Goal: Task Accomplishment & Management: Complete application form

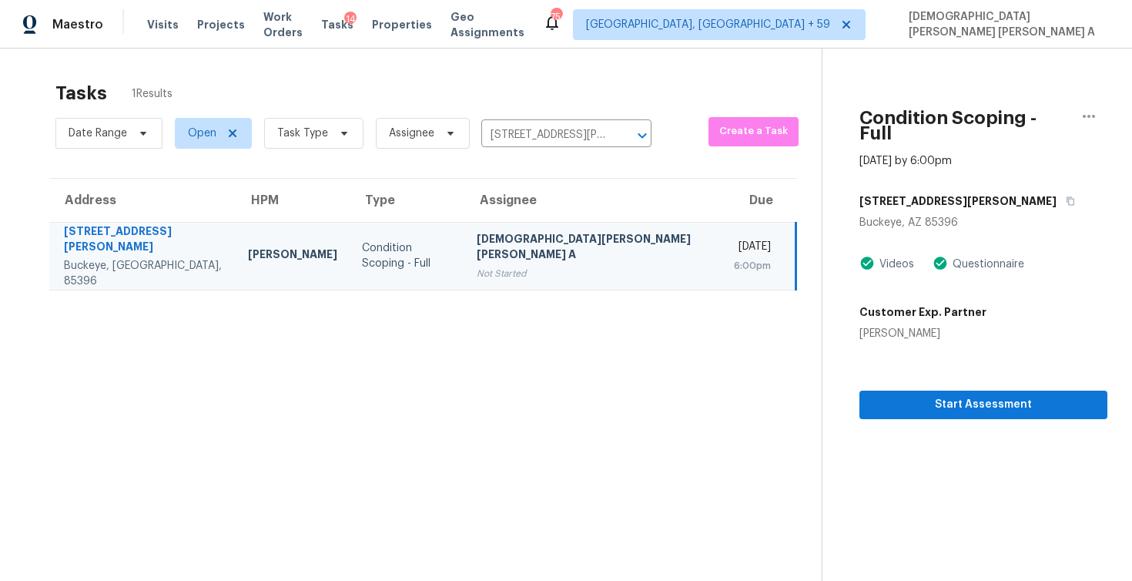
click at [931, 404] on section "Condition Scoping - Full [DATE] by 6:00pm [STREET_ADDRESS][PERSON_NAME] Videos …" at bounding box center [965, 339] width 286 height 581
click at [924, 395] on span "Start Assessment" at bounding box center [983, 404] width 223 height 19
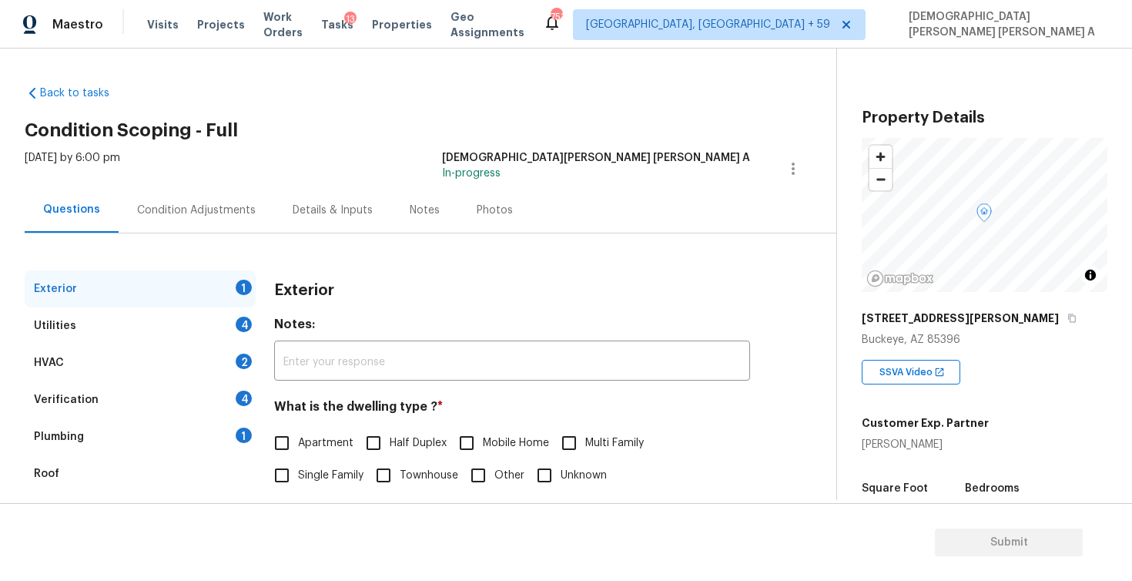
click at [283, 474] on input "Single Family" at bounding box center [282, 475] width 32 height 32
checkbox input "true"
click at [165, 323] on div "Utilities 4" at bounding box center [140, 325] width 231 height 37
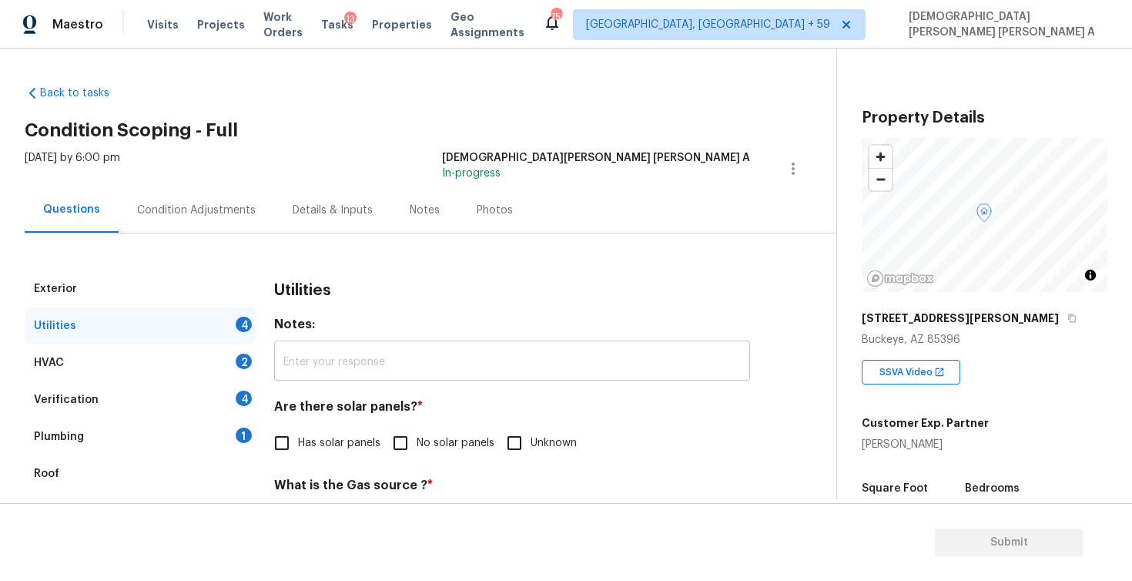
scroll to position [116, 0]
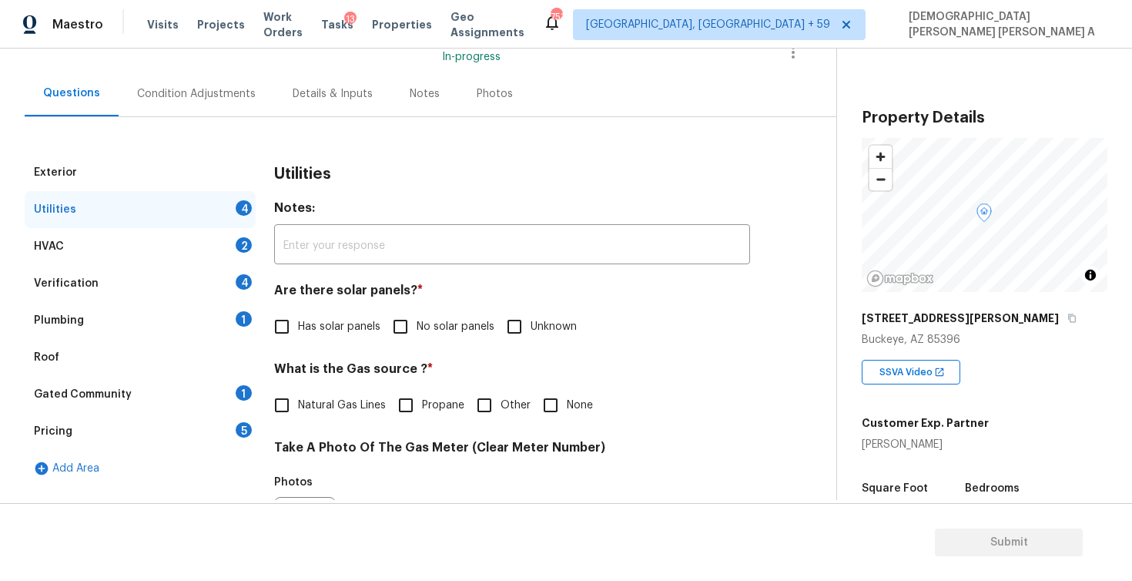
click at [409, 335] on input "No solar panels" at bounding box center [400, 326] width 32 height 32
checkbox input "true"
click at [280, 413] on input "Natural Gas Lines" at bounding box center [282, 406] width 32 height 32
checkbox input "true"
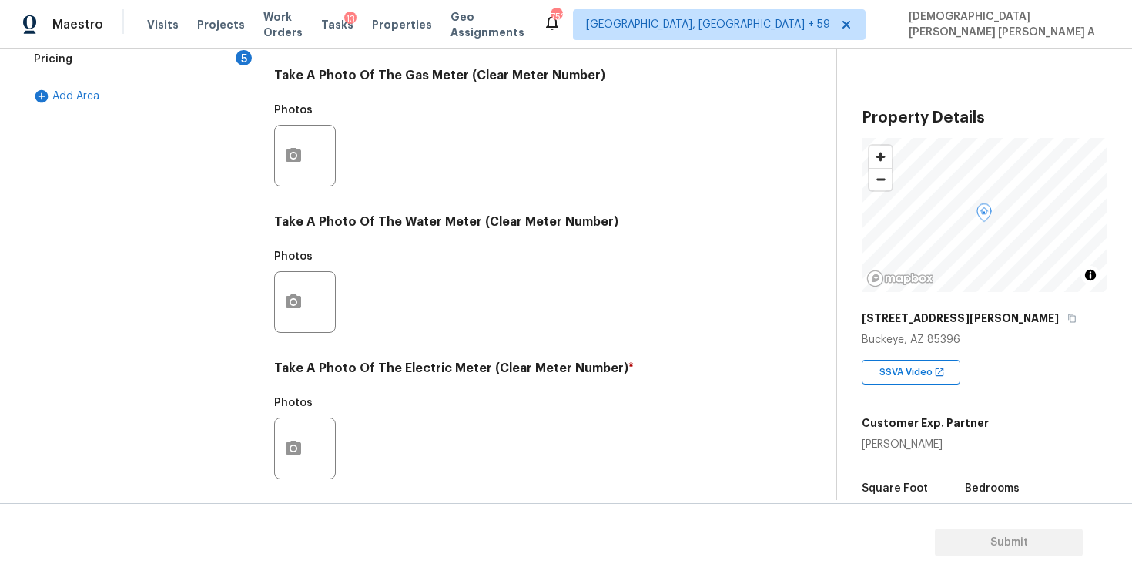
scroll to position [578, 0]
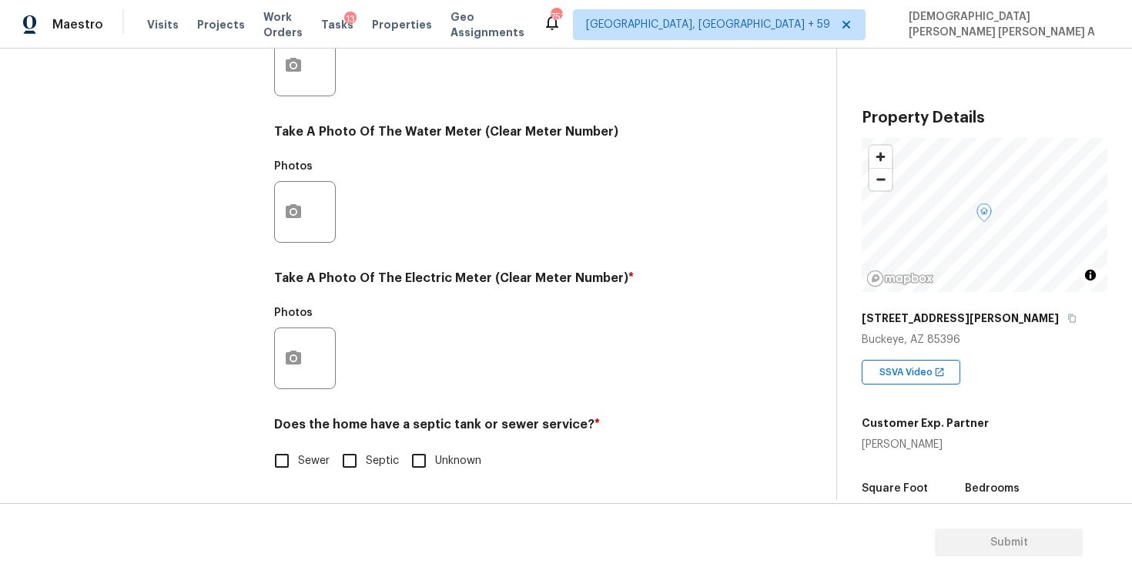
click at [346, 468] on input "Septic" at bounding box center [349, 460] width 32 height 32
checkbox input "true"
click at [300, 360] on icon "button" at bounding box center [293, 357] width 15 height 14
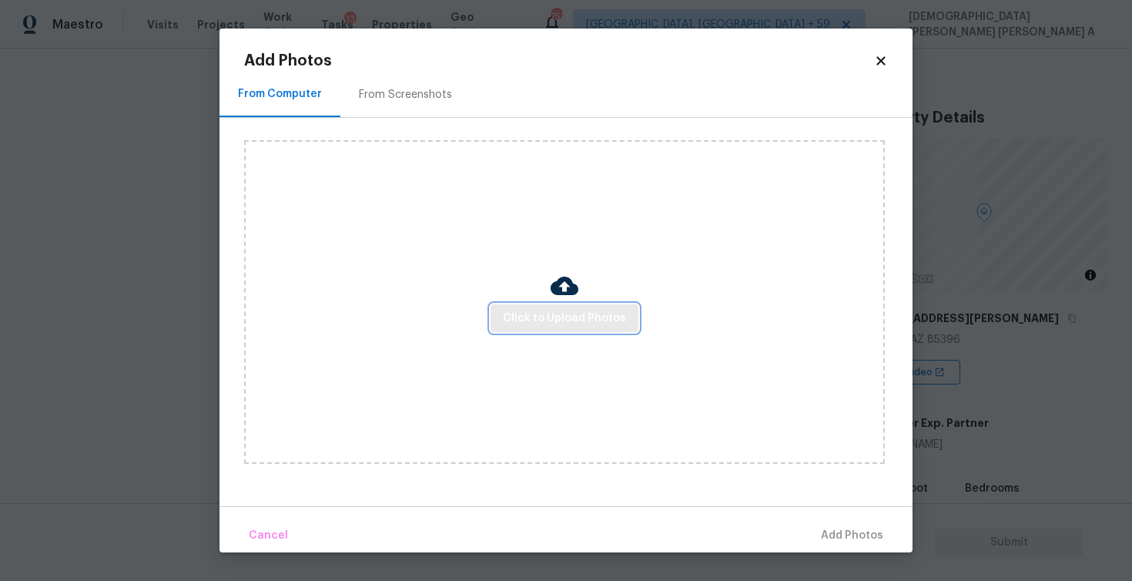
click at [537, 324] on span "Click to Upload Photos" at bounding box center [564, 318] width 123 height 19
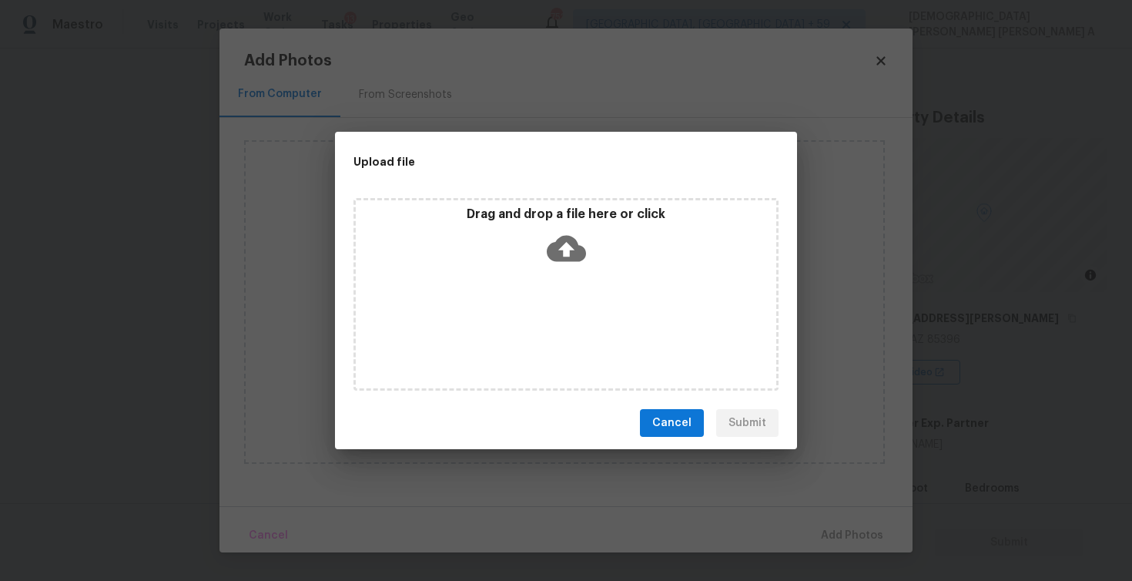
click at [544, 253] on div "Drag and drop a file here or click" at bounding box center [566, 239] width 421 height 66
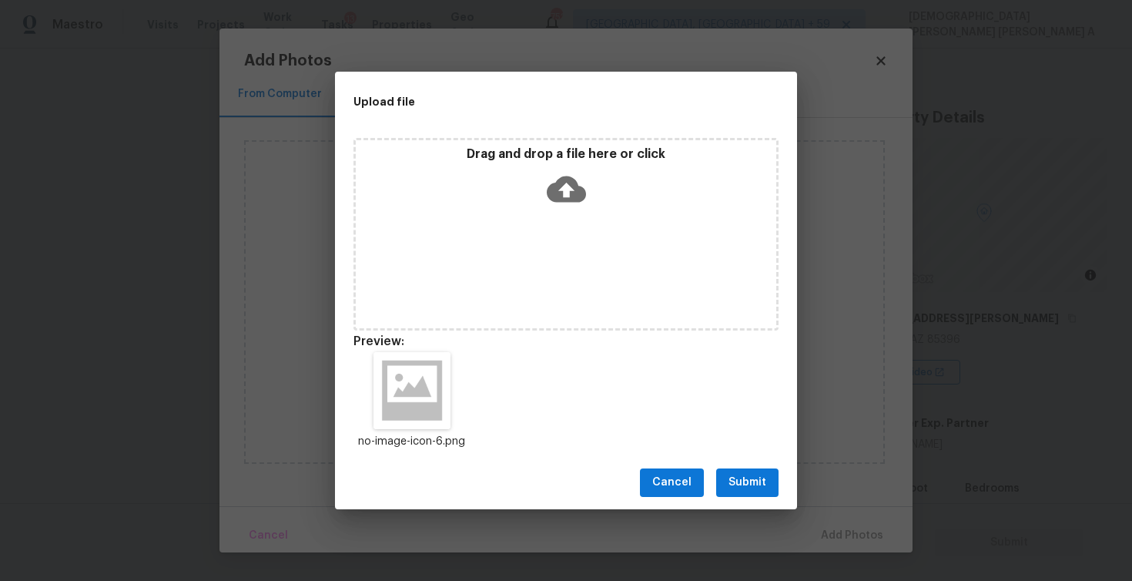
click at [742, 481] on span "Submit" at bounding box center [748, 482] width 38 height 19
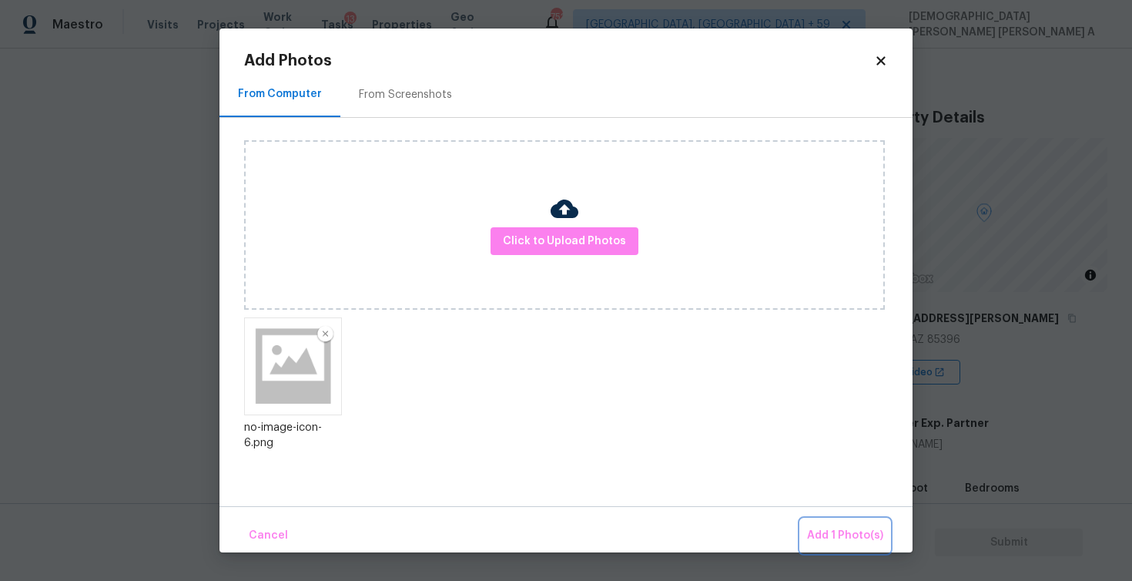
click at [872, 543] on span "Add 1 Photo(s)" at bounding box center [845, 535] width 76 height 19
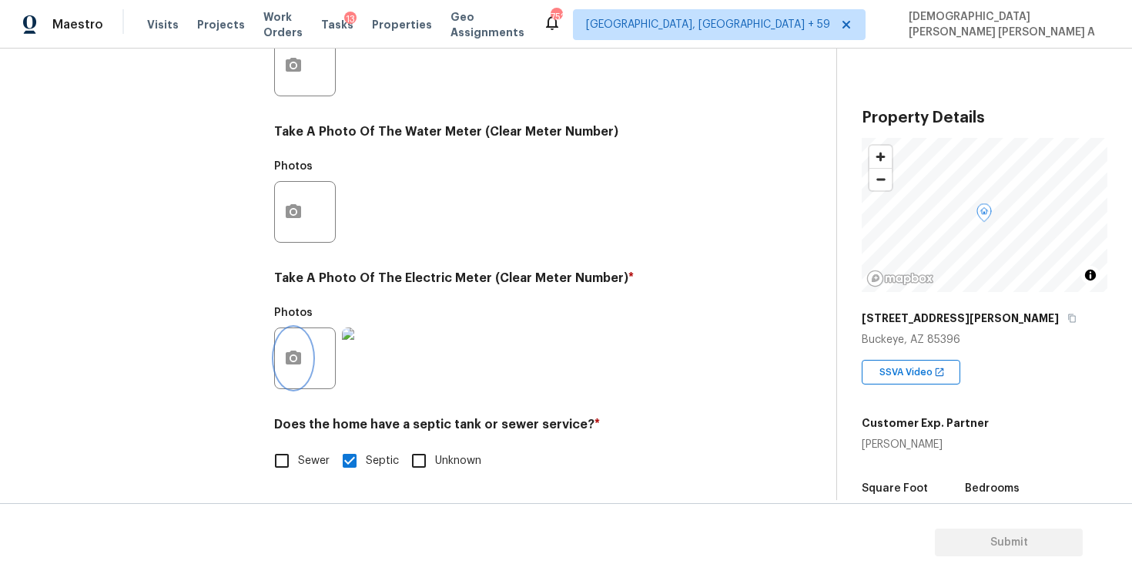
scroll to position [264, 0]
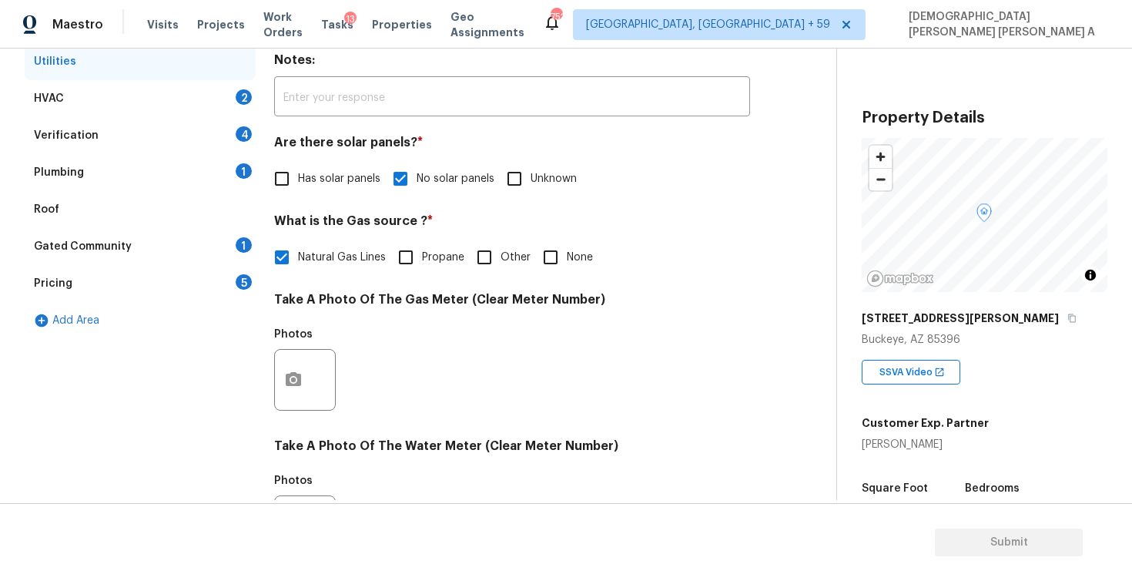
click at [156, 80] on div "HVAC 2" at bounding box center [140, 98] width 231 height 37
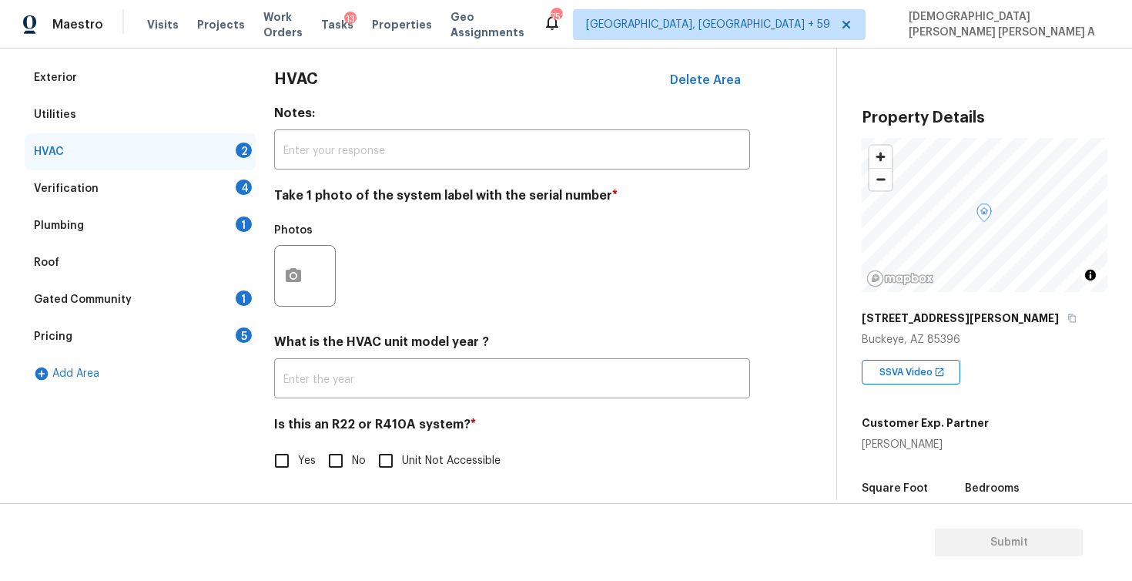
scroll to position [212, 0]
click at [334, 460] on input "No" at bounding box center [336, 460] width 32 height 32
checkbox input "true"
click at [299, 267] on icon "button" at bounding box center [293, 275] width 18 height 18
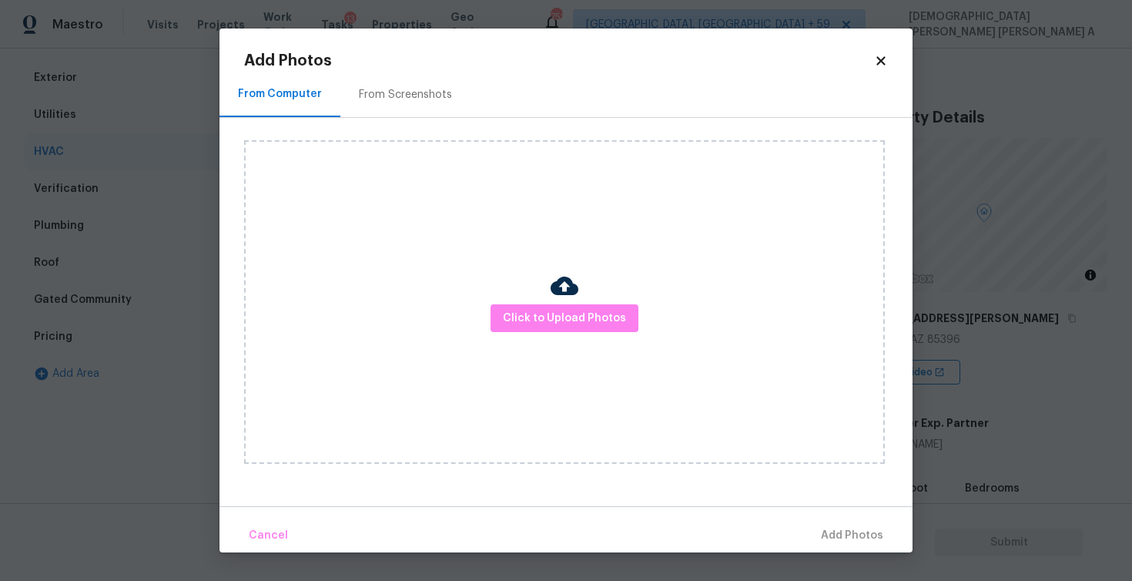
click at [527, 337] on div "Click to Upload Photos" at bounding box center [564, 301] width 641 height 323
click at [550, 318] on span "Click to Upload Photos" at bounding box center [564, 318] width 123 height 19
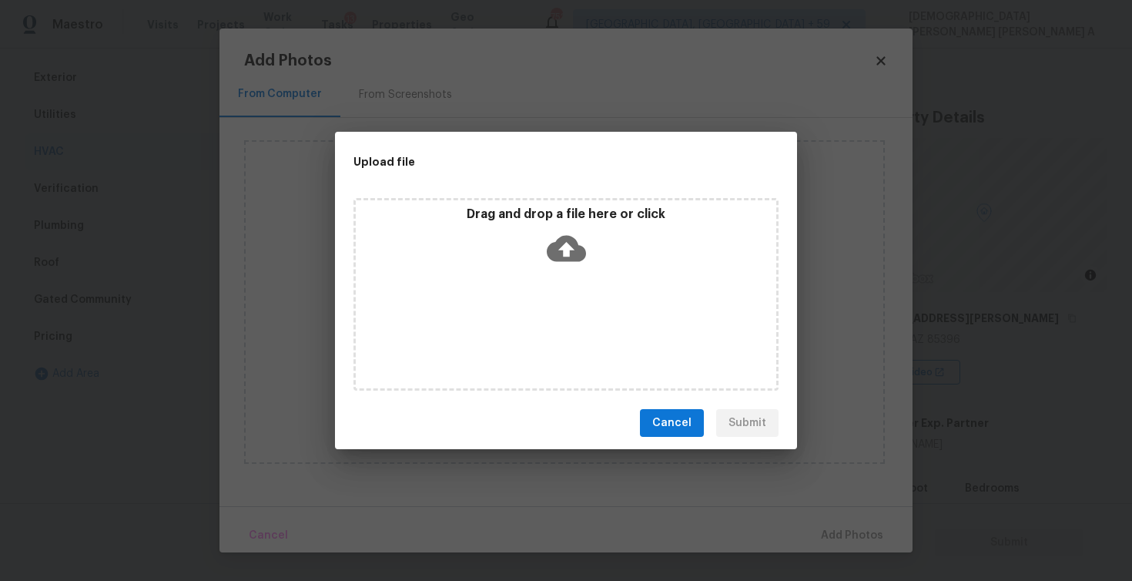
click at [551, 273] on div "Drag and drop a file here or click" at bounding box center [565, 294] width 425 height 193
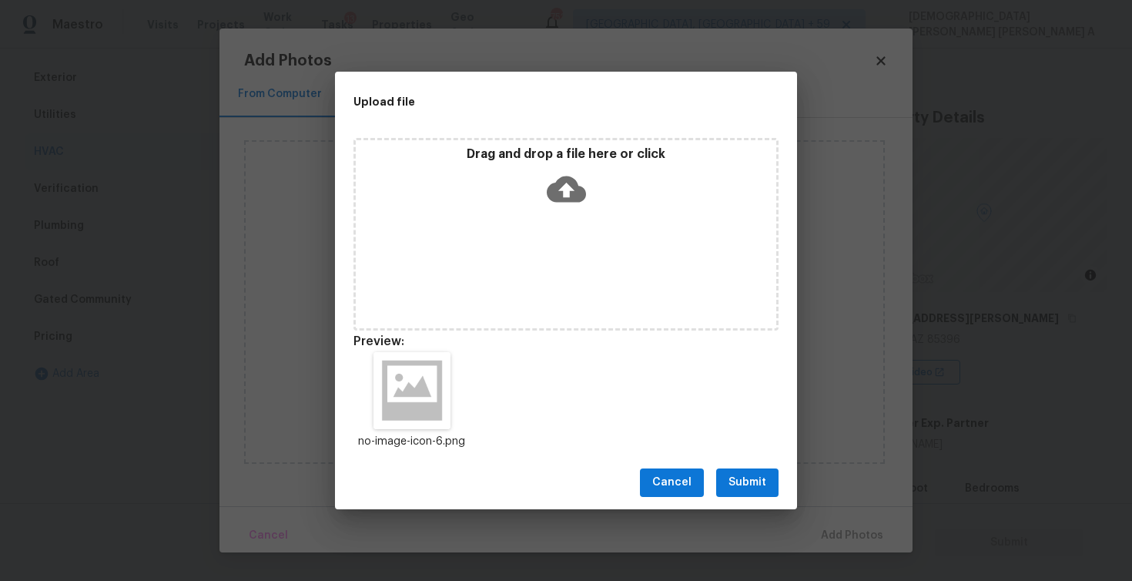
click at [741, 493] on button "Submit" at bounding box center [747, 482] width 62 height 28
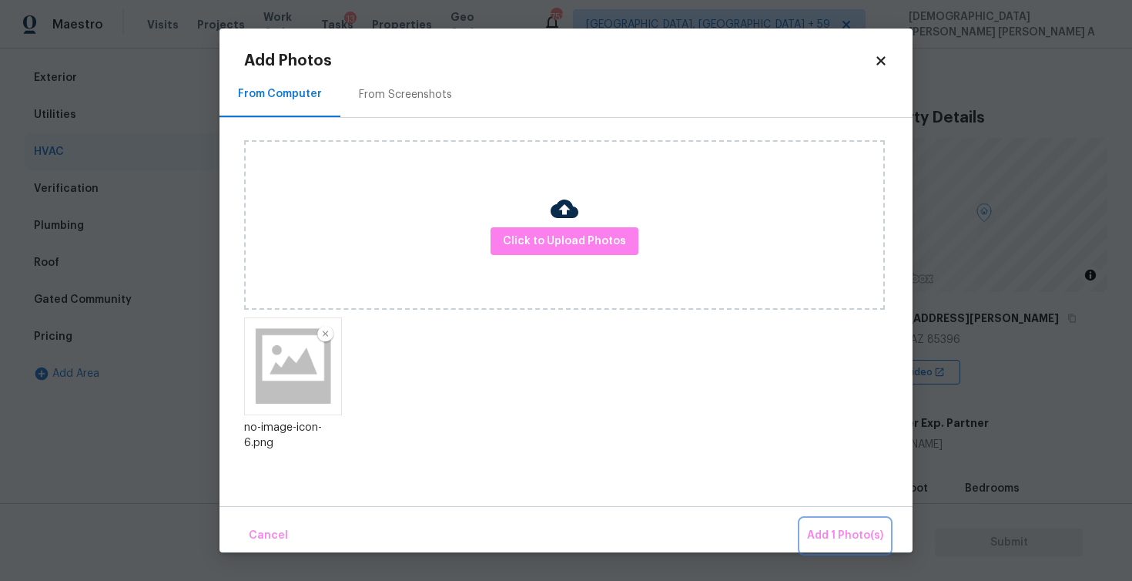
click at [859, 534] on span "Add 1 Photo(s)" at bounding box center [845, 535] width 76 height 19
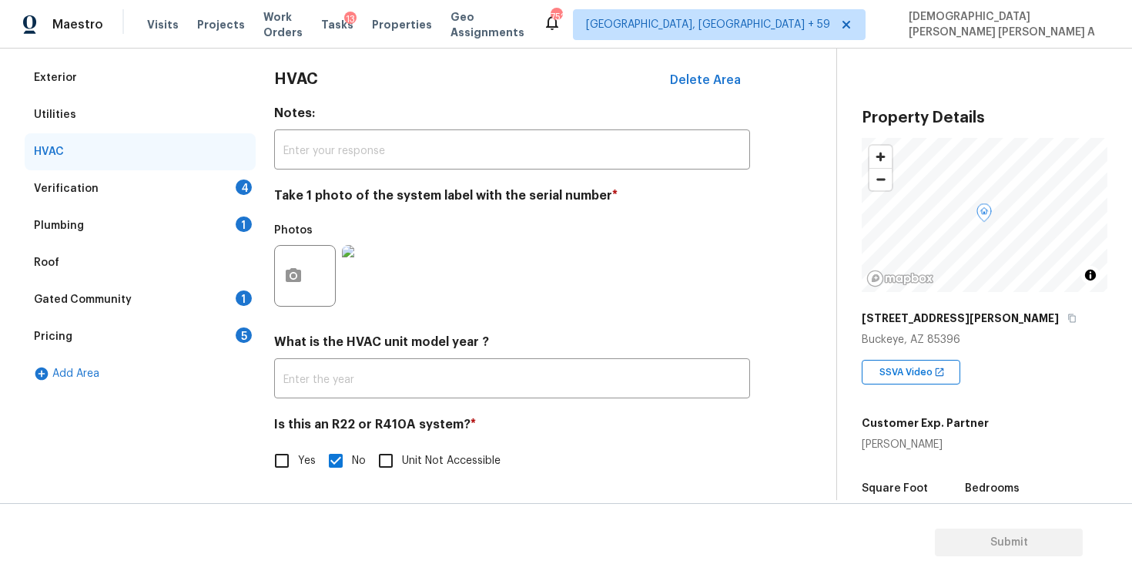
click at [190, 188] on div "Verification 4" at bounding box center [140, 188] width 231 height 37
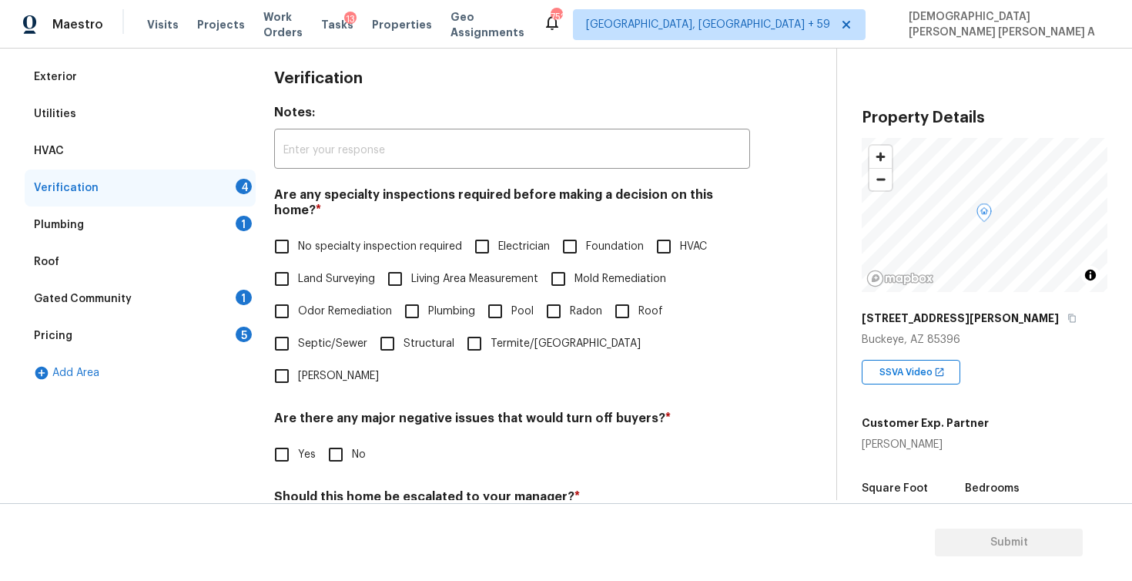
click at [275, 231] on input "No specialty inspection required" at bounding box center [282, 246] width 32 height 32
checkbox input "true"
click at [338, 438] on input "No" at bounding box center [336, 454] width 32 height 32
checkbox input "true"
click at [337, 517] on input "No" at bounding box center [336, 533] width 32 height 32
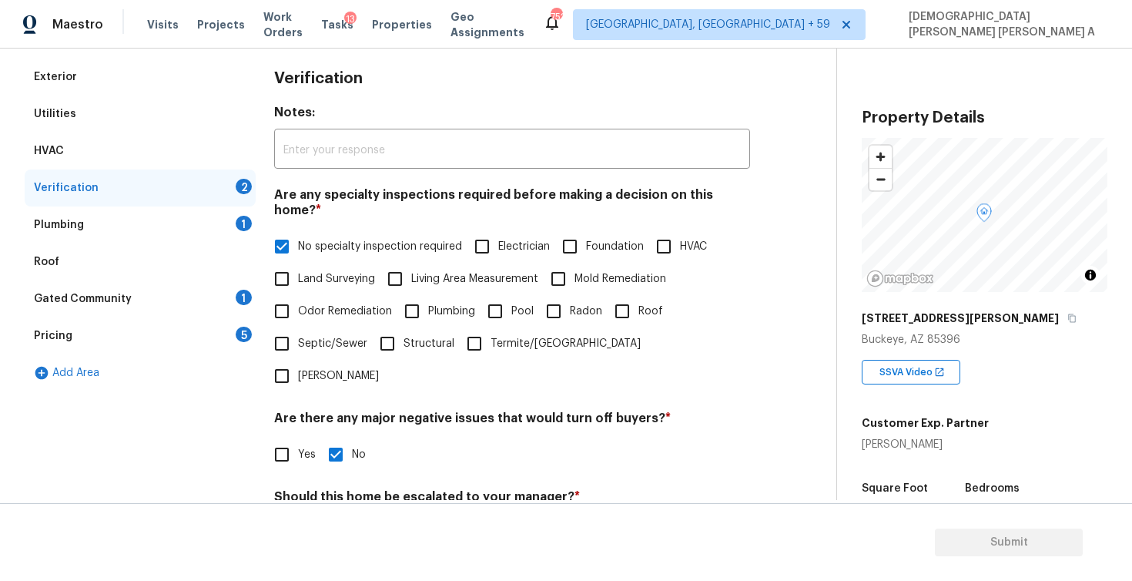
checkbox input "true"
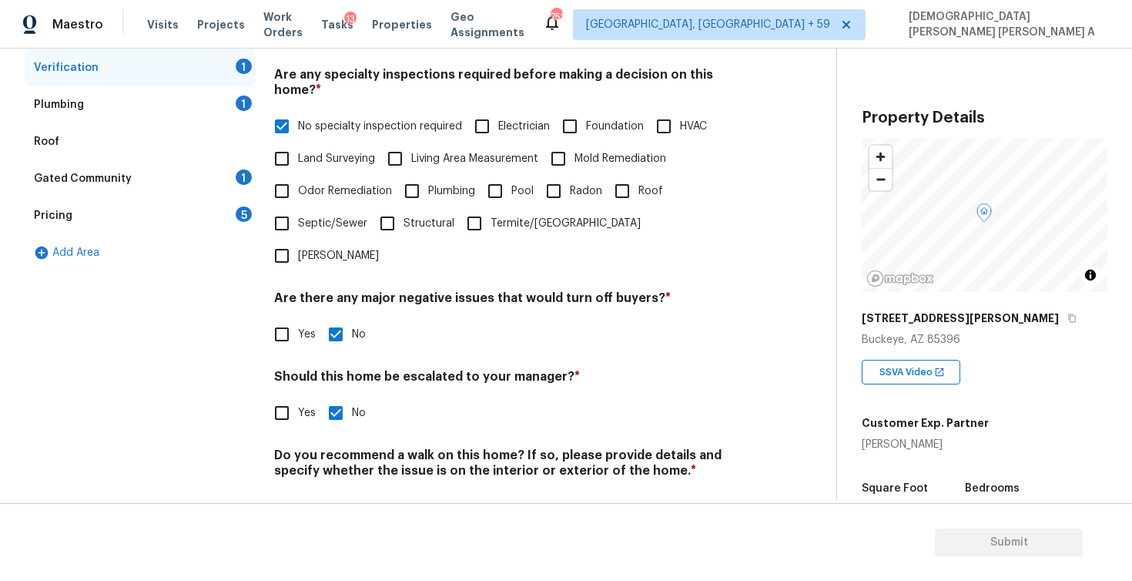
scroll to position [330, 0]
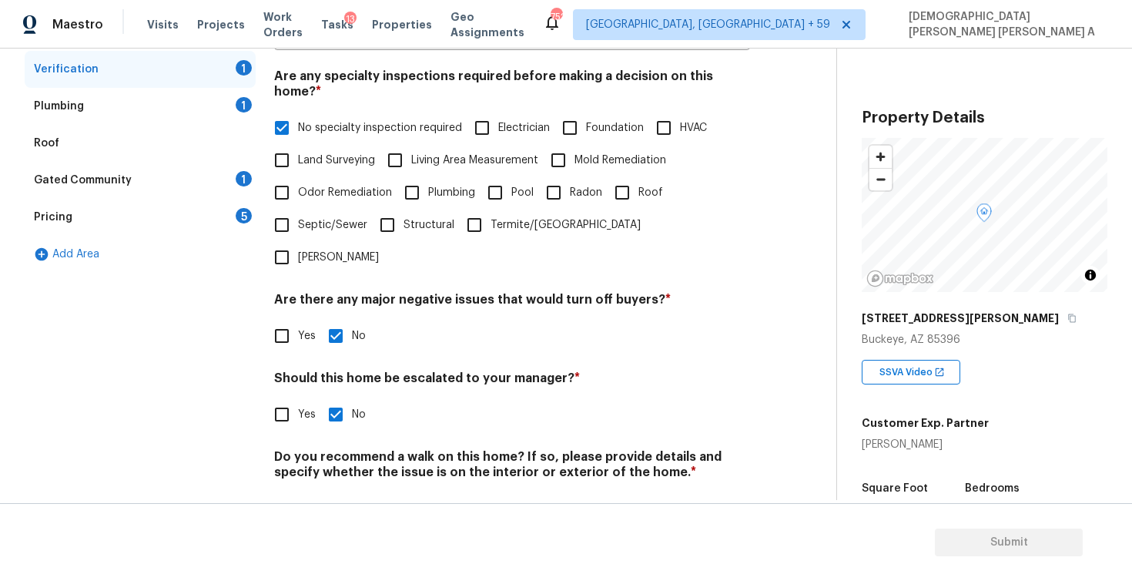
click at [332, 492] on input "No" at bounding box center [336, 508] width 32 height 32
checkbox input "true"
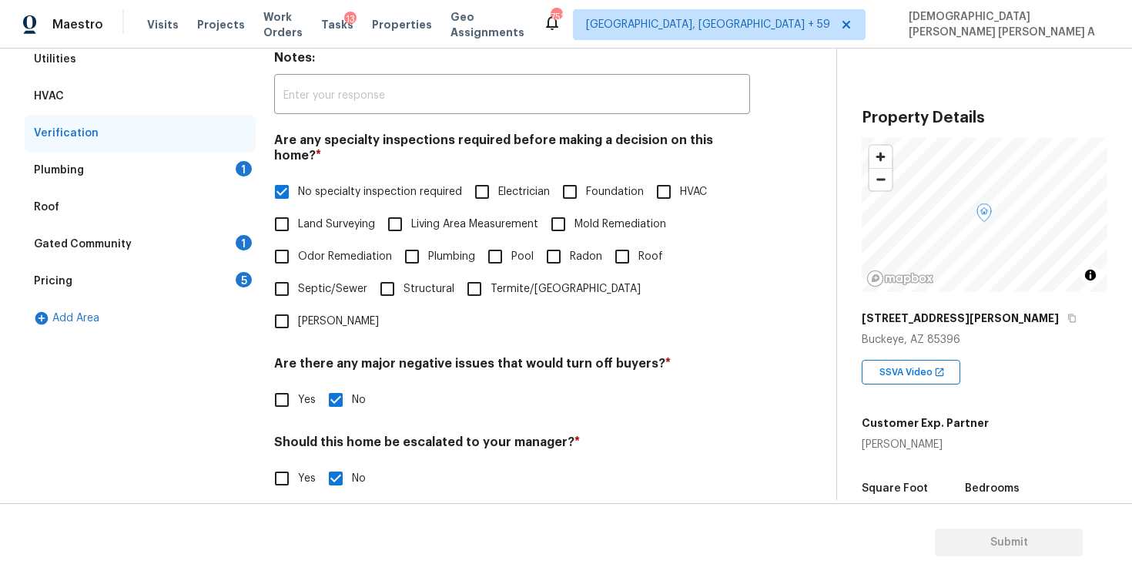
scroll to position [244, 0]
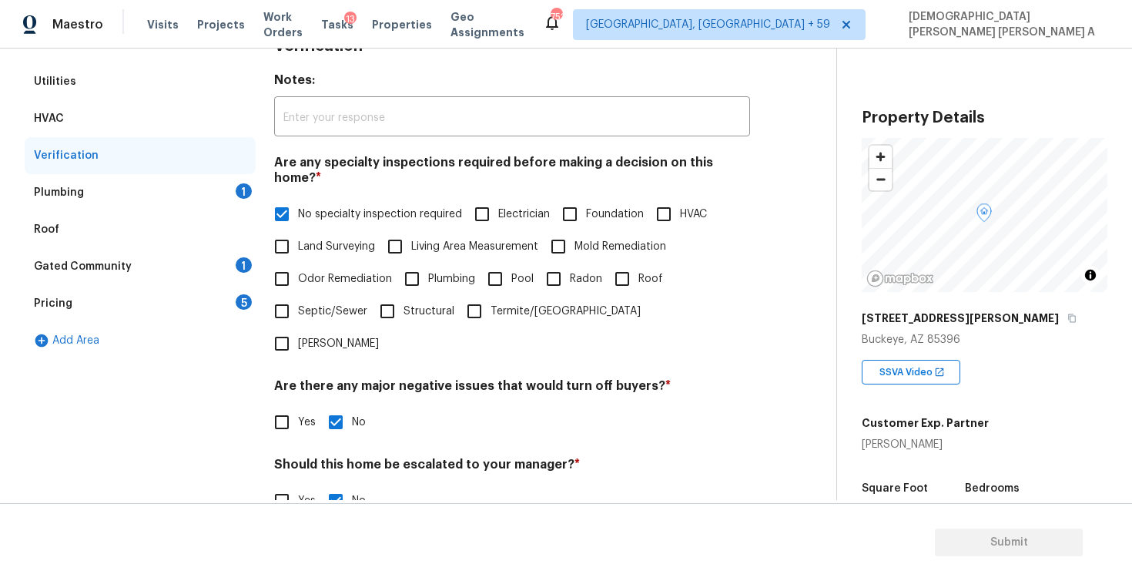
click at [288, 484] on input "Yes" at bounding box center [282, 500] width 32 height 32
checkbox input "true"
checkbox input "false"
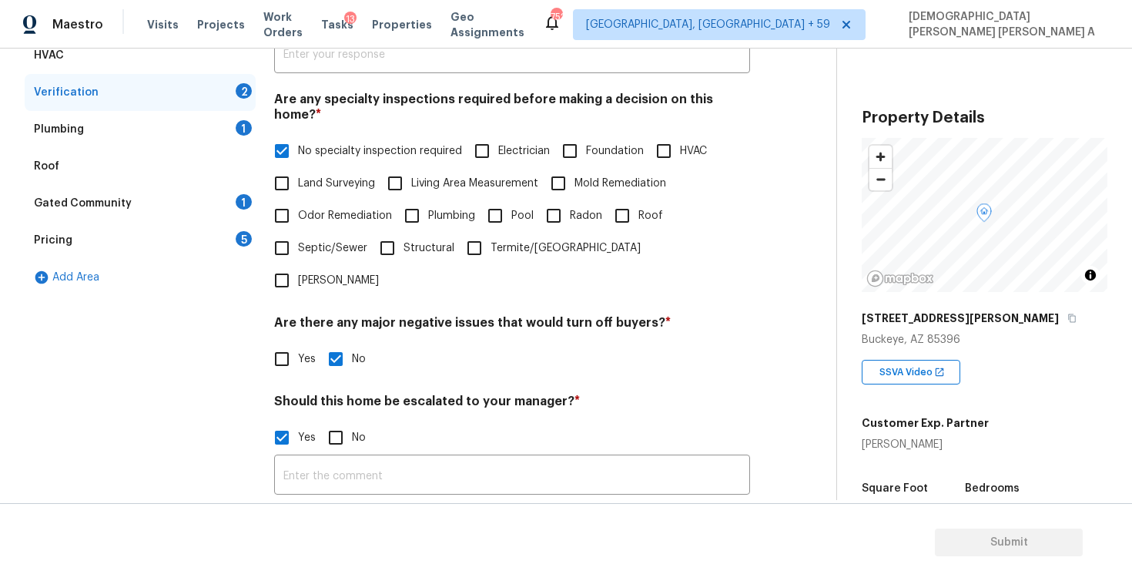
scroll to position [319, 0]
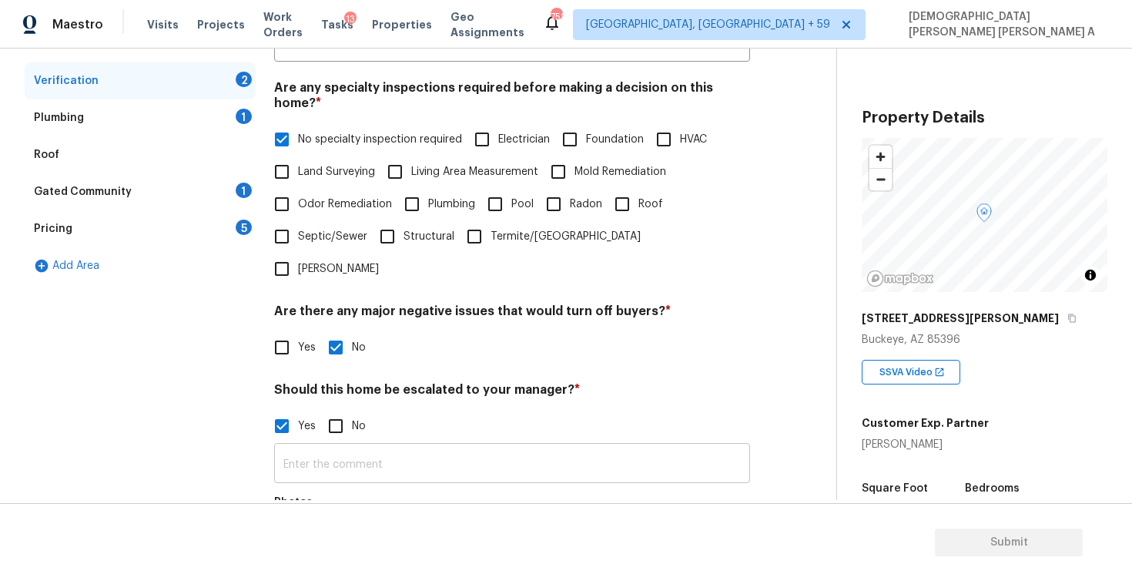
click at [345, 447] on input "text" at bounding box center [512, 465] width 476 height 36
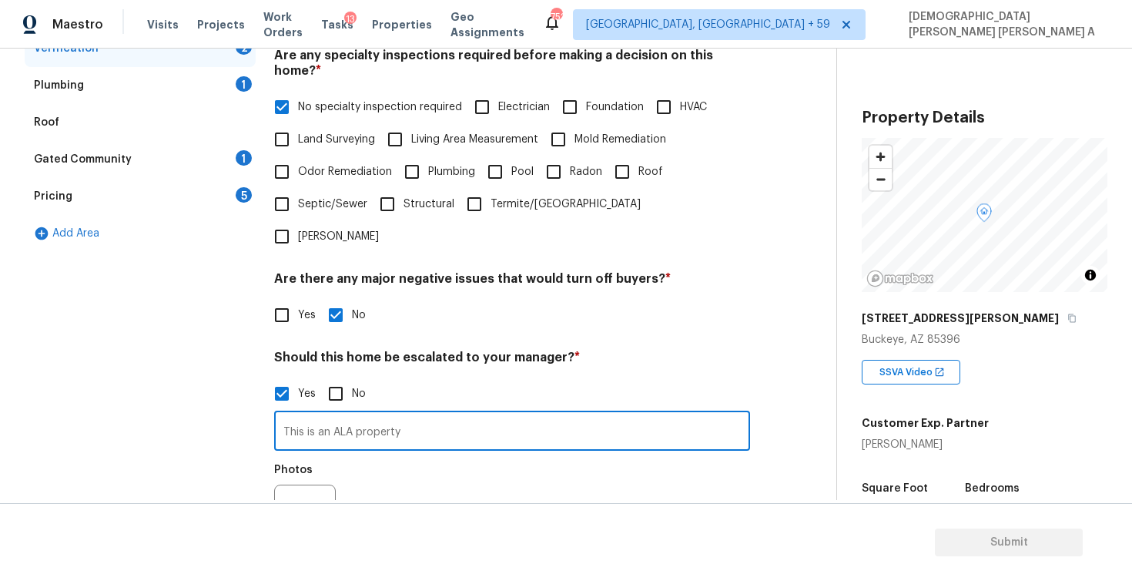
scroll to position [377, 0]
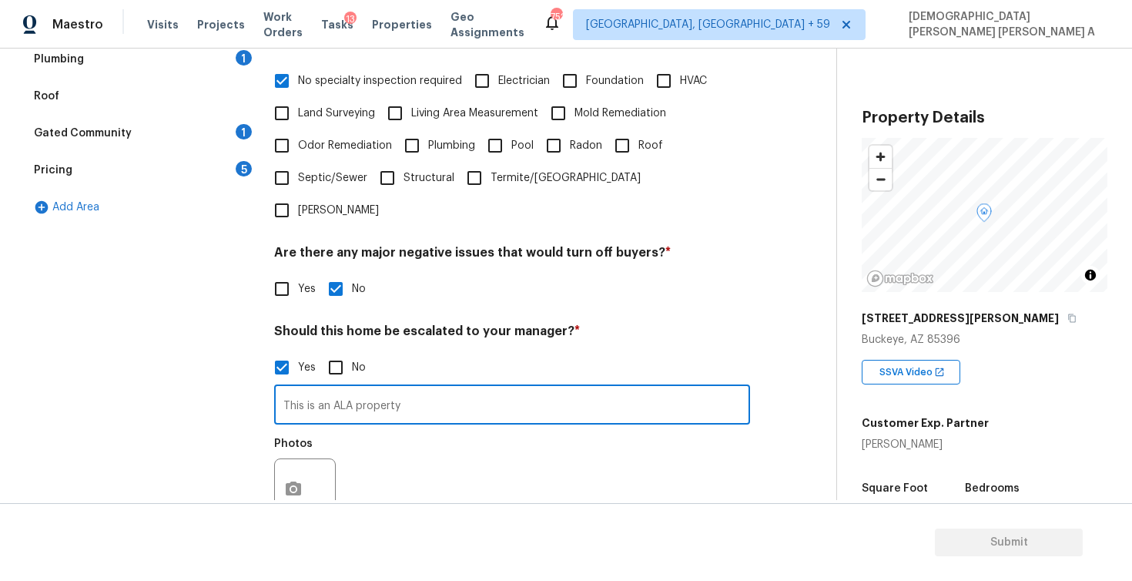
type input "This is an ALA property"
click at [307, 459] on button "button" at bounding box center [293, 489] width 37 height 60
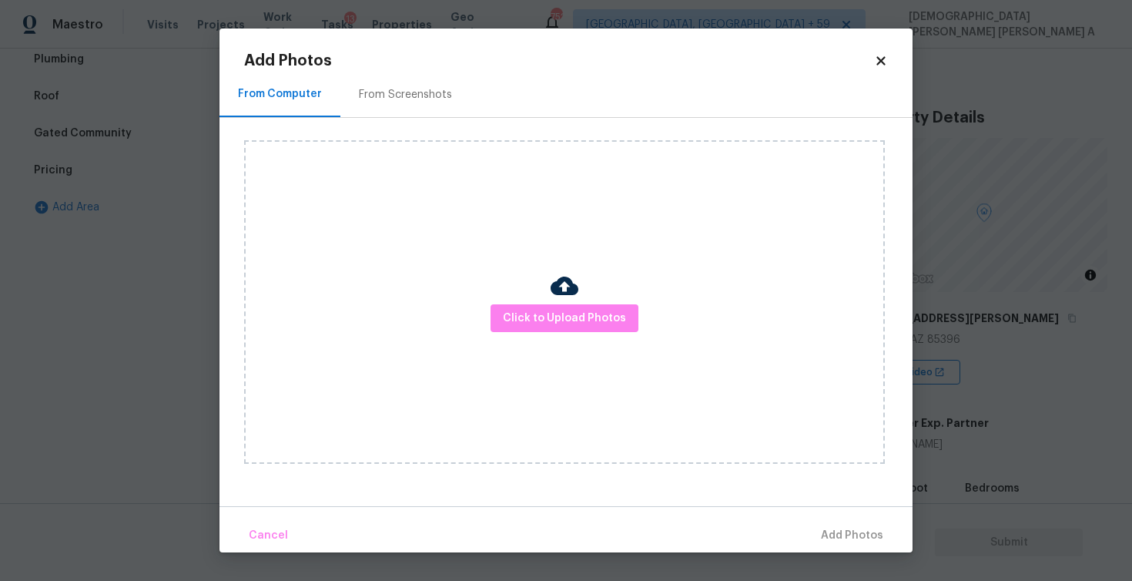
click at [520, 333] on div "Click to Upload Photos" at bounding box center [564, 301] width 641 height 323
click at [532, 277] on div "Click to Upload Photos" at bounding box center [564, 301] width 641 height 323
click at [553, 323] on span "Click to Upload Photos" at bounding box center [564, 318] width 123 height 19
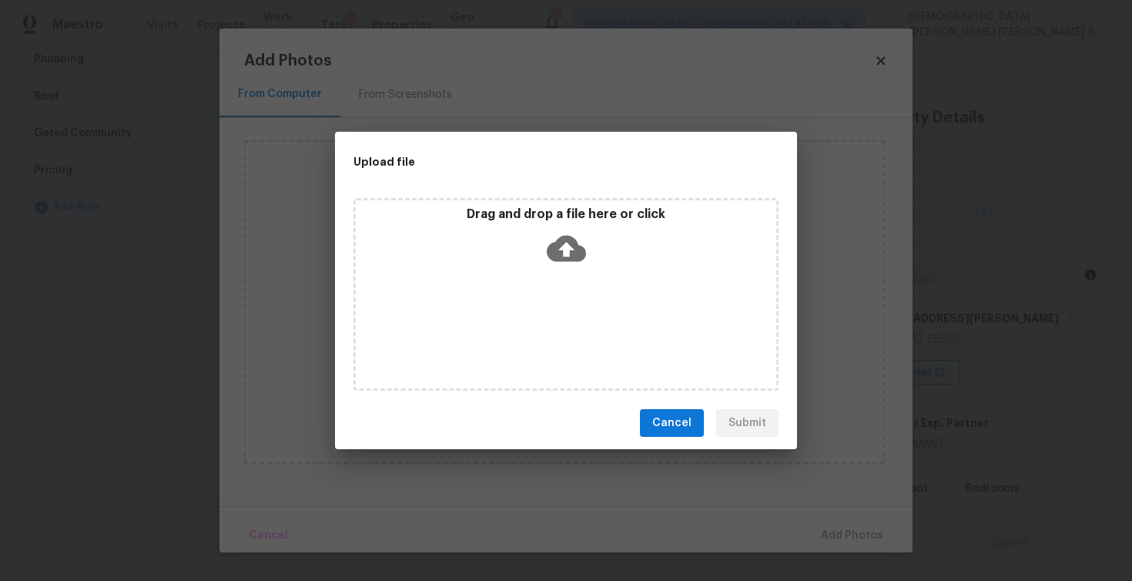
click at [573, 260] on icon at bounding box center [566, 249] width 39 height 26
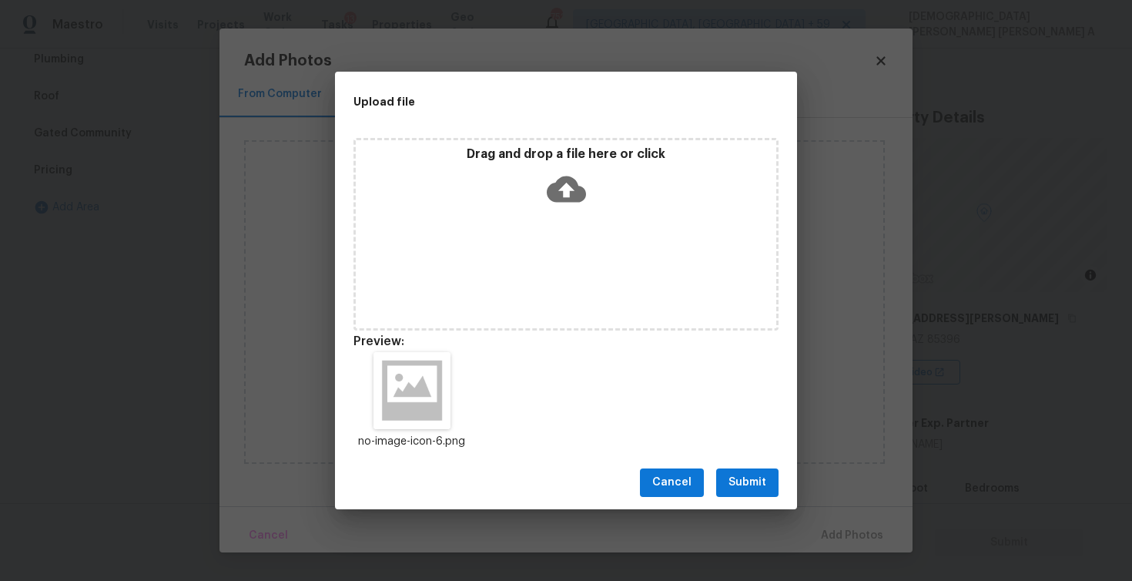
click at [735, 484] on span "Submit" at bounding box center [748, 482] width 38 height 19
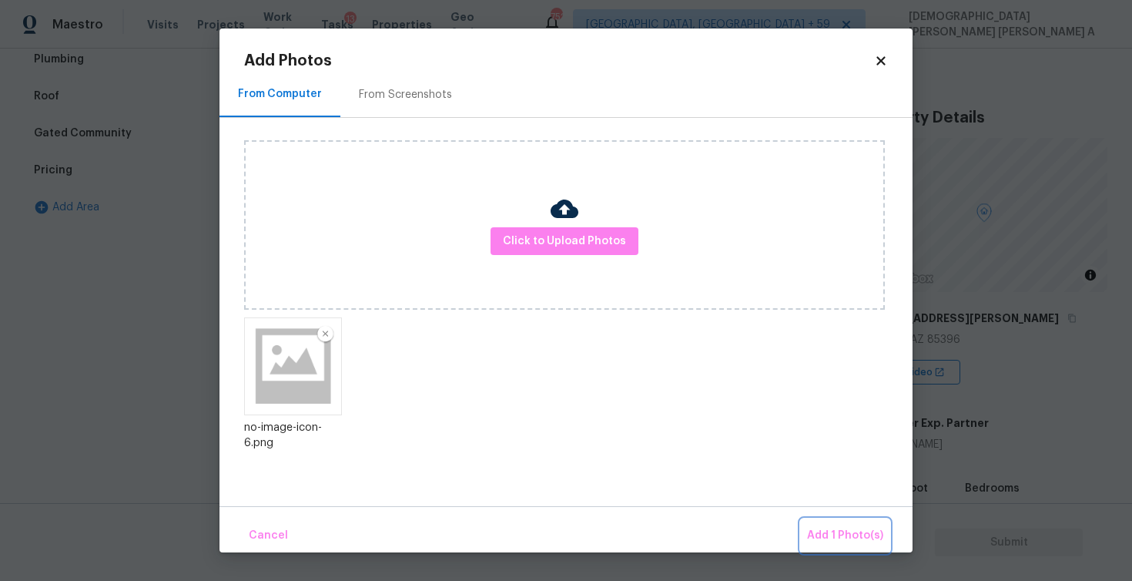
click at [842, 544] on span "Add 1 Photo(s)" at bounding box center [845, 535] width 76 height 19
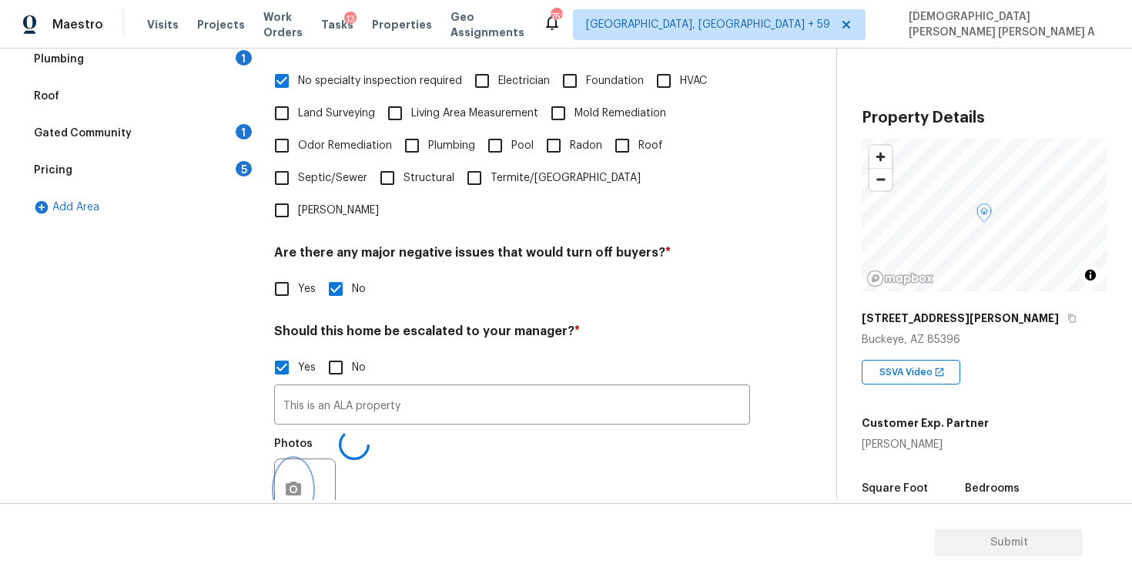
scroll to position [216, 0]
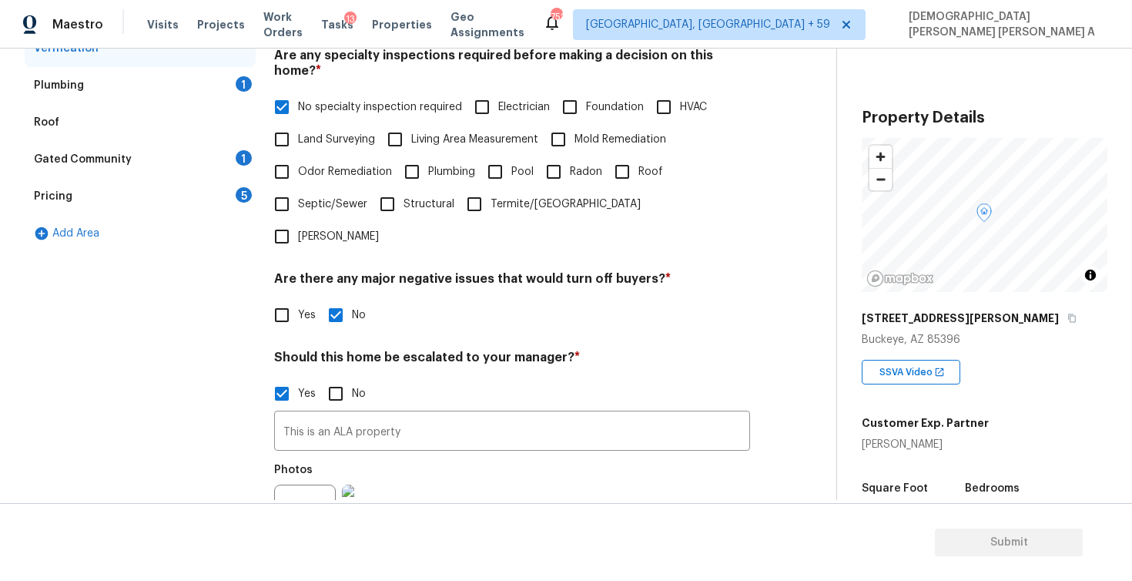
click at [146, 79] on div "Plumbing 1" at bounding box center [140, 85] width 231 height 37
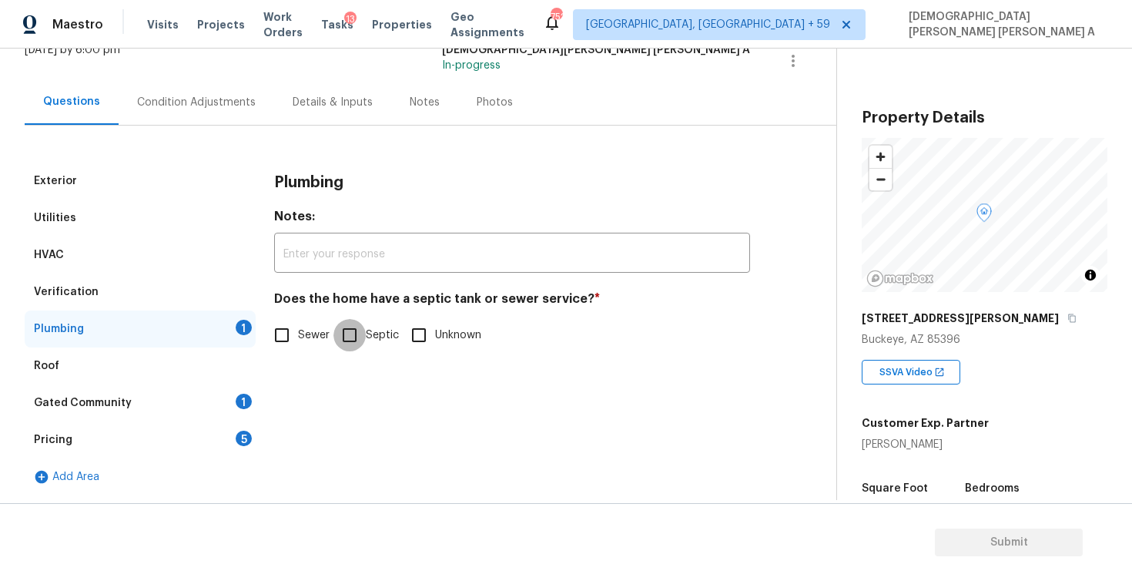
click at [350, 330] on input "Septic" at bounding box center [349, 335] width 32 height 32
checkbox input "true"
click at [213, 390] on div "Gated Community 1" at bounding box center [140, 402] width 231 height 37
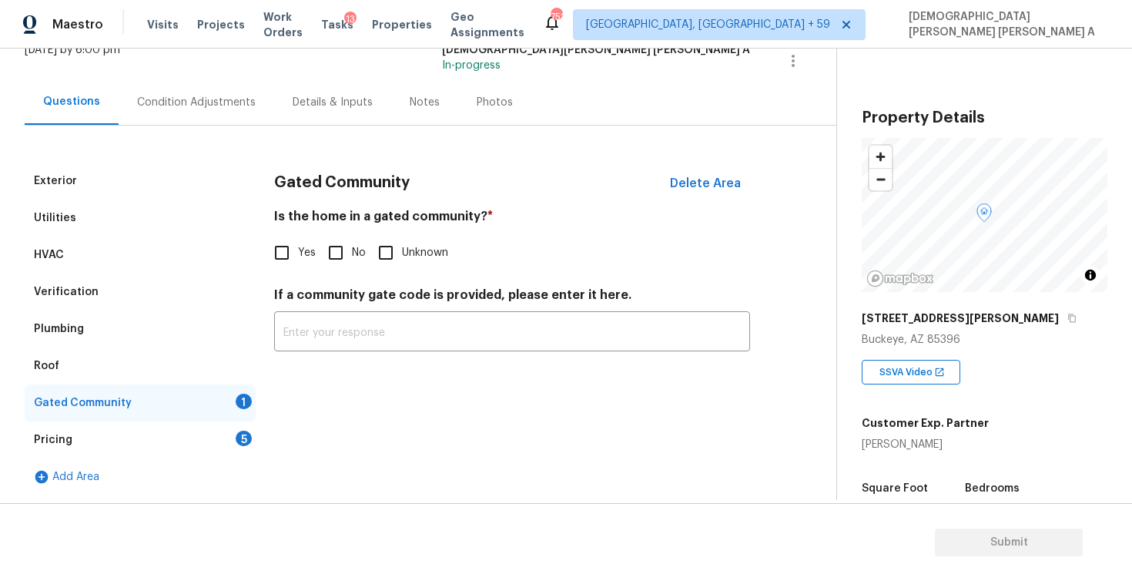
click at [328, 254] on input "No" at bounding box center [336, 252] width 32 height 32
checkbox input "true"
click at [214, 431] on div "Pricing 5" at bounding box center [140, 439] width 231 height 37
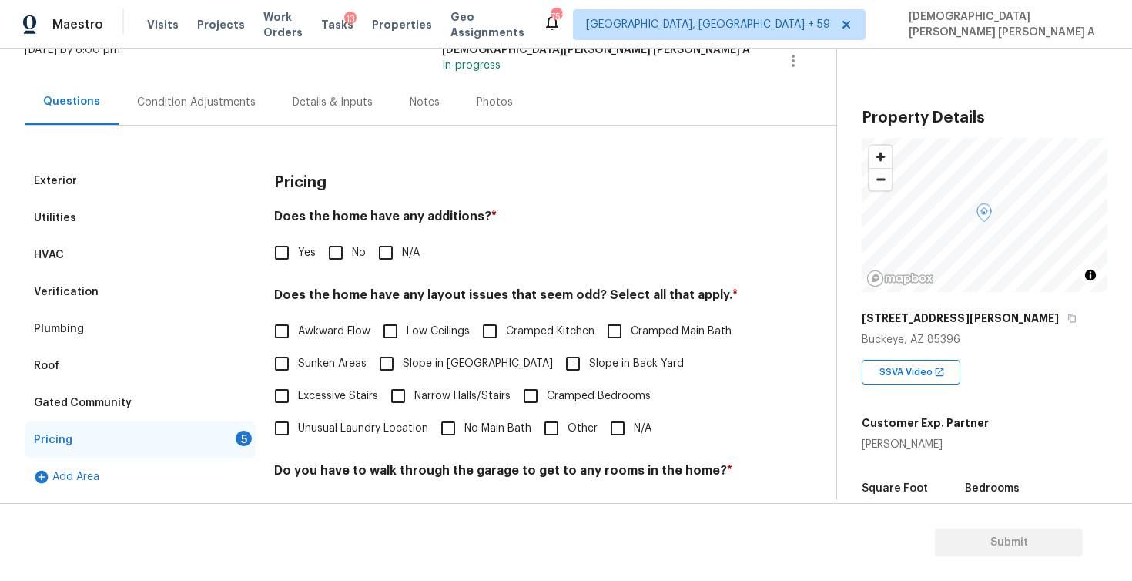
click at [341, 255] on input "No" at bounding box center [336, 252] width 32 height 32
checkbox input "true"
click at [622, 426] on input "N/A" at bounding box center [617, 428] width 32 height 32
checkbox input "true"
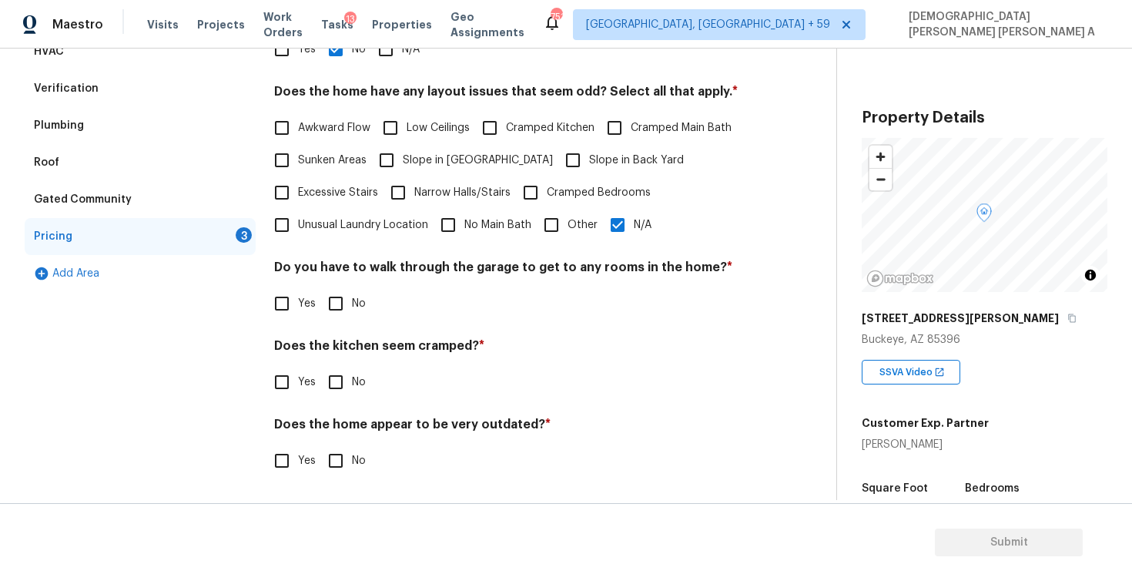
click at [336, 304] on input "No" at bounding box center [336, 303] width 32 height 32
checkbox input "true"
click at [327, 380] on input "No" at bounding box center [336, 383] width 32 height 32
checkbox input "true"
click at [333, 455] on input "No" at bounding box center [336, 462] width 32 height 32
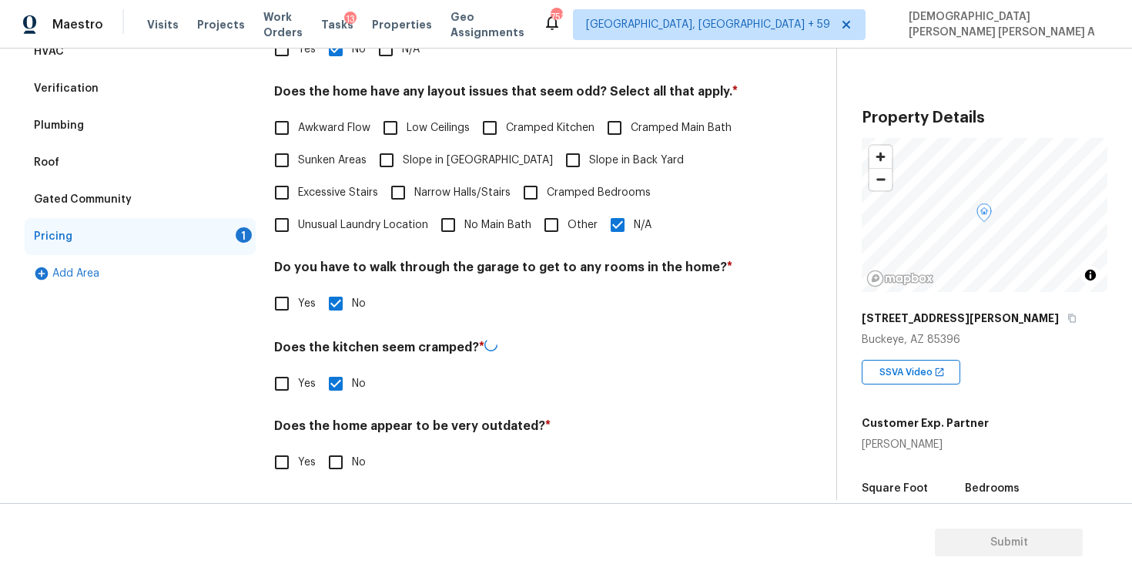
checkbox input "true"
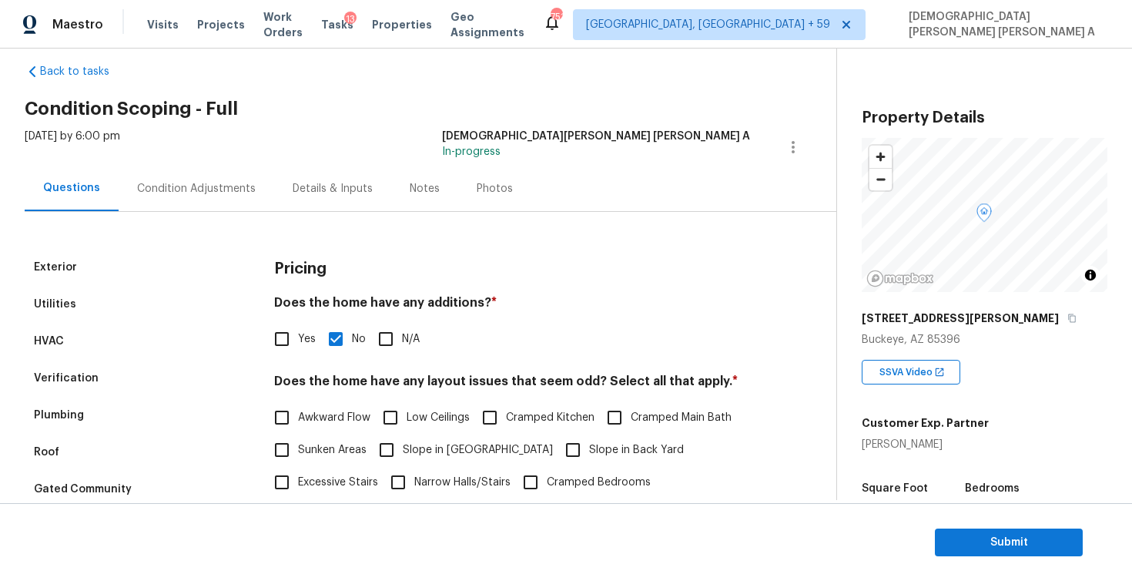
scroll to position [0, 0]
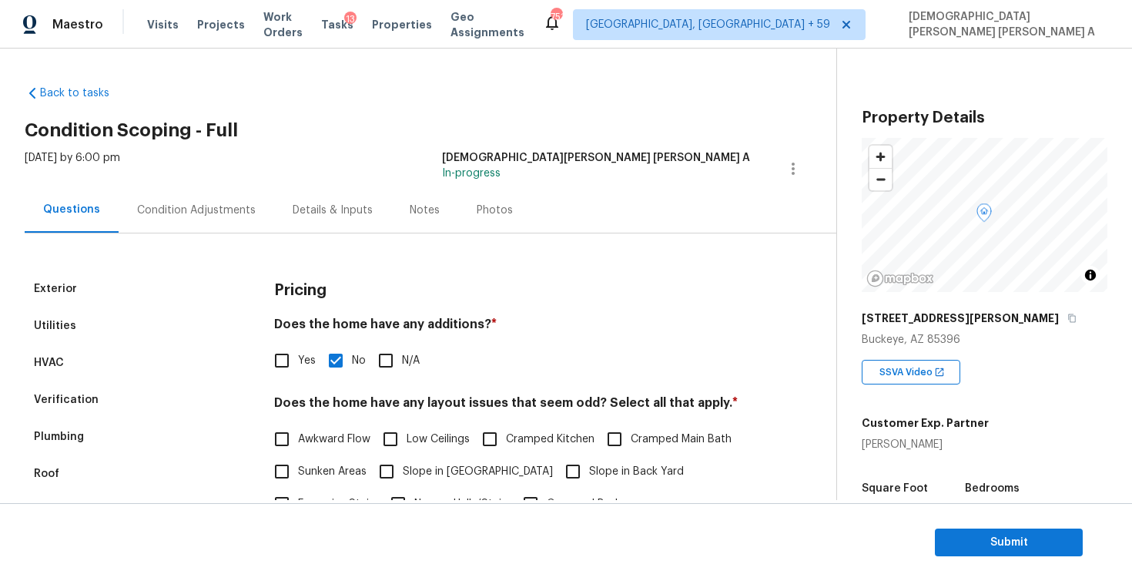
click at [210, 212] on div "Condition Adjustments" at bounding box center [196, 210] width 119 height 15
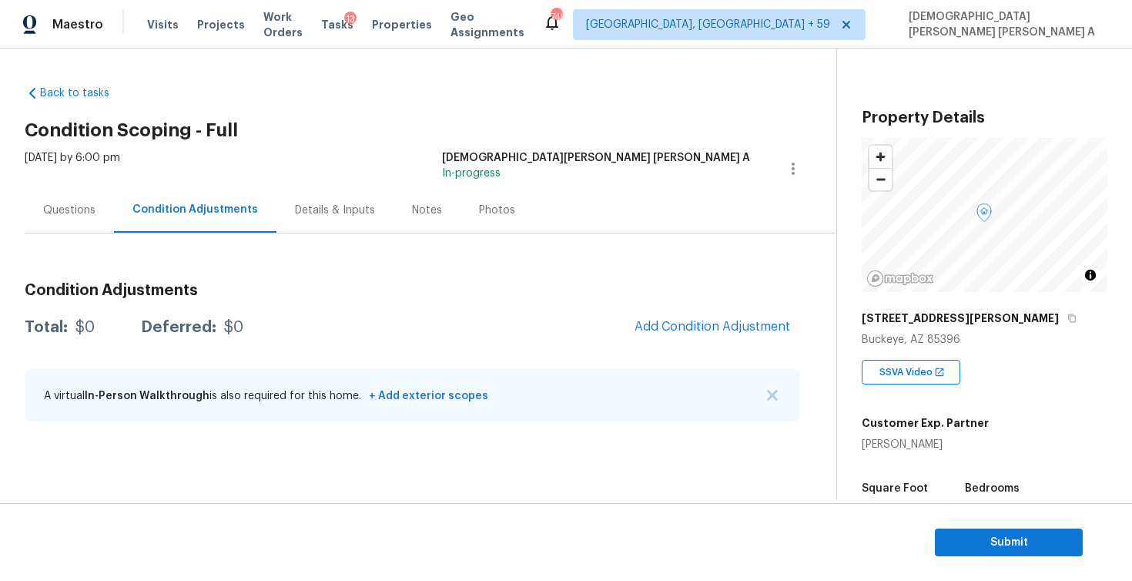
click at [129, 196] on div "Condition Adjustments" at bounding box center [195, 209] width 163 height 45
click at [484, 210] on div "Photos" at bounding box center [497, 210] width 36 height 15
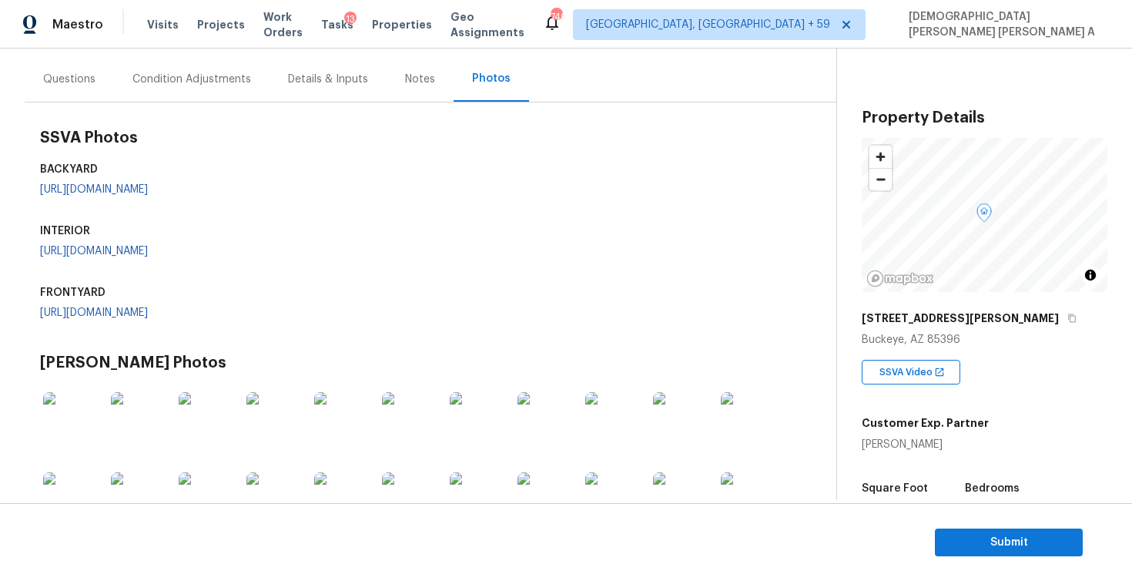
scroll to position [111, 0]
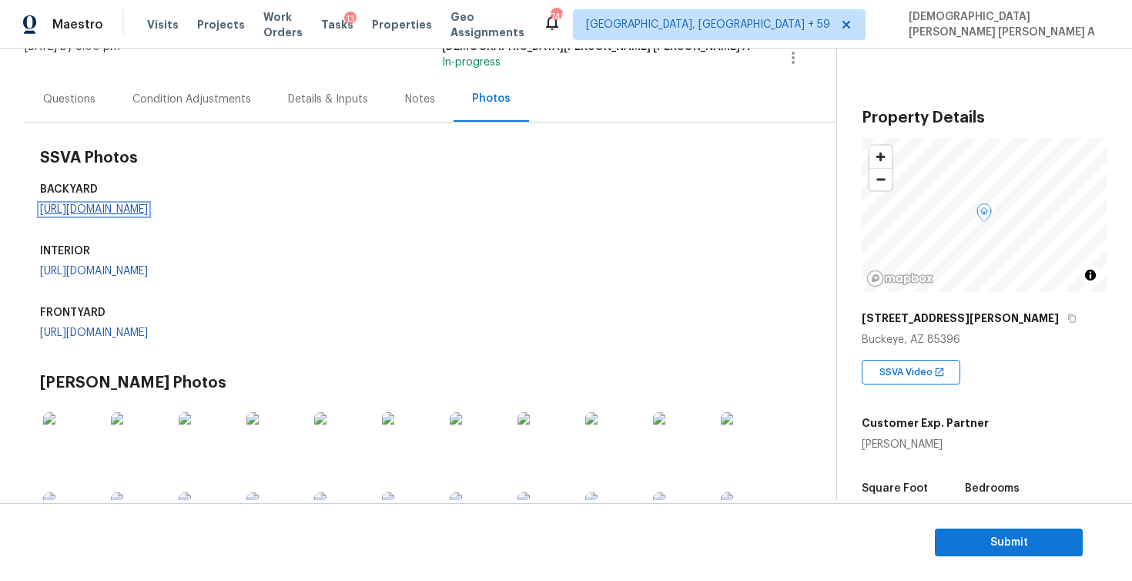
click at [148, 215] on link "[URL][DOMAIN_NAME]" at bounding box center [94, 209] width 108 height 11
click at [443, 236] on div "SSVA Photos BACKYARD [URL][DOMAIN_NAME] INTERIOR [URL][DOMAIN_NAME] FRONTYARD" at bounding box center [419, 250] width 759 height 225
click at [428, 260] on div "SSVA Photos BACKYARD [URL][DOMAIN_NAME] INTERIOR [URL][DOMAIN_NAME] FRONTYARD" at bounding box center [419, 250] width 759 height 225
click at [135, 276] on link "[URL][DOMAIN_NAME]" at bounding box center [94, 271] width 108 height 11
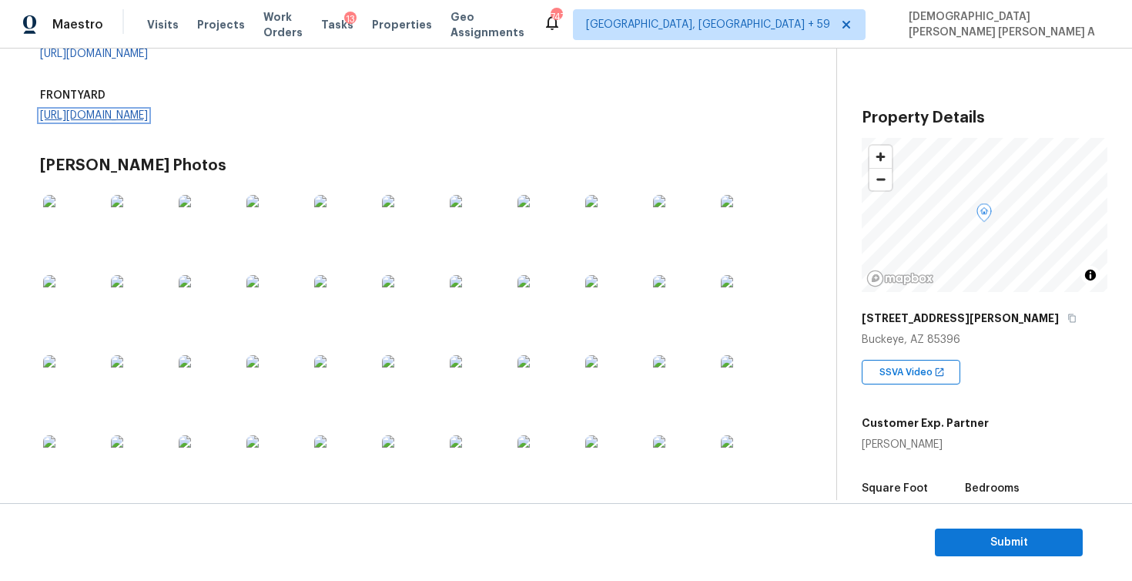
click at [148, 121] on link "[URL][DOMAIN_NAME]" at bounding box center [94, 115] width 108 height 11
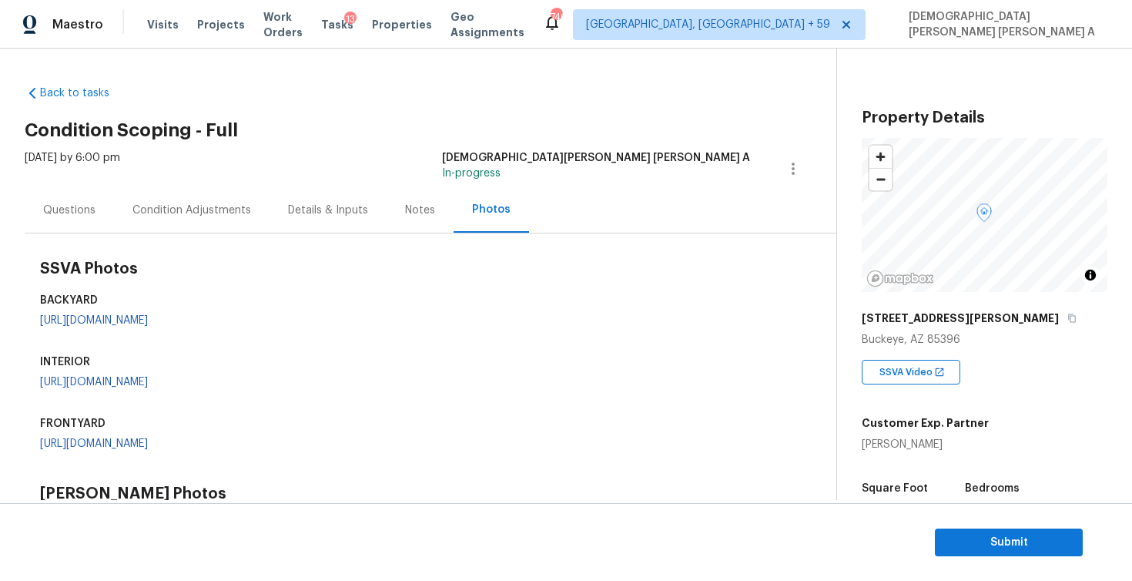
click at [173, 215] on div "Condition Adjustments" at bounding box center [191, 210] width 119 height 15
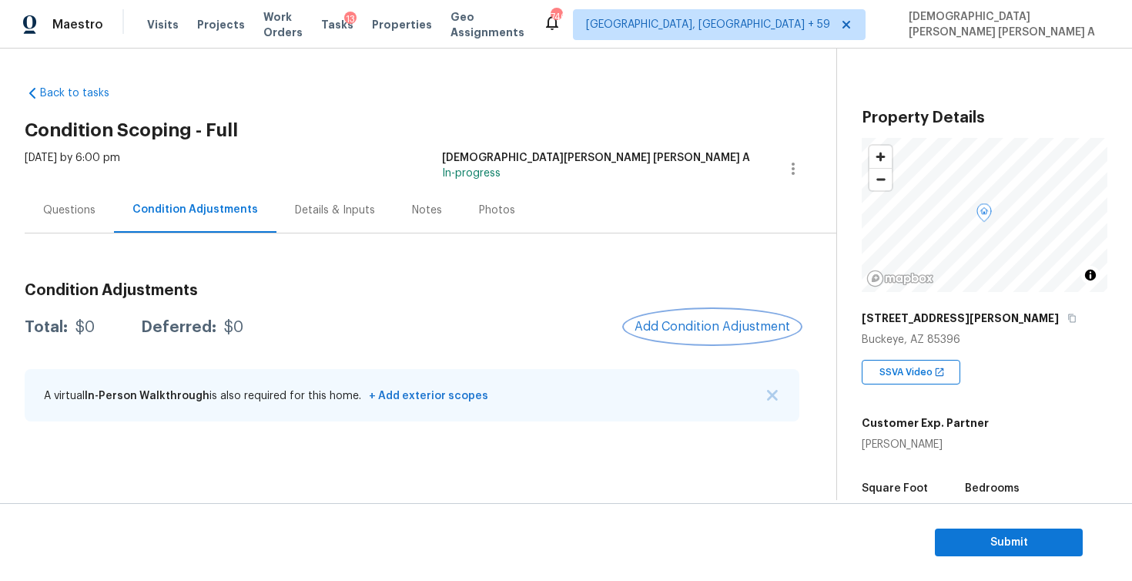
click at [708, 329] on span "Add Condition Adjustment" at bounding box center [713, 327] width 156 height 14
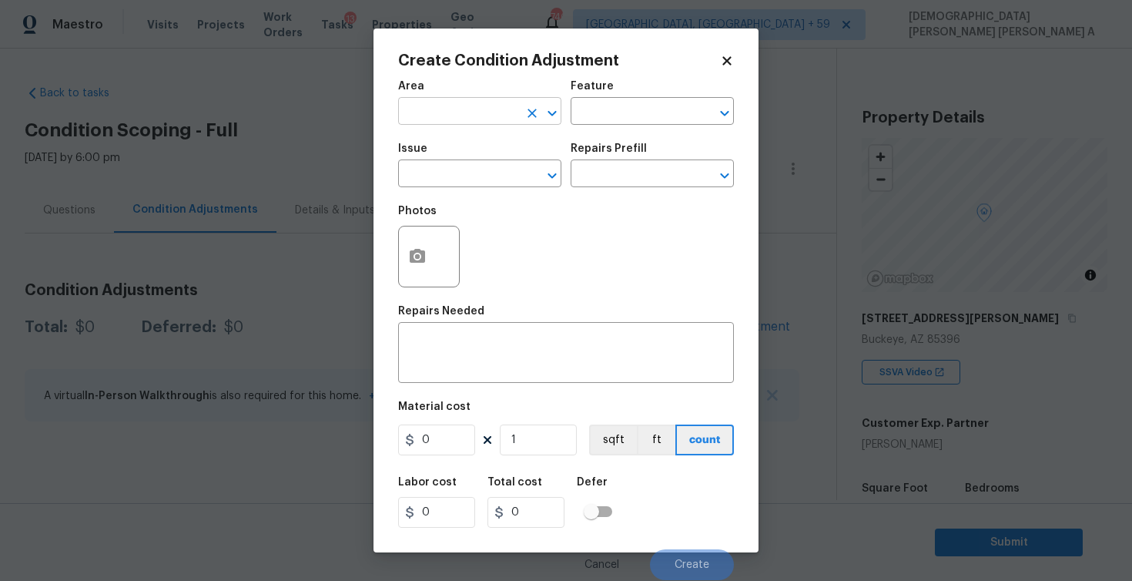
click at [431, 118] on input "text" at bounding box center [458, 113] width 120 height 24
click at [442, 151] on li "Exterior Overall" at bounding box center [479, 147] width 163 height 25
type input "Exterior Overall"
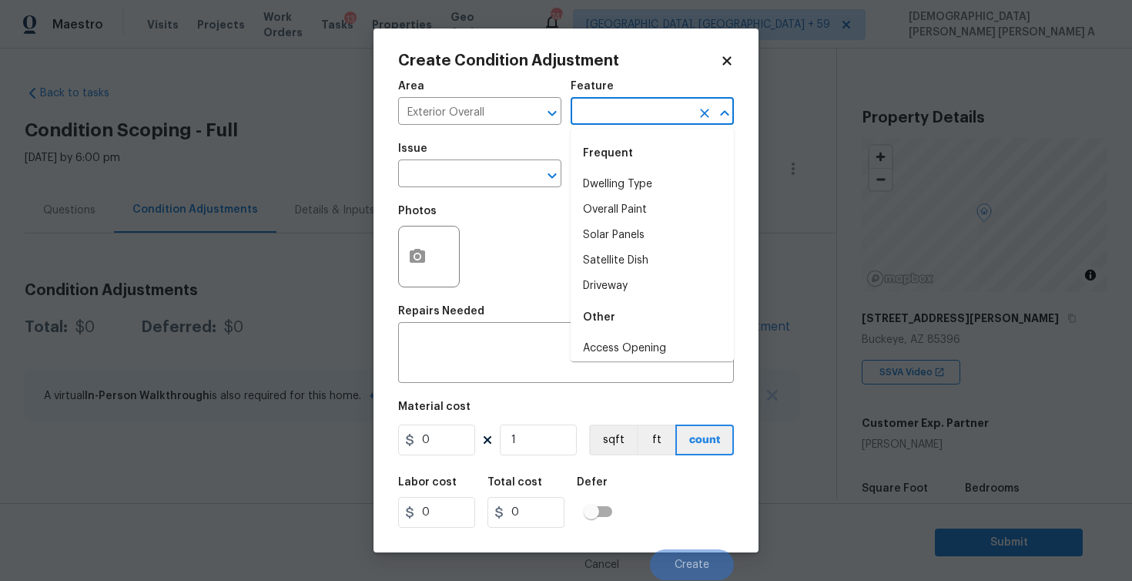
click at [619, 107] on input "text" at bounding box center [631, 113] width 120 height 24
click at [608, 216] on li "Plumbing" at bounding box center [652, 209] width 163 height 25
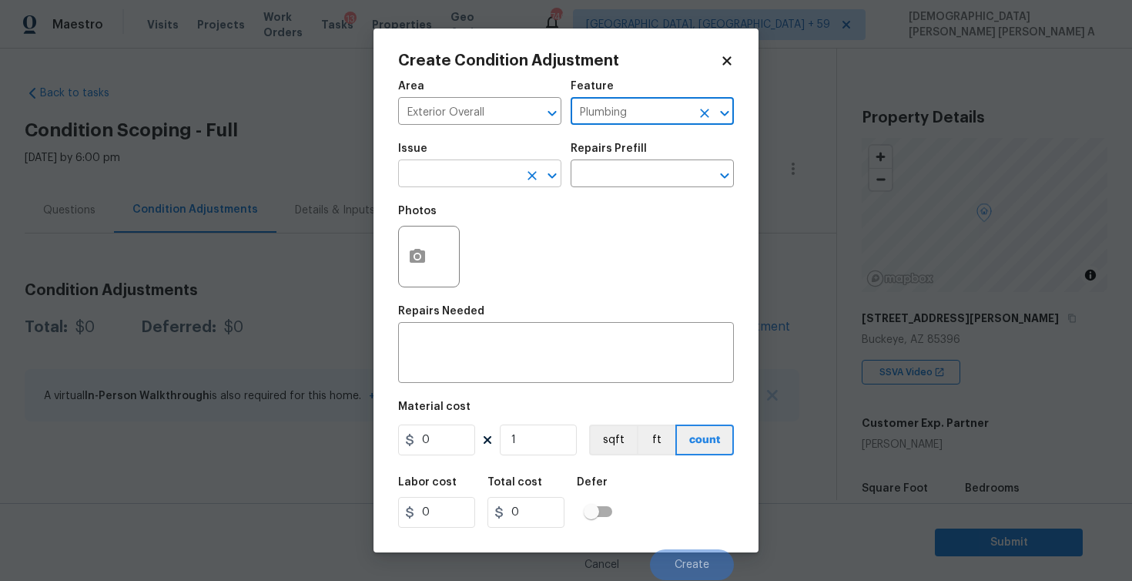
type input "Plumbing"
click at [505, 174] on input "text" at bounding box center [458, 175] width 120 height 24
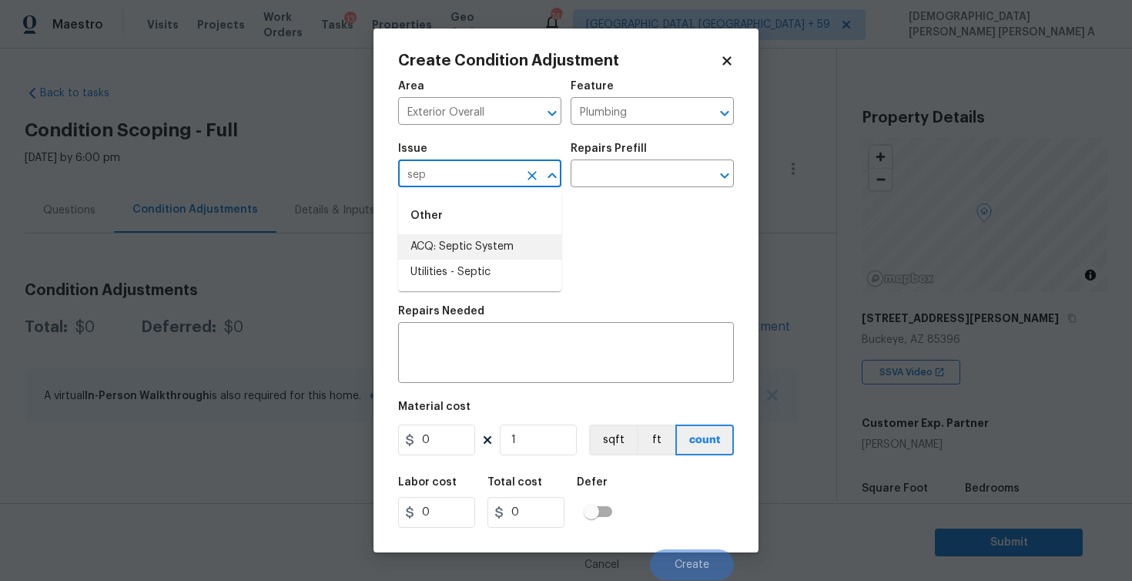
click at [490, 270] on li "Utilities - Septic" at bounding box center [479, 272] width 163 height 25
type input "Utilities - Septic"
click at [619, 174] on input "text" at bounding box center [631, 175] width 120 height 24
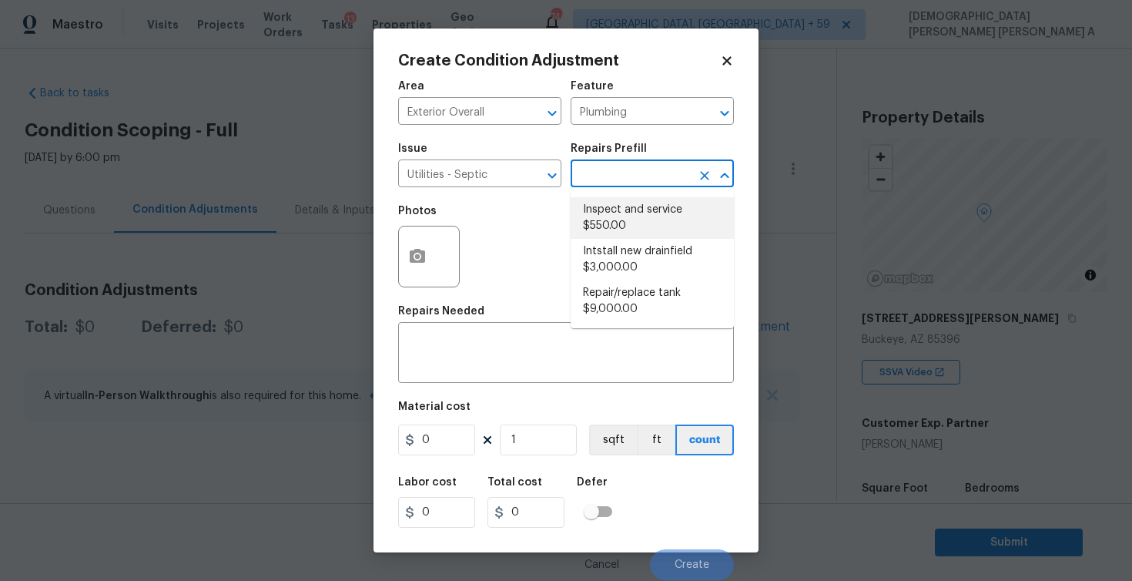
click at [615, 232] on li "Inspect and service $550.00" at bounding box center [652, 218] width 163 height 42
type textarea "Pump and inspect septic tank and provide clean bill of health from specialist c…"
type input "550"
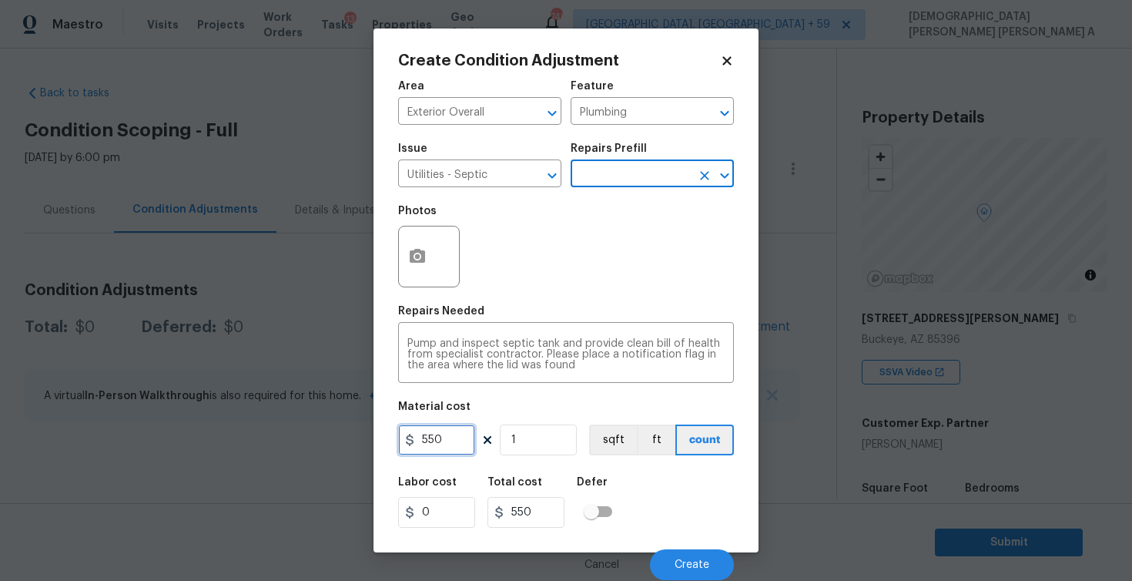
click at [427, 447] on input "550" at bounding box center [436, 439] width 77 height 31
type input "20000"
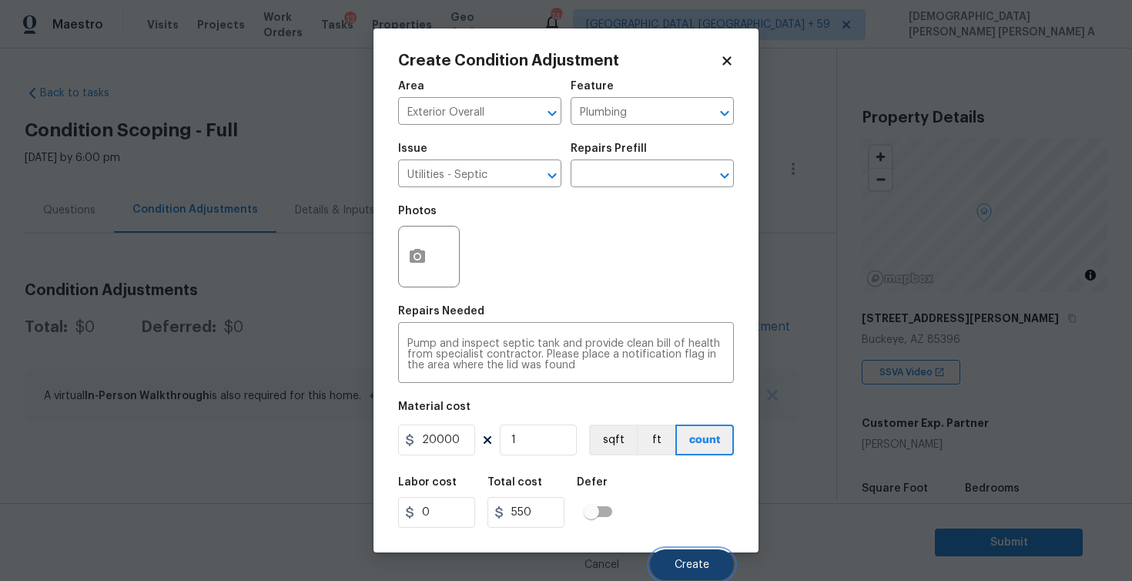
type input "20000"
click at [678, 555] on button "Create" at bounding box center [692, 564] width 84 height 31
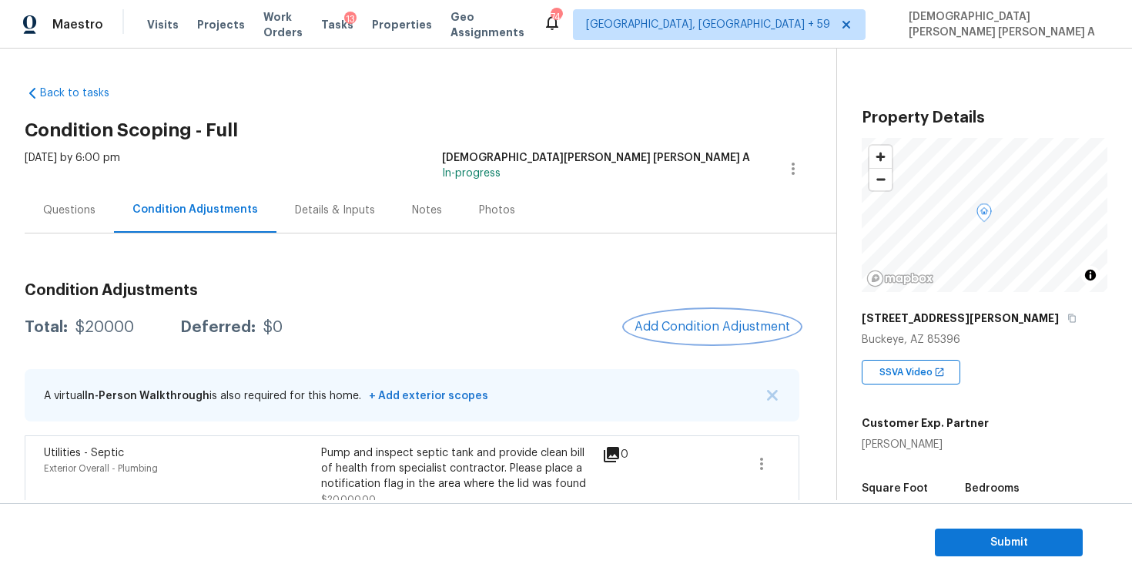
click at [699, 340] on button "Add Condition Adjustment" at bounding box center [712, 326] width 174 height 32
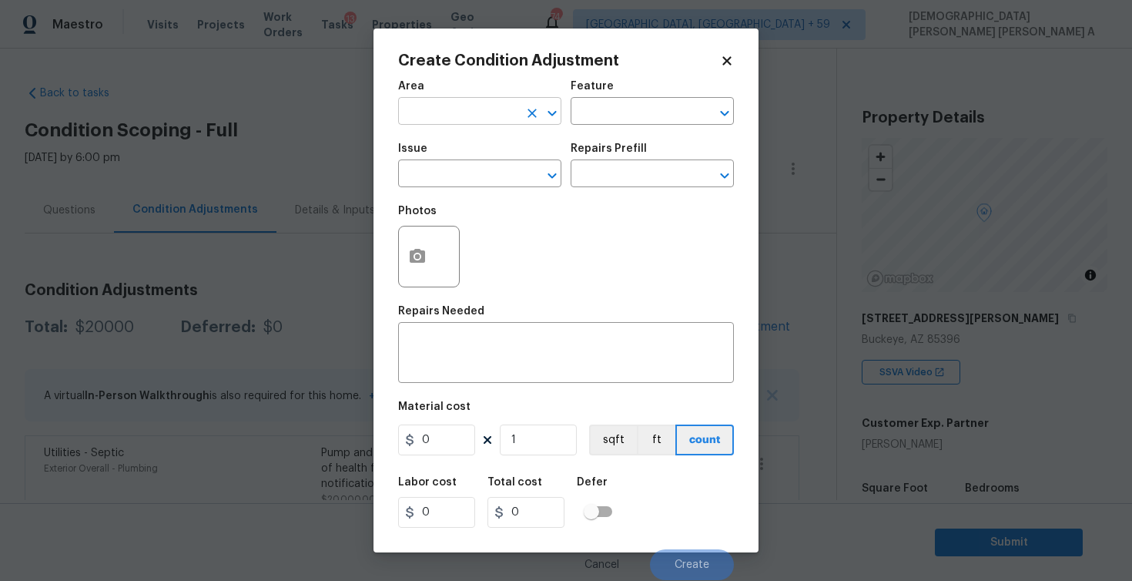
click at [437, 115] on input "text" at bounding box center [458, 113] width 120 height 24
click at [447, 157] on li "Exterior Overall" at bounding box center [479, 147] width 163 height 25
type input "Exterior Overall"
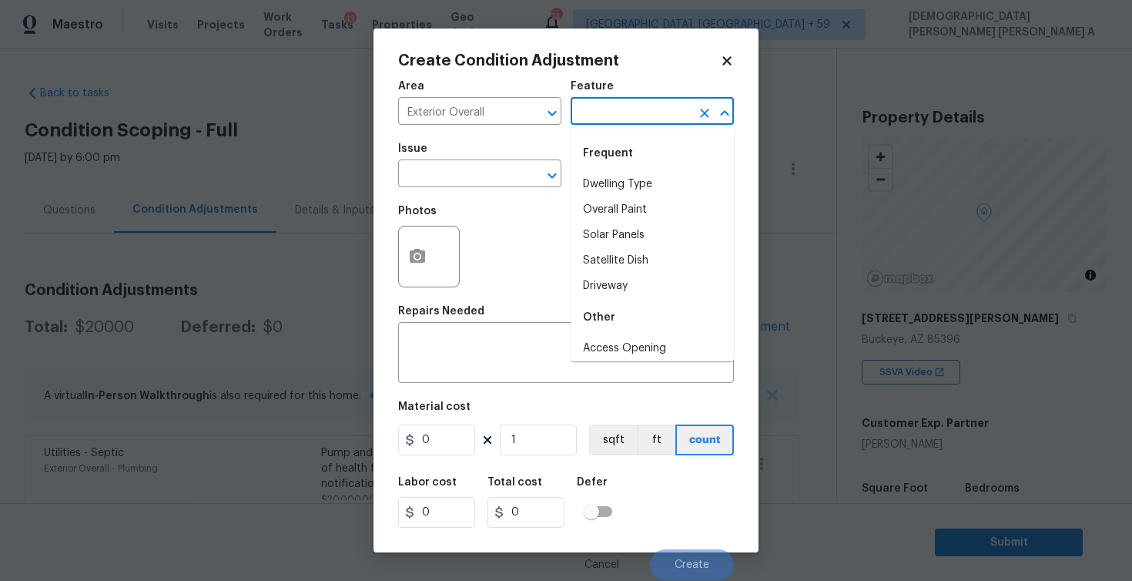
click at [625, 117] on input "text" at bounding box center [631, 113] width 120 height 24
type input "o"
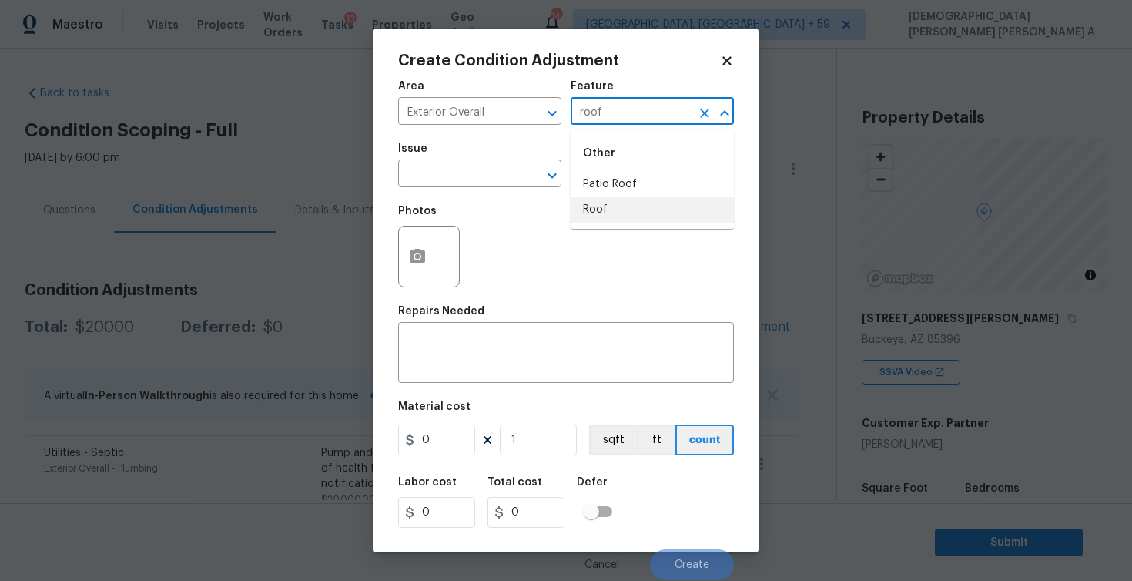
click at [618, 209] on li "Roof" at bounding box center [652, 209] width 163 height 25
type input "Roof"
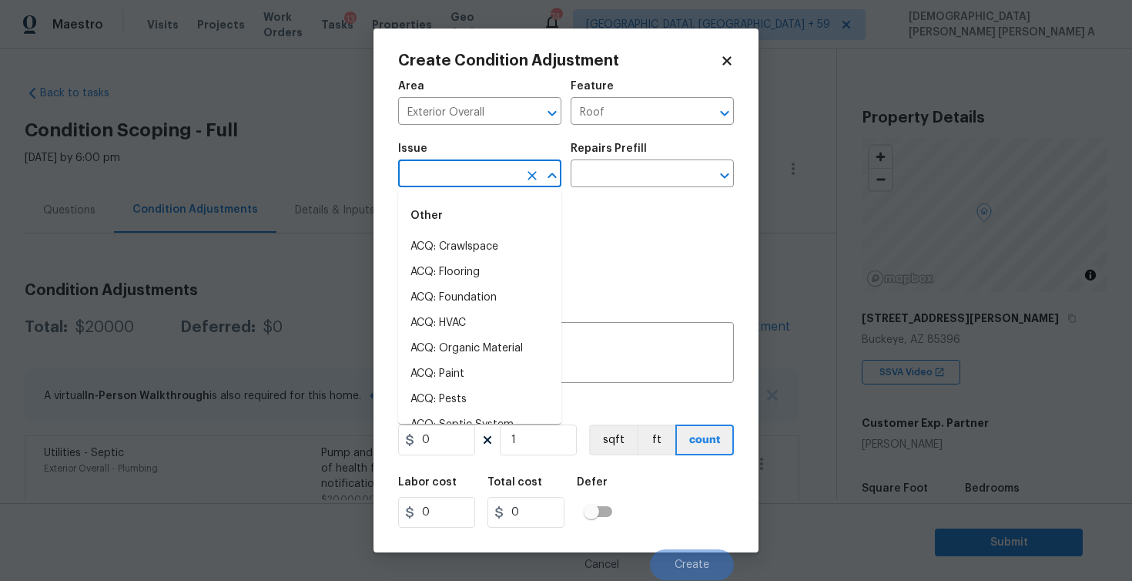
click at [513, 171] on input "text" at bounding box center [458, 175] width 120 height 24
click at [502, 278] on li "ACQ: Tile Roof" at bounding box center [479, 272] width 163 height 25
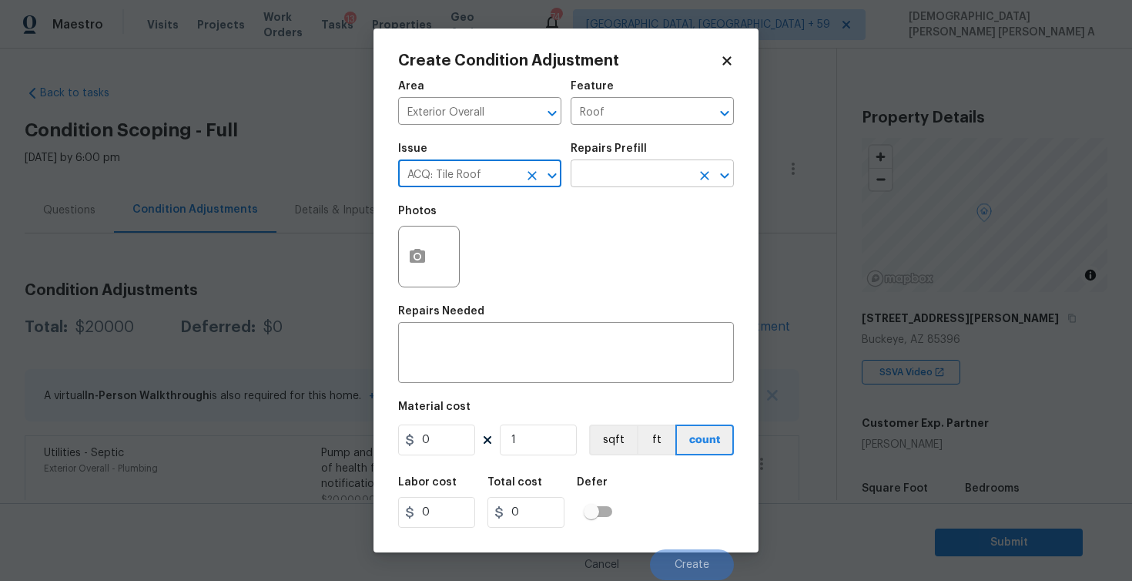
type input "ACQ: Tile Roof"
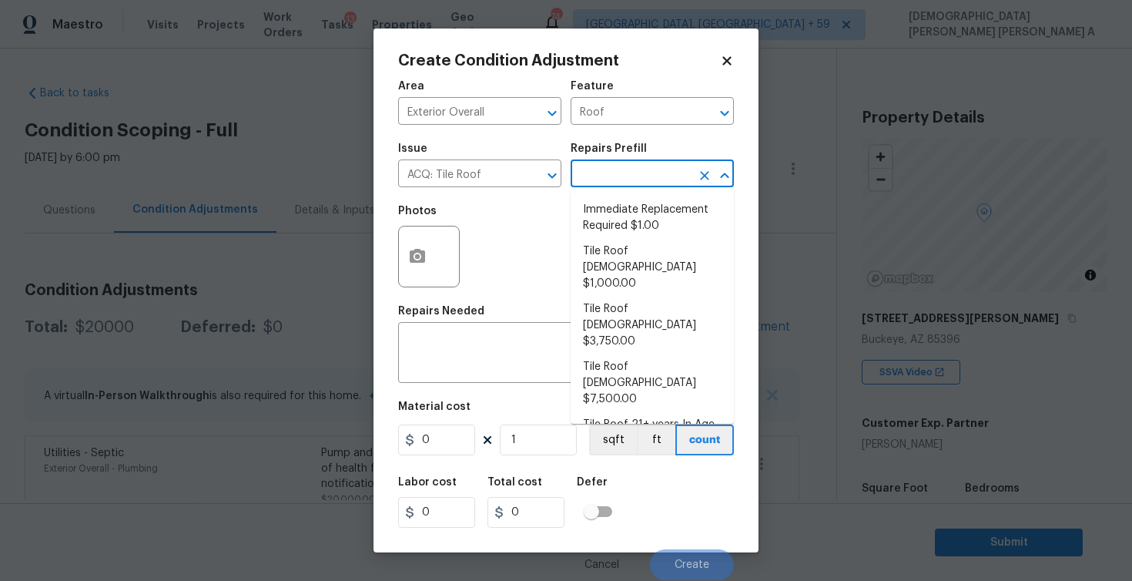
click at [634, 173] on input "text" at bounding box center [631, 175] width 120 height 24
click at [645, 262] on li "Tile Roof [DEMOGRAPHIC_DATA] $1,000.00" at bounding box center [652, 268] width 163 height 58
type input "Acquisition"
type textarea "Acquisition Scope: Tile Roof 0-10 years in age maintenance."
type input "1000"
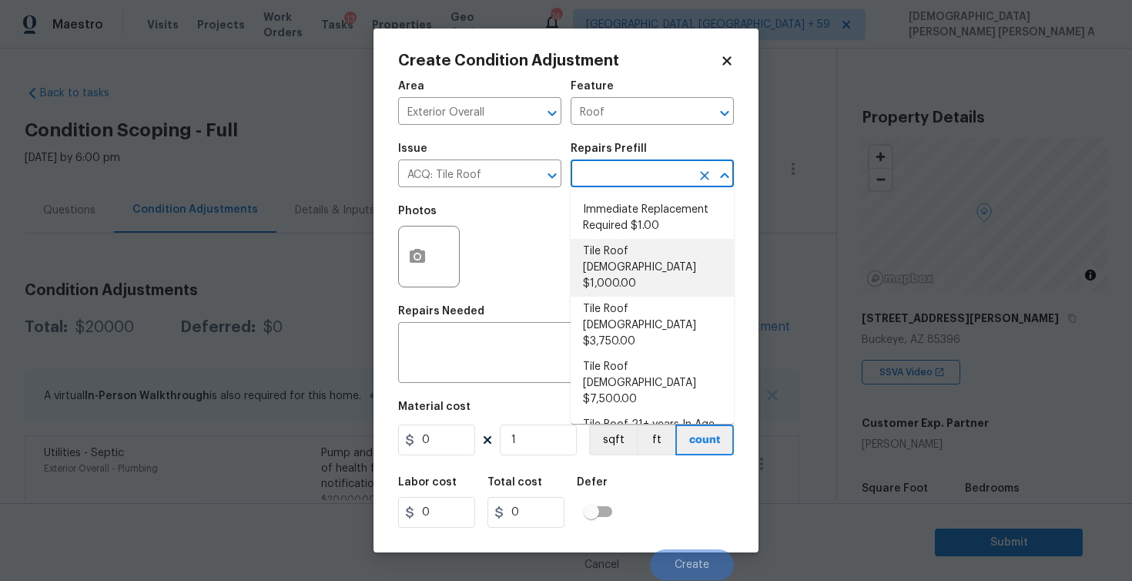
type input "1000"
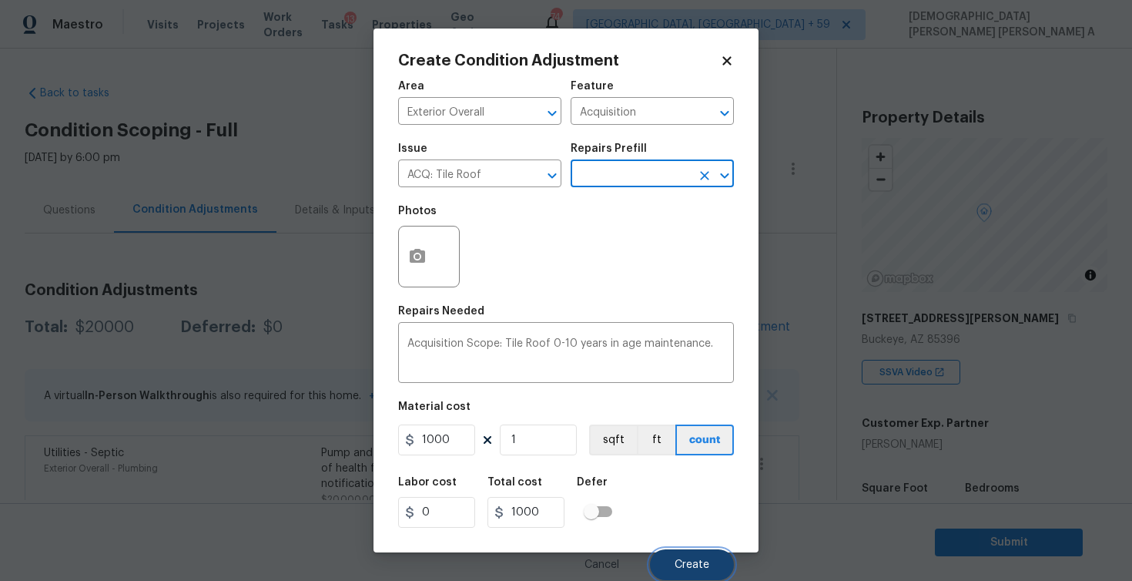
click at [674, 566] on button "Create" at bounding box center [692, 564] width 84 height 31
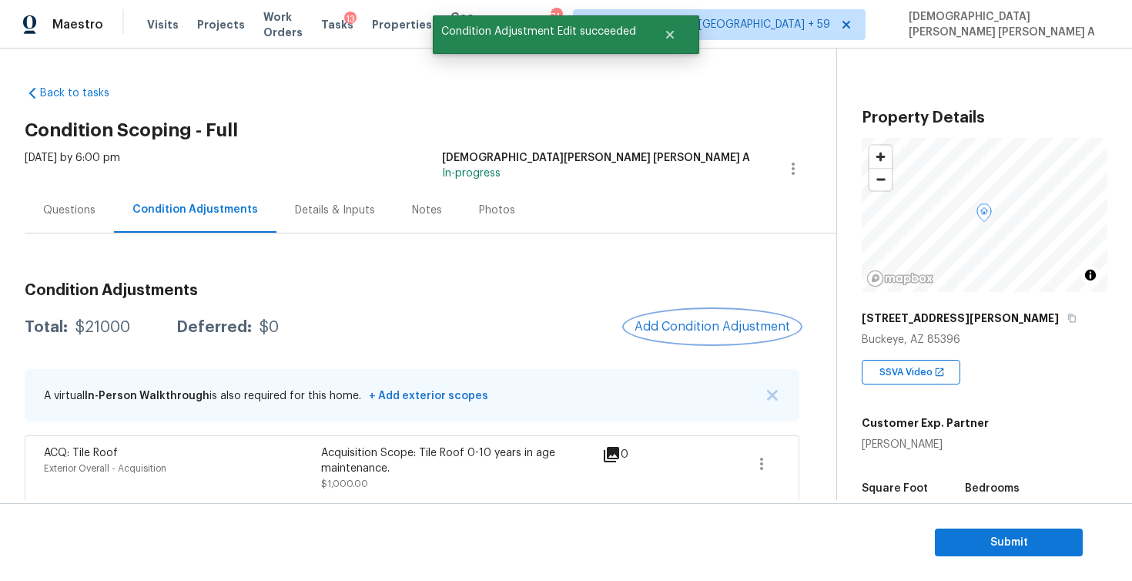
scroll to position [88, 0]
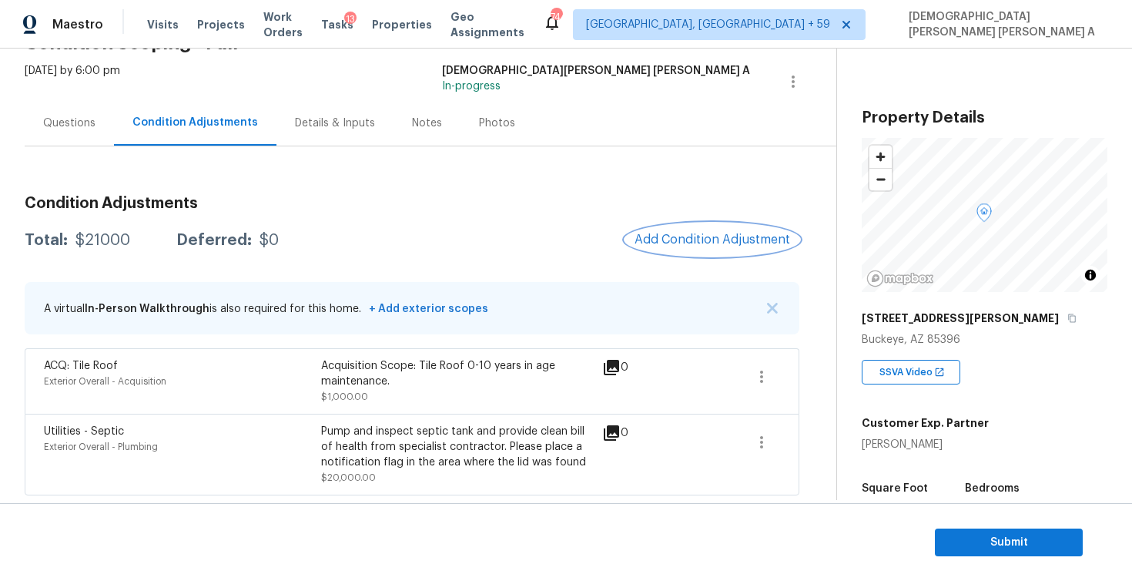
click at [701, 243] on span "Add Condition Adjustment" at bounding box center [713, 240] width 156 height 14
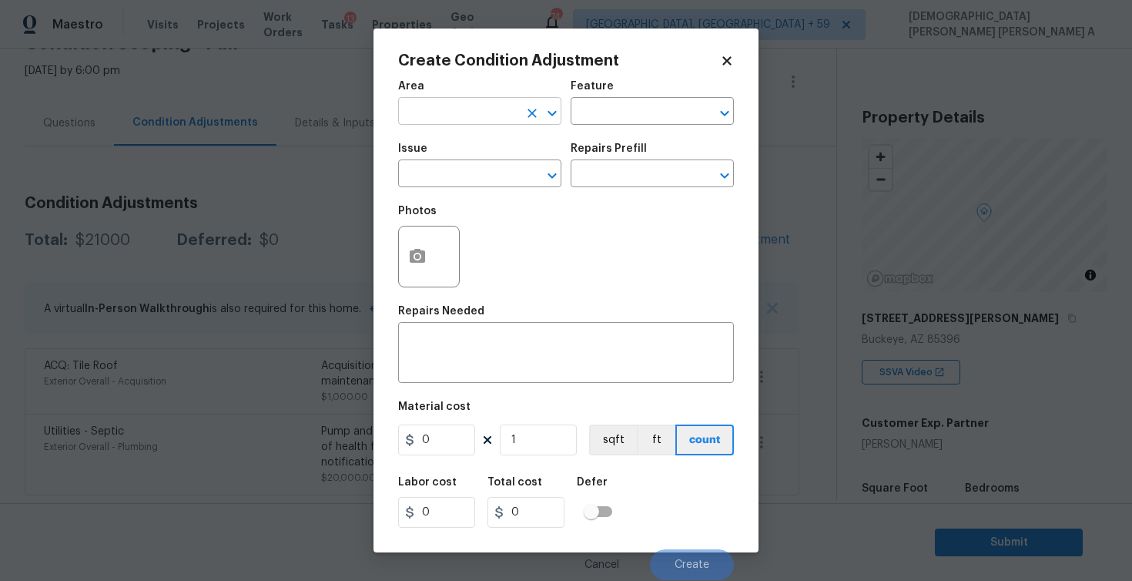
click at [477, 121] on input "text" at bounding box center [458, 113] width 120 height 24
click at [505, 170] on li "Interior Overall" at bounding box center [479, 172] width 163 height 25
type input "Interior Overall"
click at [613, 109] on input "text" at bounding box center [631, 113] width 120 height 24
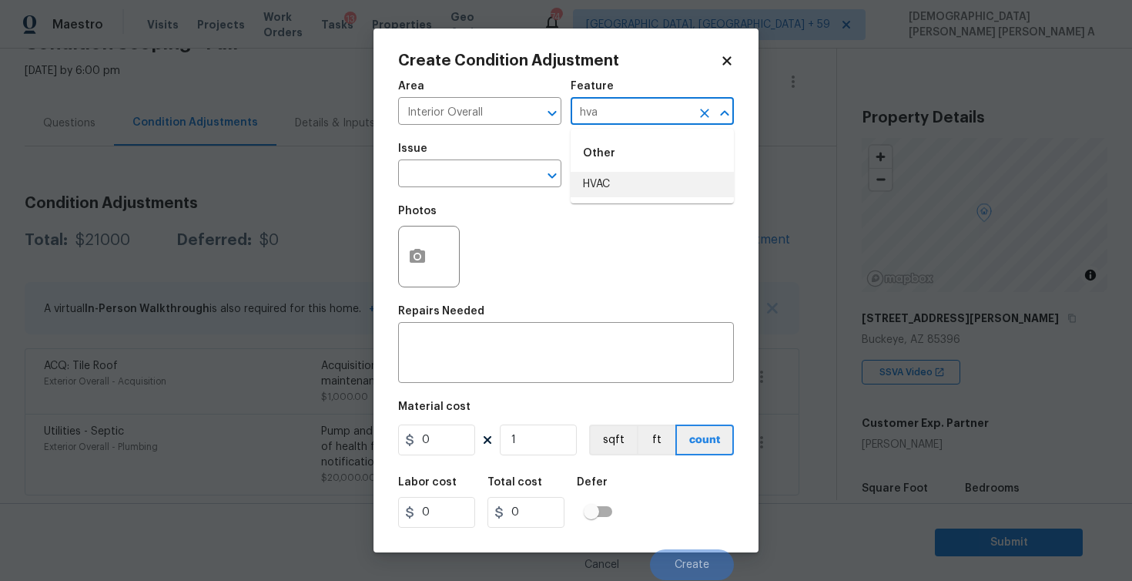
click at [637, 190] on li "HVAC" at bounding box center [652, 184] width 163 height 25
type input "HVAC"
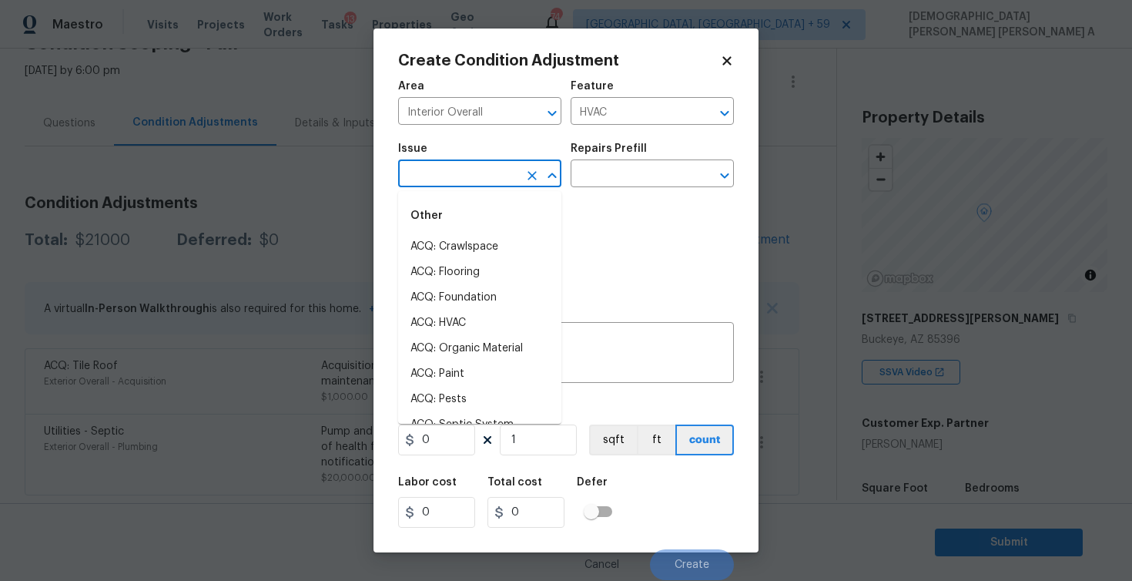
click at [475, 183] on input "text" at bounding box center [458, 175] width 120 height 24
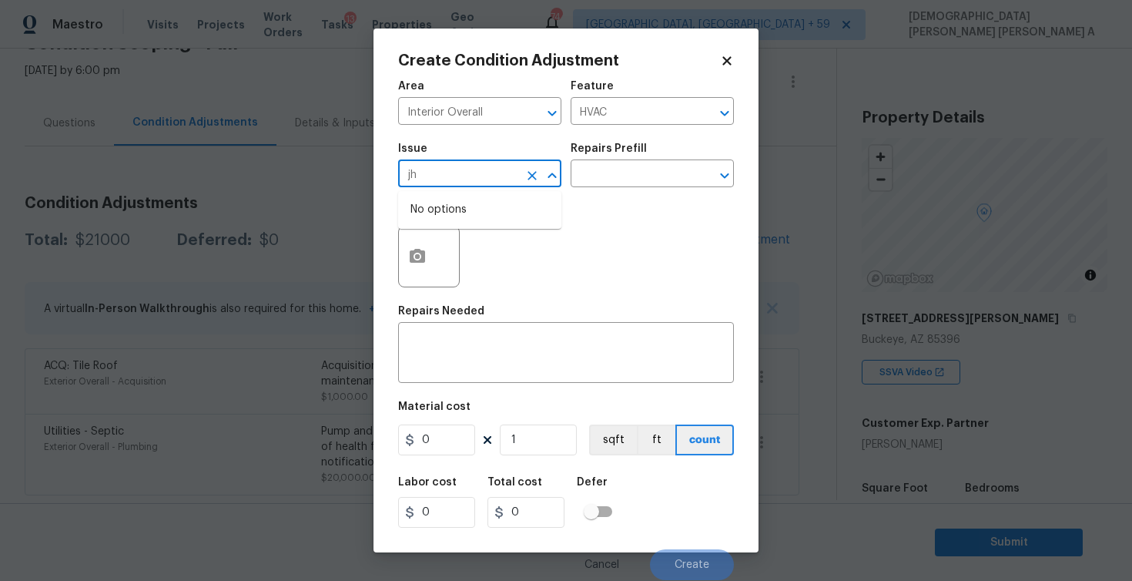
type input "j"
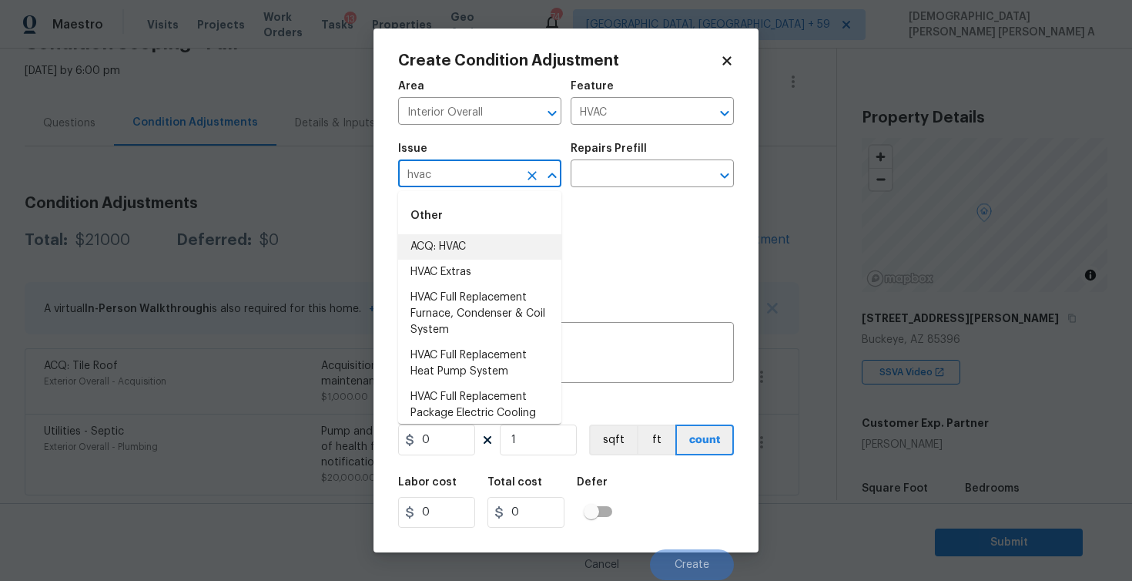
click at [482, 256] on li "ACQ: HVAC" at bounding box center [479, 246] width 163 height 25
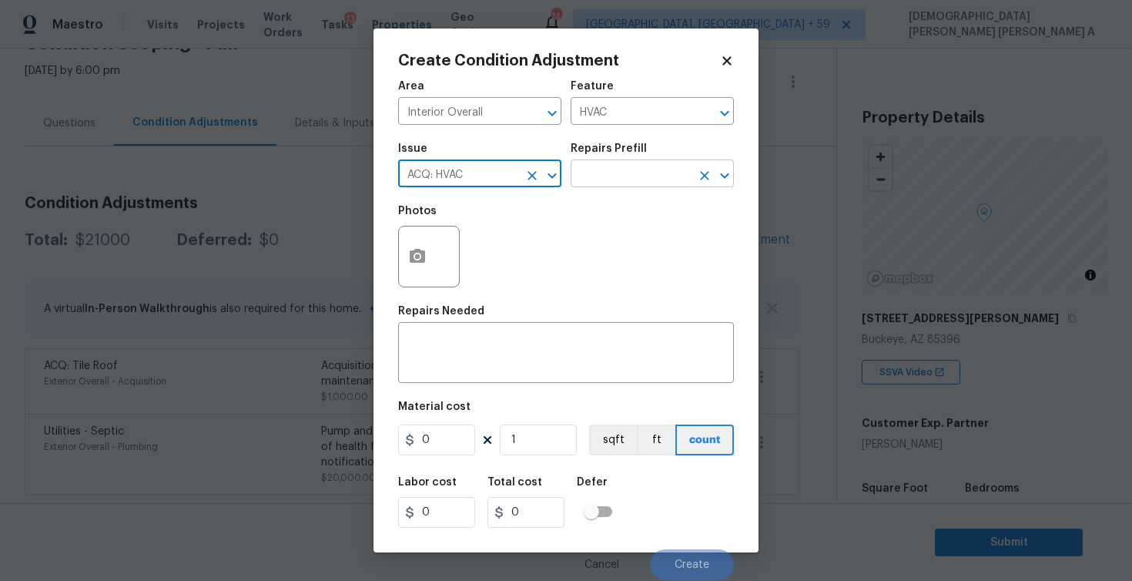
type input "ACQ: HVAC"
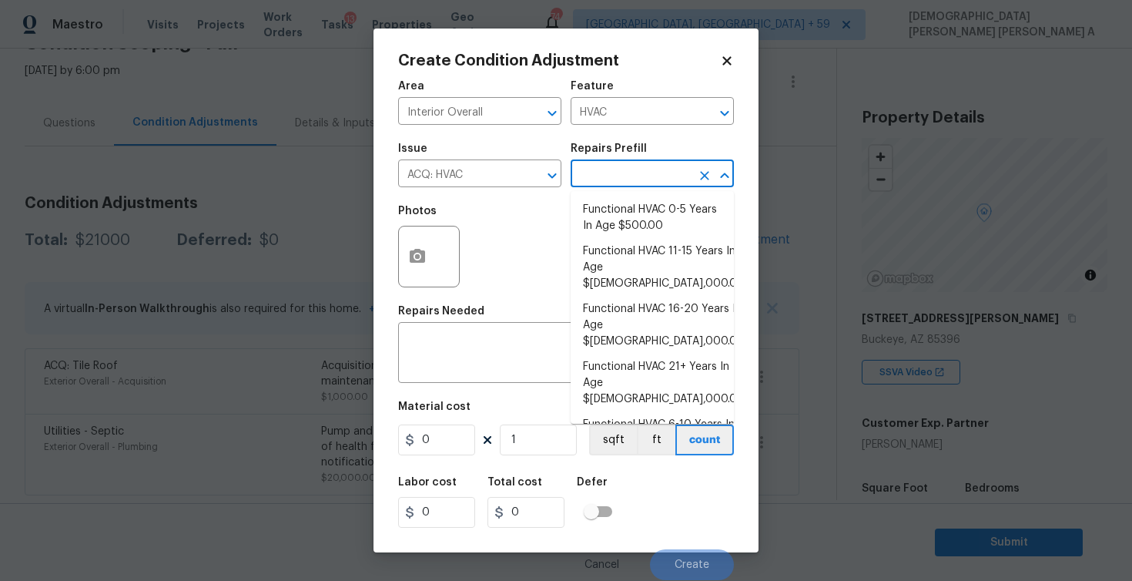
click at [637, 171] on input "text" at bounding box center [631, 175] width 120 height 24
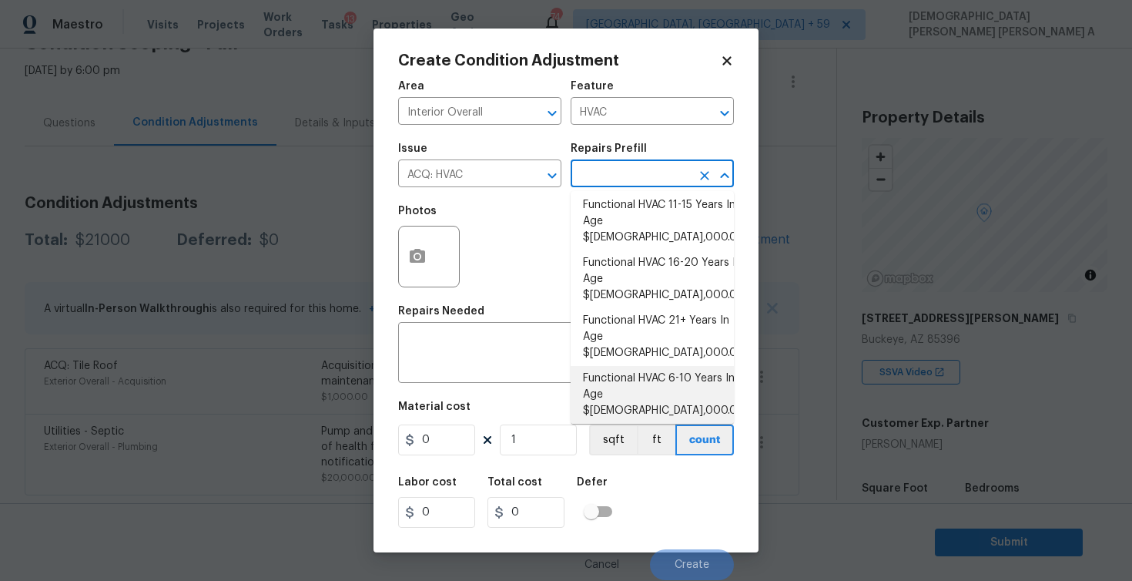
click at [675, 366] on li "Functional HVAC 6-10 Years In Age $[DEMOGRAPHIC_DATA],000.00" at bounding box center [652, 395] width 163 height 58
type input "Acquisition"
type textarea "Acquisition Scope: Functional HVAC 6-10 years"
type input "1000"
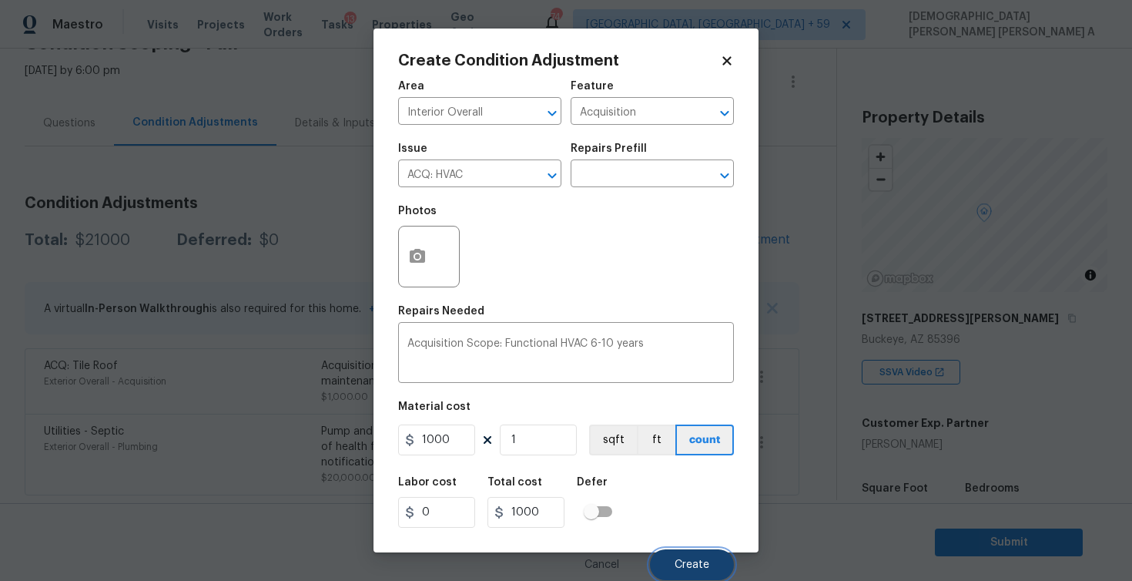
click at [702, 564] on span "Create" at bounding box center [692, 565] width 35 height 12
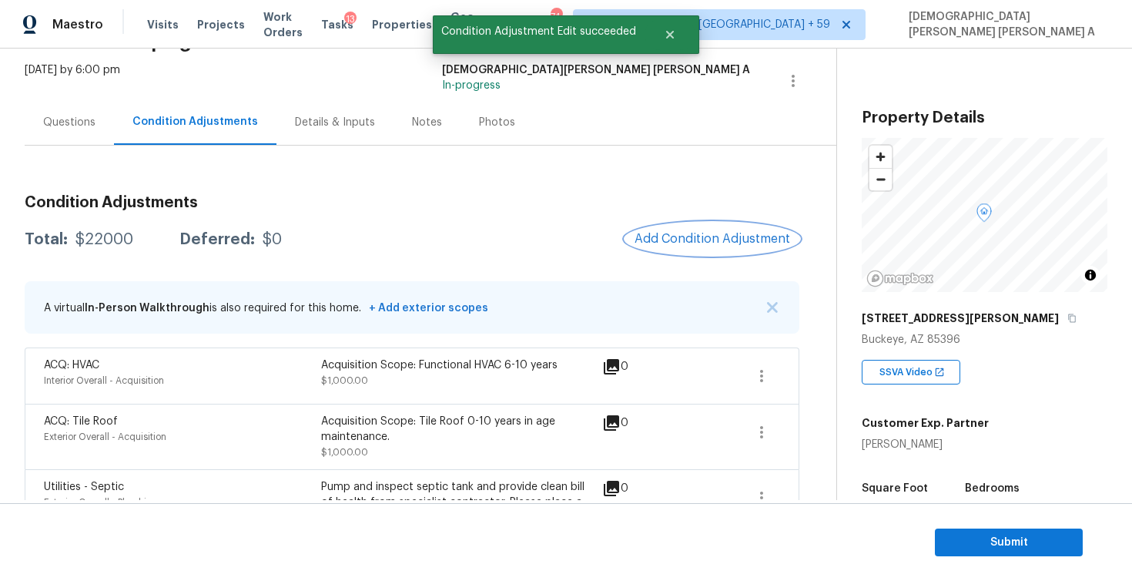
scroll to position [144, 0]
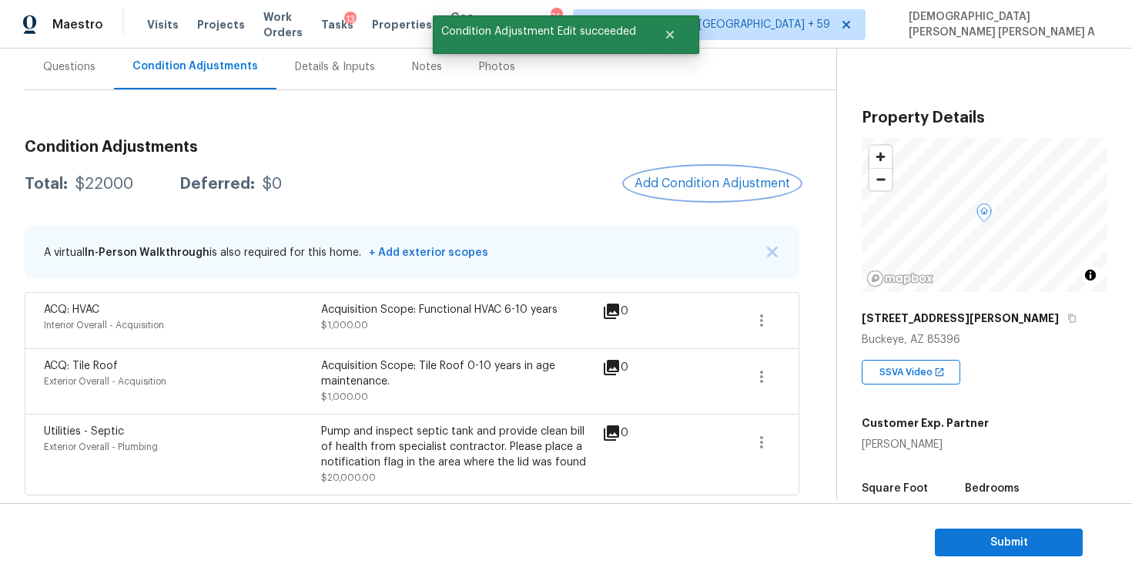
click at [693, 186] on span "Add Condition Adjustment" at bounding box center [713, 183] width 156 height 14
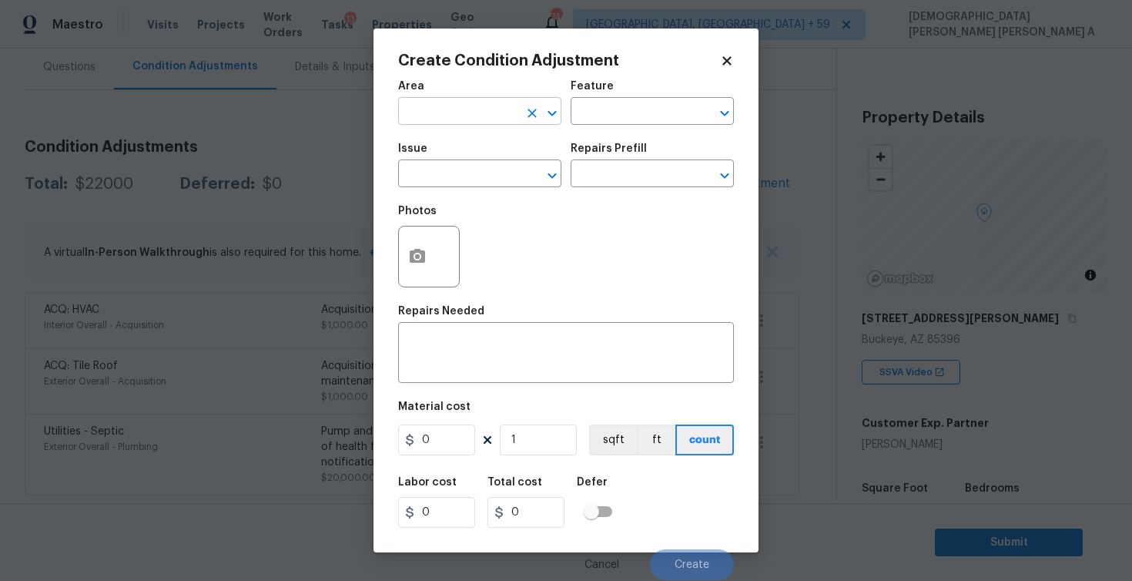
click at [484, 114] on input "text" at bounding box center [458, 113] width 120 height 24
click at [501, 174] on li "Interior Overall" at bounding box center [479, 172] width 163 height 25
type input "Interior Overall"
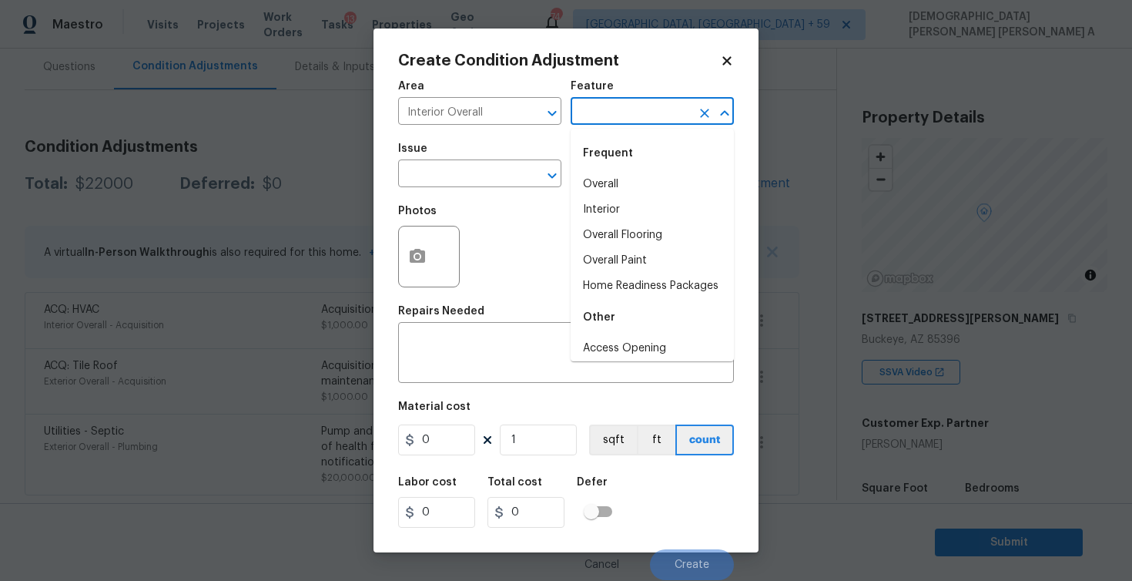
click at [602, 112] on input "text" at bounding box center [631, 113] width 120 height 24
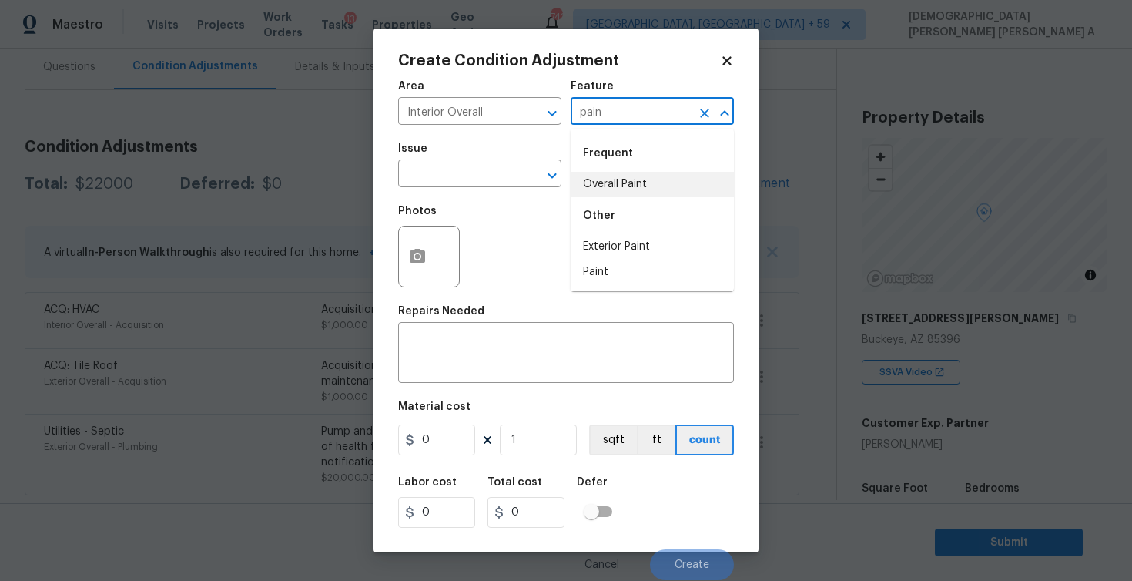
click at [615, 183] on li "Overall Paint" at bounding box center [652, 184] width 163 height 25
type input "Overall Paint"
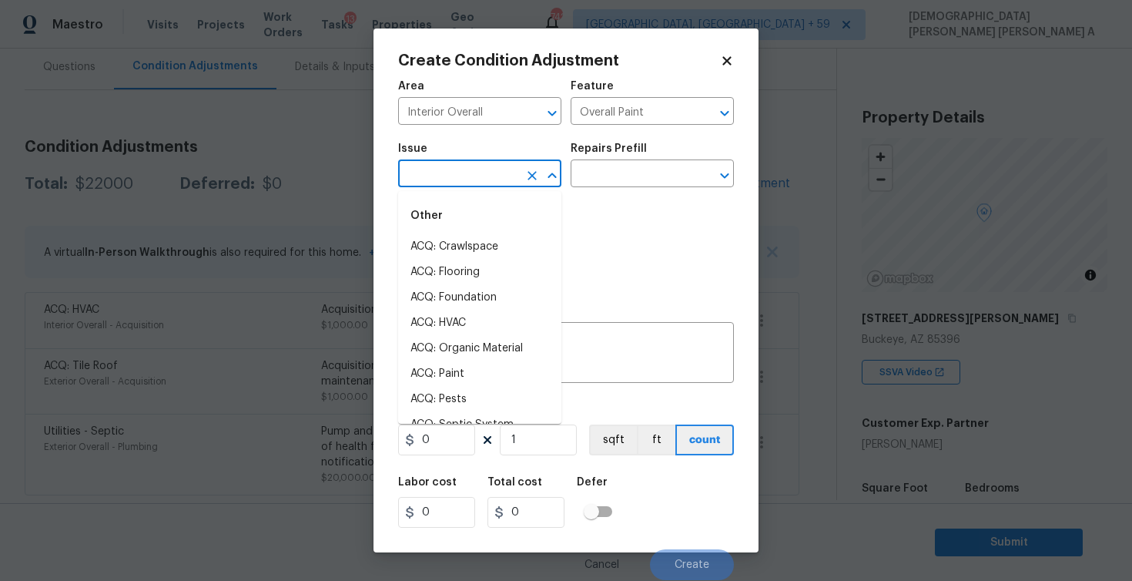
click at [464, 173] on input "text" at bounding box center [458, 175] width 120 height 24
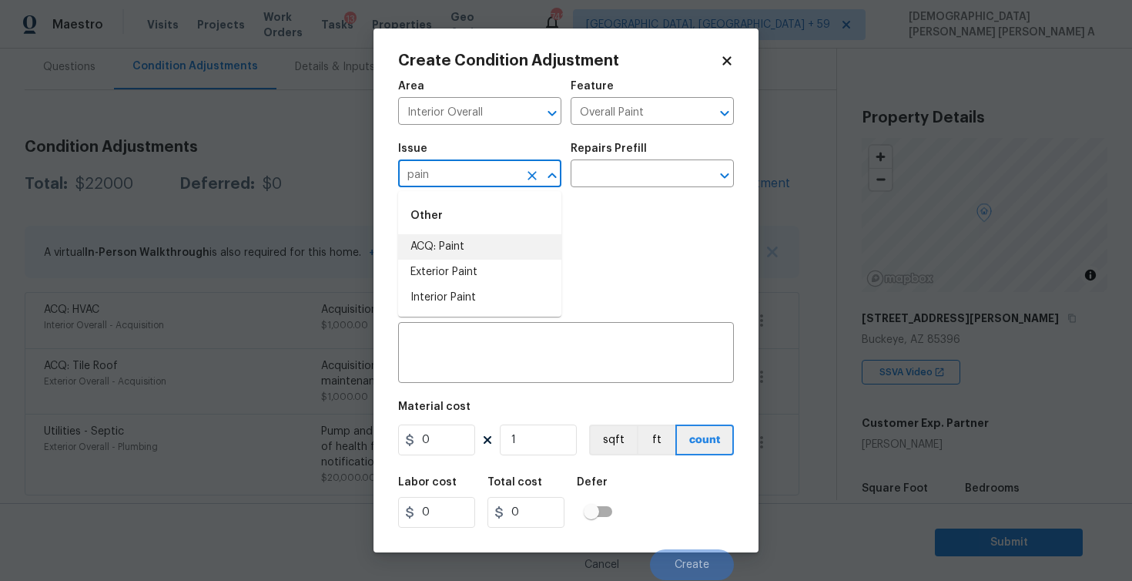
click at [471, 240] on li "ACQ: Paint" at bounding box center [479, 246] width 163 height 25
type input "ACQ: Paint"
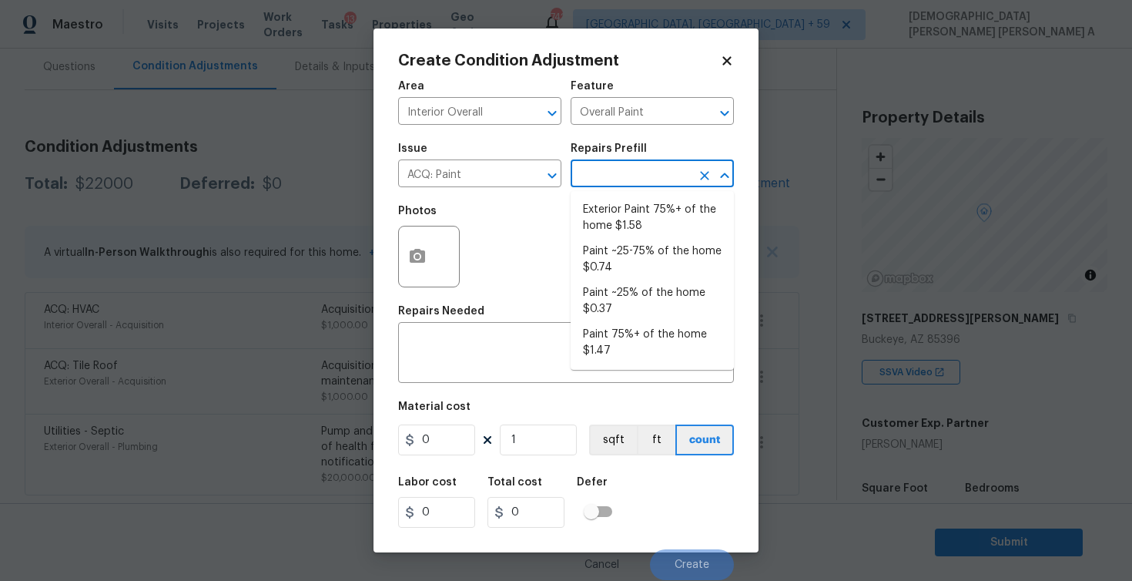
click at [672, 172] on input "text" at bounding box center [631, 175] width 120 height 24
click at [636, 260] on li "Paint ~25-75% of the home $0.74" at bounding box center [652, 260] width 163 height 42
type input "Acquisition"
type textarea "Acquisition Scope: ~25 - 75% of the home needs interior paint"
type input "0.74"
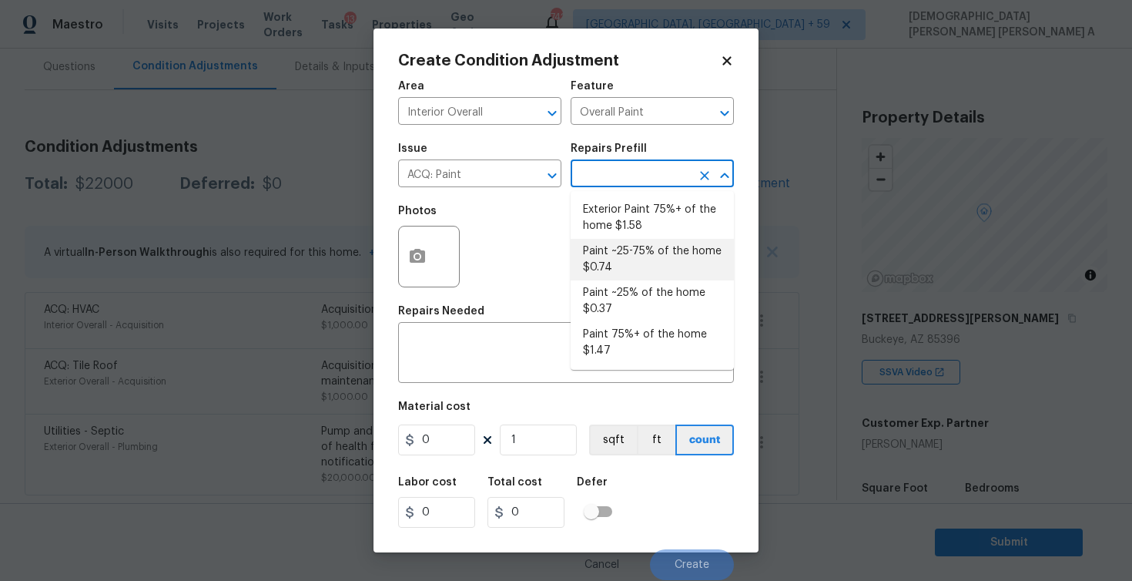
type input "0.74"
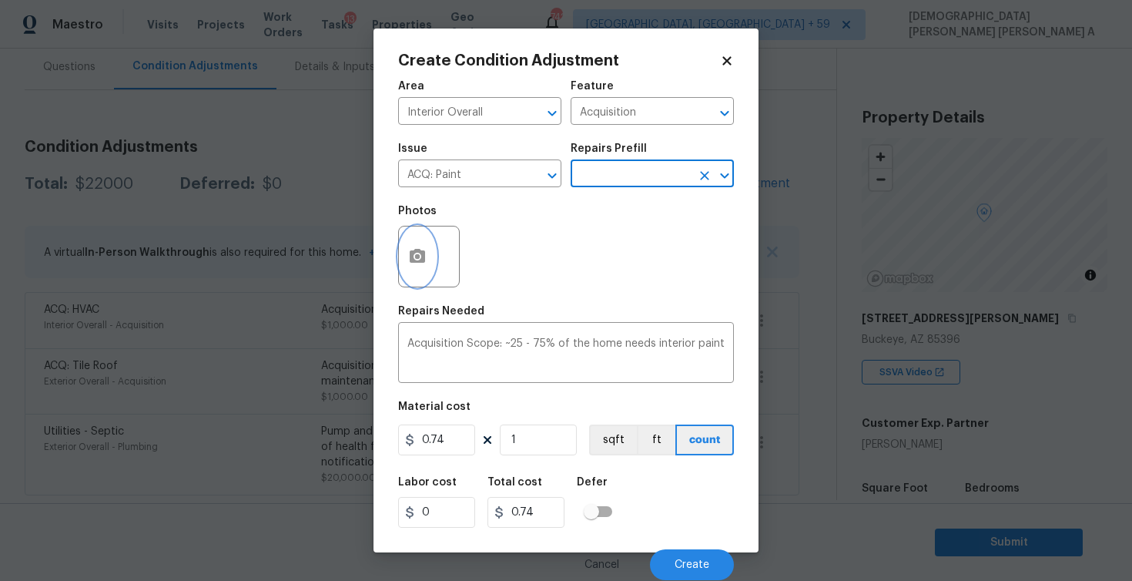
click at [408, 256] on icon "button" at bounding box center [417, 256] width 18 height 18
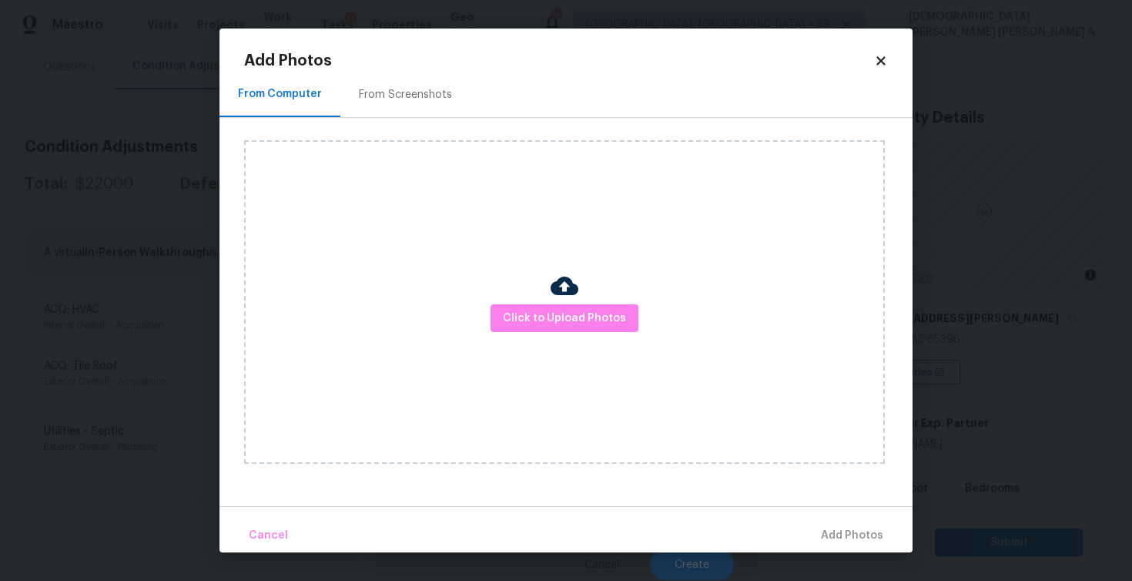
click at [431, 87] on div "From Screenshots" at bounding box center [405, 94] width 93 height 15
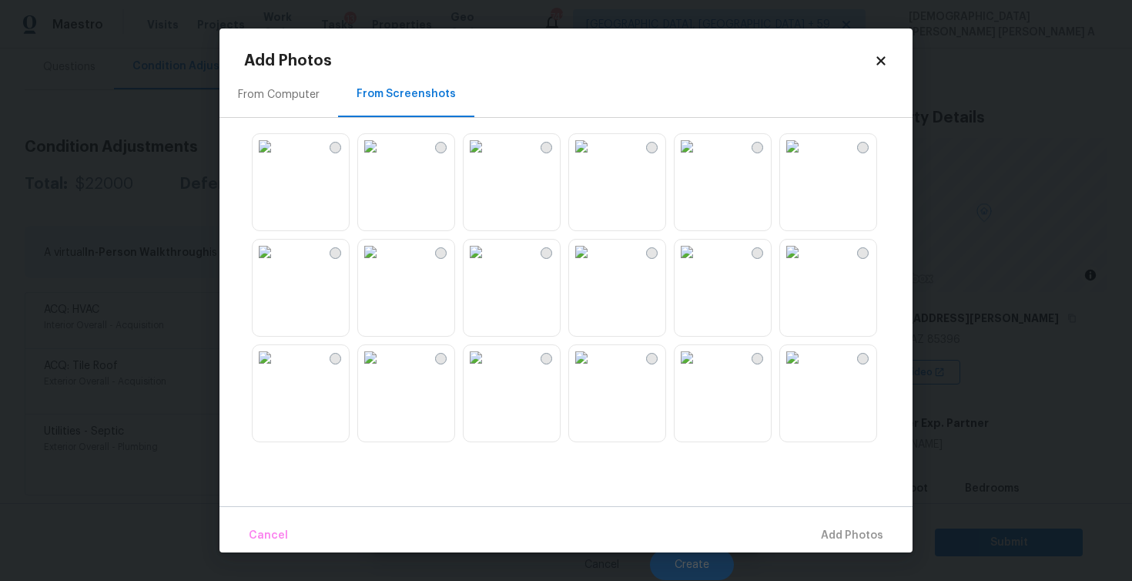
click at [488, 370] on img at bounding box center [476, 357] width 25 height 25
click at [383, 370] on img at bounding box center [370, 357] width 25 height 25
click at [594, 370] on img at bounding box center [581, 357] width 25 height 25
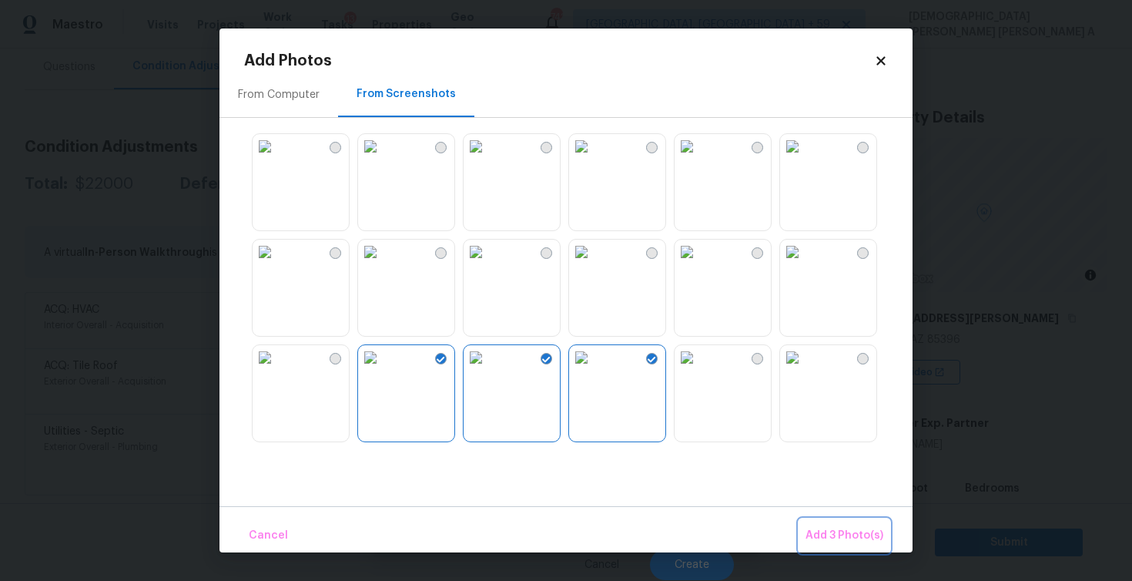
click at [845, 536] on span "Add 3 Photo(s)" at bounding box center [845, 535] width 78 height 19
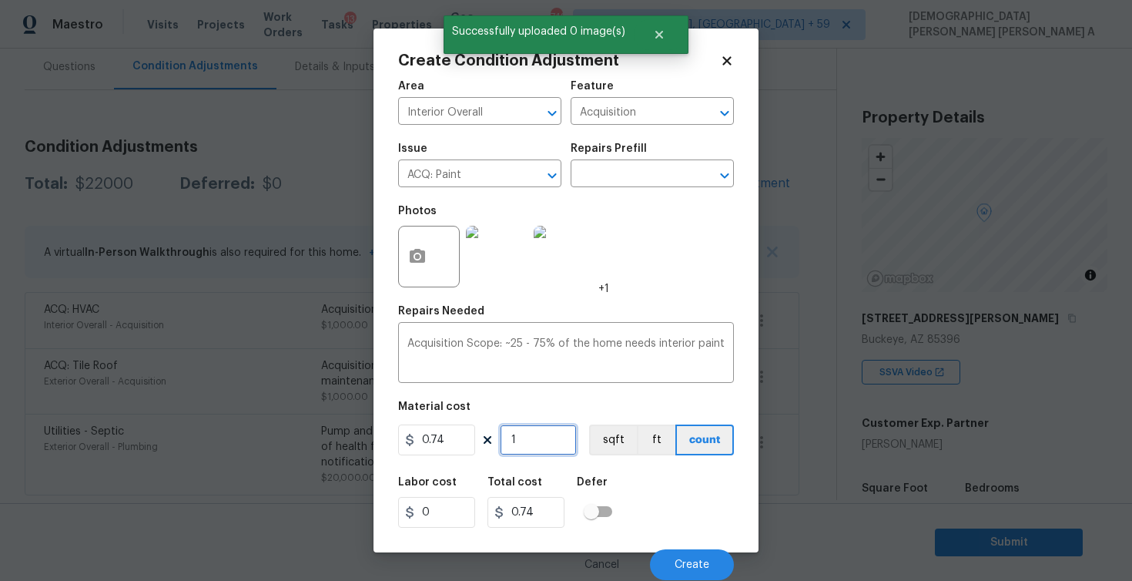
click at [539, 431] on input "1" at bounding box center [538, 439] width 77 height 31
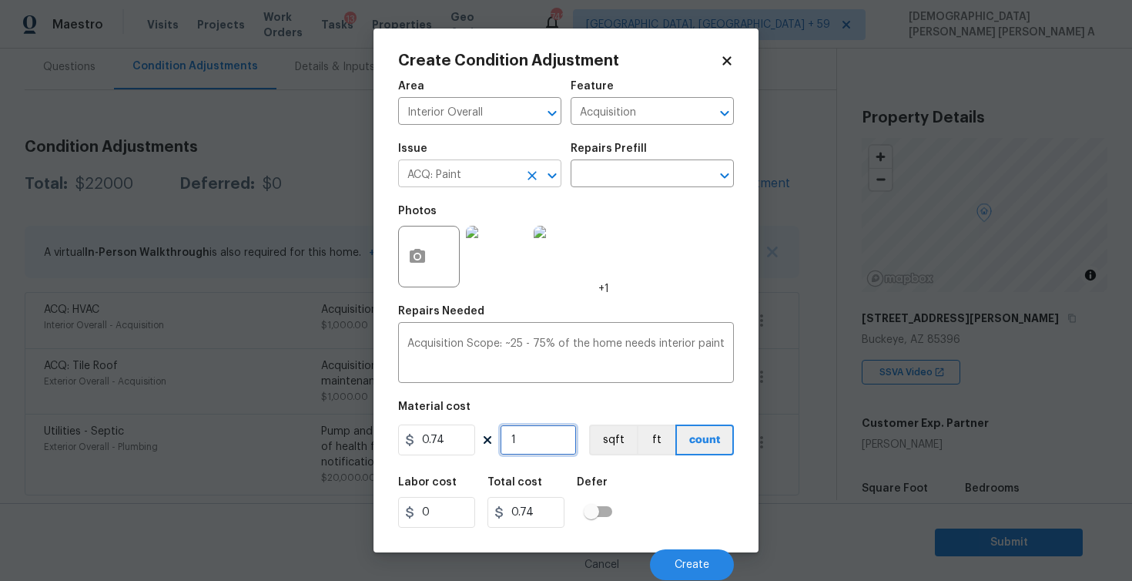
type input "16"
type input "11.84"
type input "161"
type input "119.14"
type input "1610"
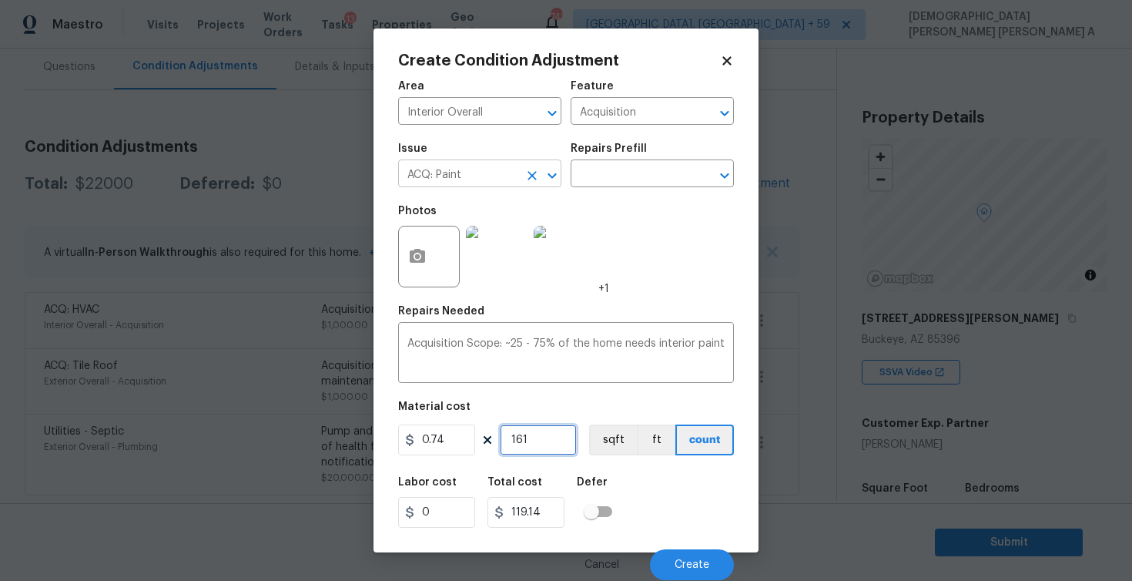
type input "1191.4"
type input "1610"
click at [618, 450] on button "sqft" at bounding box center [613, 439] width 48 height 31
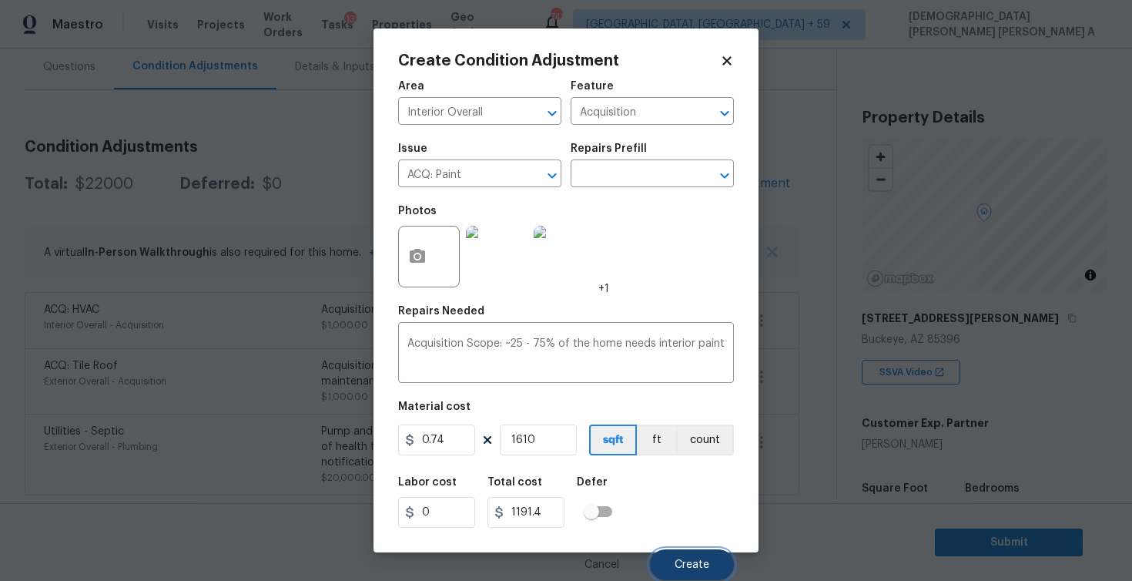
click at [698, 560] on span "Create" at bounding box center [692, 565] width 35 height 12
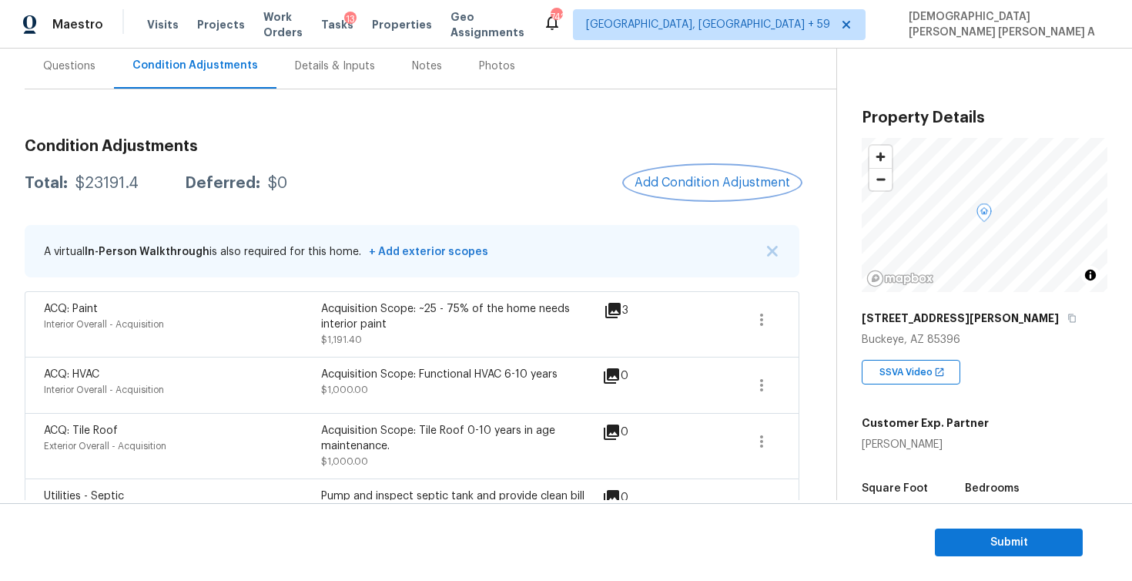
click at [682, 189] on button "Add Condition Adjustment" at bounding box center [712, 182] width 174 height 32
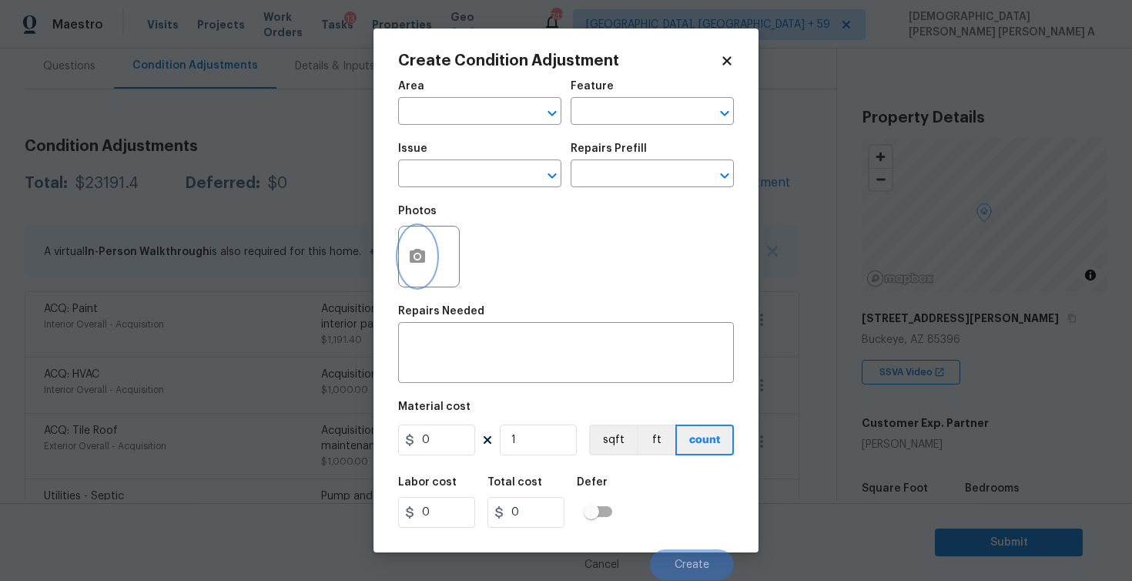
click at [414, 259] on icon "button" at bounding box center [417, 256] width 15 height 14
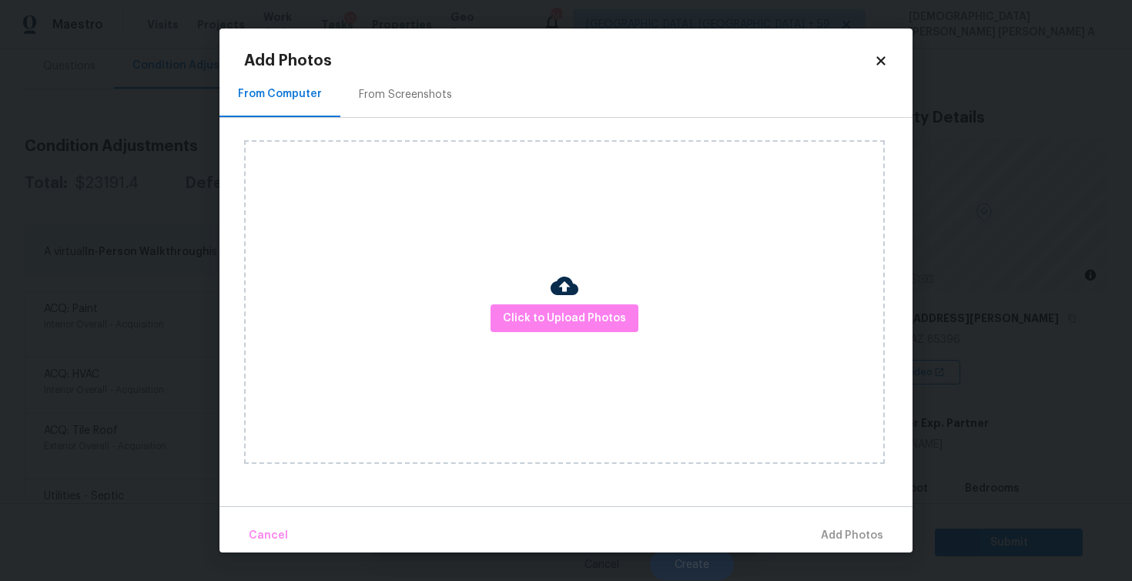
click at [387, 97] on div "From Screenshots" at bounding box center [405, 94] width 93 height 15
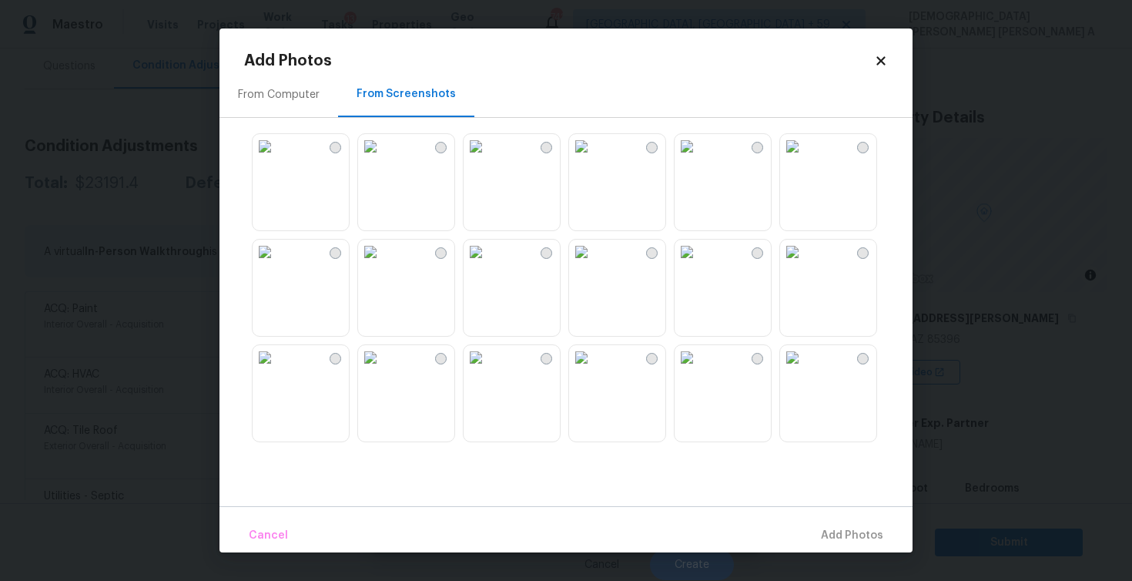
click at [381, 159] on img at bounding box center [370, 146] width 25 height 25
click at [699, 159] on img at bounding box center [687, 146] width 25 height 25
click at [805, 159] on img at bounding box center [792, 146] width 25 height 25
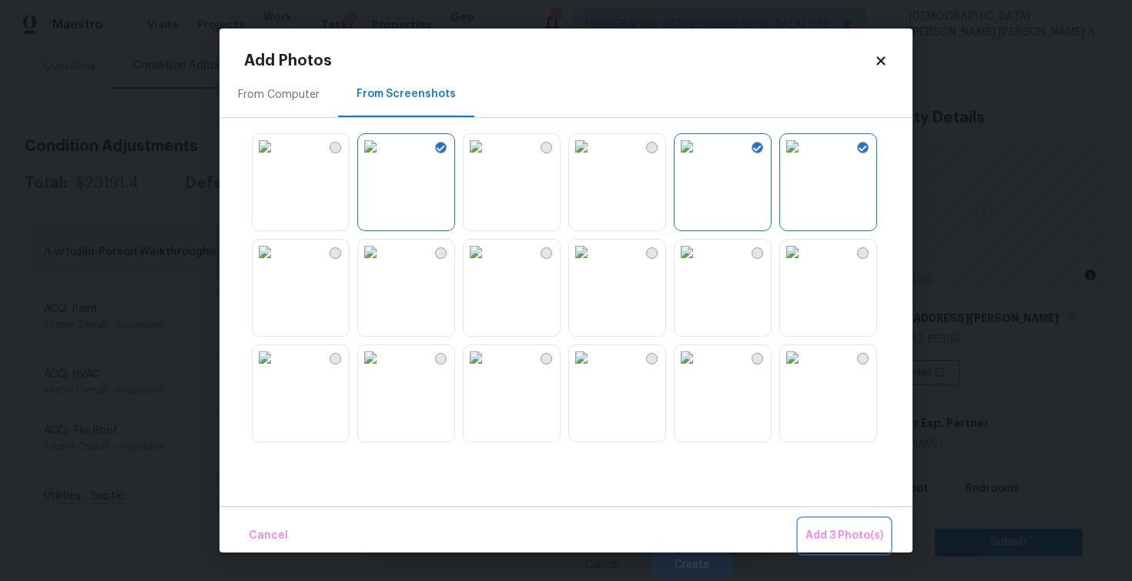
click at [822, 530] on span "Add 3 Photo(s)" at bounding box center [845, 535] width 78 height 19
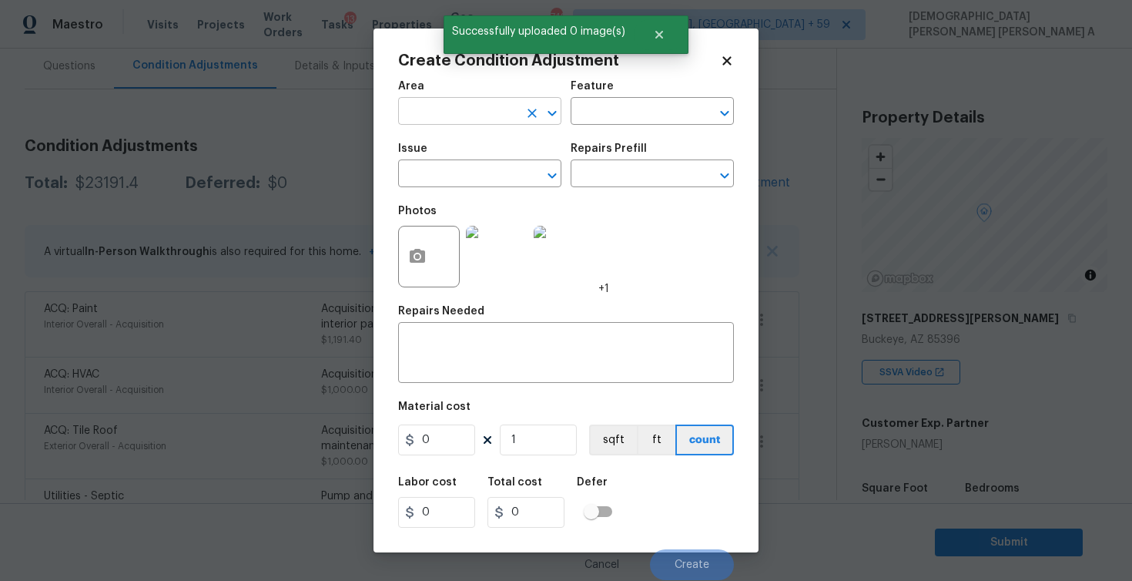
click at [427, 122] on input "text" at bounding box center [458, 113] width 120 height 24
click at [447, 179] on li "Interior Overall" at bounding box center [479, 172] width 163 height 25
type input "Interior Overall"
click at [639, 102] on input "text" at bounding box center [631, 113] width 120 height 24
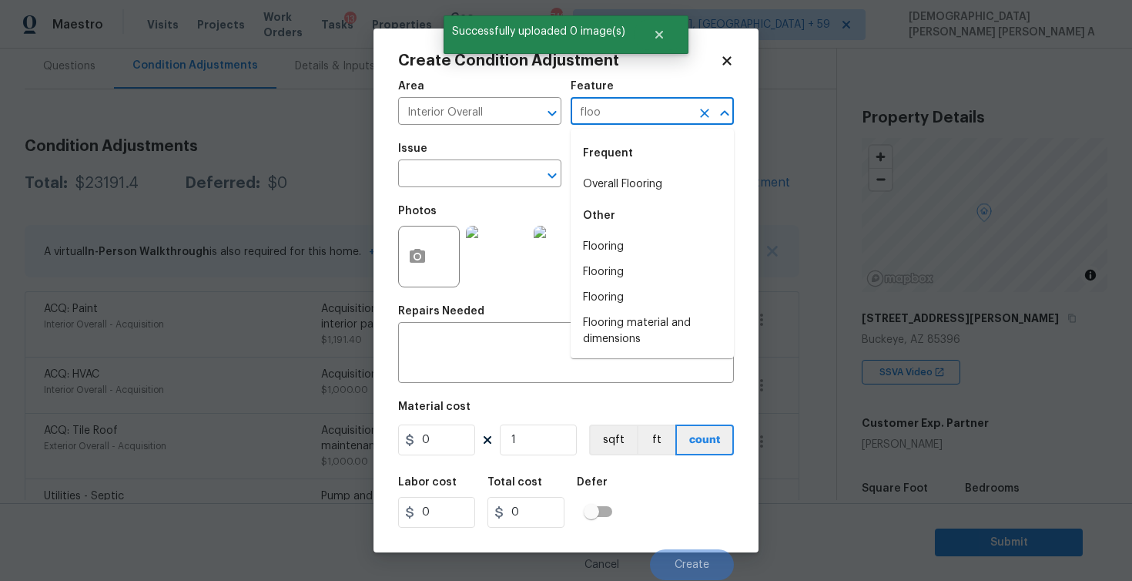
click at [622, 173] on li "Overall Flooring" at bounding box center [652, 184] width 163 height 25
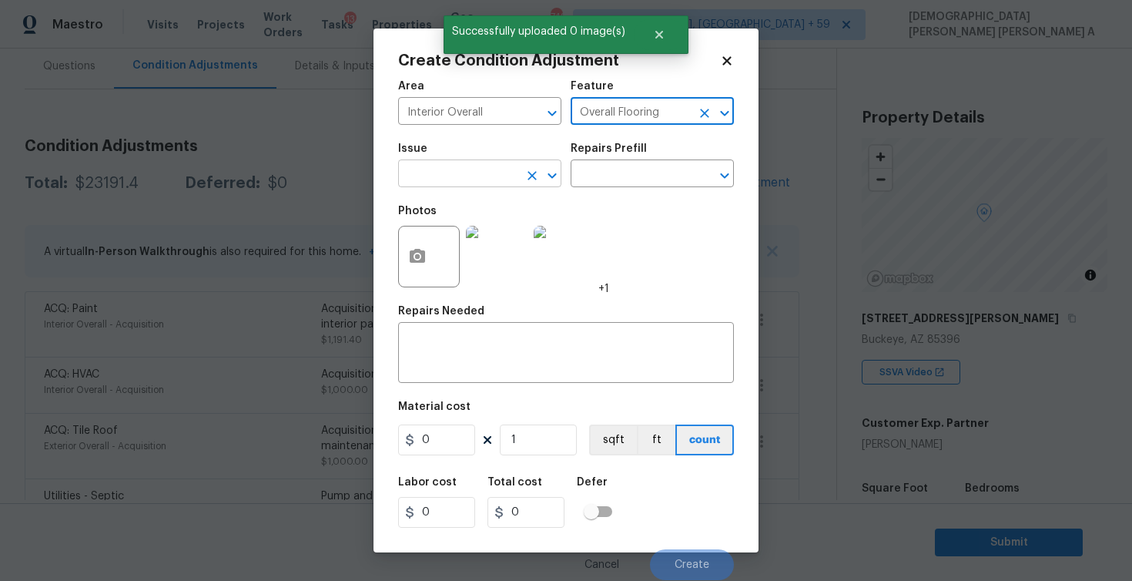
type input "Overall Flooring"
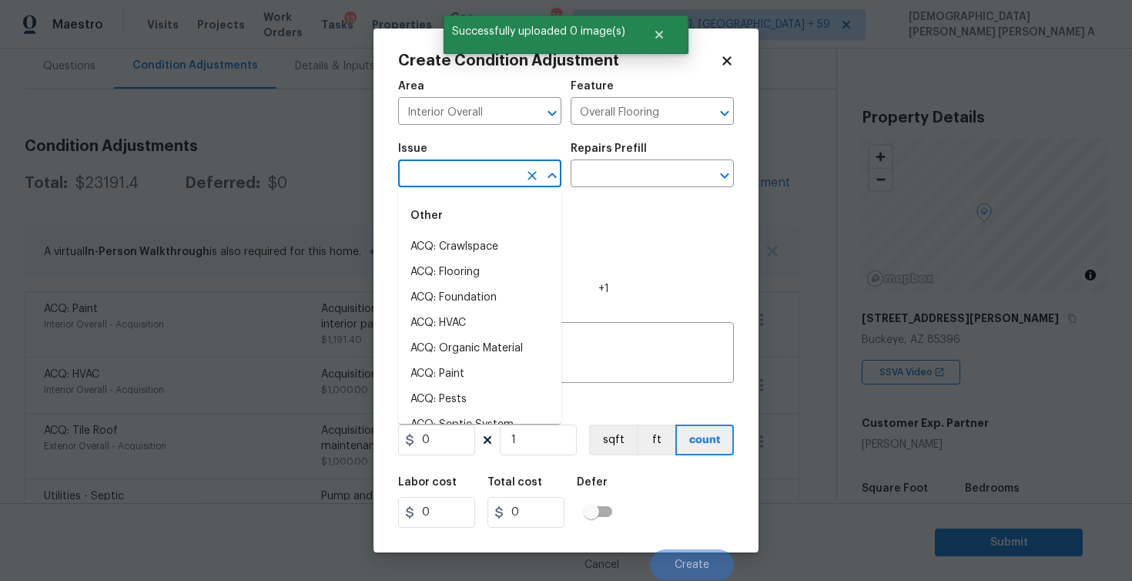
click at [499, 176] on input "text" at bounding box center [458, 175] width 120 height 24
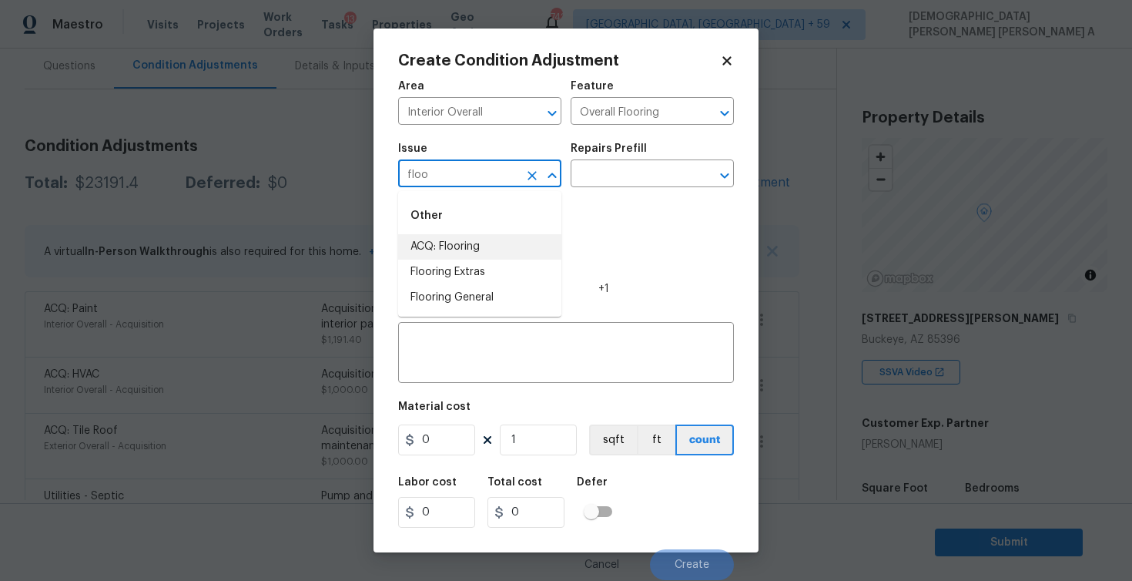
click at [481, 245] on li "ACQ: Flooring" at bounding box center [479, 246] width 163 height 25
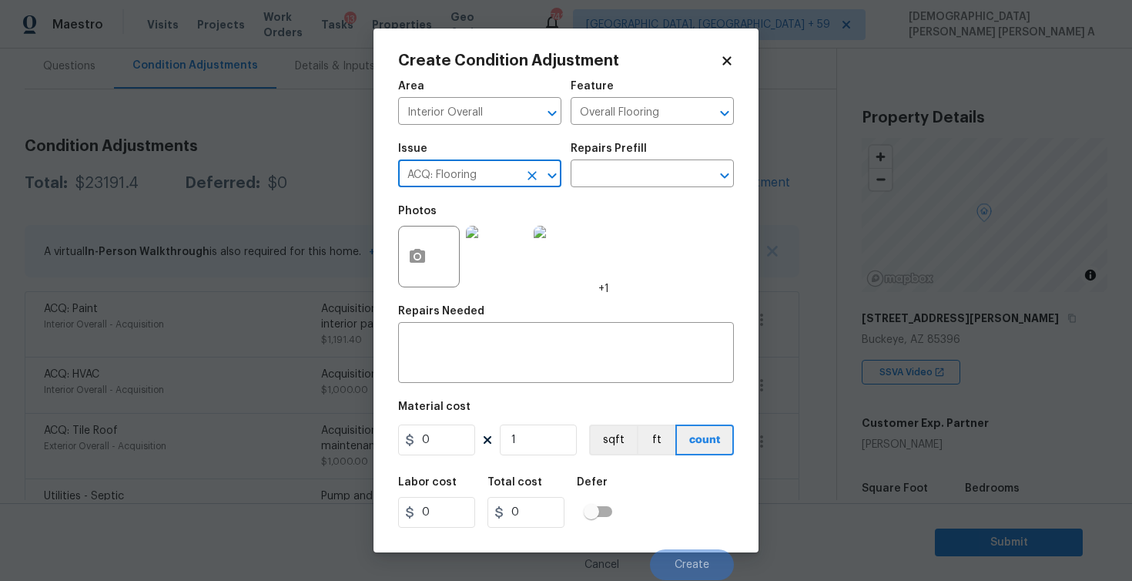
type input "ACQ: Flooring"
click at [630, 188] on div "Issue ACQ: Flooring ​ Repairs Prefill ​" at bounding box center [566, 165] width 336 height 62
click at [630, 173] on input "text" at bounding box center [631, 175] width 120 height 24
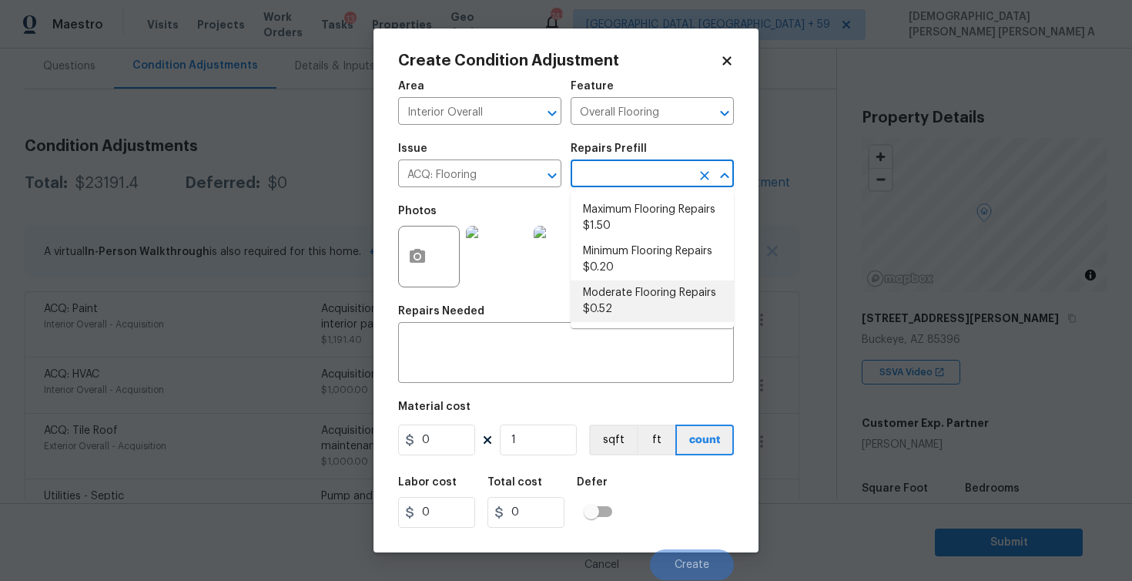
click at [623, 307] on li "Moderate Flooring Repairs $0.52" at bounding box center [652, 301] width 163 height 42
type input "Acquisition"
type textarea "Acquisition Scope: Moderate flooring repairs"
type input "0.52"
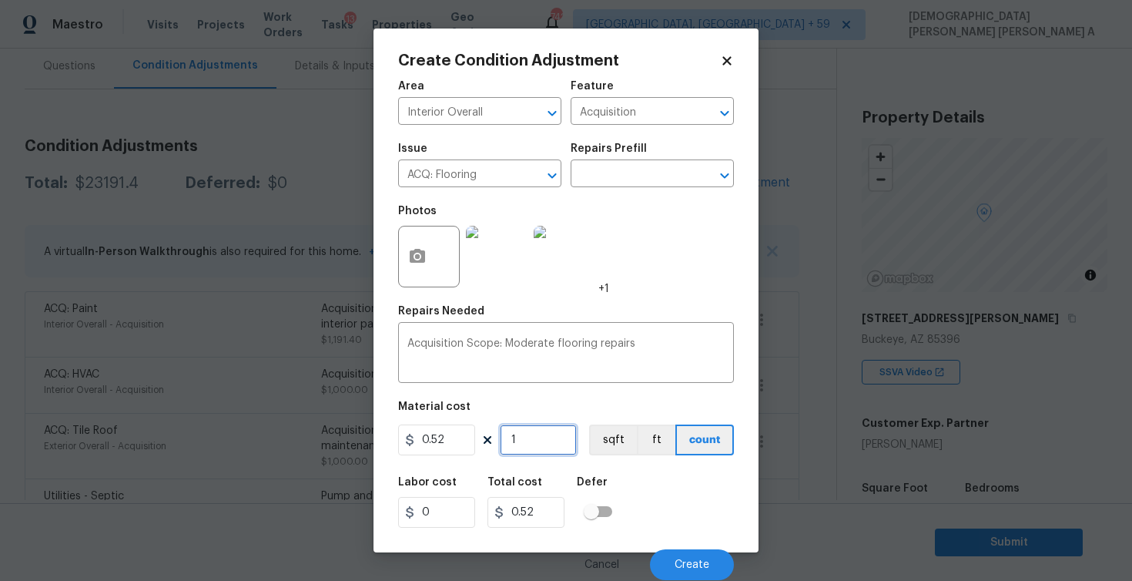
click at [542, 446] on input "1" at bounding box center [538, 439] width 77 height 31
type input "16"
type input "8.32"
type input "161"
type input "83.72"
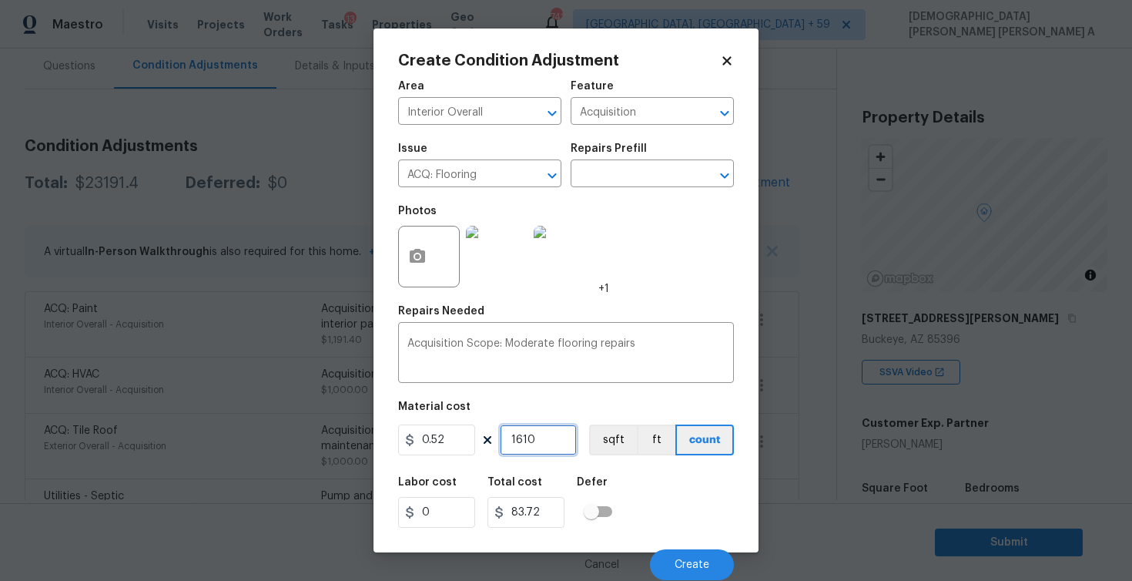
type input "16109"
type input "8376.68"
type input "1610"
type input "837.2"
type input "1610"
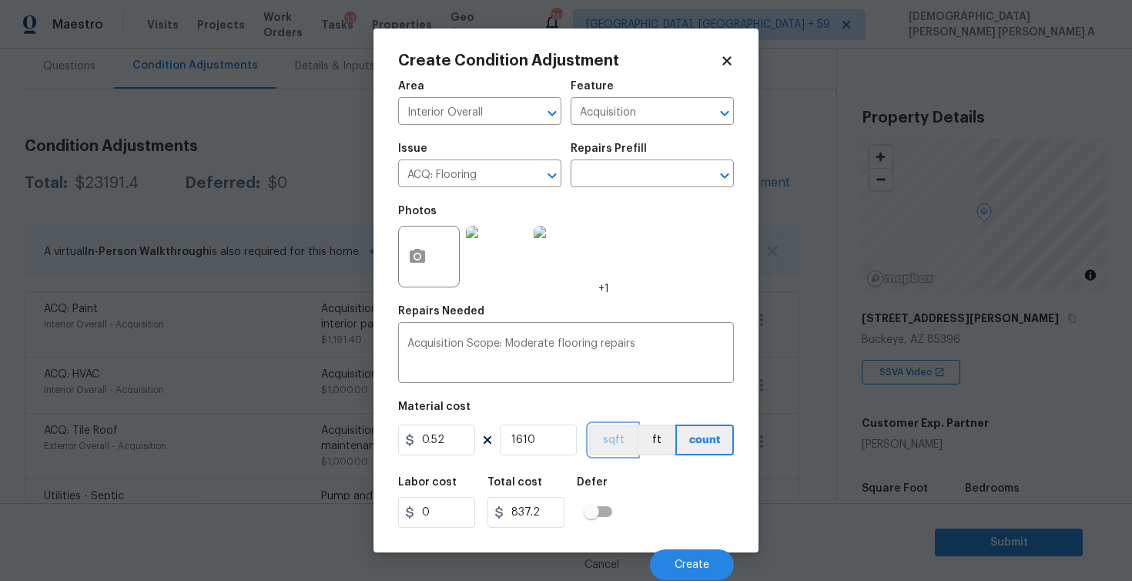
click at [612, 444] on button "sqft" at bounding box center [613, 439] width 48 height 31
click at [685, 555] on button "Create" at bounding box center [692, 564] width 84 height 31
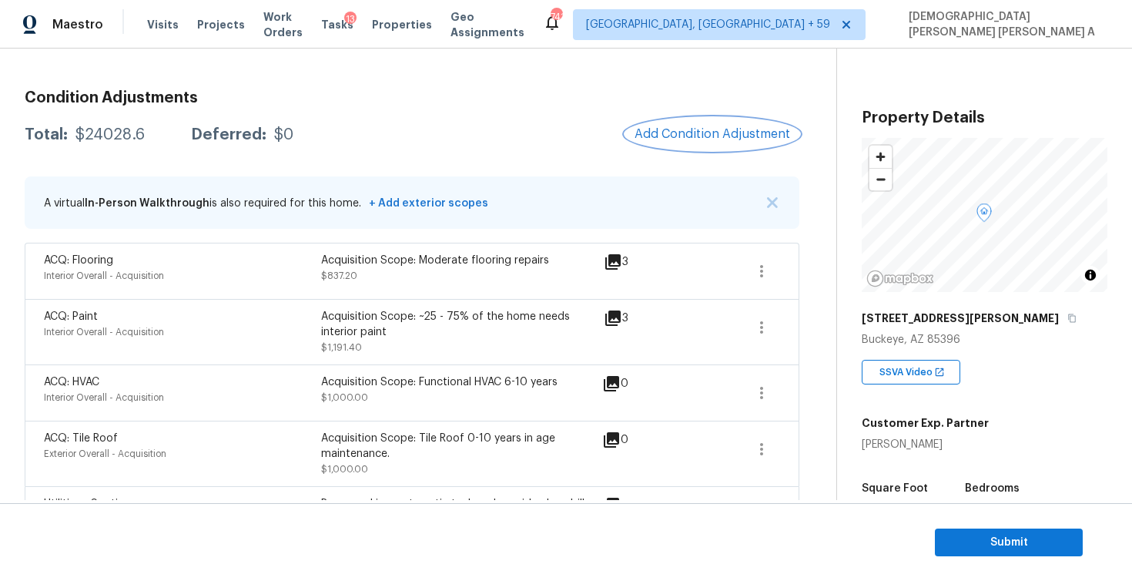
scroll to position [186, 0]
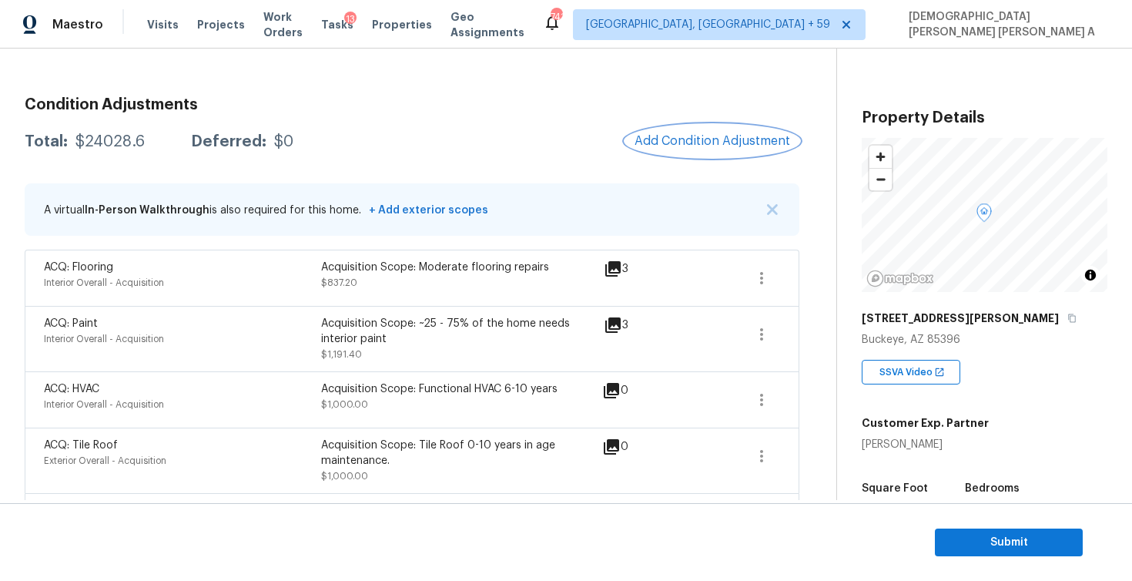
click at [731, 144] on span "Add Condition Adjustment" at bounding box center [713, 141] width 156 height 14
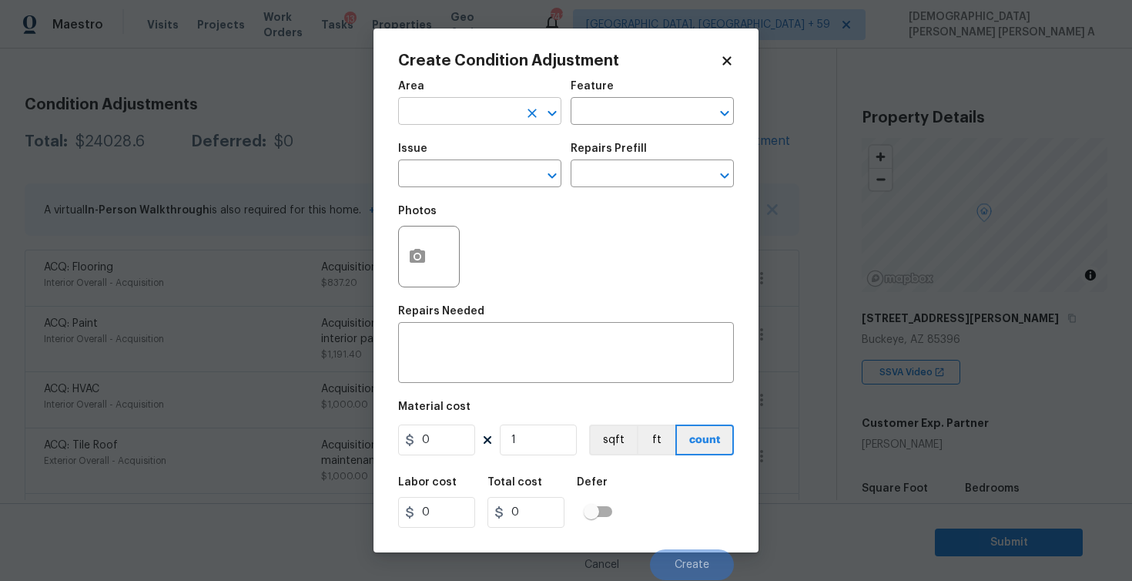
click at [422, 118] on input "text" at bounding box center [458, 113] width 120 height 24
click at [461, 176] on li "Interior Overall" at bounding box center [479, 172] width 163 height 25
type input "Interior Overall"
click at [620, 102] on input "text" at bounding box center [631, 113] width 120 height 24
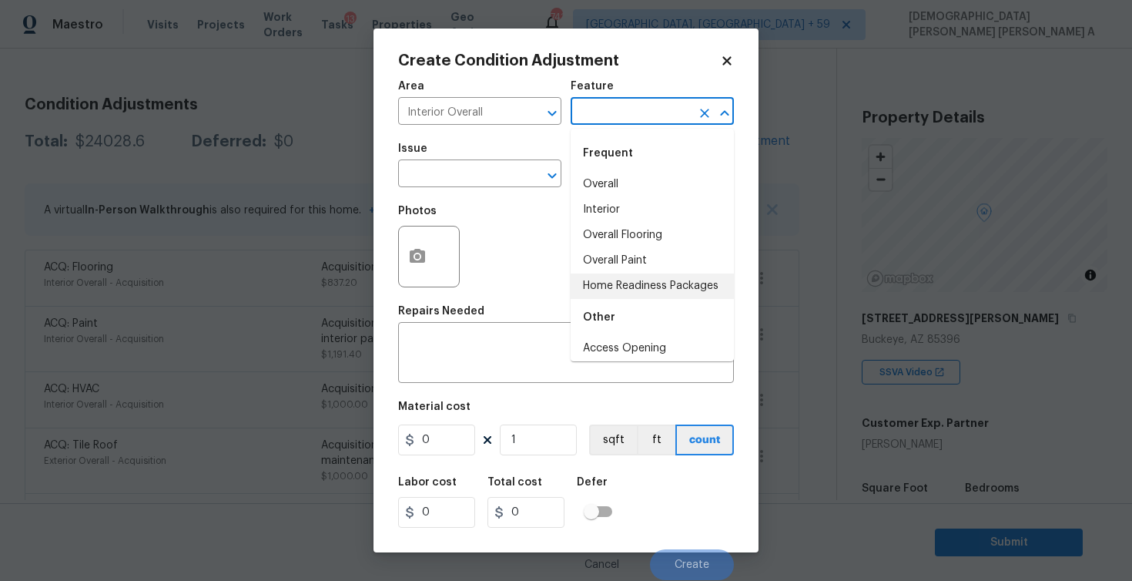
click at [639, 297] on li "Home Readiness Packages" at bounding box center [652, 285] width 163 height 25
type input "Home Readiness Packages"
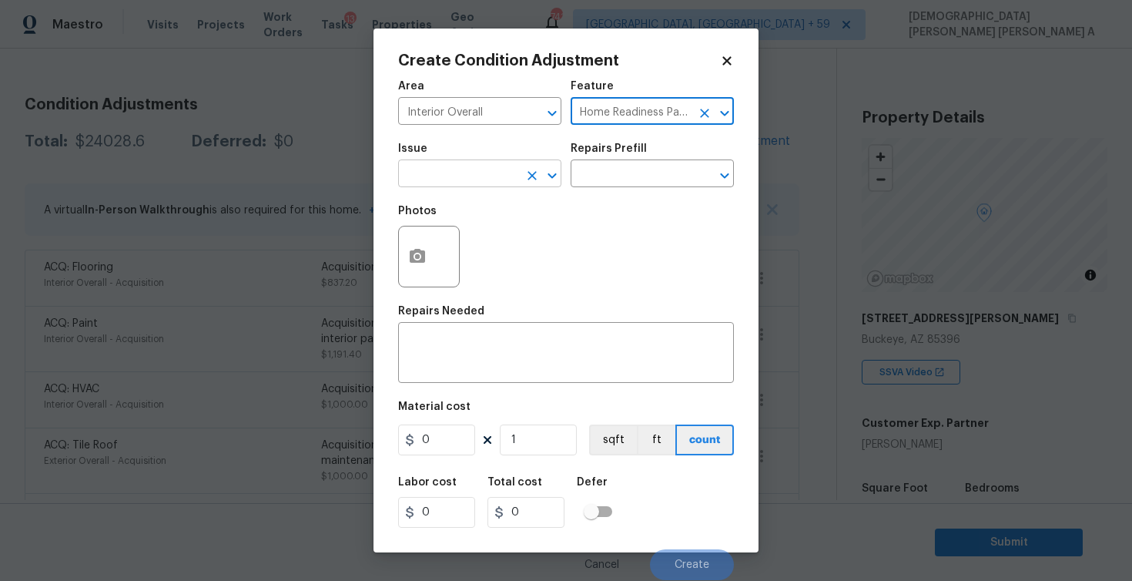
click at [457, 169] on input "text" at bounding box center [458, 175] width 120 height 24
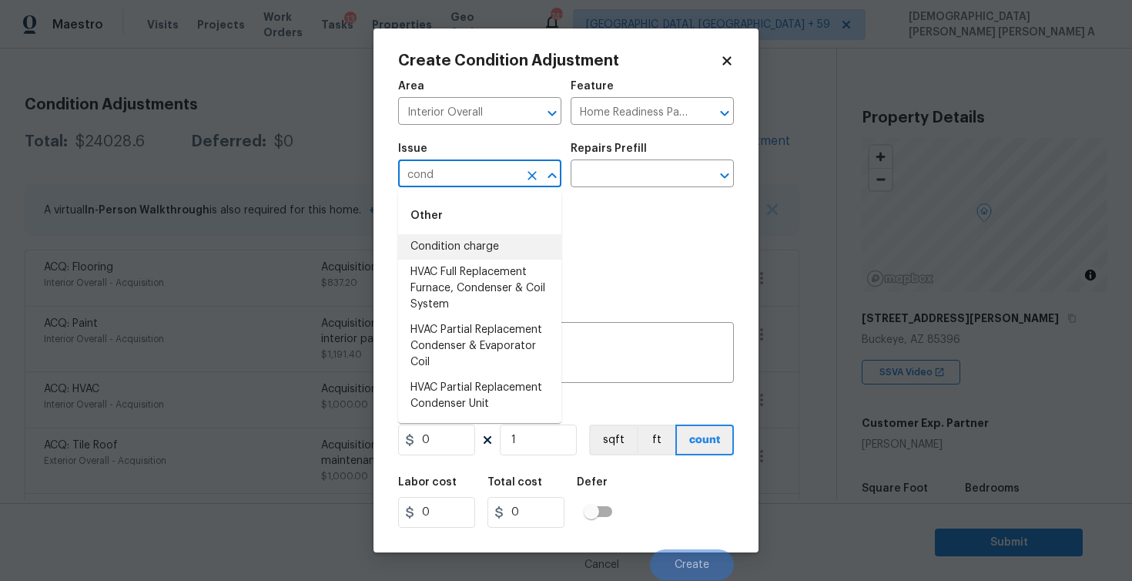
click at [465, 242] on li "Condition charge" at bounding box center [479, 246] width 163 height 25
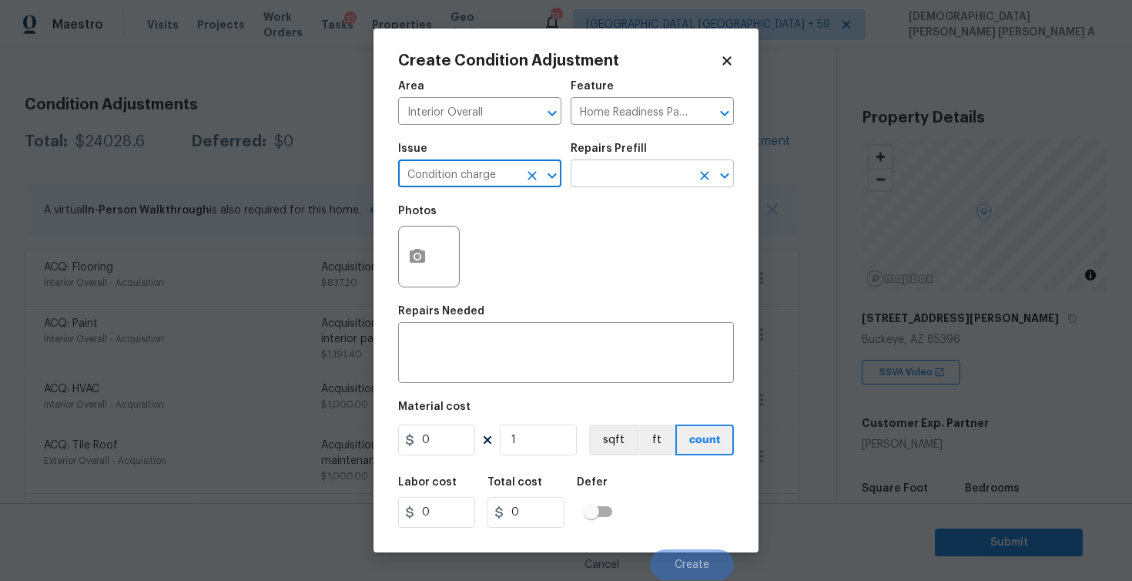
type input "Condition charge"
click at [648, 173] on input "text" at bounding box center [631, 175] width 120 height 24
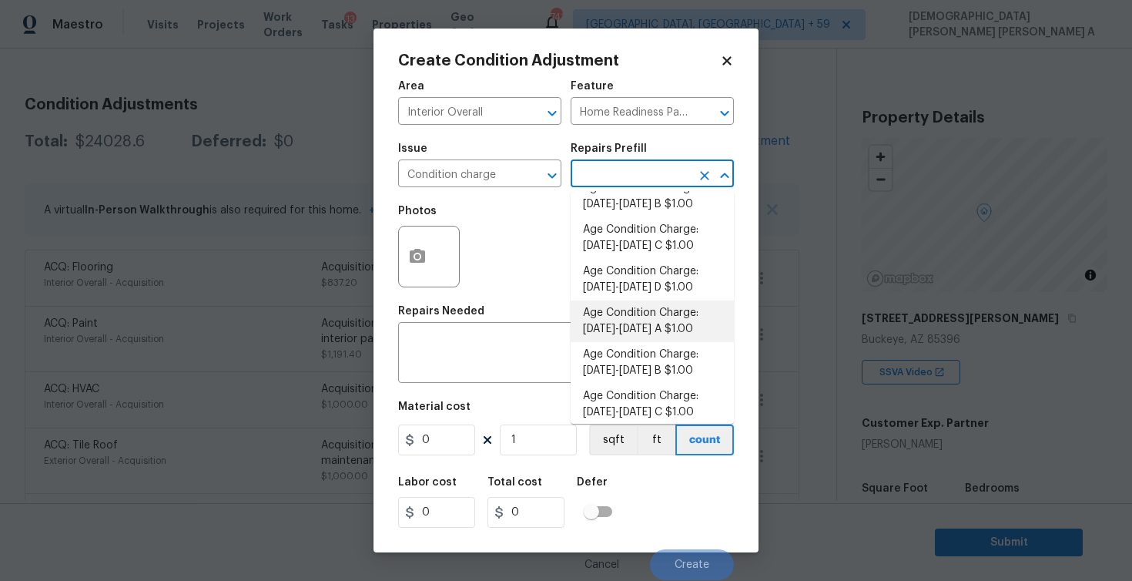
scroll to position [427, 0]
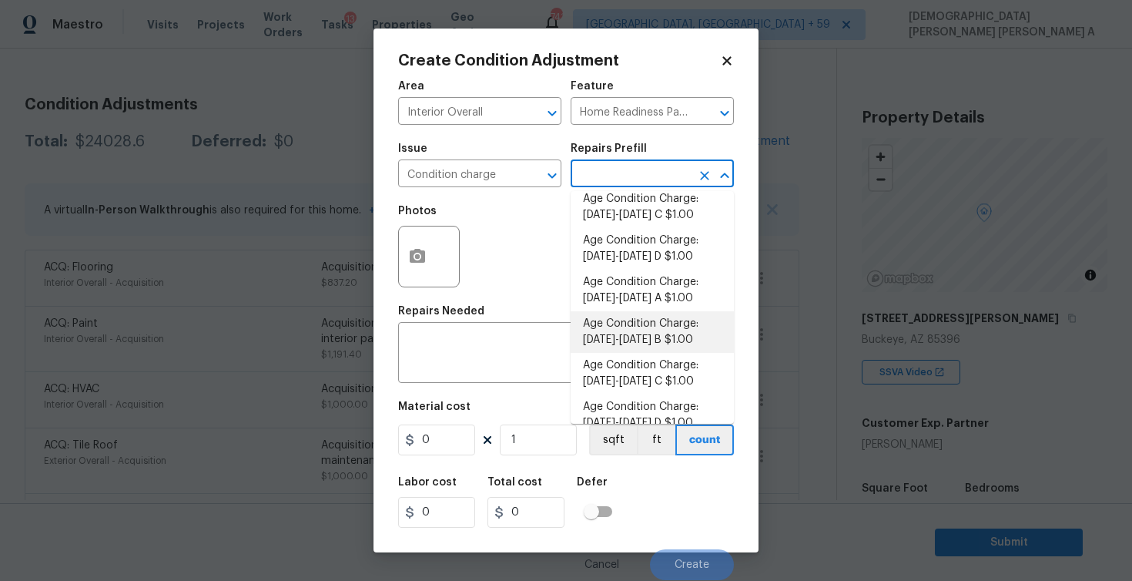
click at [661, 337] on li "Age Condition Charge: [DATE]-[DATE] B $1.00" at bounding box center [652, 332] width 163 height 42
type textarea "Age Condition Charge: [DATE]-[DATE] B"
type input "1"
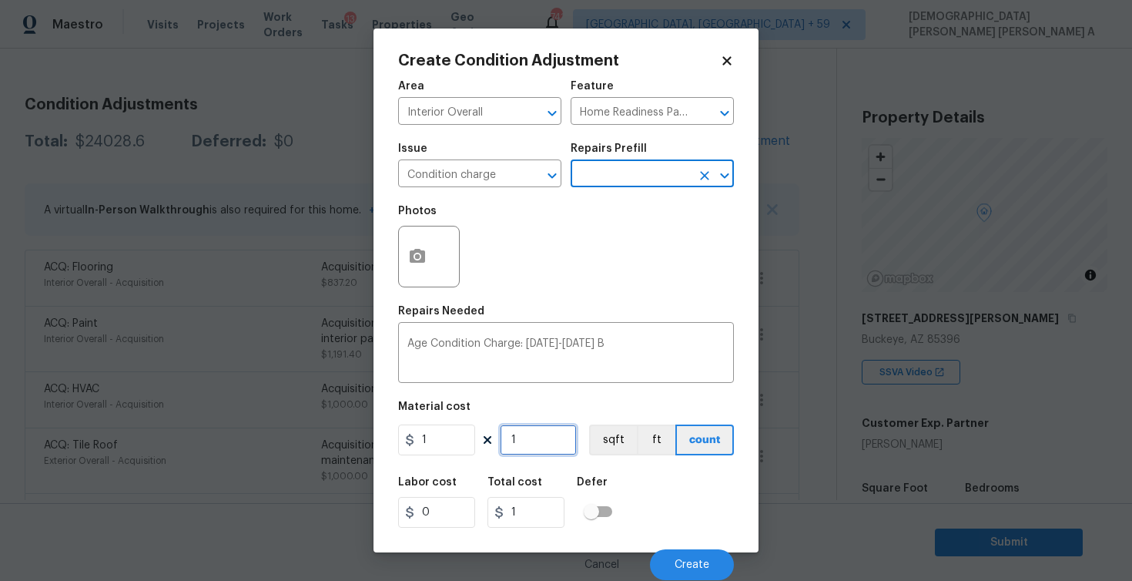
click at [542, 439] on input "1" at bounding box center [538, 439] width 77 height 31
type input "0"
type input "2"
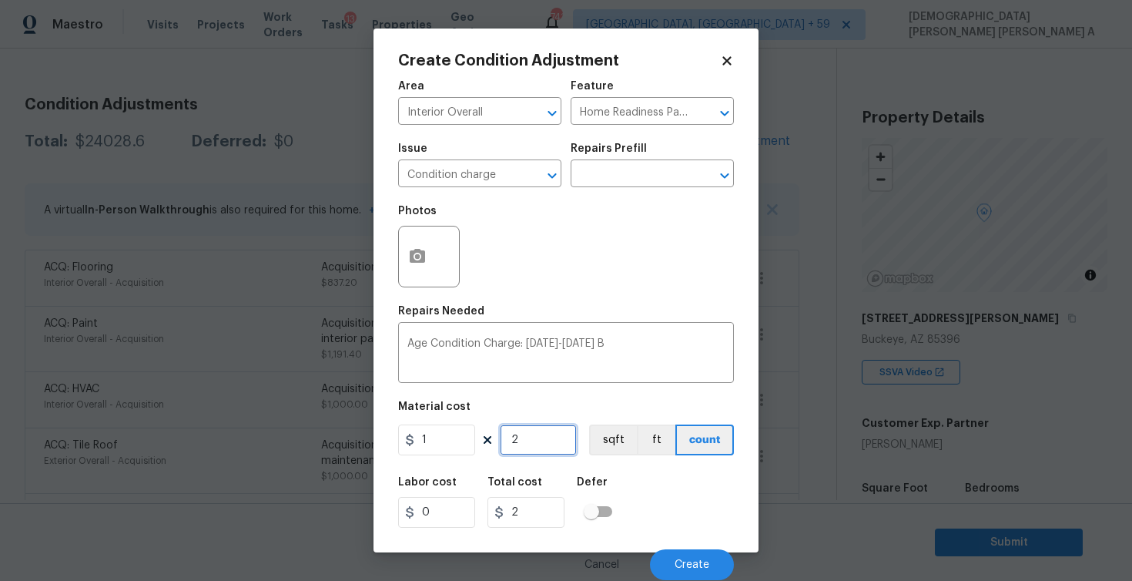
type input "20"
type input "200"
type input "2000"
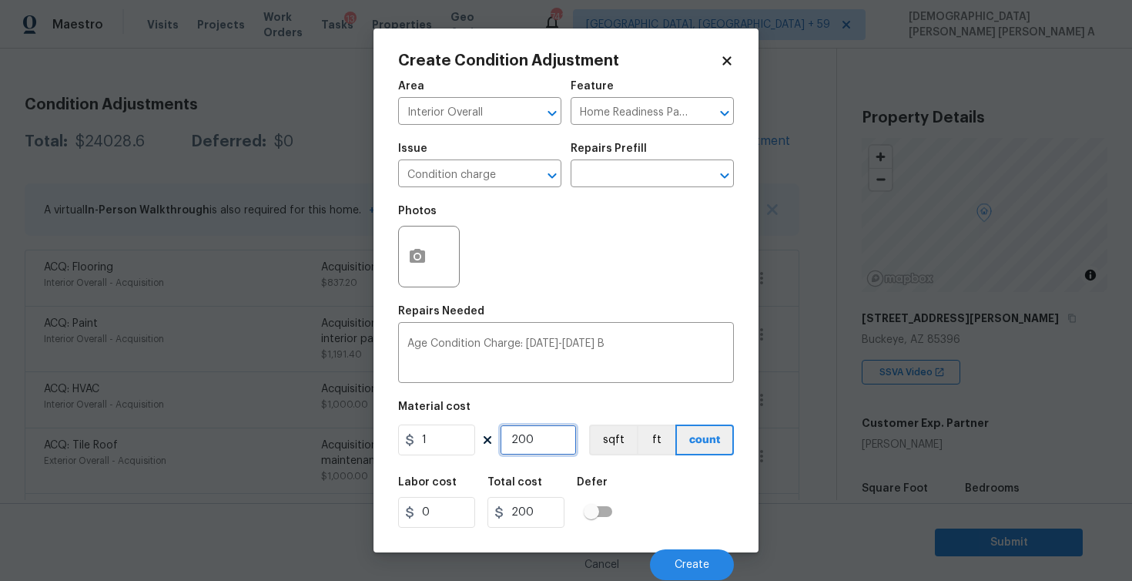
type input "2000"
click at [617, 439] on button "sqft" at bounding box center [613, 439] width 48 height 31
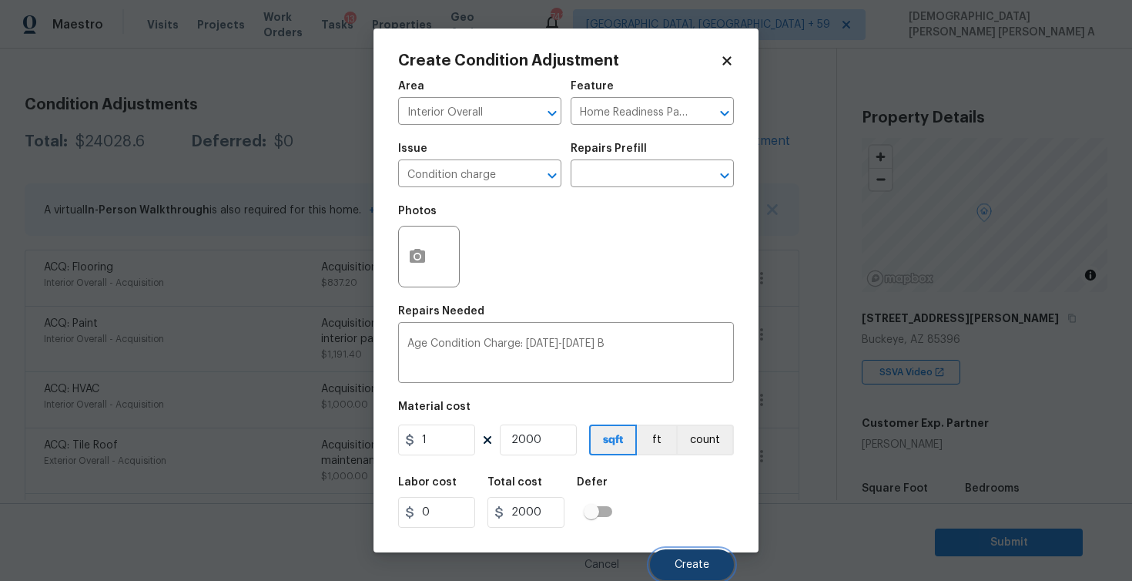
click at [682, 550] on button "Create" at bounding box center [692, 564] width 84 height 31
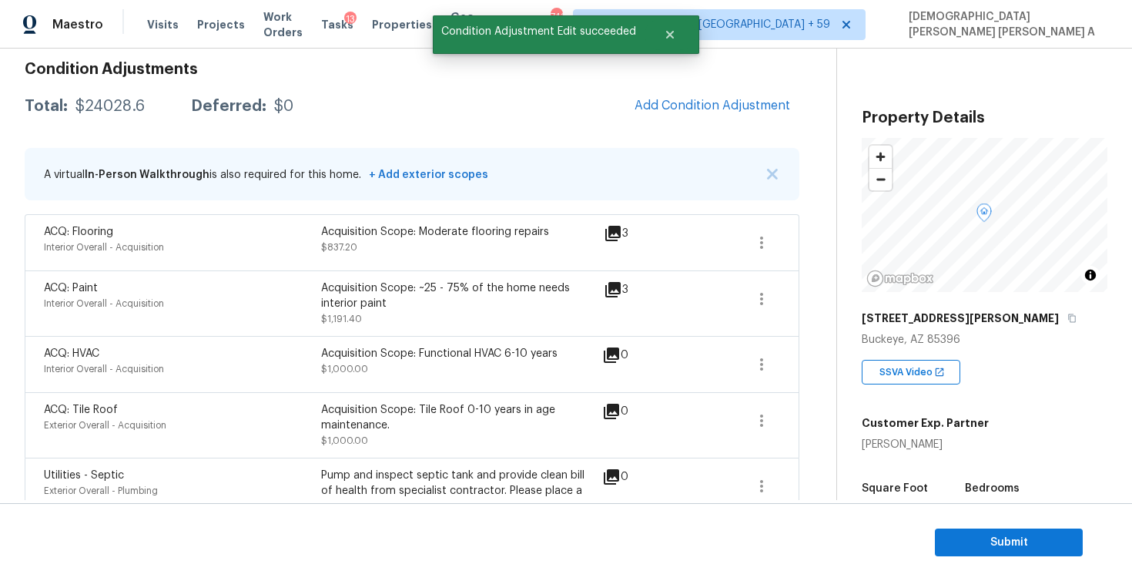
scroll to position [186, 0]
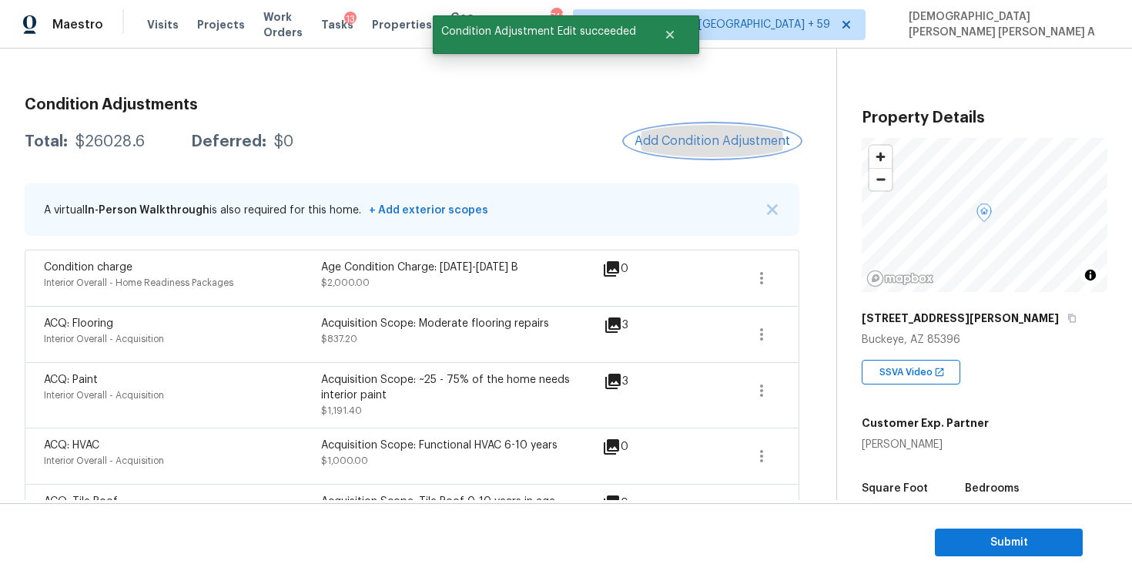
click at [660, 147] on span "Add Condition Adjustment" at bounding box center [713, 141] width 156 height 14
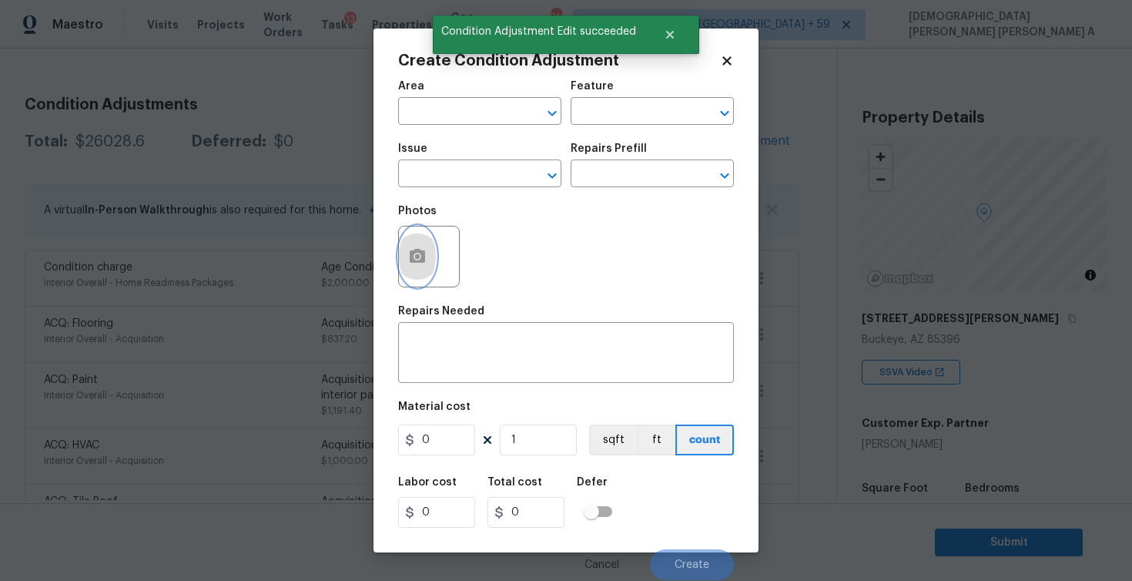
click at [431, 243] on button "button" at bounding box center [417, 256] width 37 height 60
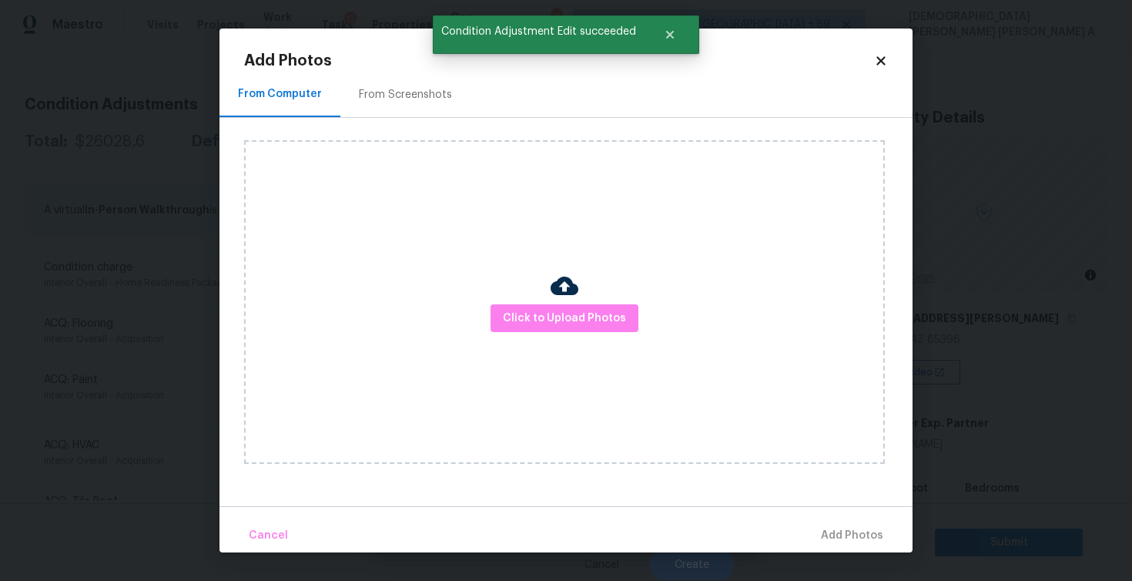
click at [415, 101] on div "From Screenshots" at bounding box center [405, 94] width 93 height 15
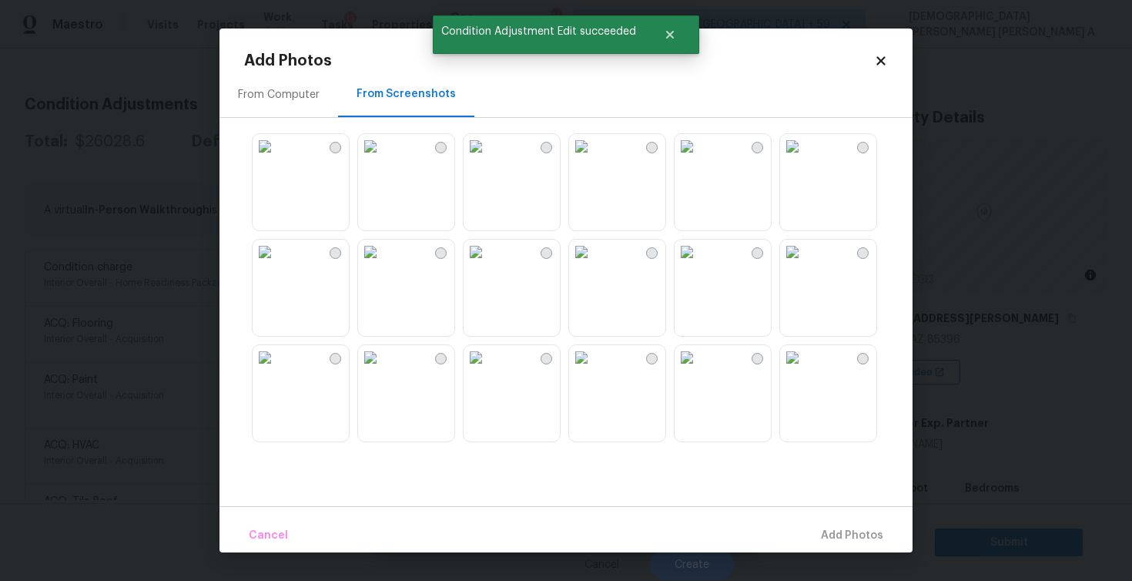
click at [256, 98] on div "From Computer" at bounding box center [279, 94] width 82 height 15
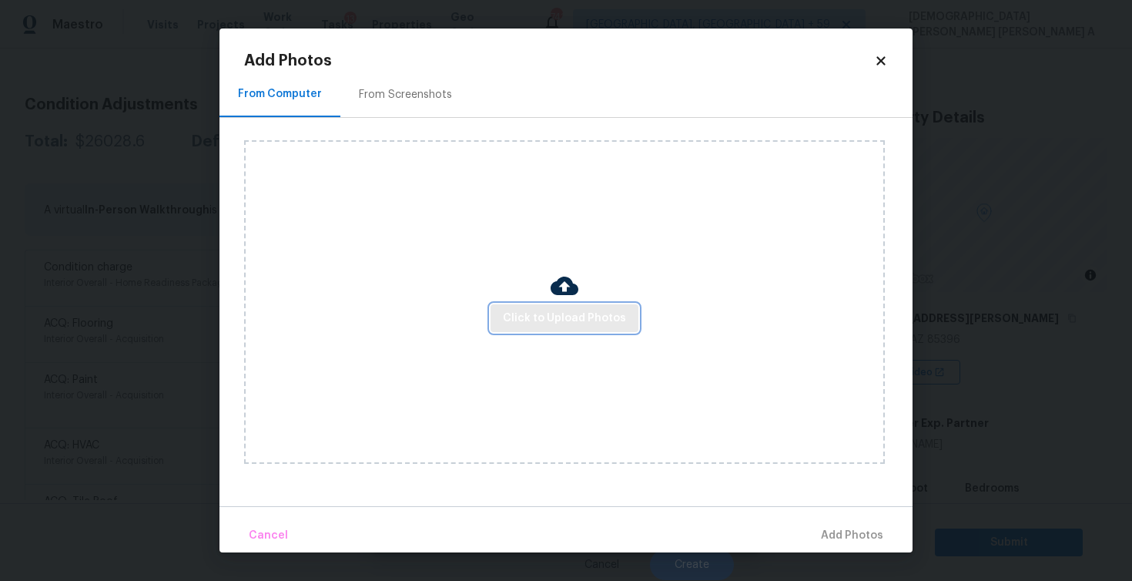
click at [595, 310] on span "Click to Upload Photos" at bounding box center [564, 318] width 123 height 19
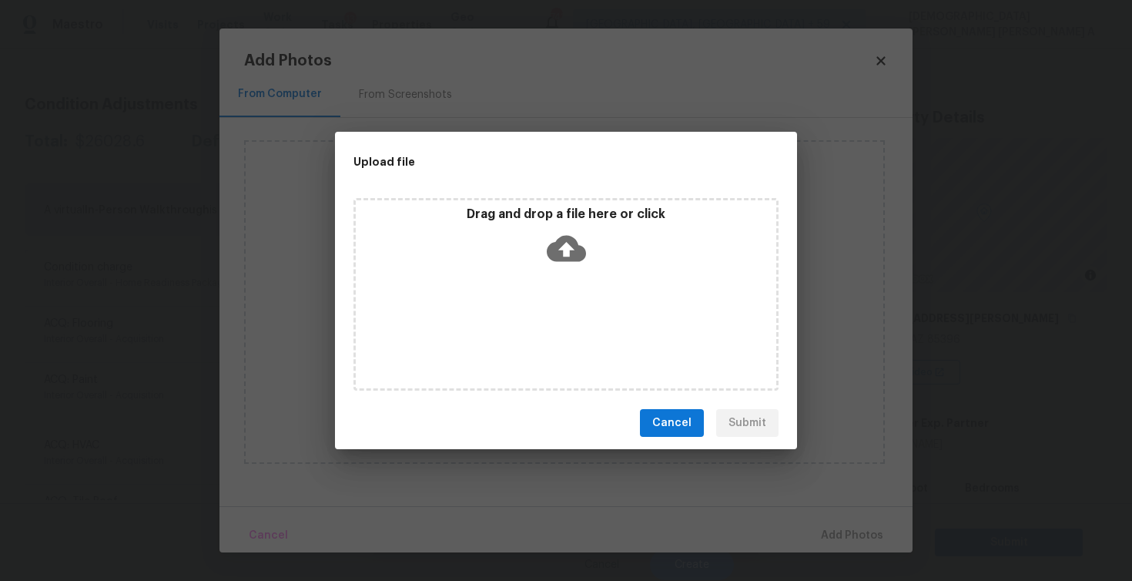
click at [585, 252] on icon at bounding box center [566, 249] width 39 height 26
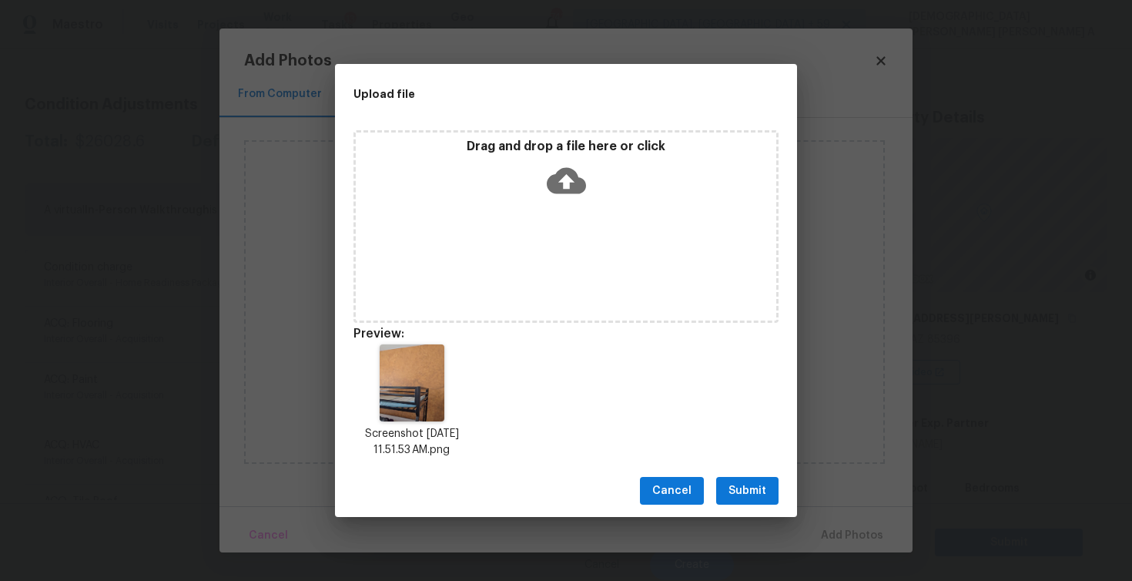
click at [735, 494] on span "Submit" at bounding box center [748, 490] width 38 height 19
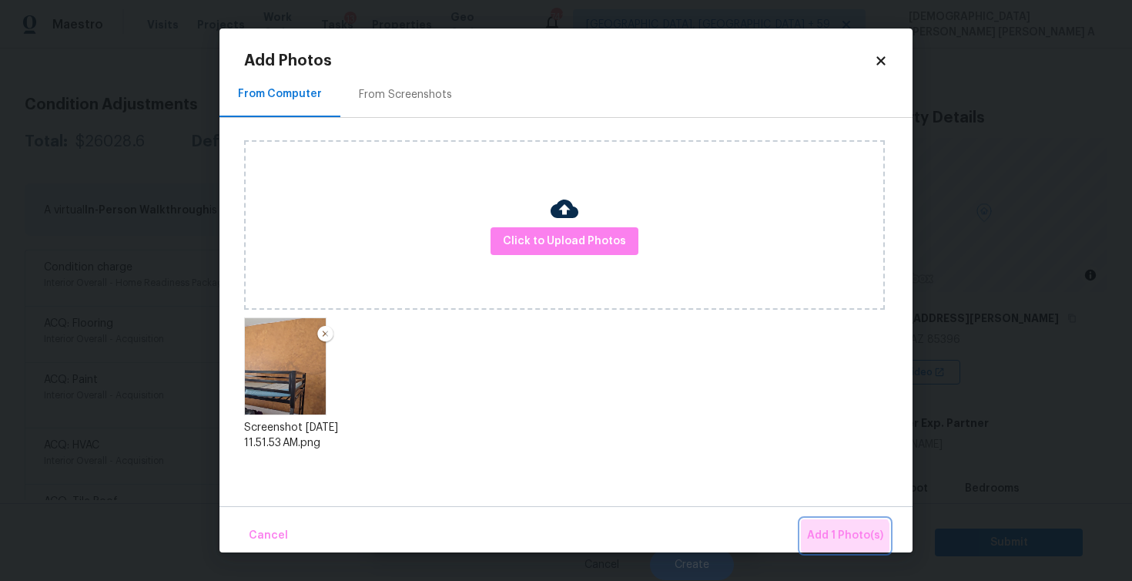
click at [846, 541] on span "Add 1 Photo(s)" at bounding box center [845, 535] width 76 height 19
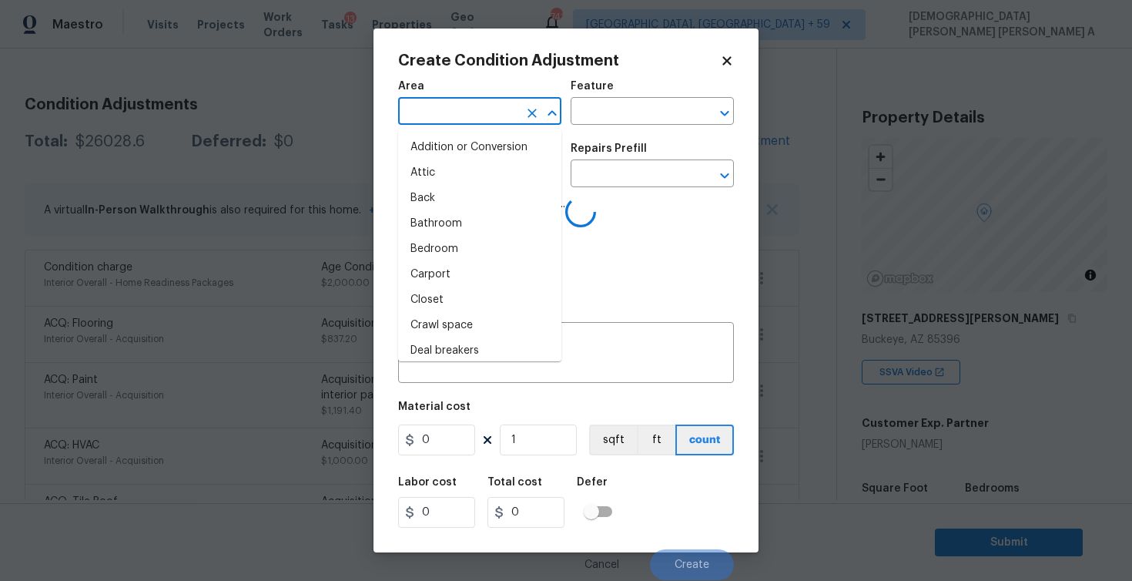
click at [466, 105] on input "text" at bounding box center [458, 113] width 120 height 24
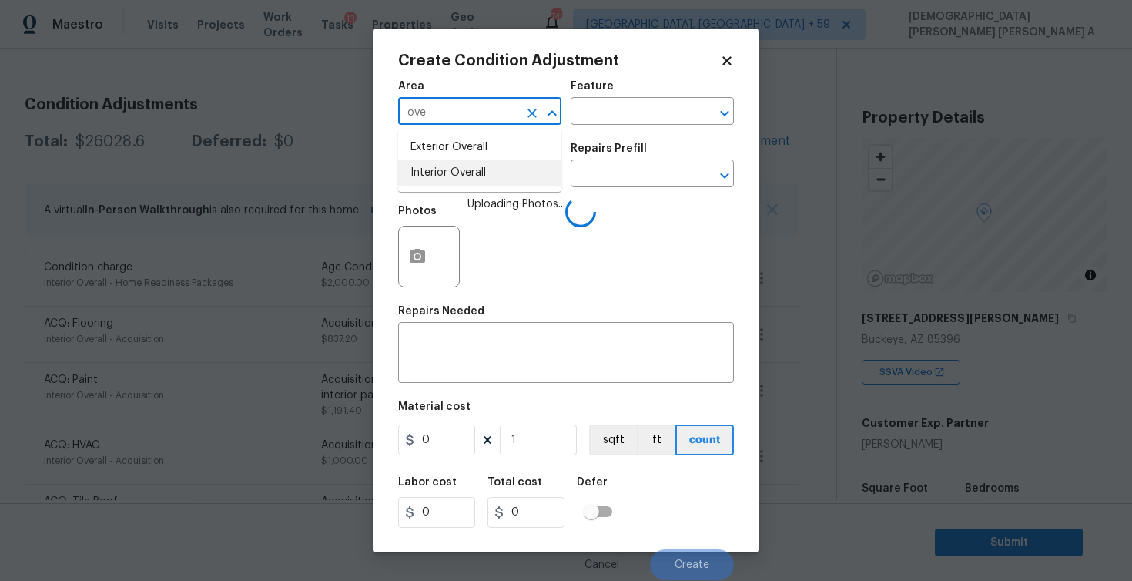
click at [483, 169] on li "Interior Overall" at bounding box center [479, 172] width 163 height 25
type input "Interior Overall"
click at [638, 107] on input "text" at bounding box center [631, 113] width 120 height 24
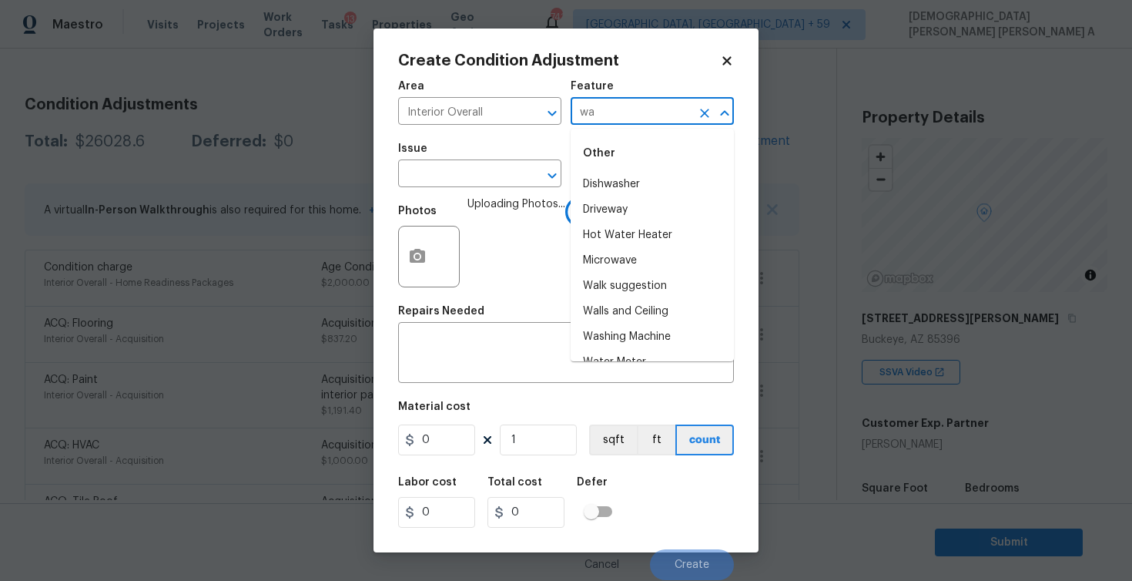
type input "wal"
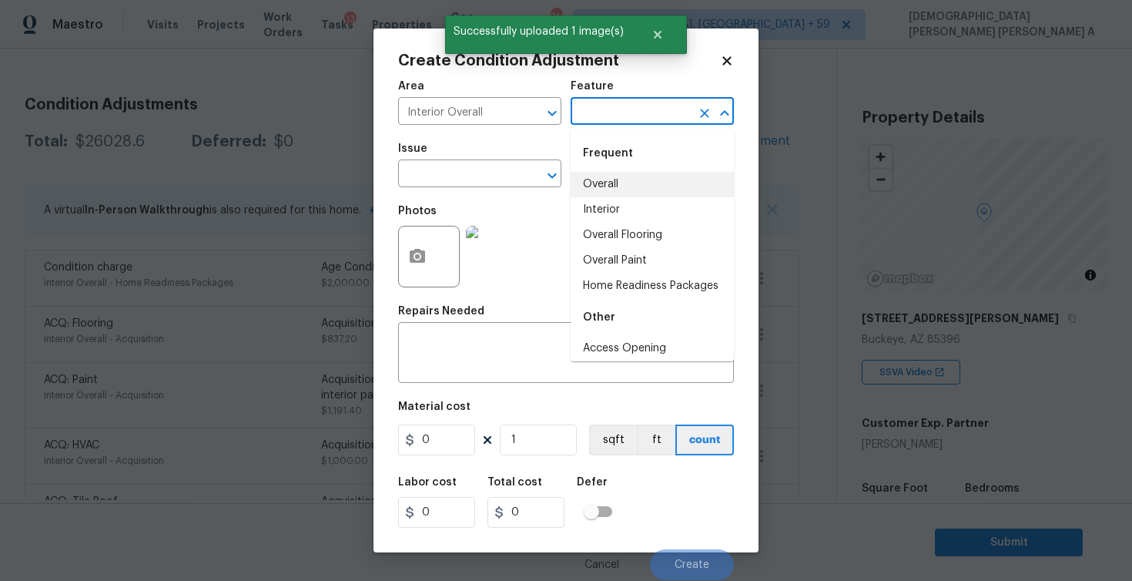
type input "w"
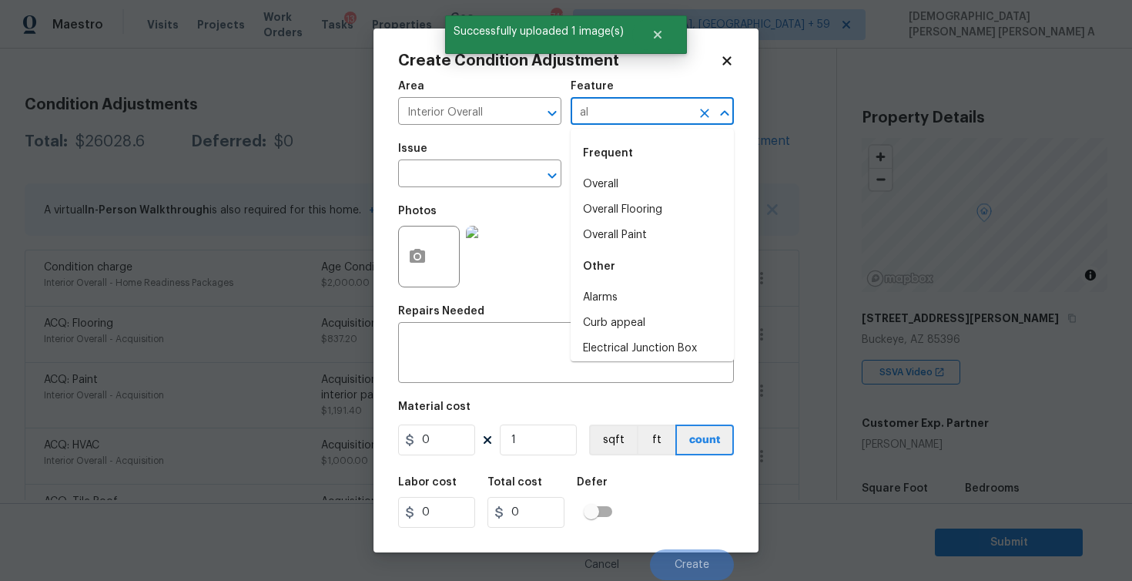
type input "a"
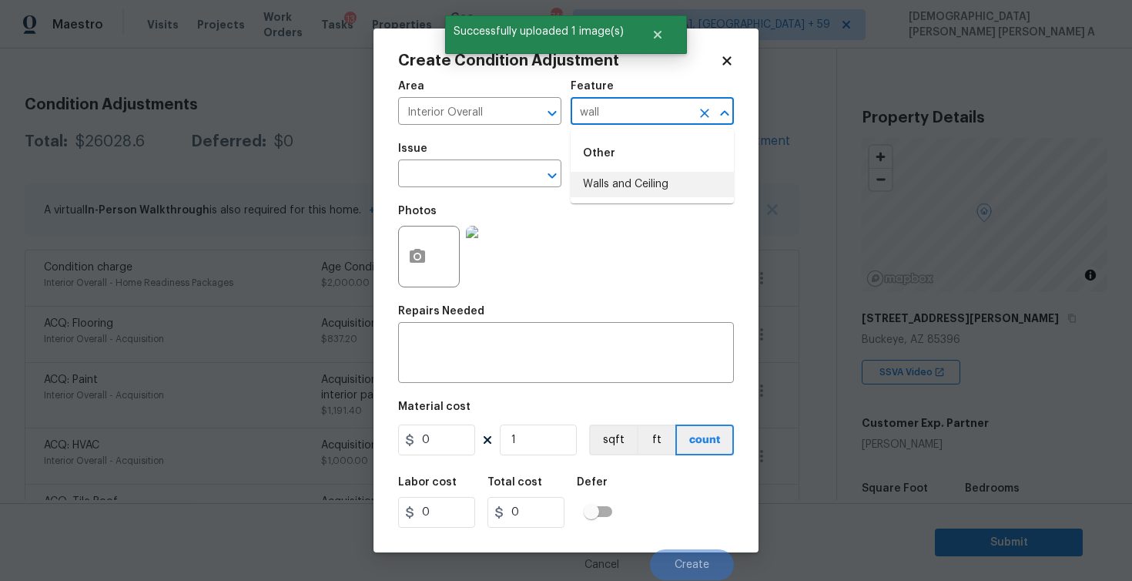
click at [618, 185] on li "Walls and Ceiling" at bounding box center [652, 184] width 163 height 25
type input "Walls and Ceiling"
click at [492, 180] on input "text" at bounding box center [458, 175] width 120 height 24
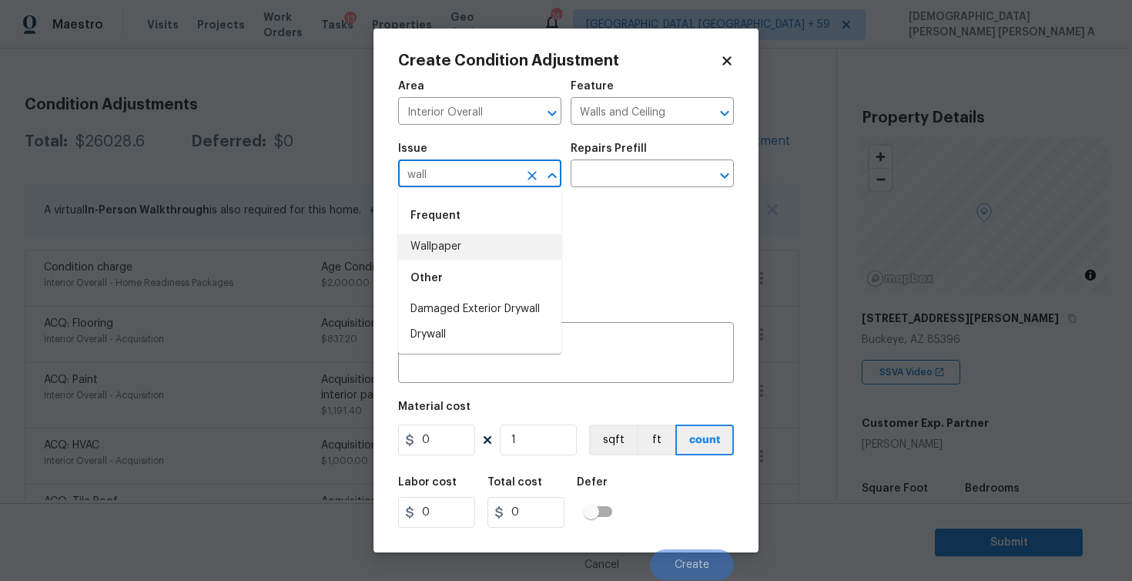
click at [474, 240] on li "Wallpaper" at bounding box center [479, 246] width 163 height 25
type input "Wallpaper"
click at [668, 162] on div "Repairs Prefill" at bounding box center [652, 153] width 163 height 20
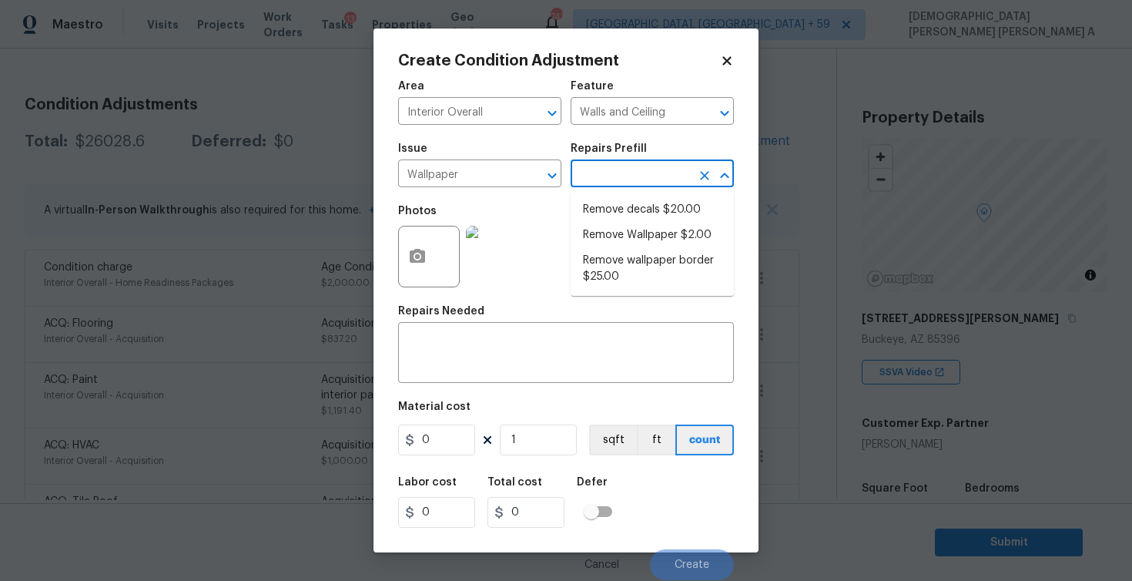
click at [666, 169] on input "text" at bounding box center [631, 175] width 120 height 24
click at [658, 232] on li "Remove Wallpaper $2.00" at bounding box center [652, 235] width 163 height 25
type textarea "Remove wallpaper and texture walls to best match existing conditions"
type input "2"
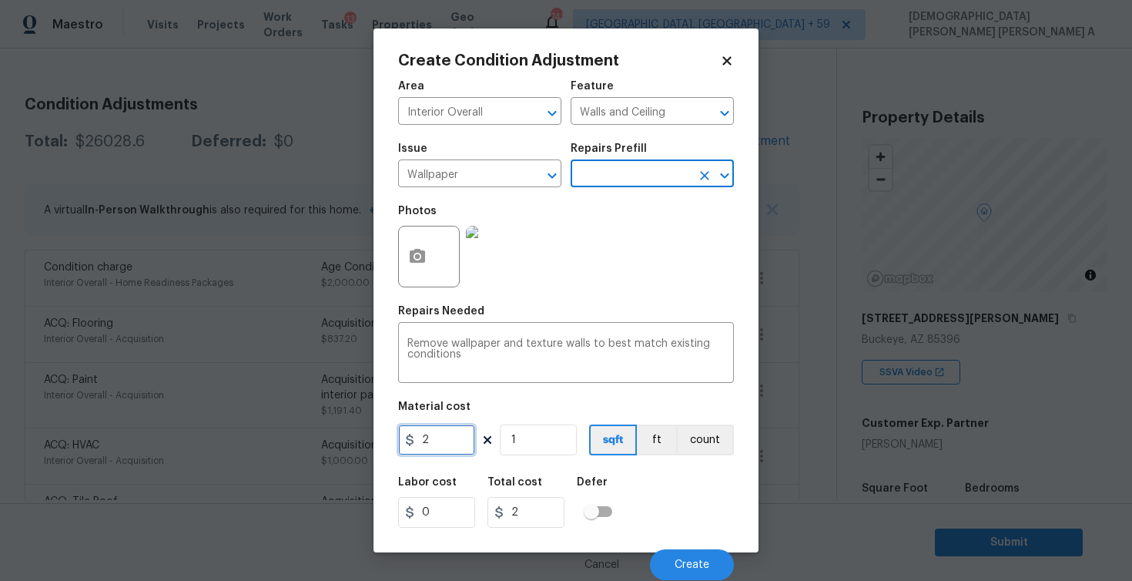
click at [438, 443] on input "2" at bounding box center [436, 439] width 77 height 31
type input "100"
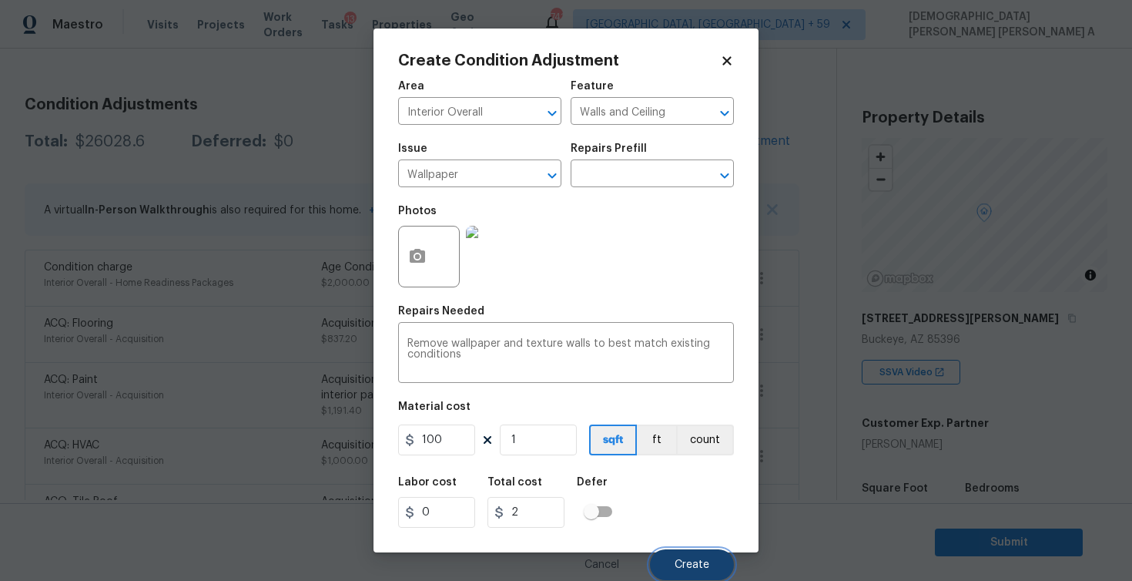
type input "100"
click at [689, 568] on span "Create" at bounding box center [692, 565] width 35 height 12
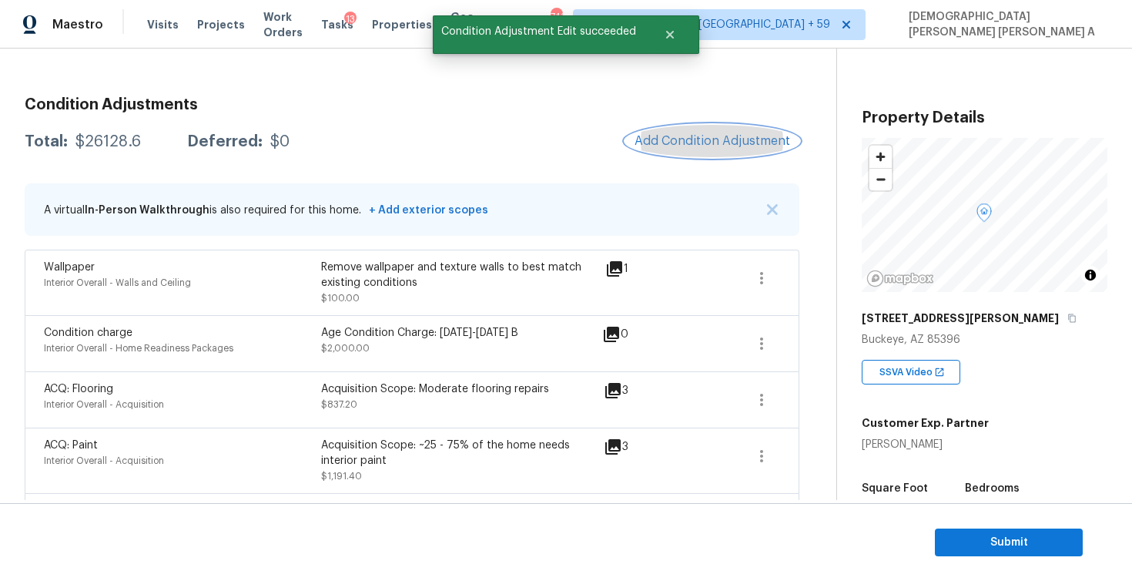
click at [688, 139] on span "Add Condition Adjustment" at bounding box center [713, 141] width 156 height 14
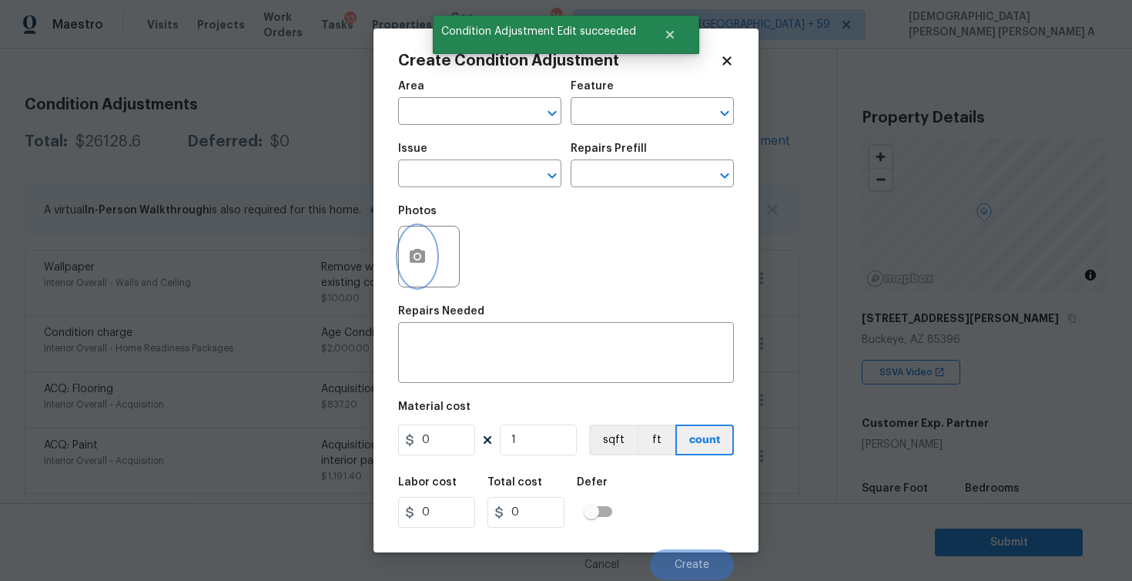
click at [414, 241] on button "button" at bounding box center [417, 256] width 37 height 60
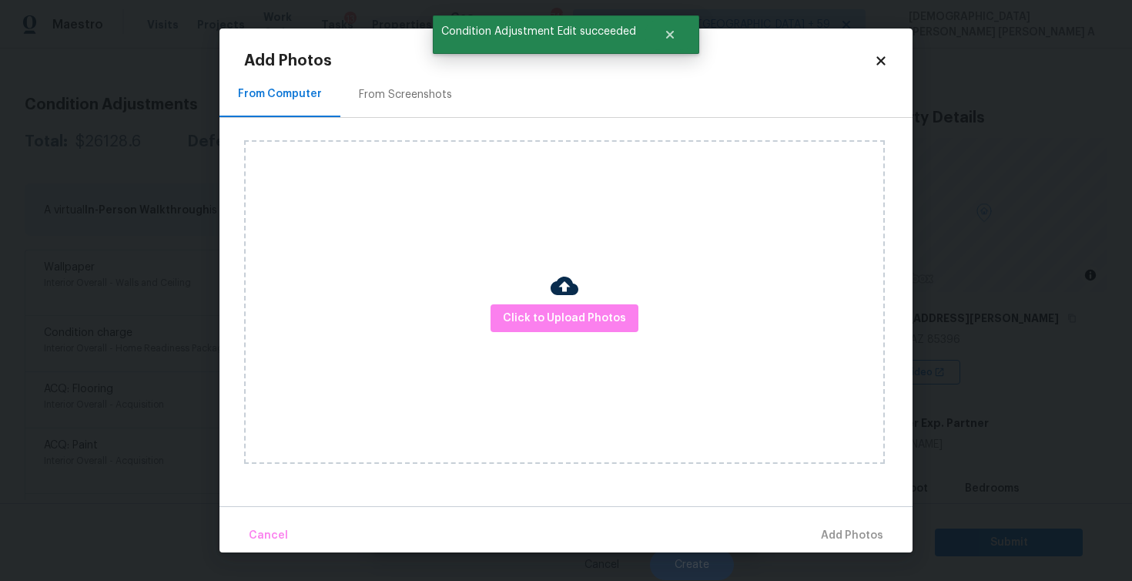
click at [424, 102] on div "From Screenshots" at bounding box center [405, 94] width 93 height 15
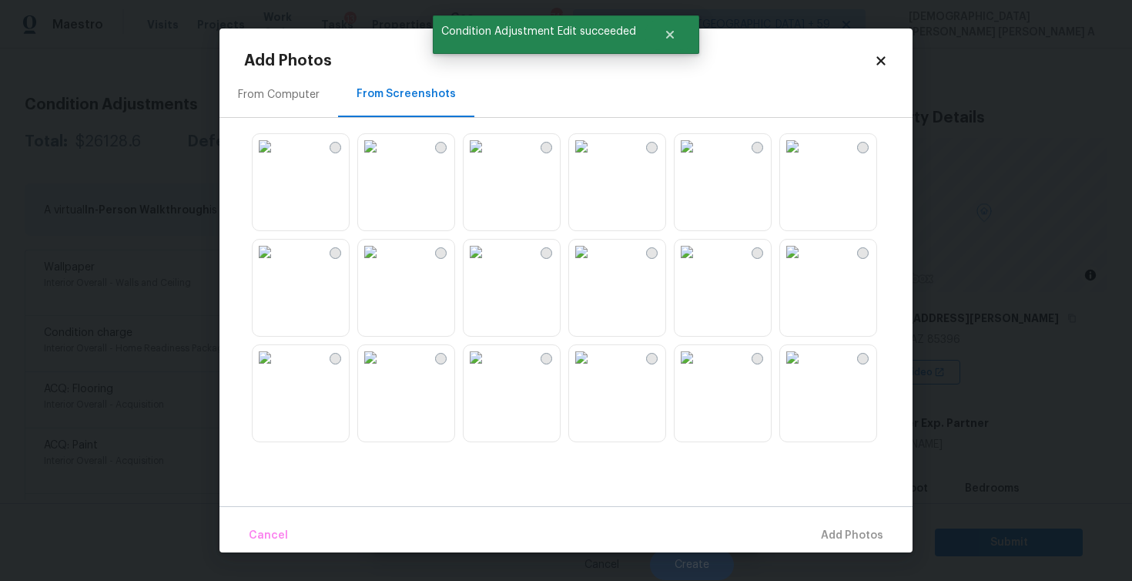
click at [291, 92] on div "From Computer" at bounding box center [279, 94] width 82 height 15
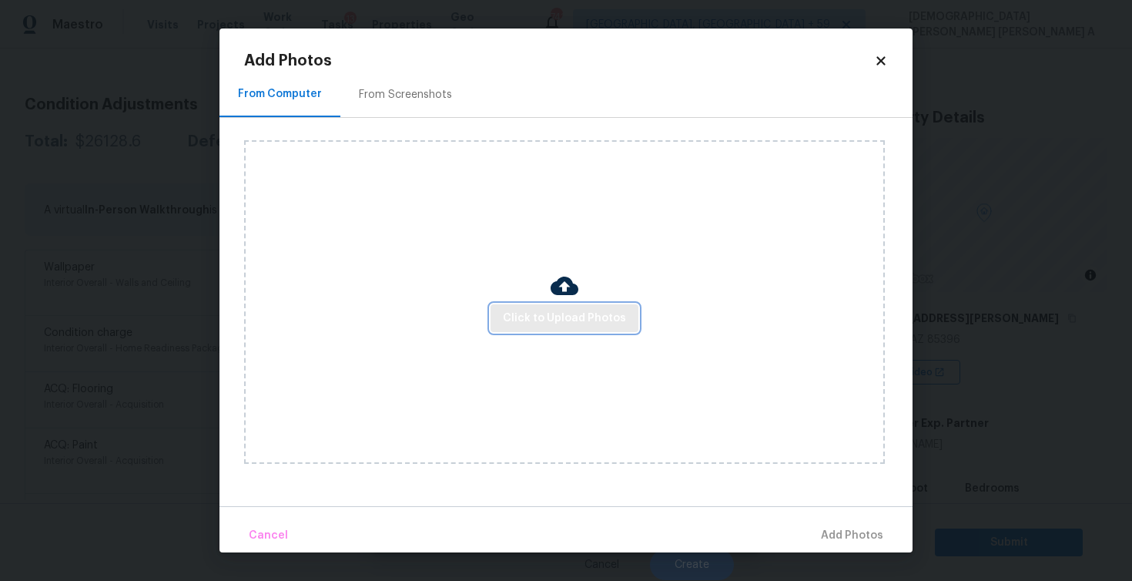
click at [547, 309] on span "Click to Upload Photos" at bounding box center [564, 318] width 123 height 19
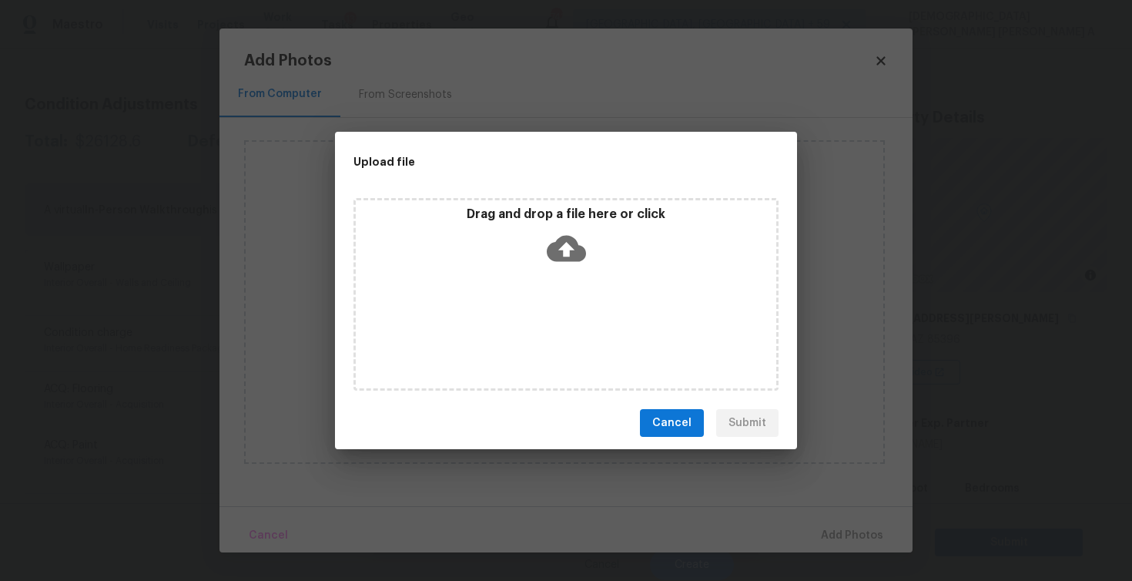
click at [550, 247] on icon at bounding box center [566, 249] width 39 height 26
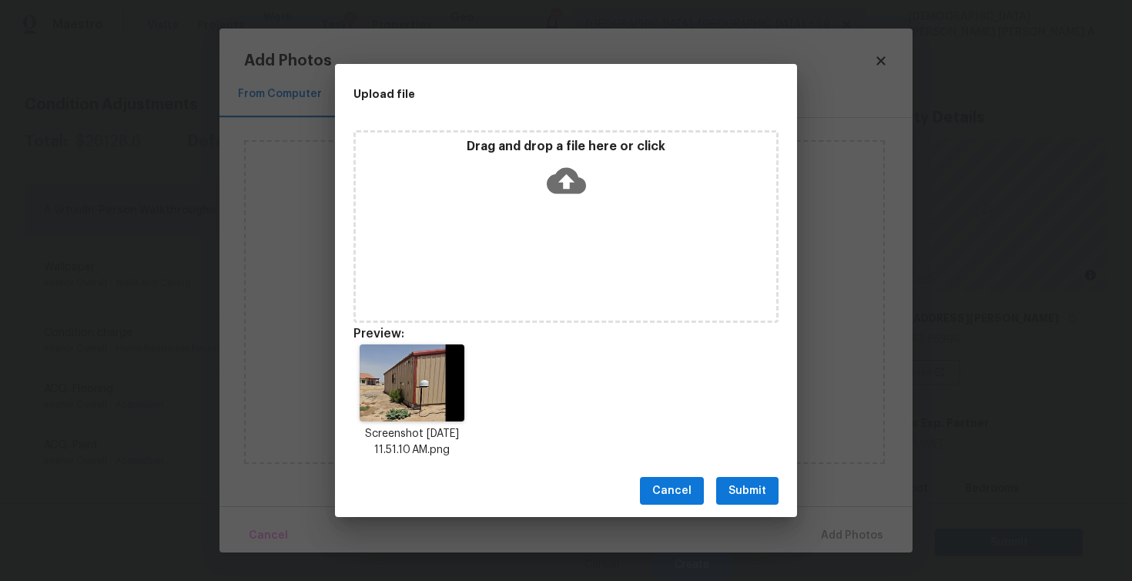
click at [735, 492] on span "Submit" at bounding box center [748, 490] width 38 height 19
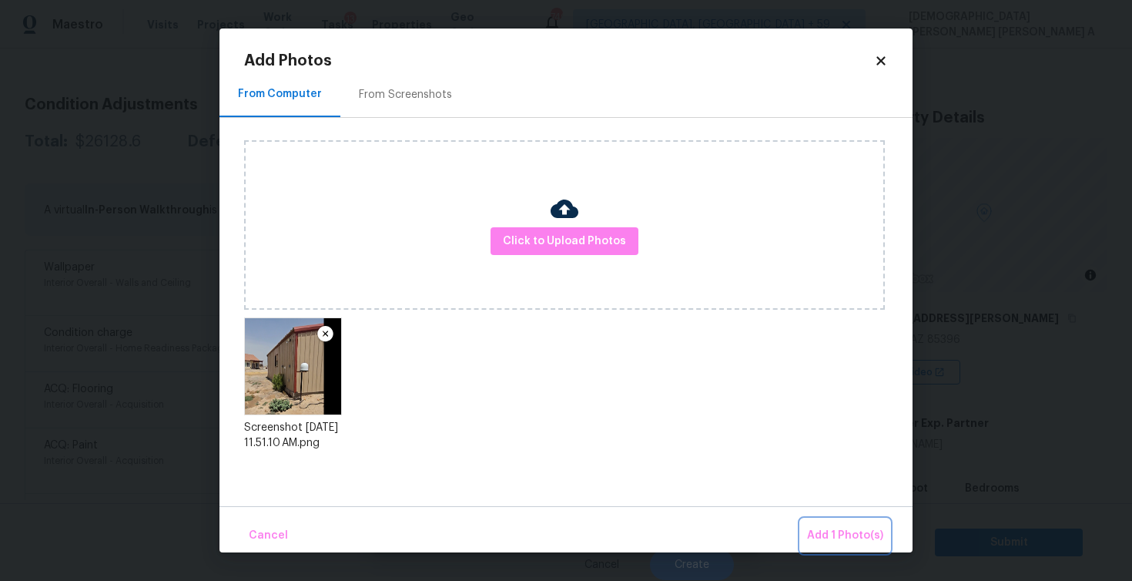
click at [849, 536] on span "Add 1 Photo(s)" at bounding box center [845, 535] width 76 height 19
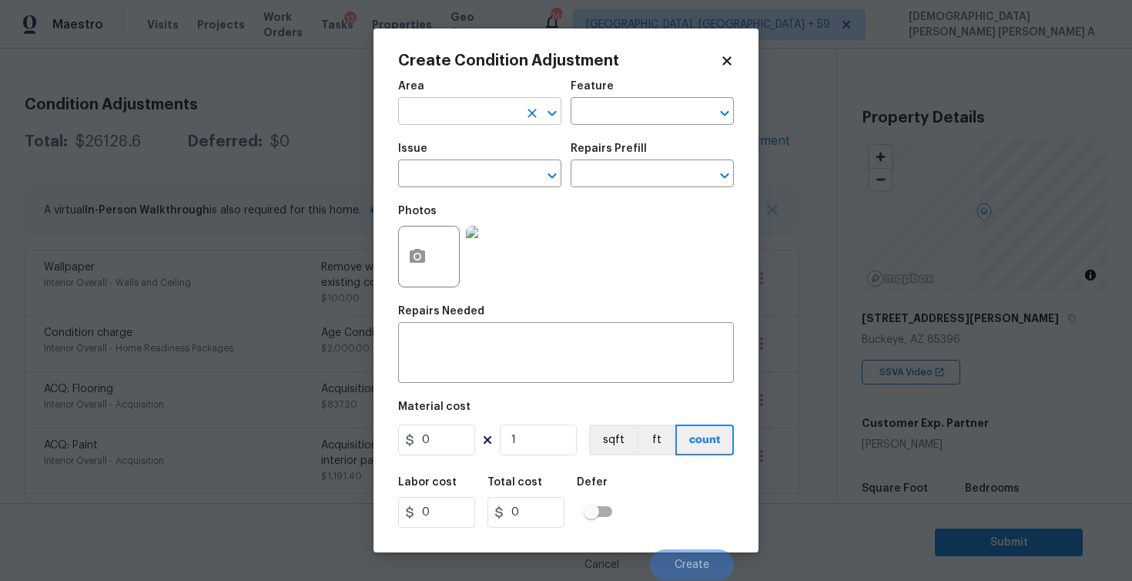
click at [494, 103] on input "text" at bounding box center [458, 113] width 120 height 24
click at [498, 133] on ul "Exterior Overall Interior Overall" at bounding box center [479, 160] width 163 height 63
click at [503, 145] on li "Exterior Overall" at bounding box center [479, 147] width 163 height 25
type input "Exterior Overall"
click at [587, 109] on input "text" at bounding box center [631, 113] width 120 height 24
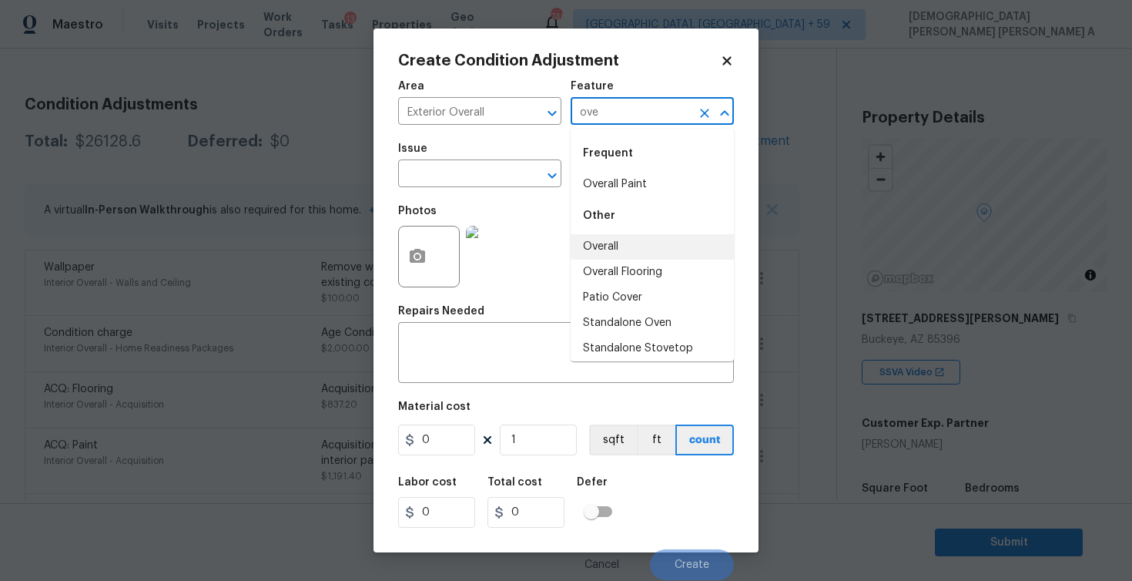
click at [612, 260] on li "Overall Flooring" at bounding box center [652, 272] width 163 height 25
type input "Overall Flooring"
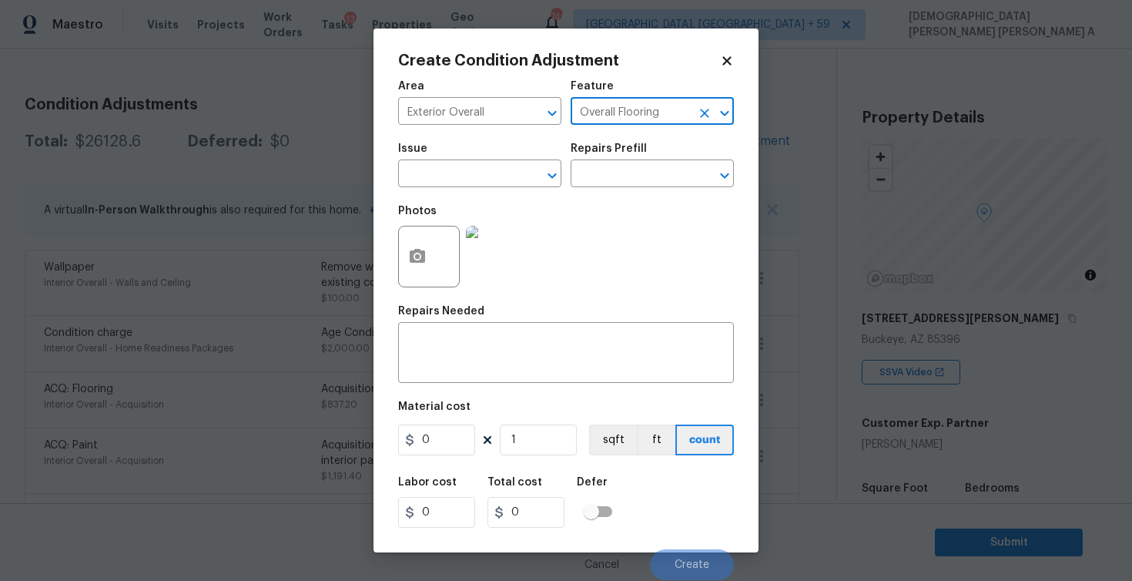
click at [705, 113] on icon "Clear" at bounding box center [704, 113] width 9 height 9
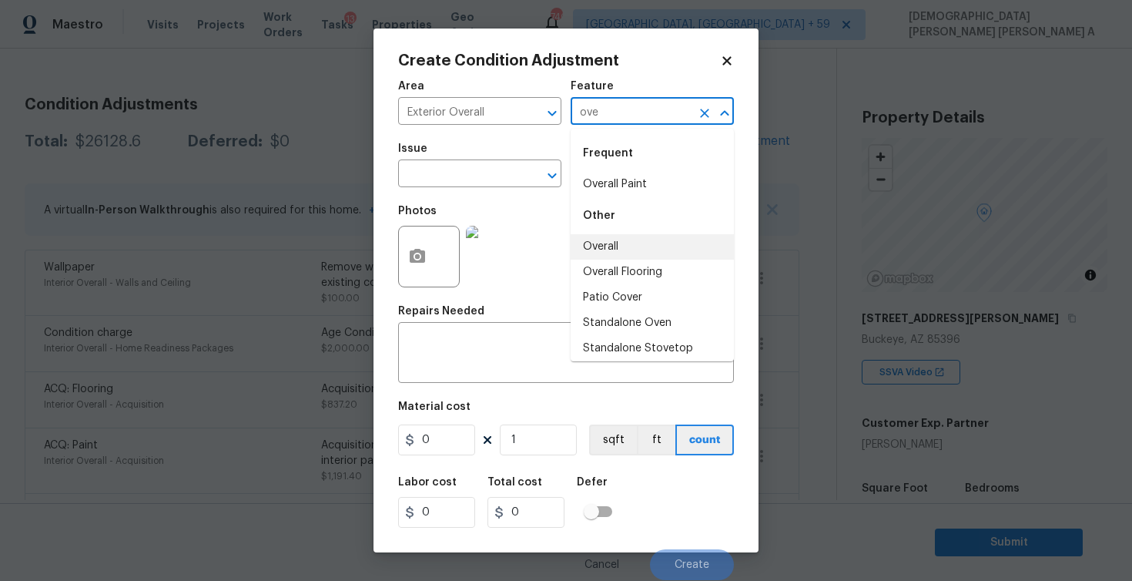
click at [636, 252] on li "Overall" at bounding box center [652, 246] width 163 height 25
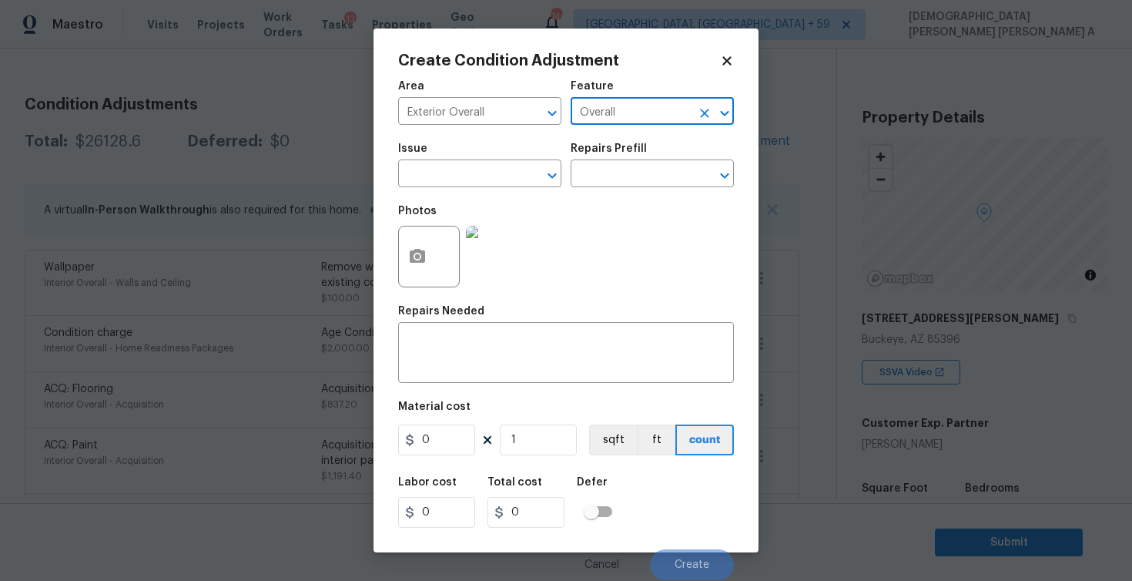
type input "Overall"
click at [469, 397] on div "Area Exterior Overall ​ Feature Overall ​ Issue ​ Repairs Prefill ​ Photos Repa…" at bounding box center [566, 326] width 336 height 508
click at [469, 367] on textarea at bounding box center [565, 354] width 317 height 32
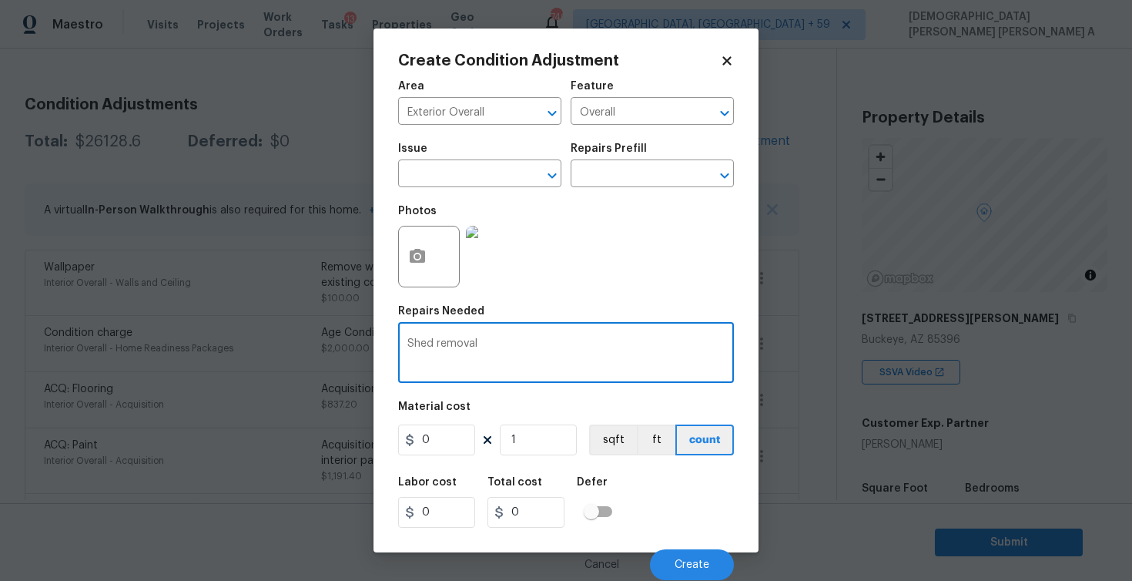
type textarea "Shed removal"
click at [441, 428] on input "0" at bounding box center [436, 439] width 77 height 31
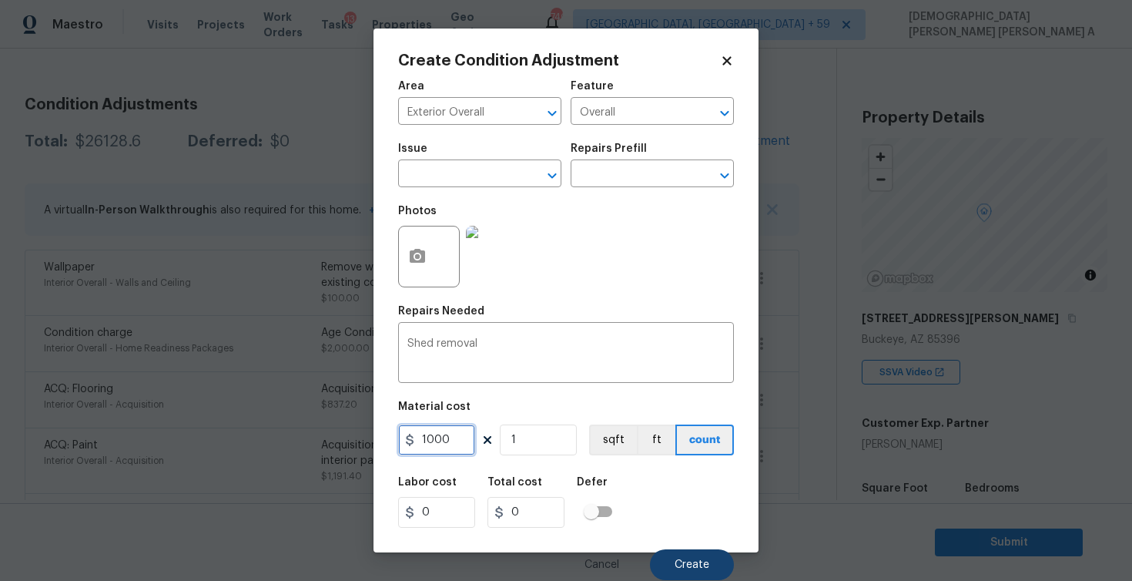
type input "1000"
click at [694, 567] on span "Create" at bounding box center [692, 565] width 35 height 12
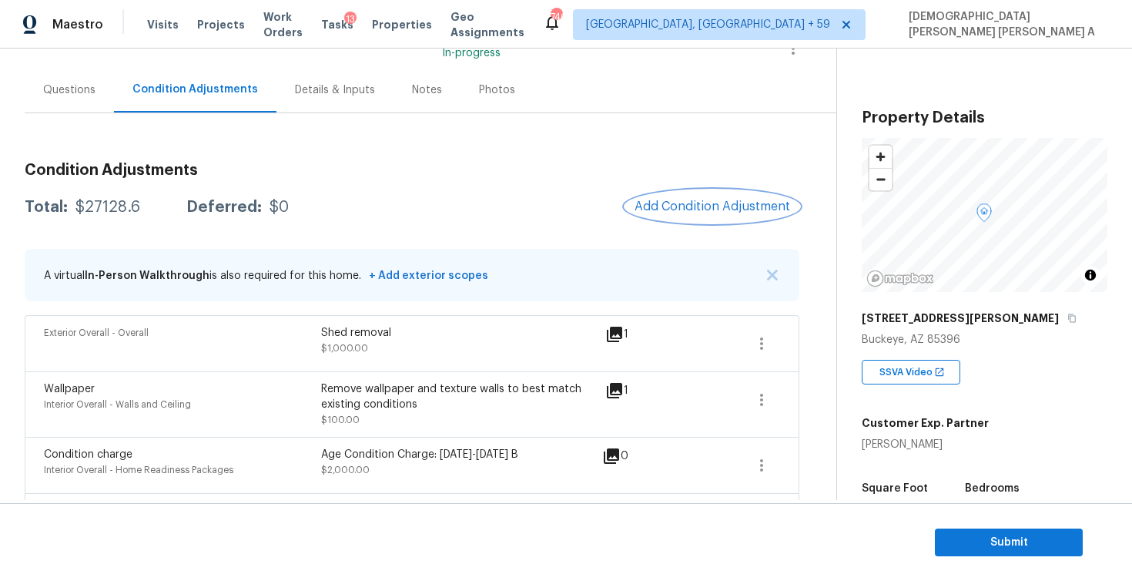
scroll to position [118, 0]
click at [692, 214] on span "Add Condition Adjustment" at bounding box center [713, 209] width 156 height 14
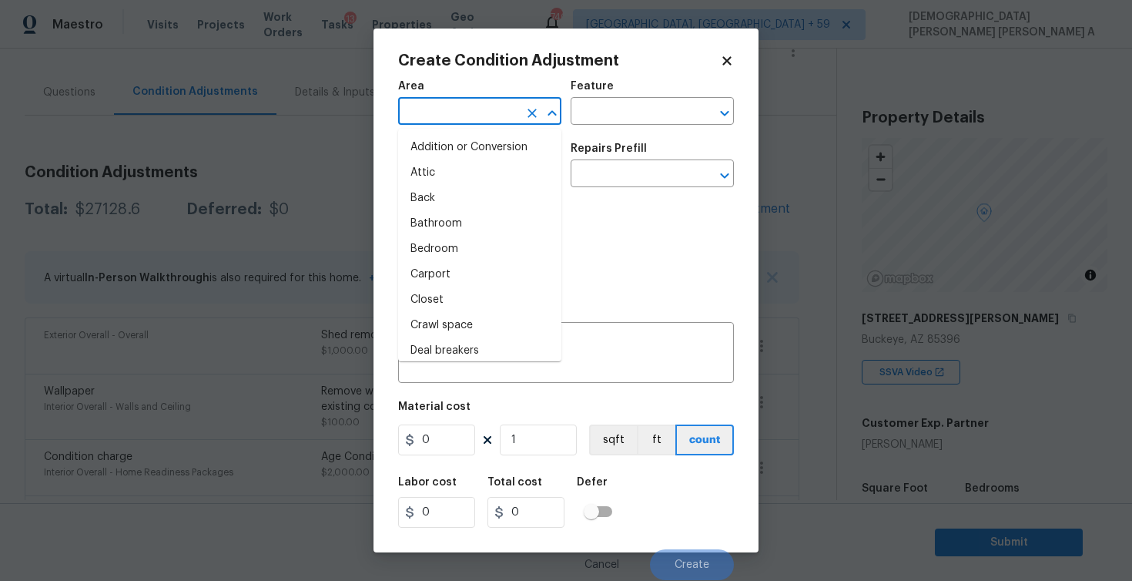
click at [475, 102] on input "text" at bounding box center [458, 113] width 120 height 24
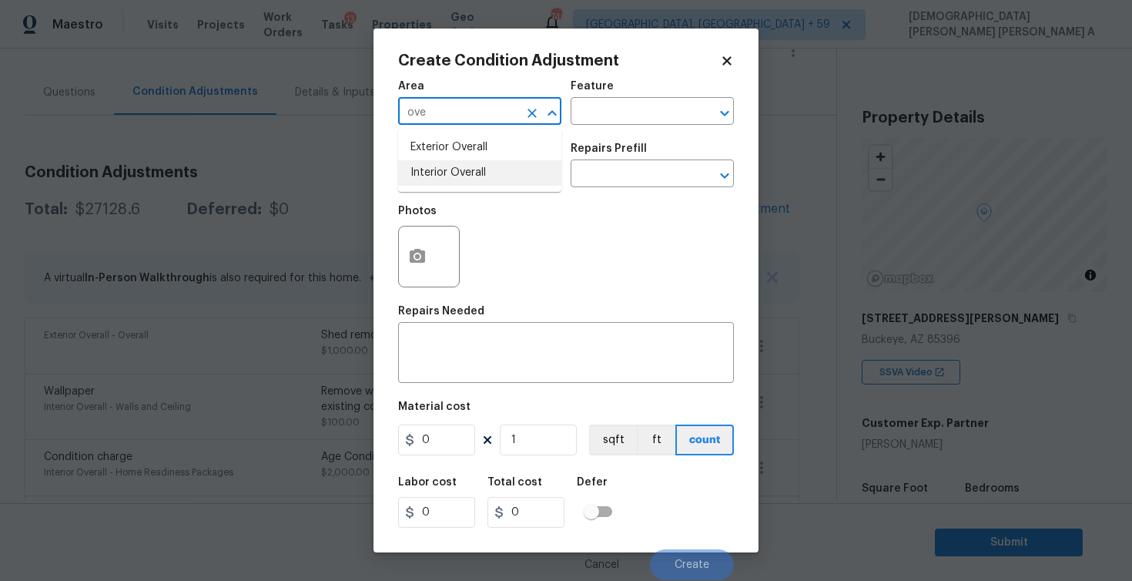
click at [477, 169] on li "Interior Overall" at bounding box center [479, 172] width 163 height 25
click at [483, 105] on input "Interior Overall" at bounding box center [458, 113] width 120 height 24
click at [477, 142] on li "Exterior Overall" at bounding box center [479, 147] width 163 height 25
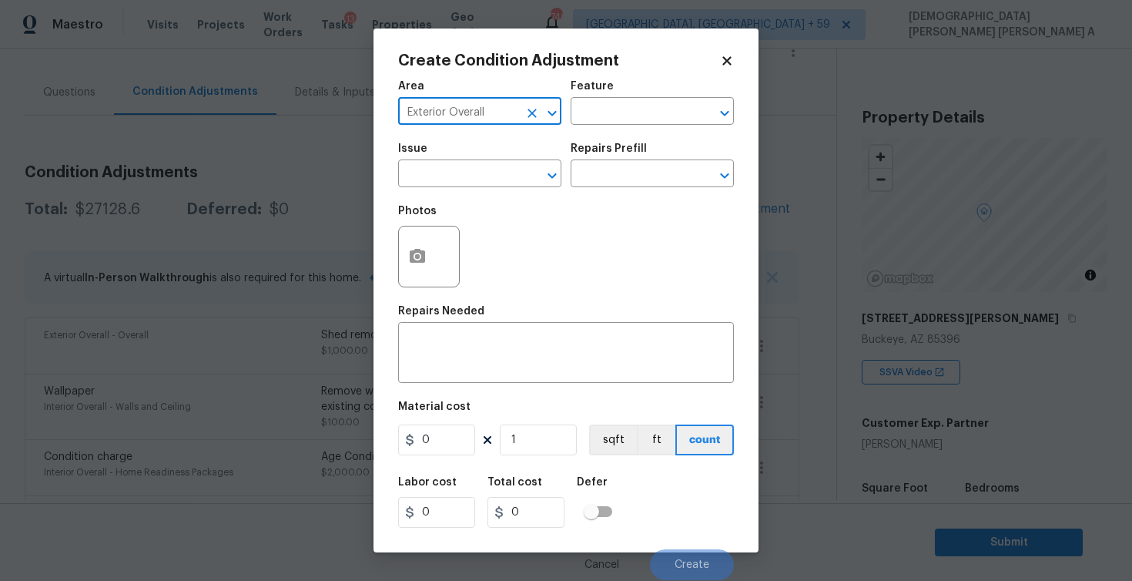
type input "Exterior Overall"
click at [393, 273] on div "Create Condition Adjustment Area Exterior Overall ​ Feature ​ Issue ​ Repairs P…" at bounding box center [566, 290] width 385 height 524
click at [418, 262] on icon "button" at bounding box center [417, 256] width 15 height 14
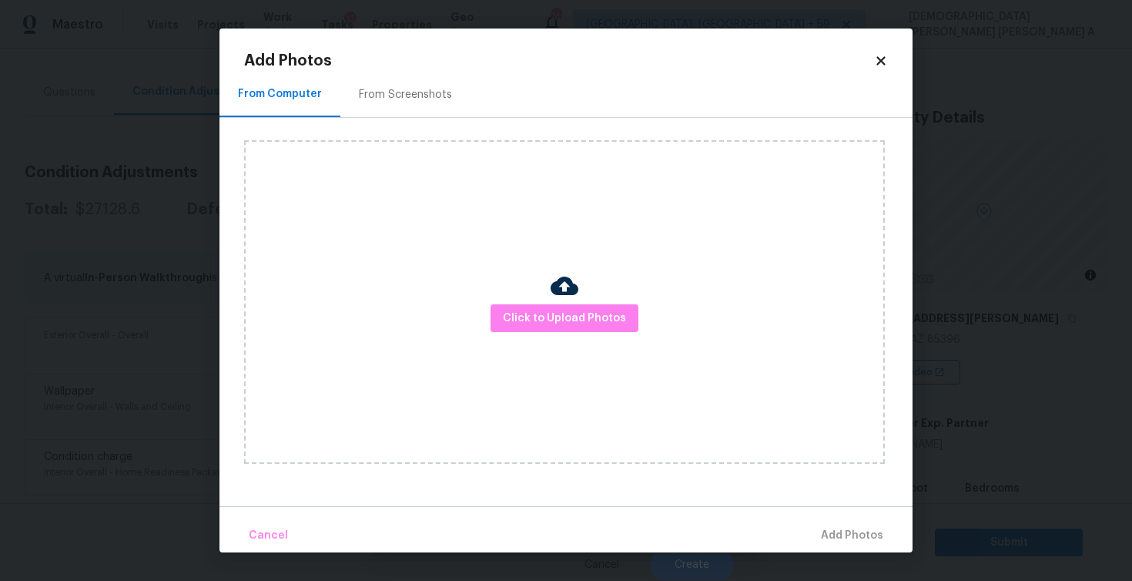
click at [416, 115] on div "From Screenshots" at bounding box center [405, 94] width 130 height 45
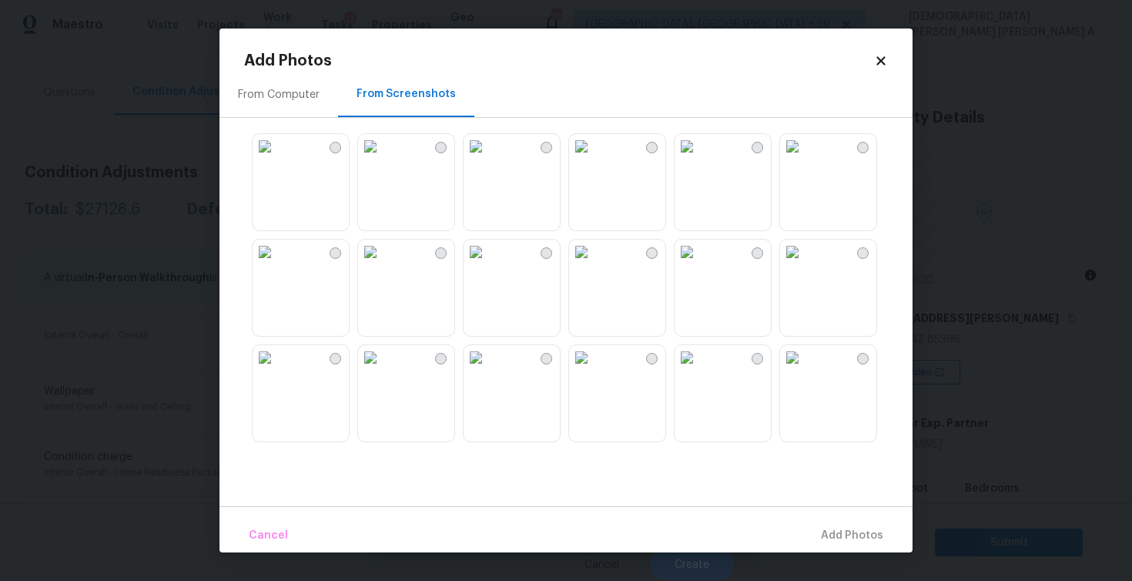
scroll to position [66, 0]
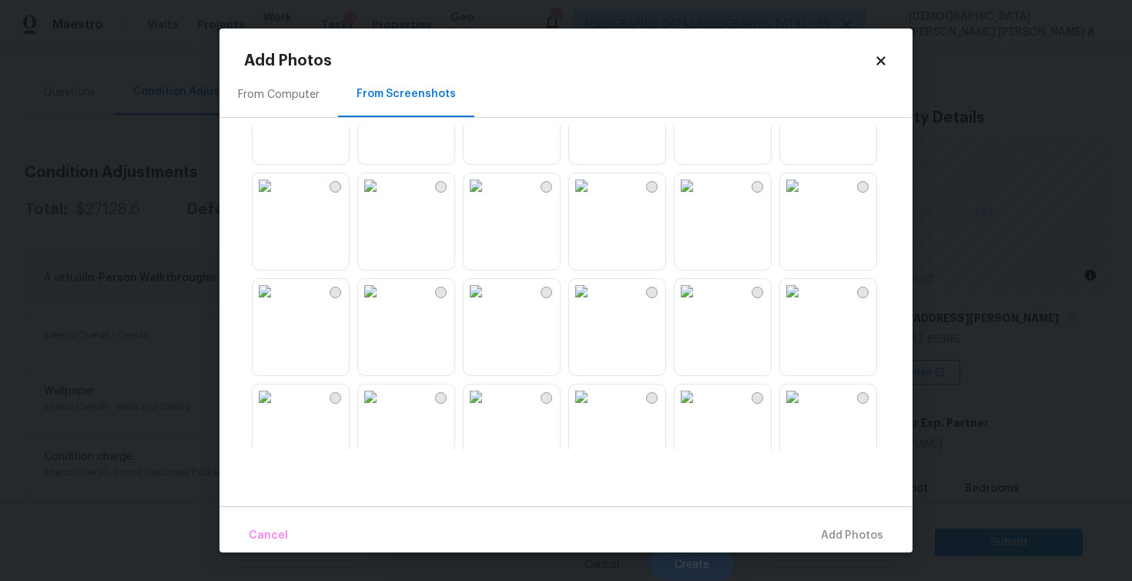
click at [277, 198] on img at bounding box center [265, 185] width 25 height 25
click at [853, 542] on span "Add 1 Photo(s)" at bounding box center [845, 535] width 76 height 19
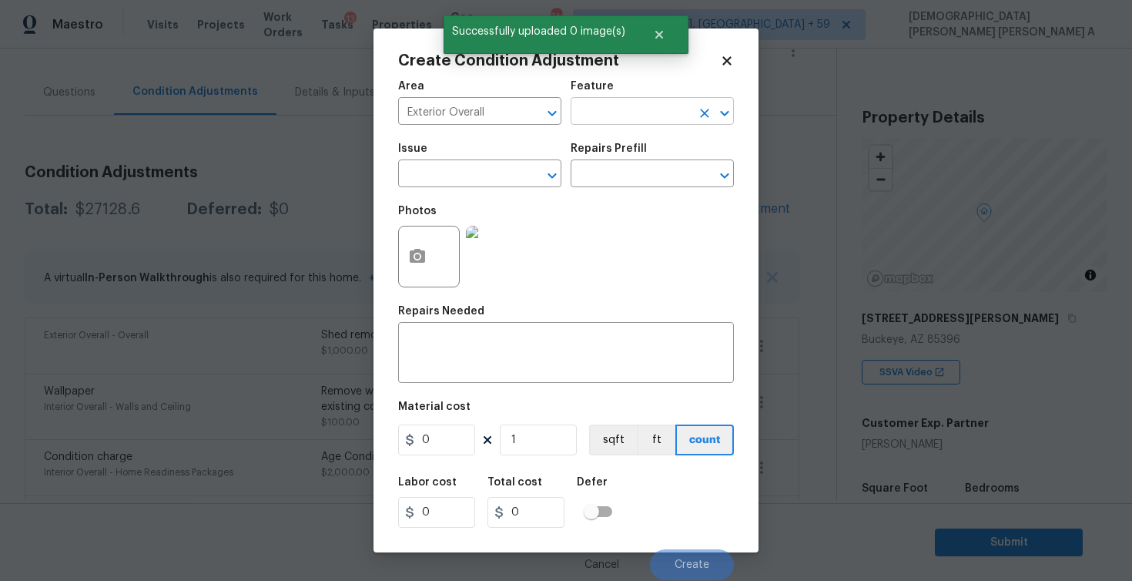
click at [616, 111] on input "text" at bounding box center [631, 113] width 120 height 24
click at [625, 181] on li "Driveway" at bounding box center [652, 184] width 163 height 25
type input "Driveway"
click at [499, 168] on input "text" at bounding box center [458, 175] width 120 height 24
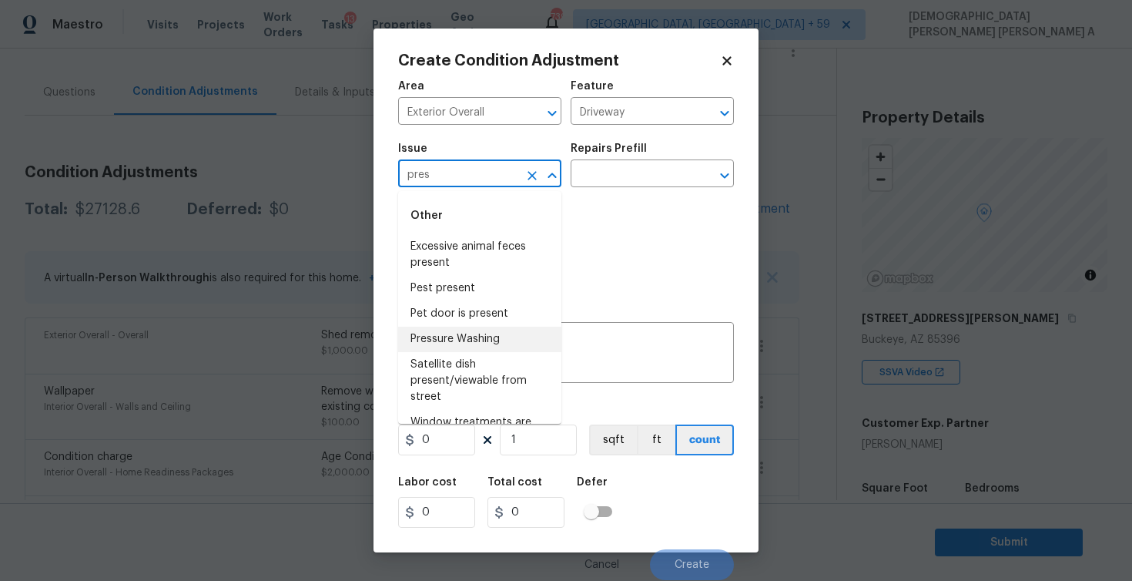
click at [479, 343] on li "Pressure Washing" at bounding box center [479, 339] width 163 height 25
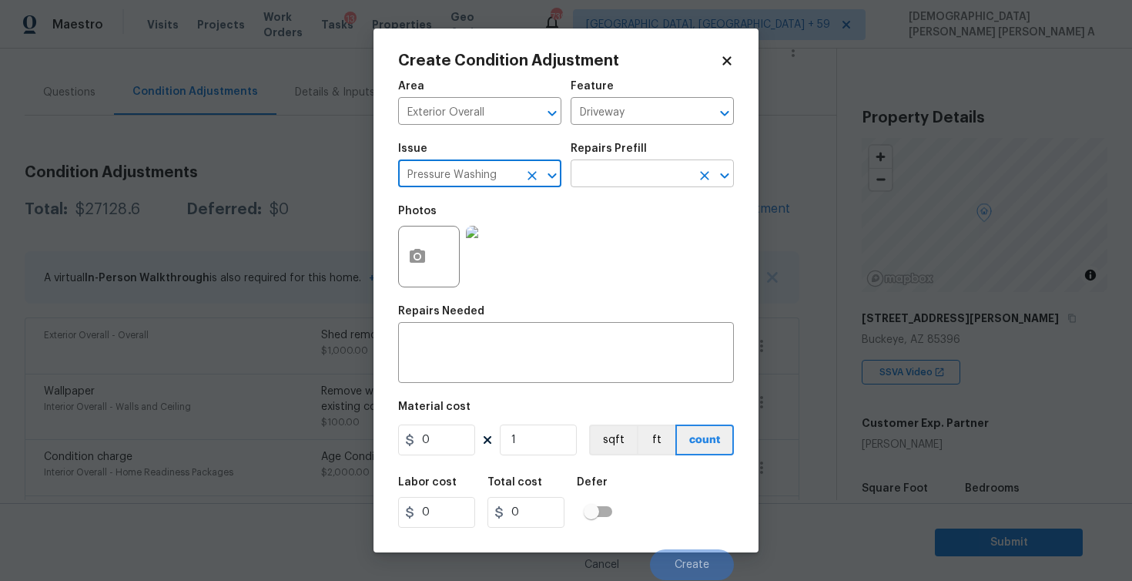
type input "Pressure Washing"
click at [654, 170] on input "text" at bounding box center [631, 175] width 120 height 24
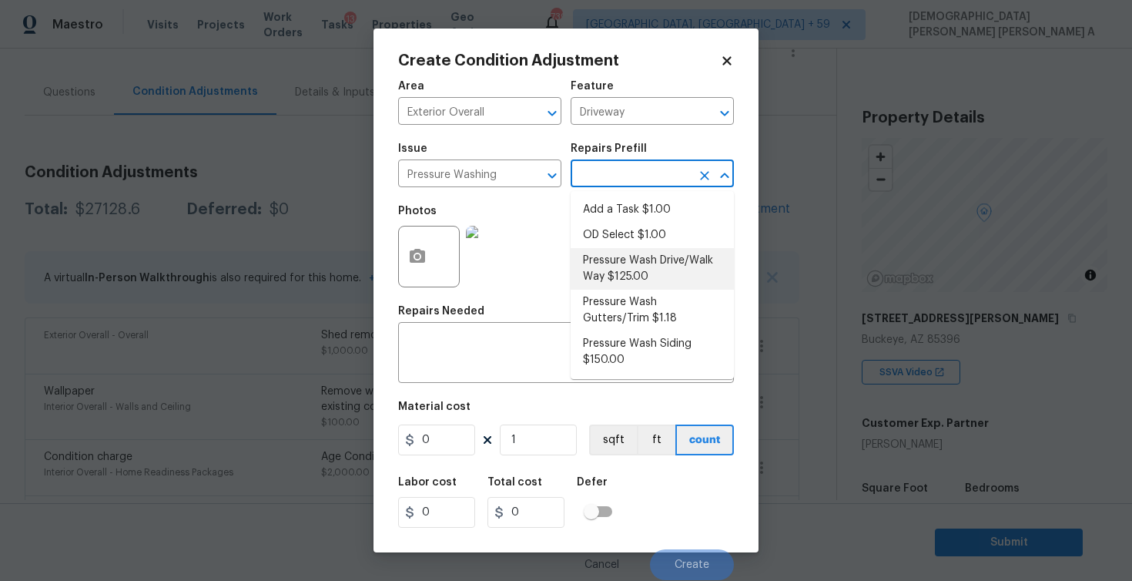
click at [626, 260] on li "Pressure Wash Drive/Walk Way $125.00" at bounding box center [652, 269] width 163 height 42
type input "Siding"
type textarea "Pressure wash the driveways/walkways as directed by the PM. Ensure that all deb…"
type input "125"
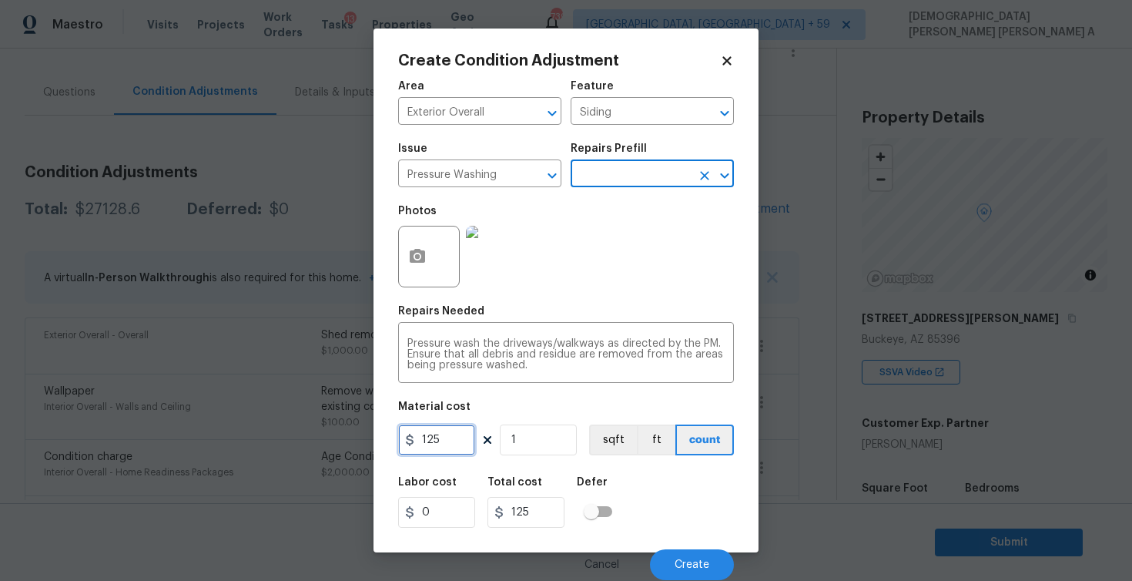
click at [441, 442] on input "125" at bounding box center [436, 439] width 77 height 31
type input "200"
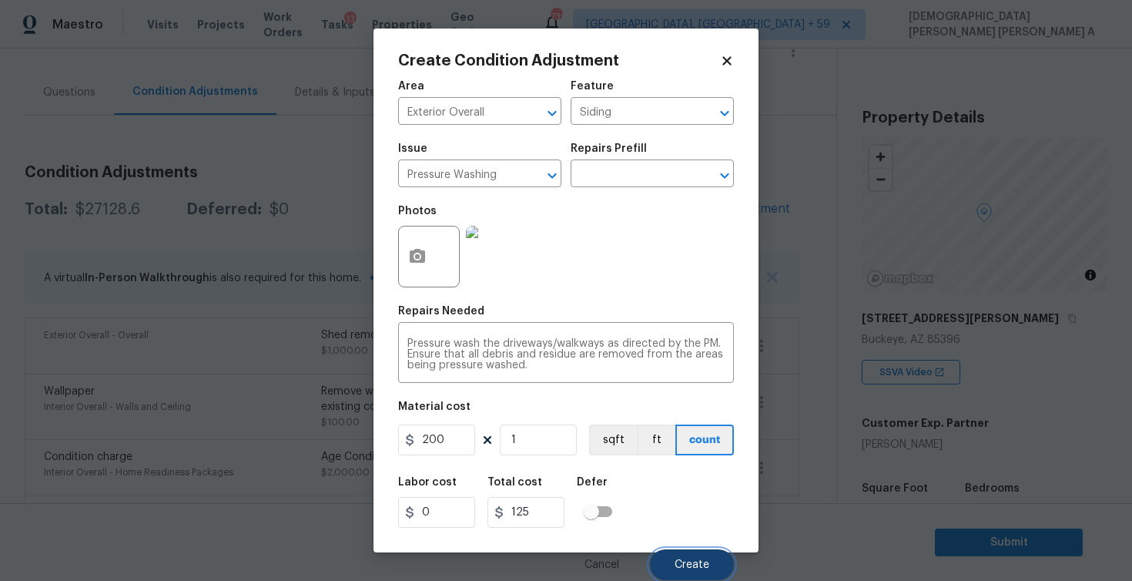
type input "200"
click at [684, 560] on span "Create" at bounding box center [692, 565] width 35 height 12
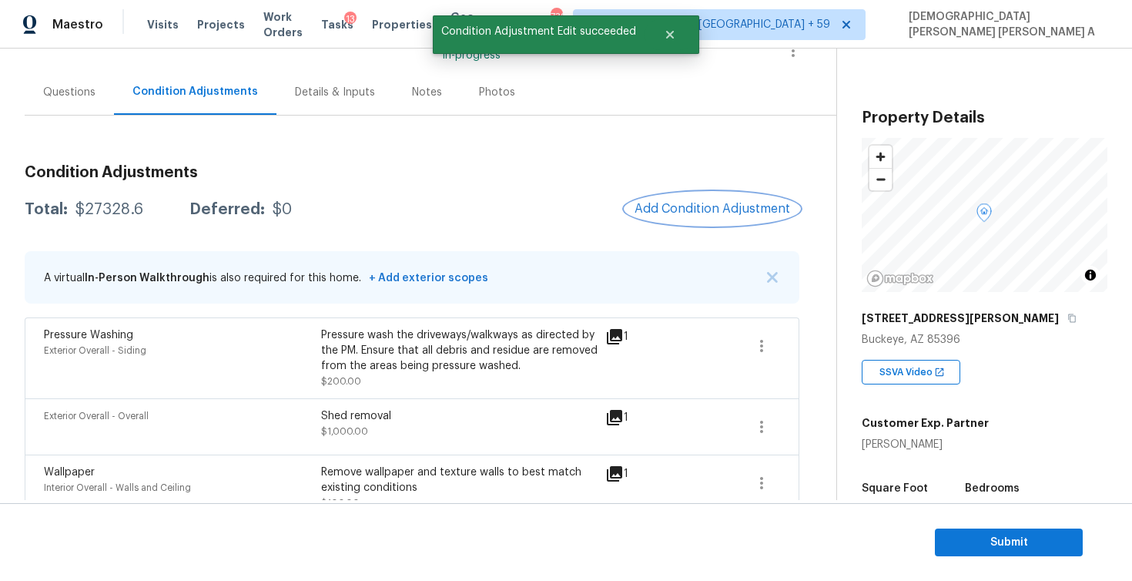
click at [698, 216] on span "Add Condition Adjustment" at bounding box center [713, 209] width 156 height 14
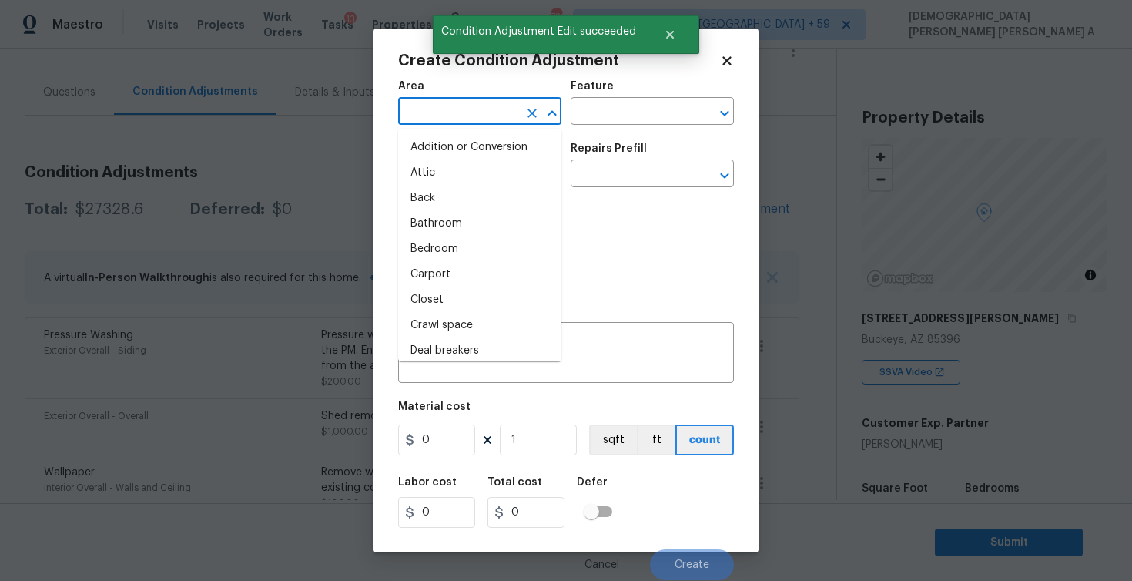
click at [489, 115] on input "text" at bounding box center [458, 113] width 120 height 24
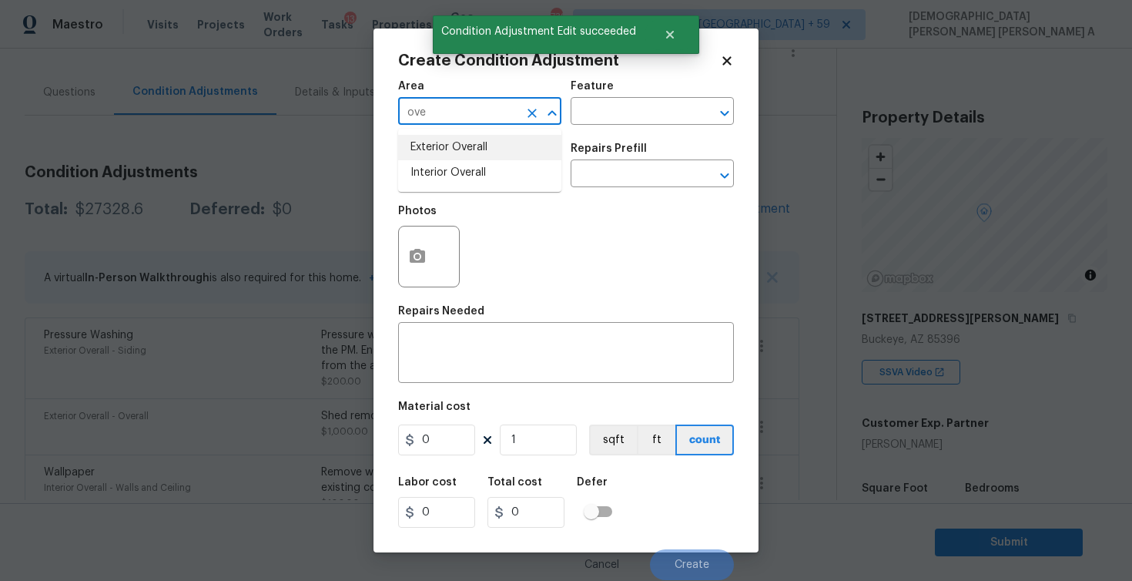
click at [509, 156] on li "Exterior Overall" at bounding box center [479, 147] width 163 height 25
type input "Exterior Overall"
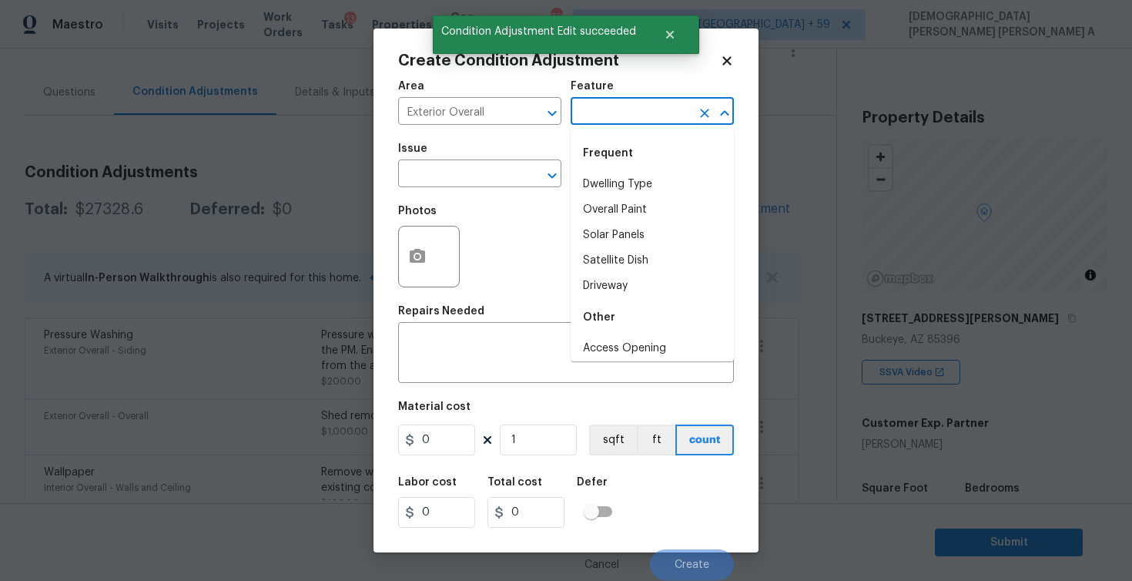
click at [584, 122] on input "text" at bounding box center [631, 113] width 120 height 24
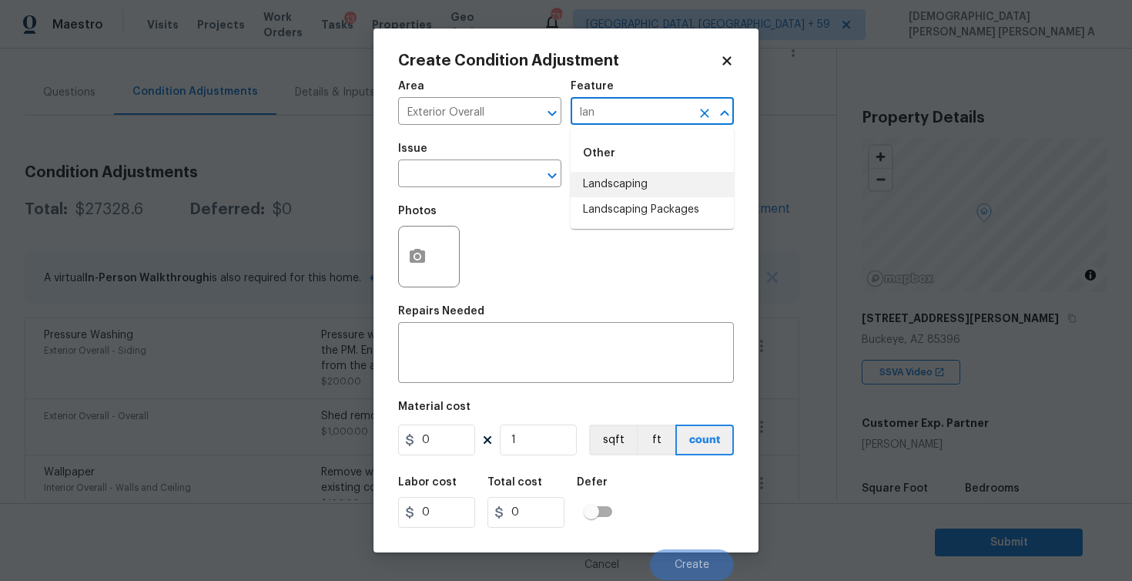
click at [612, 191] on li "Landscaping" at bounding box center [652, 184] width 163 height 25
type input "Landscaping"
click at [478, 183] on input "text" at bounding box center [458, 175] width 120 height 24
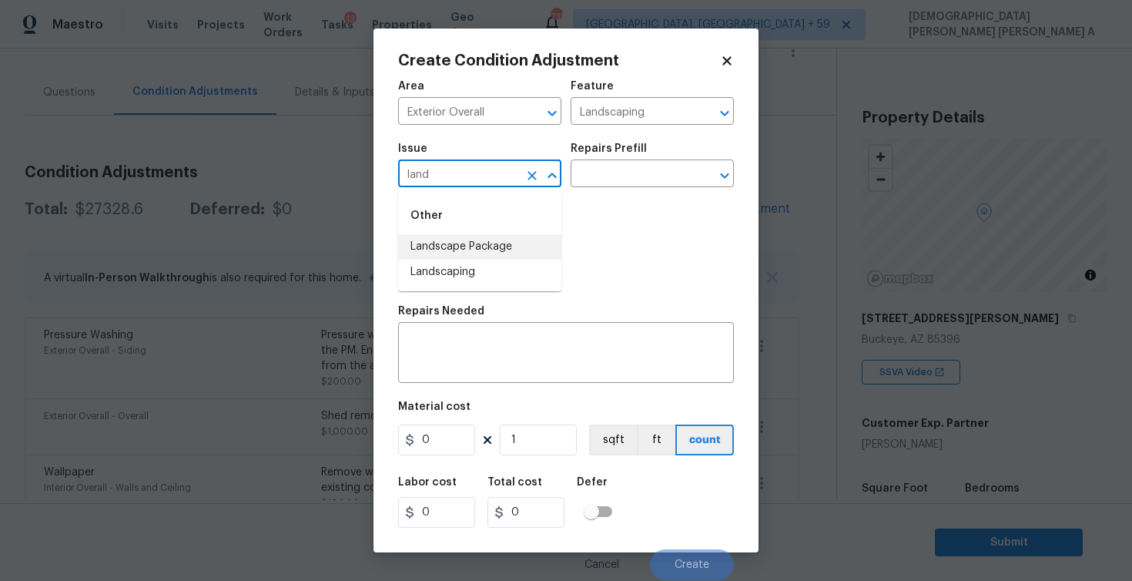
click at [489, 244] on li "Landscape Package" at bounding box center [479, 246] width 163 height 25
type input "Landscape Package"
click at [647, 161] on div "Repairs Prefill" at bounding box center [652, 153] width 163 height 20
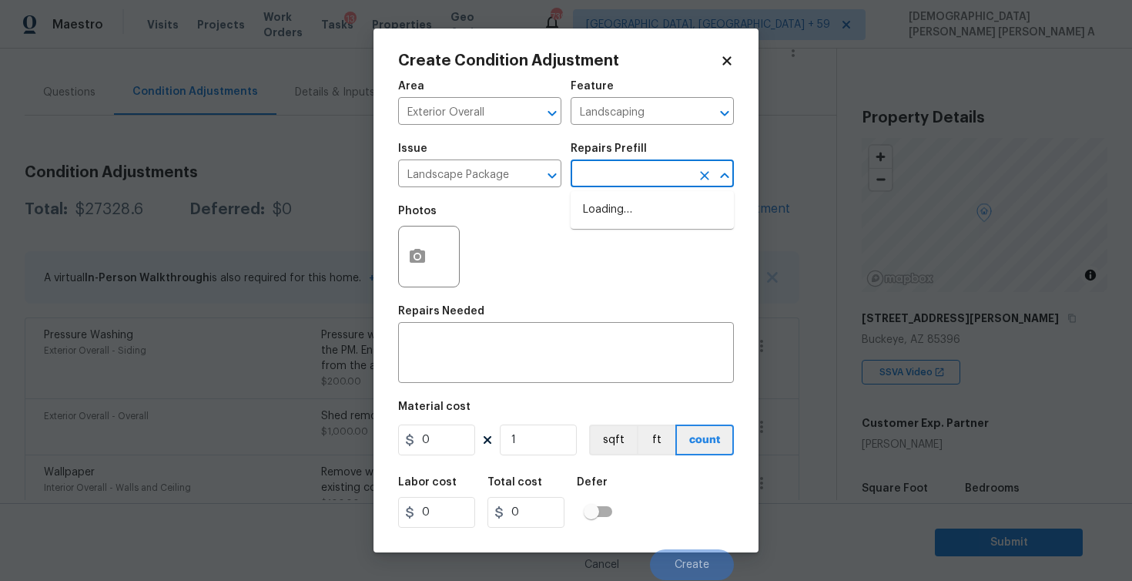
click at [639, 175] on input "text" at bounding box center [631, 175] width 120 height 24
click at [626, 230] on li "Initial landscaping package $120.00" at bounding box center [652, 218] width 163 height 42
type input "Home Readiness Packages"
type textarea "Mowing of grass up to 6" in height. Mow, edge along driveways & sidewalks, trim…"
type input "120"
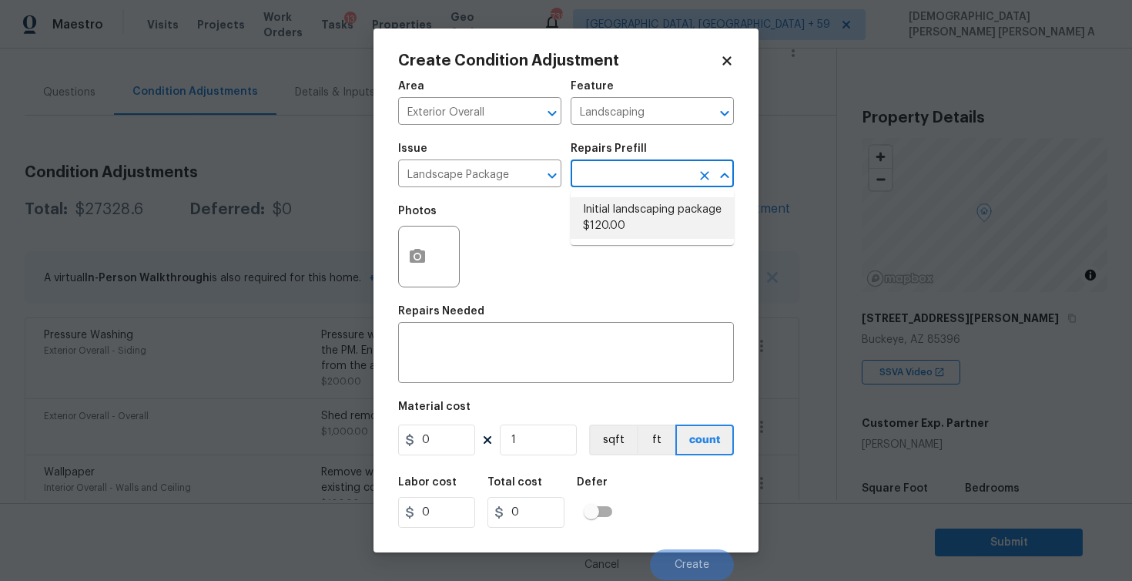
type input "120"
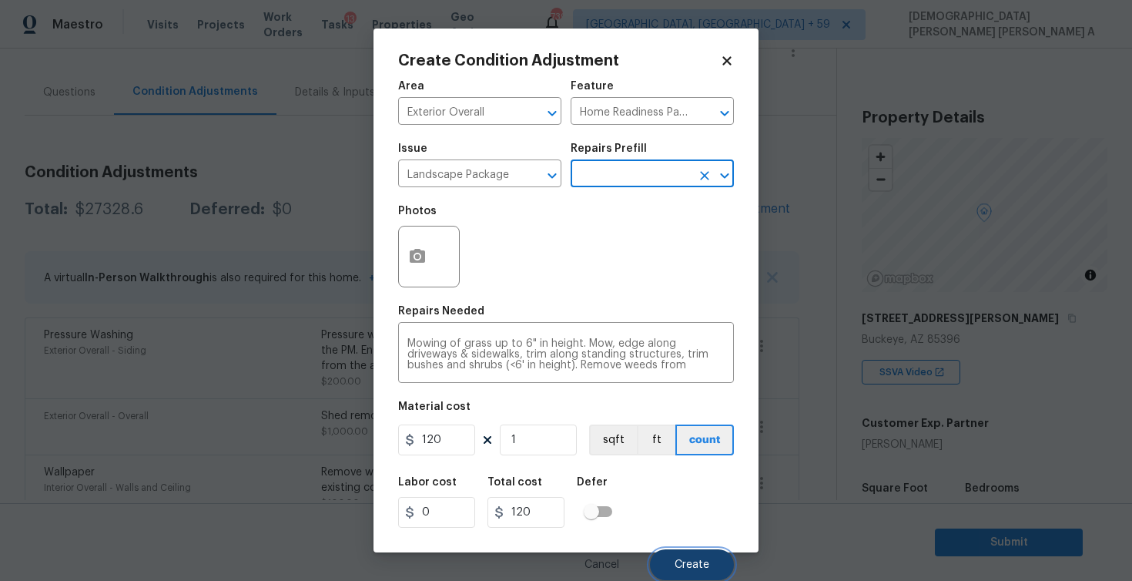
click at [697, 561] on span "Create" at bounding box center [692, 565] width 35 height 12
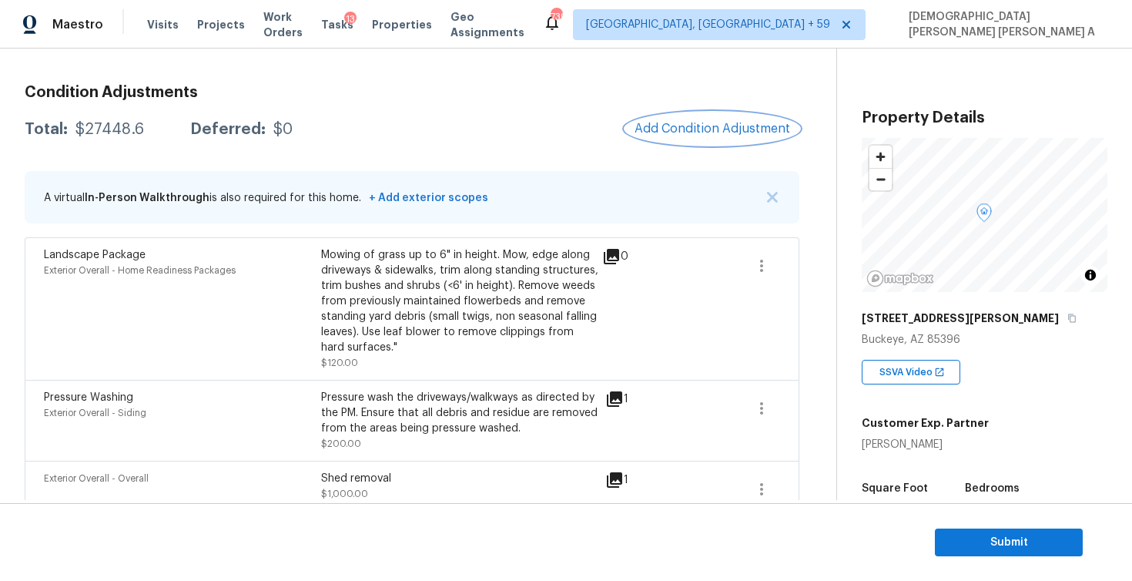
scroll to position [196, 0]
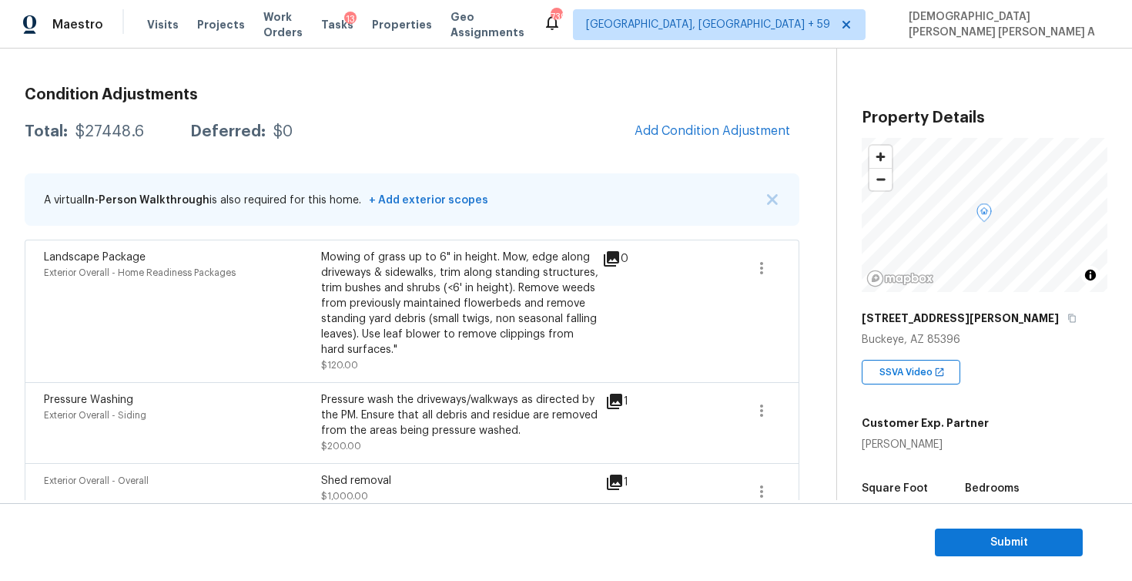
drag, startPoint x: 147, startPoint y: 137, endPoint x: 69, endPoint y: 138, distance: 77.8
click at [69, 138] on div "Total: $27448.6 Deferred: $0" at bounding box center [159, 131] width 268 height 15
copy div "$27448.6"
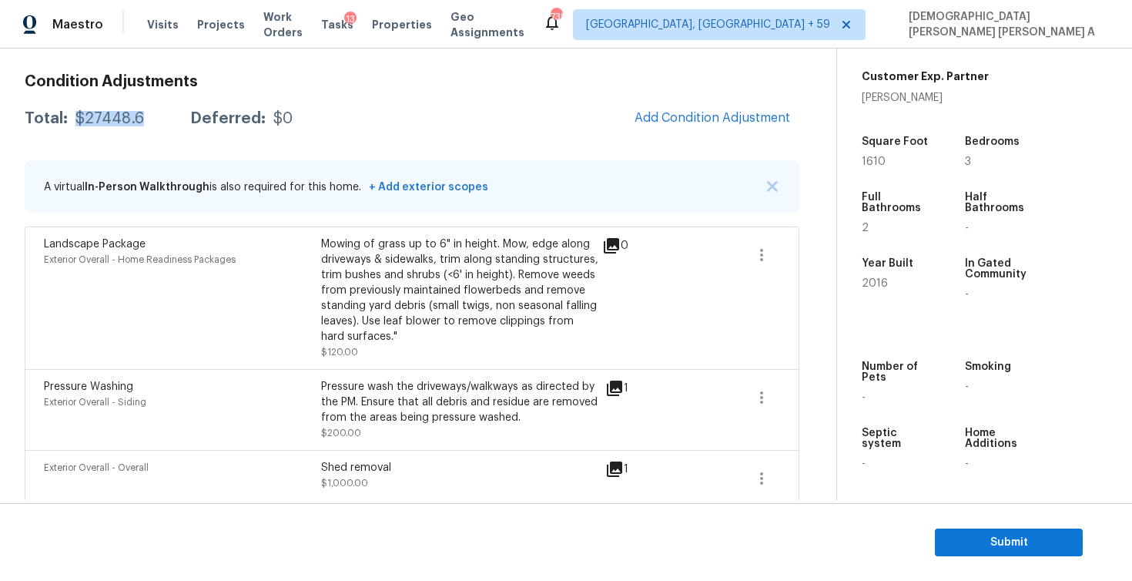
scroll to position [0, 0]
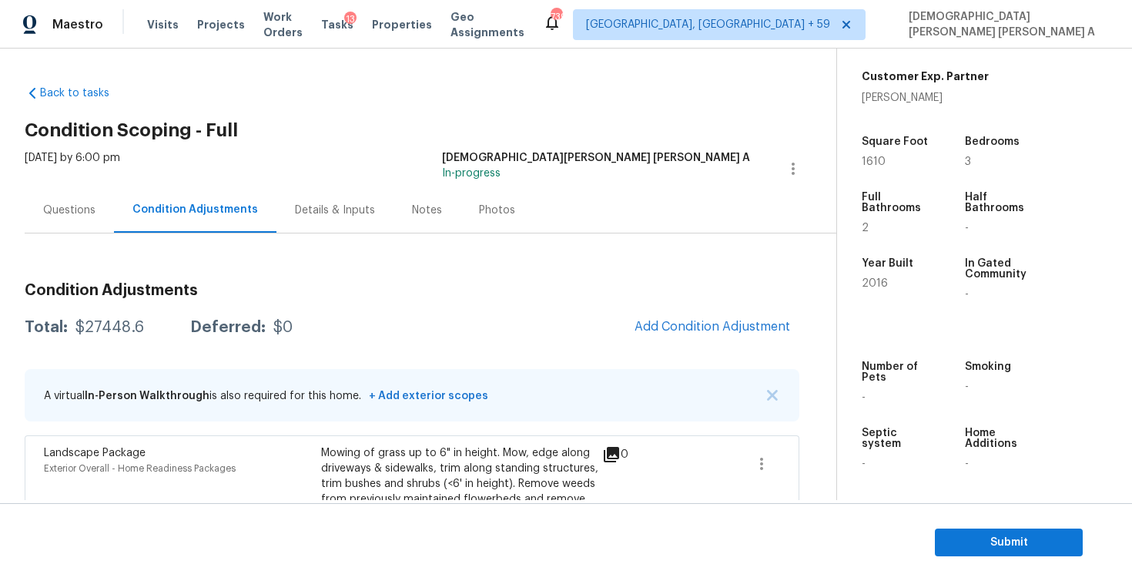
click at [74, 216] on div "Questions" at bounding box center [69, 210] width 52 height 15
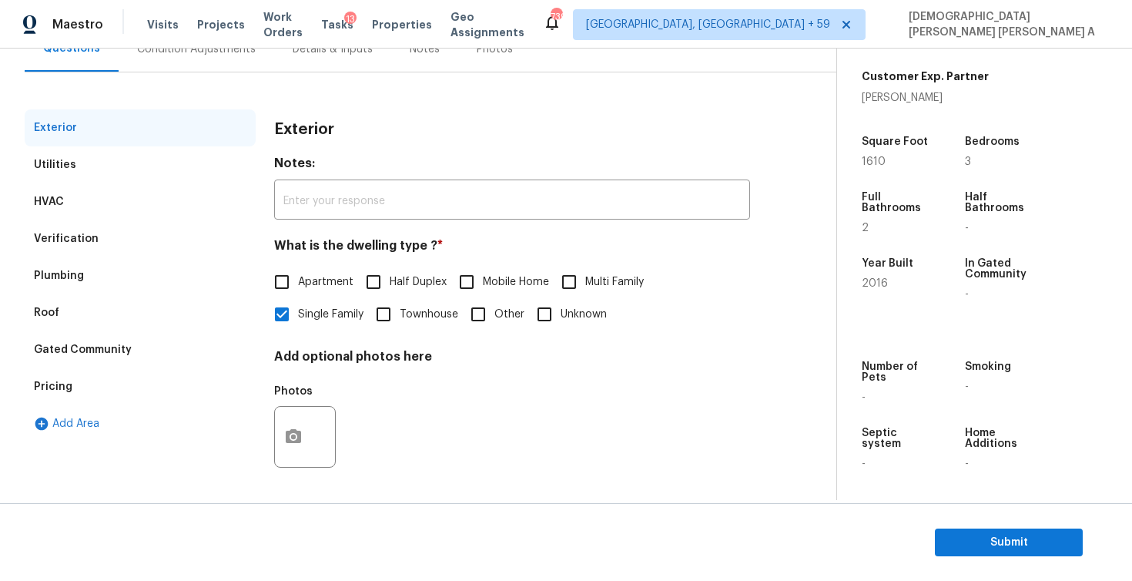
click at [62, 271] on div "Plumbing" at bounding box center [59, 275] width 50 height 15
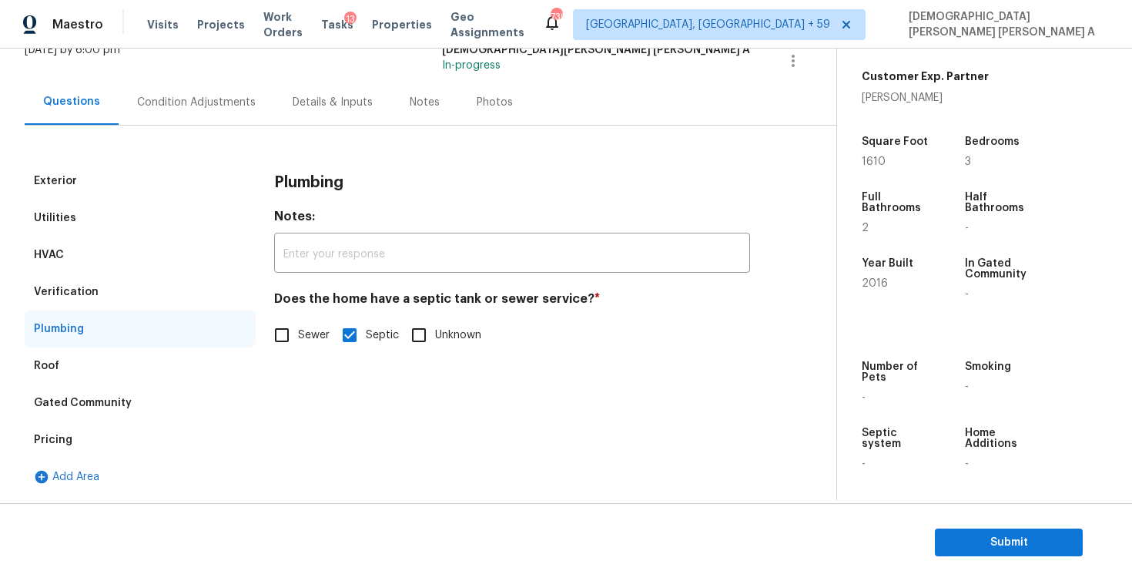
click at [110, 287] on div "Verification" at bounding box center [140, 291] width 231 height 37
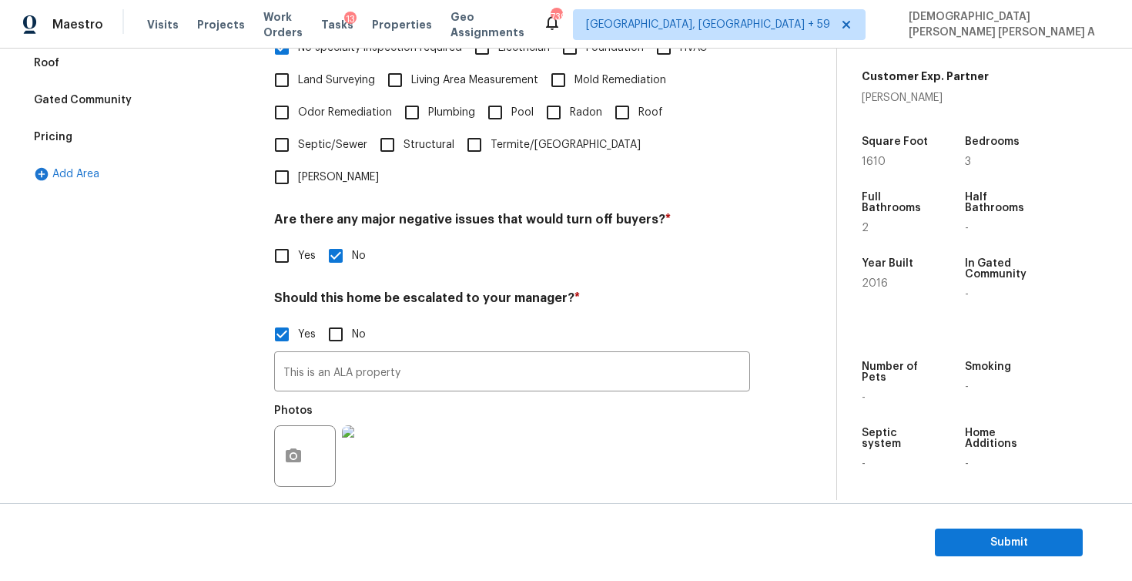
scroll to position [454, 0]
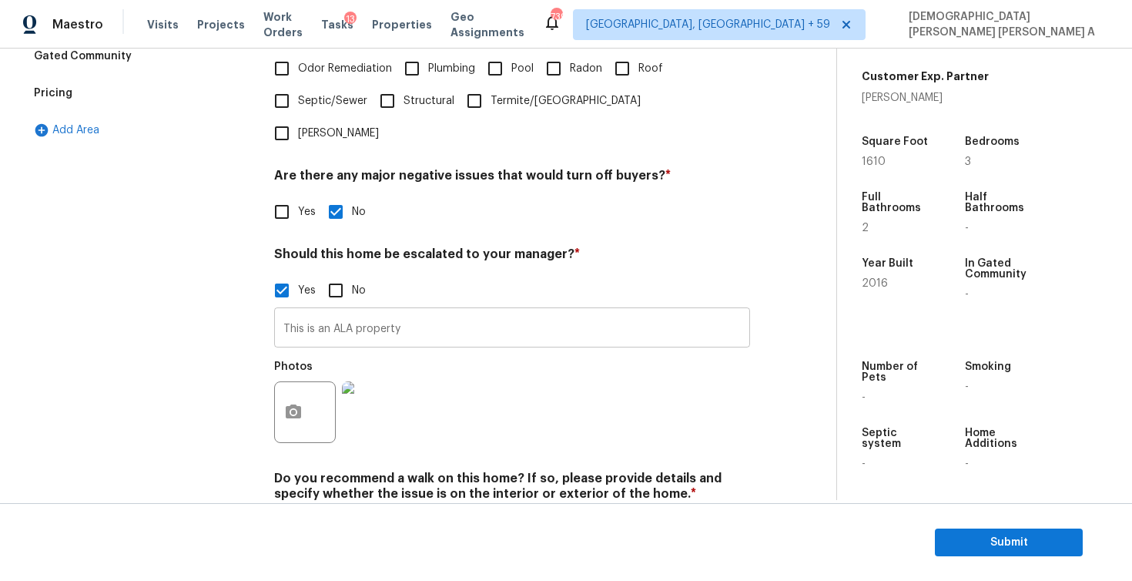
click at [337, 311] on input "This is an ALA property" at bounding box center [512, 329] width 476 height 36
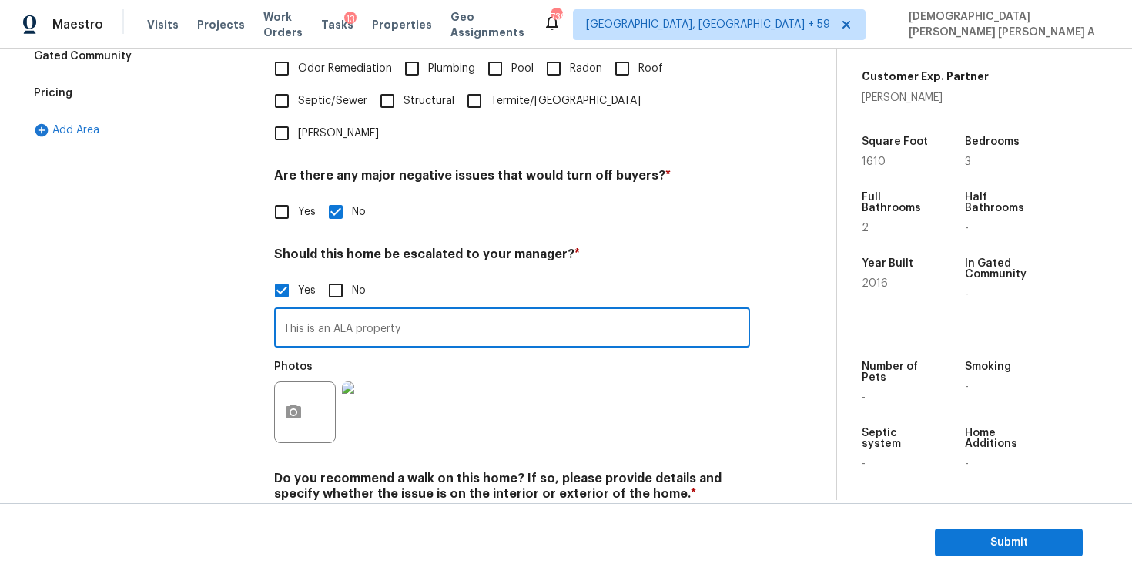
click at [337, 311] on input "This is an ALA property" at bounding box center [512, 329] width 476 height 36
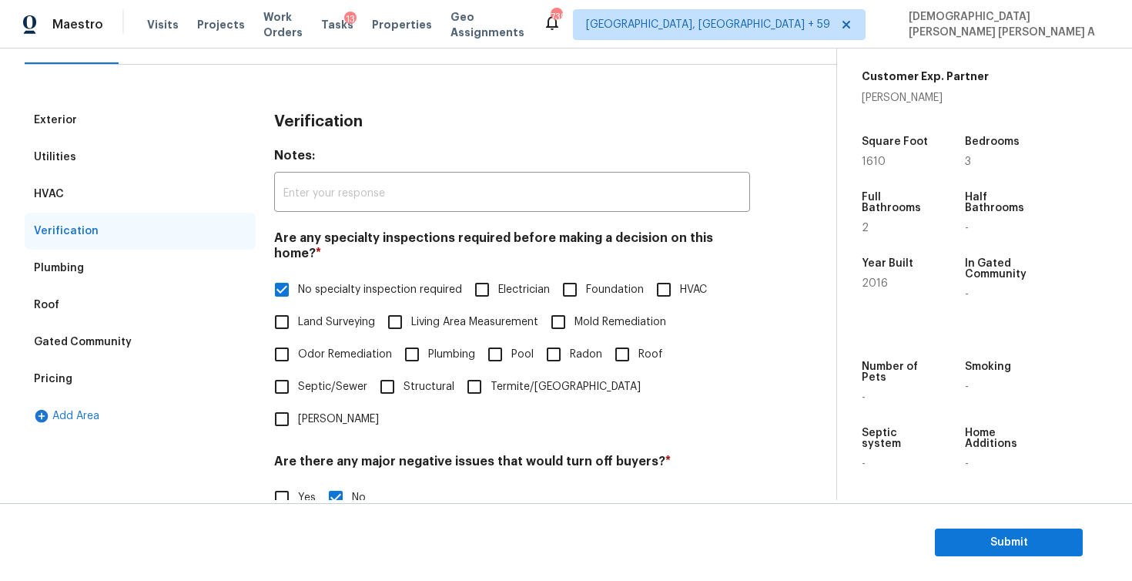
scroll to position [50, 0]
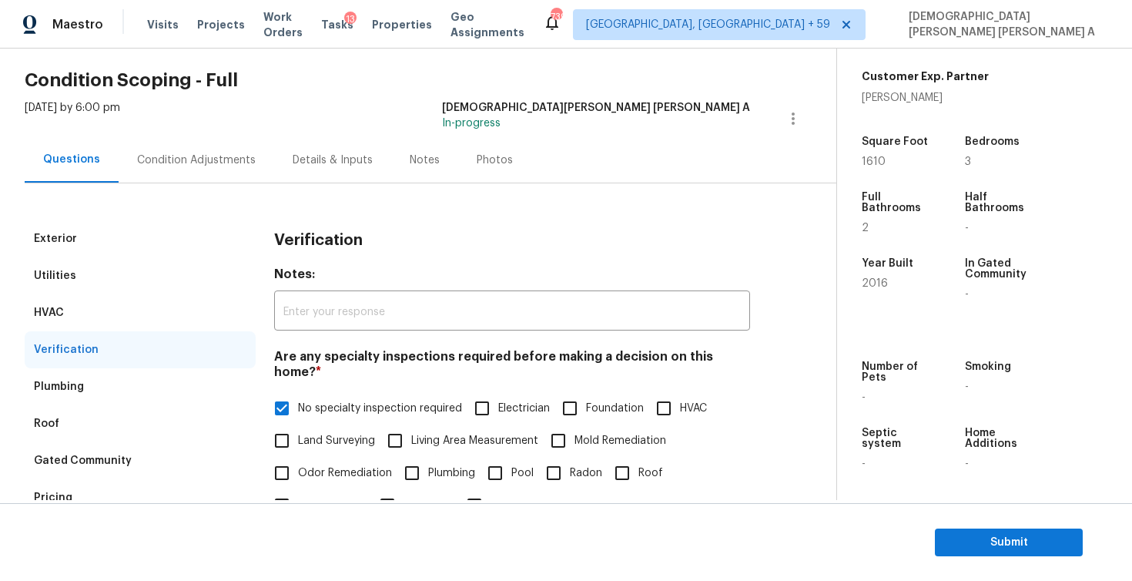
click at [166, 166] on div "Condition Adjustments" at bounding box center [196, 159] width 119 height 15
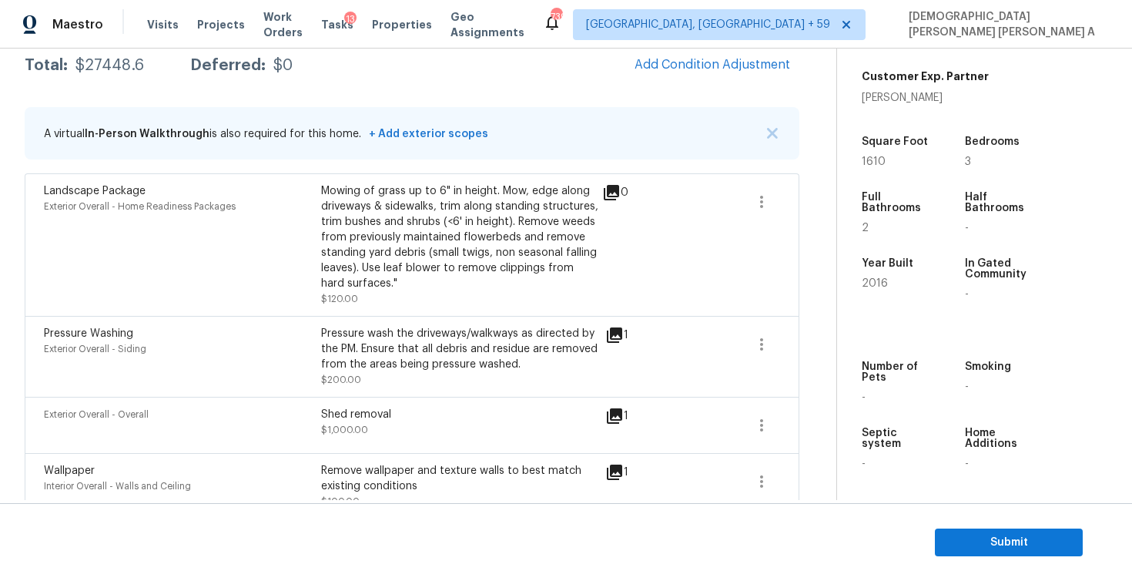
scroll to position [179, 0]
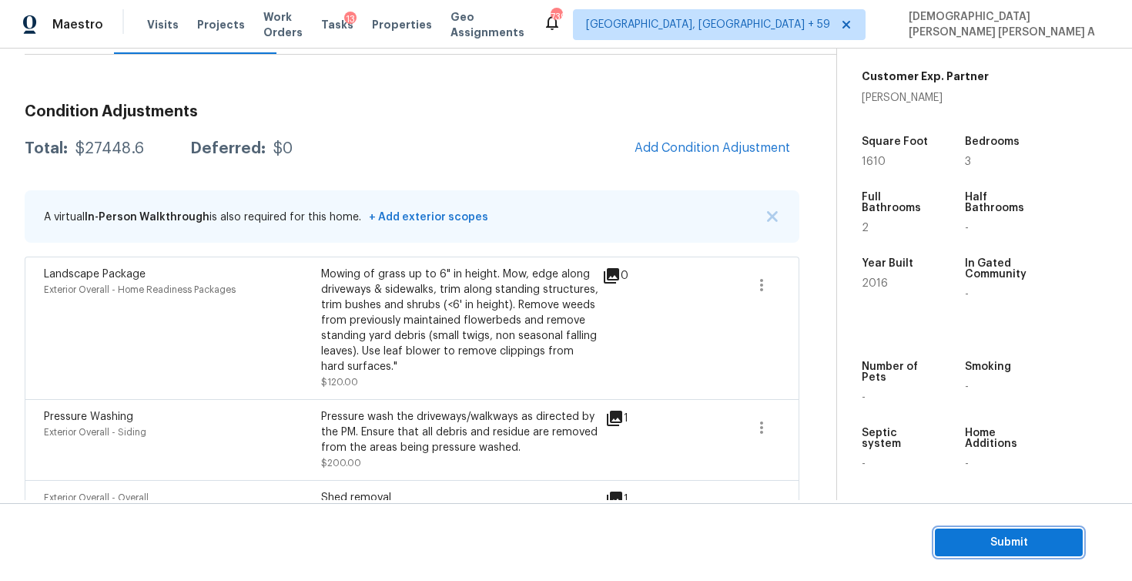
click at [1015, 541] on span "Submit" at bounding box center [1008, 542] width 123 height 19
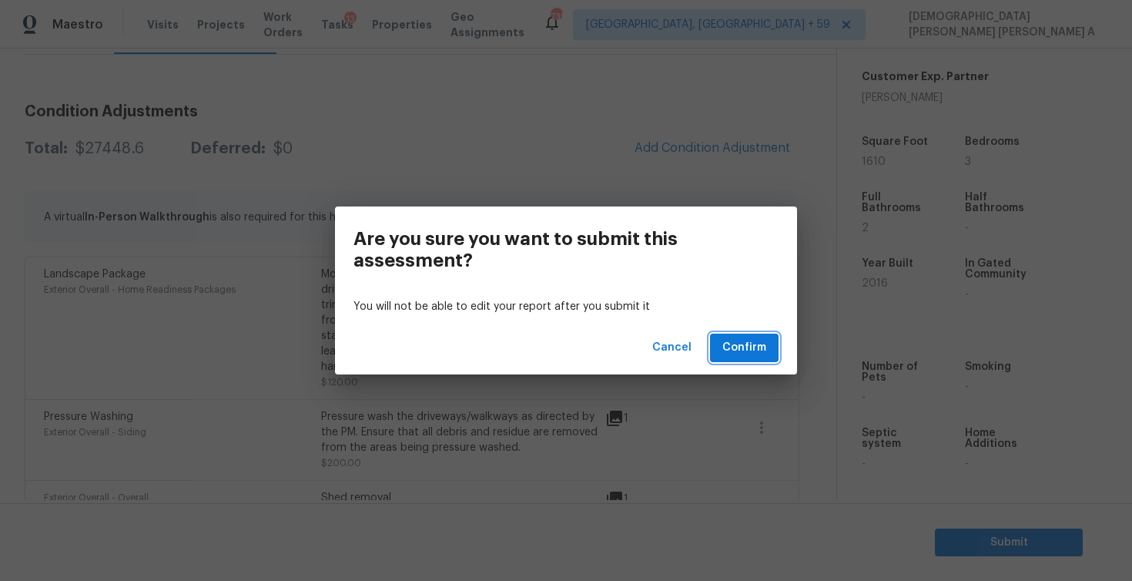
click at [758, 352] on span "Confirm" at bounding box center [744, 347] width 44 height 19
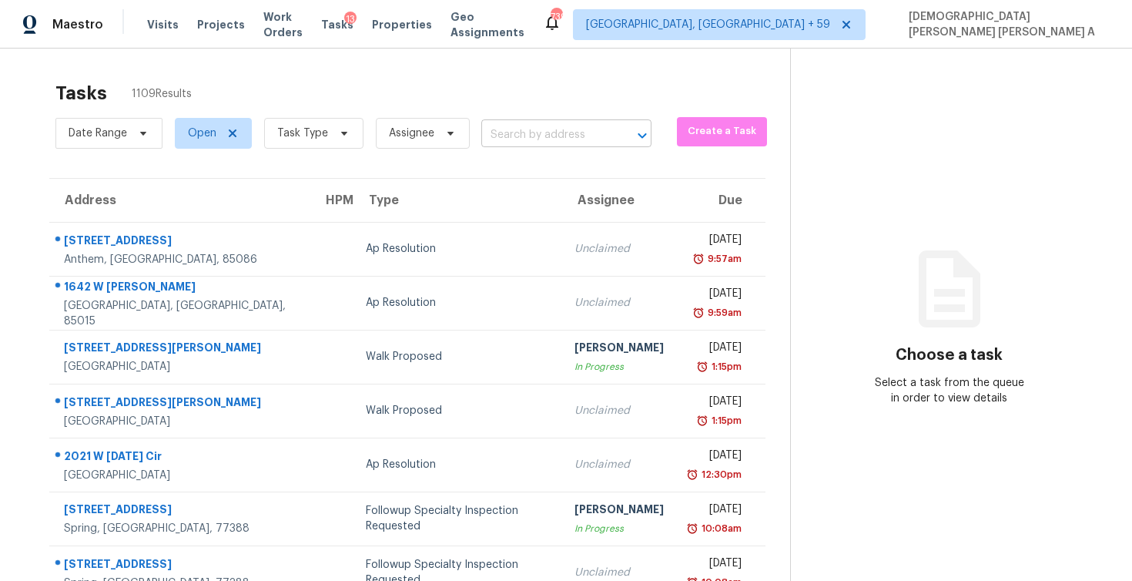
click at [534, 138] on input "text" at bounding box center [544, 135] width 127 height 24
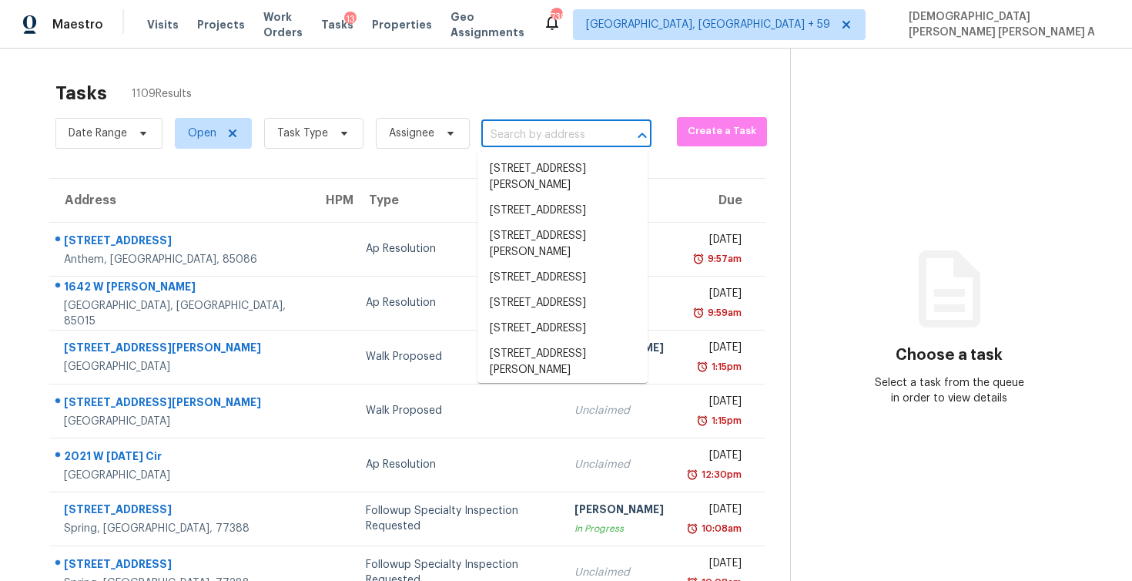
paste input "[STREET_ADDRESS][PERSON_NAME]"
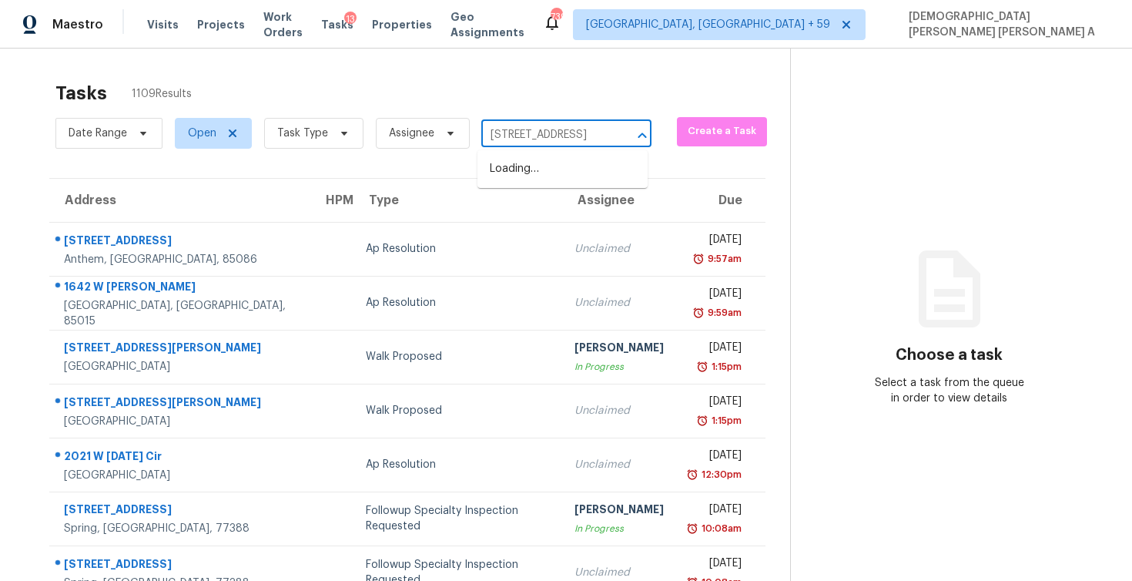
type input "[STREET_ADDRESS]"
click at [540, 182] on li "[STREET_ADDRESS]" at bounding box center [562, 168] width 170 height 25
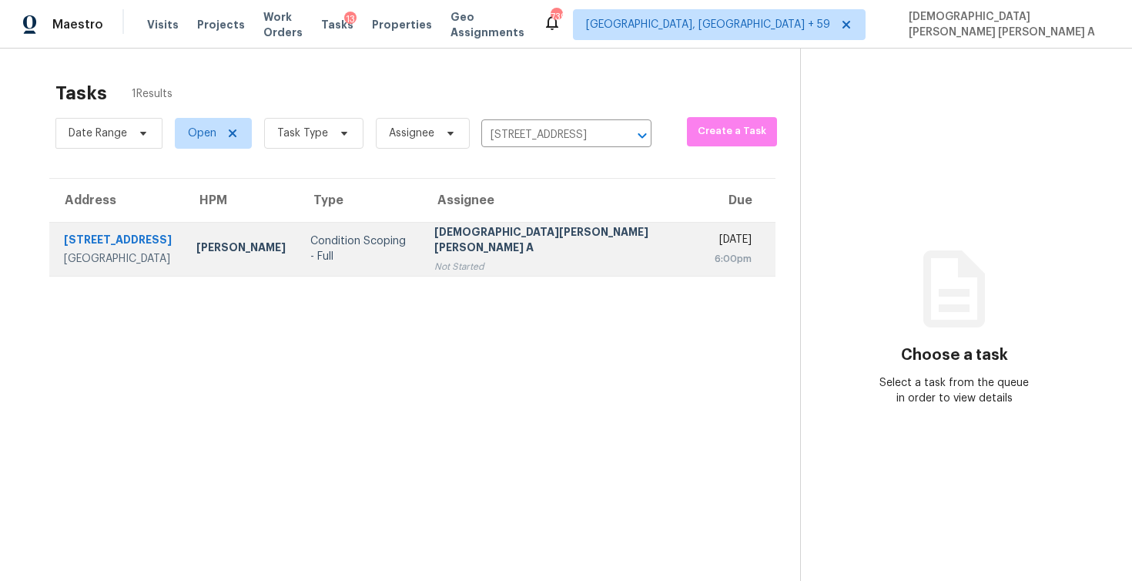
click at [482, 259] on div "Not Started" at bounding box center [562, 266] width 256 height 15
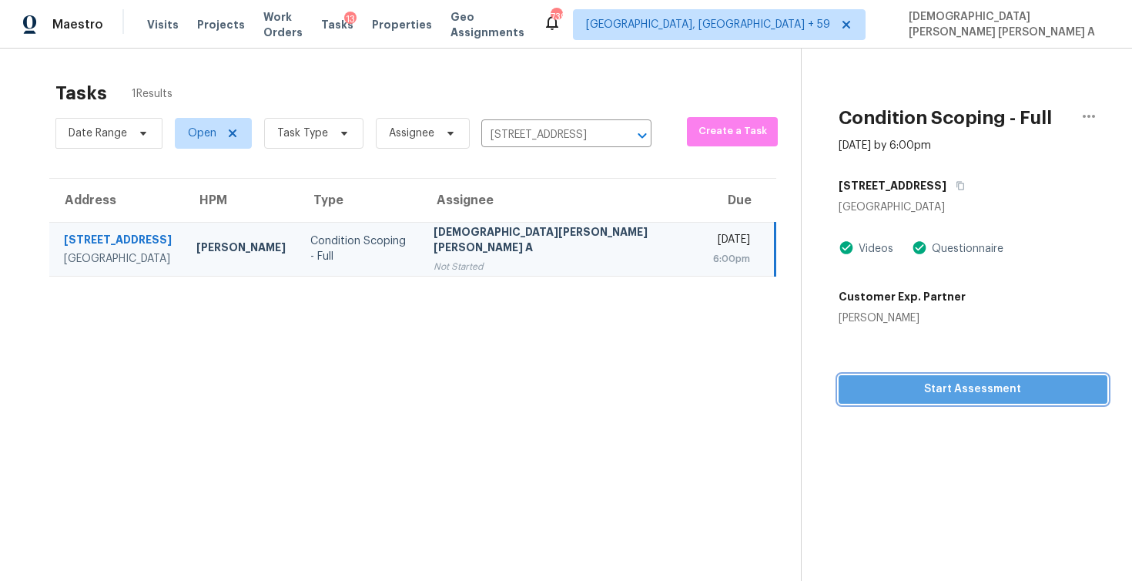
click at [880, 388] on span "Start Assessment" at bounding box center [973, 389] width 244 height 19
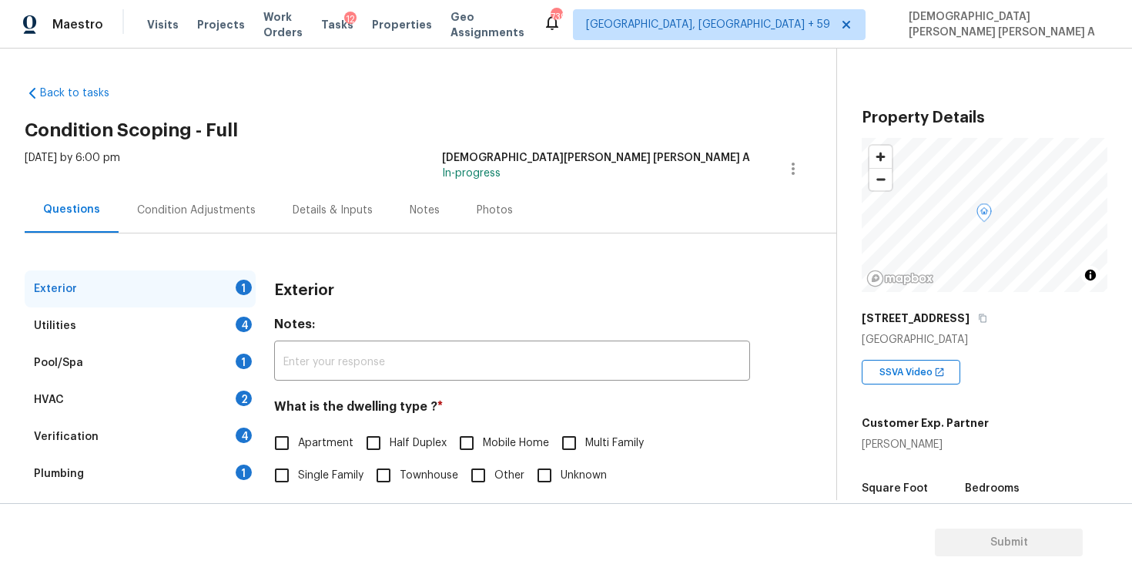
click at [289, 476] on input "Single Family" at bounding box center [282, 475] width 32 height 32
checkbox input "true"
click at [187, 334] on div "Utilities 4" at bounding box center [140, 325] width 231 height 37
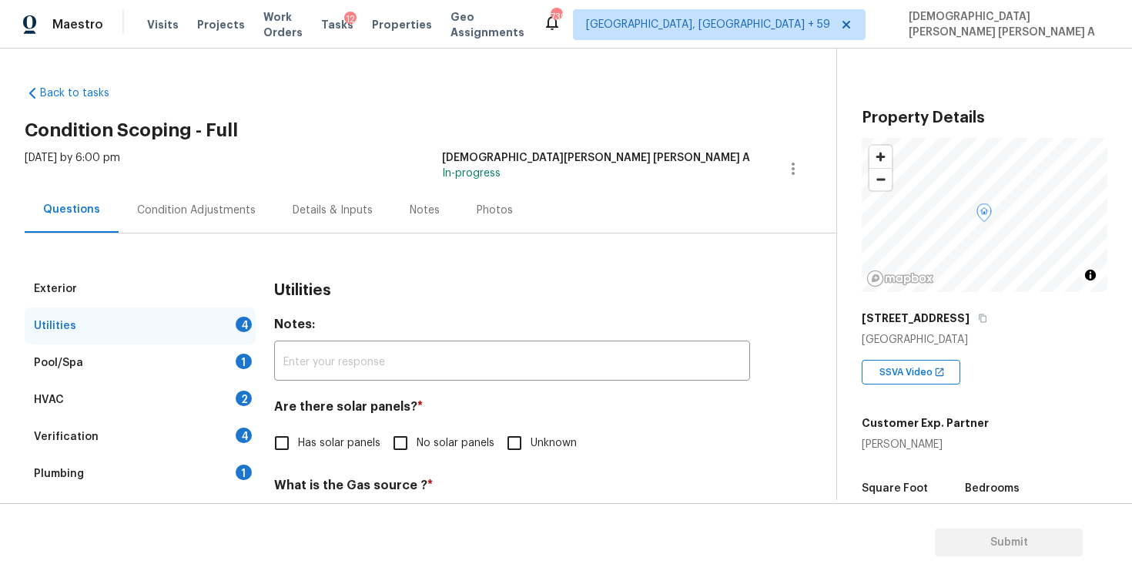
scroll to position [65, 0]
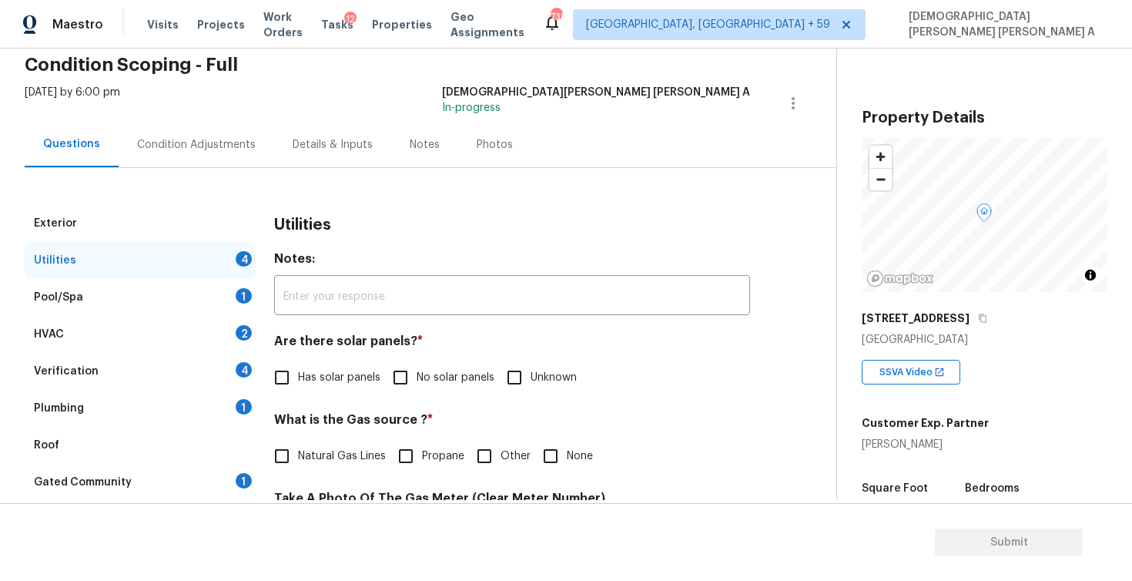
click at [405, 365] on input "No solar panels" at bounding box center [400, 377] width 32 height 32
checkbox input "true"
click at [286, 451] on input "Natural Gas Lines" at bounding box center [282, 456] width 32 height 32
checkbox input "true"
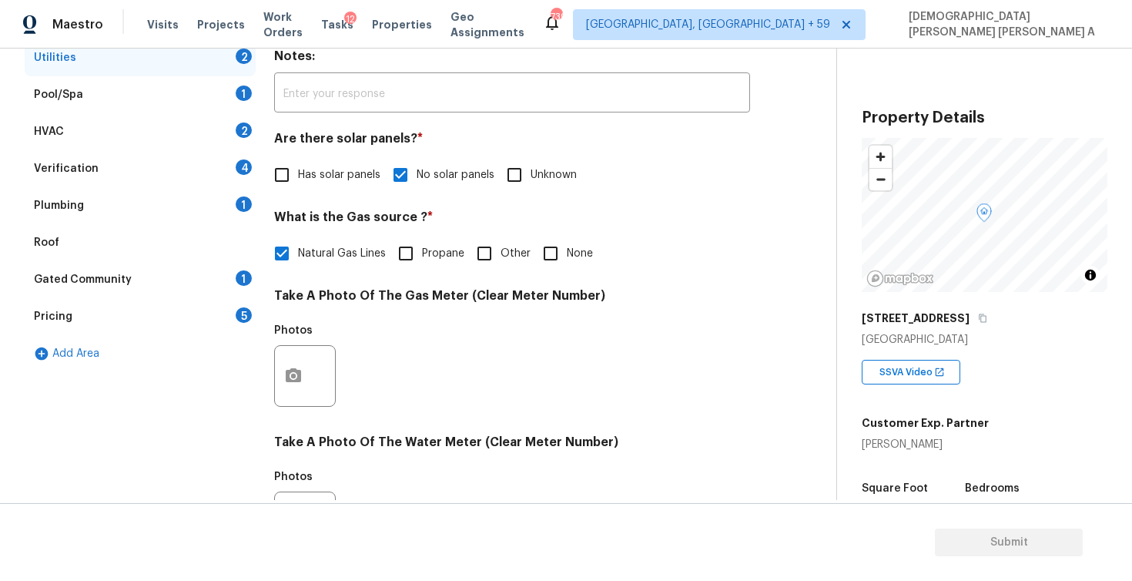
scroll to position [561, 0]
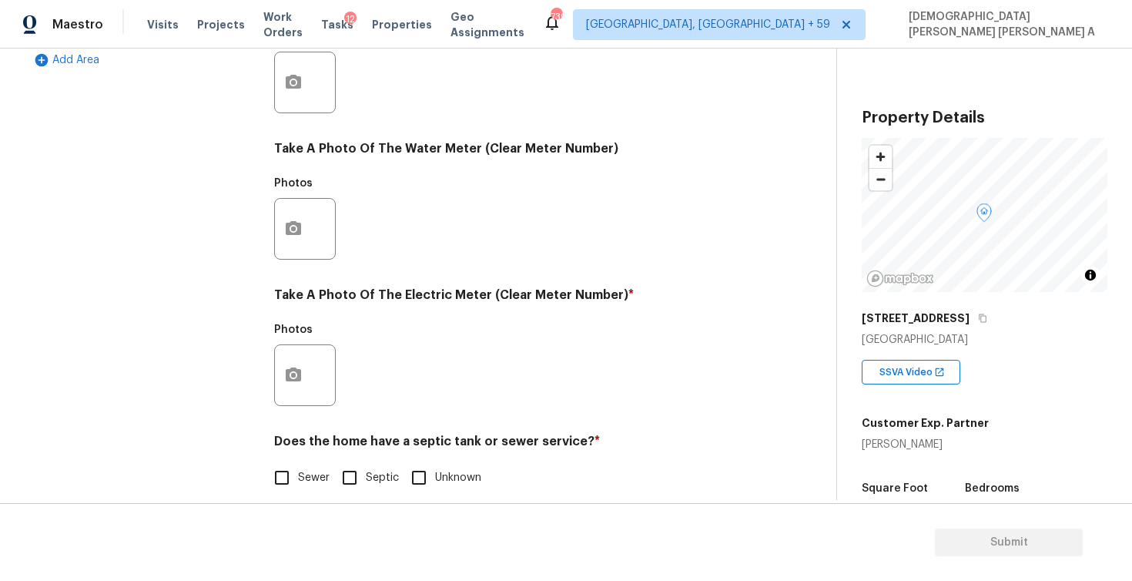
click at [285, 484] on input "Sewer" at bounding box center [282, 477] width 32 height 32
checkbox input "true"
click at [294, 377] on circle "button" at bounding box center [293, 375] width 5 height 5
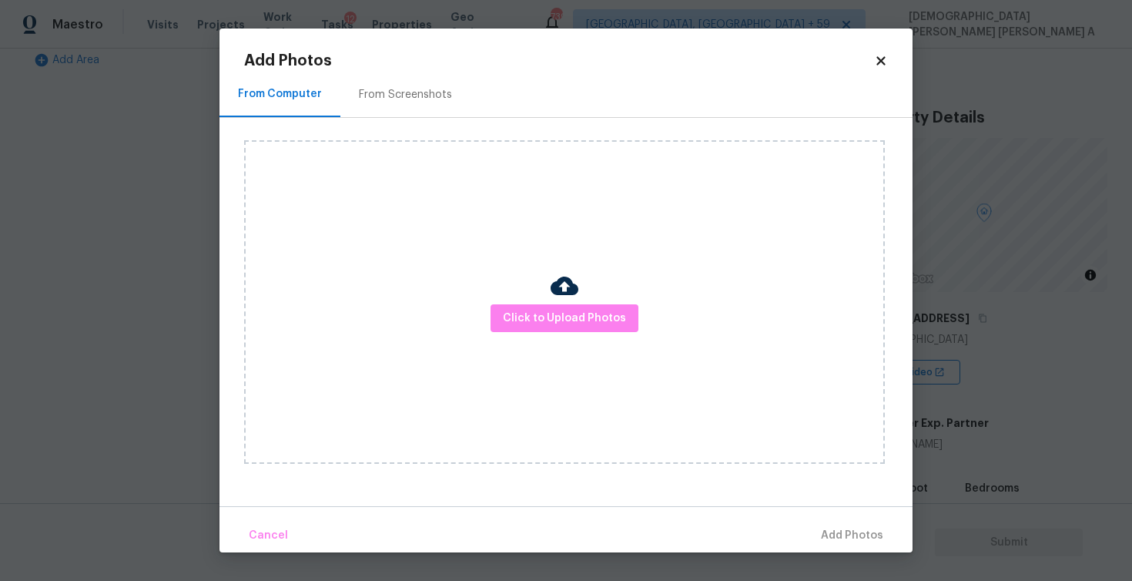
click at [552, 297] on img at bounding box center [565, 286] width 28 height 28
click at [545, 330] on button "Click to Upload Photos" at bounding box center [565, 318] width 148 height 28
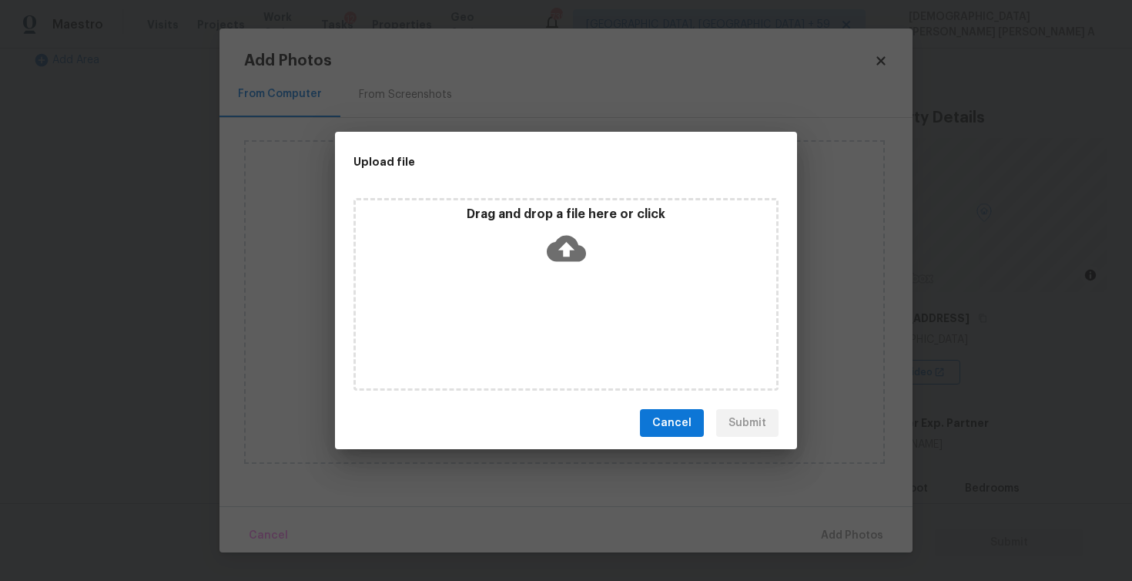
click at [551, 282] on div "Drag and drop a file here or click" at bounding box center [565, 294] width 425 height 193
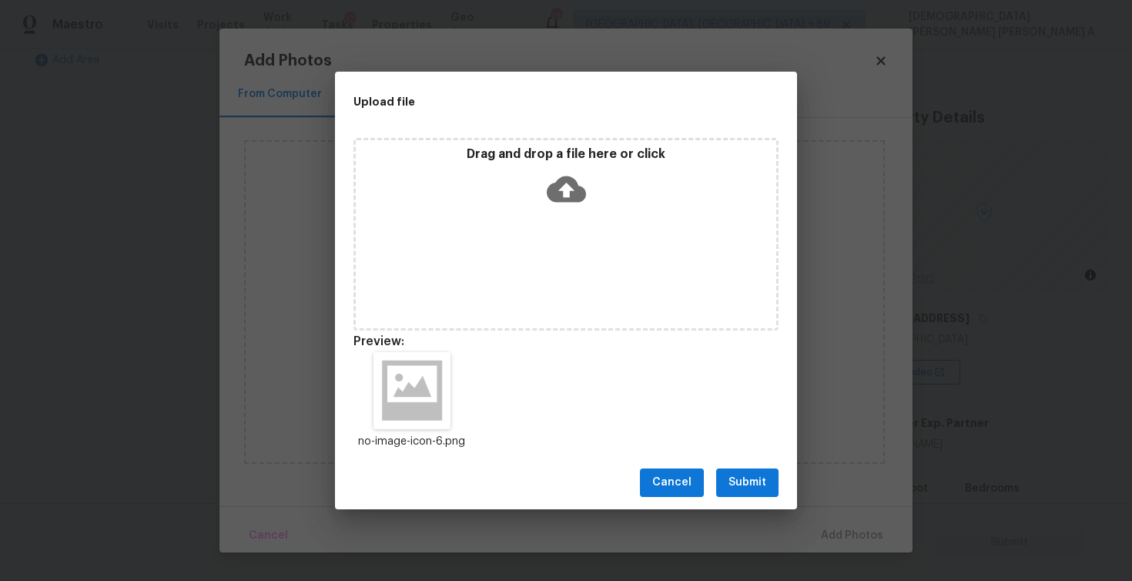
click at [747, 477] on span "Submit" at bounding box center [748, 482] width 38 height 19
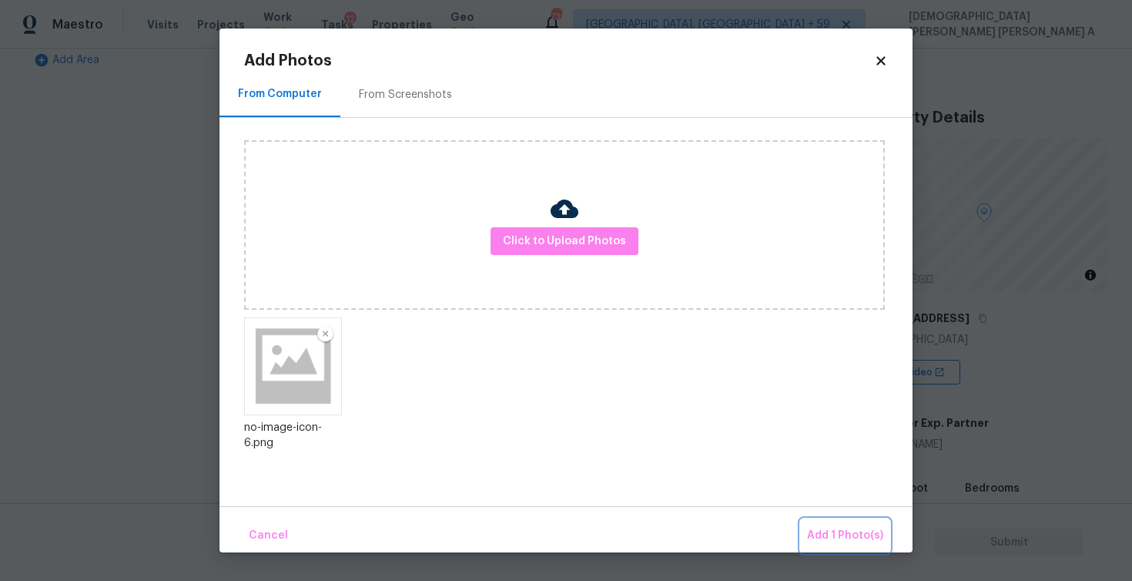
click at [819, 523] on button "Add 1 Photo(s)" at bounding box center [845, 535] width 89 height 33
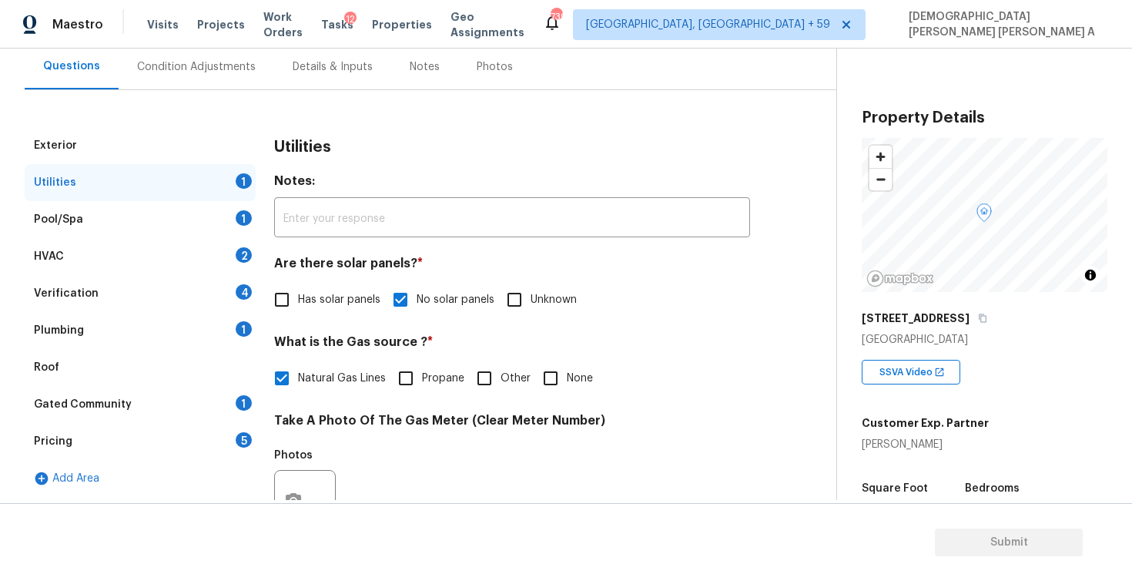
scroll to position [103, 0]
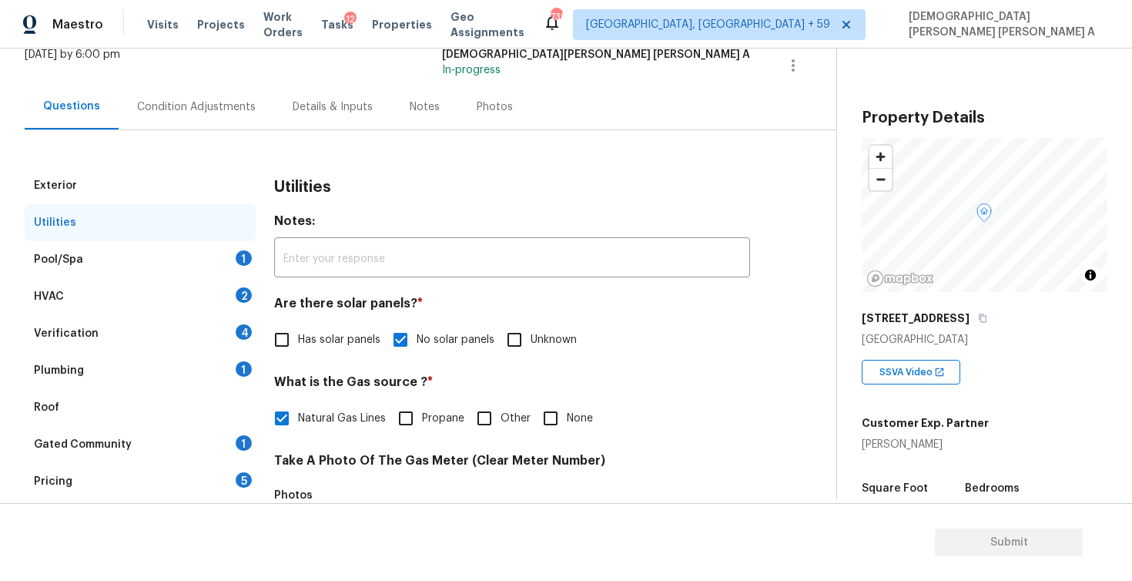
click at [173, 258] on div "Pool/Spa 1" at bounding box center [140, 259] width 231 height 37
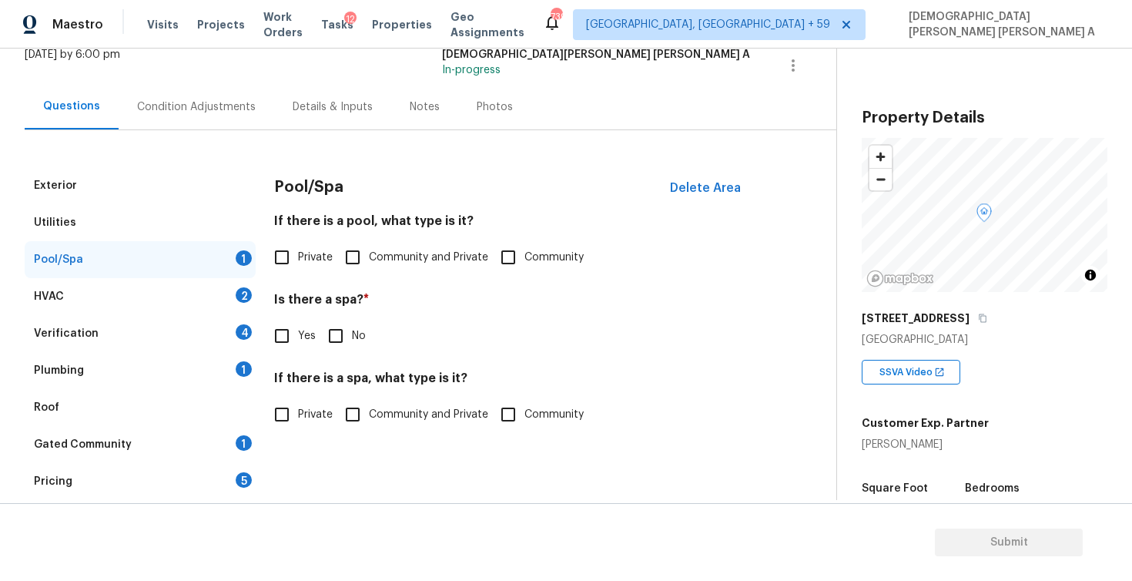
click at [366, 251] on input "Community and Private" at bounding box center [353, 257] width 32 height 32
checkbox input "true"
click at [352, 328] on span "No" at bounding box center [359, 336] width 14 height 16
click at [352, 328] on input "No" at bounding box center [336, 336] width 32 height 32
checkbox input "true"
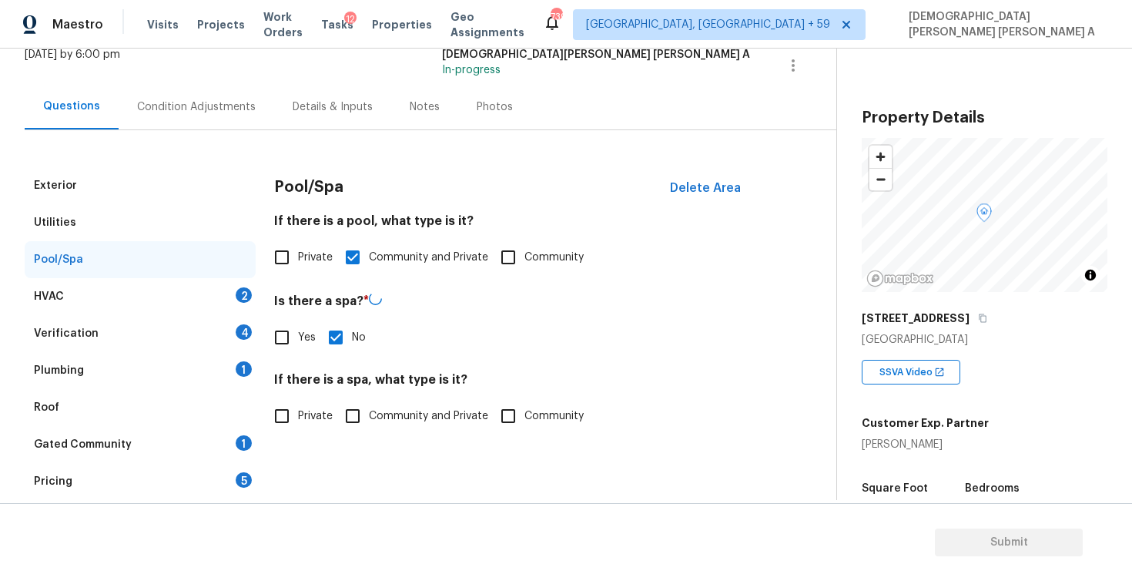
click at [283, 414] on input "Private" at bounding box center [282, 416] width 32 height 32
checkbox input "true"
click at [183, 291] on div "HVAC 2" at bounding box center [140, 296] width 231 height 37
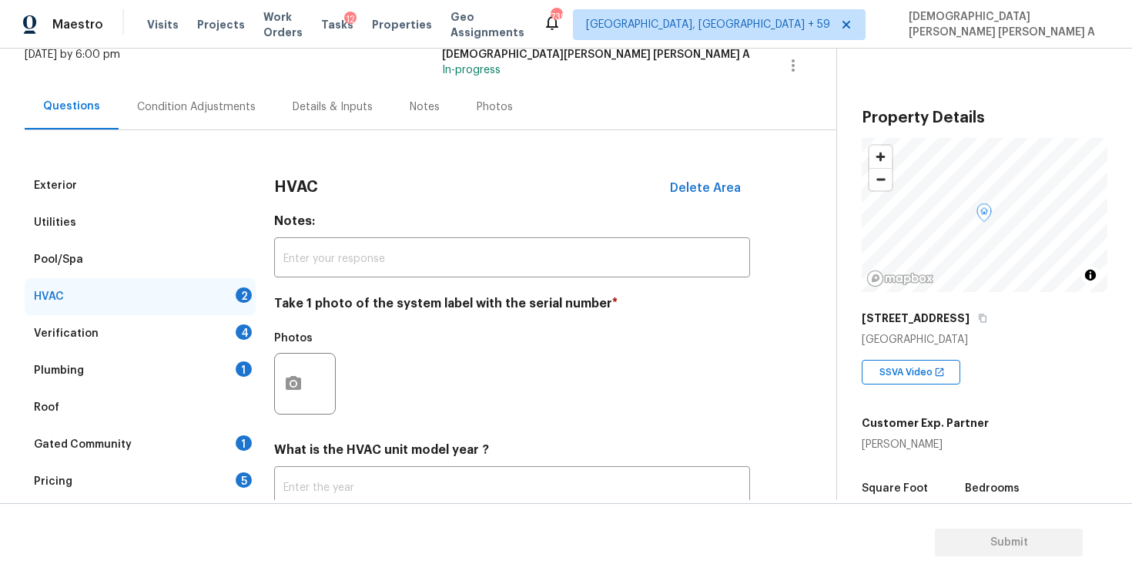
scroll to position [212, 0]
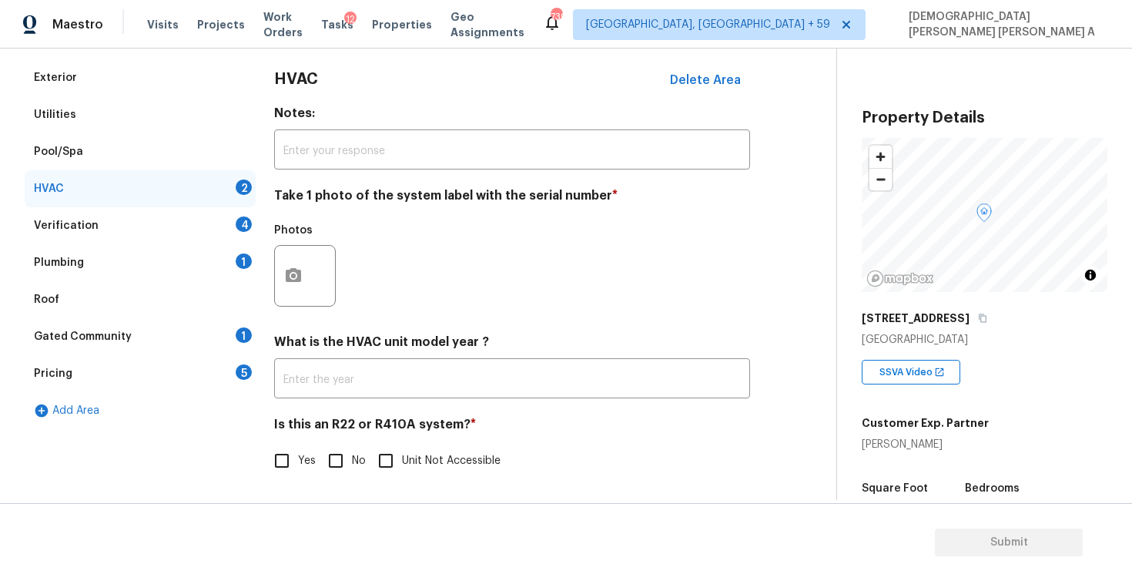
click at [141, 147] on div "Pool/Spa" at bounding box center [140, 151] width 231 height 37
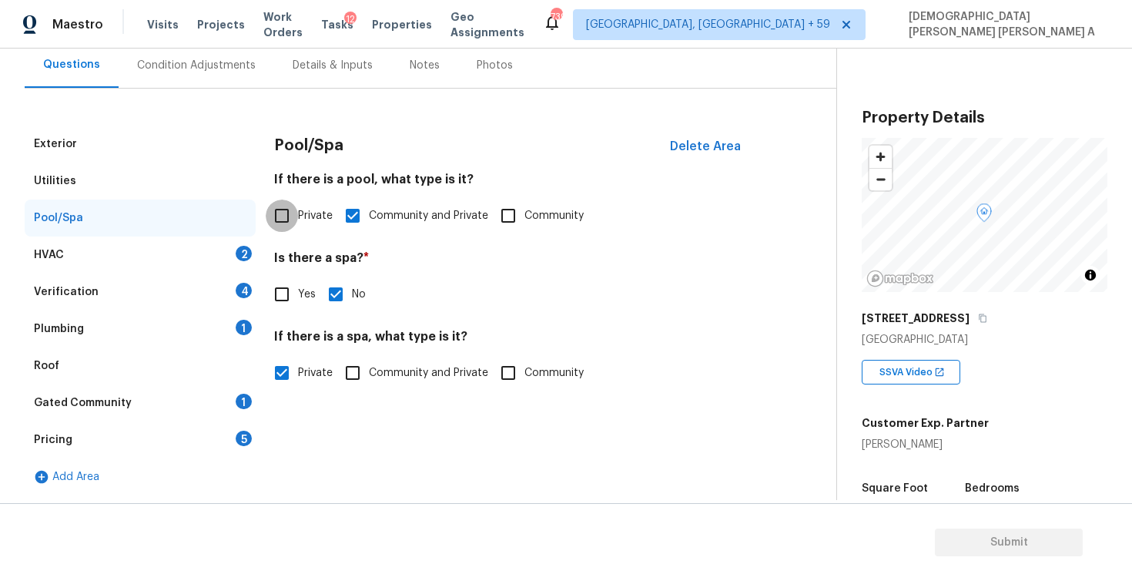
click at [292, 216] on input "Private" at bounding box center [282, 215] width 32 height 32
checkbox input "true"
checkbox input "false"
click at [172, 258] on div "HVAC 2" at bounding box center [140, 254] width 231 height 37
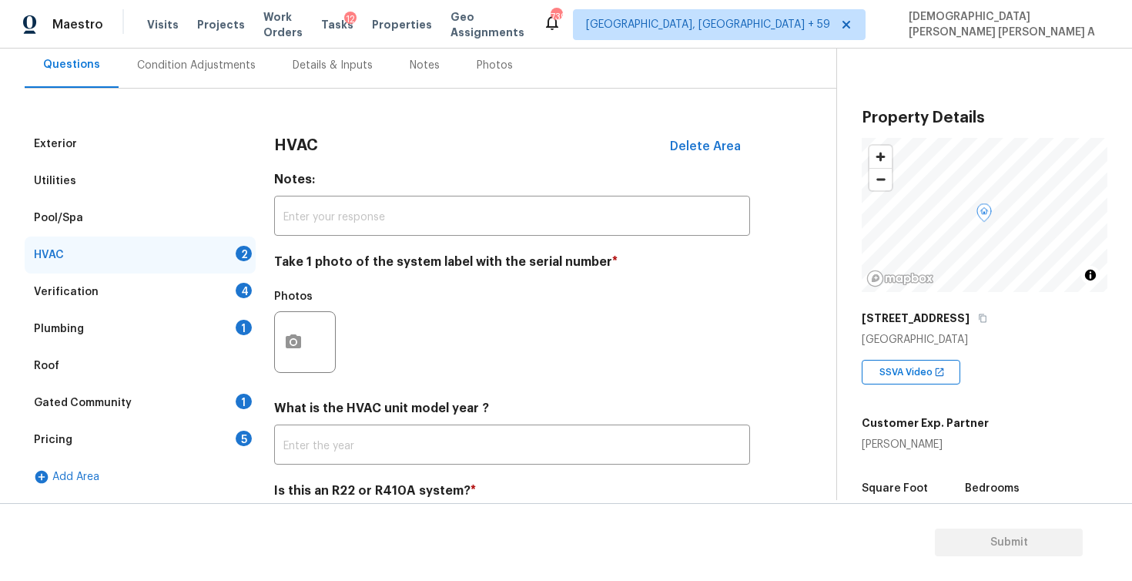
scroll to position [212, 0]
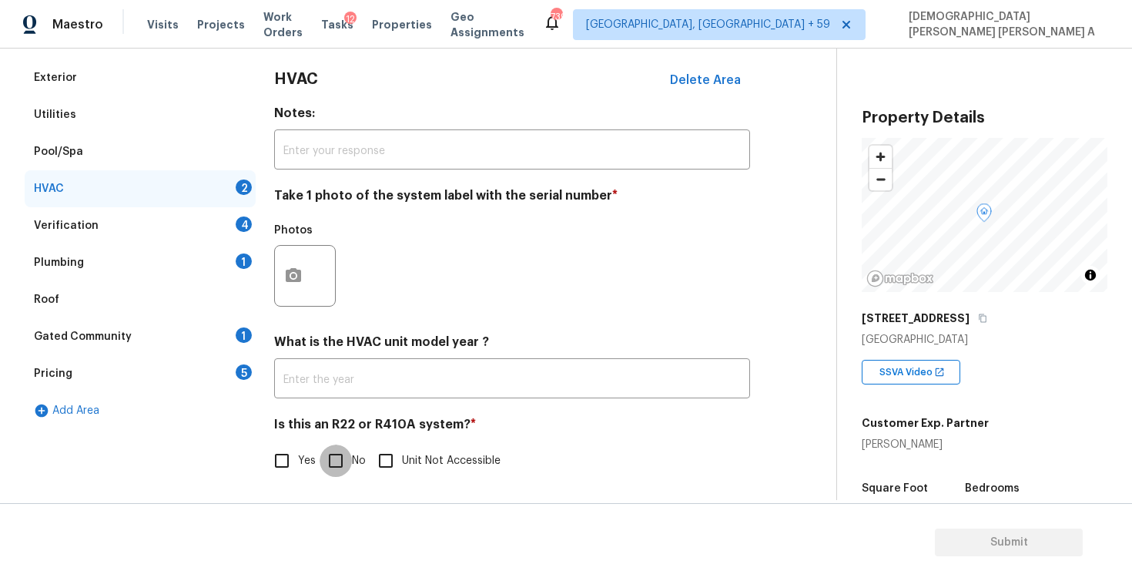
click at [336, 460] on input "No" at bounding box center [336, 460] width 32 height 32
checkbox input "true"
click at [293, 278] on icon "button" at bounding box center [293, 275] width 18 height 18
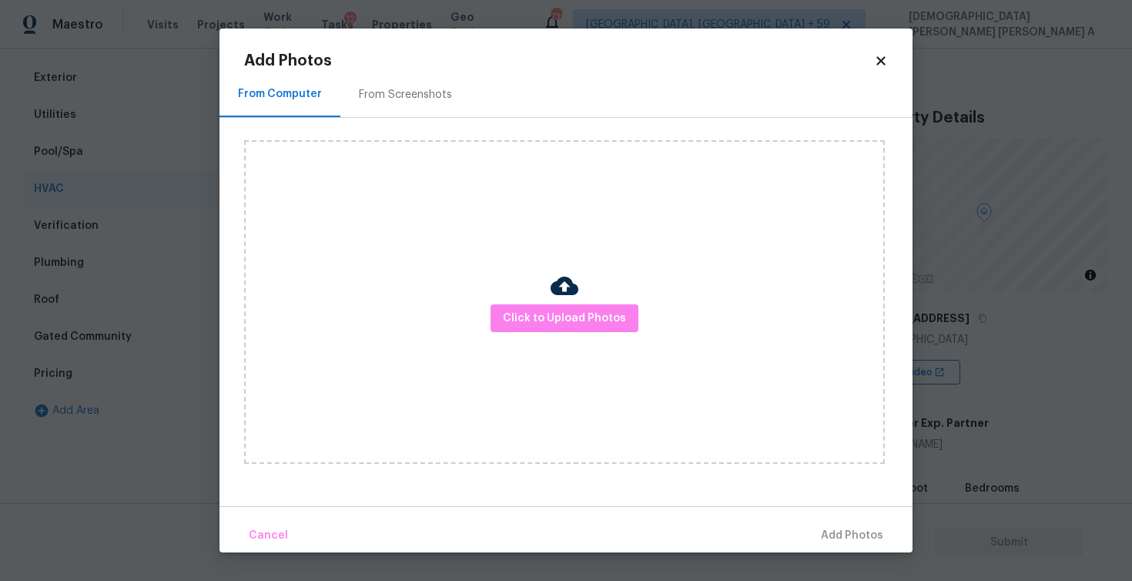
click at [541, 300] on div "Click to Upload Photos" at bounding box center [564, 301] width 641 height 323
click at [544, 318] on span "Click to Upload Photos" at bounding box center [564, 318] width 123 height 19
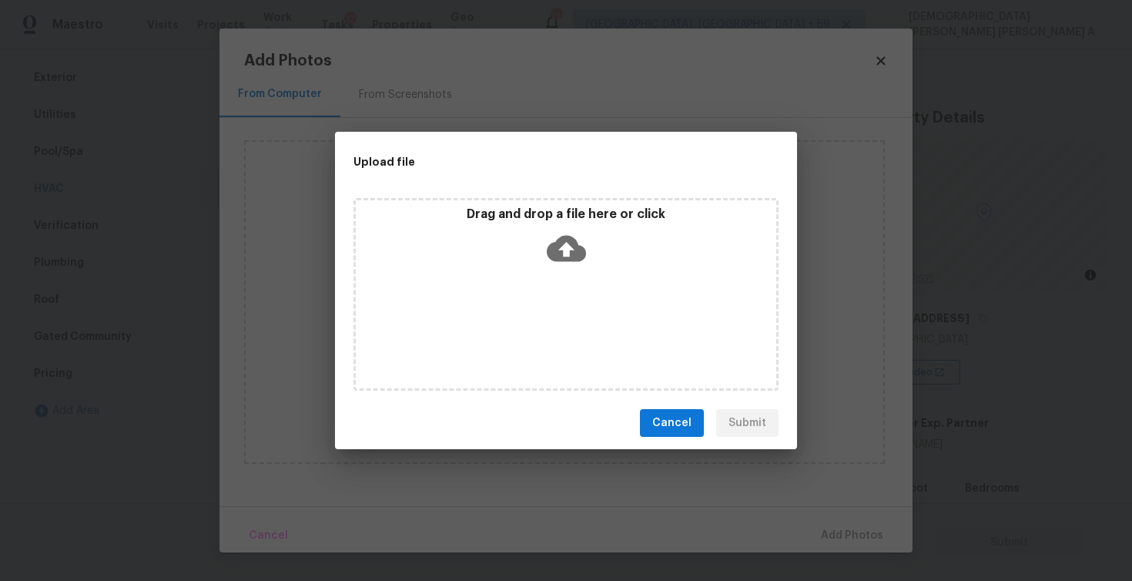
click at [544, 317] on div "Drag and drop a file here or click" at bounding box center [565, 294] width 425 height 193
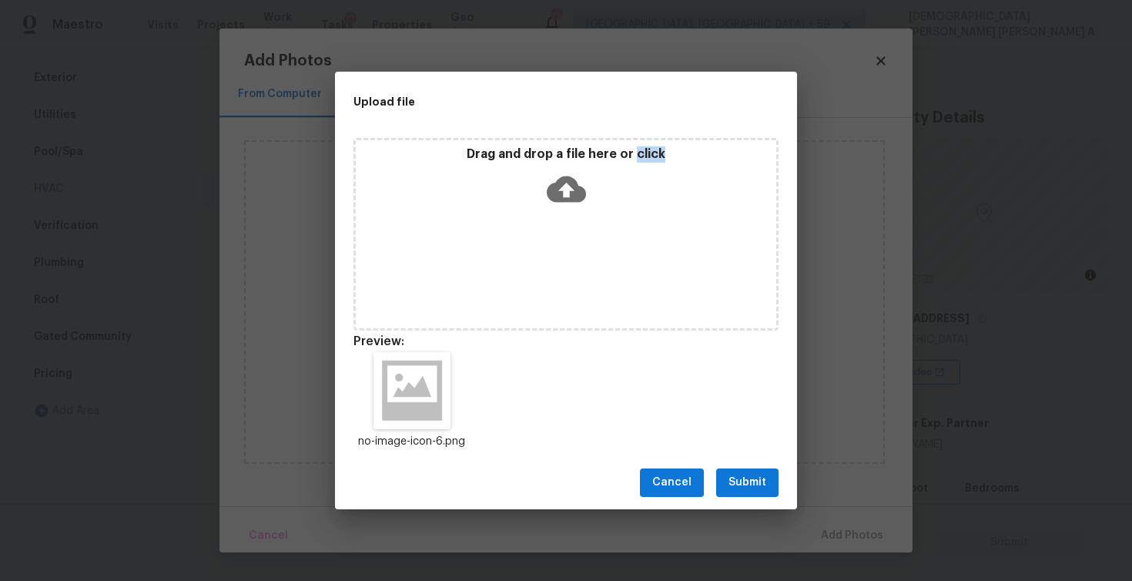
click at [742, 482] on span "Submit" at bounding box center [748, 482] width 38 height 19
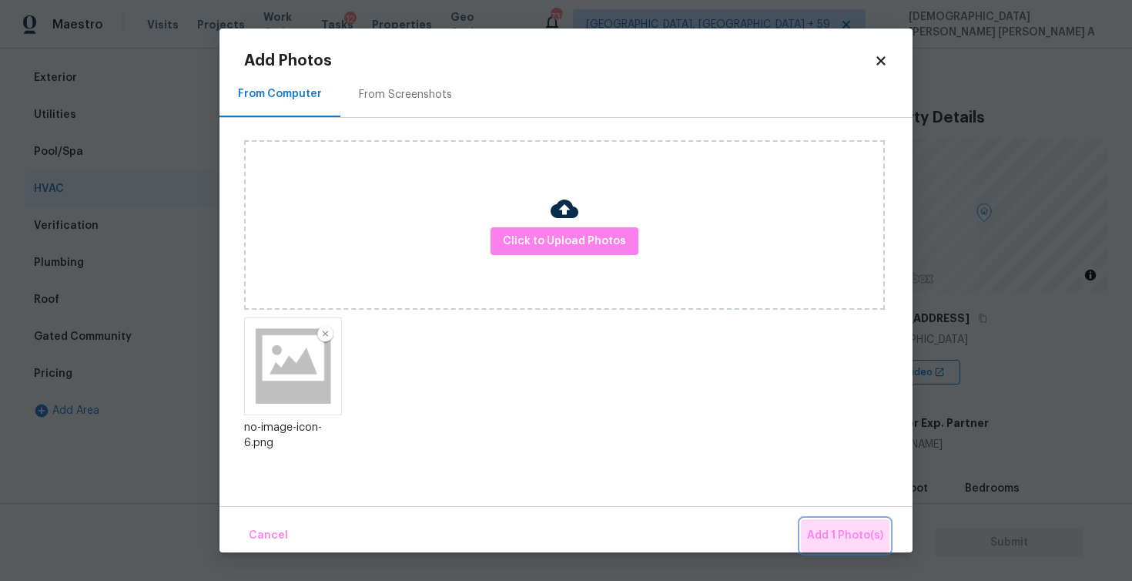
click at [860, 544] on span "Add 1 Photo(s)" at bounding box center [845, 535] width 76 height 19
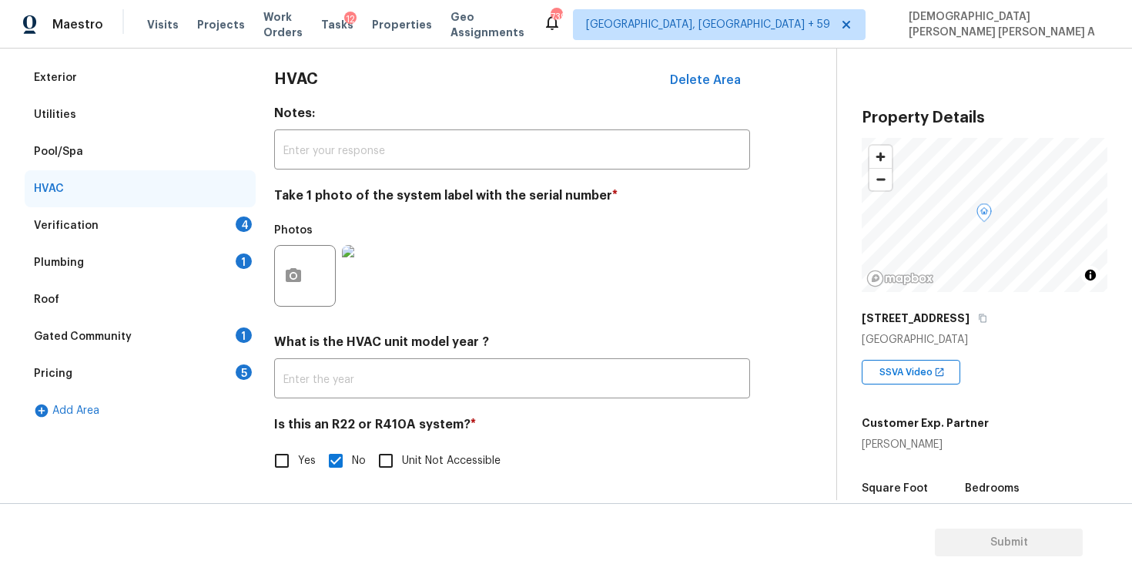
click at [115, 213] on div "Verification 4" at bounding box center [140, 225] width 231 height 37
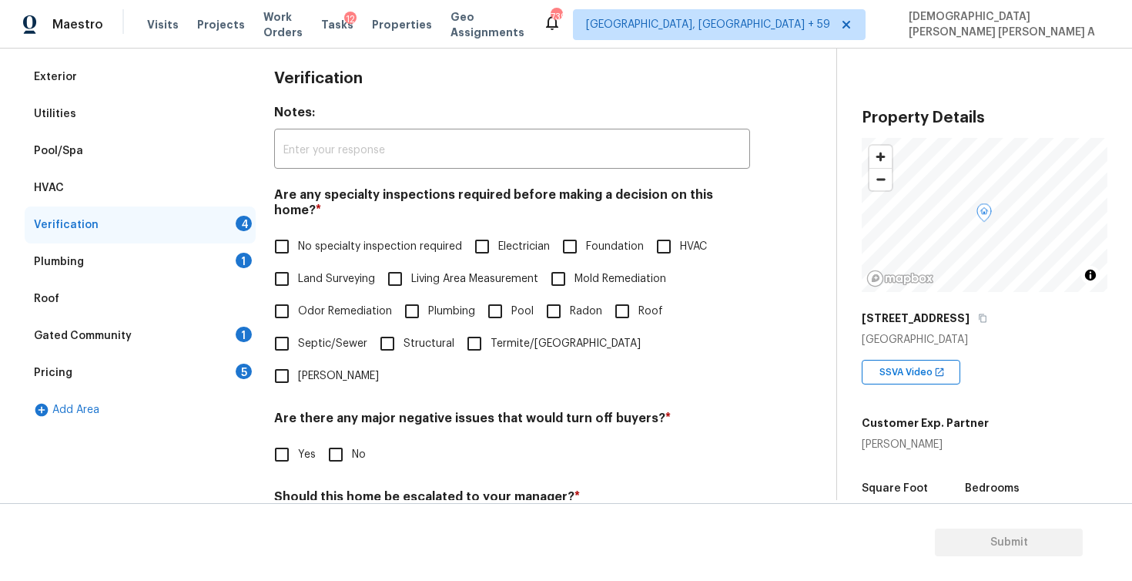
click at [273, 230] on input "No specialty inspection required" at bounding box center [282, 246] width 32 height 32
checkbox input "true"
click at [345, 440] on input "No" at bounding box center [336, 456] width 32 height 32
checkbox input "true"
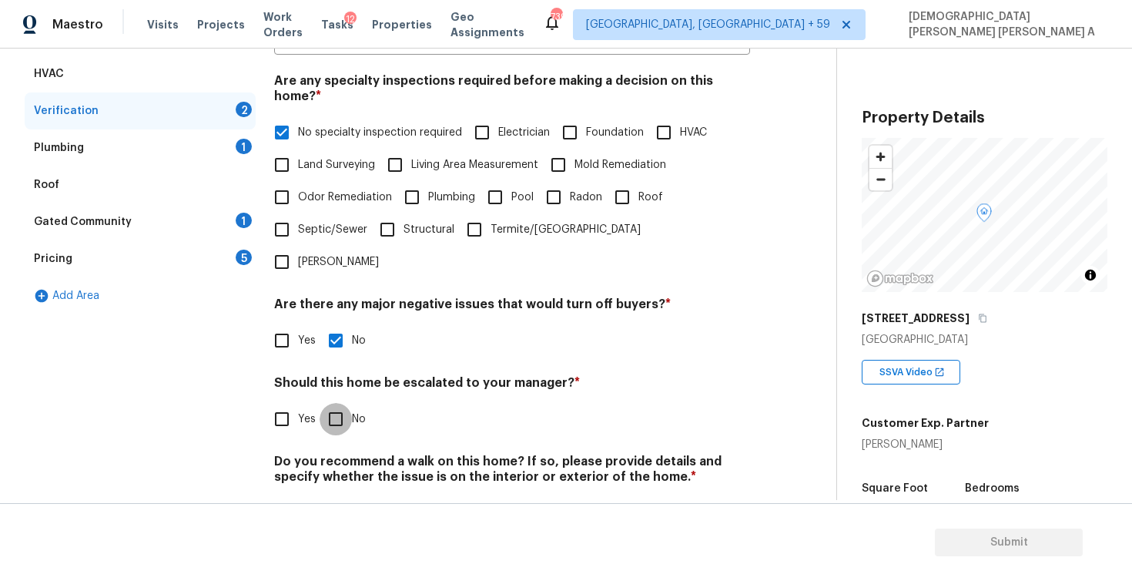
click at [329, 403] on input "No" at bounding box center [336, 419] width 32 height 32
checkbox input "true"
click at [330, 497] on input "No" at bounding box center [336, 513] width 32 height 32
checkbox input "true"
click at [284, 403] on input "Yes" at bounding box center [282, 419] width 32 height 32
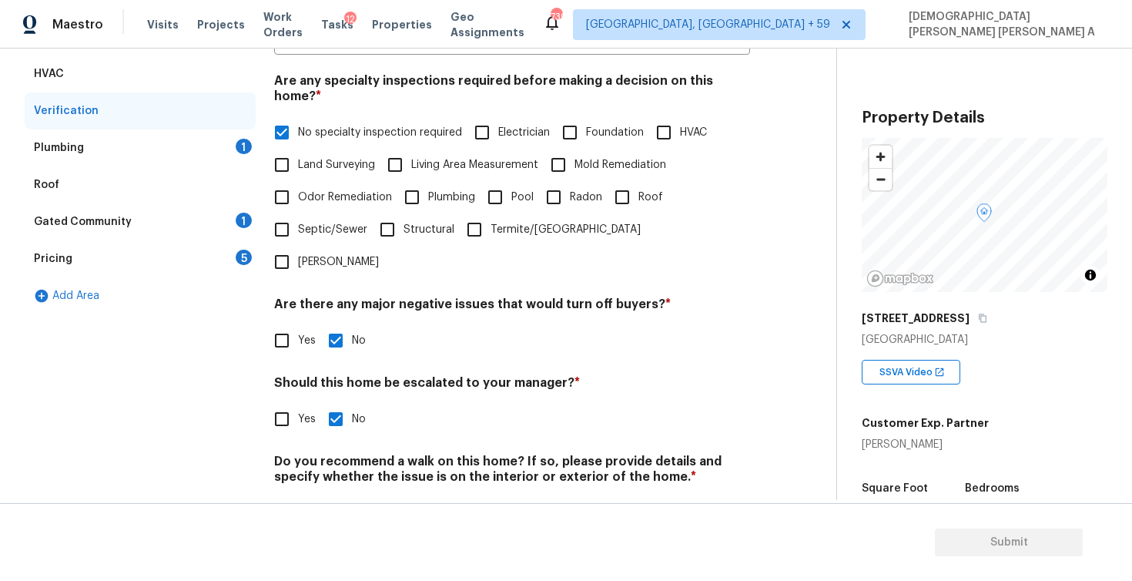
checkbox input "true"
checkbox input "false"
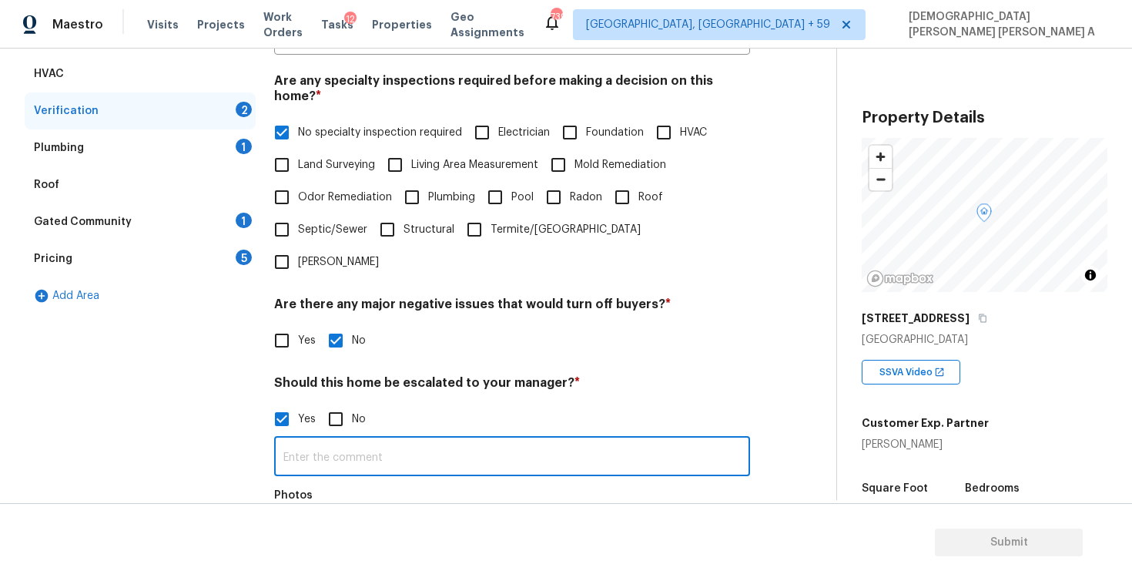
click at [376, 440] on input "text" at bounding box center [512, 458] width 476 height 36
type input "This is an ALA property"
click at [300, 511] on button "button" at bounding box center [293, 541] width 37 height 60
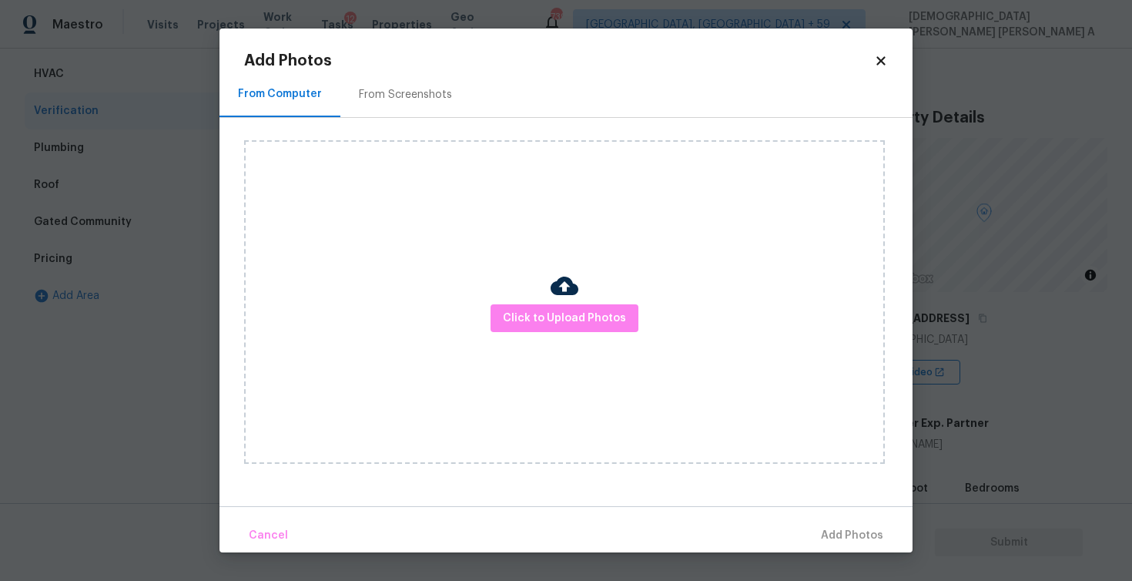
click at [474, 363] on div "Click to Upload Photos" at bounding box center [564, 301] width 641 height 323
click at [542, 319] on span "Click to Upload Photos" at bounding box center [564, 318] width 123 height 19
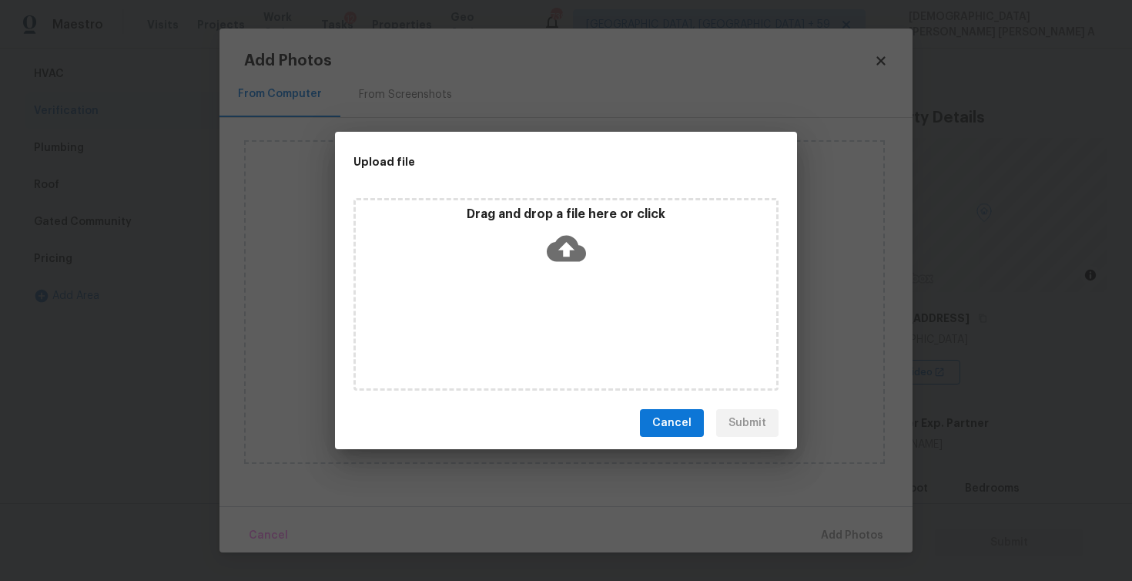
click at [545, 247] on div "Drag and drop a file here or click" at bounding box center [566, 239] width 421 height 66
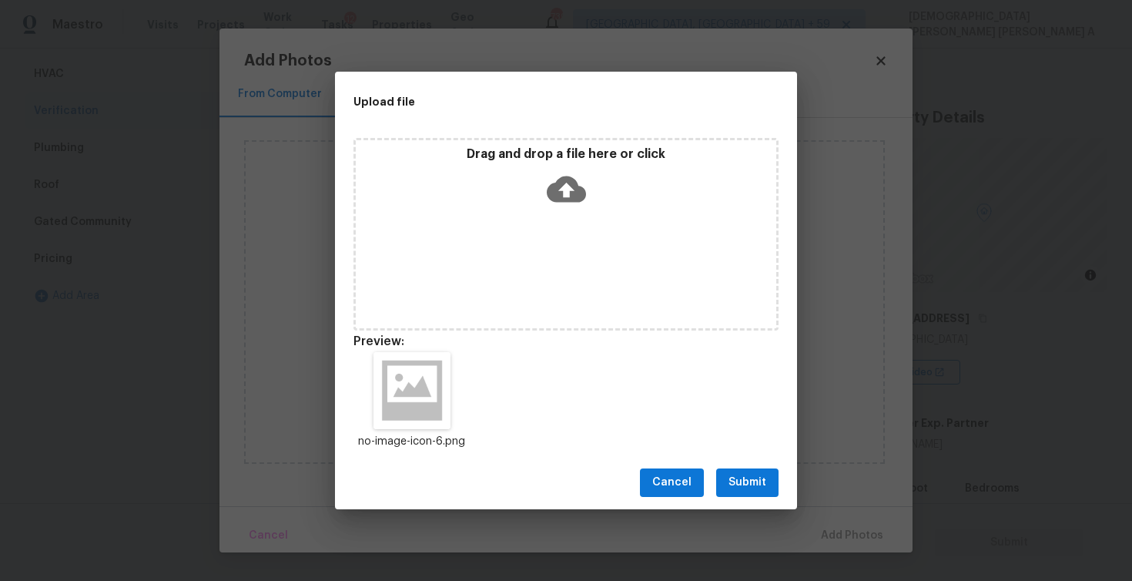
click at [738, 472] on button "Submit" at bounding box center [747, 482] width 62 height 28
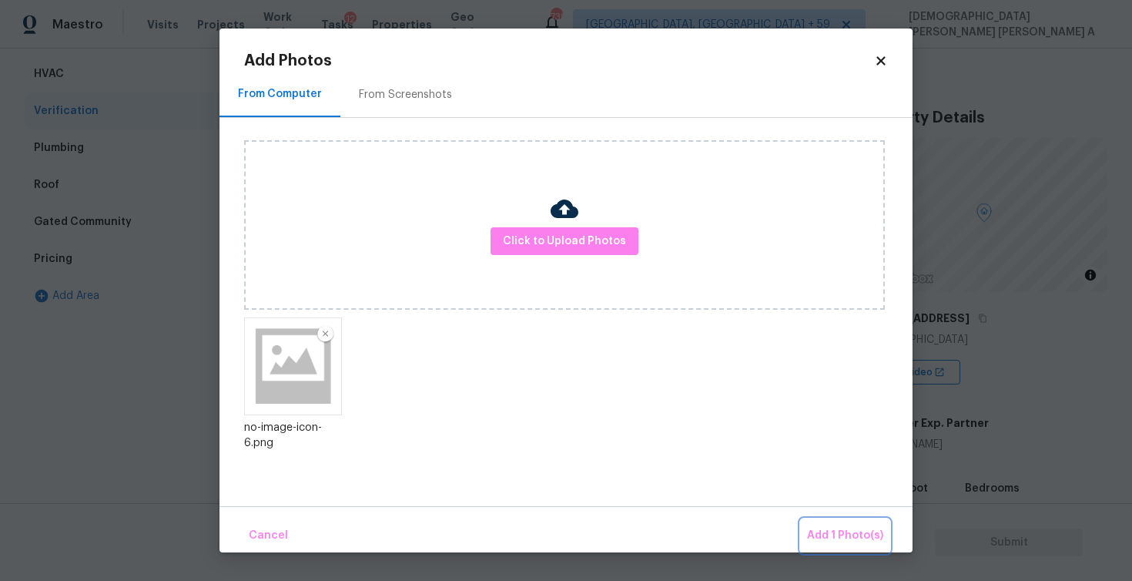
click at [839, 535] on span "Add 1 Photo(s)" at bounding box center [845, 535] width 76 height 19
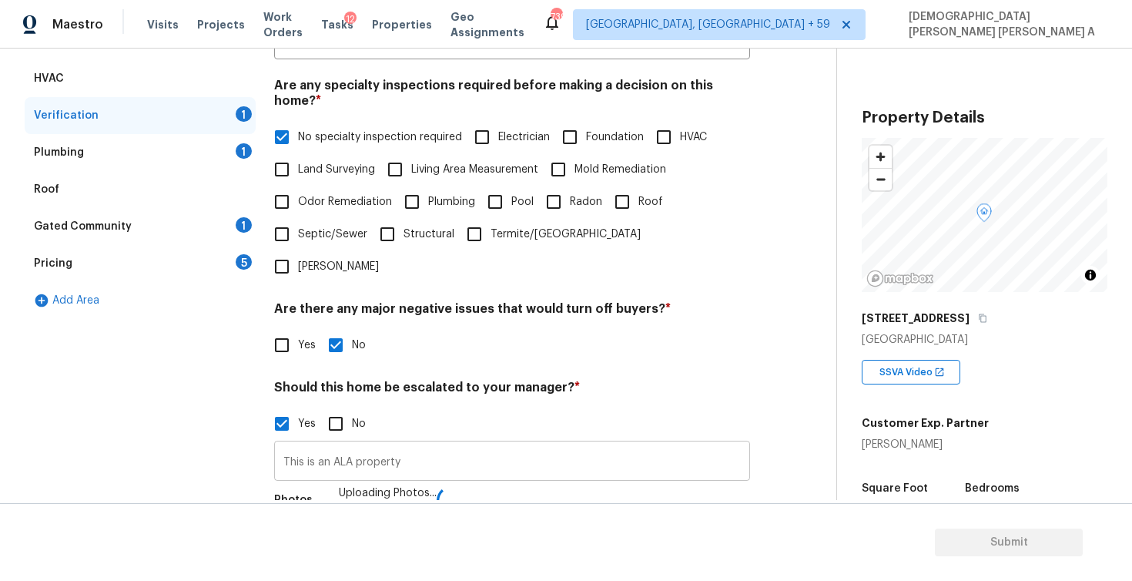
scroll to position [307, 0]
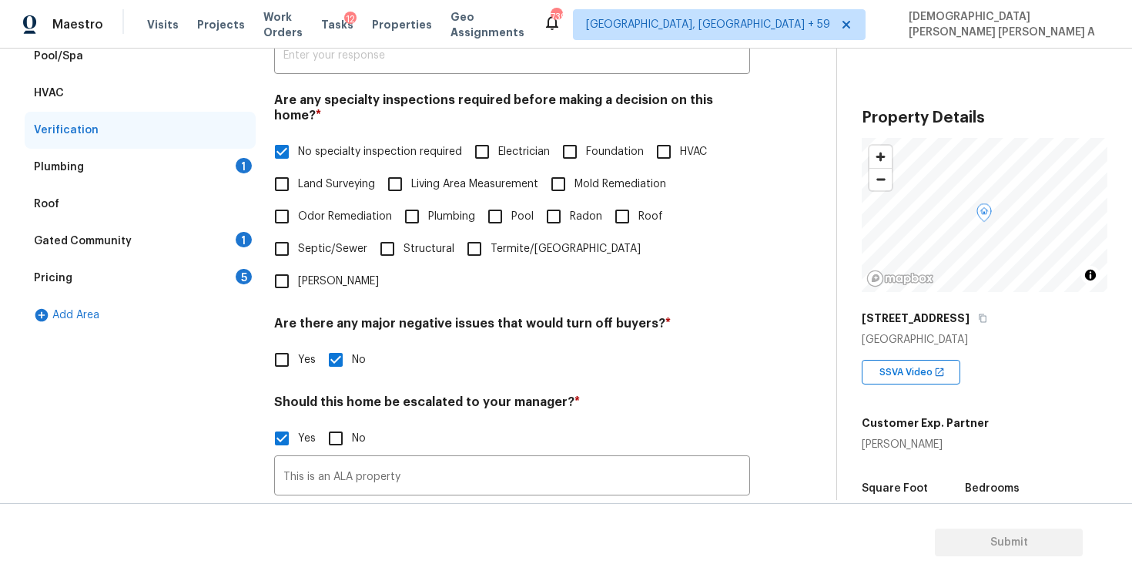
click at [173, 156] on div "Plumbing 1" at bounding box center [140, 167] width 231 height 37
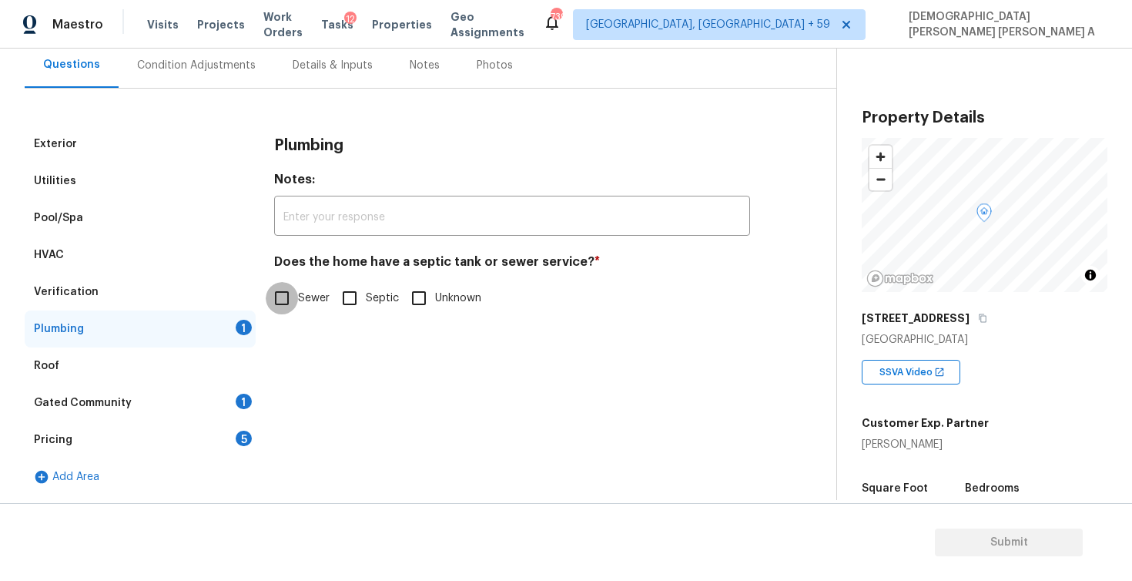
click at [293, 306] on input "Sewer" at bounding box center [282, 298] width 32 height 32
checkbox input "true"
click at [163, 410] on div "Gated Community 1" at bounding box center [140, 402] width 231 height 37
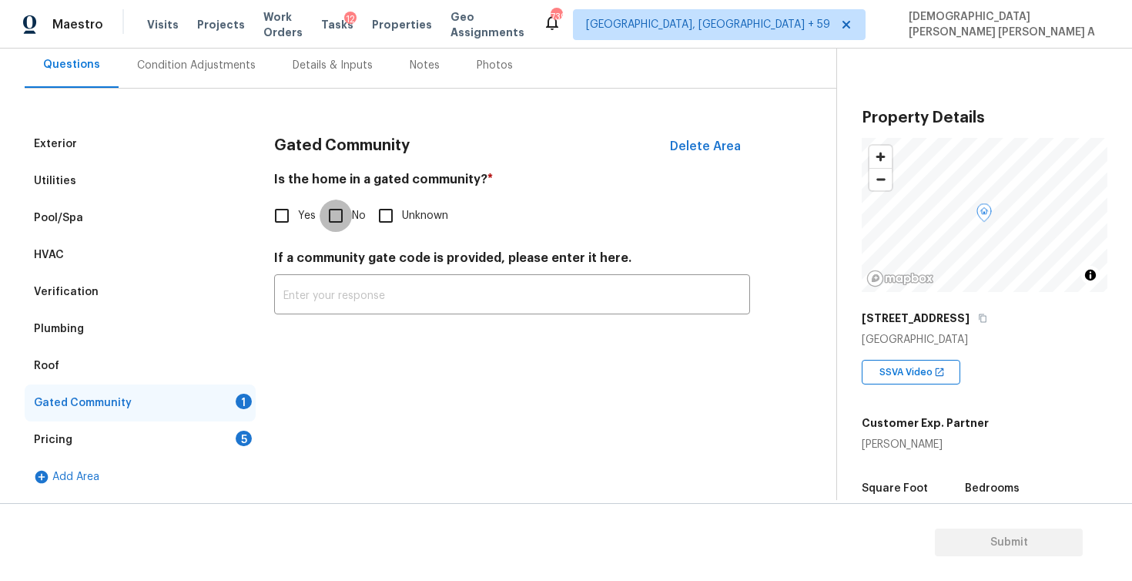
click at [332, 212] on input "No" at bounding box center [336, 215] width 32 height 32
checkbox input "true"
click at [189, 440] on div "Pricing 5" at bounding box center [140, 439] width 231 height 37
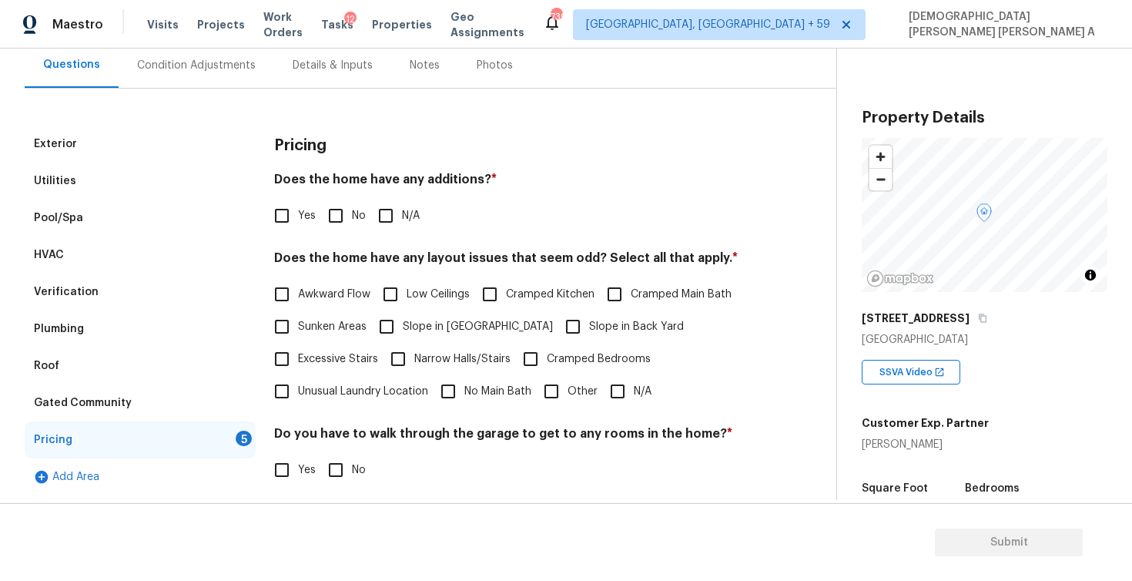
click at [326, 216] on input "No" at bounding box center [336, 215] width 32 height 32
checkbox input "true"
click at [620, 395] on input "N/A" at bounding box center [617, 391] width 32 height 32
checkbox input "true"
click at [330, 463] on input "No" at bounding box center [336, 470] width 32 height 32
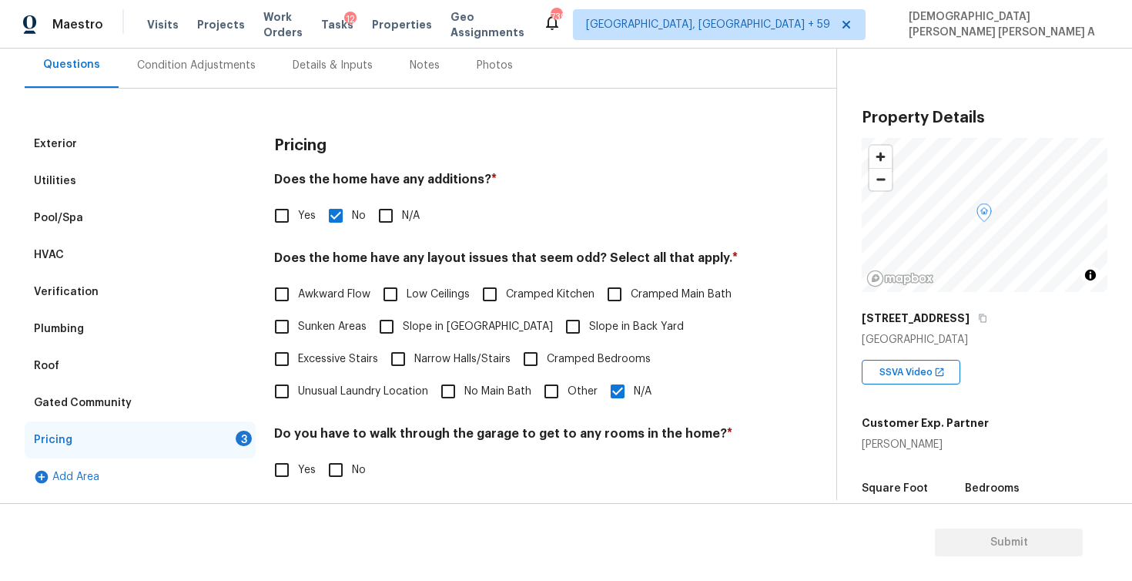
checkbox input "true"
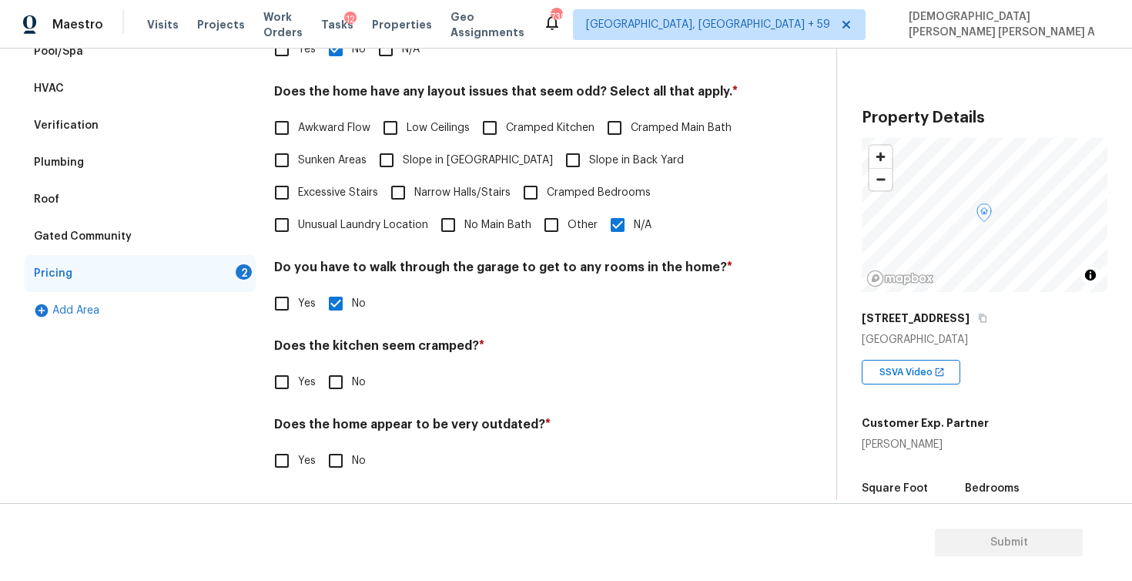
scroll to position [311, 0]
click at [335, 385] on input "No" at bounding box center [336, 382] width 32 height 32
checkbox input "true"
click at [333, 456] on input "No" at bounding box center [336, 462] width 32 height 32
checkbox input "true"
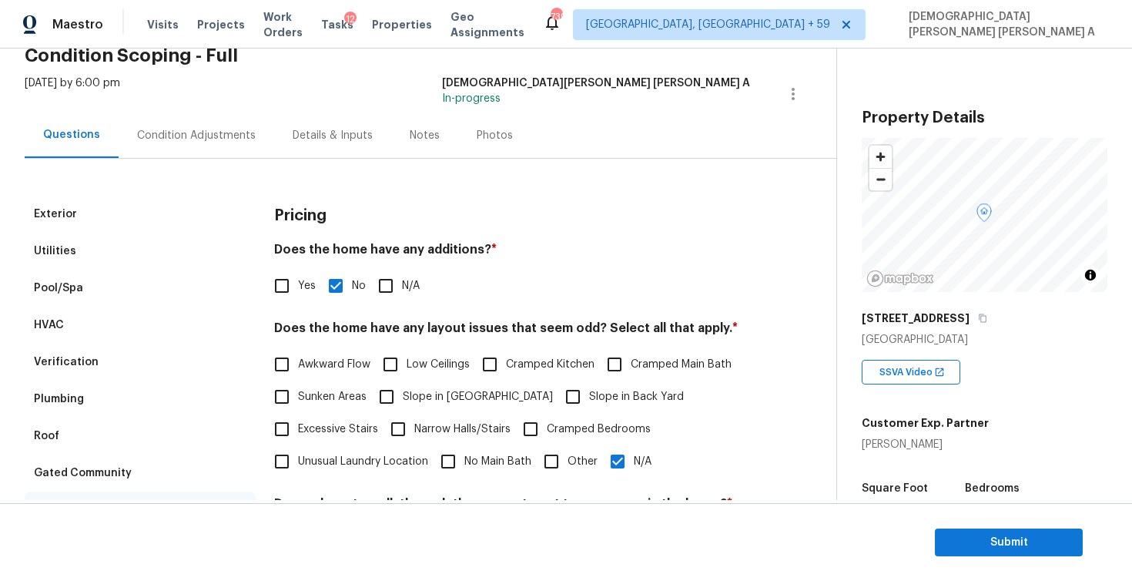
scroll to position [0, 0]
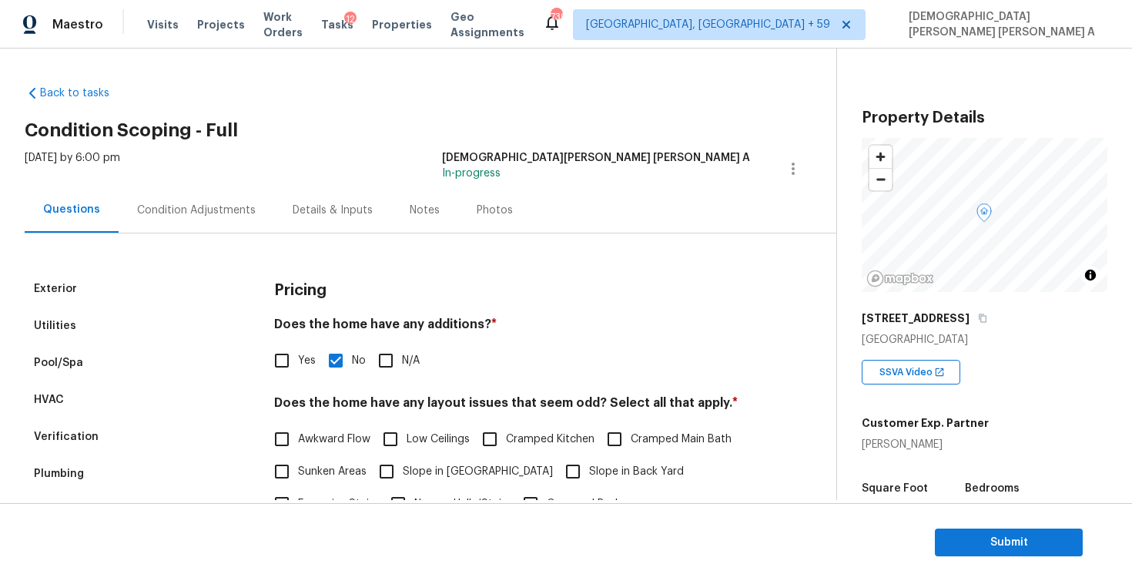
click at [216, 205] on div "Condition Adjustments" at bounding box center [196, 210] width 119 height 15
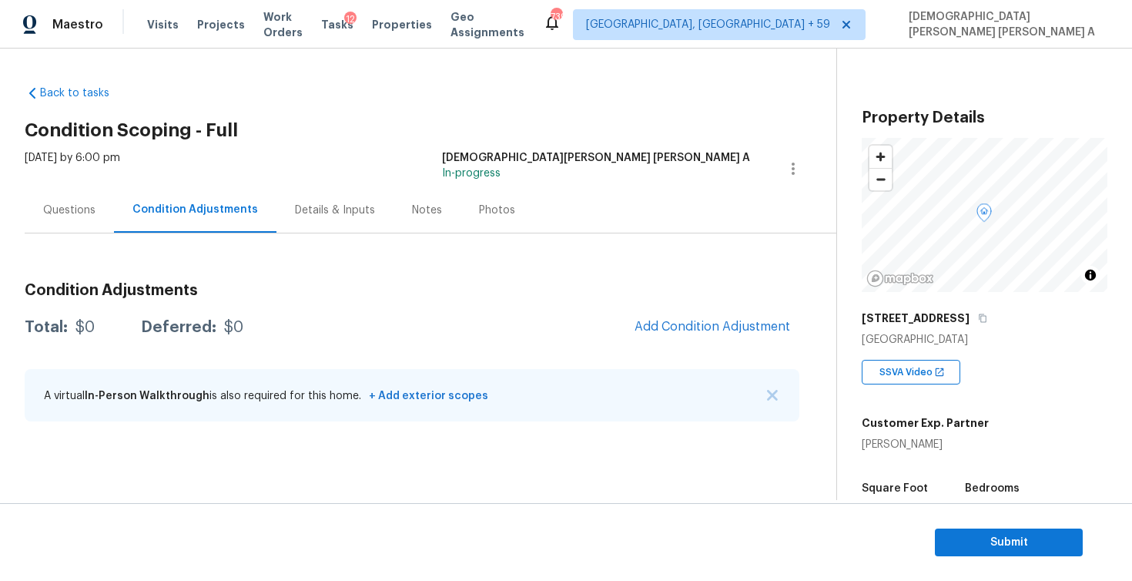
click at [494, 226] on div "Photos" at bounding box center [497, 209] width 73 height 45
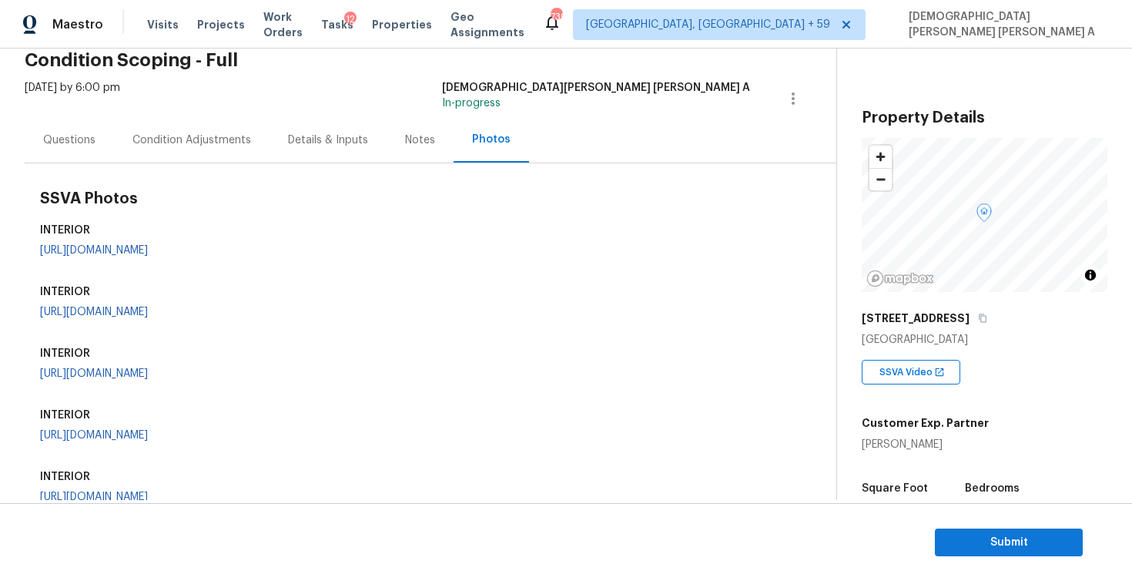
scroll to position [58, 0]
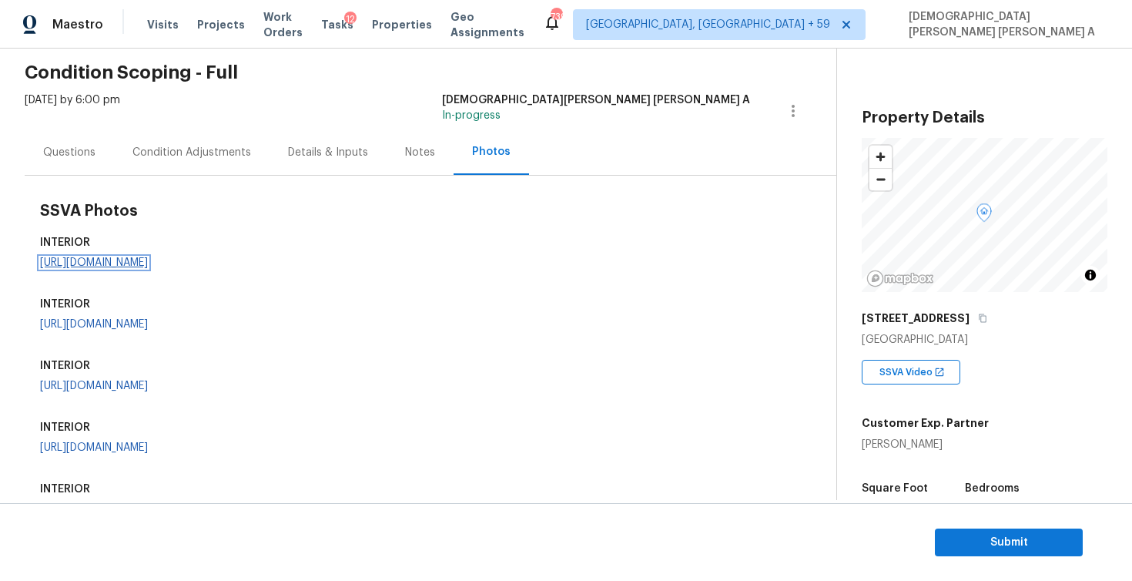
click at [144, 268] on link "[URL][DOMAIN_NAME]" at bounding box center [94, 262] width 108 height 11
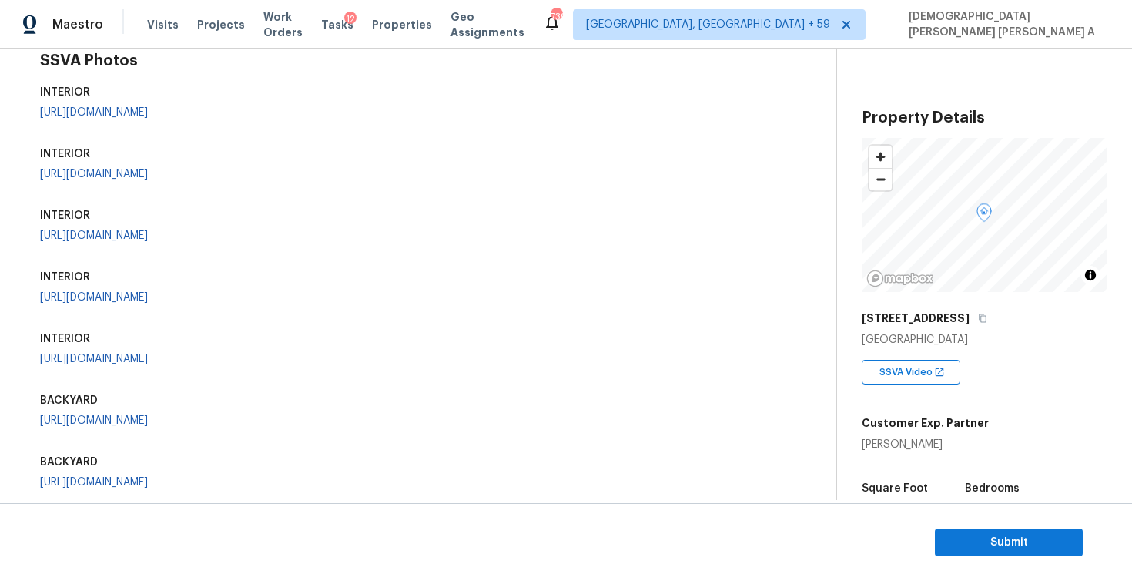
click at [474, 185] on div "SSVA Photos INTERIOR [URL][DOMAIN_NAME] INTERIOR [URL][DOMAIN_NAME] INTERIOR IN…" at bounding box center [419, 307] width 759 height 533
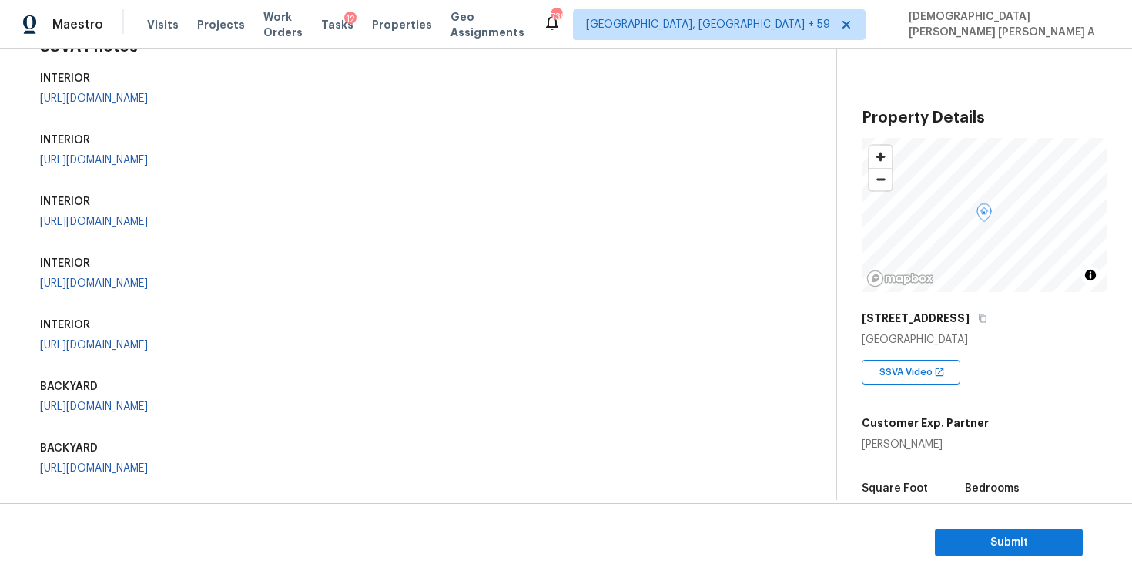
scroll to position [321, 0]
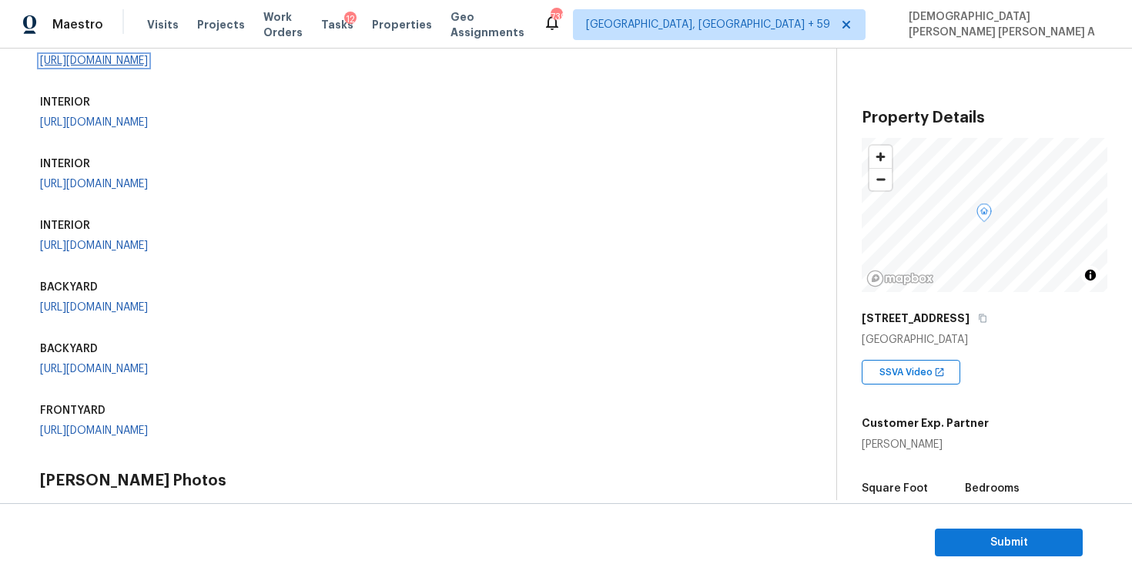
click at [148, 66] on link "[URL][DOMAIN_NAME]" at bounding box center [94, 60] width 108 height 11
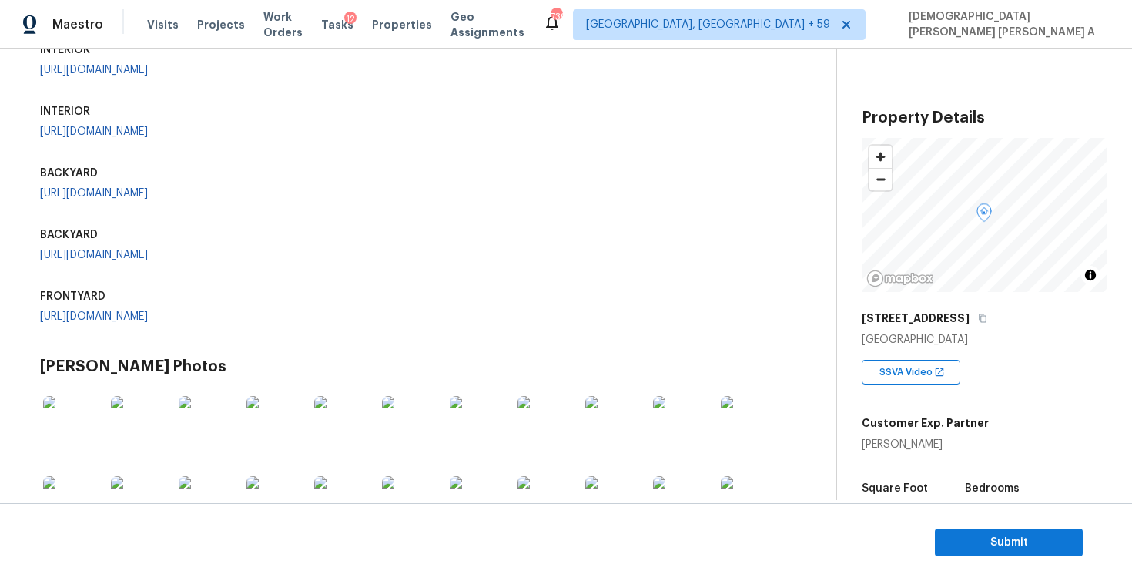
scroll to position [471, 0]
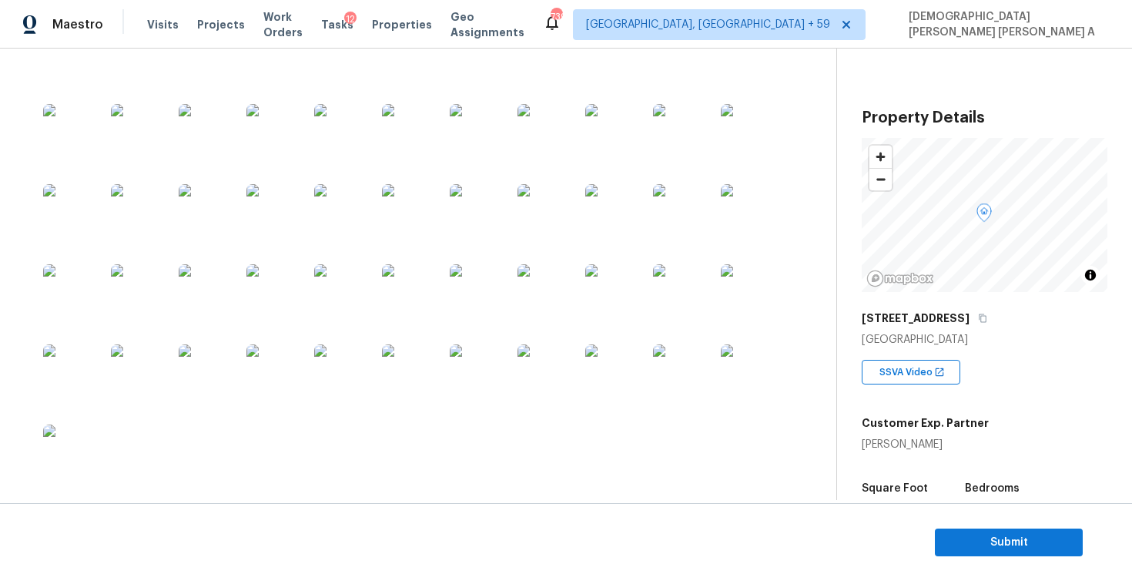
scroll to position [1582, 0]
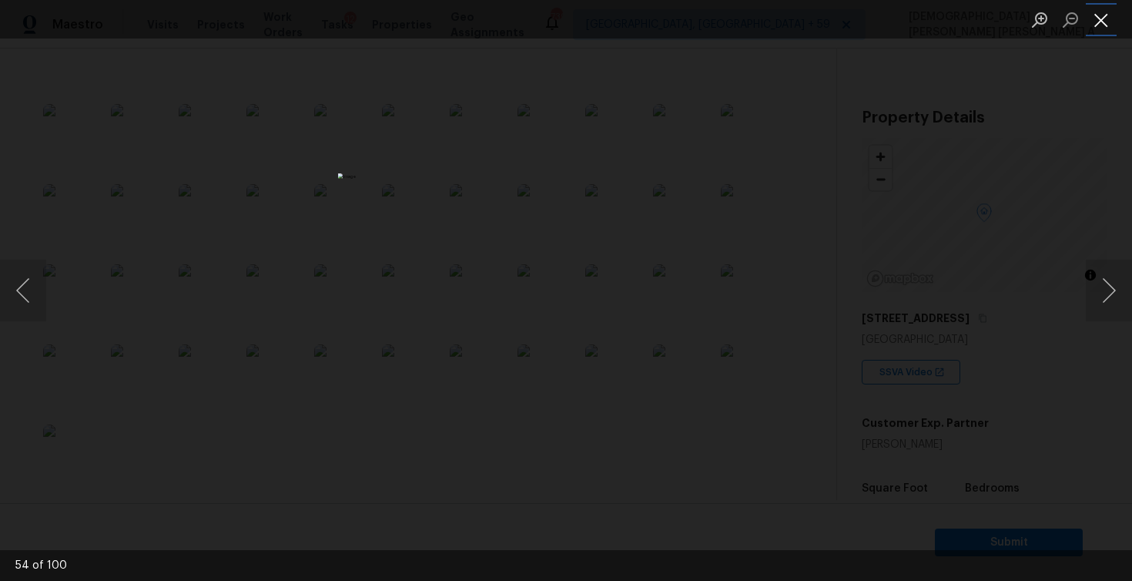
click at [1104, 12] on button "Close lightbox" at bounding box center [1101, 19] width 31 height 27
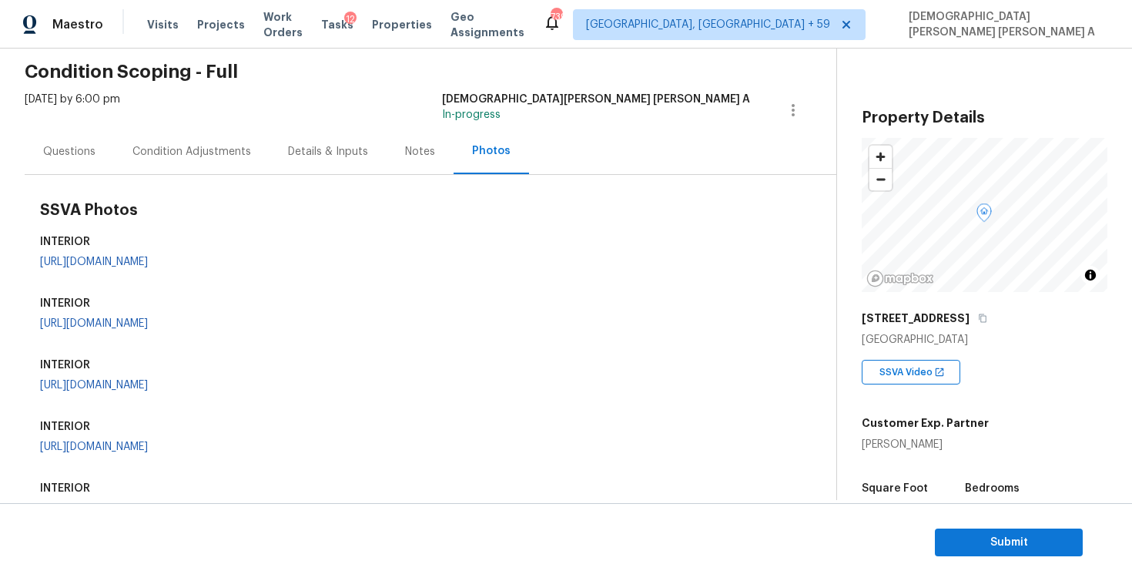
scroll to position [0, 0]
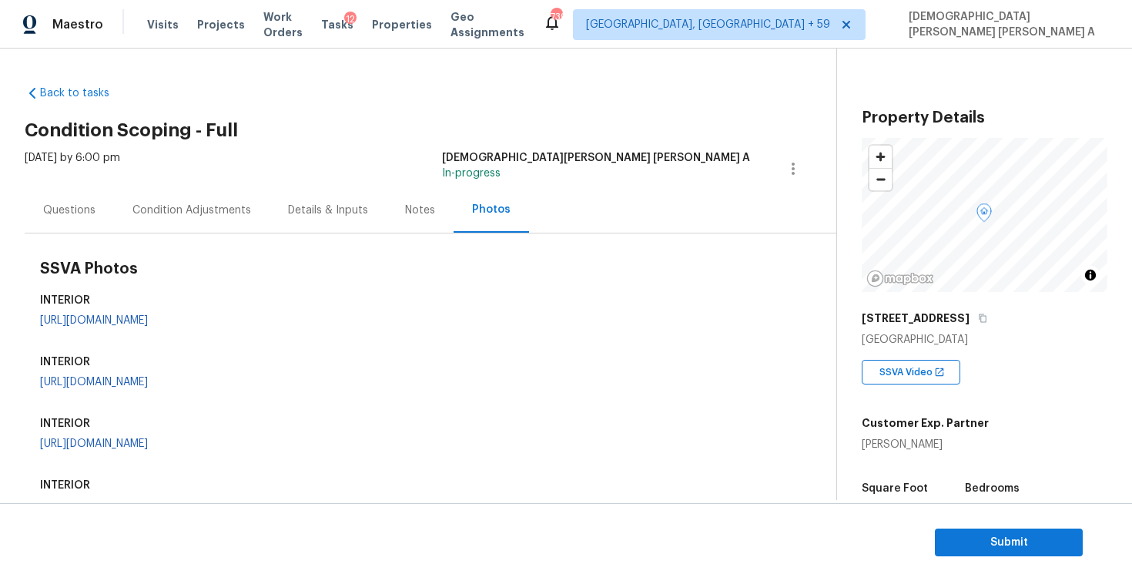
click at [169, 207] on div "Condition Adjustments" at bounding box center [191, 210] width 119 height 15
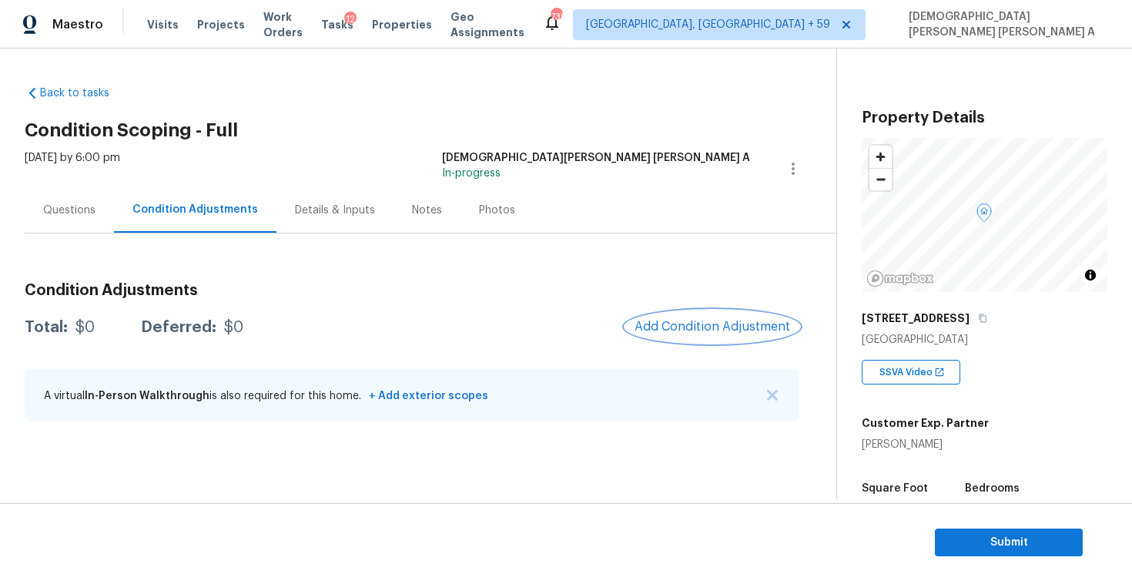
click at [678, 312] on button "Add Condition Adjustment" at bounding box center [712, 326] width 174 height 32
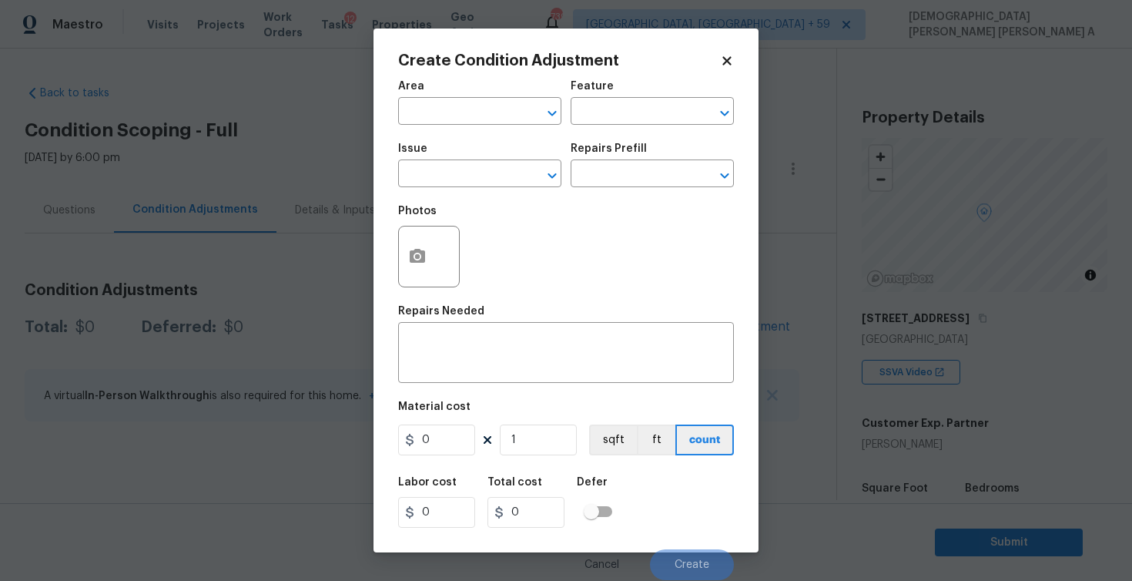
click at [470, 99] on div "Area" at bounding box center [479, 91] width 163 height 20
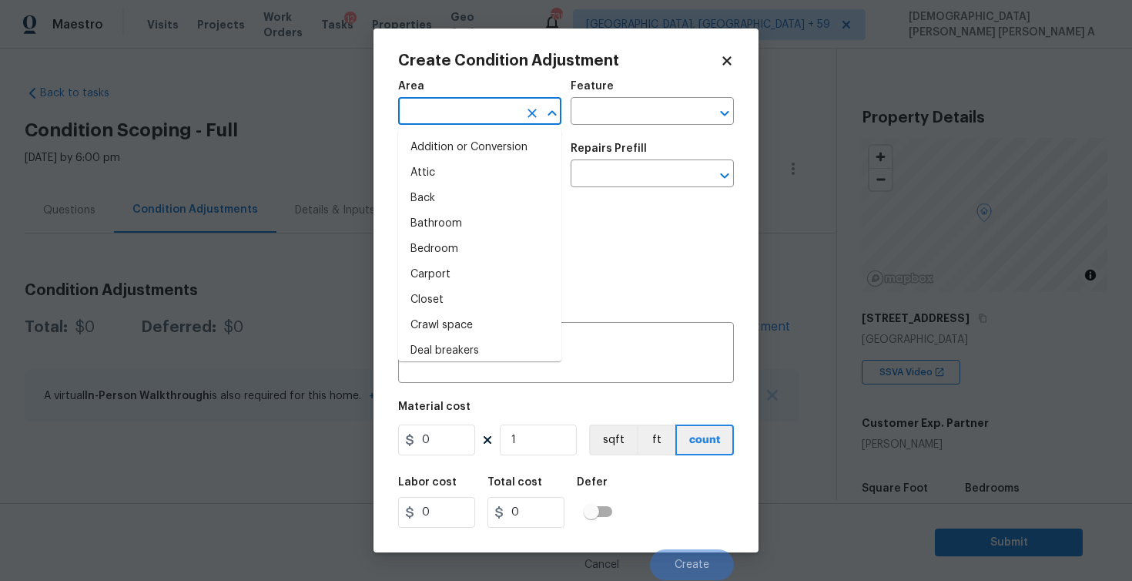
click at [468, 106] on input "text" at bounding box center [458, 113] width 120 height 24
type input "o"
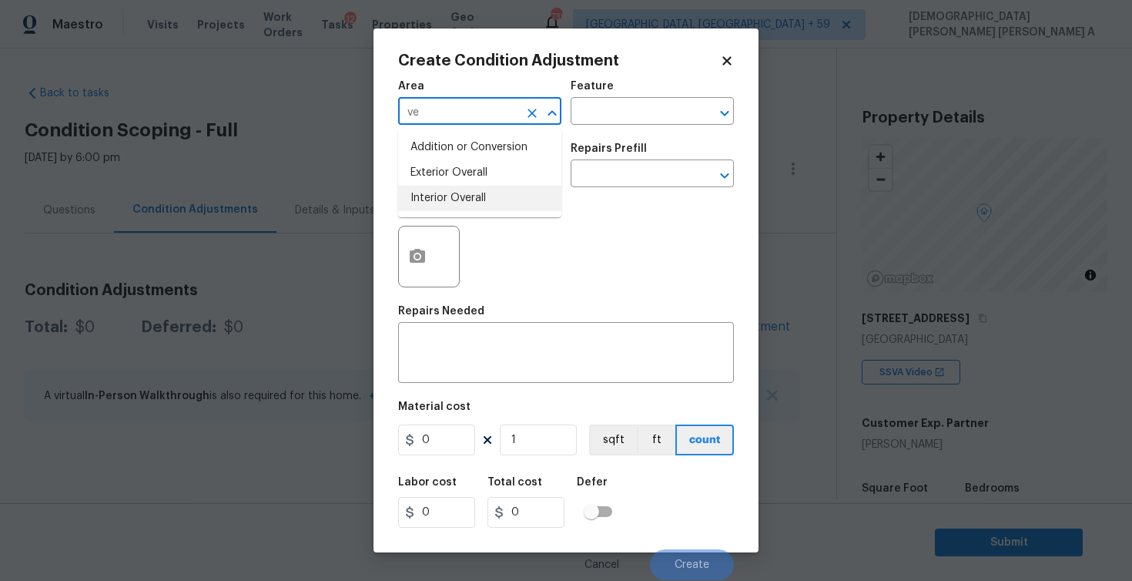
click at [474, 205] on li "Interior Overall" at bounding box center [479, 198] width 163 height 25
type input "Interior Overall"
click at [620, 136] on div "Issue ​ Repairs Prefill ​" at bounding box center [566, 165] width 336 height 62
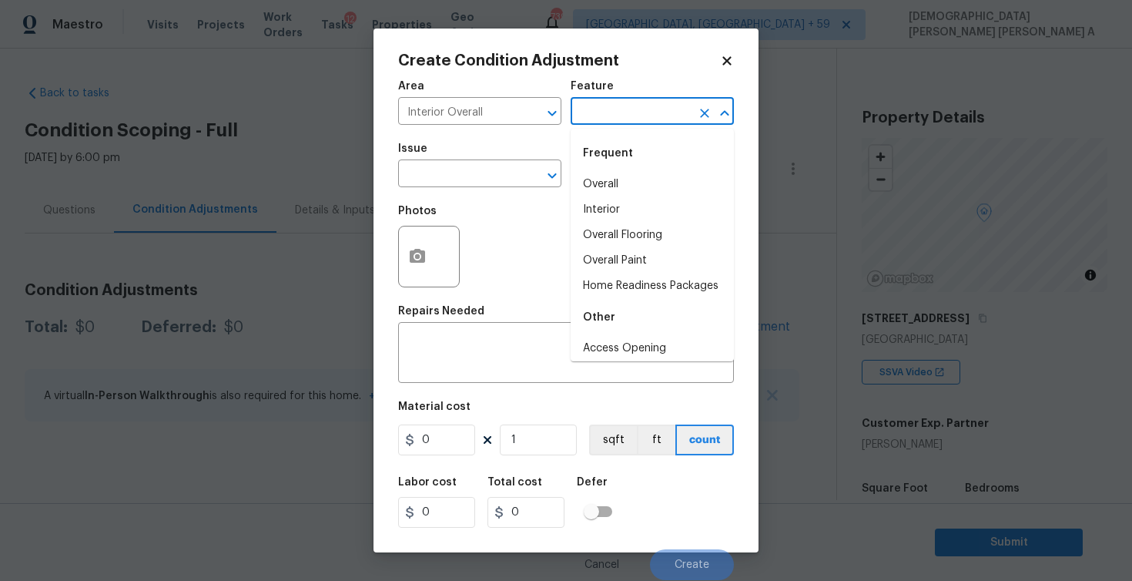
click at [620, 114] on input "text" at bounding box center [631, 113] width 120 height 24
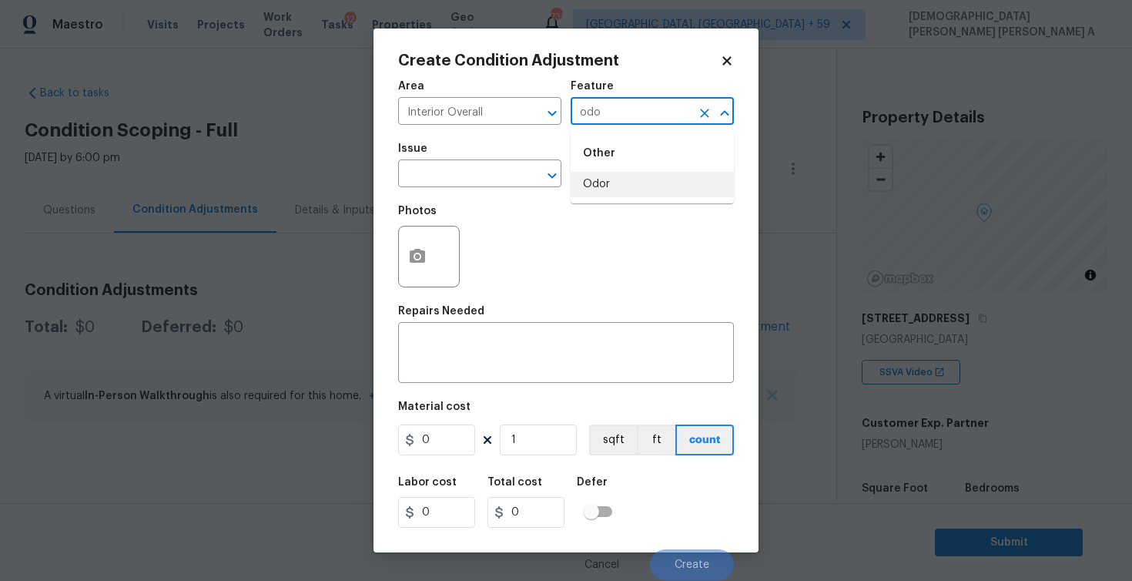
click at [618, 181] on li "Odor" at bounding box center [652, 184] width 163 height 25
type input "Odor"
click at [491, 187] on input "text" at bounding box center [458, 175] width 120 height 24
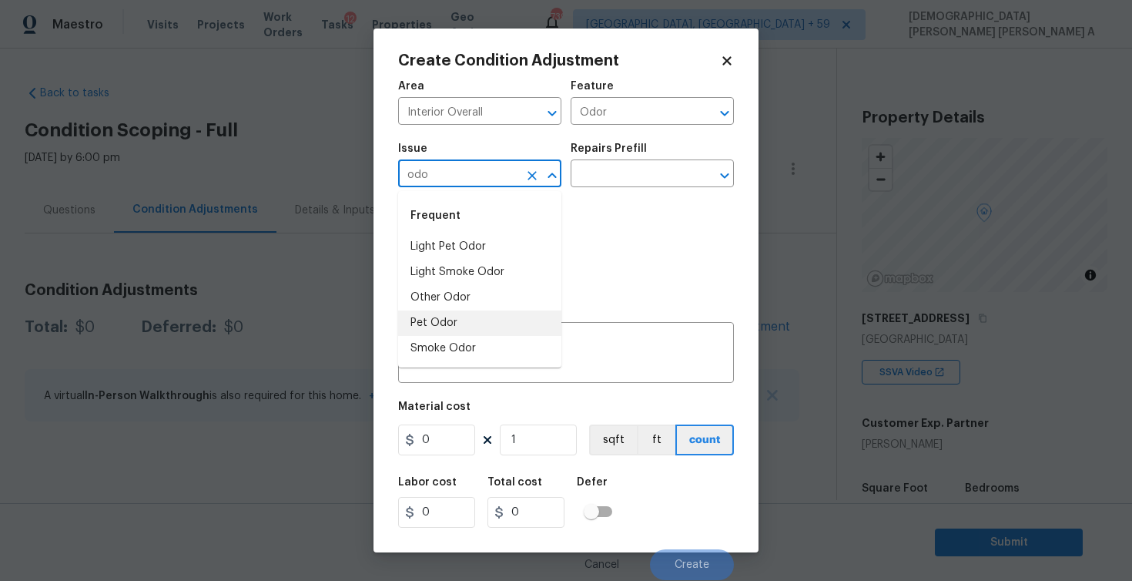
click at [482, 330] on li "Pet Odor" at bounding box center [479, 322] width 163 height 25
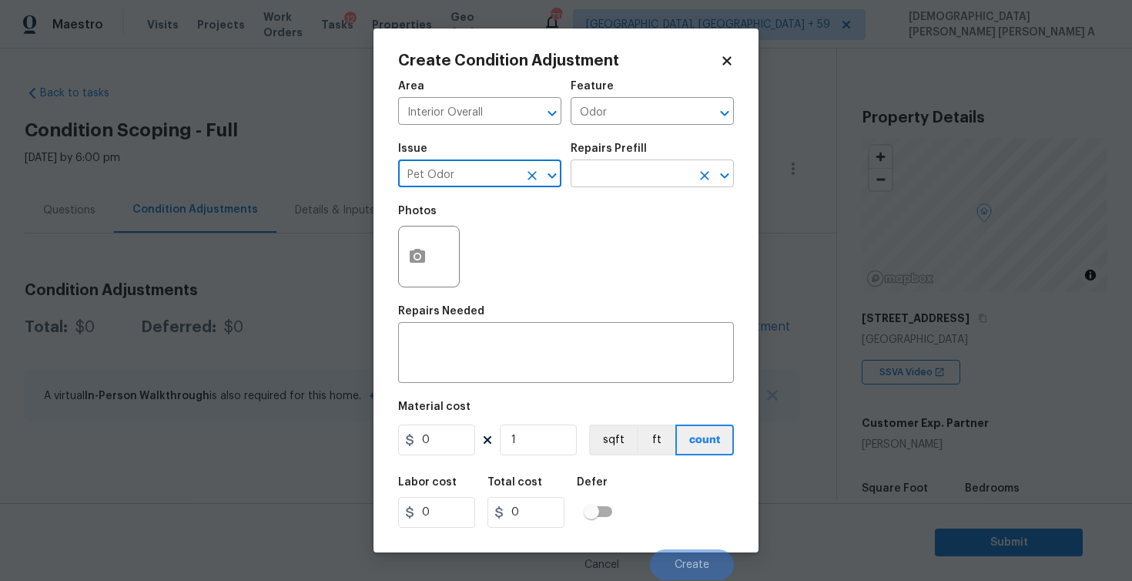
type input "Pet Odor"
click at [612, 172] on input "text" at bounding box center [631, 175] width 120 height 24
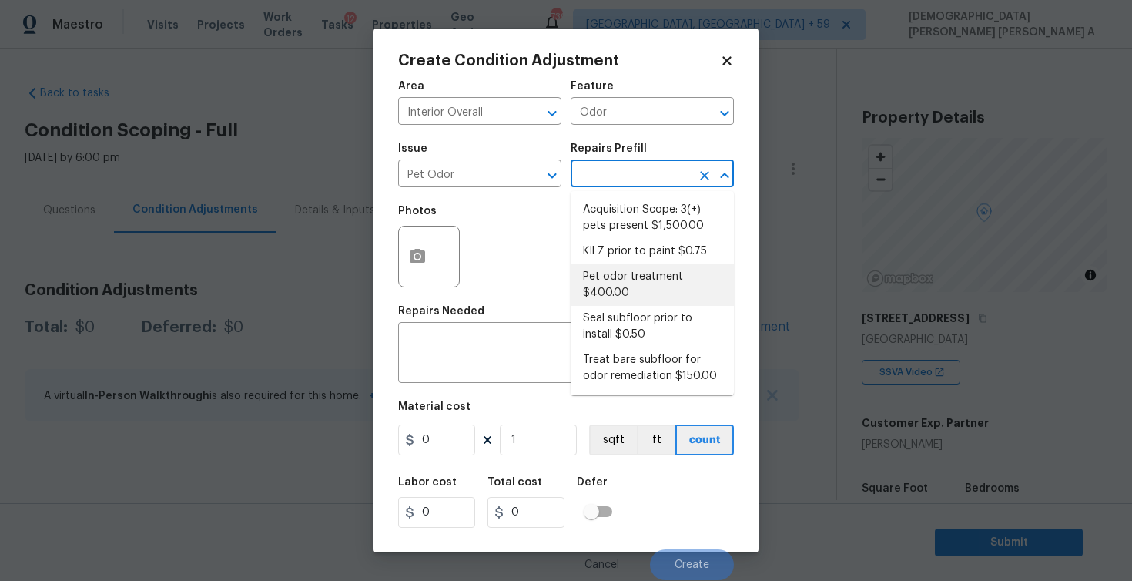
click at [623, 284] on li "Pet odor treatment $400.00" at bounding box center [652, 285] width 163 height 42
type textarea "Complete a chlorine dioxide odor treatment for the home due to heavy odor. This…"
type input "400"
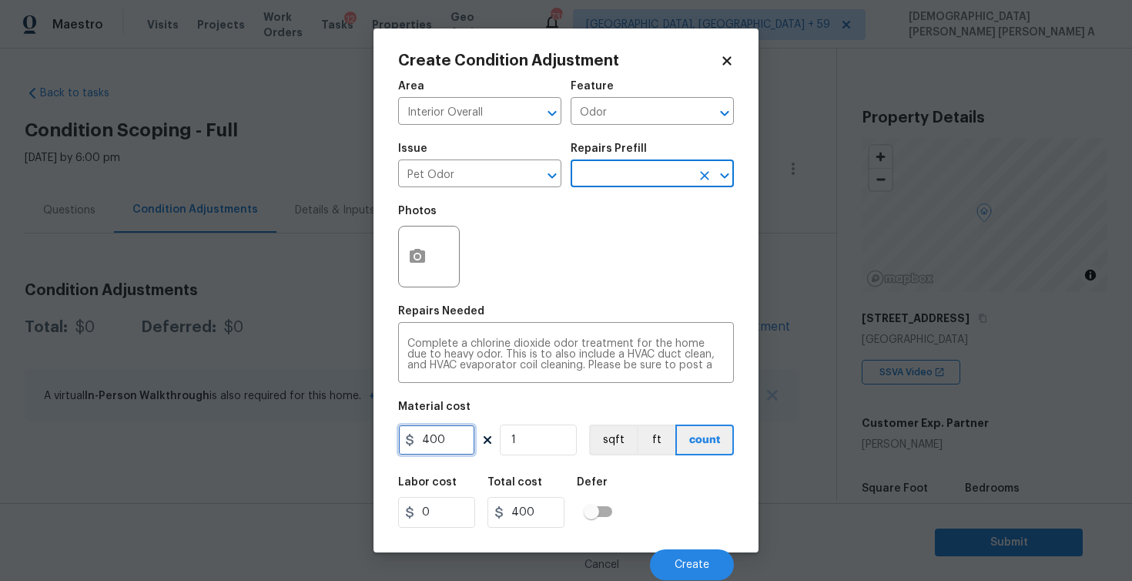
click at [436, 445] on input "400" at bounding box center [436, 439] width 77 height 31
type input "575"
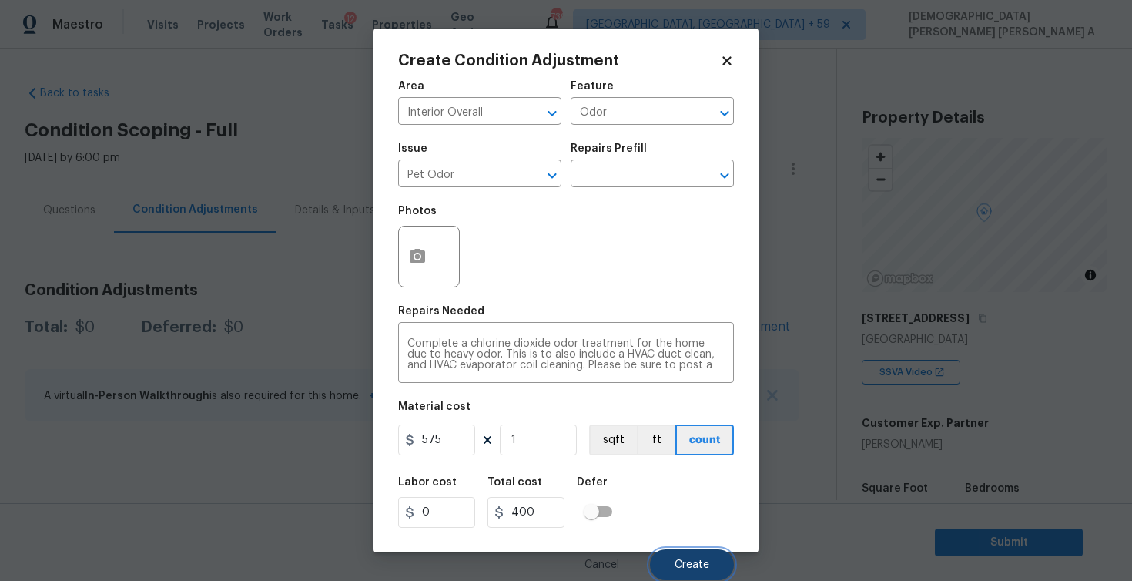
type input "575"
click at [705, 560] on span "Create" at bounding box center [692, 565] width 35 height 12
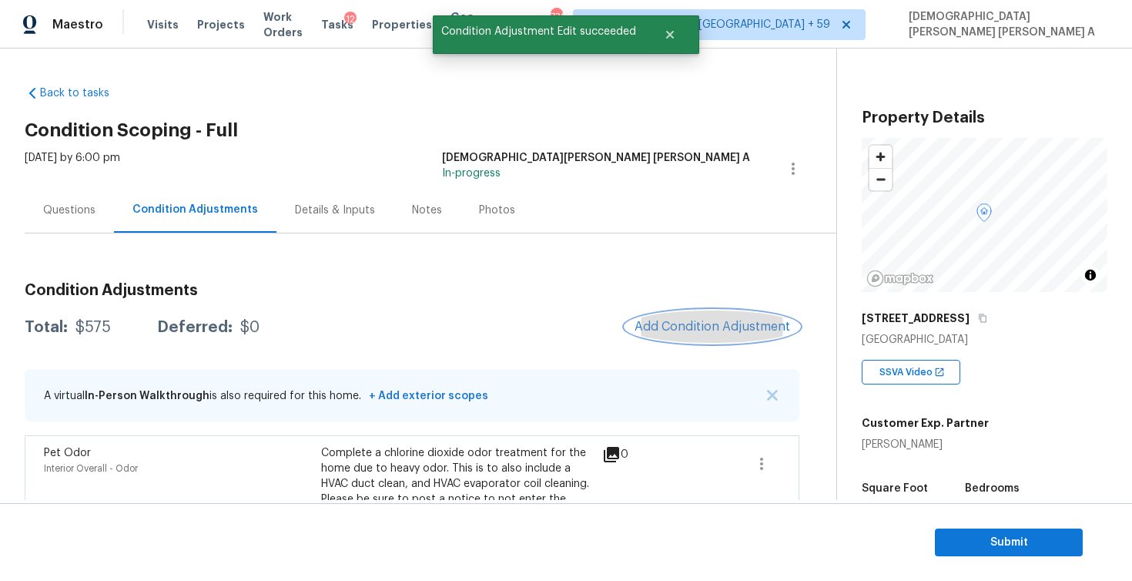
click at [695, 327] on span "Add Condition Adjustment" at bounding box center [713, 327] width 156 height 14
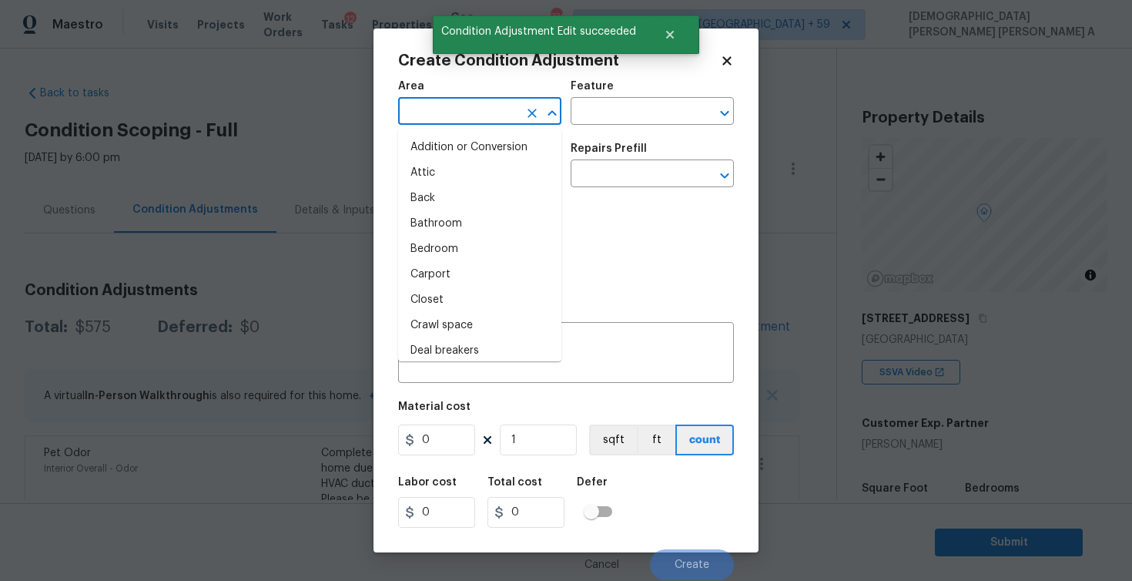
click at [445, 106] on input "text" at bounding box center [458, 113] width 120 height 24
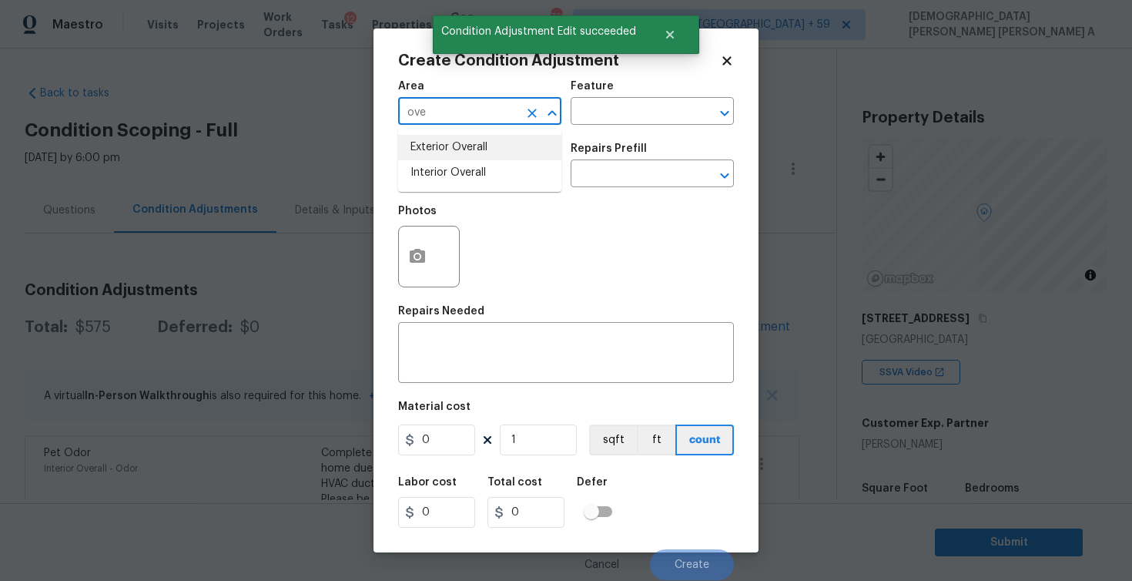
click at [466, 148] on li "Exterior Overall" at bounding box center [479, 147] width 163 height 25
type input "Exterior Overall"
click at [616, 110] on input "text" at bounding box center [631, 113] width 120 height 24
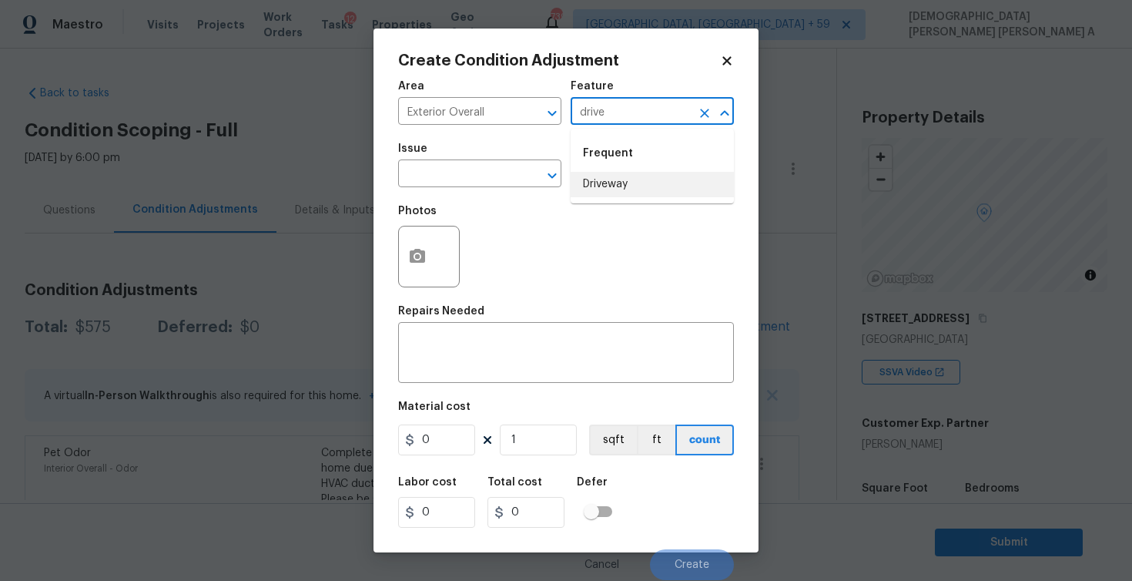
click at [643, 182] on li "Driveway" at bounding box center [652, 184] width 163 height 25
type input "Driveway"
click at [463, 161] on div "Issue" at bounding box center [479, 153] width 163 height 20
click at [461, 175] on input "text" at bounding box center [458, 175] width 120 height 24
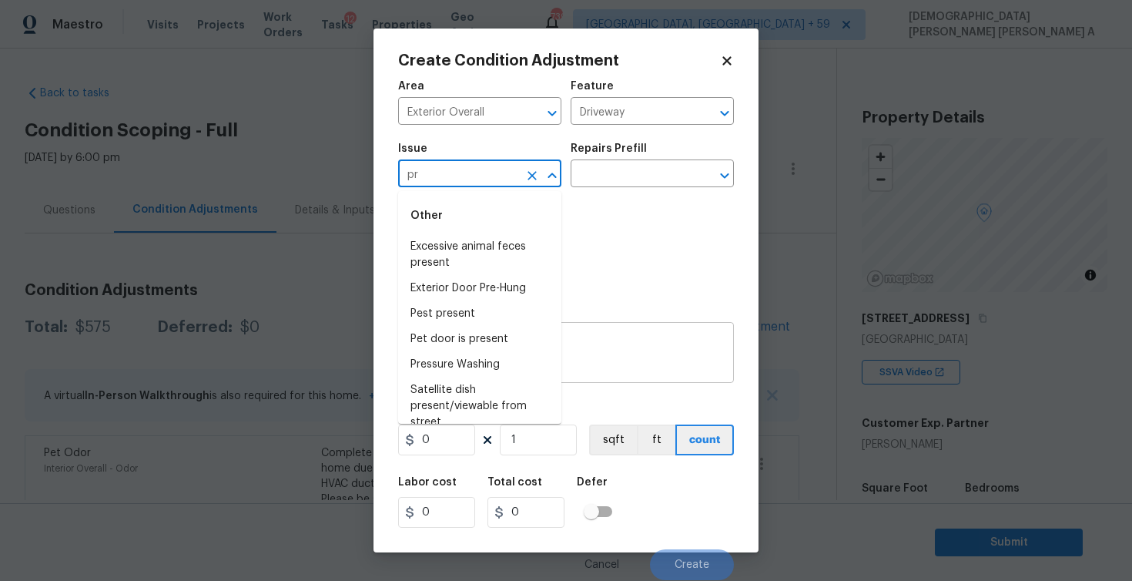
type input "p"
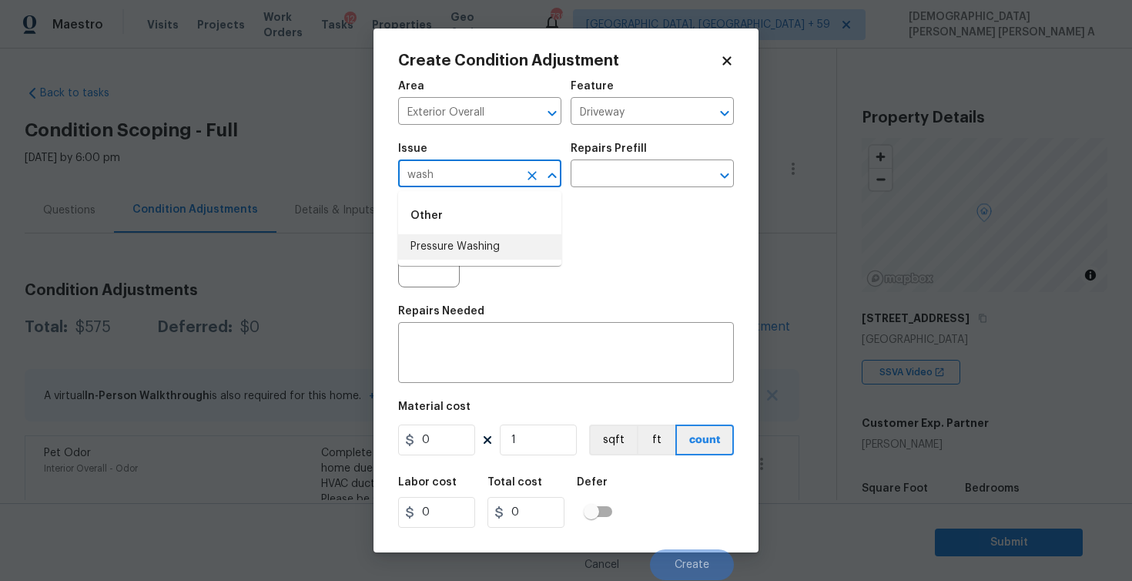
click at [463, 246] on li "Pressure Washing" at bounding box center [479, 246] width 163 height 25
type input "Pressure Washing"
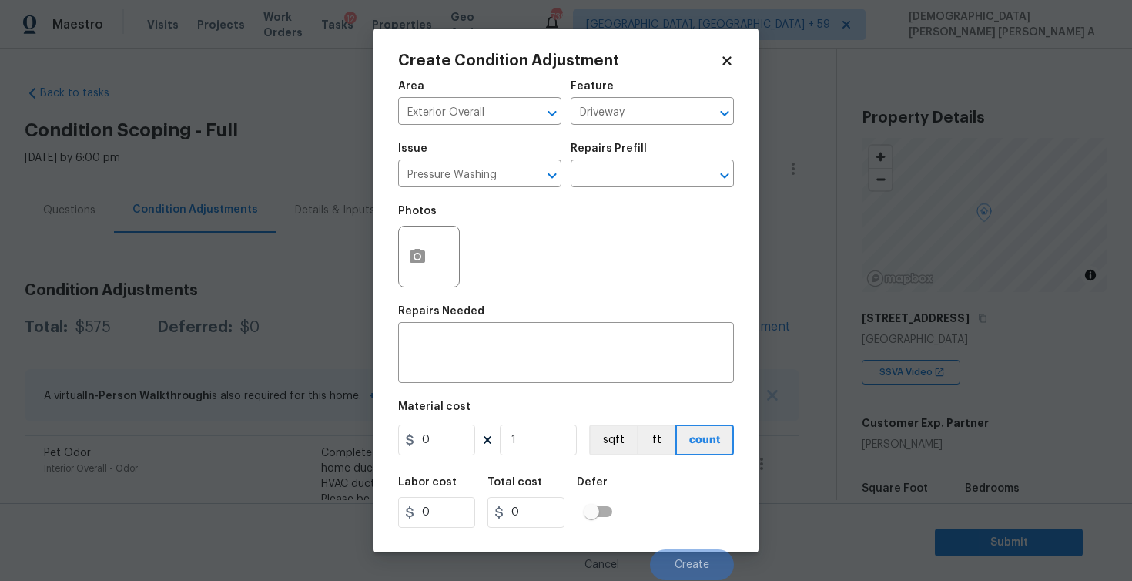
click at [630, 194] on div "Issue Pressure Washing ​ Repairs Prefill ​" at bounding box center [566, 165] width 336 height 62
click at [614, 182] on input "text" at bounding box center [631, 175] width 120 height 24
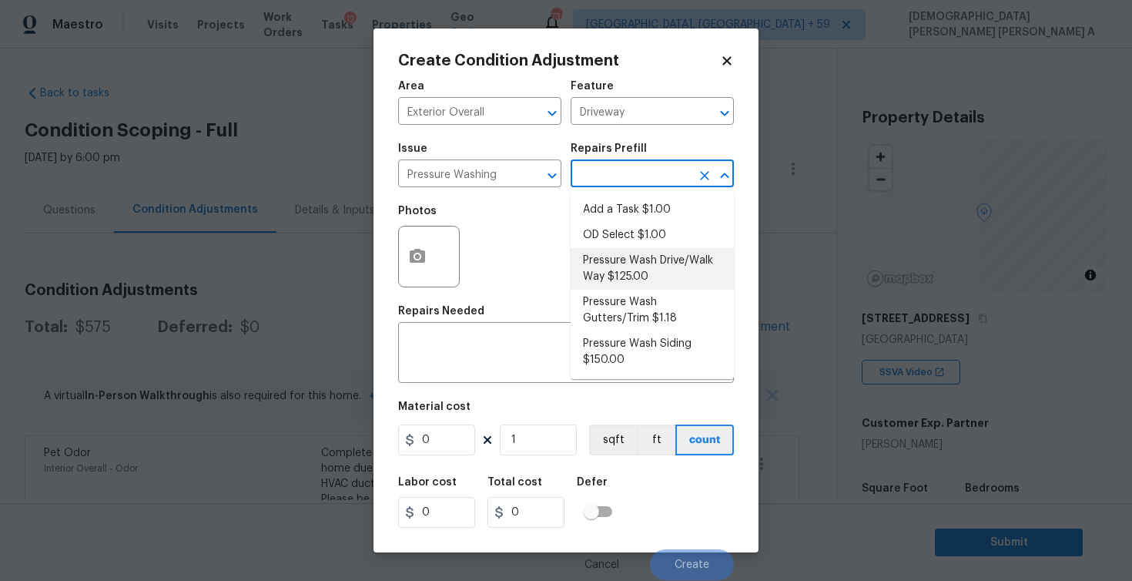
click at [618, 264] on li "Pressure Wash Drive/Walk Way $125.00" at bounding box center [652, 269] width 163 height 42
type input "Siding"
type textarea "Pressure wash the driveways/walkways as directed by the PM. Ensure that all deb…"
type input "125"
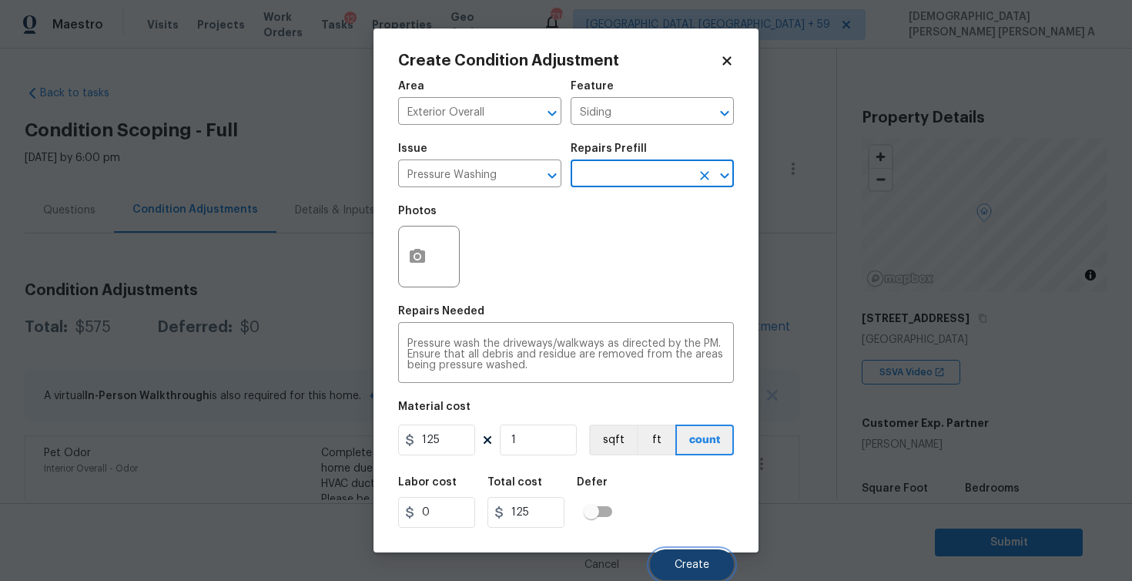
click at [676, 571] on button "Create" at bounding box center [692, 564] width 84 height 31
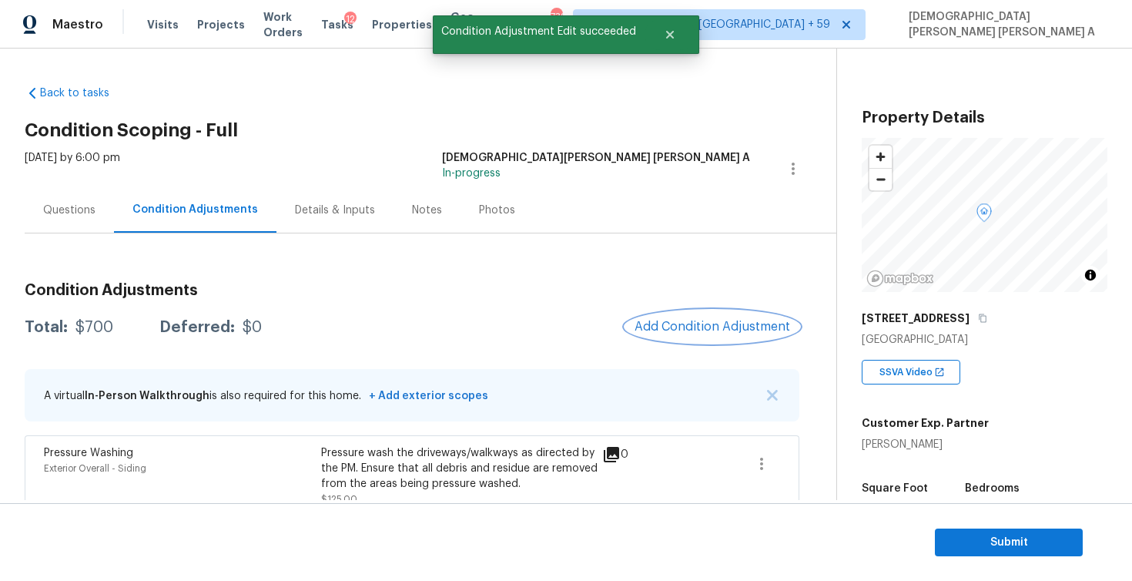
click at [691, 321] on span "Add Condition Adjustment" at bounding box center [713, 327] width 156 height 14
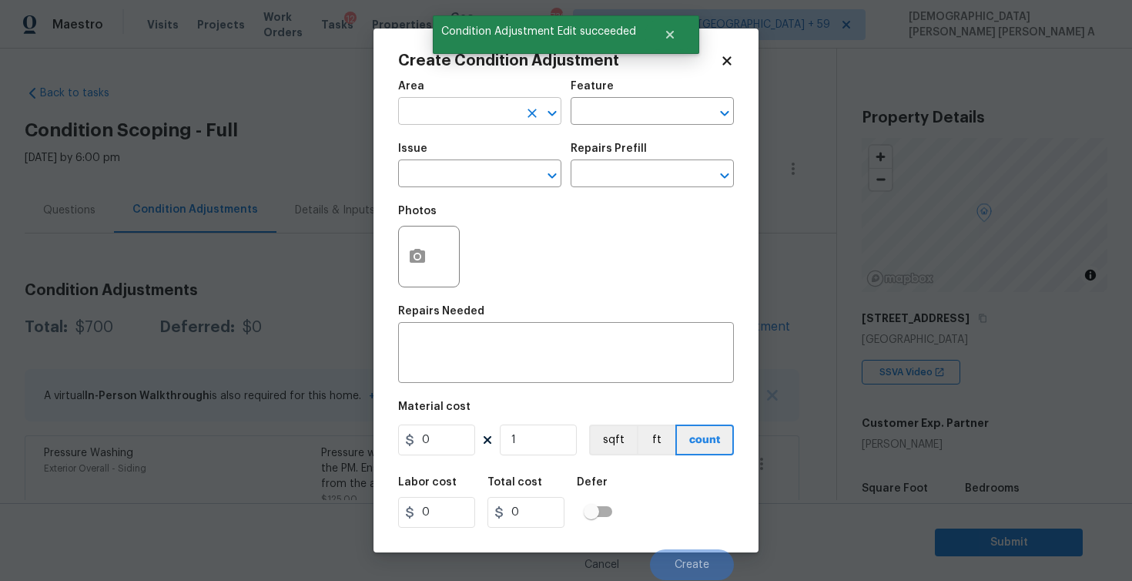
click at [421, 105] on input "text" at bounding box center [458, 113] width 120 height 24
click at [434, 147] on li "Exterior Overall" at bounding box center [479, 147] width 163 height 25
type input "Exterior Overall"
click at [670, 119] on input "text" at bounding box center [631, 113] width 120 height 24
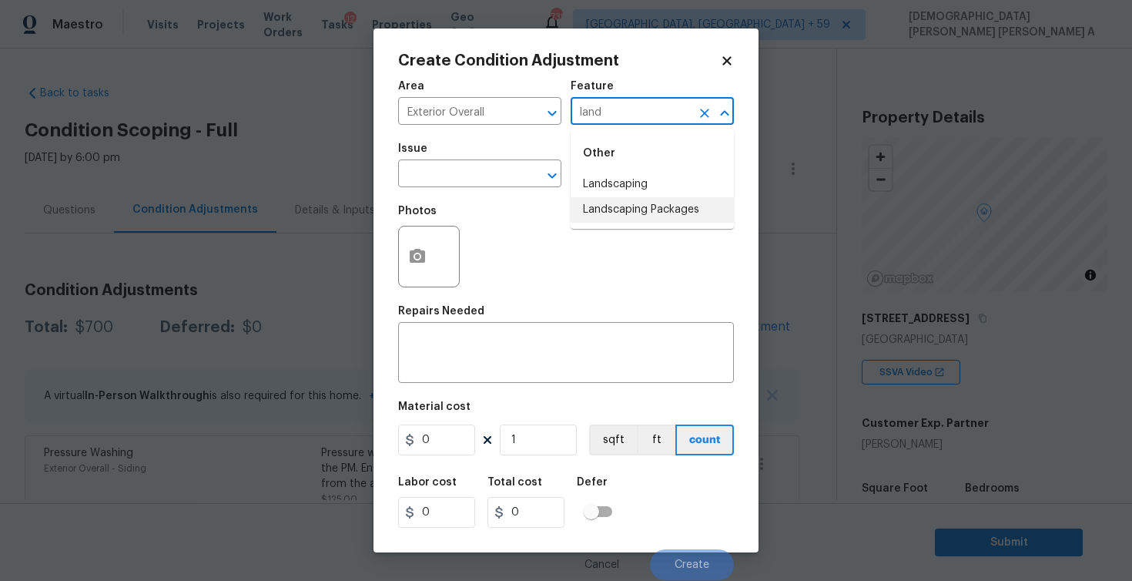
click at [663, 209] on li "Landscaping Packages" at bounding box center [652, 209] width 163 height 25
type input "Landscaping Packages"
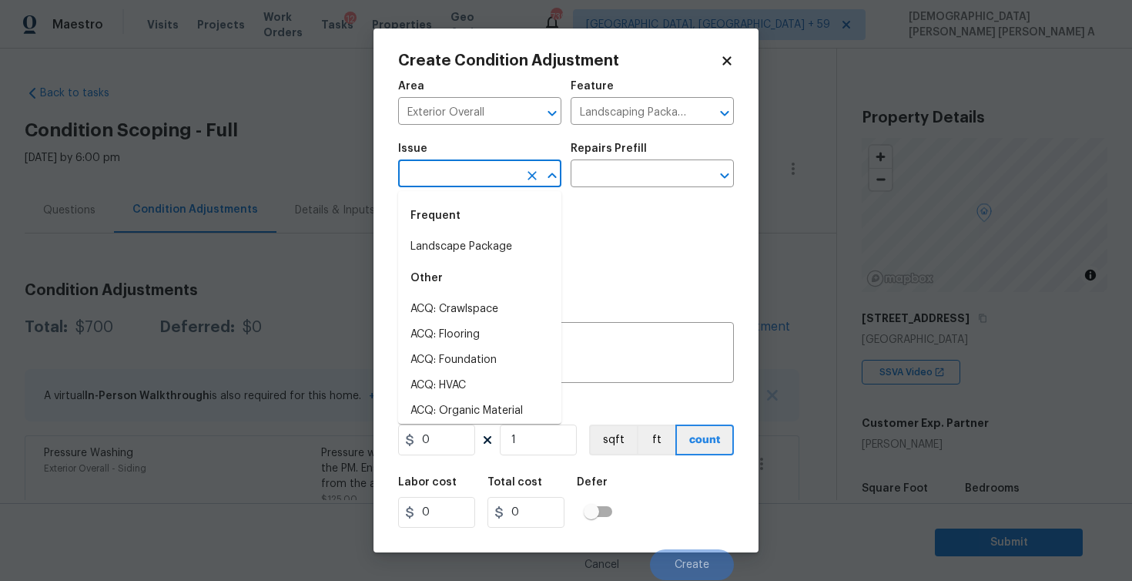
click at [488, 181] on input "text" at bounding box center [458, 175] width 120 height 24
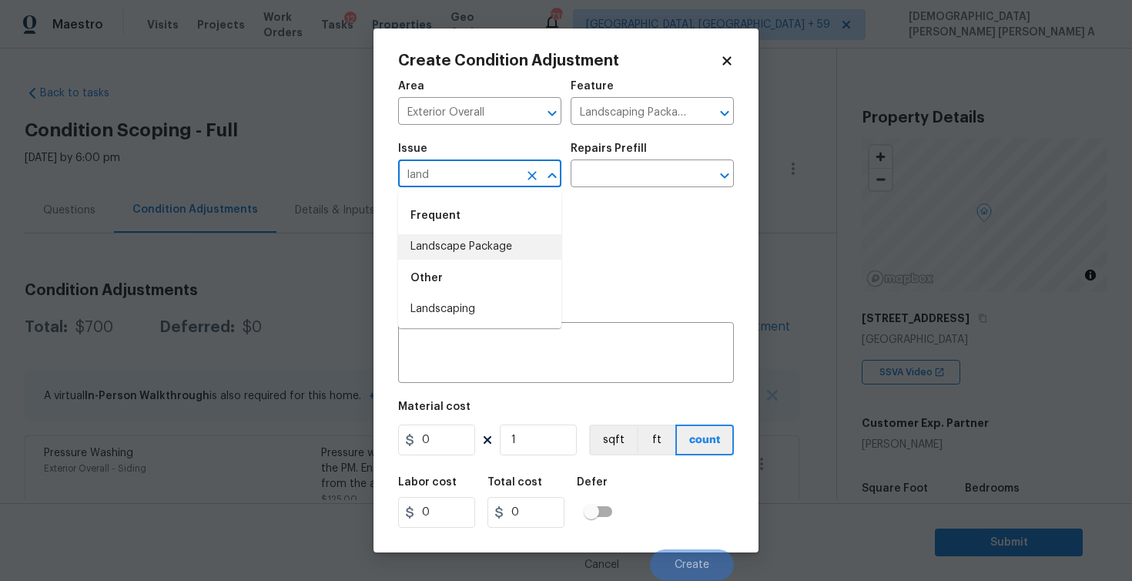
click at [488, 253] on li "Landscape Package" at bounding box center [479, 246] width 163 height 25
type input "Landscape Package"
click at [617, 180] on input "text" at bounding box center [631, 175] width 120 height 24
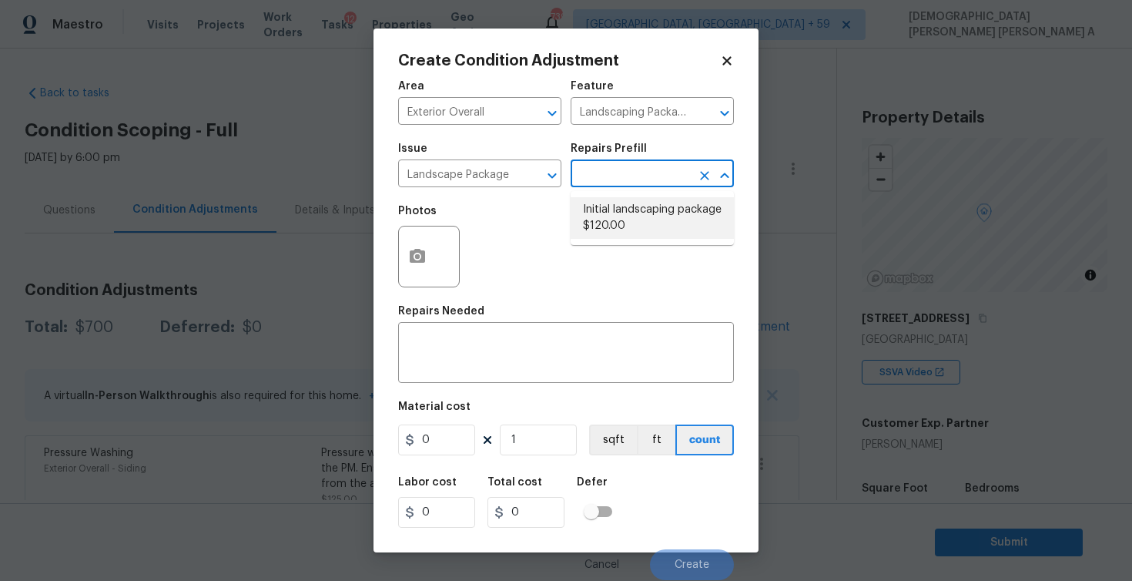
click at [608, 219] on li "Initial landscaping package $120.00" at bounding box center [652, 218] width 163 height 42
type input "Home Readiness Packages"
type textarea "Mowing of grass up to 6" in height. Mow, edge along driveways & sidewalks, trim…"
type input "120"
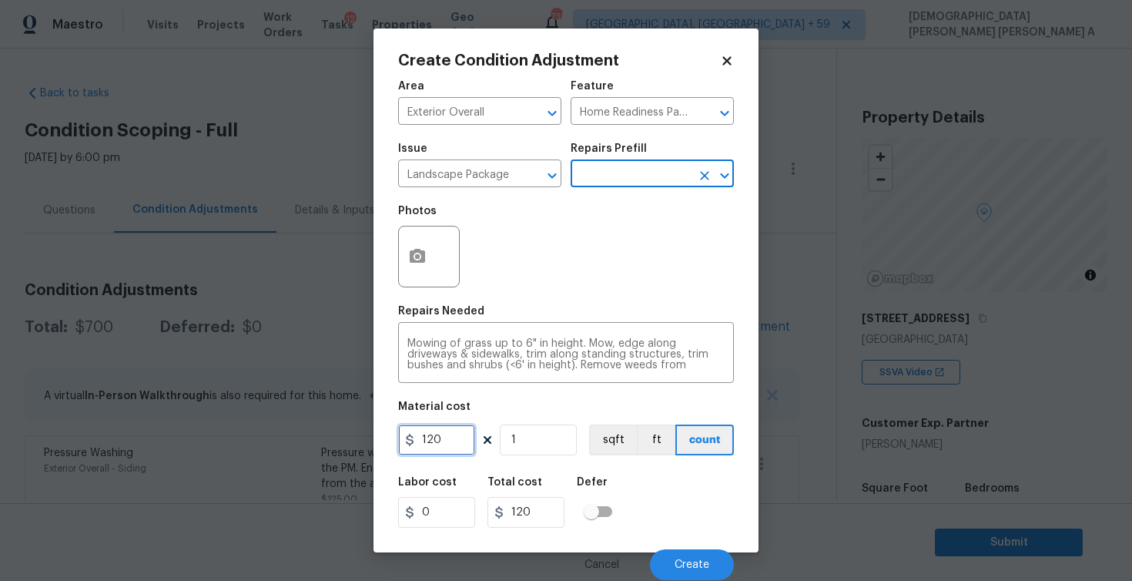
click at [447, 447] on input "120" at bounding box center [436, 439] width 77 height 31
type input "200"
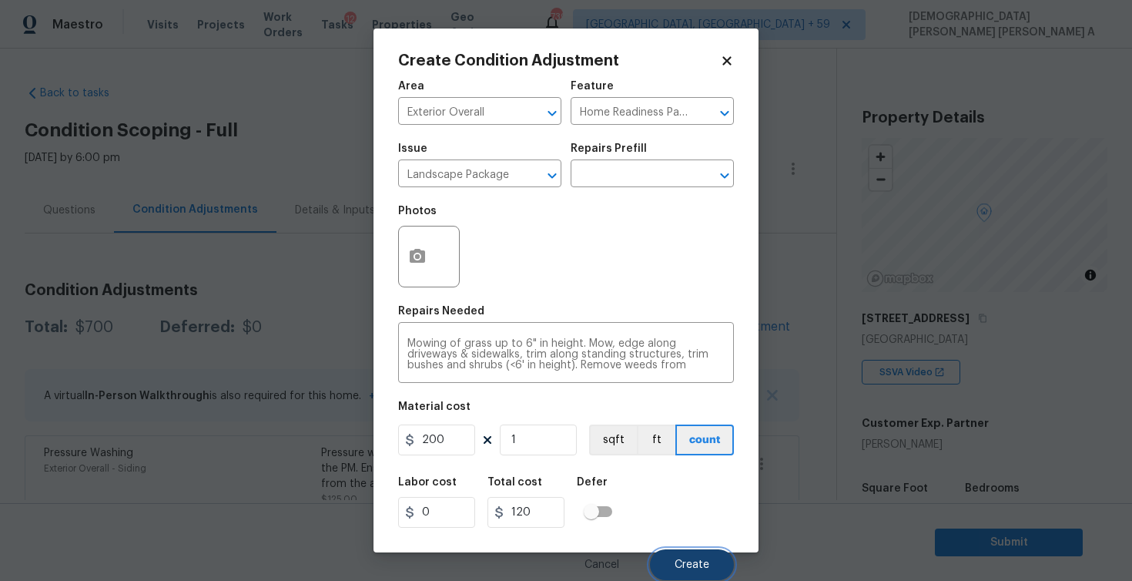
type input "200"
click at [676, 565] on span "Create" at bounding box center [692, 565] width 35 height 12
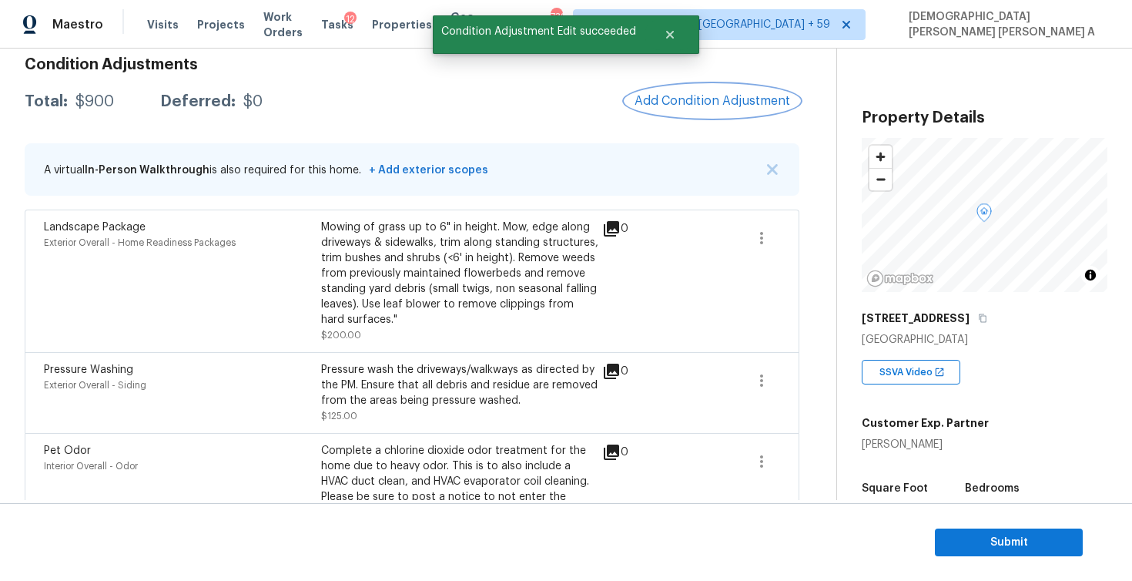
scroll to position [223, 0]
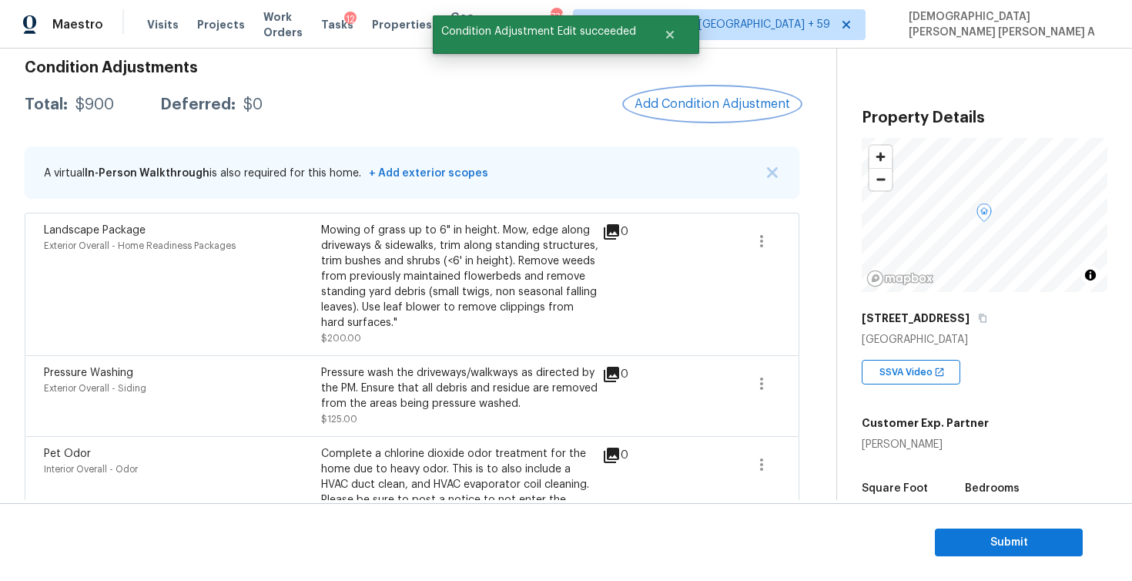
click at [690, 90] on button "Add Condition Adjustment" at bounding box center [712, 104] width 174 height 32
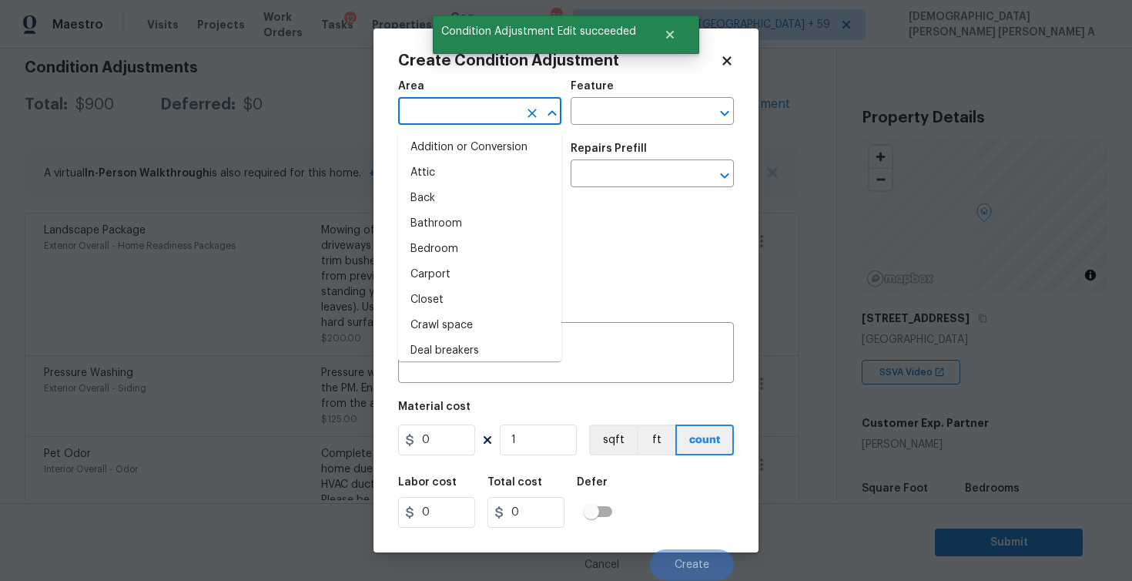
click at [457, 112] on input "text" at bounding box center [458, 113] width 120 height 24
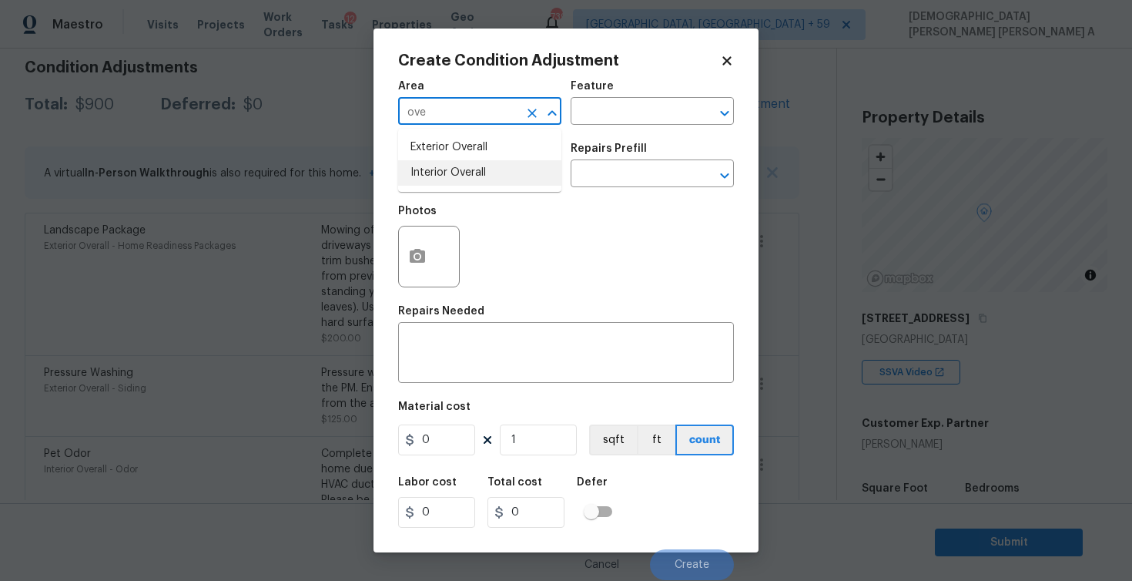
click at [508, 169] on li "Interior Overall" at bounding box center [479, 172] width 163 height 25
type input "Interior Overall"
click at [582, 112] on input "text" at bounding box center [631, 113] width 120 height 24
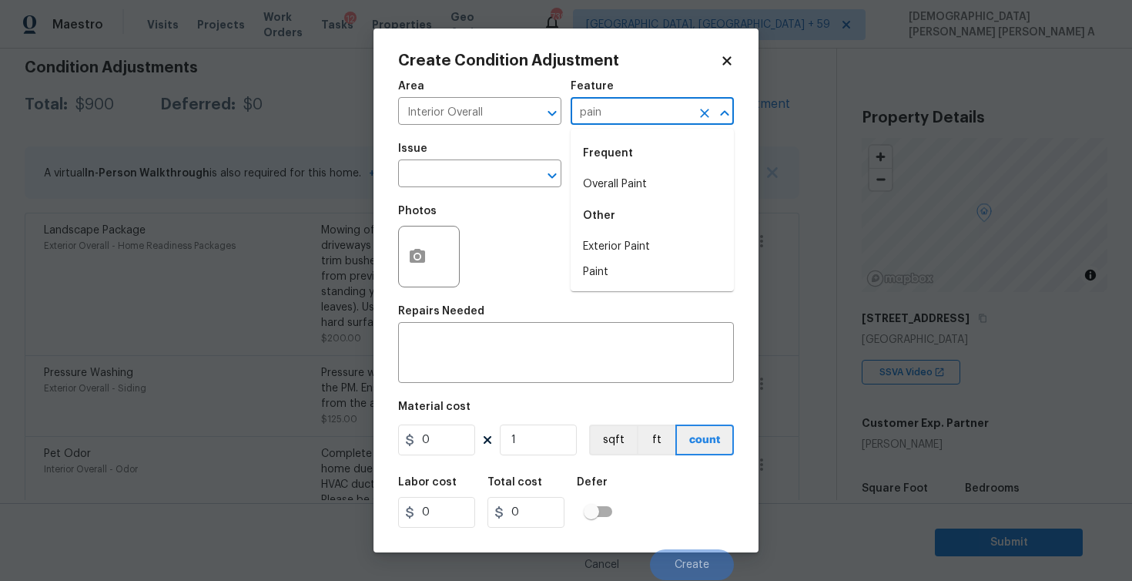
click at [591, 169] on div "Frequent" at bounding box center [652, 153] width 163 height 37
click at [589, 181] on li "Overall Paint" at bounding box center [652, 184] width 163 height 25
type input "Overall Paint"
click at [507, 172] on input "text" at bounding box center [458, 175] width 120 height 24
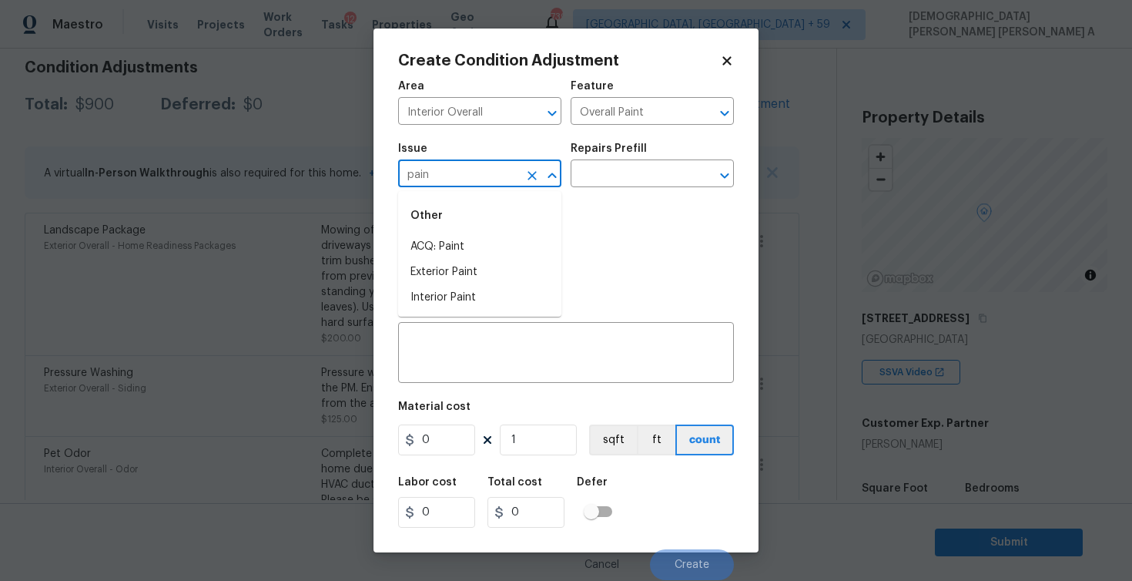
click at [504, 233] on div "Other" at bounding box center [479, 215] width 163 height 37
click at [502, 241] on li "ACQ: Paint" at bounding box center [479, 246] width 163 height 25
type input "ACQ: Paint"
click at [638, 184] on input "text" at bounding box center [631, 175] width 120 height 24
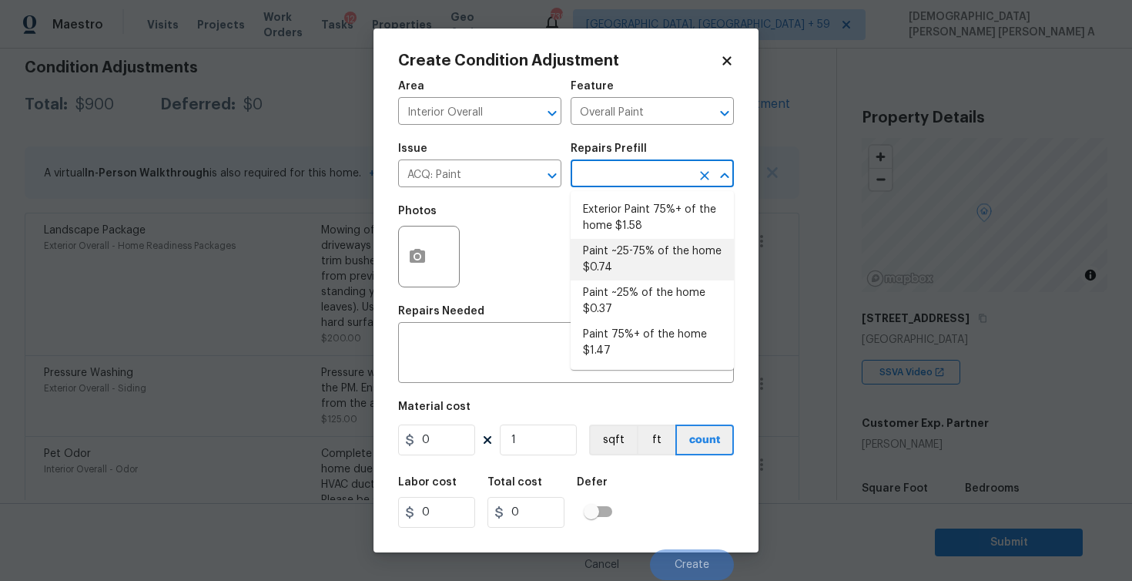
click at [605, 263] on li "Paint ~25-75% of the home $0.74" at bounding box center [652, 260] width 163 height 42
type input "Acquisition"
type textarea "Acquisition Scope: ~25 - 75% of the home needs interior paint"
type input "0.74"
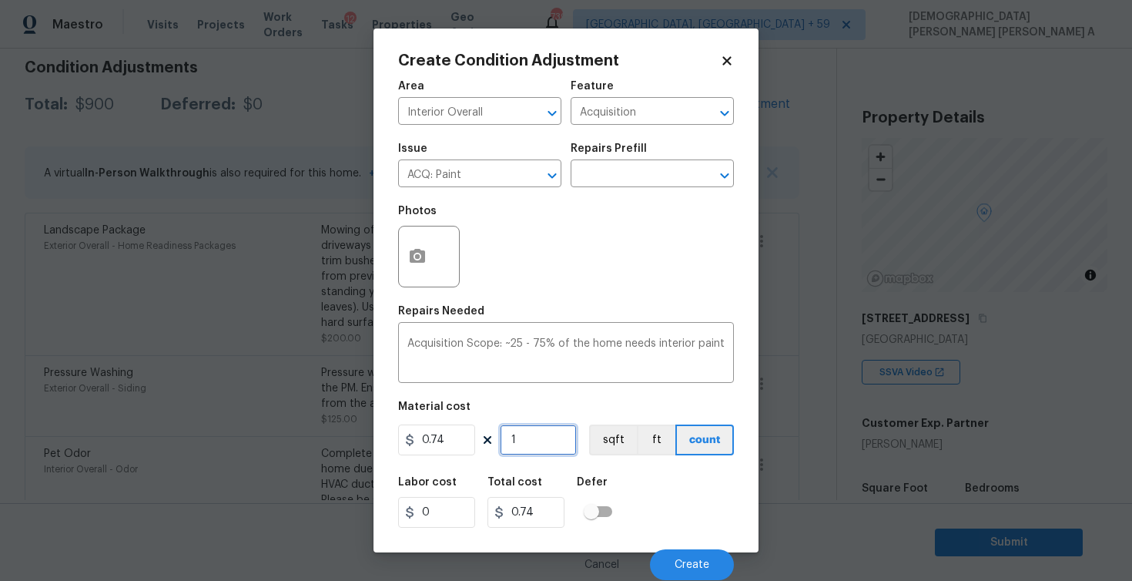
click at [521, 443] on input "1" at bounding box center [538, 439] width 77 height 31
type input "0"
type input "3"
type input "2.22"
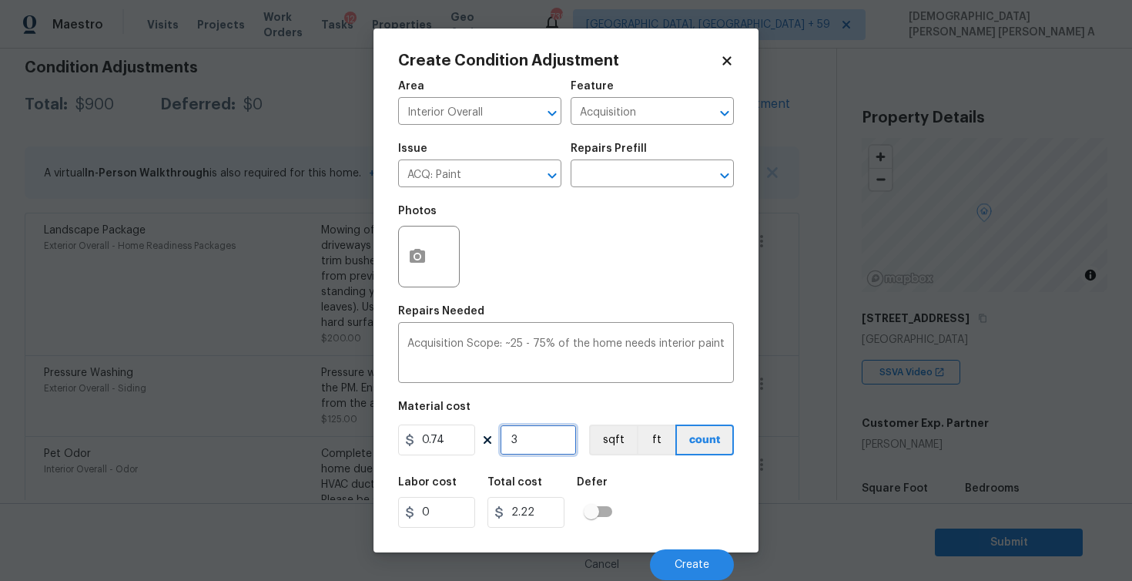
type input "32"
click at [613, 444] on button "sqft" at bounding box center [613, 439] width 48 height 31
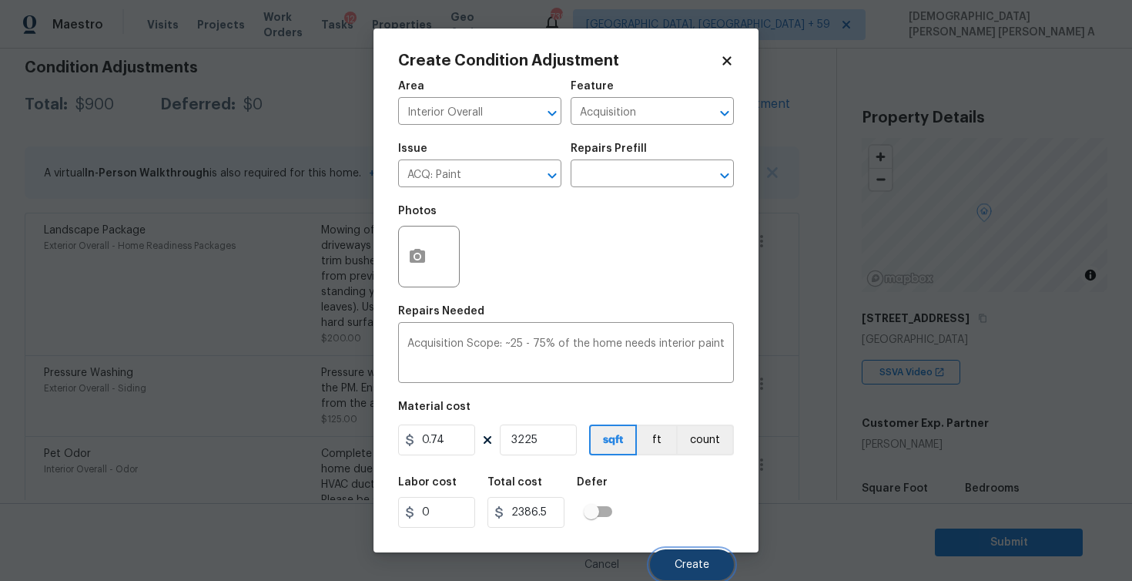
click at [692, 571] on span "Create" at bounding box center [692, 565] width 35 height 12
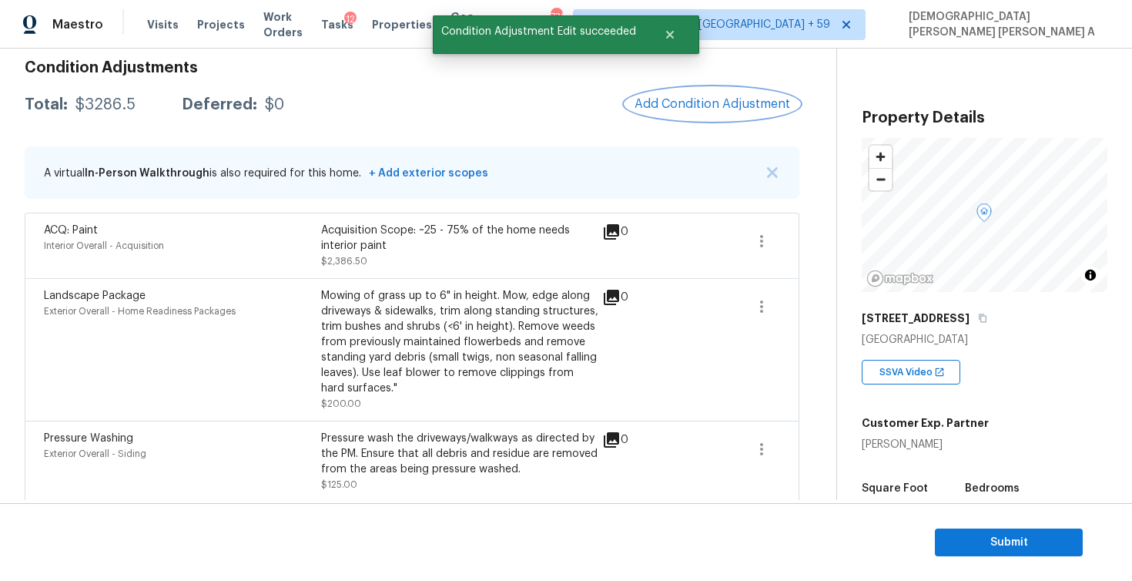
click at [700, 95] on button "Add Condition Adjustment" at bounding box center [712, 104] width 174 height 32
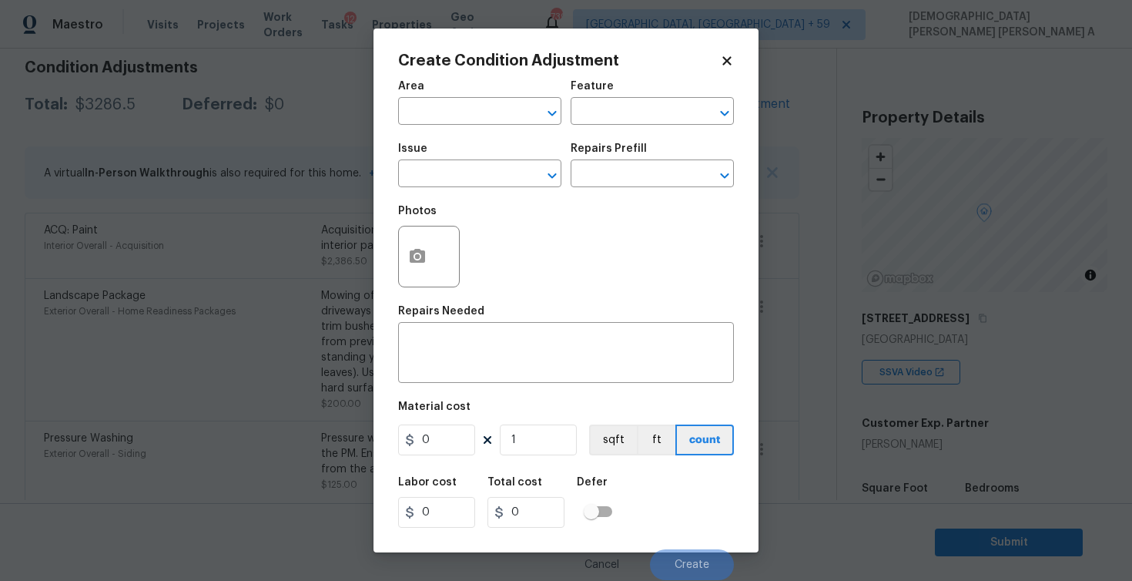
click at [484, 99] on div "Area" at bounding box center [479, 91] width 163 height 20
click at [479, 106] on input "text" at bounding box center [458, 113] width 120 height 24
click at [494, 163] on li "Interior Overall" at bounding box center [479, 172] width 163 height 25
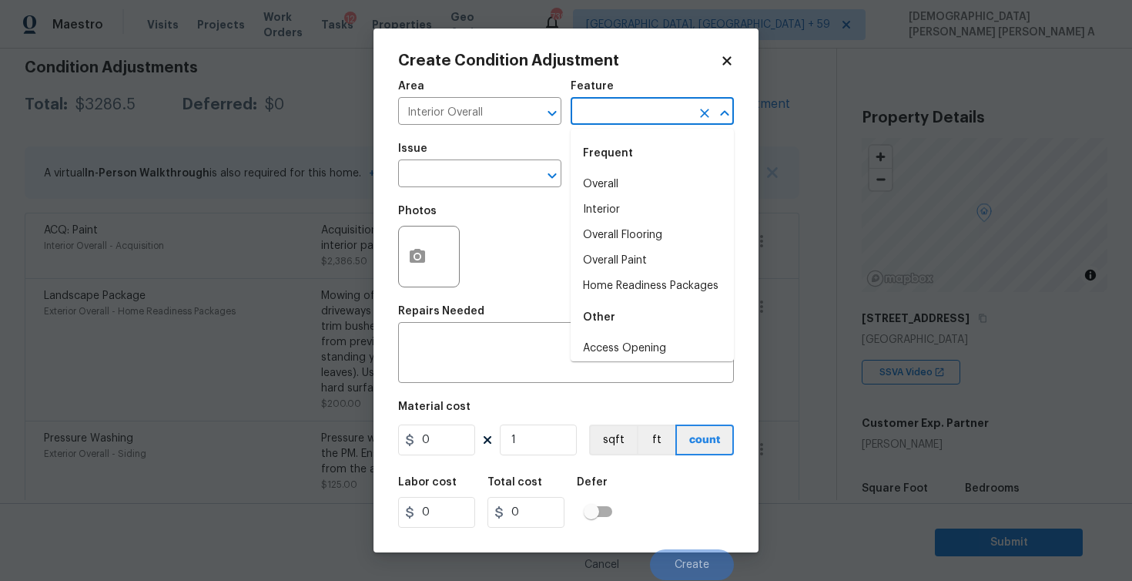
click at [611, 114] on input "text" at bounding box center [631, 113] width 120 height 24
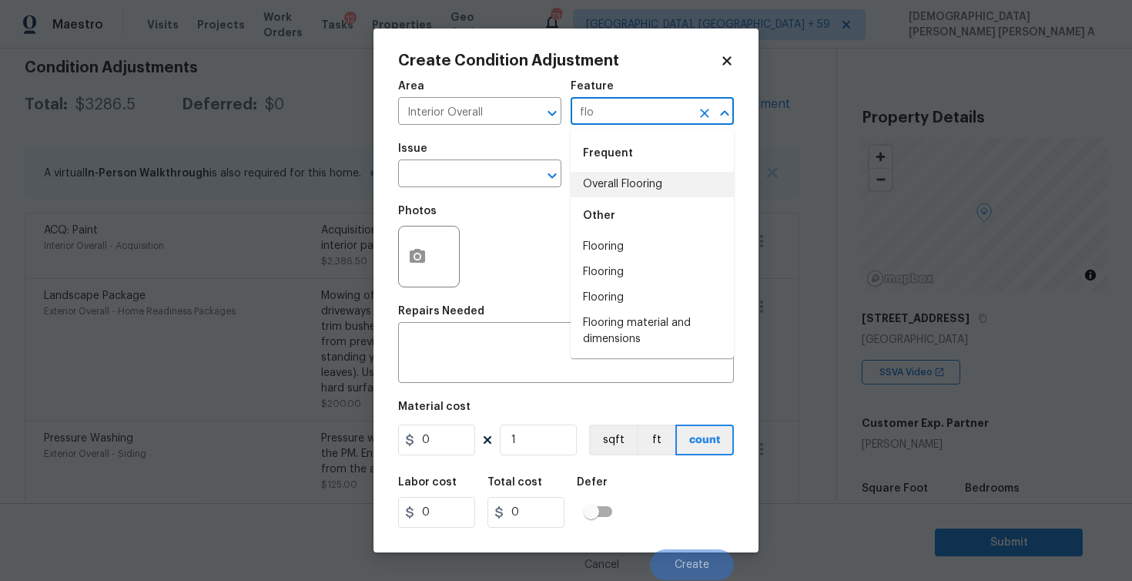
click at [627, 185] on li "Overall Flooring" at bounding box center [652, 184] width 163 height 25
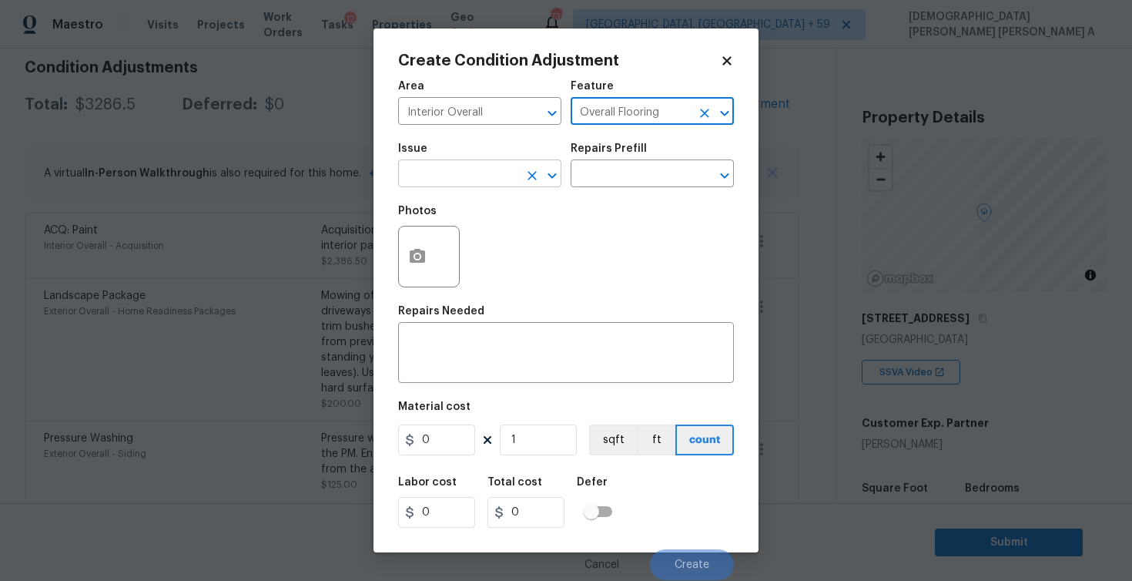
click at [494, 169] on input "text" at bounding box center [458, 175] width 120 height 24
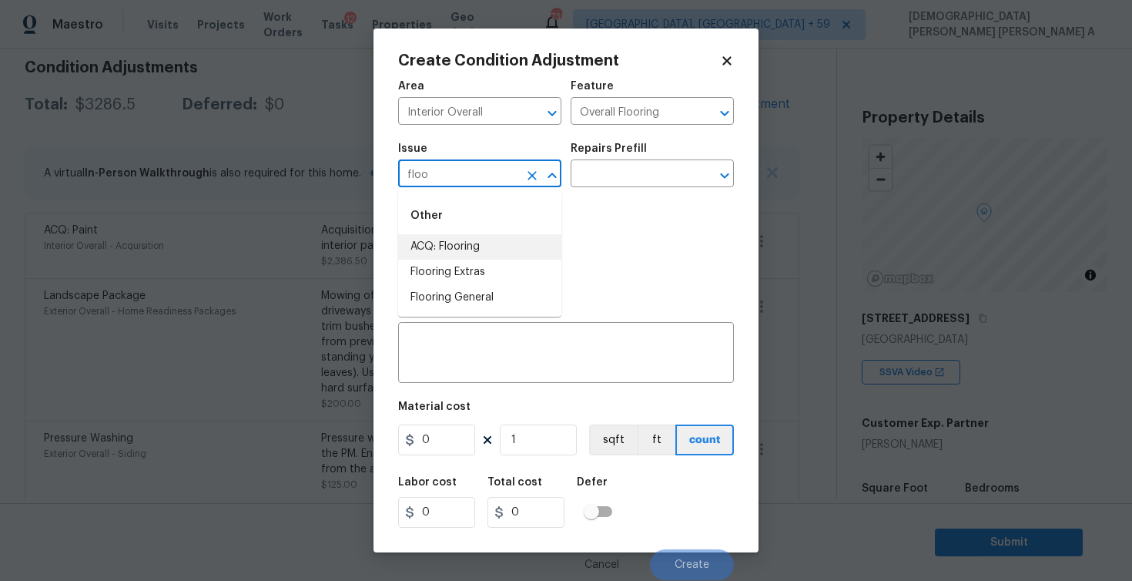
click at [495, 252] on li "ACQ: Flooring" at bounding box center [479, 246] width 163 height 25
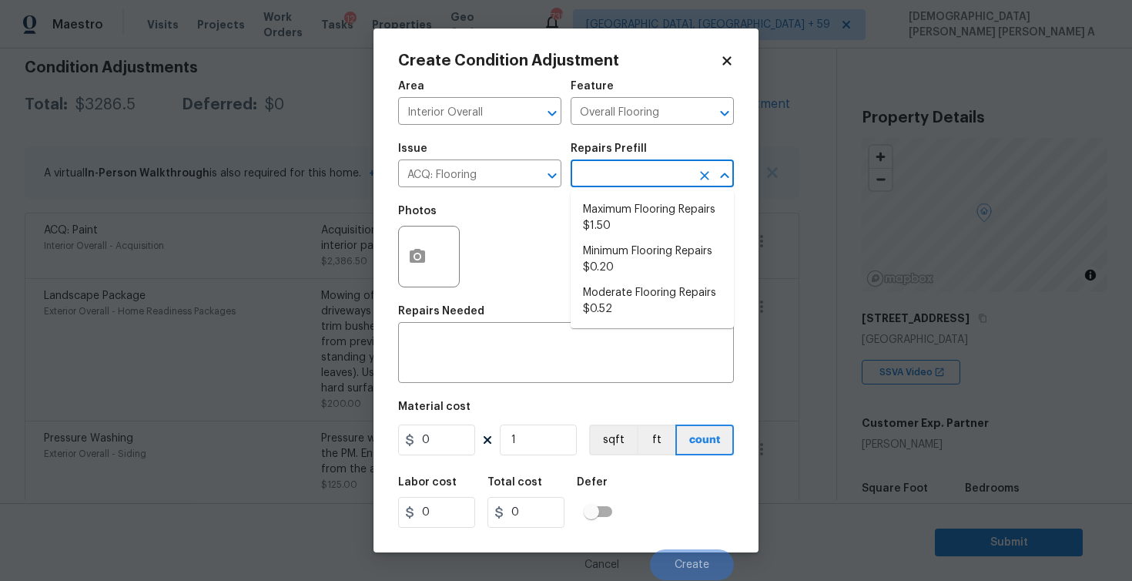
click at [642, 176] on input "text" at bounding box center [631, 175] width 120 height 24
click at [628, 308] on li "Moderate Flooring Repairs $0.52" at bounding box center [652, 301] width 163 height 42
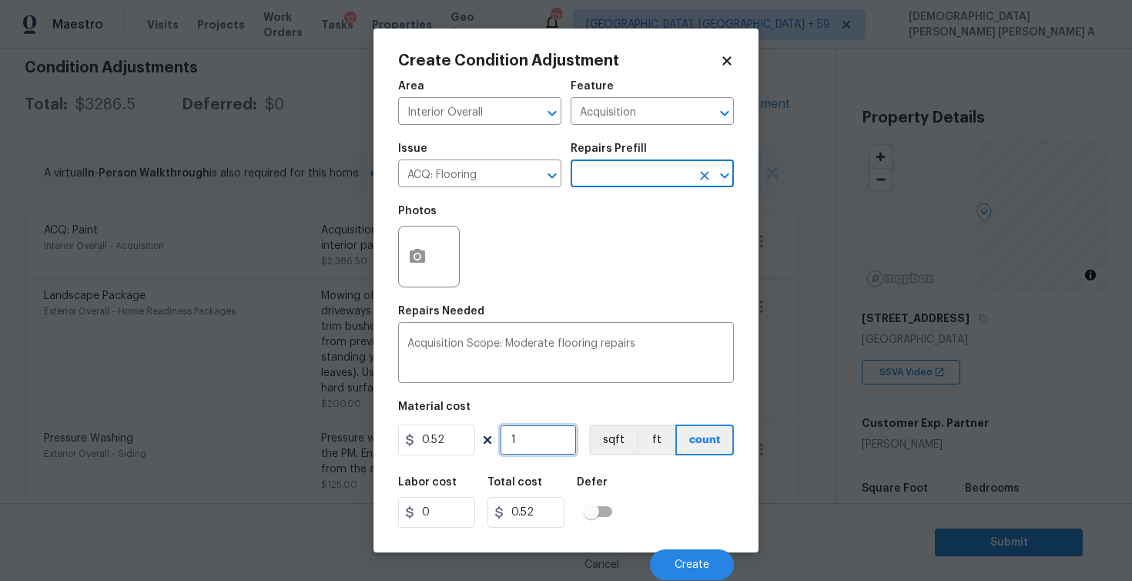
click at [533, 434] on input "1" at bounding box center [538, 439] width 77 height 31
click at [604, 437] on button "sqft" at bounding box center [613, 439] width 48 height 31
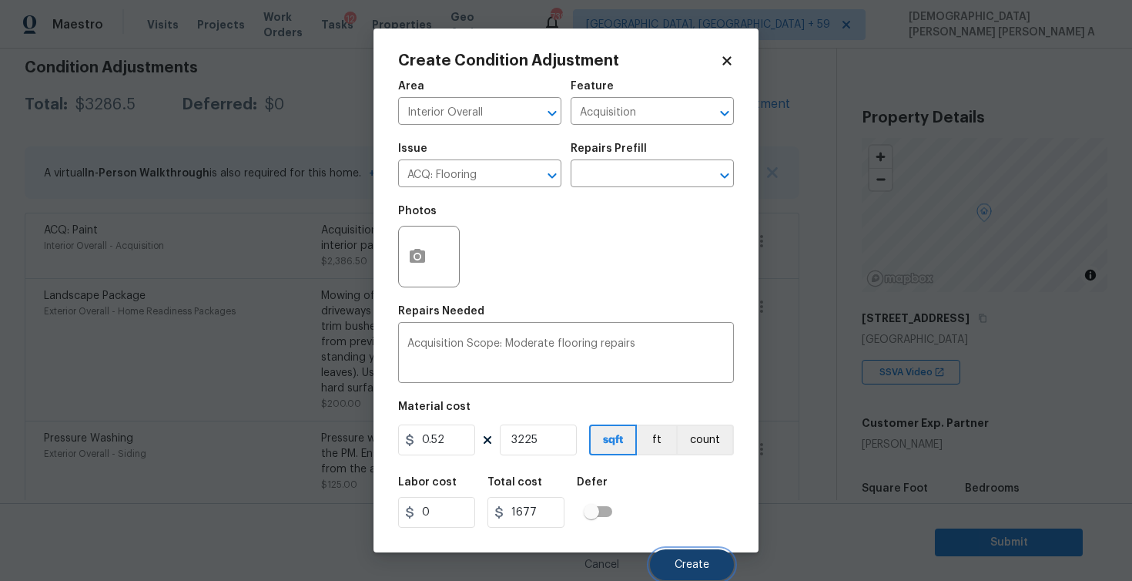
click at [691, 571] on button "Create" at bounding box center [692, 564] width 84 height 31
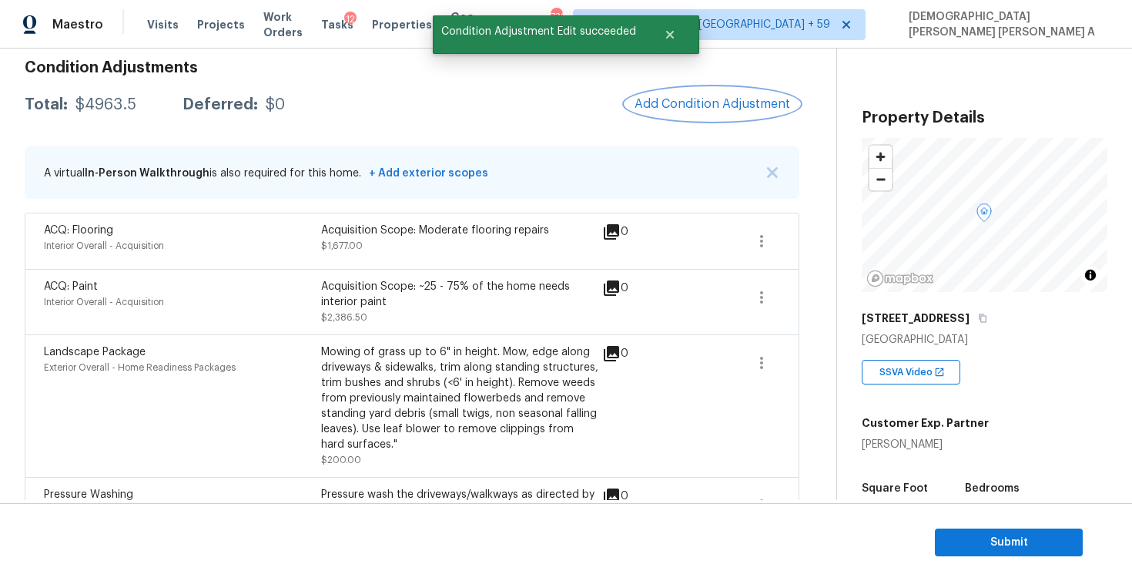
click at [728, 109] on span "Add Condition Adjustment" at bounding box center [713, 104] width 156 height 14
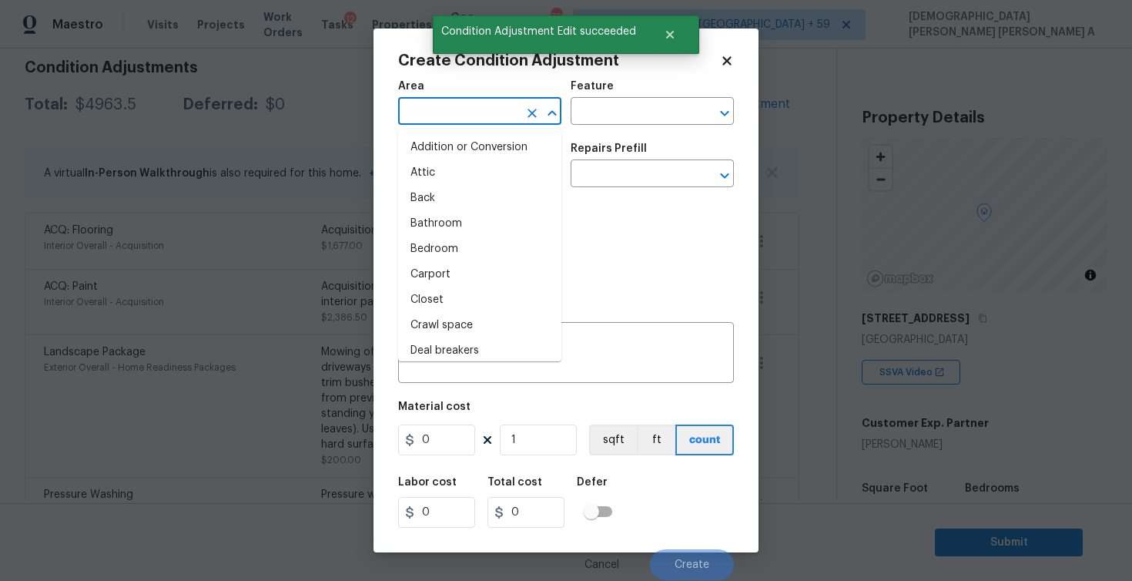
click at [448, 109] on input "text" at bounding box center [458, 113] width 120 height 24
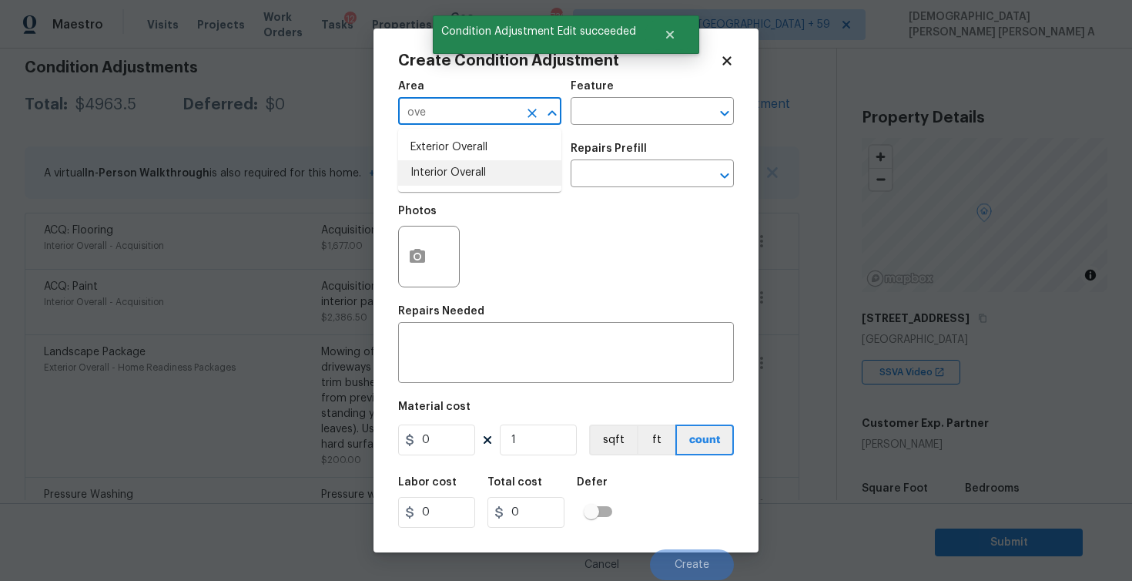
click at [470, 180] on li "Interior Overall" at bounding box center [479, 172] width 163 height 25
click at [622, 126] on div "Area Interior Overall ​ Feature ​" at bounding box center [566, 103] width 336 height 62
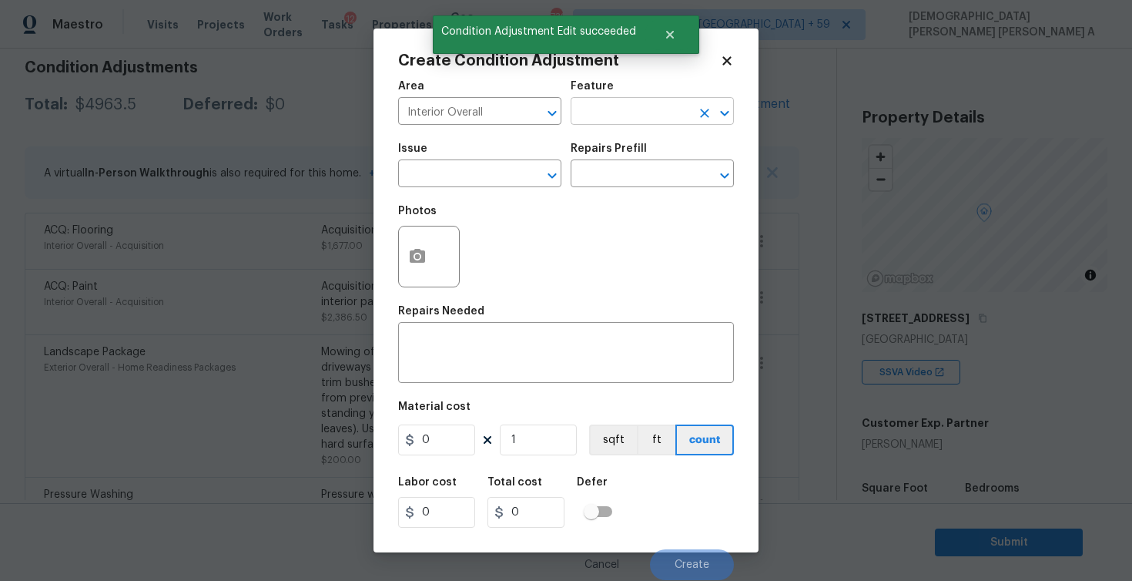
click at [622, 121] on input "text" at bounding box center [631, 113] width 120 height 24
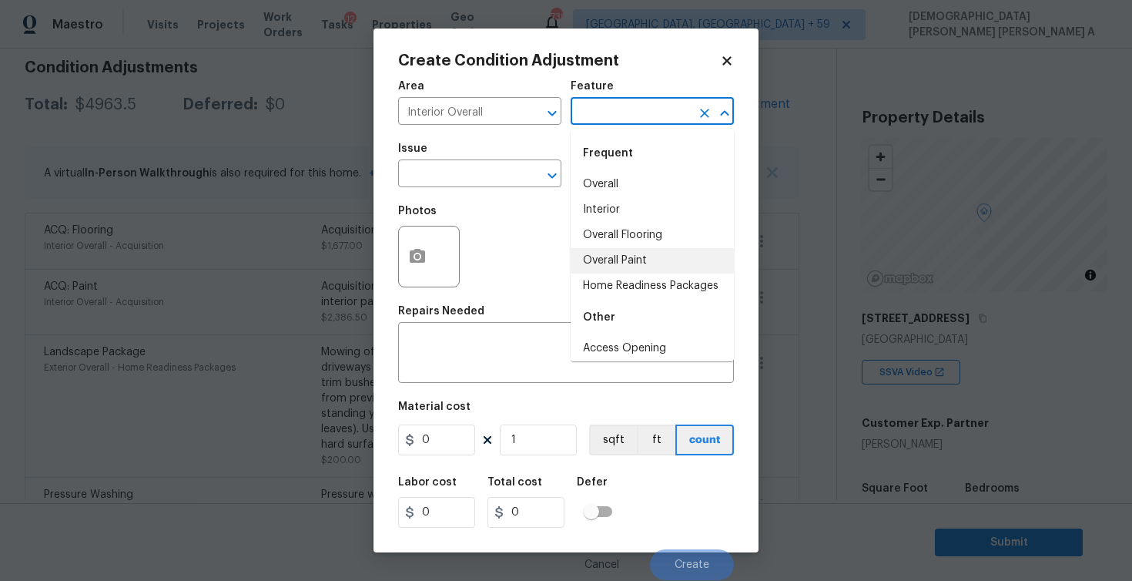
click at [637, 270] on li "Overall Paint" at bounding box center [652, 260] width 163 height 25
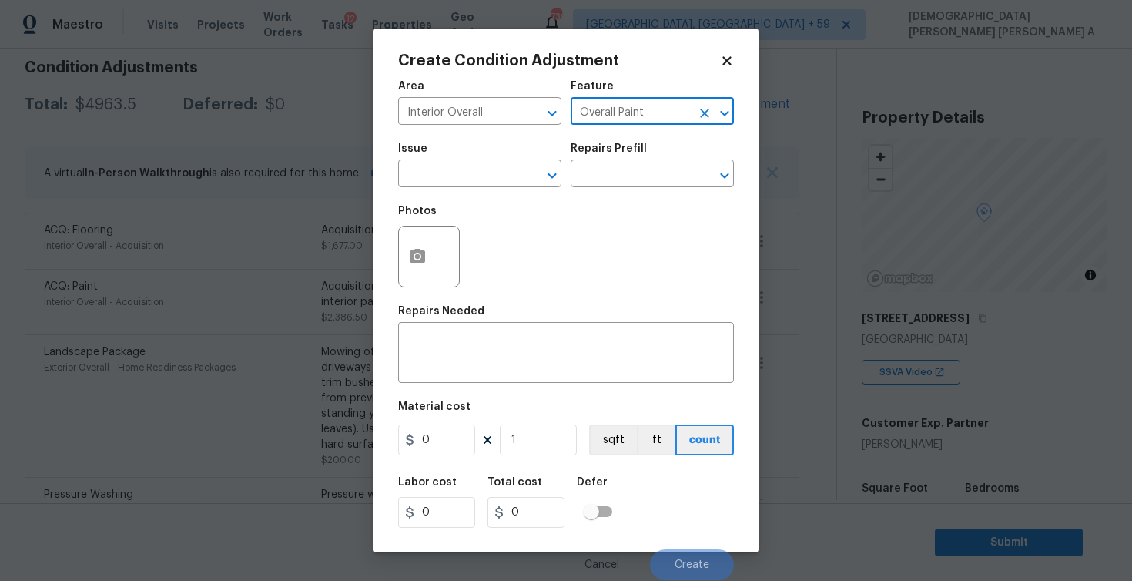
click at [706, 104] on button "Clear" at bounding box center [705, 113] width 22 height 22
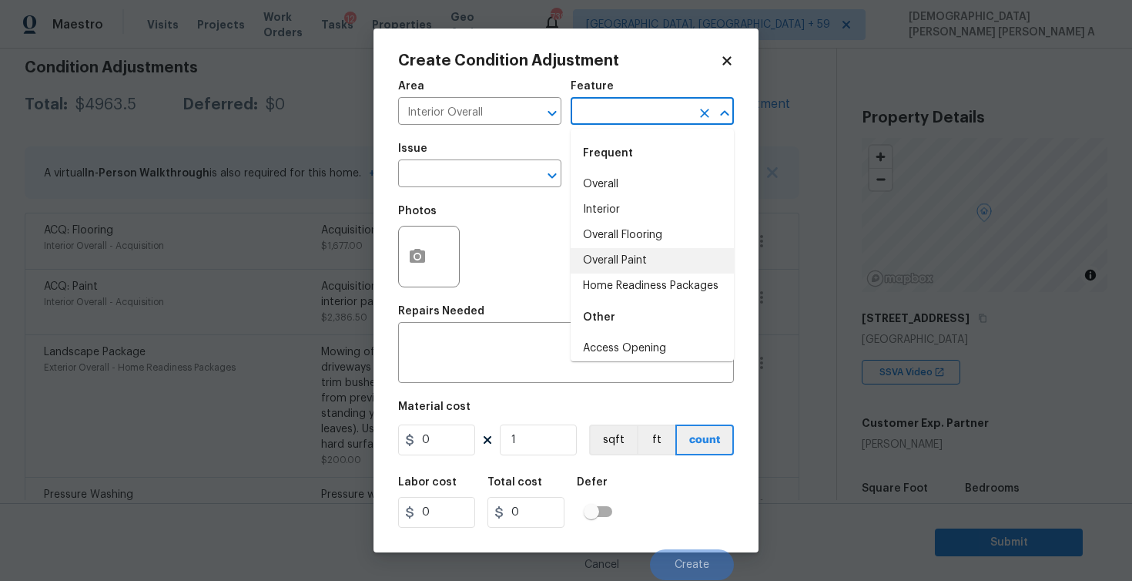
click at [662, 113] on input "text" at bounding box center [631, 113] width 120 height 24
click at [635, 285] on li "Home Readiness Packages" at bounding box center [652, 285] width 163 height 25
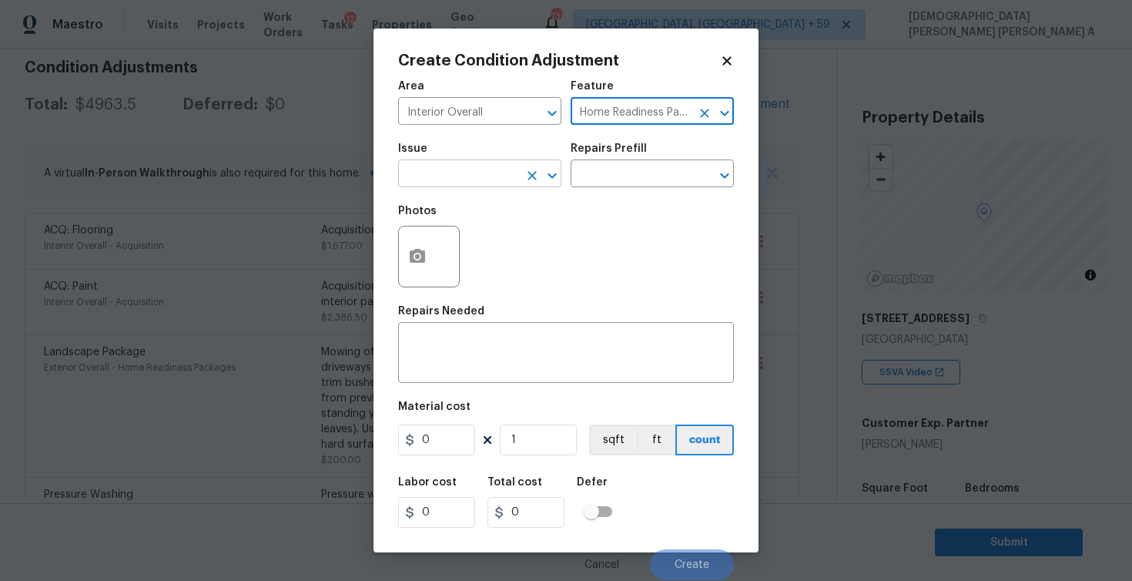
click at [471, 175] on input "text" at bounding box center [458, 175] width 120 height 24
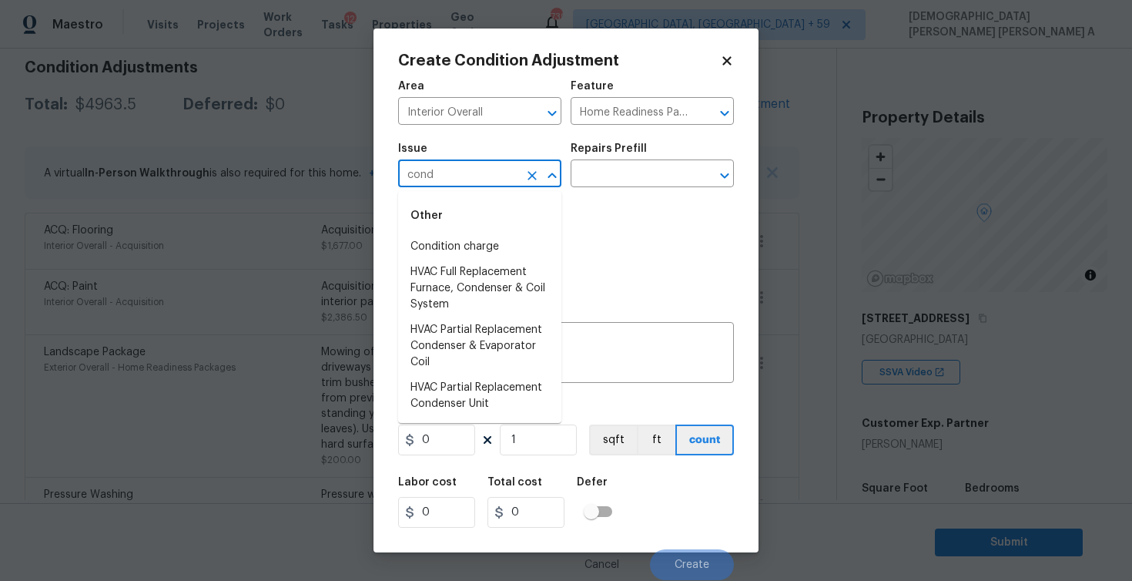
click at [477, 238] on li "Condition charge" at bounding box center [479, 246] width 163 height 25
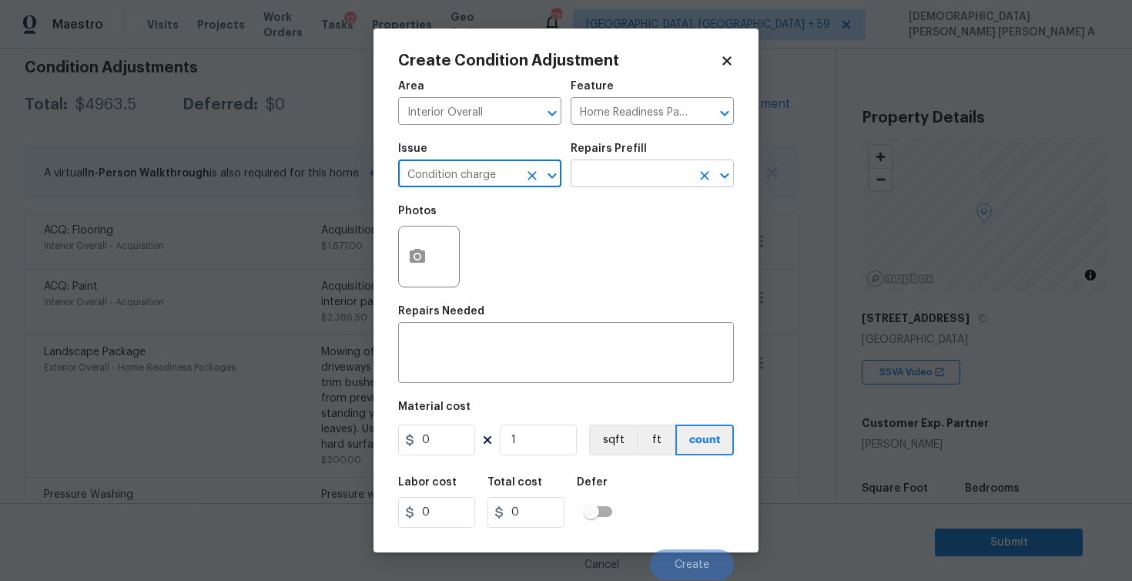
click at [669, 176] on input "text" at bounding box center [631, 175] width 120 height 24
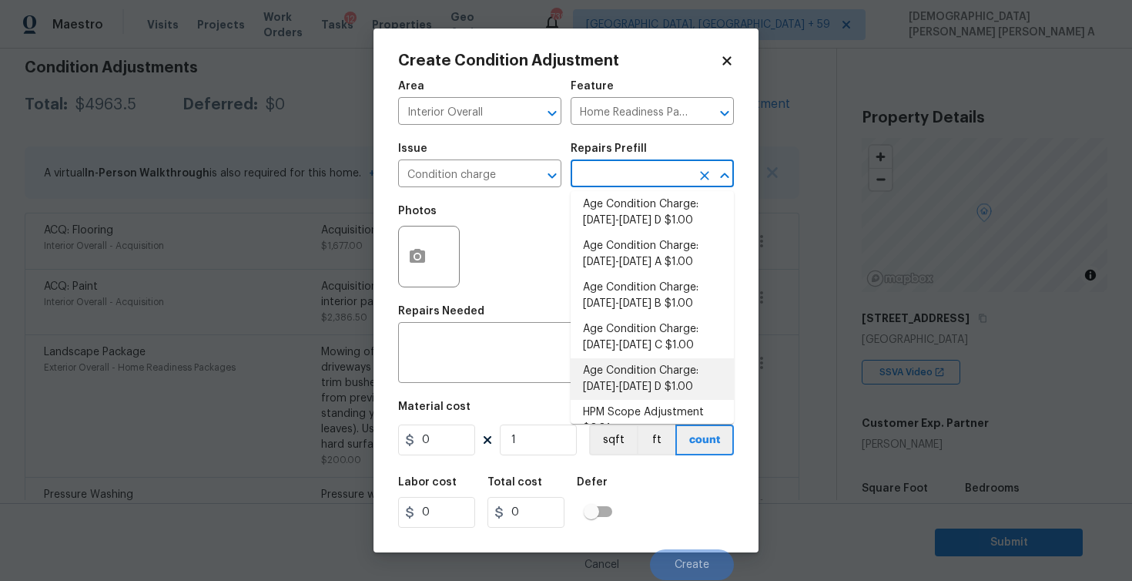
scroll to position [457, 0]
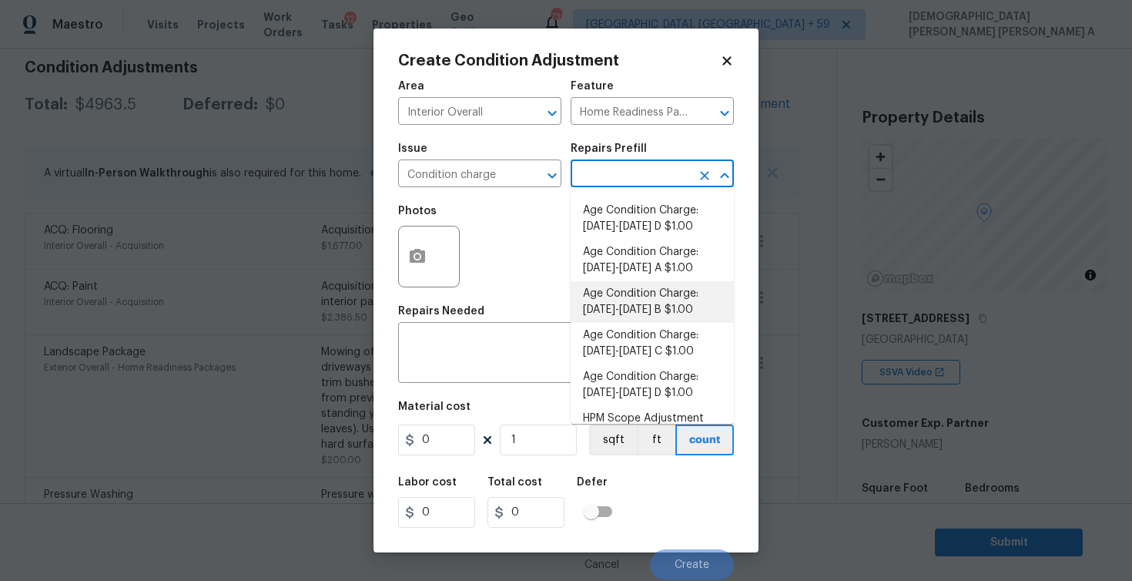
click at [657, 309] on li "Age Condition Charge: [DATE]-[DATE] B $1.00" at bounding box center [652, 302] width 163 height 42
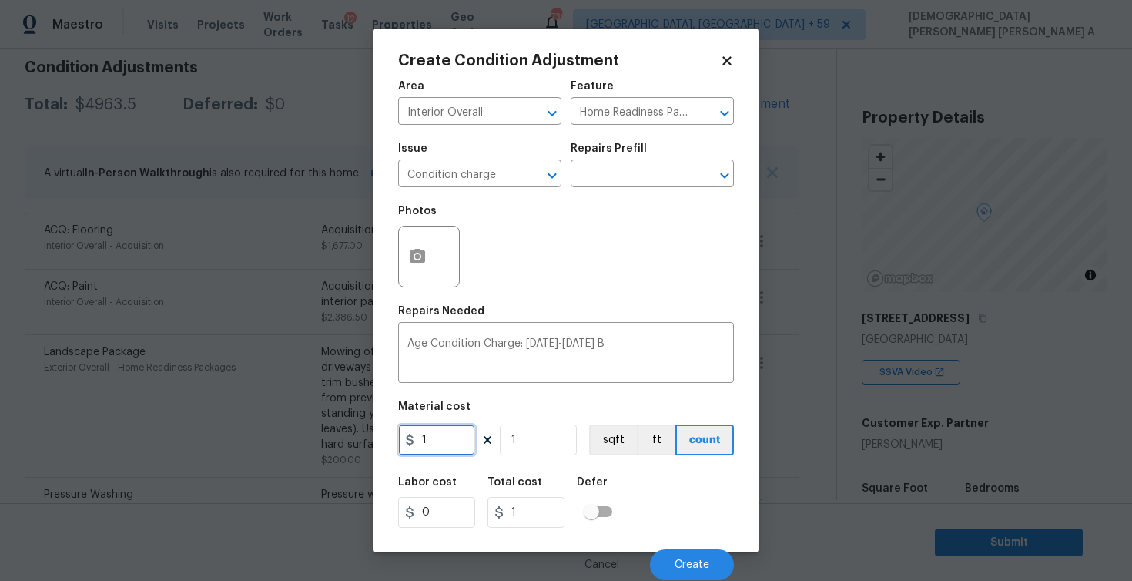
click at [441, 445] on input "1" at bounding box center [436, 439] width 77 height 31
click at [689, 568] on span "Create" at bounding box center [692, 565] width 35 height 12
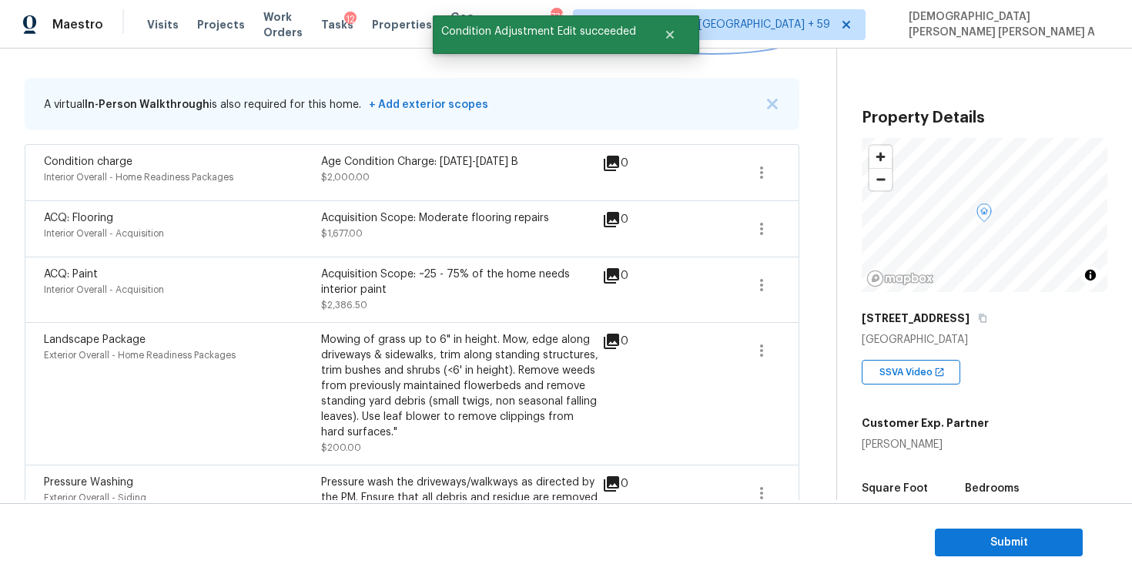
scroll to position [199, 0]
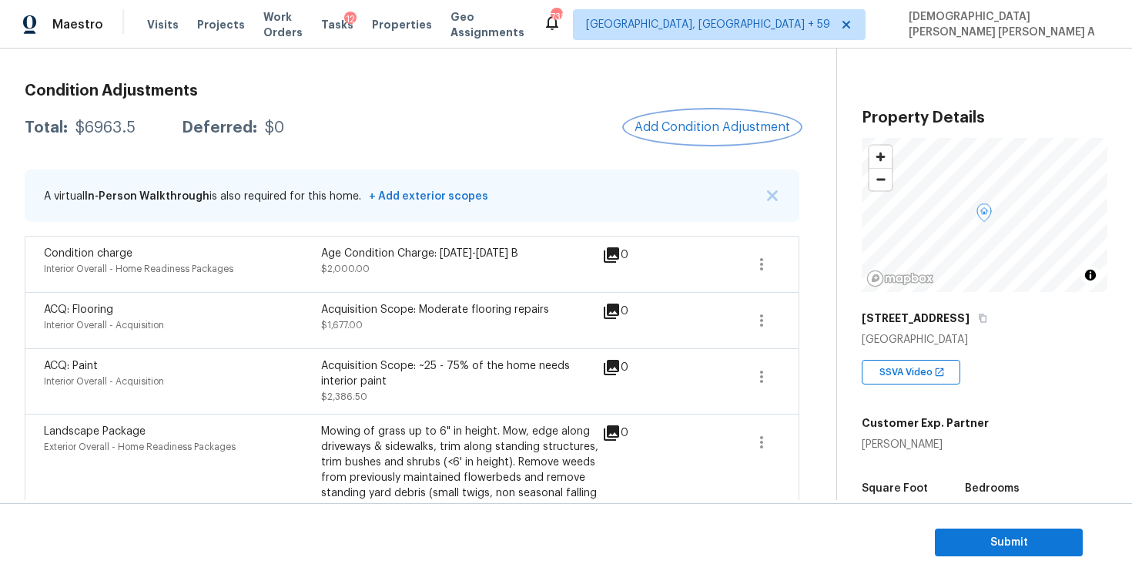
click at [705, 140] on button "Add Condition Adjustment" at bounding box center [712, 127] width 174 height 32
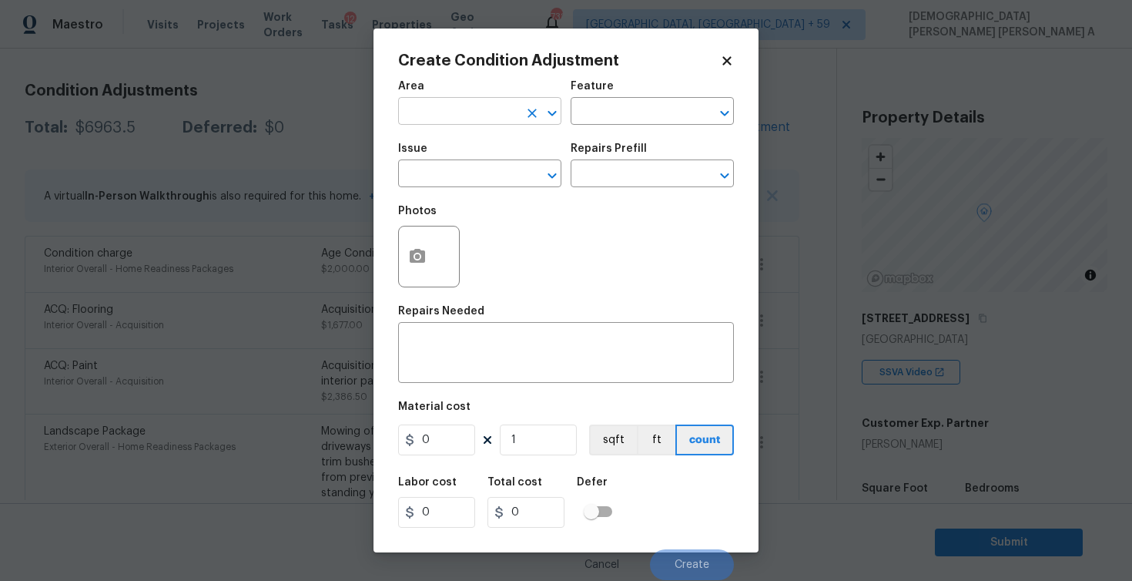
click at [478, 118] on input "text" at bounding box center [458, 113] width 120 height 24
click at [474, 144] on li "Exterior Overall" at bounding box center [479, 147] width 163 height 25
click at [592, 113] on input "text" at bounding box center [631, 113] width 120 height 24
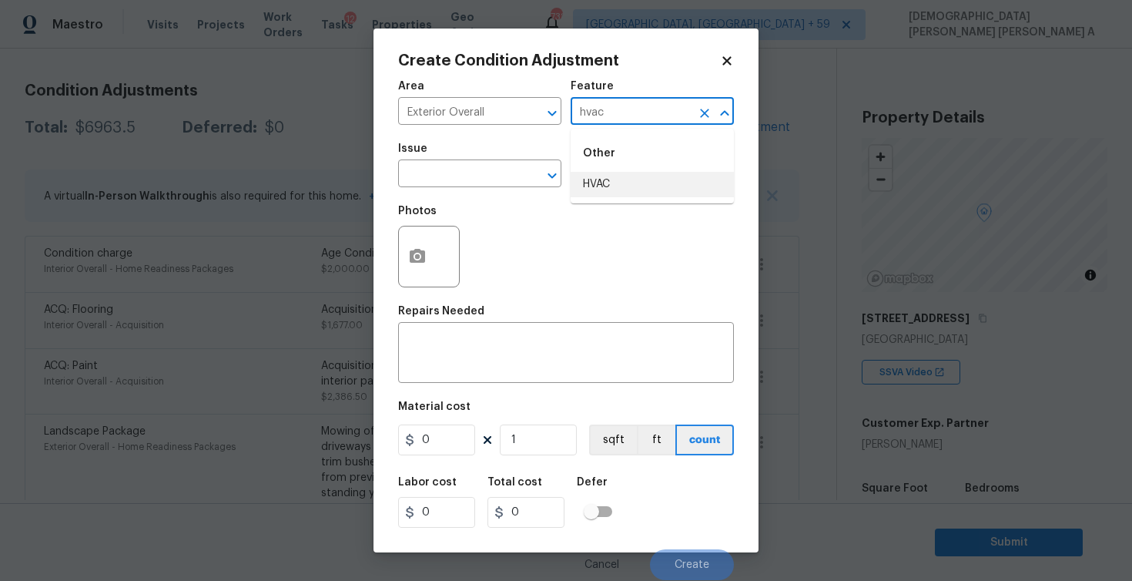
click at [596, 179] on li "HVAC" at bounding box center [652, 184] width 163 height 25
click at [466, 173] on input "text" at bounding box center [458, 175] width 120 height 24
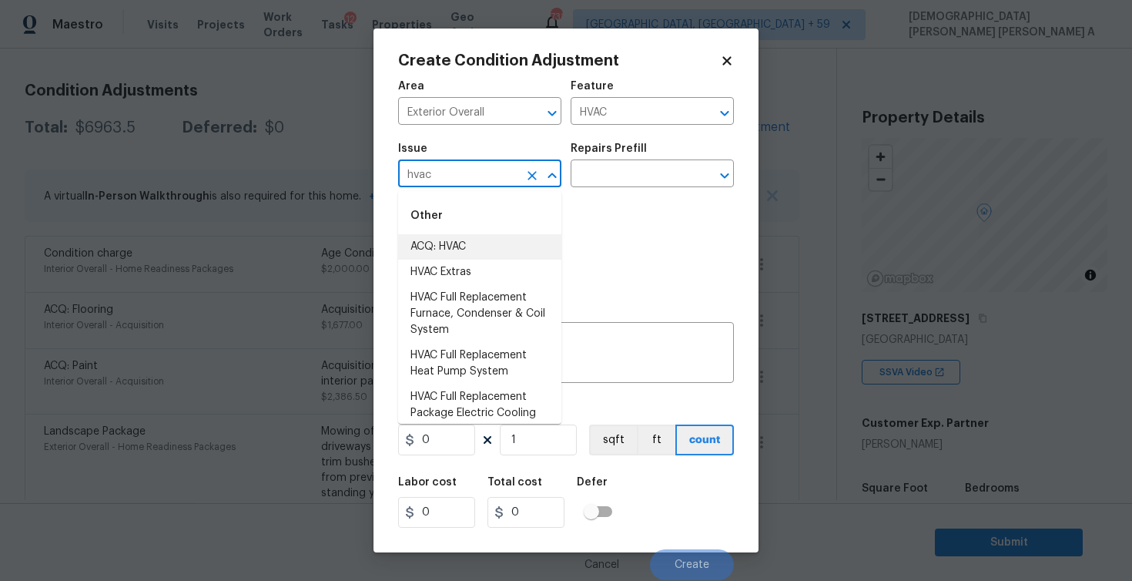
click at [510, 250] on li "ACQ: HVAC" at bounding box center [479, 246] width 163 height 25
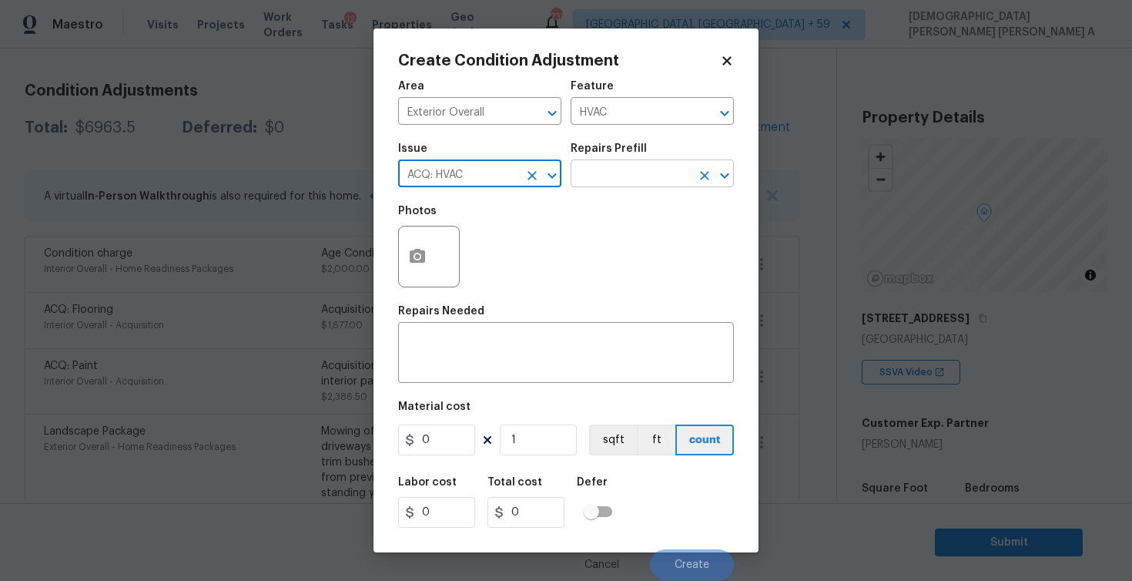
click at [630, 172] on input "text" at bounding box center [631, 175] width 120 height 24
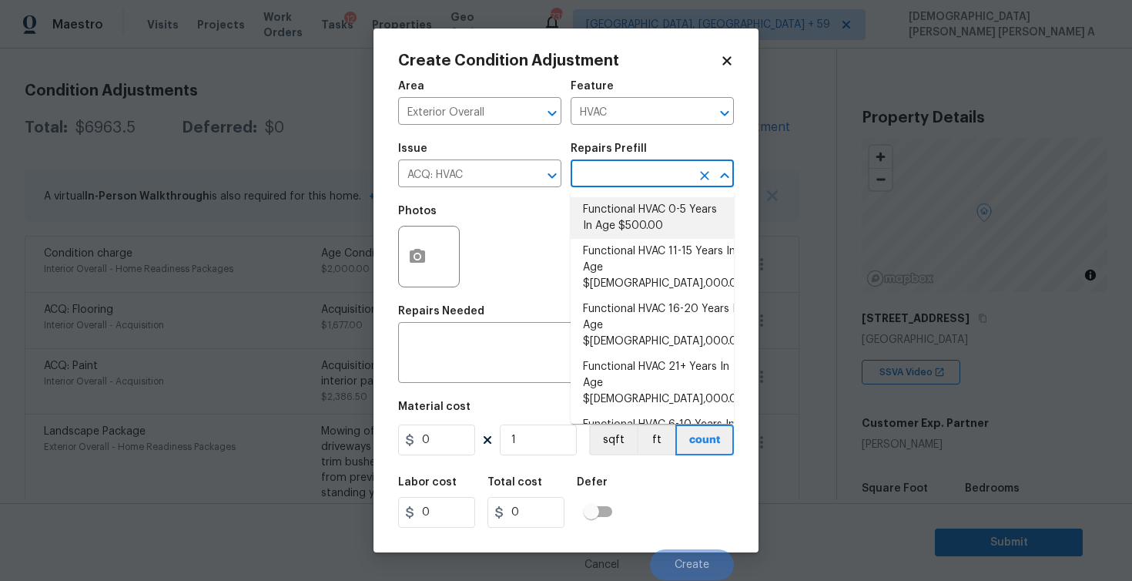
click at [618, 214] on li "Functional HVAC 0-5 Years In Age $500.00" at bounding box center [652, 218] width 163 height 42
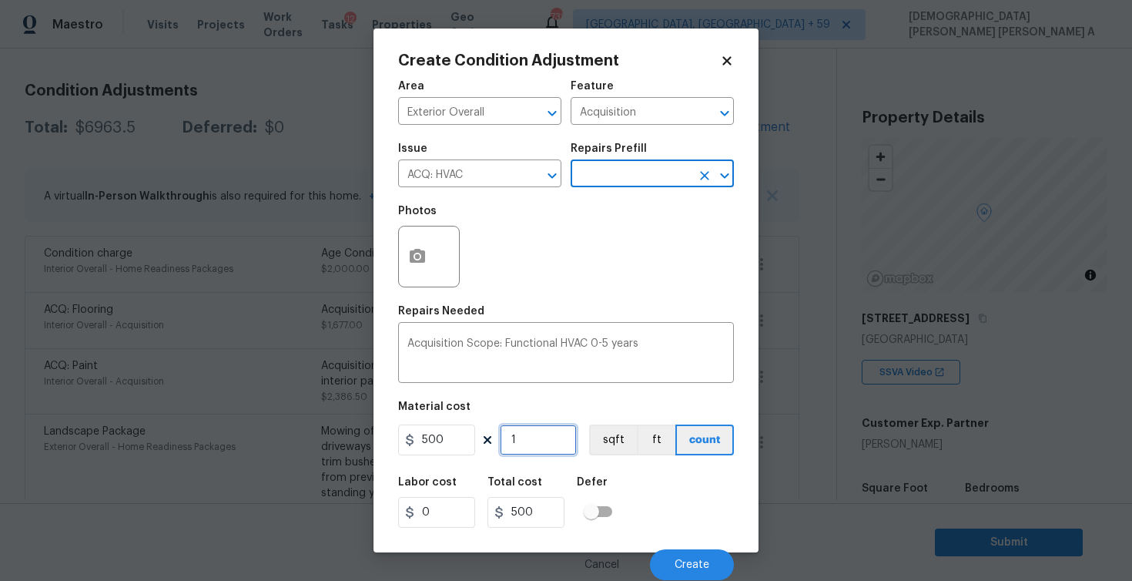
click at [546, 442] on input "1" at bounding box center [538, 439] width 77 height 31
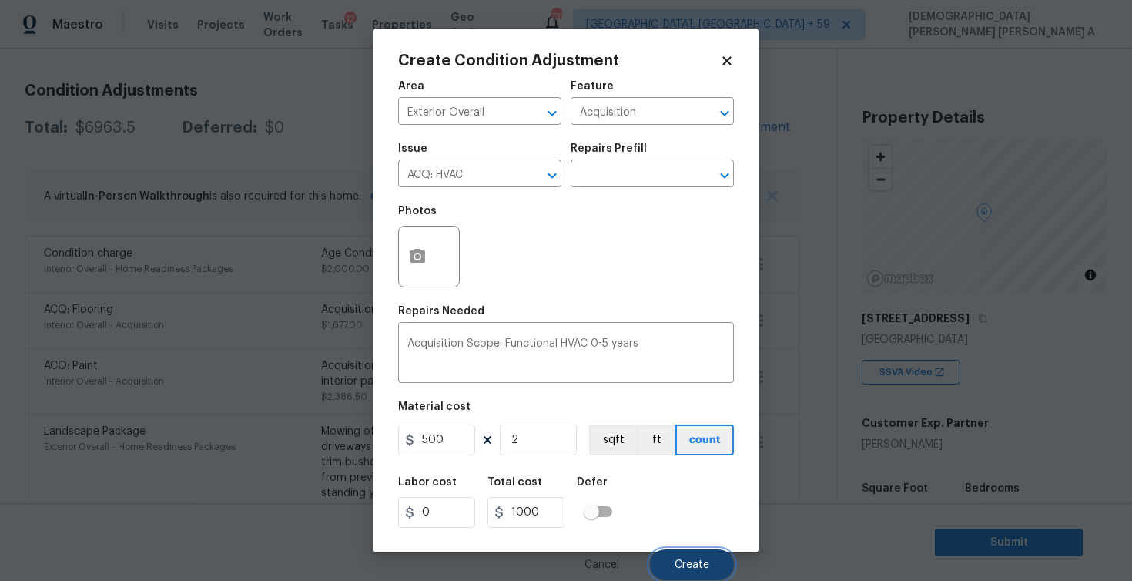
click at [691, 563] on span "Create" at bounding box center [692, 565] width 35 height 12
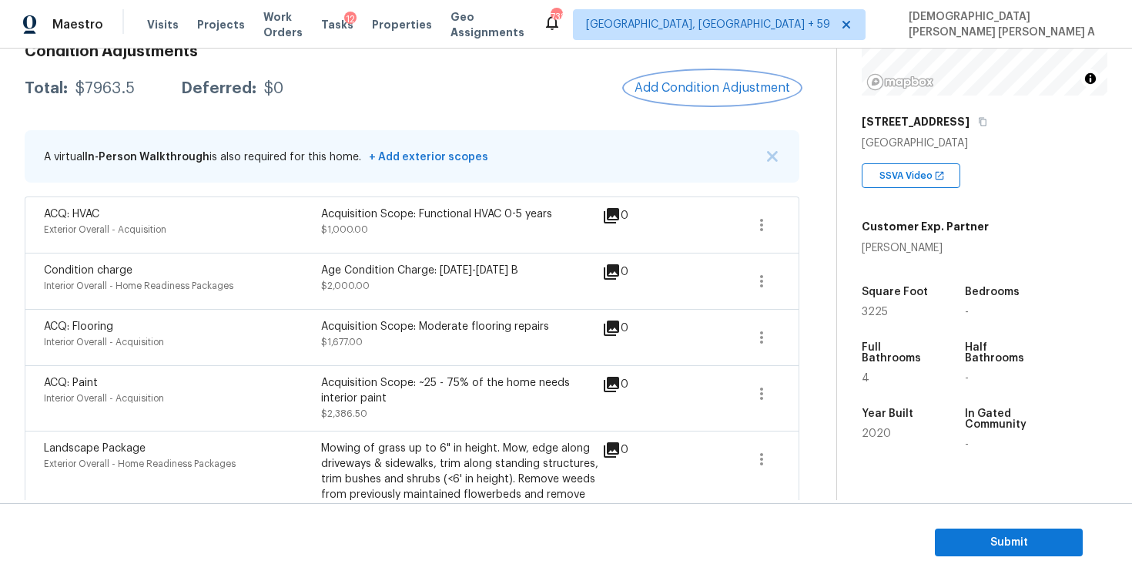
scroll to position [0, 0]
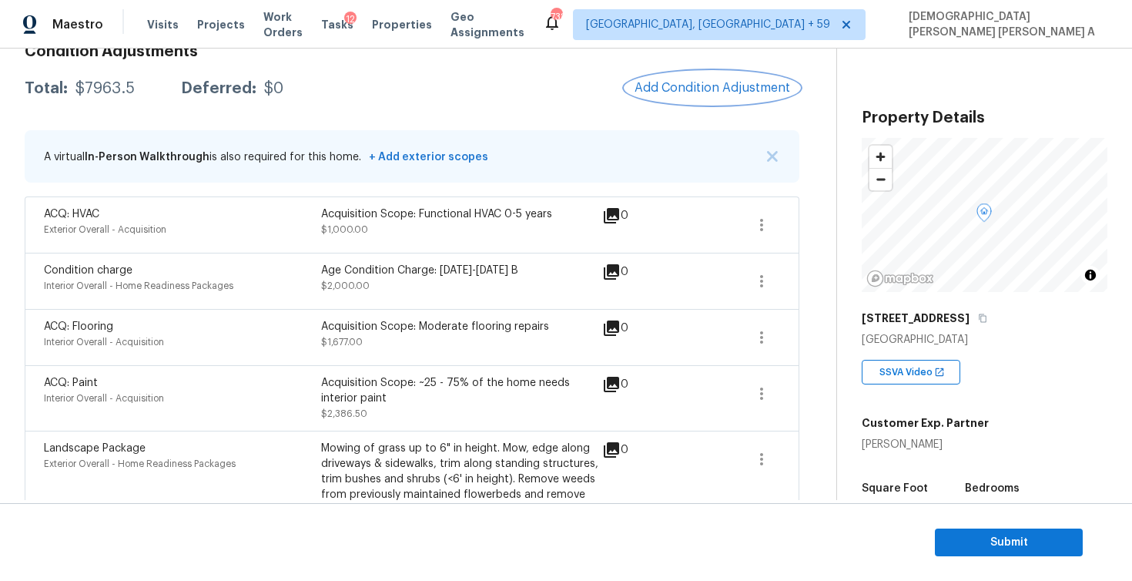
click at [706, 100] on button "Add Condition Adjustment" at bounding box center [712, 88] width 174 height 32
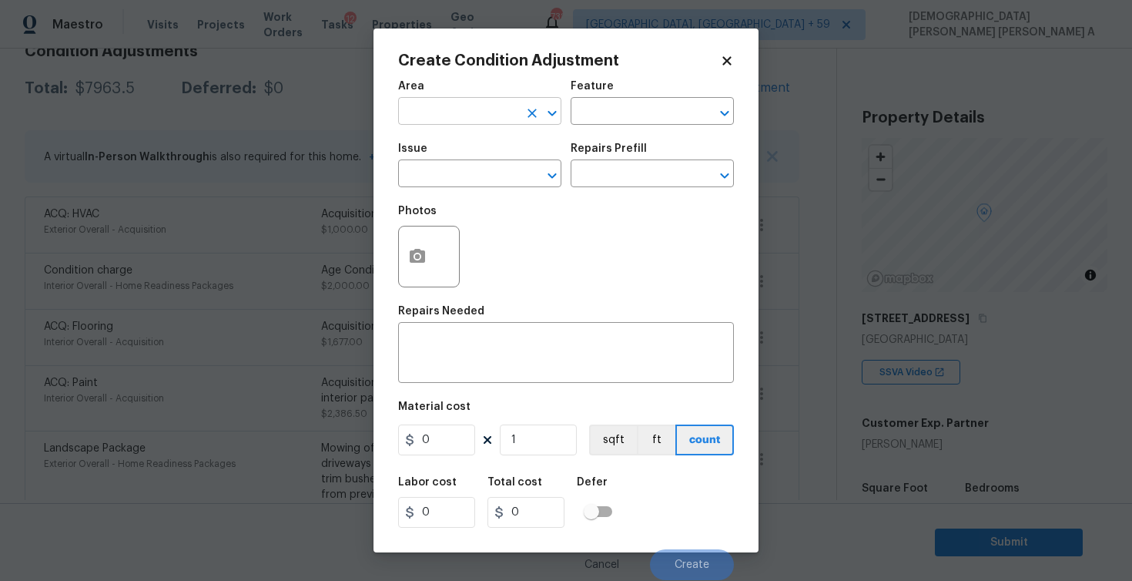
click at [483, 121] on input "text" at bounding box center [458, 113] width 120 height 24
click at [489, 146] on li "Exterior Overall" at bounding box center [479, 147] width 163 height 25
click at [651, 127] on div "Area Exterior Overall ​ Feature ​" at bounding box center [566, 103] width 336 height 62
click at [645, 119] on input "text" at bounding box center [631, 113] width 120 height 24
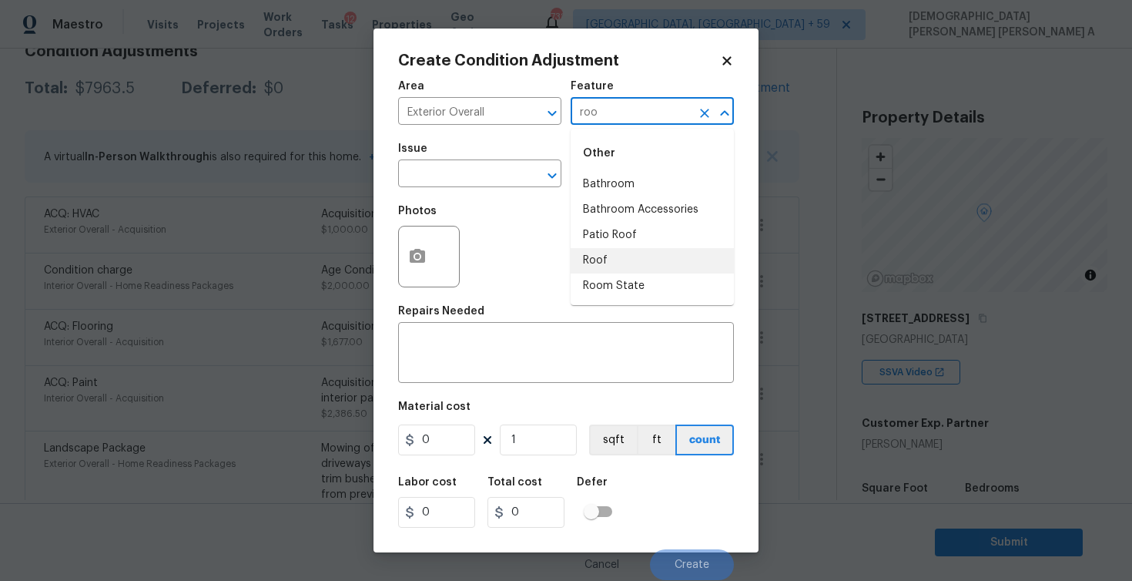
click at [611, 260] on li "Roof" at bounding box center [652, 260] width 163 height 25
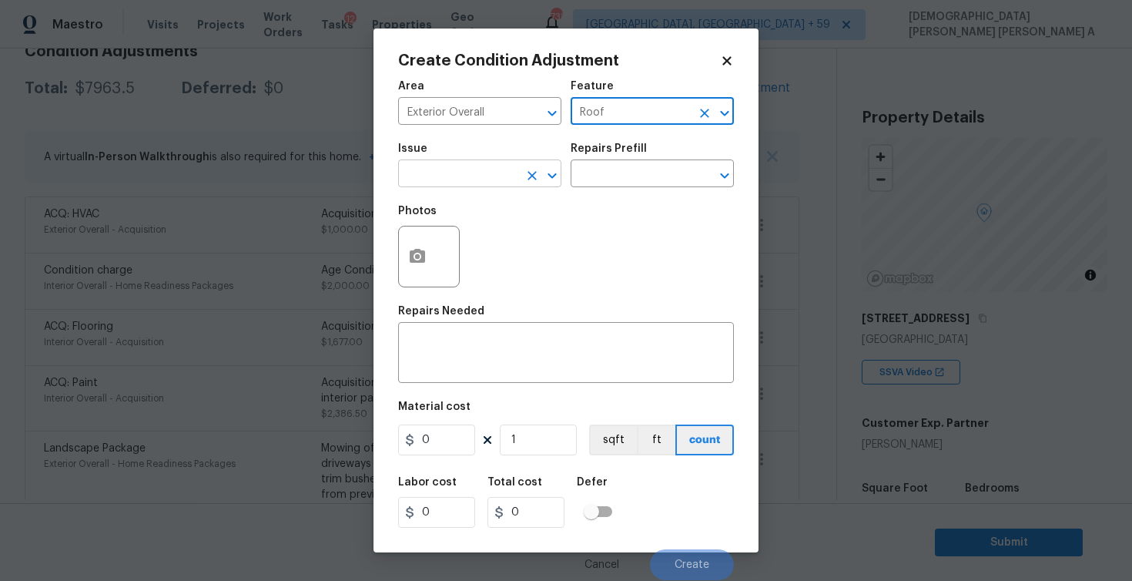
click at [493, 177] on input "text" at bounding box center [458, 175] width 120 height 24
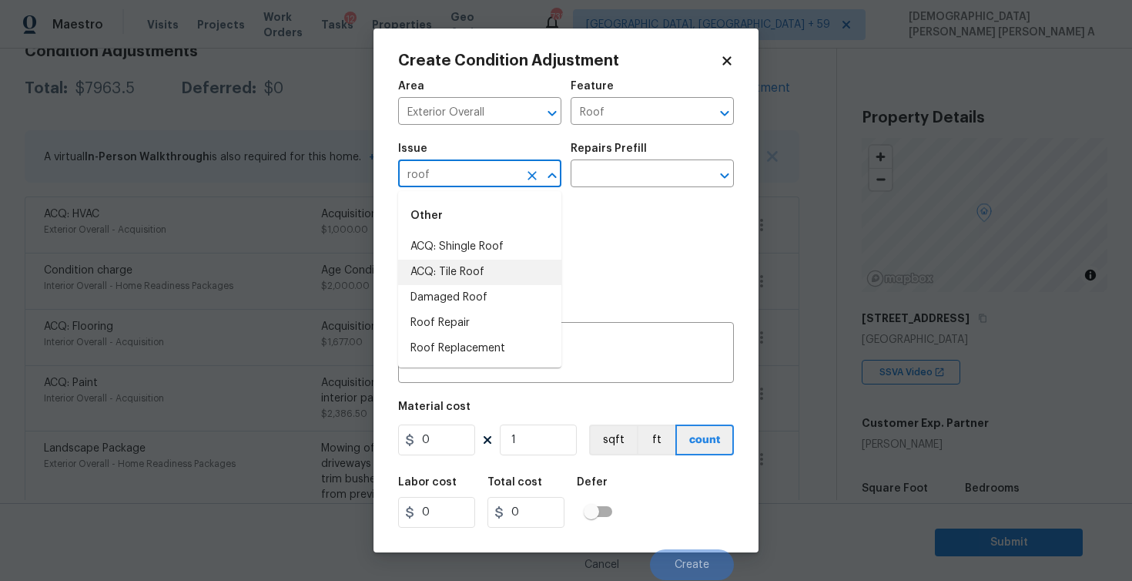
click at [504, 276] on li "ACQ: Tile Roof" at bounding box center [479, 272] width 163 height 25
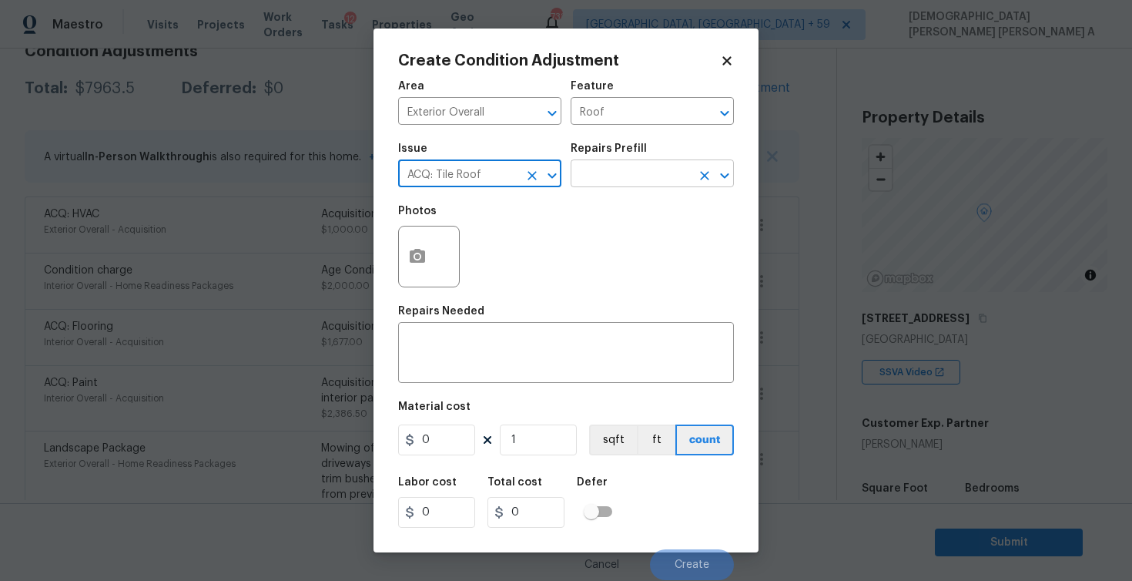
click at [620, 179] on input "text" at bounding box center [631, 175] width 120 height 24
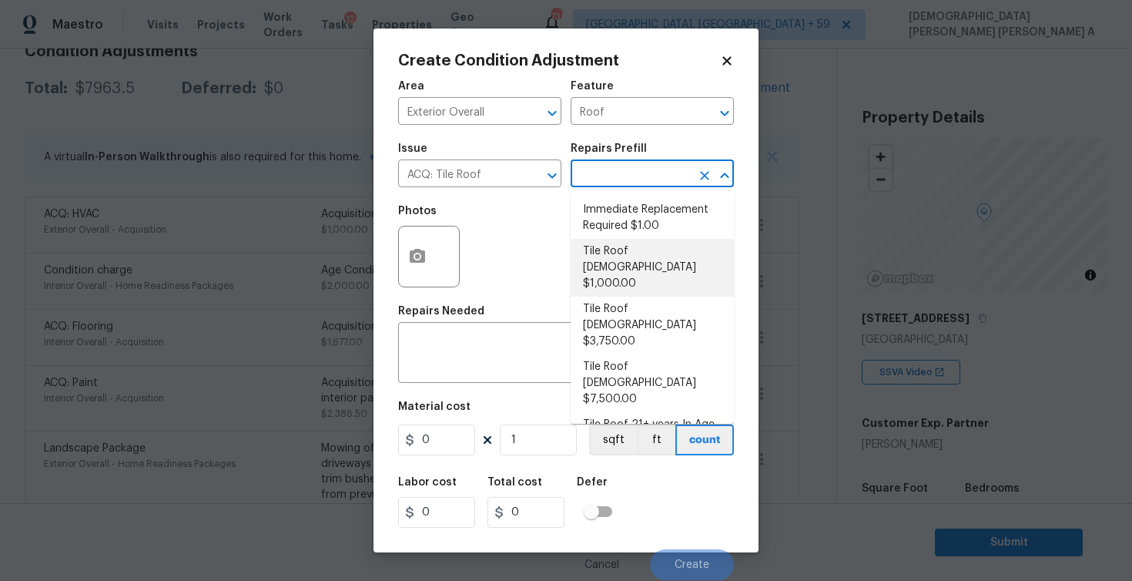
click at [617, 251] on li "Tile Roof [DEMOGRAPHIC_DATA] $1,000.00" at bounding box center [652, 268] width 163 height 58
click at [523, 357] on textarea "Acquisition Scope: Tile Roof 0-10 years in age maintenance." at bounding box center [565, 354] width 317 height 32
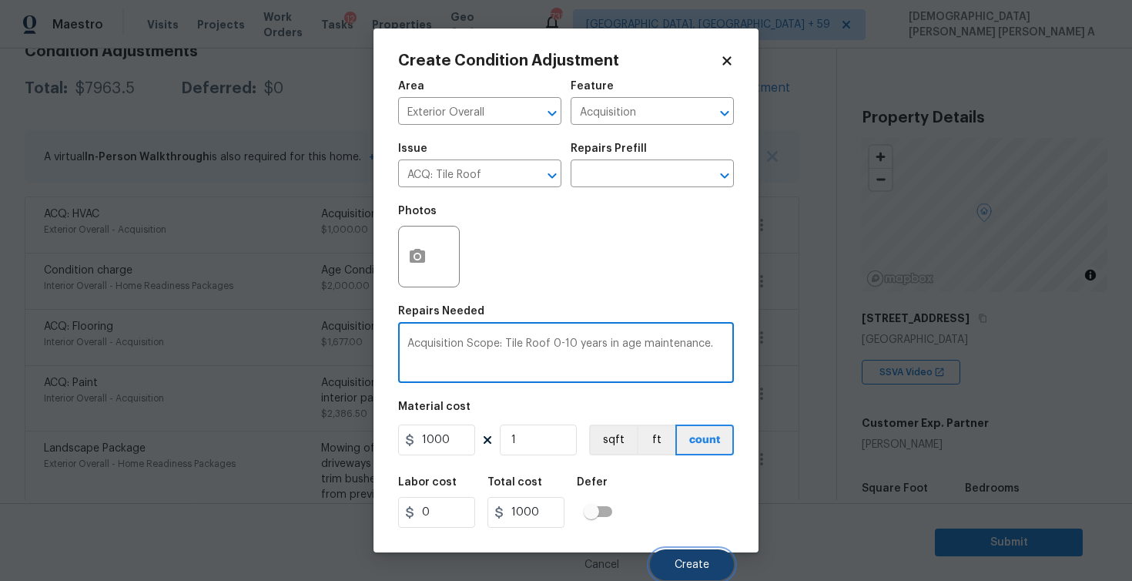
click at [683, 565] on span "Create" at bounding box center [692, 565] width 35 height 12
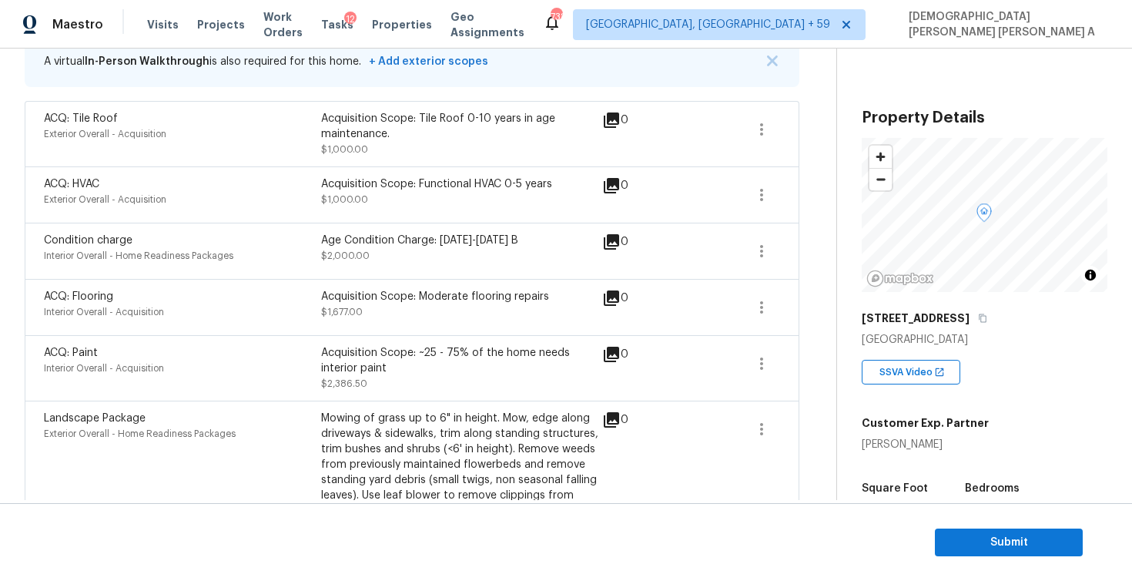
scroll to position [61, 0]
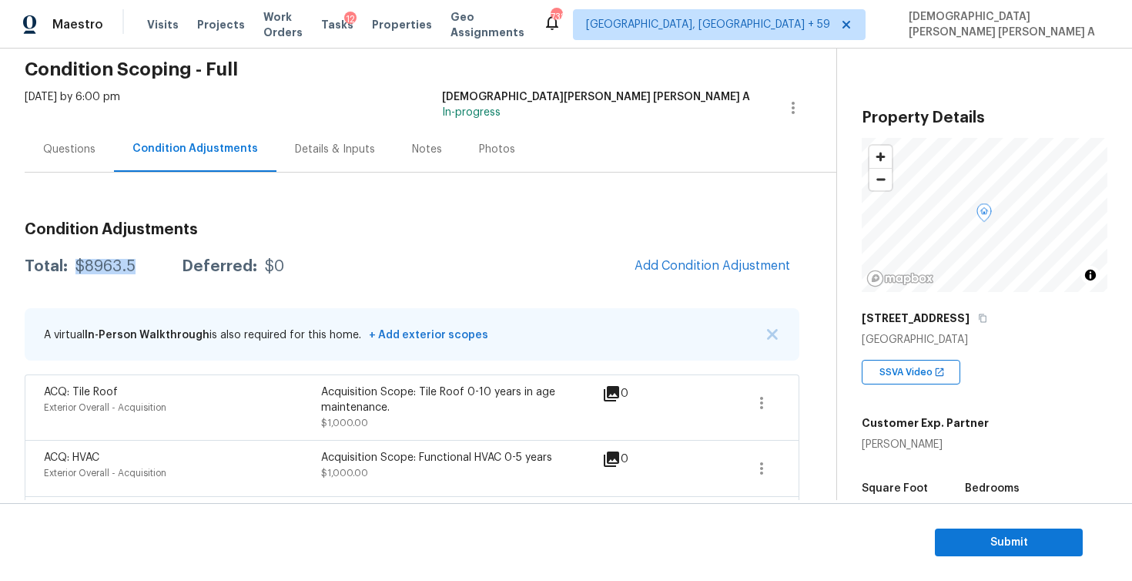
click at [141, 263] on div "Total: $8963.5 Deferred: $0" at bounding box center [155, 266] width 260 height 15
copy div "$8963.5"
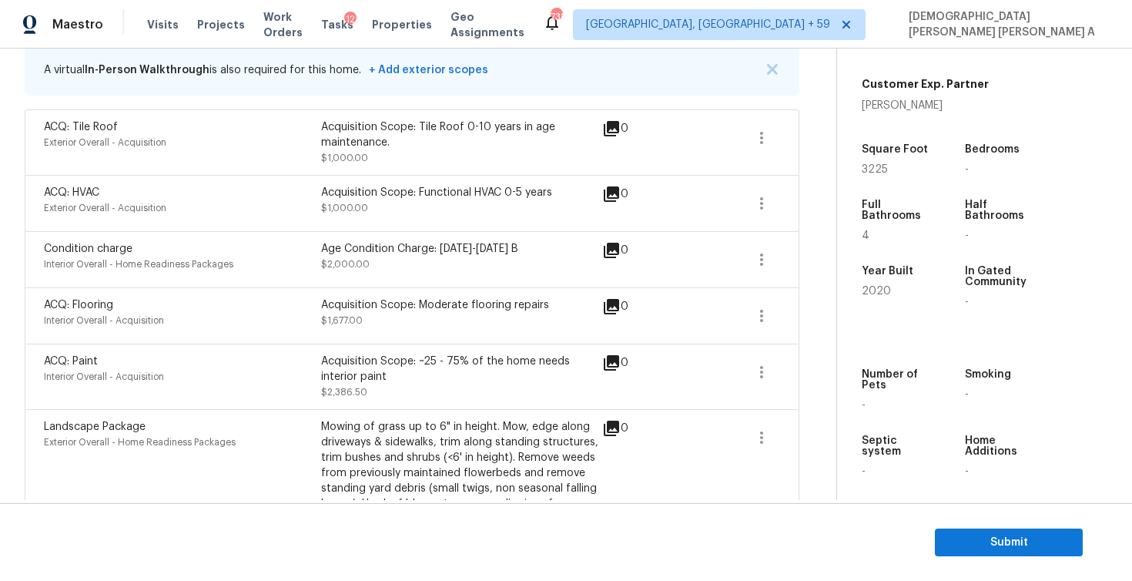
scroll to position [280, 0]
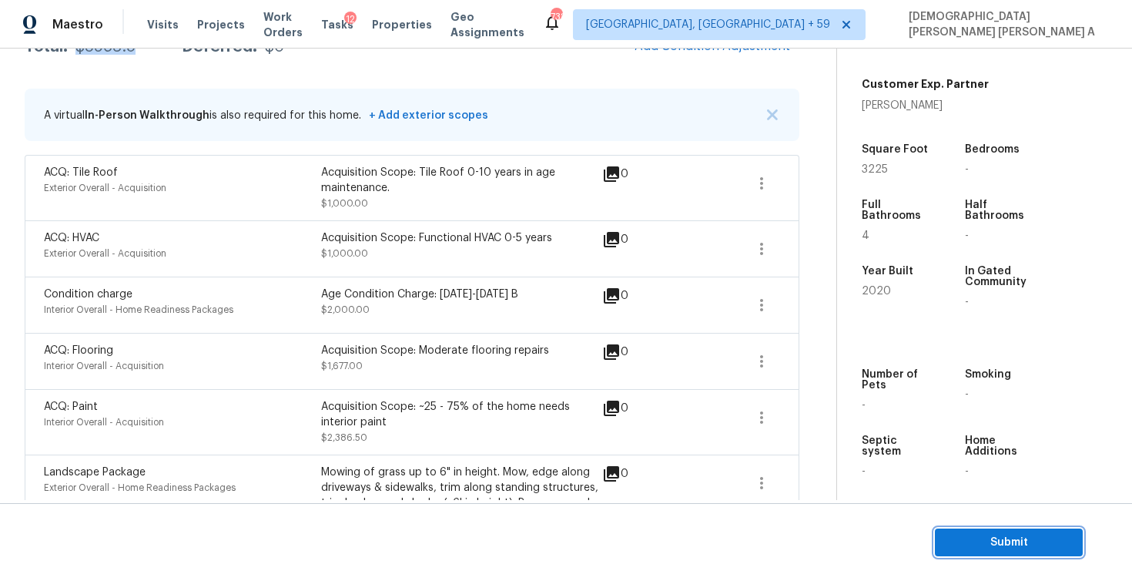
click at [990, 538] on span "Submit" at bounding box center [1008, 542] width 123 height 19
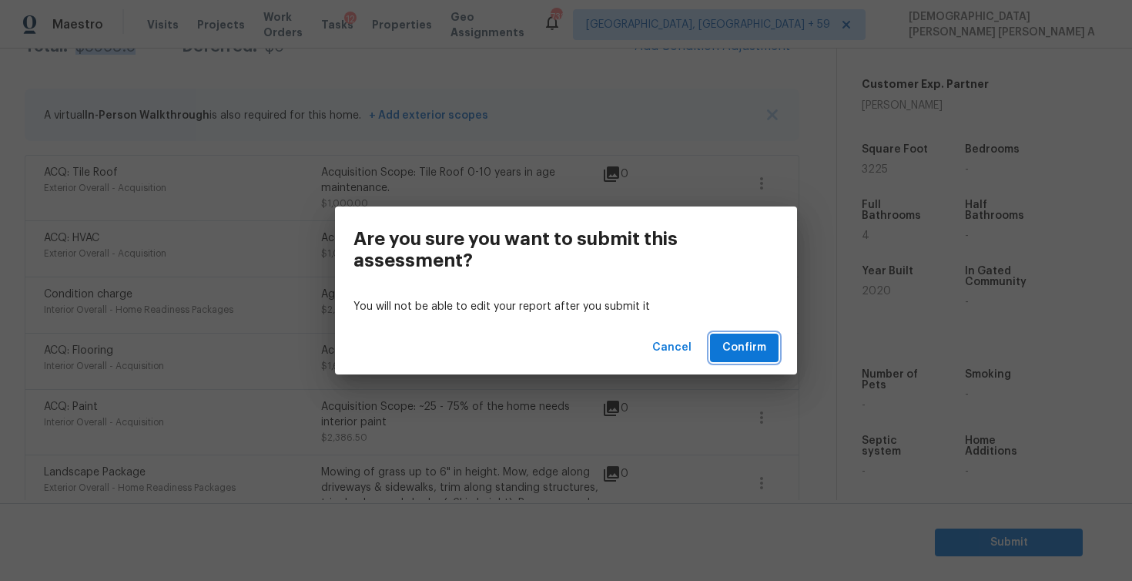
click at [750, 344] on span "Confirm" at bounding box center [744, 347] width 44 height 19
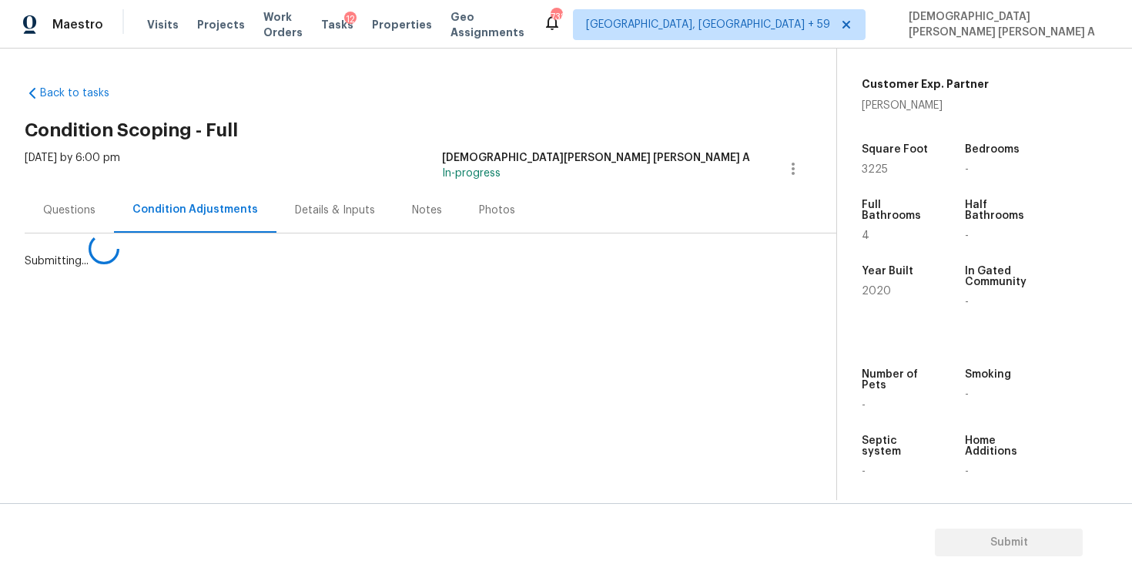
scroll to position [0, 0]
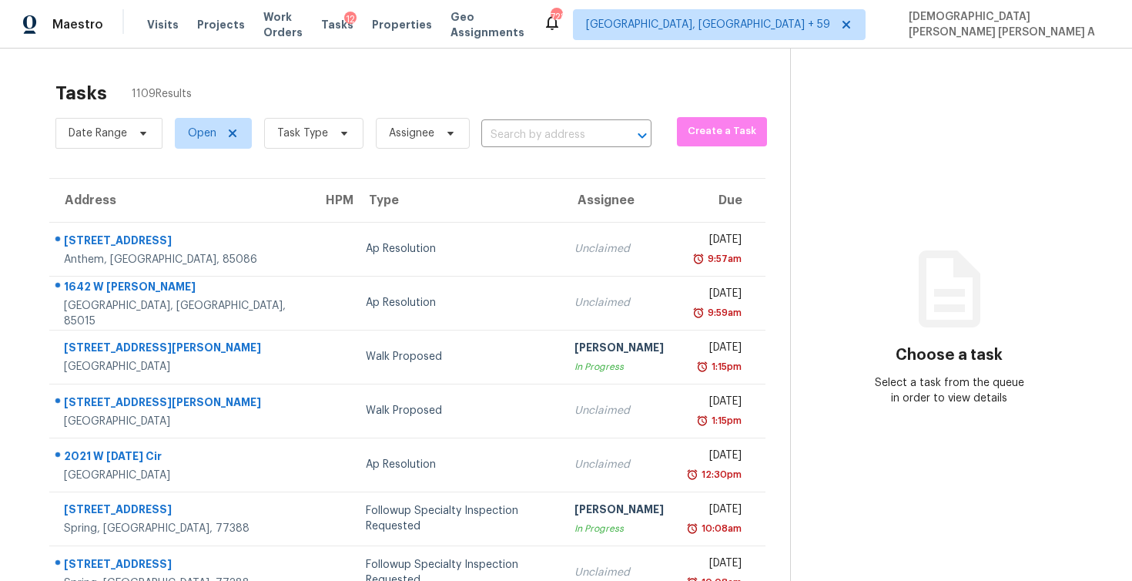
click at [557, 137] on input "text" at bounding box center [544, 135] width 127 height 24
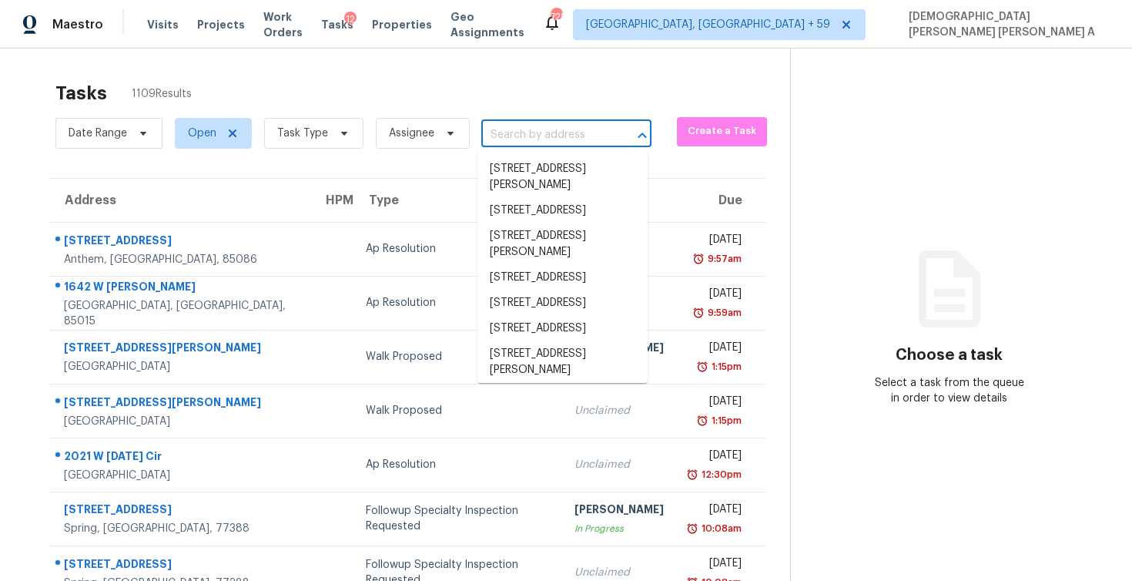
paste input "[STREET_ADDRESS]"
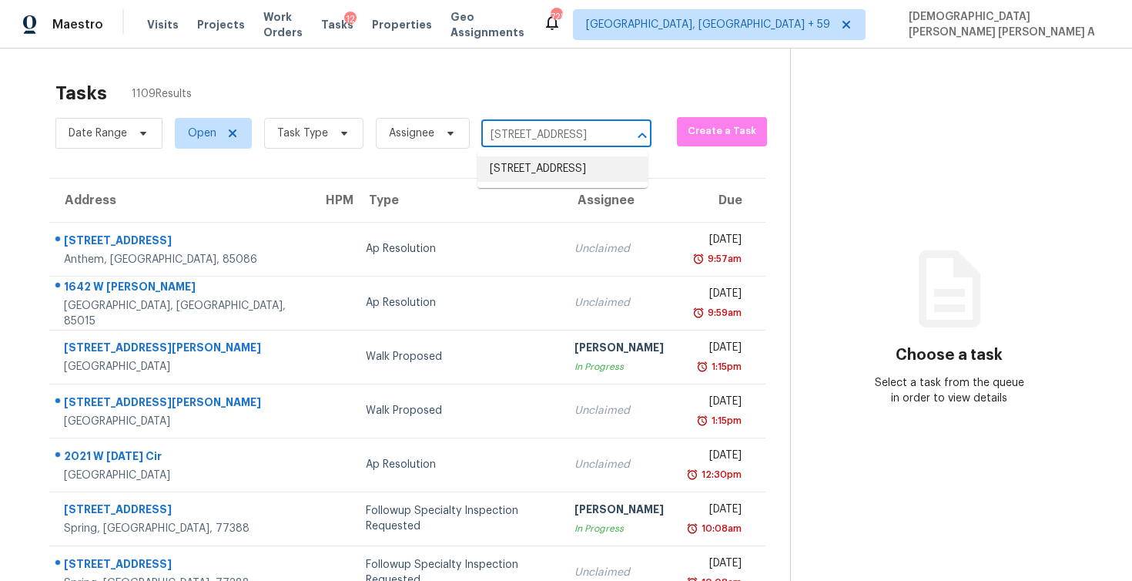
click at [555, 182] on li "[STREET_ADDRESS]" at bounding box center [562, 168] width 170 height 25
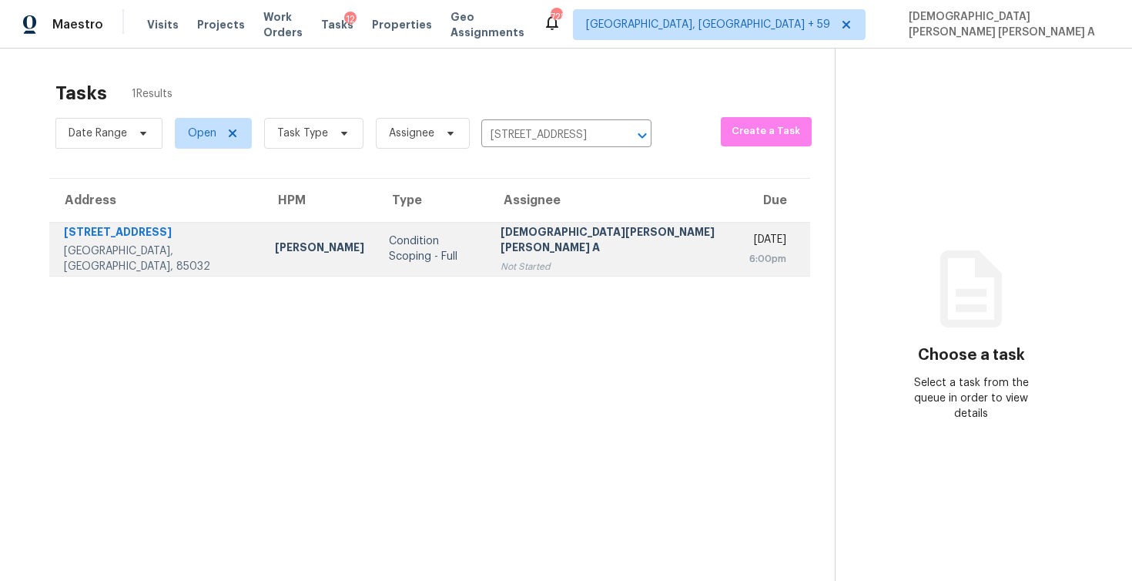
click at [488, 241] on td "[PERSON_NAME] [PERSON_NAME] A Not Started" at bounding box center [612, 249] width 248 height 54
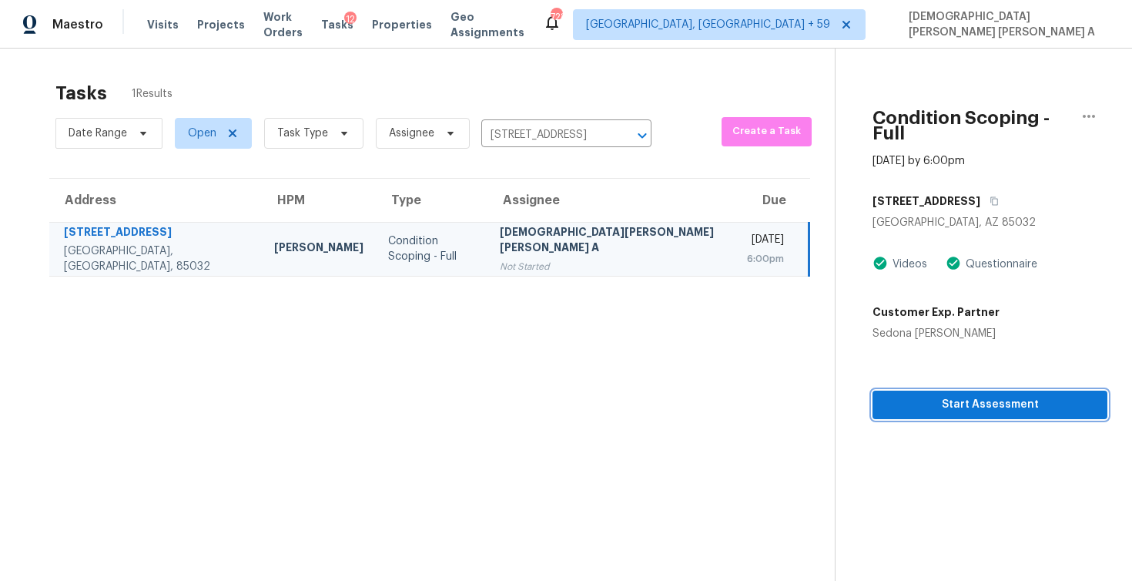
click at [940, 390] on button "Start Assessment" at bounding box center [990, 404] width 235 height 28
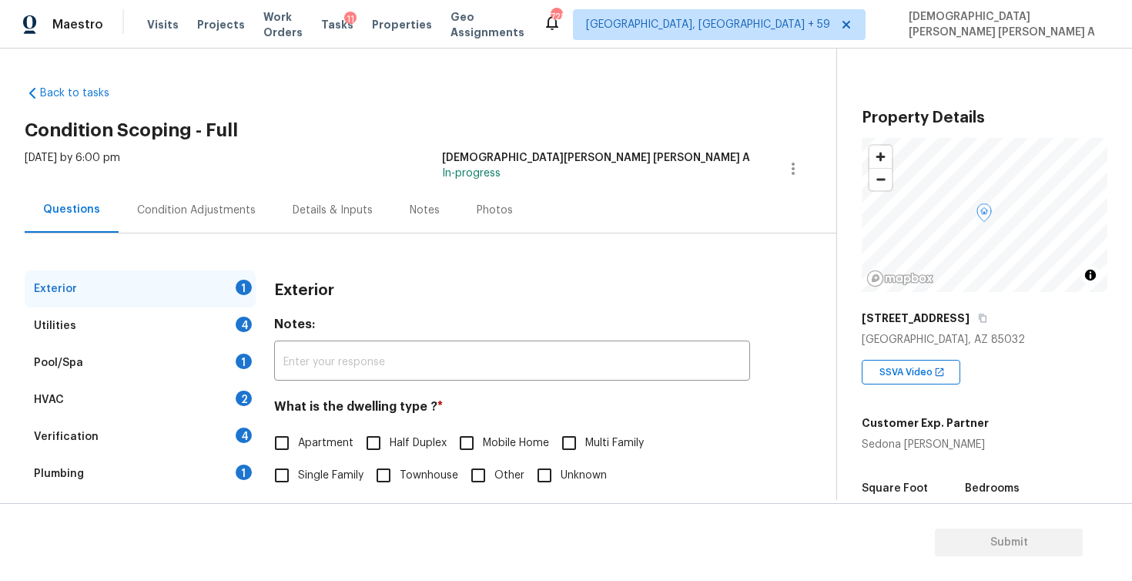
click at [292, 472] on input "Single Family" at bounding box center [282, 475] width 32 height 32
click at [187, 322] on div "Utilities 4" at bounding box center [140, 325] width 231 height 37
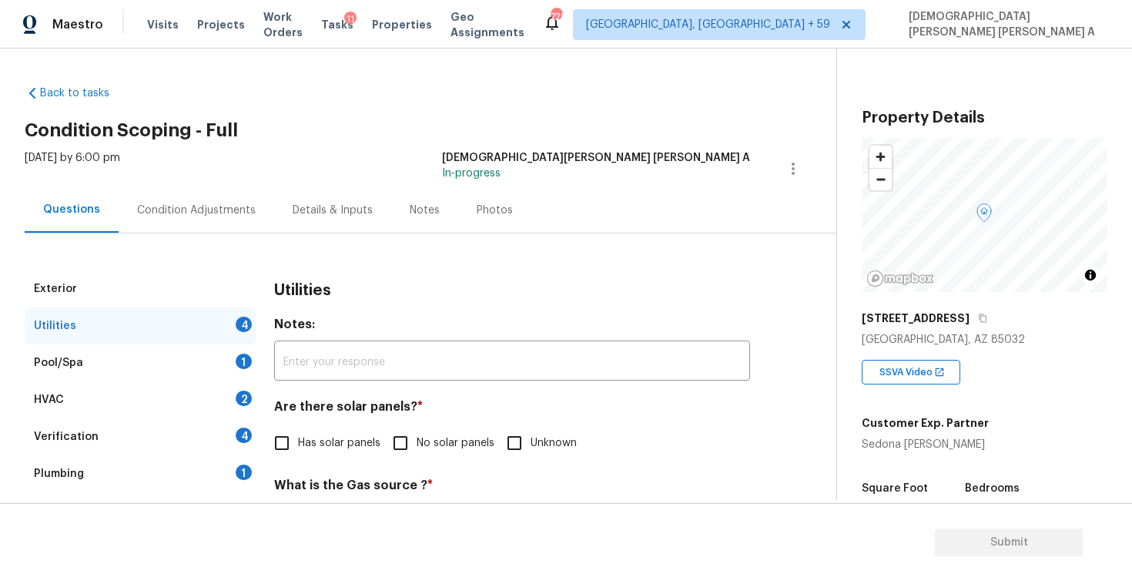
scroll to position [99, 0]
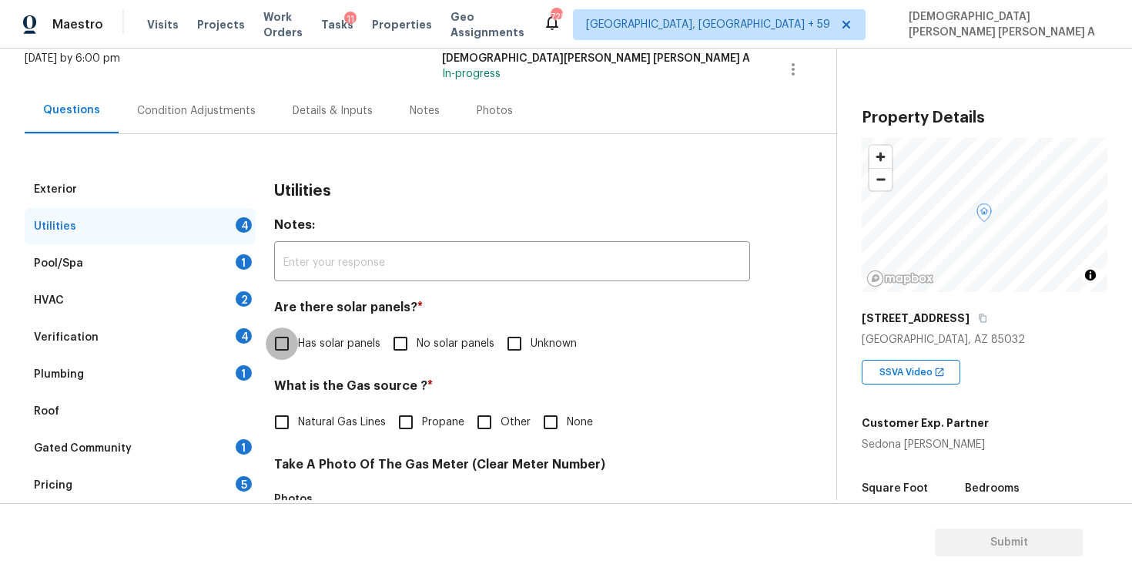
click at [296, 347] on input "Has solar panels" at bounding box center [282, 343] width 32 height 32
click at [276, 425] on input "Natural Gas Lines" at bounding box center [282, 423] width 32 height 32
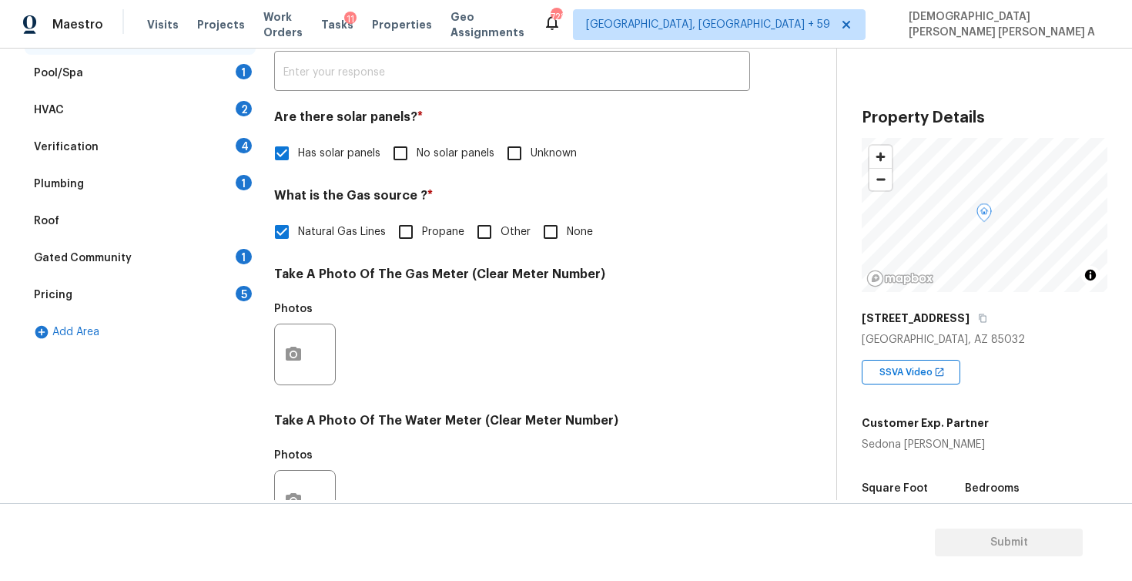
scroll to position [578, 0]
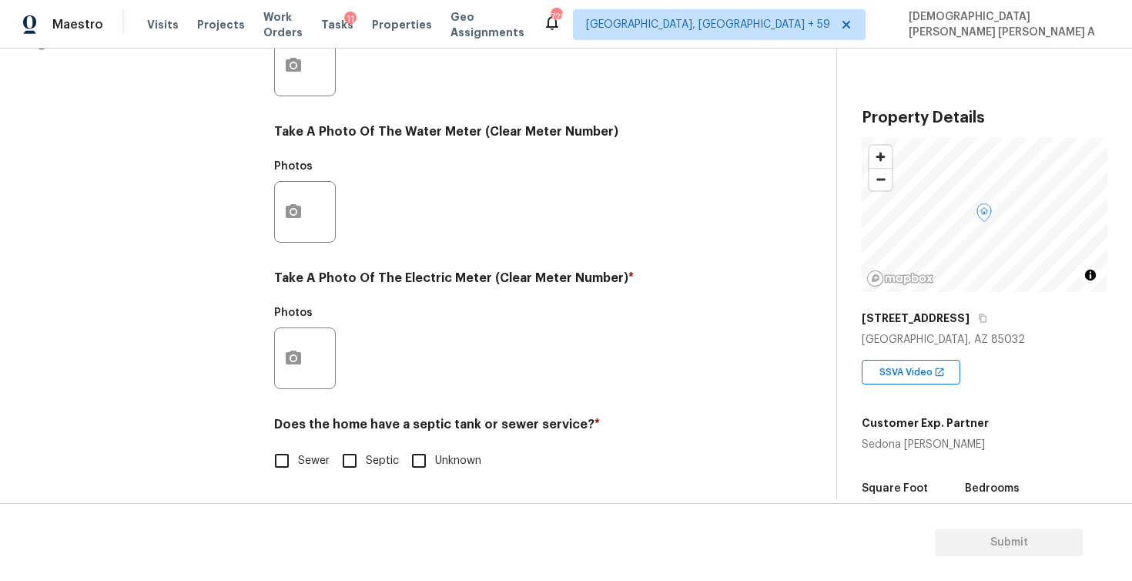
click at [284, 460] on input "Sewer" at bounding box center [282, 460] width 32 height 32
click at [307, 358] on button "button" at bounding box center [293, 358] width 37 height 60
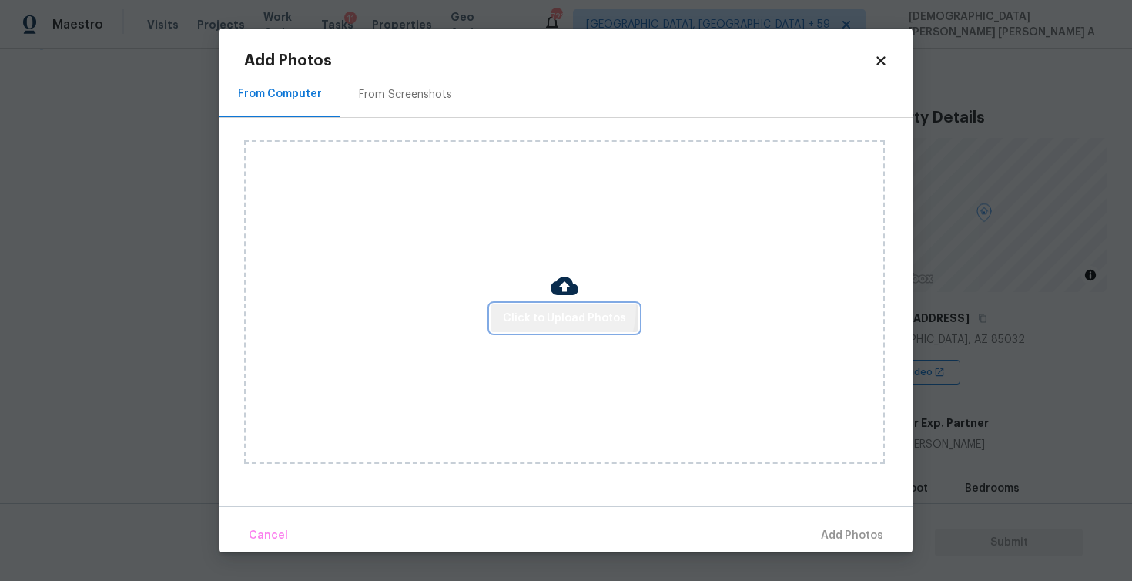
click at [541, 304] on button "Click to Upload Photos" at bounding box center [565, 318] width 148 height 28
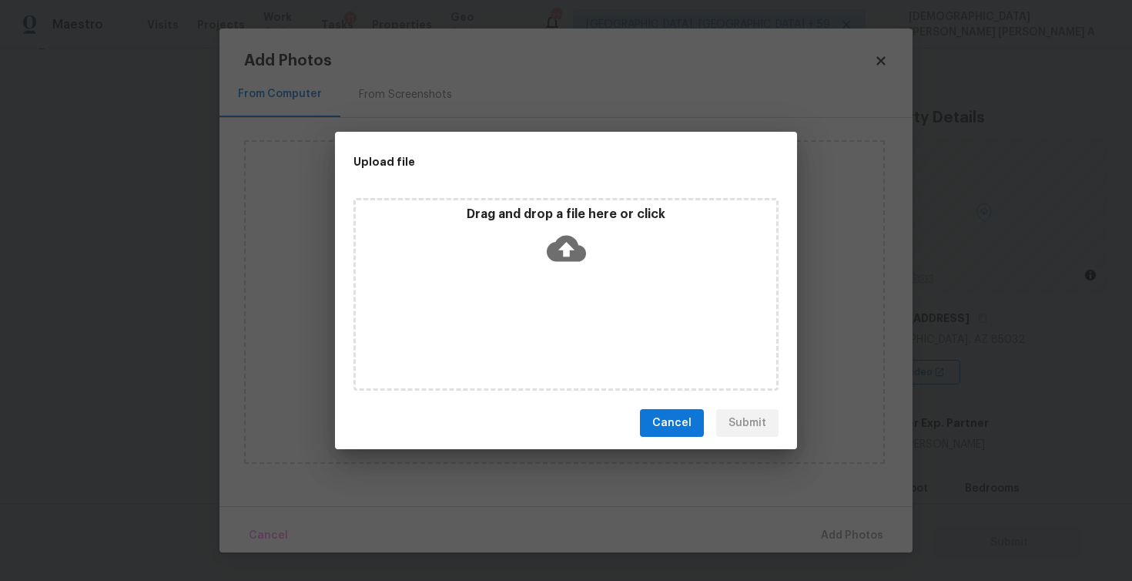
click at [541, 249] on div "Drag and drop a file here or click" at bounding box center [566, 239] width 421 height 66
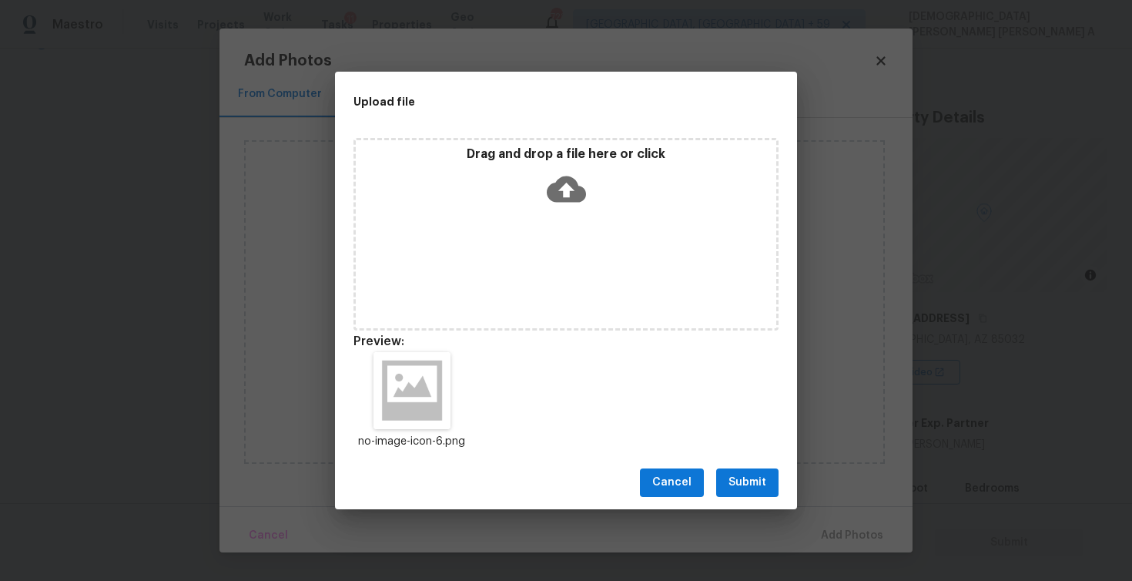
click at [727, 481] on button "Submit" at bounding box center [747, 482] width 62 height 28
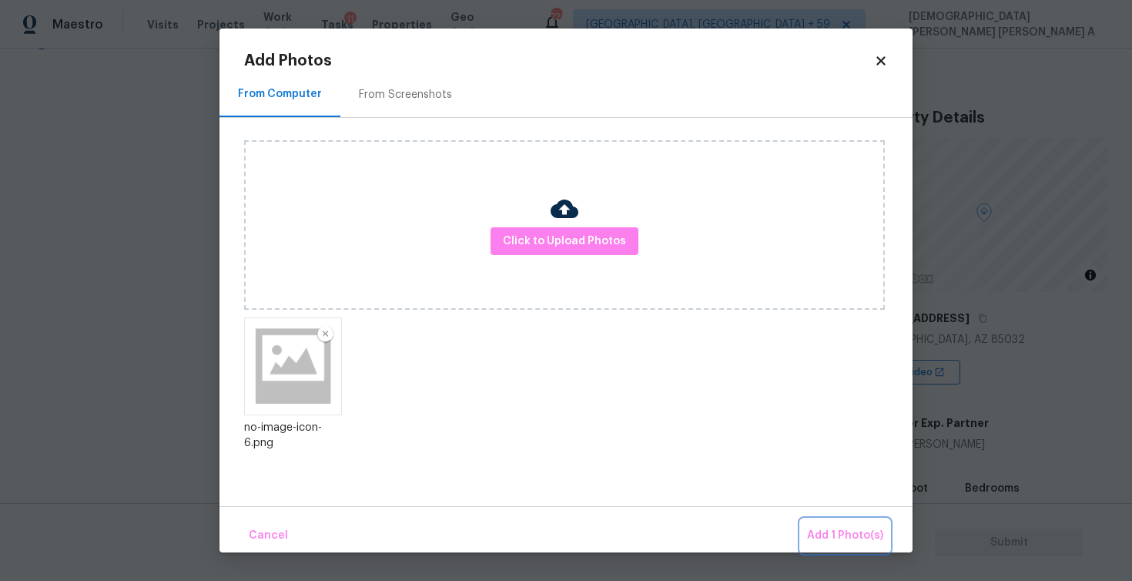
click at [809, 533] on button "Add 1 Photo(s)" at bounding box center [845, 535] width 89 height 33
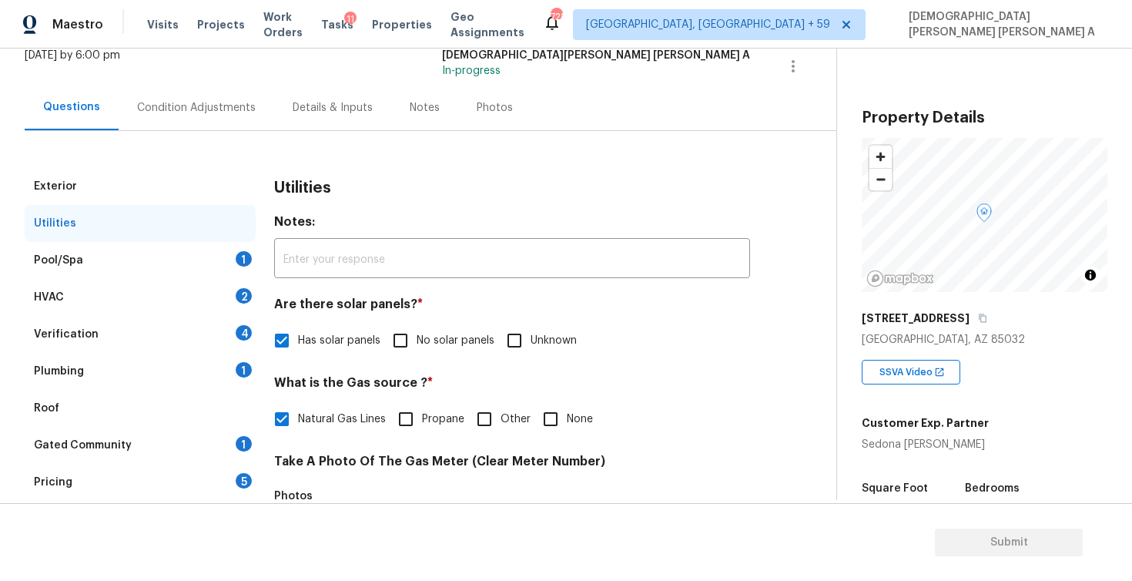
scroll to position [52, 0]
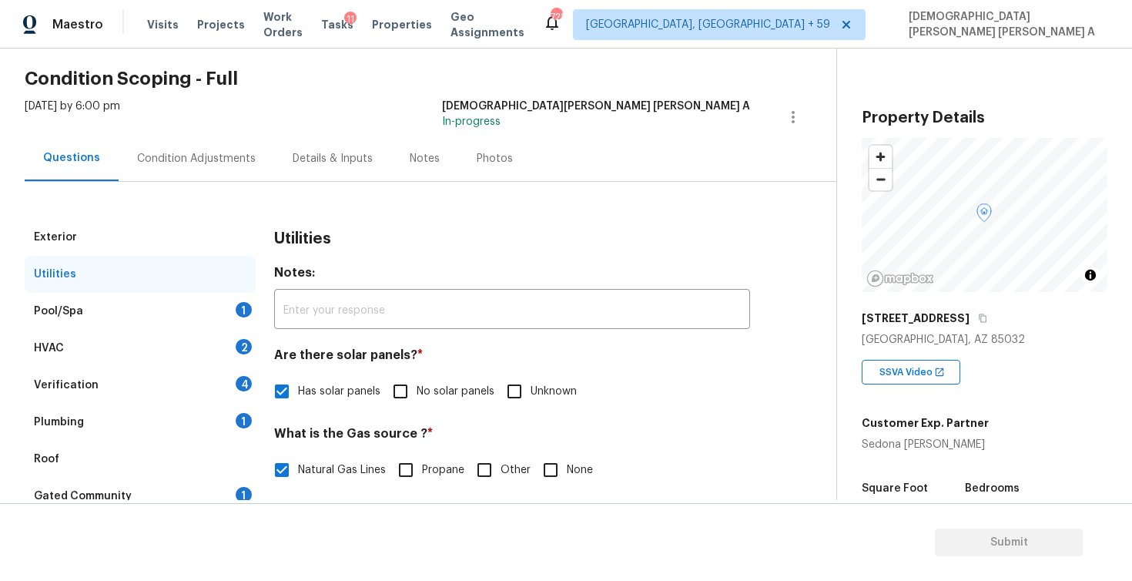
click at [169, 317] on div "Pool/Spa 1" at bounding box center [140, 311] width 231 height 37
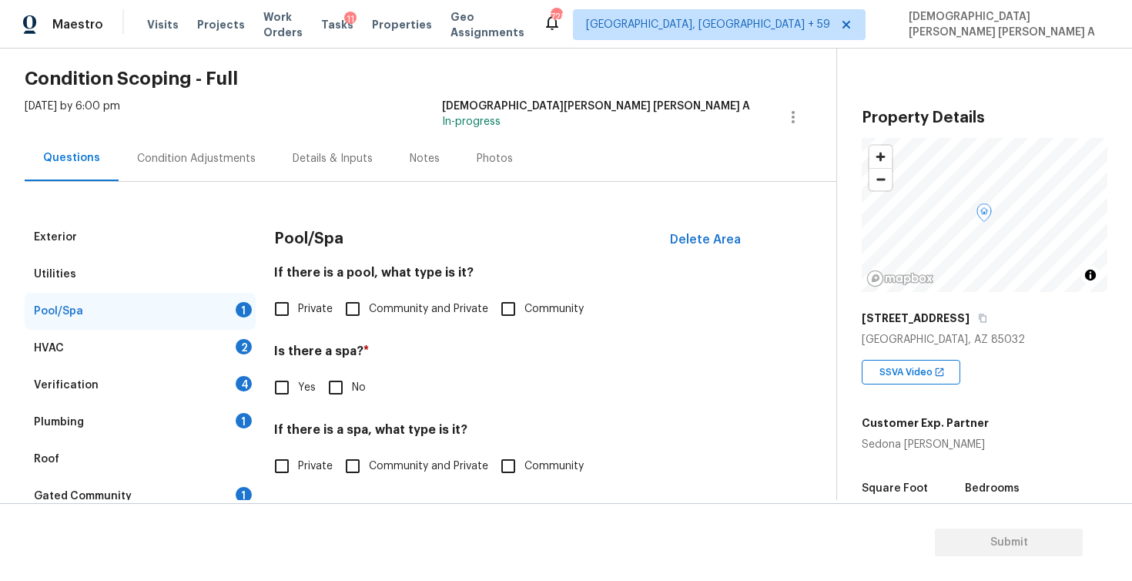
click at [273, 305] on input "Private" at bounding box center [282, 309] width 32 height 32
click at [336, 390] on input "No" at bounding box center [336, 389] width 32 height 32
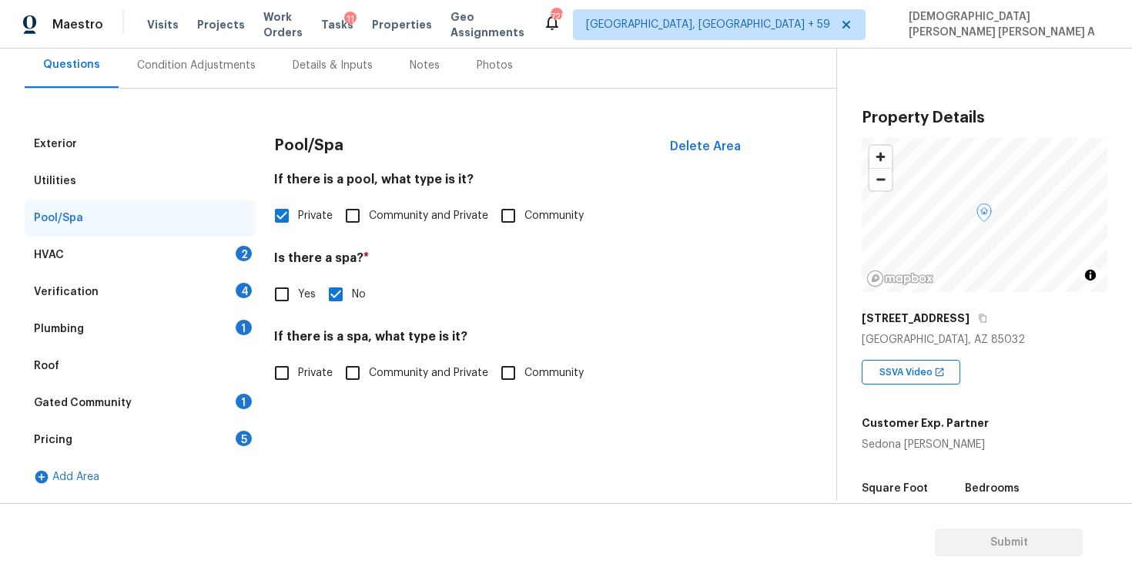
click at [291, 381] on input "Private" at bounding box center [282, 373] width 32 height 32
click at [206, 242] on div "HVAC 2" at bounding box center [140, 254] width 231 height 37
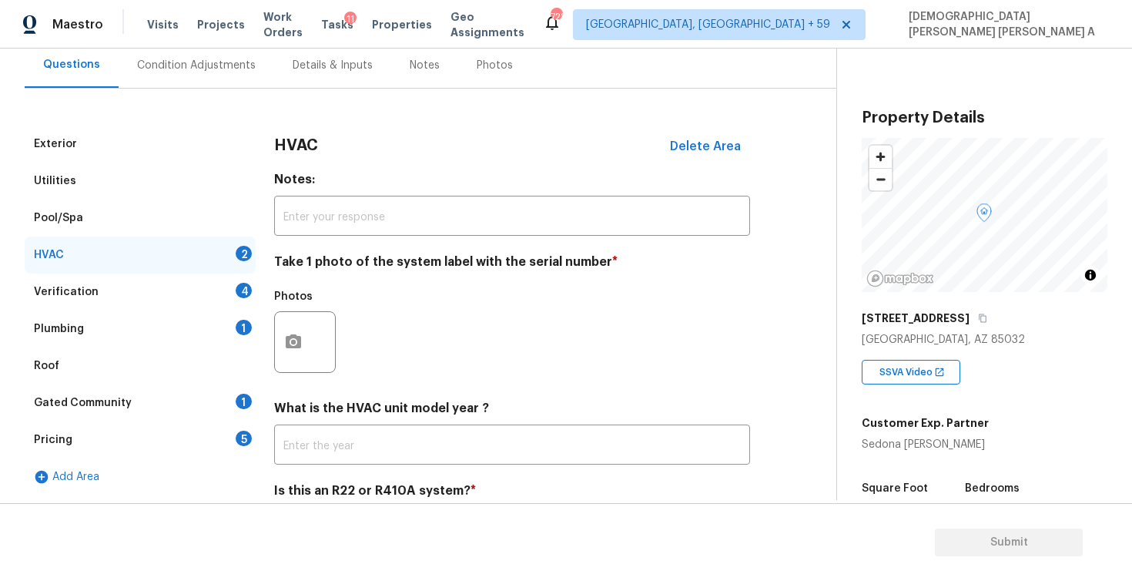
scroll to position [212, 0]
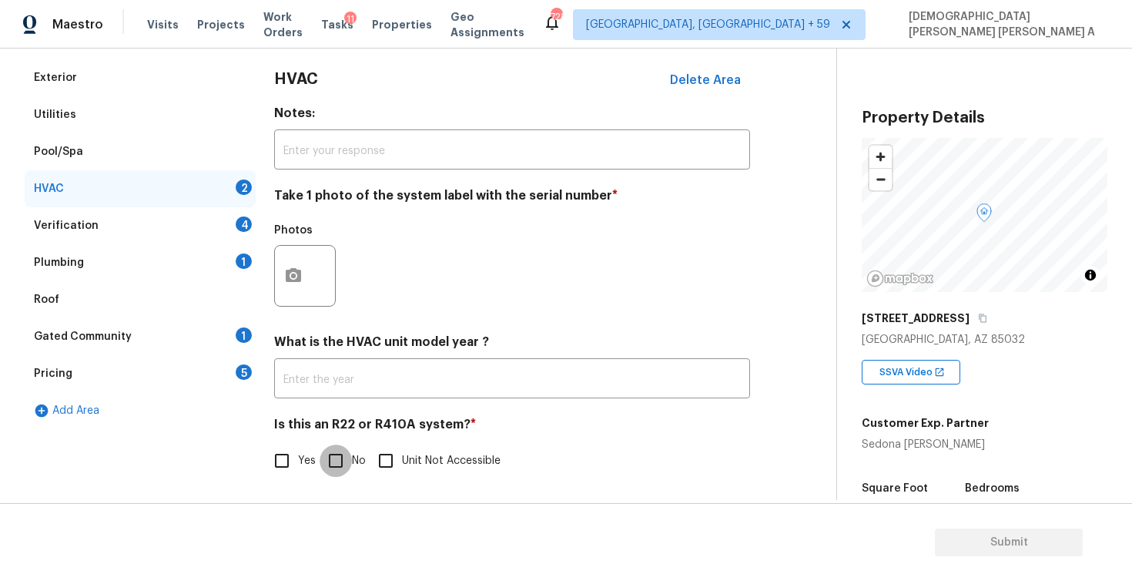
click at [336, 448] on input "No" at bounding box center [336, 460] width 32 height 32
click at [314, 282] on div at bounding box center [305, 275] width 62 height 62
click at [284, 283] on icon "button" at bounding box center [293, 275] width 18 height 18
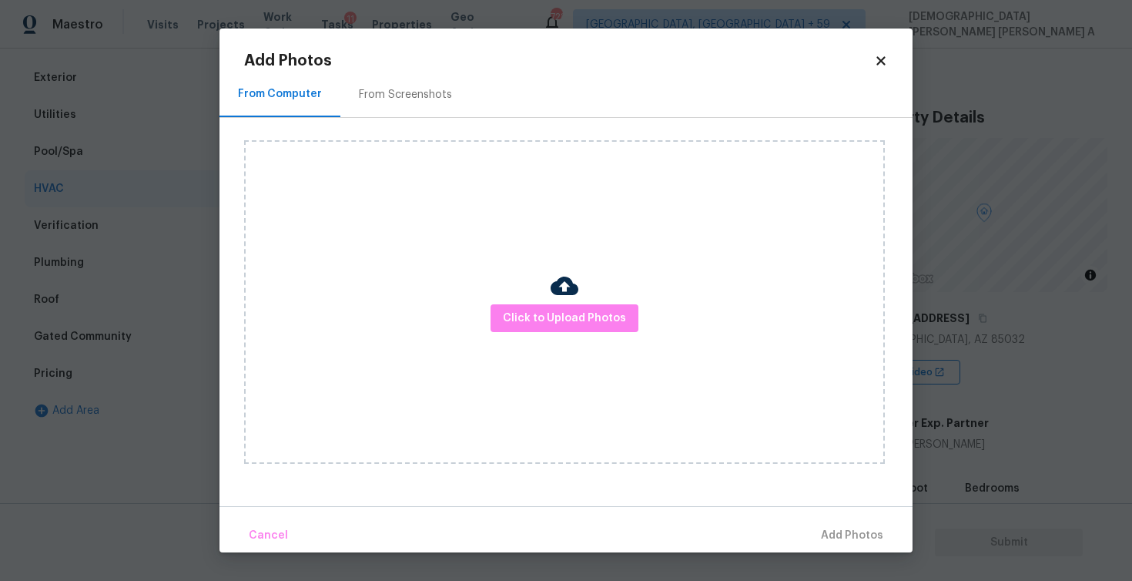
click at [538, 303] on div "Click to Upload Photos" at bounding box center [564, 301] width 641 height 323
click at [555, 297] on img at bounding box center [565, 286] width 28 height 28
click at [563, 320] on span "Click to Upload Photos" at bounding box center [564, 318] width 123 height 19
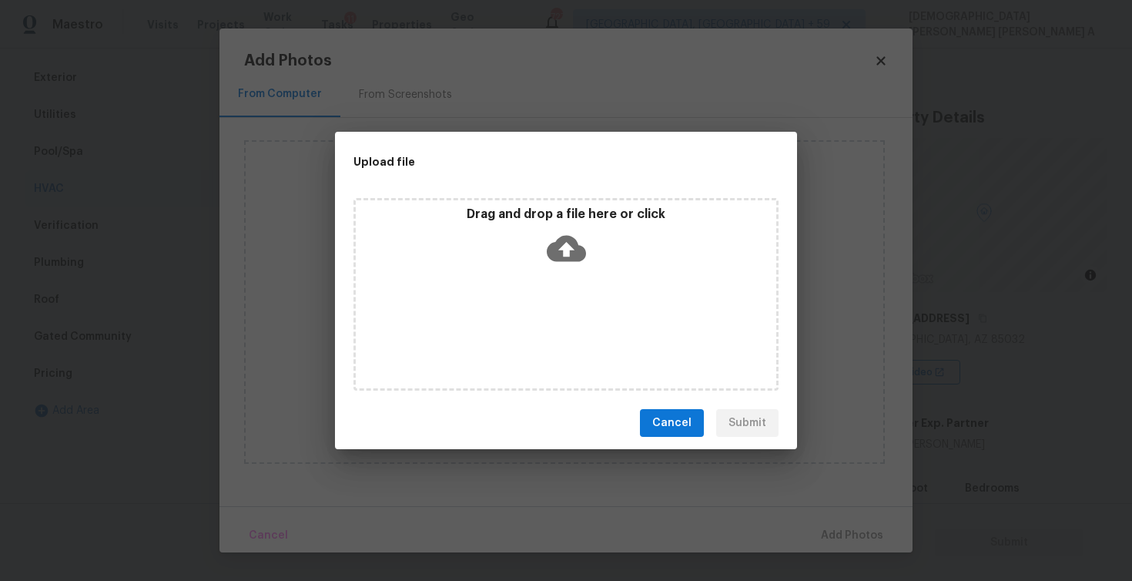
click at [571, 267] on div "Drag and drop a file here or click" at bounding box center [566, 239] width 421 height 66
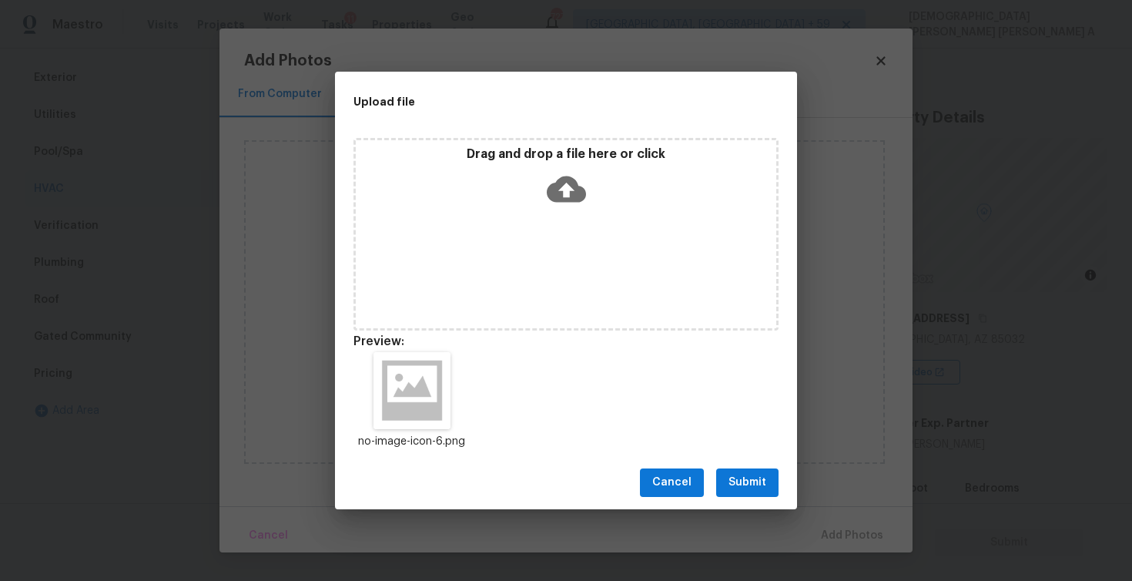
click at [748, 488] on span "Submit" at bounding box center [748, 482] width 38 height 19
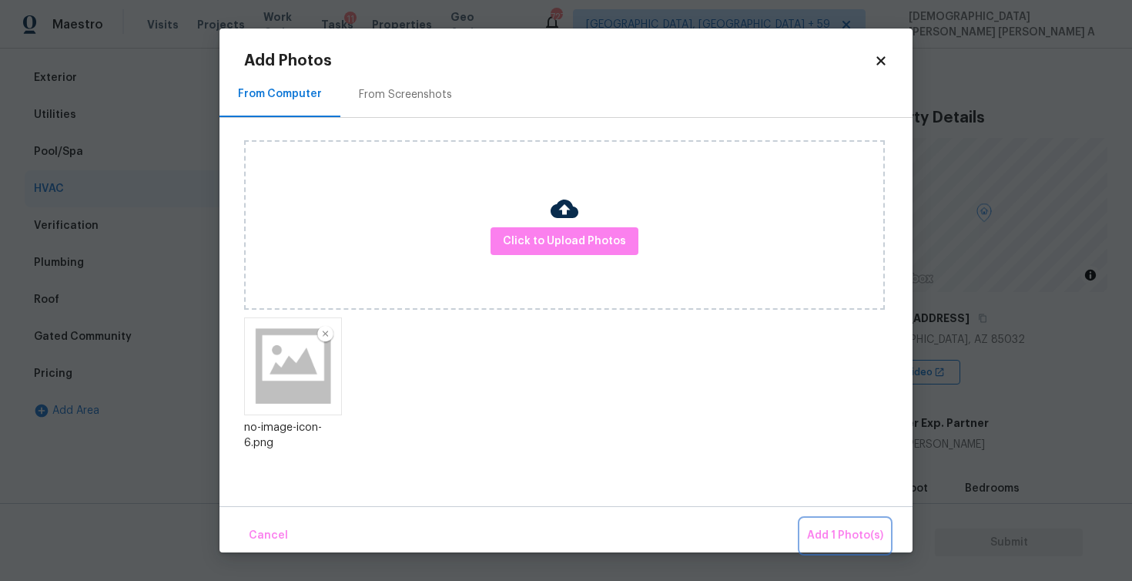
click at [816, 525] on button "Add 1 Photo(s)" at bounding box center [845, 535] width 89 height 33
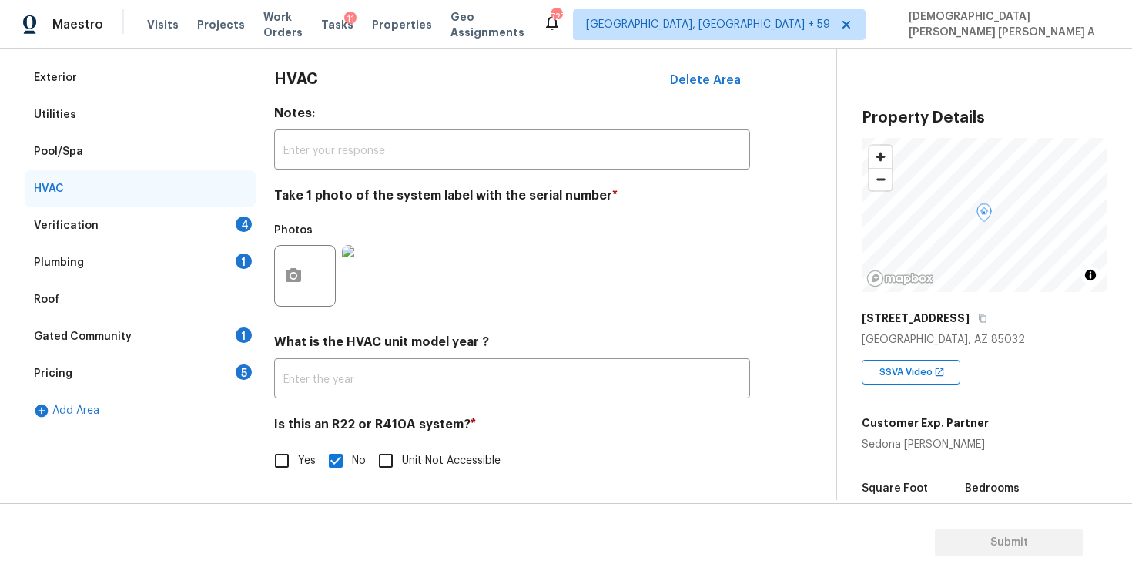
click at [222, 231] on div "Verification 4" at bounding box center [140, 225] width 231 height 37
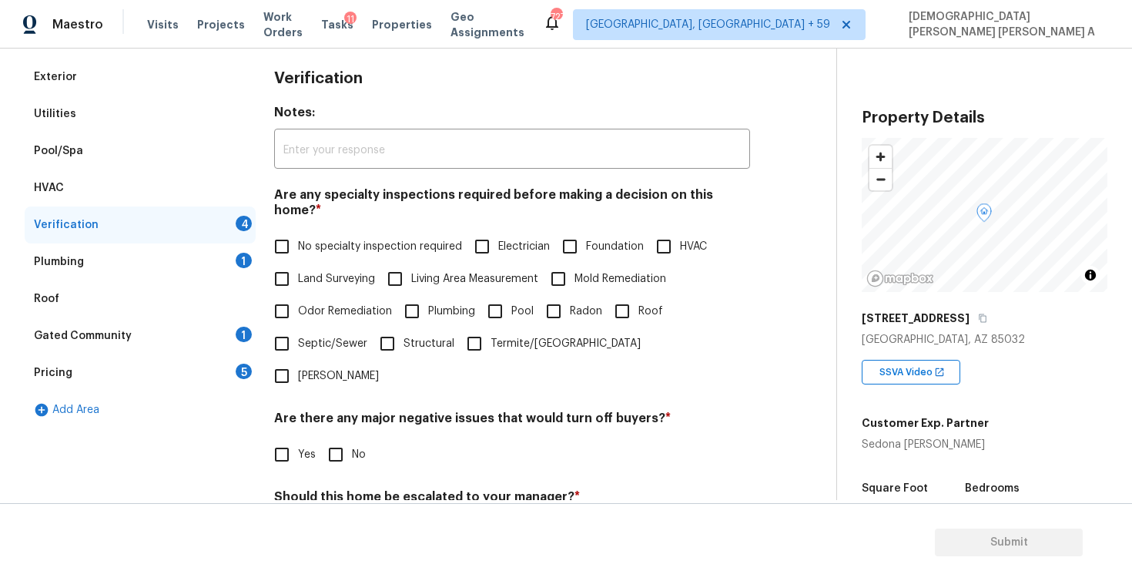
click at [265, 226] on div "Exterior Utilities Pool/Spa HVAC Verification 4 Plumbing 1 Roof Gated Community…" at bounding box center [412, 360] width 775 height 603
click at [339, 438] on input "No" at bounding box center [336, 454] width 32 height 32
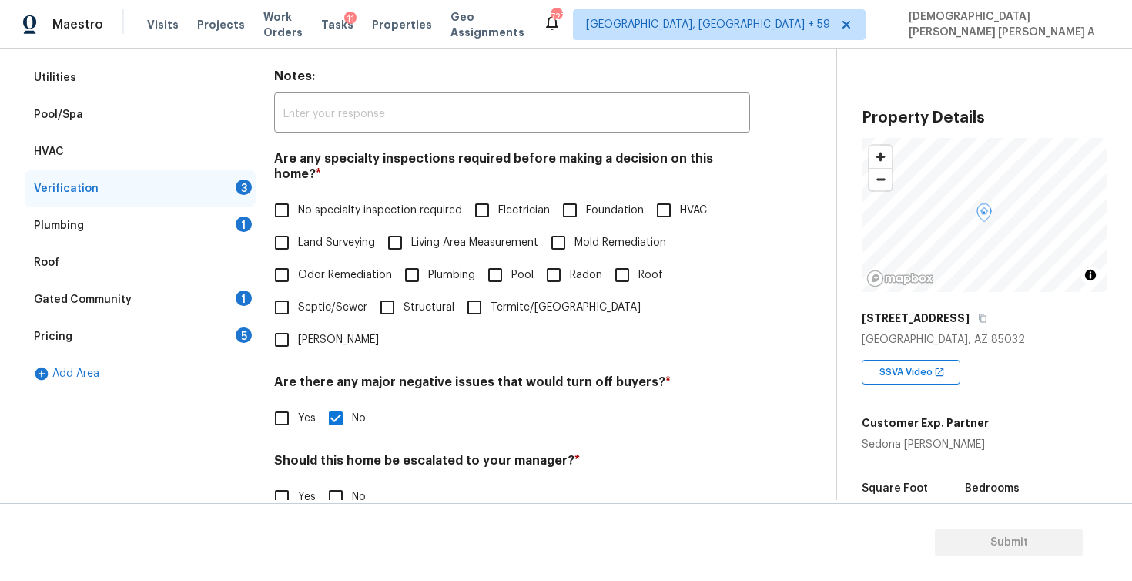
click at [285, 481] on input "Yes" at bounding box center [282, 497] width 32 height 32
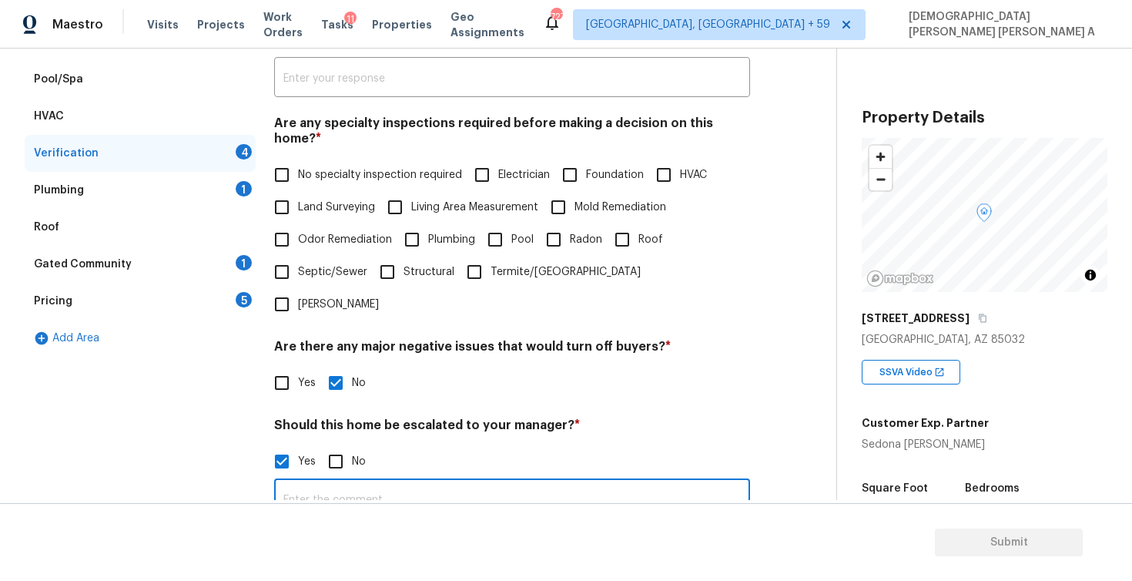
click at [391, 482] on input "text" at bounding box center [512, 500] width 476 height 36
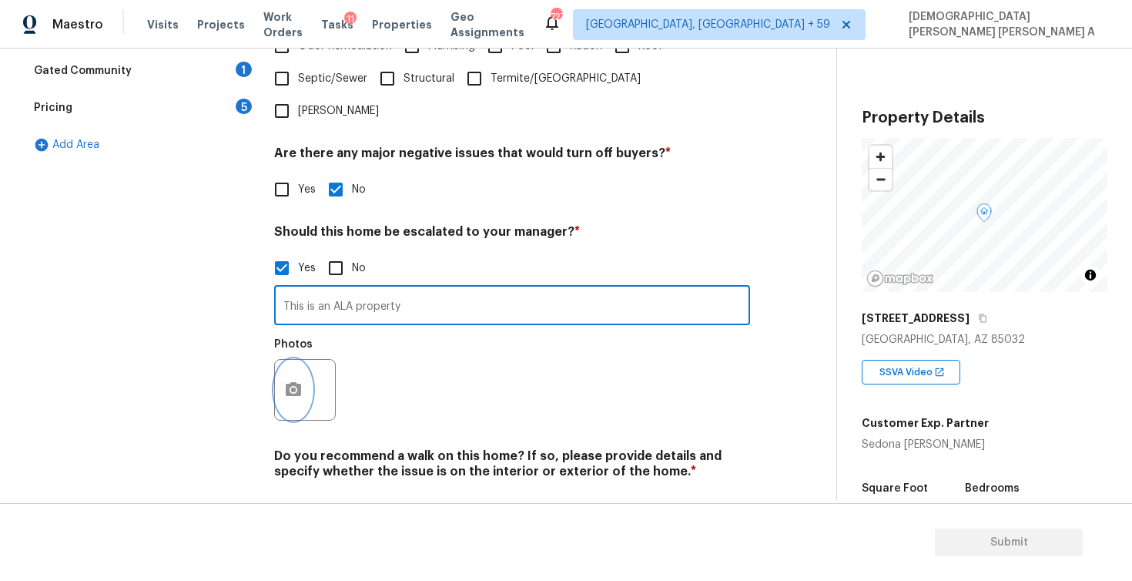
click at [300, 380] on icon "button" at bounding box center [293, 389] width 18 height 18
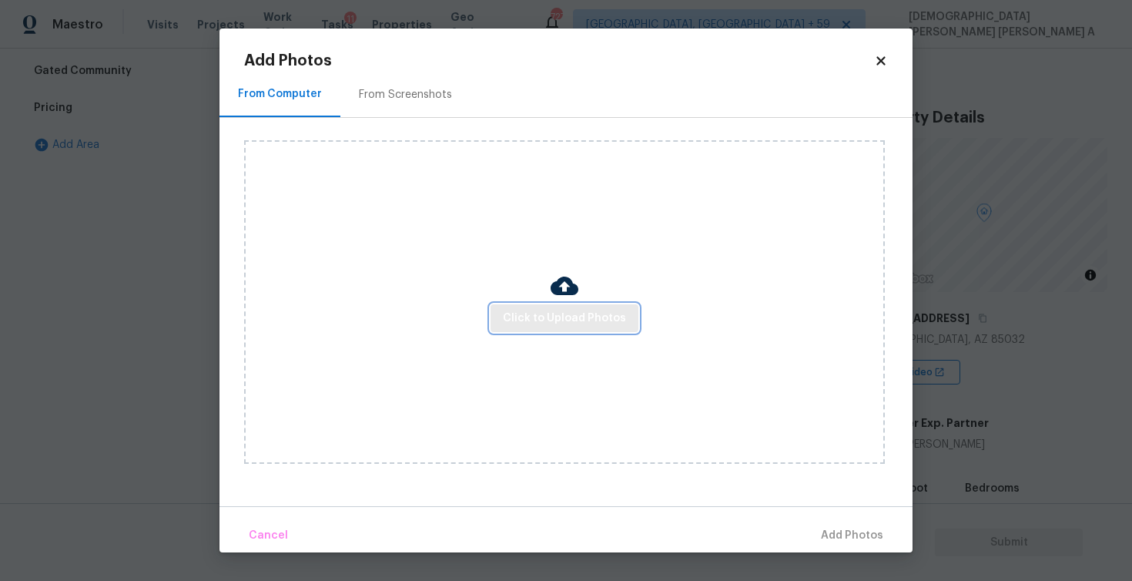
click at [573, 317] on span "Click to Upload Photos" at bounding box center [564, 318] width 123 height 19
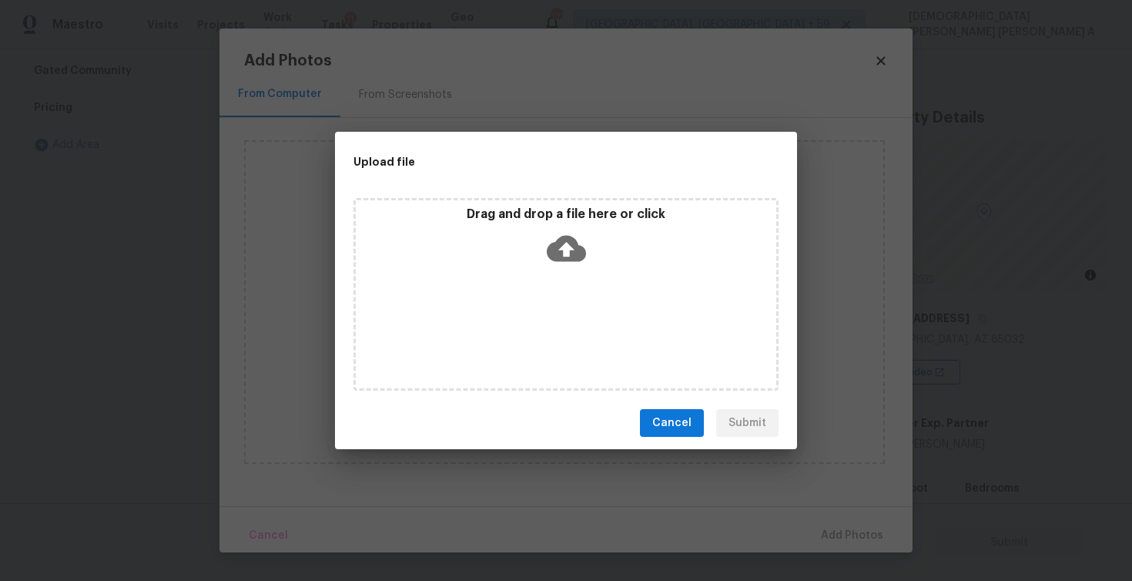
click at [572, 283] on div "Drag and drop a file here or click" at bounding box center [565, 294] width 425 height 193
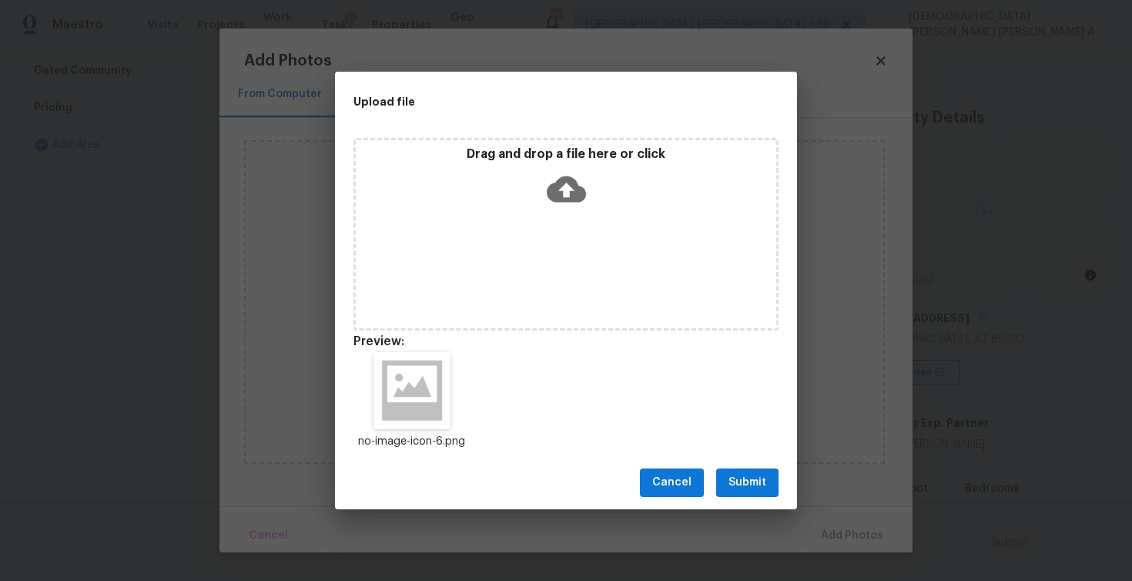
click at [749, 500] on div "Cancel Submit" at bounding box center [566, 482] width 462 height 53
click at [749, 481] on span "Submit" at bounding box center [748, 482] width 38 height 19
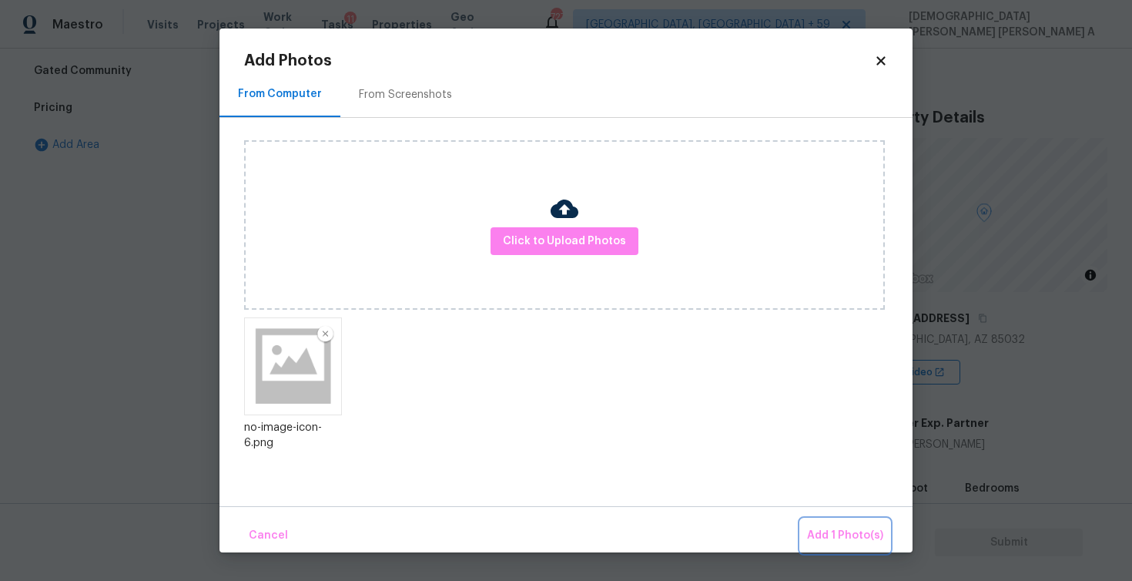
click at [866, 544] on span "Add 1 Photo(s)" at bounding box center [845, 535] width 76 height 19
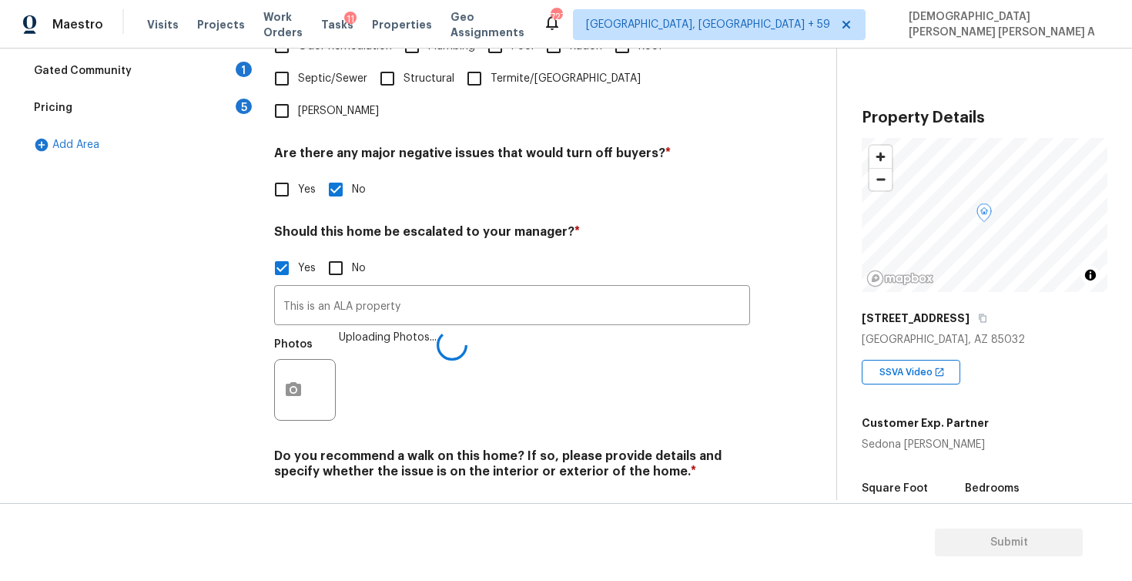
click at [339, 491] on input "No" at bounding box center [336, 507] width 32 height 32
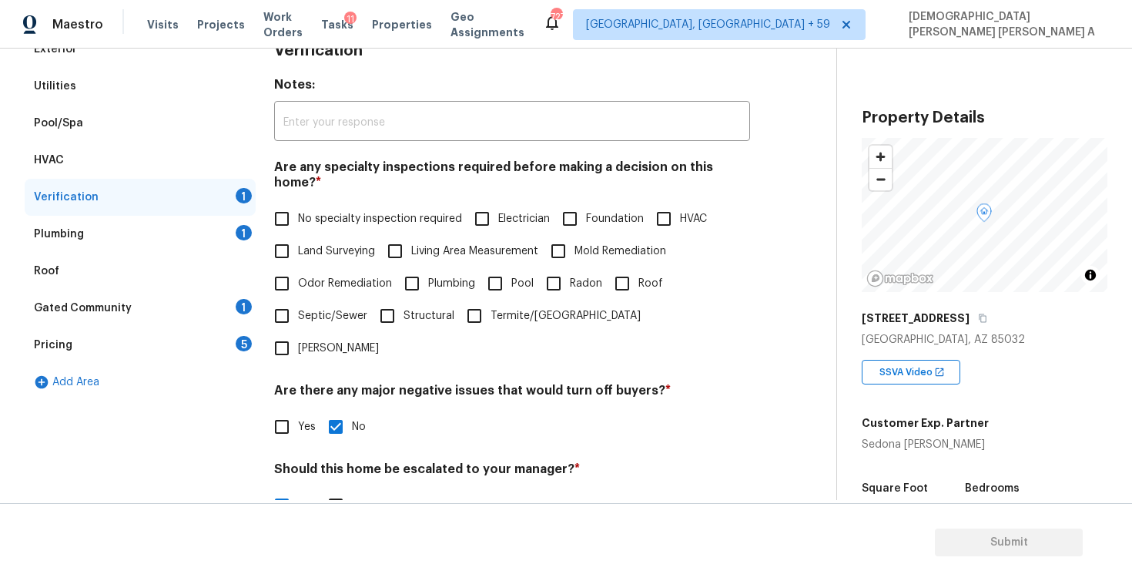
scroll to position [93, 0]
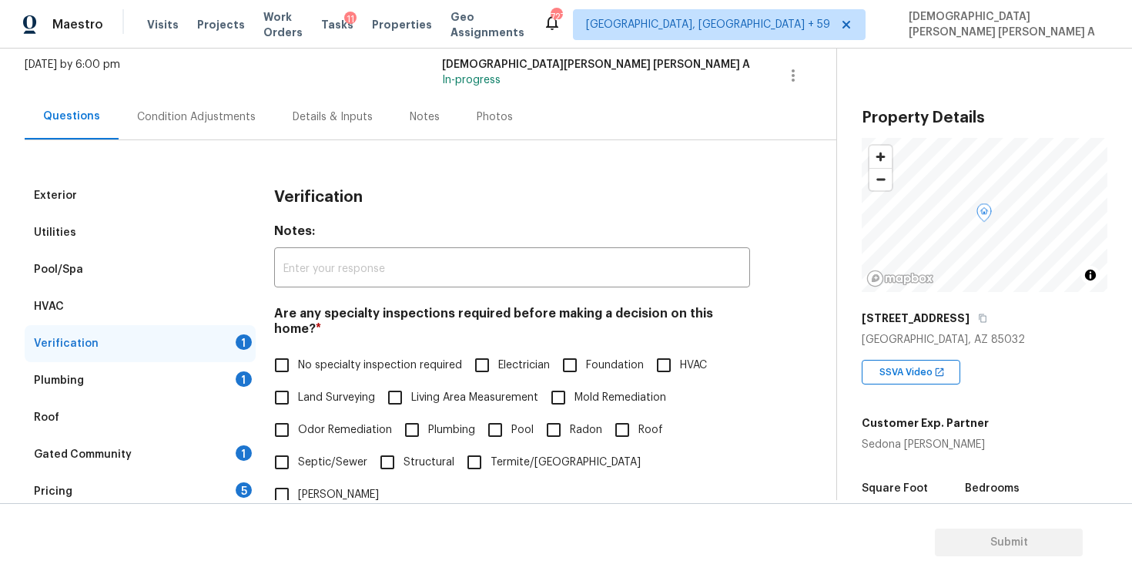
click at [223, 371] on div "Plumbing 1" at bounding box center [140, 380] width 231 height 37
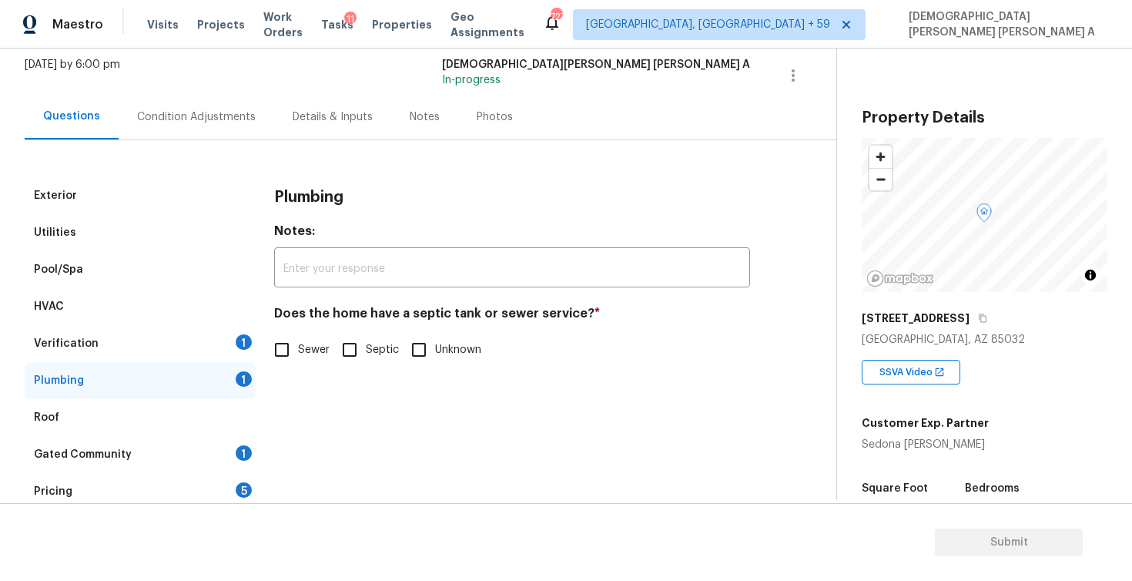
click at [285, 353] on input "Sewer" at bounding box center [282, 349] width 32 height 32
click at [199, 354] on div "Verification 1" at bounding box center [140, 343] width 231 height 37
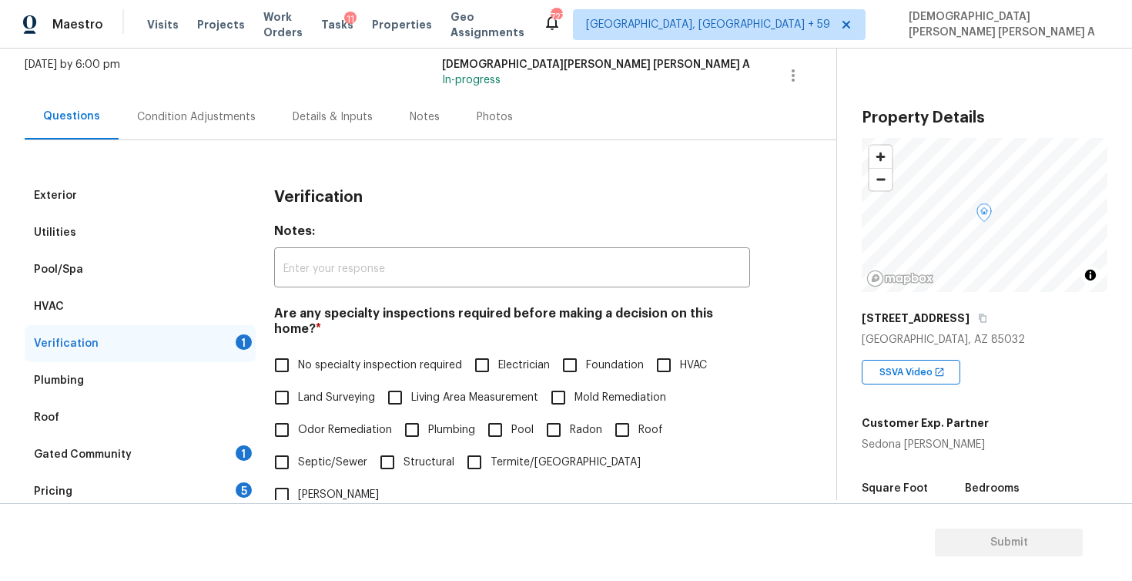
scroll to position [131, 0]
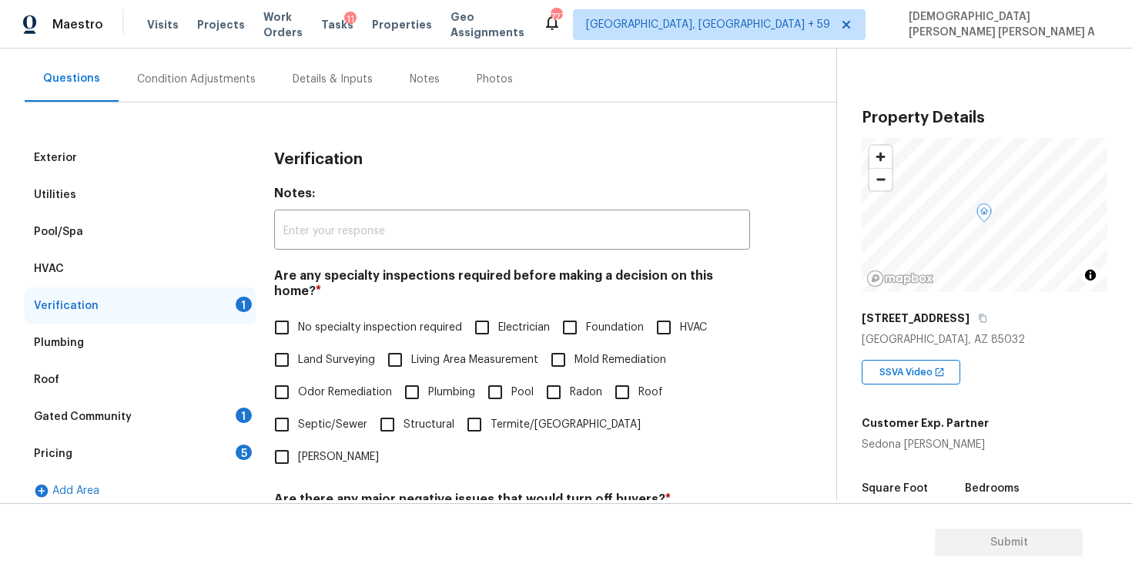
click at [297, 314] on input "No specialty inspection required" at bounding box center [282, 327] width 32 height 32
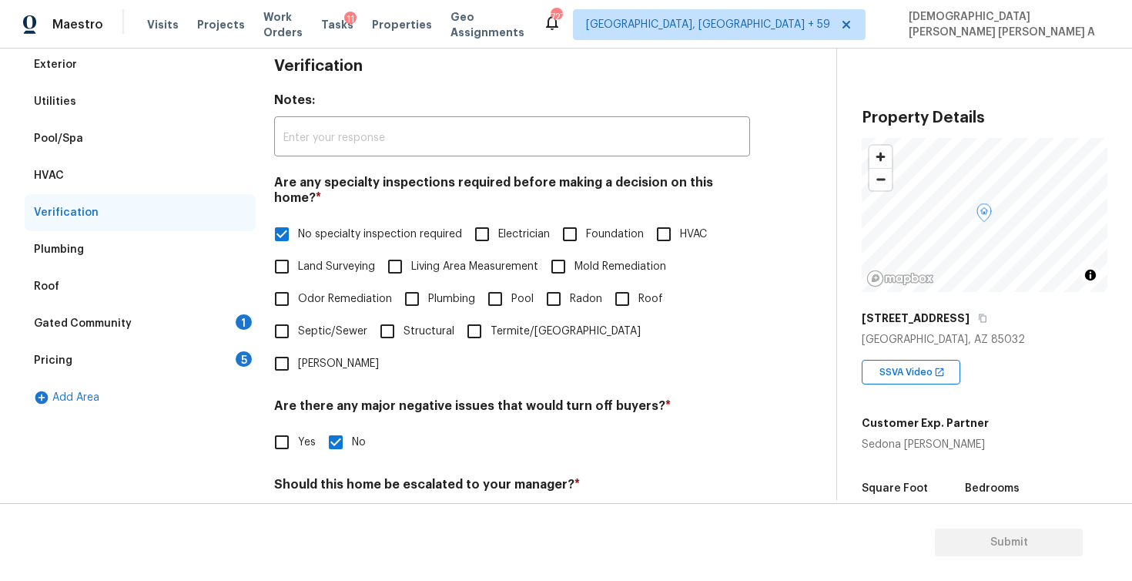
click at [176, 315] on div "Gated Community 1" at bounding box center [140, 323] width 231 height 37
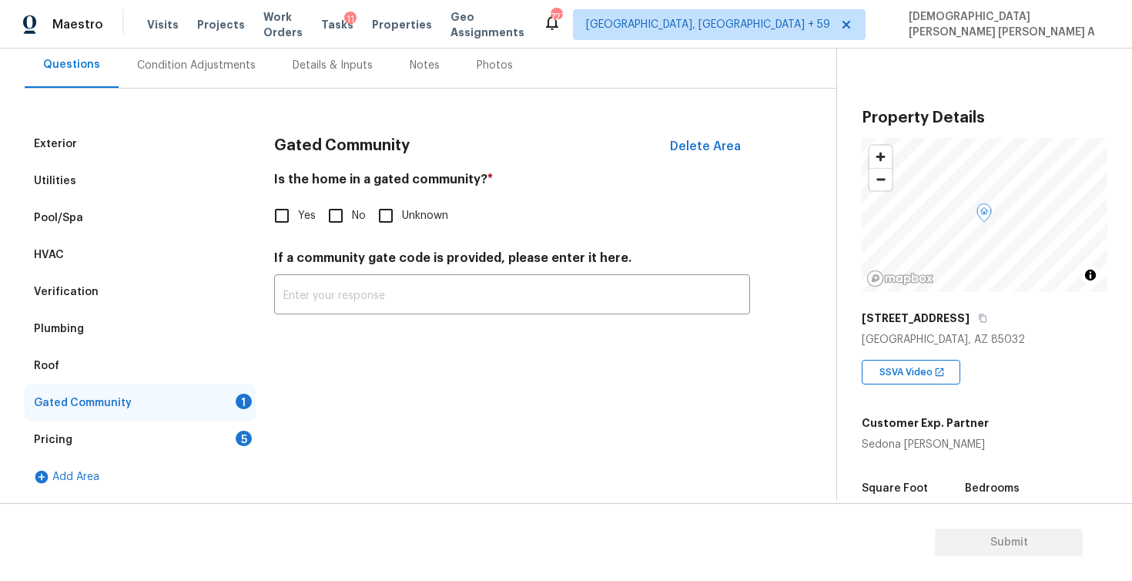
click at [341, 214] on input "No" at bounding box center [336, 215] width 32 height 32
click at [236, 427] on div "Pricing 5" at bounding box center [140, 439] width 231 height 37
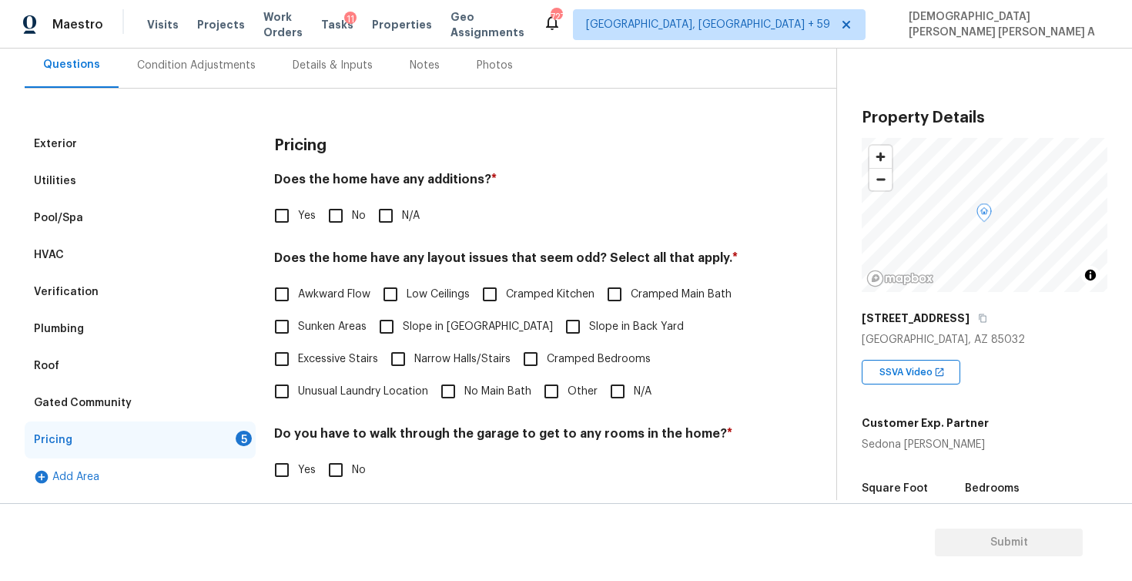
click at [332, 220] on input "No" at bounding box center [336, 215] width 32 height 32
click at [615, 388] on input "N/A" at bounding box center [617, 391] width 32 height 32
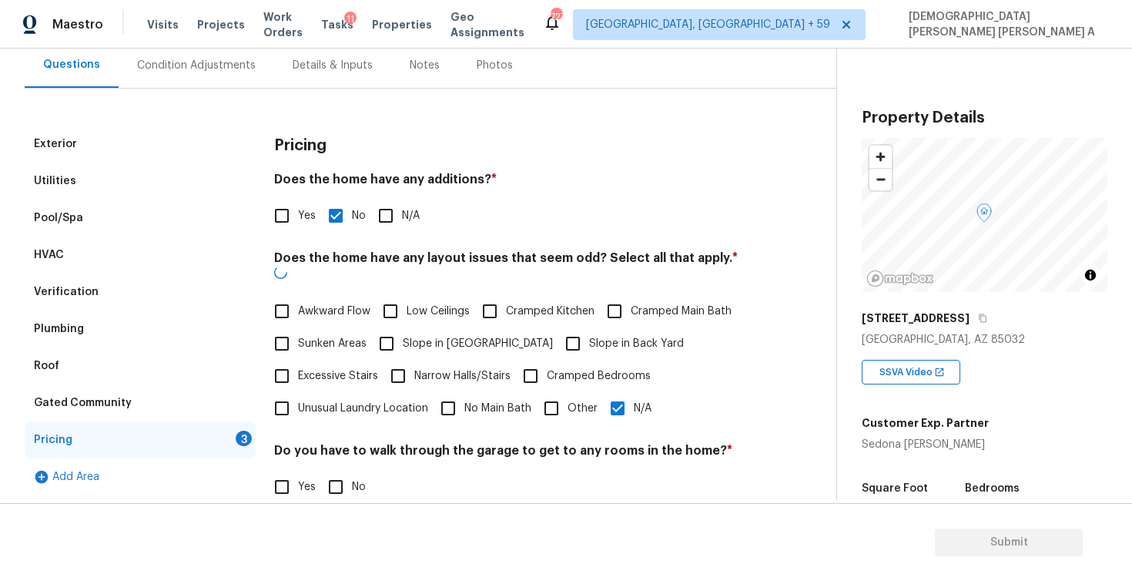
click at [337, 471] on input "No" at bounding box center [336, 487] width 32 height 32
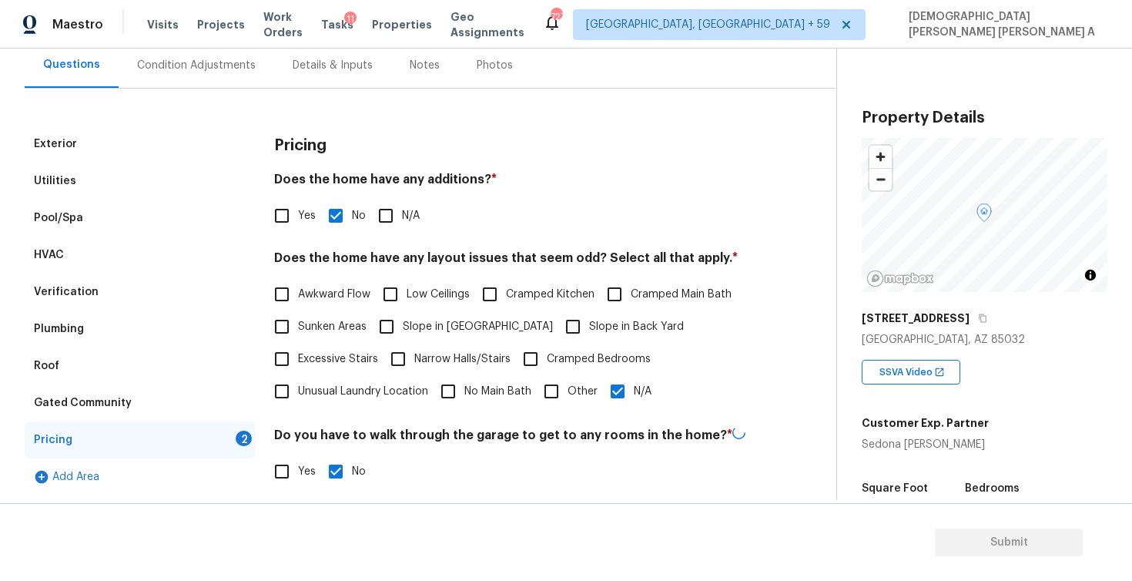
scroll to position [304, 0]
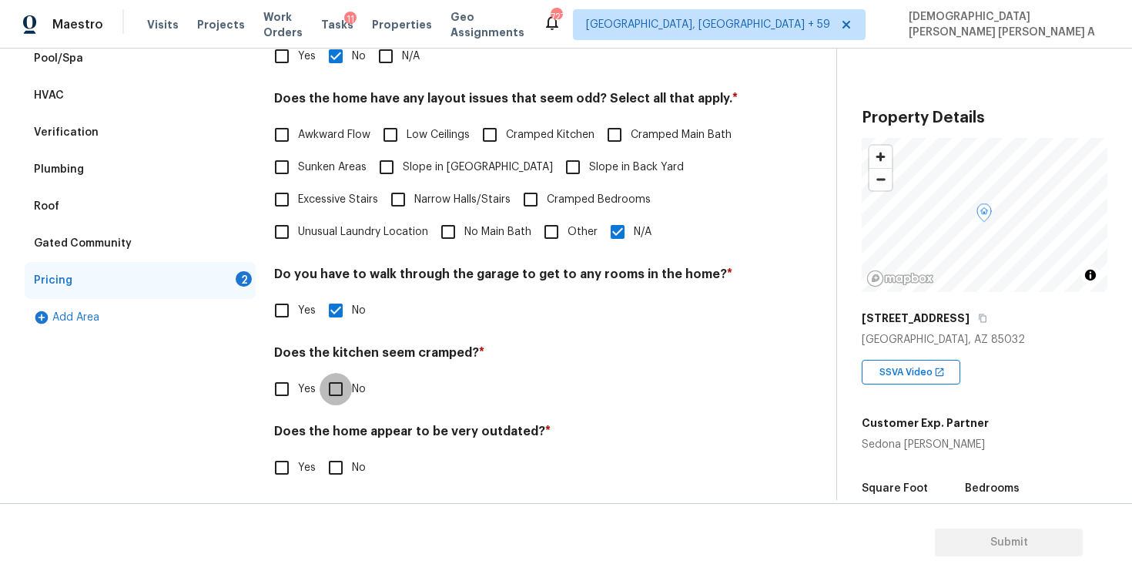
click at [340, 390] on input "No" at bounding box center [336, 389] width 32 height 32
click at [337, 464] on input "No" at bounding box center [336, 467] width 32 height 32
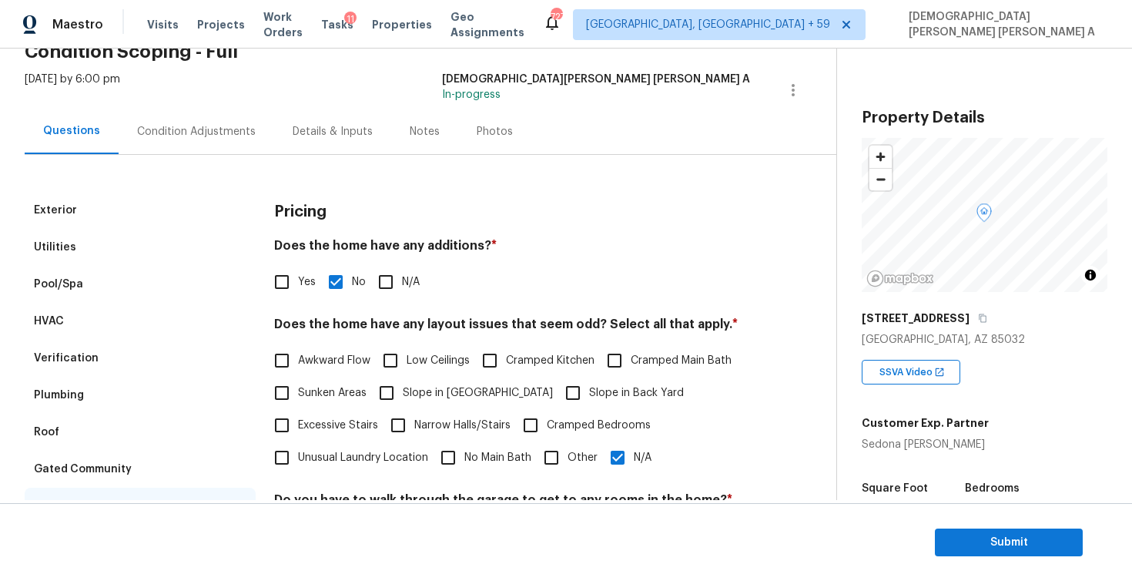
scroll to position [25, 0]
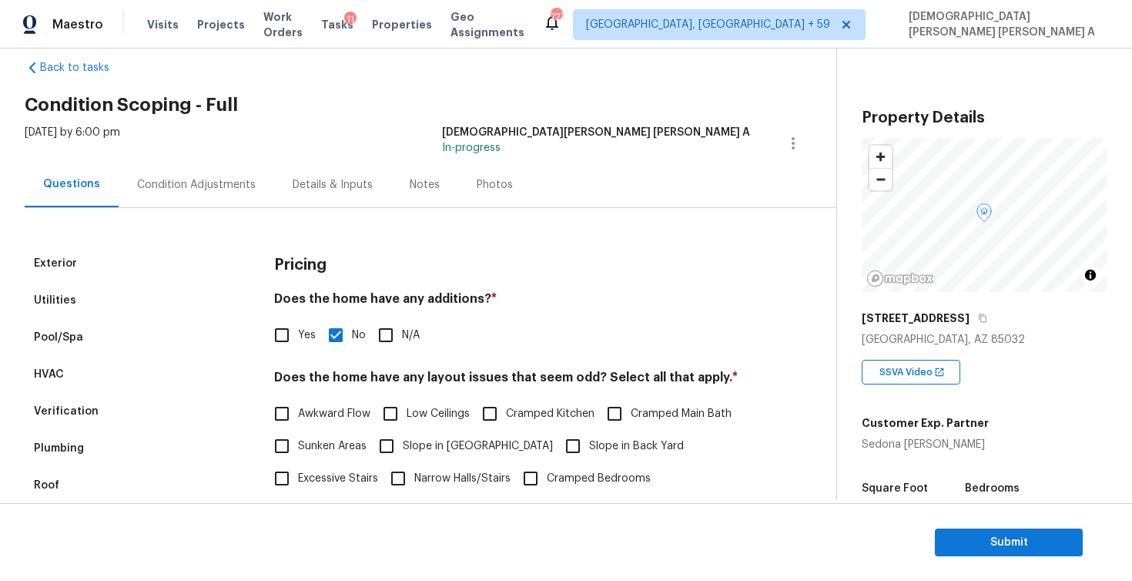
click at [191, 200] on div "Condition Adjustments" at bounding box center [197, 184] width 156 height 45
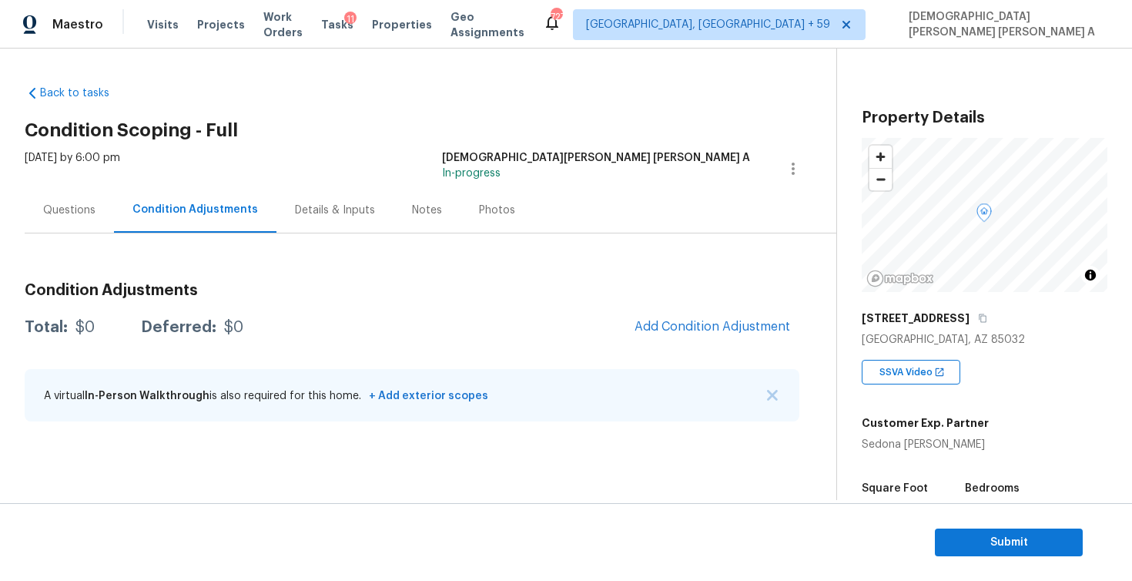
click at [479, 209] on div "Photos" at bounding box center [497, 210] width 36 height 15
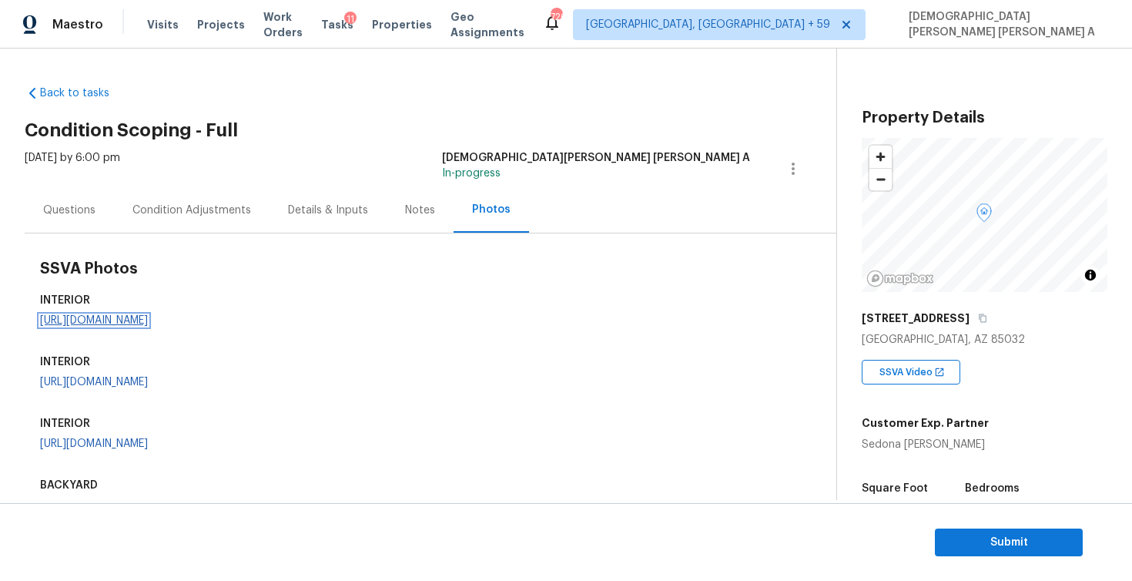
click at [60, 326] on link "[URL][DOMAIN_NAME]" at bounding box center [94, 320] width 108 height 11
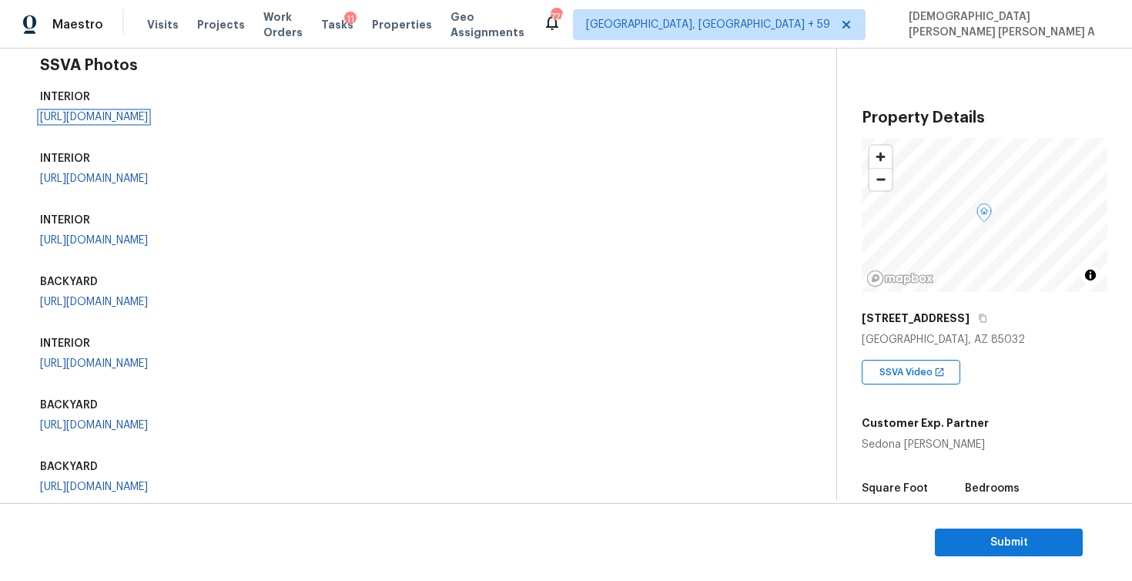
scroll to position [203, 0]
click at [148, 185] on link "[URL][DOMAIN_NAME]" at bounding box center [94, 179] width 108 height 11
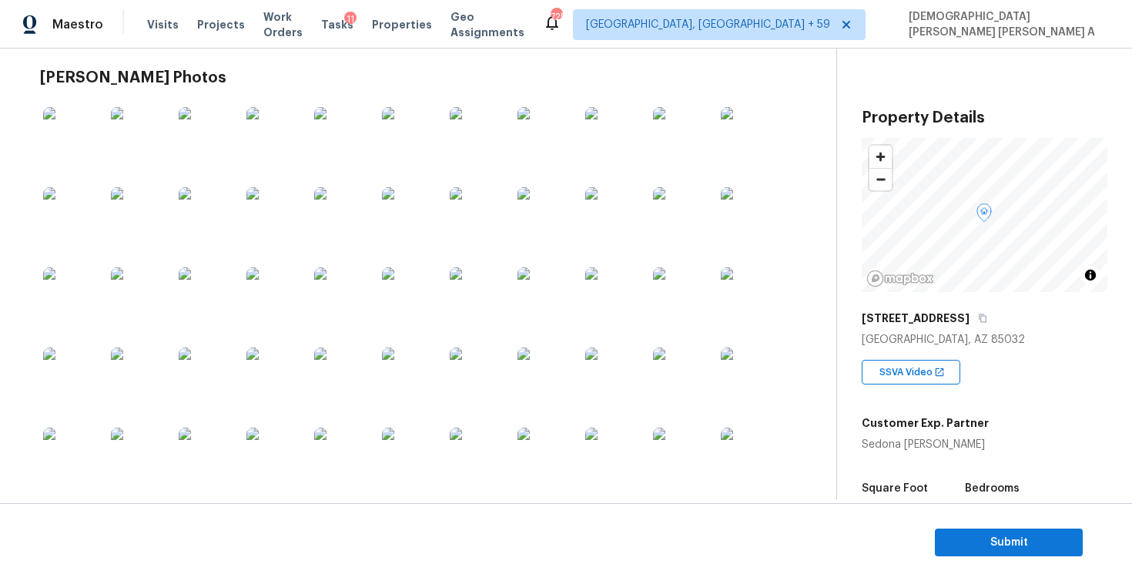
scroll to position [826, 0]
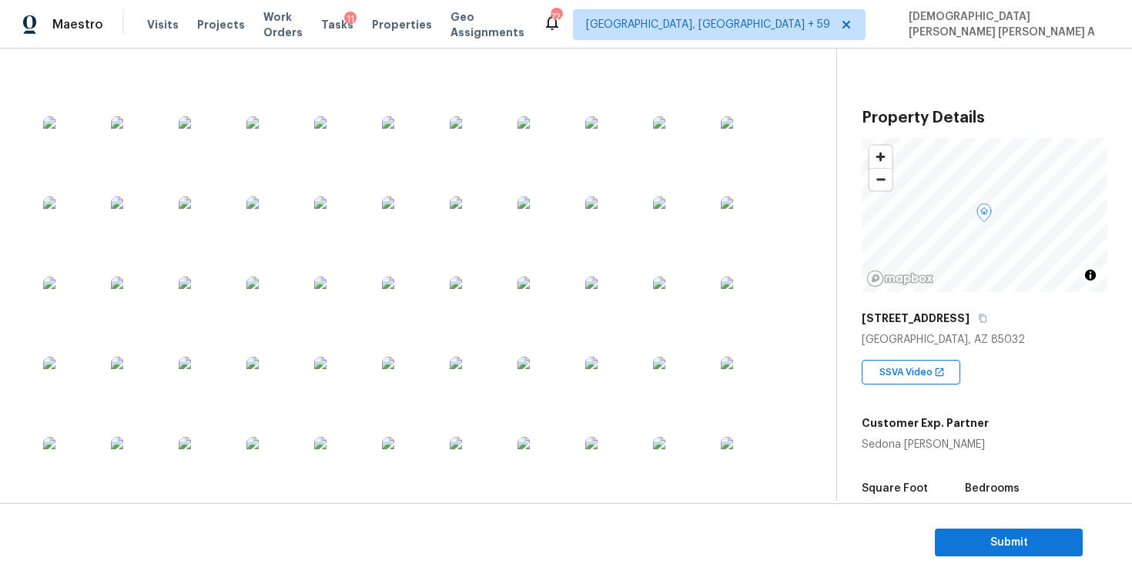
scroll to position [1157, 0]
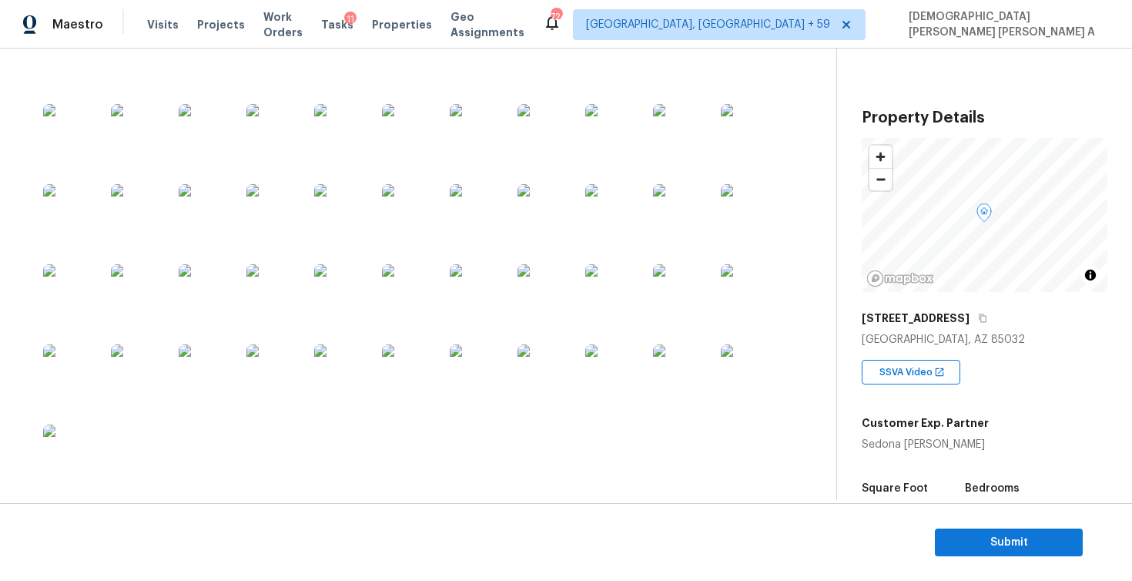
scroll to position [2257, 0]
click at [448, 229] on div at bounding box center [481, 215] width 68 height 80
click at [472, 219] on img at bounding box center [481, 215] width 62 height 62
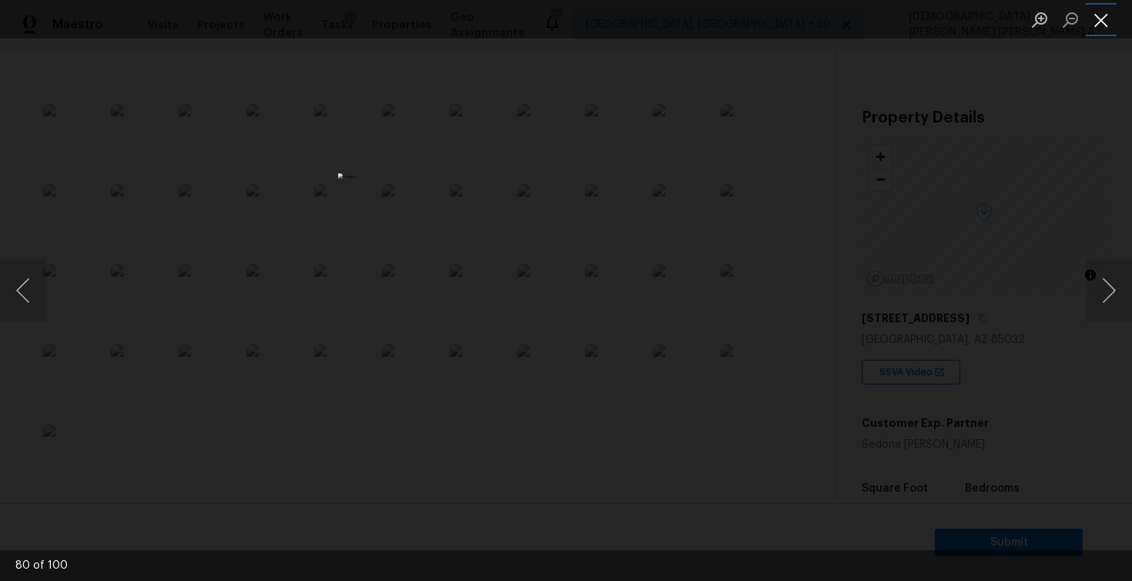
click at [1104, 18] on button "Close lightbox" at bounding box center [1101, 19] width 31 height 27
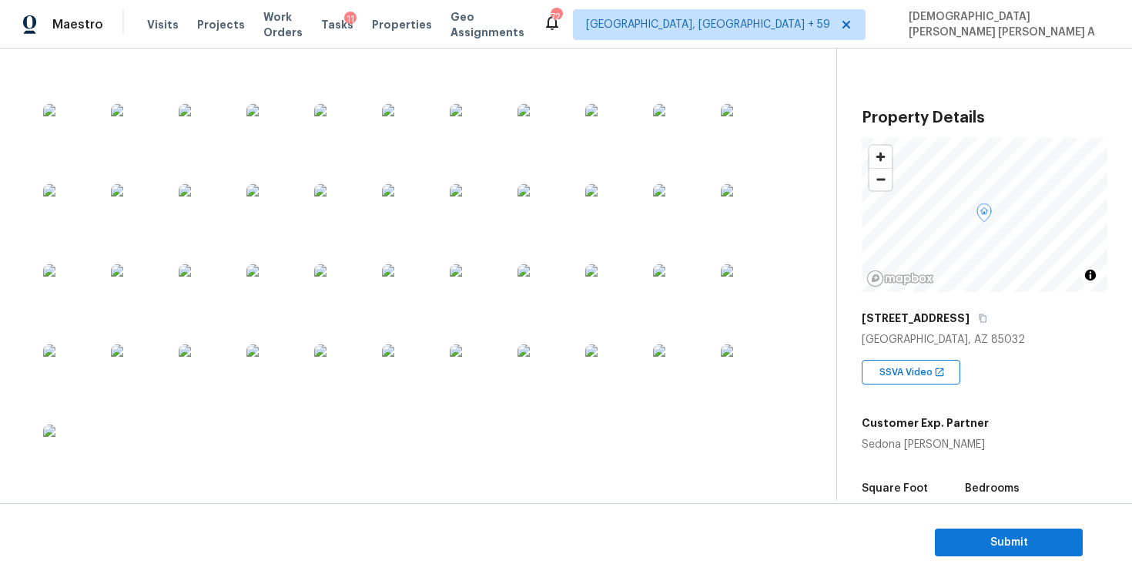
scroll to position [1438, 0]
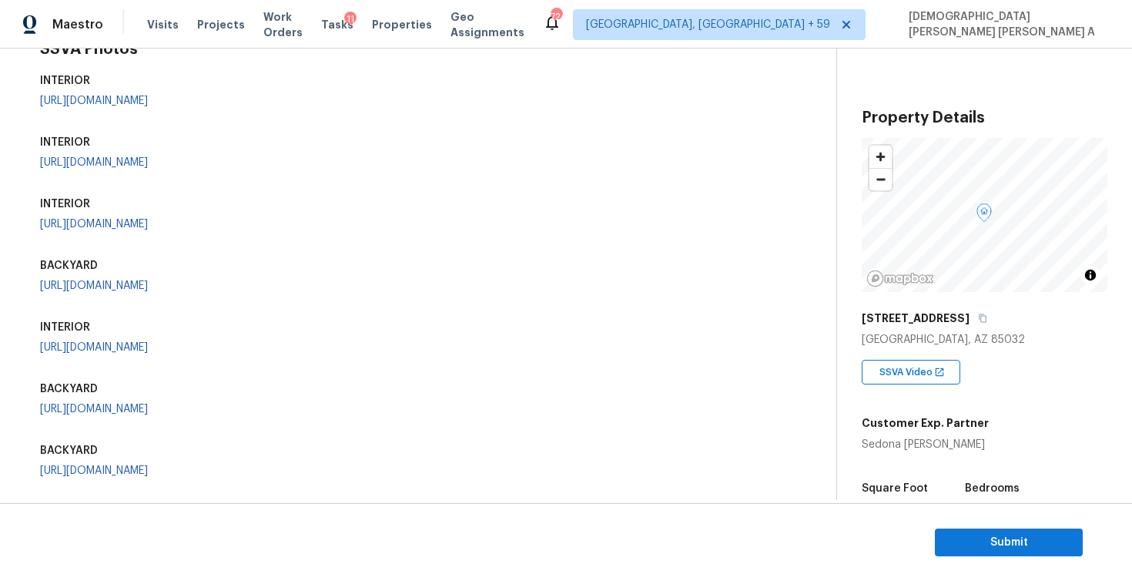
scroll to position [0, 0]
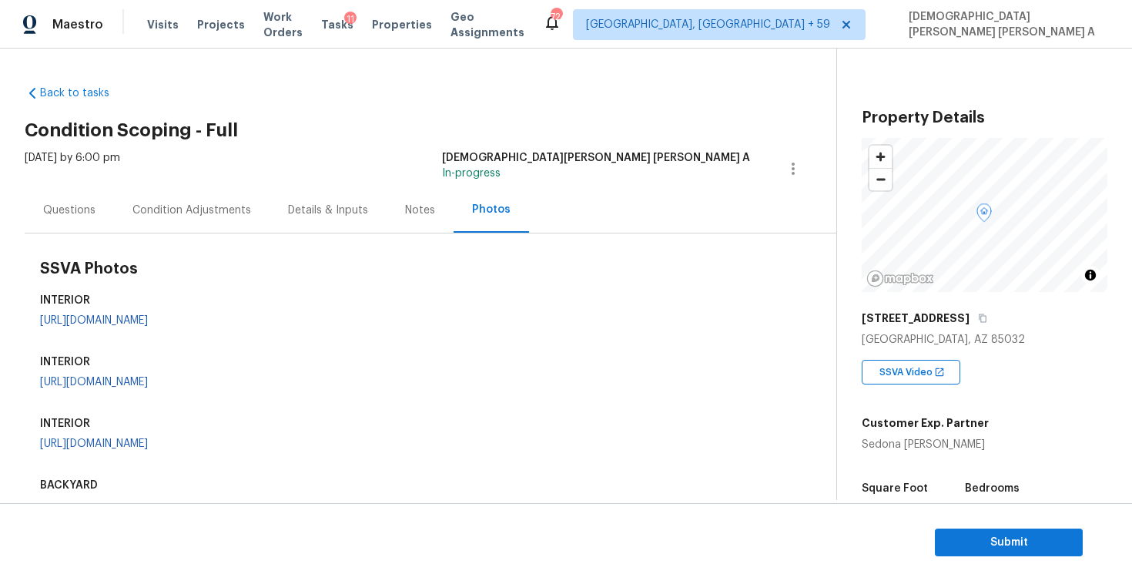
click at [144, 193] on div "Condition Adjustments" at bounding box center [192, 209] width 156 height 45
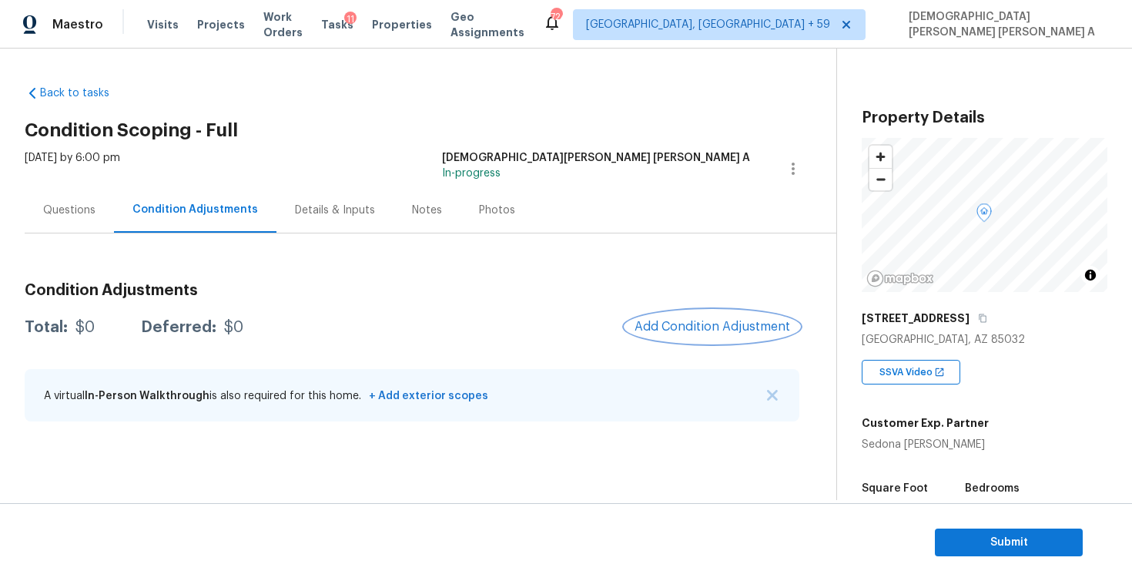
click at [742, 337] on button "Add Condition Adjustment" at bounding box center [712, 326] width 174 height 32
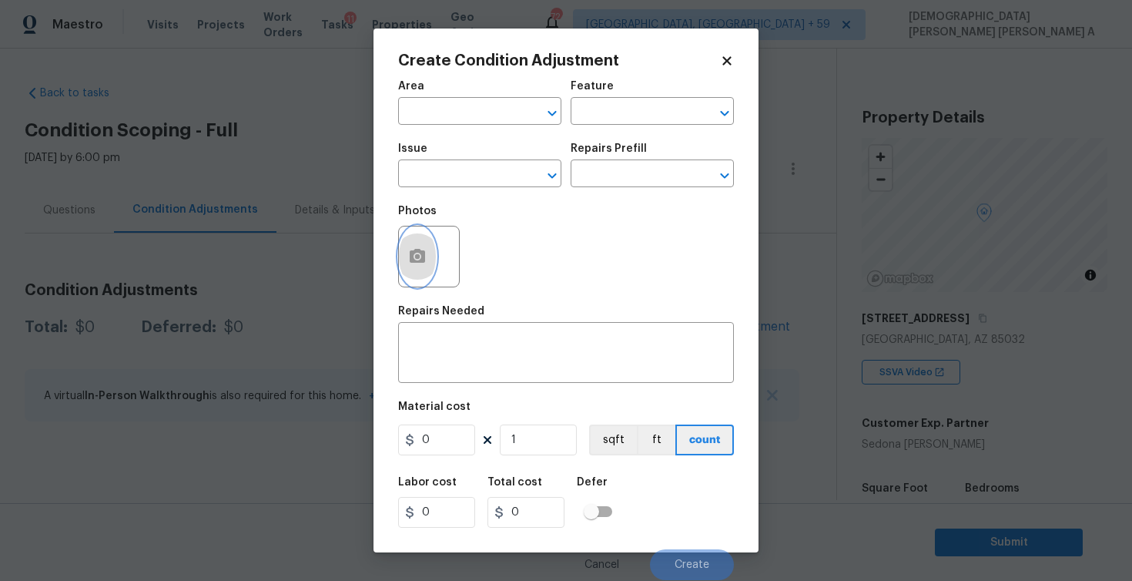
click at [410, 266] on button "button" at bounding box center [417, 256] width 37 height 60
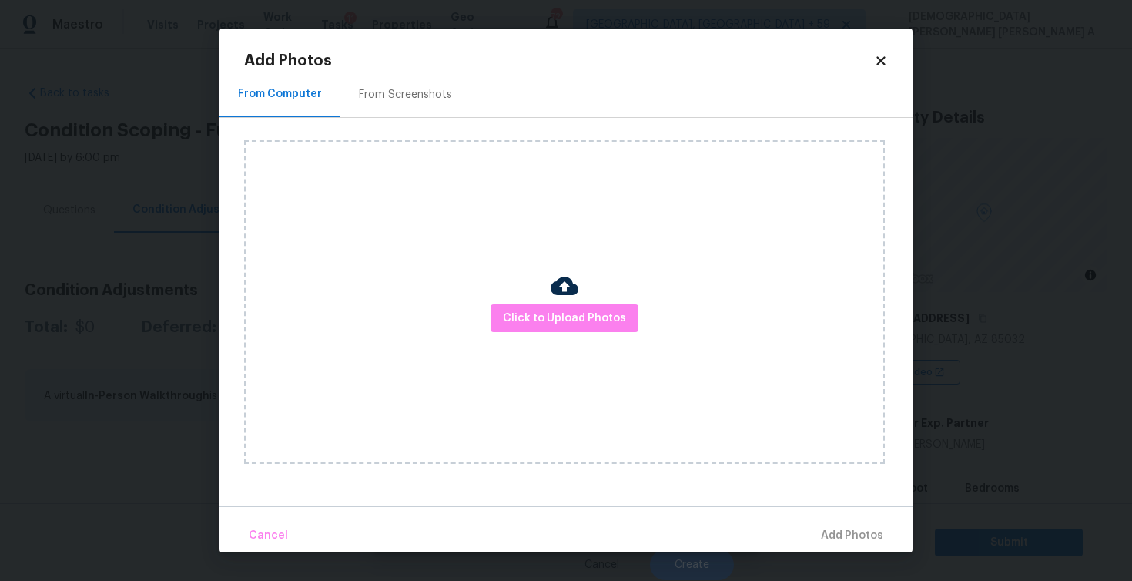
click at [423, 95] on div "From Screenshots" at bounding box center [405, 94] width 93 height 15
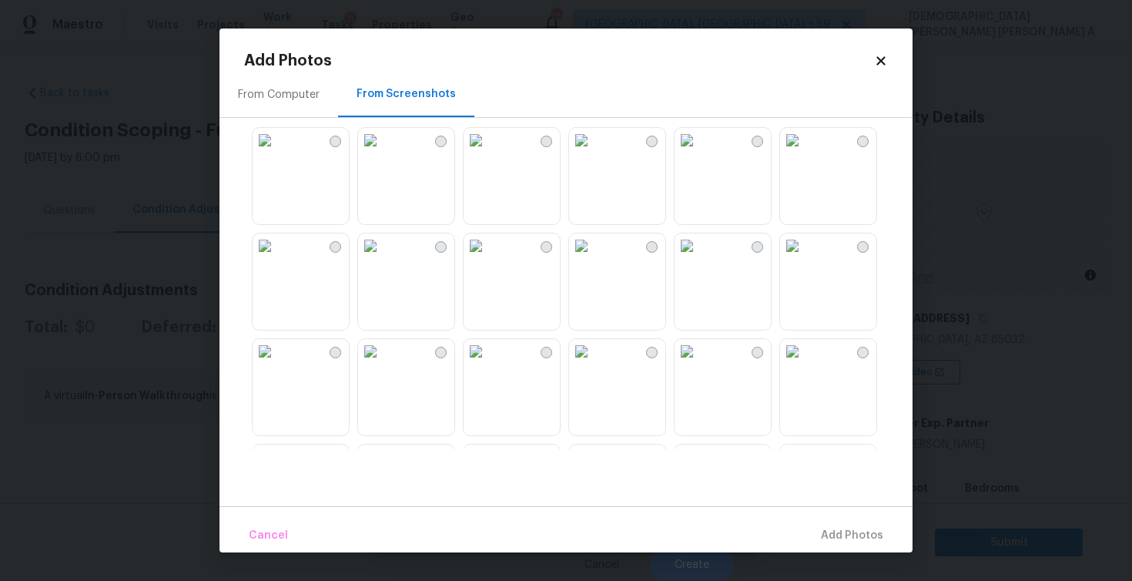
scroll to position [610, 0]
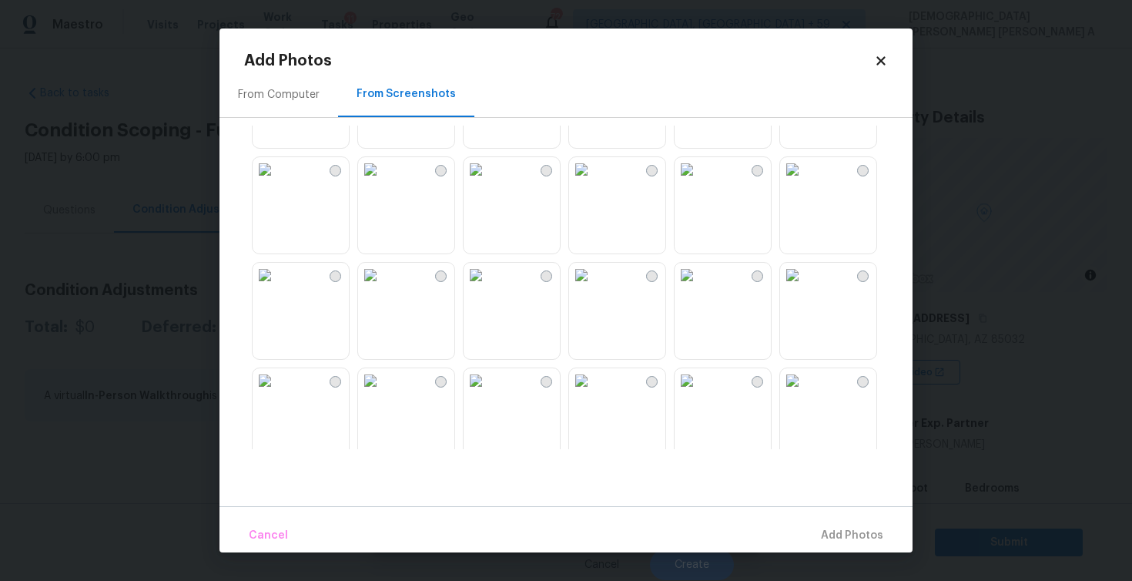
click at [594, 182] on img at bounding box center [581, 169] width 25 height 25
click at [488, 284] on img at bounding box center [476, 275] width 25 height 25
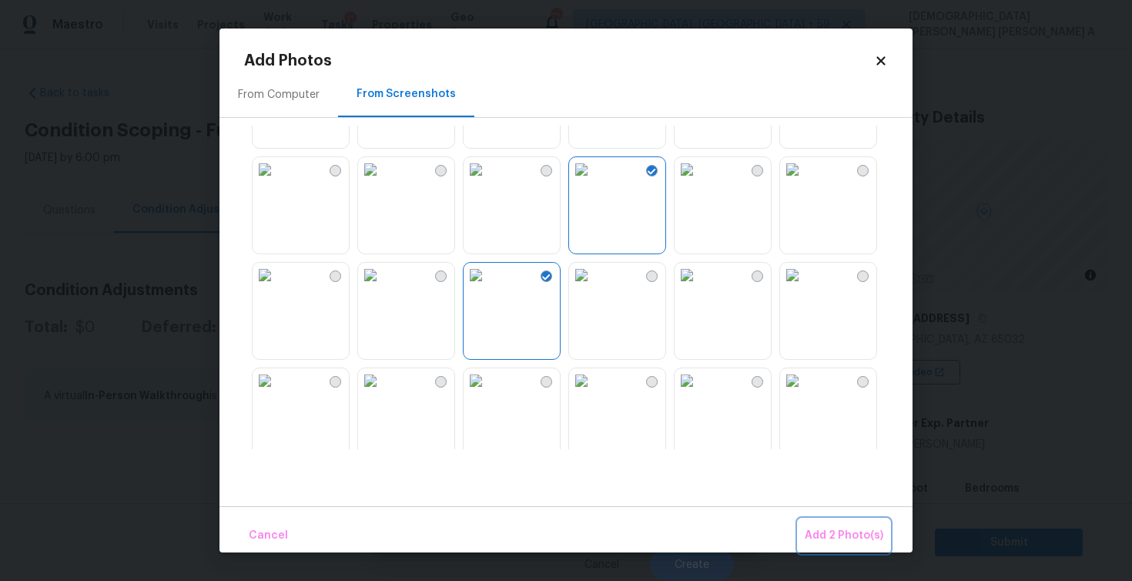
click at [823, 531] on span "Add 2 Photo(s)" at bounding box center [844, 535] width 79 height 19
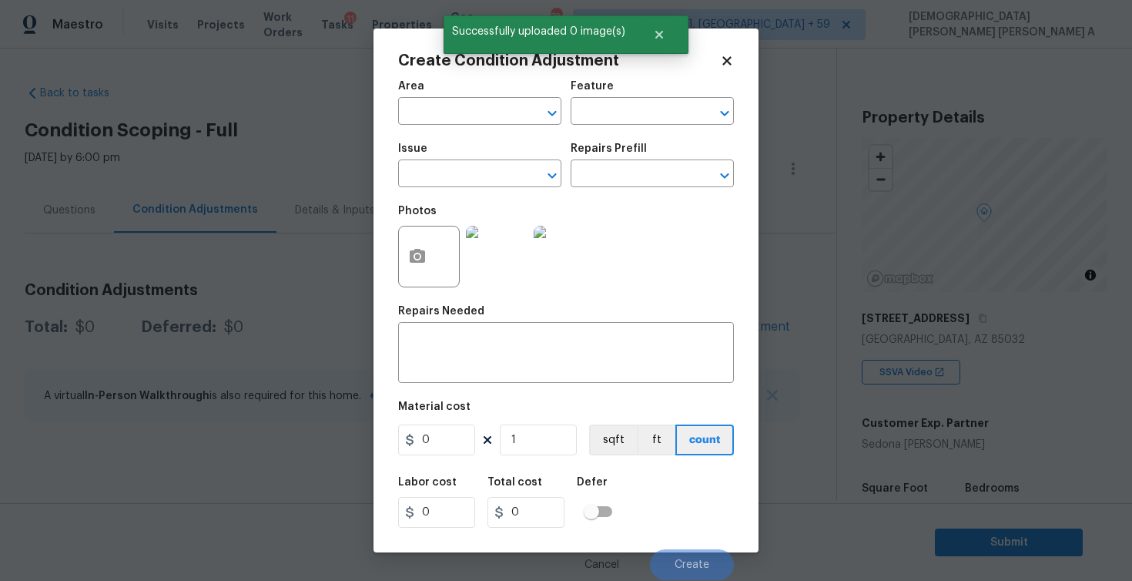
click at [489, 126] on span "Area ​" at bounding box center [479, 103] width 163 height 62
click at [489, 108] on input "text" at bounding box center [458, 113] width 120 height 24
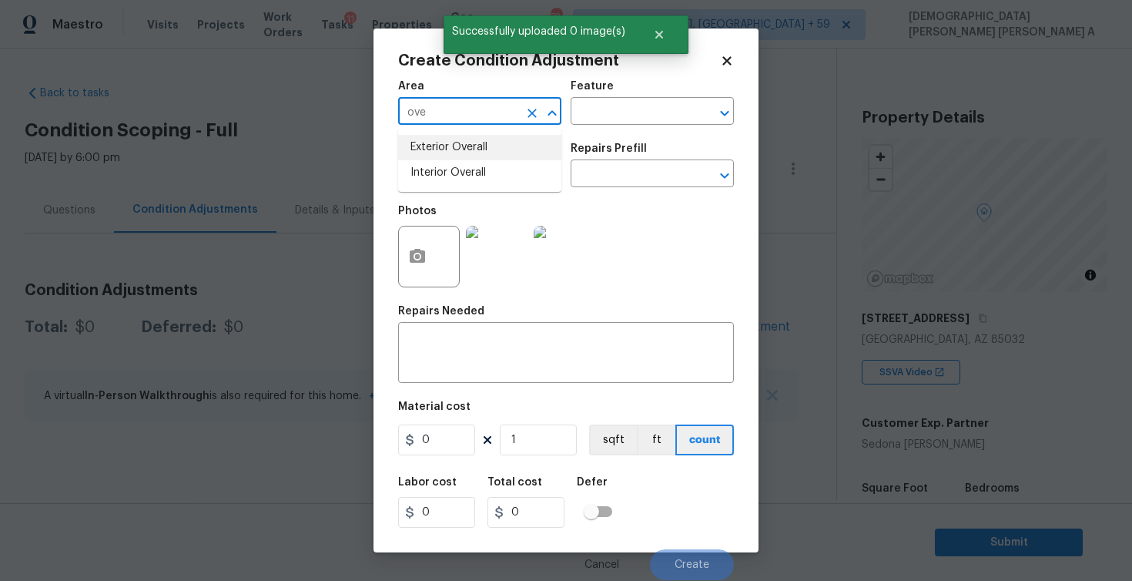
click at [494, 151] on li "Exterior Overall" at bounding box center [479, 147] width 163 height 25
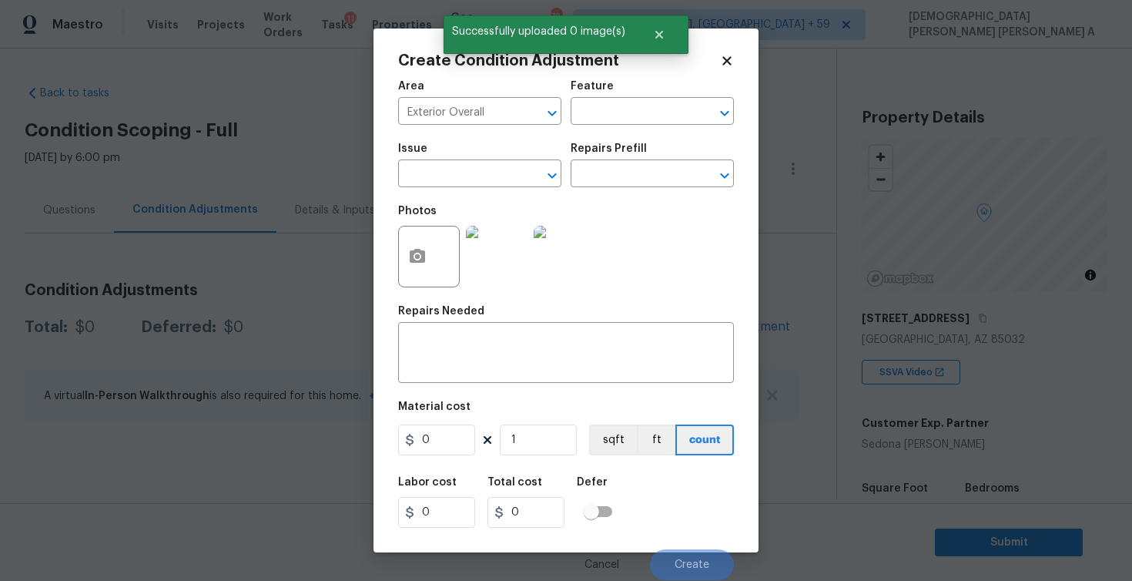
click at [642, 99] on div "Feature" at bounding box center [652, 91] width 163 height 20
click at [636, 100] on div "Feature" at bounding box center [652, 91] width 163 height 20
click at [633, 113] on input "text" at bounding box center [631, 113] width 120 height 24
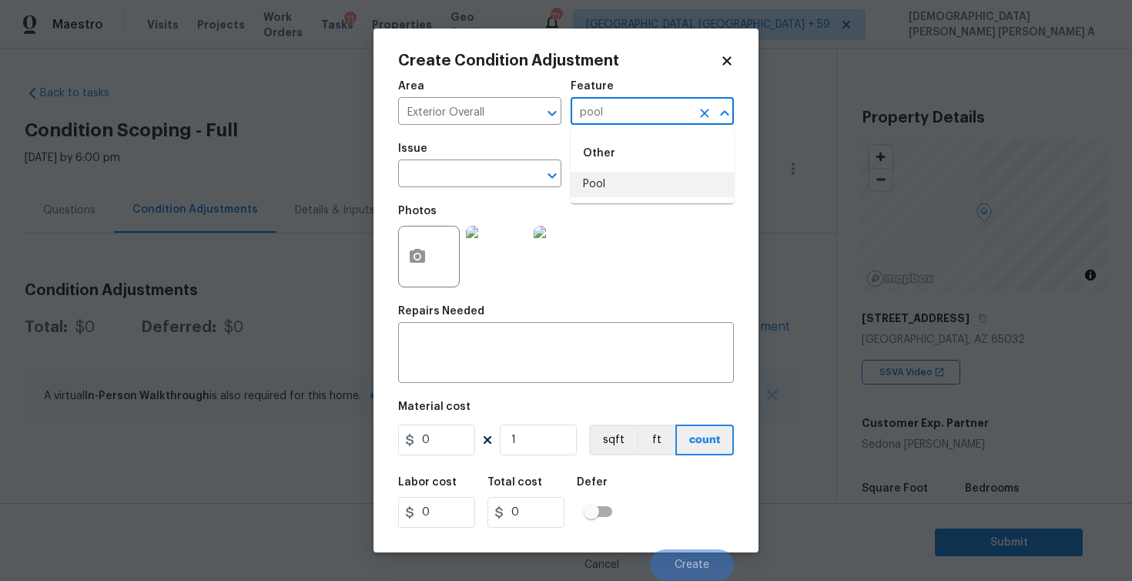
click at [589, 178] on li "Pool" at bounding box center [652, 184] width 163 height 25
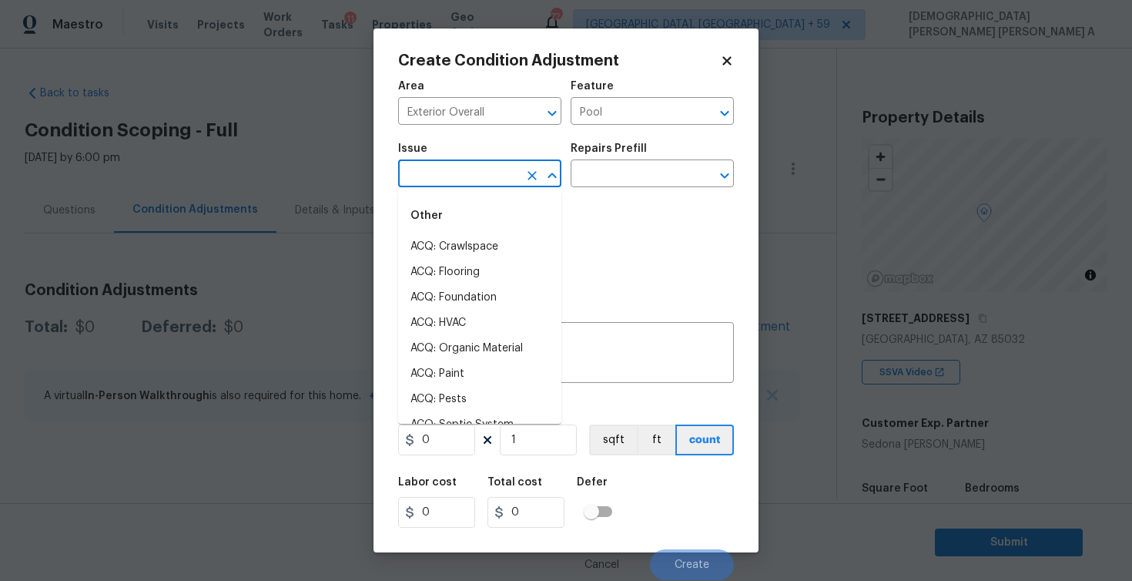
click at [503, 176] on input "text" at bounding box center [458, 175] width 120 height 24
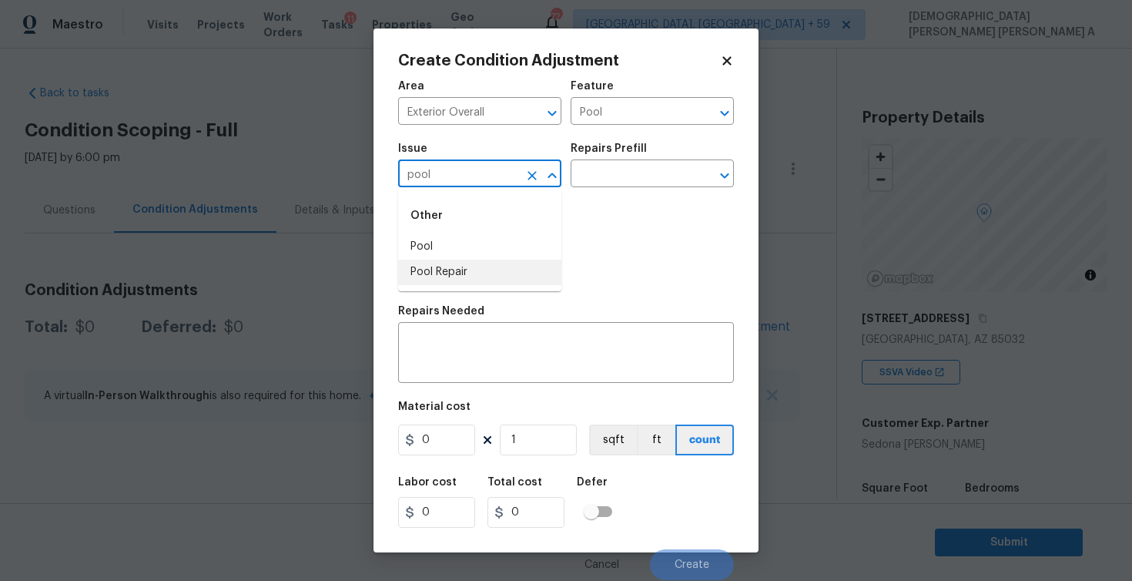
click at [464, 270] on li "Pool Repair" at bounding box center [479, 272] width 163 height 25
click at [621, 174] on input "text" at bounding box center [631, 175] width 120 height 24
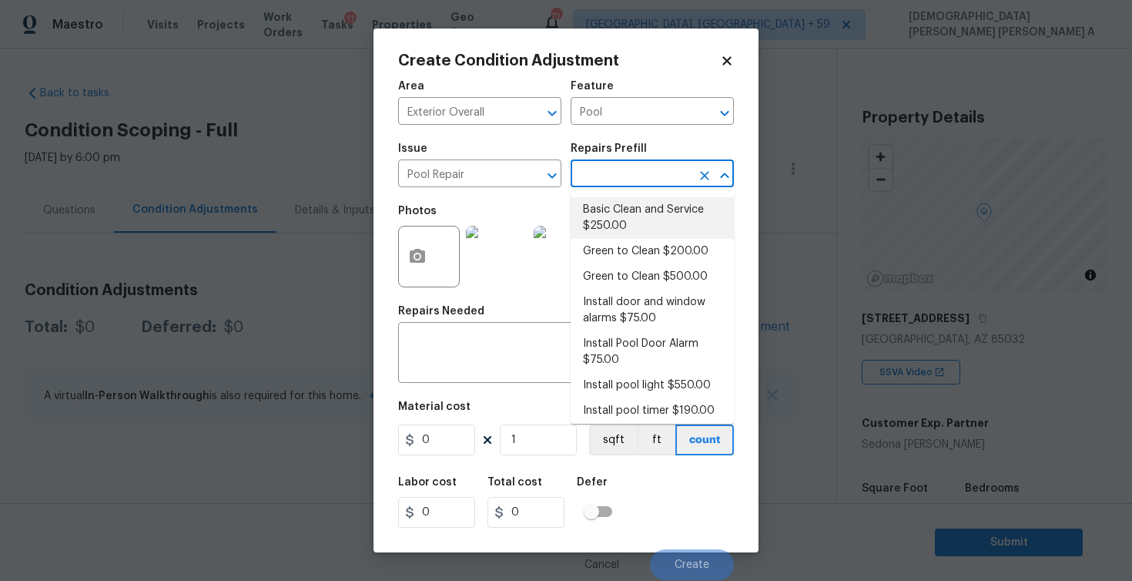
click at [611, 213] on li "Basic Clean and Service $250.00" at bounding box center [652, 218] width 163 height 42
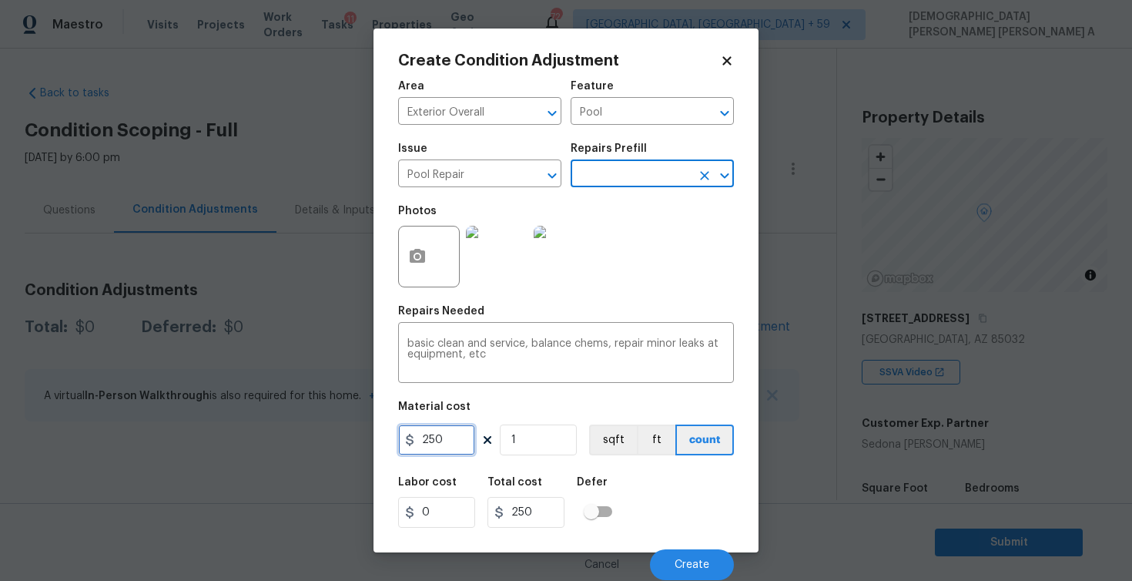
click at [439, 434] on input "250" at bounding box center [436, 439] width 77 height 31
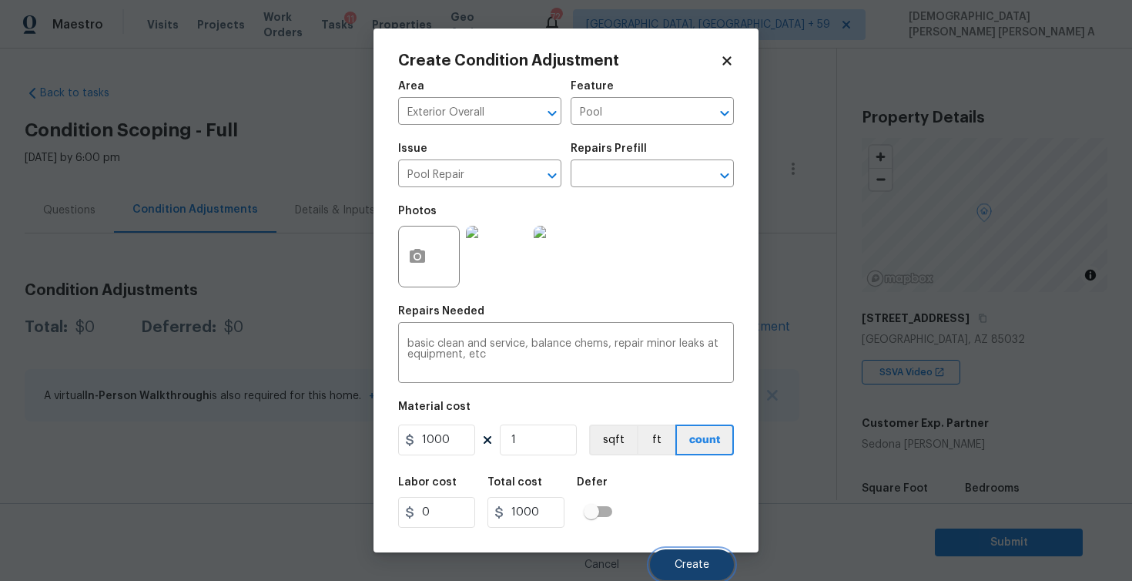
click at [683, 553] on button "Create" at bounding box center [692, 564] width 84 height 31
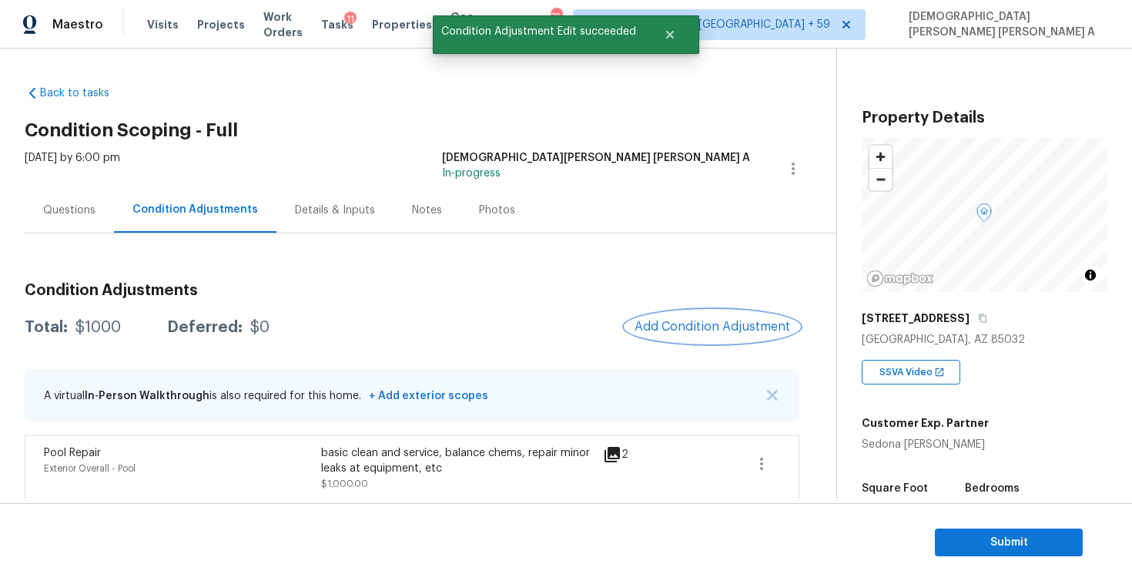
scroll to position [6, 0]
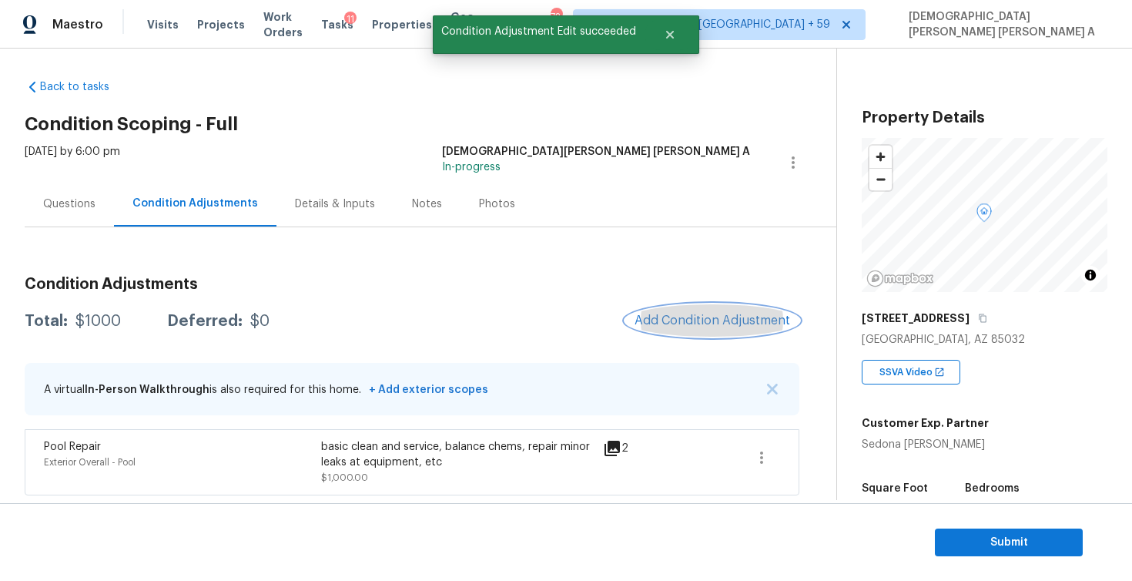
click at [730, 323] on span "Add Condition Adjustment" at bounding box center [713, 320] width 156 height 14
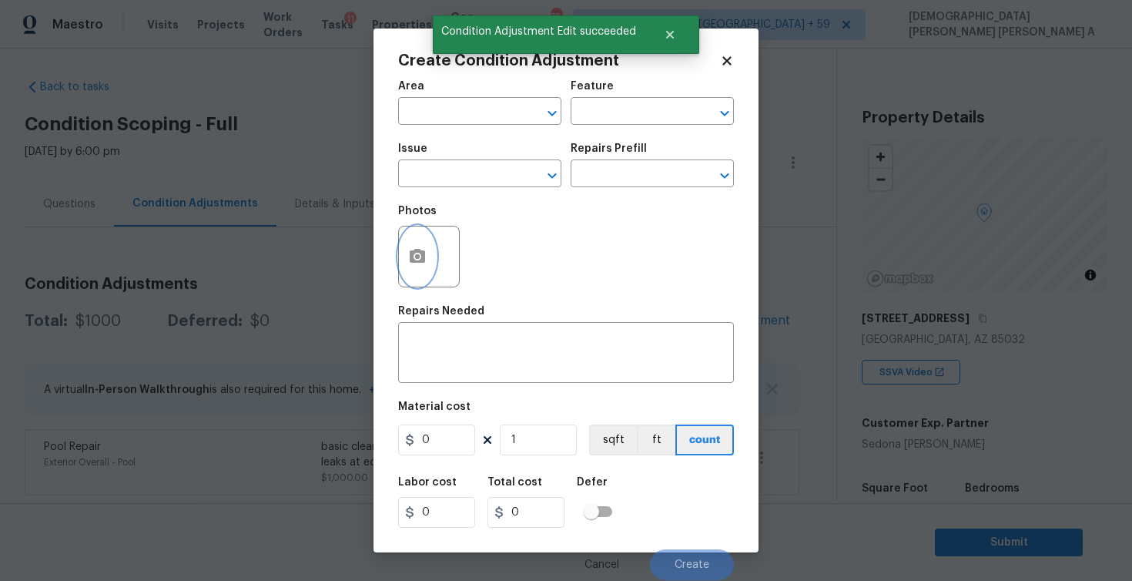
click at [405, 247] on button "button" at bounding box center [417, 256] width 37 height 60
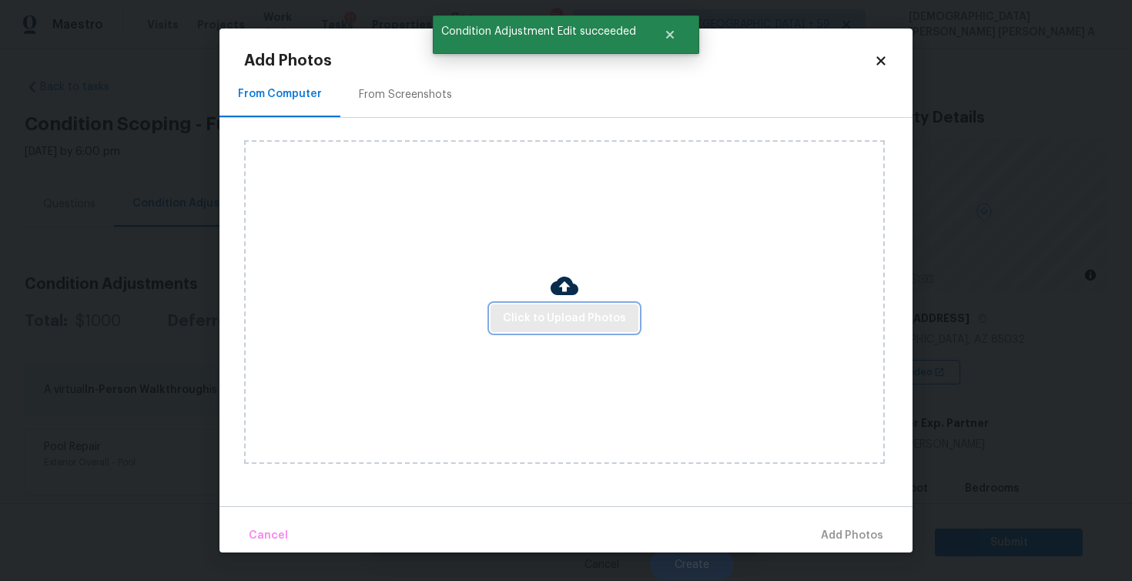
click at [588, 309] on span "Click to Upload Photos" at bounding box center [564, 318] width 123 height 19
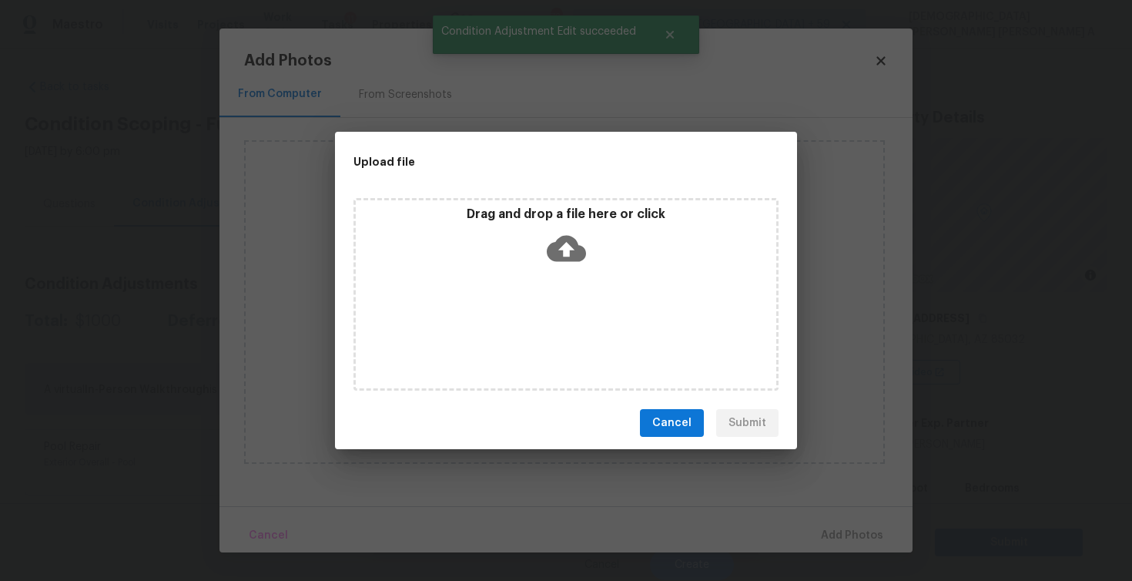
click at [665, 426] on span "Cancel" at bounding box center [671, 423] width 39 height 19
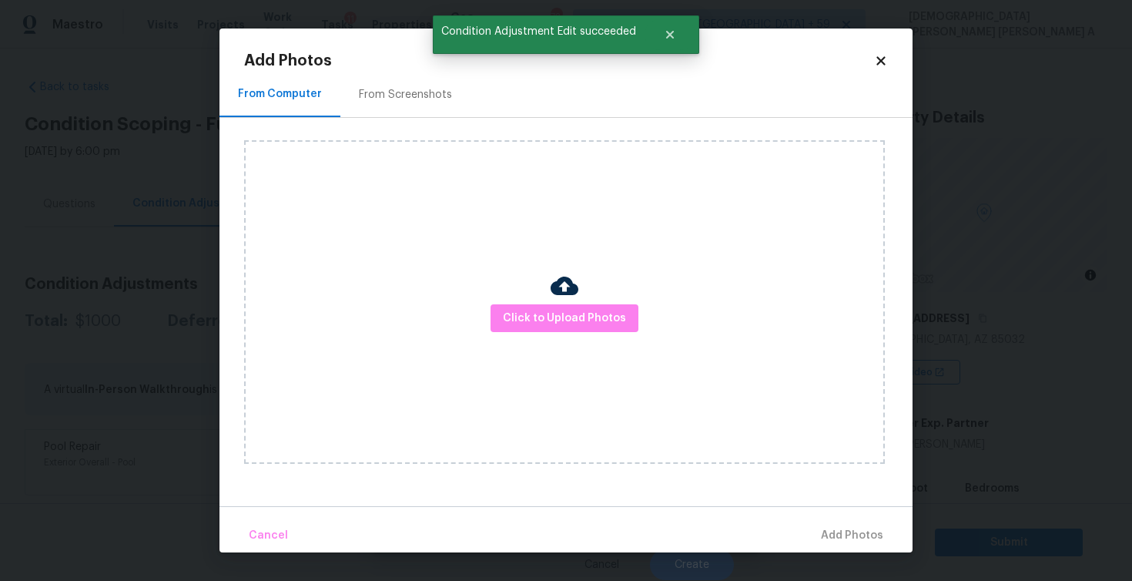
click at [883, 55] on icon at bounding box center [881, 61] width 14 height 14
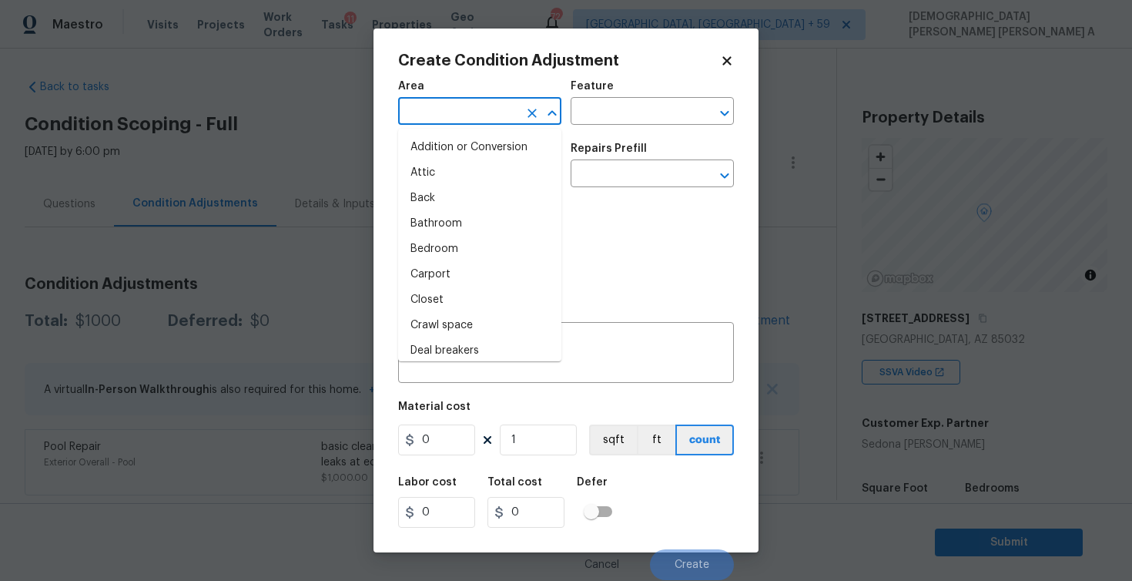
click at [459, 115] on input "text" at bounding box center [458, 113] width 120 height 24
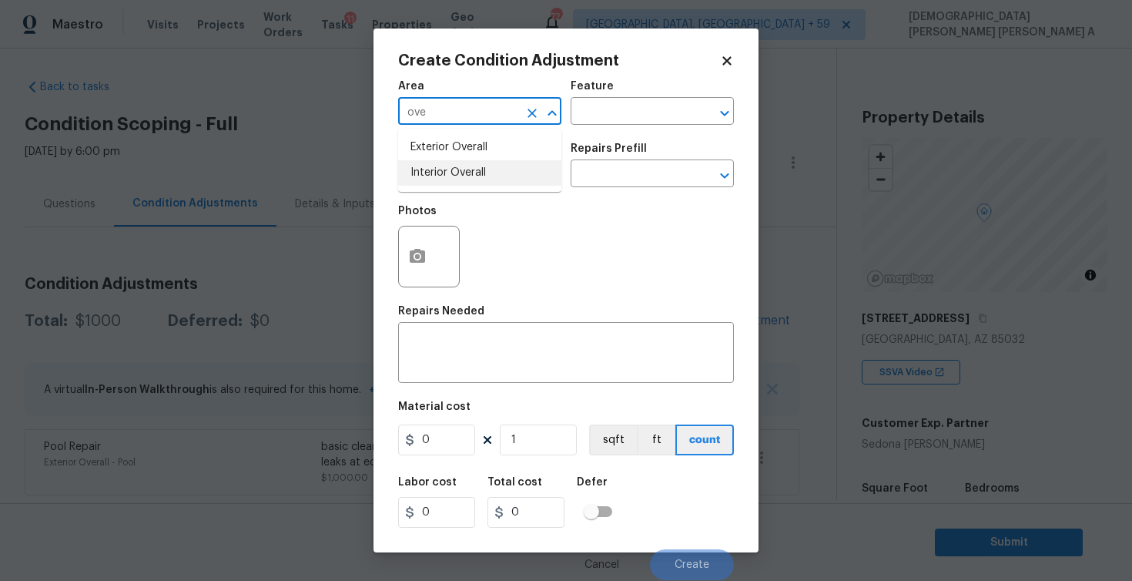
click at [461, 175] on li "Interior Overall" at bounding box center [479, 172] width 163 height 25
click at [608, 128] on div "Area Interior Overall ​ Feature ​" at bounding box center [566, 103] width 336 height 62
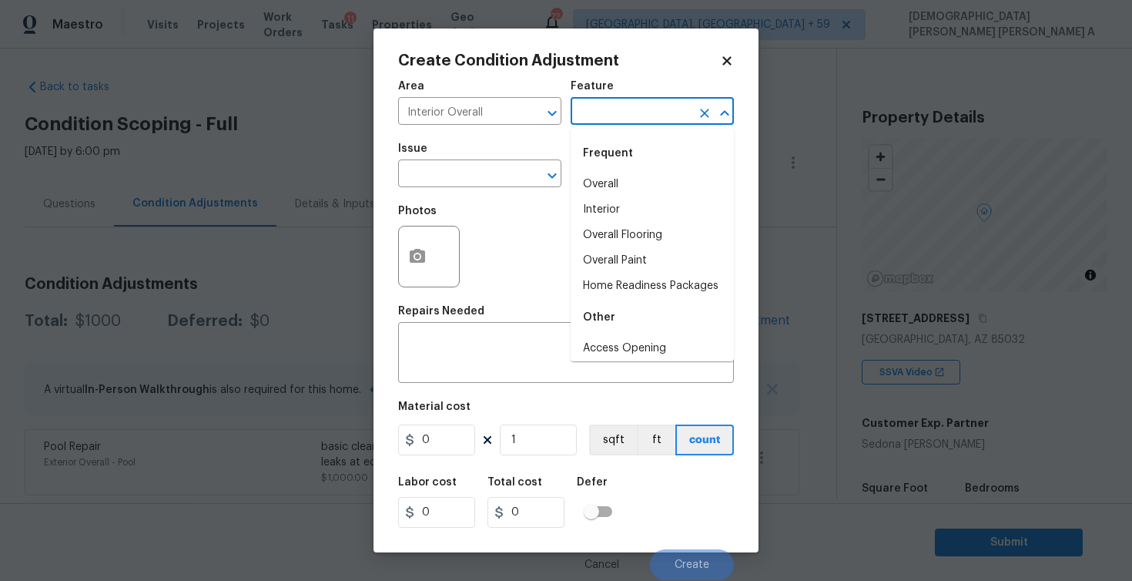
click at [608, 119] on input "text" at bounding box center [631, 113] width 120 height 24
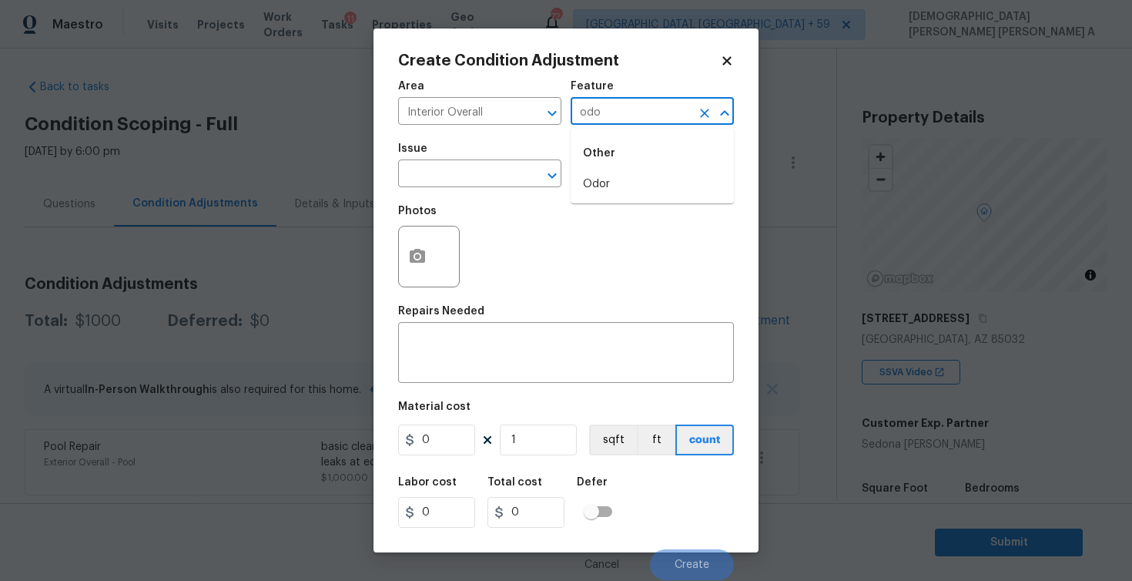
click at [589, 189] on li "Odor" at bounding box center [652, 184] width 163 height 25
click at [470, 176] on input "text" at bounding box center [458, 175] width 120 height 24
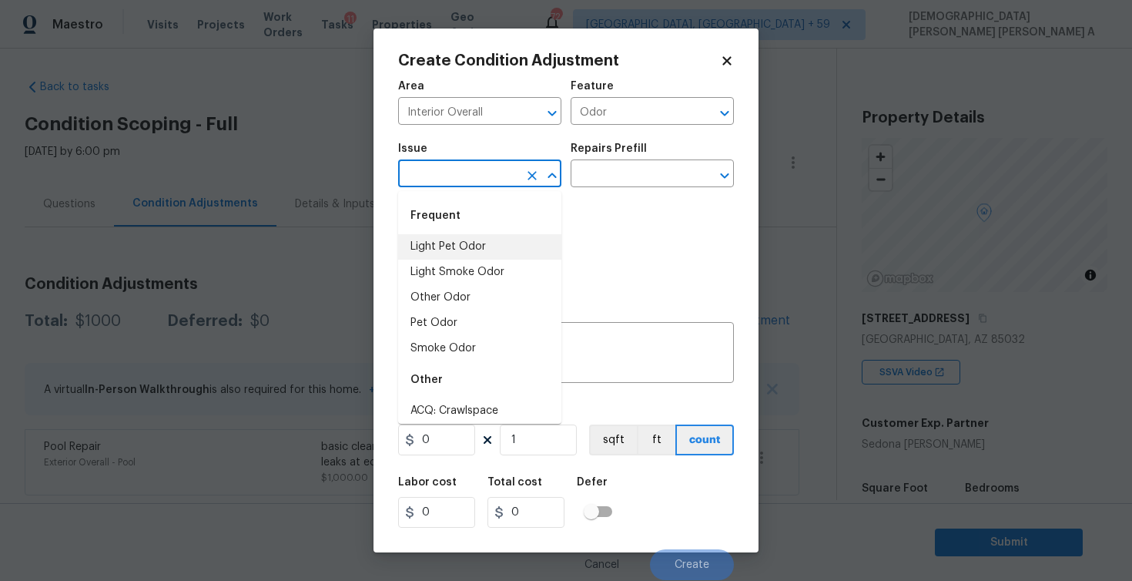
click at [469, 250] on li "Light Pet Odor" at bounding box center [479, 246] width 163 height 25
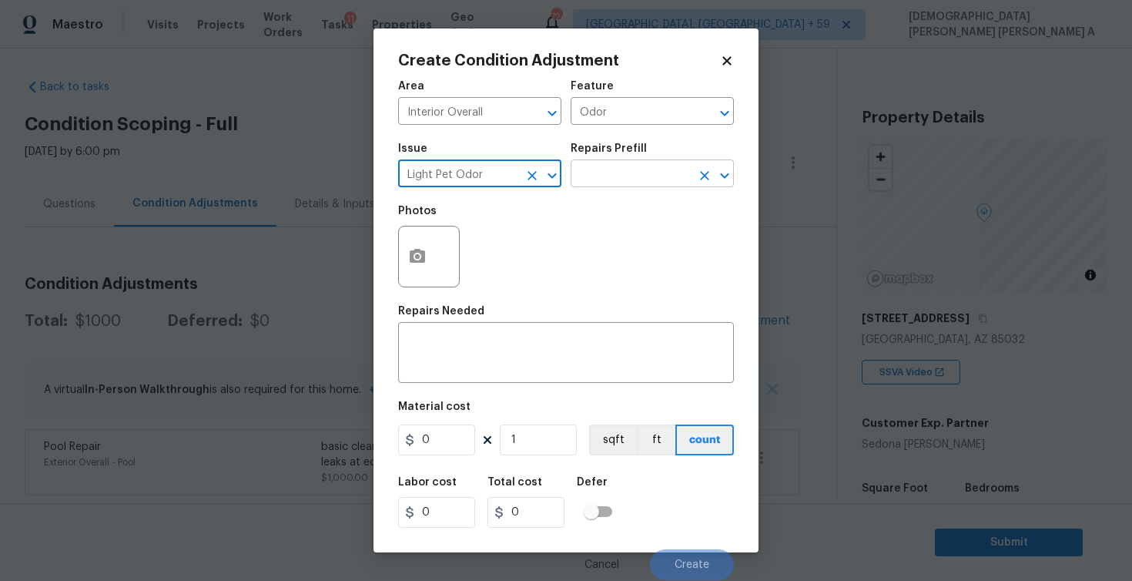
click at [622, 178] on input "text" at bounding box center [631, 175] width 120 height 24
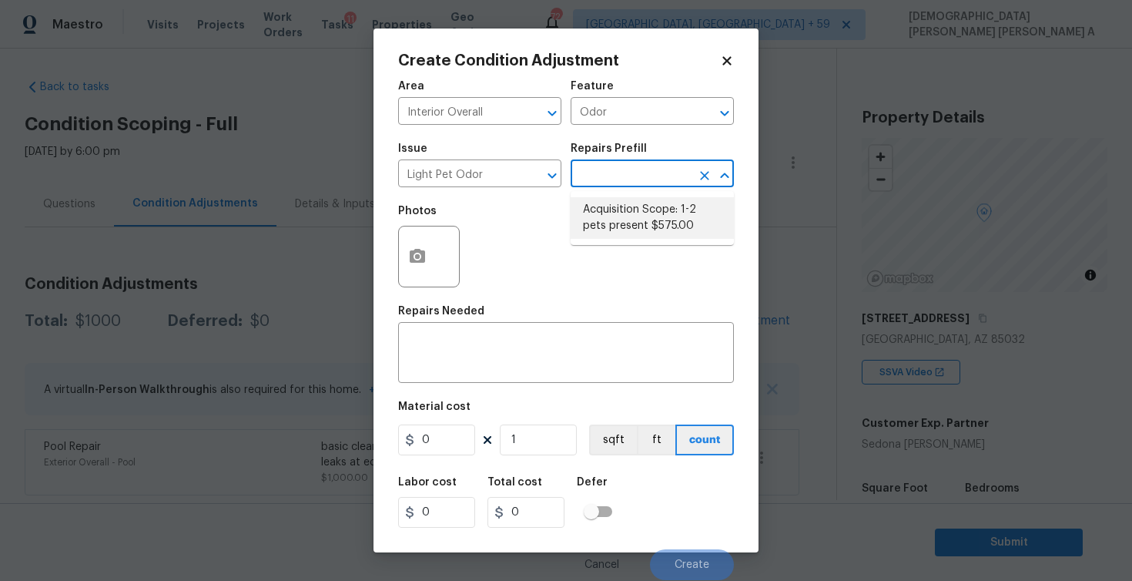
click at [620, 205] on li "Acquisition Scope: 1-2 pets present $575.00" at bounding box center [652, 218] width 163 height 42
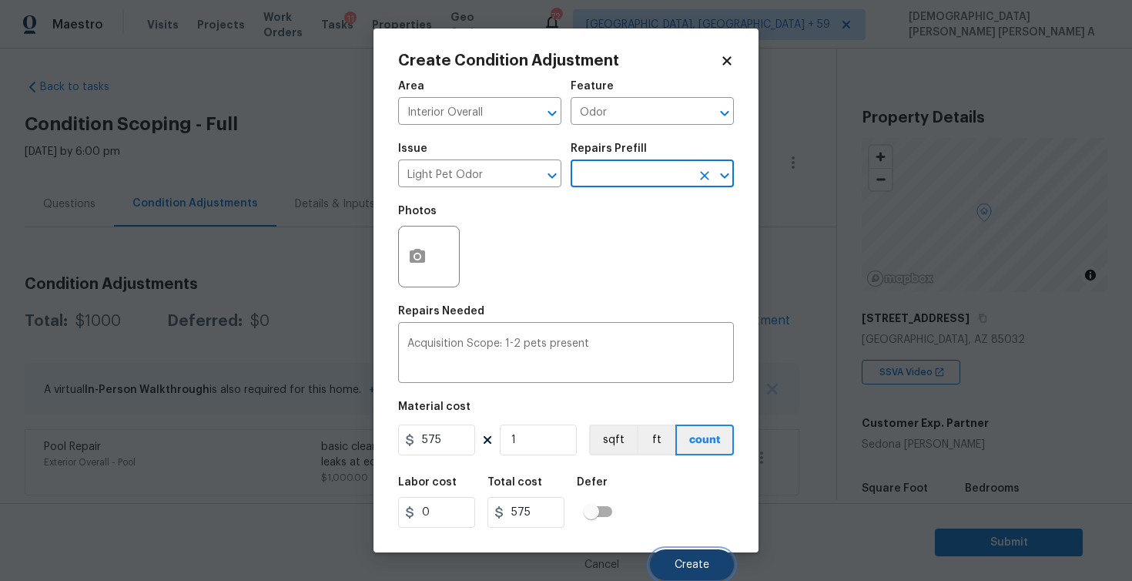
click at [680, 560] on span "Create" at bounding box center [692, 565] width 35 height 12
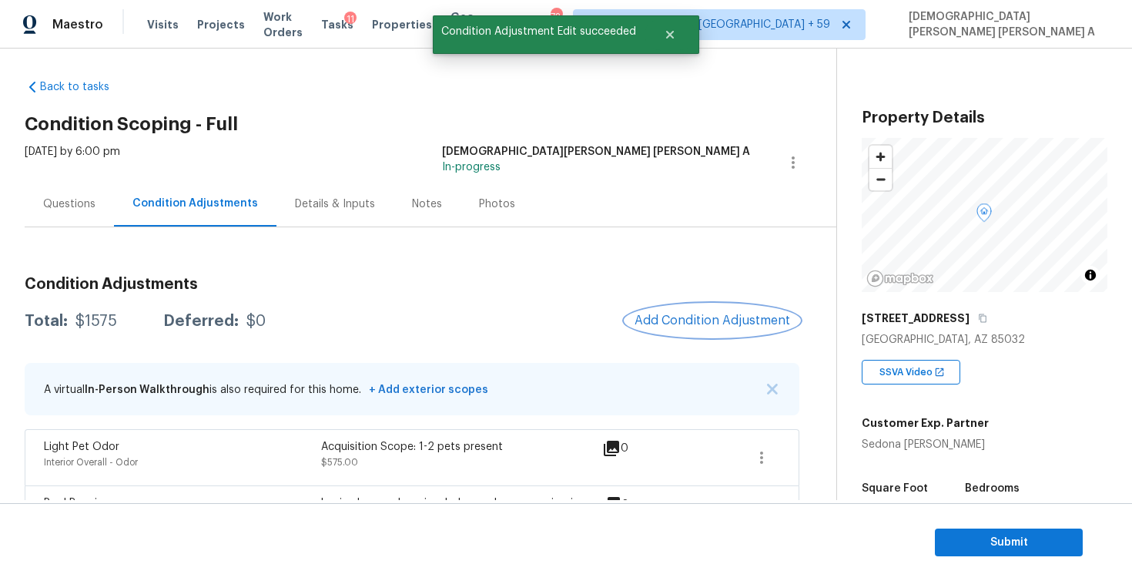
scroll to position [62, 0]
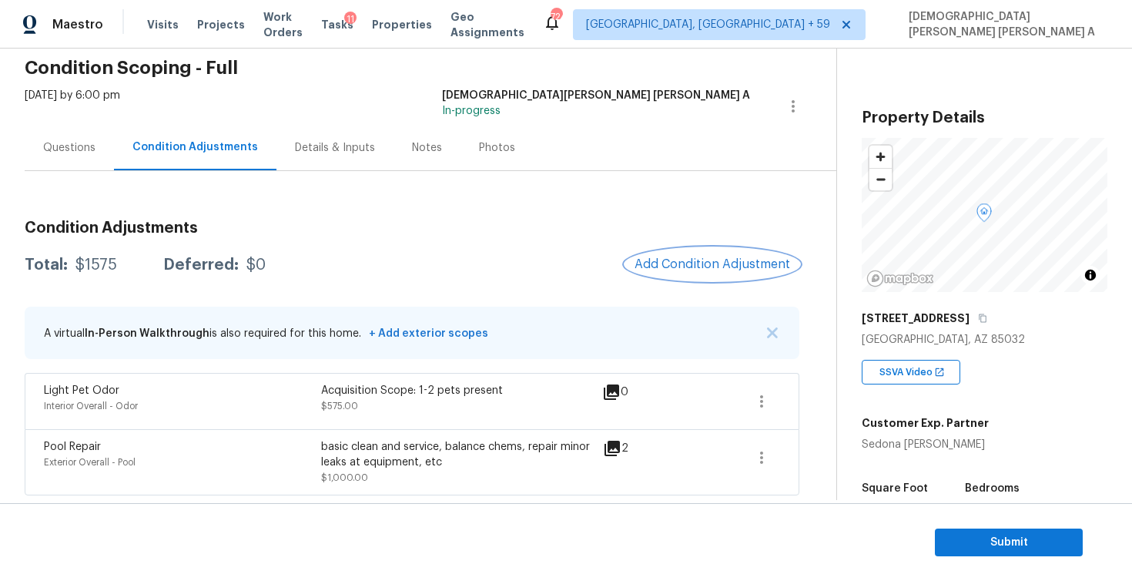
click at [709, 254] on button "Add Condition Adjustment" at bounding box center [712, 264] width 174 height 32
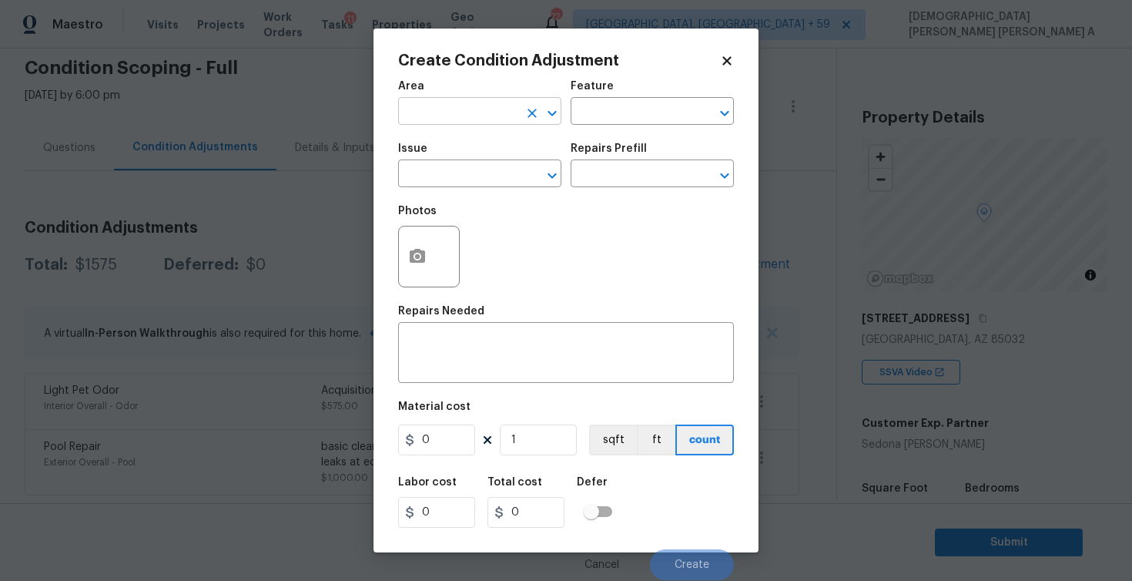
click at [458, 101] on input "text" at bounding box center [458, 113] width 120 height 24
click at [484, 142] on li "Exterior Overall" at bounding box center [479, 147] width 163 height 25
click at [617, 95] on div "Feature" at bounding box center [652, 91] width 163 height 20
click at [617, 112] on input "text" at bounding box center [631, 113] width 120 height 24
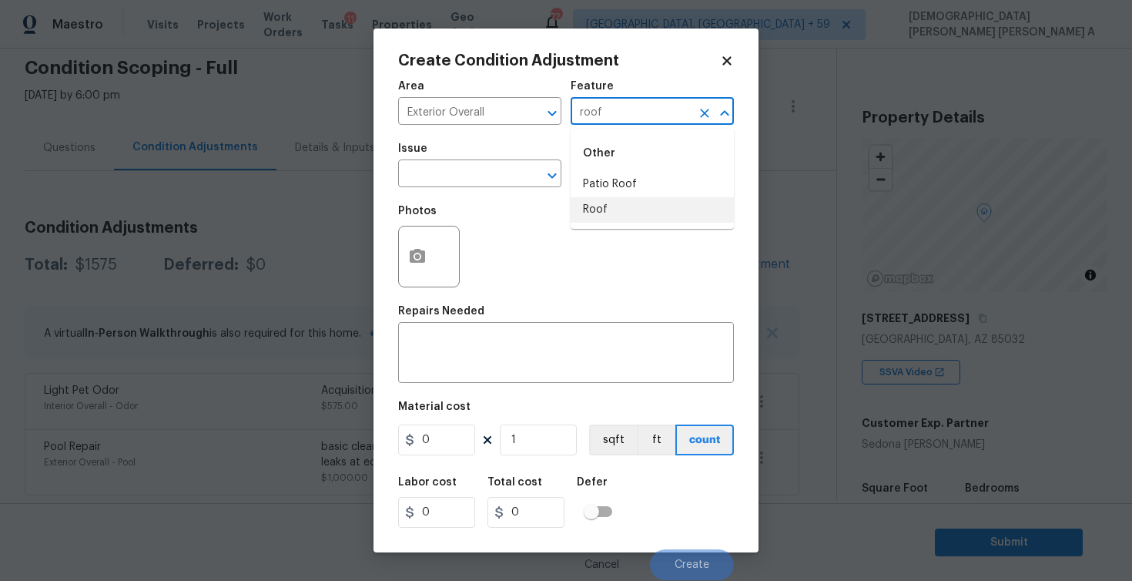
click at [615, 207] on li "Roof" at bounding box center [652, 209] width 163 height 25
click at [495, 172] on input "text" at bounding box center [458, 175] width 120 height 24
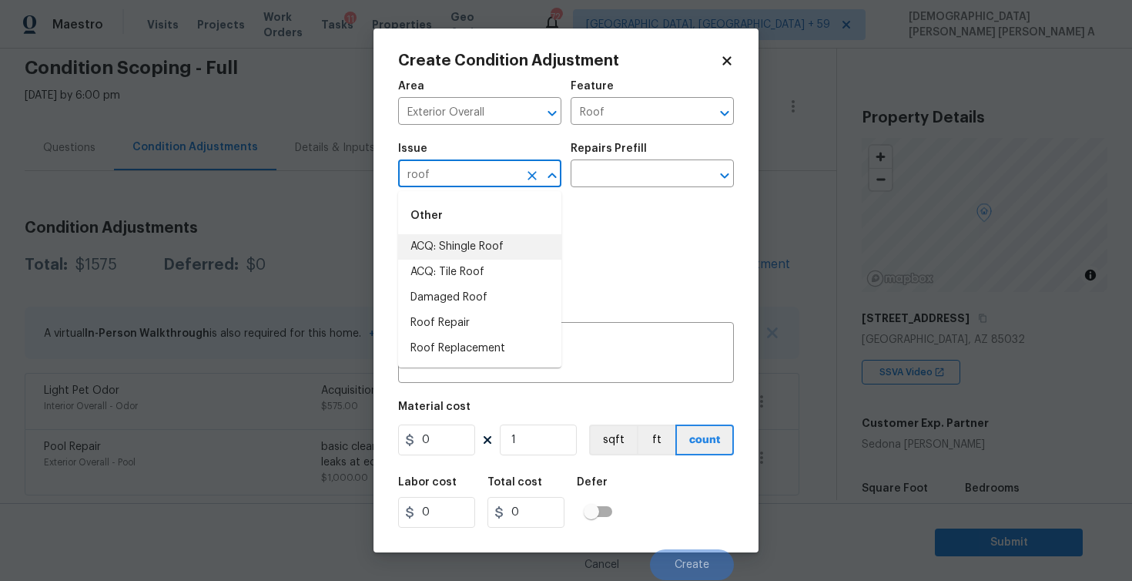
click at [488, 256] on li "ACQ: Shingle Roof" at bounding box center [479, 246] width 163 height 25
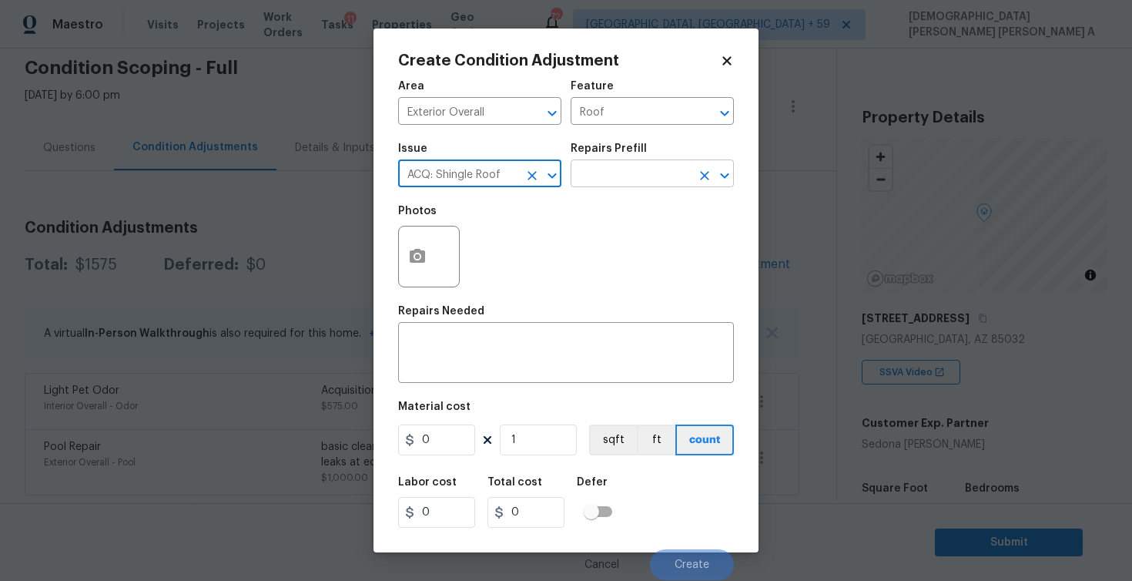
click at [633, 174] on input "text" at bounding box center [631, 175] width 120 height 24
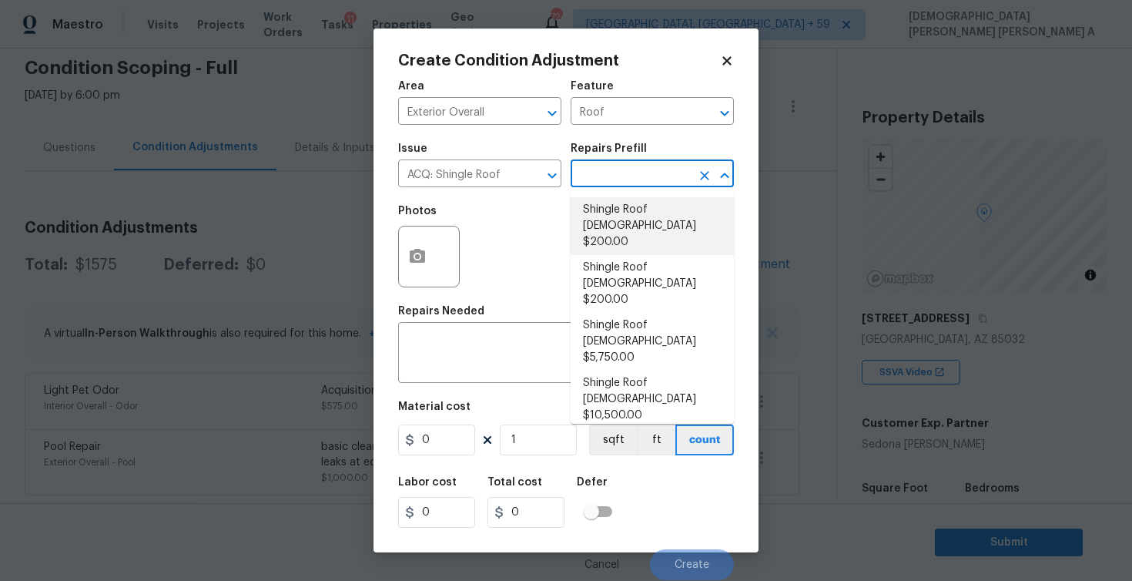
click at [632, 207] on li "Shingle Roof [DEMOGRAPHIC_DATA] $200.00" at bounding box center [652, 226] width 163 height 58
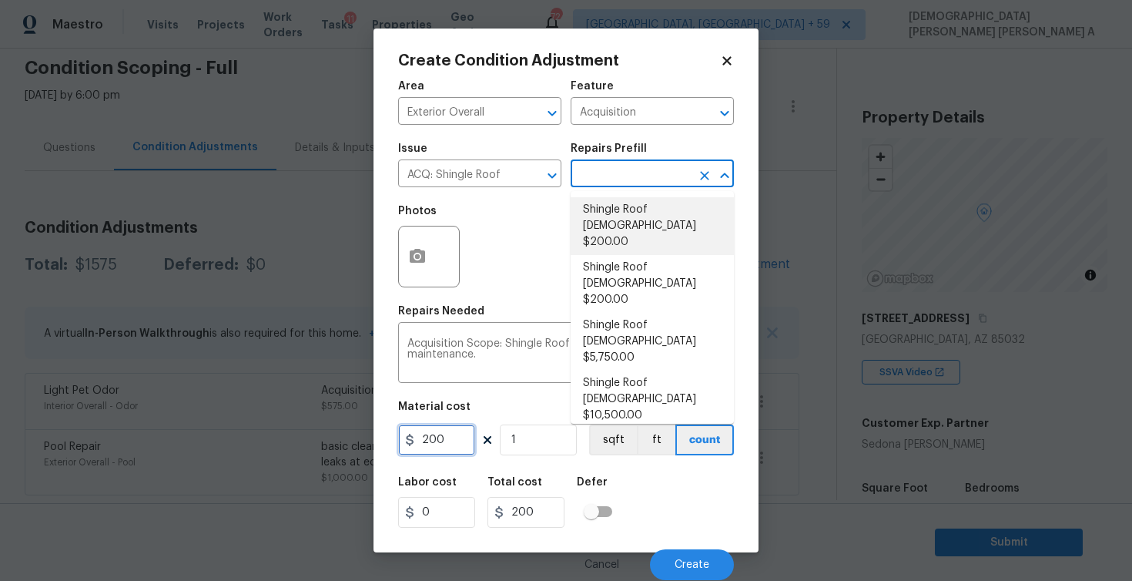
click at [438, 443] on input "200" at bounding box center [436, 439] width 77 height 31
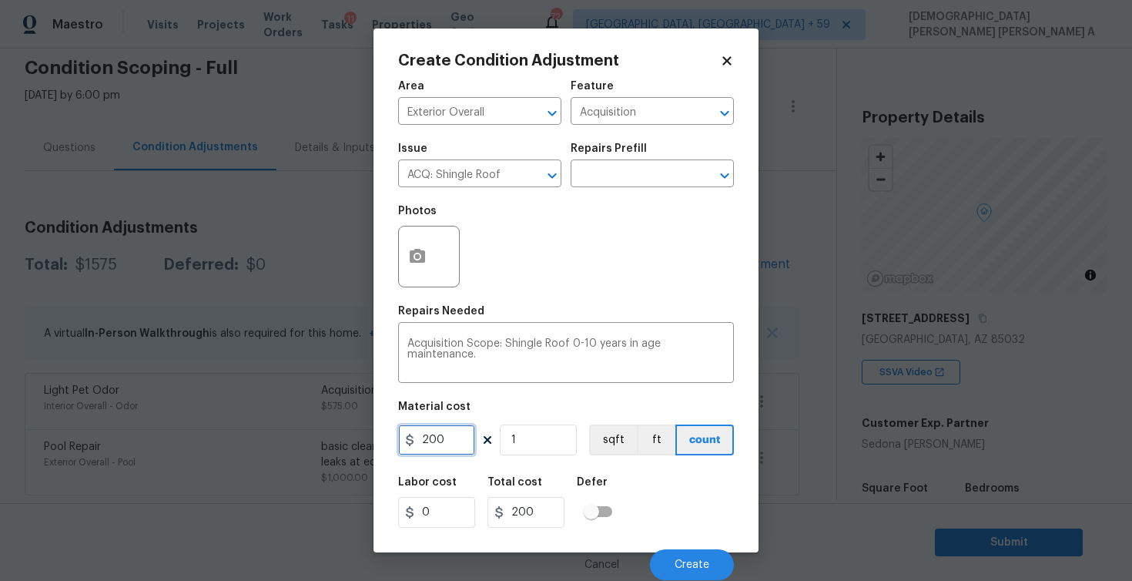
click at [438, 443] on input "200" at bounding box center [436, 439] width 77 height 31
click at [717, 557] on button "Create" at bounding box center [692, 564] width 84 height 31
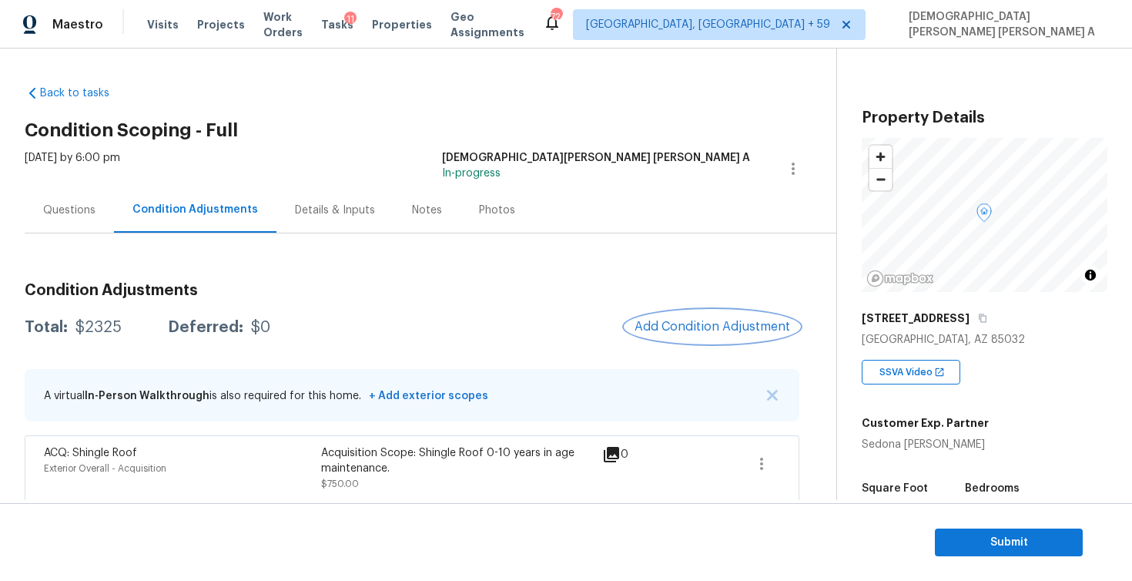
scroll to position [62, 0]
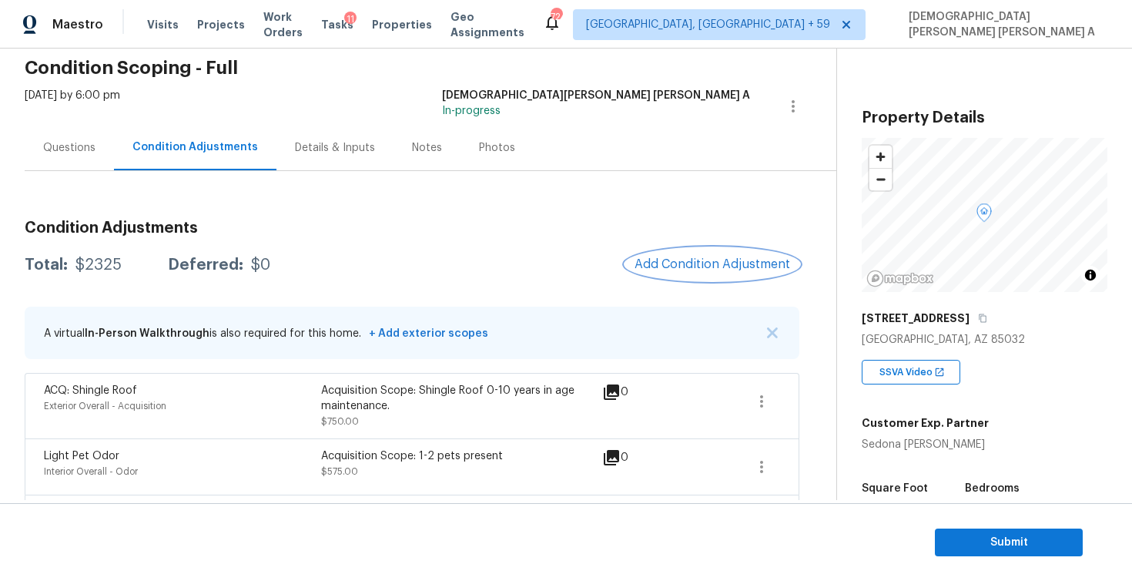
click at [713, 258] on span "Add Condition Adjustment" at bounding box center [713, 264] width 156 height 14
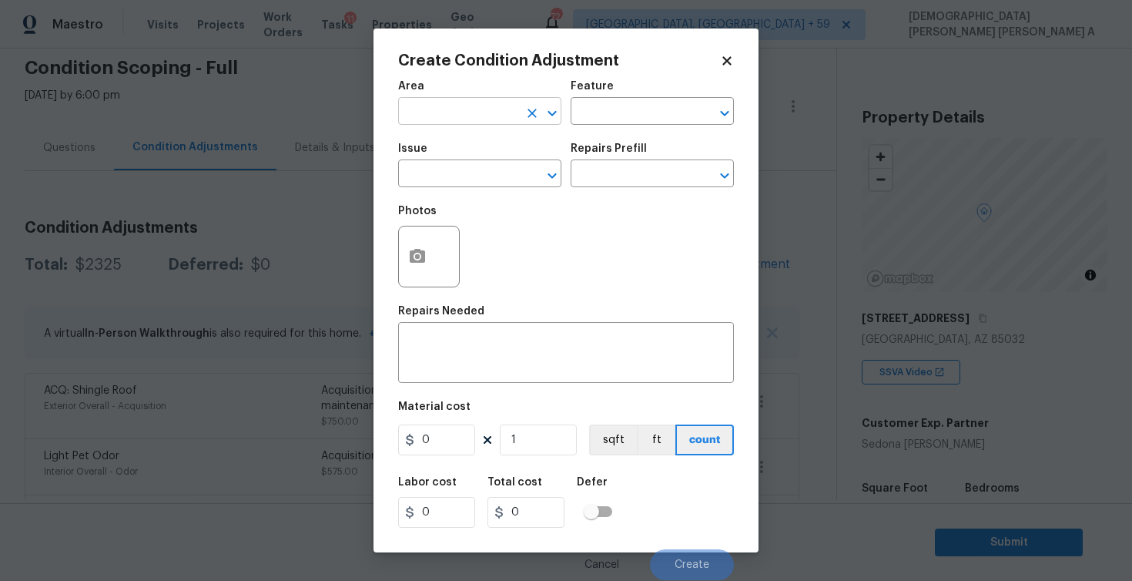
click at [430, 118] on input "text" at bounding box center [458, 113] width 120 height 24
click at [437, 136] on li "Exterior Overall" at bounding box center [479, 147] width 163 height 25
type input "Exterior Overall"
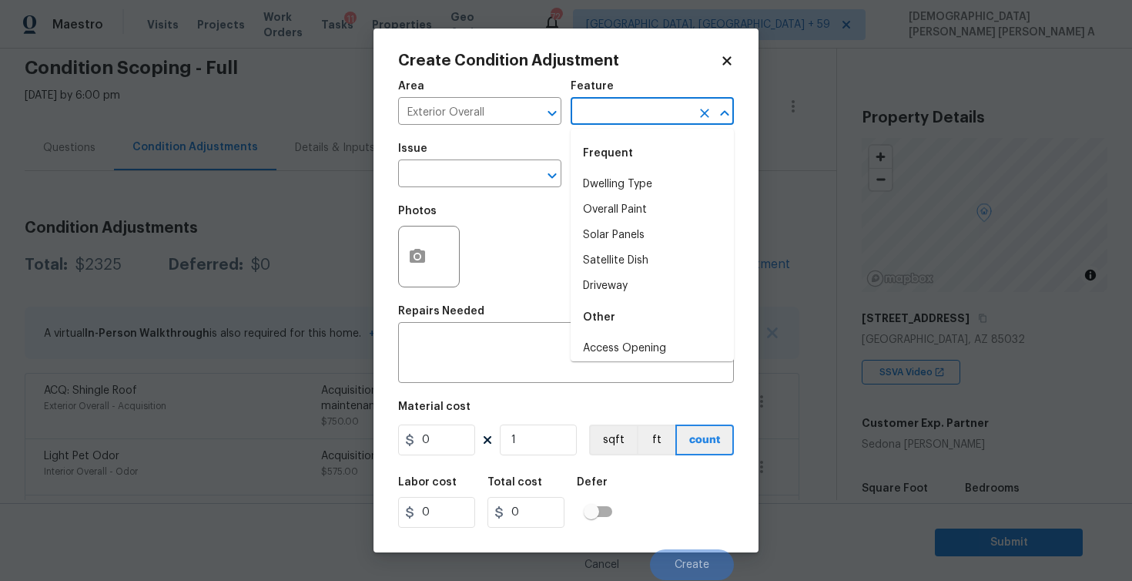
click at [618, 106] on input "text" at bounding box center [631, 113] width 120 height 24
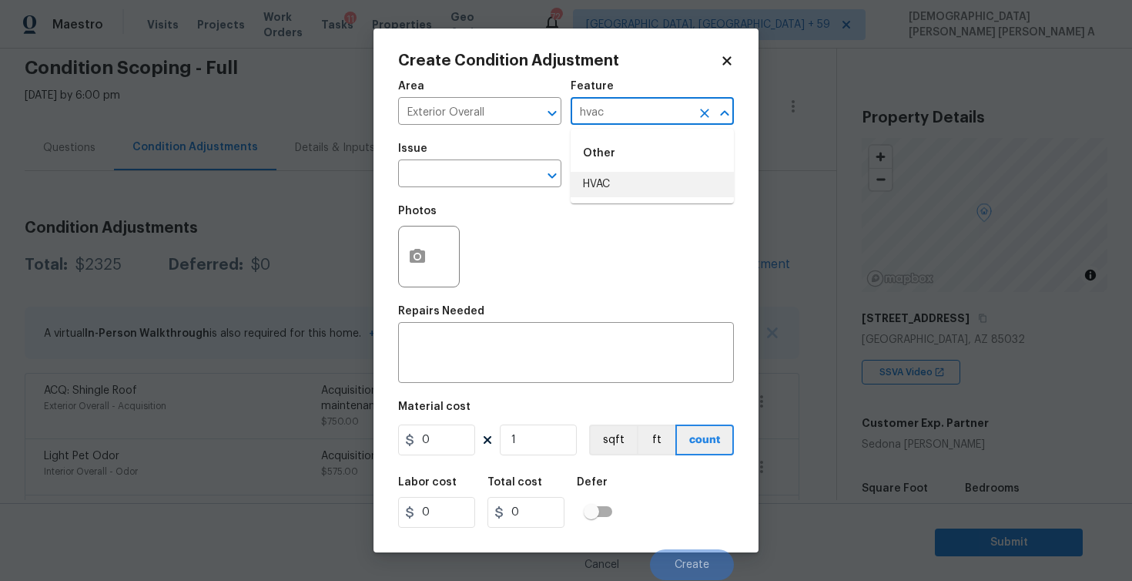
click at [638, 191] on li "HVAC" at bounding box center [652, 184] width 163 height 25
type input "HVAC"
click at [447, 168] on input "text" at bounding box center [458, 175] width 120 height 24
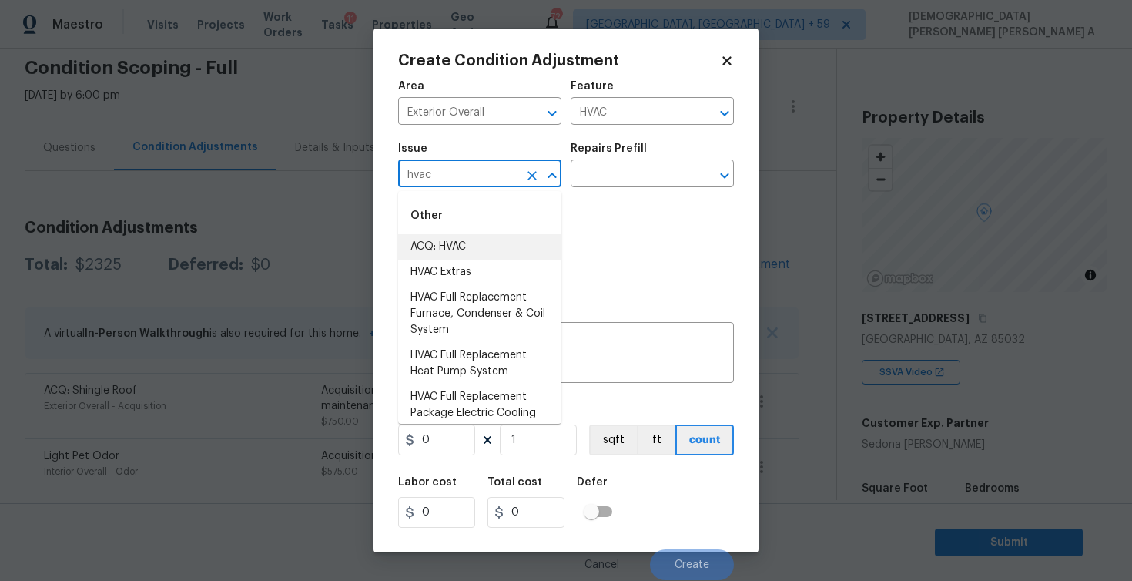
click at [478, 240] on li "ACQ: HVAC" at bounding box center [479, 246] width 163 height 25
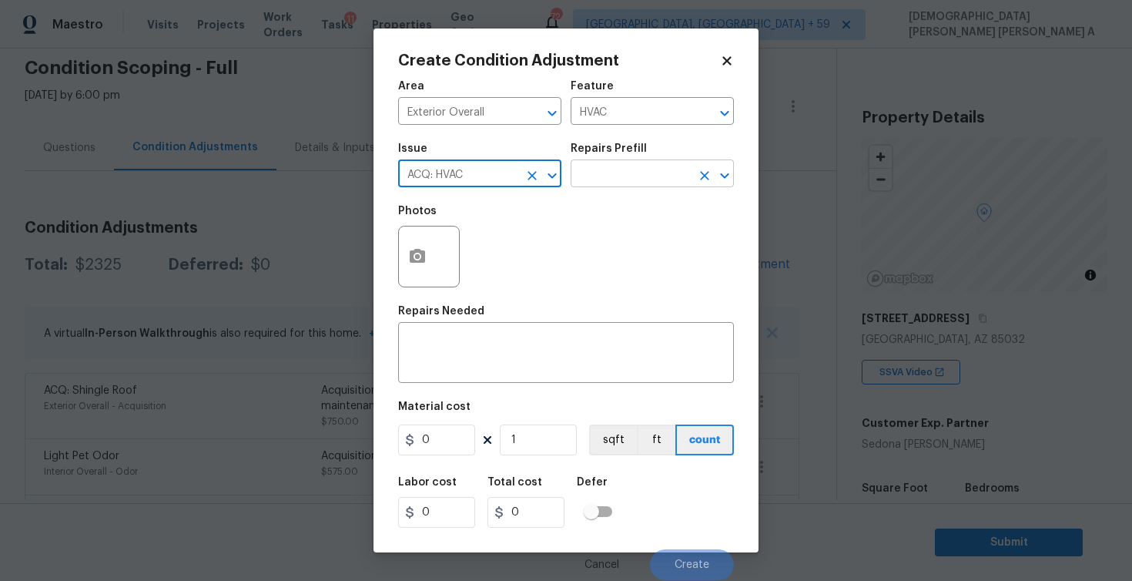
type input "ACQ: HVAC"
click at [637, 180] on input "text" at bounding box center [631, 175] width 120 height 24
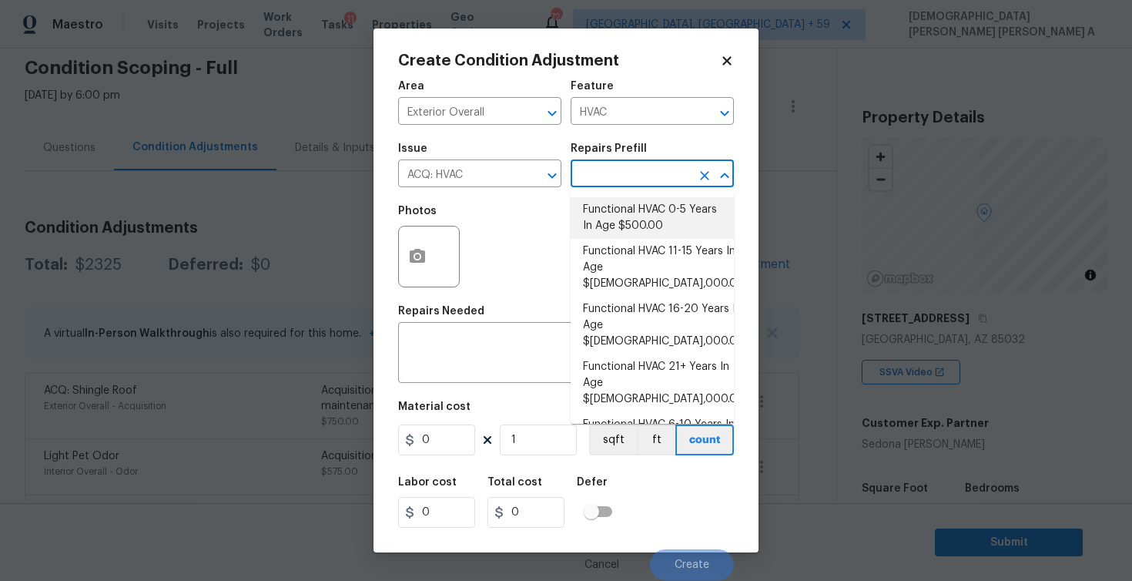
click at [625, 219] on li "Functional HVAC 0-5 Years In Age $500.00" at bounding box center [652, 218] width 163 height 42
type input "Acquisition"
type textarea "Acquisition Scope: Functional HVAC 0-5 years"
type input "500"
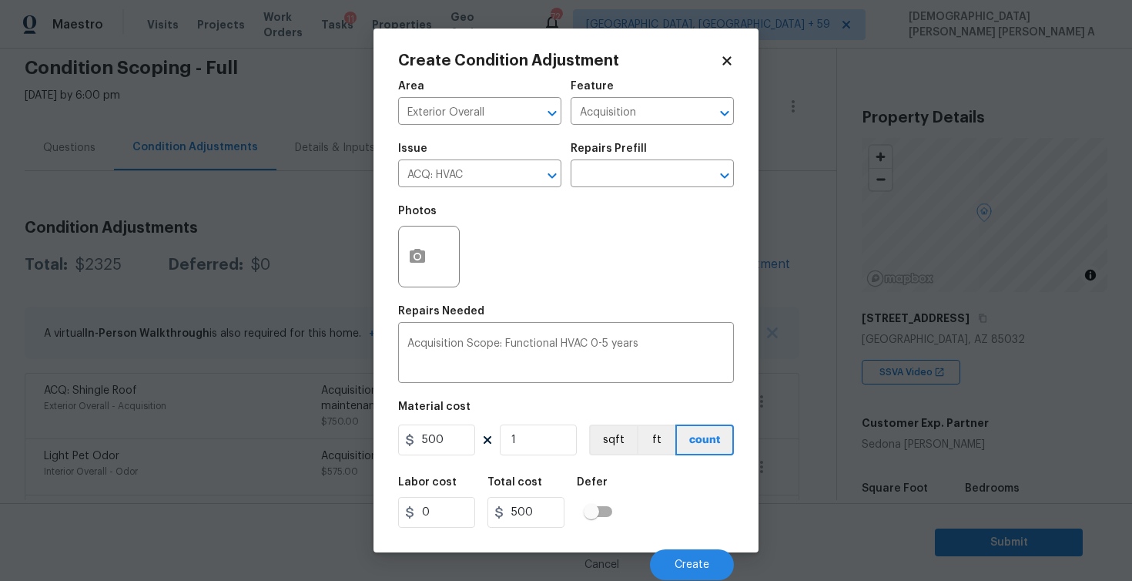
click at [488, 260] on div "Photos" at bounding box center [566, 246] width 336 height 100
click at [692, 565] on span "Create" at bounding box center [692, 565] width 35 height 12
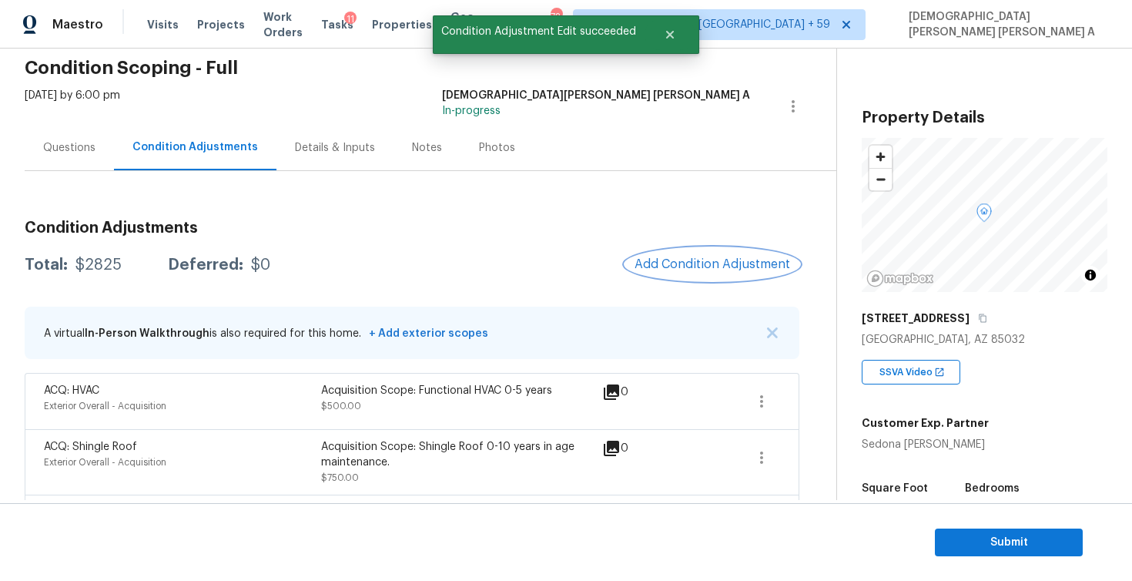
scroll to position [185, 0]
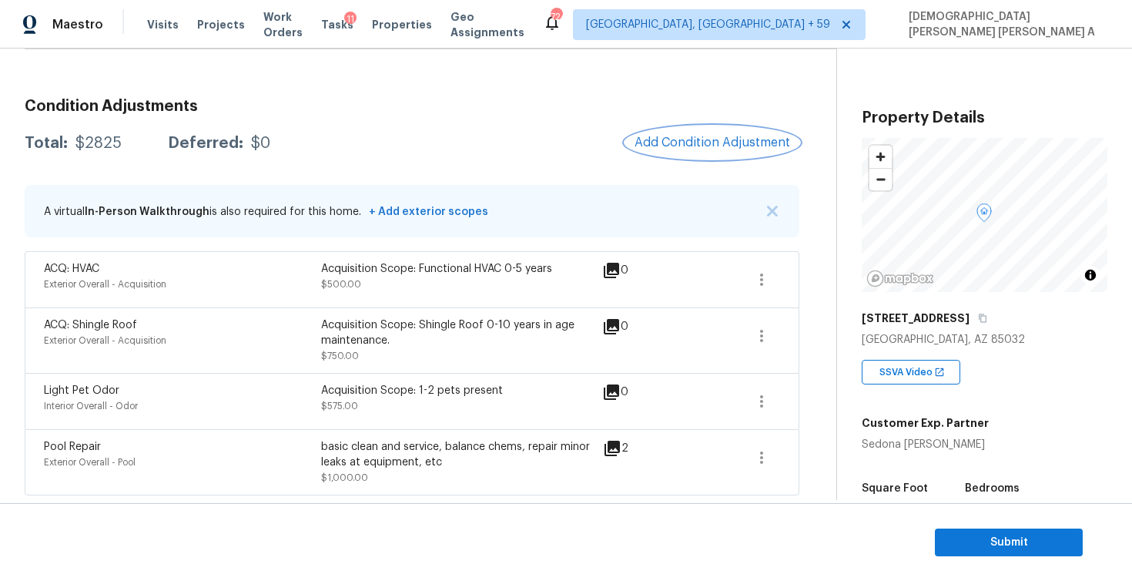
click at [708, 141] on span "Add Condition Adjustment" at bounding box center [713, 143] width 156 height 14
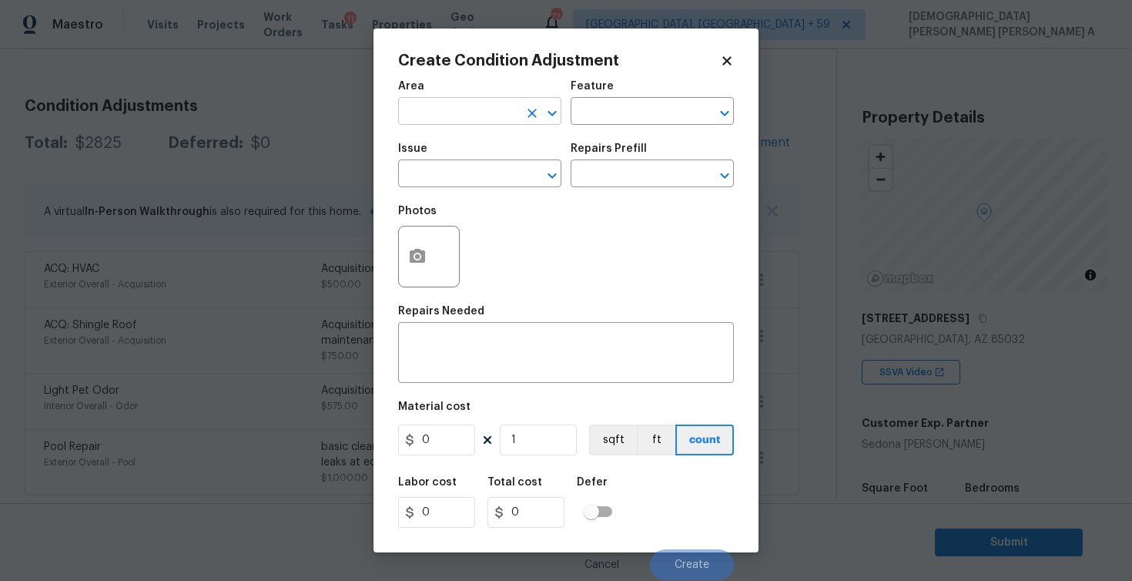
click at [434, 112] on input "text" at bounding box center [458, 113] width 120 height 24
type input "ove"
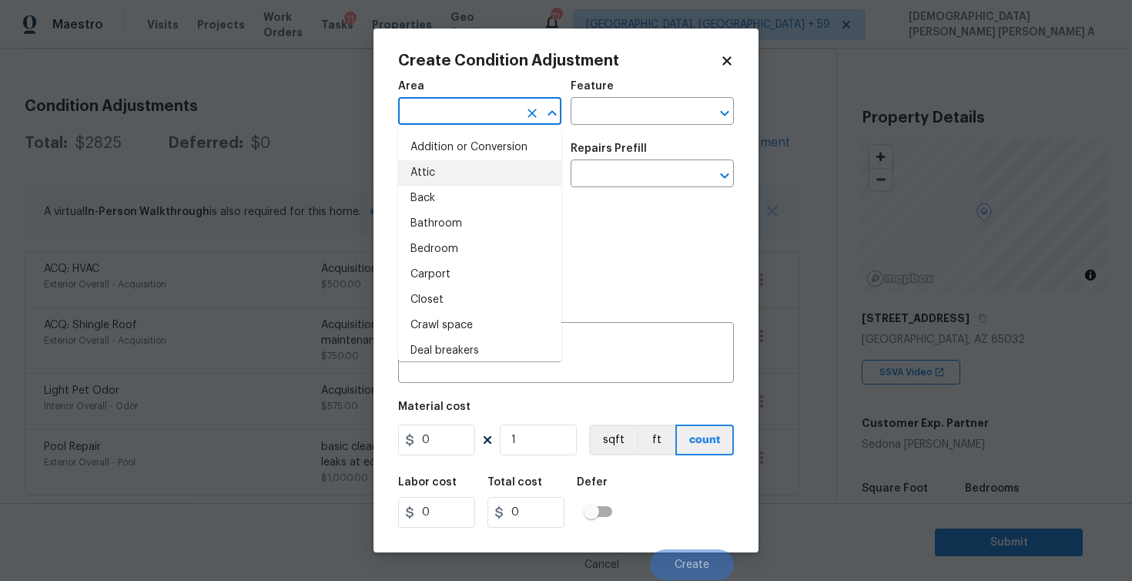
click at [464, 119] on input "text" at bounding box center [458, 113] width 120 height 24
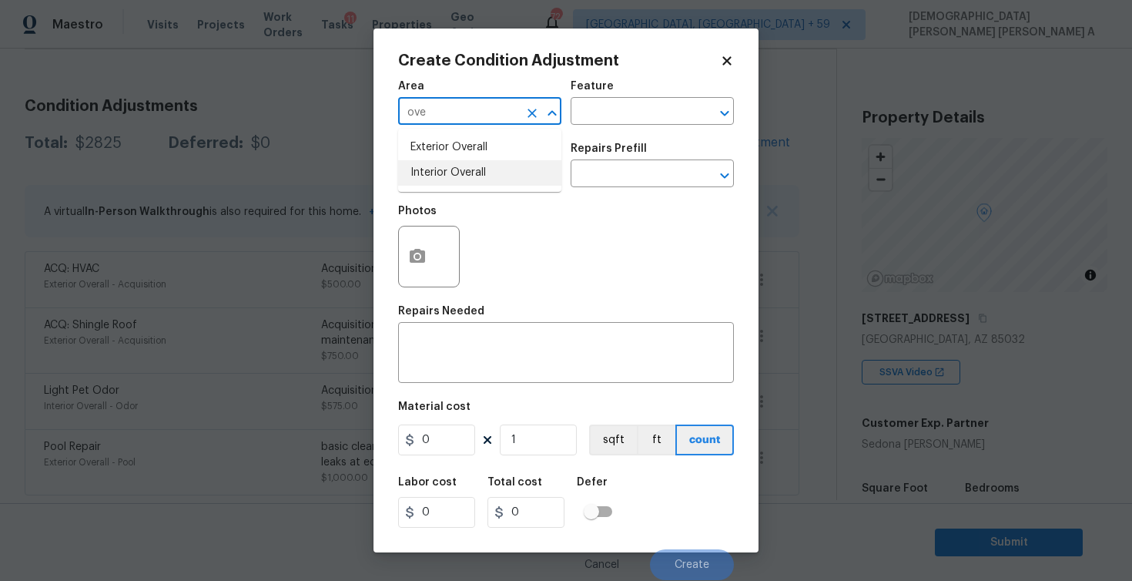
click at [488, 169] on li "Interior Overall" at bounding box center [479, 172] width 163 height 25
type input "Interior Overall"
click at [639, 93] on div "Feature" at bounding box center [652, 91] width 163 height 20
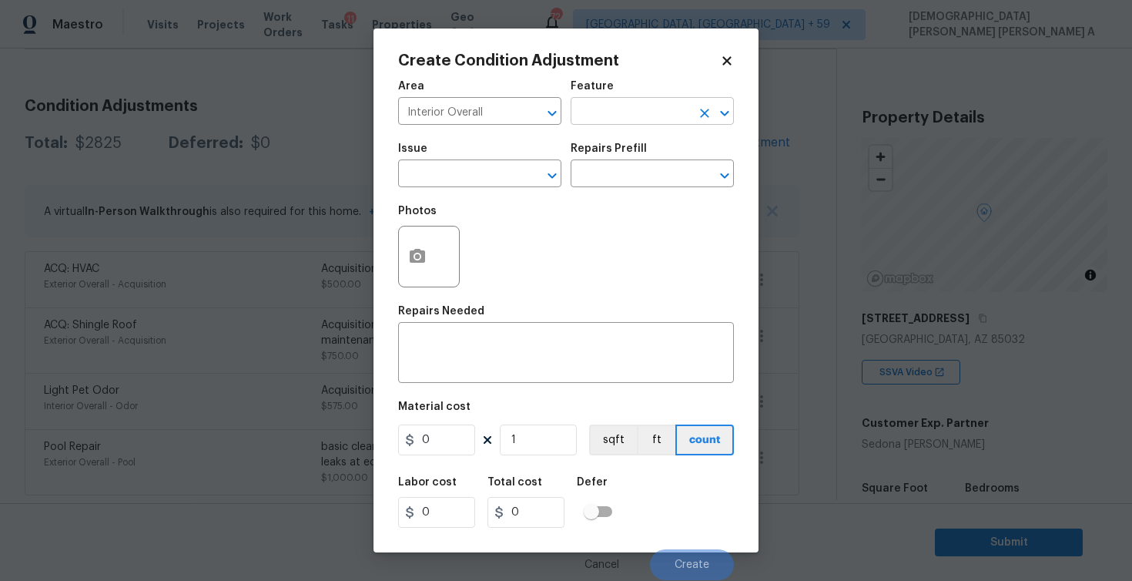
click at [626, 121] on input "text" at bounding box center [631, 113] width 120 height 24
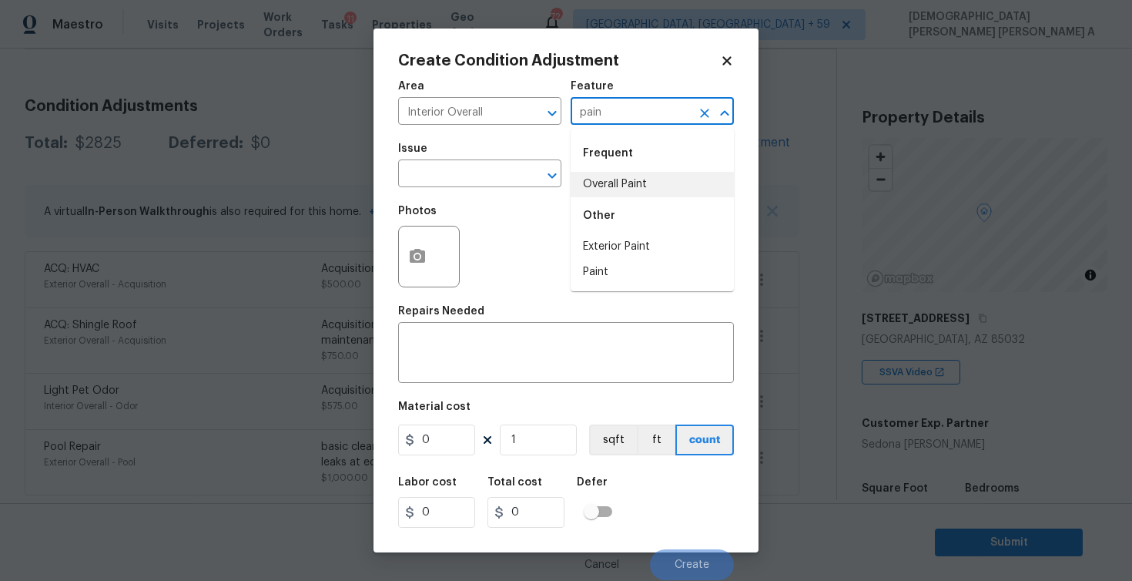
click at [611, 186] on li "Overall Paint" at bounding box center [652, 184] width 163 height 25
type input "Overall Paint"
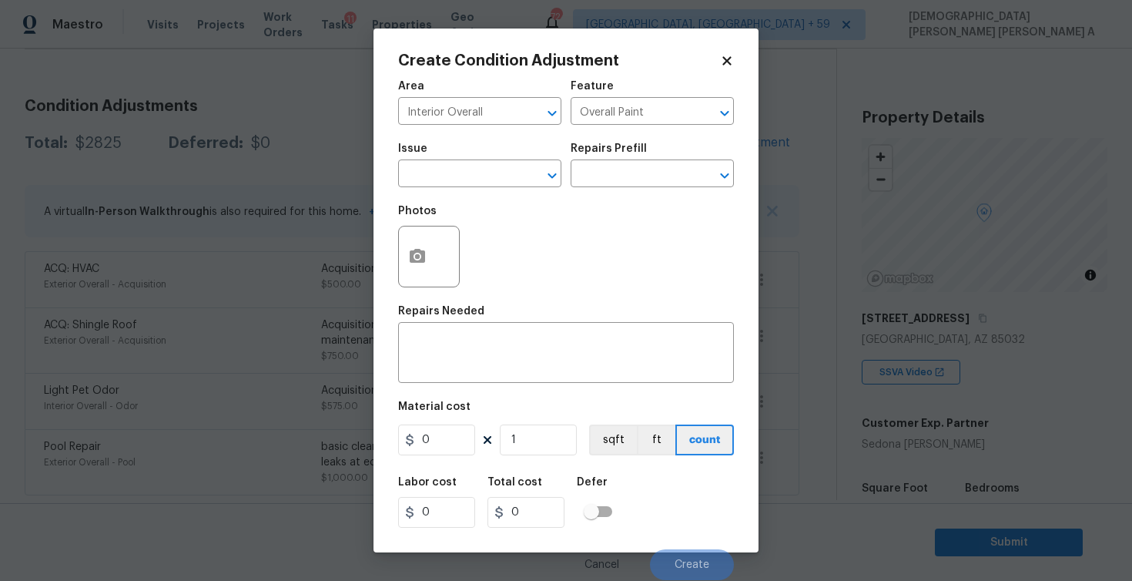
click at [487, 158] on div "Issue" at bounding box center [479, 153] width 163 height 20
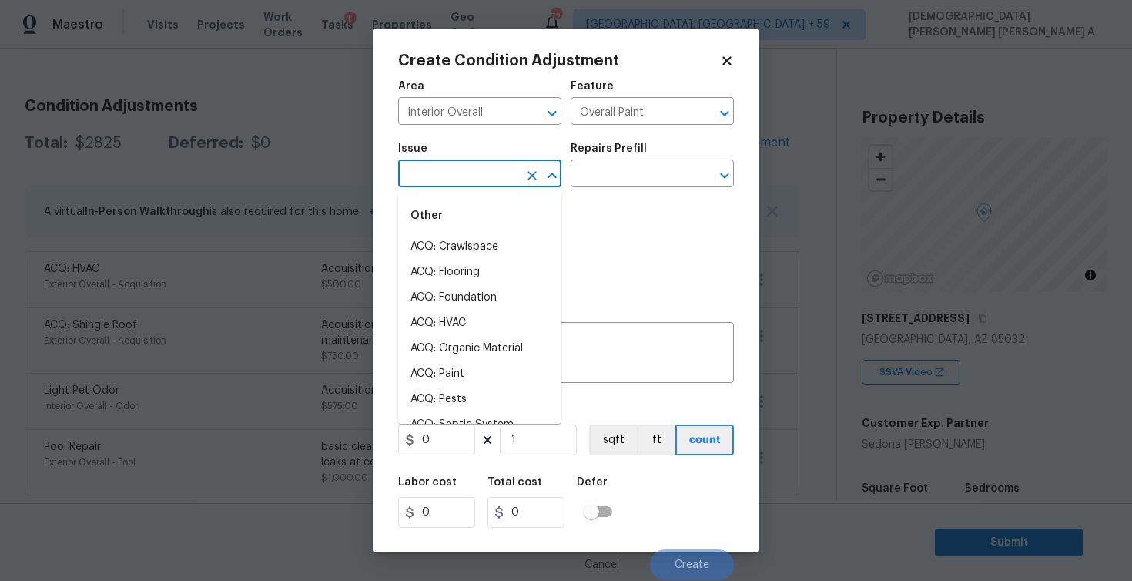
click at [487, 169] on input "text" at bounding box center [458, 175] width 120 height 24
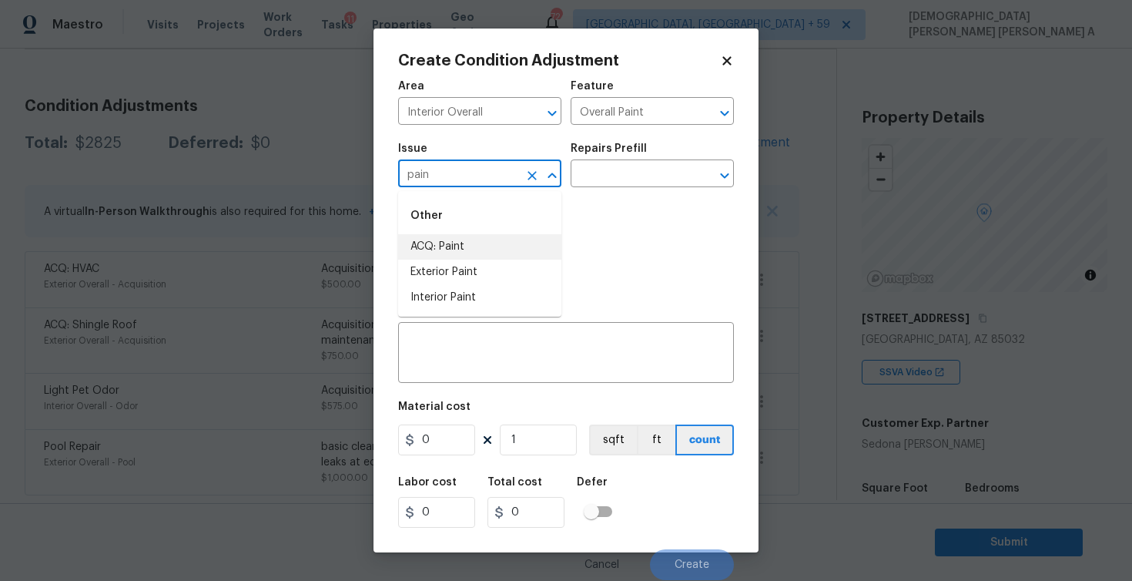
click at [494, 243] on li "ACQ: Paint" at bounding box center [479, 246] width 163 height 25
type input "ACQ: Paint"
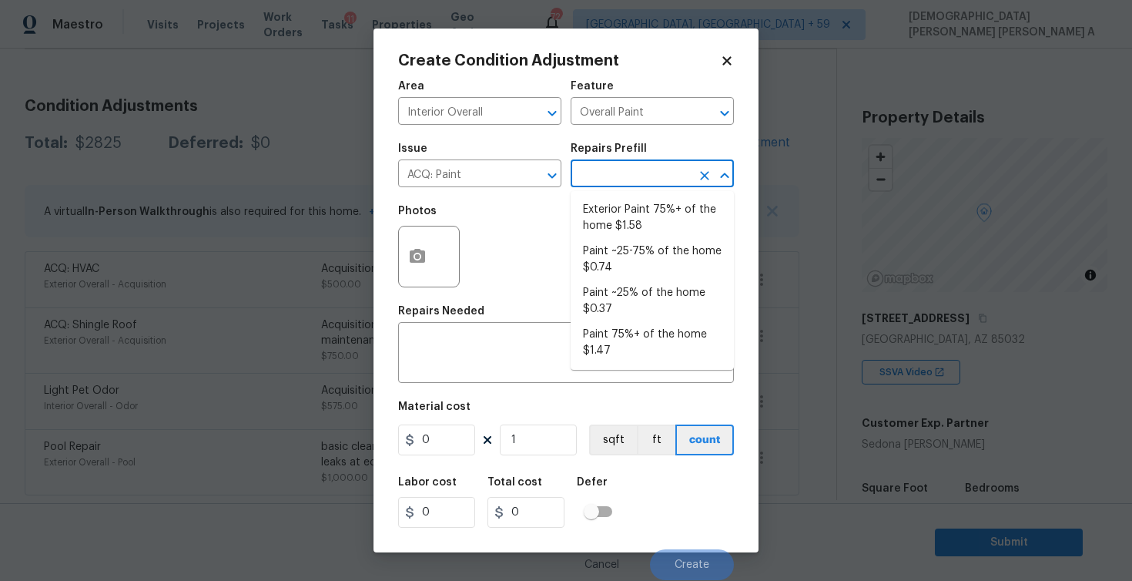
click at [669, 166] on input "text" at bounding box center [631, 175] width 120 height 24
click at [641, 305] on li "Paint ~25% of the home $0.37" at bounding box center [652, 301] width 163 height 42
type input "Acquisition"
type textarea "Acquisition Scope: ~25% of the home needs interior paint"
type input "0.37"
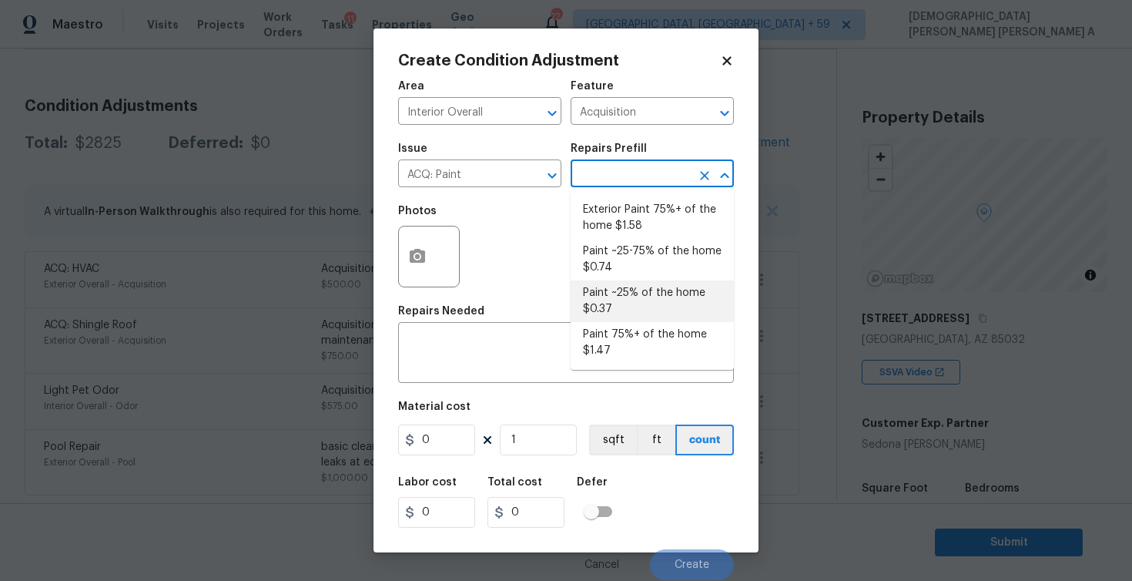
type input "0.37"
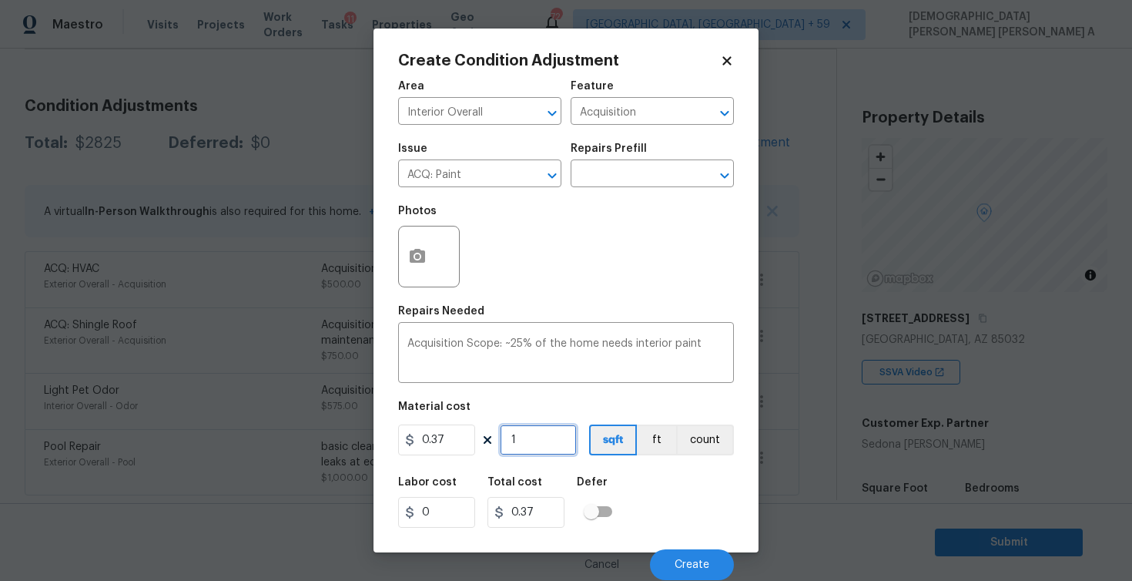
click at [534, 436] on input "1" at bounding box center [538, 439] width 77 height 31
type input "18"
type input "6.66"
type input "183"
type input "67.71"
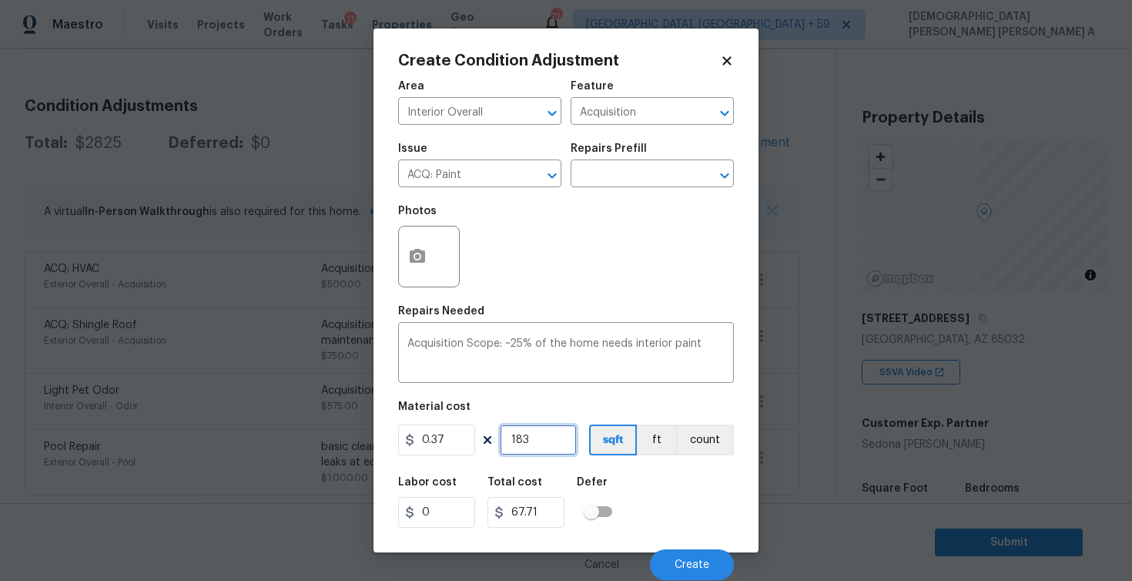
type input "1830"
type input "677.1"
type input "1830"
click at [707, 565] on span "Create" at bounding box center [692, 565] width 35 height 12
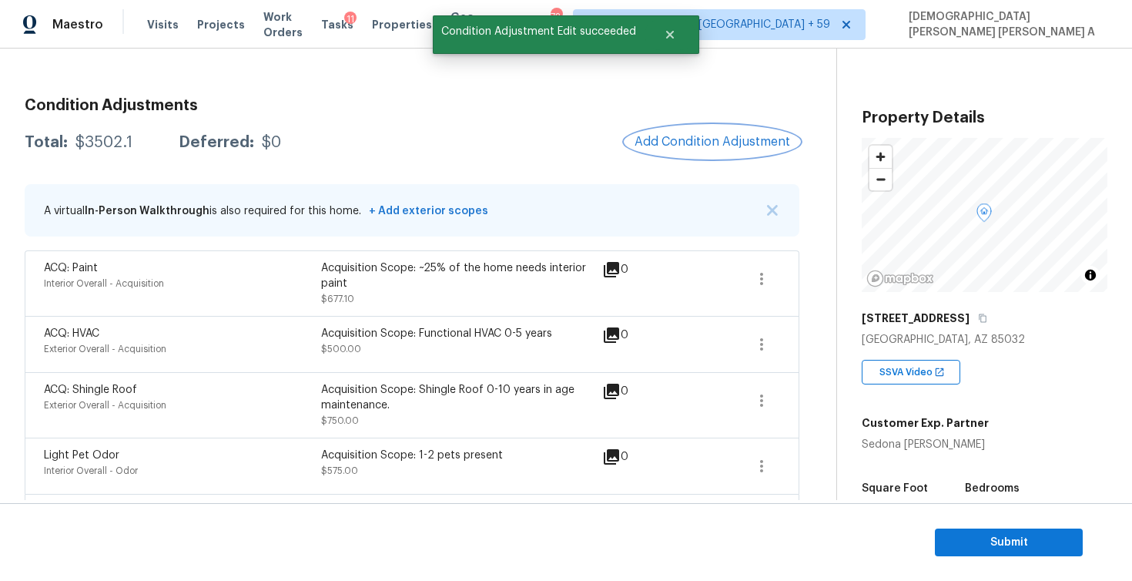
scroll to position [178, 0]
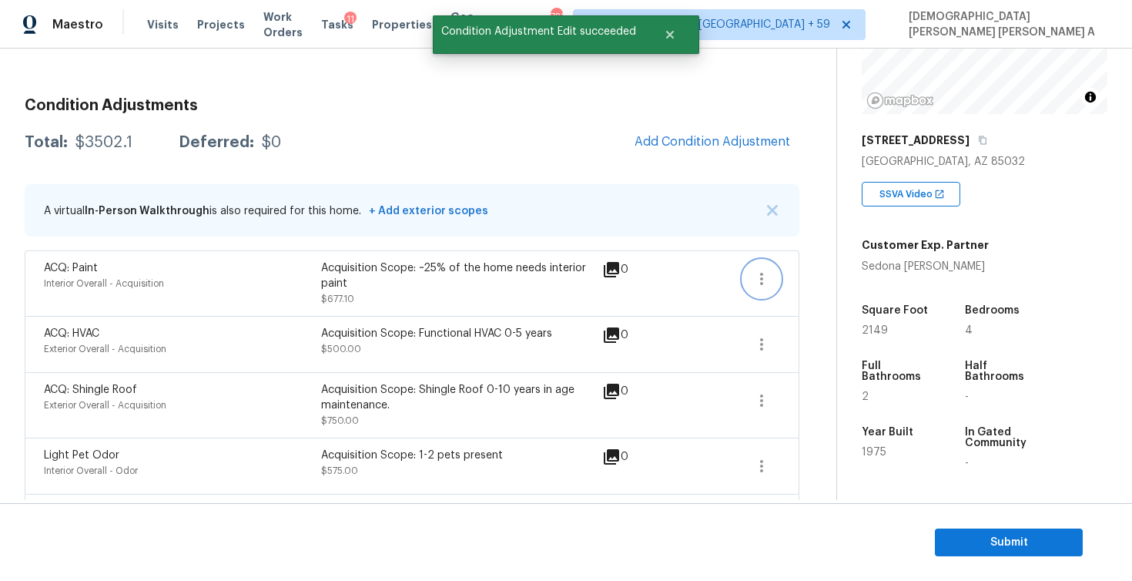
click at [762, 280] on icon "button" at bounding box center [761, 279] width 18 height 18
click at [792, 272] on div "Edit" at bounding box center [849, 275] width 120 height 15
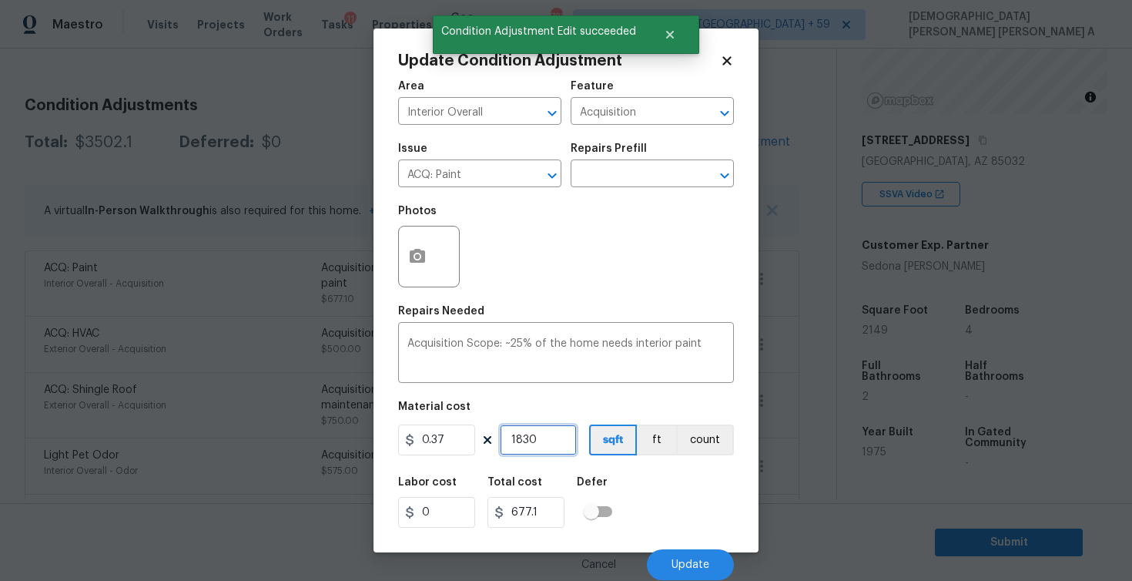
click at [534, 436] on input "1830" at bounding box center [538, 439] width 77 height 31
click at [528, 431] on input "1830" at bounding box center [538, 439] width 77 height 31
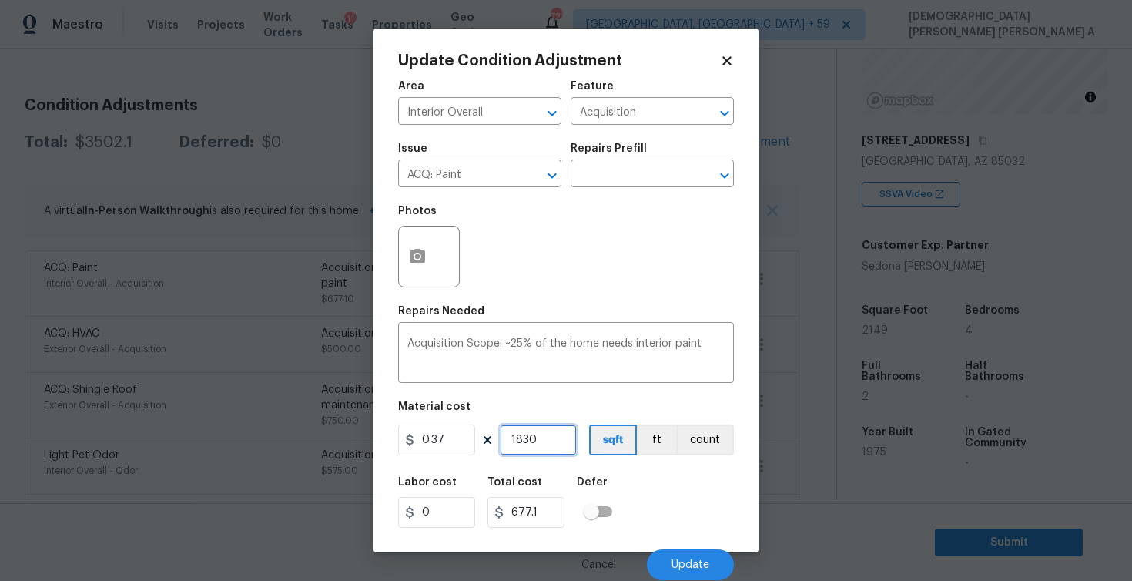
click at [528, 431] on input "1830" at bounding box center [538, 439] width 77 height 31
type input "2"
type input "0.74"
type input "21"
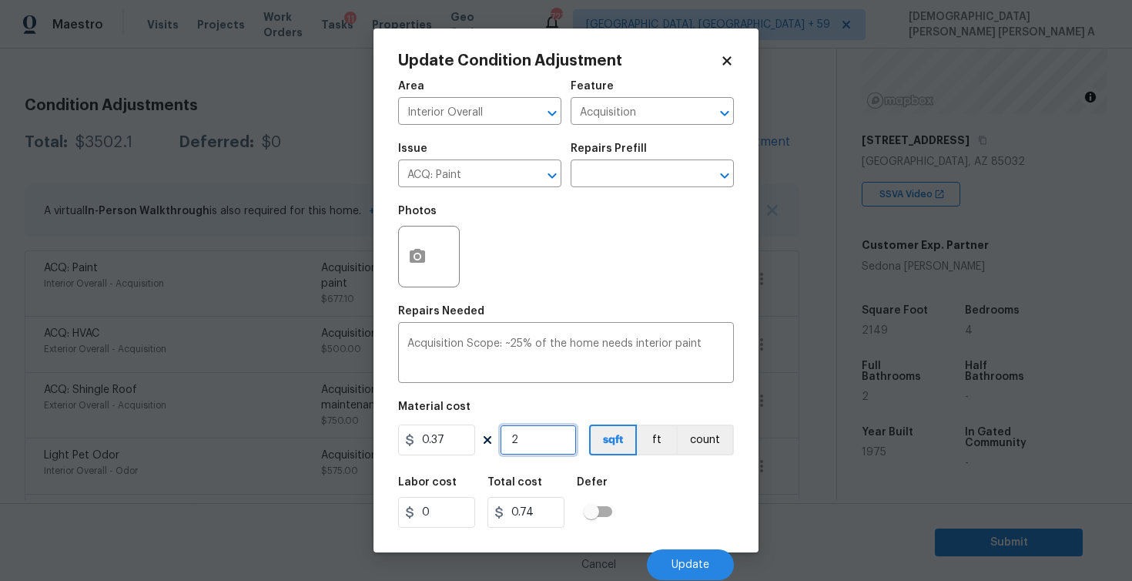
type input "7.77"
type input "214"
type input "79.18"
type input "2149"
type input "795.13"
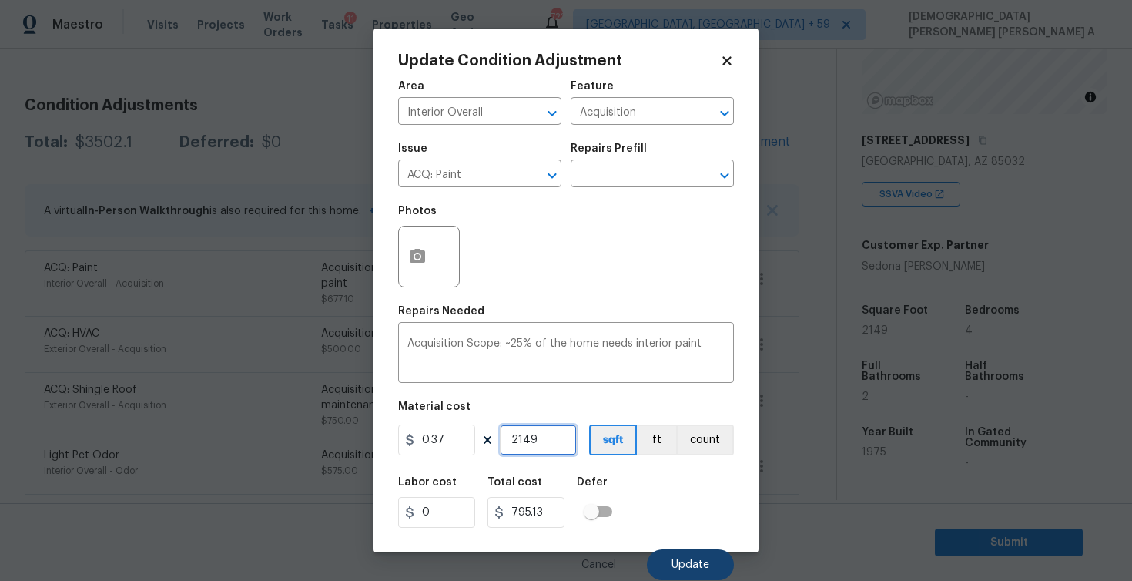
type input "2149"
click at [661, 574] on button "Update" at bounding box center [690, 564] width 87 height 31
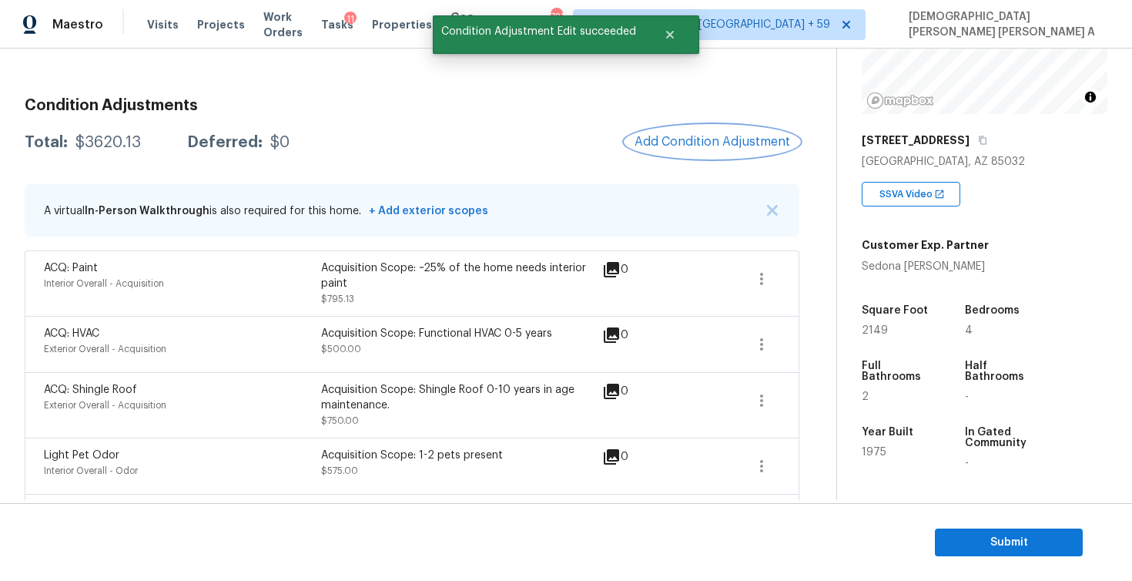
click at [734, 137] on span "Add Condition Adjustment" at bounding box center [713, 142] width 156 height 14
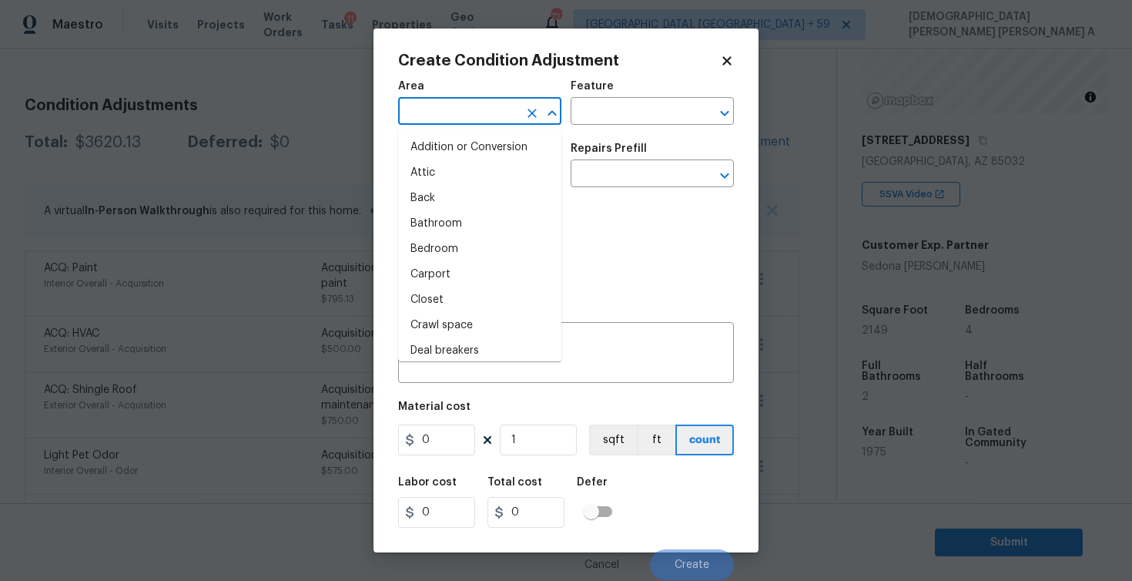
click at [493, 122] on input "text" at bounding box center [458, 113] width 120 height 24
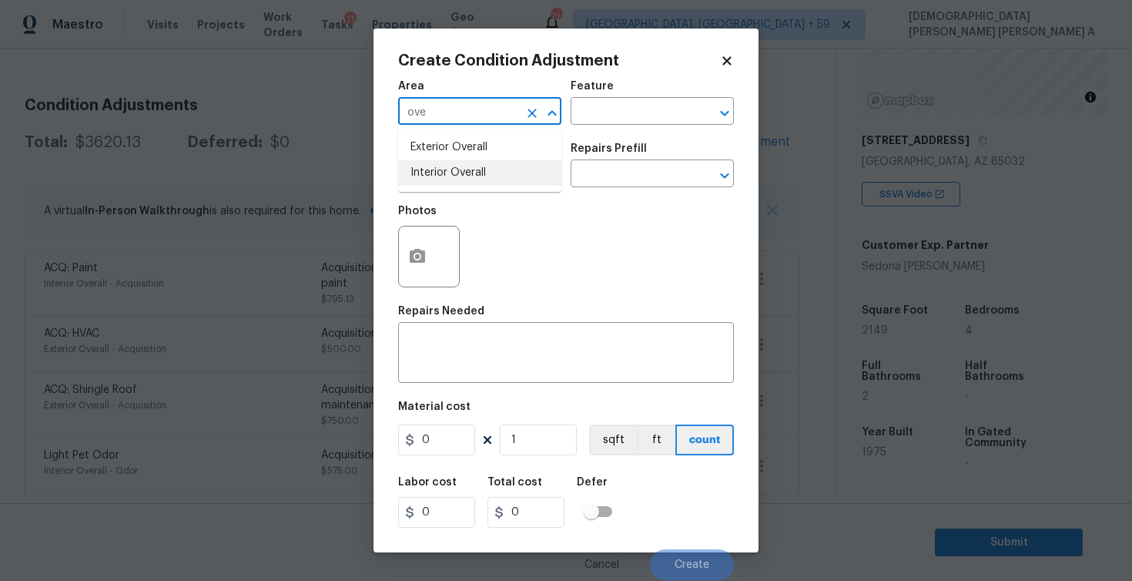
click at [508, 178] on li "Interior Overall" at bounding box center [479, 172] width 163 height 25
type input "Interior Overall"
click at [577, 122] on input "text" at bounding box center [631, 113] width 120 height 24
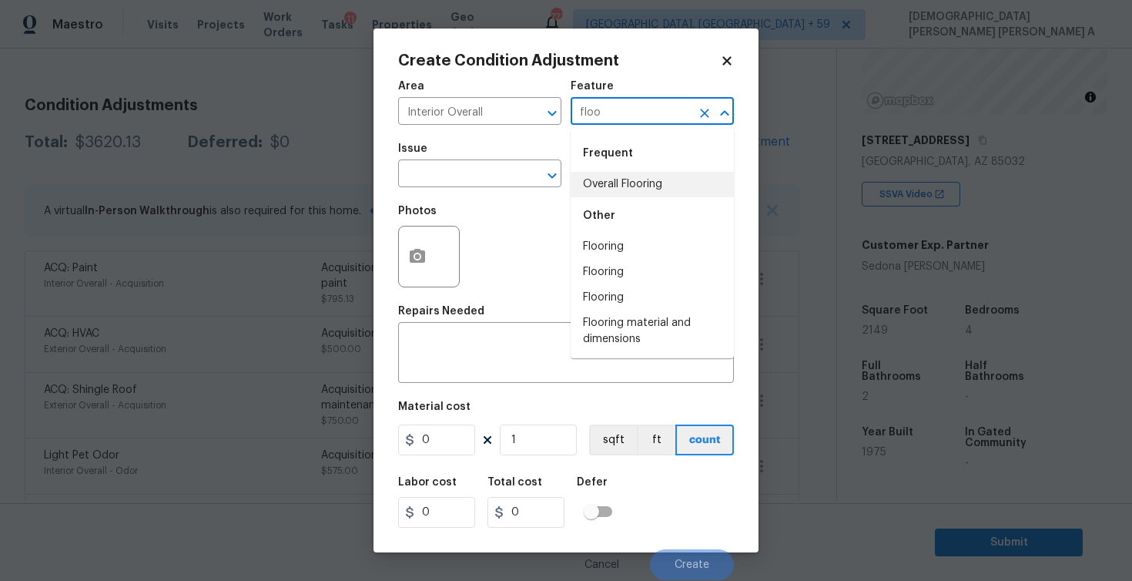
click at [592, 196] on li "Overall Flooring" at bounding box center [652, 184] width 163 height 25
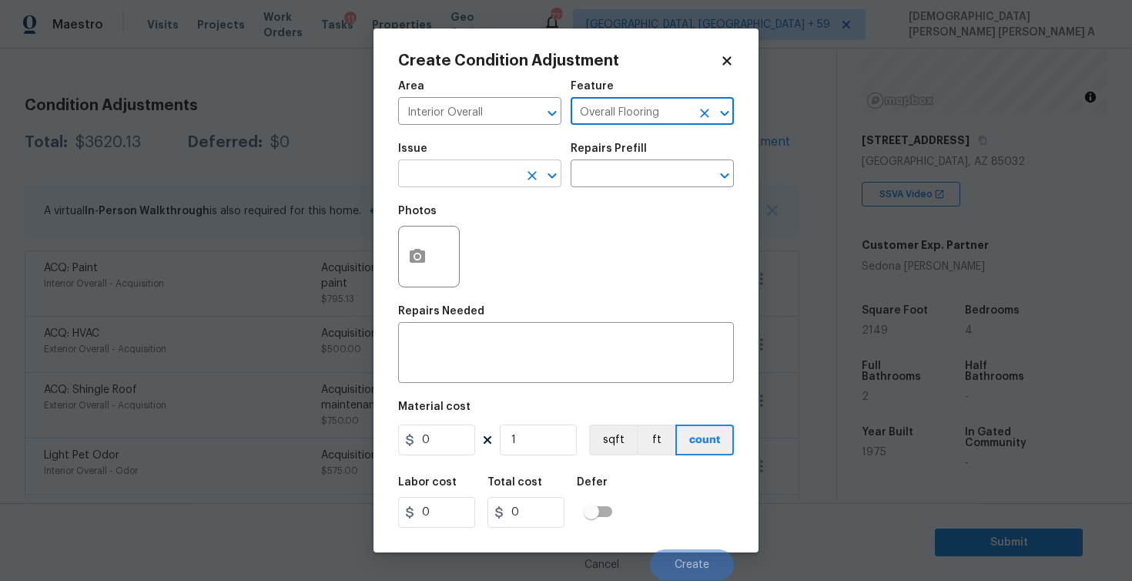
type input "Overall Flooring"
click at [466, 186] on input "text" at bounding box center [458, 175] width 120 height 24
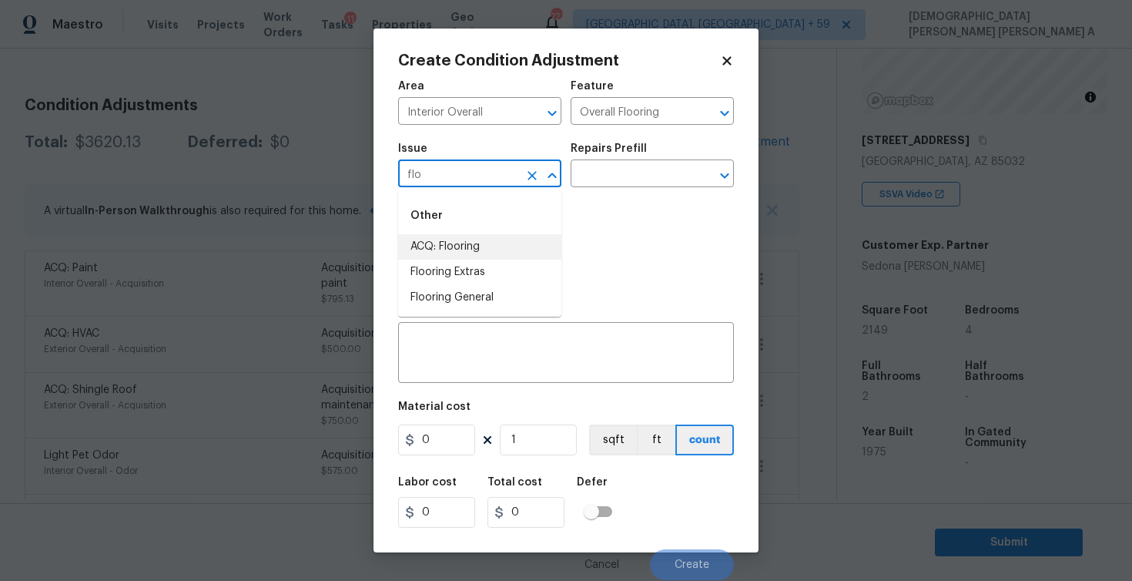
click at [481, 253] on li "ACQ: Flooring" at bounding box center [479, 246] width 163 height 25
type input "ACQ: Flooring"
click at [660, 149] on div "Repairs Prefill" at bounding box center [652, 153] width 163 height 20
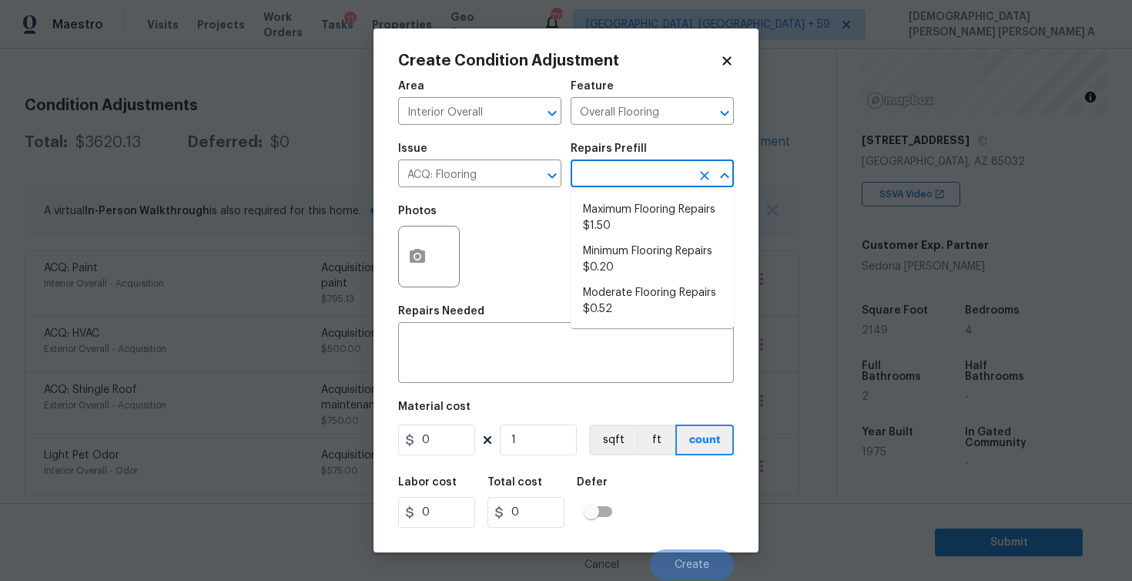
click at [638, 180] on input "text" at bounding box center [631, 175] width 120 height 24
click at [615, 272] on li "Minimum Flooring Repairs $0.20" at bounding box center [652, 260] width 163 height 42
type input "Acquisition"
type textarea "Acquisition Scope: Minimum flooring repairs"
type input "0.2"
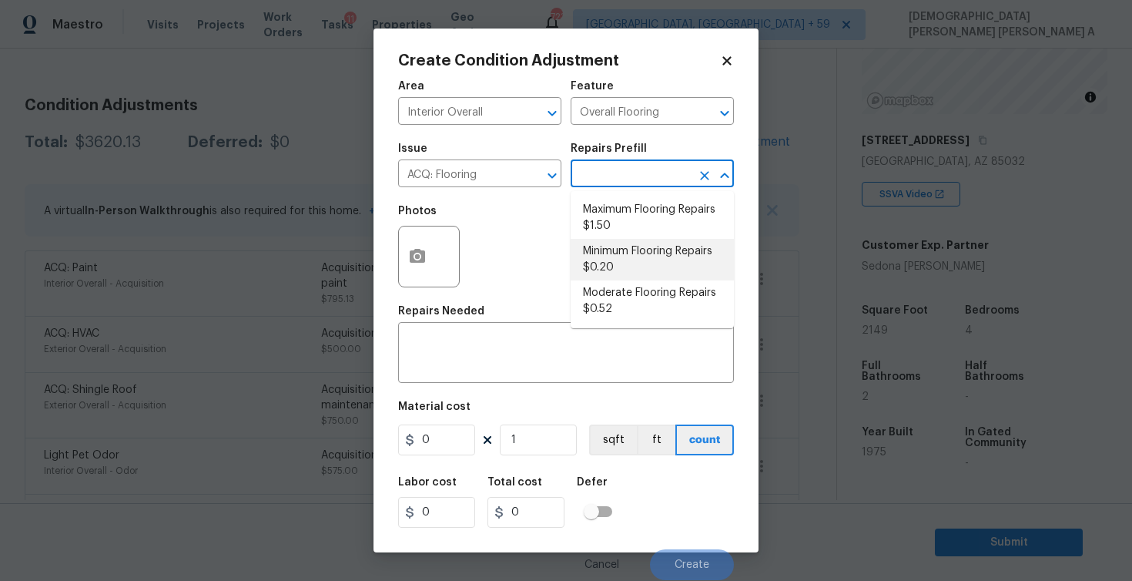
type input "0.2"
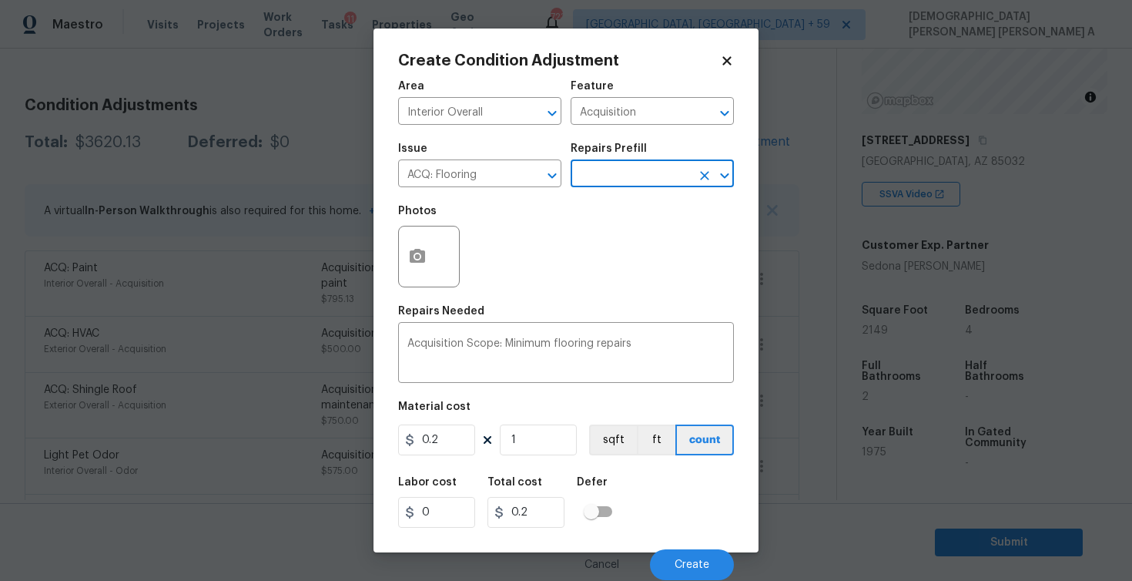
click at [537, 457] on figure "Material cost 0.2 1 sqft ft count" at bounding box center [566, 429] width 336 height 57
click at [537, 451] on input "1" at bounding box center [538, 439] width 77 height 31
type input "0"
type input "2"
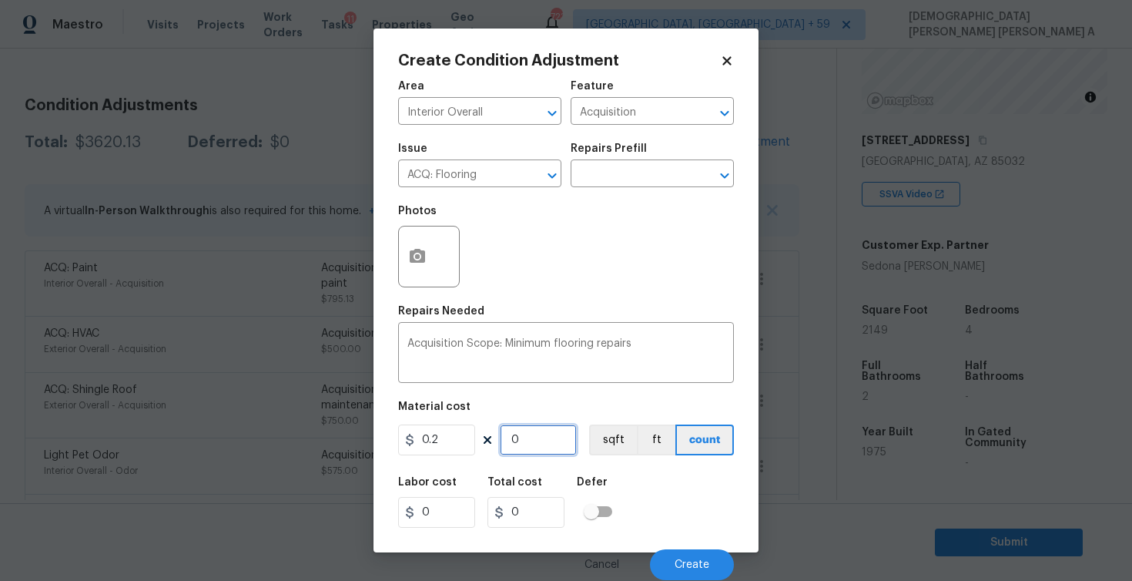
type input "0.4"
type input "21"
type input "4.2"
type input "214"
type input "42.8"
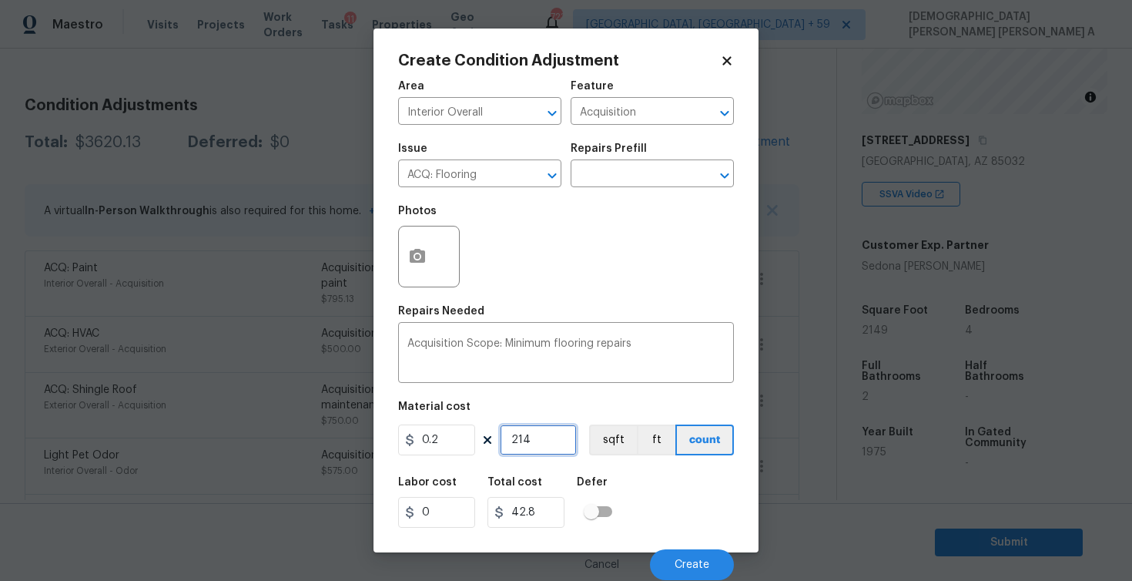
type input "2149"
type input "429.8"
type input "2149"
click at [619, 447] on button "sqft" at bounding box center [613, 439] width 48 height 31
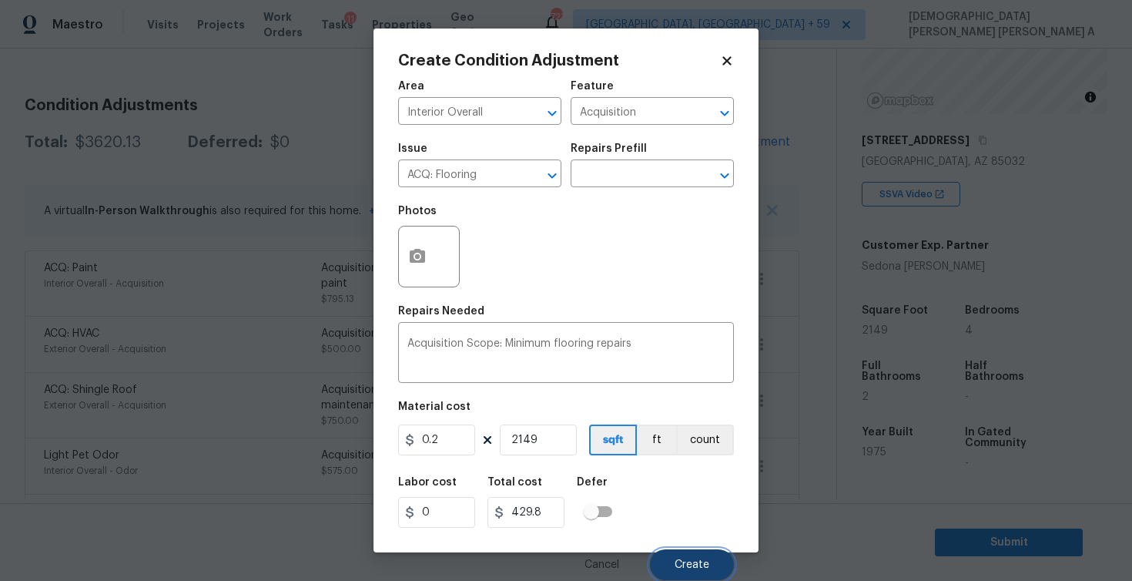
click at [678, 567] on span "Create" at bounding box center [692, 565] width 35 height 12
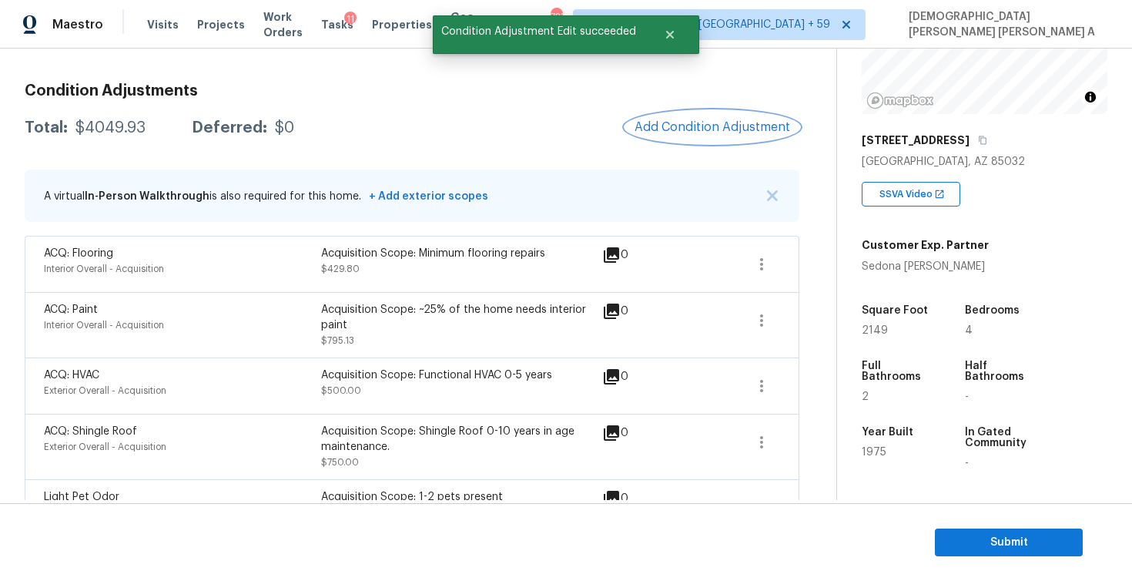
scroll to position [103, 0]
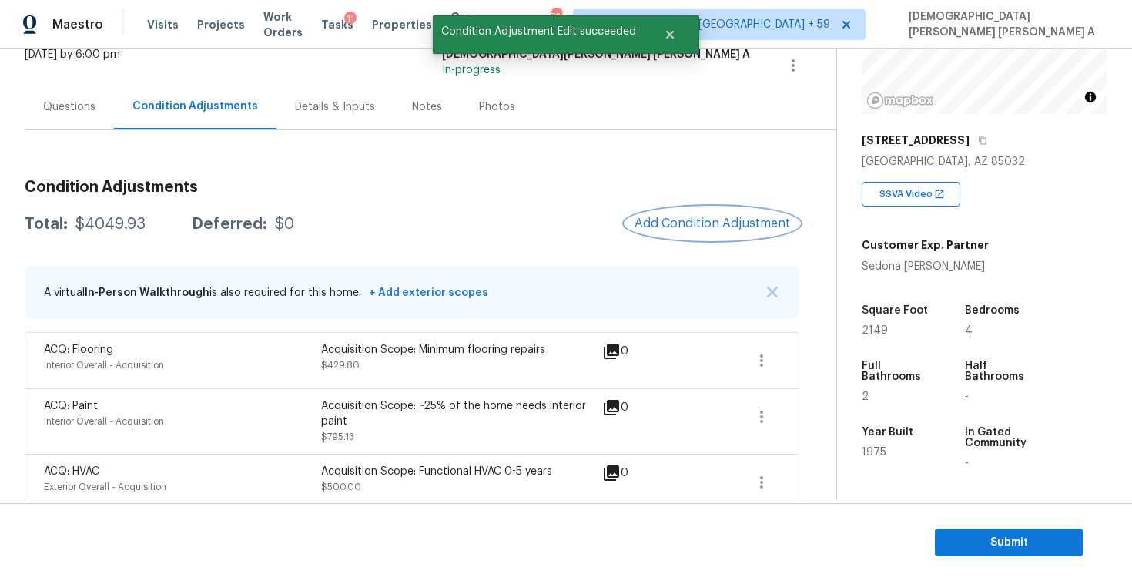
click at [682, 219] on span "Add Condition Adjustment" at bounding box center [713, 223] width 156 height 14
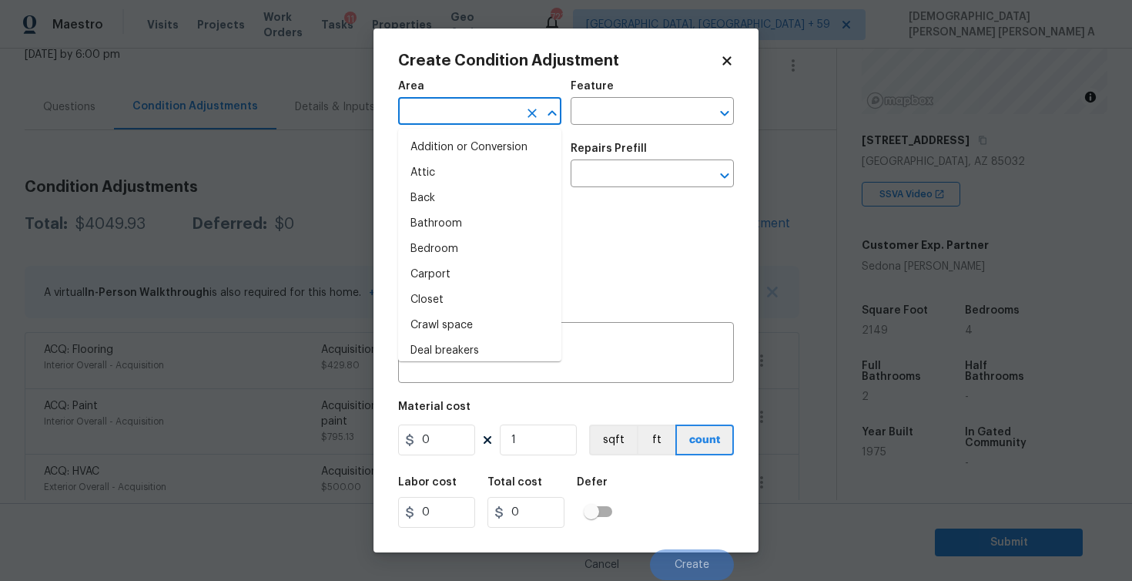
click at [438, 118] on input "text" at bounding box center [458, 113] width 120 height 24
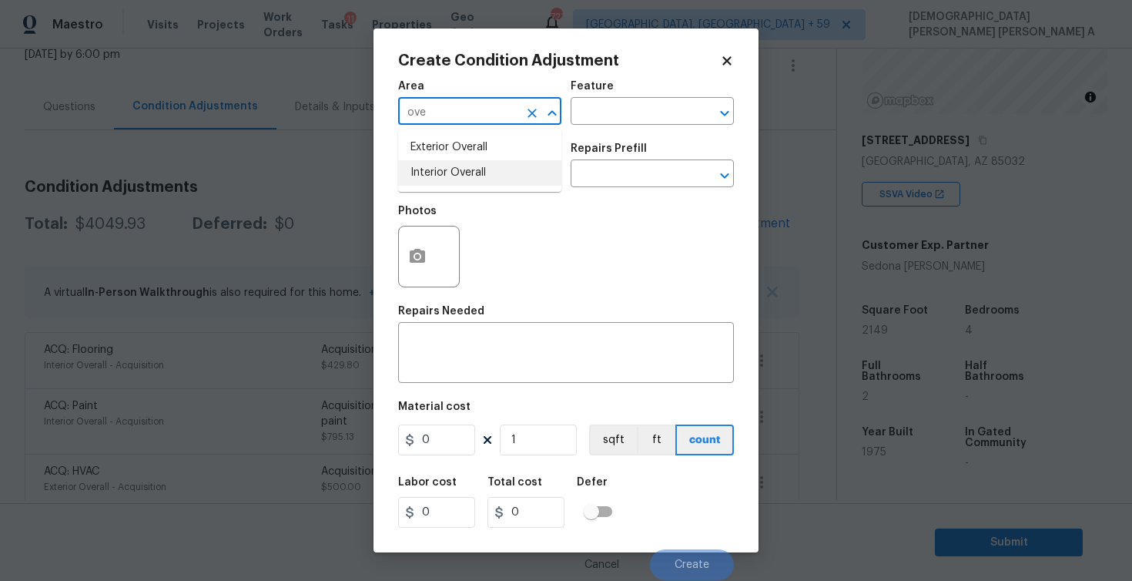
click at [456, 173] on li "Interior Overall" at bounding box center [479, 172] width 163 height 25
type input "Interior Overall"
click at [638, 112] on input "text" at bounding box center [631, 113] width 120 height 24
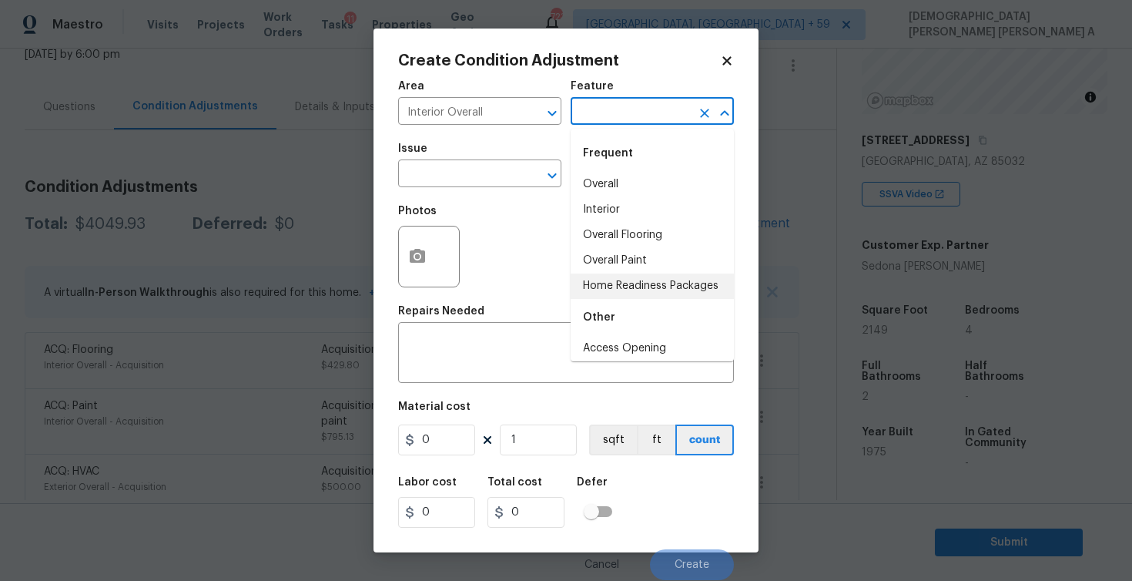
click at [648, 280] on li "Home Readiness Packages" at bounding box center [652, 285] width 163 height 25
type input "Home Readiness Packages"
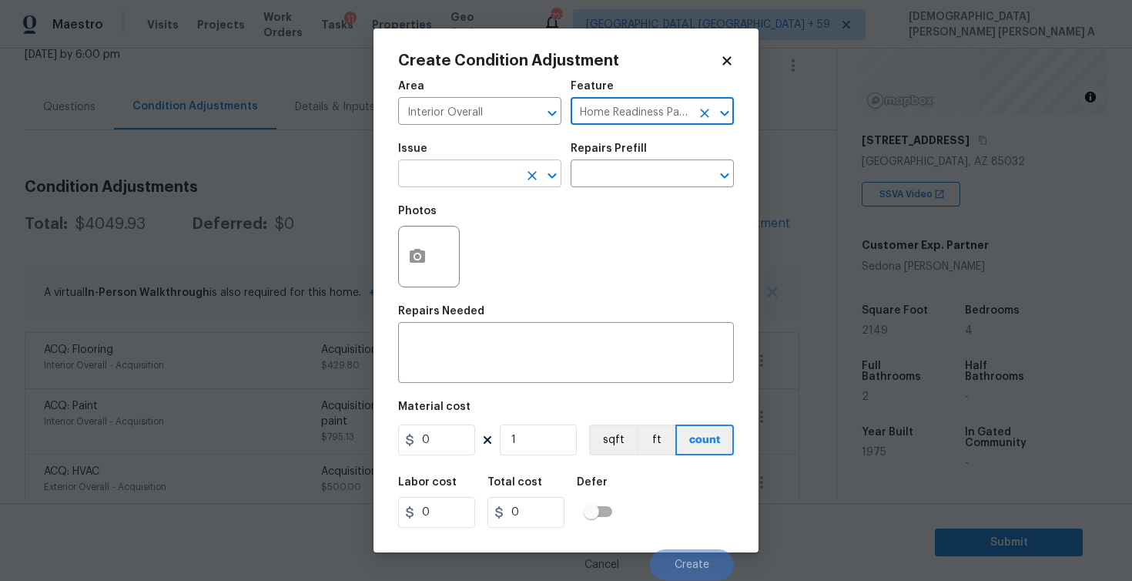
click at [438, 169] on input "text" at bounding box center [458, 175] width 120 height 24
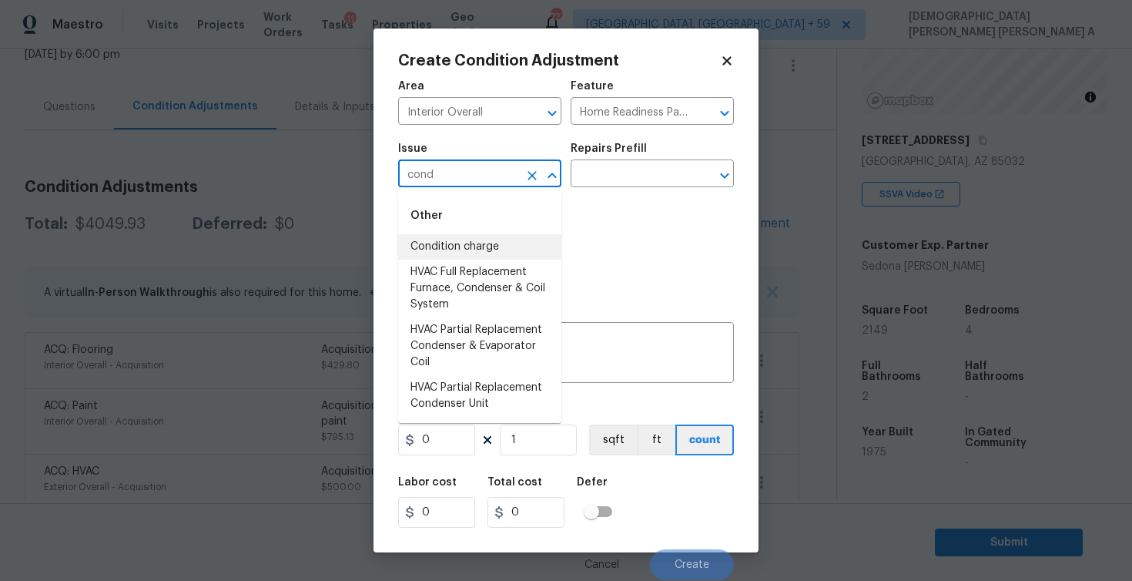
click at [449, 254] on li "Condition charge" at bounding box center [479, 246] width 163 height 25
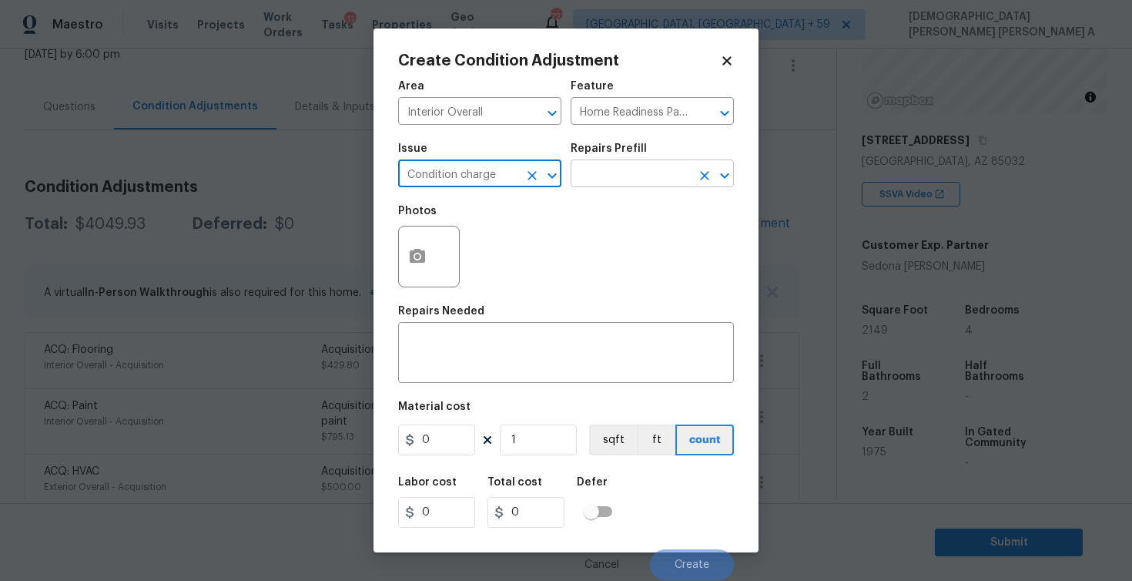
type input "Condition charge"
click at [617, 174] on input "text" at bounding box center [631, 175] width 120 height 24
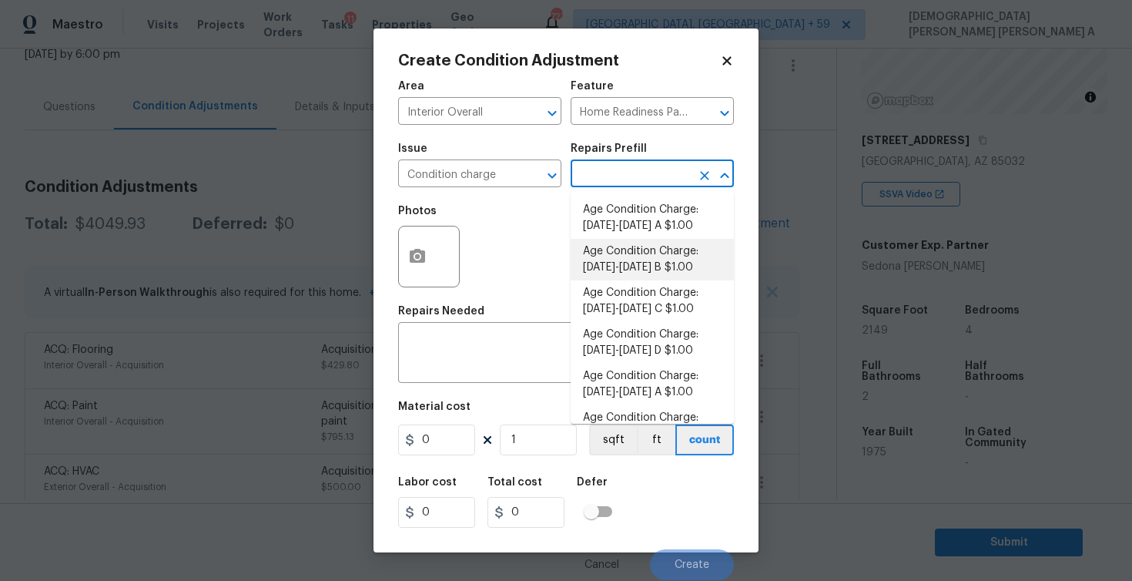
click at [647, 276] on li "Age Condition Charge: [DATE]-[DATE] B $1.00" at bounding box center [652, 260] width 163 height 42
type textarea "Age Condition Charge: 1922-1978 B"
type input "1"
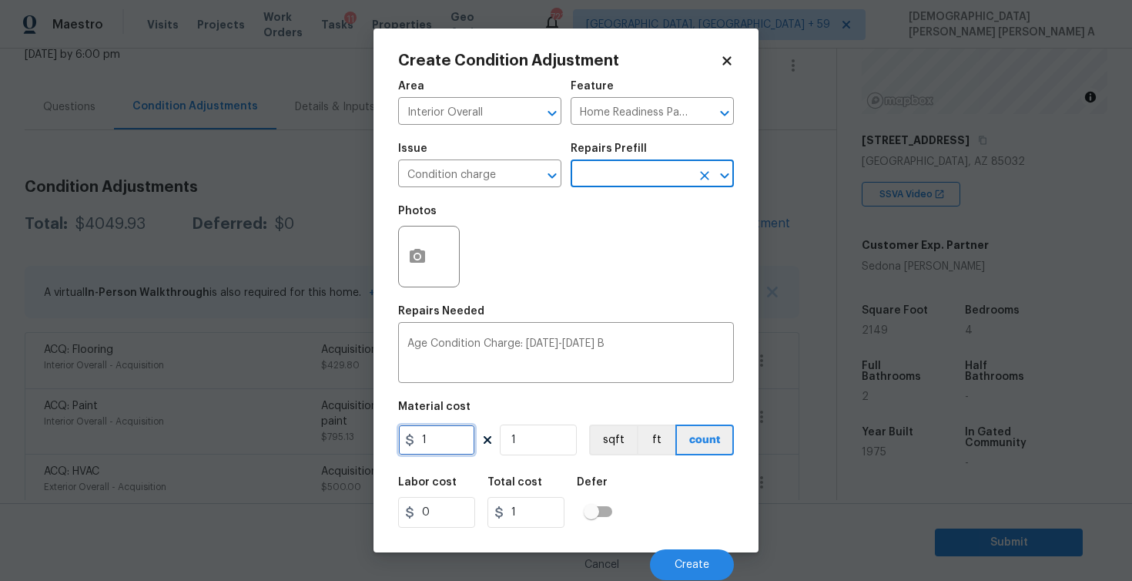
click at [452, 437] on input "1" at bounding box center [436, 439] width 77 height 31
type input "2000"
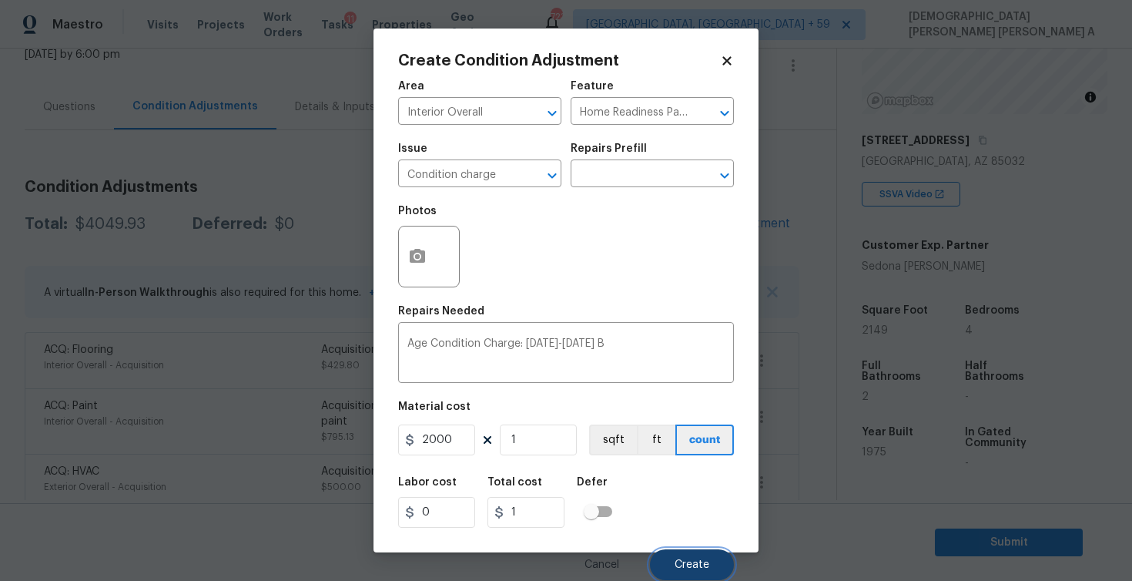
type input "2000"
click at [688, 565] on span "Create" at bounding box center [692, 565] width 35 height 12
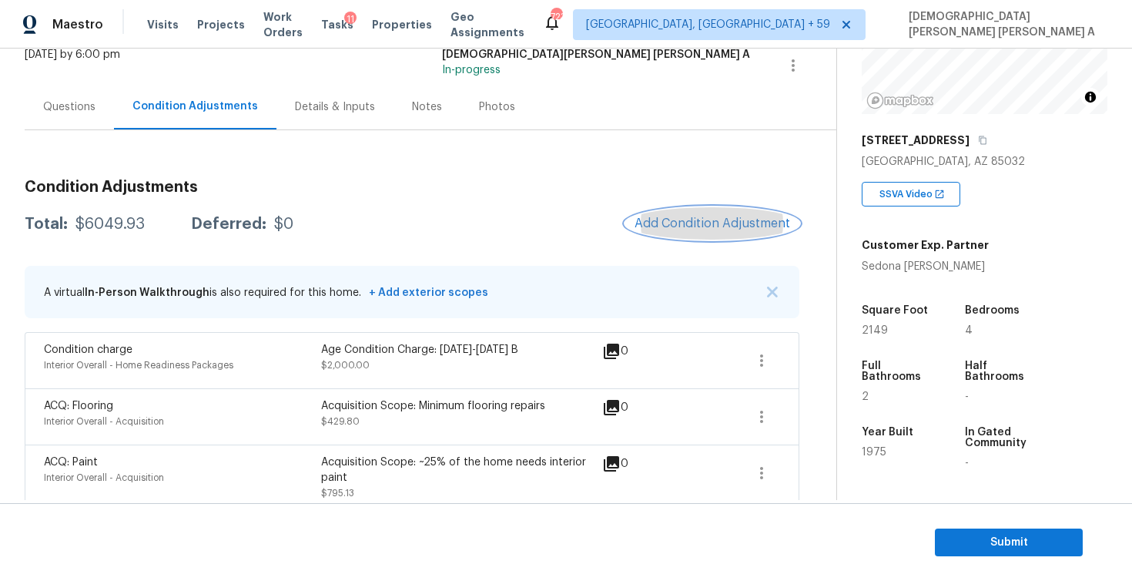
click at [723, 223] on span "Add Condition Adjustment" at bounding box center [713, 223] width 156 height 14
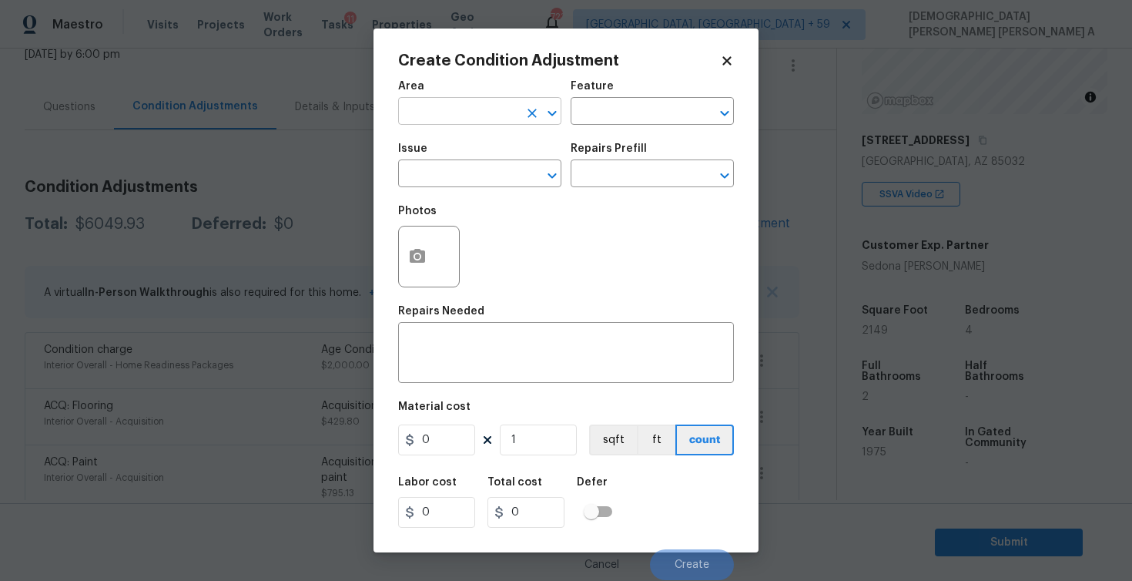
click at [511, 110] on input "text" at bounding box center [458, 113] width 120 height 24
click at [521, 148] on li "Exterior Overall" at bounding box center [479, 147] width 163 height 25
type input "Exterior Overall"
click at [592, 106] on input "text" at bounding box center [631, 113] width 120 height 24
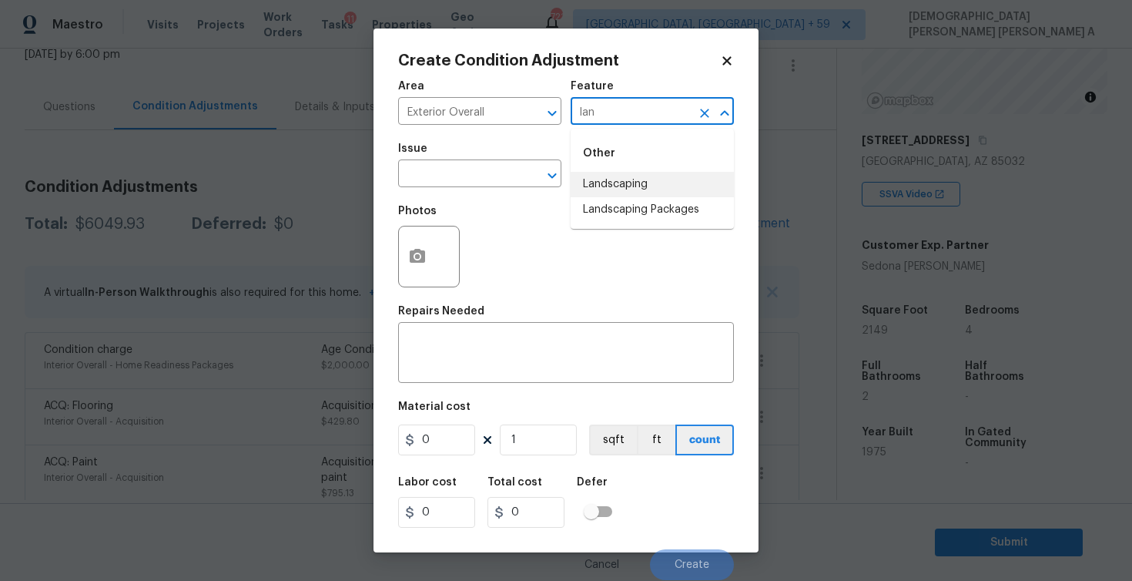
click at [587, 172] on li "Other Landscaping Landscaping Packages" at bounding box center [652, 179] width 163 height 88
click at [675, 191] on li "Landscaping" at bounding box center [652, 184] width 163 height 25
type input "Landscaping"
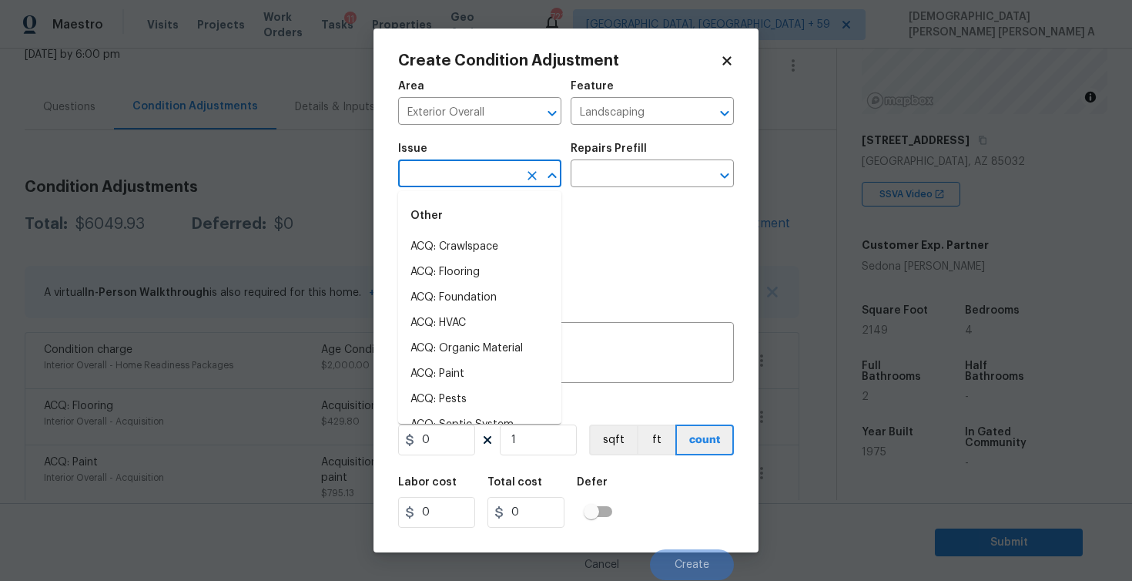
click at [434, 177] on input "text" at bounding box center [458, 175] width 120 height 24
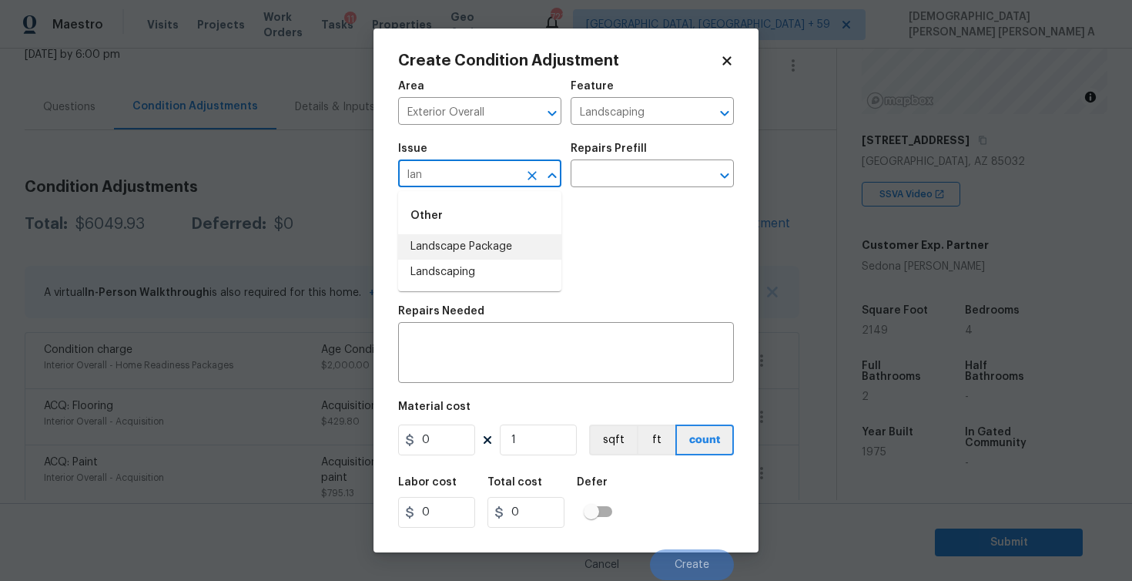
click at [514, 243] on li "Landscape Package" at bounding box center [479, 246] width 163 height 25
type input "Landscape Package"
click at [618, 176] on input "text" at bounding box center [631, 175] width 120 height 24
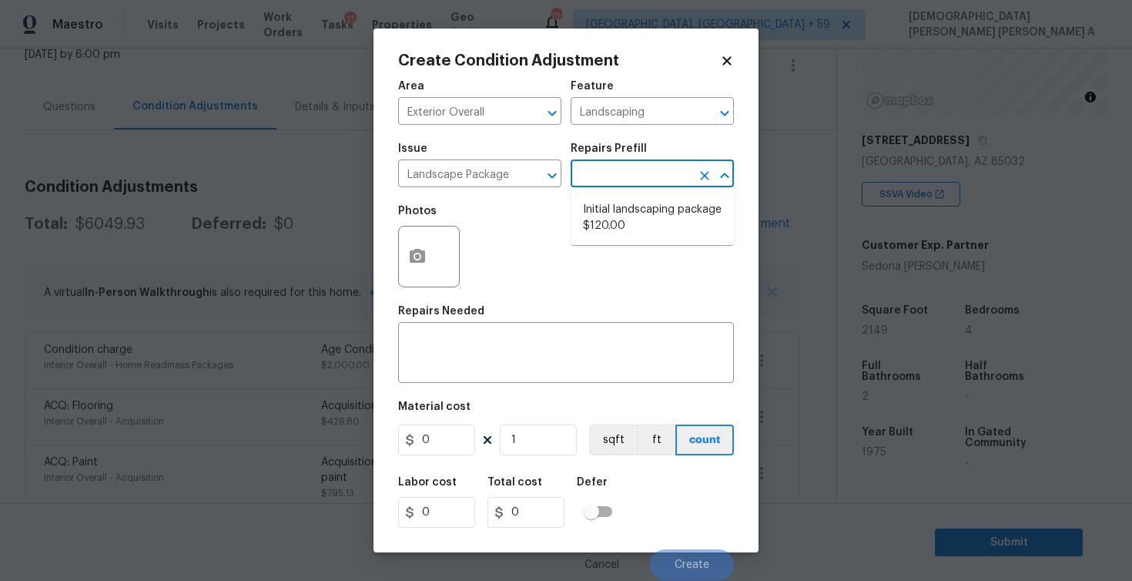
click at [613, 214] on li "Initial landscaping package $120.00" at bounding box center [652, 218] width 163 height 42
type input "Home Readiness Packages"
type textarea "Mowing of grass up to 6" in height. Mow, edge along driveways & sidewalks, trim…"
type input "120"
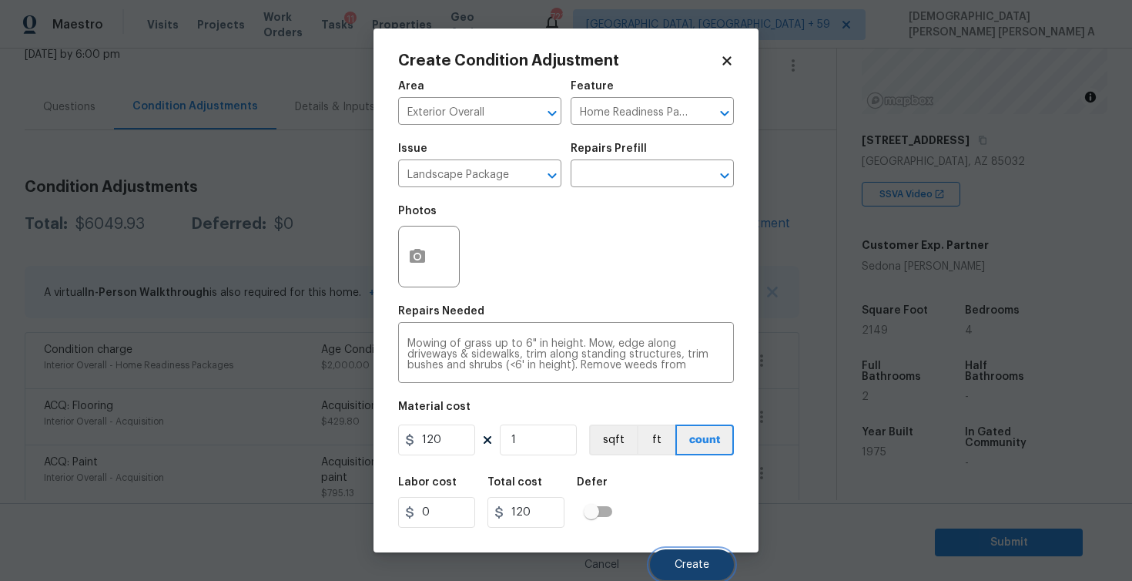
click at [669, 568] on button "Create" at bounding box center [692, 564] width 84 height 31
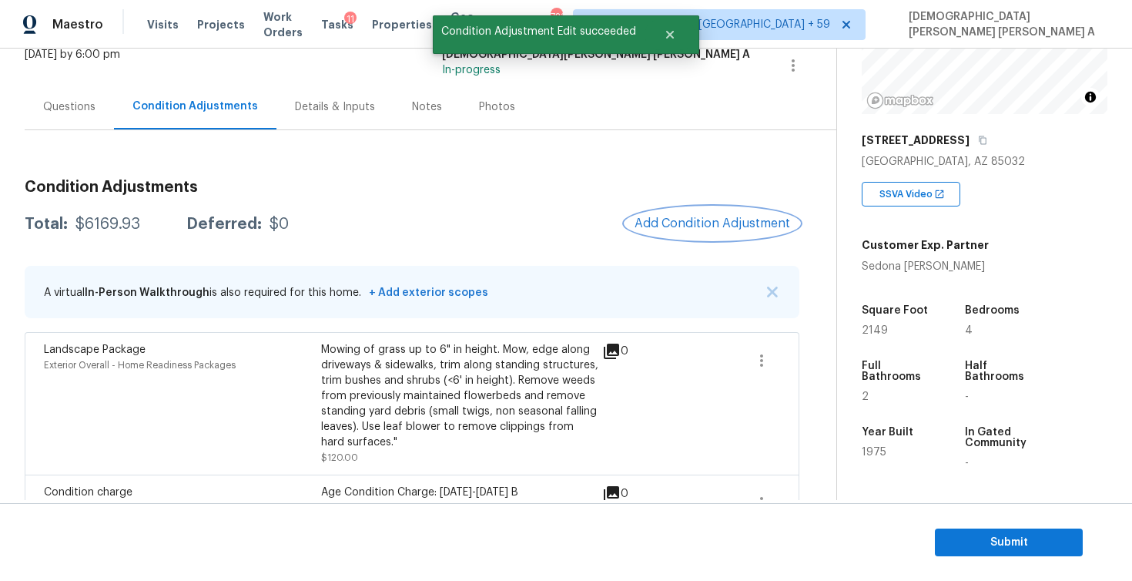
click at [660, 219] on span "Add Condition Adjustment" at bounding box center [713, 223] width 156 height 14
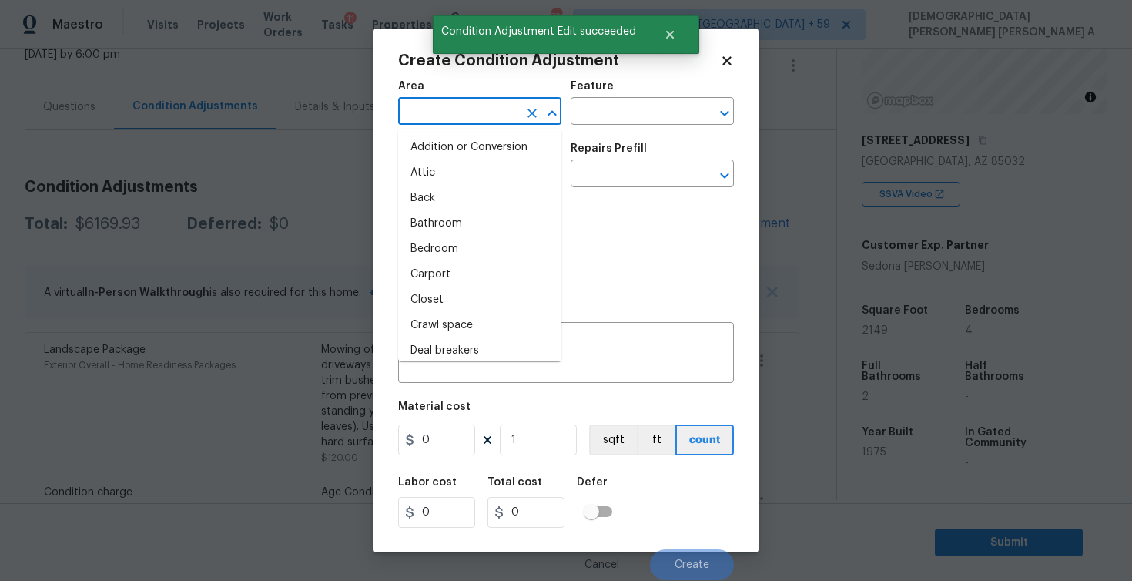
click at [474, 102] on input "text" at bounding box center [458, 113] width 120 height 24
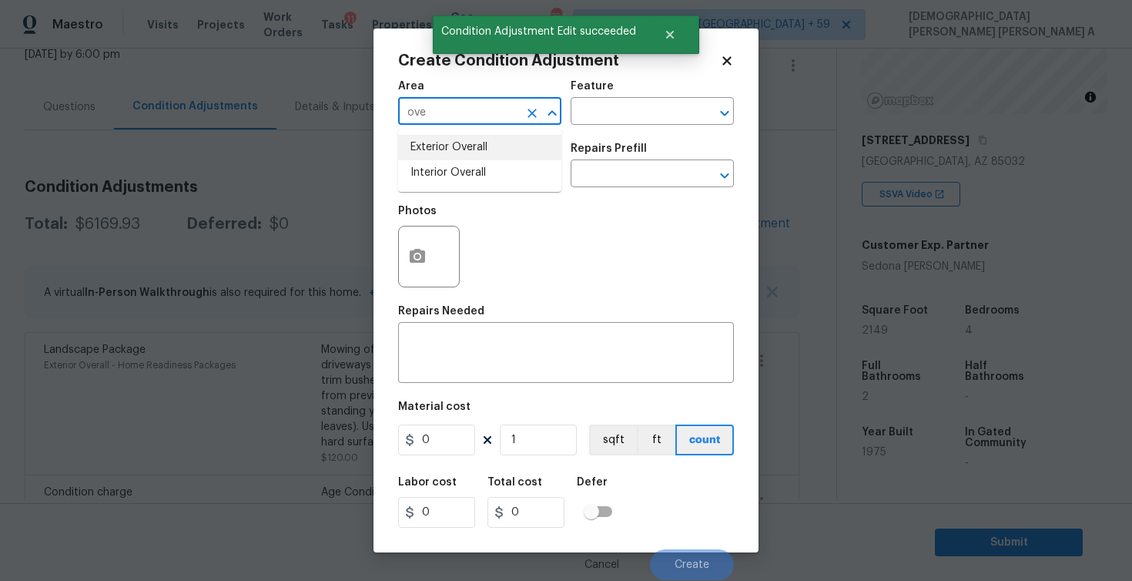
click at [512, 132] on ul "Exterior Overall Interior Overall" at bounding box center [479, 160] width 163 height 63
click at [537, 142] on li "Exterior Overall" at bounding box center [479, 147] width 163 height 25
type input "Exterior Overall"
click at [598, 112] on input "text" at bounding box center [631, 113] width 120 height 24
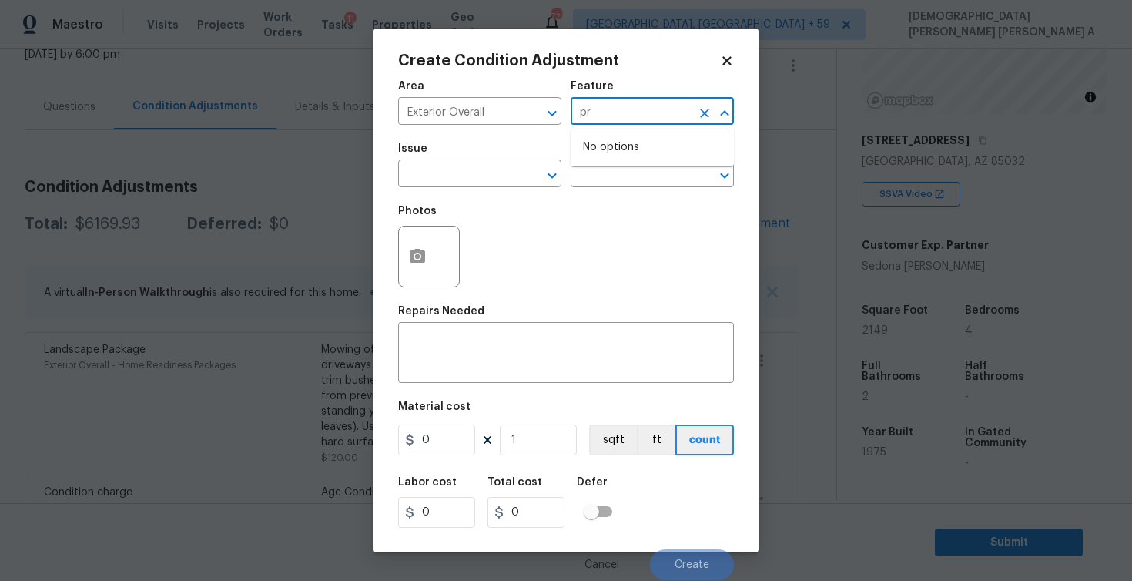
type input "p"
click at [612, 193] on li "Driveway" at bounding box center [652, 184] width 163 height 25
type input "Driveway"
click at [498, 176] on input "text" at bounding box center [458, 175] width 120 height 24
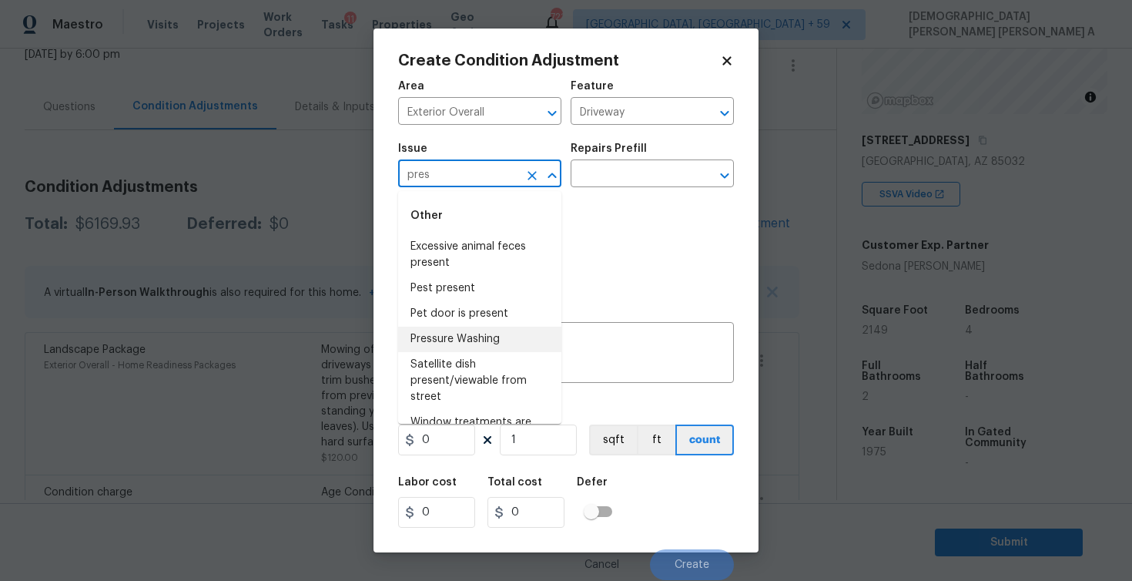
click at [497, 339] on li "Pressure Washing" at bounding box center [479, 339] width 163 height 25
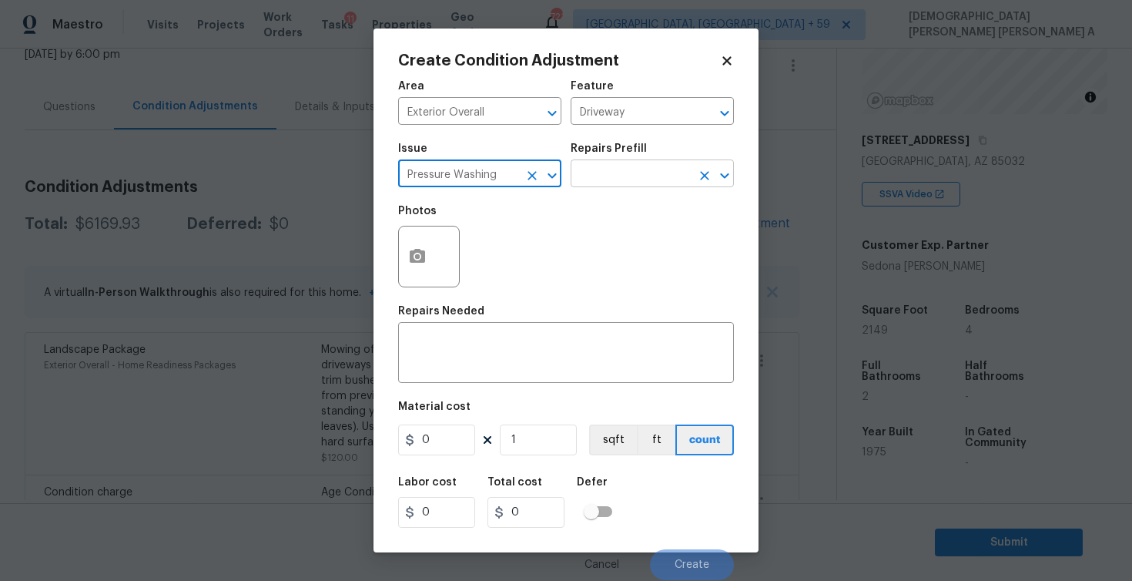
type input "Pressure Washing"
click at [626, 171] on input "text" at bounding box center [631, 175] width 120 height 24
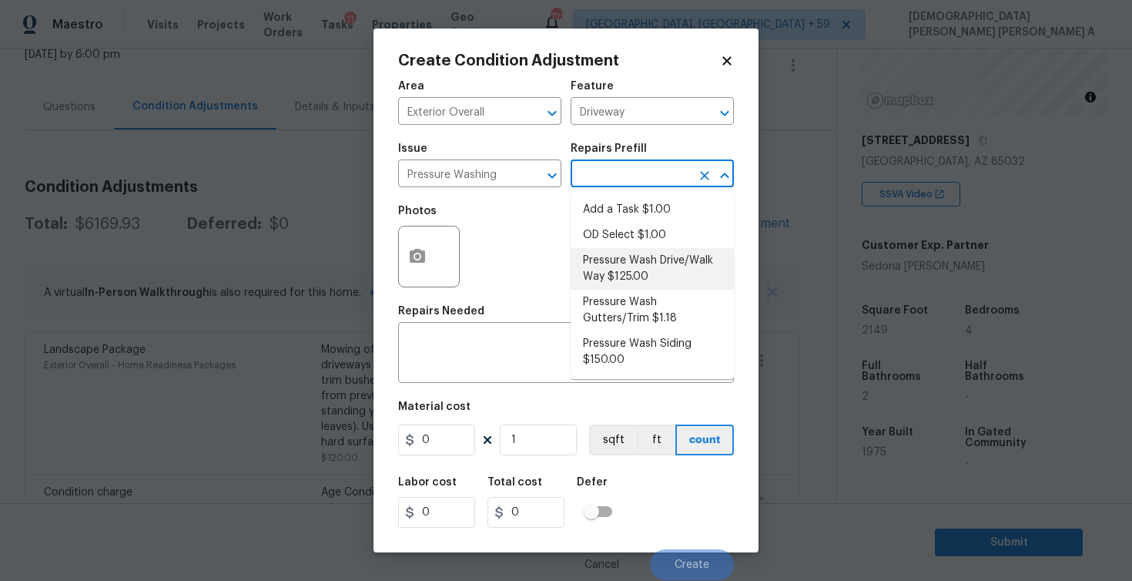
click at [612, 270] on li "Pressure Wash Drive/Walk Way $125.00" at bounding box center [652, 269] width 163 height 42
type input "Siding"
type textarea "Pressure wash the driveways/walkways as directed by the PM. Ensure that all deb…"
type input "125"
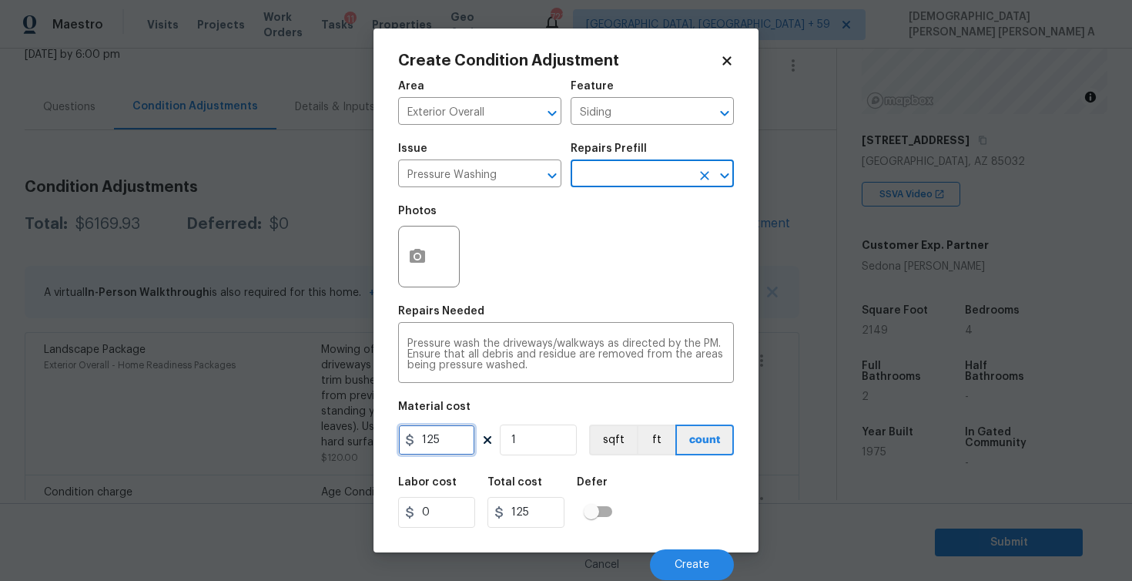
click at [437, 449] on input "125" at bounding box center [436, 439] width 77 height 31
type input "200"
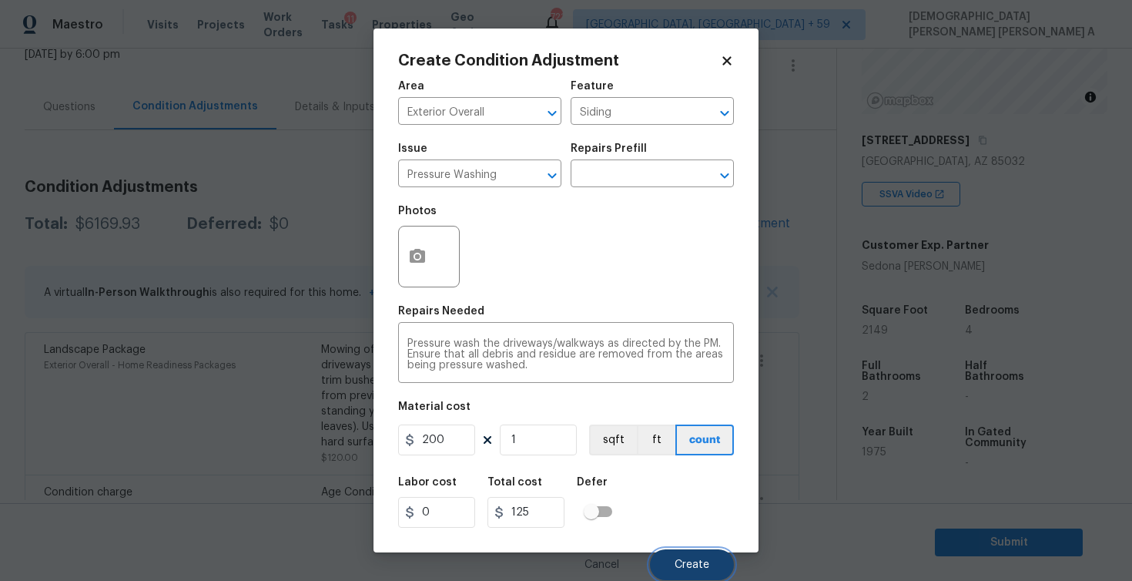
type input "200"
click at [699, 569] on span "Create" at bounding box center [692, 565] width 35 height 12
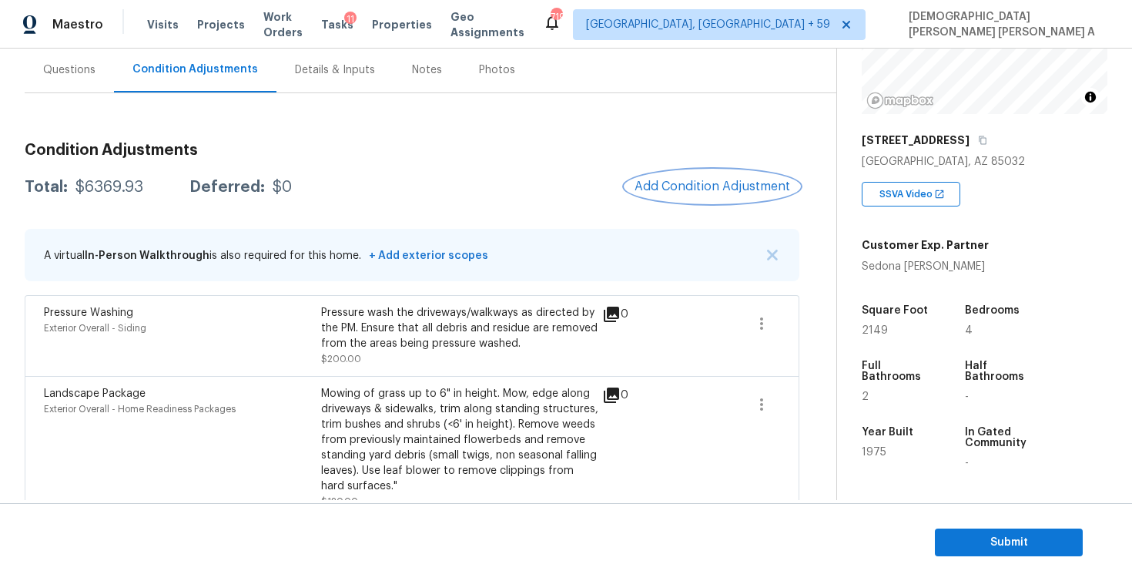
scroll to position [95, 0]
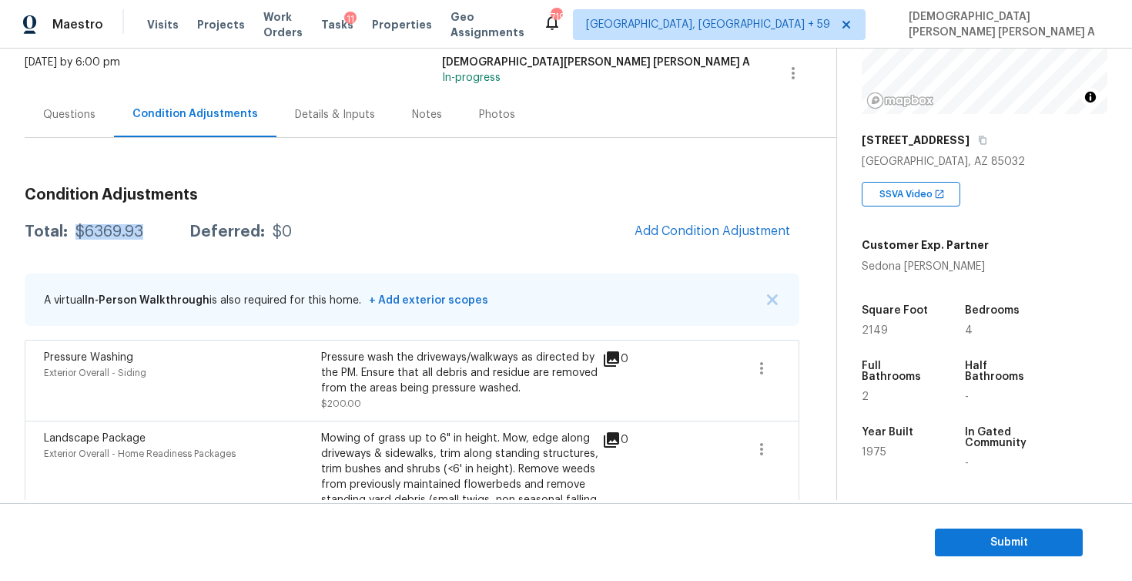
drag, startPoint x: 159, startPoint y: 227, endPoint x: 75, endPoint y: 228, distance: 84.0
click at [75, 228] on div "Total: $6369.93 Deferred: $0" at bounding box center [158, 231] width 267 height 15
copy div "$6369.93"
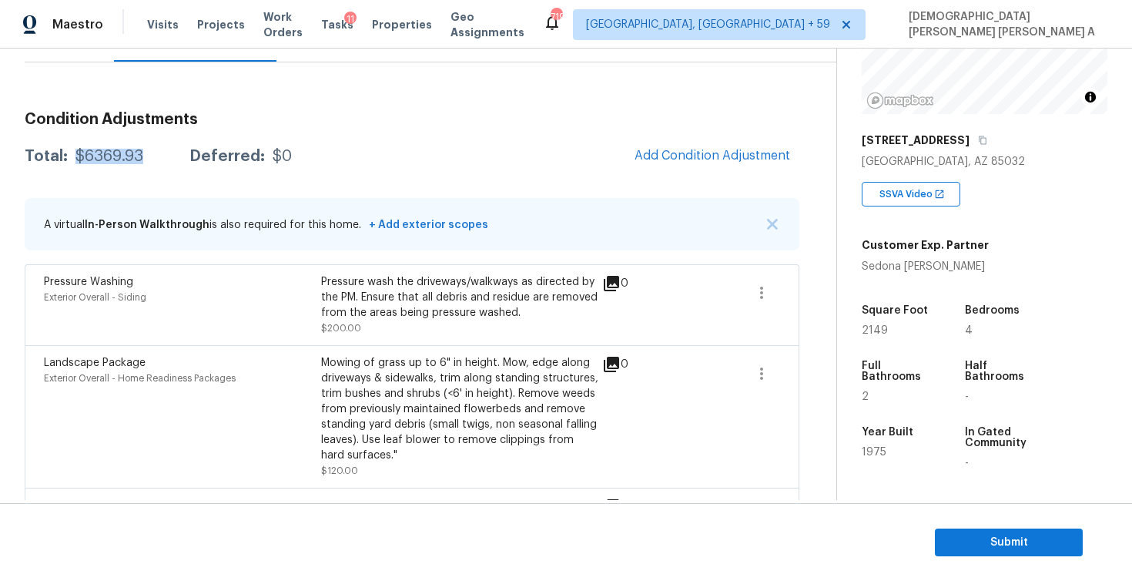
scroll to position [50, 0]
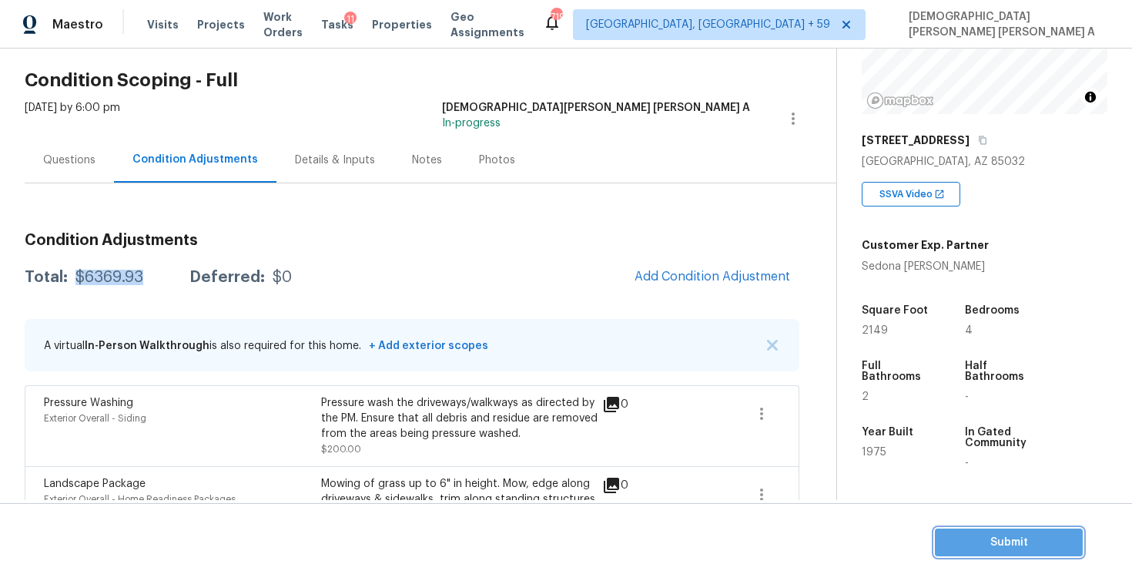
click at [1028, 534] on span "Submit" at bounding box center [1008, 542] width 123 height 19
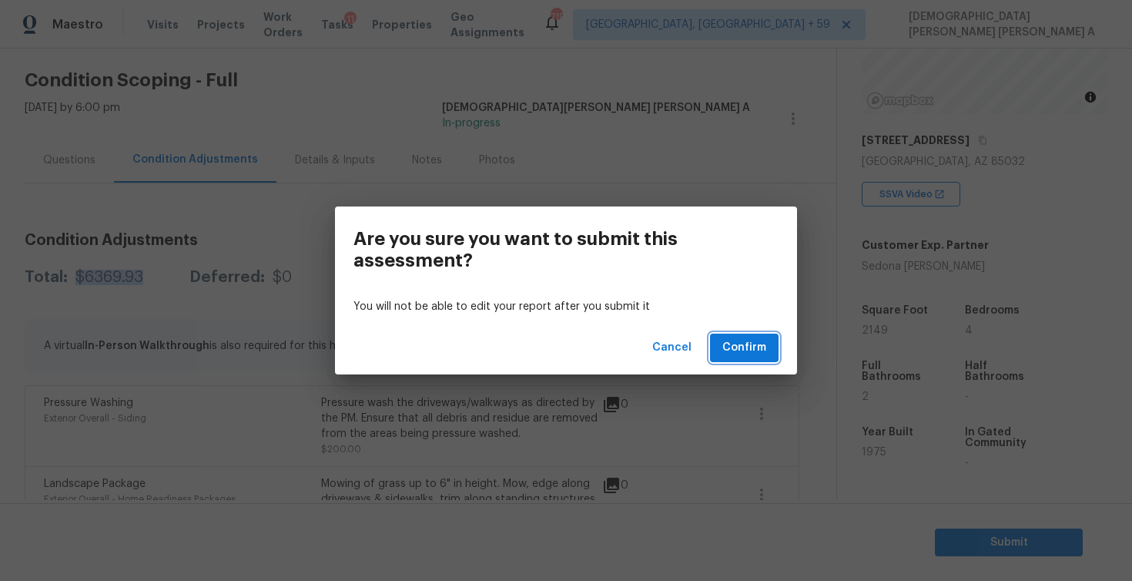
click at [744, 354] on span "Confirm" at bounding box center [744, 347] width 44 height 19
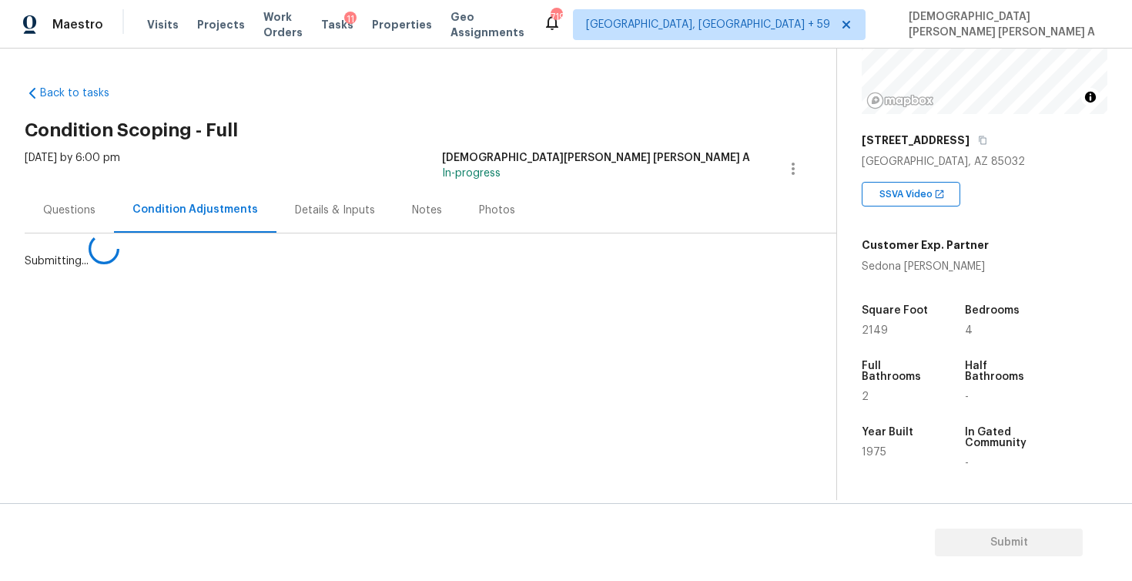
scroll to position [0, 0]
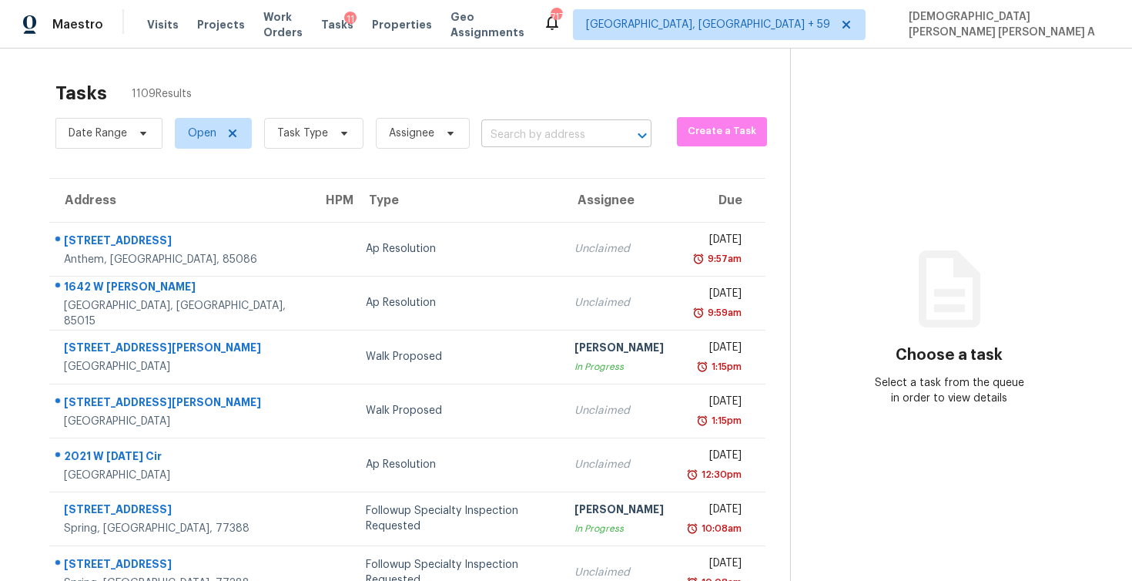
click at [548, 133] on input "text" at bounding box center [544, 135] width 127 height 24
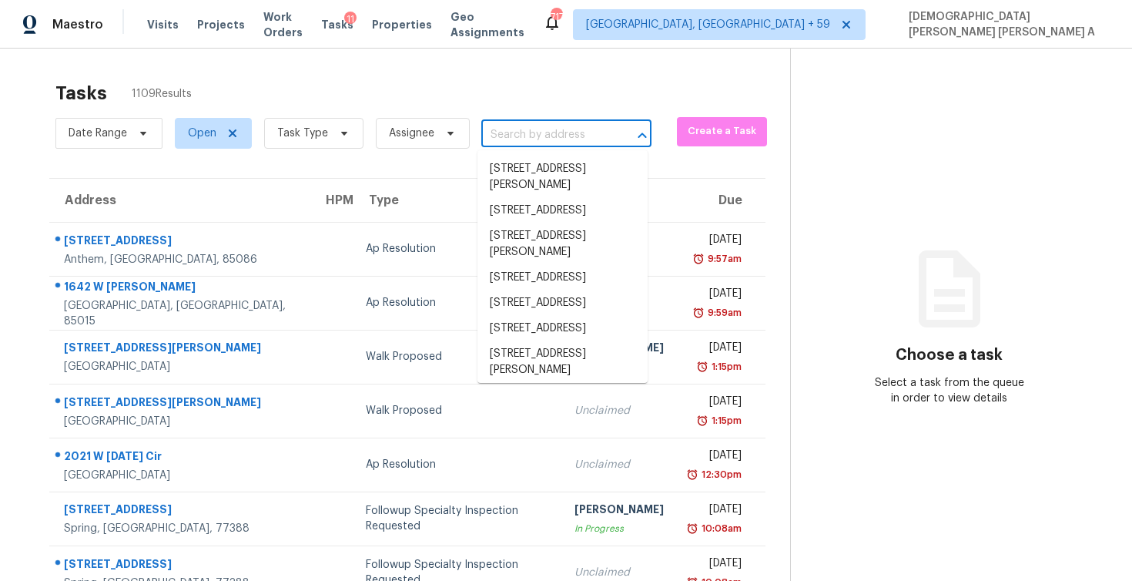
paste input "8733 W Bluefield Ave Peoria, AZ, 85382"
type input "8733 W Bluefield Ave Peoria, AZ, 85382"
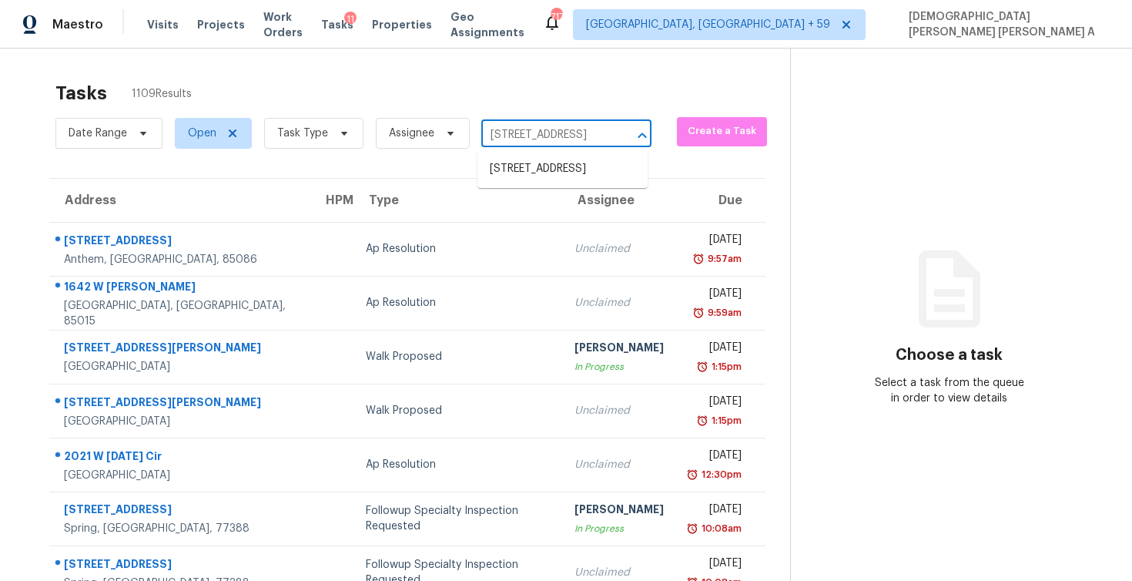
scroll to position [0, 80]
click at [528, 179] on li "8733 W Bluefield Ave, Peoria, AZ 85382" at bounding box center [562, 168] width 170 height 25
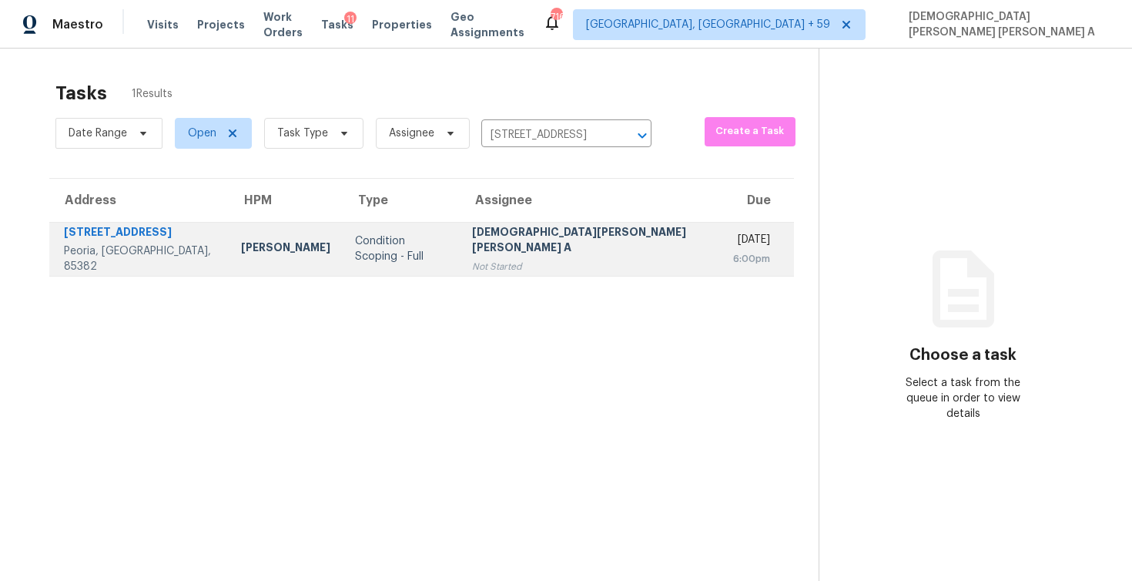
click at [494, 259] on div "Not Started" at bounding box center [590, 266] width 236 height 15
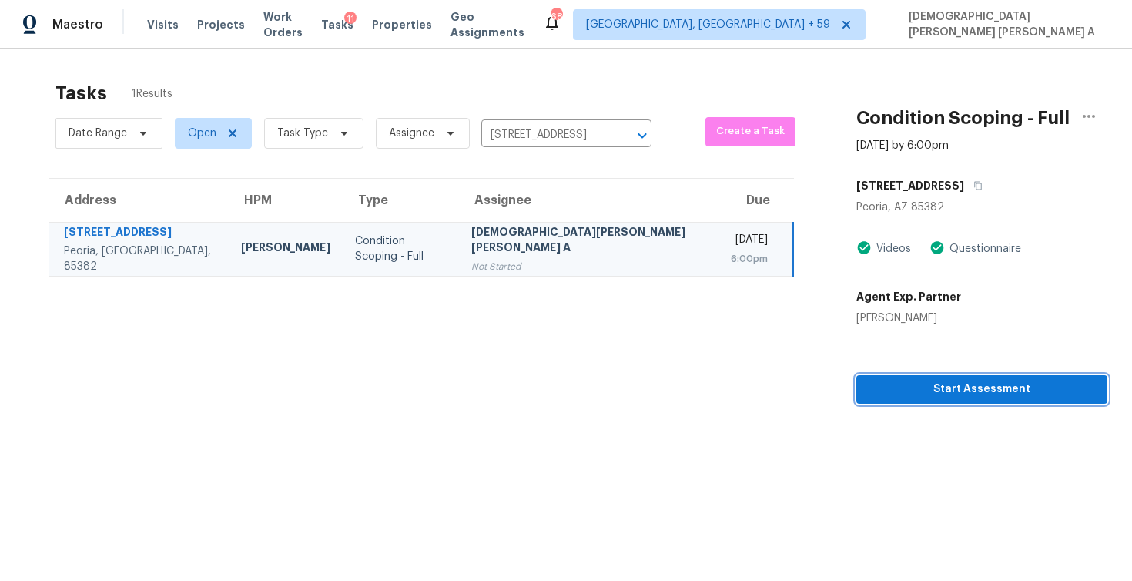
click at [886, 390] on span "Start Assessment" at bounding box center [982, 389] width 226 height 19
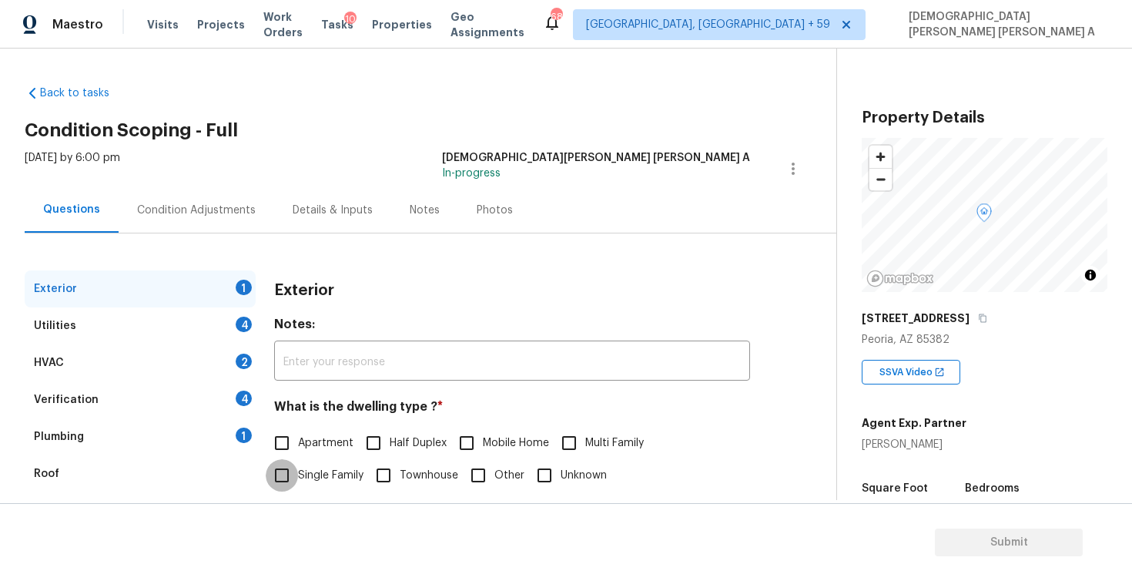
click at [283, 471] on input "Single Family" at bounding box center [282, 475] width 32 height 32
checkbox input "true"
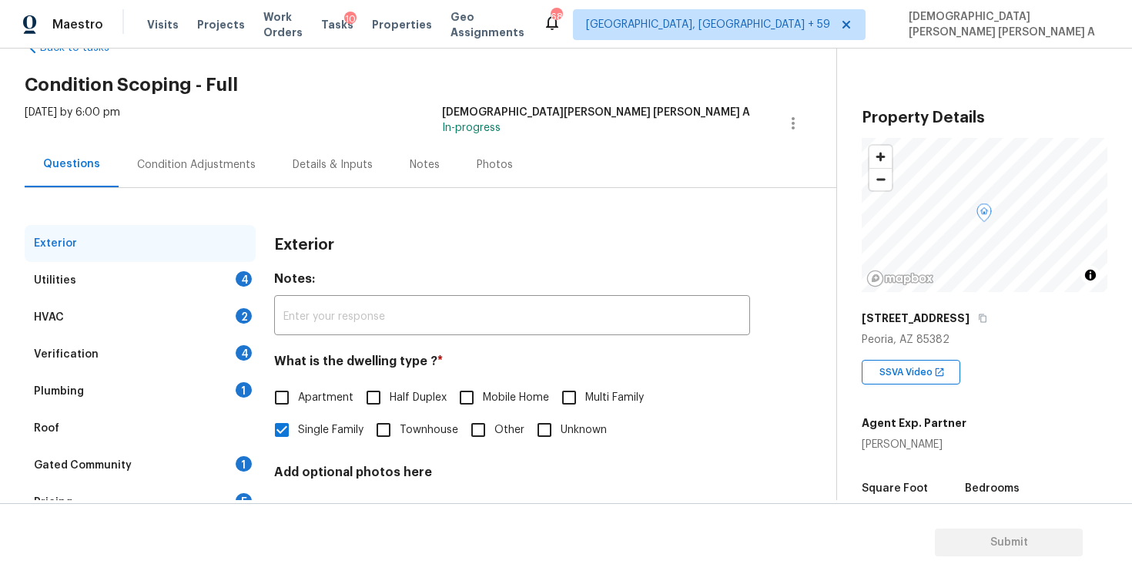
scroll to position [43, 0]
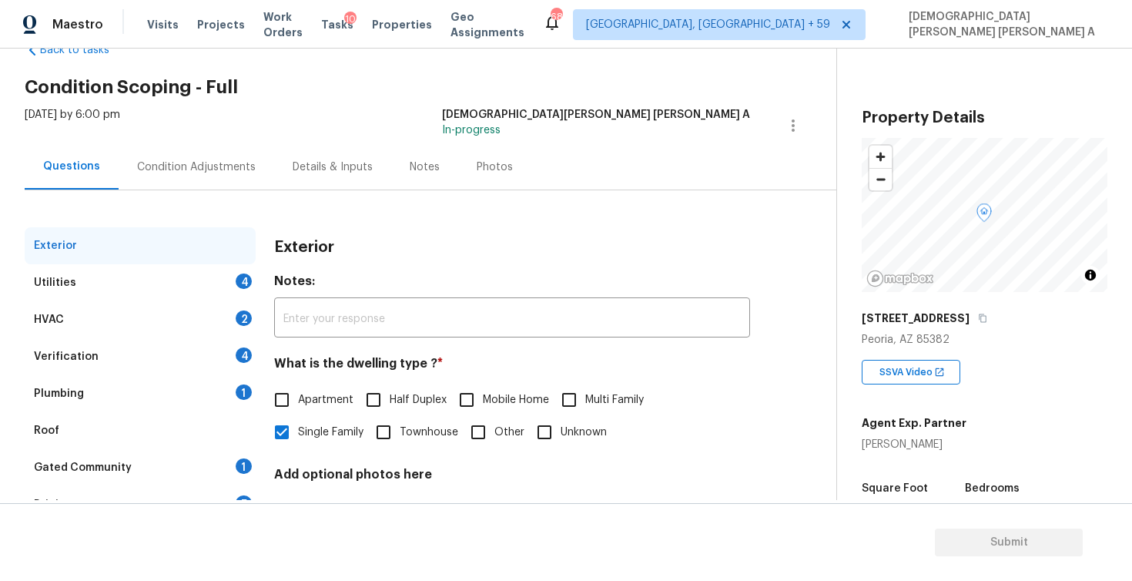
click at [126, 274] on div "Utilities 4" at bounding box center [140, 282] width 231 height 37
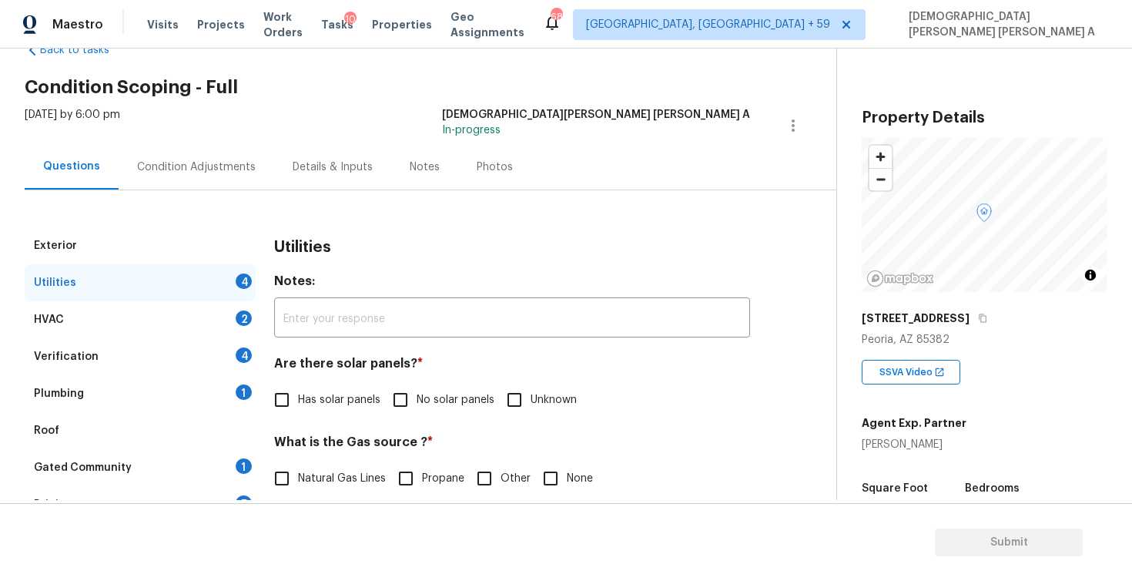
scroll to position [97, 0]
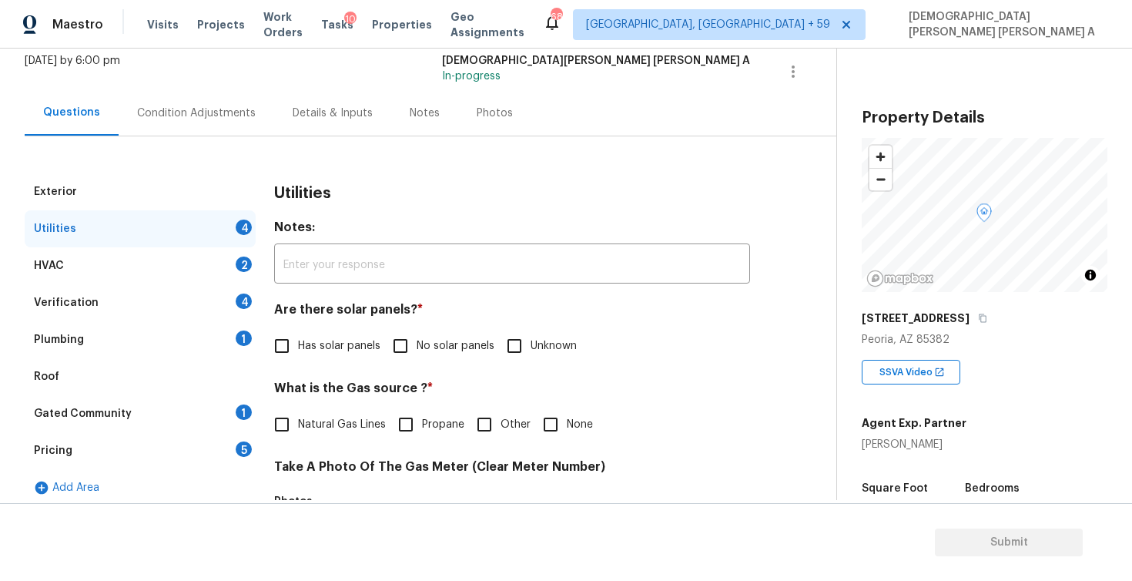
click at [391, 355] on input "No solar panels" at bounding box center [400, 346] width 32 height 32
checkbox input "true"
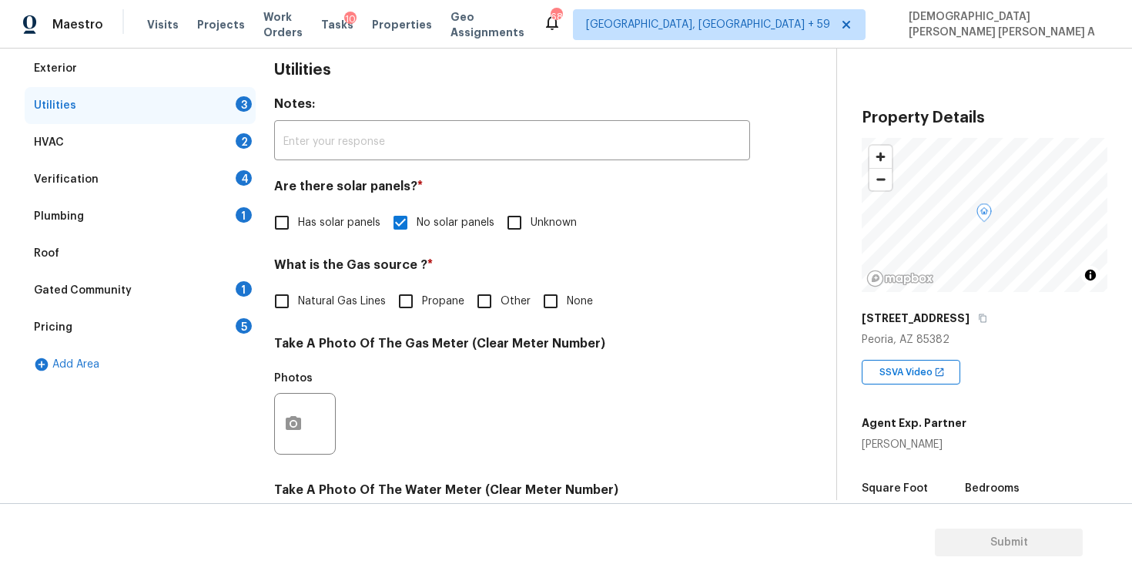
scroll to position [260, 0]
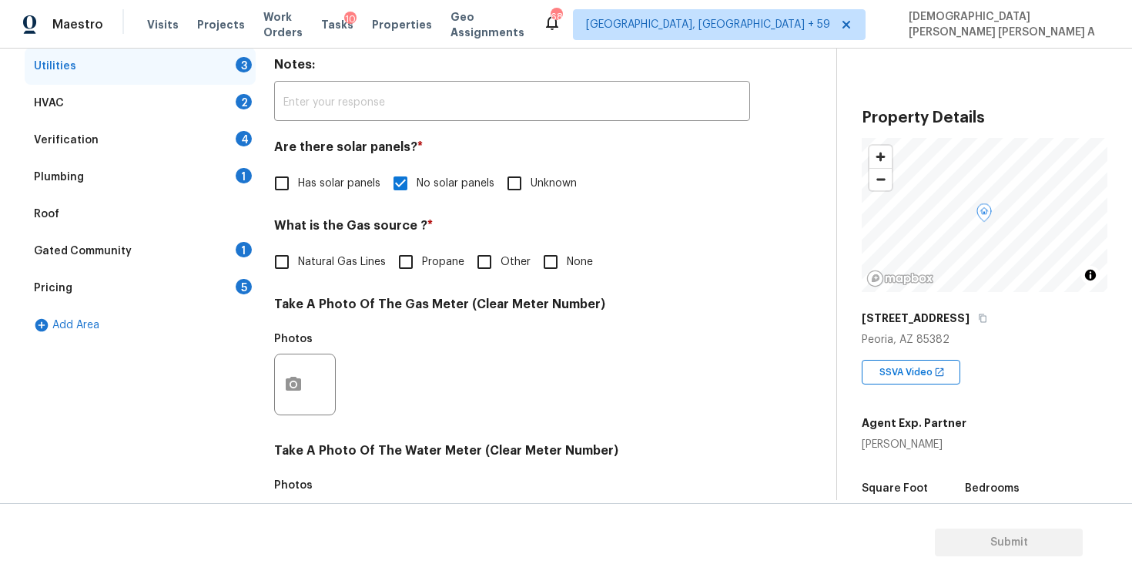
click at [279, 247] on input "Natural Gas Lines" at bounding box center [282, 262] width 32 height 32
checkbox input "true"
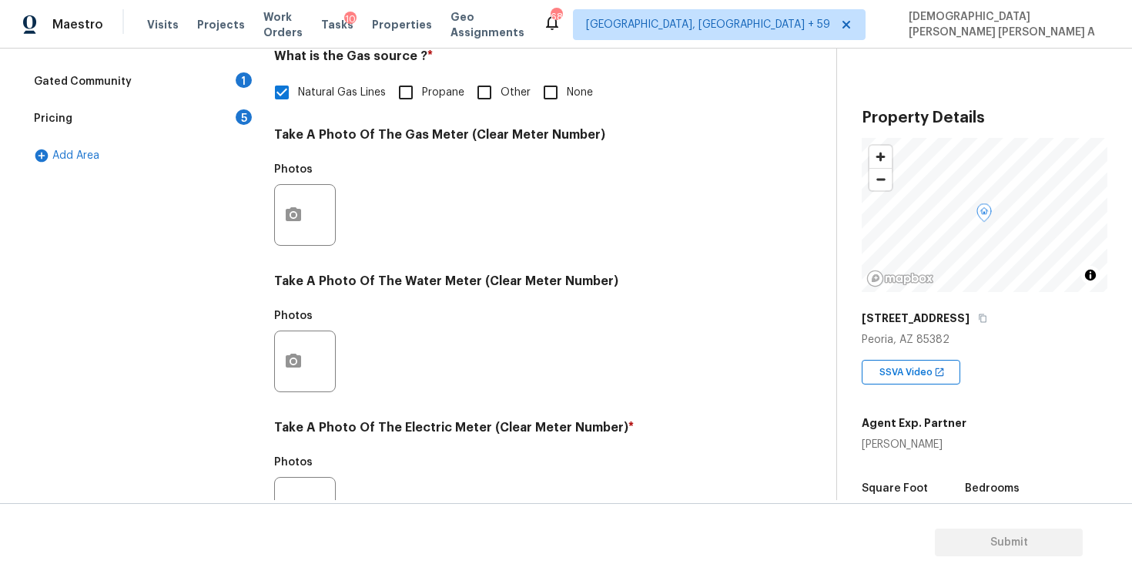
scroll to position [578, 0]
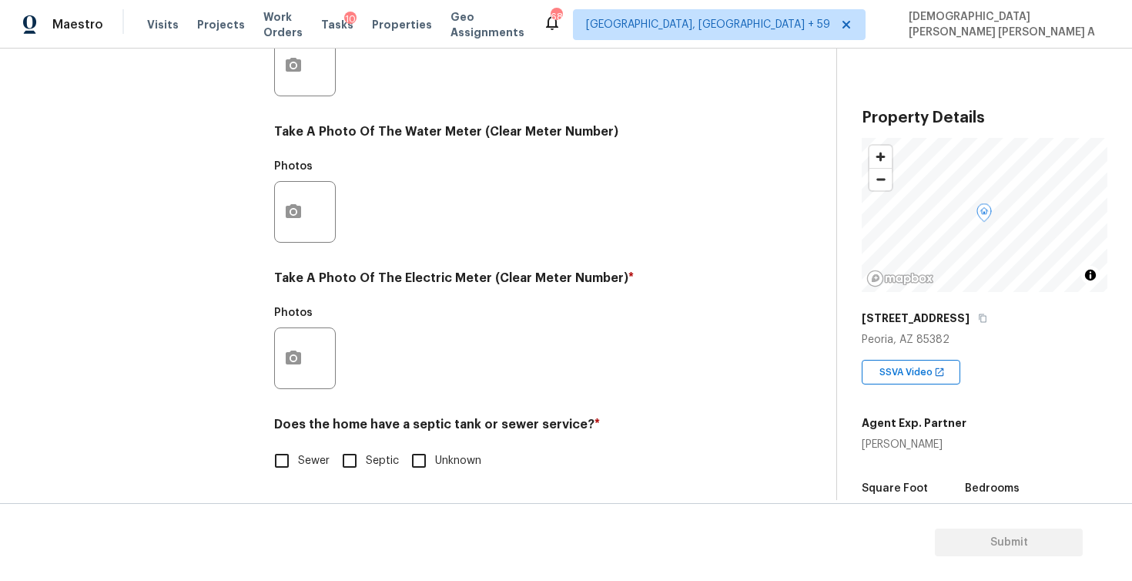
click at [281, 454] on input "Sewer" at bounding box center [282, 460] width 32 height 32
checkbox input "true"
click at [297, 346] on button "button" at bounding box center [293, 358] width 37 height 60
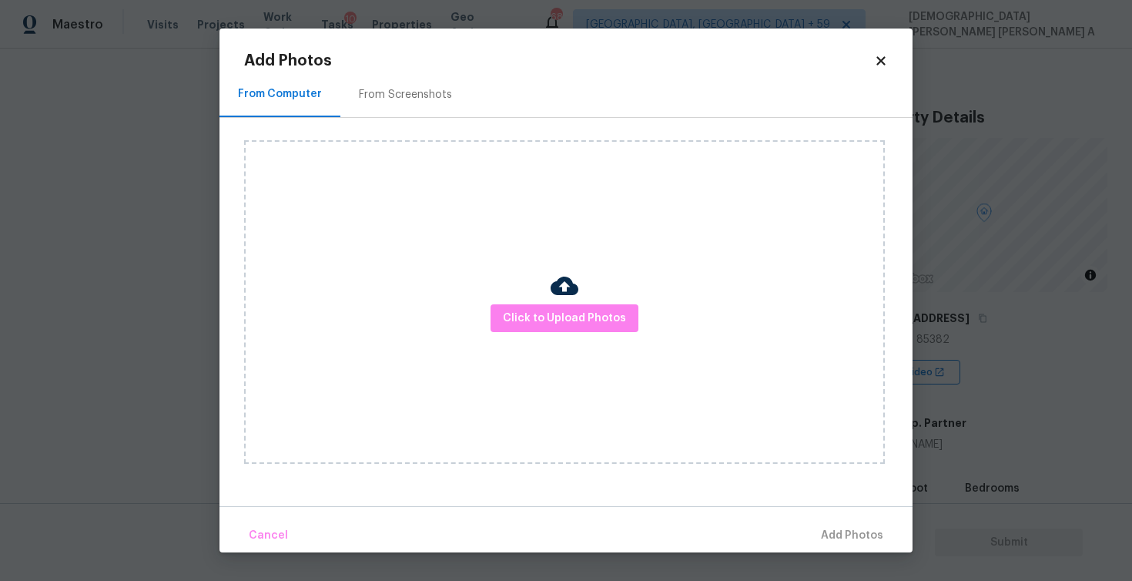
click at [562, 332] on div "Click to Upload Photos" at bounding box center [564, 301] width 641 height 323
click at [563, 314] on span "Click to Upload Photos" at bounding box center [564, 318] width 123 height 19
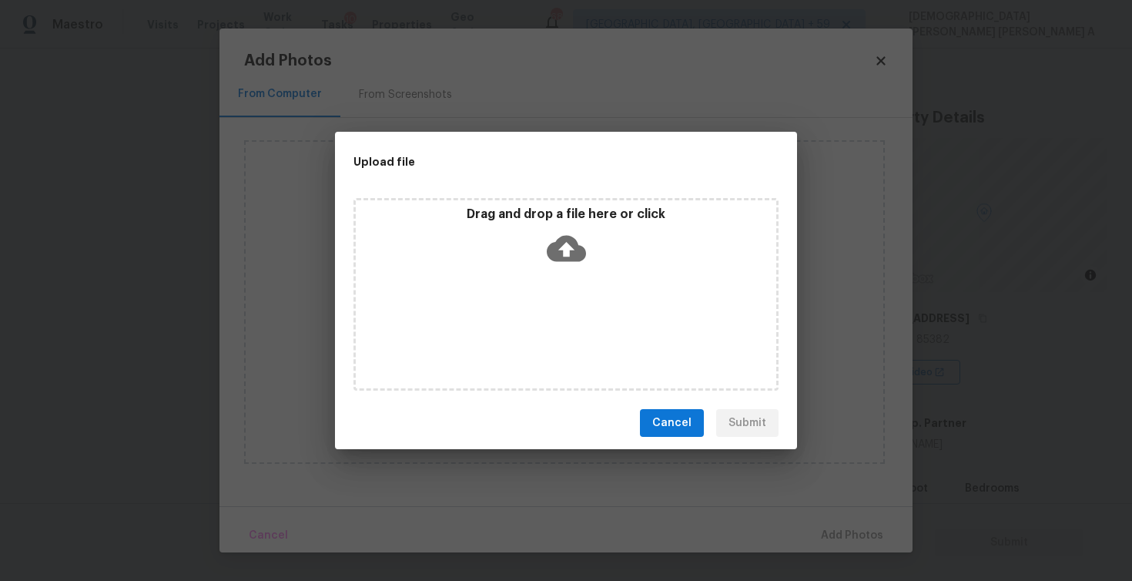
click at [568, 281] on div "Drag and drop a file here or click" at bounding box center [565, 294] width 425 height 193
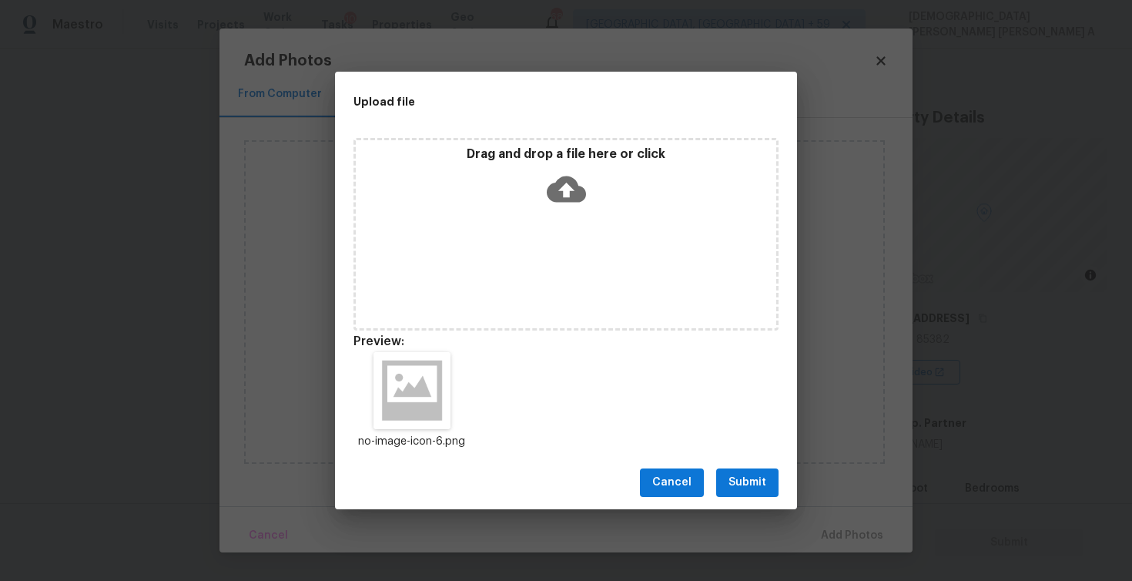
click at [733, 484] on span "Submit" at bounding box center [748, 482] width 38 height 19
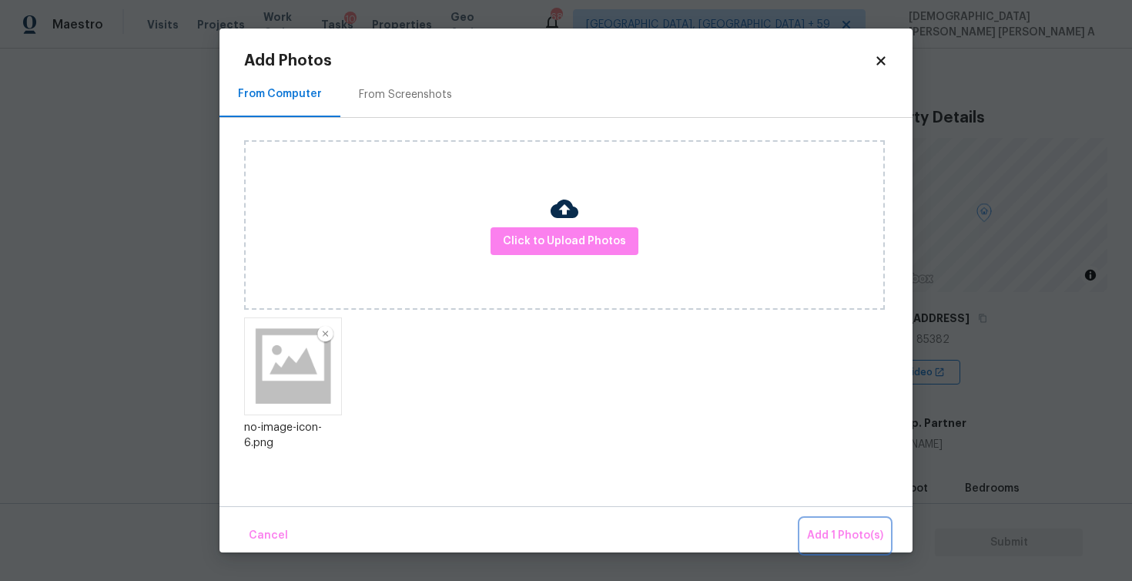
click at [853, 535] on span "Add 1 Photo(s)" at bounding box center [845, 535] width 76 height 19
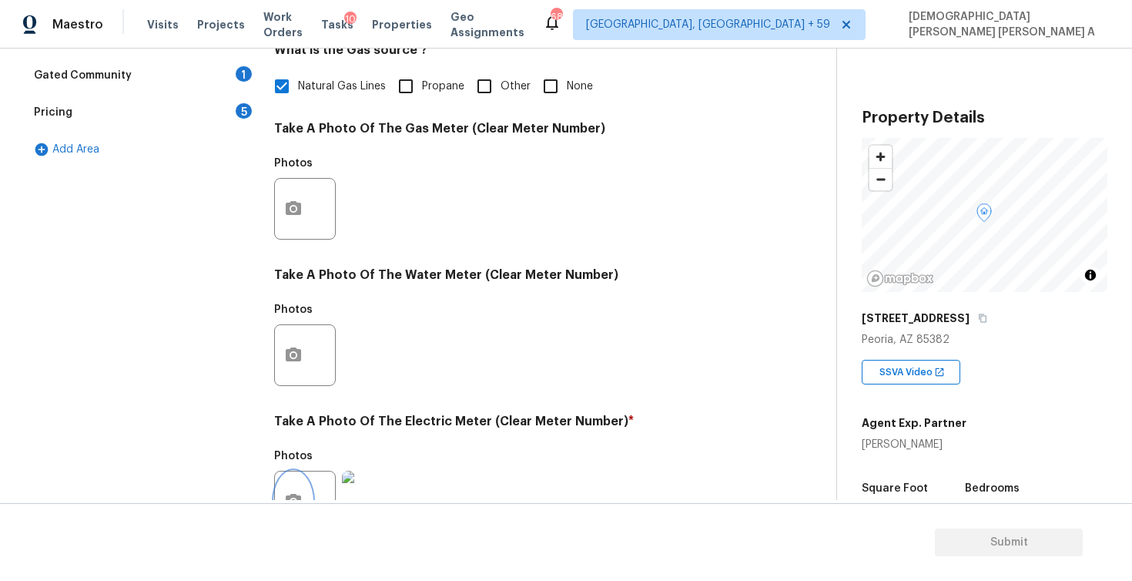
scroll to position [218, 0]
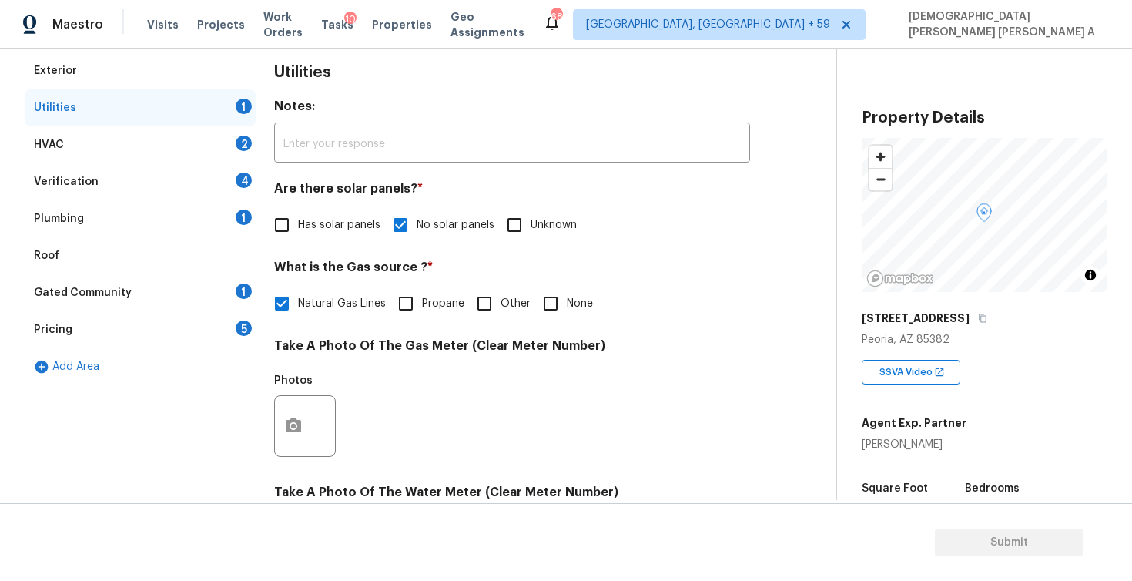
click at [171, 139] on div "HVAC 2" at bounding box center [140, 144] width 231 height 37
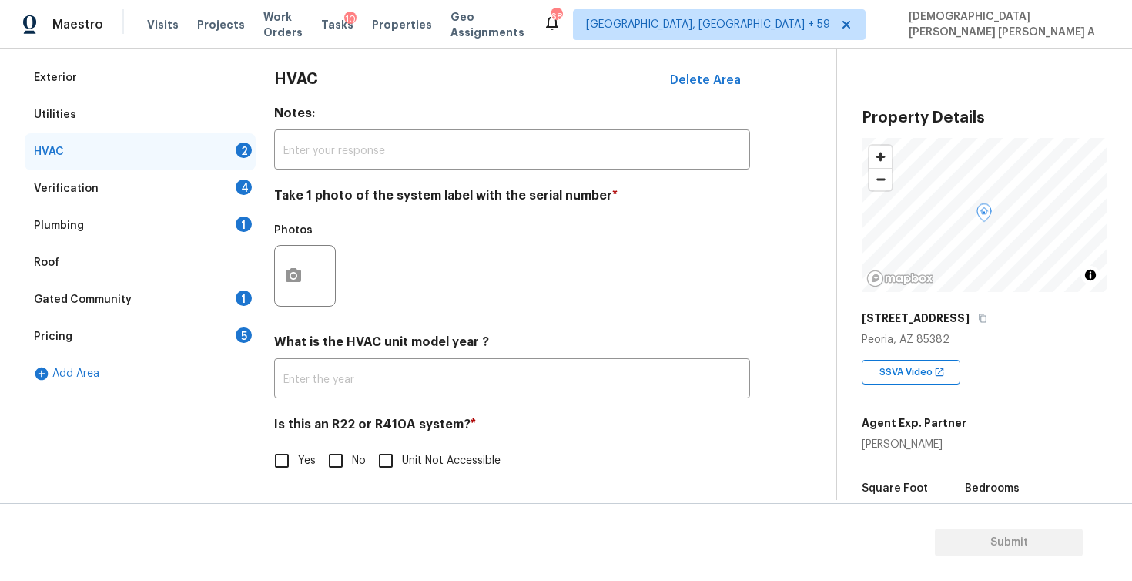
click at [343, 466] on input "No" at bounding box center [336, 460] width 32 height 32
checkbox input "true"
click at [290, 280] on icon "button" at bounding box center [293, 275] width 15 height 14
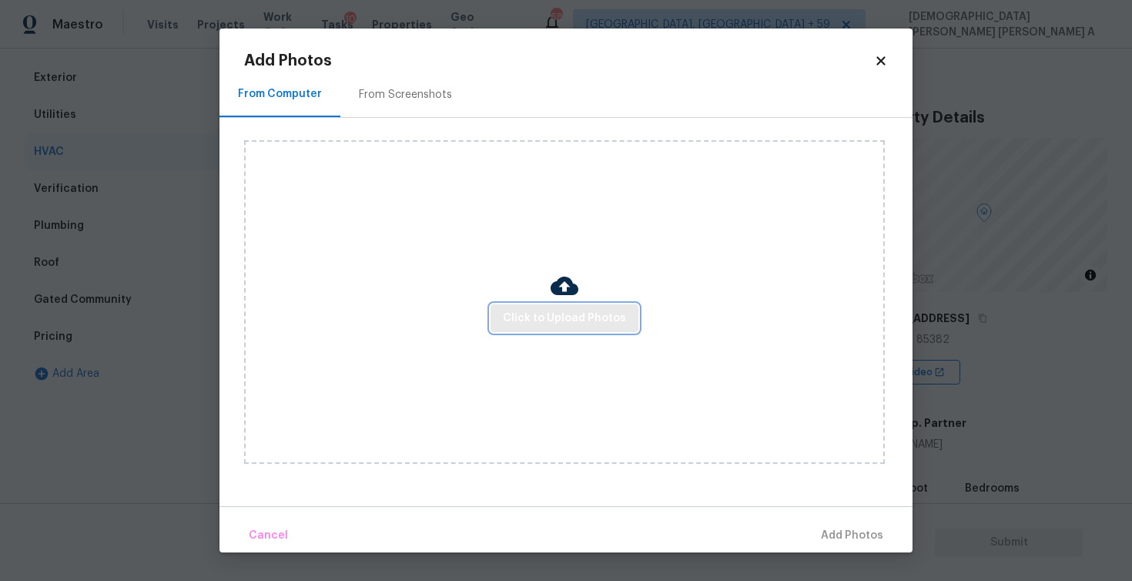
click at [515, 315] on span "Click to Upload Photos" at bounding box center [564, 318] width 123 height 19
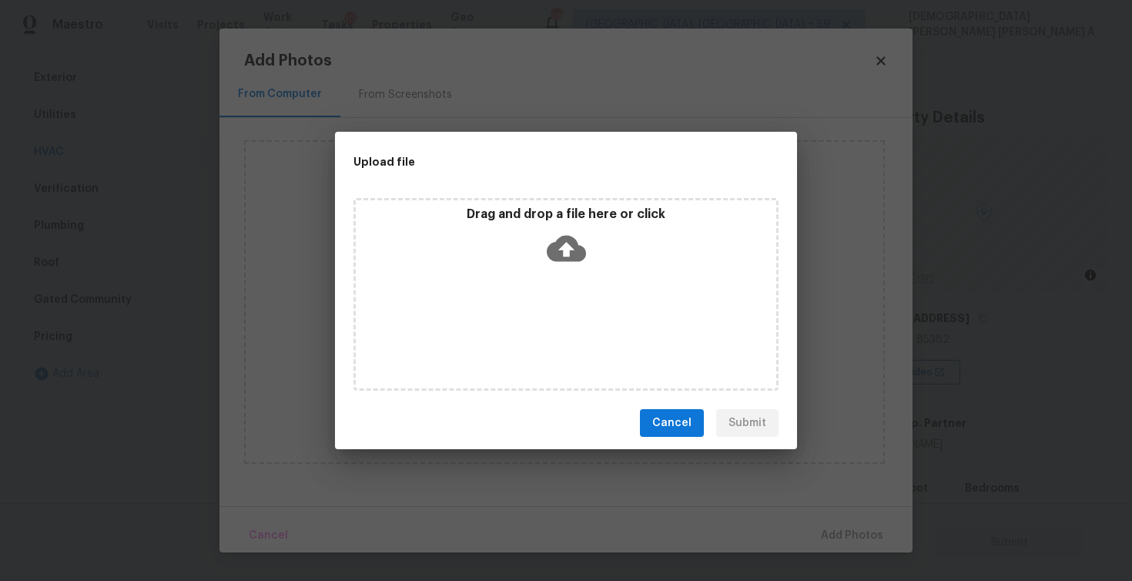
click at [548, 245] on icon at bounding box center [566, 248] width 39 height 39
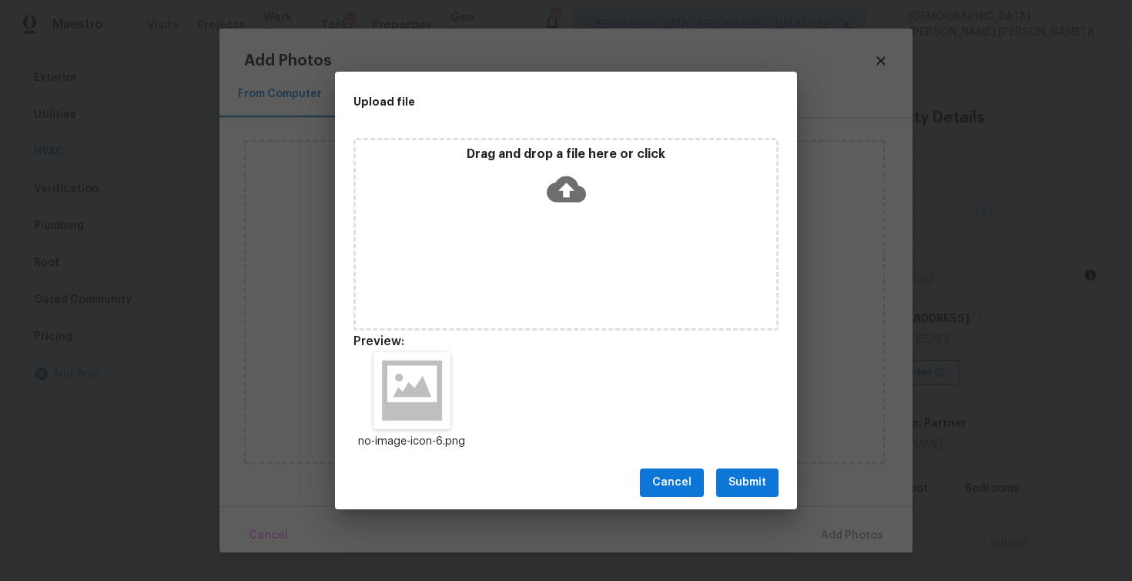
click at [749, 486] on span "Submit" at bounding box center [748, 482] width 38 height 19
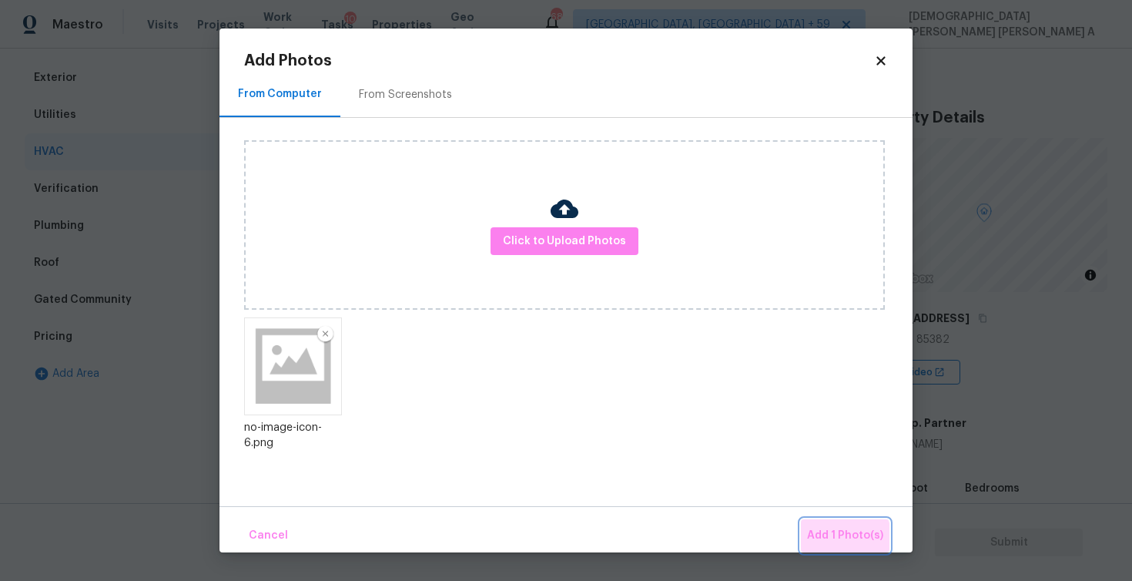
click at [834, 544] on span "Add 1 Photo(s)" at bounding box center [845, 535] width 76 height 19
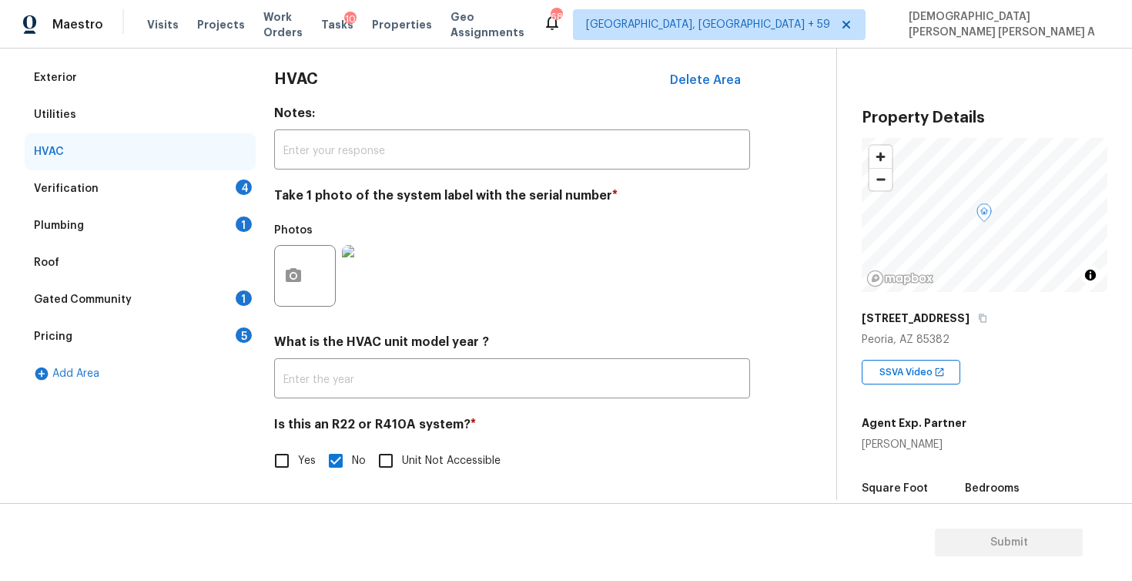
click at [190, 183] on div "Verification 4" at bounding box center [140, 188] width 231 height 37
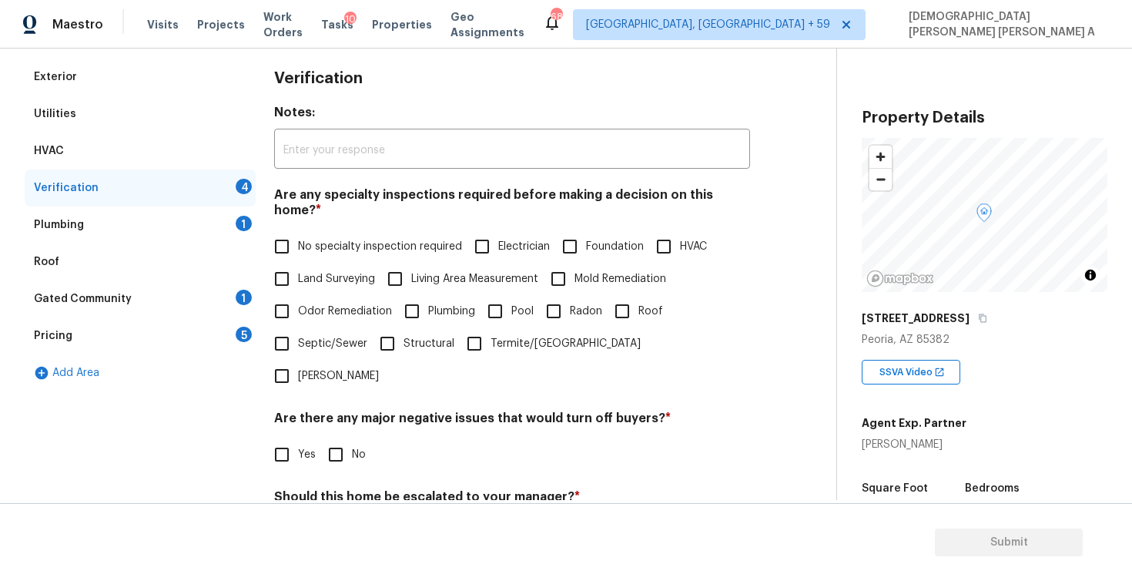
click at [417, 297] on input "Plumbing" at bounding box center [412, 311] width 32 height 32
checkbox input "true"
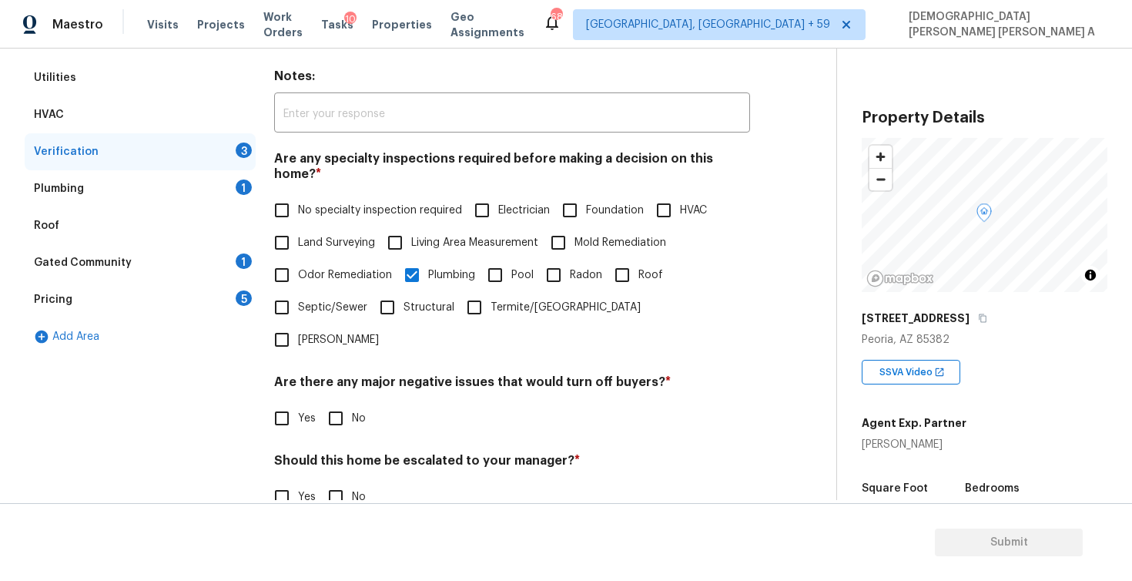
click at [290, 402] on input "Yes" at bounding box center [282, 418] width 32 height 32
checkbox input "true"
click at [381, 439] on input "text" at bounding box center [512, 457] width 476 height 36
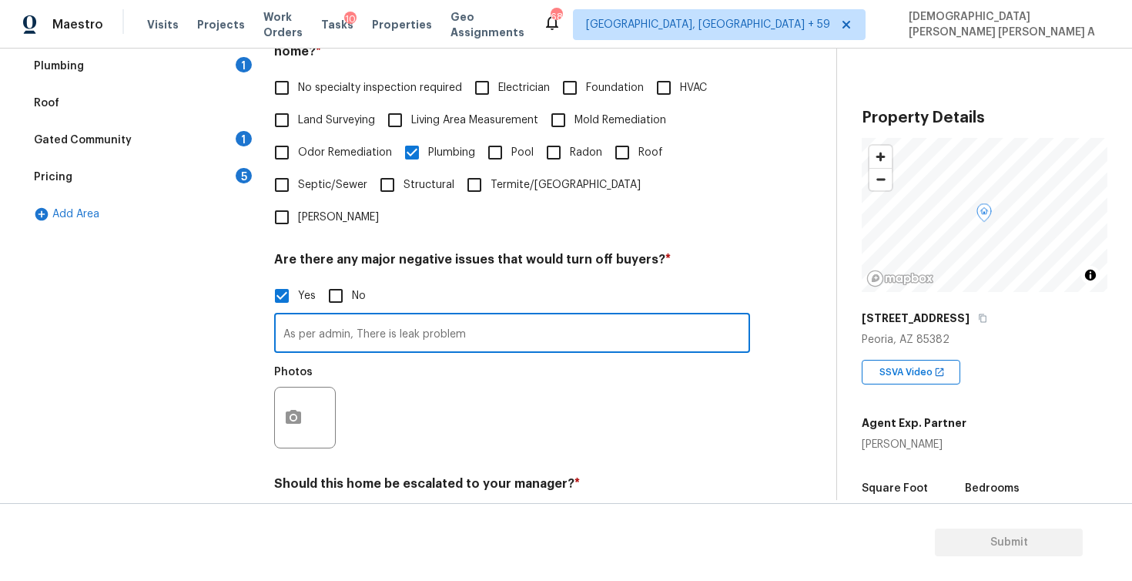
scroll to position [388, 0]
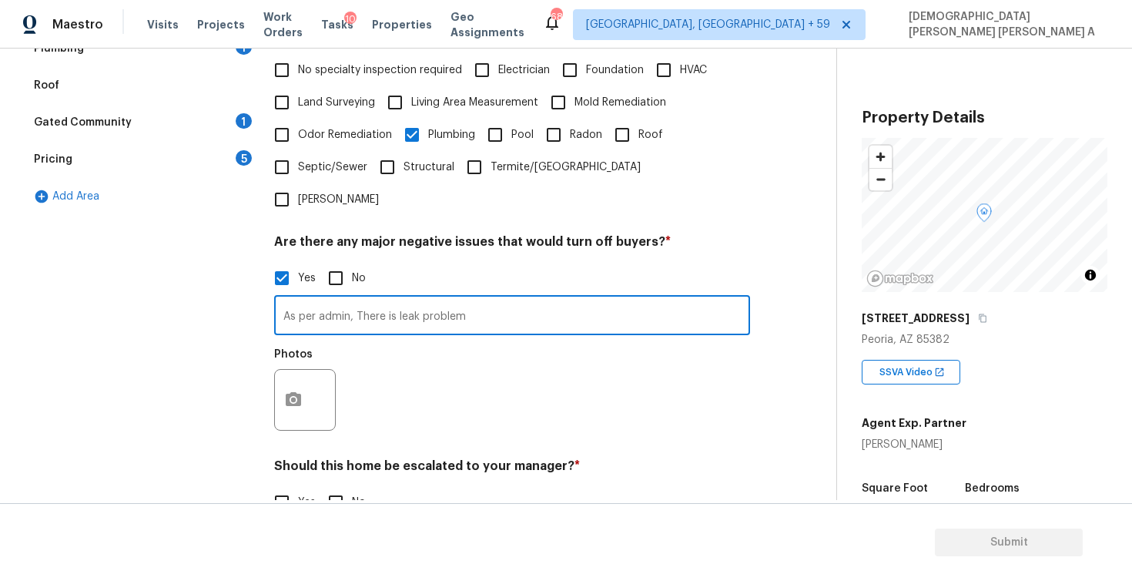
type input "As per admin, There is leak problem"
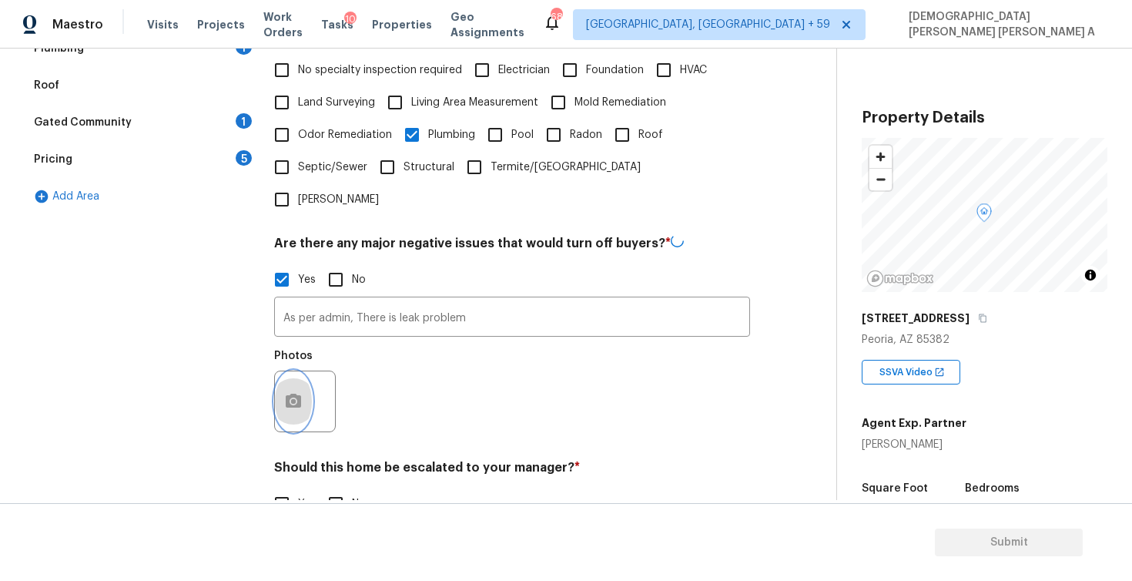
click at [298, 394] on icon "button" at bounding box center [293, 401] width 15 height 14
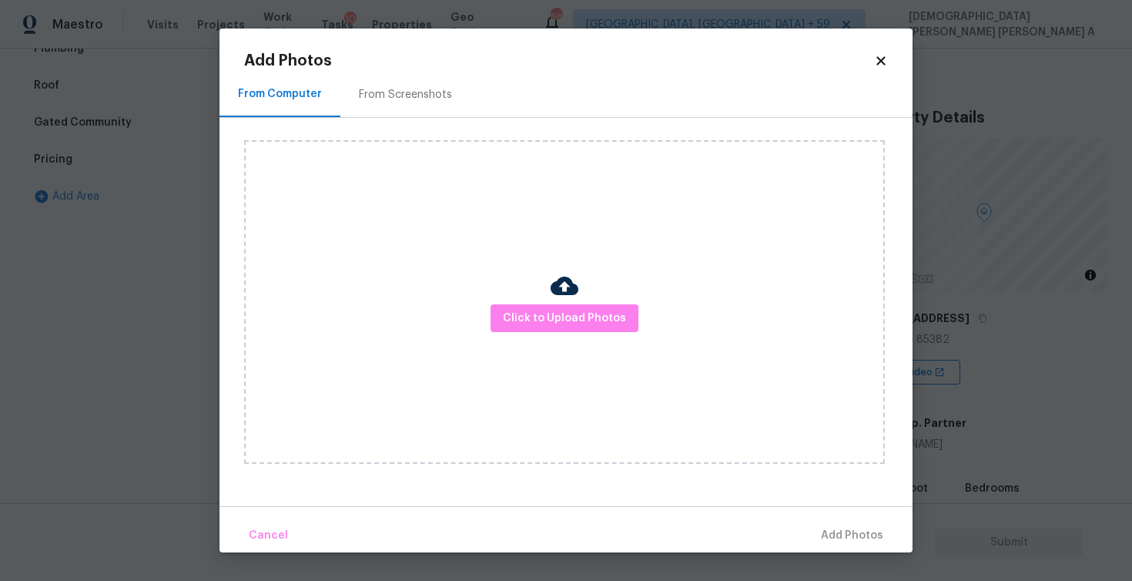
click at [542, 337] on div "Click to Upload Photos" at bounding box center [564, 301] width 641 height 323
click at [544, 321] on span "Click to Upload Photos" at bounding box center [564, 318] width 123 height 19
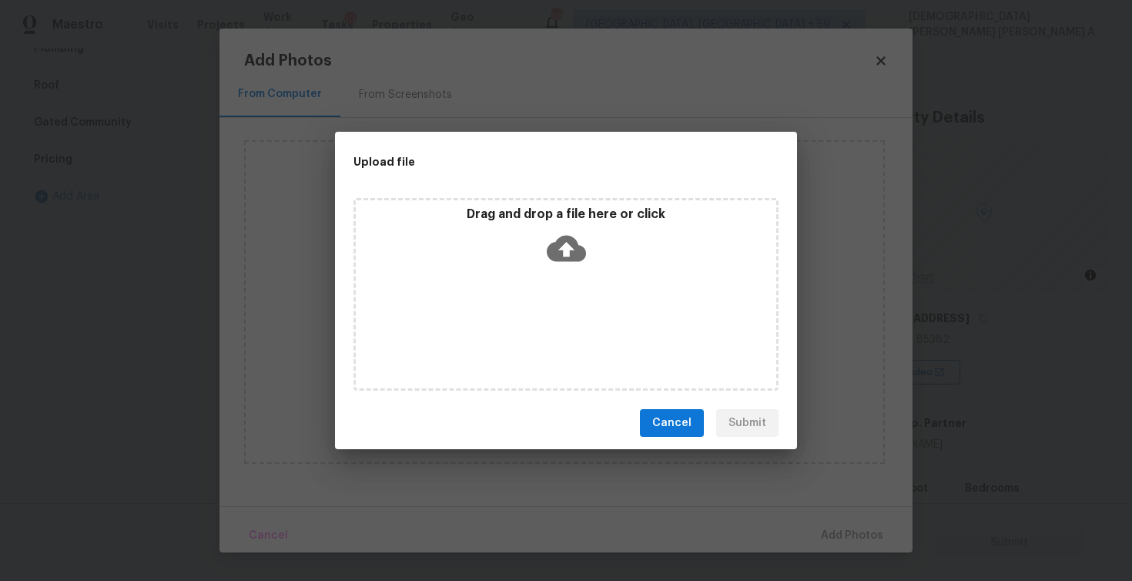
click at [568, 248] on icon at bounding box center [566, 248] width 39 height 39
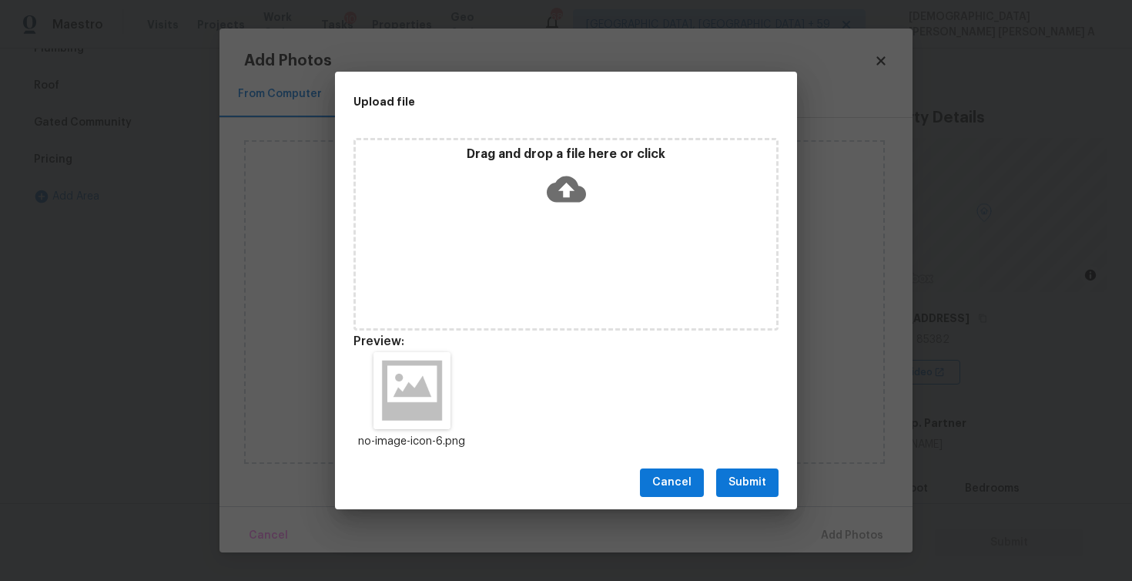
click at [759, 487] on span "Submit" at bounding box center [748, 482] width 38 height 19
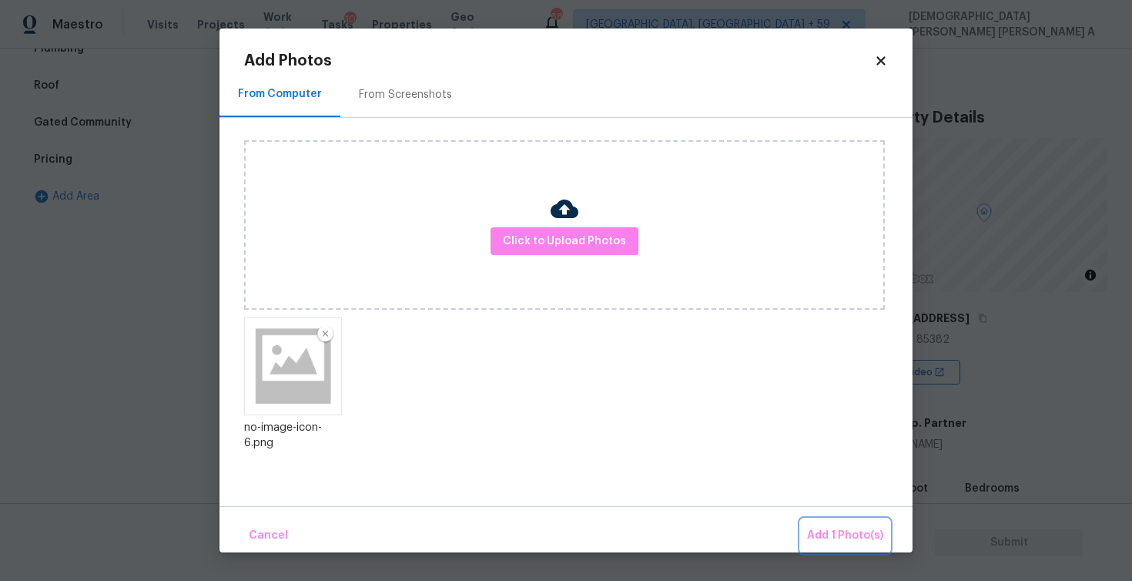
click at [845, 541] on span "Add 1 Photo(s)" at bounding box center [845, 535] width 76 height 19
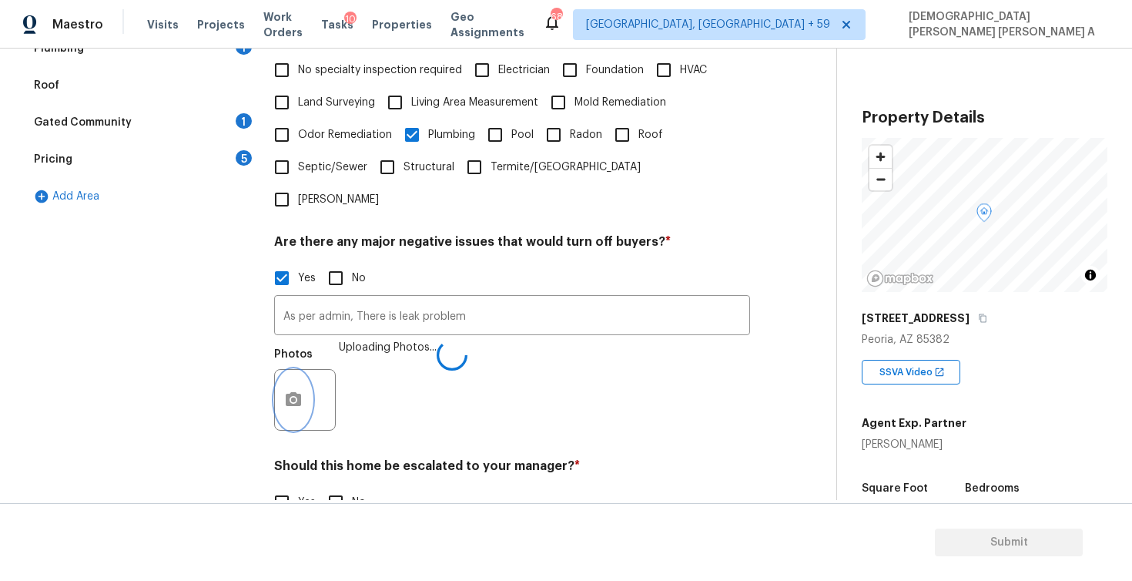
scroll to position [455, 0]
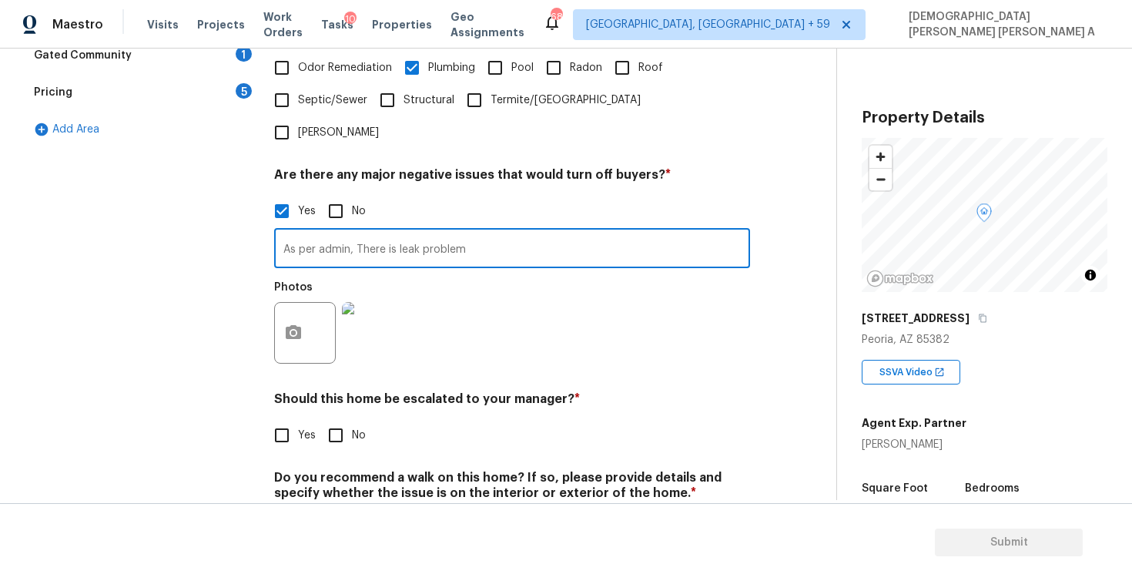
click at [310, 232] on input "As per admin, There is leak problem" at bounding box center [512, 250] width 476 height 36
click at [338, 195] on input "No" at bounding box center [336, 211] width 32 height 32
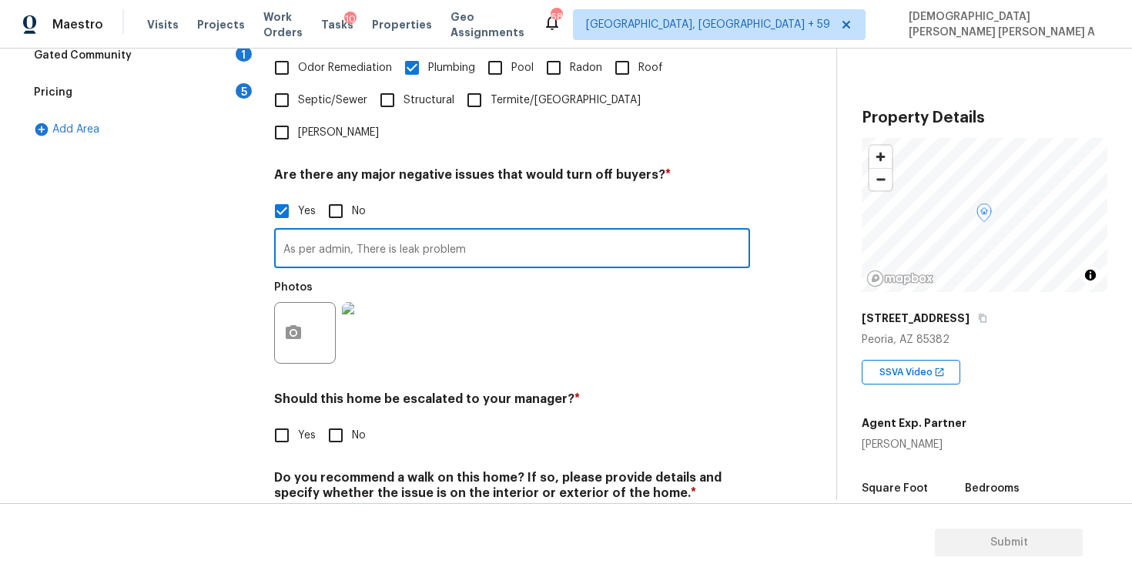
checkbox input "true"
checkbox input "false"
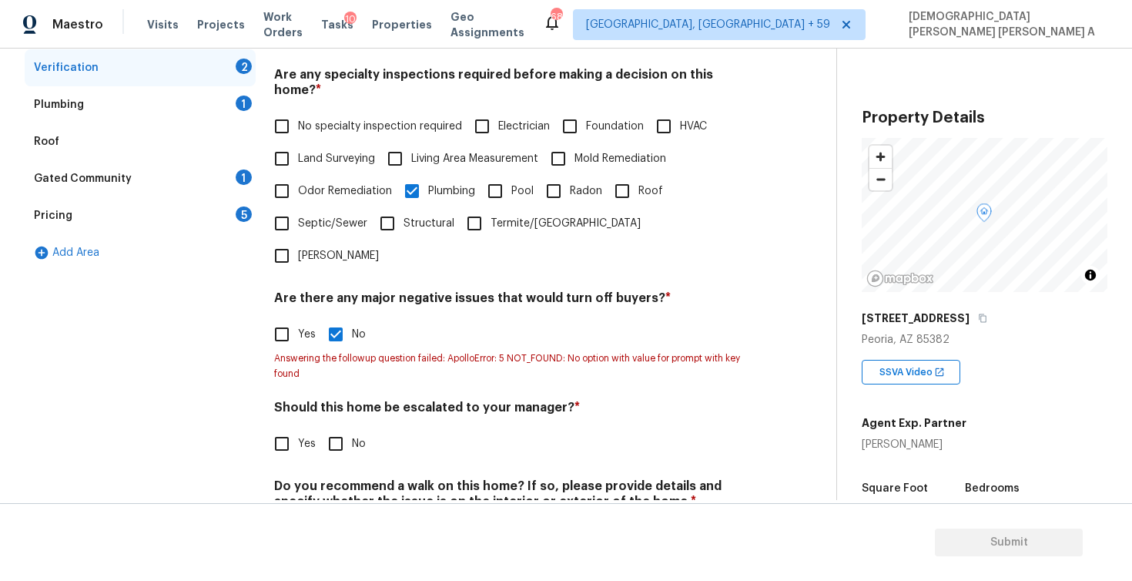
scroll to position [332, 0]
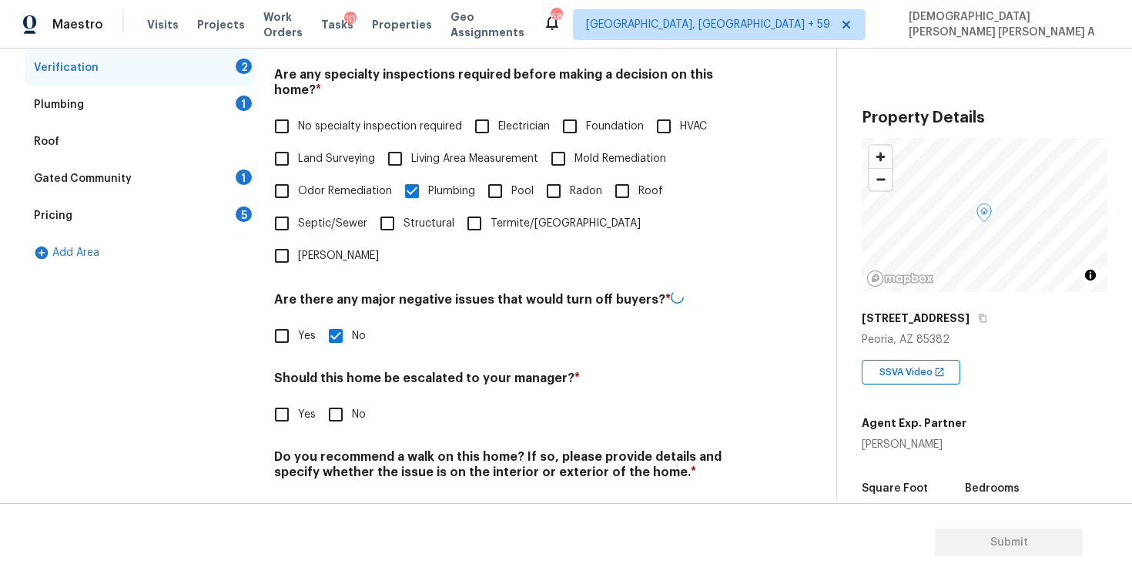
click at [284, 398] on input "Yes" at bounding box center [282, 414] width 32 height 32
checkbox input "true"
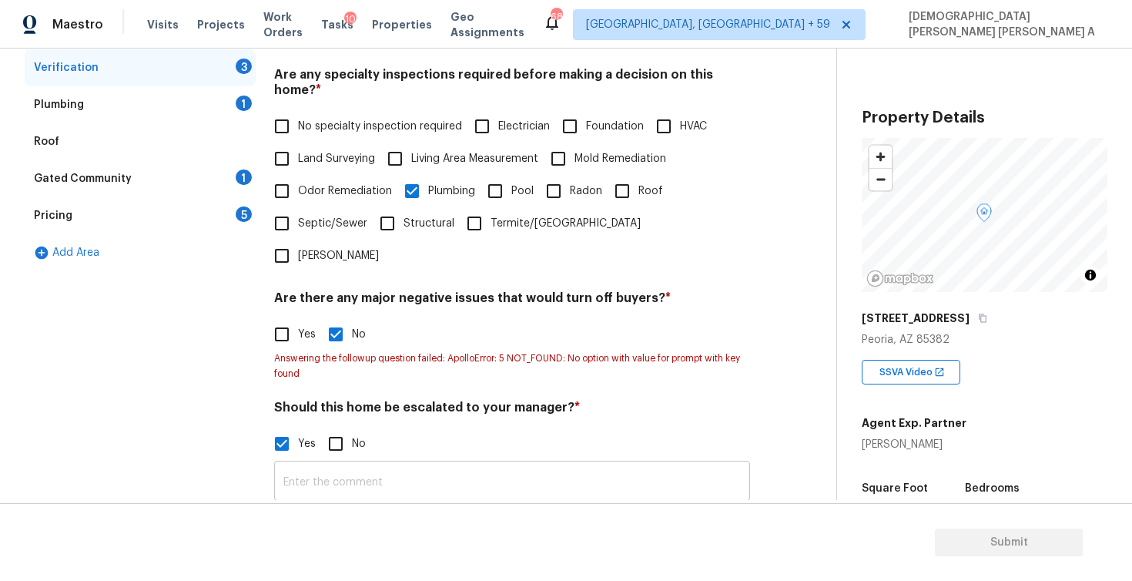
click at [324, 464] on input "text" at bounding box center [512, 482] width 476 height 36
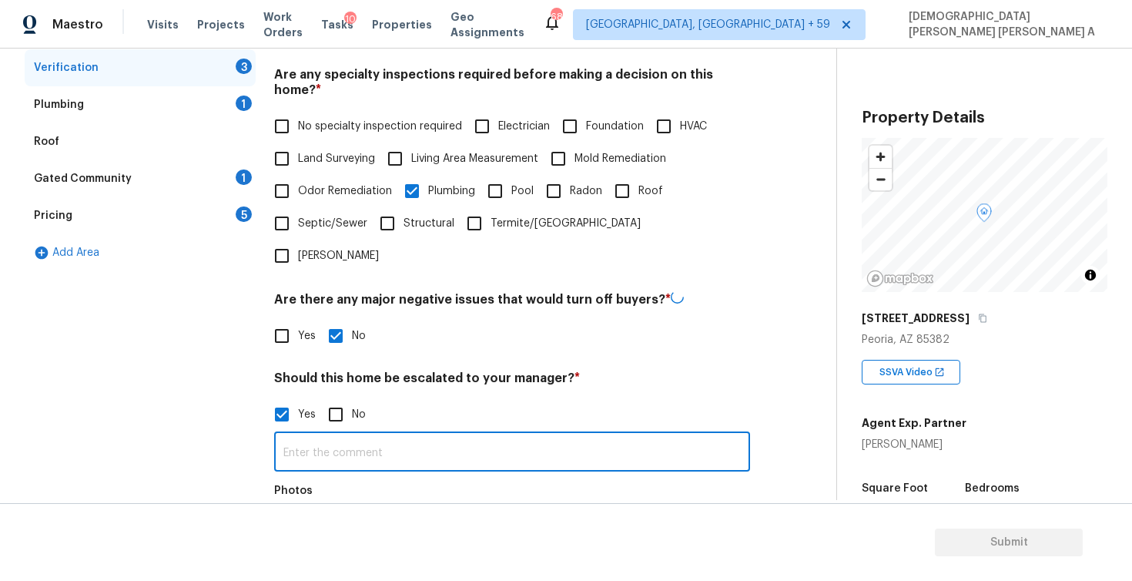
paste input "As per admin, There is leak problem"
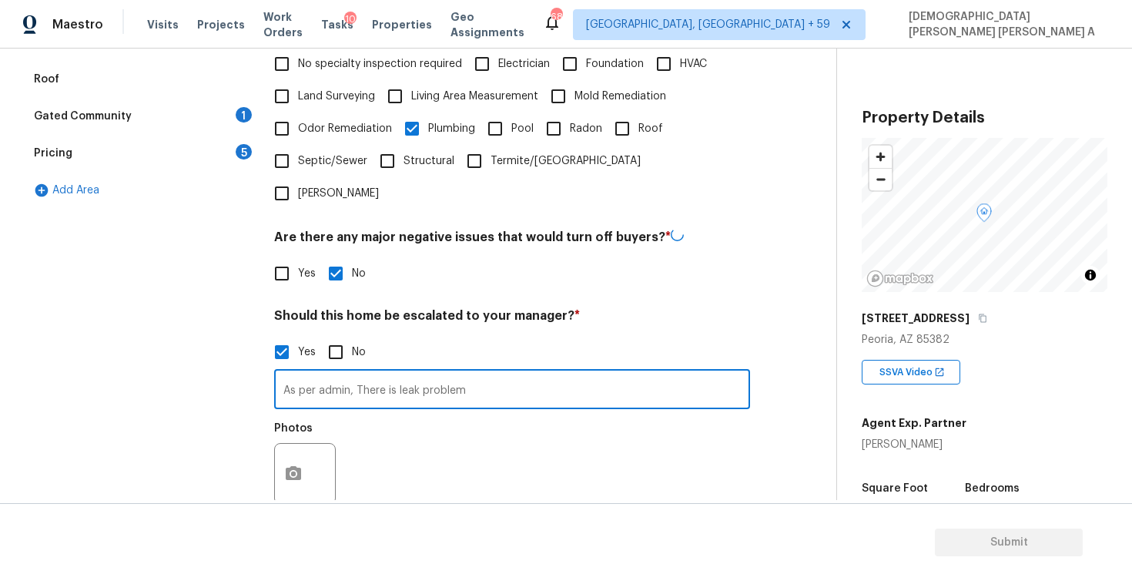
scroll to position [425, 0]
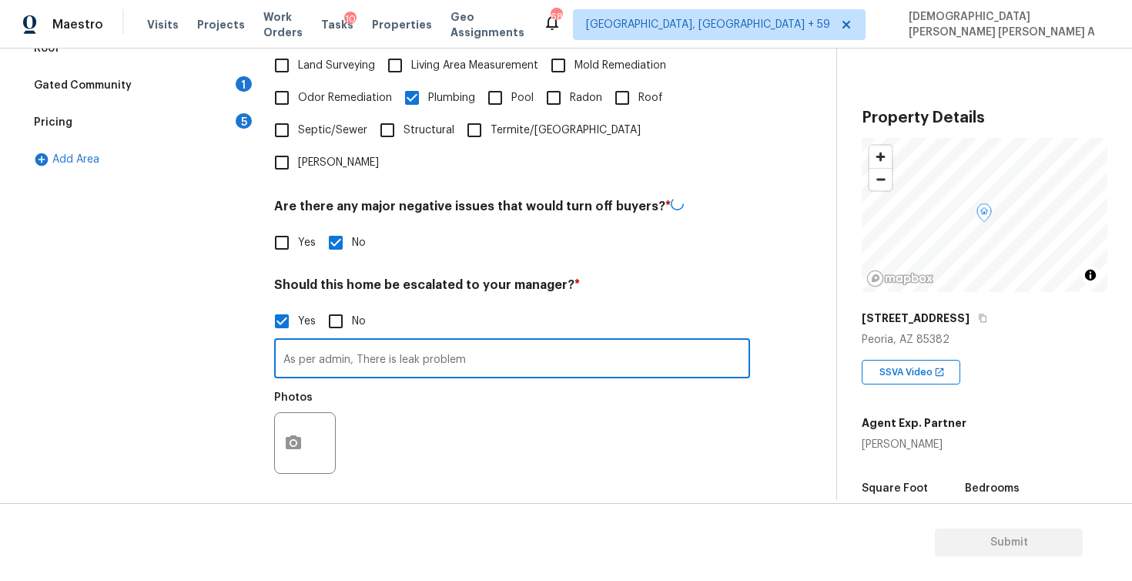
type input "As per admin, There is leak problem"
click at [291, 435] on icon "button" at bounding box center [293, 442] width 15 height 14
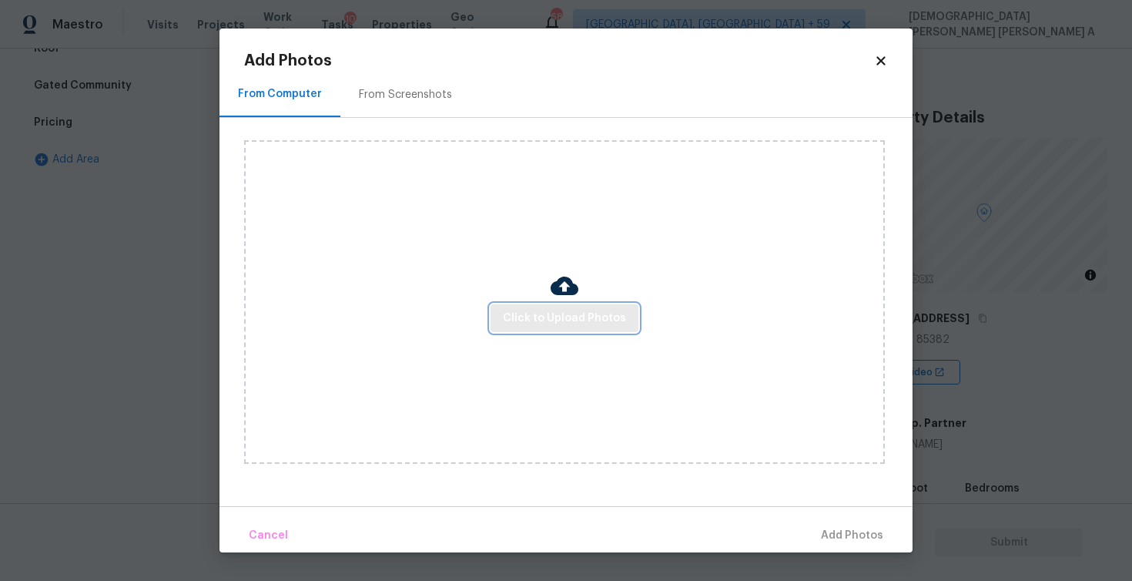
click at [573, 324] on span "Click to Upload Photos" at bounding box center [564, 318] width 123 height 19
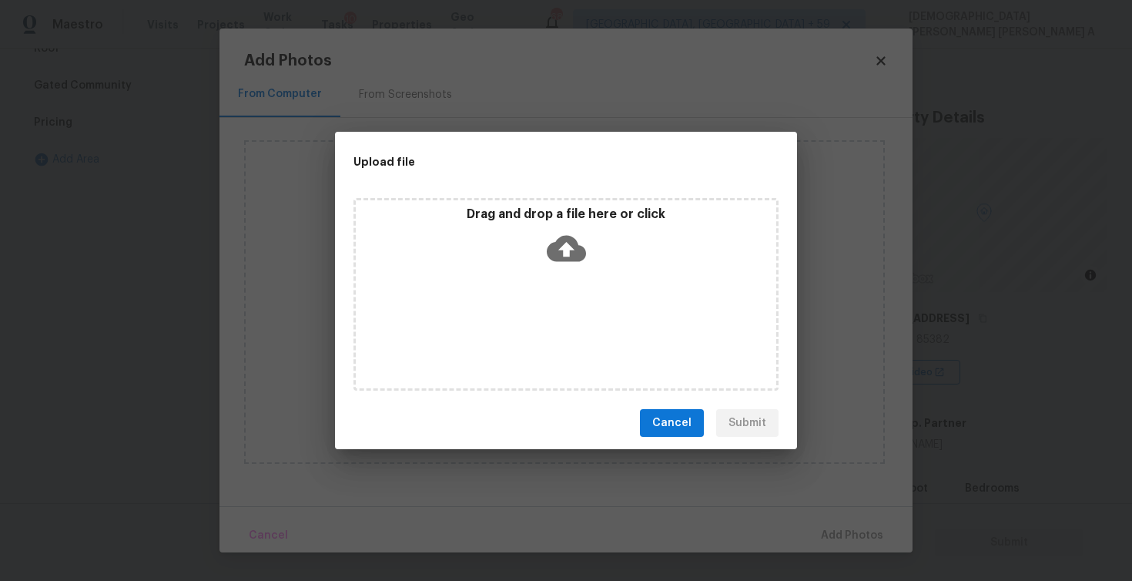
click at [592, 244] on div "Drag and drop a file here or click" at bounding box center [566, 239] width 421 height 66
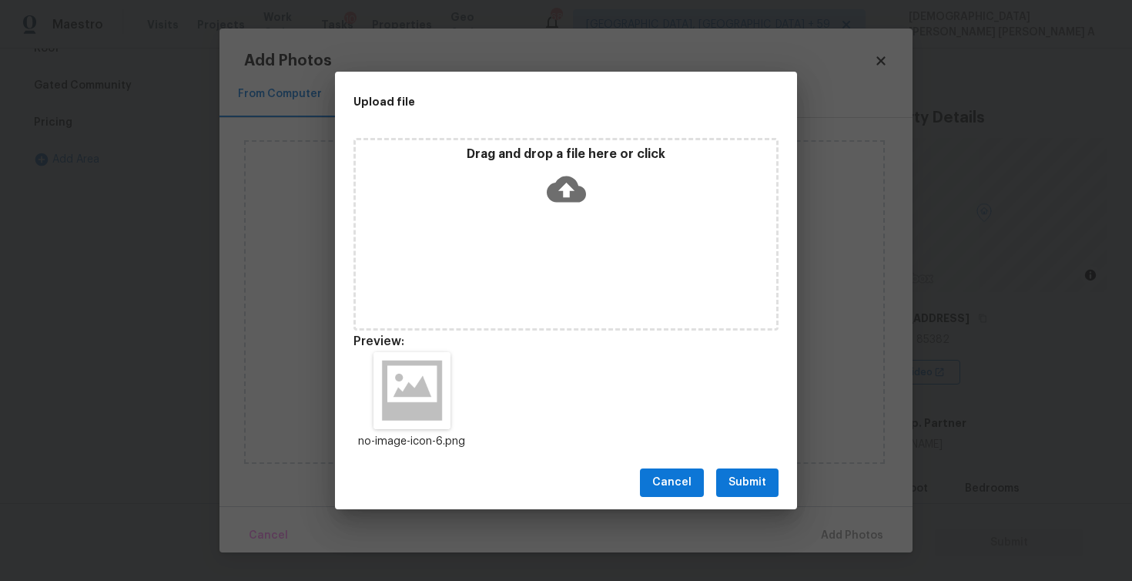
click at [752, 480] on span "Submit" at bounding box center [748, 482] width 38 height 19
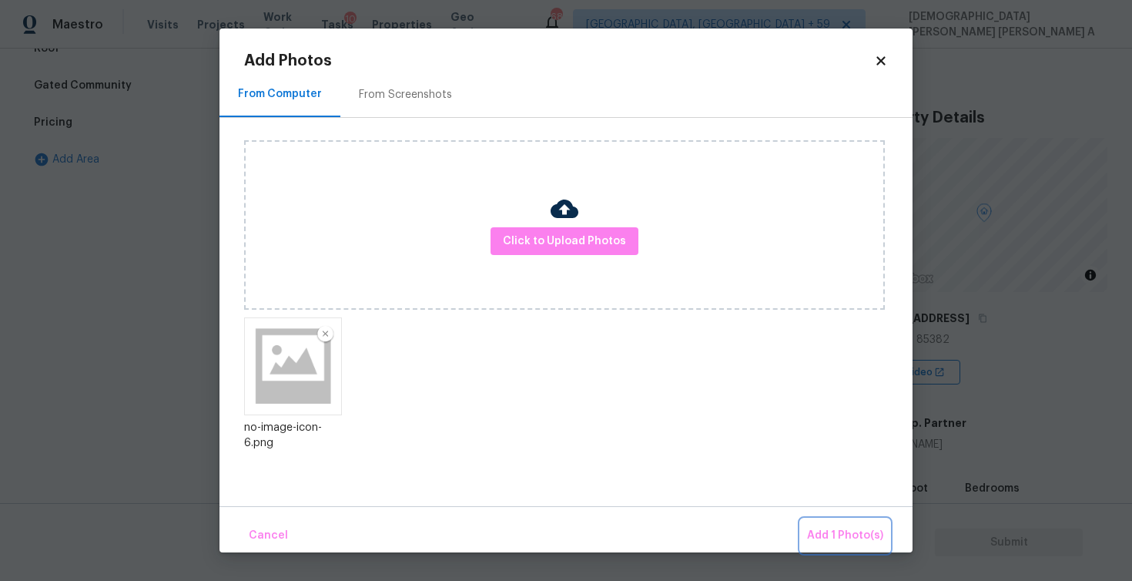
click at [844, 527] on span "Add 1 Photo(s)" at bounding box center [845, 535] width 76 height 19
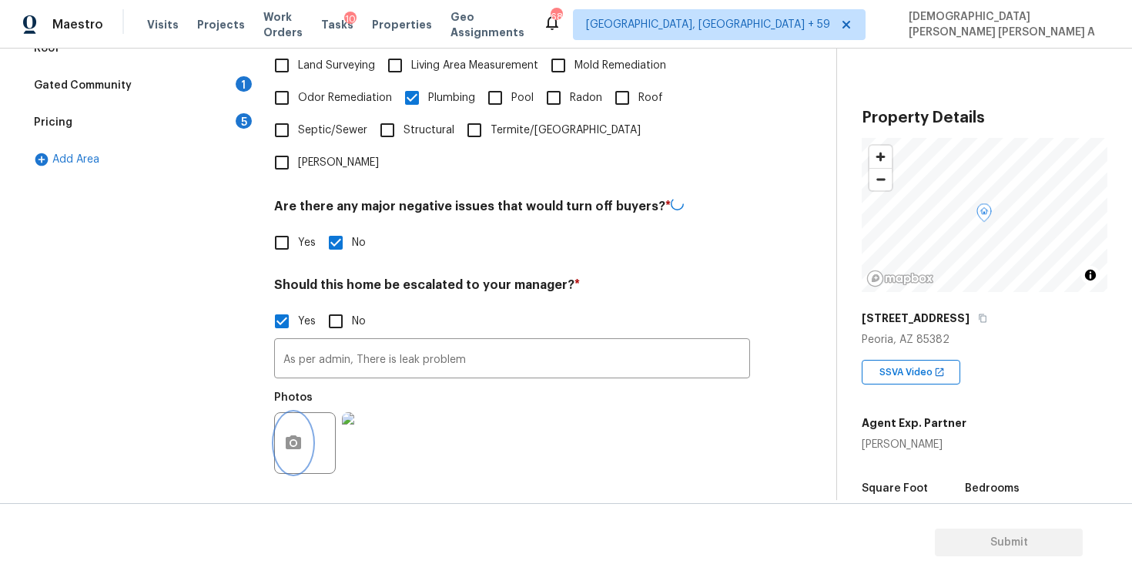
scroll to position [478, 0]
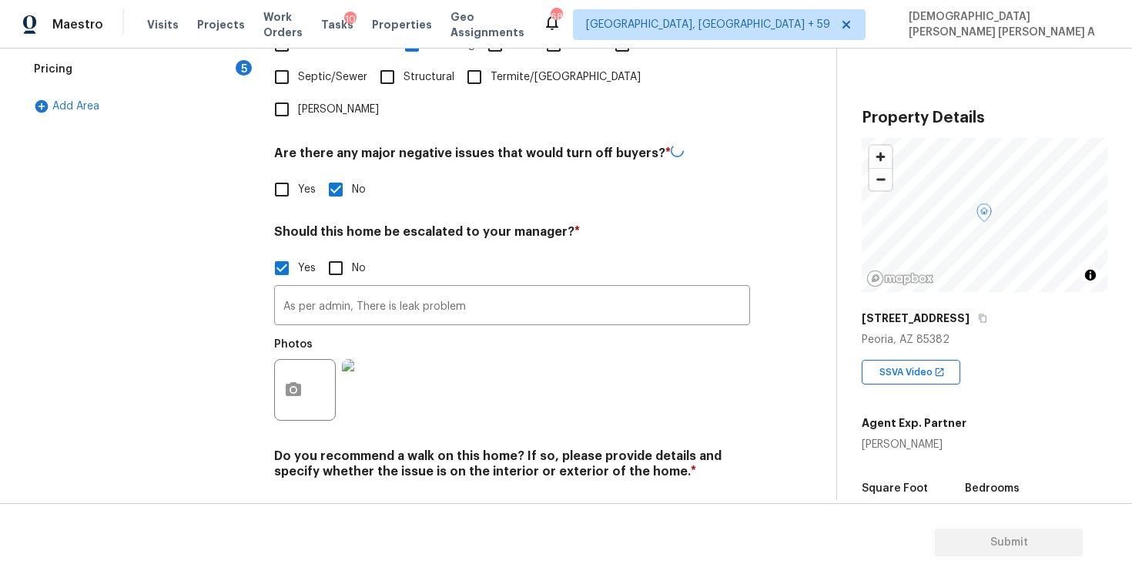
click at [330, 491] on input "No" at bounding box center [336, 507] width 32 height 32
checkbox input "true"
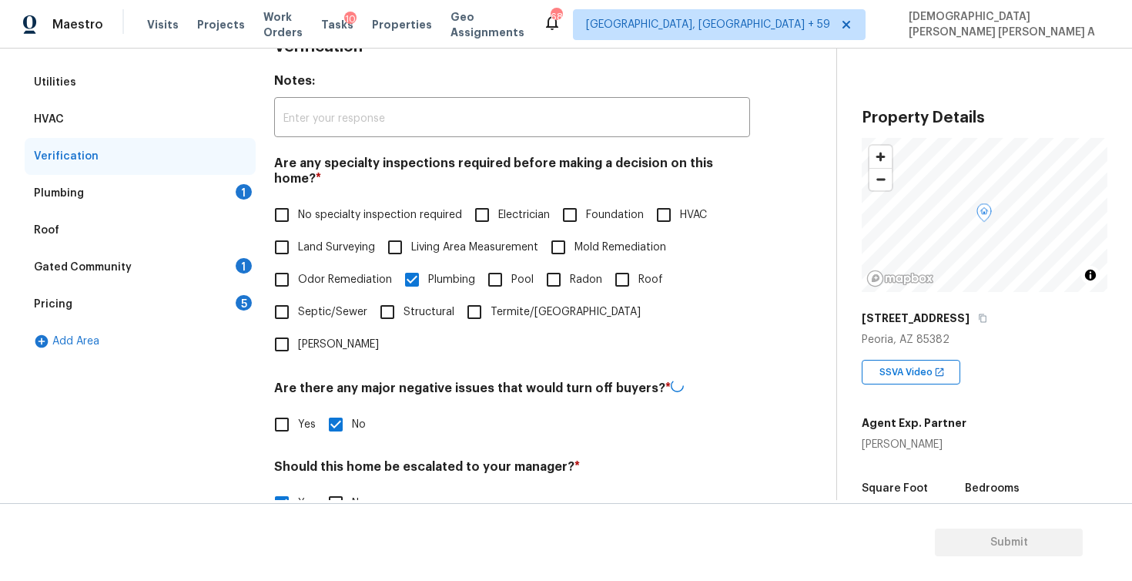
scroll to position [66, 0]
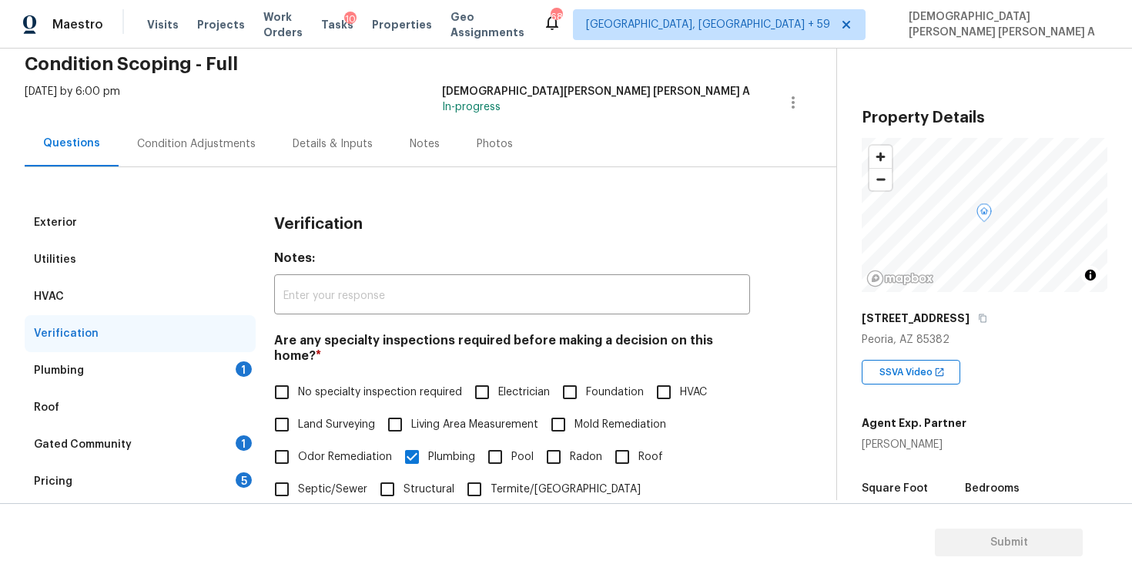
click at [208, 368] on div "Plumbing 1" at bounding box center [140, 370] width 231 height 37
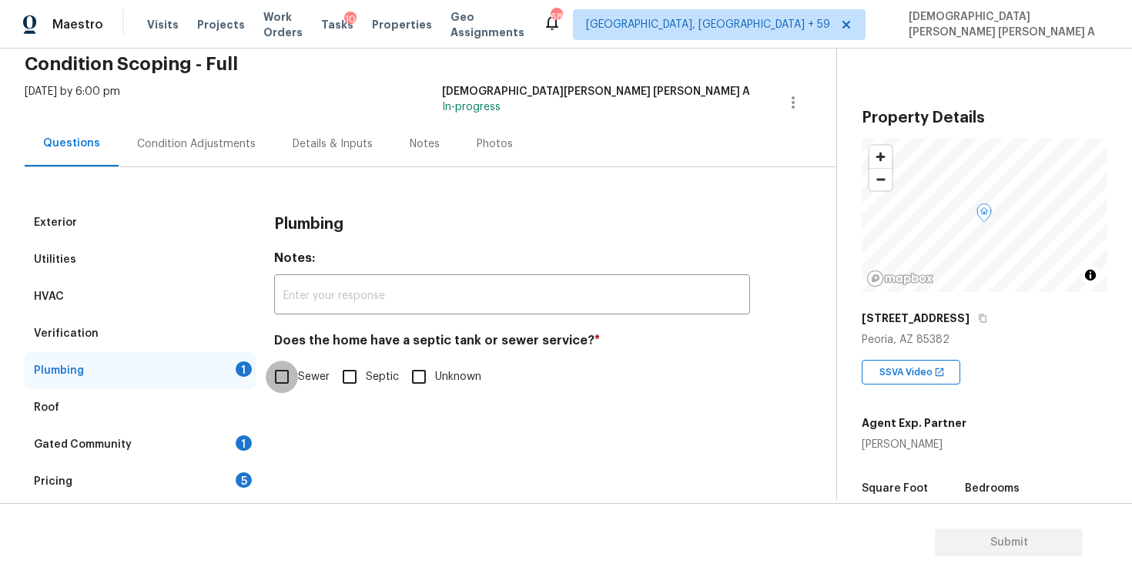
click at [297, 380] on input "Sewer" at bounding box center [282, 376] width 32 height 32
checkbox input "true"
click at [168, 450] on div "Gated Community 1" at bounding box center [140, 444] width 231 height 37
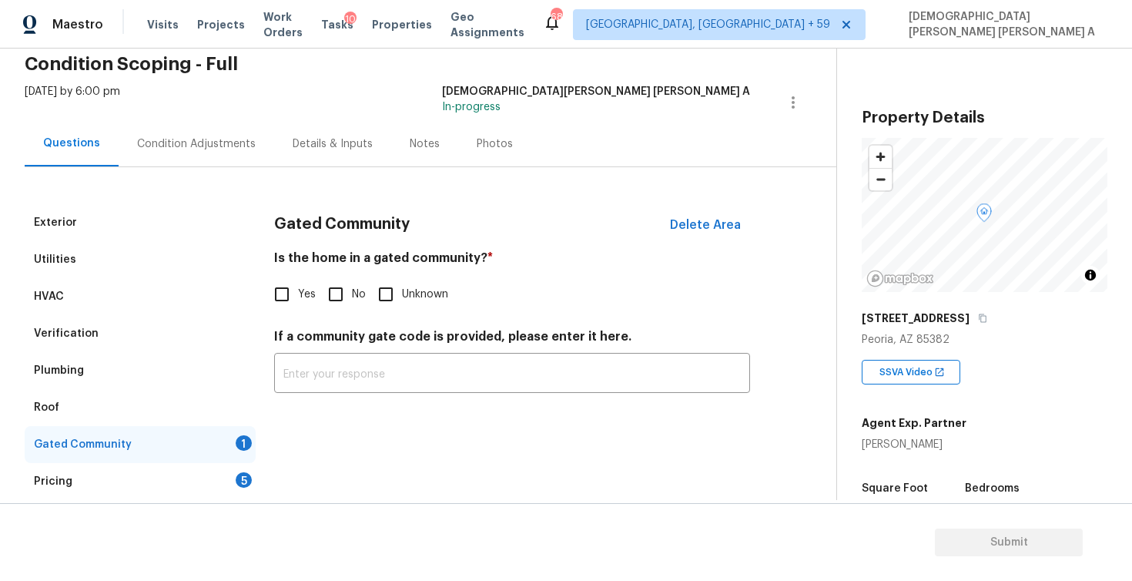
click at [331, 290] on input "No" at bounding box center [336, 294] width 32 height 32
checkbox input "true"
click at [236, 474] on div "5" at bounding box center [244, 479] width 16 height 15
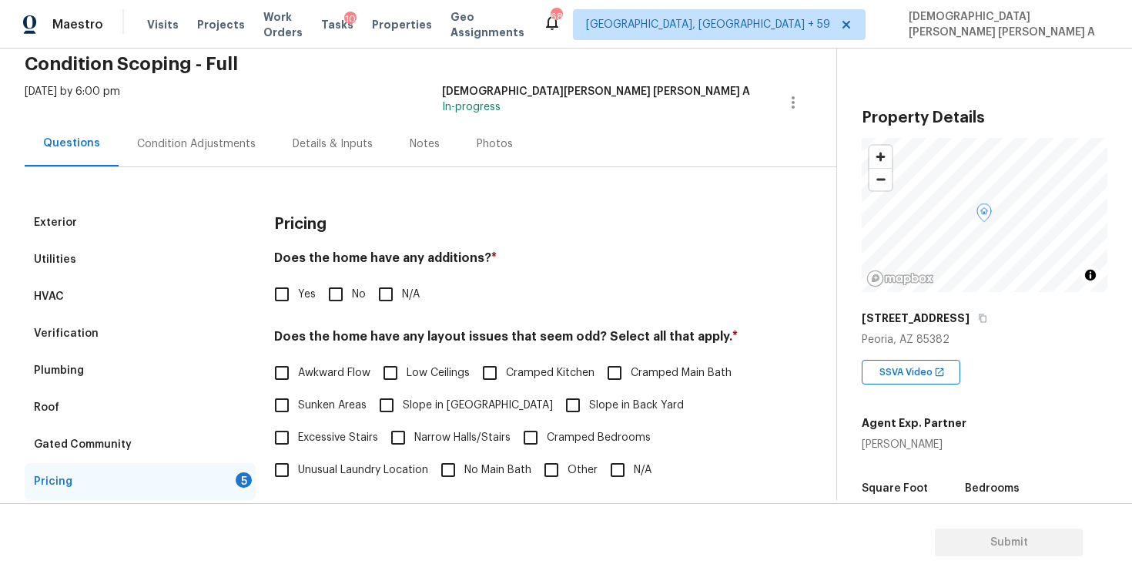
click at [330, 284] on input "No" at bounding box center [336, 294] width 32 height 32
checkbox input "true"
click at [606, 465] on input "N/A" at bounding box center [617, 470] width 32 height 32
checkbox input "true"
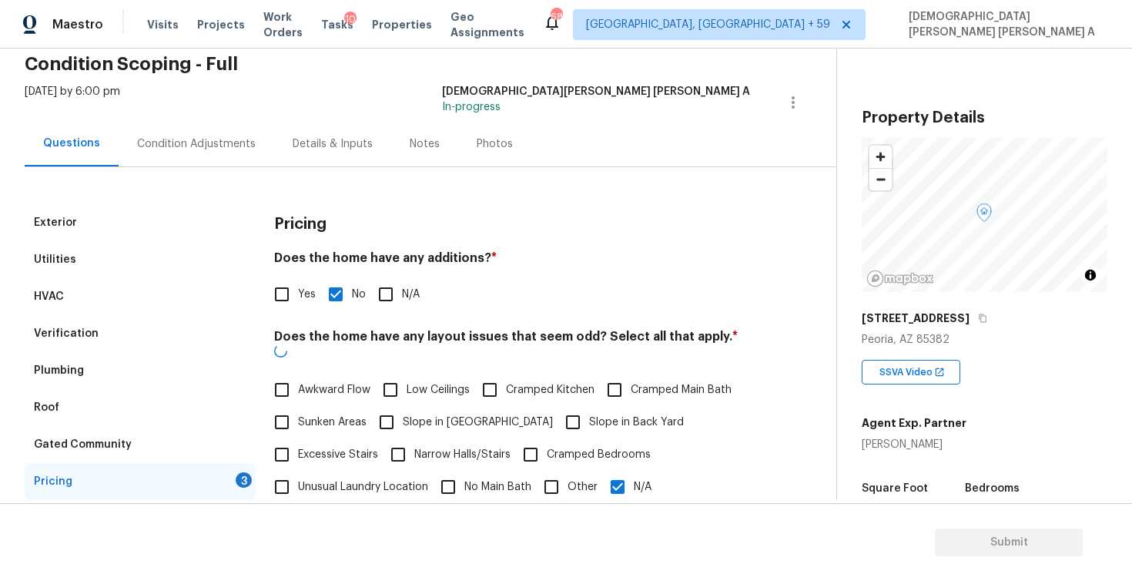
scroll to position [236, 0]
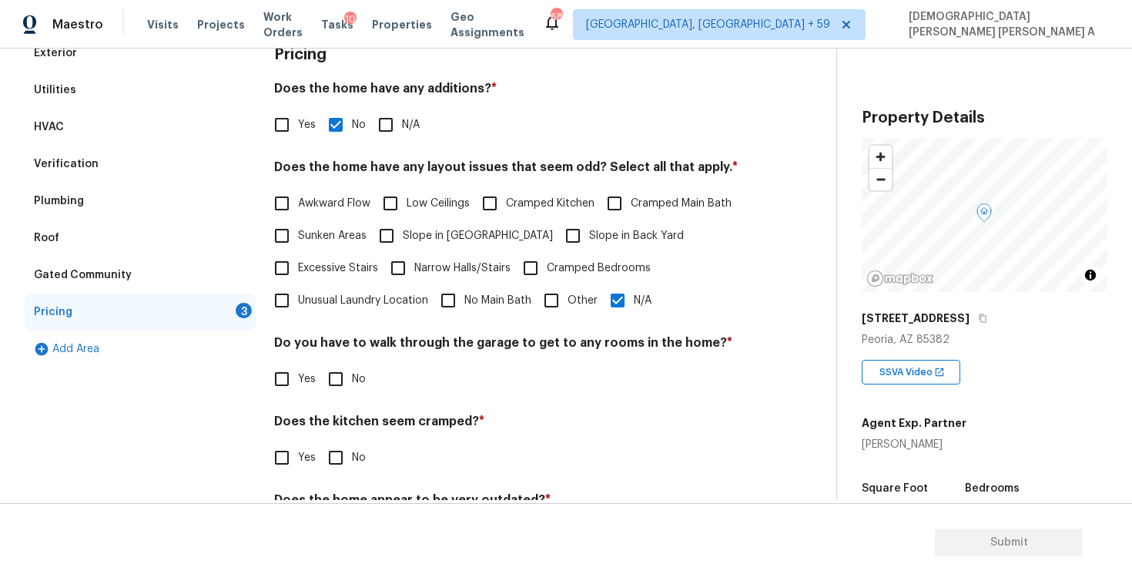
click at [340, 364] on input "No" at bounding box center [336, 379] width 32 height 32
checkbox input "true"
click at [332, 461] on input "No" at bounding box center [336, 457] width 32 height 32
checkbox input "true"
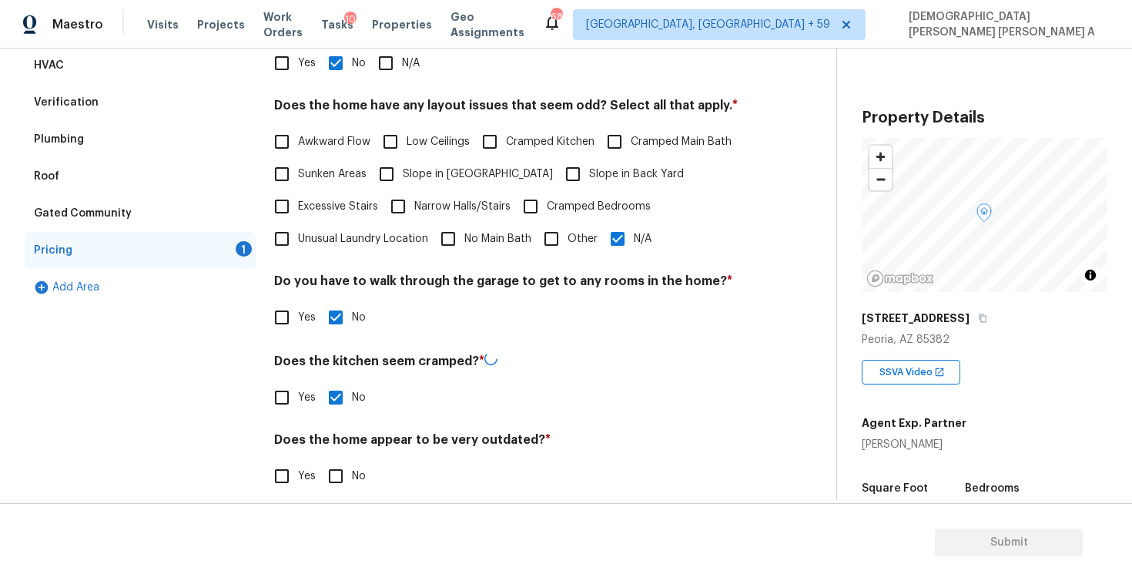
click at [332, 461] on input "No" at bounding box center [336, 476] width 32 height 32
checkbox input "true"
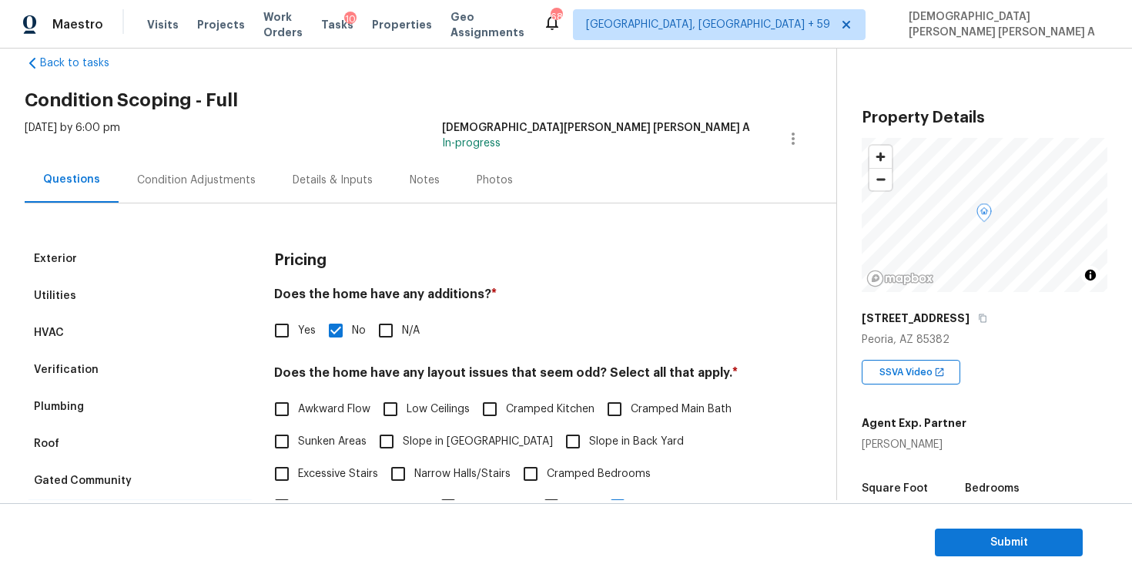
scroll to position [0, 0]
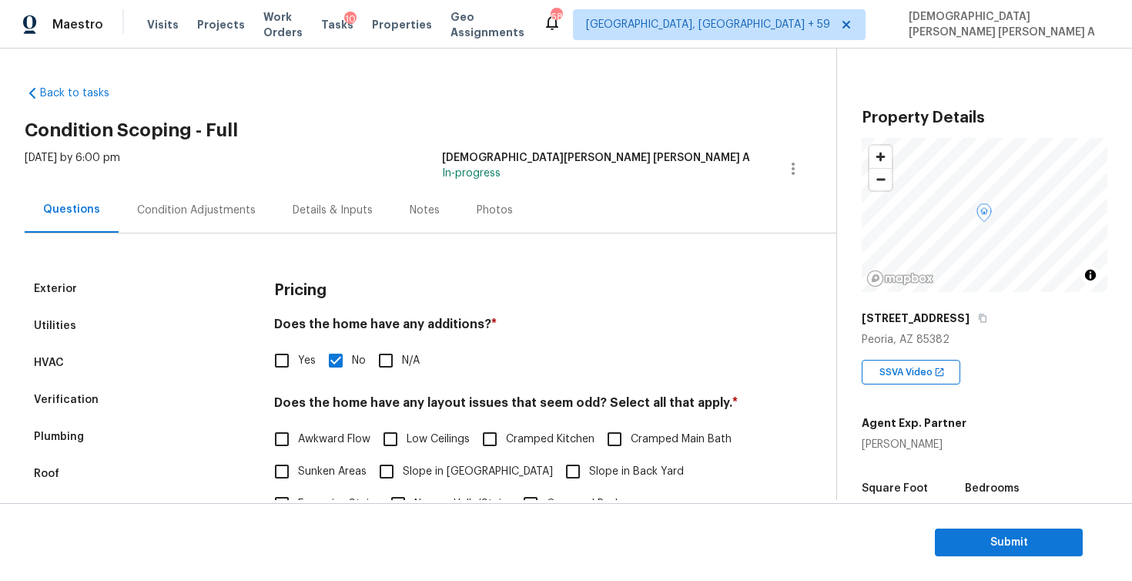
click at [197, 213] on div "Condition Adjustments" at bounding box center [196, 210] width 119 height 15
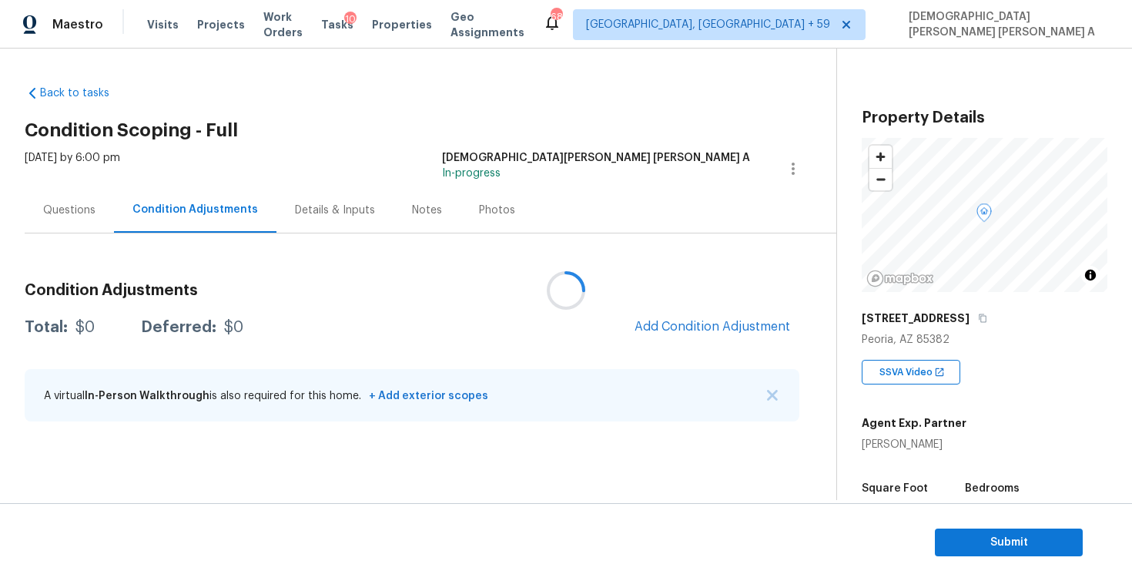
click at [494, 223] on div at bounding box center [566, 290] width 1132 height 581
click at [494, 223] on div "Photos" at bounding box center [497, 209] width 73 height 45
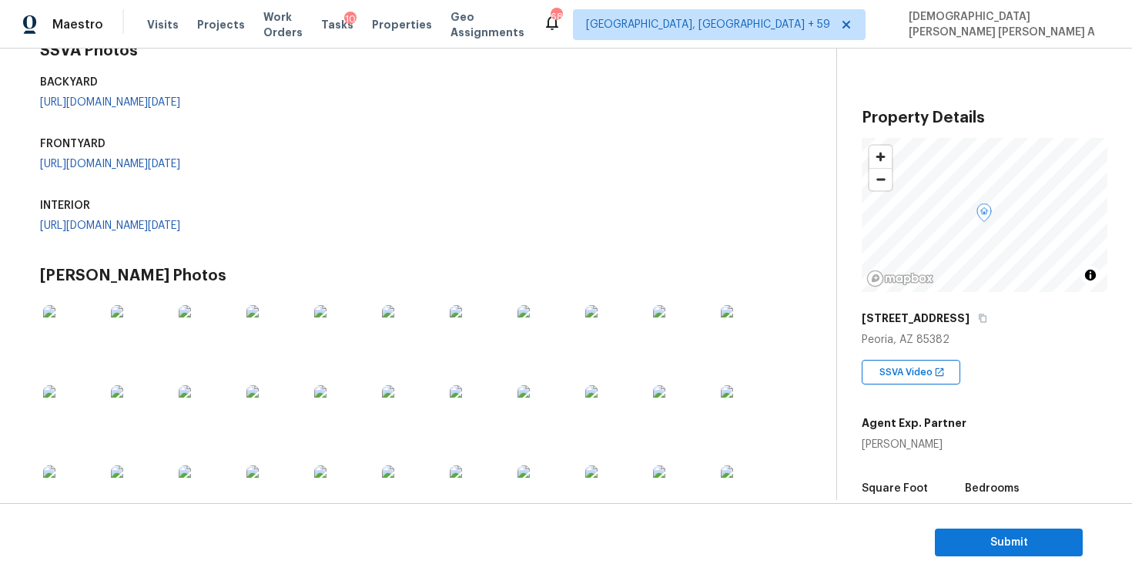
scroll to position [162, 0]
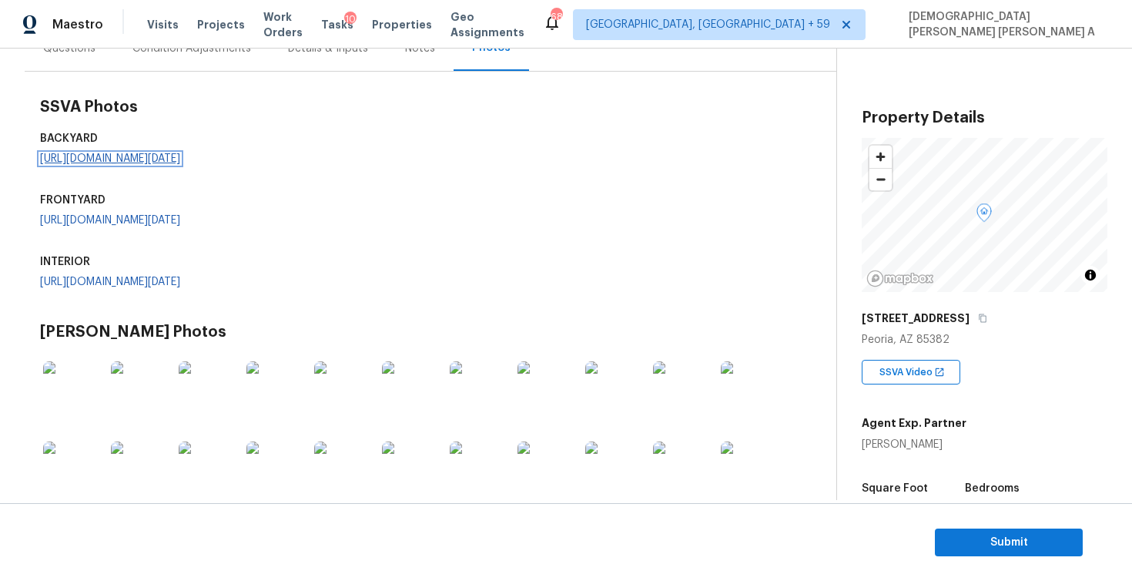
click at [93, 164] on link "https://opendoor-admin-client-upload-production.s3.amazonaws.com/uploads/Cake/S…" at bounding box center [110, 158] width 140 height 11
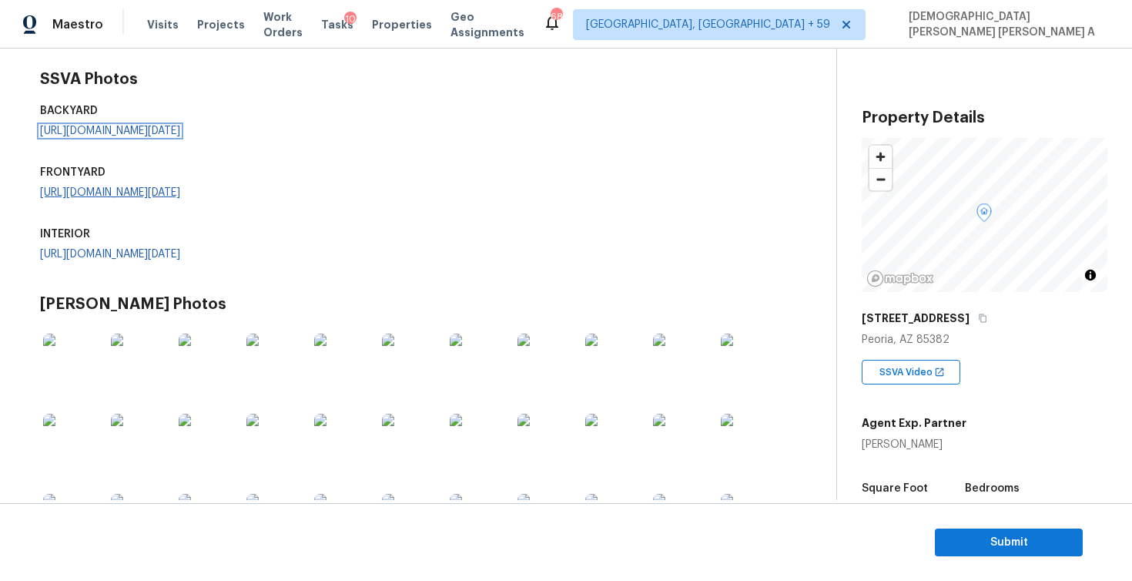
scroll to position [227, 0]
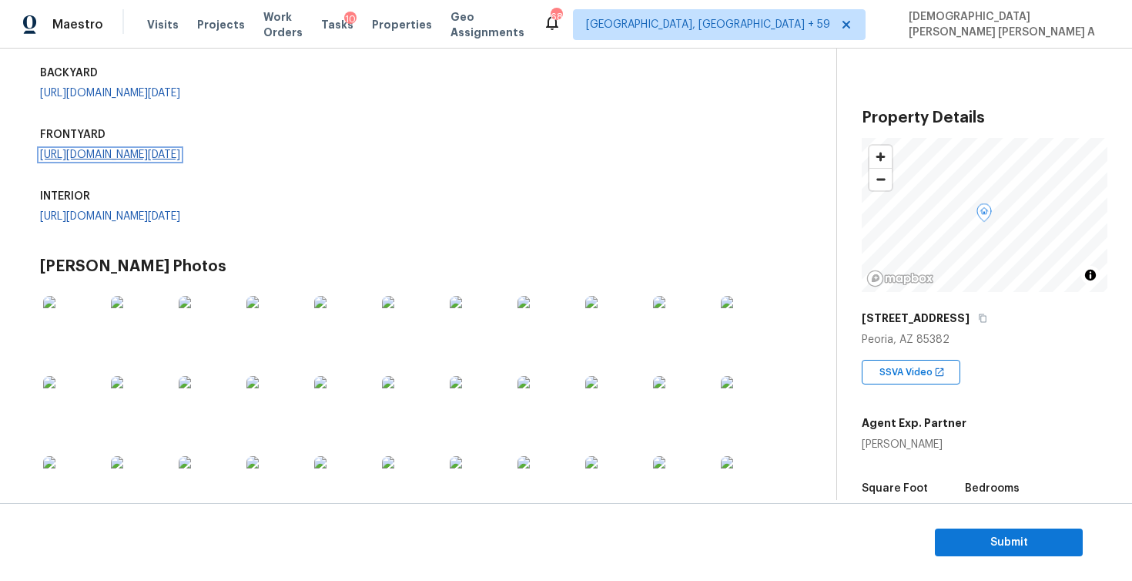
click at [164, 160] on link "https://opendoor-admin-client-upload-production.s3.amazonaws.com/uploads/Cake/S…" at bounding box center [110, 154] width 140 height 11
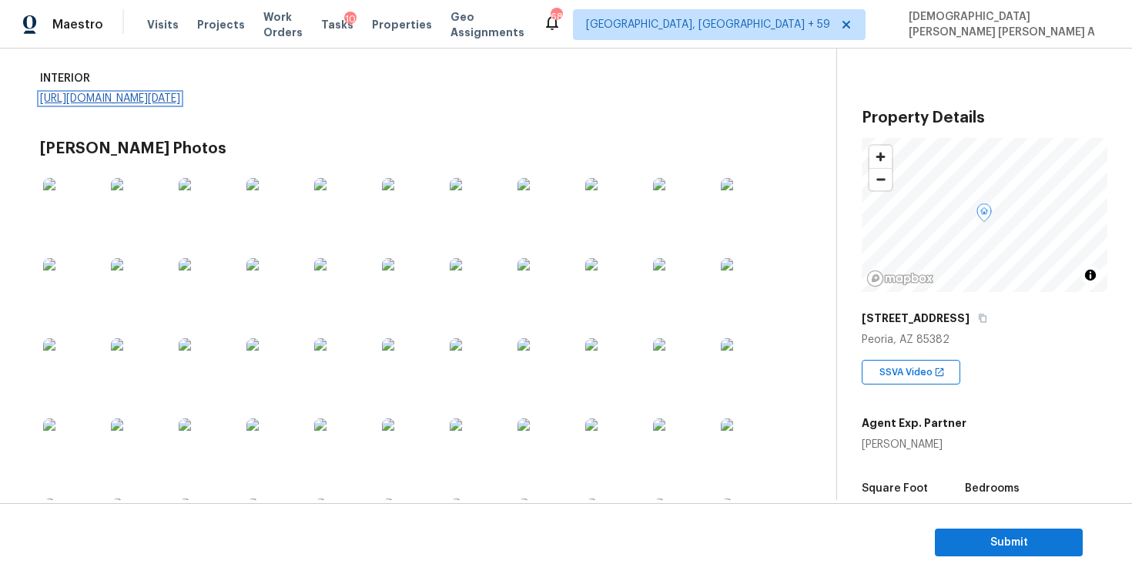
click at [97, 104] on link "https://opendoor-admin-client-upload-production.s3.amazonaws.com/uploads/Cake/S…" at bounding box center [110, 98] width 140 height 11
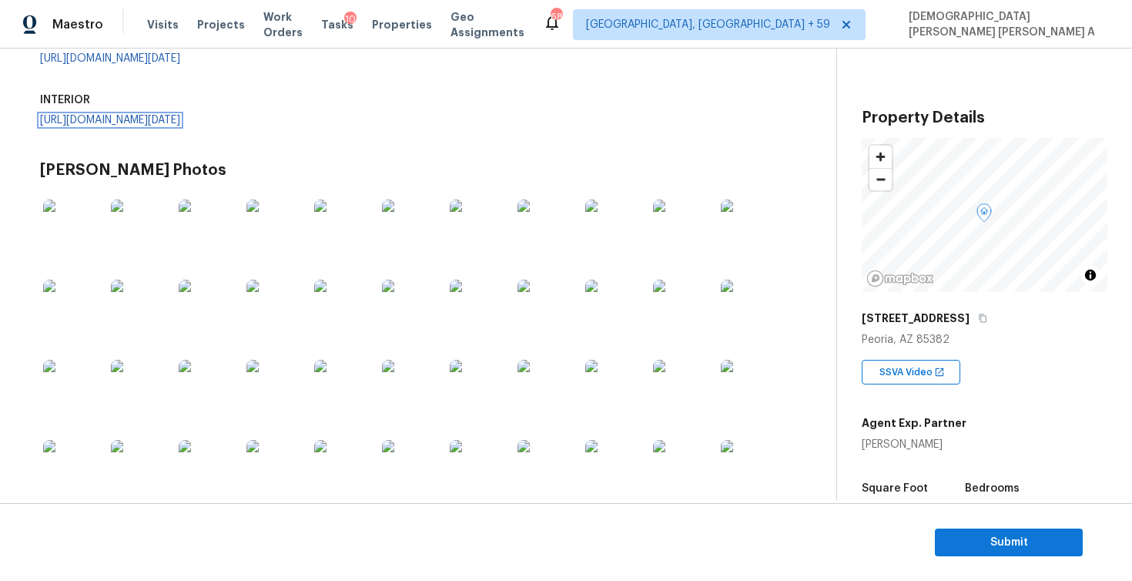
scroll to position [0, 0]
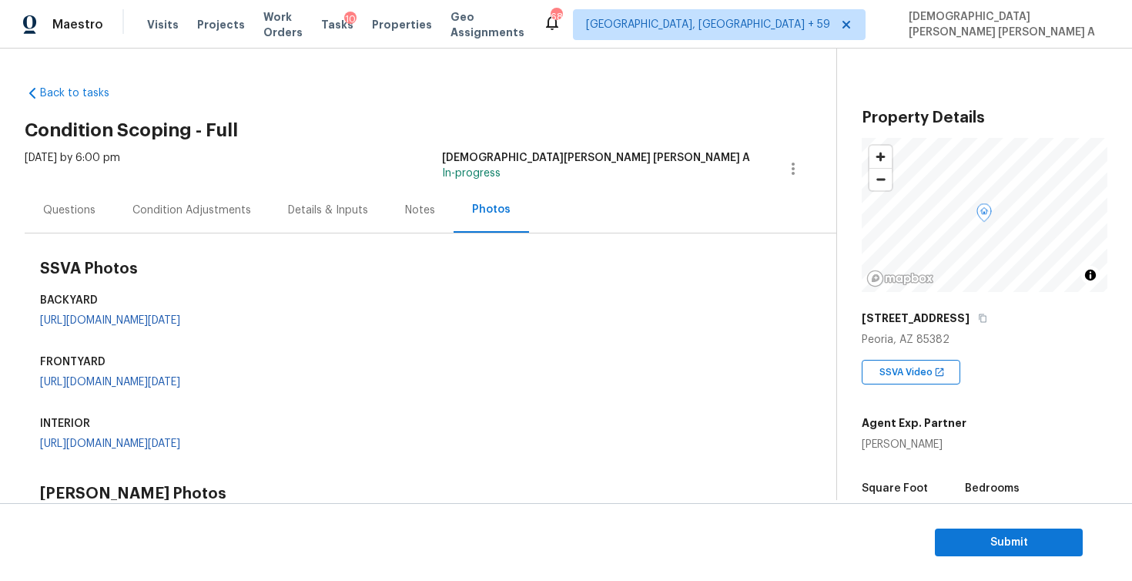
click at [201, 216] on div "Condition Adjustments" at bounding box center [191, 210] width 119 height 15
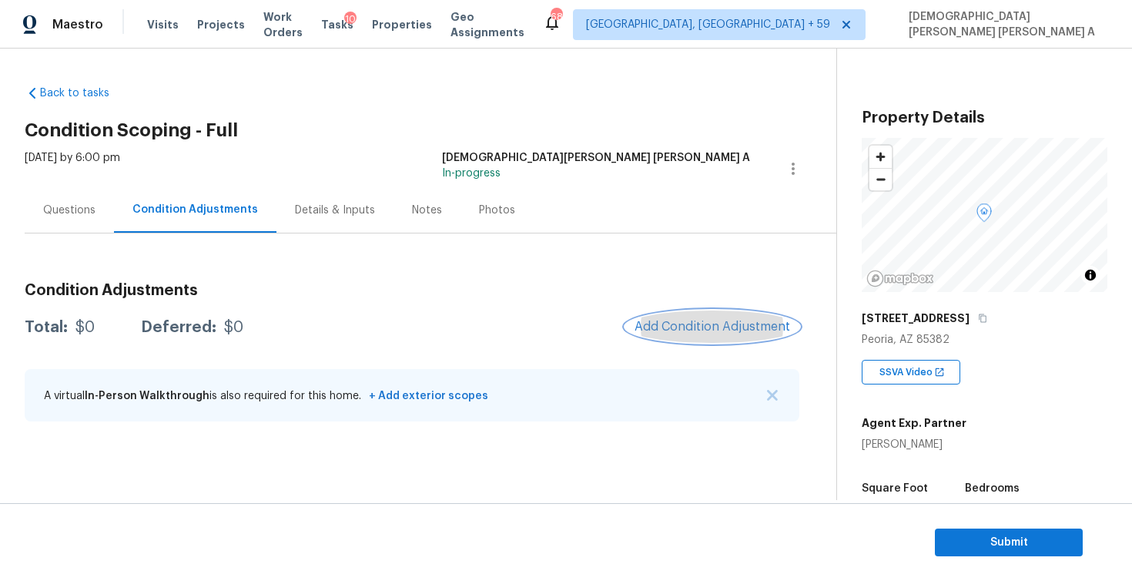
click at [670, 330] on span "Add Condition Adjustment" at bounding box center [713, 327] width 156 height 14
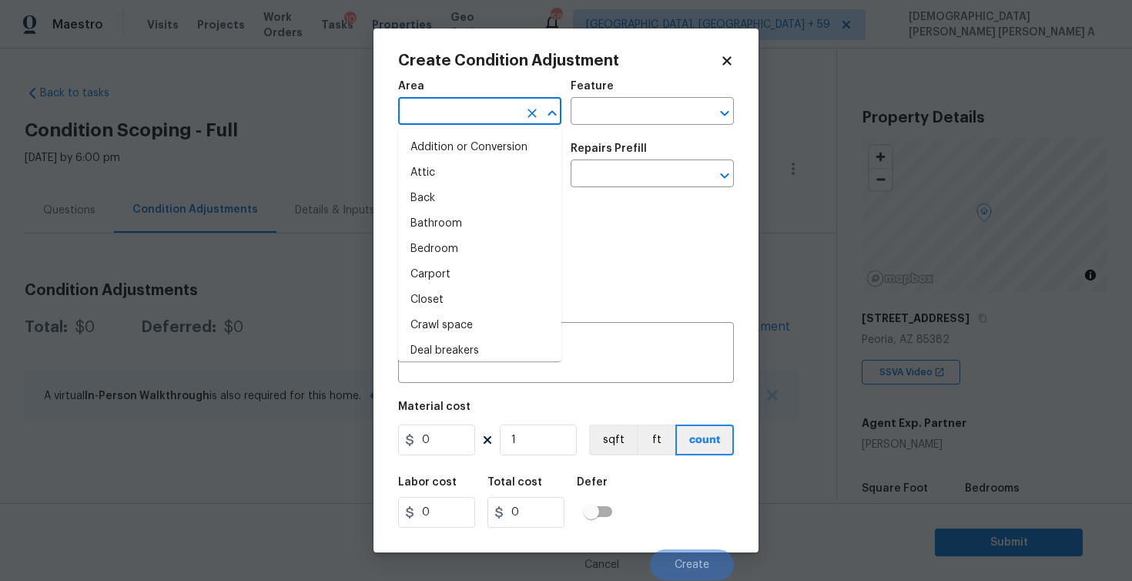
click at [458, 109] on input "text" at bounding box center [458, 113] width 120 height 24
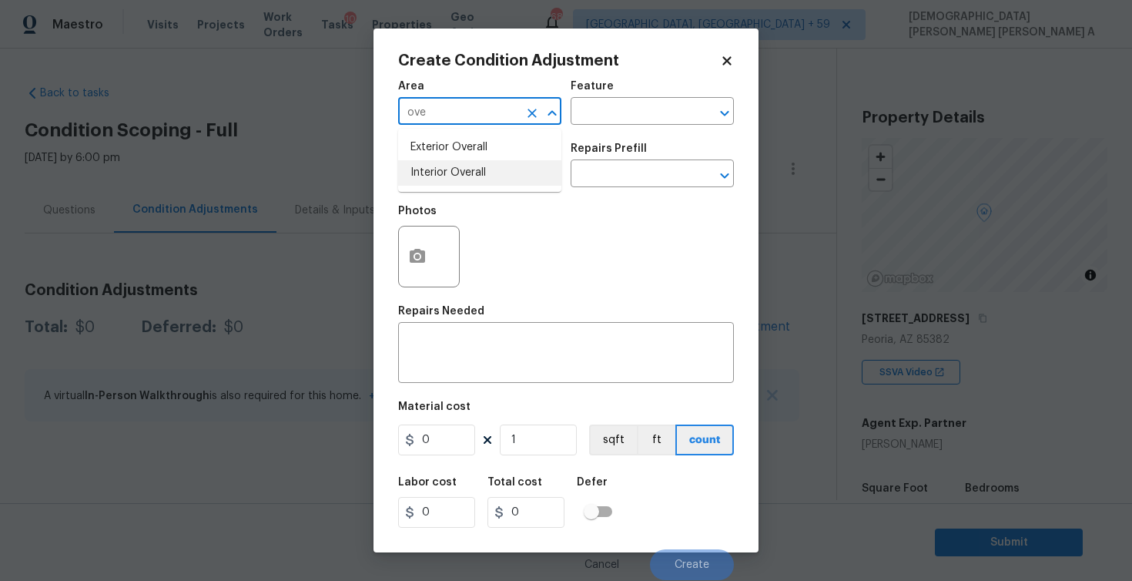
click at [521, 161] on li "Interior Overall" at bounding box center [479, 172] width 163 height 25
type input "Interior Overall"
click at [643, 107] on input "text" at bounding box center [631, 113] width 120 height 24
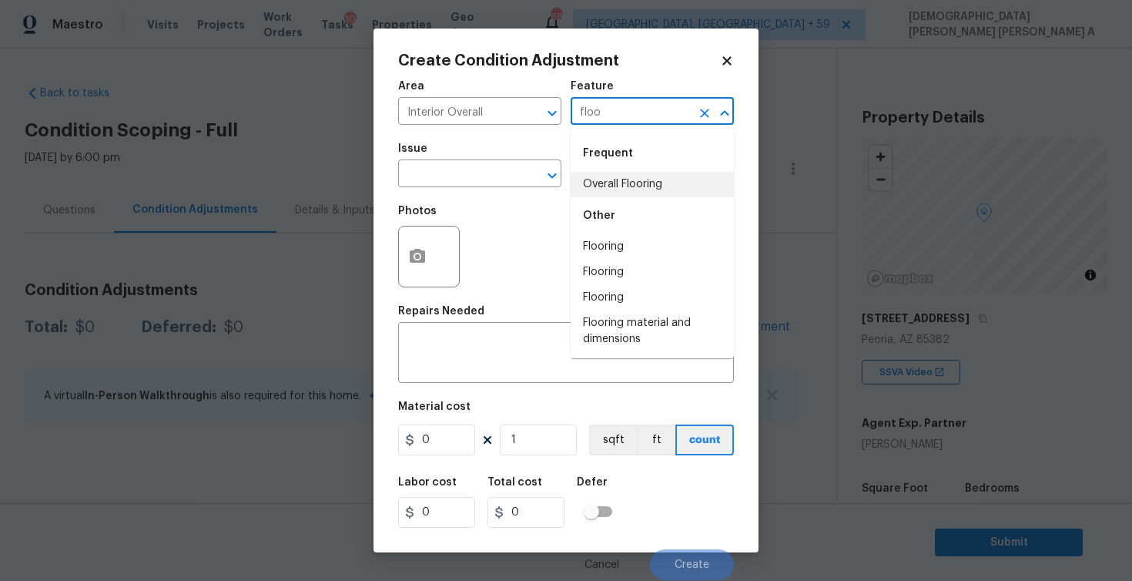
click at [640, 186] on li "Overall Flooring" at bounding box center [652, 184] width 163 height 25
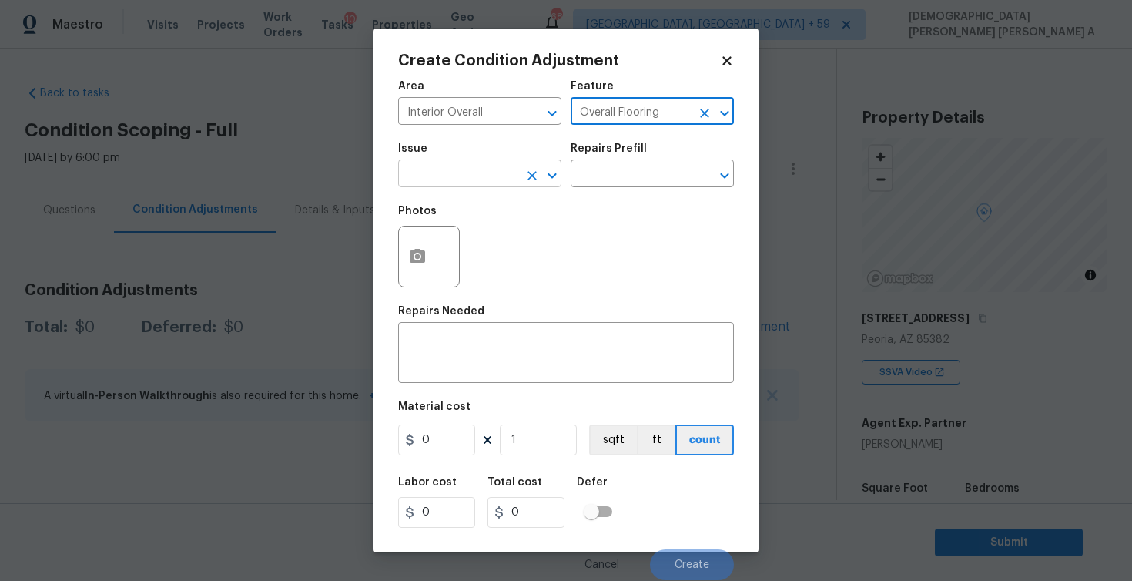
type input "Overall Flooring"
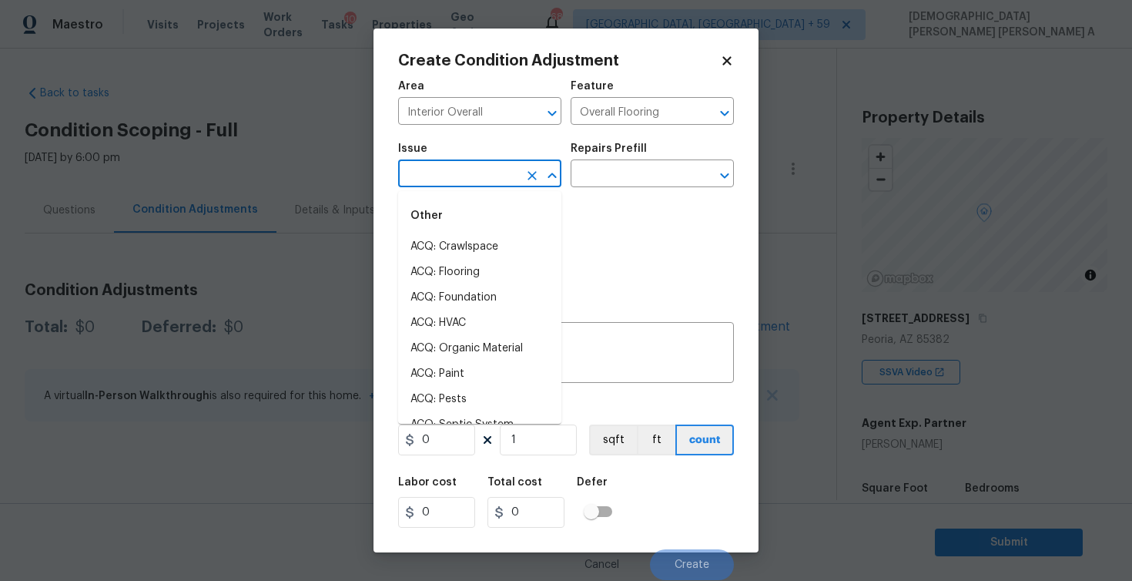
click at [465, 183] on input "text" at bounding box center [458, 175] width 120 height 24
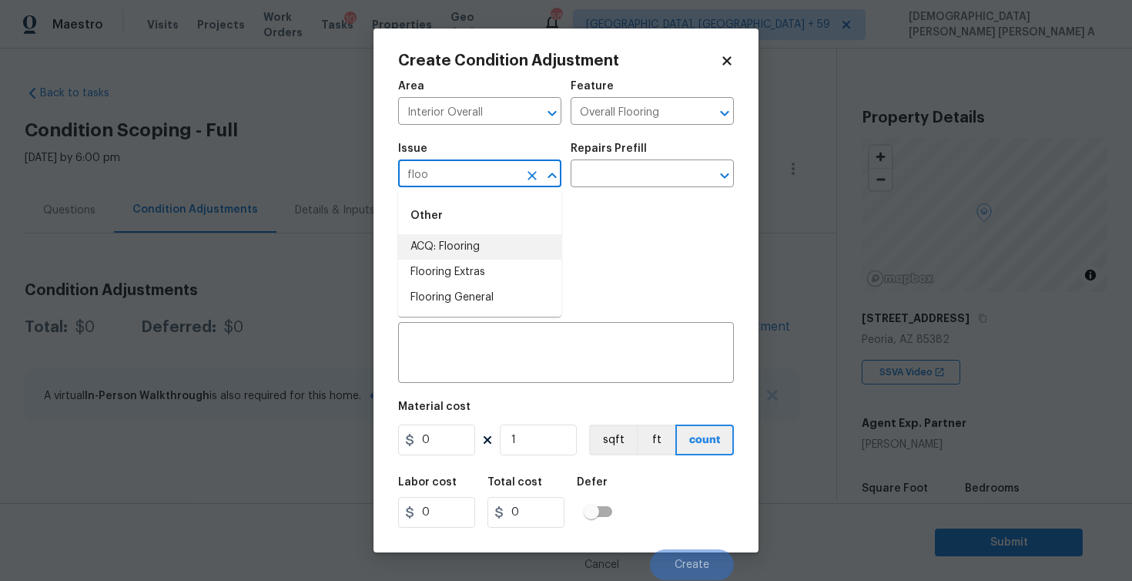
click at [453, 240] on li "ACQ: Flooring" at bounding box center [479, 246] width 163 height 25
type input "ACQ: Flooring"
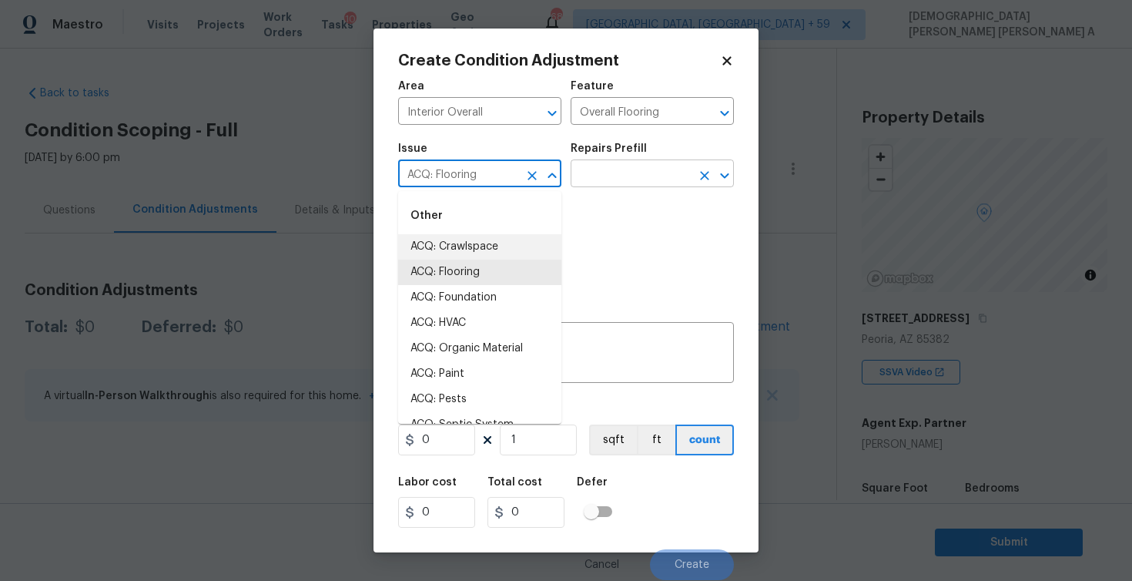
click at [658, 170] on input "text" at bounding box center [631, 175] width 120 height 24
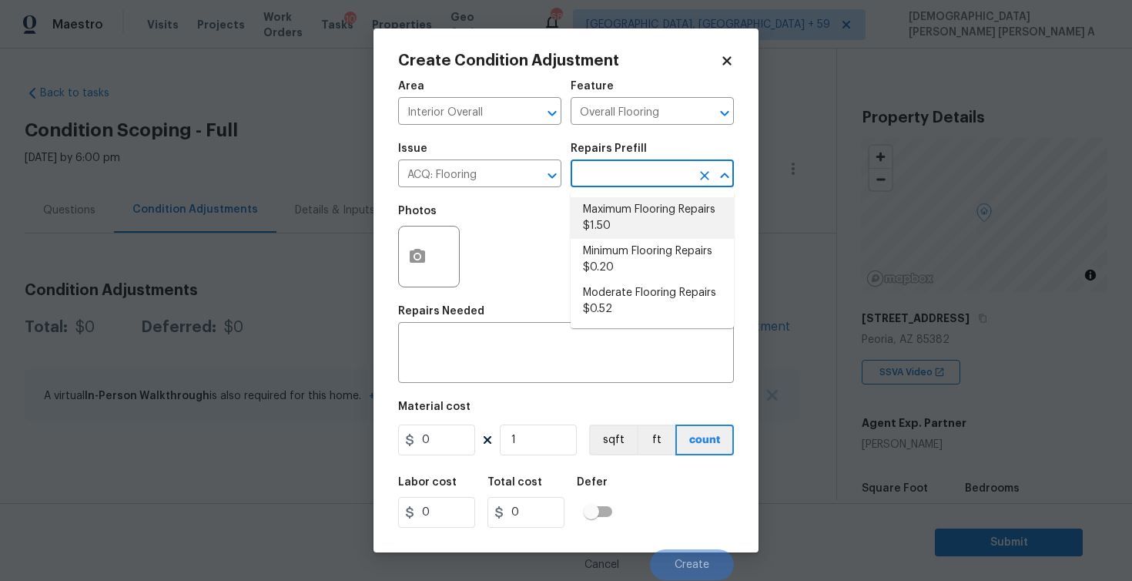
click at [636, 223] on li "Maximum Flooring Repairs $1.50" at bounding box center [652, 218] width 163 height 42
type input "Acquisition"
type textarea "Acquisition Scope: Maximum flooring repairs"
type input "1.5"
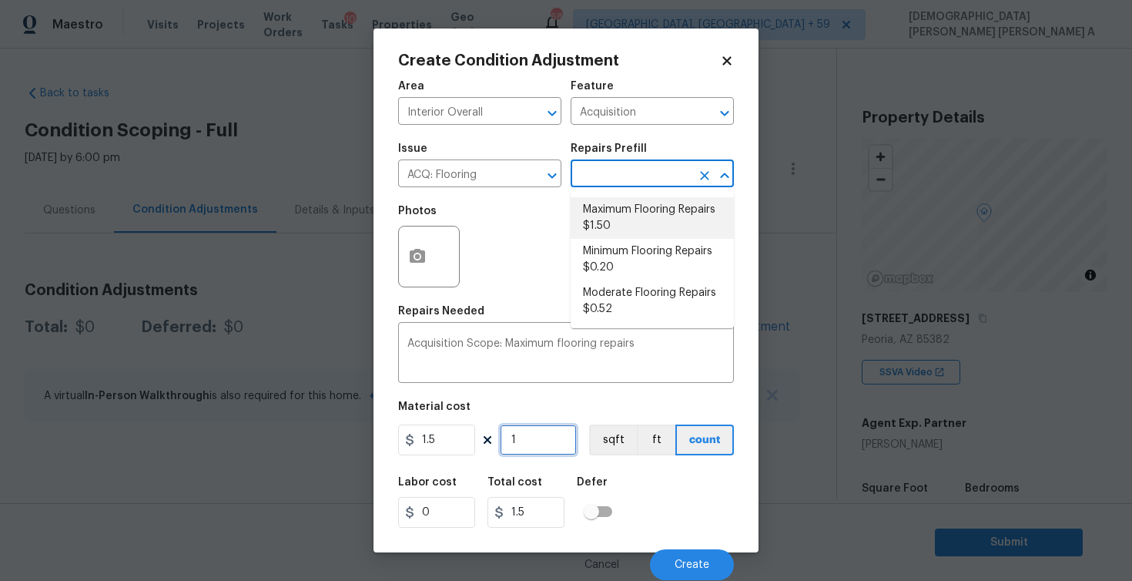
click at [540, 434] on input "1" at bounding box center [538, 439] width 77 height 31
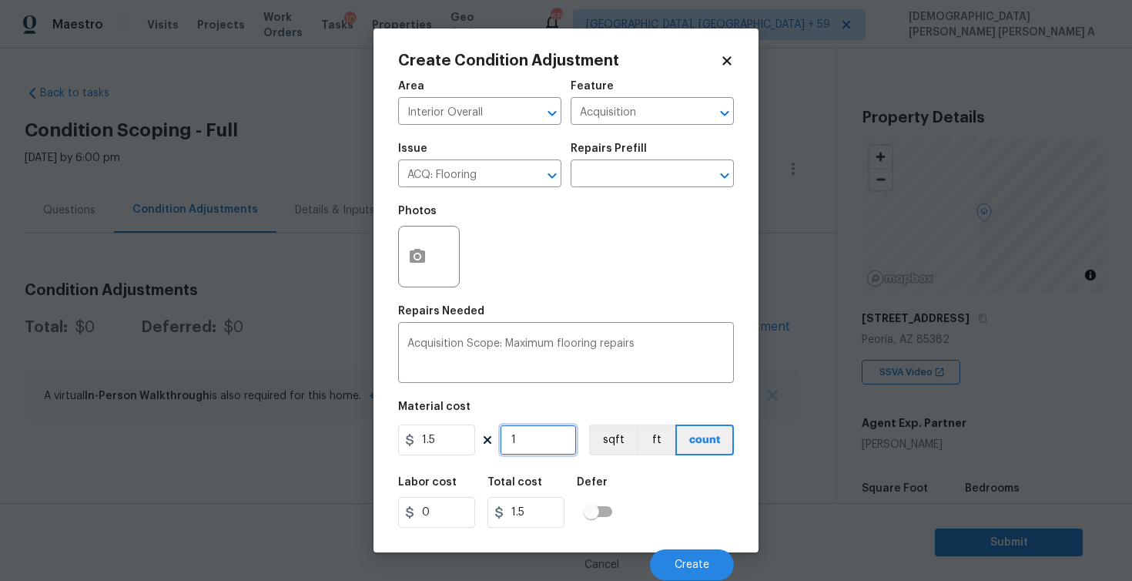
type input "12"
type input "18"
type input "122"
type input "183"
type input "1228"
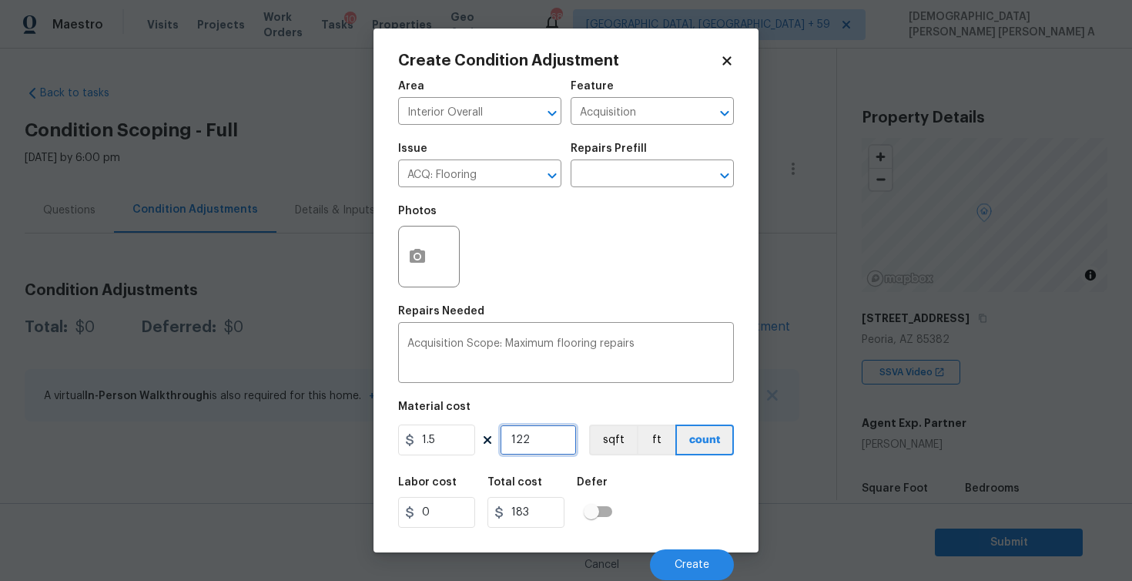
type input "1842"
type input "1228"
click at [619, 438] on button "sqft" at bounding box center [613, 439] width 48 height 31
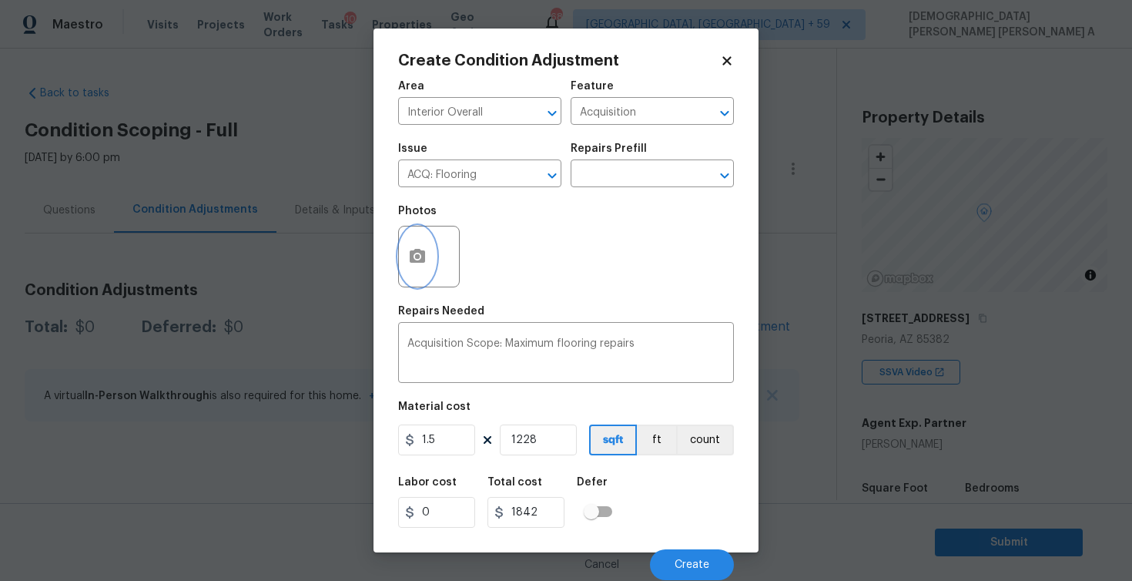
click at [424, 278] on button "button" at bounding box center [417, 256] width 37 height 60
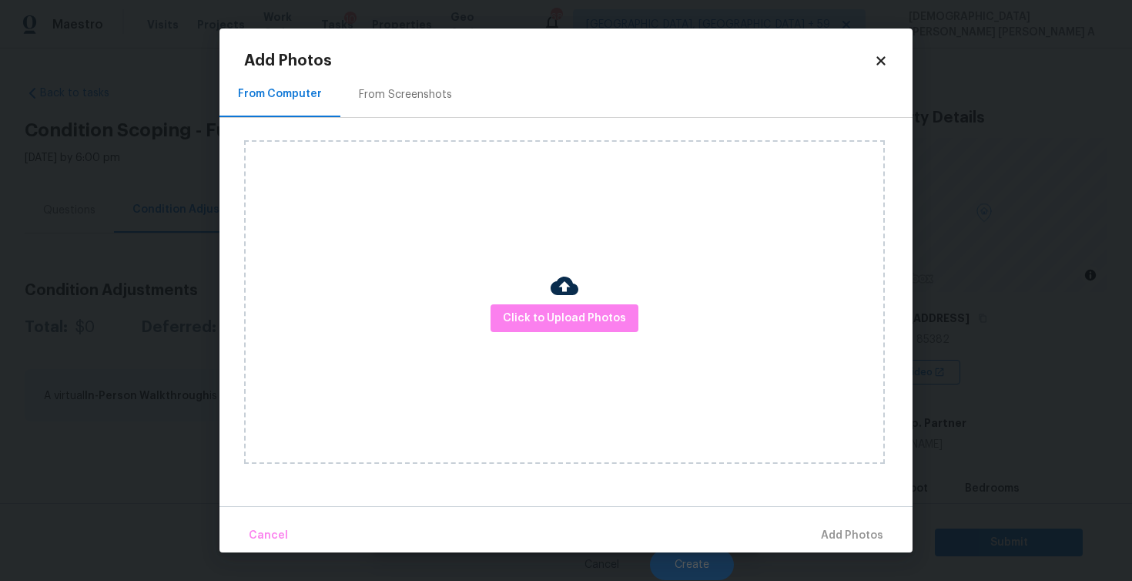
click at [408, 109] on div "From Screenshots" at bounding box center [405, 94] width 130 height 45
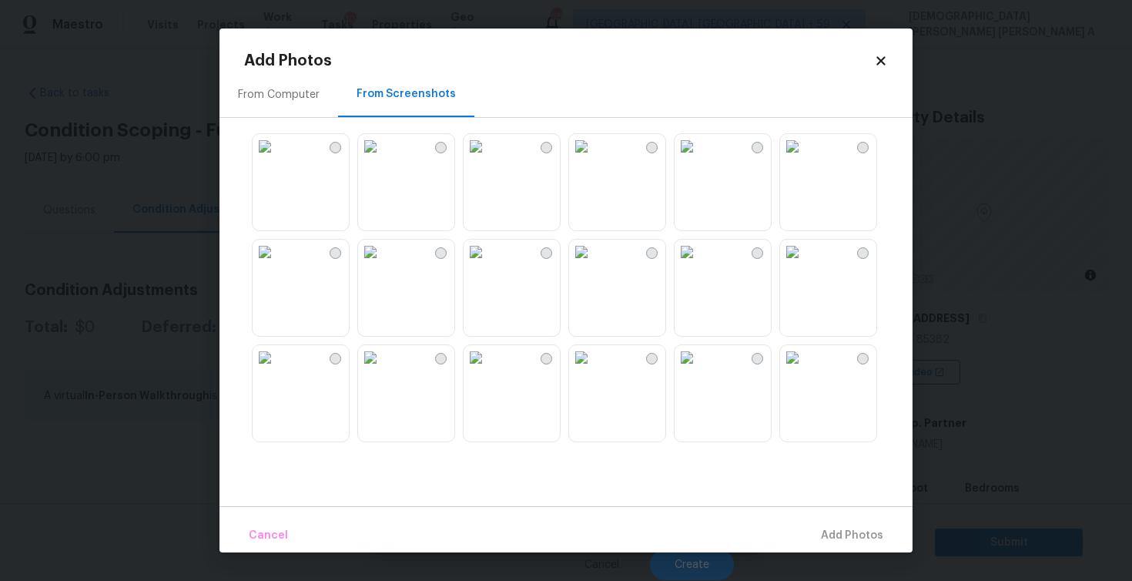
click at [277, 159] on img at bounding box center [265, 146] width 25 height 25
click at [488, 264] on img at bounding box center [476, 252] width 25 height 25
click at [594, 264] on img at bounding box center [581, 252] width 25 height 25
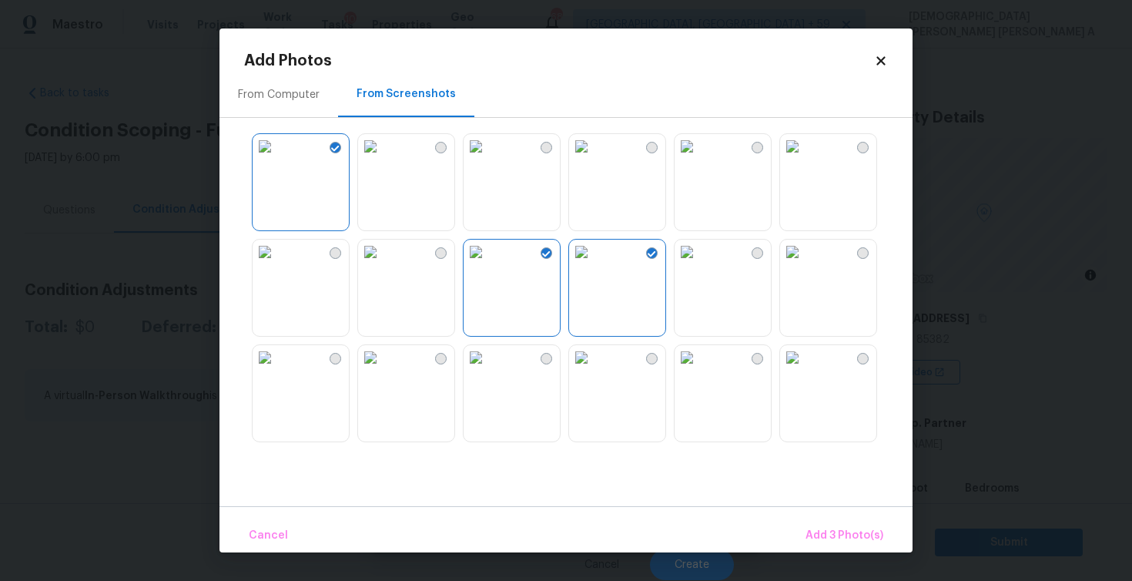
click at [594, 264] on img at bounding box center [581, 252] width 25 height 25
click at [488, 264] on img at bounding box center [476, 252] width 25 height 25
click at [269, 147] on img at bounding box center [265, 146] width 25 height 25
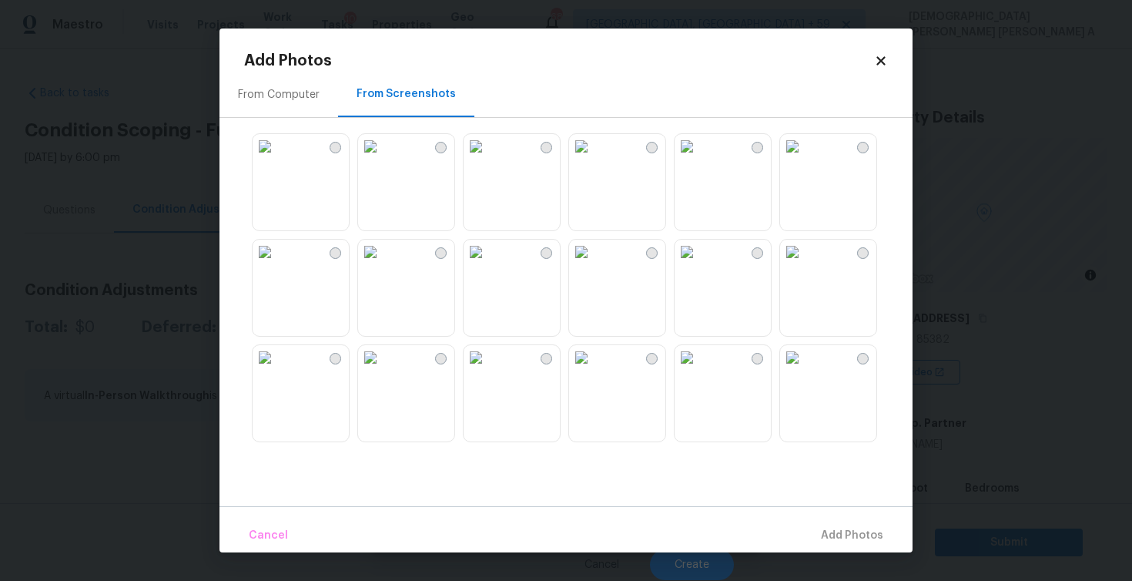
click at [579, 264] on img at bounding box center [581, 252] width 25 height 25
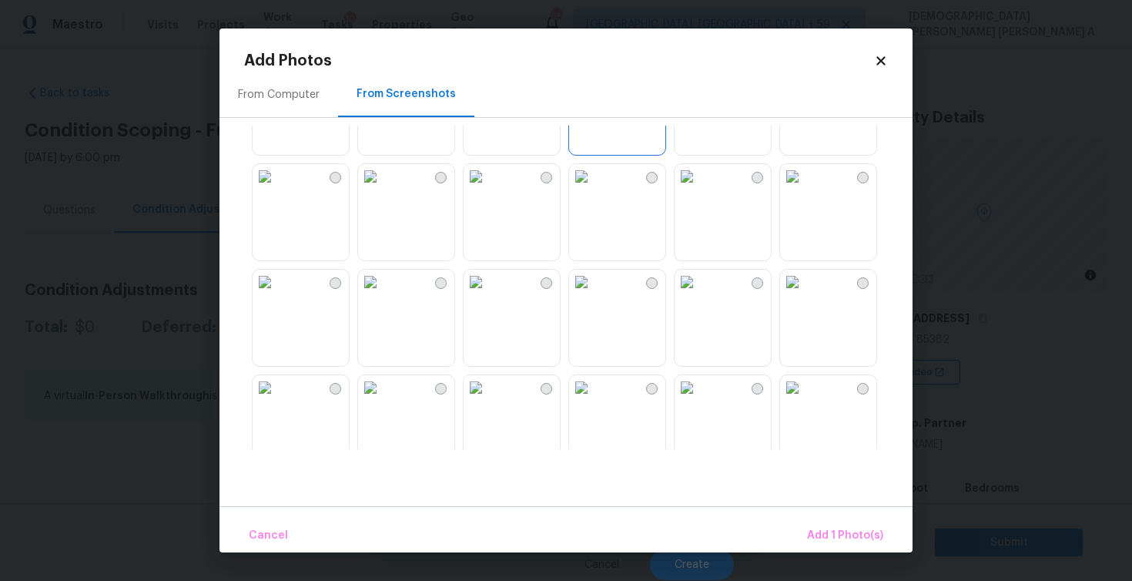
click at [383, 294] on img at bounding box center [370, 282] width 25 height 25
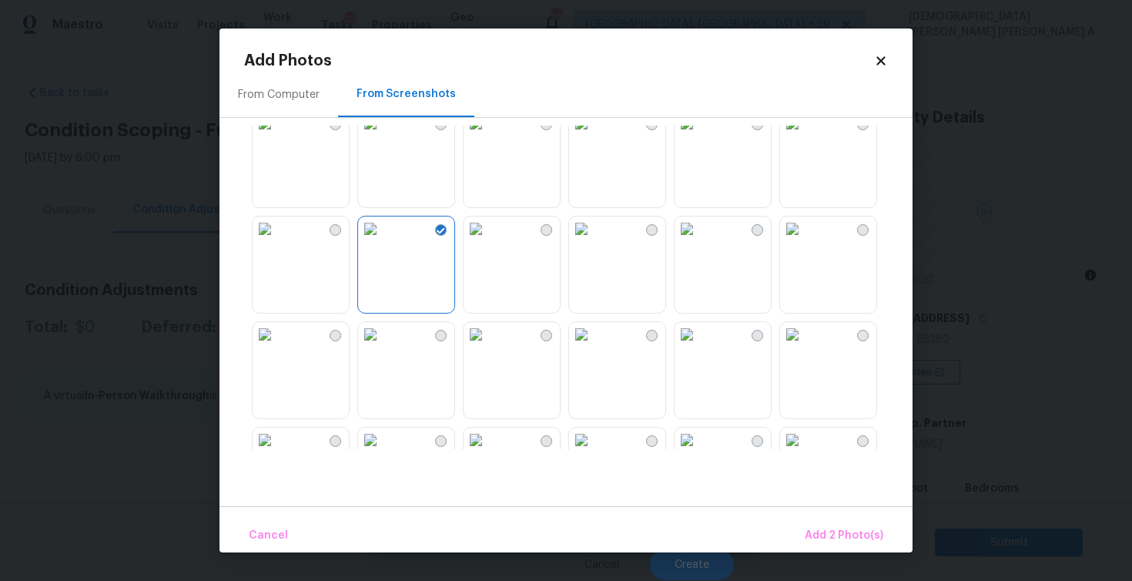
scroll to position [338, 0]
click at [805, 243] on img at bounding box center [792, 230] width 25 height 25
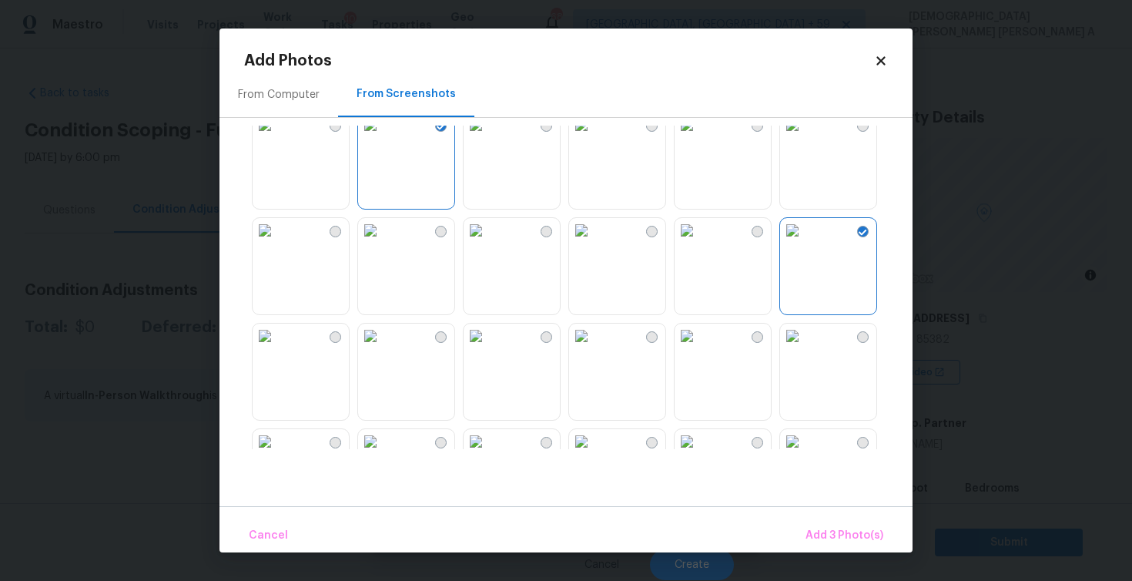
scroll to position [595, 0]
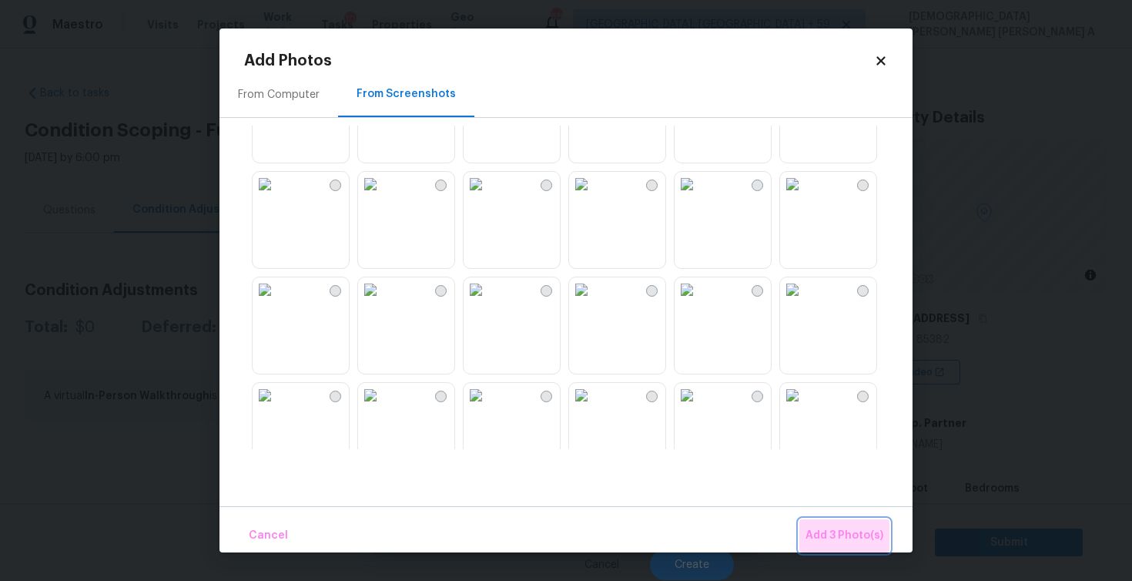
click at [852, 523] on button "Add 3 Photo(s)" at bounding box center [844, 535] width 90 height 33
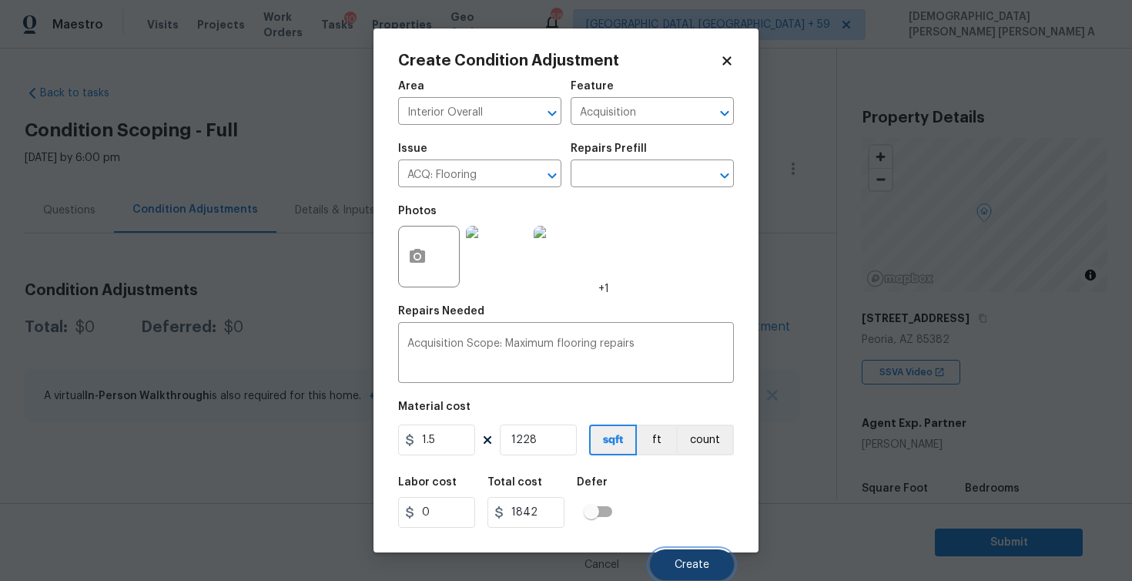
click at [688, 565] on span "Create" at bounding box center [692, 565] width 35 height 12
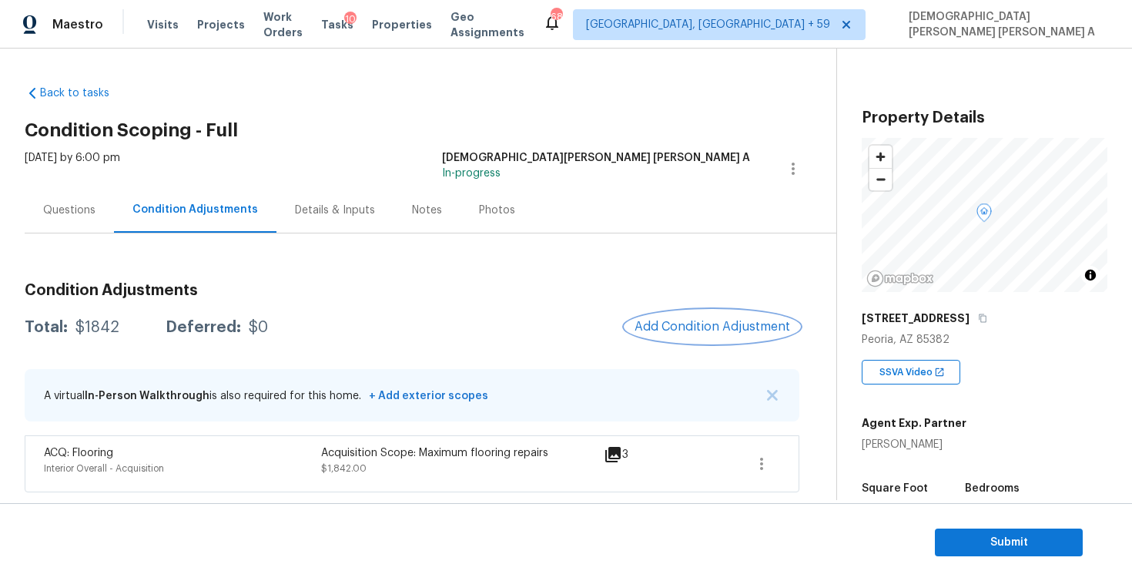
click at [718, 318] on button "Add Condition Adjustment" at bounding box center [712, 326] width 174 height 32
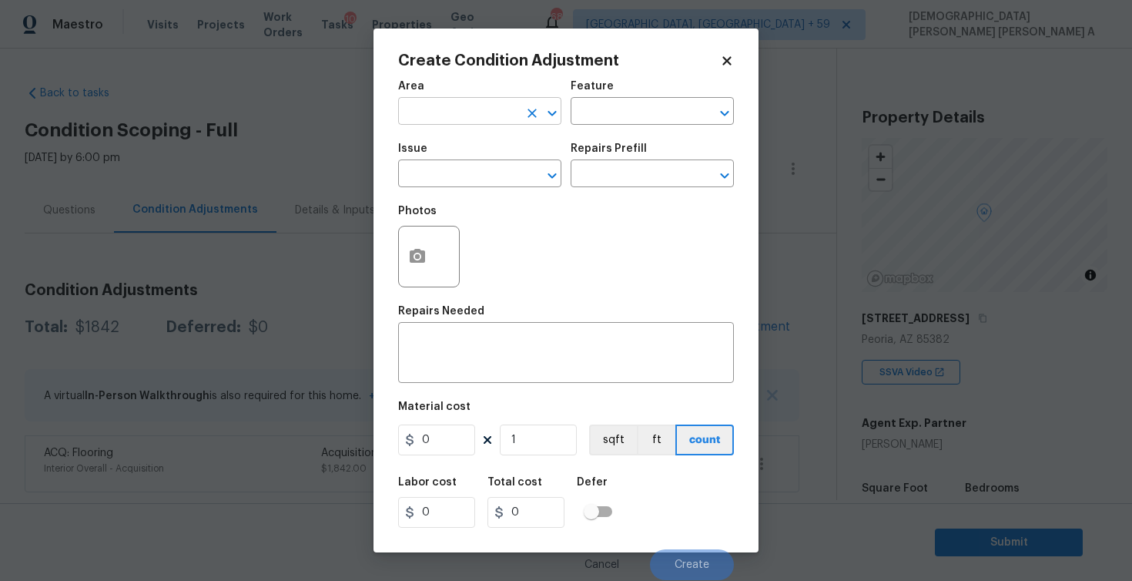
click at [421, 102] on input "text" at bounding box center [458, 113] width 120 height 24
click at [453, 181] on li "Interior Overall" at bounding box center [479, 172] width 163 height 25
type input "Interior Overall"
click at [654, 117] on input "text" at bounding box center [631, 113] width 120 height 24
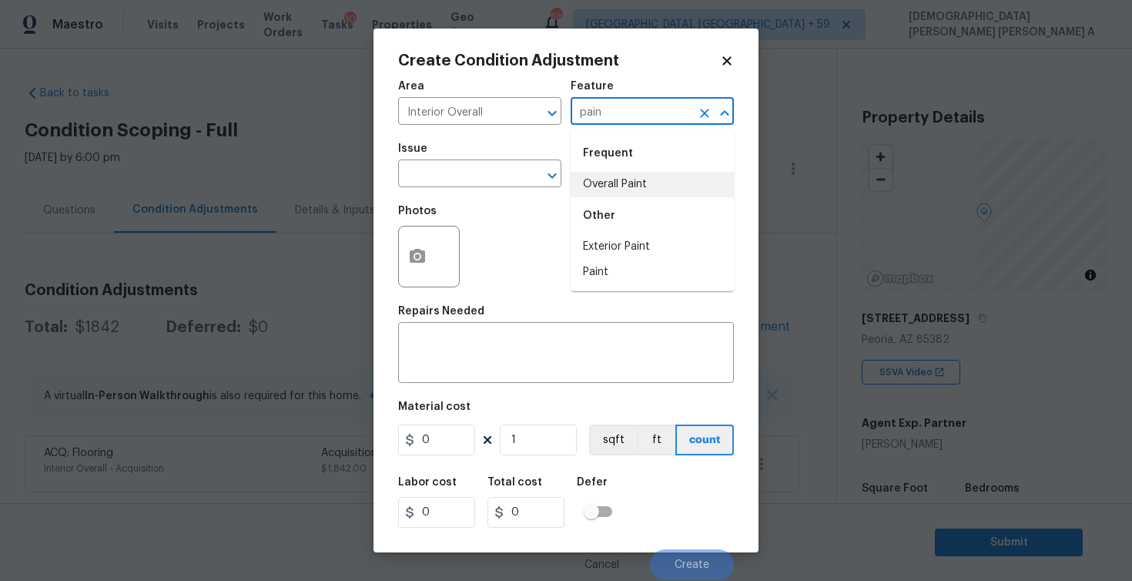
click at [648, 183] on li "Overall Paint" at bounding box center [652, 184] width 163 height 25
type input "Overall Paint"
click at [479, 169] on input "text" at bounding box center [458, 175] width 120 height 24
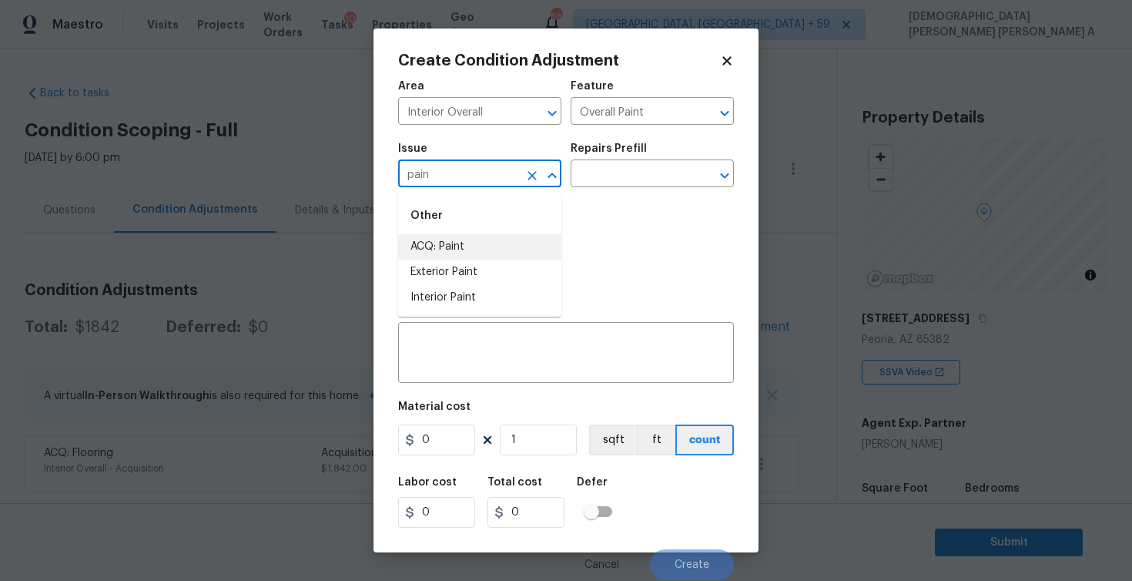
click at [481, 239] on li "ACQ: Paint" at bounding box center [479, 246] width 163 height 25
type input "ACQ: Paint"
click at [692, 162] on div "Repairs Prefill" at bounding box center [652, 153] width 163 height 20
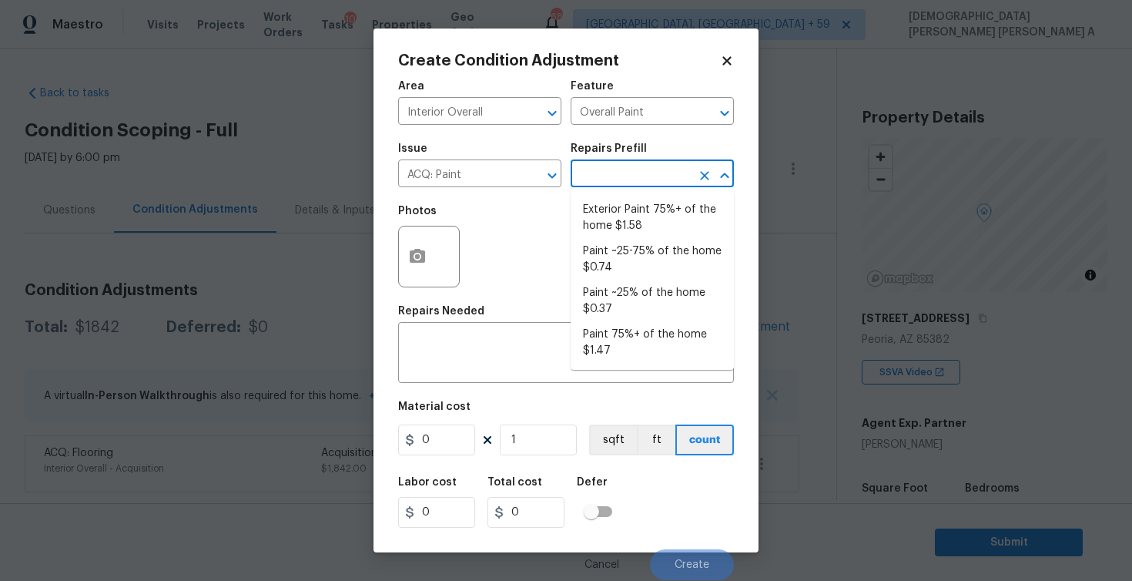
click at [675, 170] on input "text" at bounding box center [631, 175] width 120 height 24
click at [633, 324] on li "Paint 75%+ of the home $1.47" at bounding box center [652, 343] width 163 height 42
type input "Acquisition"
type textarea "Acquisition Scope: 75%+ of the home will likely require interior paint"
type input "1.47"
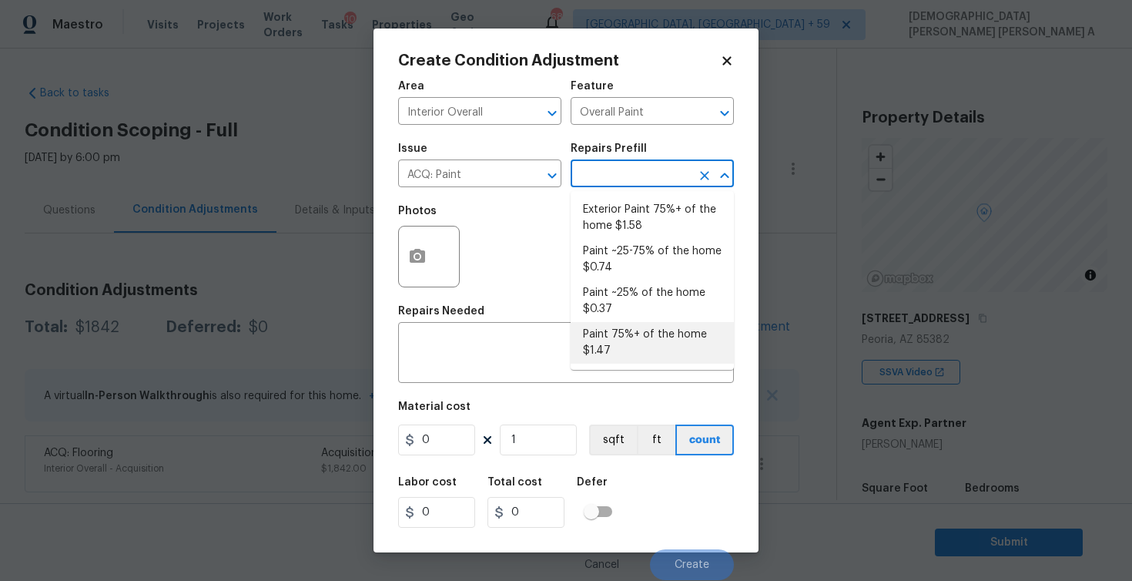
type input "1.47"
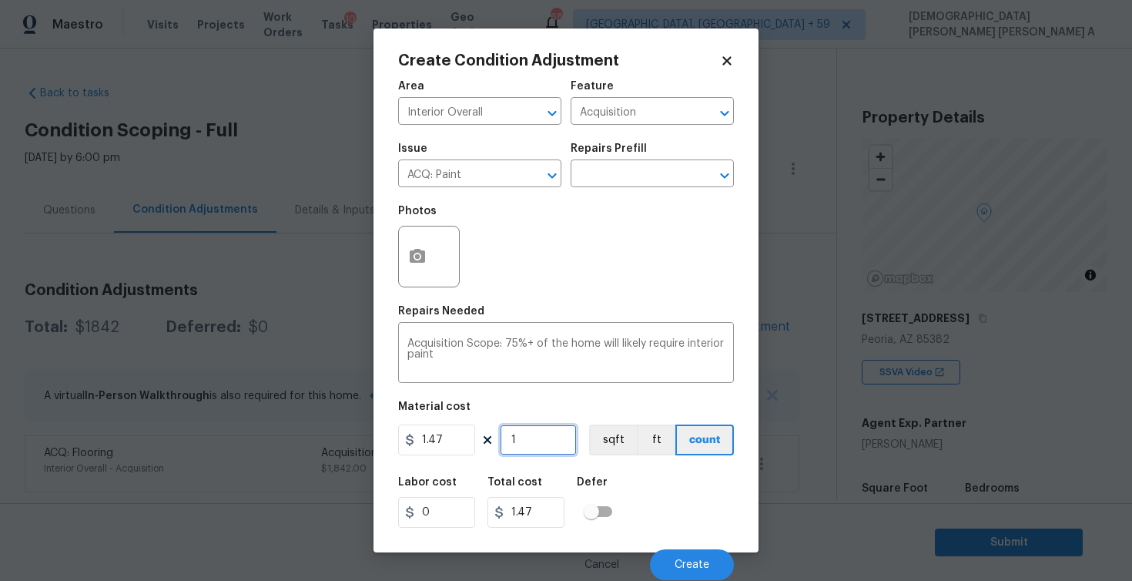
click at [519, 425] on input "1" at bounding box center [538, 439] width 77 height 31
type input "12"
type input "17.64"
type input "122"
type input "179.34"
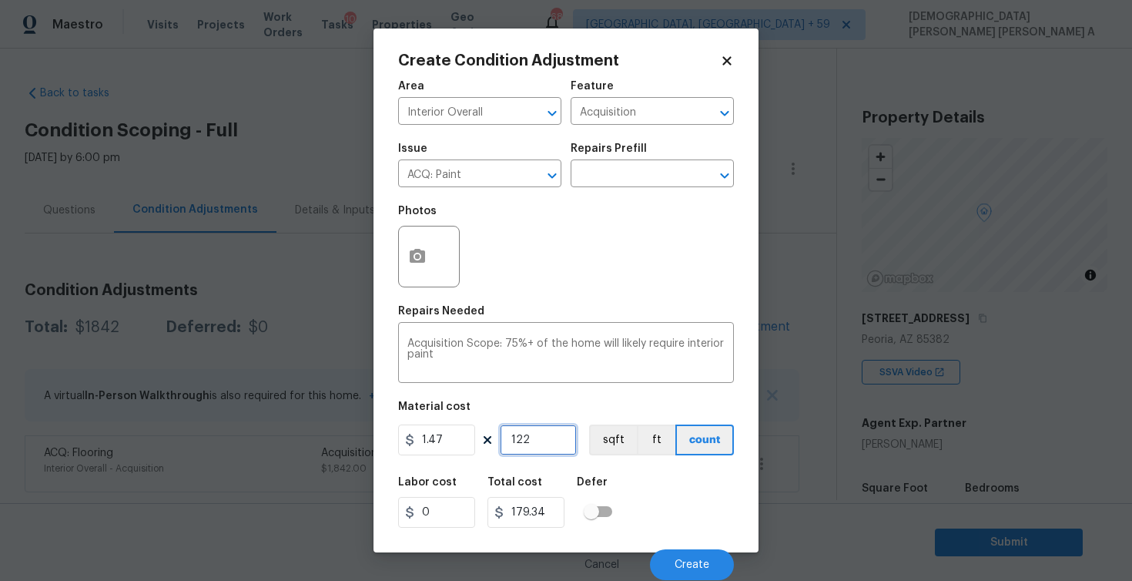
type input "1228"
type input "1805.16"
type input "1228"
click at [610, 441] on button "sqft" at bounding box center [613, 439] width 48 height 31
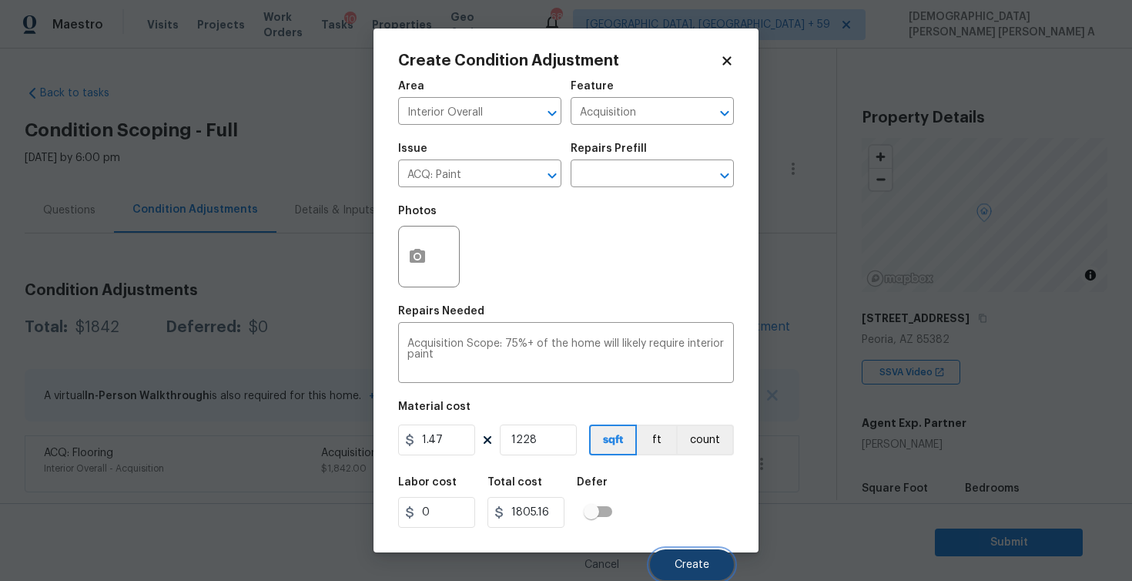
click at [682, 560] on span "Create" at bounding box center [692, 565] width 35 height 12
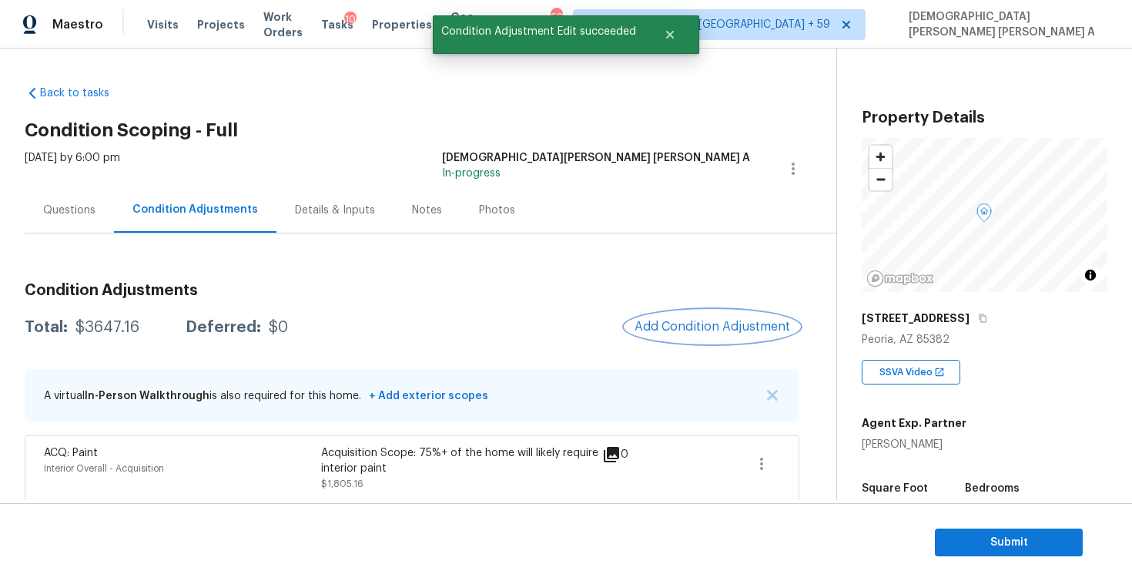
scroll to position [62, 0]
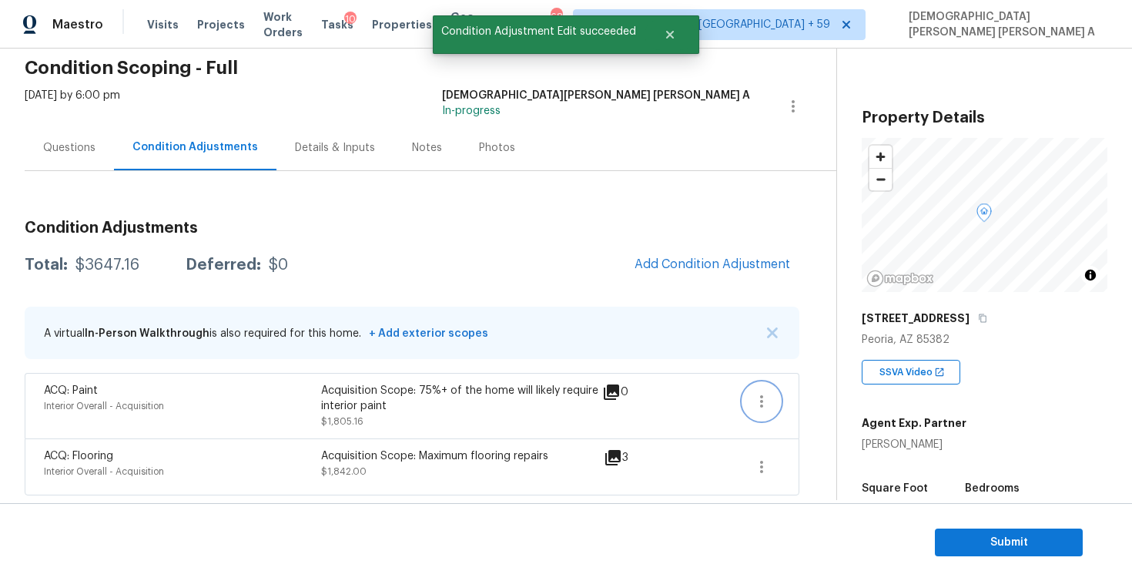
click at [772, 401] on button "button" at bounding box center [761, 401] width 37 height 37
click at [795, 405] on div "Edit" at bounding box center [849, 397] width 120 height 15
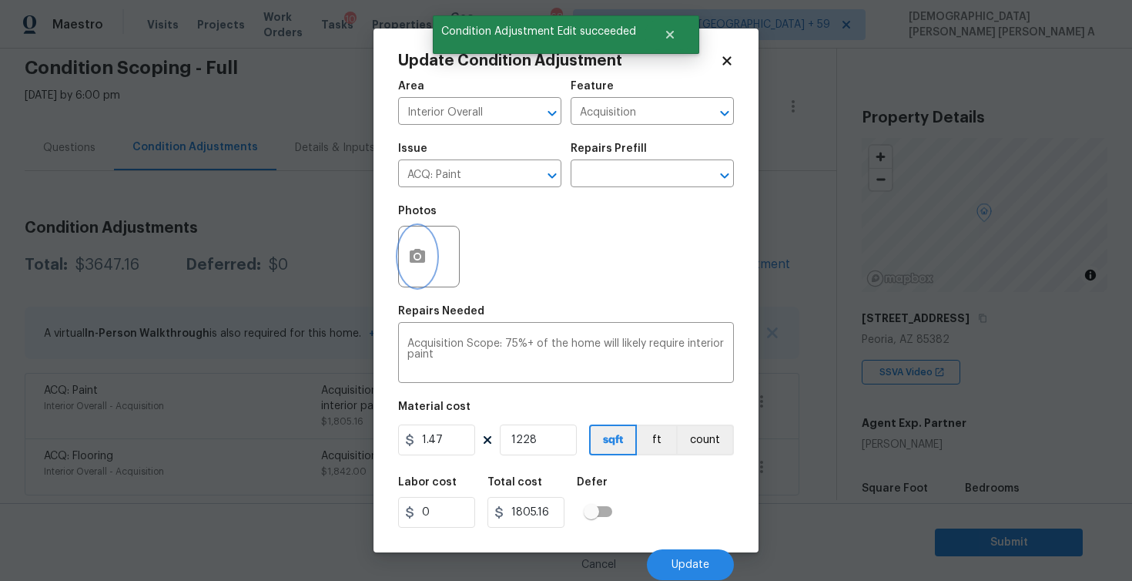
click at [416, 257] on circle "button" at bounding box center [417, 256] width 5 height 5
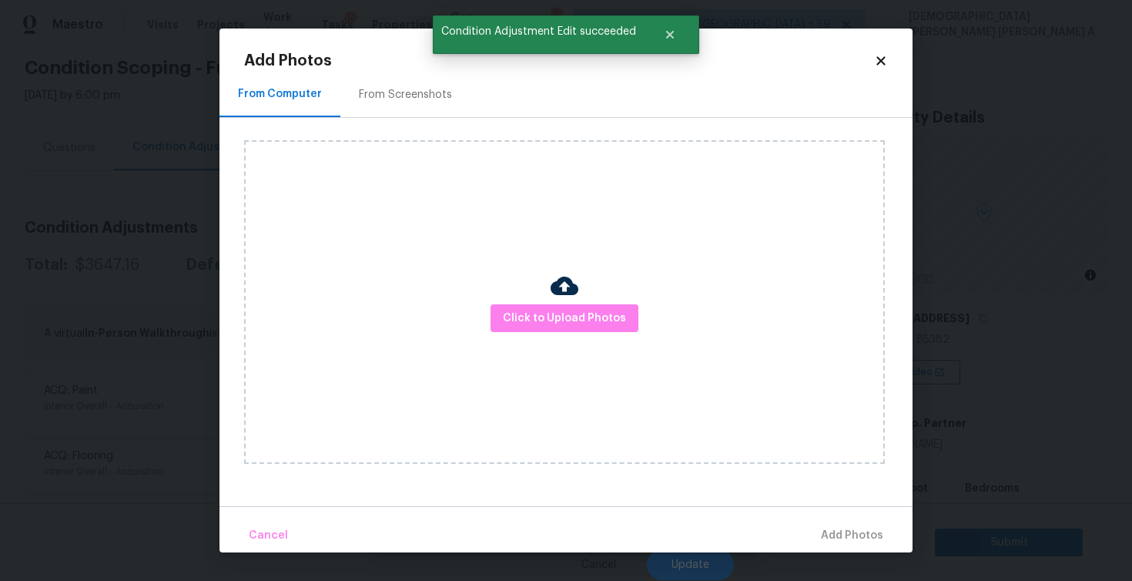
click at [369, 70] on div "Add Photos From Computer From Screenshots Click to Upload Photos Cancel Add Pho…" at bounding box center [566, 302] width 644 height 499
click at [405, 117] on div "From Computer From Screenshots" at bounding box center [565, 95] width 693 height 46
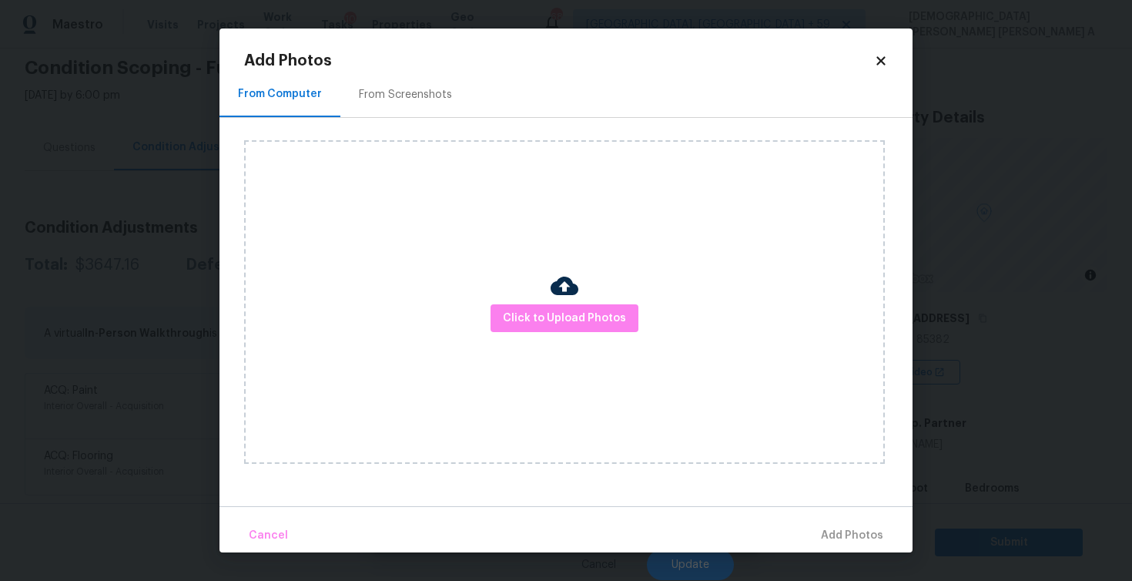
click at [405, 108] on div "From Screenshots" at bounding box center [405, 94] width 130 height 45
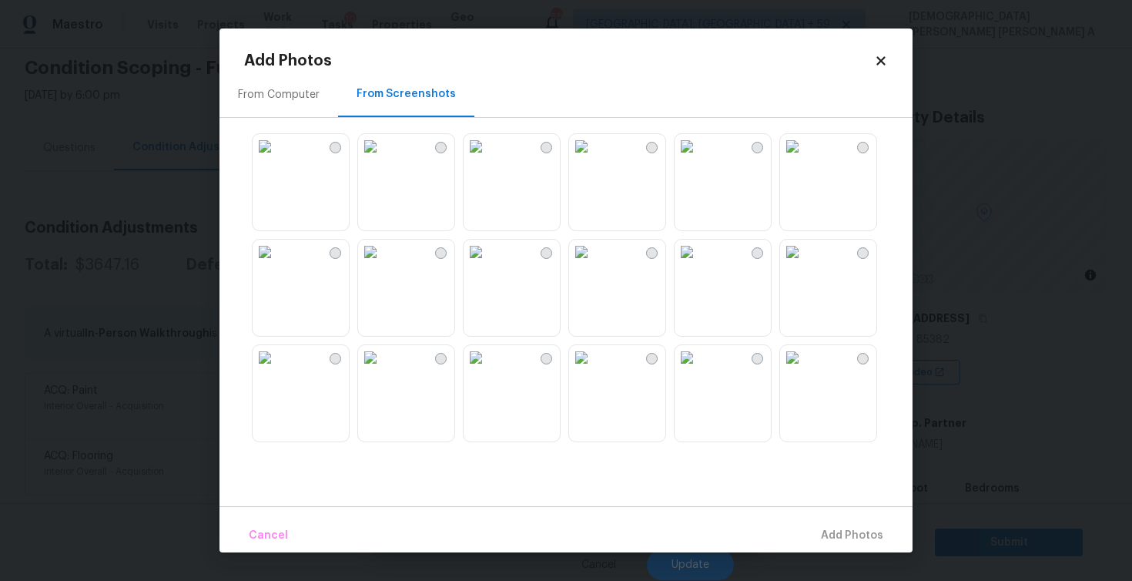
click at [488, 264] on img at bounding box center [476, 252] width 25 height 25
click at [594, 264] on img at bounding box center [581, 252] width 25 height 25
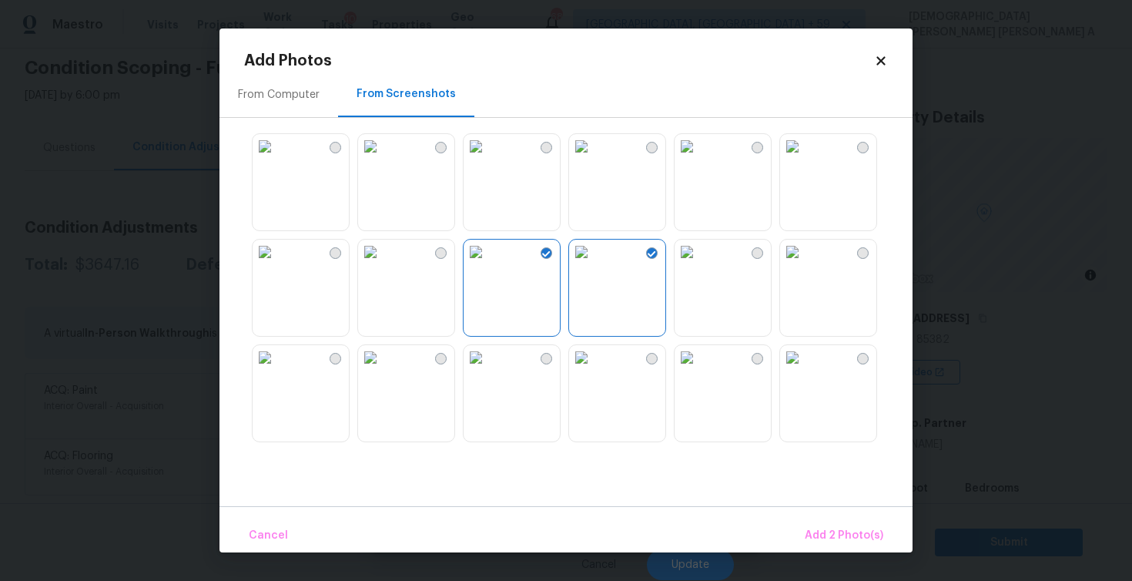
click at [805, 370] on img at bounding box center [792, 357] width 25 height 25
click at [699, 155] on img at bounding box center [687, 146] width 25 height 25
click at [277, 159] on img at bounding box center [265, 146] width 25 height 25
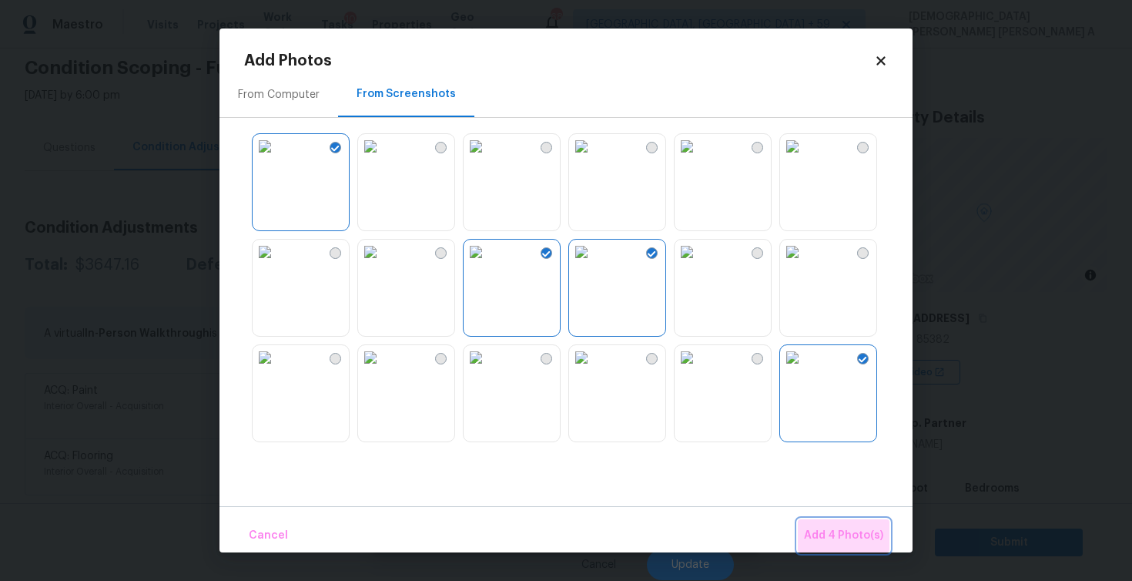
click at [852, 531] on span "Add 4 Photo(s)" at bounding box center [843, 535] width 79 height 19
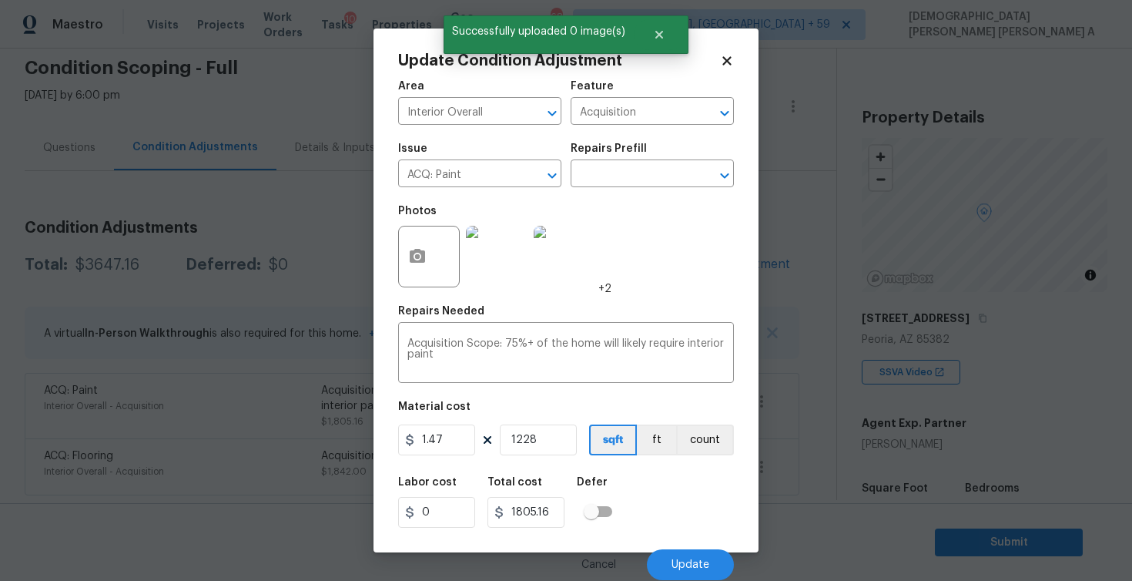
click at [685, 548] on div "Cancel Update" at bounding box center [566, 558] width 336 height 43
click at [684, 570] on span "Update" at bounding box center [691, 565] width 38 height 12
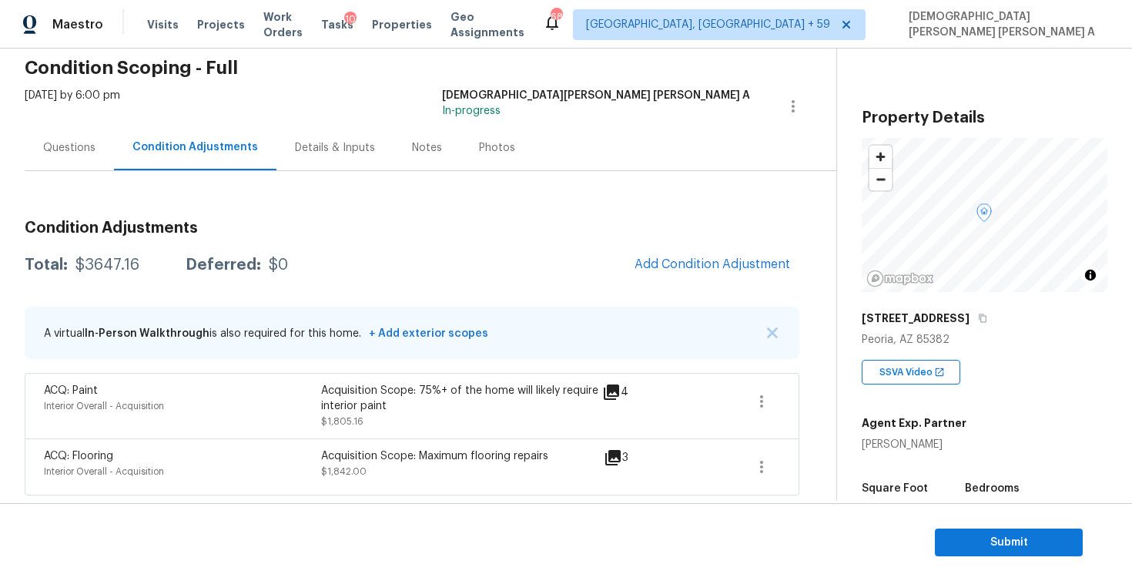
click at [747, 282] on div "Condition Adjustments Total: $3647.16 Deferred: $0 Add Condition Adjustment A v…" at bounding box center [412, 351] width 775 height 287
click at [709, 253] on button "Add Condition Adjustment" at bounding box center [712, 264] width 174 height 32
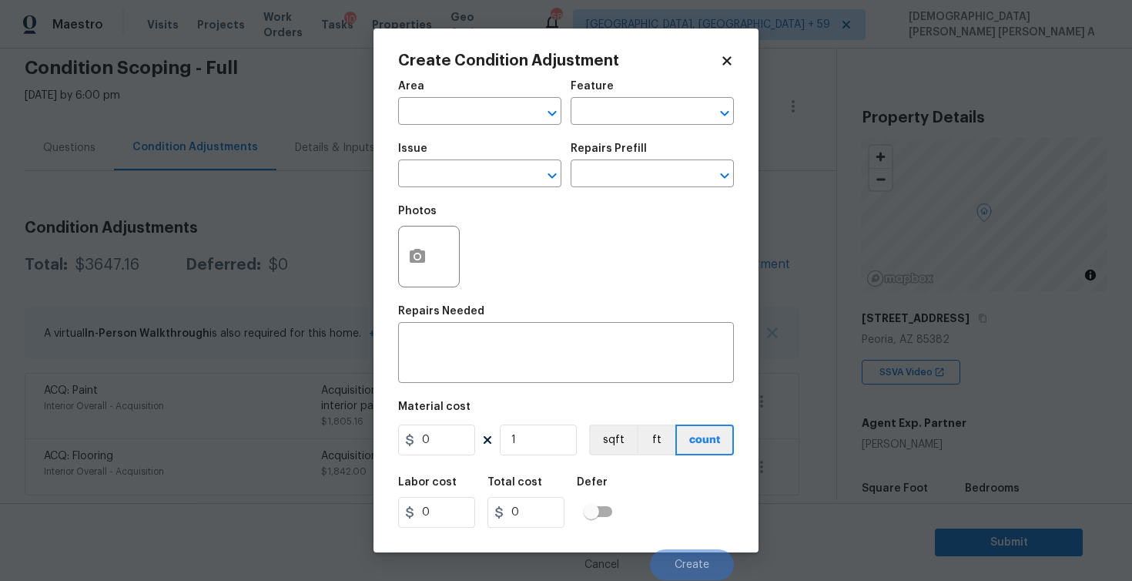
click at [454, 98] on div "Area" at bounding box center [479, 91] width 163 height 20
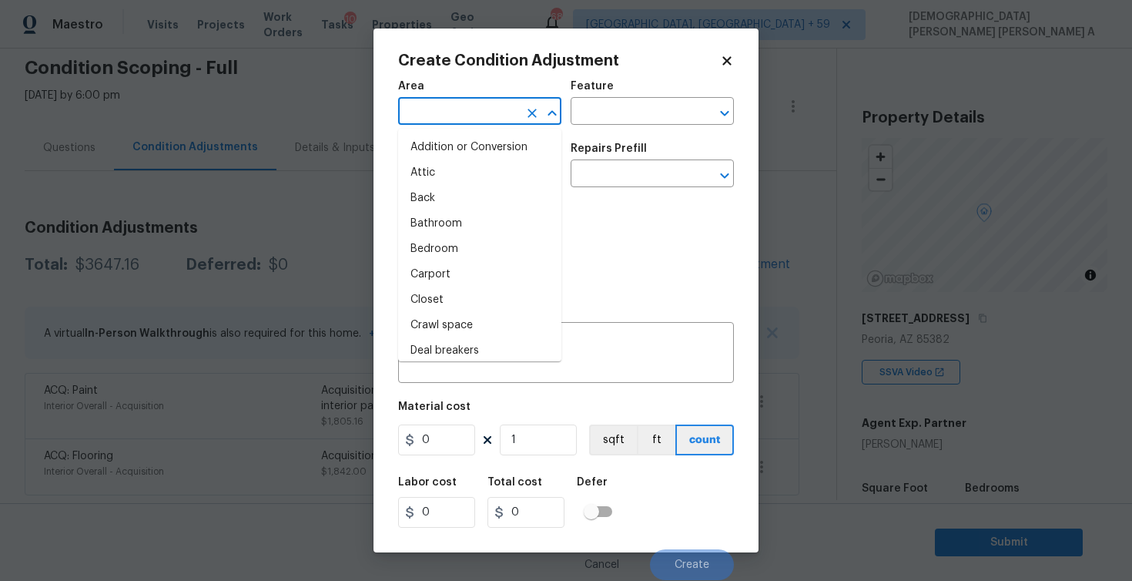
click at [454, 102] on input "text" at bounding box center [458, 113] width 120 height 24
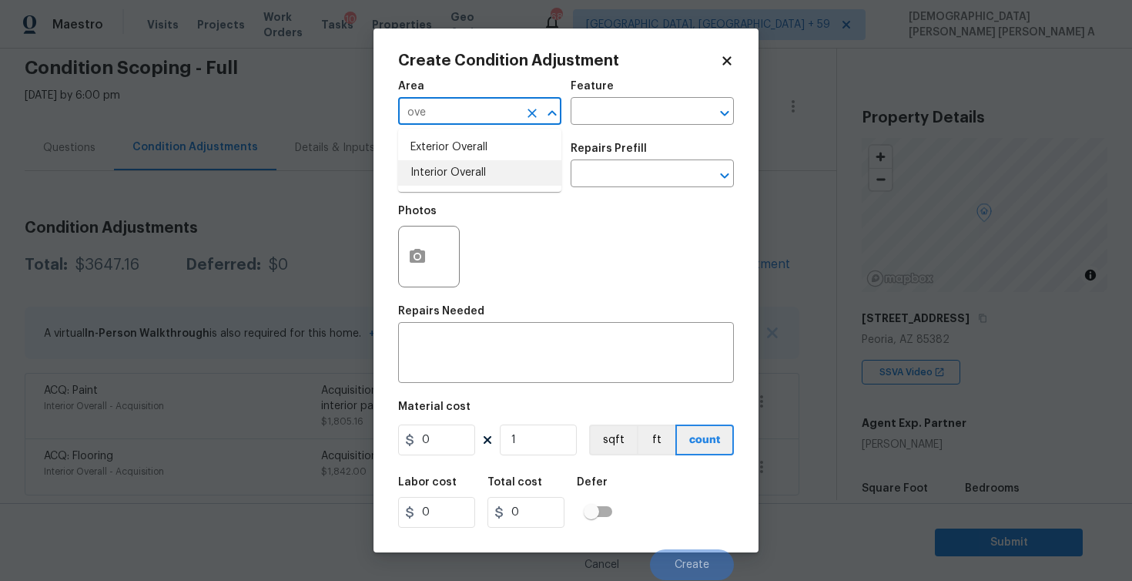
click at [455, 179] on li "Interior Overall" at bounding box center [479, 172] width 163 height 25
type input "Interior Overall"
click at [599, 121] on input "text" at bounding box center [631, 113] width 120 height 24
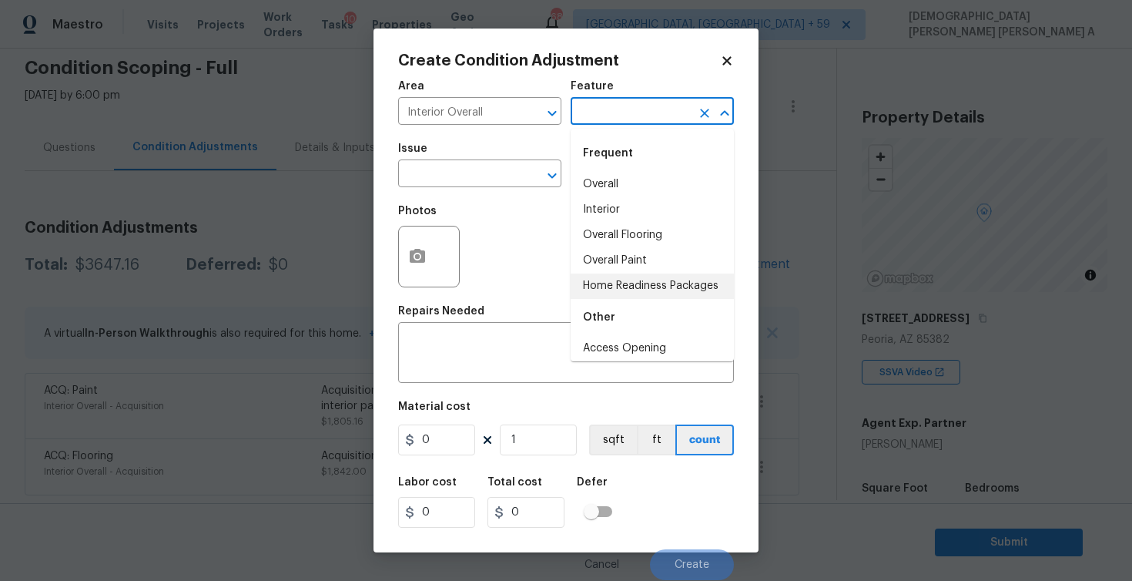
click at [593, 284] on li "Home Readiness Packages" at bounding box center [652, 285] width 163 height 25
type input "Home Readiness Packages"
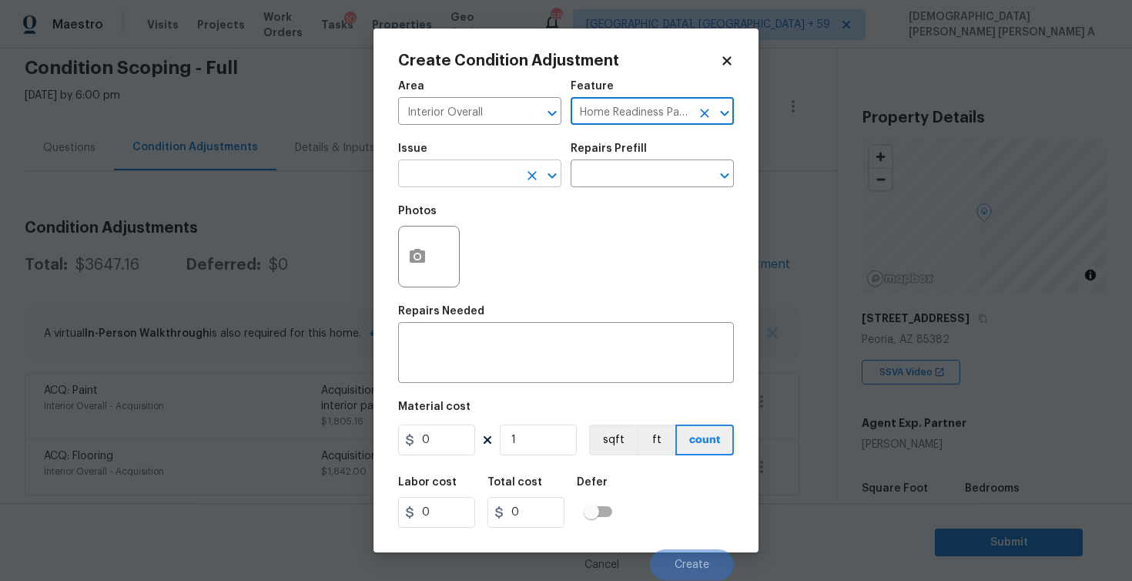
click at [494, 186] on input "text" at bounding box center [458, 175] width 120 height 24
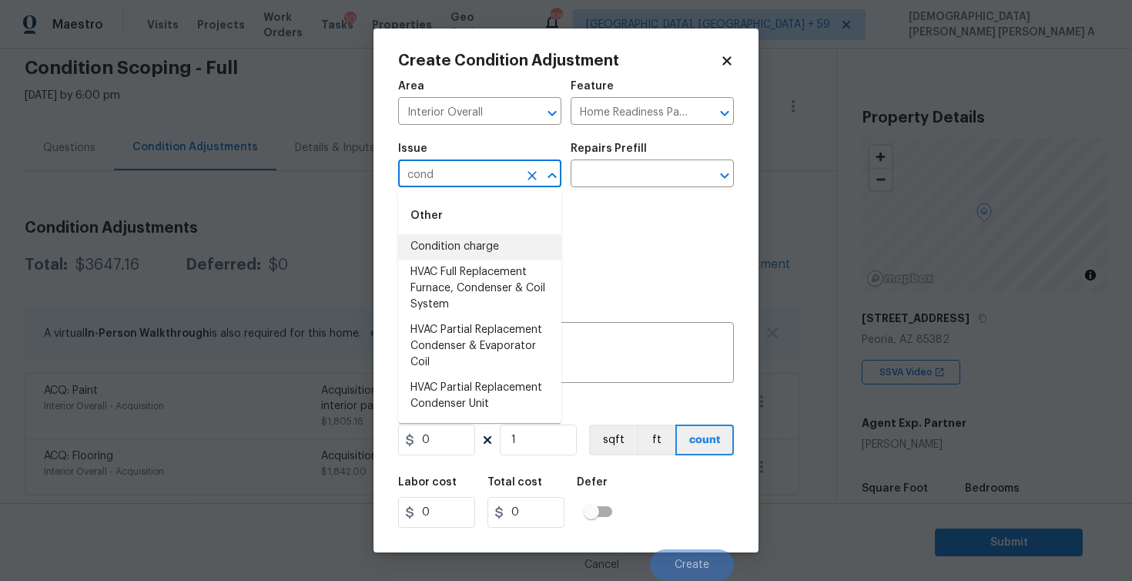
click at [500, 247] on li "Condition charge" at bounding box center [479, 246] width 163 height 25
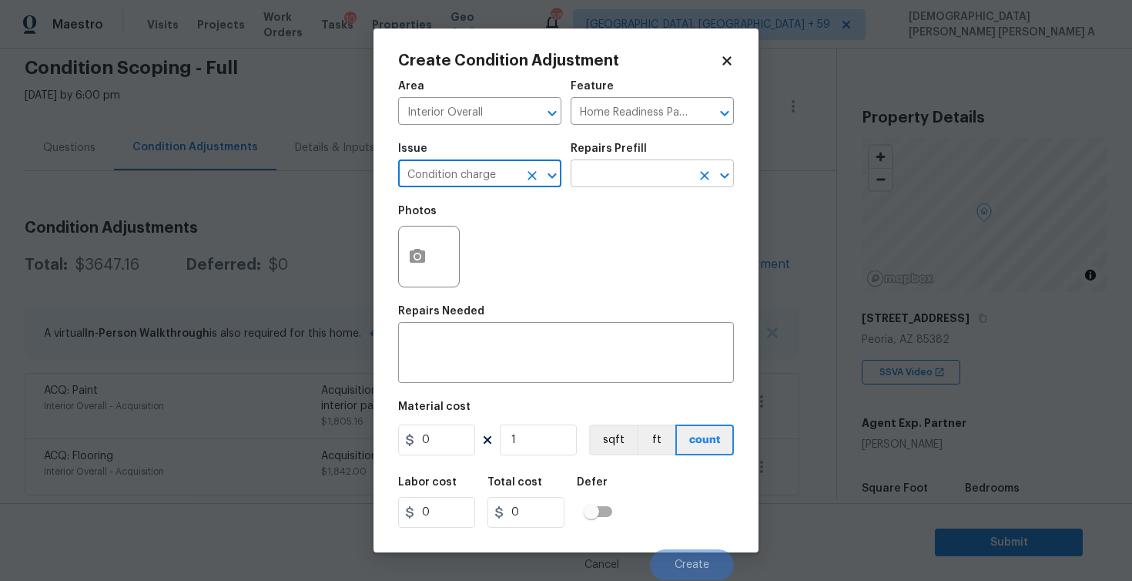
type input "Condition charge"
click at [629, 179] on input "text" at bounding box center [631, 175] width 120 height 24
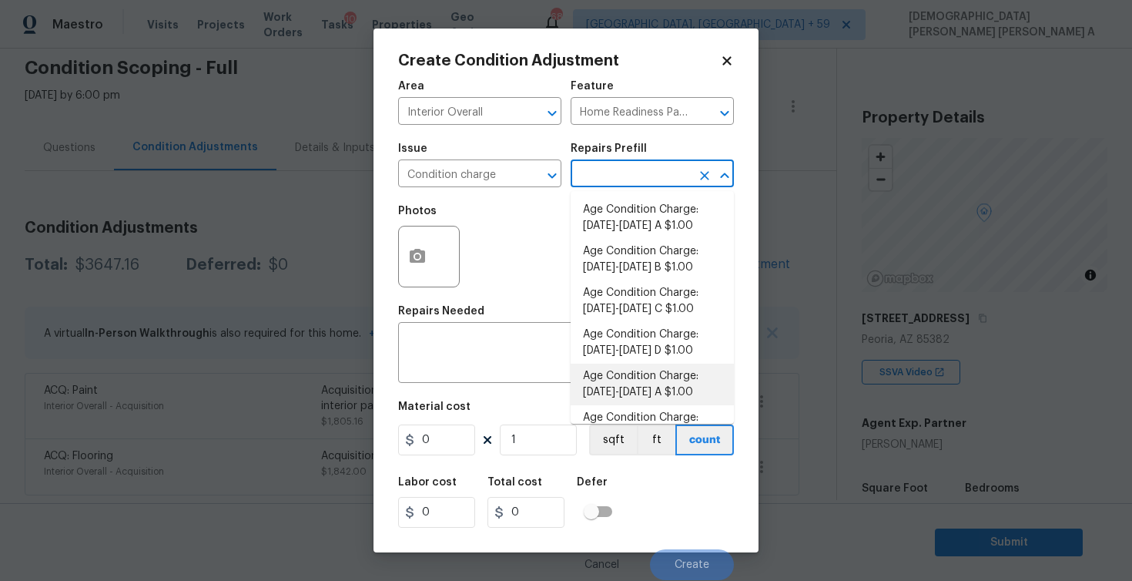
scroll to position [96, 0]
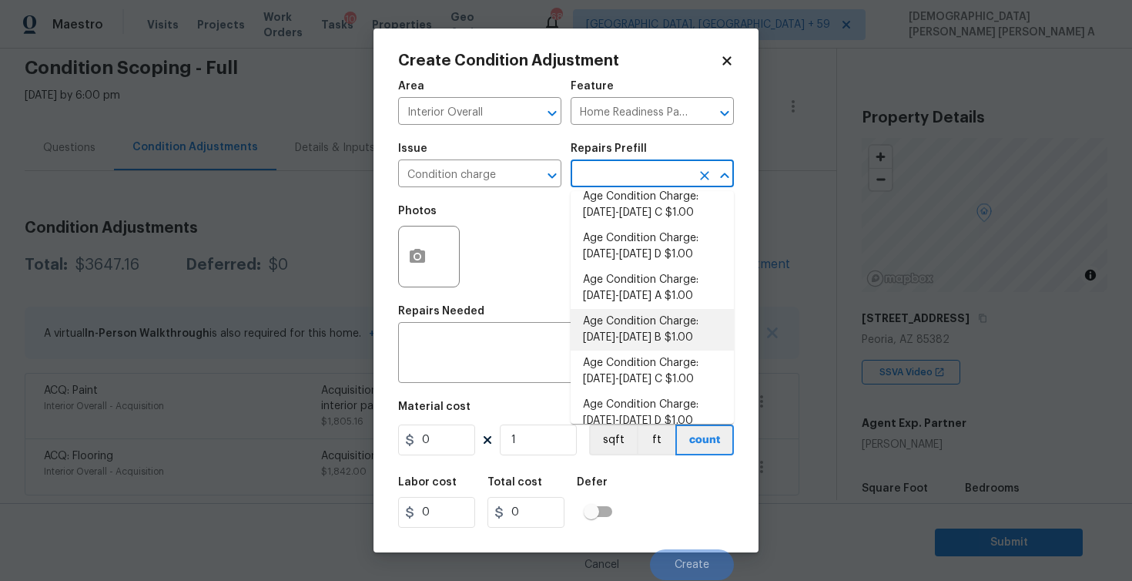
click at [644, 343] on li "Age Condition Charge: [DATE]-[DATE] B $1.00" at bounding box center [652, 330] width 163 height 42
type textarea "Age Condition Charge: 1979-1992 B"
type input "1"
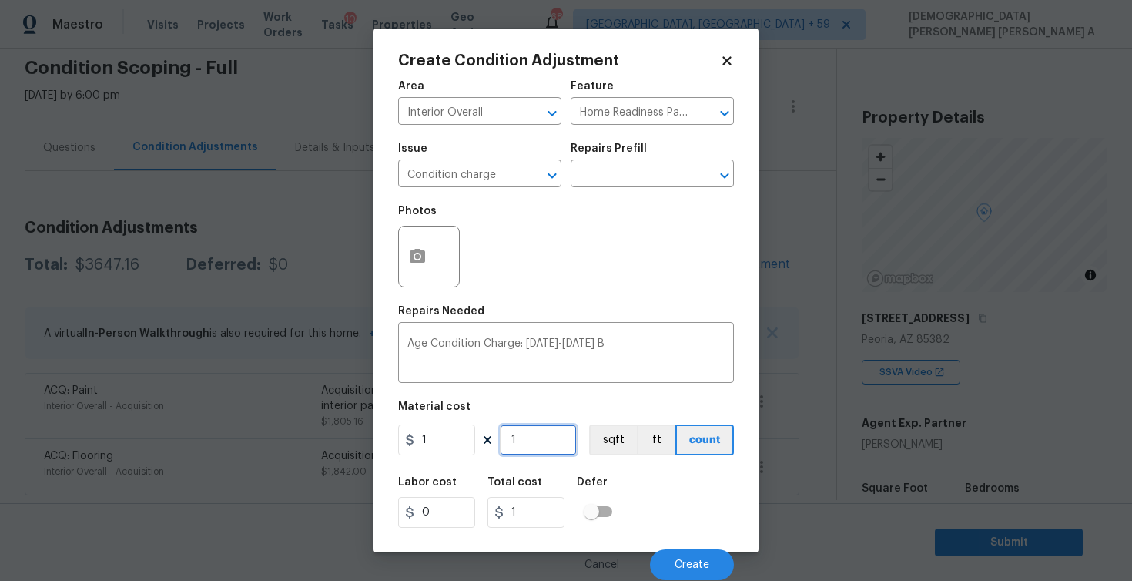
click at [528, 439] on input "1" at bounding box center [538, 439] width 77 height 31
type input "0"
type input "2"
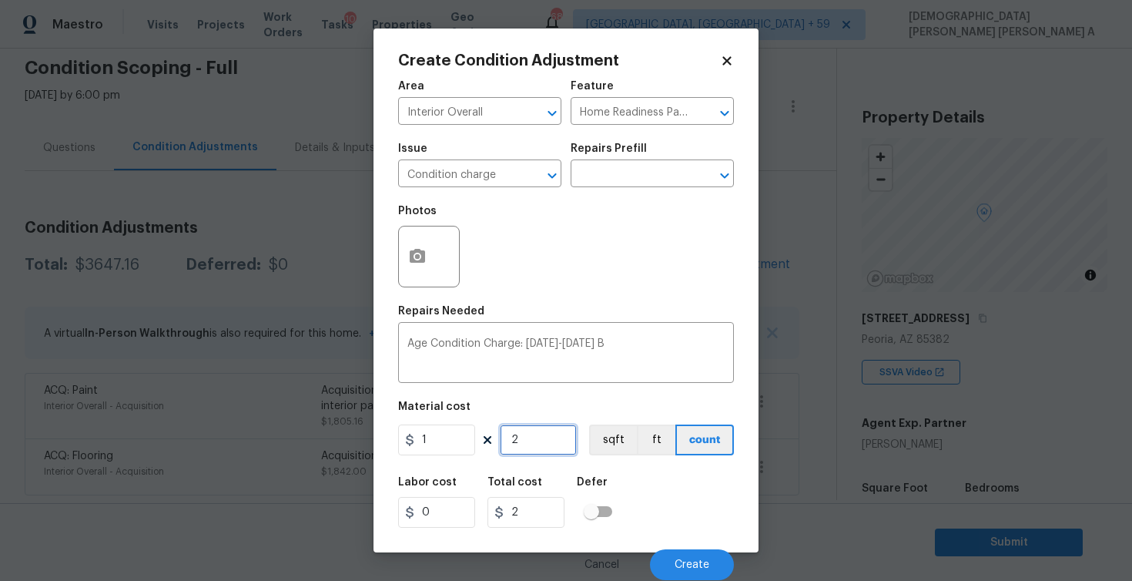
type input "20"
type input "200"
type input "2000"
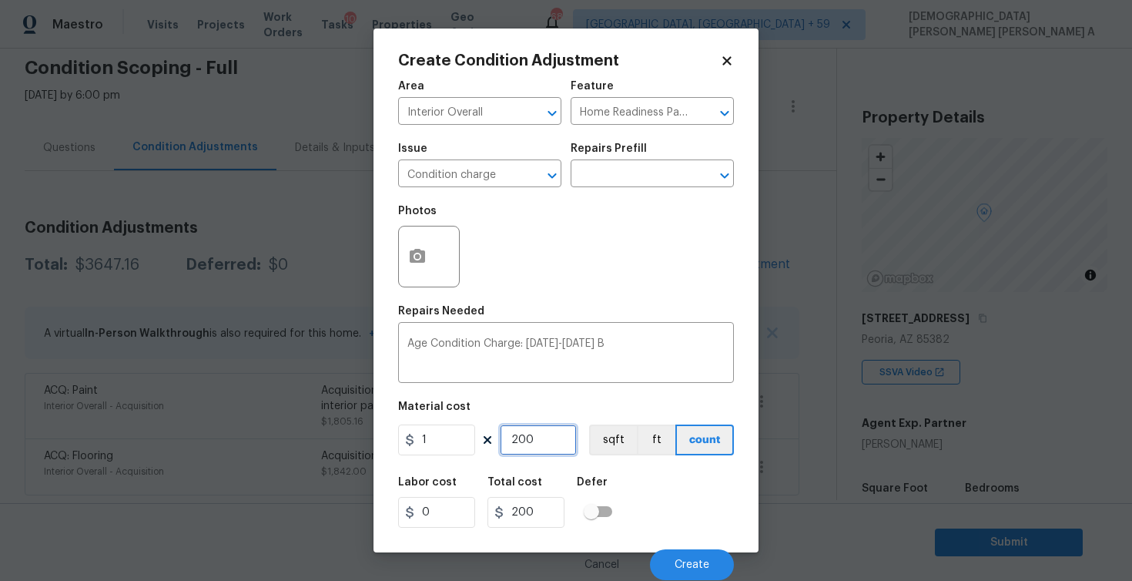
type input "2000"
click at [693, 565] on span "Create" at bounding box center [692, 565] width 35 height 12
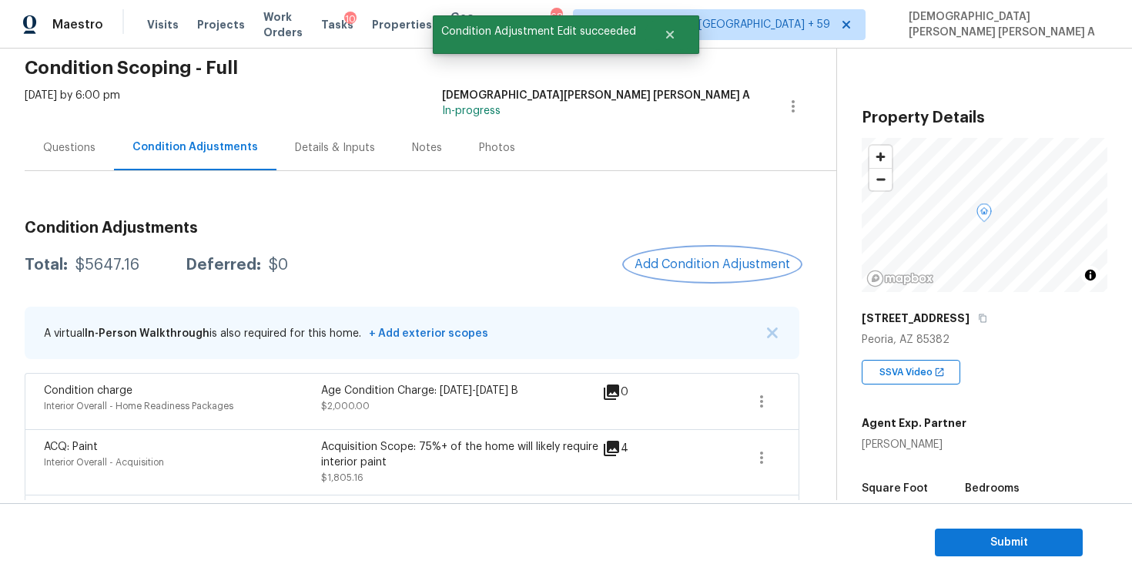
scroll to position [119, 0]
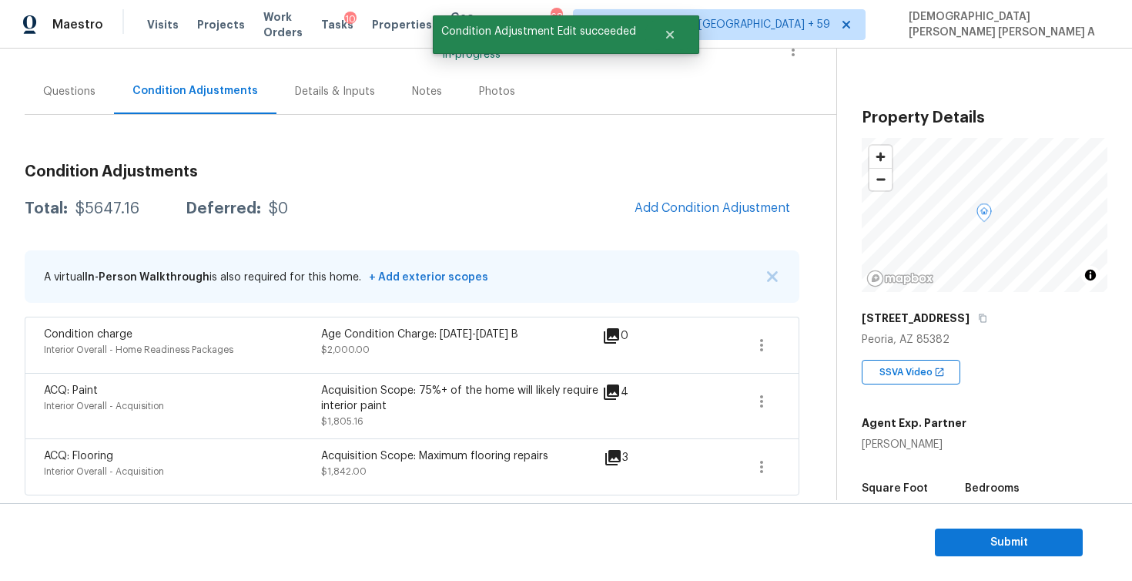
click at [709, 233] on div "Condition Adjustments Total: $5647.16 Deferred: $0 Add Condition Adjustment A v…" at bounding box center [412, 323] width 775 height 343
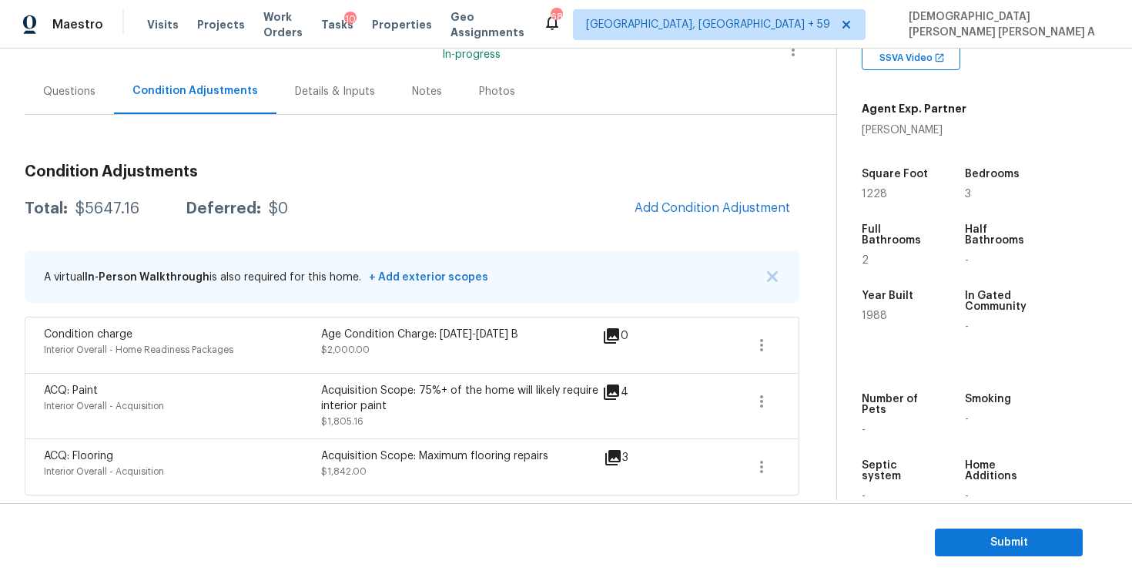
scroll to position [313, 0]
click at [663, 209] on span "Add Condition Adjustment" at bounding box center [713, 208] width 156 height 14
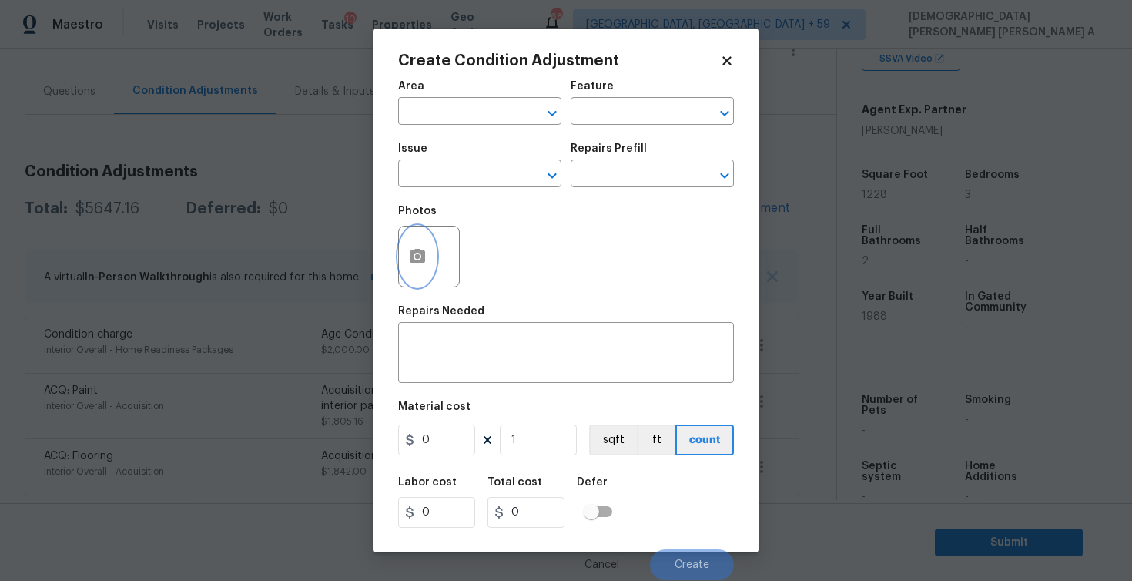
click at [413, 254] on icon "button" at bounding box center [417, 256] width 15 height 14
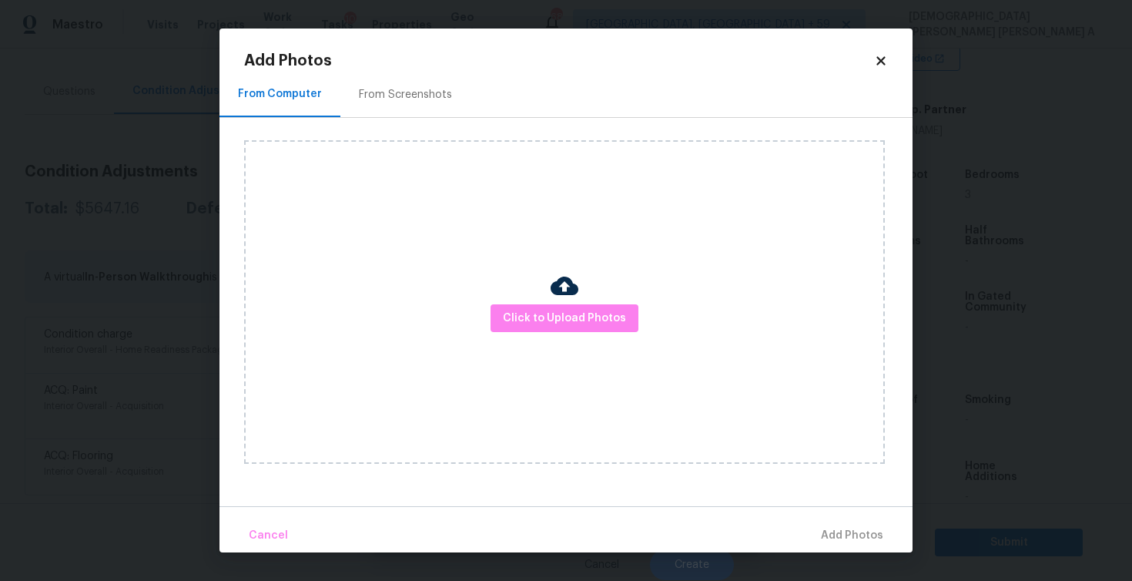
click at [406, 73] on div "From Screenshots" at bounding box center [405, 94] width 130 height 45
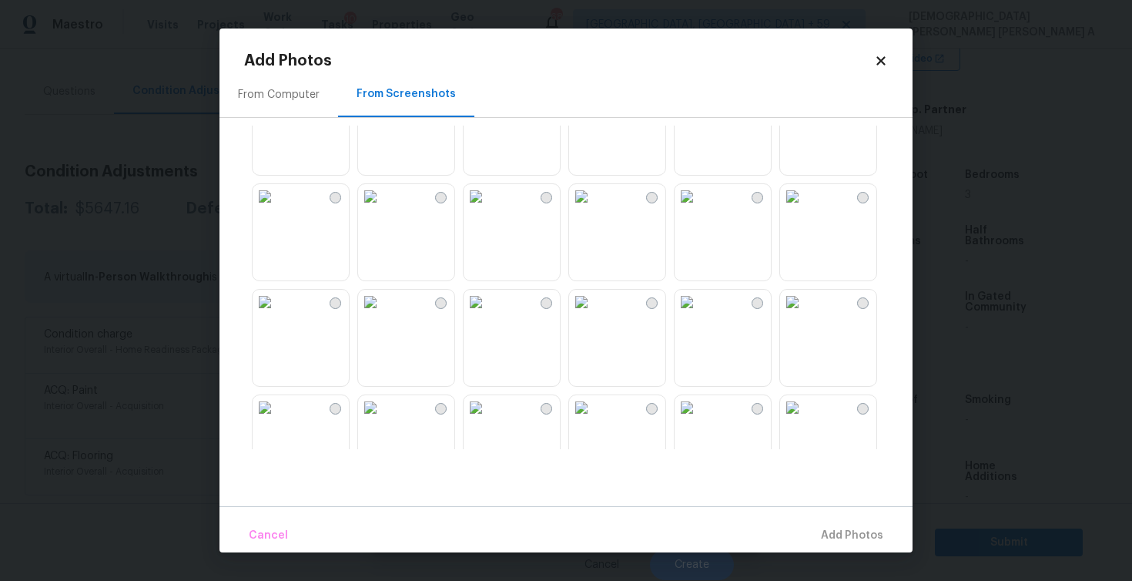
scroll to position [1471, 0]
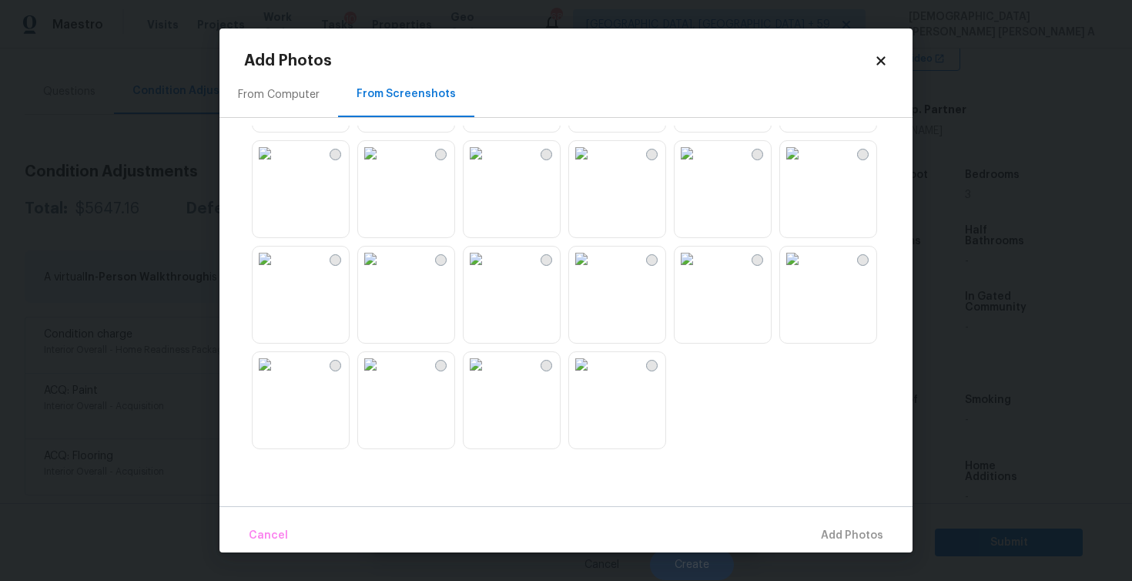
click at [880, 72] on div "From Computer From Screenshots" at bounding box center [565, 95] width 693 height 46
click at [878, 62] on icon at bounding box center [880, 60] width 8 height 8
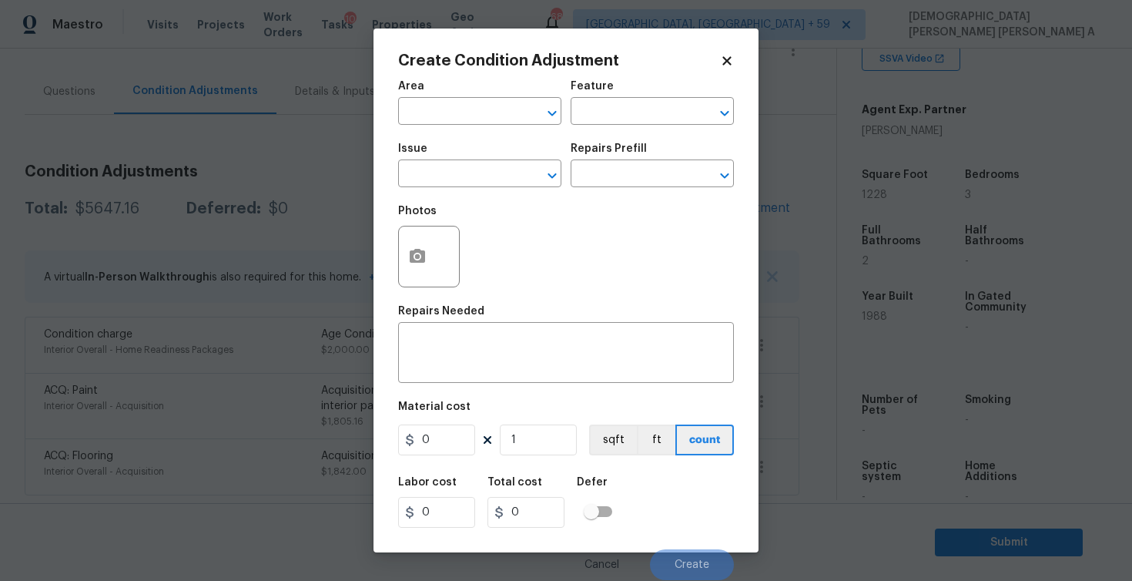
click at [730, 52] on div "Create Condition Adjustment Area ​ Feature ​ Issue ​ Repairs Prefill ​ Photos R…" at bounding box center [566, 290] width 385 height 524
click at [729, 59] on icon at bounding box center [726, 60] width 8 height 8
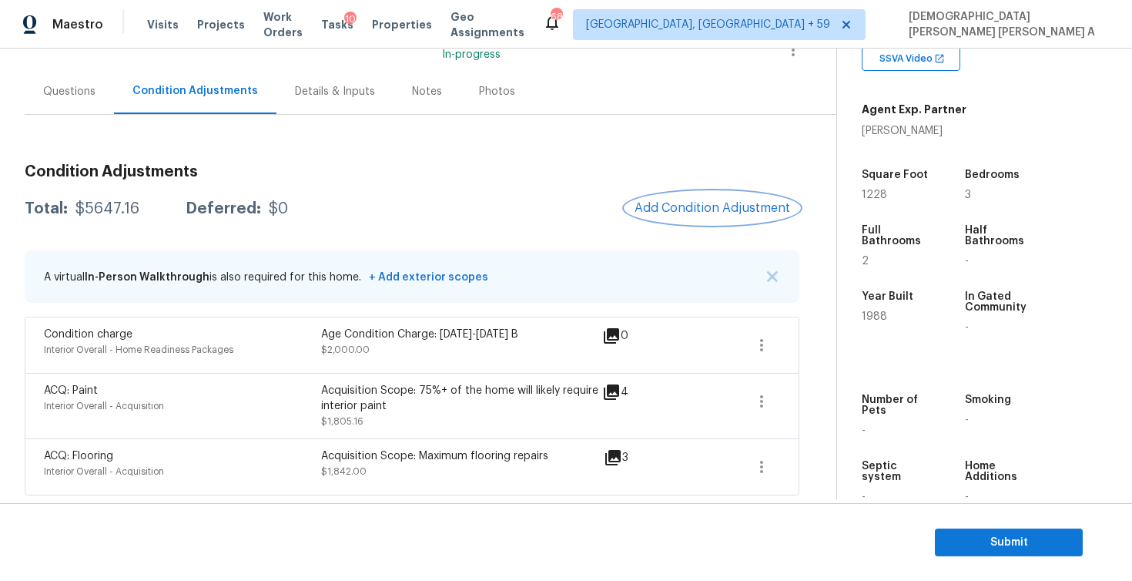
click at [716, 223] on button "Add Condition Adjustment" at bounding box center [712, 208] width 174 height 32
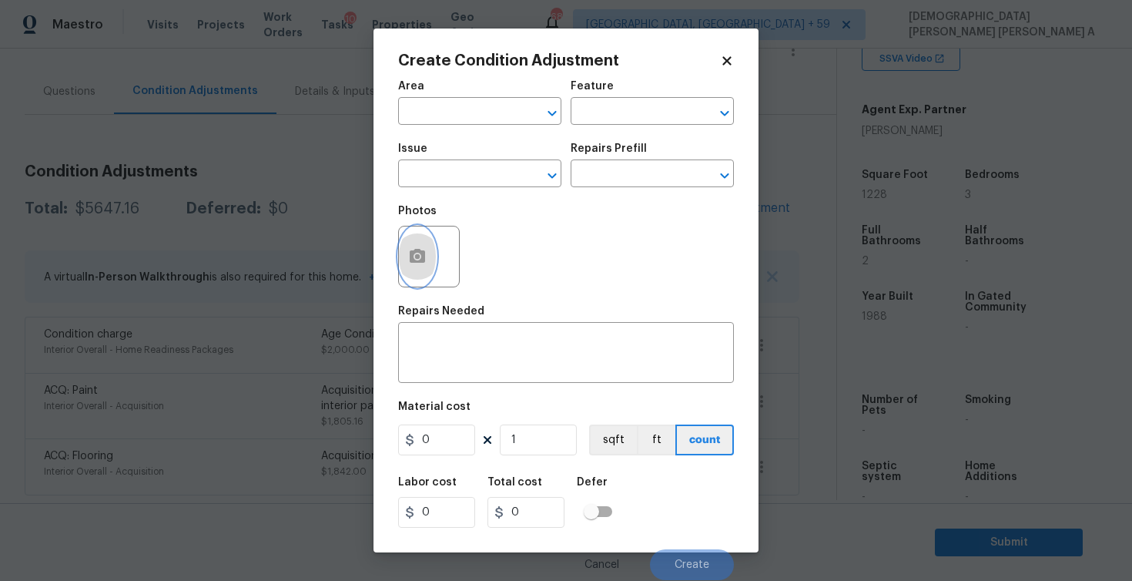
click at [430, 246] on button "button" at bounding box center [417, 256] width 37 height 60
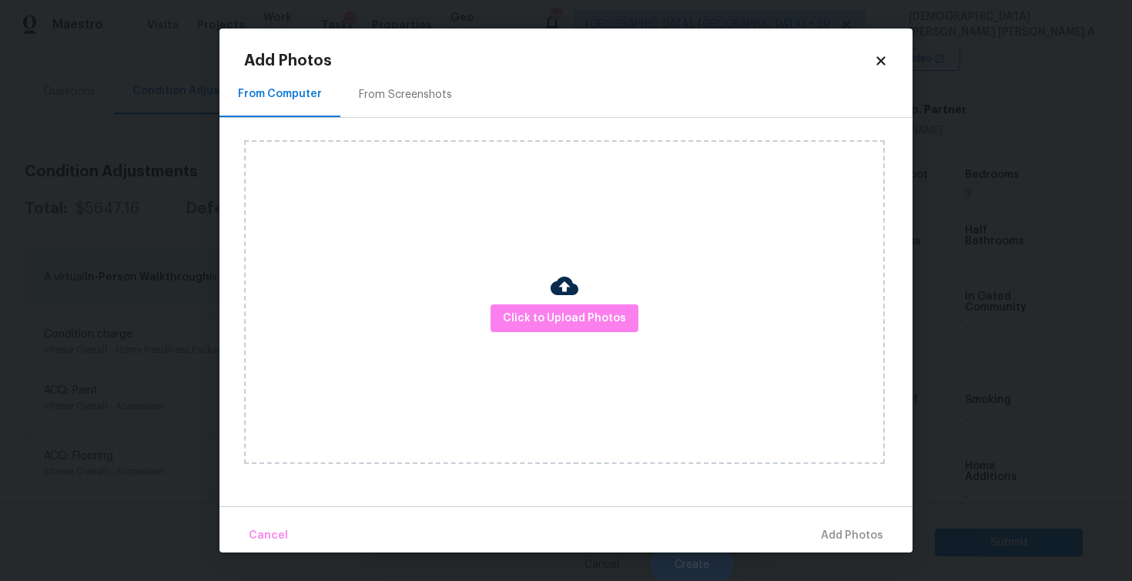
click at [882, 61] on icon at bounding box center [880, 60] width 8 height 8
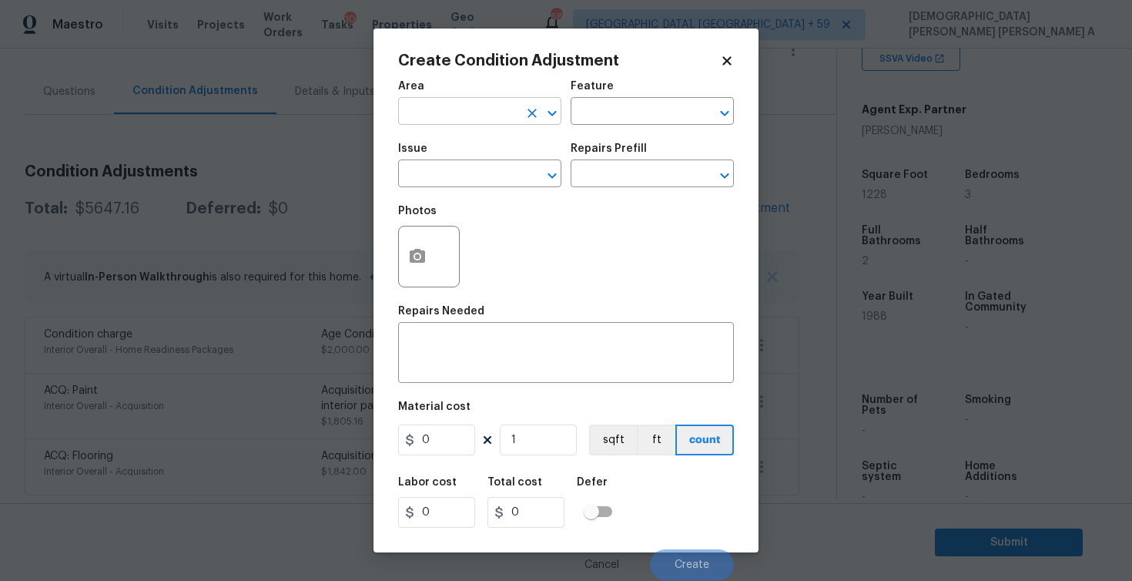
click at [514, 108] on input "text" at bounding box center [458, 113] width 120 height 24
click at [515, 136] on li "Exterior Overall" at bounding box center [479, 147] width 163 height 25
type input "Exterior Overall"
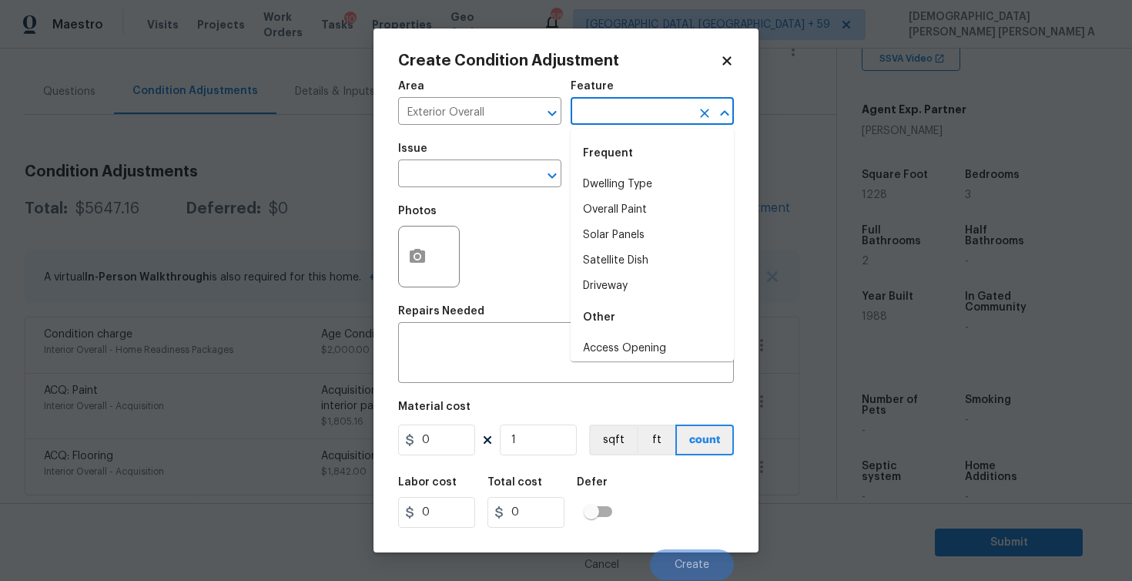
click at [625, 104] on input "text" at bounding box center [631, 113] width 120 height 24
click at [608, 189] on li "Landscaping" at bounding box center [652, 184] width 163 height 25
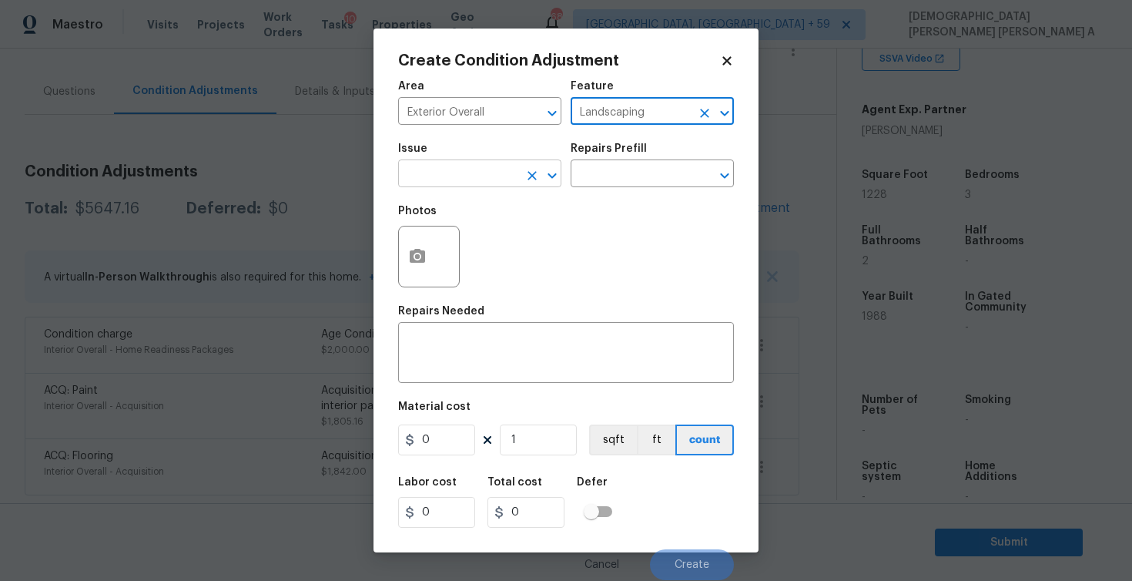
type input "Landscaping"
click at [462, 179] on input "text" at bounding box center [458, 175] width 120 height 24
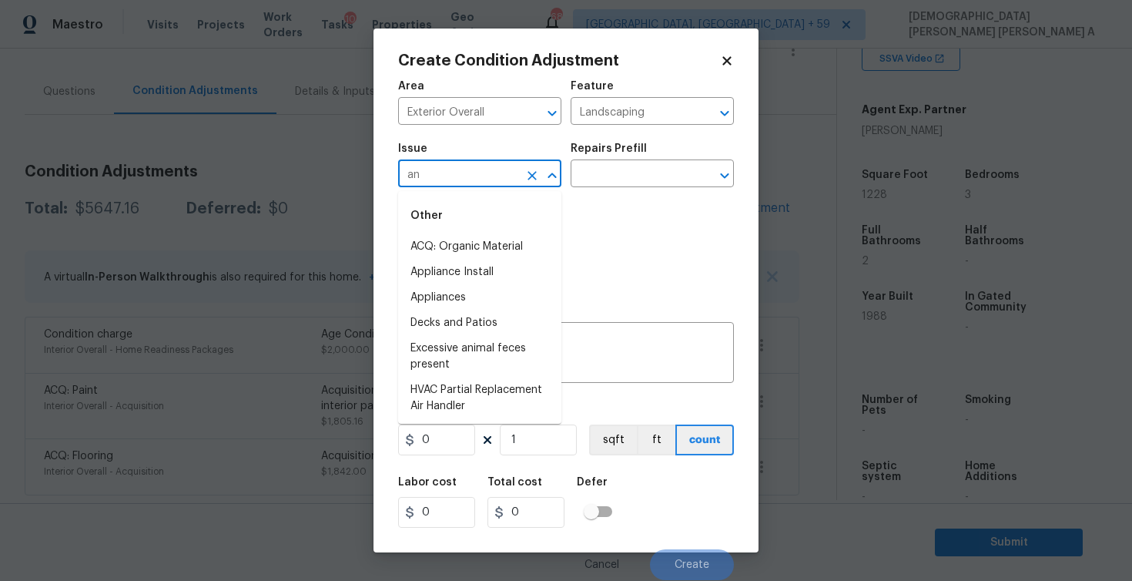
type input "a"
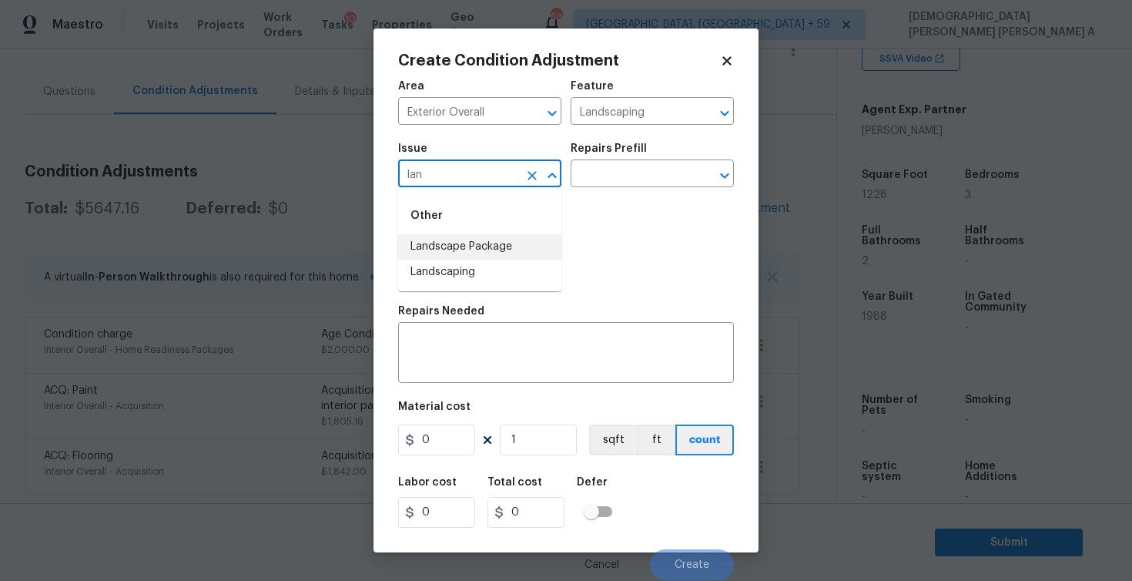
click at [467, 249] on li "Landscape Package" at bounding box center [479, 246] width 163 height 25
type input "Landscape Package"
click at [636, 179] on input "text" at bounding box center [631, 175] width 120 height 24
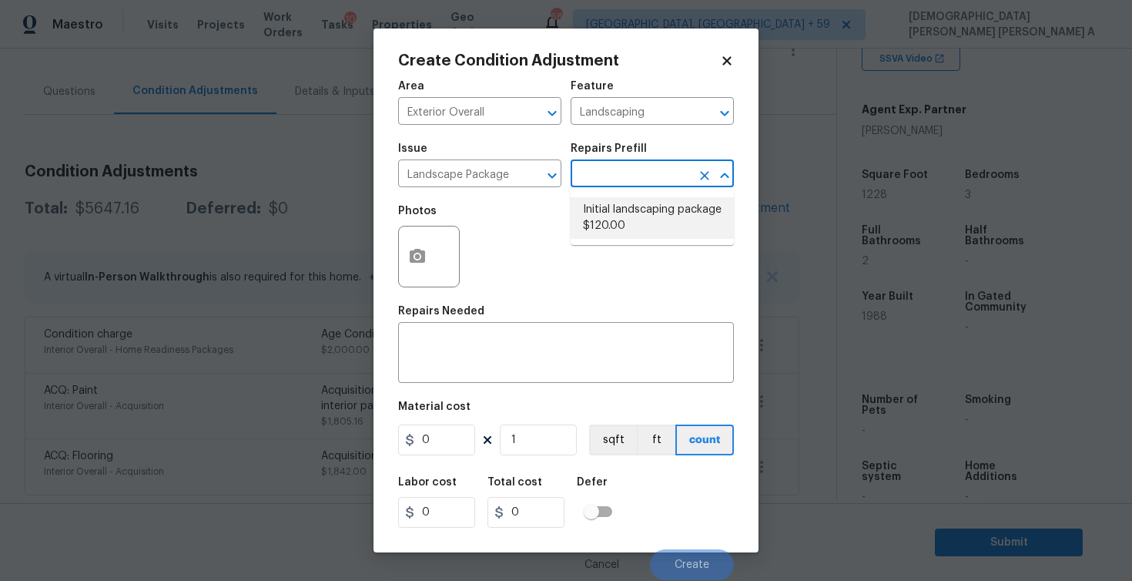
click at [620, 221] on li "Initial landscaping package $120.00" at bounding box center [652, 218] width 163 height 42
type input "Home Readiness Packages"
type textarea "Mowing of grass up to 6" in height. Mow, edge along driveways & sidewalks, trim…"
type input "120"
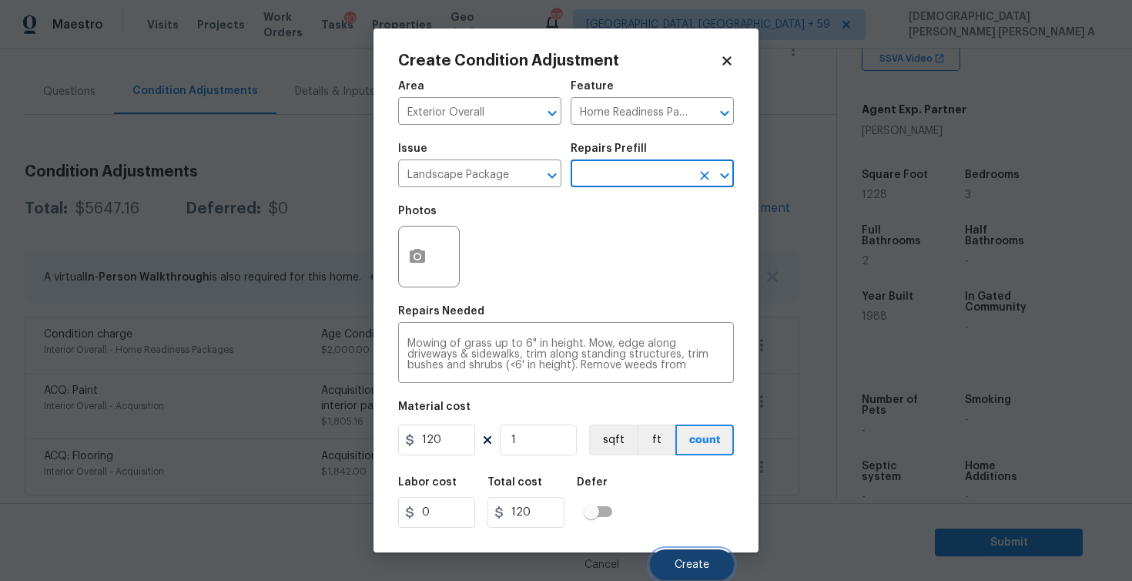
click at [672, 571] on button "Create" at bounding box center [692, 564] width 84 height 31
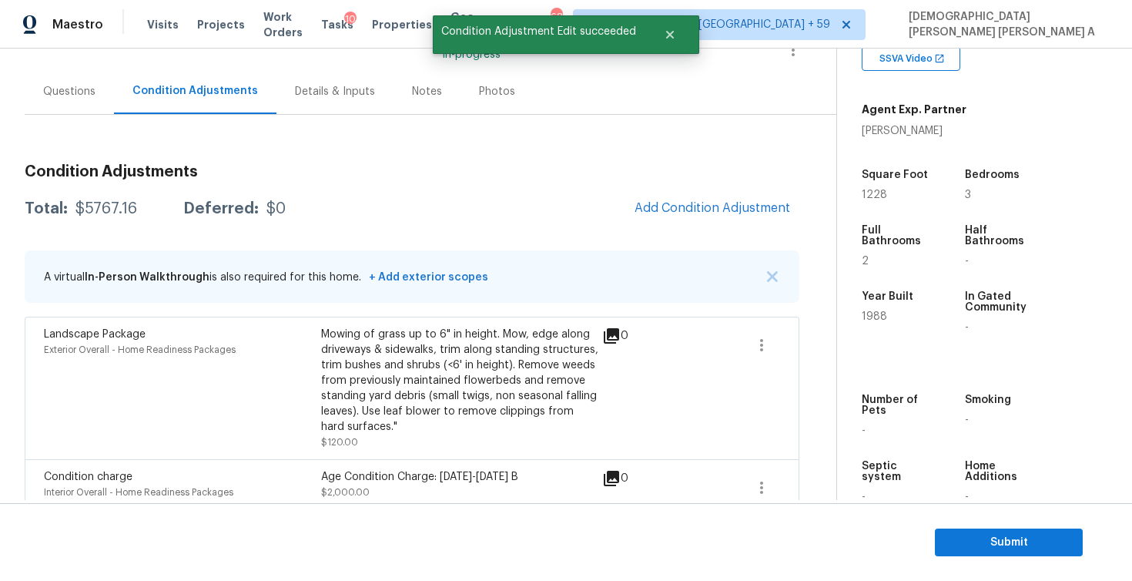
click at [706, 231] on div "Condition Adjustments Total: $5767.16 Deferred: $0 Add Condition Adjustment A v…" at bounding box center [412, 395] width 775 height 486
click at [700, 182] on div "Condition Adjustments Total: $5767.16 Deferred: $0 Add Condition Adjustment A v…" at bounding box center [412, 395] width 775 height 486
click at [699, 188] on div "Condition Adjustments Total: $5767.16 Deferred: $0 Add Condition Adjustment A v…" at bounding box center [412, 395] width 775 height 486
click at [684, 207] on span "Add Condition Adjustment" at bounding box center [713, 208] width 156 height 14
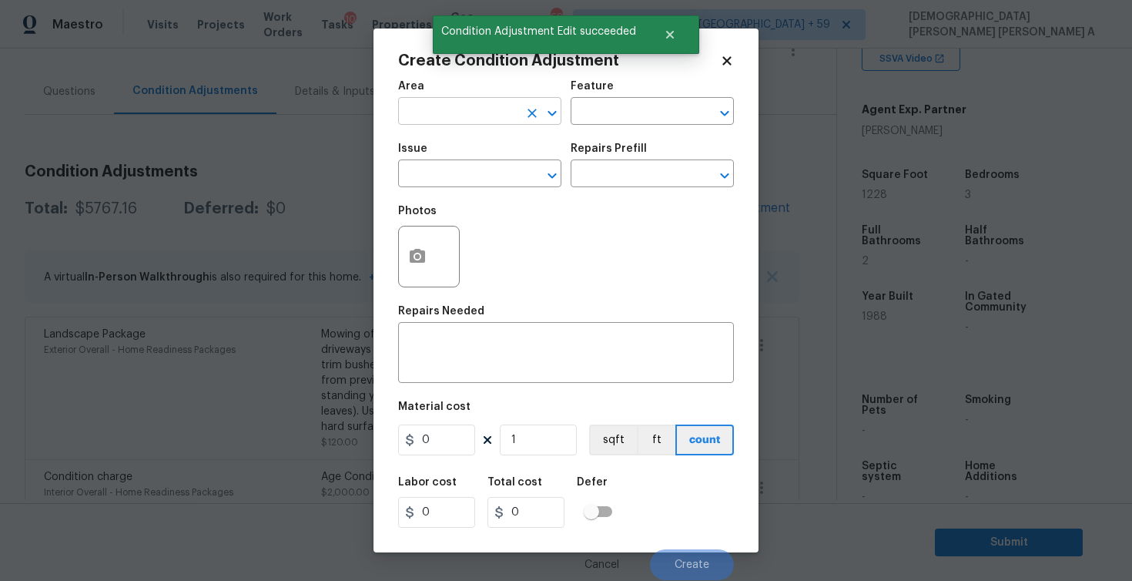
click at [471, 119] on input "text" at bounding box center [458, 113] width 120 height 24
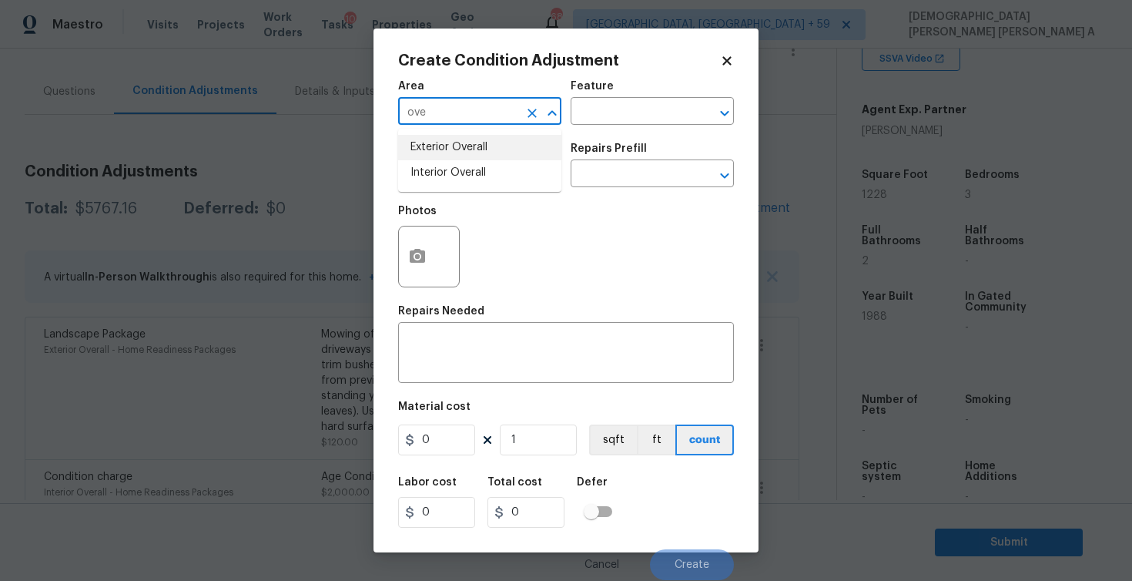
click at [457, 142] on li "Exterior Overall" at bounding box center [479, 147] width 163 height 25
type input "Exterior Overall"
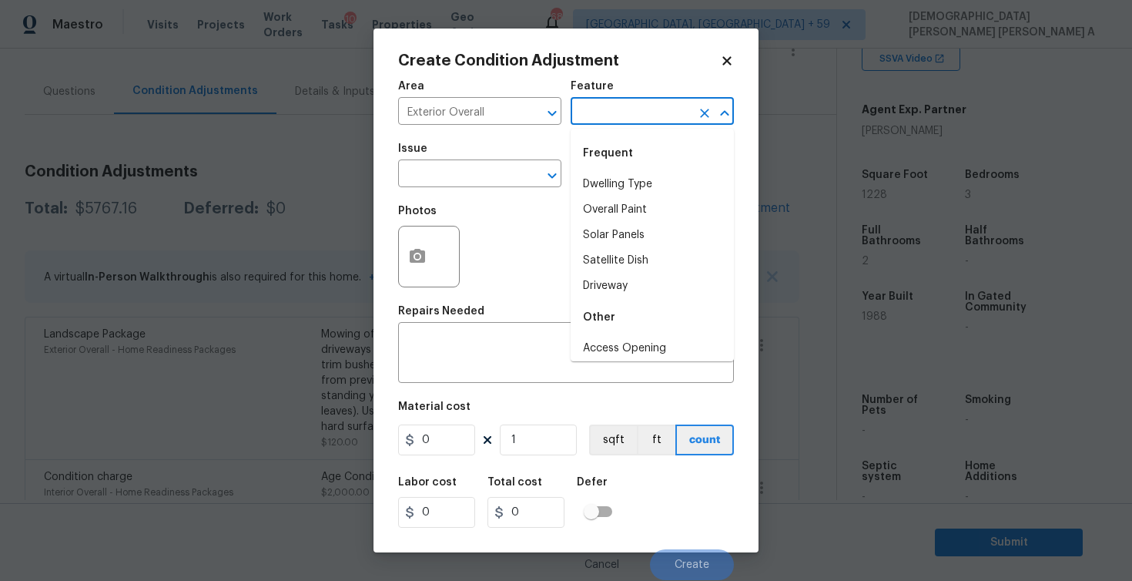
click at [587, 105] on input "text" at bounding box center [631, 113] width 120 height 24
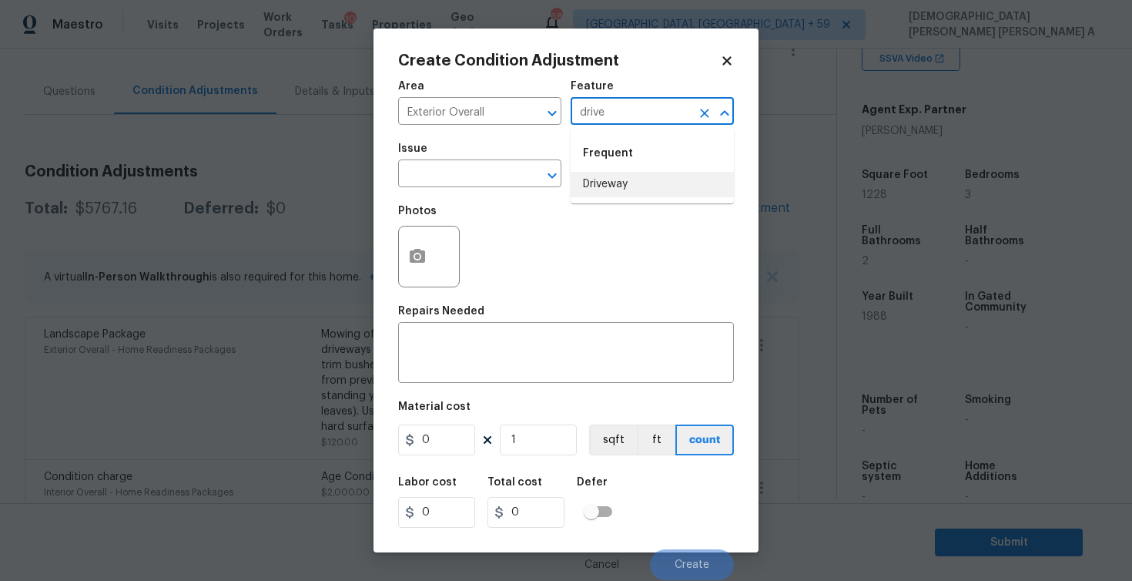
click at [595, 181] on li "Driveway" at bounding box center [652, 184] width 163 height 25
type input "Driveway"
click at [479, 183] on input "text" at bounding box center [458, 175] width 120 height 24
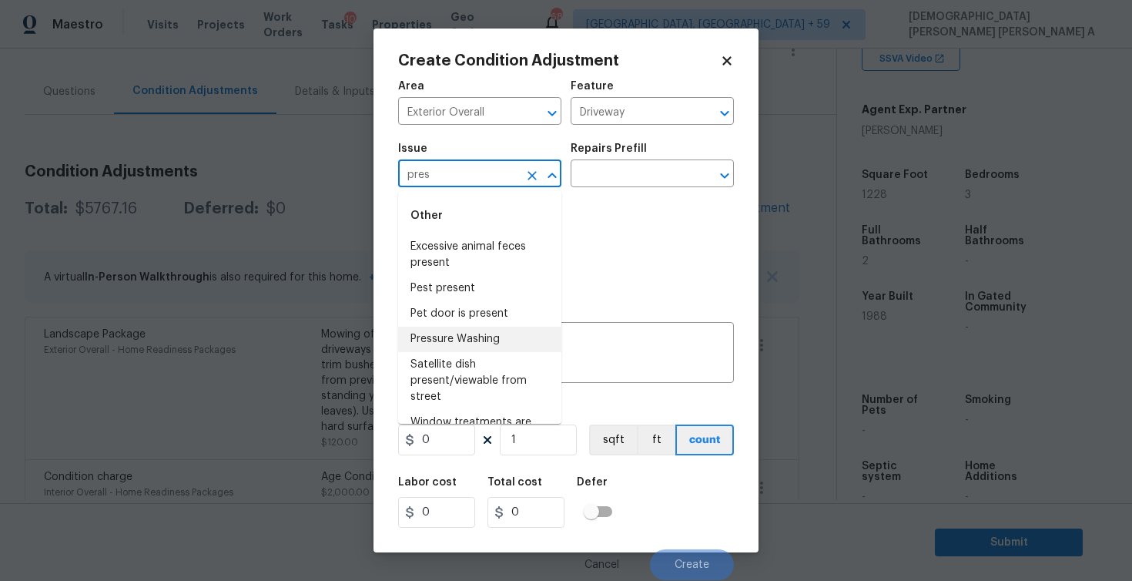
click at [490, 343] on li "Pressure Washing" at bounding box center [479, 339] width 163 height 25
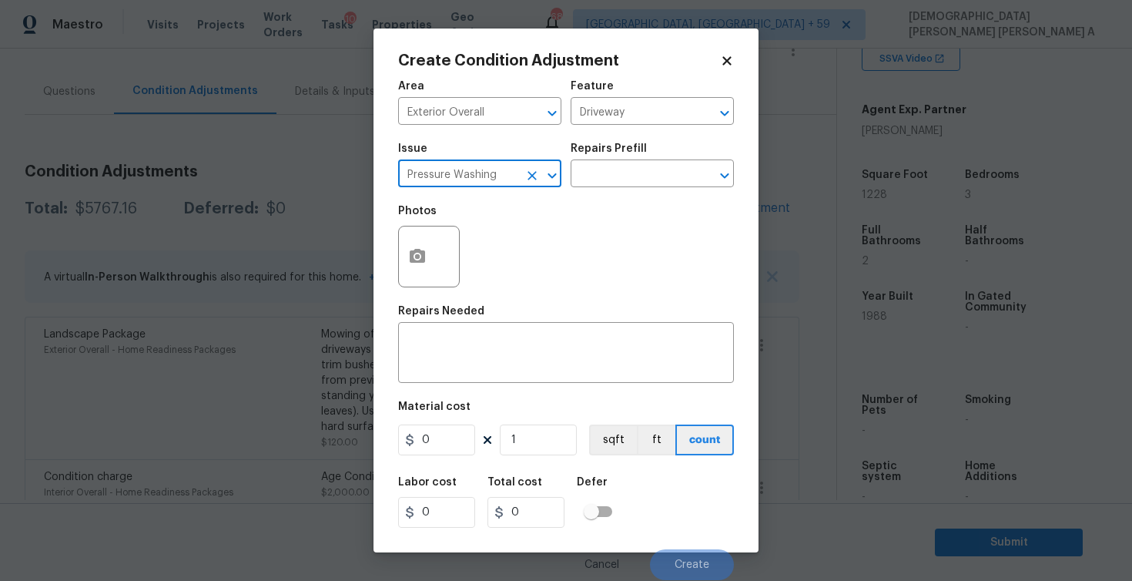
type input "Pressure Washing"
click at [638, 189] on div "Issue Pressure Washing ​ Repairs Prefill ​" at bounding box center [566, 165] width 336 height 62
click at [628, 157] on div "Repairs Prefill" at bounding box center [652, 153] width 163 height 20
click at [619, 175] on input "text" at bounding box center [631, 175] width 120 height 24
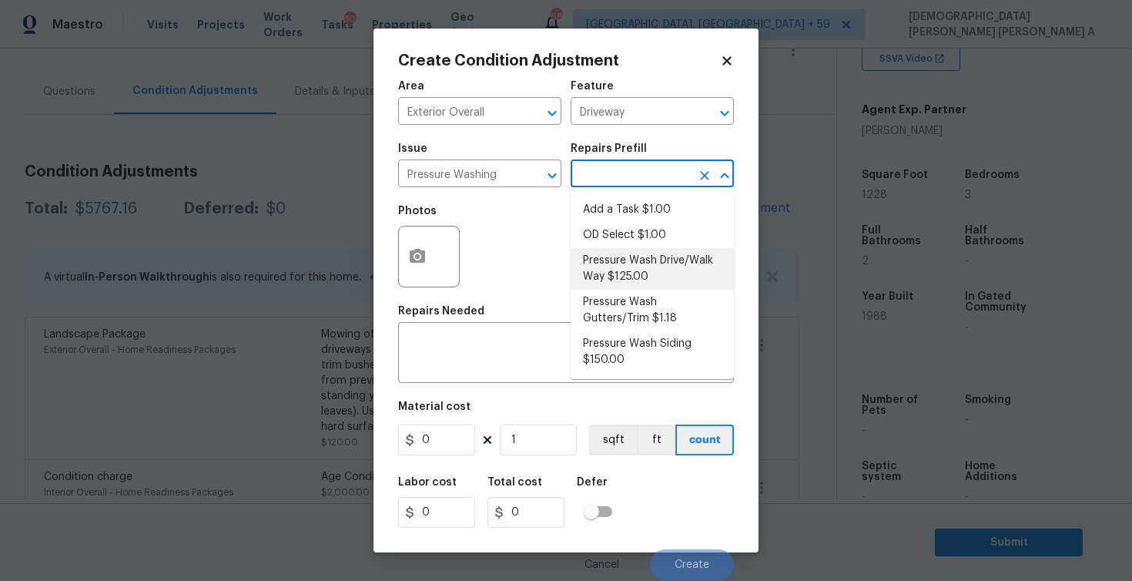
click at [612, 280] on li "Pressure Wash Drive/Walk Way $125.00" at bounding box center [652, 269] width 163 height 42
type input "Siding"
type textarea "Pressure wash the driveways/walkways as directed by the PM. Ensure that all deb…"
type input "125"
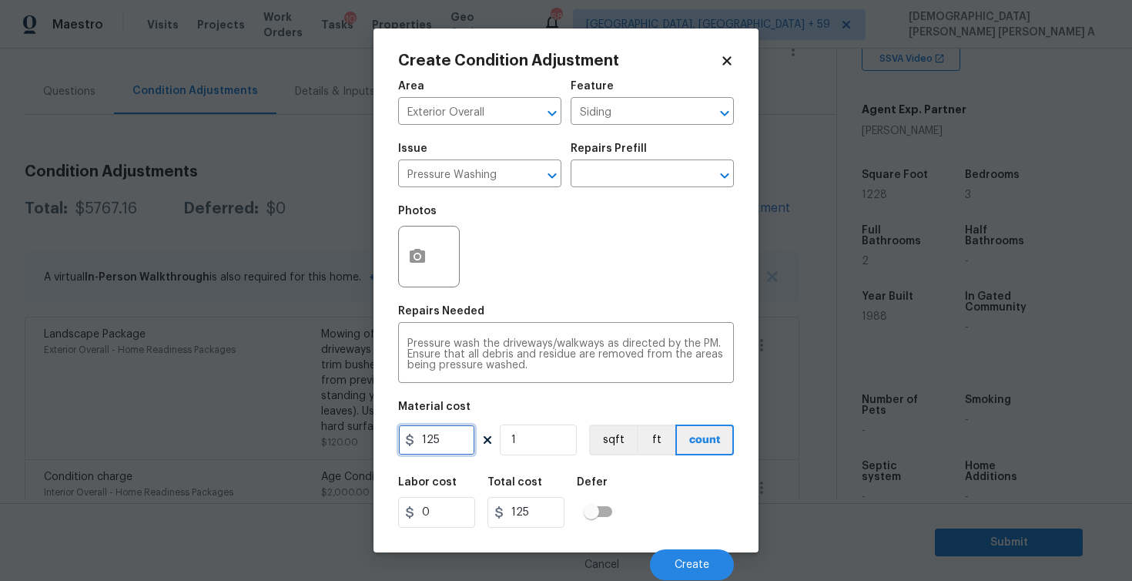
click at [443, 447] on input "125" at bounding box center [436, 439] width 77 height 31
type input "200"
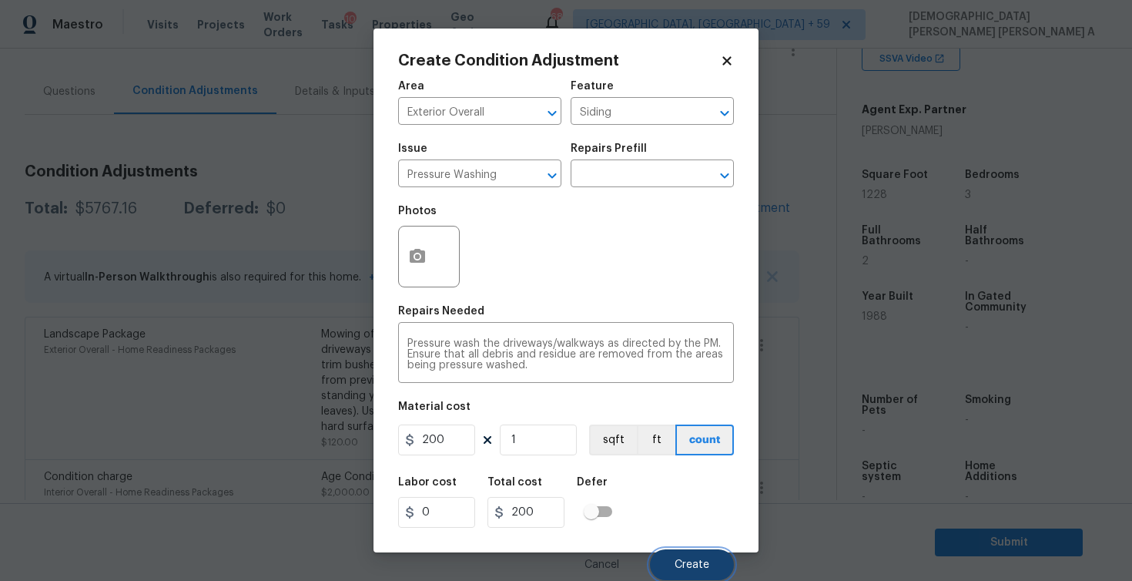
click at [680, 555] on button "Create" at bounding box center [692, 564] width 84 height 31
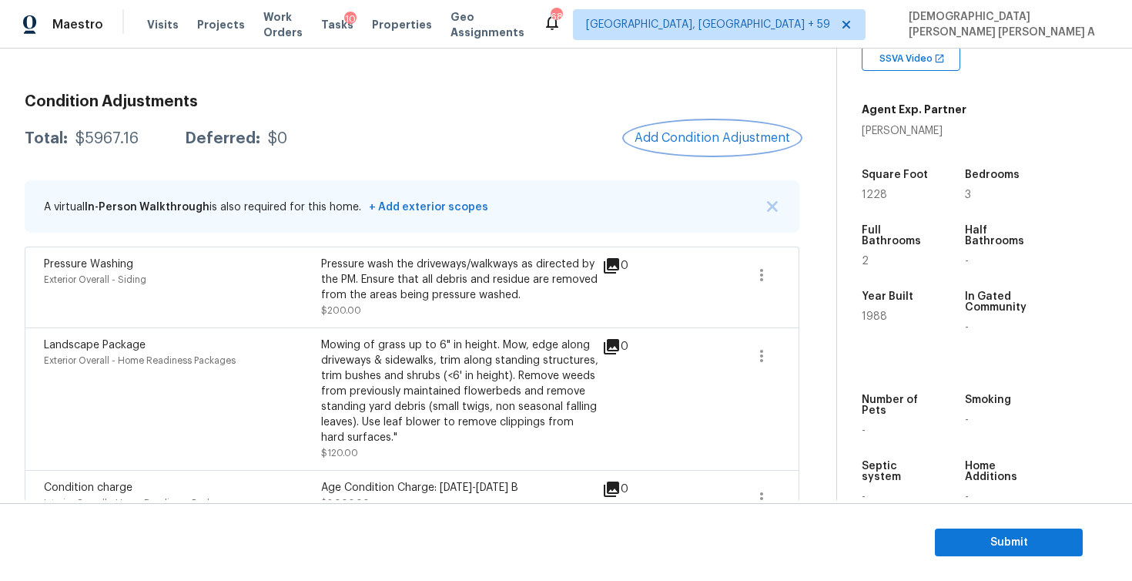
scroll to position [119, 0]
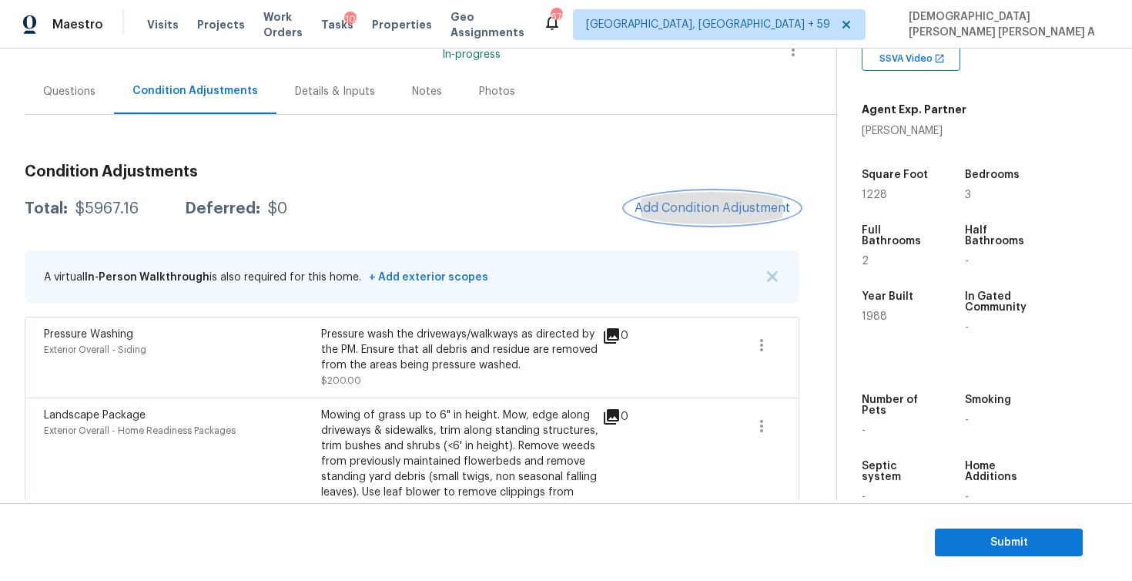
click at [722, 215] on button "Add Condition Adjustment" at bounding box center [712, 208] width 174 height 32
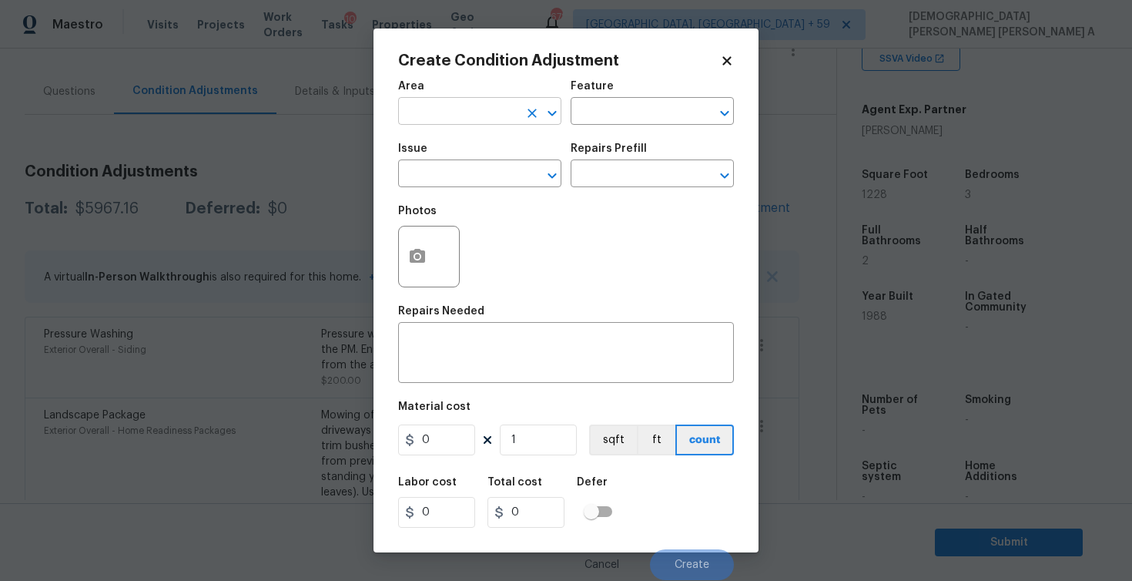
click at [428, 114] on input "text" at bounding box center [458, 113] width 120 height 24
type input "ove"
click at [525, 144] on li "Exterior Overall" at bounding box center [479, 147] width 163 height 25
type input "Exterior Overall"
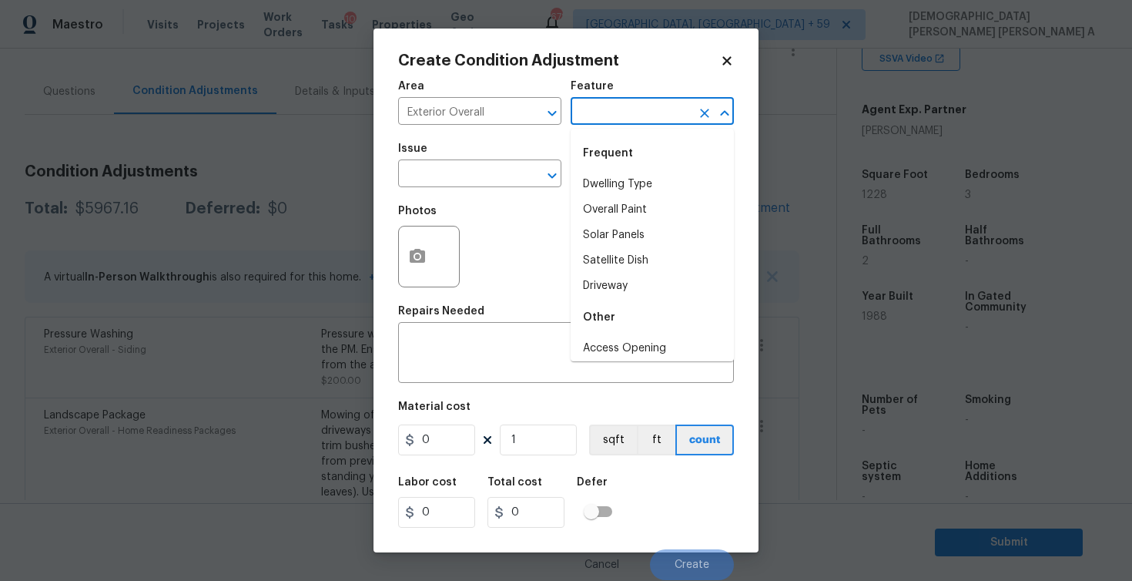
click at [620, 103] on input "text" at bounding box center [631, 113] width 120 height 24
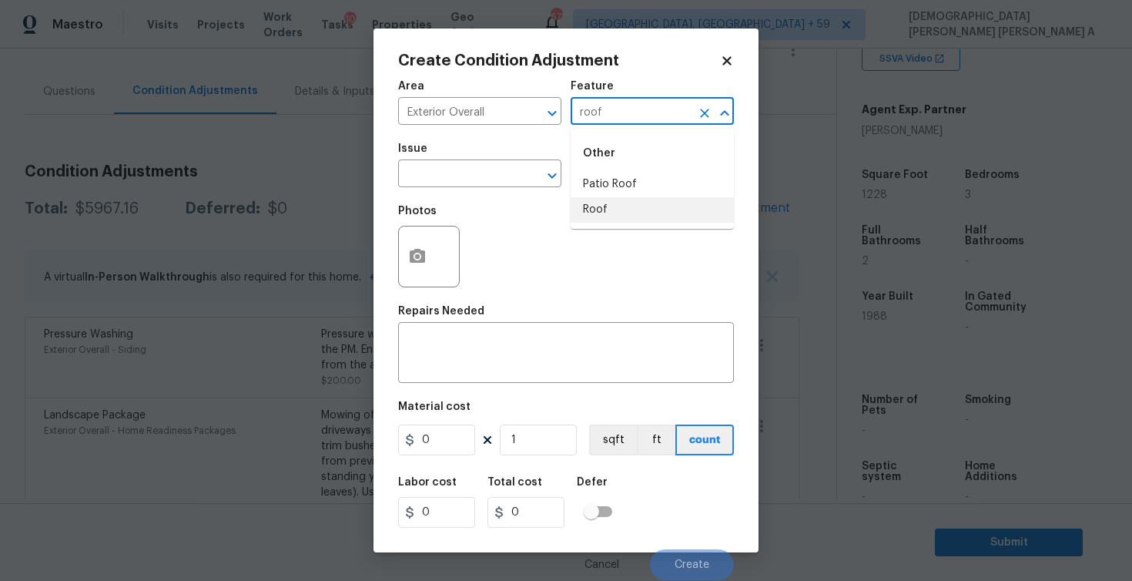
click at [608, 207] on li "Roof" at bounding box center [652, 209] width 163 height 25
type input "Roof"
click at [490, 167] on input "text" at bounding box center [458, 175] width 120 height 24
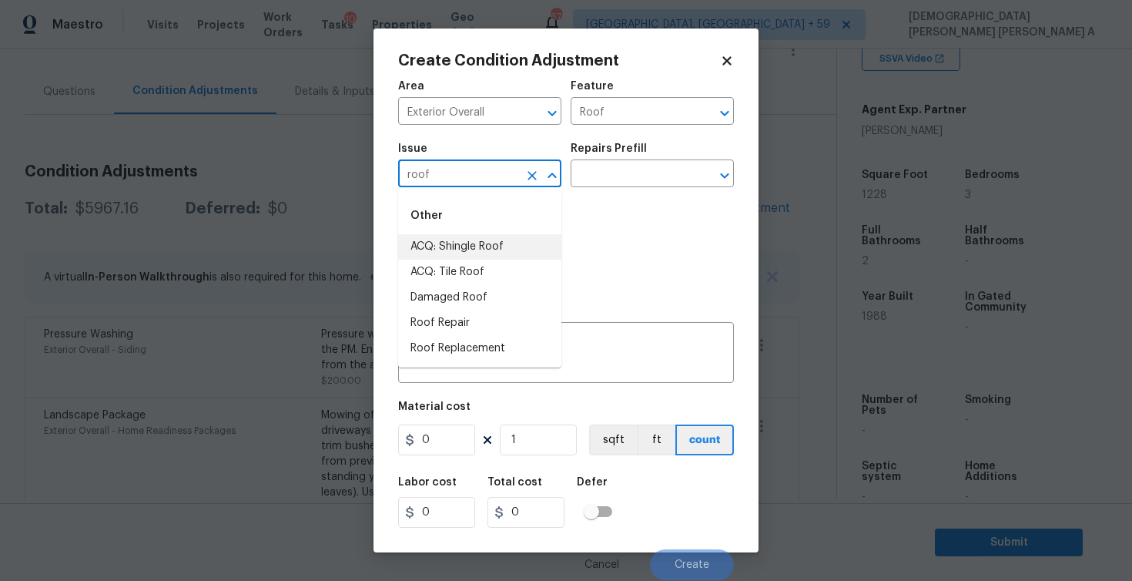
click at [496, 244] on li "ACQ: Shingle Roof" at bounding box center [479, 246] width 163 height 25
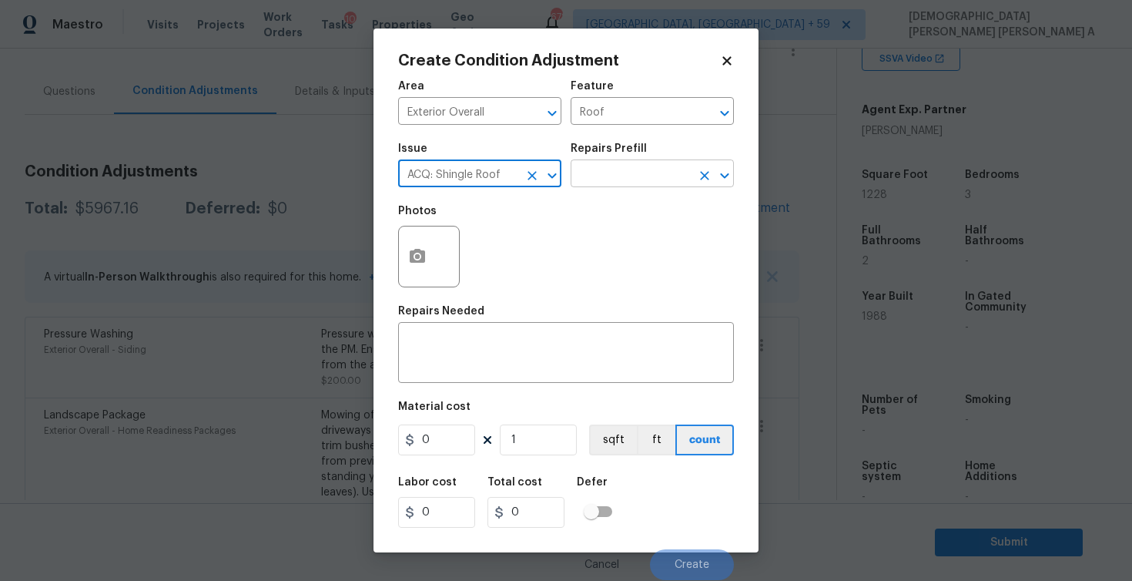
type input "ACQ: Shingle Roof"
click at [610, 176] on input "text" at bounding box center [631, 175] width 120 height 24
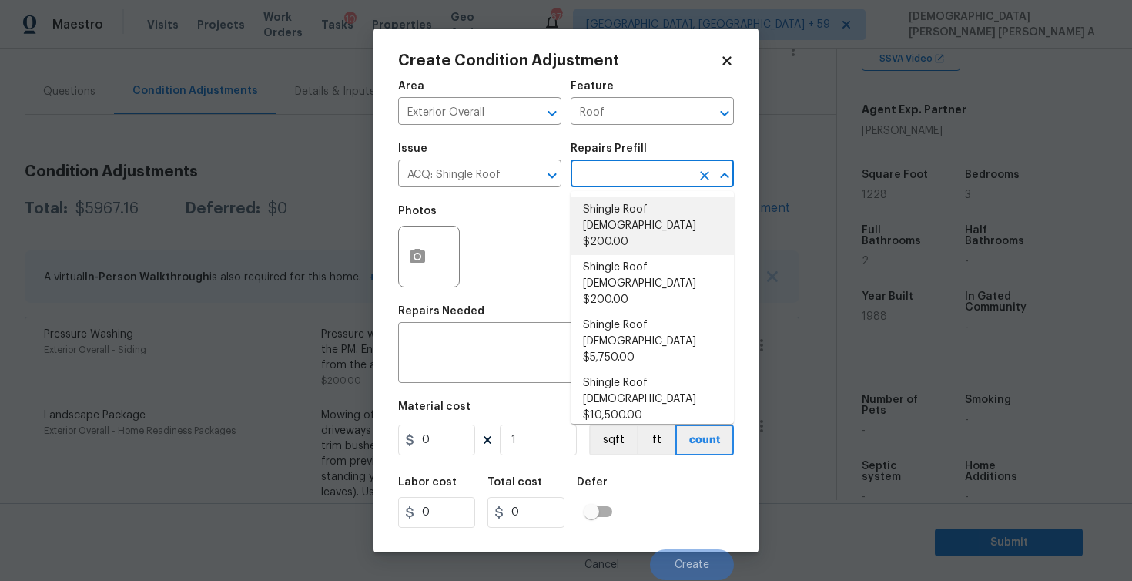
click at [609, 203] on li "Shingle Roof [DEMOGRAPHIC_DATA] $200.00" at bounding box center [652, 226] width 163 height 58
type input "Acquisition"
type textarea "Acquisition Scope: Shingle Roof 0-10 years in age maintenance."
type input "200"
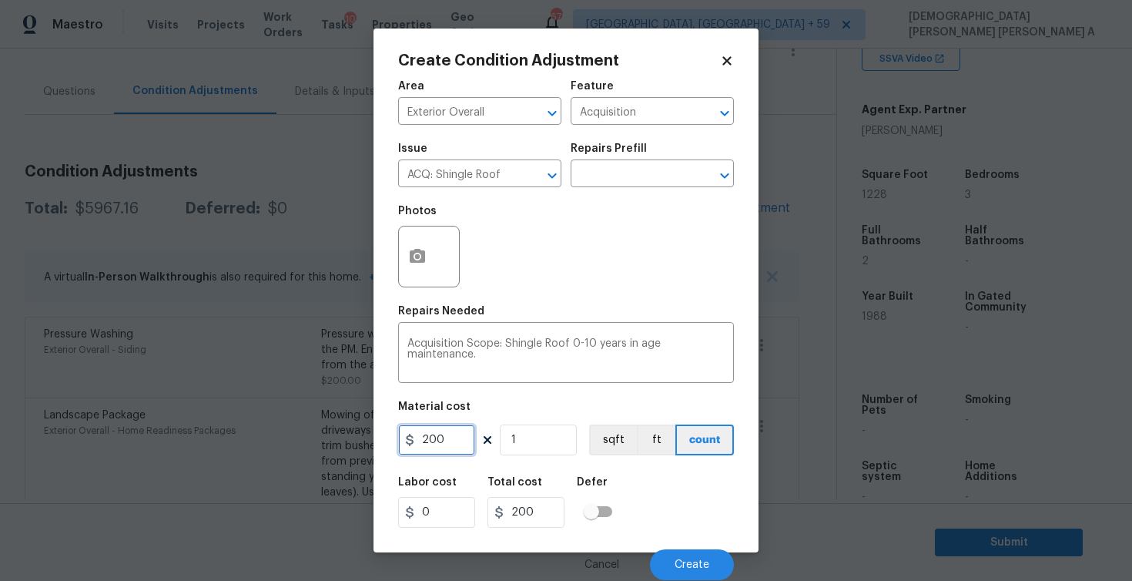
click at [444, 437] on input "200" at bounding box center [436, 439] width 77 height 31
type input "750"
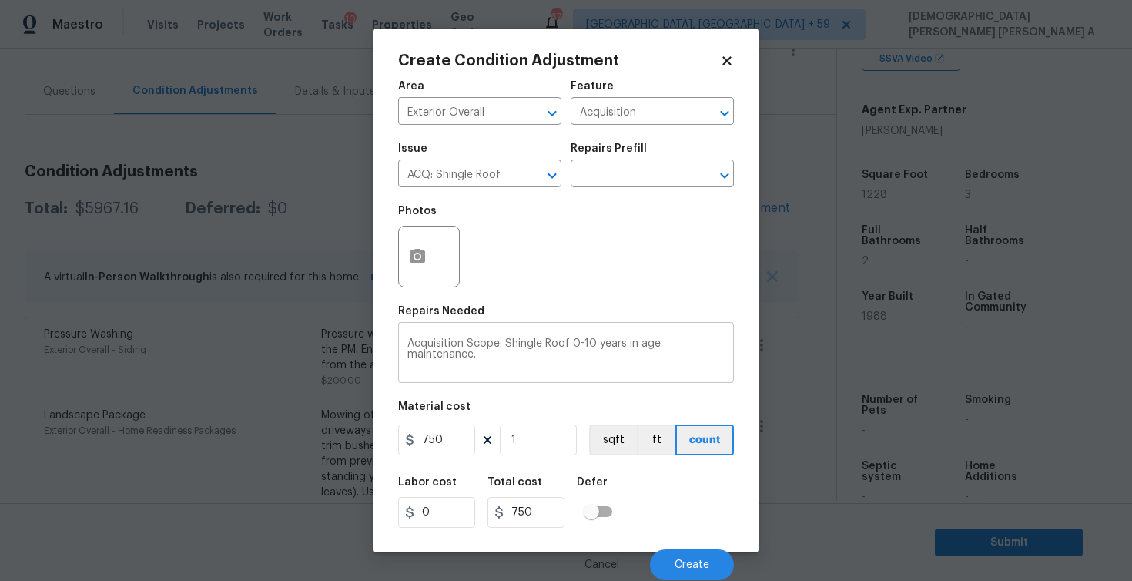
click at [623, 383] on div "Acquisition Scope: Shingle Roof 0-10 years in age maintenance. x ​" at bounding box center [566, 354] width 336 height 57
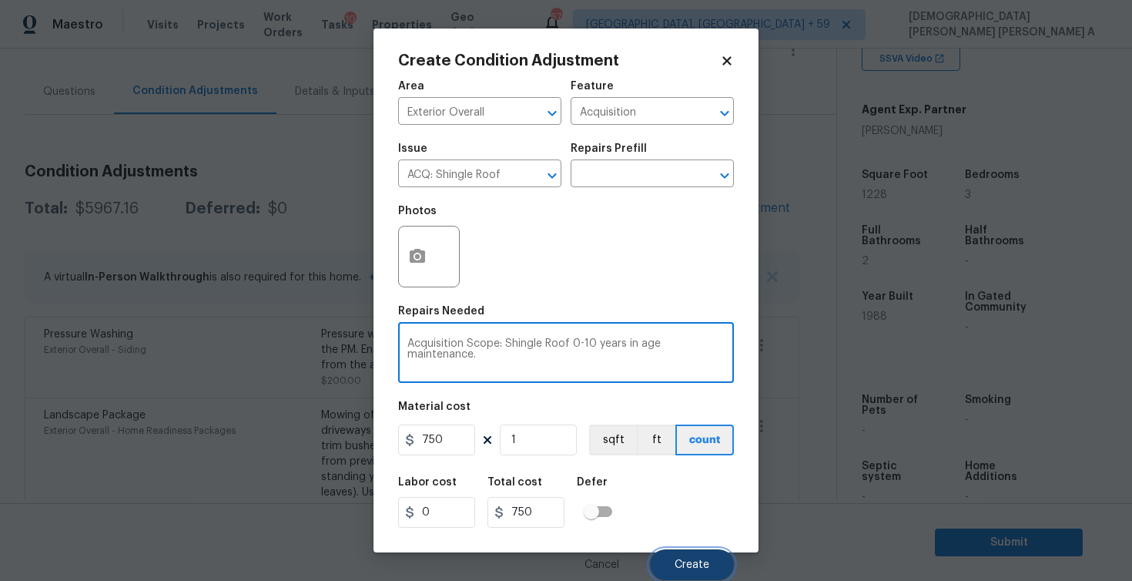
click at [682, 573] on button "Create" at bounding box center [692, 564] width 84 height 31
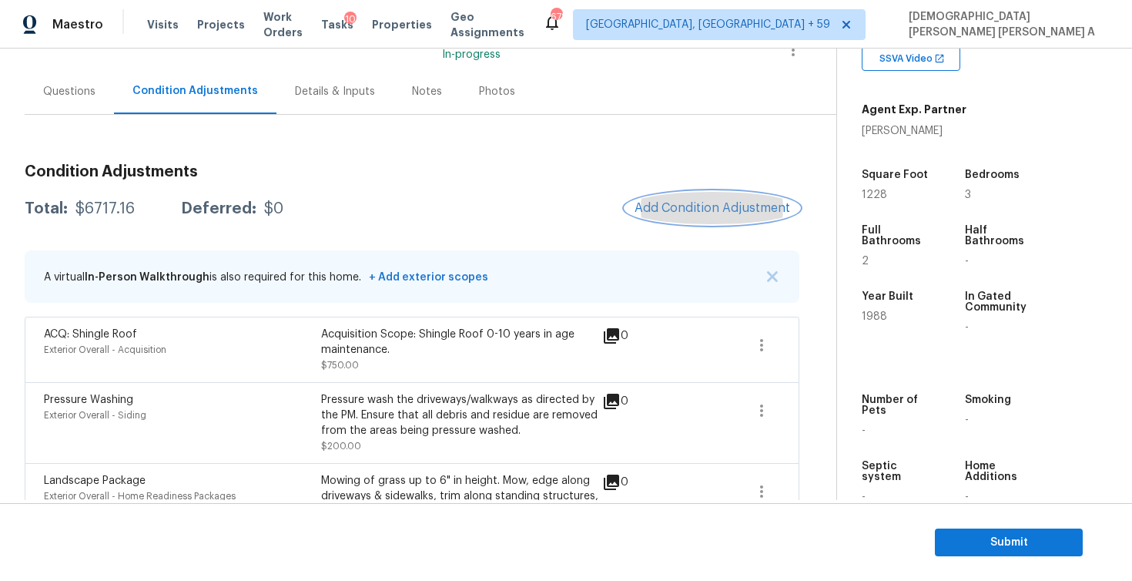
click at [697, 207] on span "Add Condition Adjustment" at bounding box center [713, 208] width 156 height 14
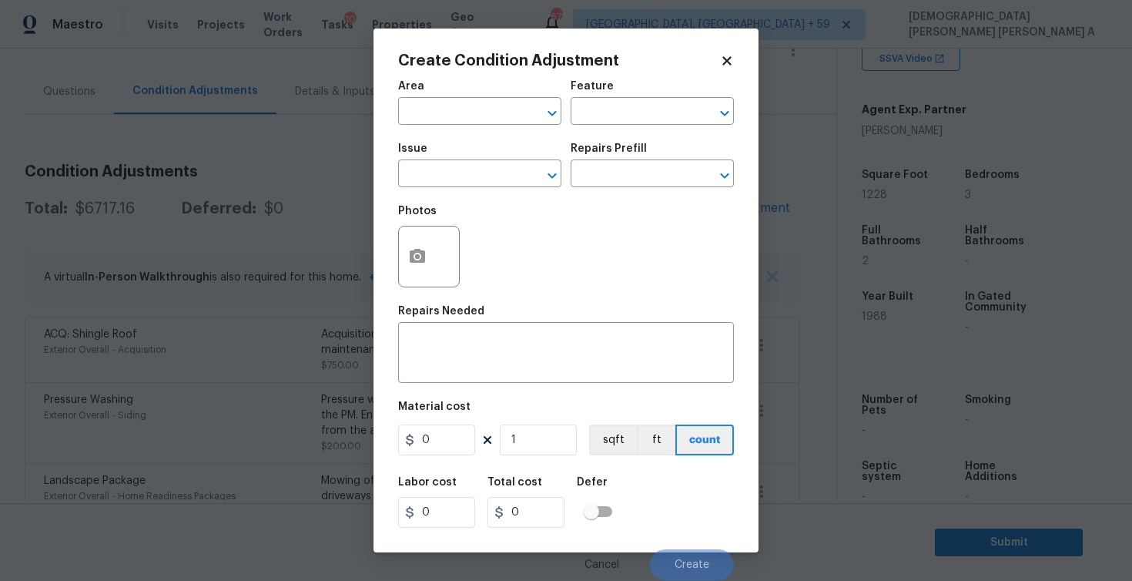
click at [484, 128] on span "Area ​" at bounding box center [479, 103] width 163 height 62
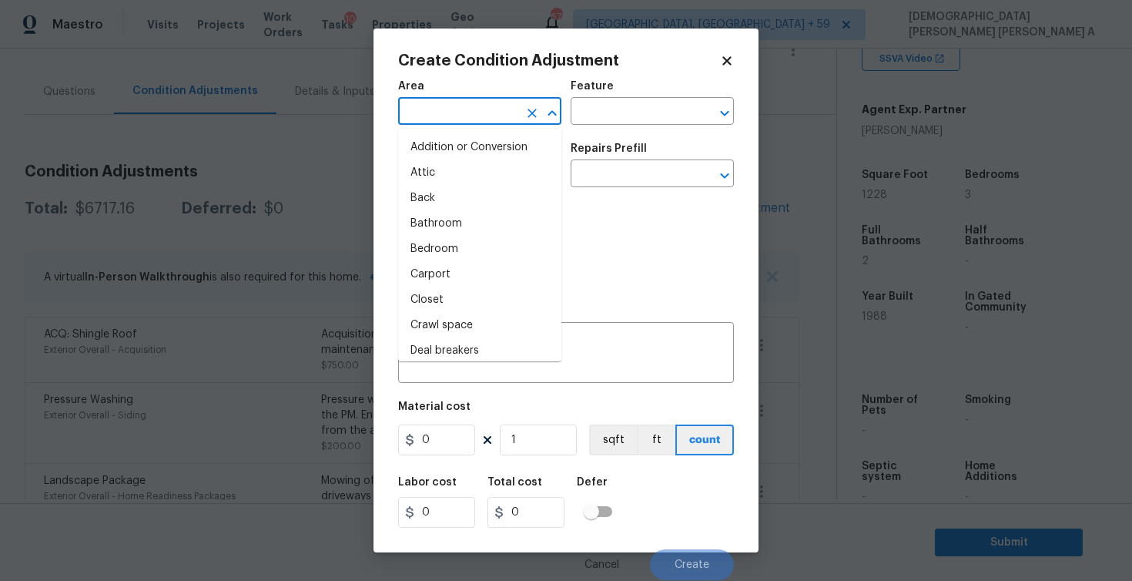
click at [483, 115] on input "text" at bounding box center [458, 113] width 120 height 24
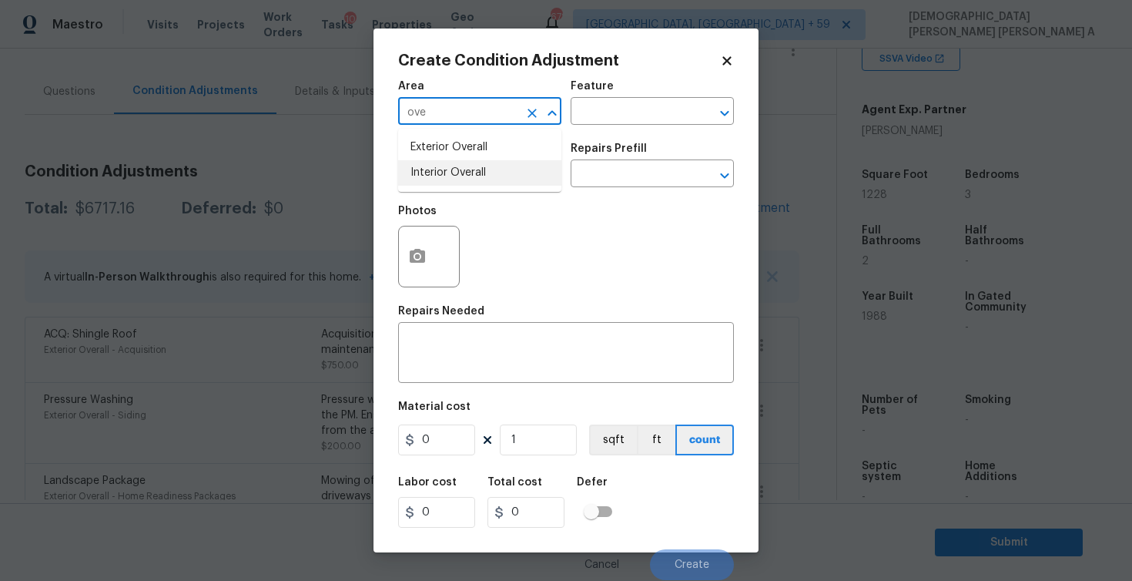
click at [491, 171] on li "Interior Overall" at bounding box center [479, 172] width 163 height 25
type input "Interior Overall"
click at [531, 114] on icon "Clear" at bounding box center [532, 113] width 9 height 9
click at [524, 150] on li "Exterior Overall" at bounding box center [479, 147] width 163 height 25
type input "Exterior Overall"
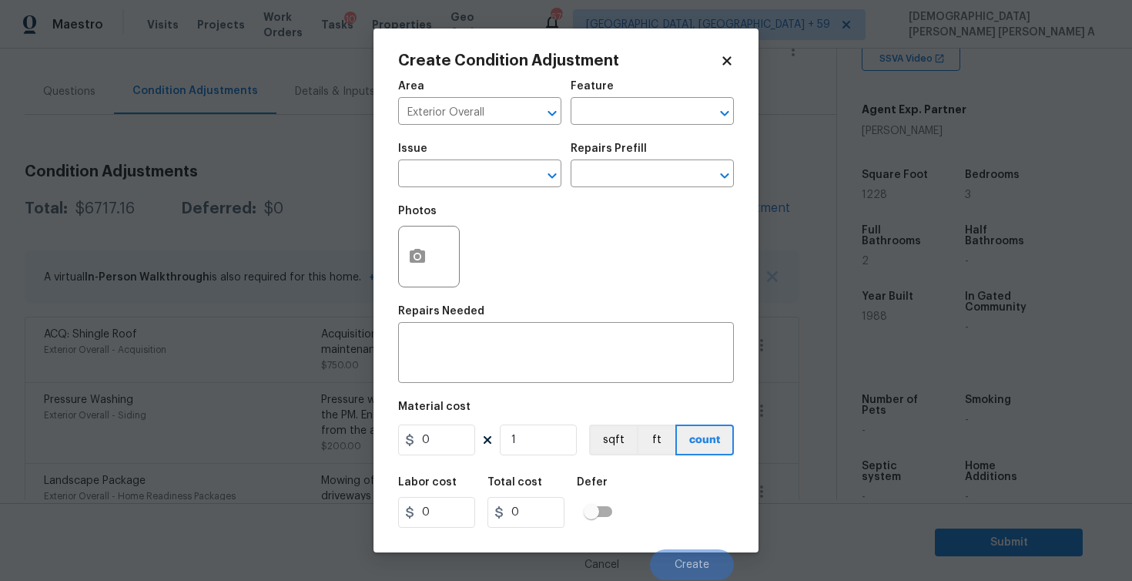
click at [636, 98] on div "Feature" at bounding box center [652, 91] width 163 height 20
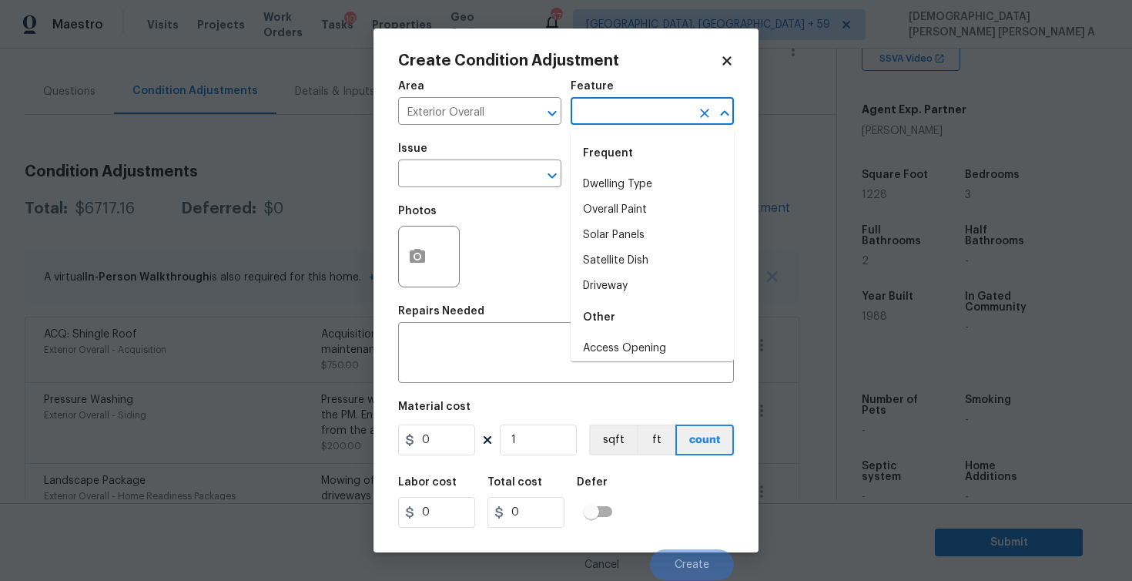
click at [629, 119] on input "text" at bounding box center [631, 113] width 120 height 24
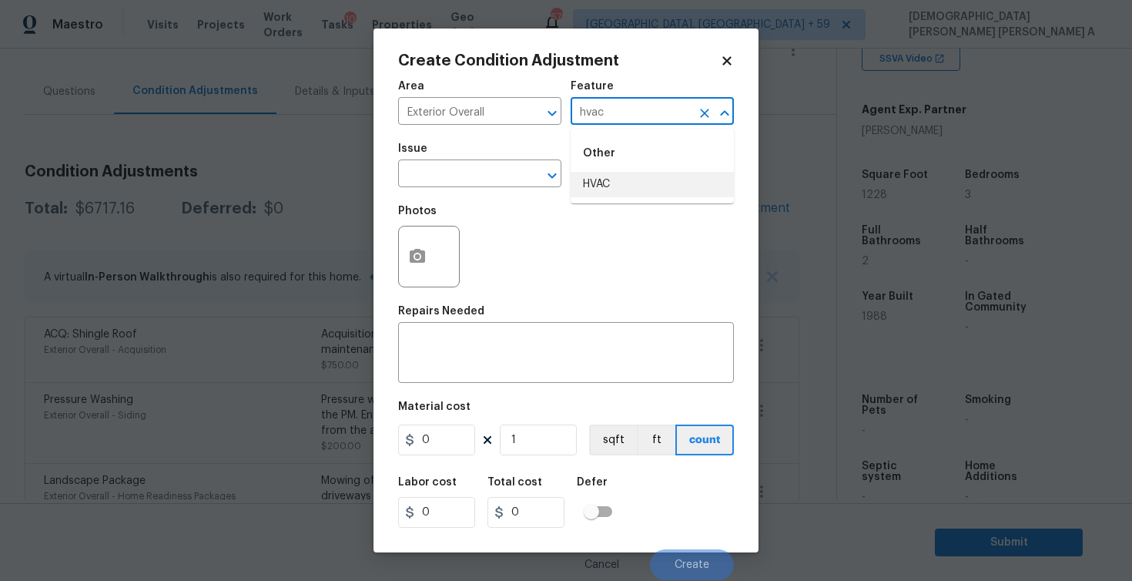
click at [631, 178] on li "HVAC" at bounding box center [652, 184] width 163 height 25
type input "HVAC"
click at [424, 178] on input "text" at bounding box center [458, 175] width 120 height 24
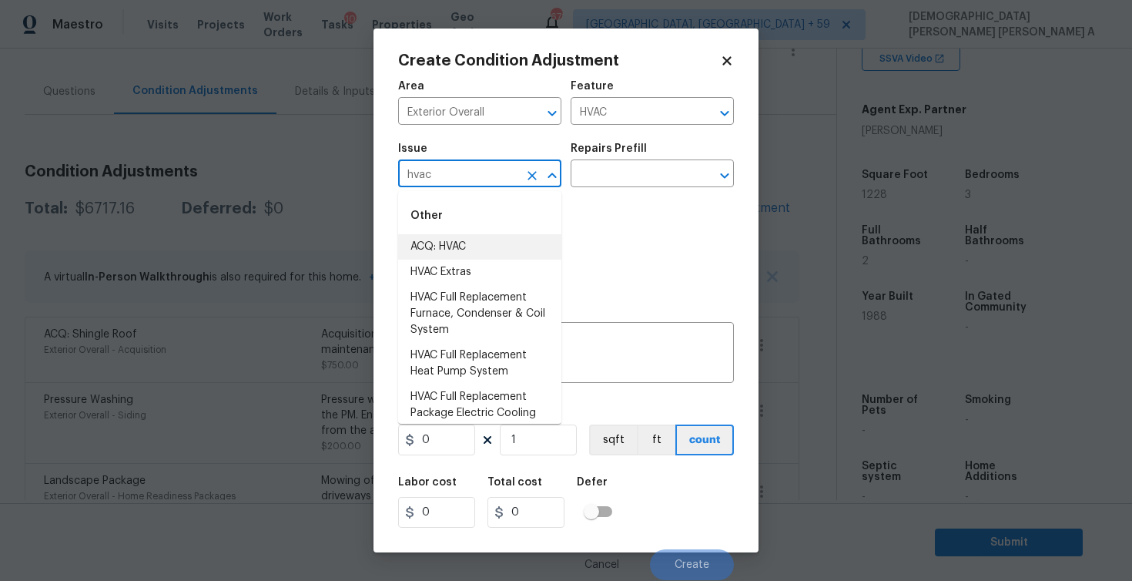
click at [462, 242] on li "ACQ: HVAC" at bounding box center [479, 246] width 163 height 25
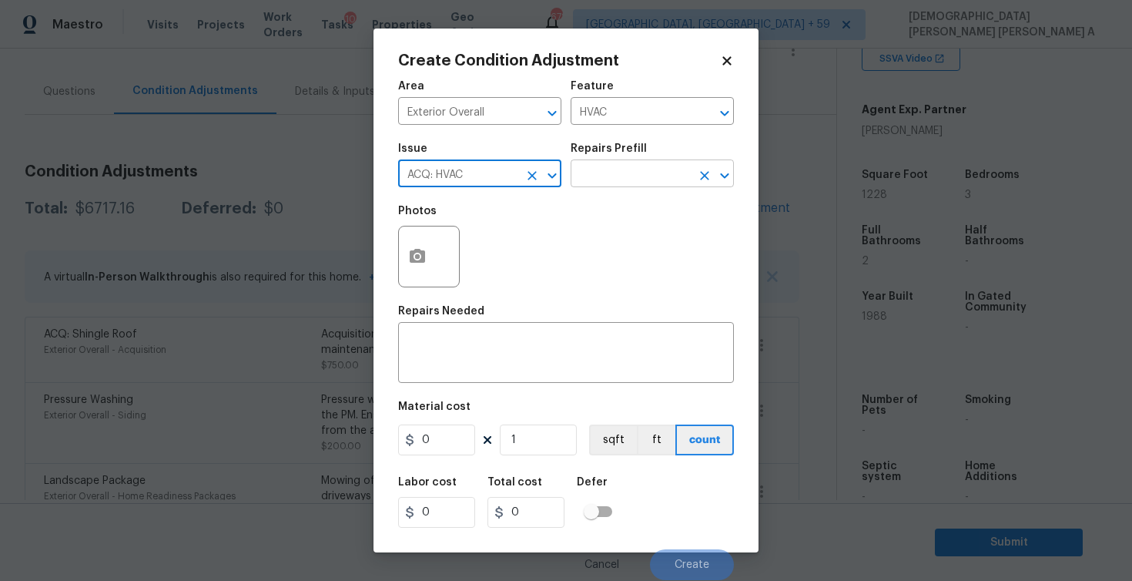
type input "ACQ: HVAC"
click at [654, 177] on input "text" at bounding box center [631, 175] width 120 height 24
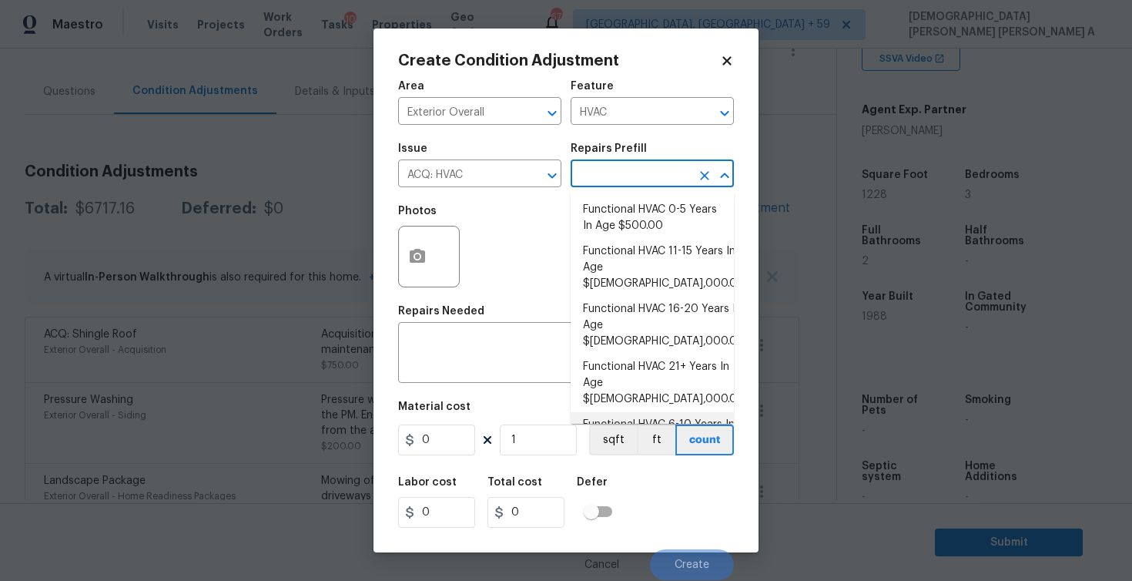
click at [668, 412] on li "Functional HVAC 6-10 Years In Age $[DEMOGRAPHIC_DATA],000.00" at bounding box center [652, 441] width 163 height 58
type input "Acquisition"
type textarea "Acquisition Scope: Functional HVAC 6-10 years"
type input "1000"
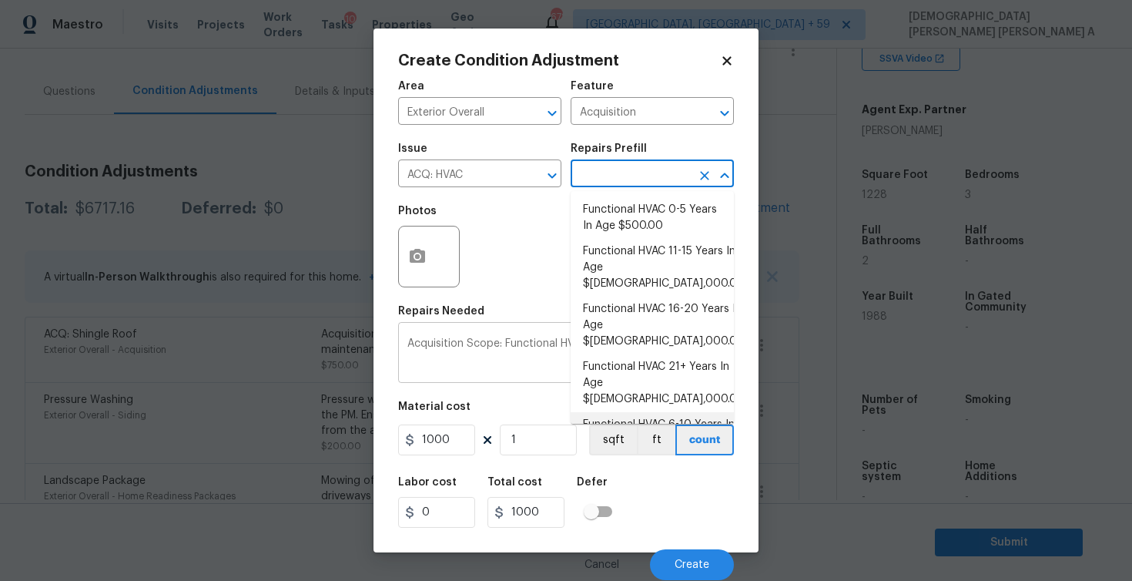
click at [504, 360] on textarea "Acquisition Scope: Functional HVAC 6-10 years" at bounding box center [565, 354] width 317 height 32
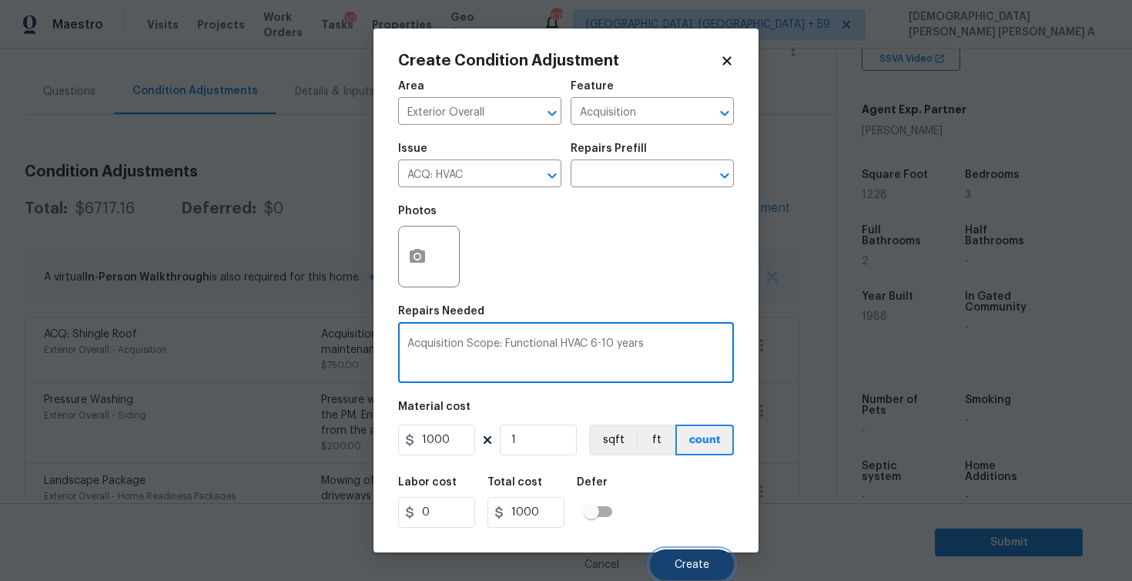
click at [710, 568] on button "Create" at bounding box center [692, 564] width 84 height 31
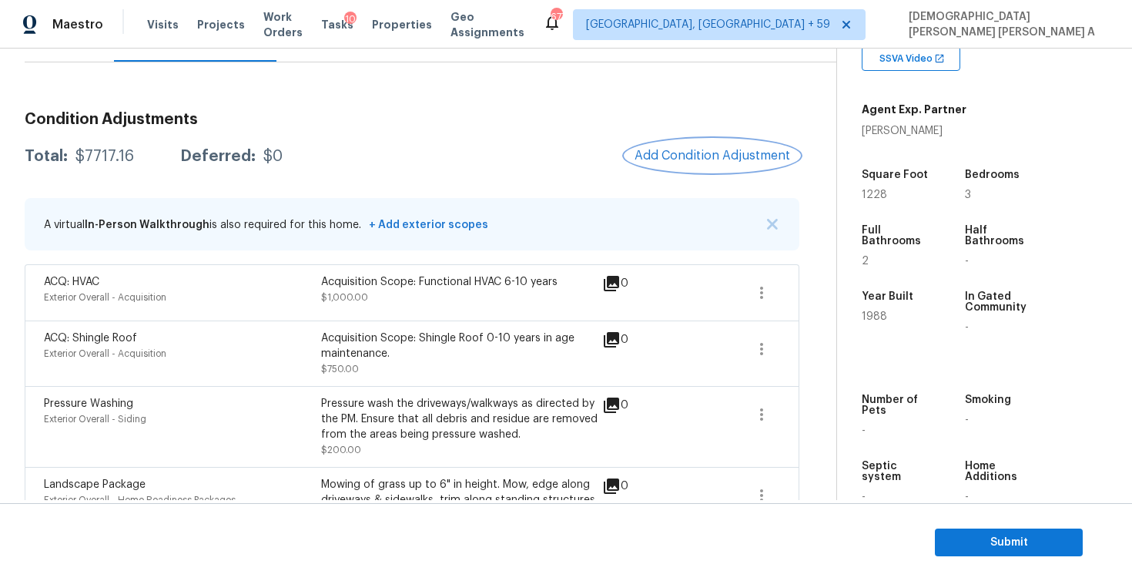
scroll to position [159, 0]
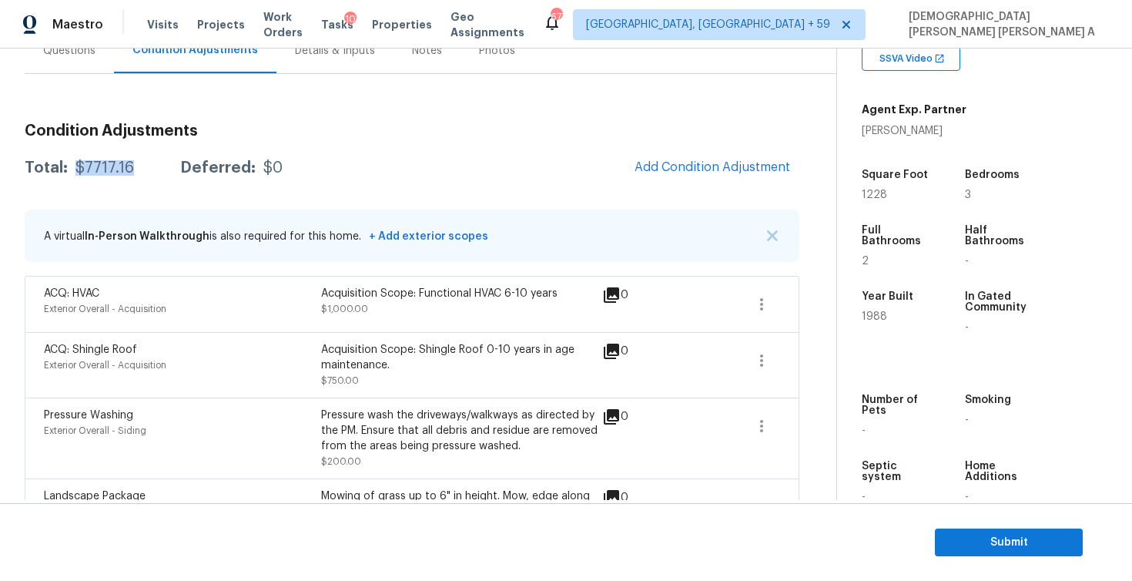
drag, startPoint x: 136, startPoint y: 168, endPoint x: 75, endPoint y: 171, distance: 60.2
click at [75, 171] on div "Total: $7717.16 Deferred: $0" at bounding box center [154, 167] width 258 height 15
copy div "$7717.16"
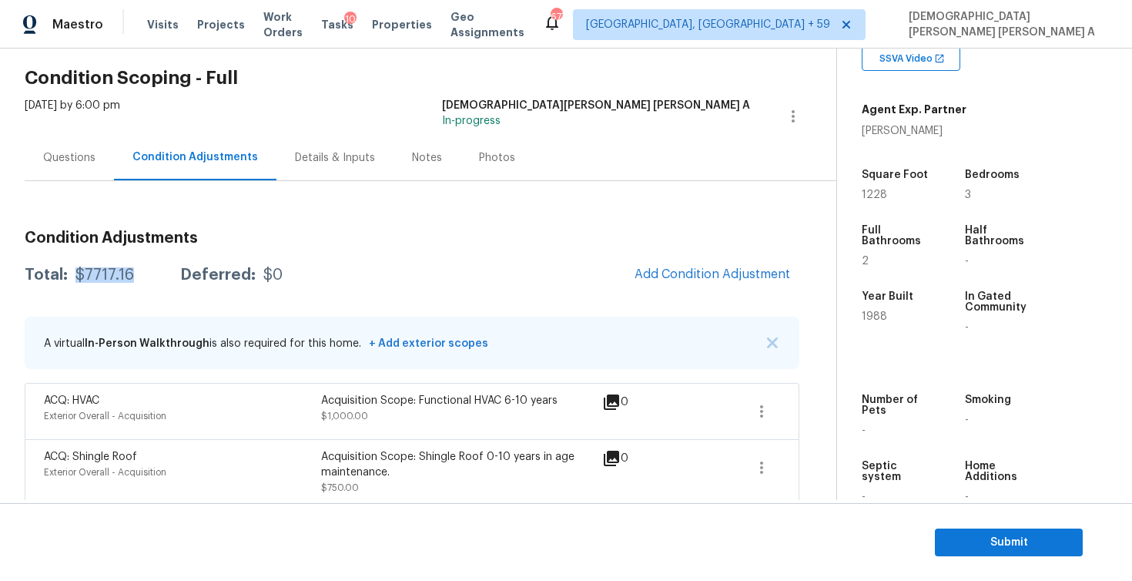
click at [65, 157] on div "Questions" at bounding box center [69, 157] width 52 height 15
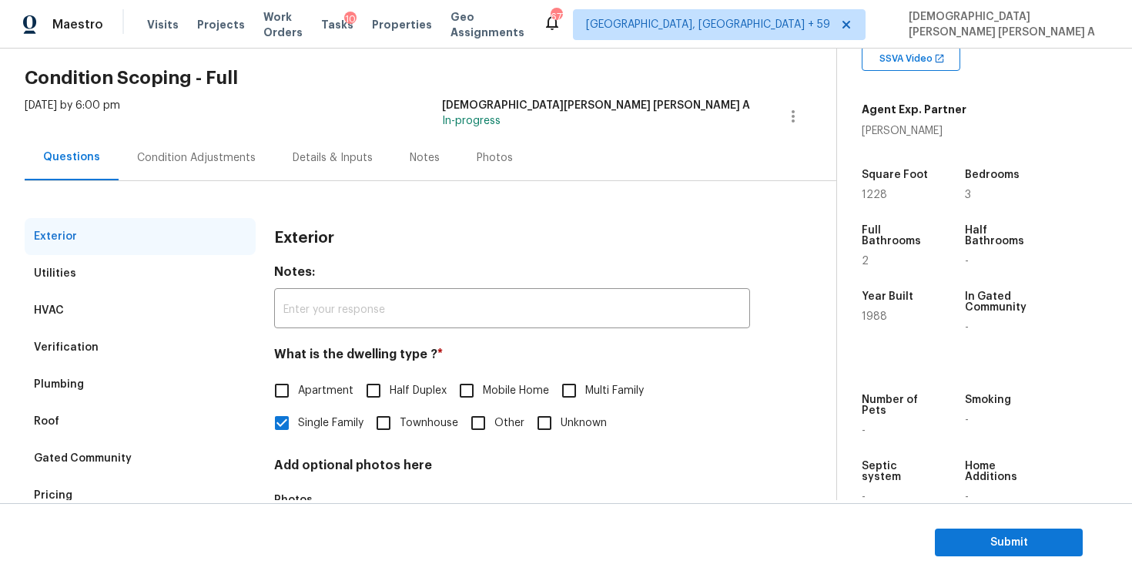
click at [87, 380] on div "Plumbing" at bounding box center [140, 384] width 231 height 37
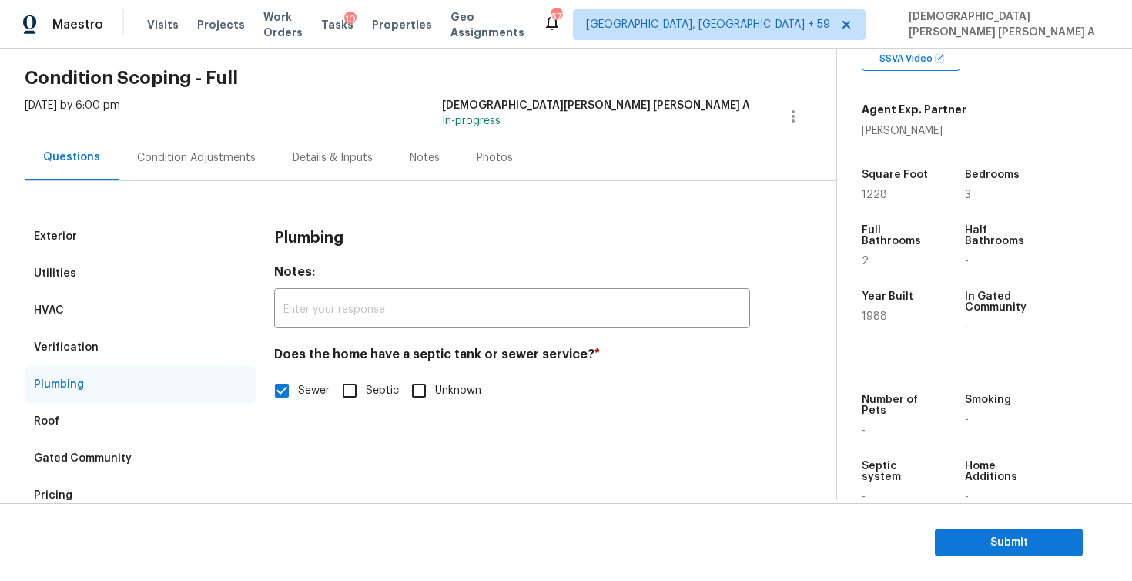
scroll to position [108, 0]
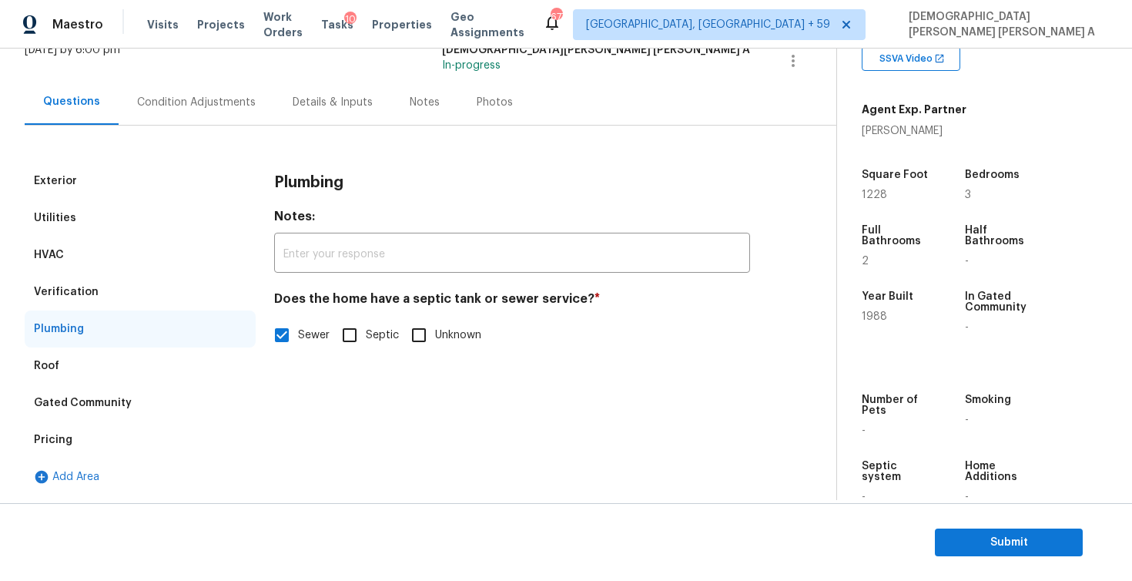
click at [55, 368] on div "Roof" at bounding box center [46, 365] width 25 height 15
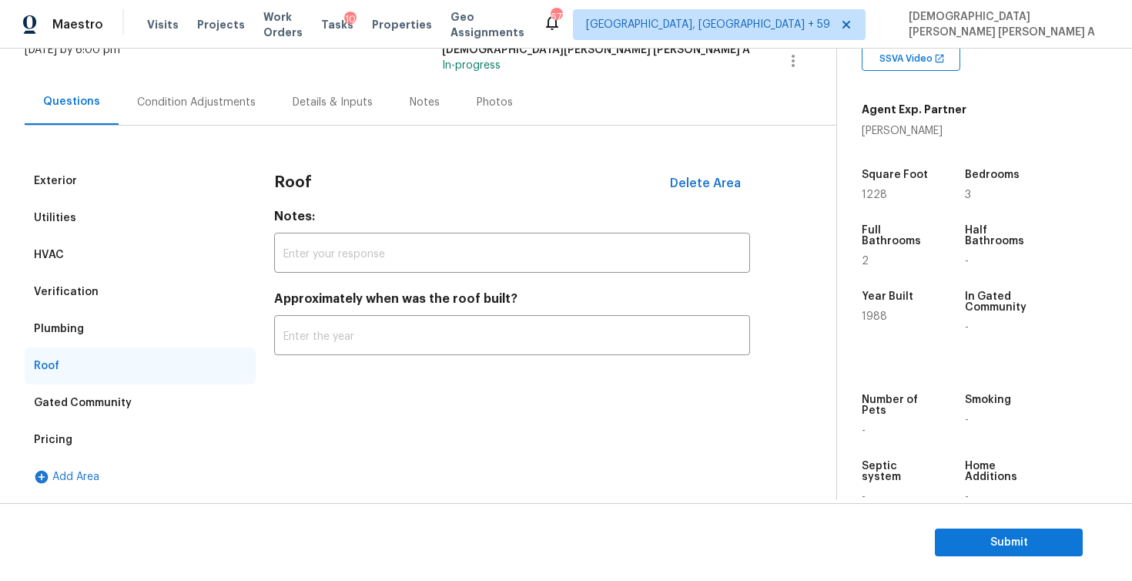
click at [84, 414] on div "Gated Community" at bounding box center [140, 402] width 231 height 37
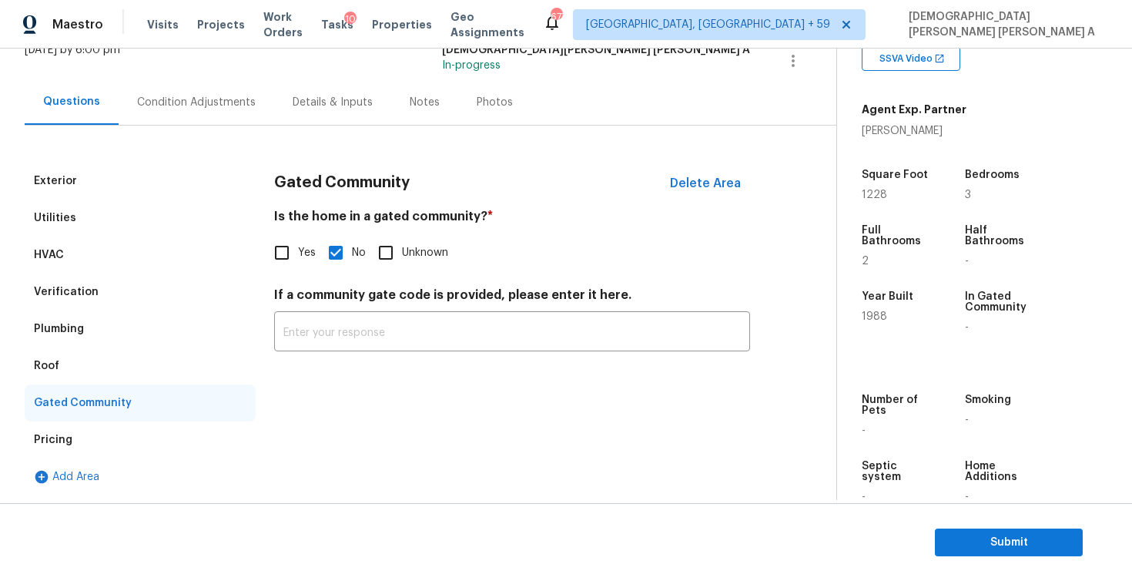
click at [79, 437] on div "Pricing" at bounding box center [140, 439] width 231 height 37
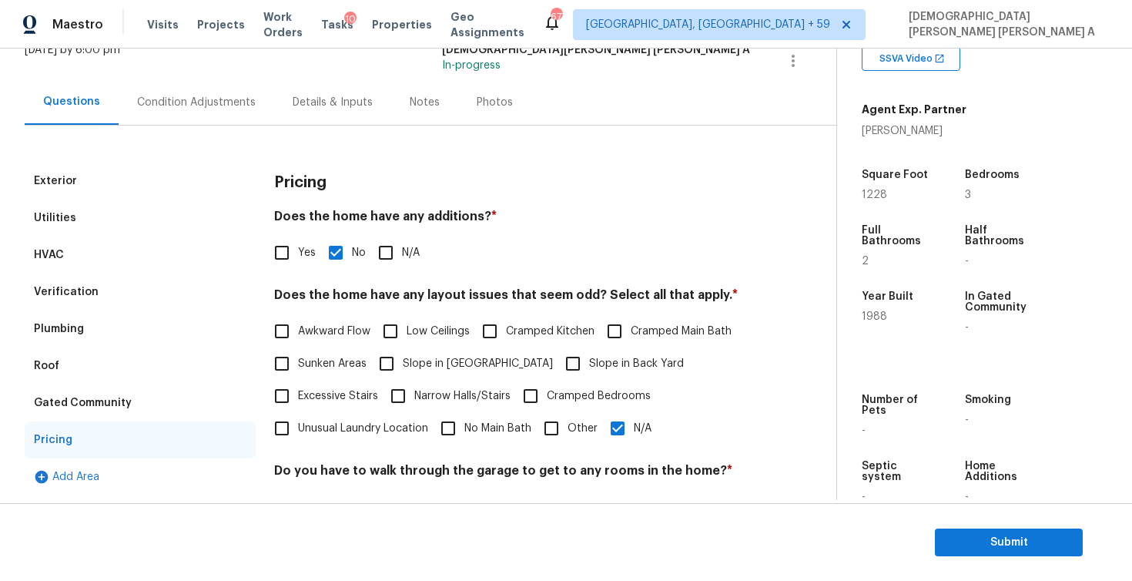
click at [88, 286] on div "Verification" at bounding box center [66, 291] width 65 height 15
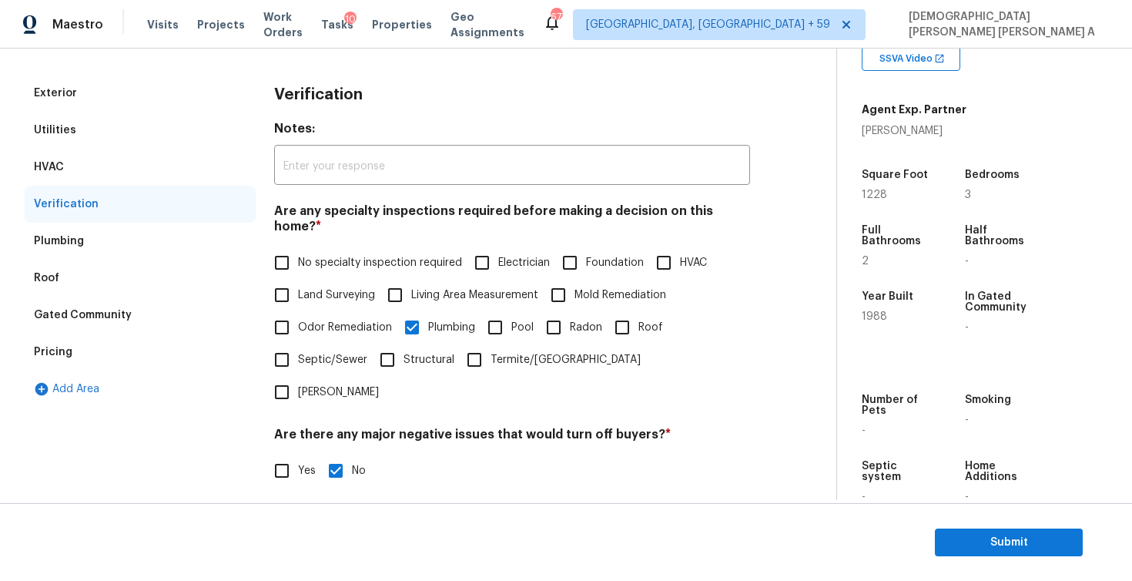
scroll to position [459, 0]
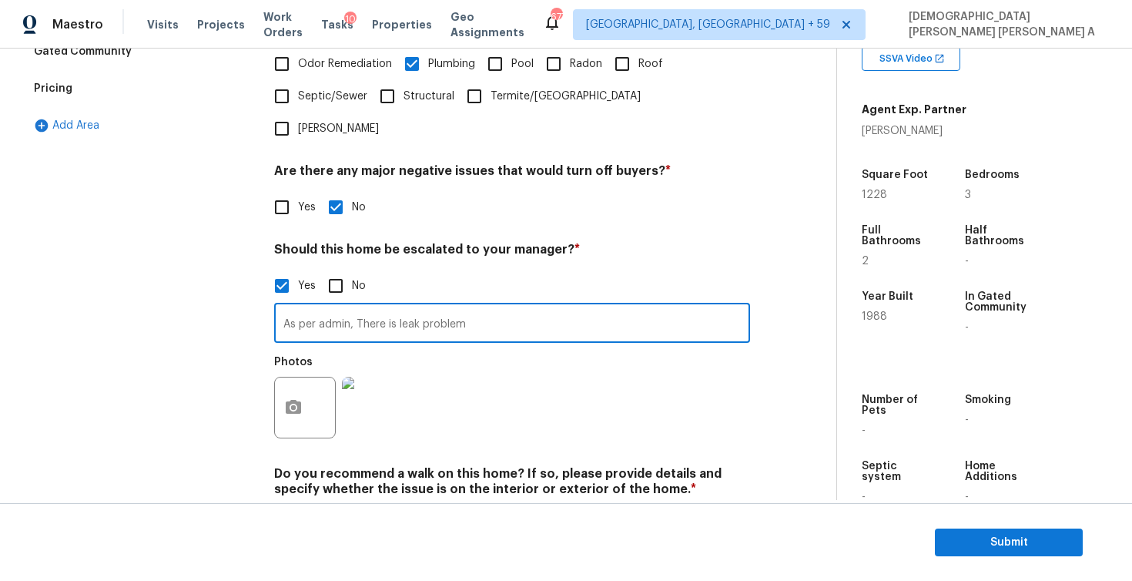
click at [503, 307] on input "As per admin, There is leak problem" at bounding box center [512, 325] width 476 height 36
type input "As per admin, There is leak problem and ALA property"
click at [425, 307] on input "As per admin, There is leak problem and ALA property" at bounding box center [512, 325] width 476 height 36
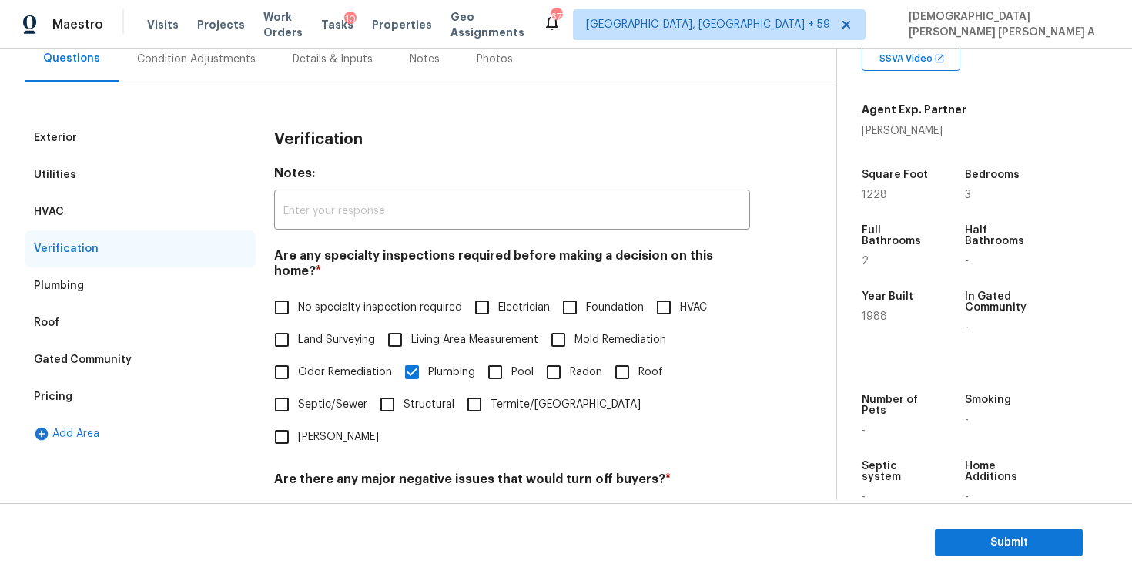
scroll to position [0, 0]
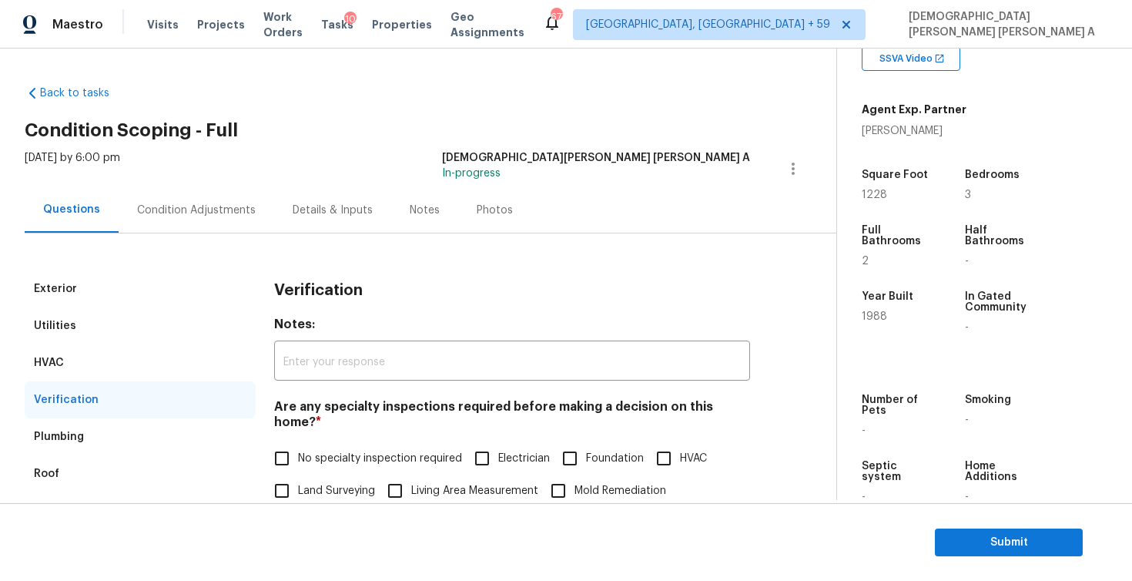
click at [192, 230] on div "Condition Adjustments" at bounding box center [197, 209] width 156 height 45
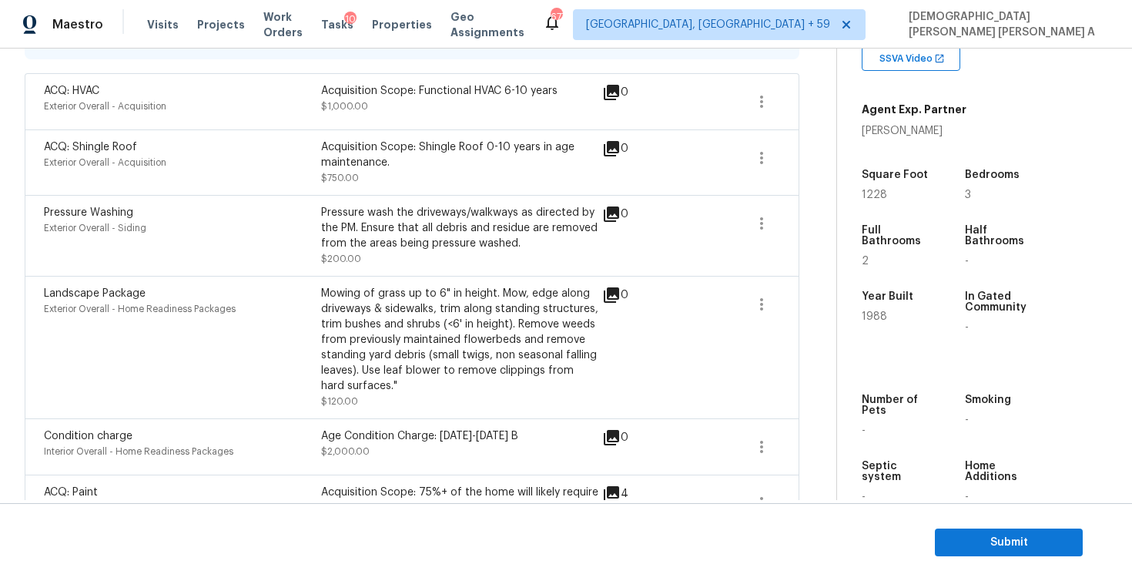
scroll to position [193, 0]
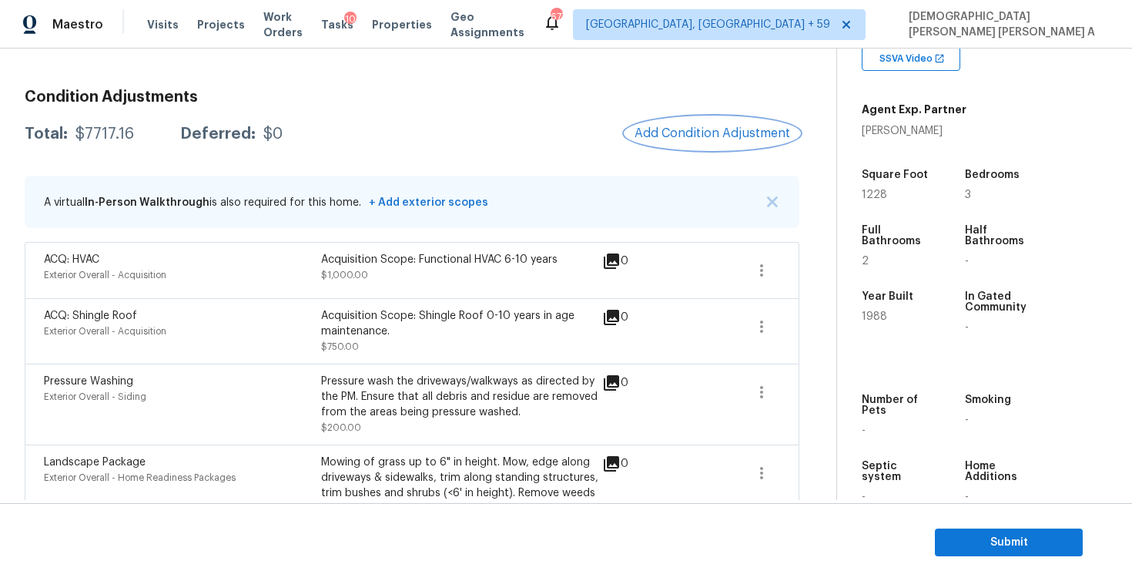
click at [697, 140] on button "Add Condition Adjustment" at bounding box center [712, 133] width 174 height 32
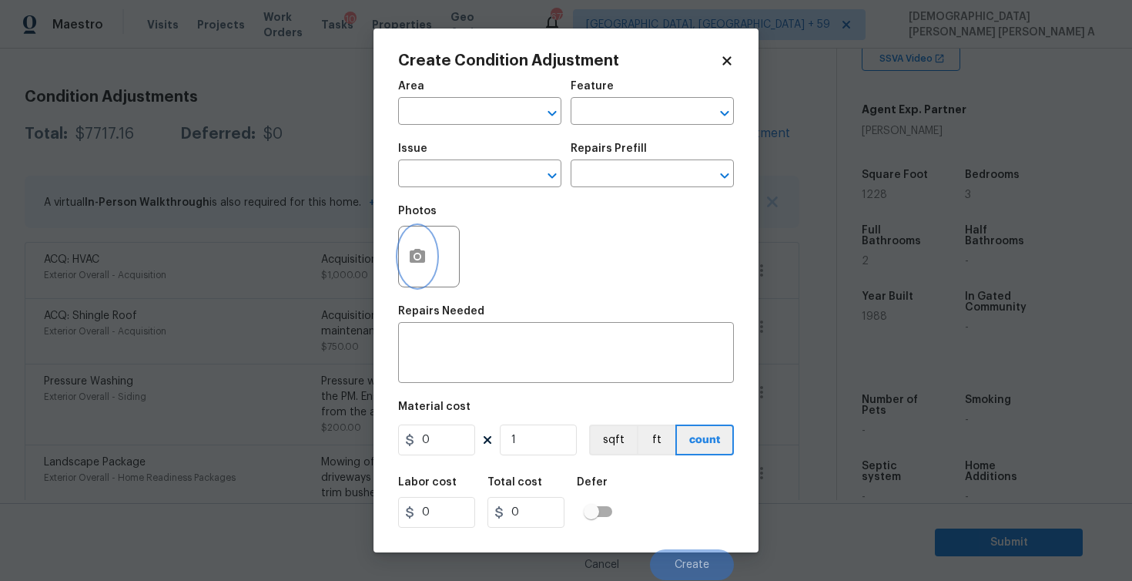
click at [427, 250] on button "button" at bounding box center [417, 256] width 37 height 60
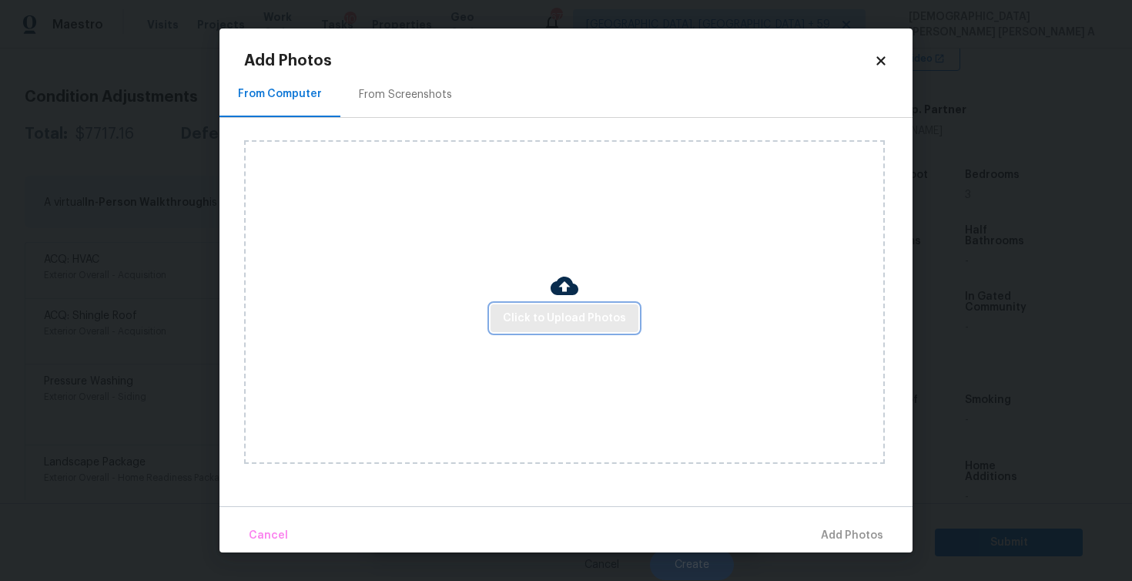
click at [545, 321] on span "Click to Upload Photos" at bounding box center [564, 318] width 123 height 19
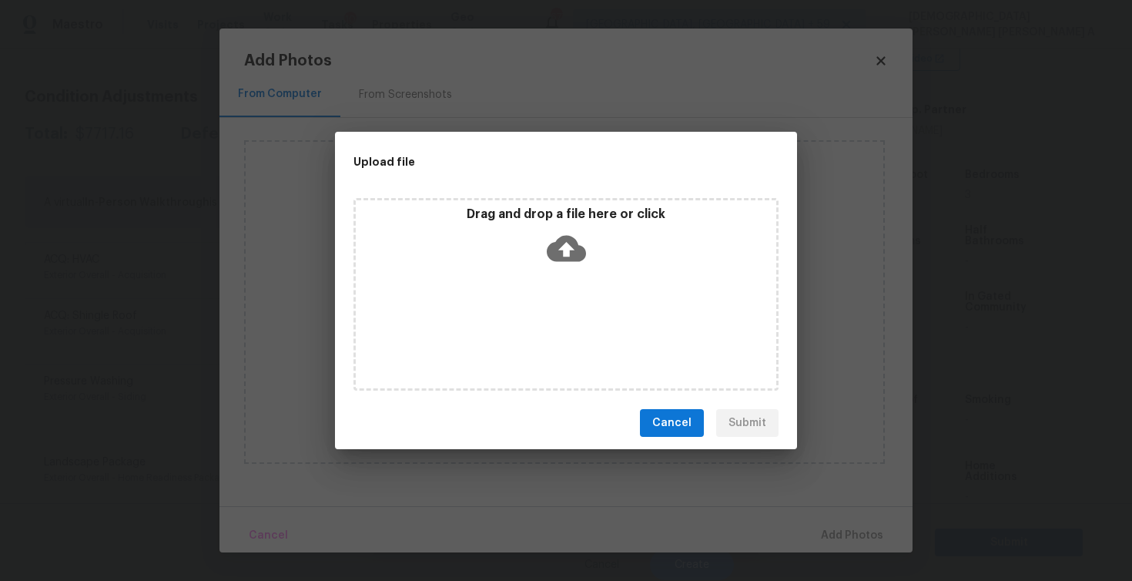
click at [545, 274] on div "Drag and drop a file here or click" at bounding box center [565, 294] width 425 height 193
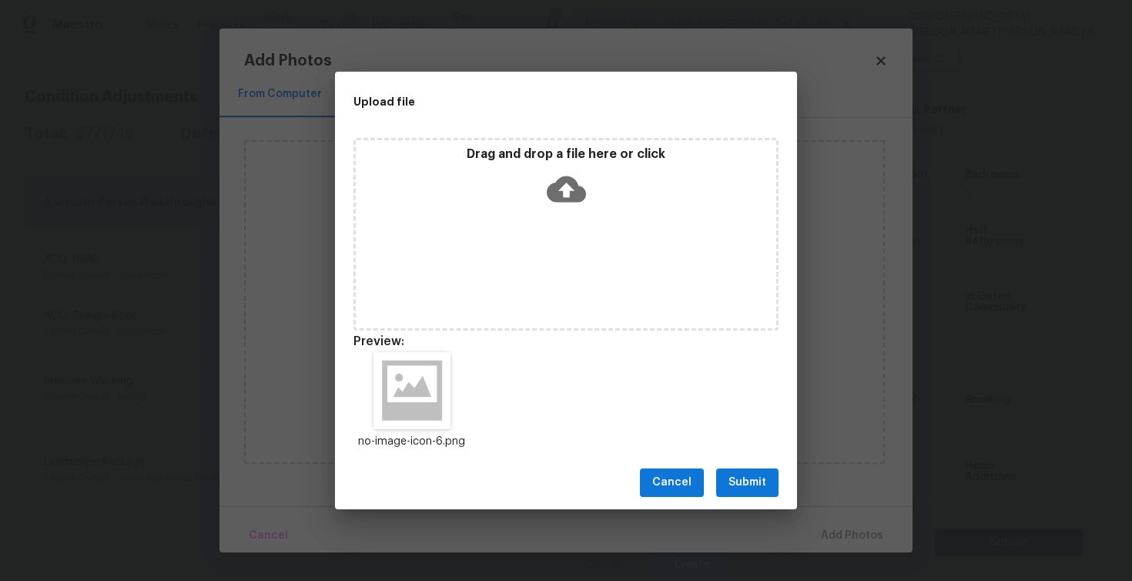
click at [742, 482] on span "Submit" at bounding box center [748, 482] width 38 height 19
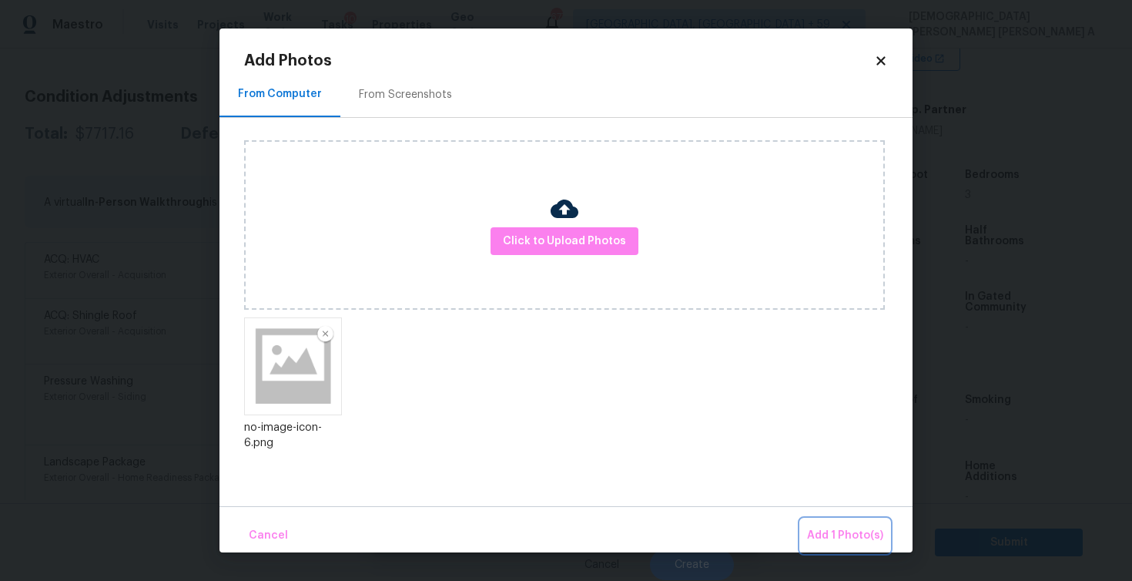
click at [829, 528] on span "Add 1 Photo(s)" at bounding box center [845, 535] width 76 height 19
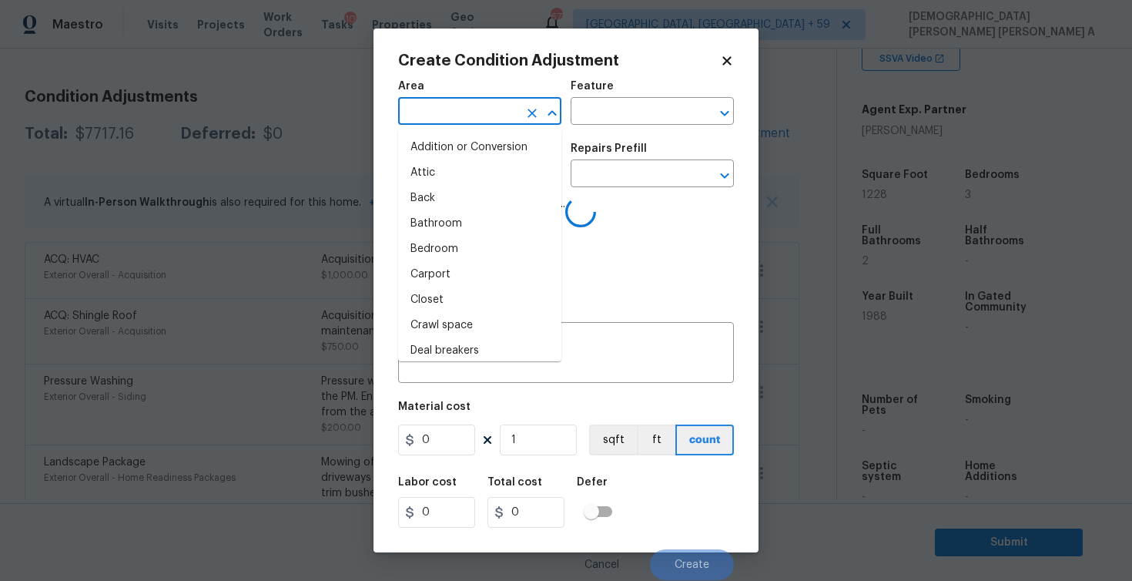
click at [474, 113] on input "text" at bounding box center [458, 113] width 120 height 24
type input "o"
type input "ve"
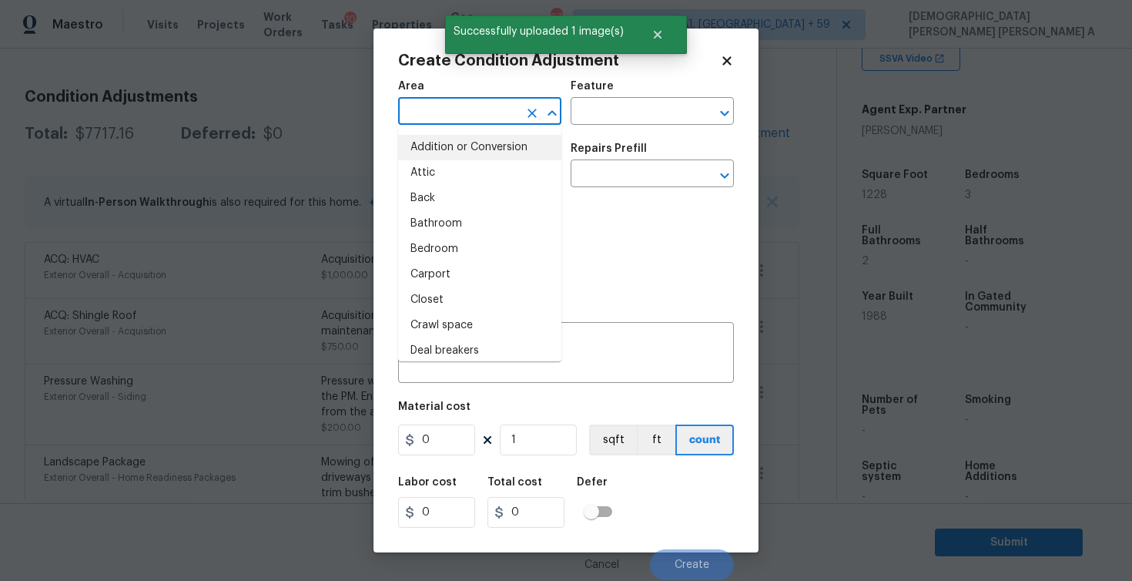
type input "o"
type input "e"
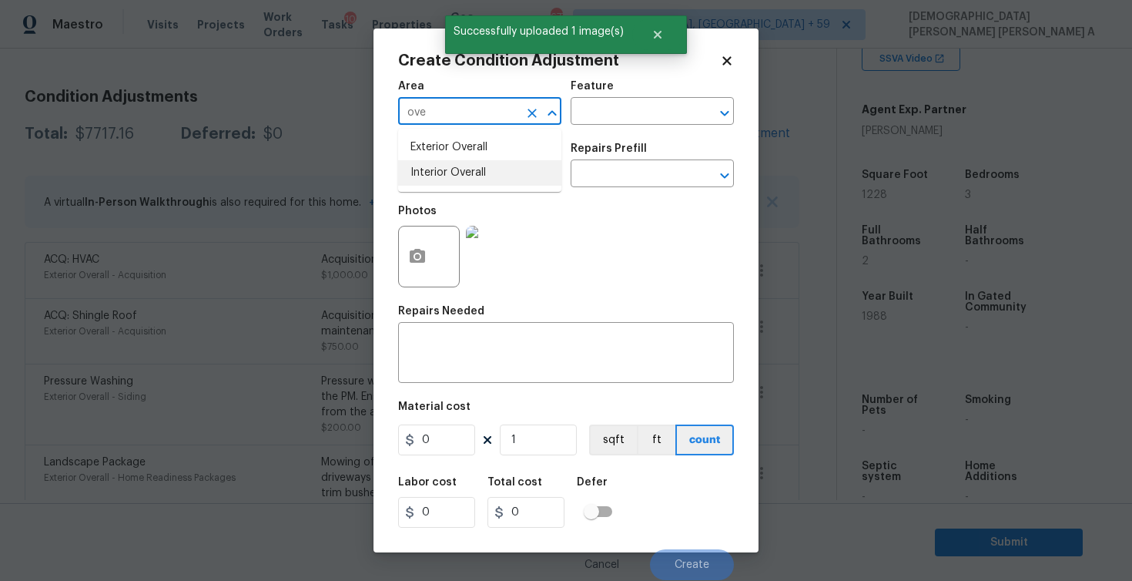
click at [479, 169] on li "Interior Overall" at bounding box center [479, 172] width 163 height 25
type input "Interior Overall"
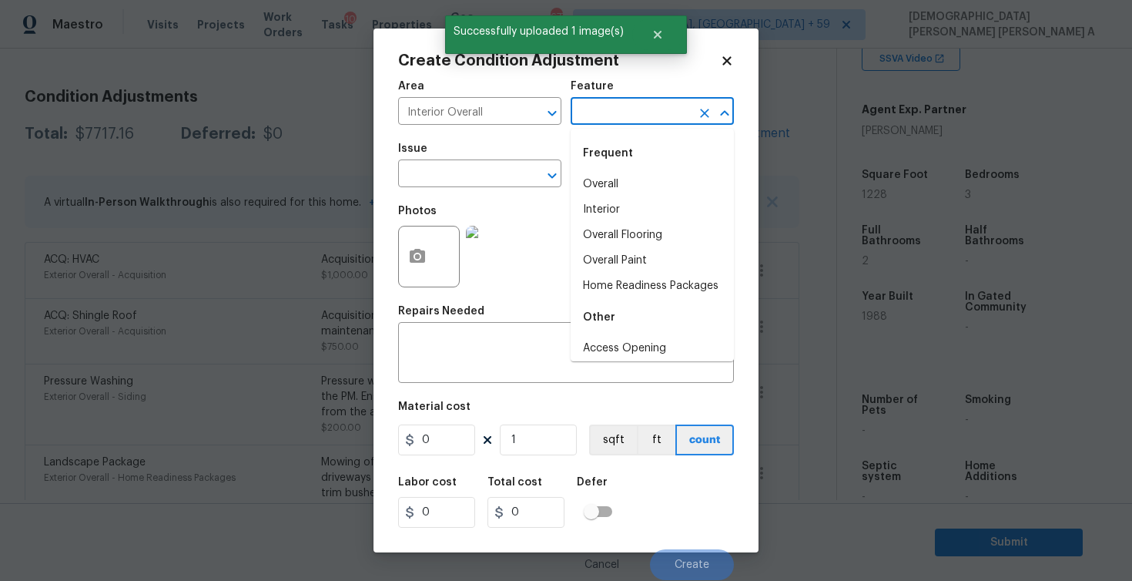
click at [595, 114] on input "text" at bounding box center [631, 113] width 120 height 24
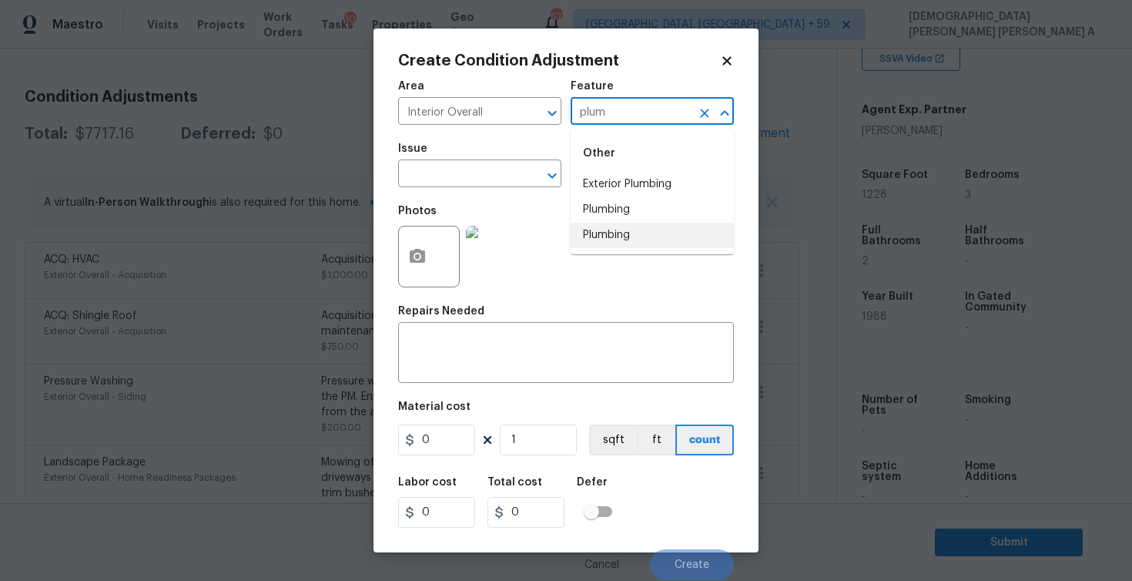
click at [596, 233] on li "Plumbing" at bounding box center [652, 235] width 163 height 25
type input "Plumbing"
click at [430, 180] on input "text" at bounding box center [458, 175] width 120 height 24
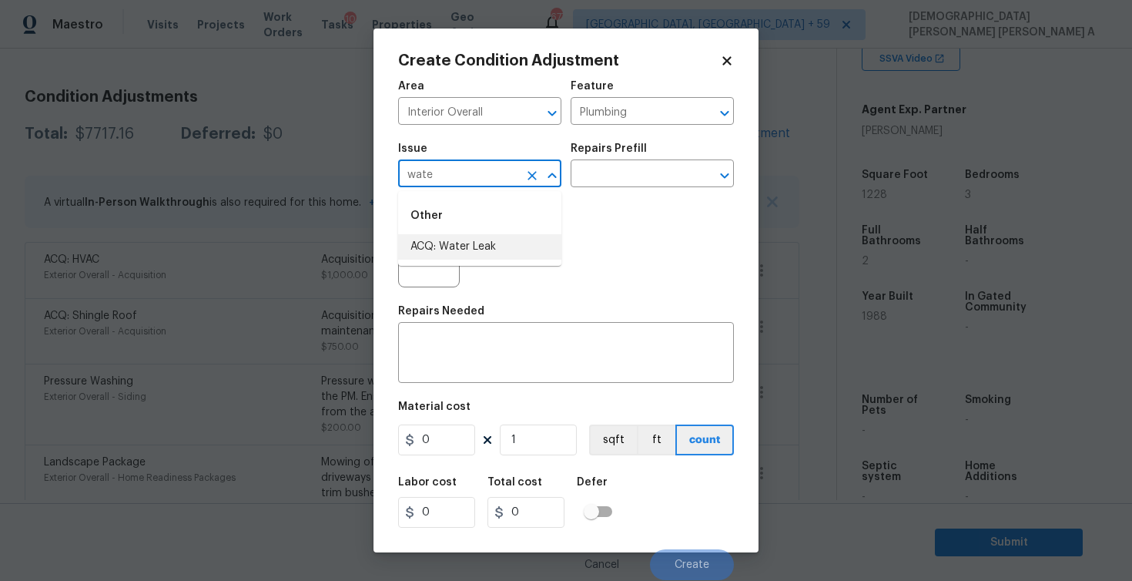
click at [468, 241] on li "ACQ: Water Leak" at bounding box center [479, 246] width 163 height 25
type input "ACQ: Water Leak"
click at [634, 176] on input "text" at bounding box center [631, 175] width 120 height 24
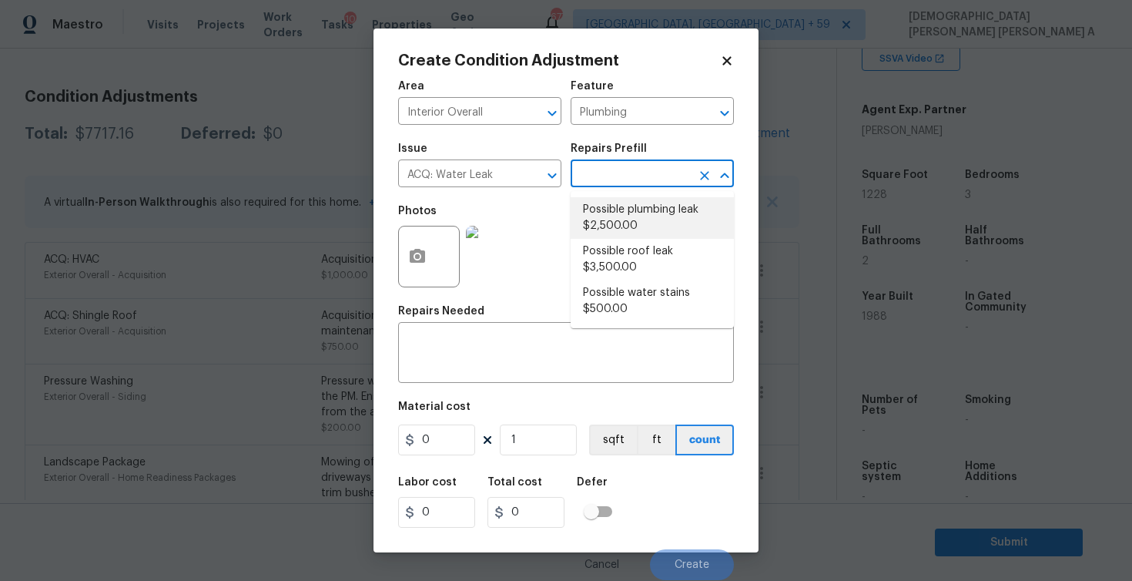
click at [625, 219] on li "Possible plumbing leak $2,500.00" at bounding box center [652, 218] width 163 height 42
type input "Acquisition"
type textarea "Acquisition Scope: Possible plumbing leak"
type input "2500"
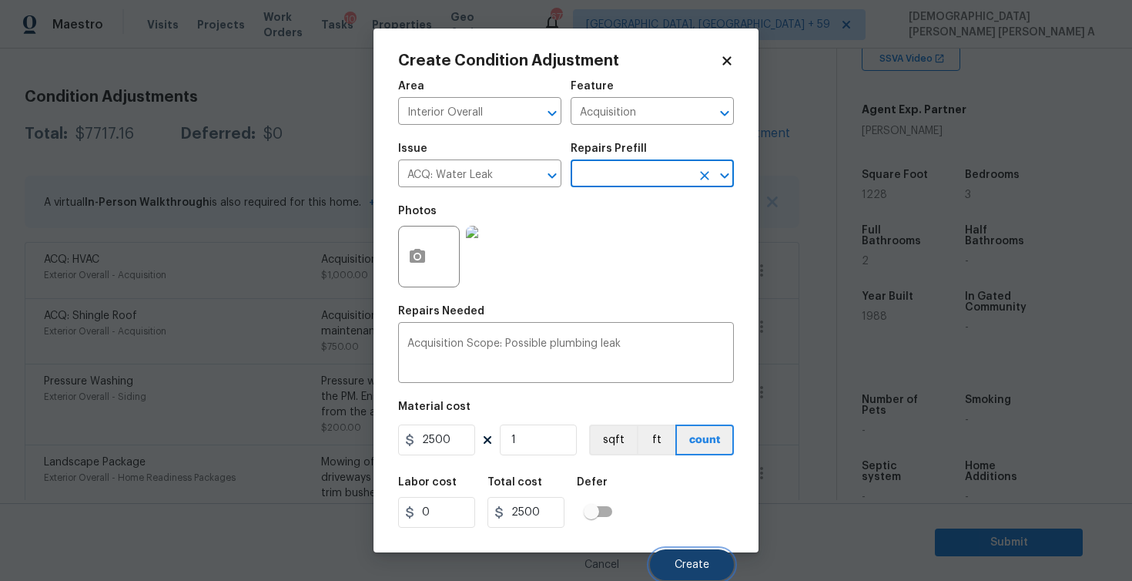
click at [683, 568] on span "Create" at bounding box center [692, 565] width 35 height 12
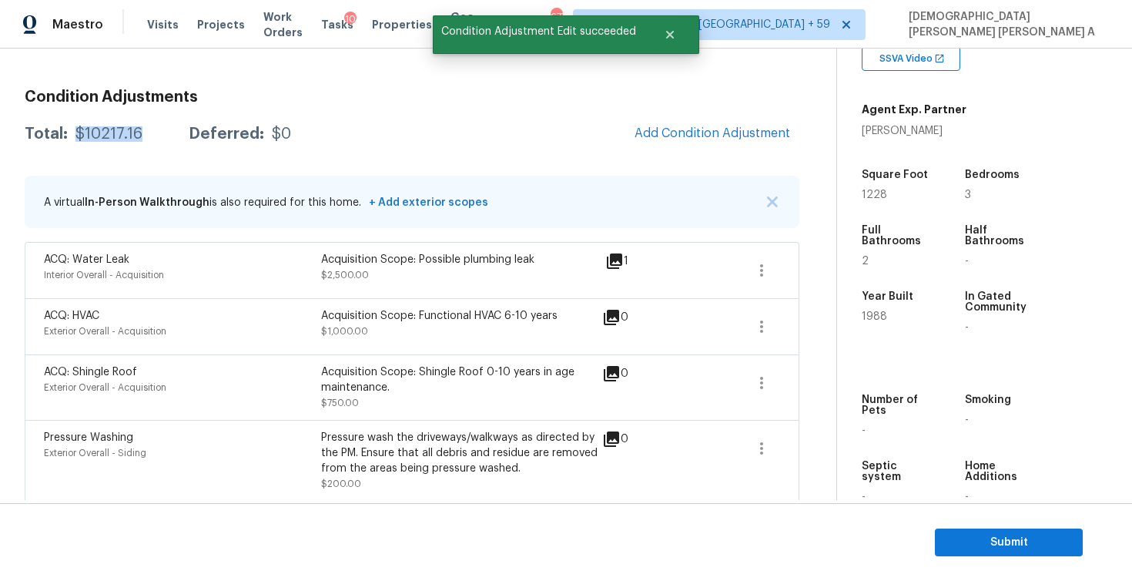
drag, startPoint x: 145, startPoint y: 134, endPoint x: 71, endPoint y: 136, distance: 74.0
click at [71, 136] on div "Total: $10217.16 Deferred: $0" at bounding box center [158, 133] width 266 height 15
copy div "$10217.16"
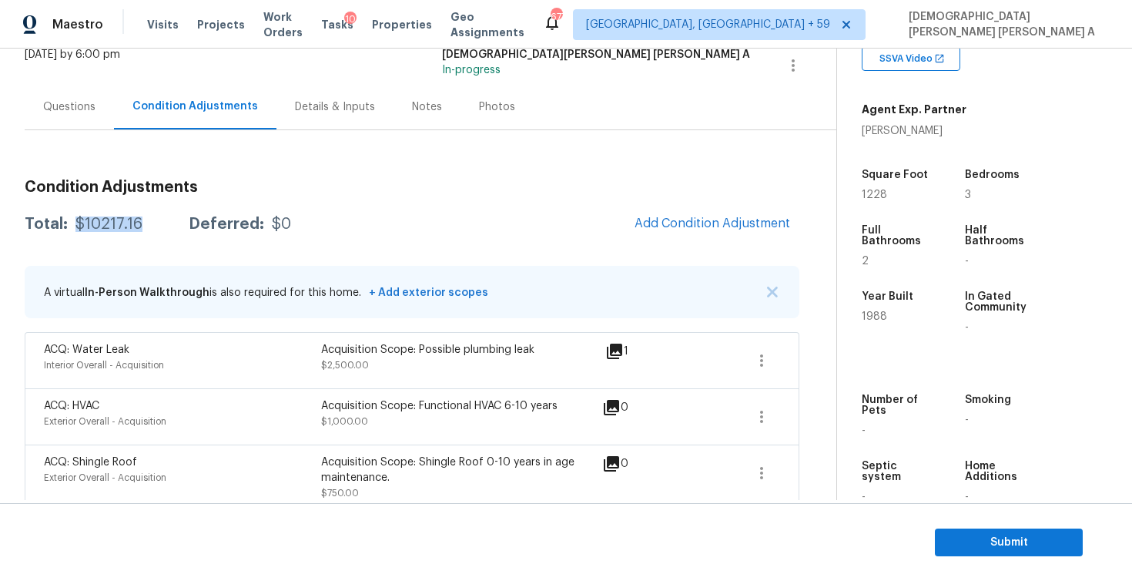
scroll to position [0, 0]
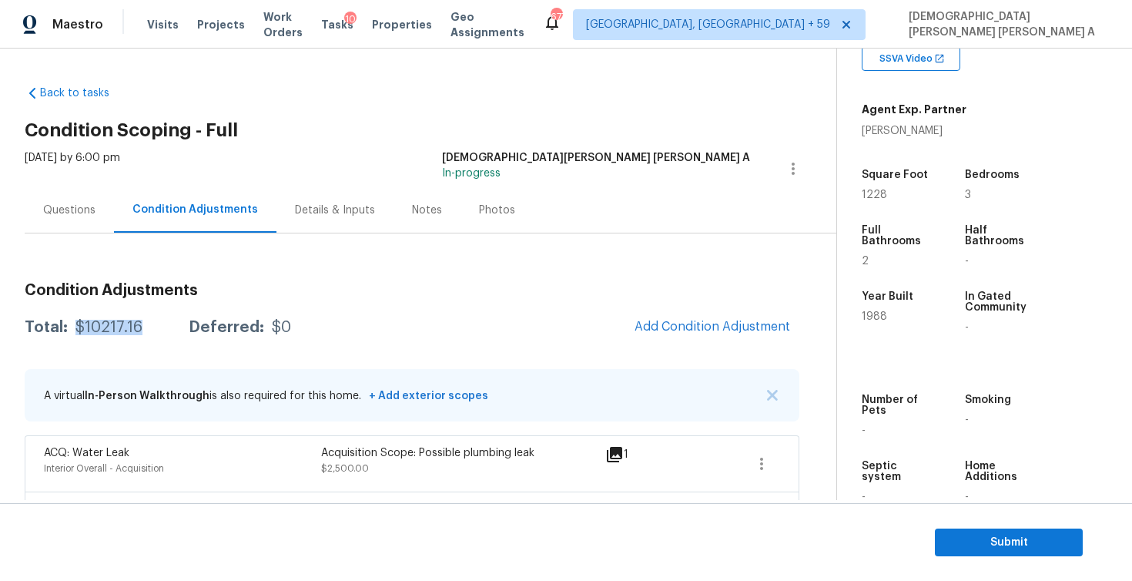
click at [59, 214] on div "Questions" at bounding box center [69, 210] width 52 height 15
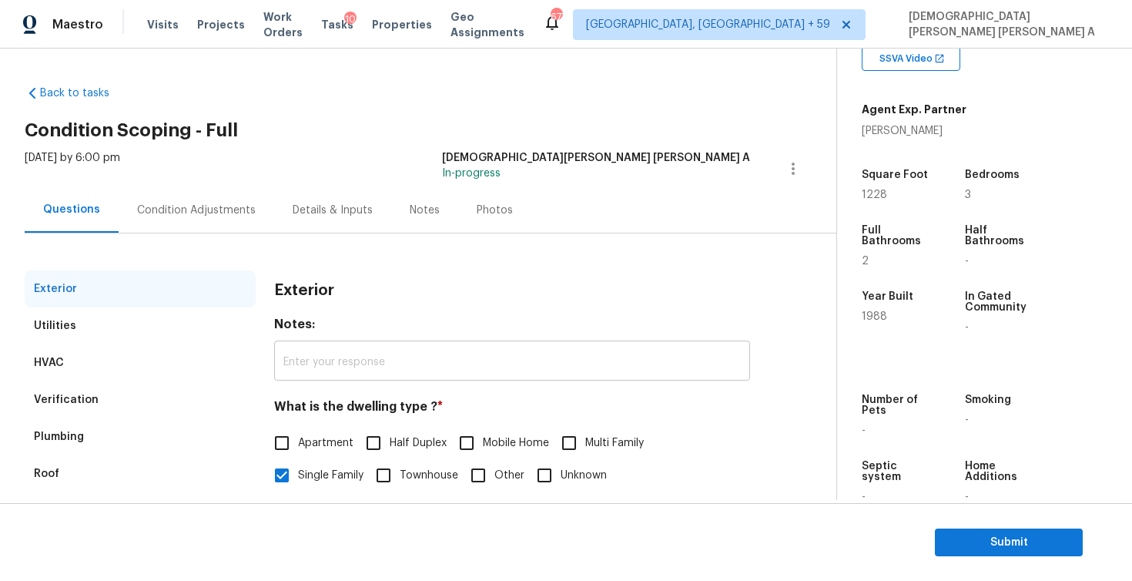
scroll to position [161, 0]
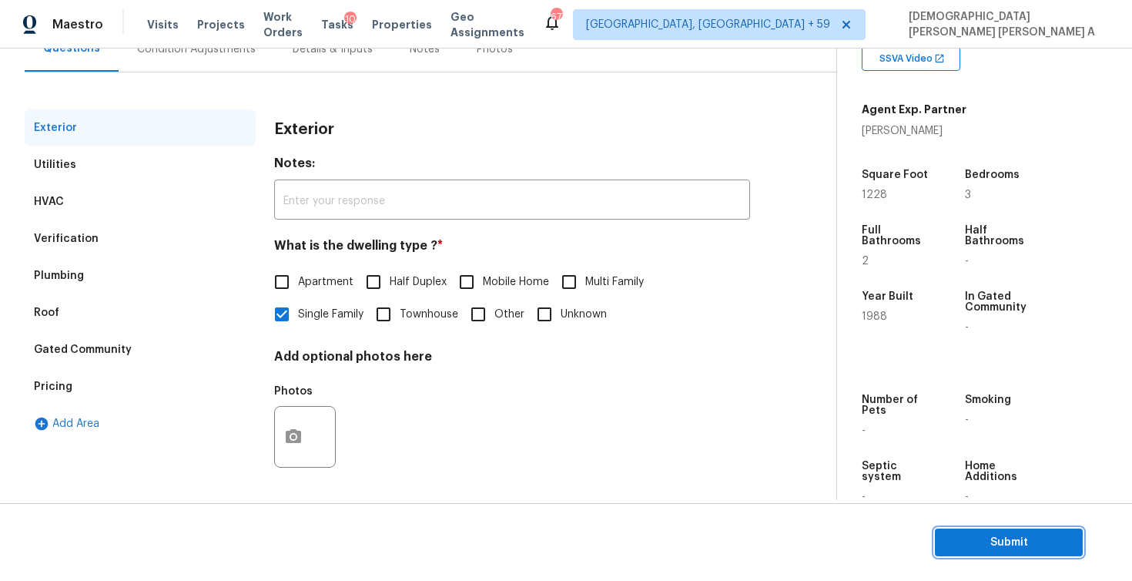
click at [1019, 540] on span "Submit" at bounding box center [1008, 542] width 123 height 19
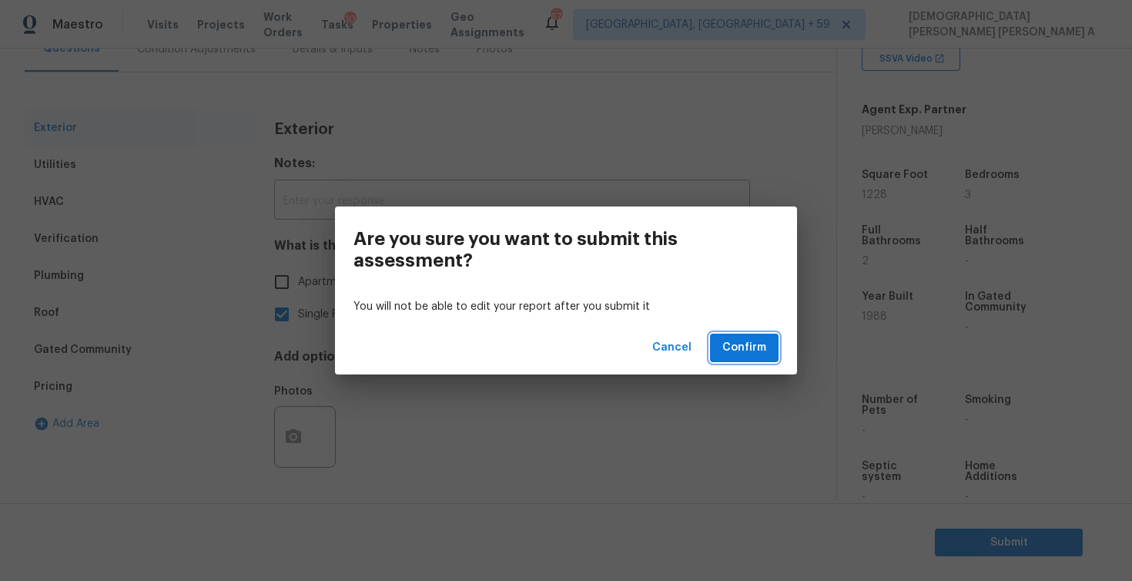
click at [732, 350] on span "Confirm" at bounding box center [744, 347] width 44 height 19
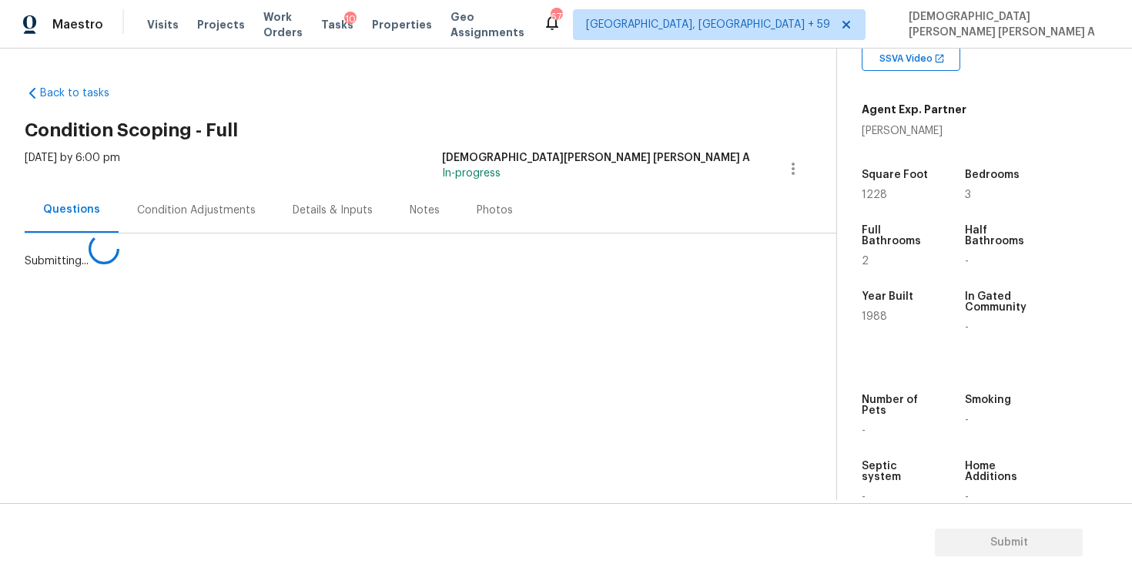
scroll to position [0, 0]
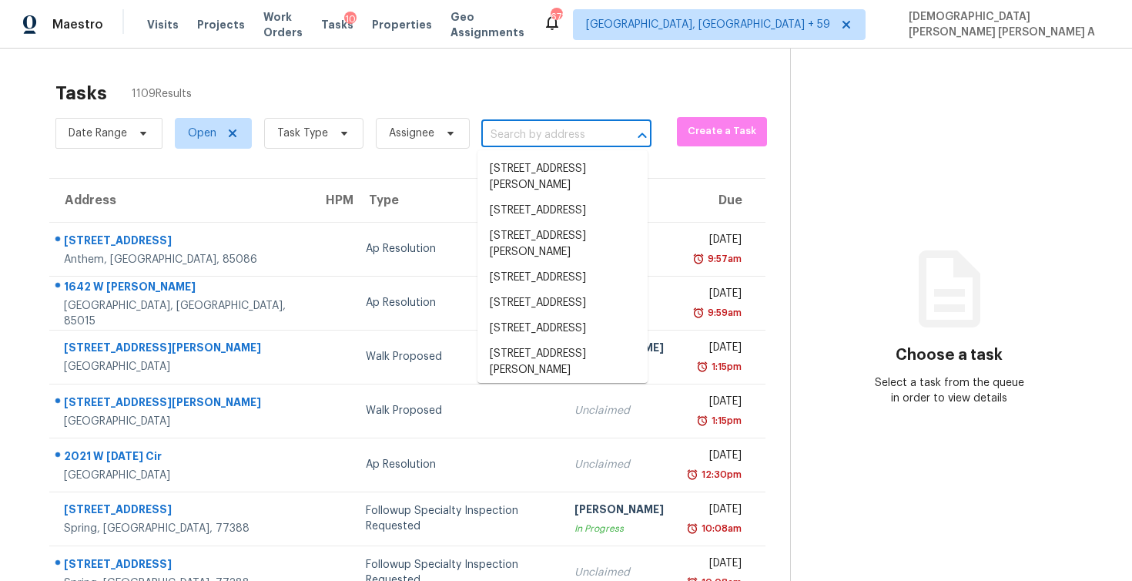
click at [554, 138] on input "text" at bounding box center [544, 135] width 127 height 24
paste input "1700 W Cerritos Ave Unit 234 Anaheim, CA, 92804"
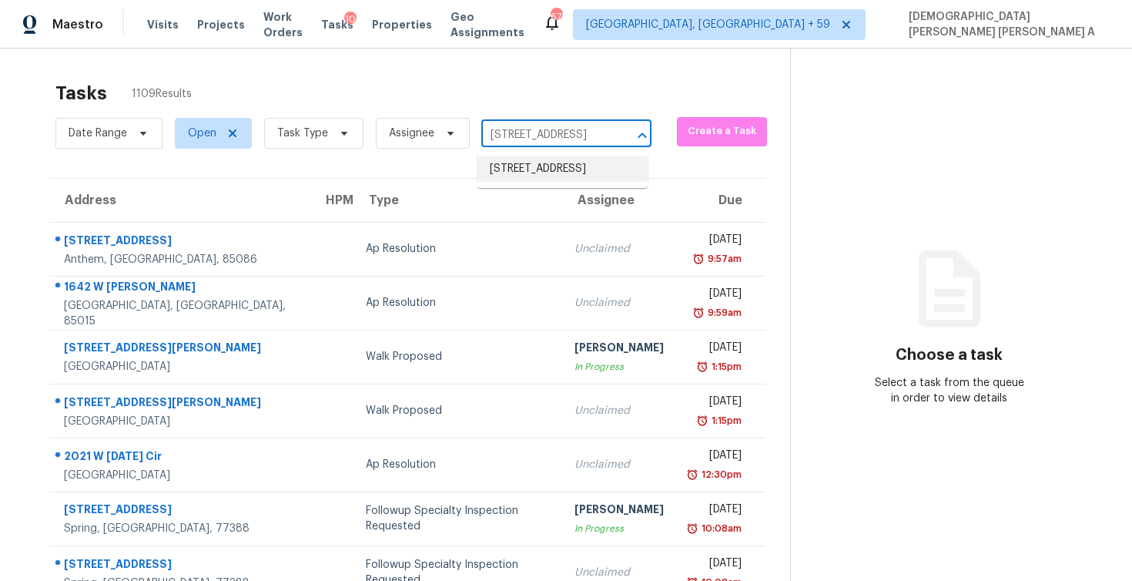
click at [543, 166] on li "1700 W Cerritos Ave Unit 234, Anaheim, CA 92804" at bounding box center [562, 168] width 170 height 25
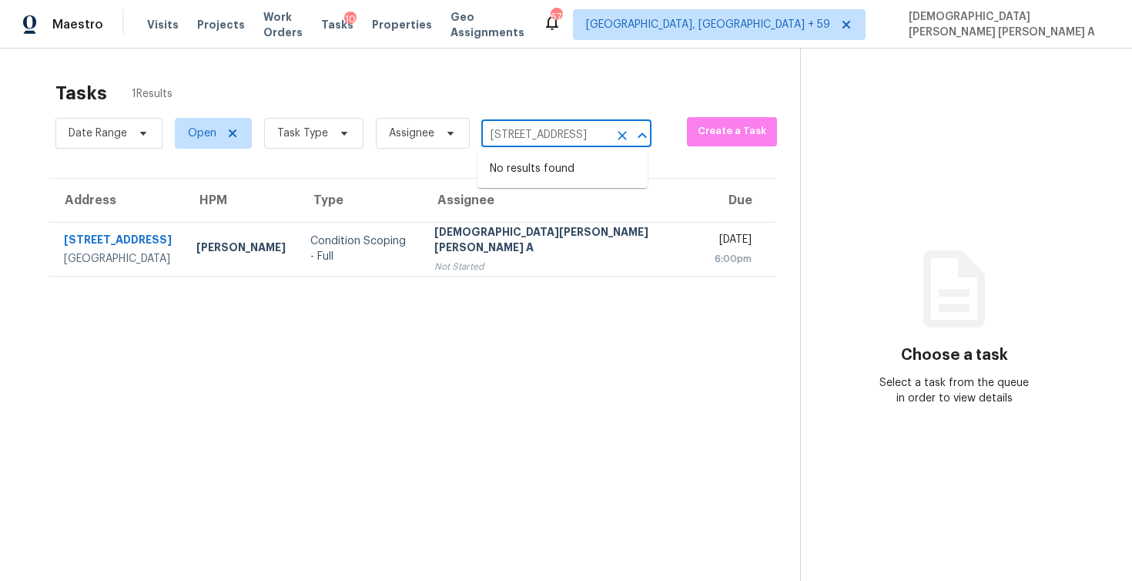
click at [534, 137] on input "1700 W Cerritos Ave Unit 234, Anaheim, CA 92804" at bounding box center [544, 135] width 127 height 24
click at [563, 342] on section "Tasks 1 Results Date Range Open Task Type Assignee 1700 W Cerritos Ave Unit 234…" at bounding box center [413, 351] width 776 height 556
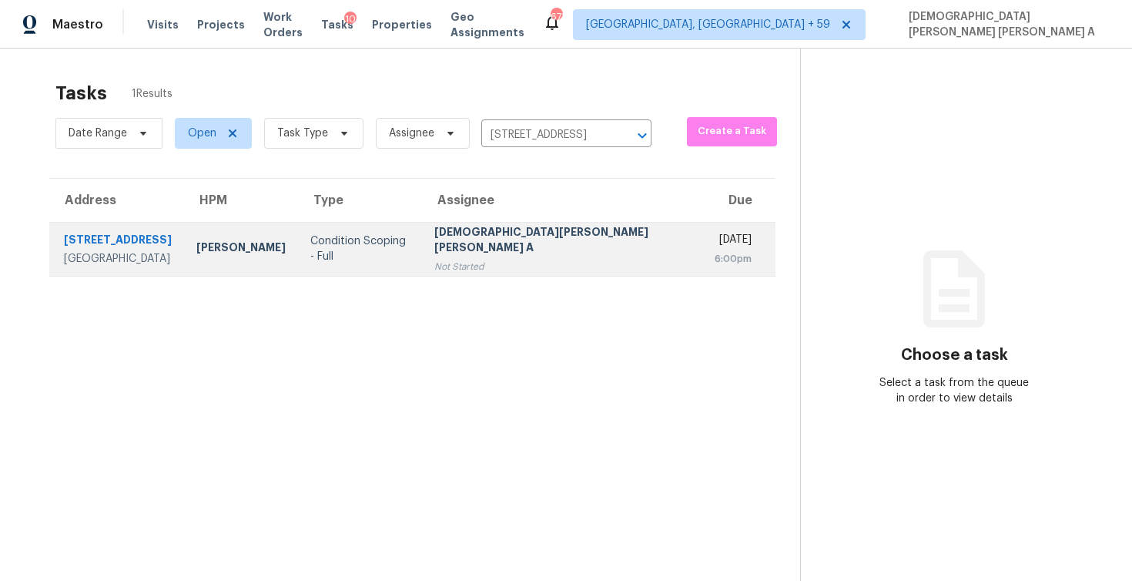
click at [565, 260] on div "Not Started" at bounding box center [562, 266] width 256 height 15
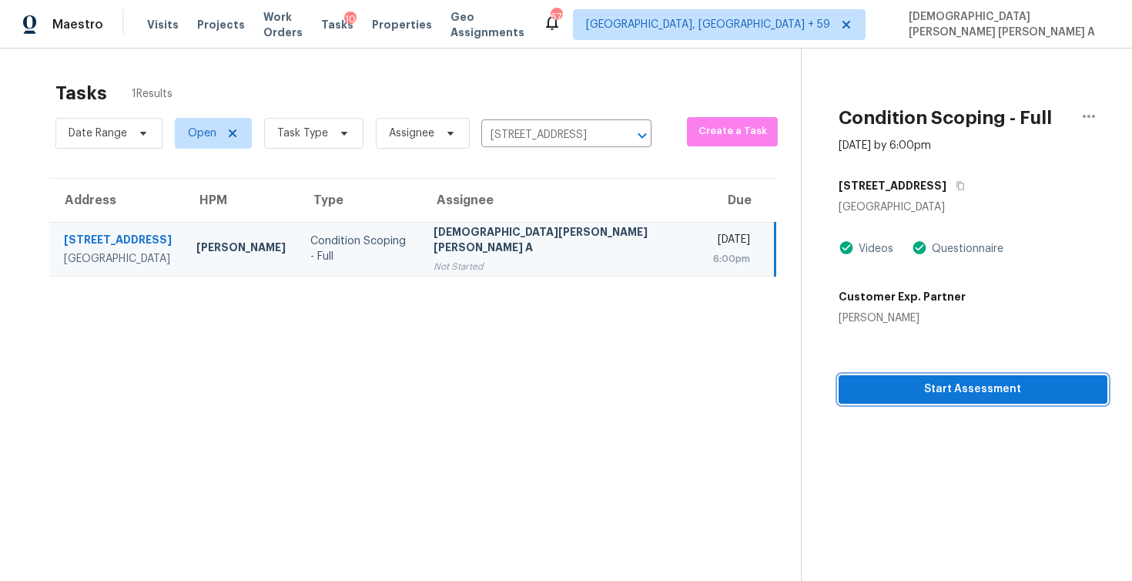
click at [924, 387] on span "Start Assessment" at bounding box center [973, 389] width 244 height 19
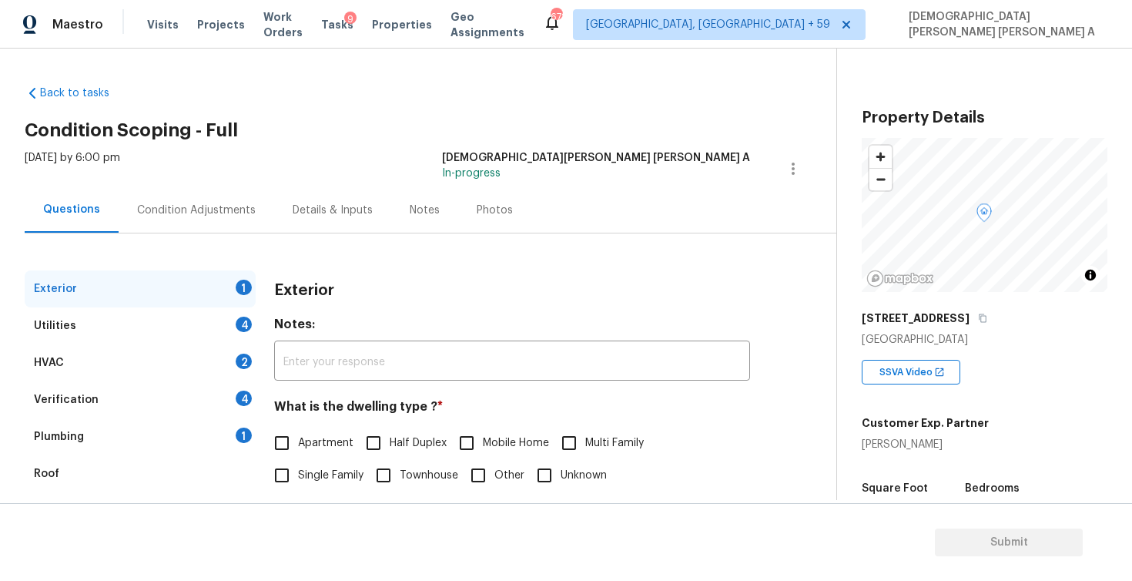
scroll to position [43, 0]
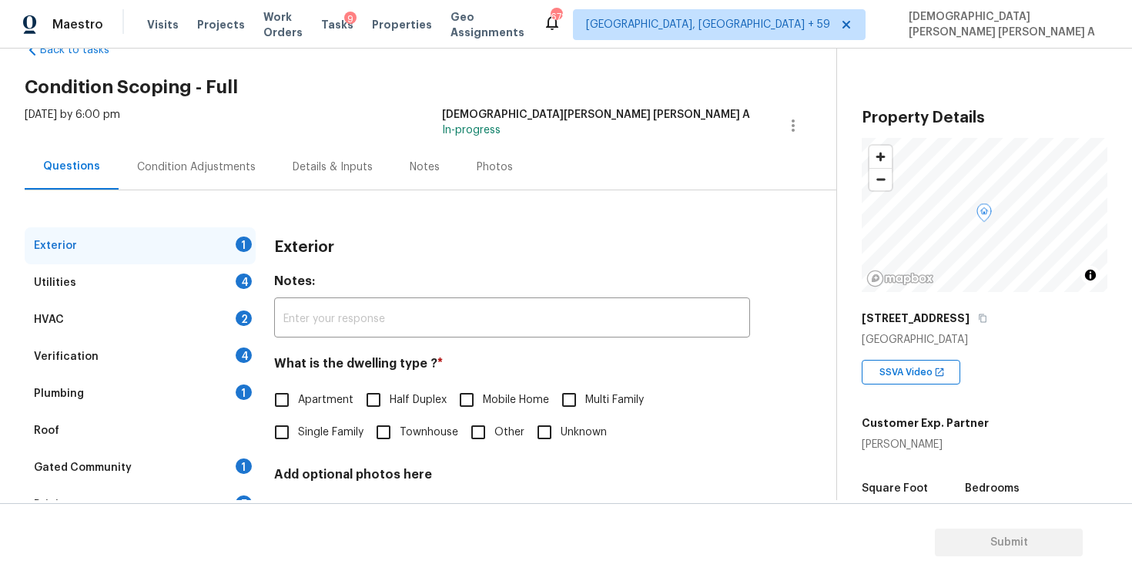
click at [392, 431] on input "Townhouse" at bounding box center [383, 432] width 32 height 32
click at [148, 269] on div "Utilities 4" at bounding box center [140, 282] width 231 height 37
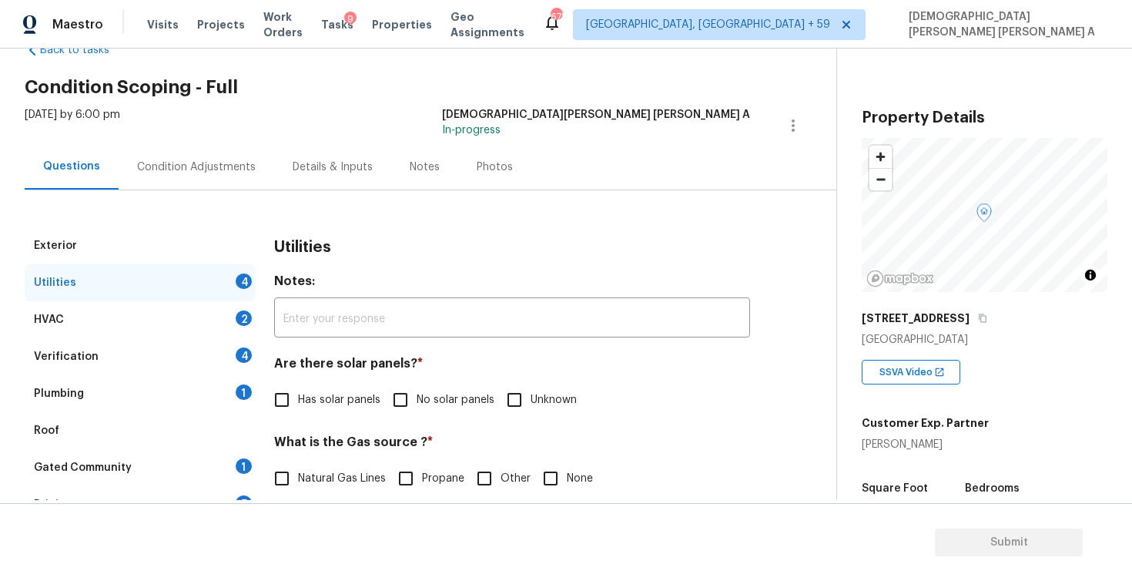
scroll to position [169, 0]
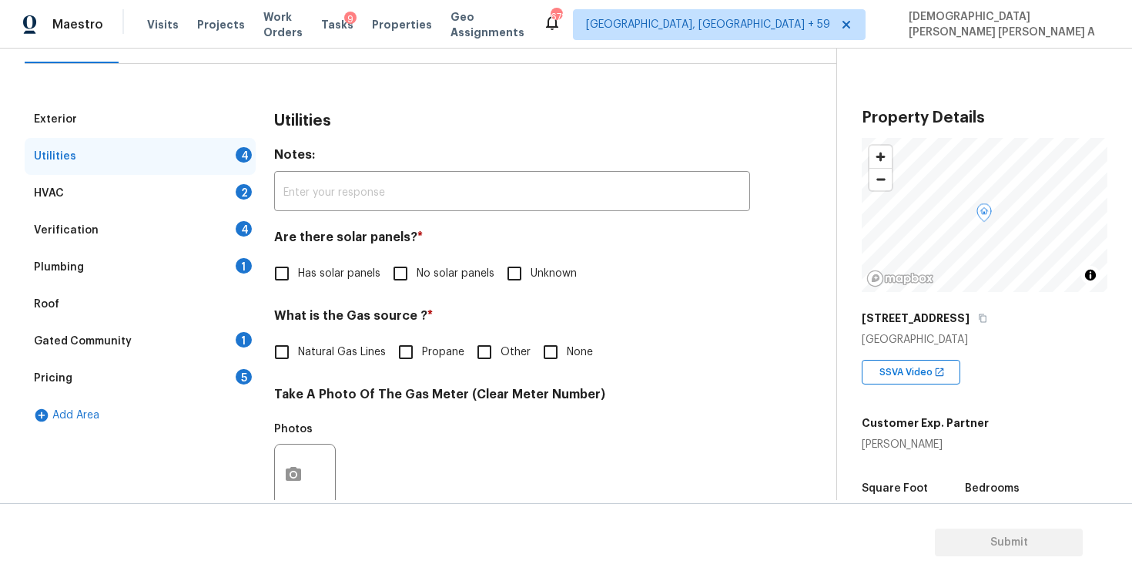
click at [397, 269] on input "No solar panels" at bounding box center [400, 273] width 32 height 32
click at [282, 371] on div "Utilities Notes: ​ Are there solar panels? * Has solar panels No solar panels U…" at bounding box center [512, 503] width 476 height 805
click at [282, 342] on input "Natural Gas Lines" at bounding box center [282, 352] width 32 height 32
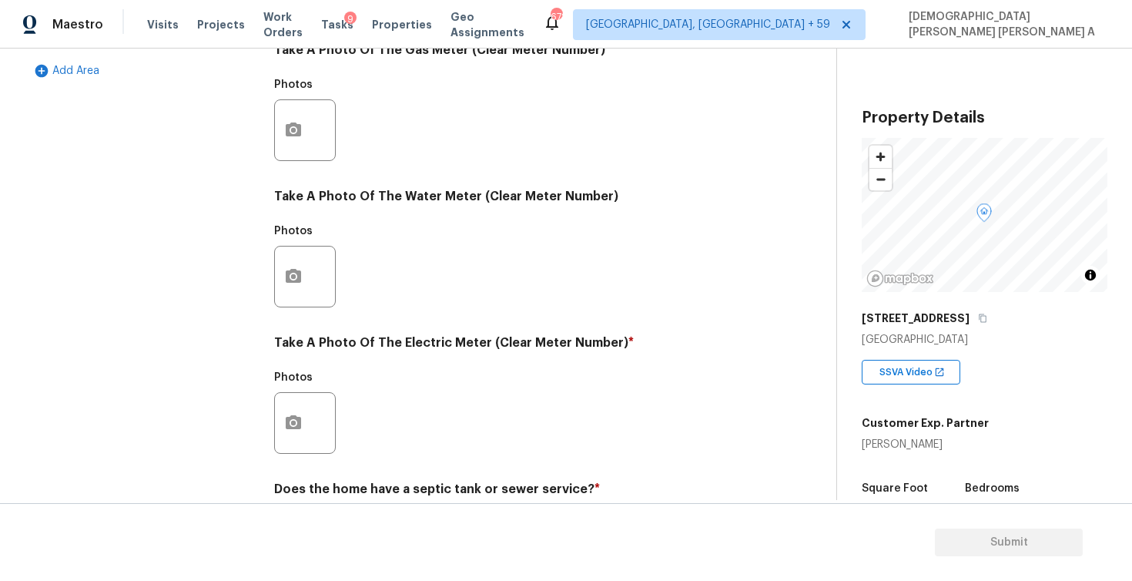
scroll to position [578, 0]
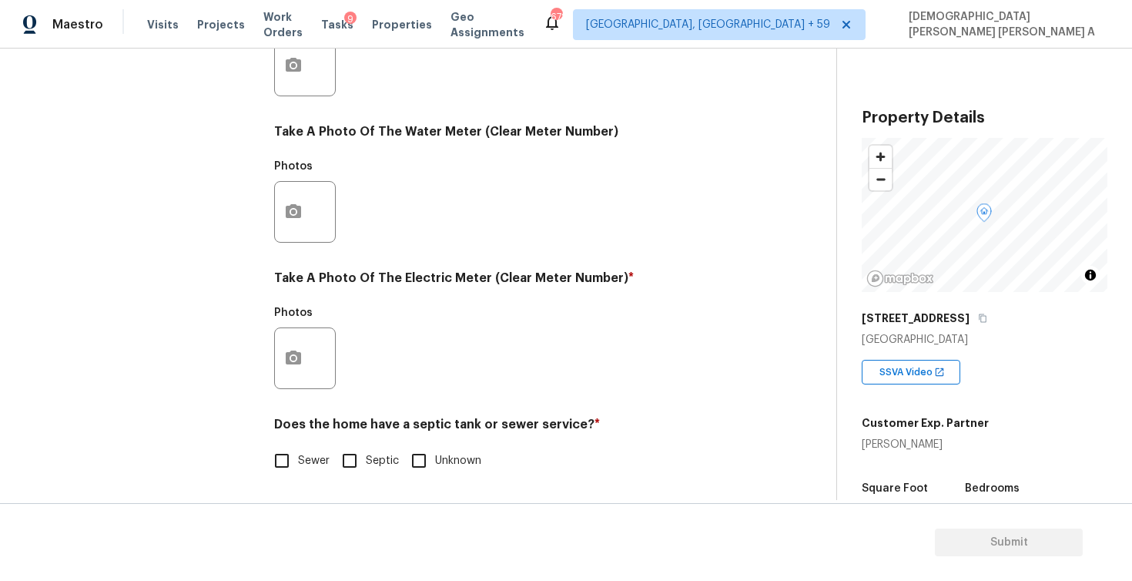
click at [284, 465] on input "Sewer" at bounding box center [282, 460] width 32 height 32
click at [290, 350] on icon "button" at bounding box center [293, 357] width 15 height 14
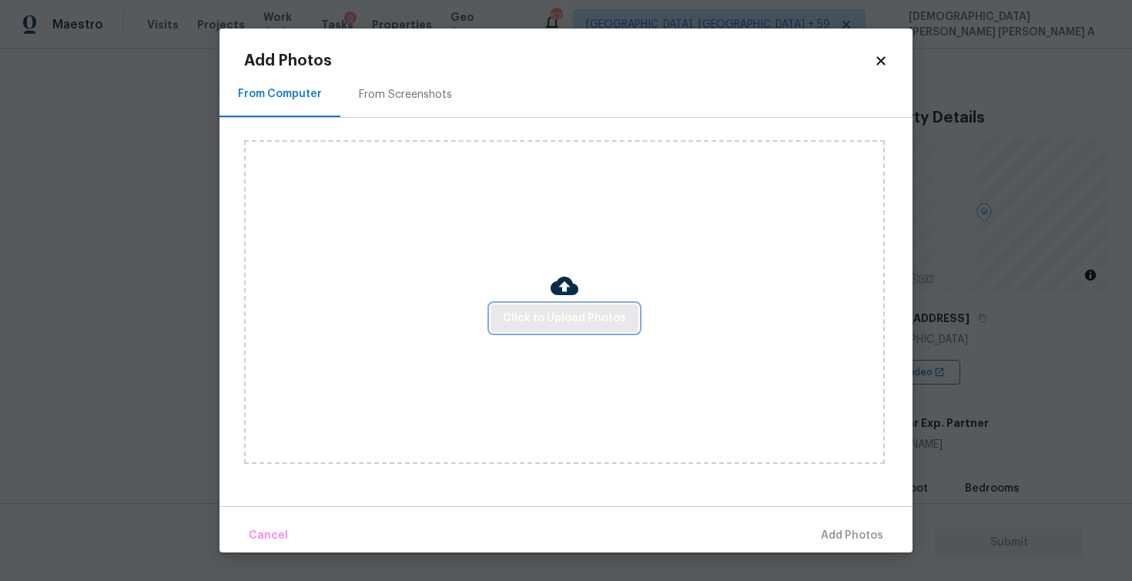
click at [571, 320] on span "Click to Upload Photos" at bounding box center [564, 318] width 123 height 19
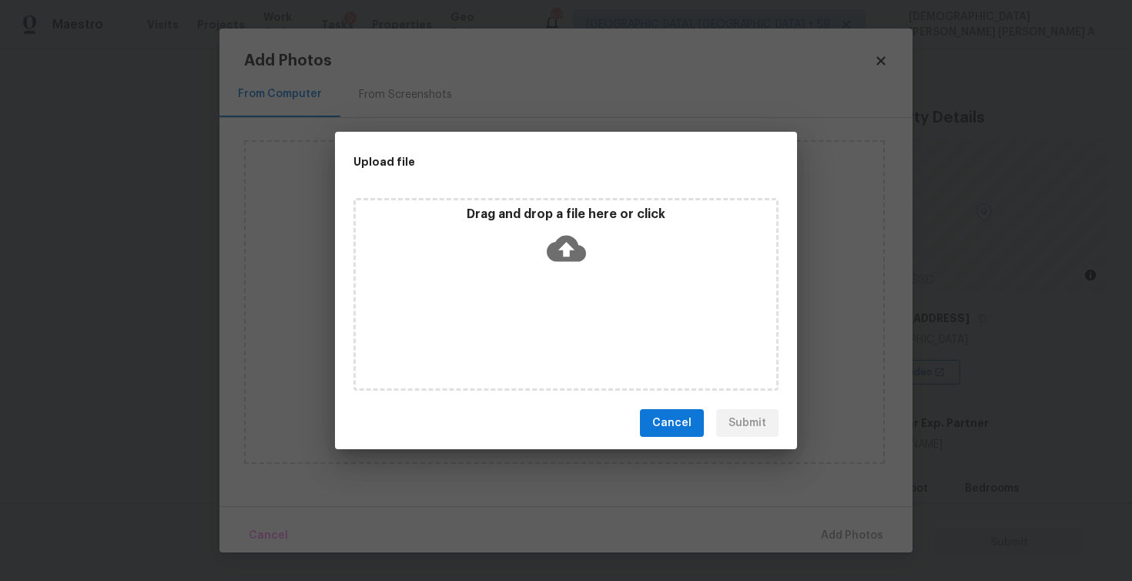
click at [548, 236] on icon at bounding box center [566, 248] width 39 height 39
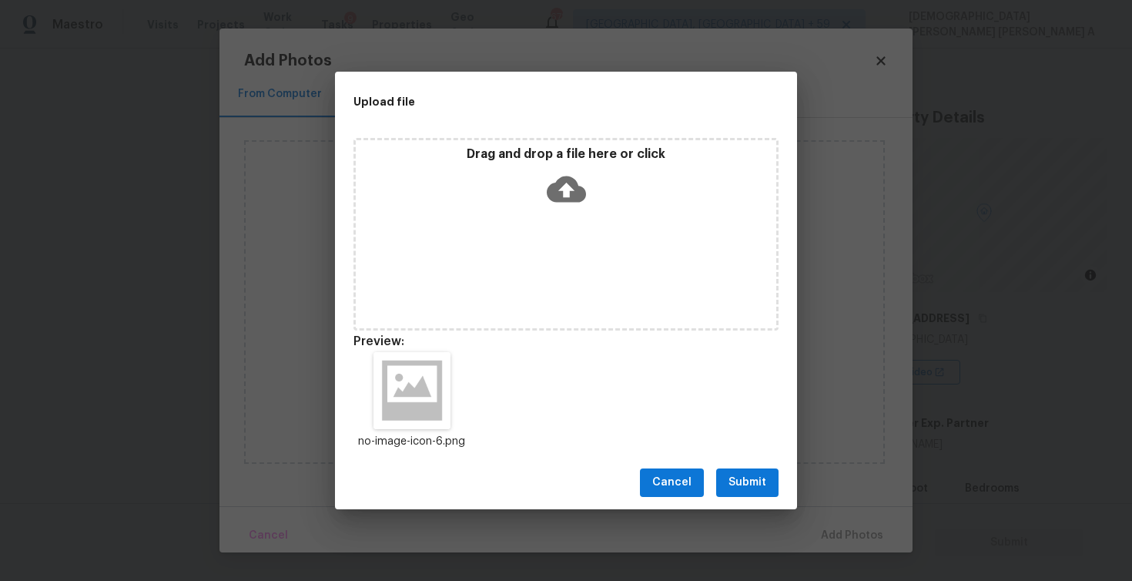
click at [752, 475] on span "Submit" at bounding box center [748, 482] width 38 height 19
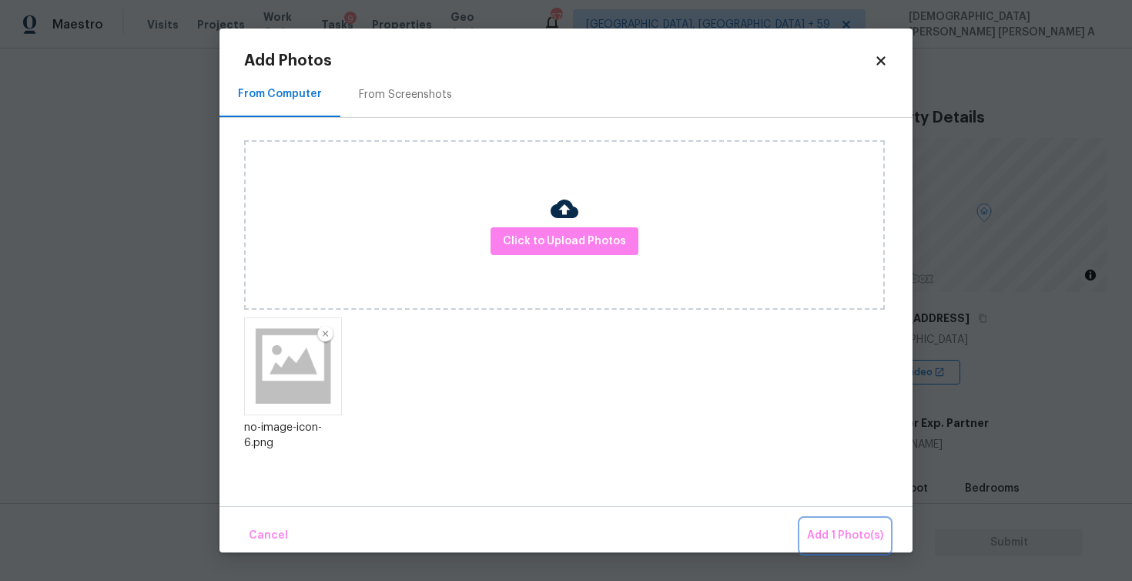
click at [840, 529] on span "Add 1 Photo(s)" at bounding box center [845, 535] width 76 height 19
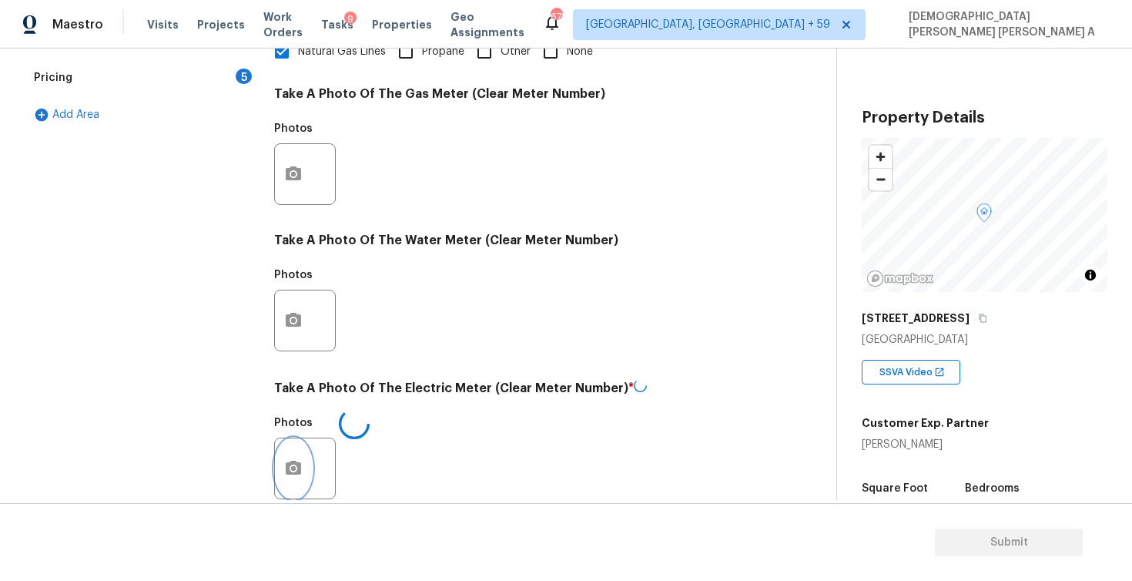
scroll to position [180, 0]
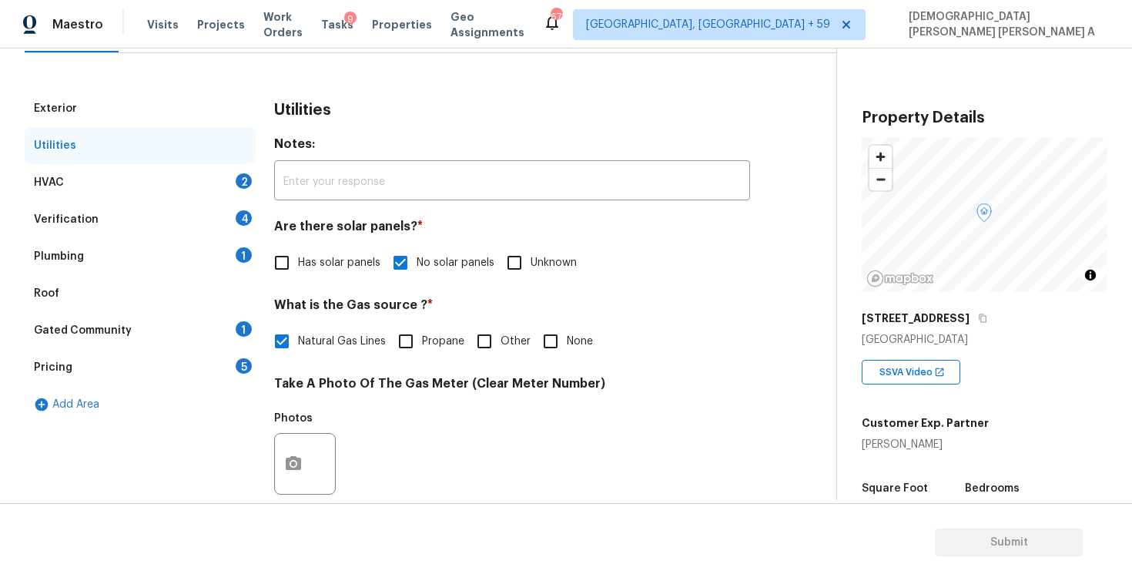
click at [167, 176] on div "HVAC 2" at bounding box center [140, 182] width 231 height 37
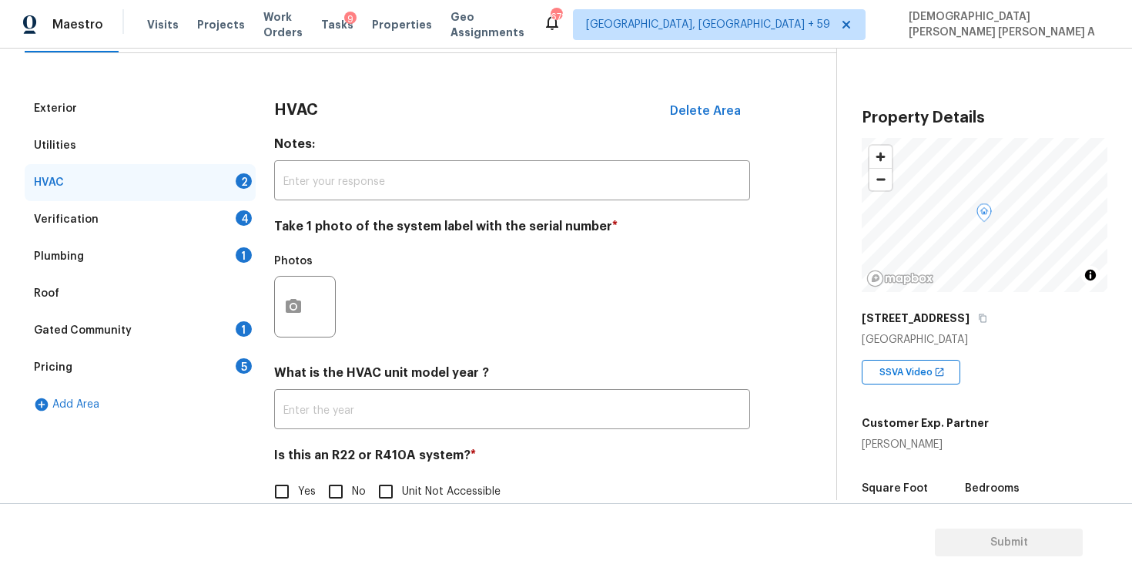
click at [343, 482] on input "No" at bounding box center [336, 491] width 32 height 32
click at [286, 308] on icon "button" at bounding box center [293, 306] width 15 height 14
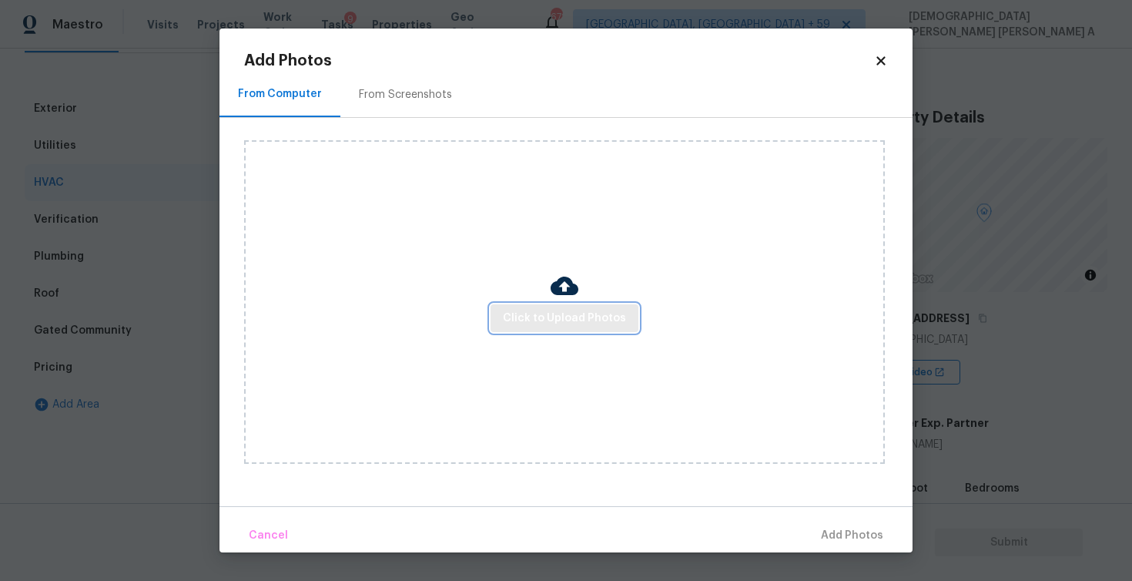
click at [598, 317] on span "Click to Upload Photos" at bounding box center [564, 318] width 123 height 19
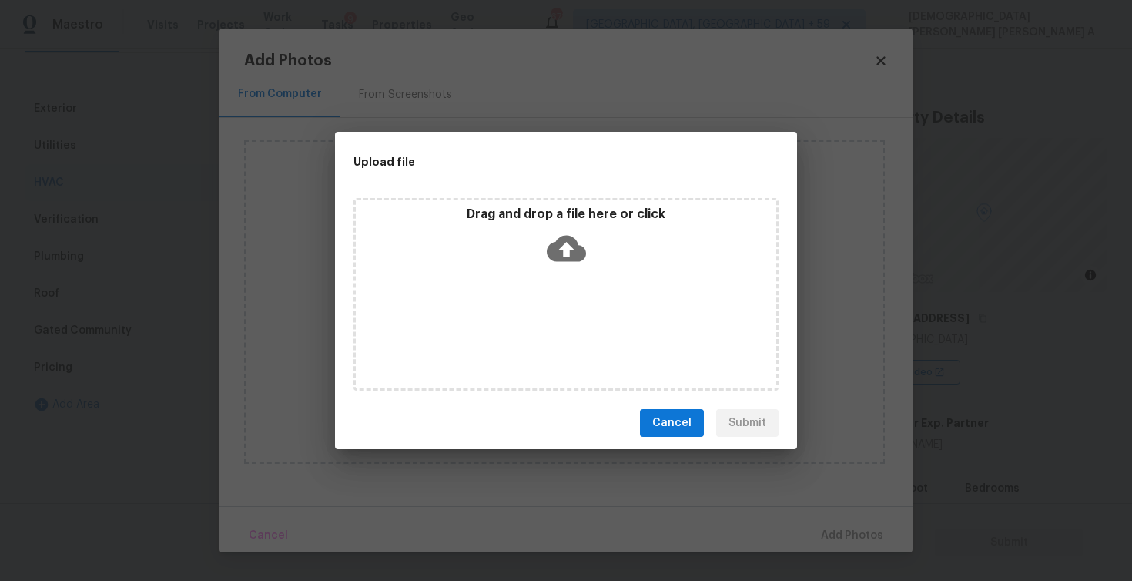
click at [571, 240] on icon at bounding box center [566, 249] width 39 height 26
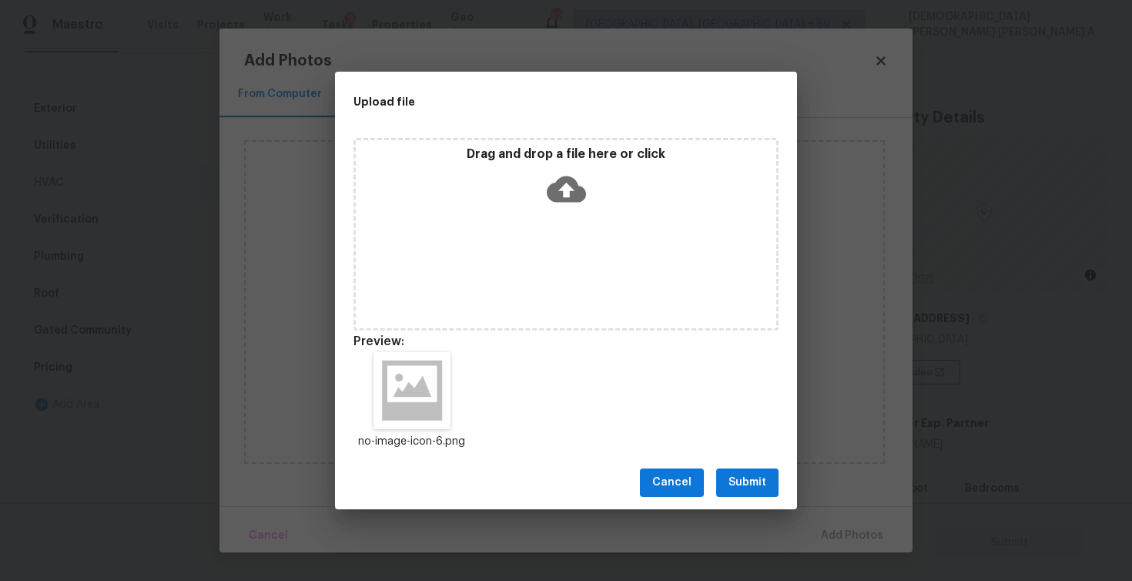
click at [757, 483] on span "Submit" at bounding box center [748, 482] width 38 height 19
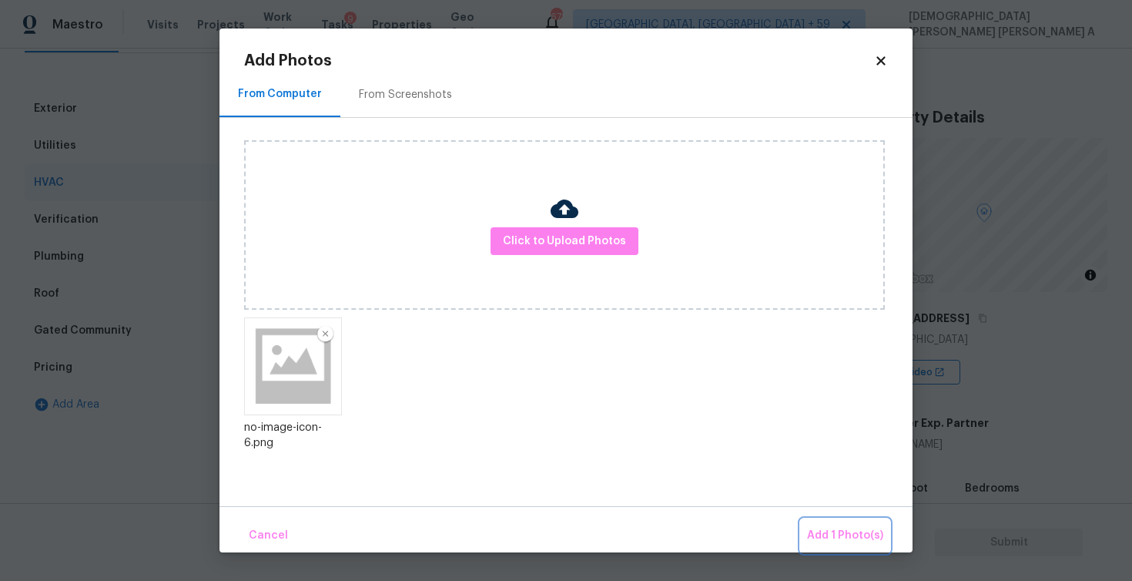
click at [848, 530] on span "Add 1 Photo(s)" at bounding box center [845, 535] width 76 height 19
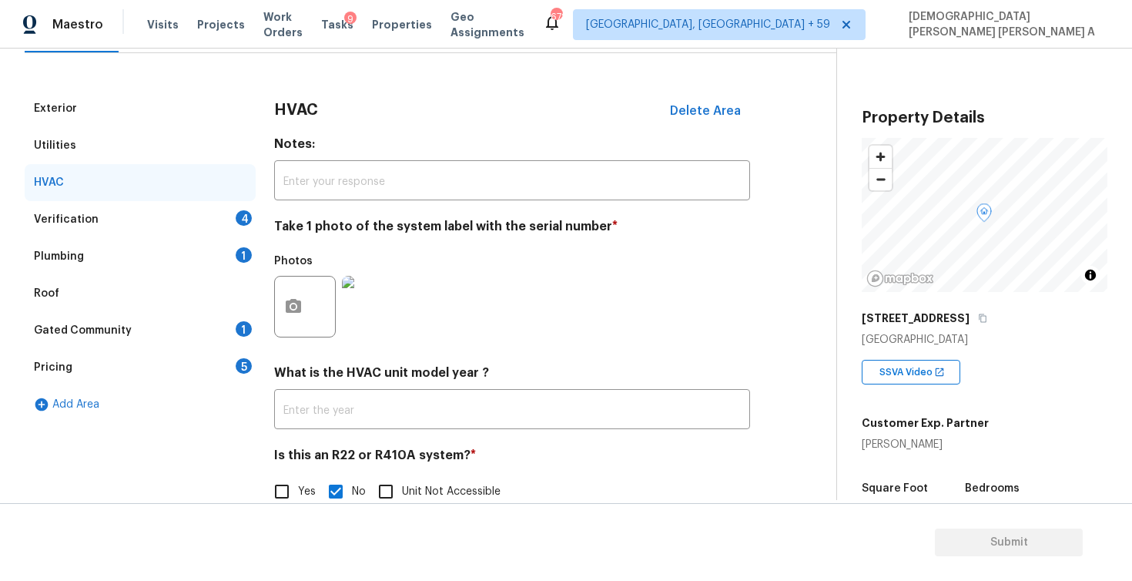
click at [223, 215] on div "Verification 4" at bounding box center [140, 219] width 231 height 37
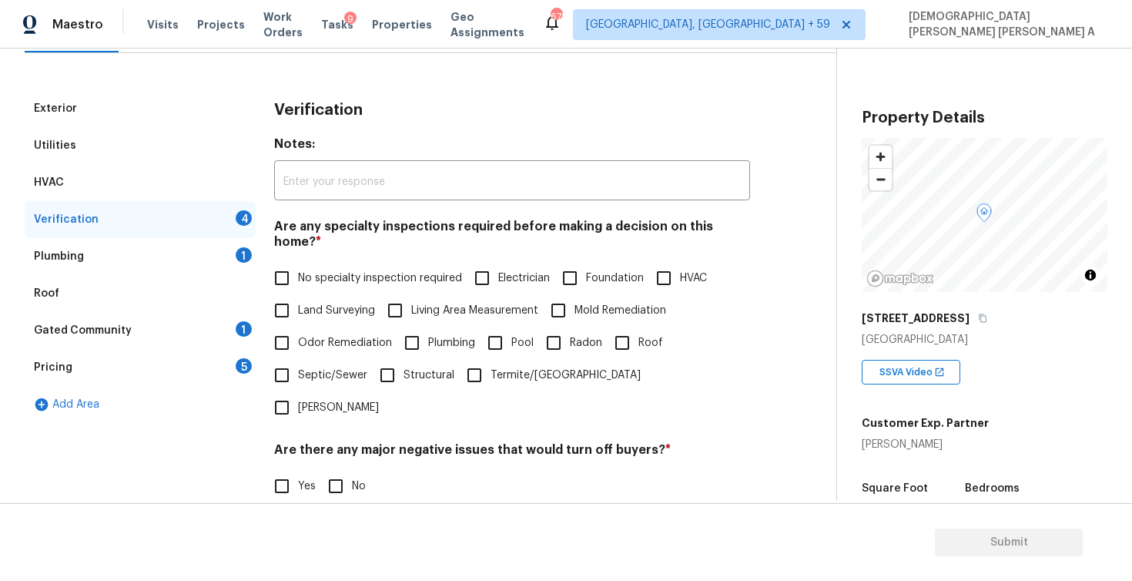
click at [276, 263] on input "No specialty inspection required" at bounding box center [282, 278] width 32 height 32
click at [273, 471] on input "Yes" at bounding box center [282, 487] width 32 height 32
click at [347, 470] on input "No" at bounding box center [336, 486] width 32 height 32
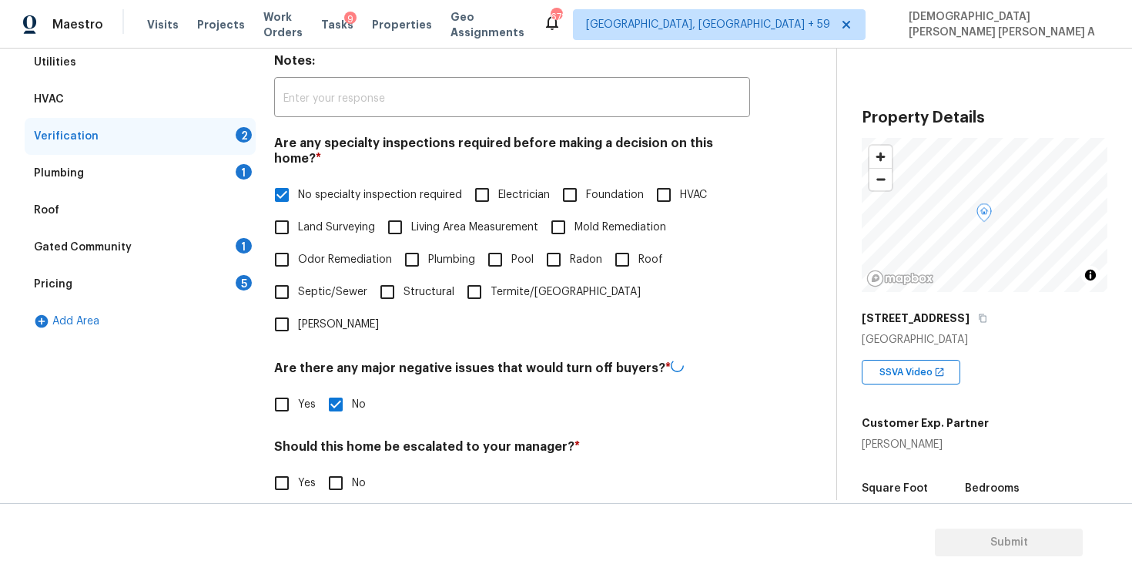
scroll to position [330, 0]
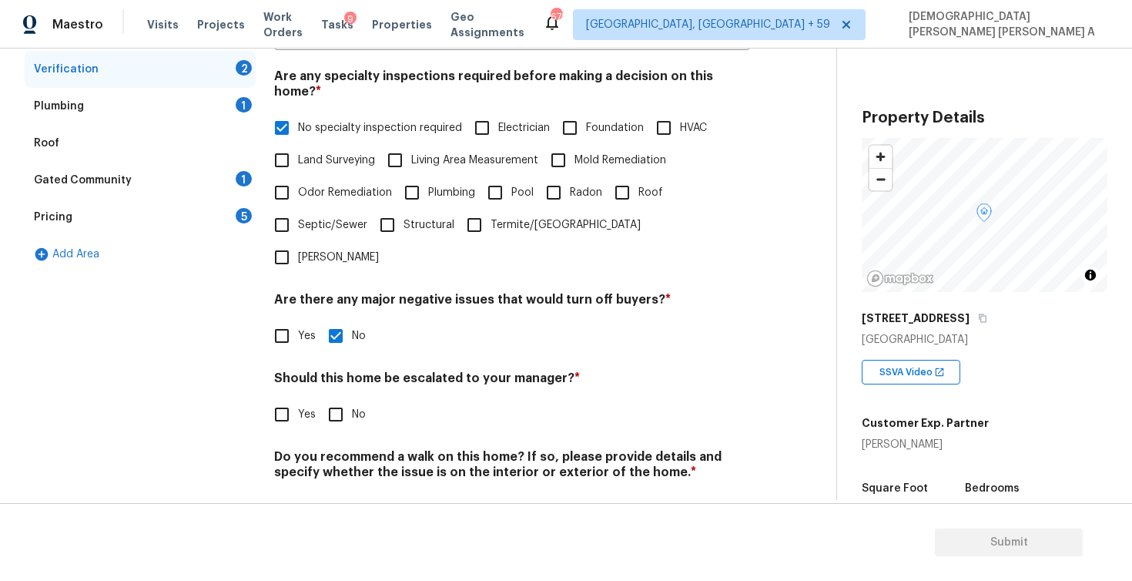
click at [269, 398] on input "Yes" at bounding box center [282, 414] width 32 height 32
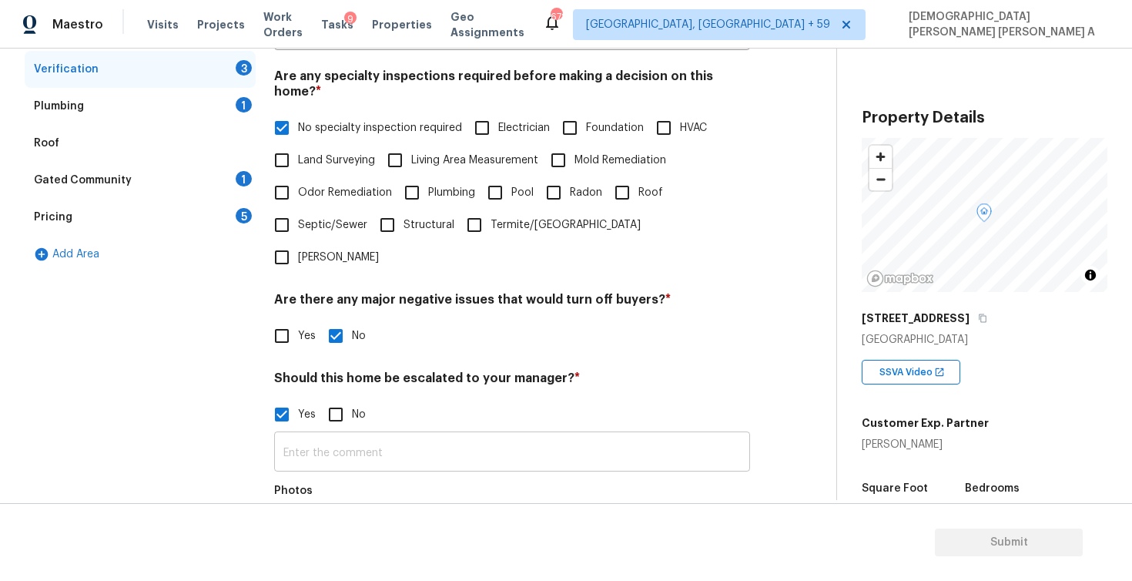
click at [336, 435] on input "text" at bounding box center [512, 453] width 476 height 36
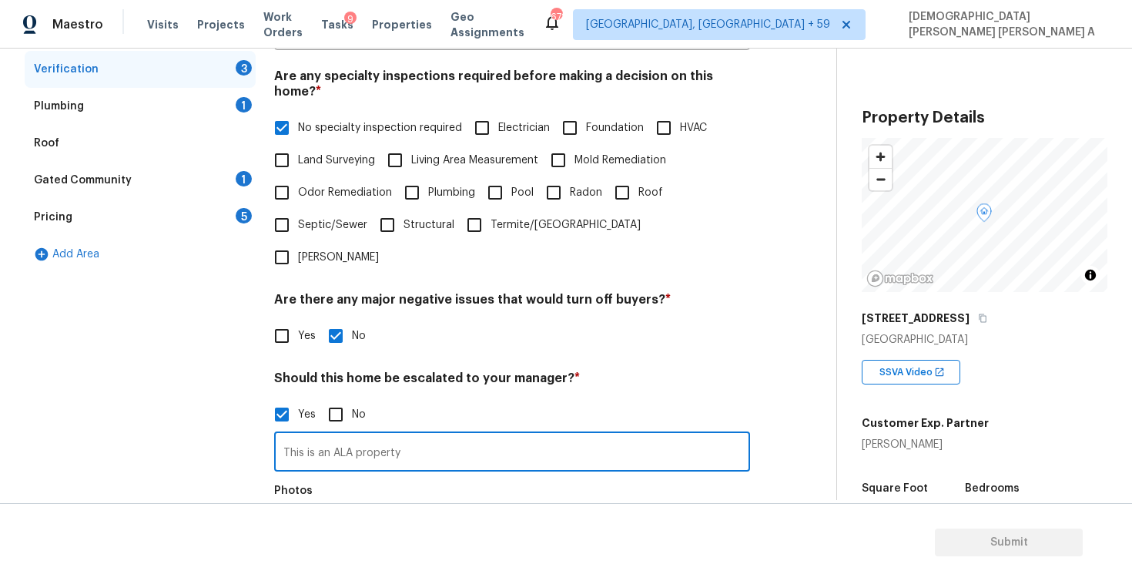
click at [277, 506] on button "button" at bounding box center [293, 536] width 37 height 60
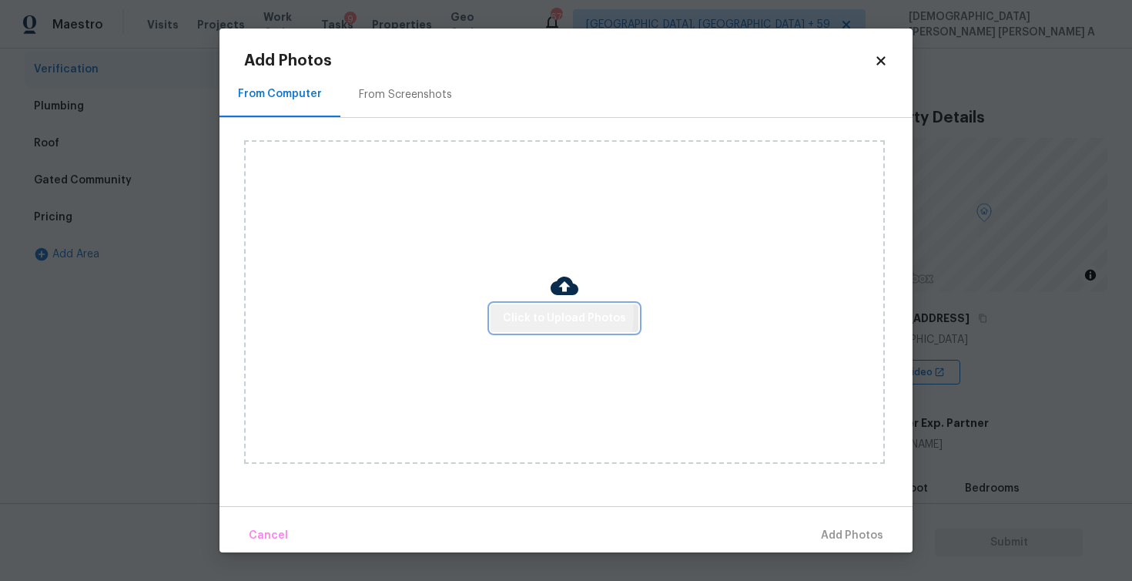
click at [512, 313] on span "Click to Upload Photos" at bounding box center [564, 318] width 123 height 19
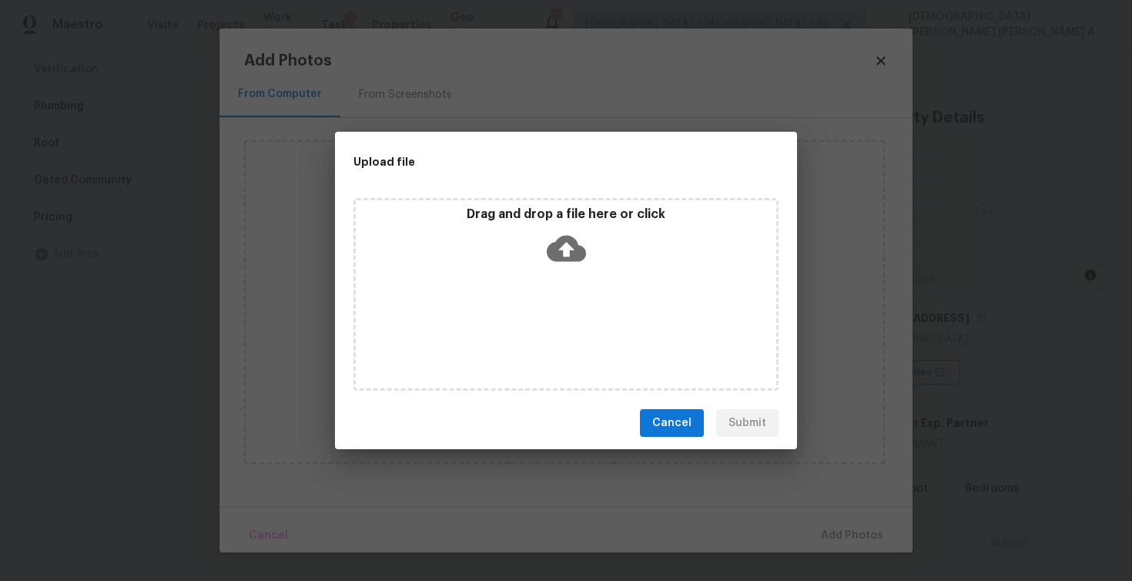
click at [528, 269] on div "Drag and drop a file here or click" at bounding box center [566, 239] width 421 height 66
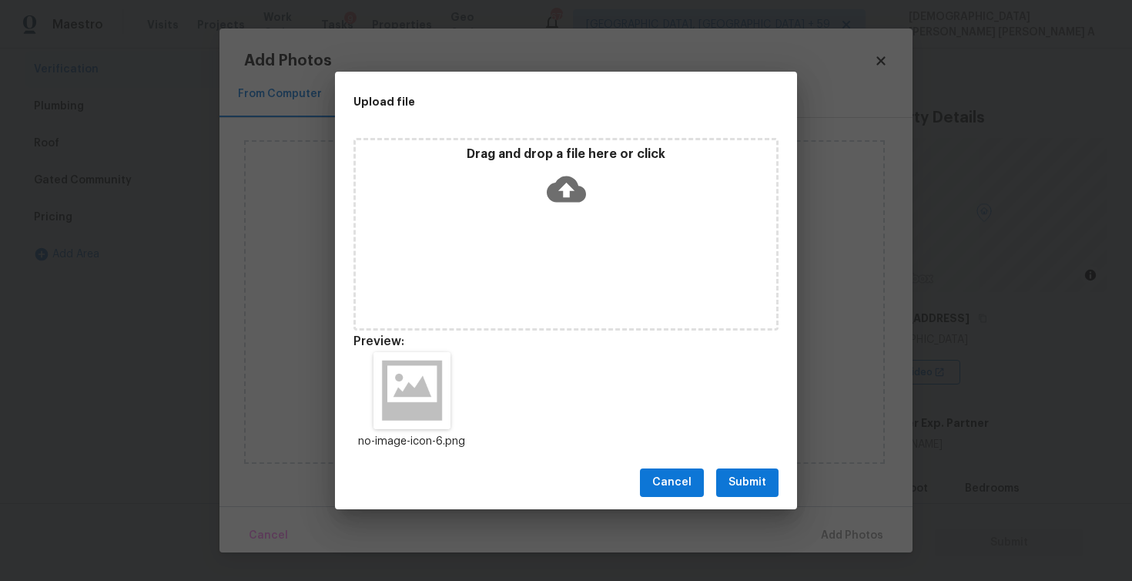
click at [753, 483] on span "Submit" at bounding box center [748, 482] width 38 height 19
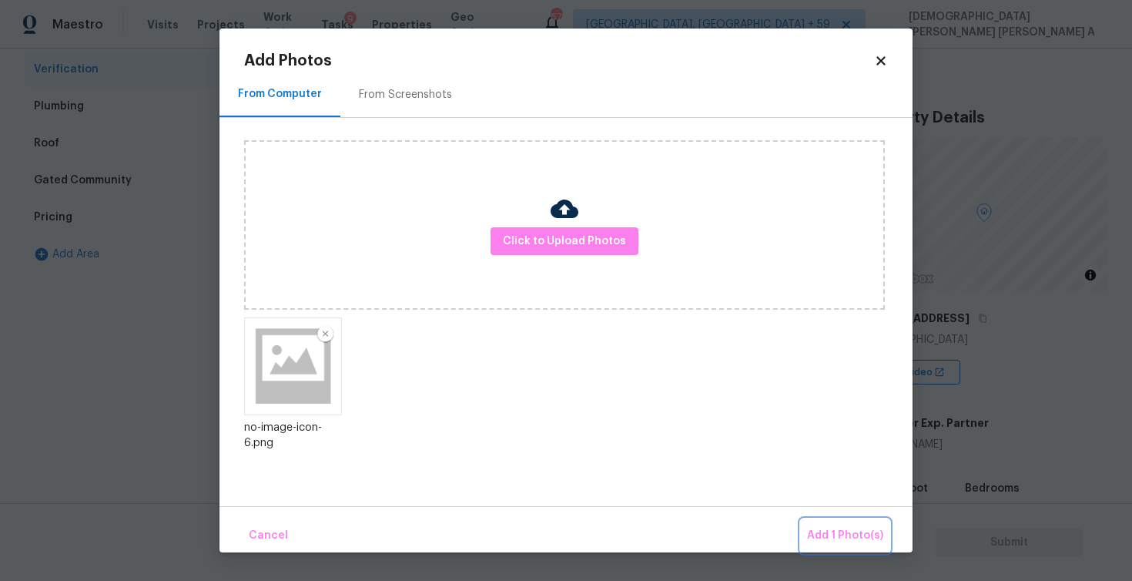
click at [851, 541] on span "Add 1 Photo(s)" at bounding box center [845, 535] width 76 height 19
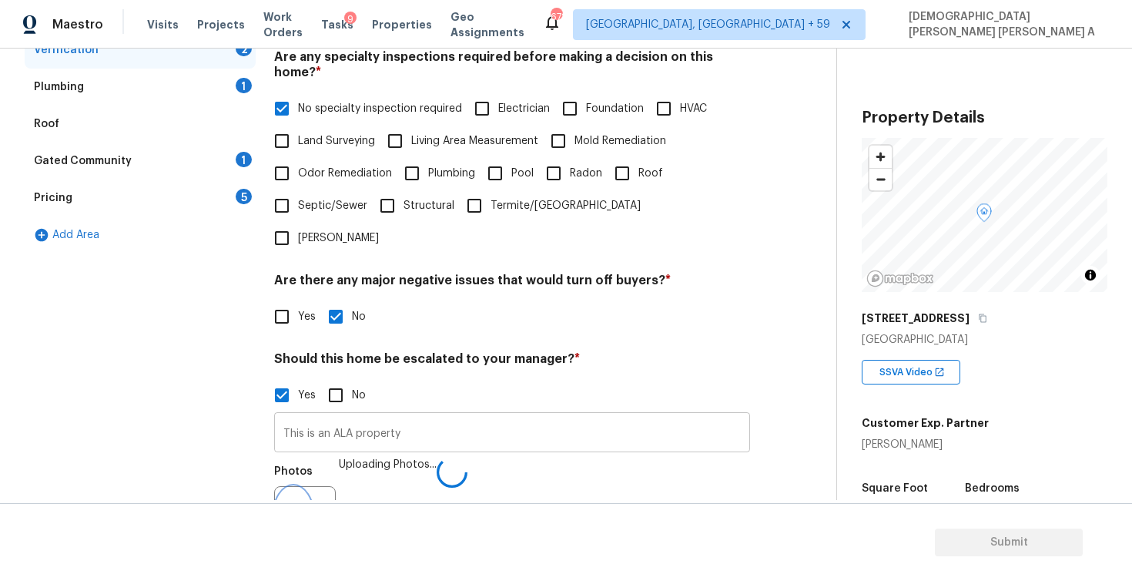
scroll to position [477, 0]
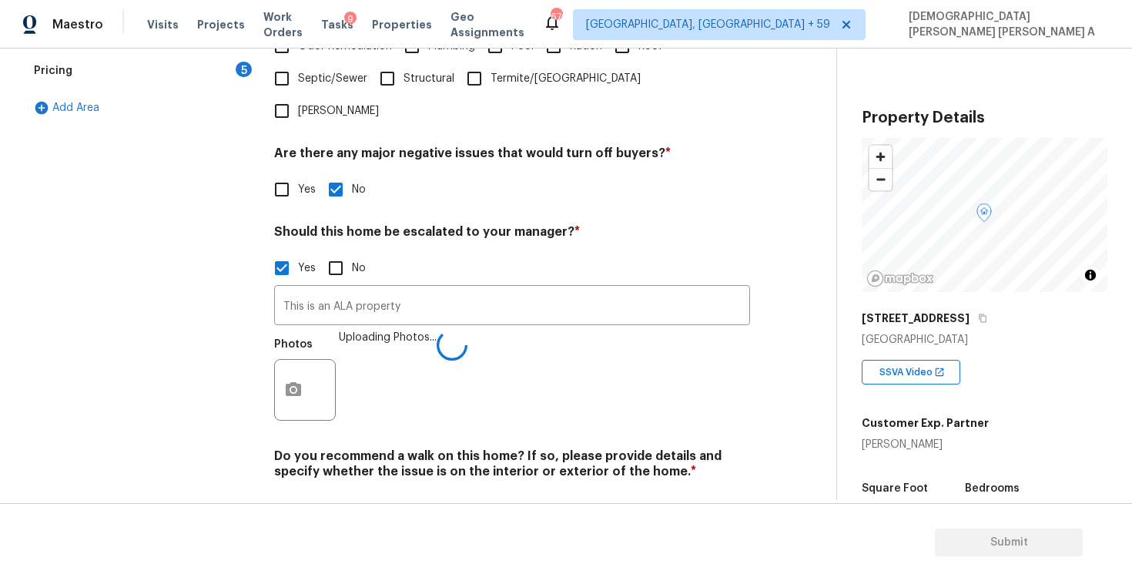
click at [333, 491] on input "No" at bounding box center [336, 507] width 32 height 32
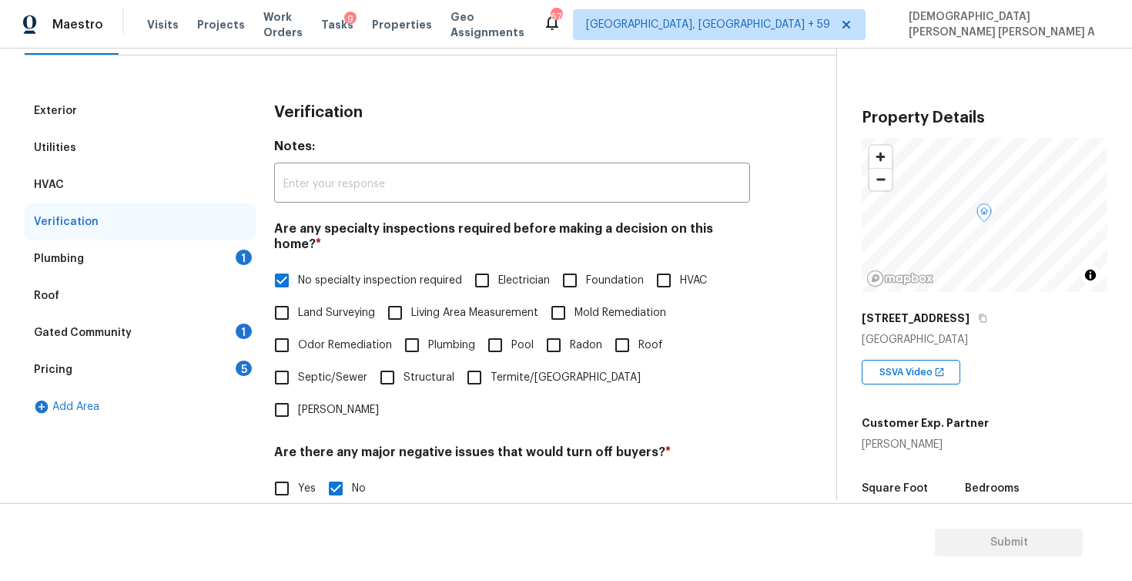
click at [197, 251] on div "Plumbing 1" at bounding box center [140, 258] width 231 height 37
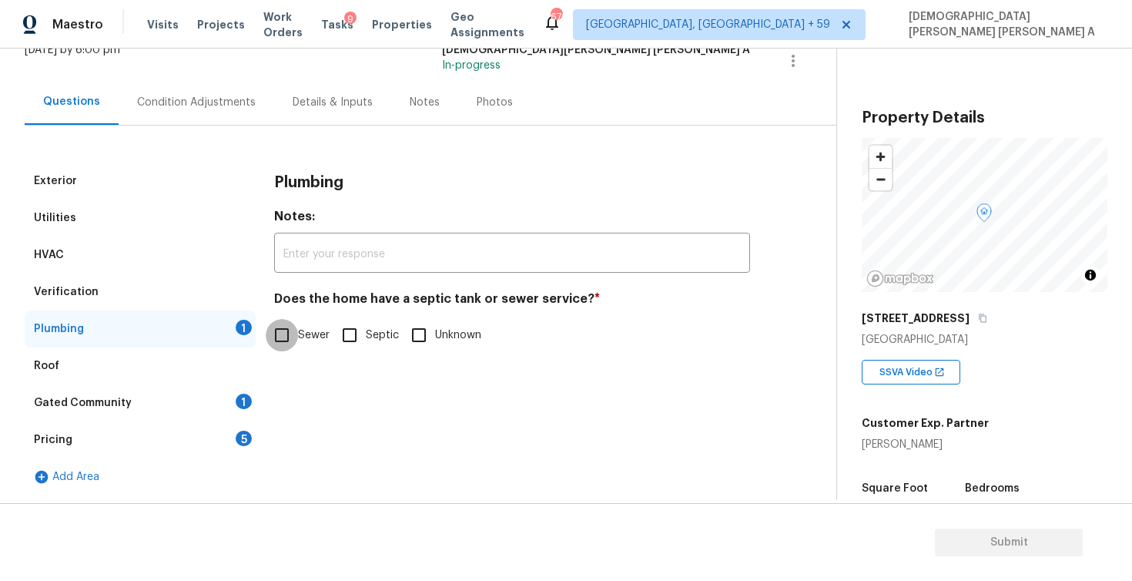
click at [297, 333] on input "Sewer" at bounding box center [282, 335] width 32 height 32
click at [198, 404] on div "Gated Community 1" at bounding box center [140, 402] width 231 height 37
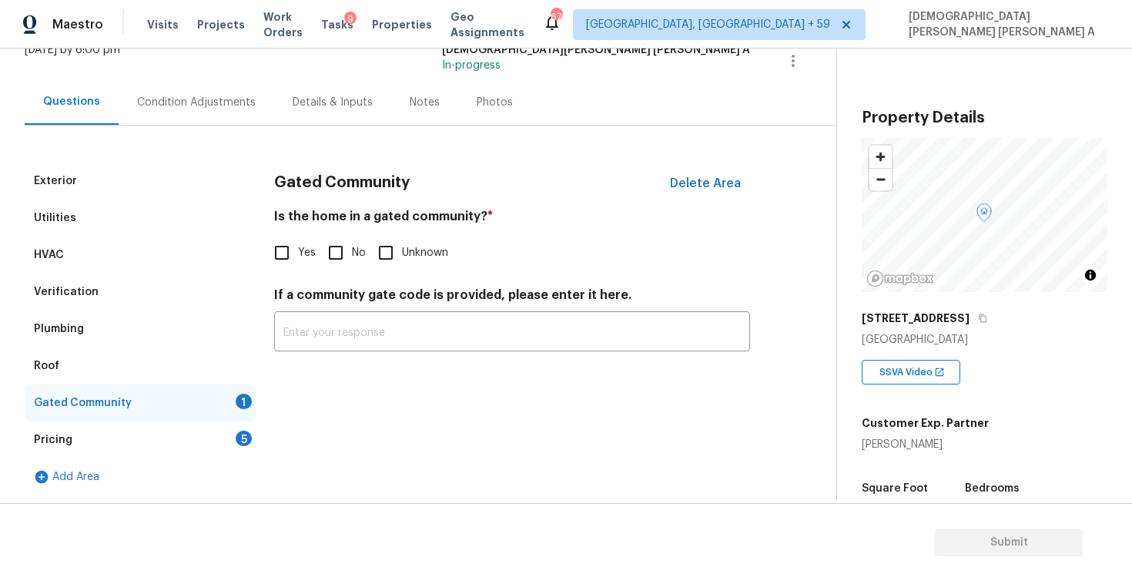
click at [323, 265] on input "No" at bounding box center [336, 252] width 32 height 32
click at [294, 266] on input "Yes" at bounding box center [282, 252] width 32 height 32
click at [189, 447] on div "Pricing 5" at bounding box center [140, 439] width 231 height 37
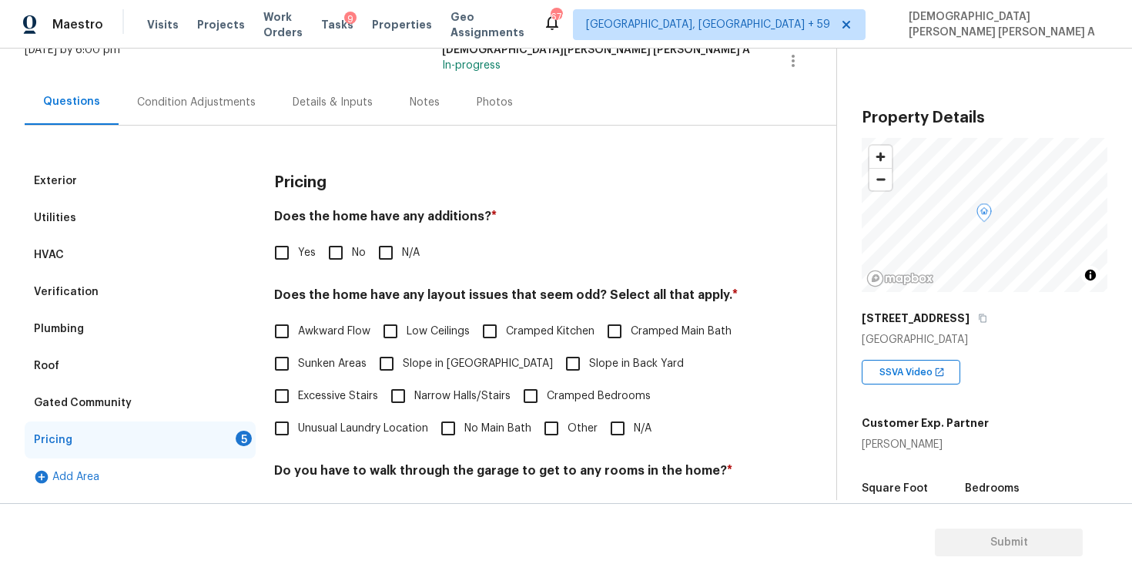
click at [284, 252] on input "Yes" at bounding box center [282, 252] width 32 height 32
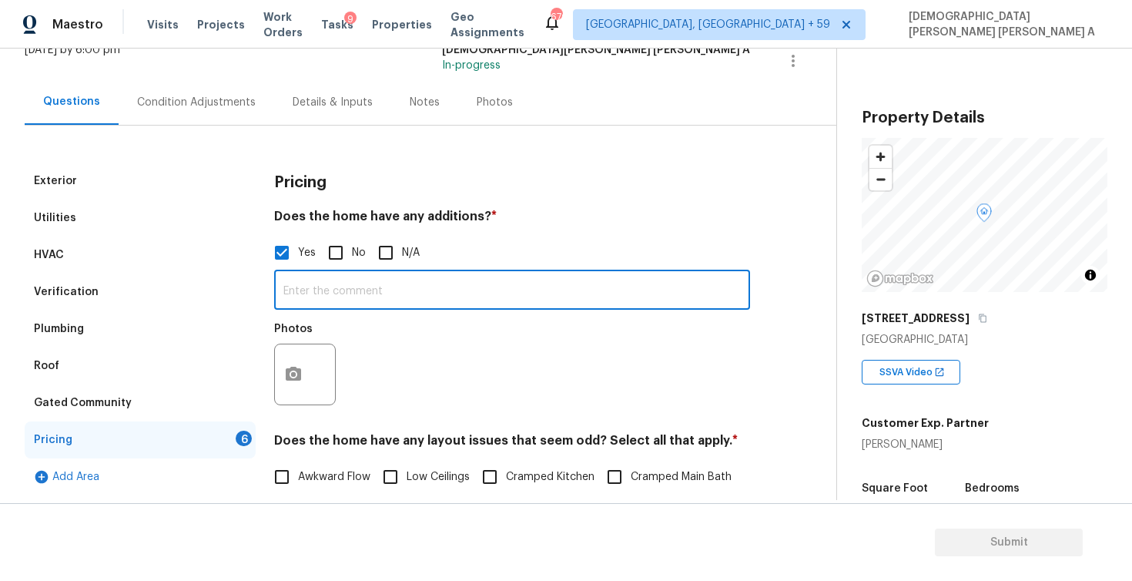
click at [350, 295] on input "text" at bounding box center [512, 291] width 476 height 36
click at [286, 398] on button "button" at bounding box center [293, 374] width 37 height 60
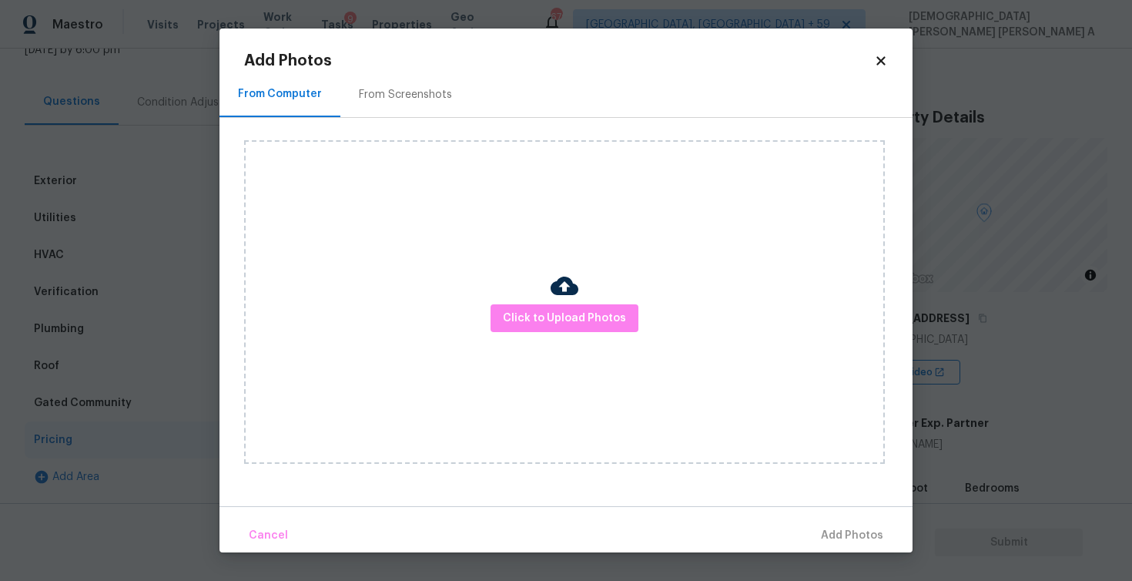
click at [588, 335] on div "Click to Upload Photos" at bounding box center [564, 301] width 641 height 323
click at [581, 319] on span "Click to Upload Photos" at bounding box center [564, 318] width 123 height 19
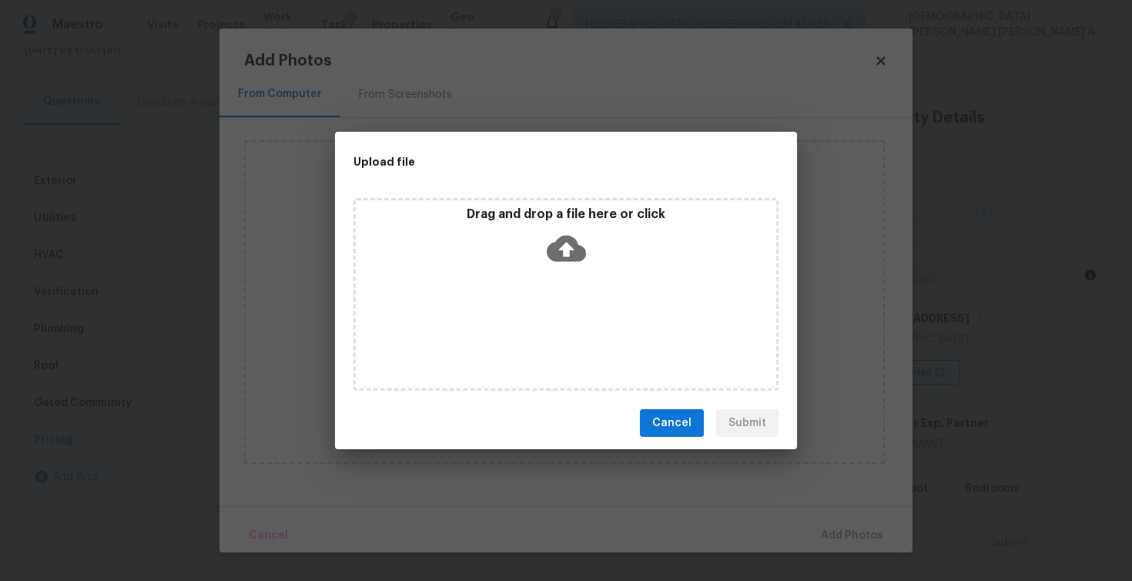
click at [580, 266] on icon at bounding box center [566, 248] width 39 height 39
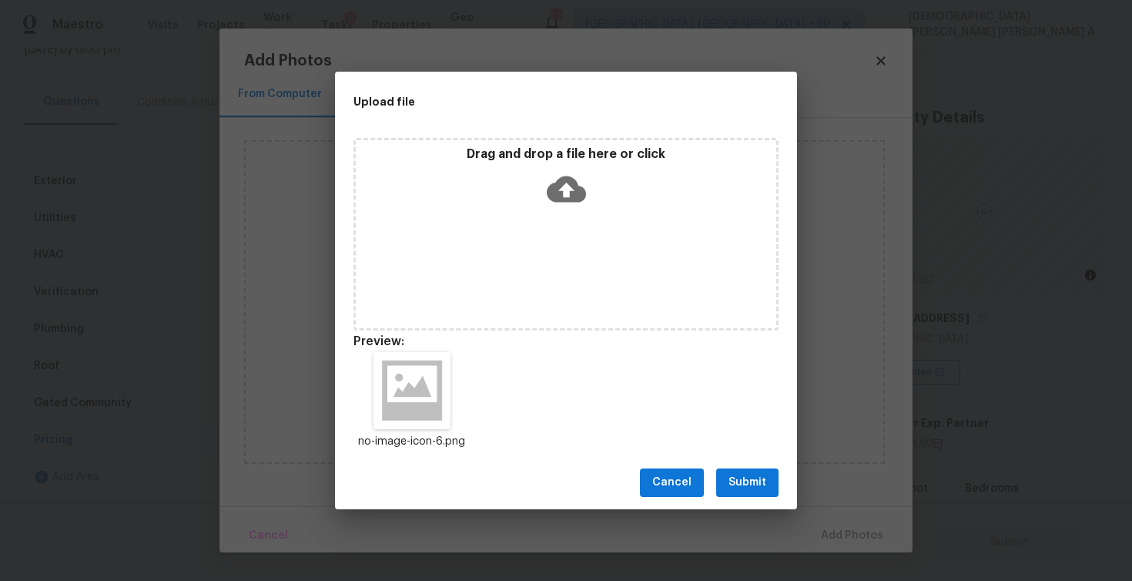
click at [743, 479] on span "Submit" at bounding box center [748, 482] width 38 height 19
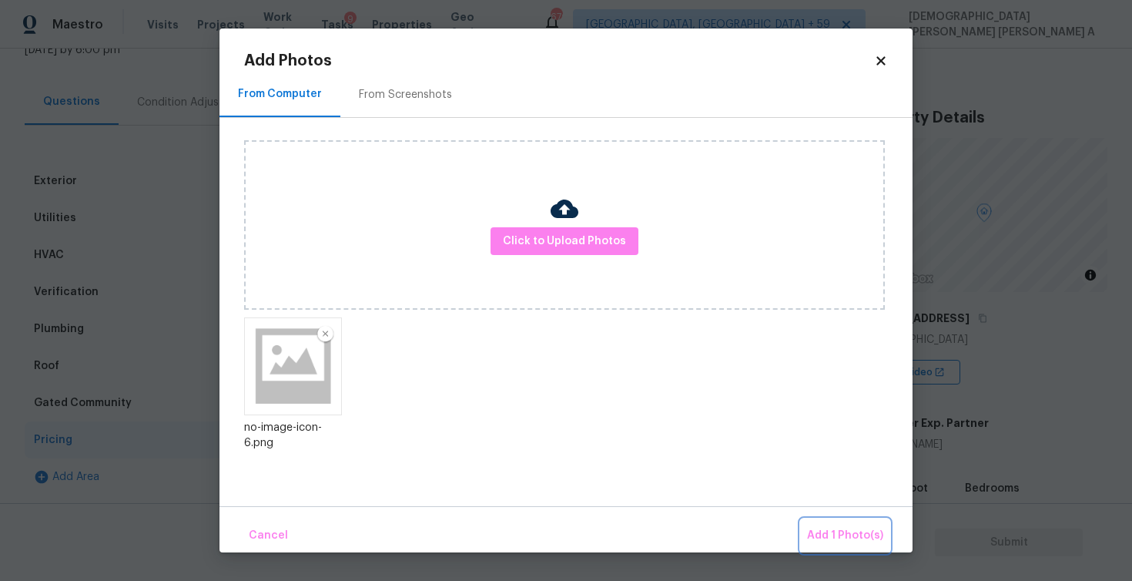
click at [816, 519] on button "Add 1 Photo(s)" at bounding box center [845, 535] width 89 height 33
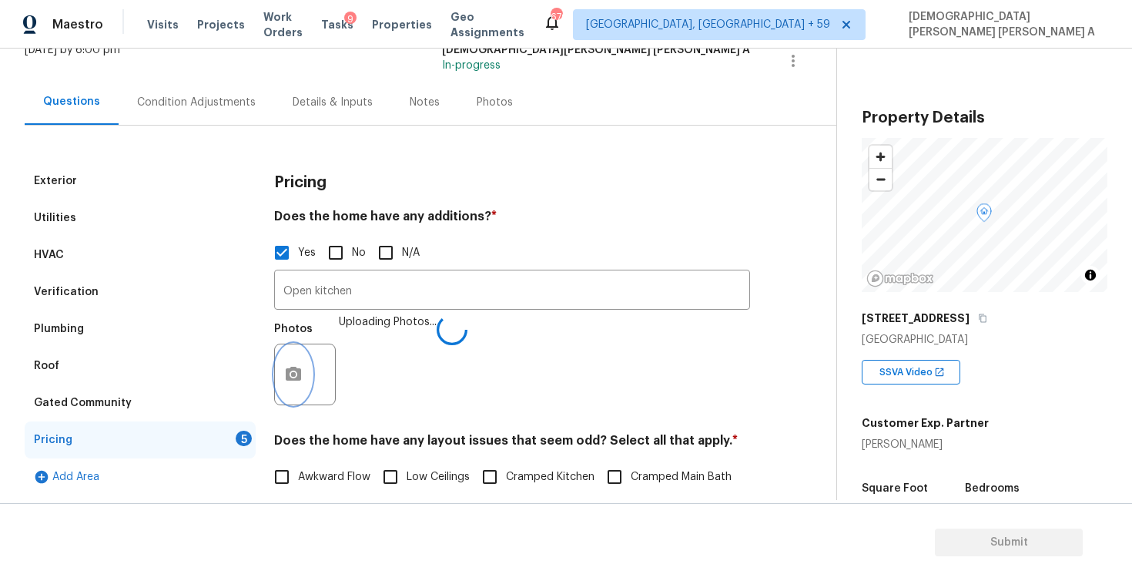
scroll to position [246, 0]
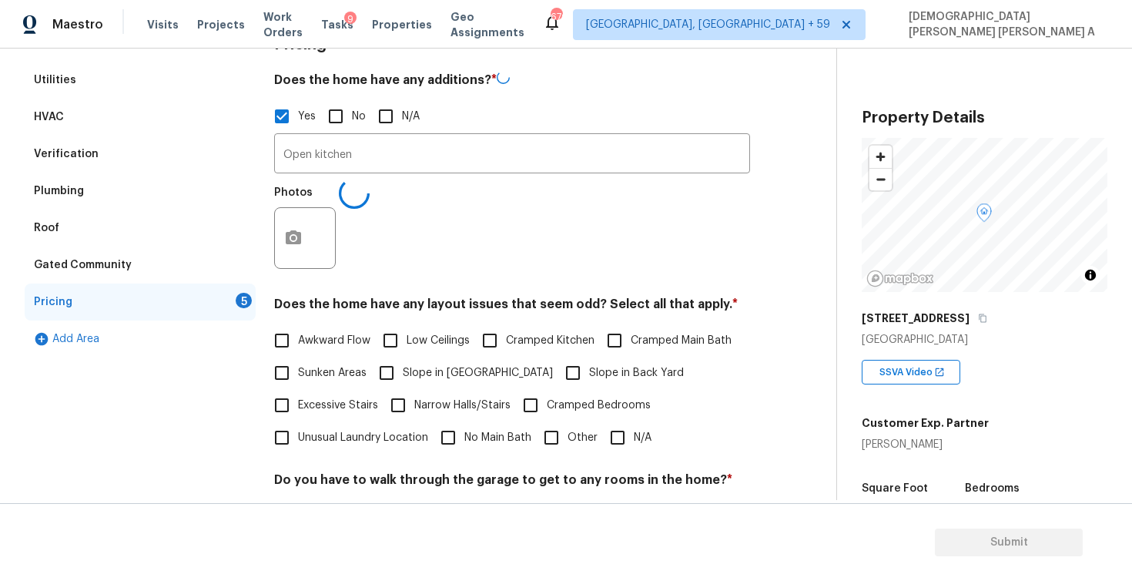
click at [597, 434] on span "Other" at bounding box center [583, 438] width 30 height 16
click at [568, 434] on input "Other" at bounding box center [551, 437] width 32 height 32
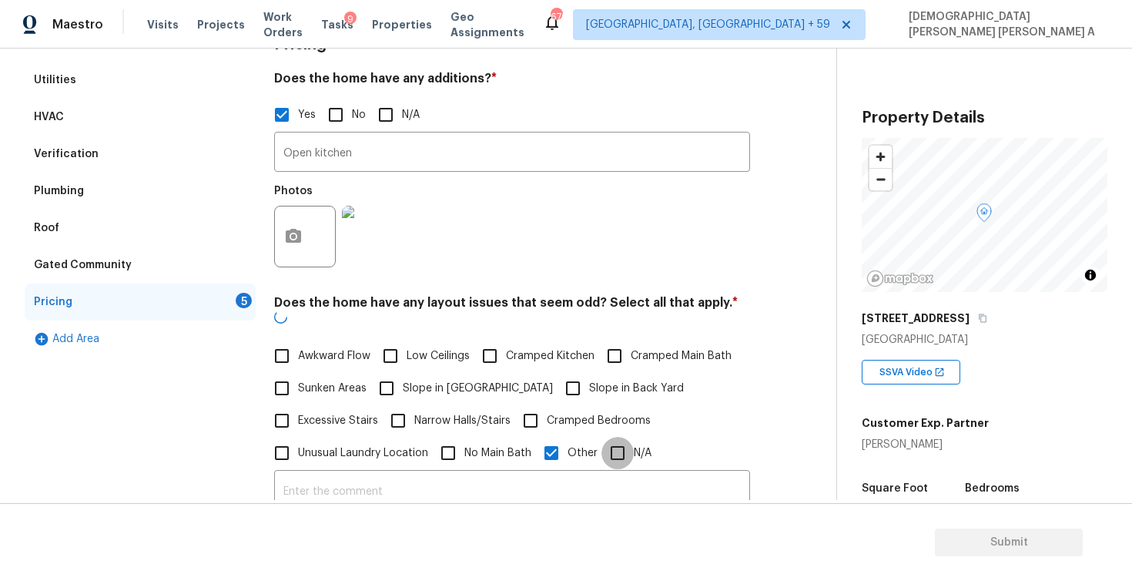
click at [624, 437] on input "N/A" at bounding box center [617, 453] width 32 height 32
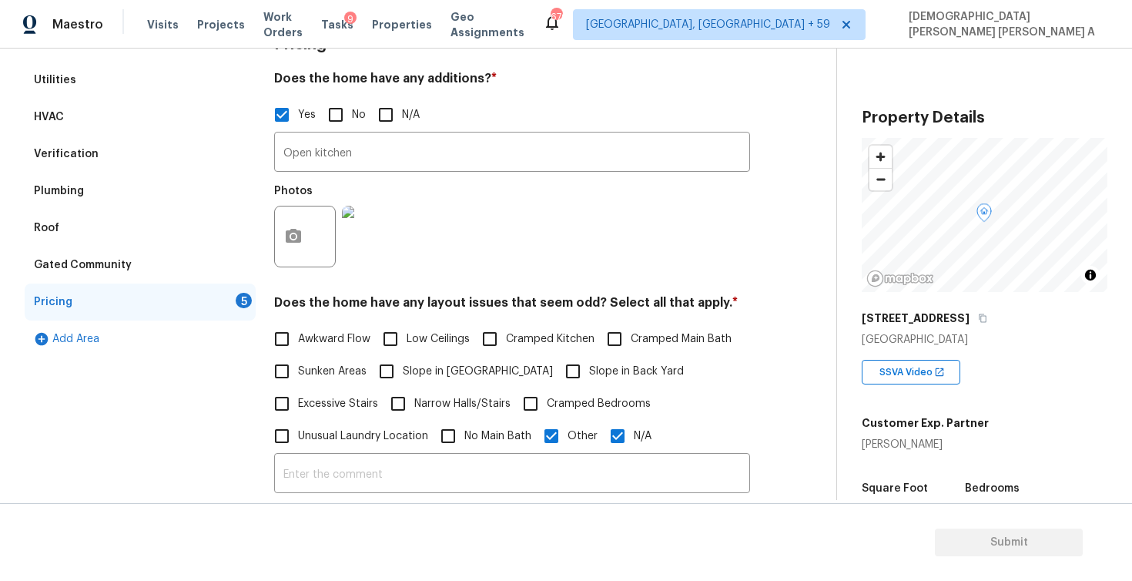
scroll to position [398, 0]
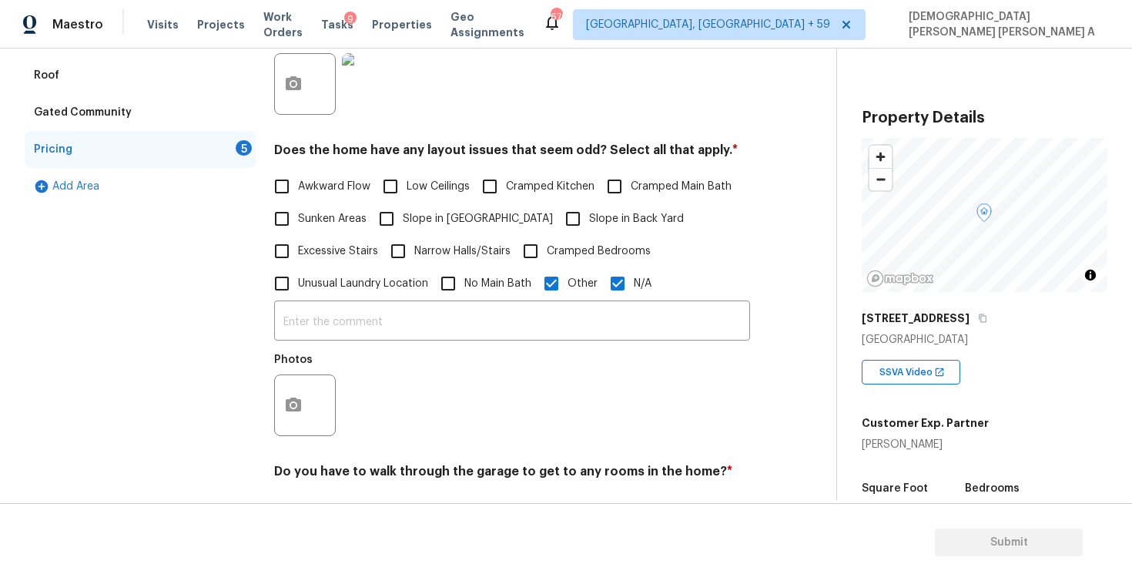
click at [555, 280] on input "Other" at bounding box center [551, 283] width 32 height 32
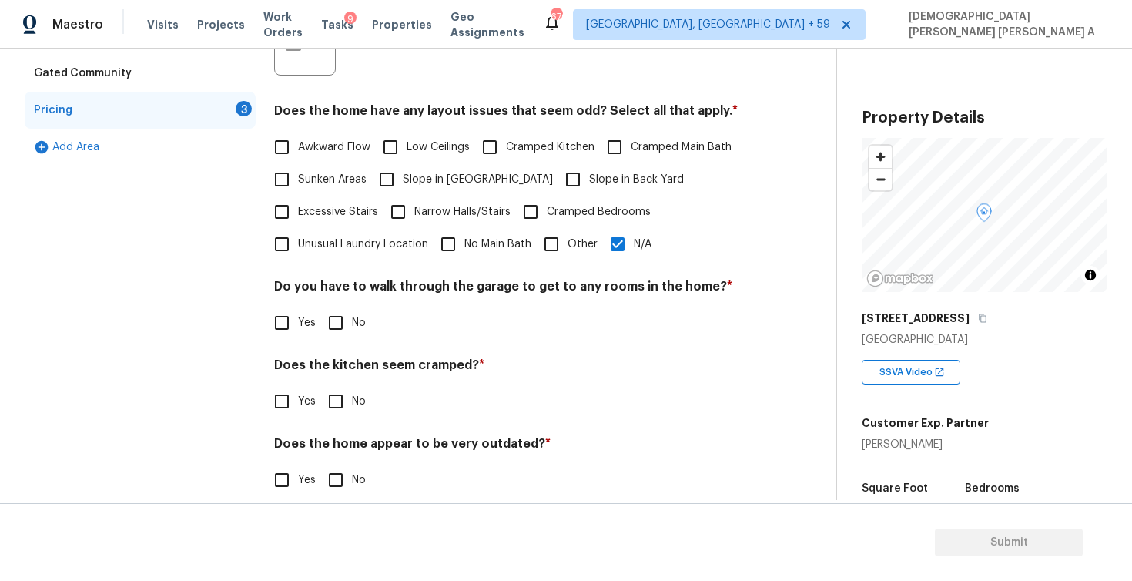
scroll to position [446, 0]
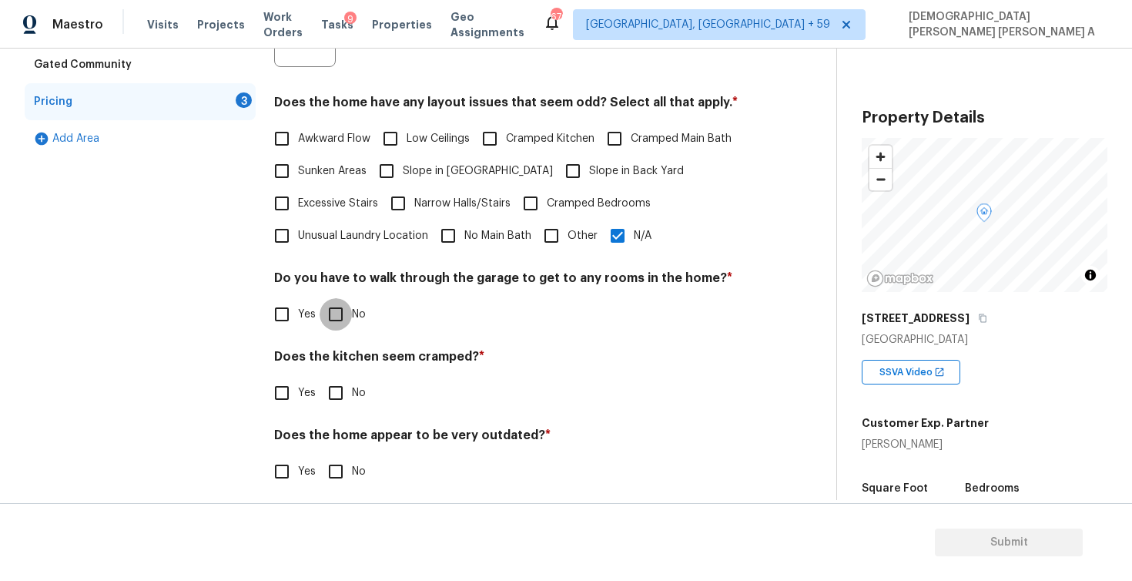
click at [326, 318] on input "No" at bounding box center [336, 314] width 32 height 32
click at [335, 407] on input "No" at bounding box center [336, 393] width 32 height 32
click at [342, 482] on input "No" at bounding box center [336, 471] width 32 height 32
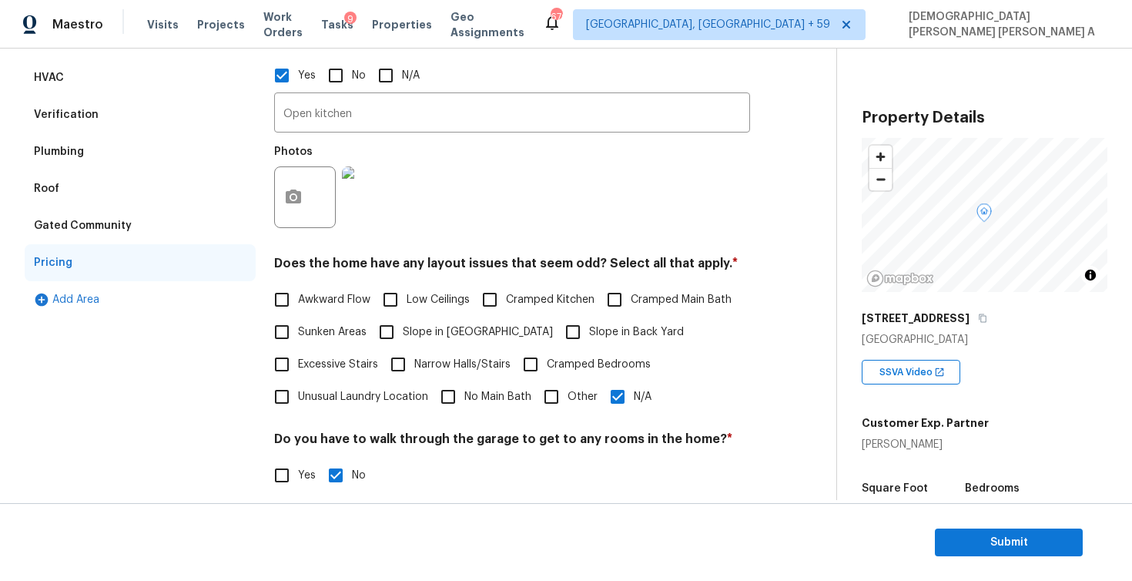
scroll to position [79, 0]
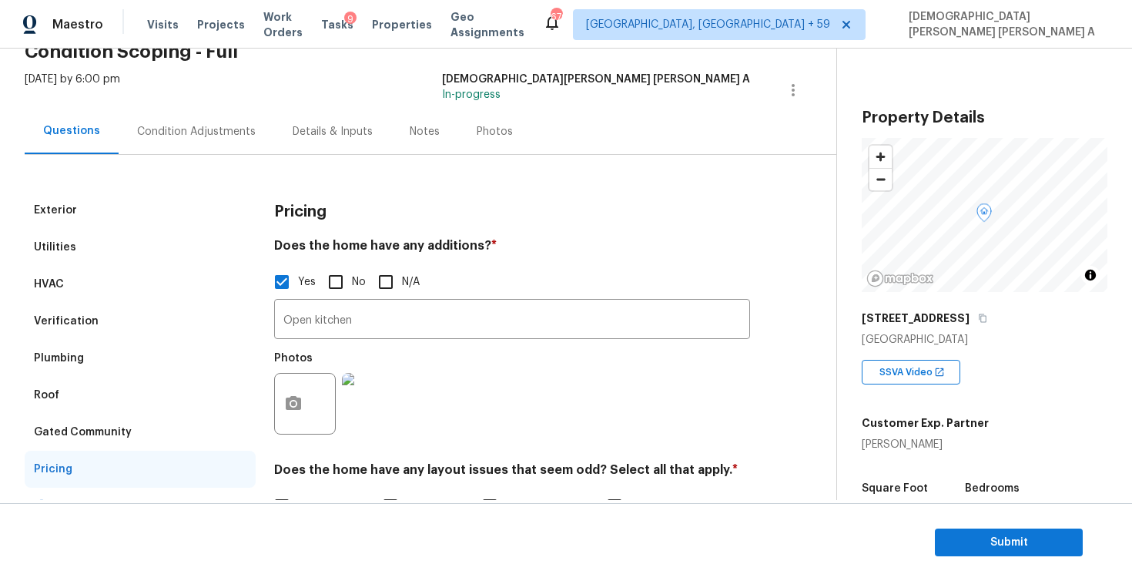
click at [178, 112] on div "Condition Adjustments" at bounding box center [197, 131] width 156 height 45
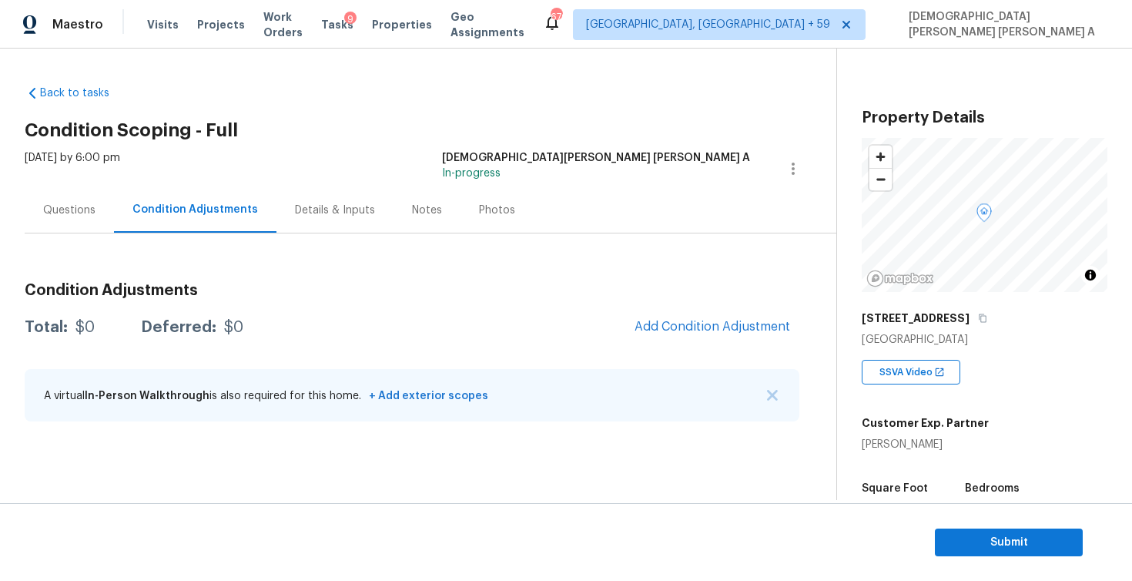
click at [479, 236] on div "Condition Adjustments Total: $0 Deferred: $0 Add Condition Adjustment A virtual…" at bounding box center [412, 334] width 775 height 202
click at [479, 214] on div "Photos" at bounding box center [497, 210] width 36 height 15
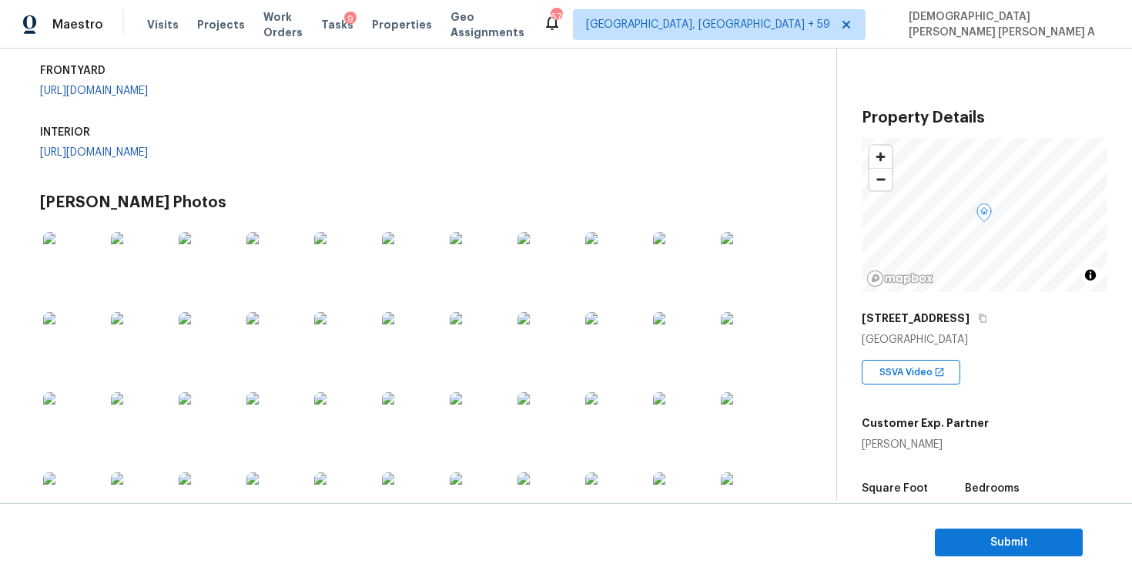
scroll to position [106, 0]
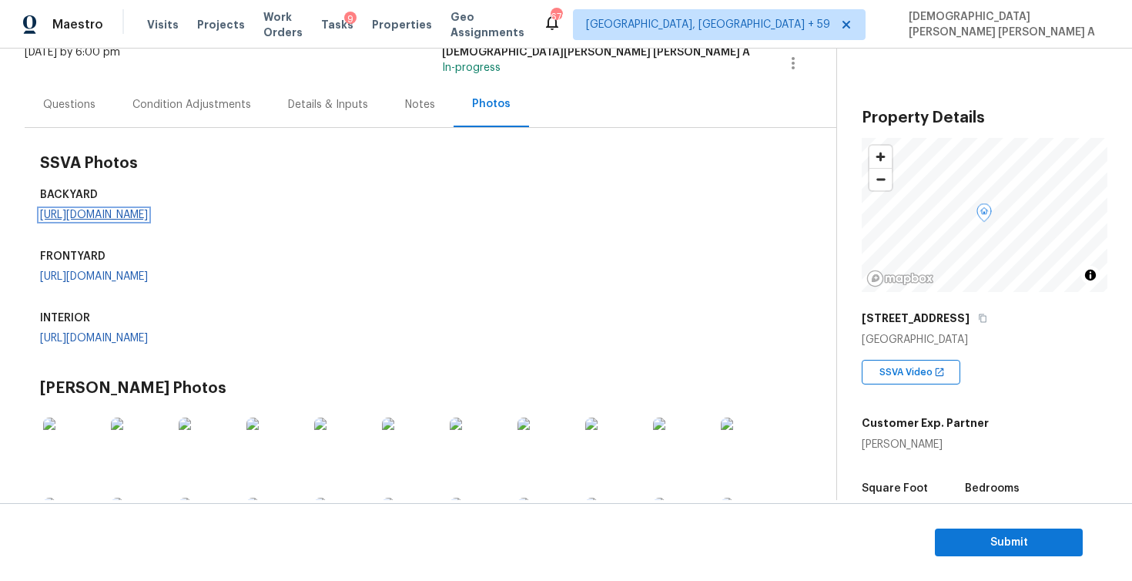
click at [134, 220] on link "https://opendoor-admin-client-upload-production.s3.amazonaws.com/uploads/Cake/S…" at bounding box center [94, 214] width 108 height 11
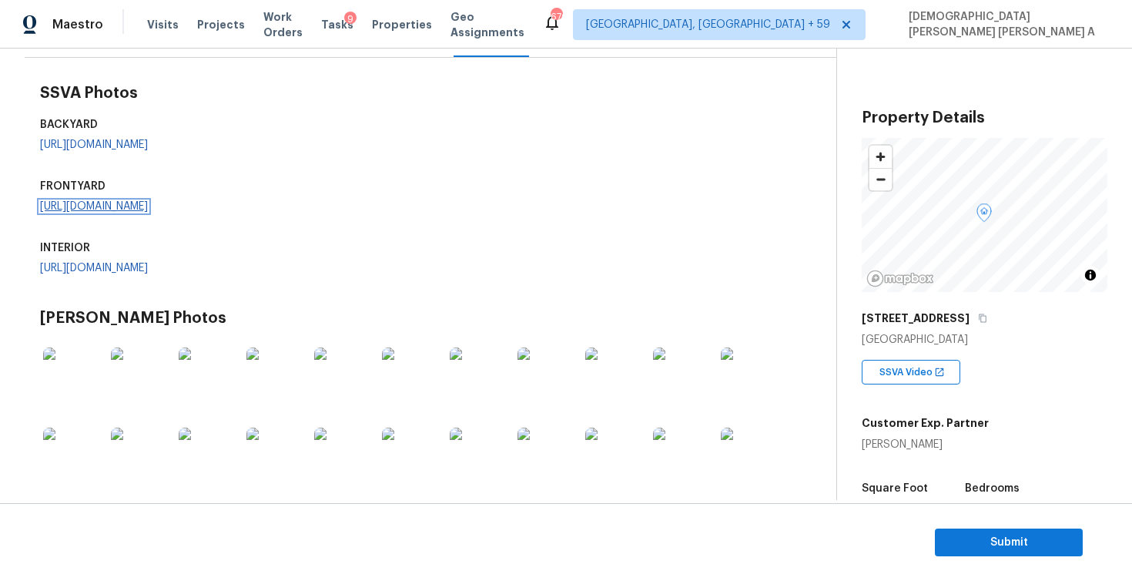
click at [148, 212] on link "https://opendoor-admin-client-upload-production.s3.amazonaws.com/uploads/Cake/S…" at bounding box center [94, 206] width 108 height 11
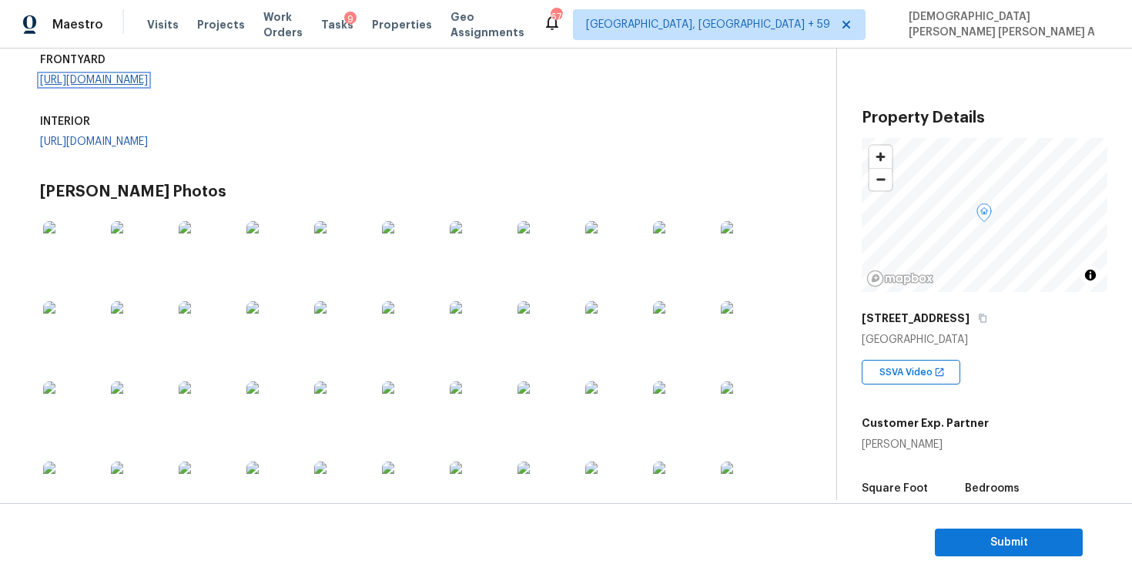
scroll to position [339, 0]
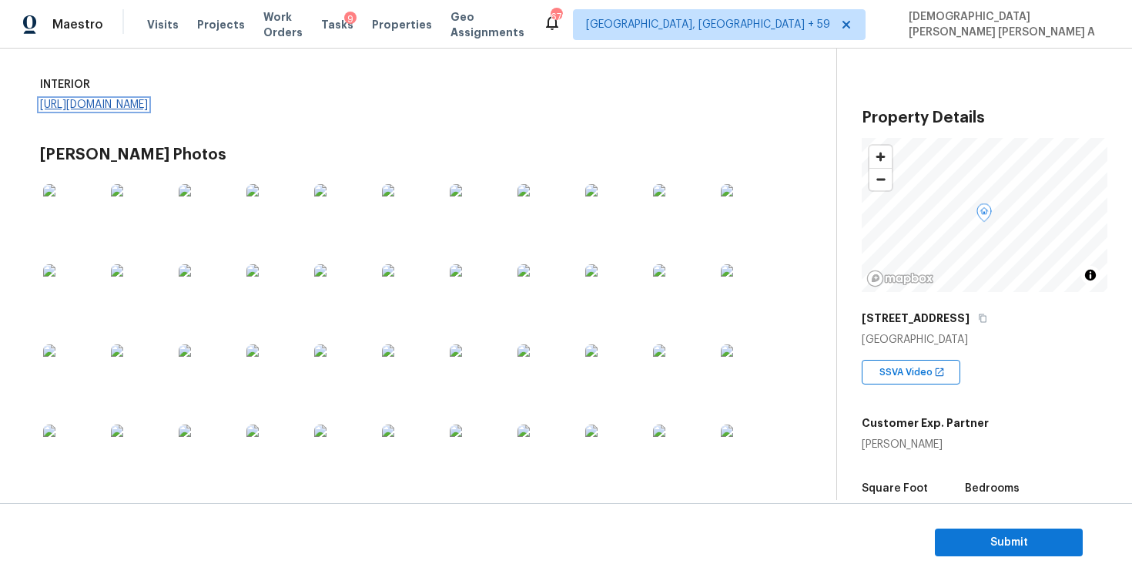
click at [148, 110] on link "https://opendoor-admin-client-upload-production.s3.amazonaws.com/uploads/Cake/S…" at bounding box center [94, 104] width 108 height 11
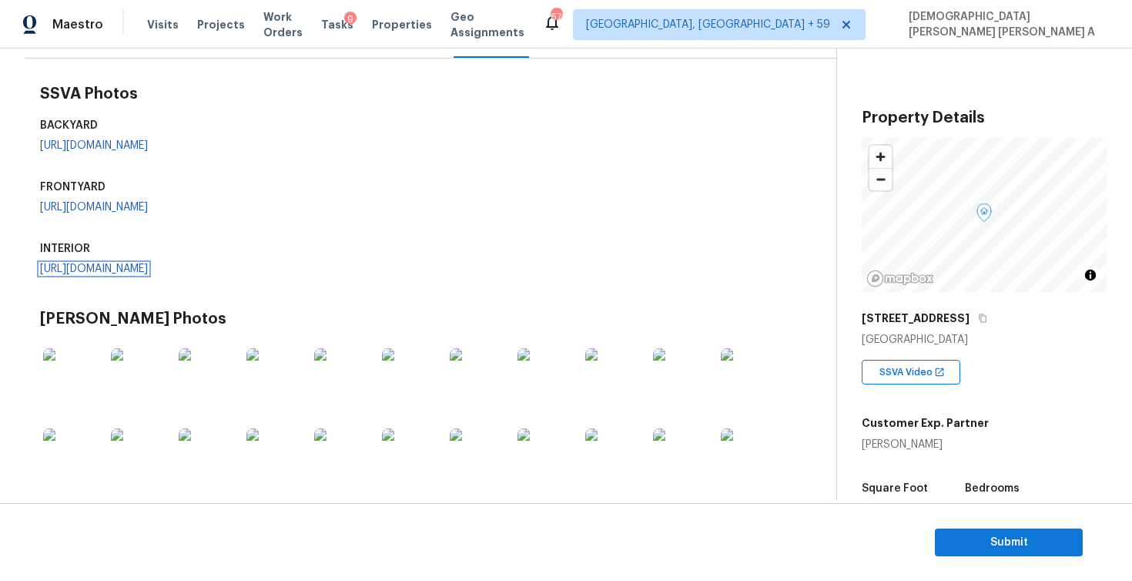
scroll to position [0, 0]
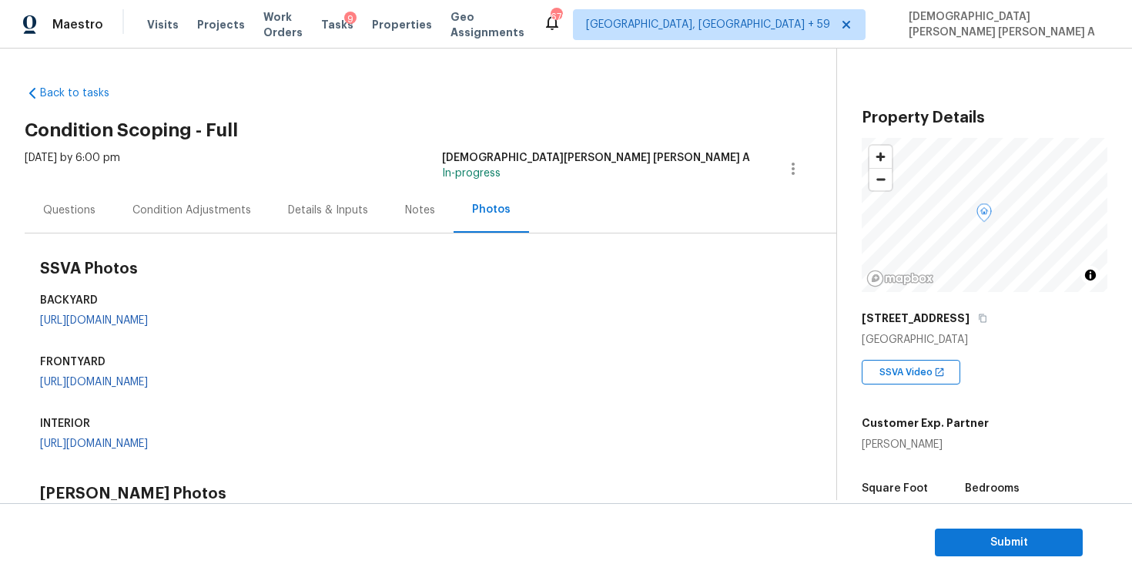
click at [165, 221] on div "Condition Adjustments" at bounding box center [192, 209] width 156 height 45
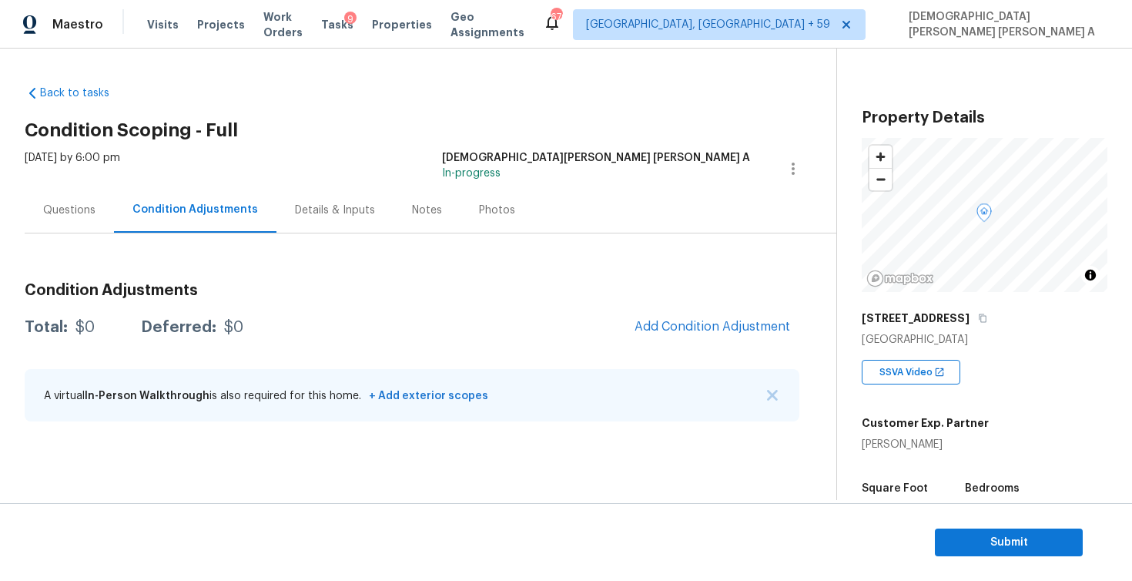
scroll to position [268, 0]
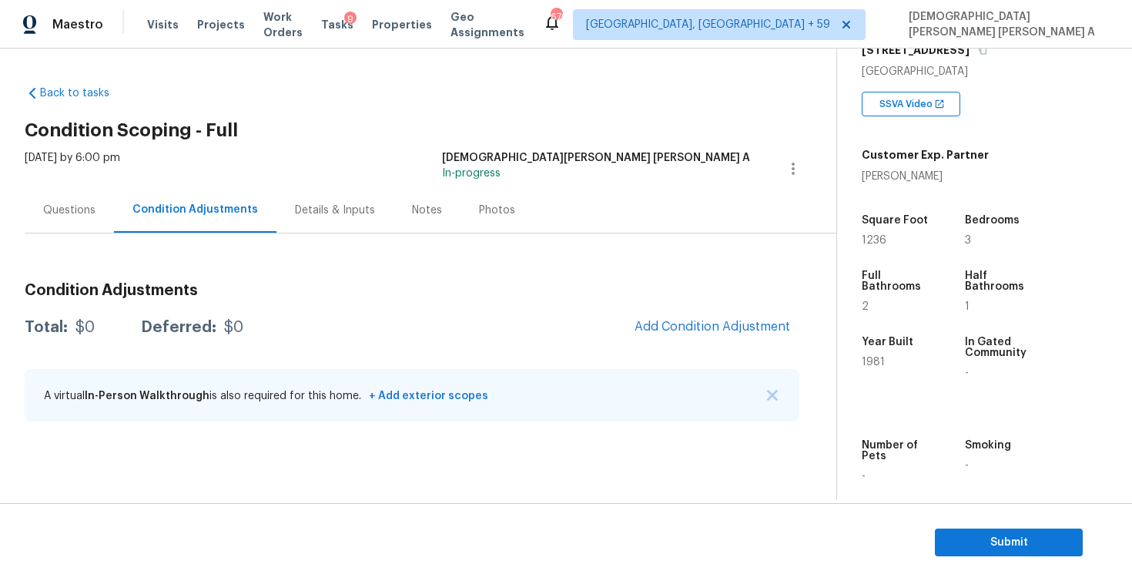
click at [485, 230] on div "Photos" at bounding box center [497, 209] width 73 height 45
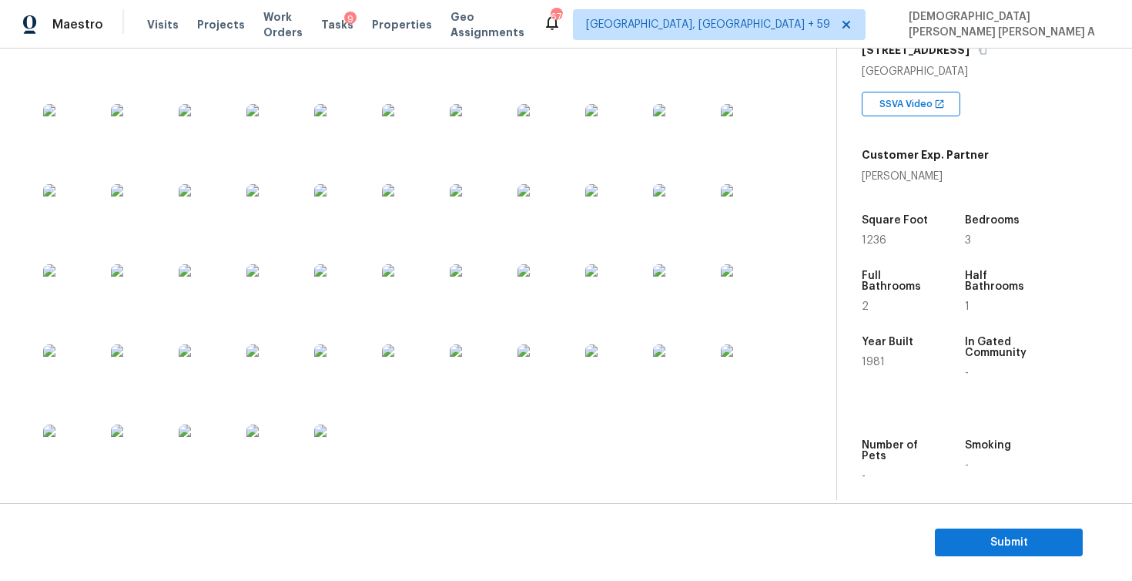
scroll to position [869, 0]
click at [256, 85] on img at bounding box center [277, 55] width 62 height 62
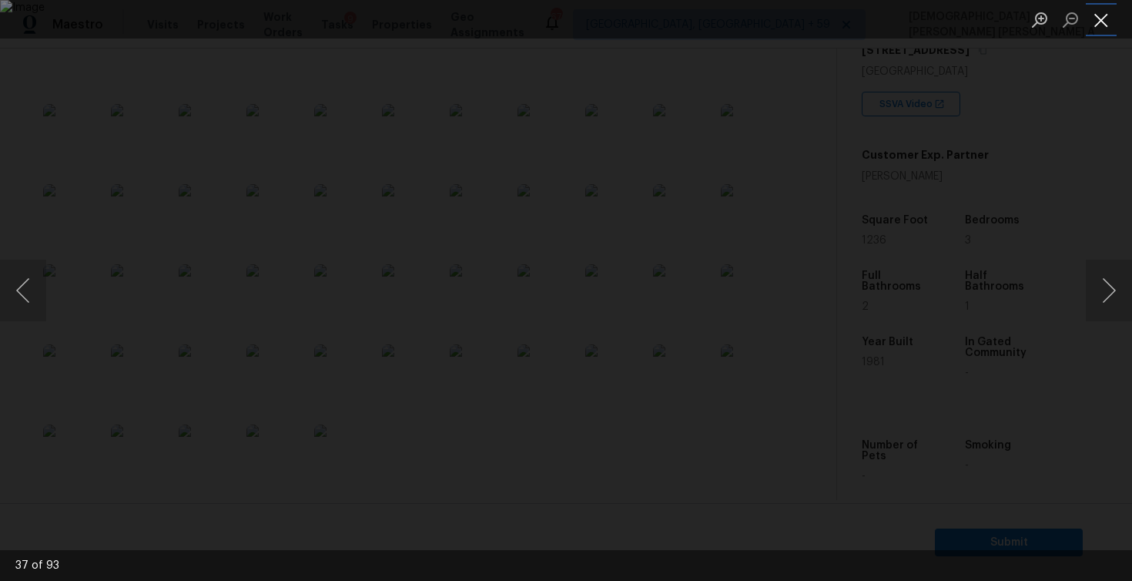
click at [1099, 28] on button "Close lightbox" at bounding box center [1101, 19] width 31 height 27
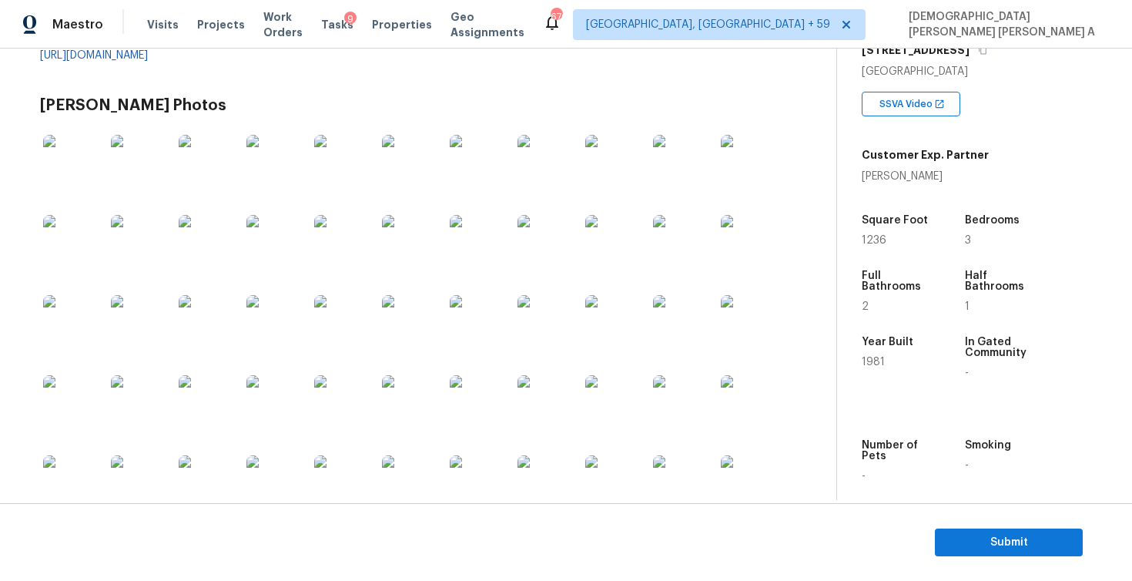
scroll to position [49, 0]
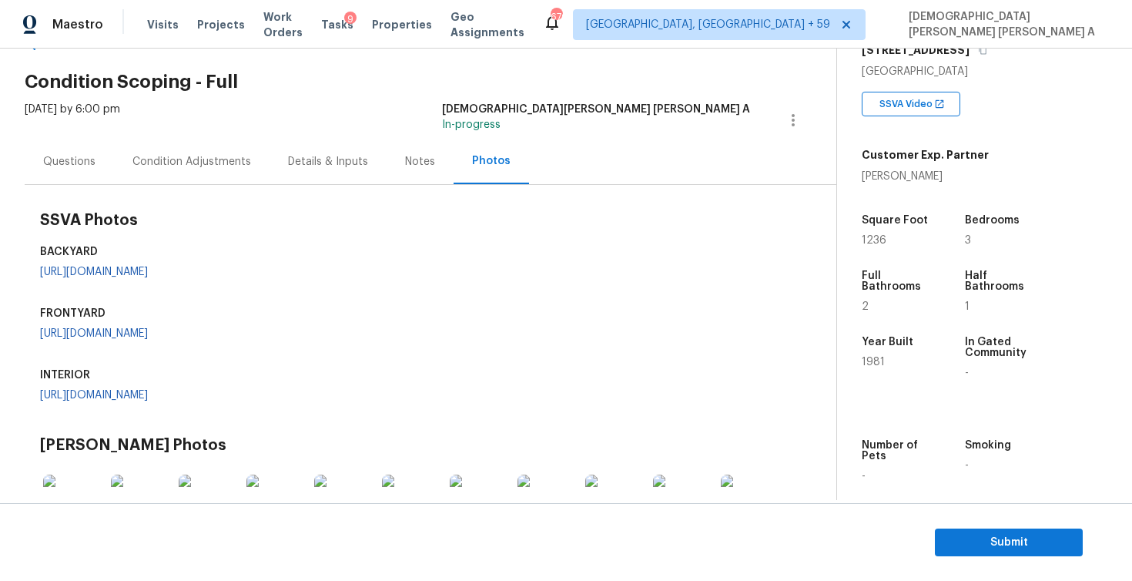
click at [177, 163] on div "Condition Adjustments" at bounding box center [191, 161] width 119 height 15
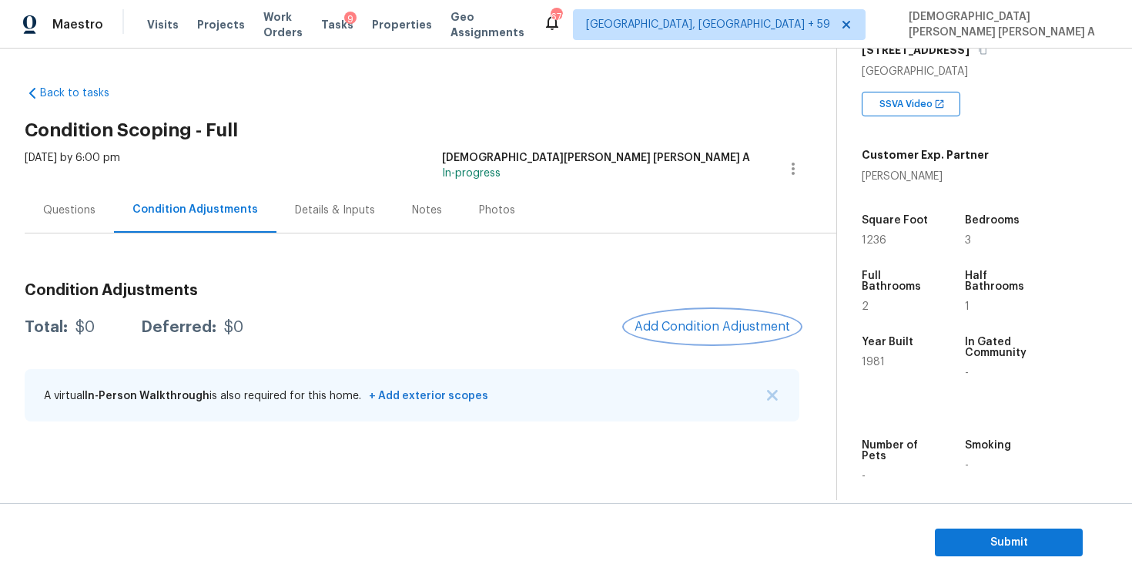
click at [685, 324] on span "Add Condition Adjustment" at bounding box center [713, 327] width 156 height 14
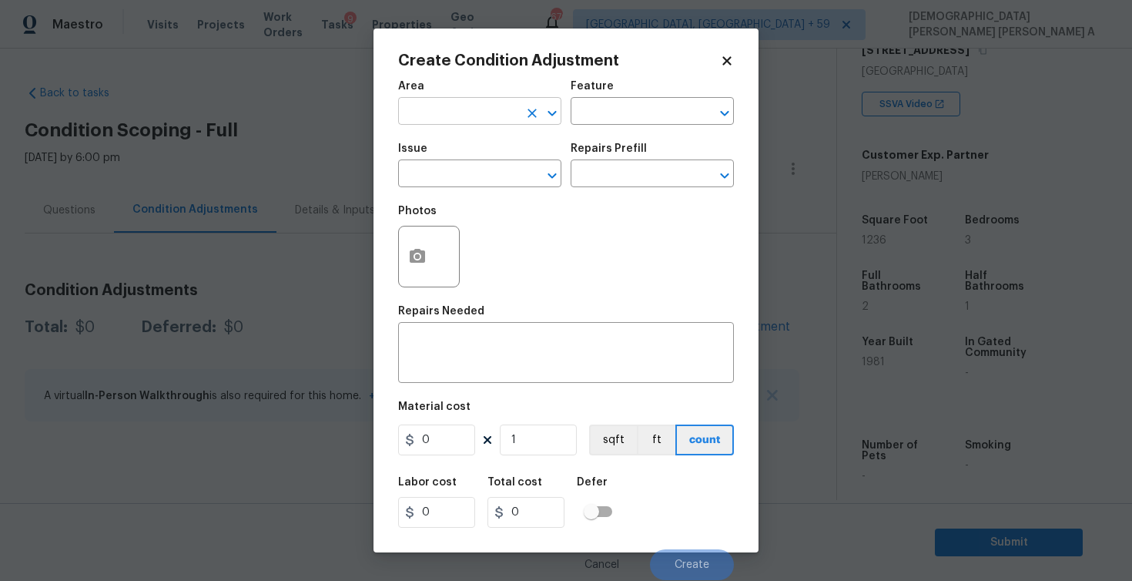
click at [484, 118] on input "text" at bounding box center [458, 113] width 120 height 24
click at [503, 143] on li "Exterior Overall" at bounding box center [479, 147] width 163 height 25
click at [619, 122] on input "text" at bounding box center [631, 113] width 120 height 24
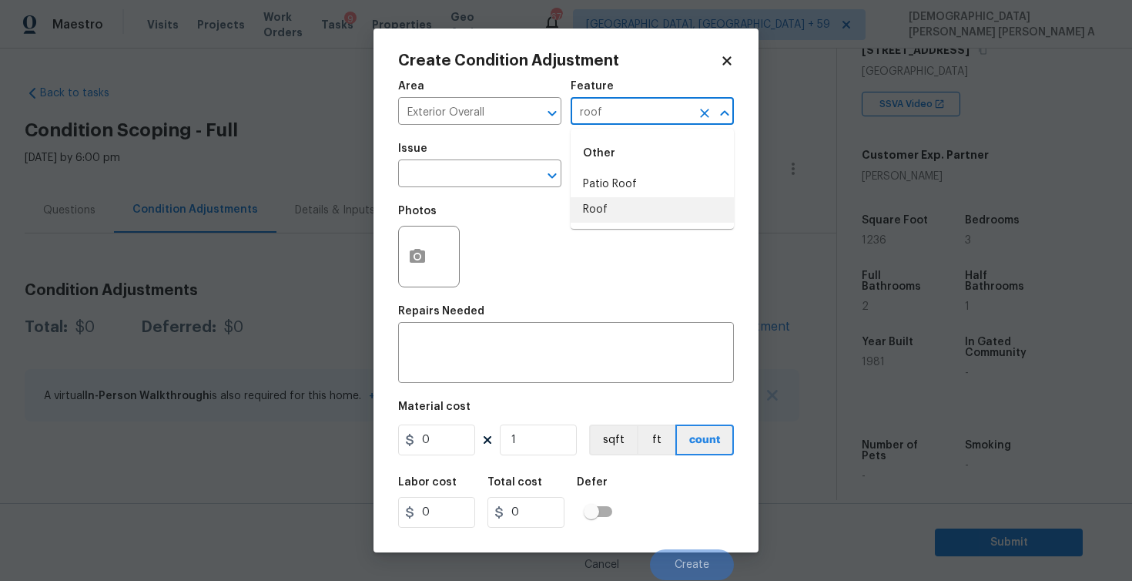
click at [601, 213] on li "Roof" at bounding box center [652, 209] width 163 height 25
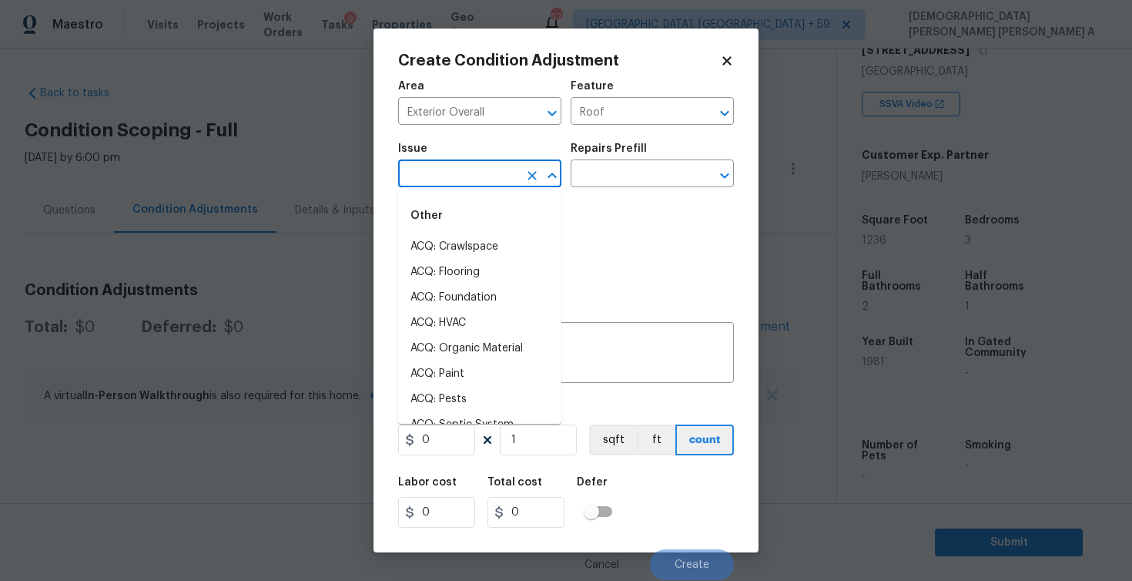
click at [478, 169] on input "text" at bounding box center [458, 175] width 120 height 24
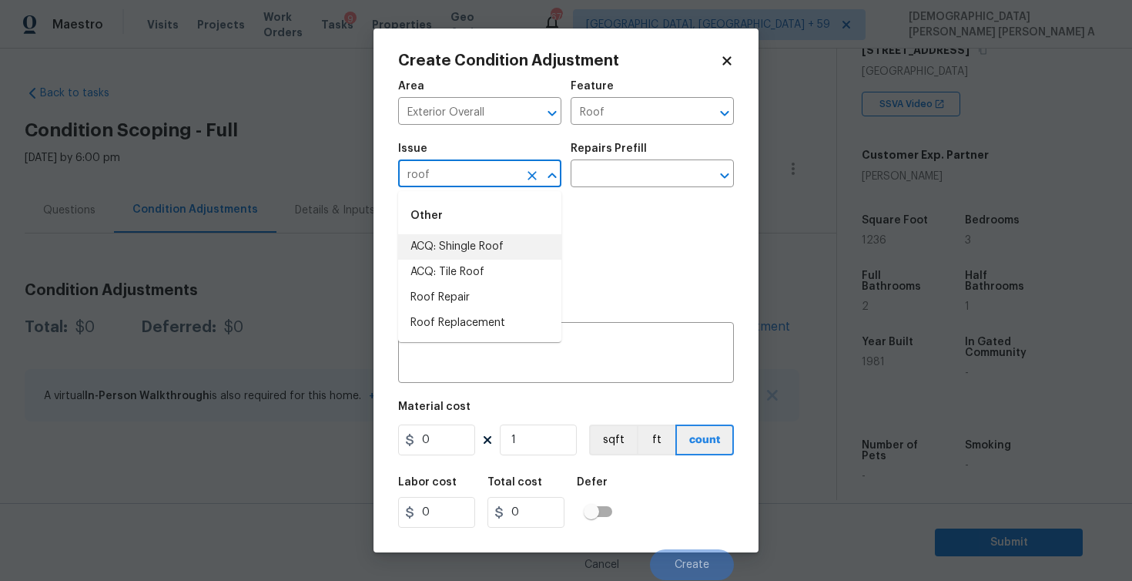
click at [493, 240] on li "ACQ: Shingle Roof" at bounding box center [479, 246] width 163 height 25
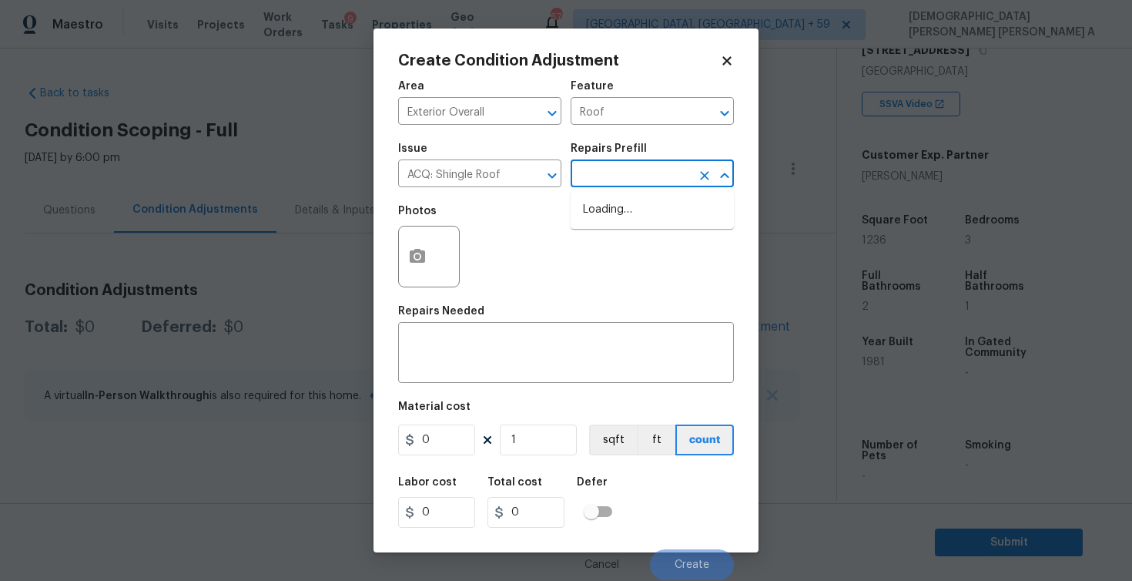
click at [618, 177] on input "text" at bounding box center [631, 175] width 120 height 24
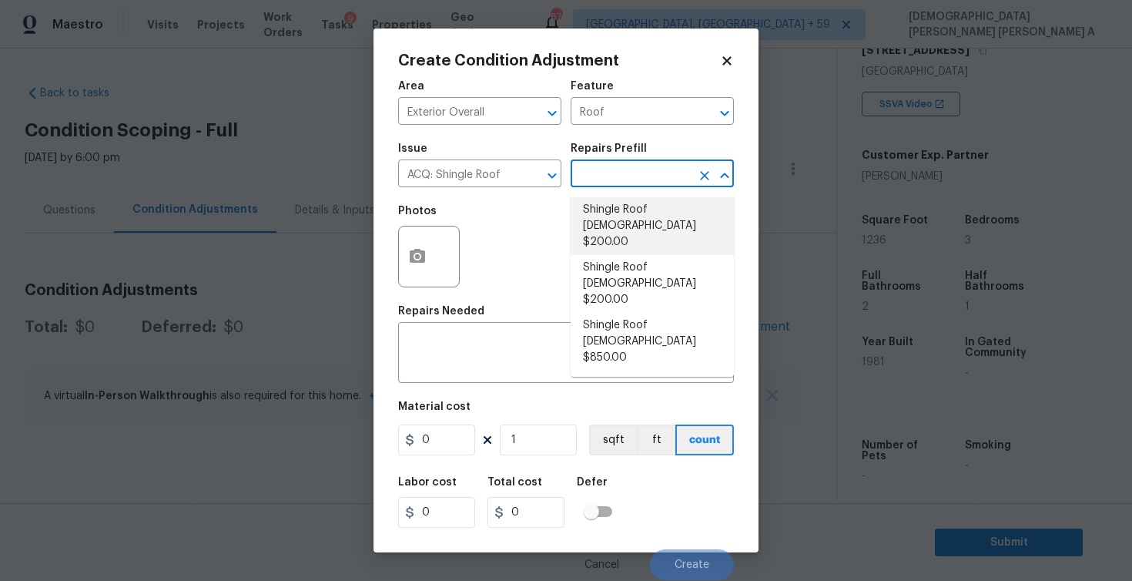
click at [618, 212] on li "Shingle Roof [DEMOGRAPHIC_DATA] $200.00" at bounding box center [652, 226] width 163 height 58
click at [421, 421] on div "Material cost" at bounding box center [566, 411] width 336 height 20
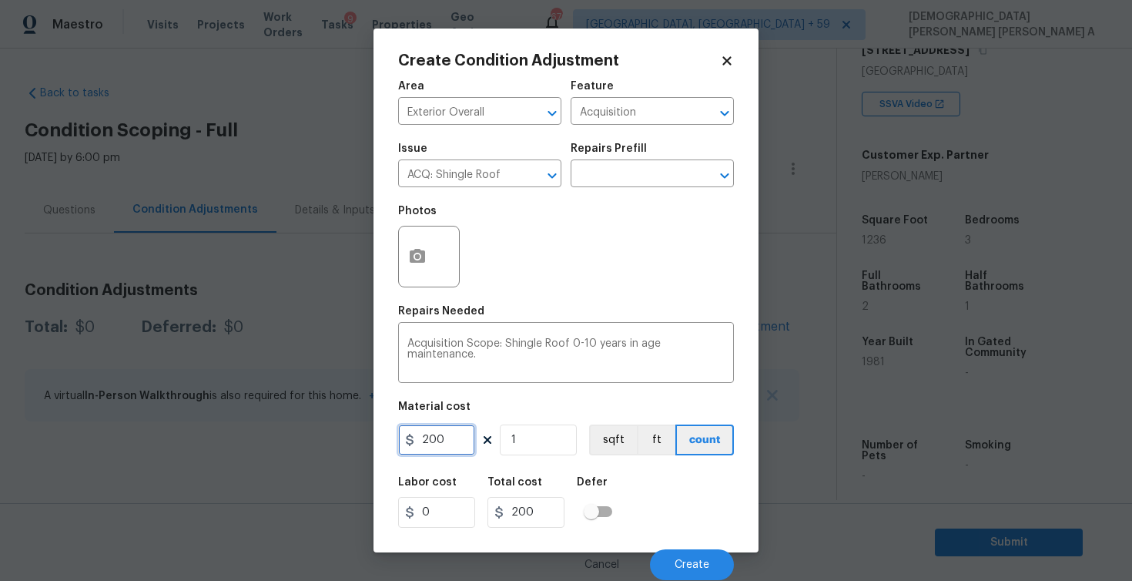
click at [430, 438] on input "200" at bounding box center [436, 439] width 77 height 31
click at [699, 348] on textarea "Acquisition Scope: Shingle Roof 0-10 years in age maintenance." at bounding box center [565, 354] width 317 height 32
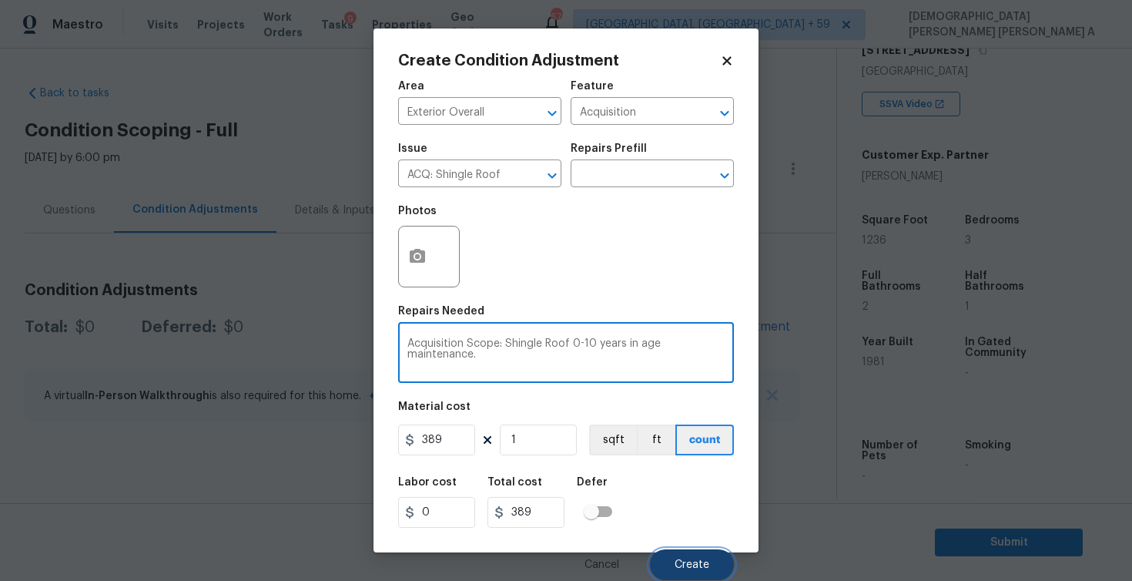
click at [679, 561] on span "Create" at bounding box center [692, 565] width 35 height 12
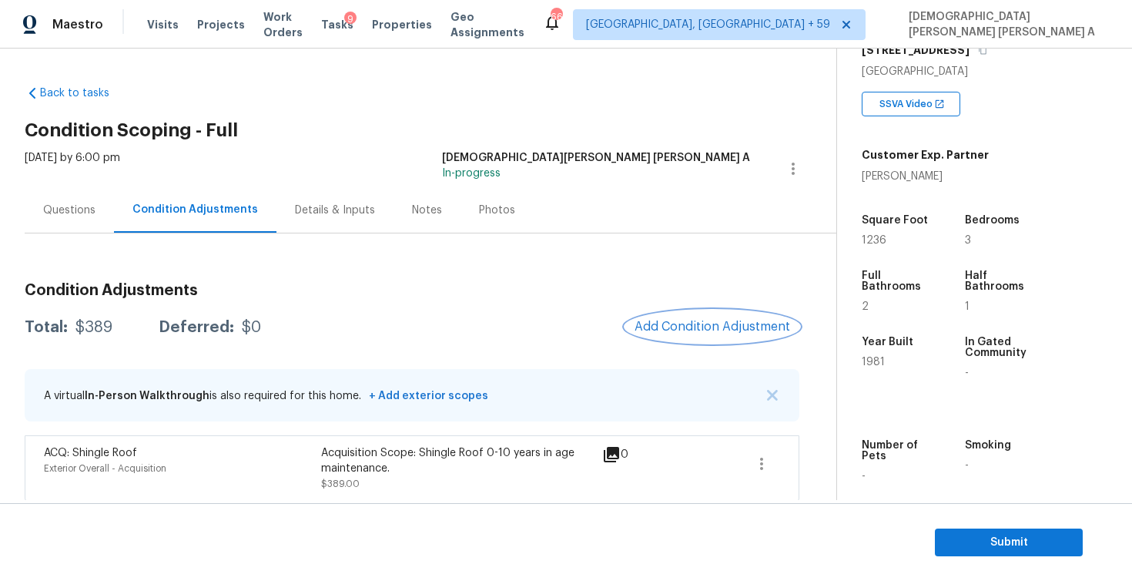
scroll to position [6, 0]
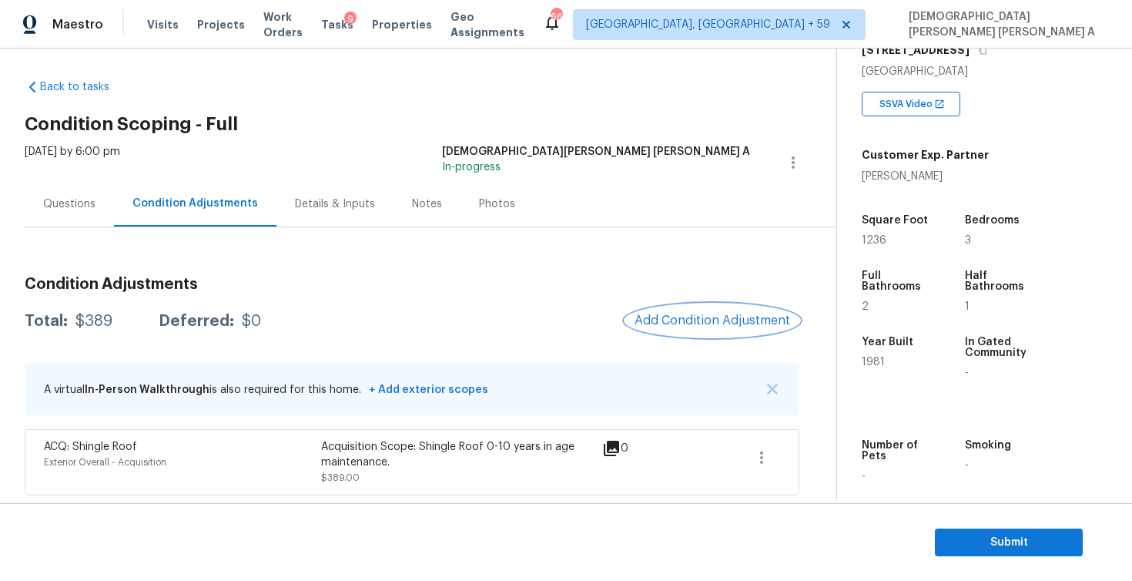
click at [689, 320] on span "Add Condition Adjustment" at bounding box center [713, 320] width 156 height 14
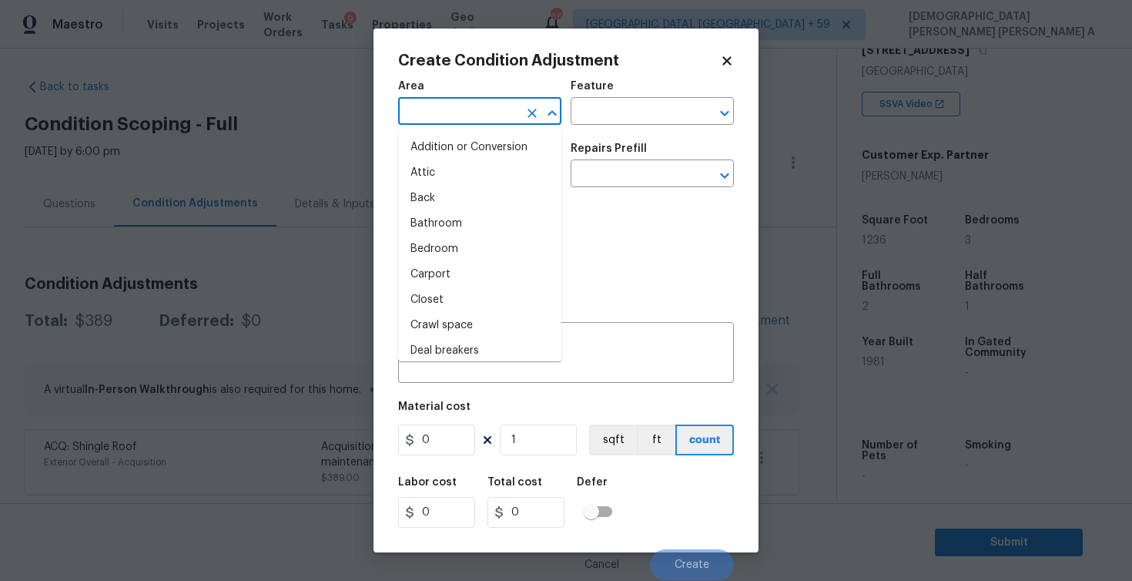
click at [436, 120] on input "text" at bounding box center [458, 113] width 120 height 24
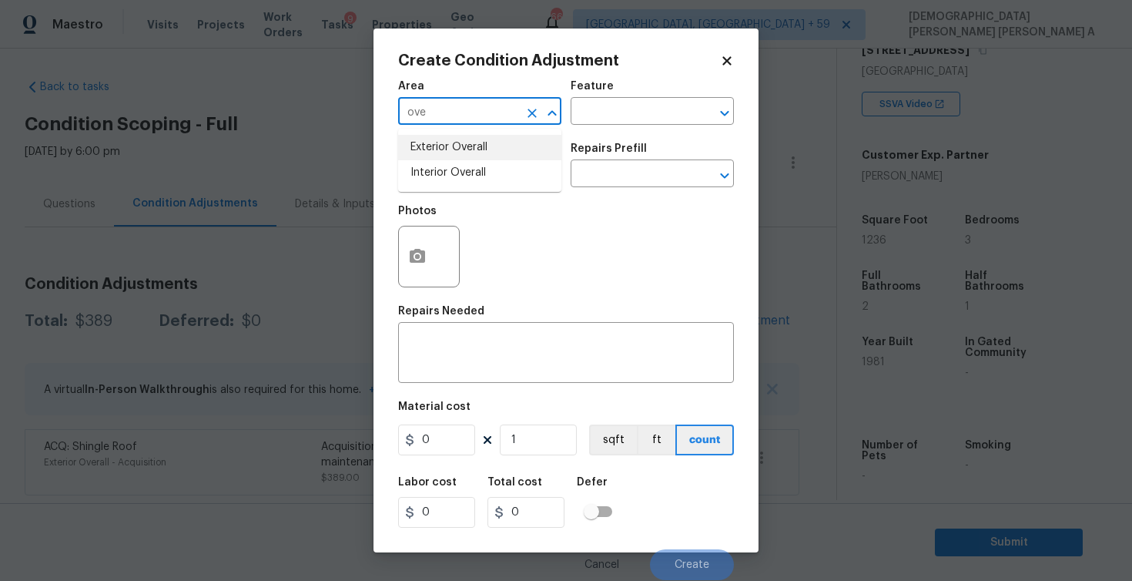
click at [444, 153] on li "Exterior Overall" at bounding box center [479, 147] width 163 height 25
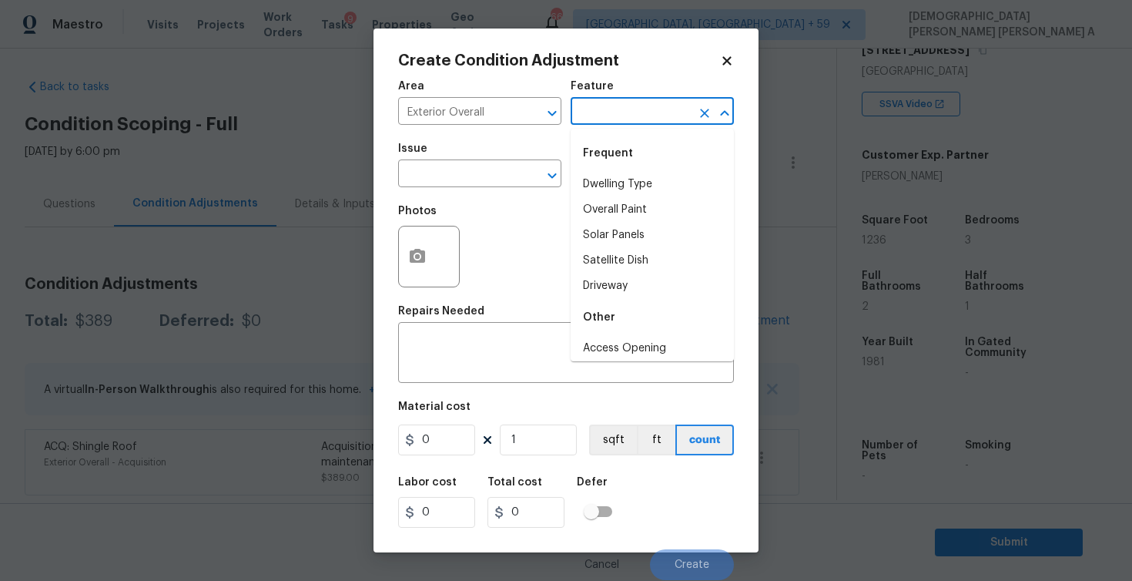
click at [646, 113] on input "text" at bounding box center [631, 113] width 120 height 24
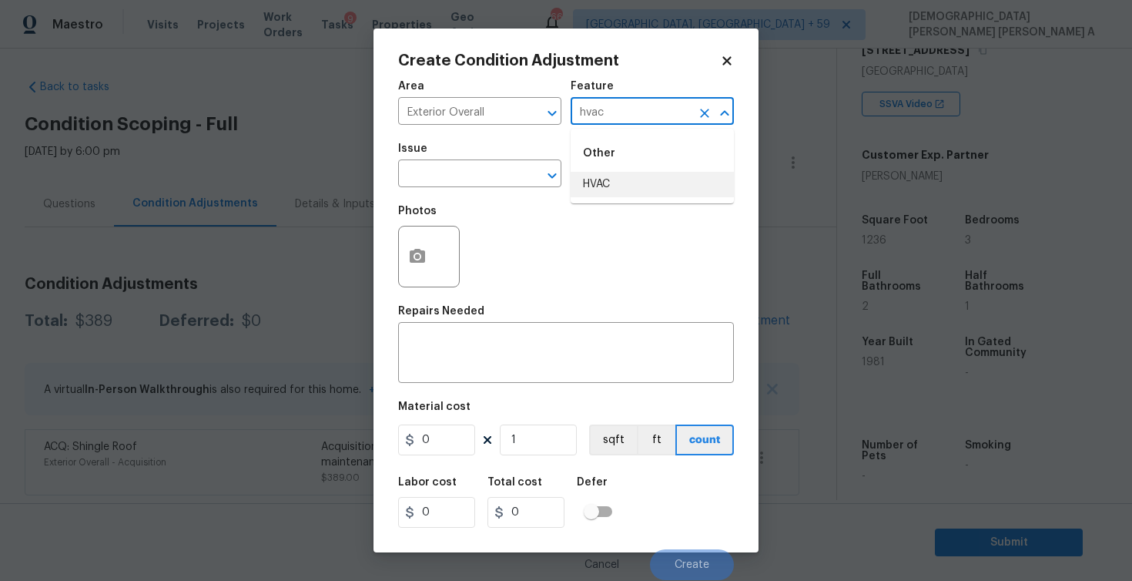
click at [633, 183] on li "HVAC" at bounding box center [652, 184] width 163 height 25
click at [505, 162] on div "Issue" at bounding box center [479, 153] width 163 height 20
click at [504, 170] on input "text" at bounding box center [458, 175] width 120 height 24
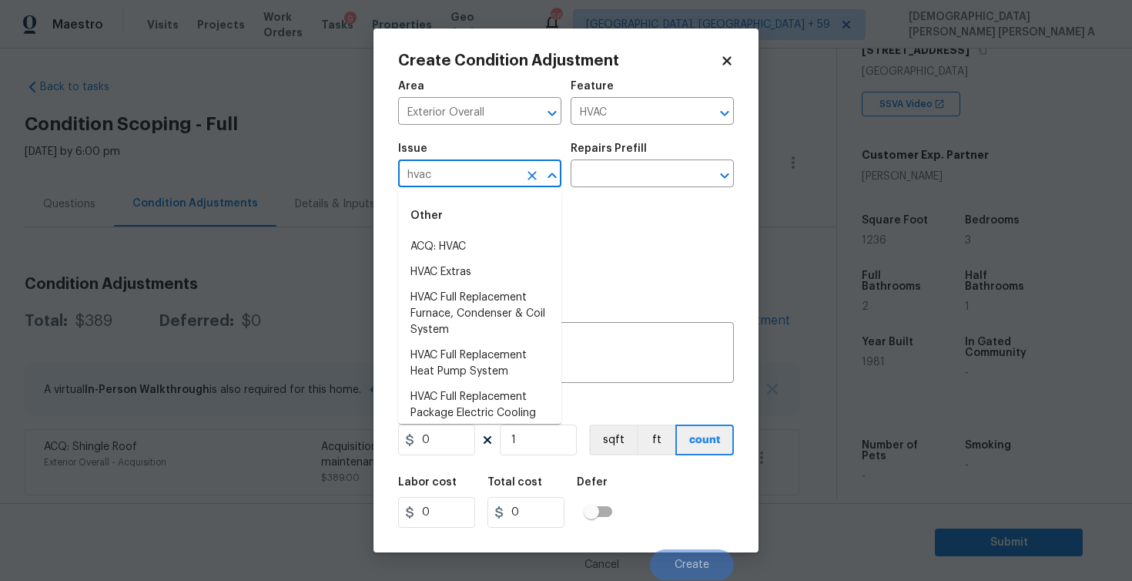
click at [508, 236] on li "ACQ: HVAC" at bounding box center [479, 246] width 163 height 25
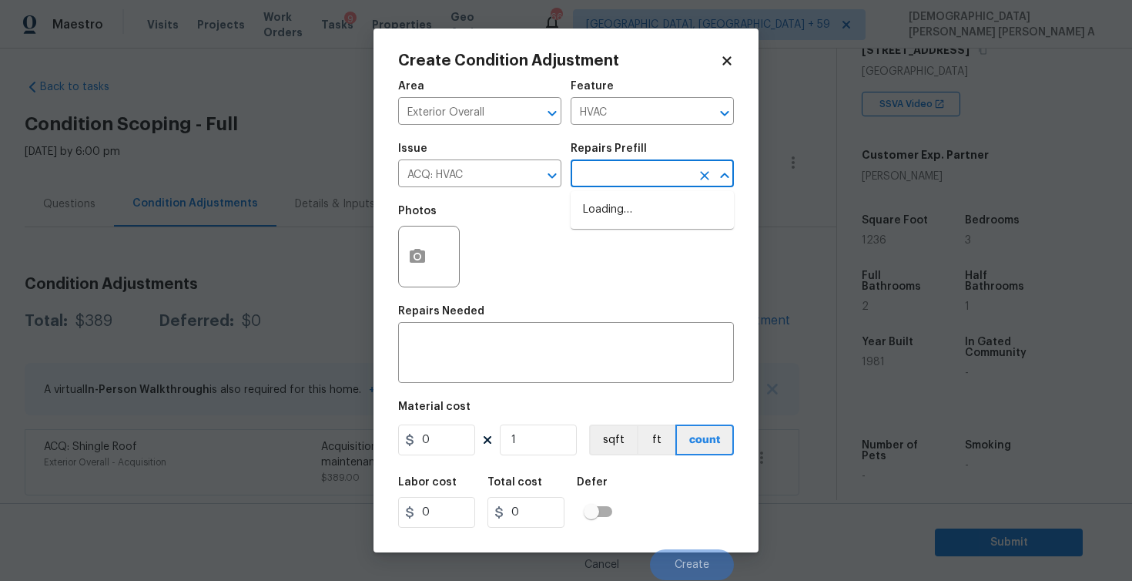
click at [685, 169] on input "text" at bounding box center [631, 175] width 120 height 24
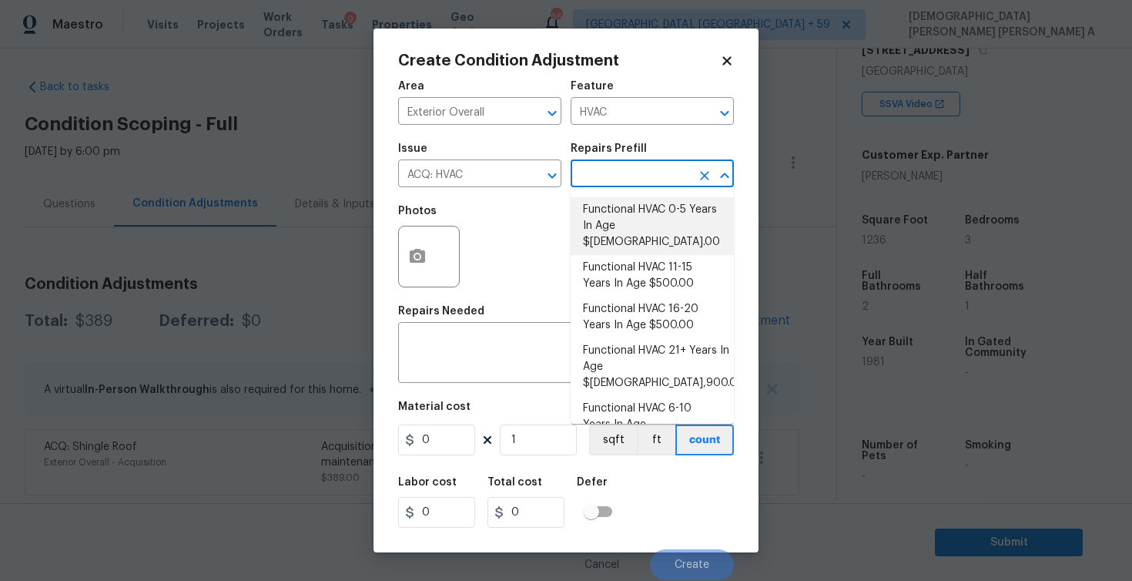
click at [666, 208] on li "Functional HVAC 0-5 Years In Age $1.00" at bounding box center [652, 226] width 163 height 58
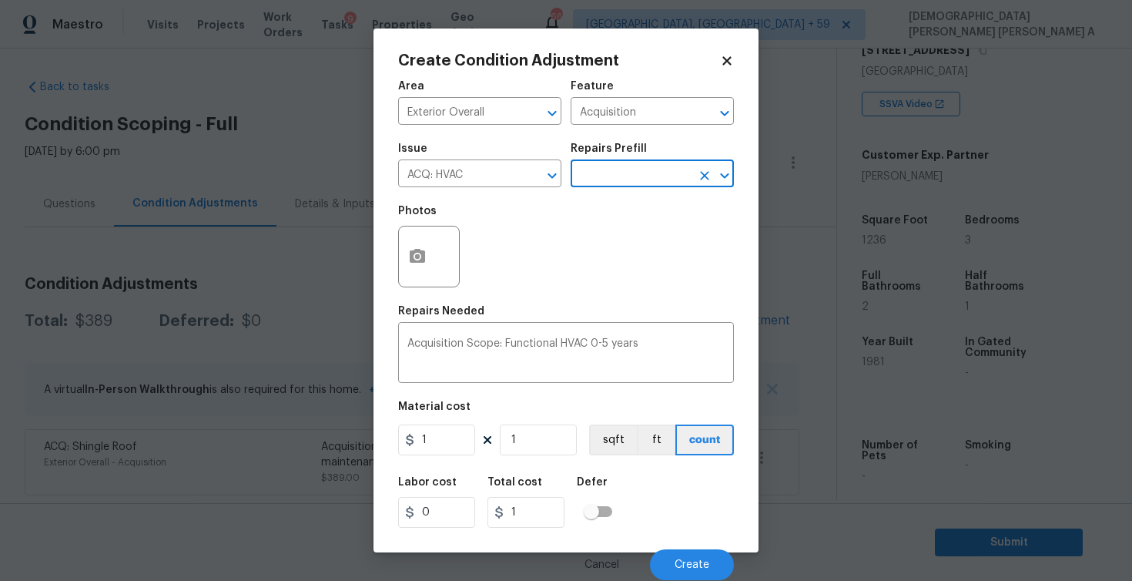
click at [646, 187] on input "text" at bounding box center [631, 175] width 120 height 24
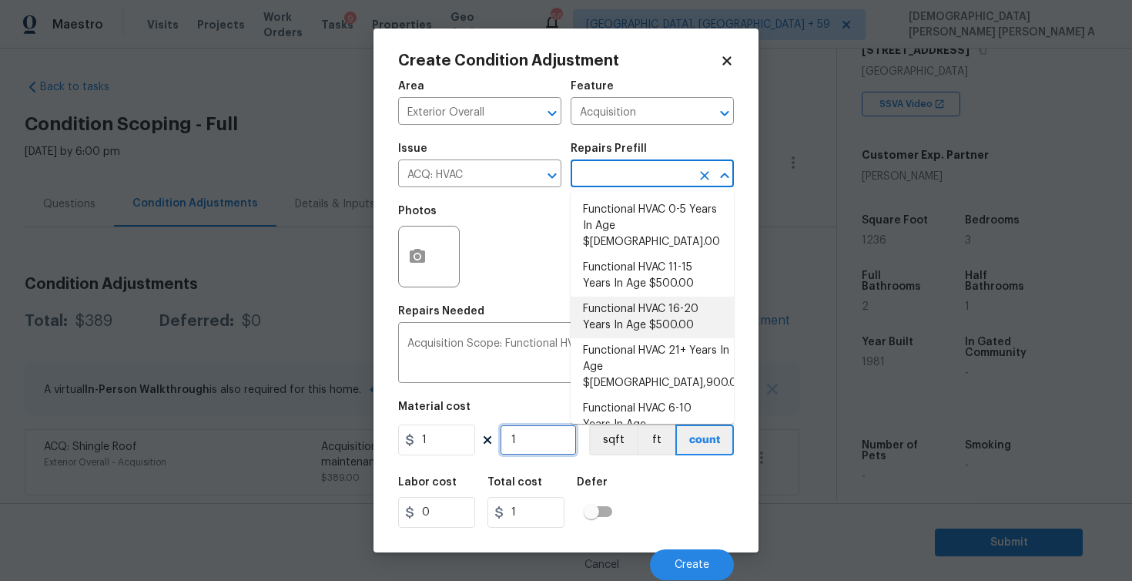
click at [515, 441] on input "1" at bounding box center [538, 439] width 77 height 31
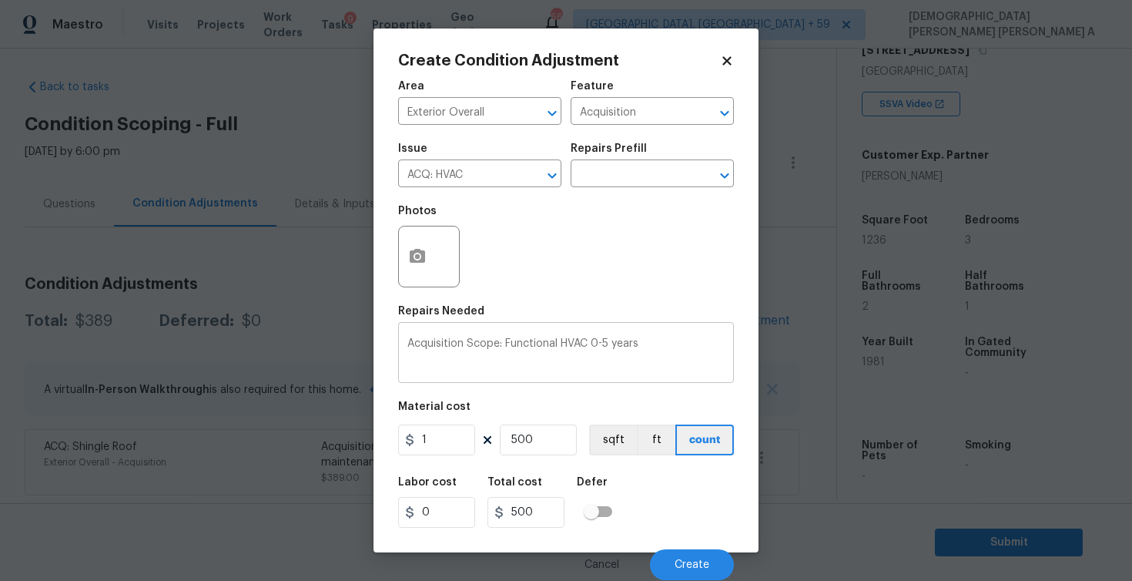
click at [680, 363] on textarea "Acquisition Scope: Functional HVAC 0-5 years" at bounding box center [565, 354] width 317 height 32
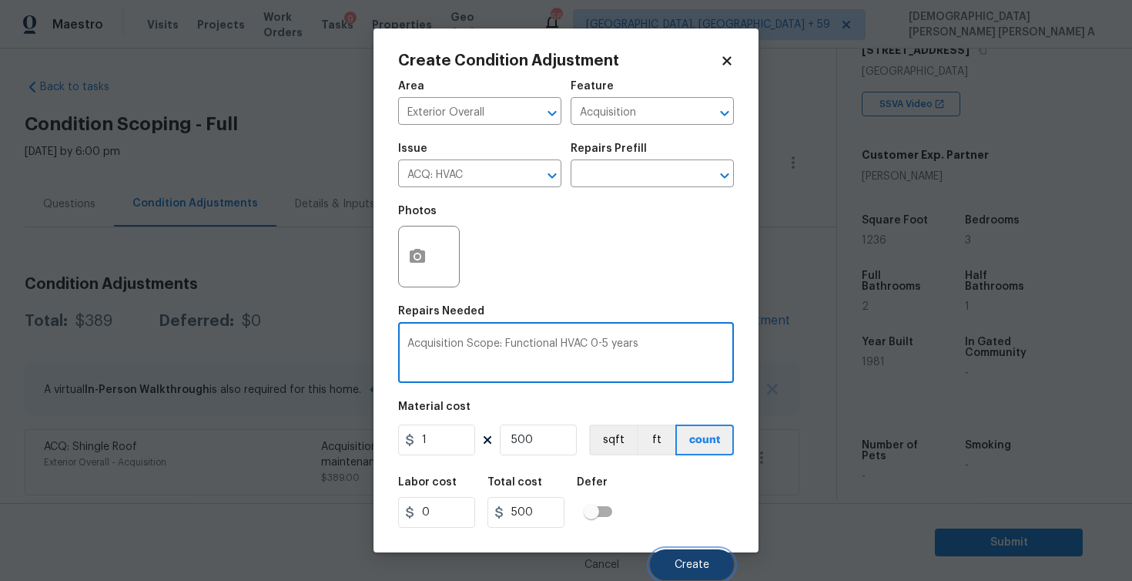
click at [700, 571] on button "Create" at bounding box center [692, 564] width 84 height 31
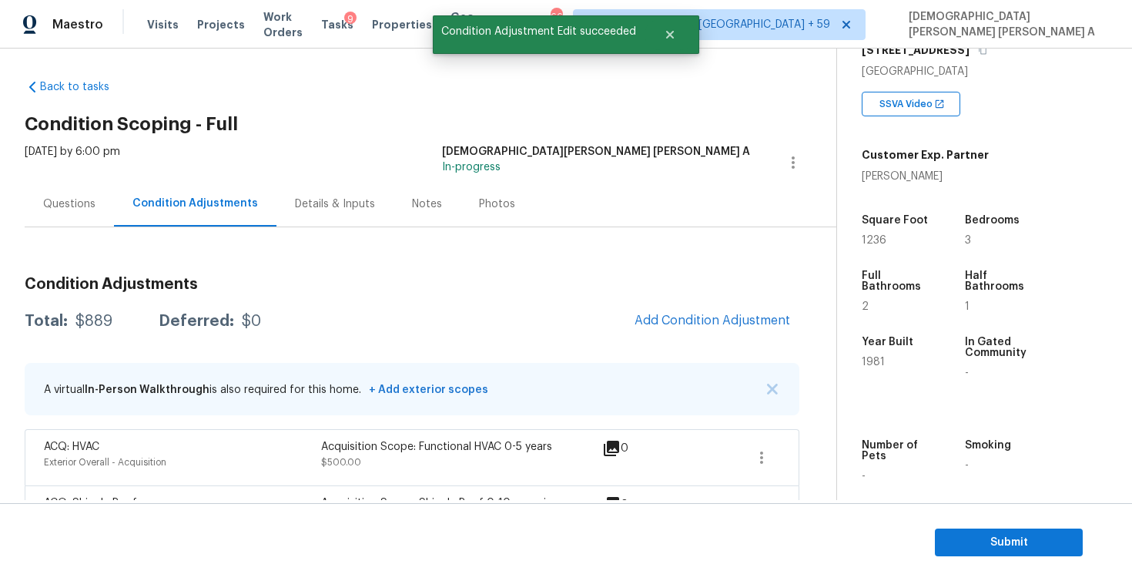
click at [94, 206] on div "Questions" at bounding box center [69, 203] width 89 height 45
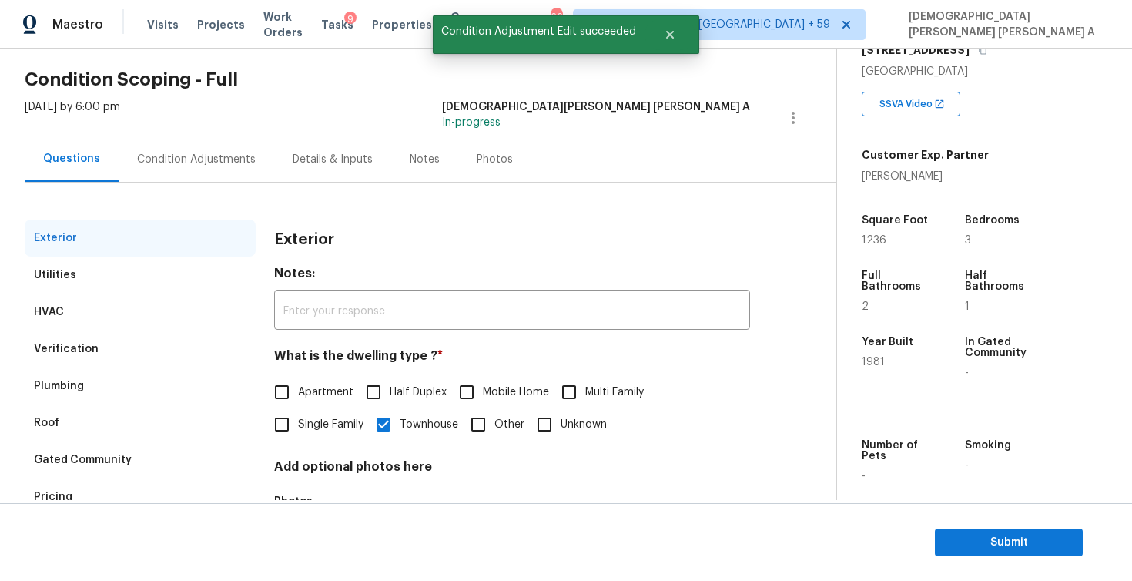
scroll to position [91, 0]
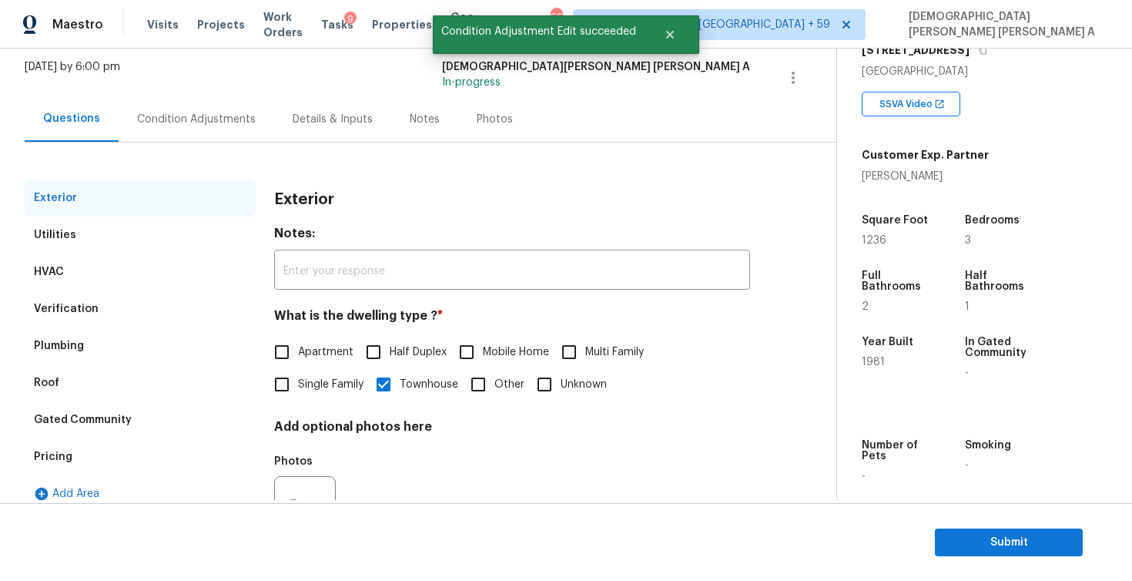
click at [115, 298] on div "Verification" at bounding box center [140, 308] width 231 height 37
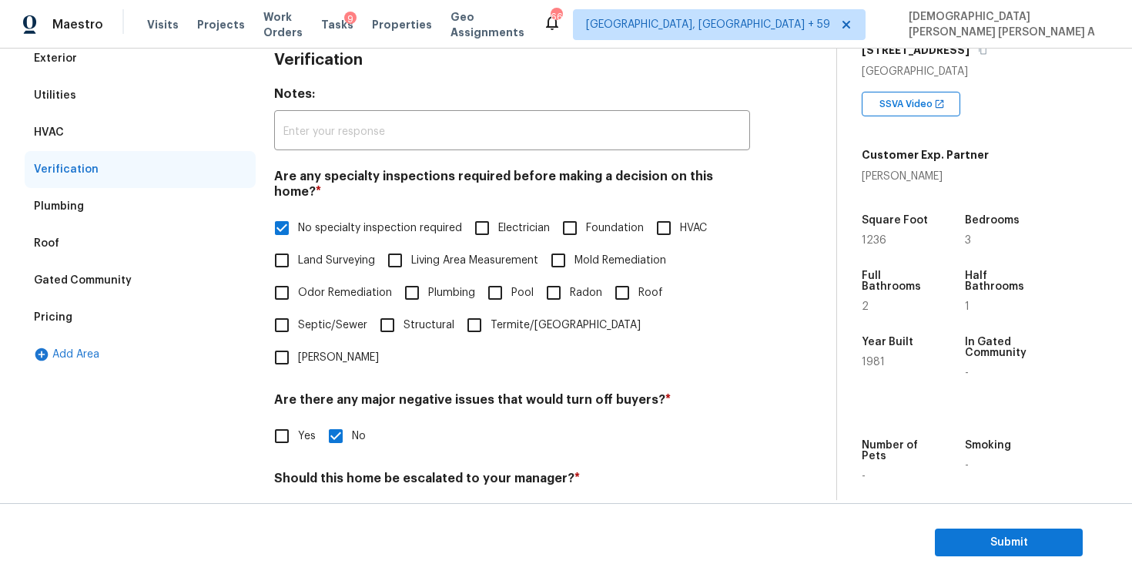
scroll to position [329, 0]
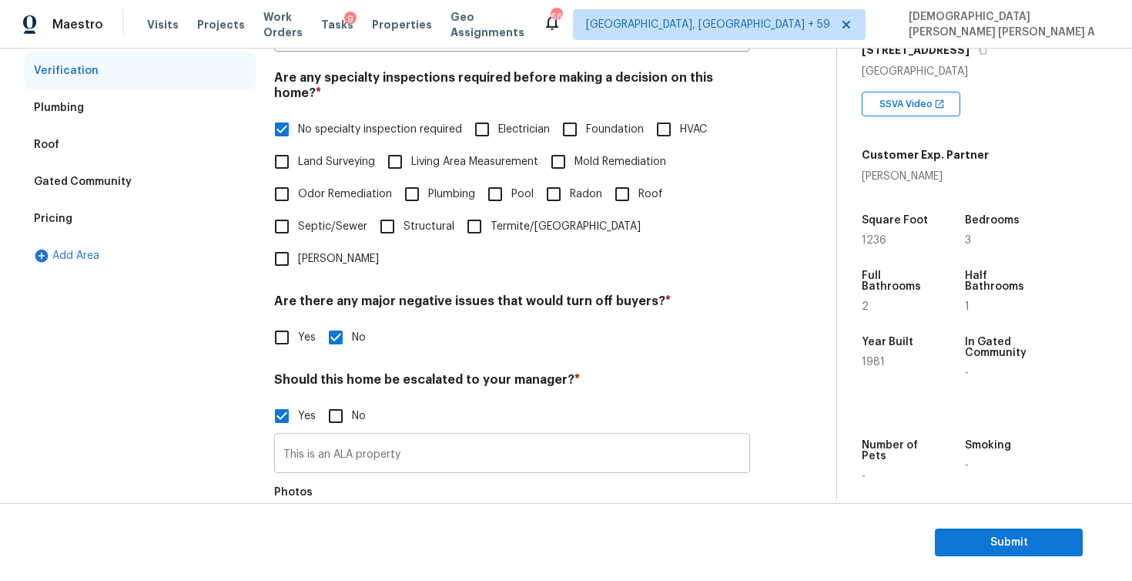
click at [410, 437] on input "This is an ALA property" at bounding box center [512, 455] width 476 height 36
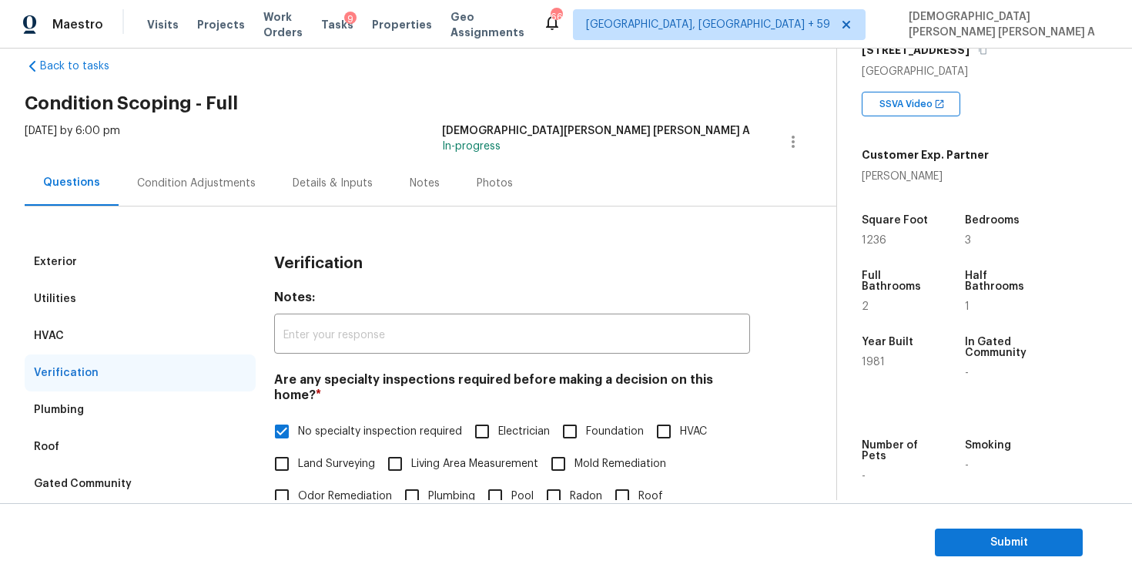
scroll to position [0, 0]
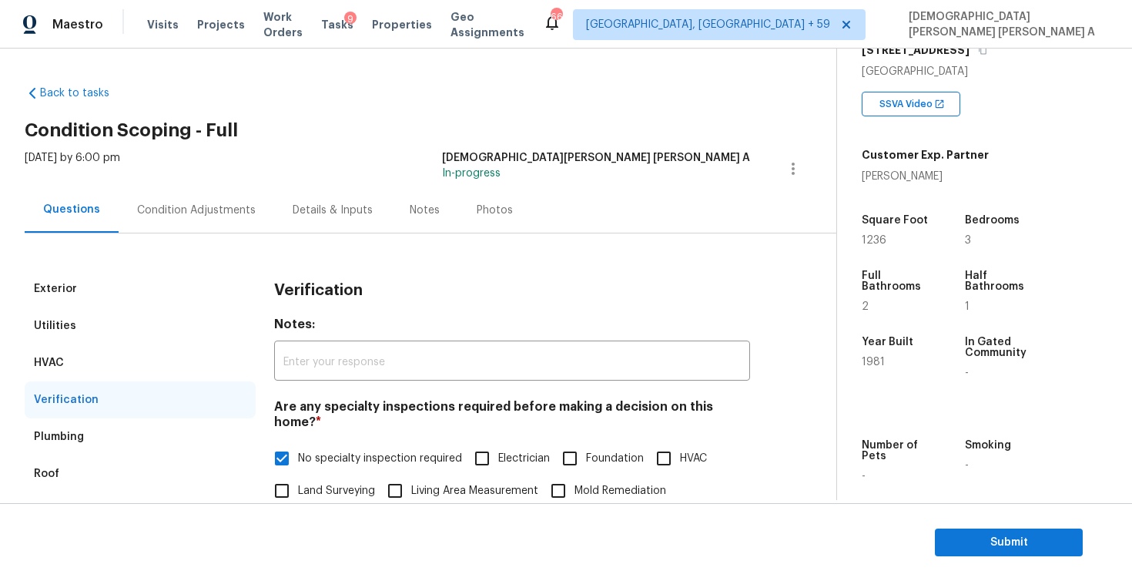
click at [237, 211] on div "Condition Adjustments" at bounding box center [196, 210] width 119 height 15
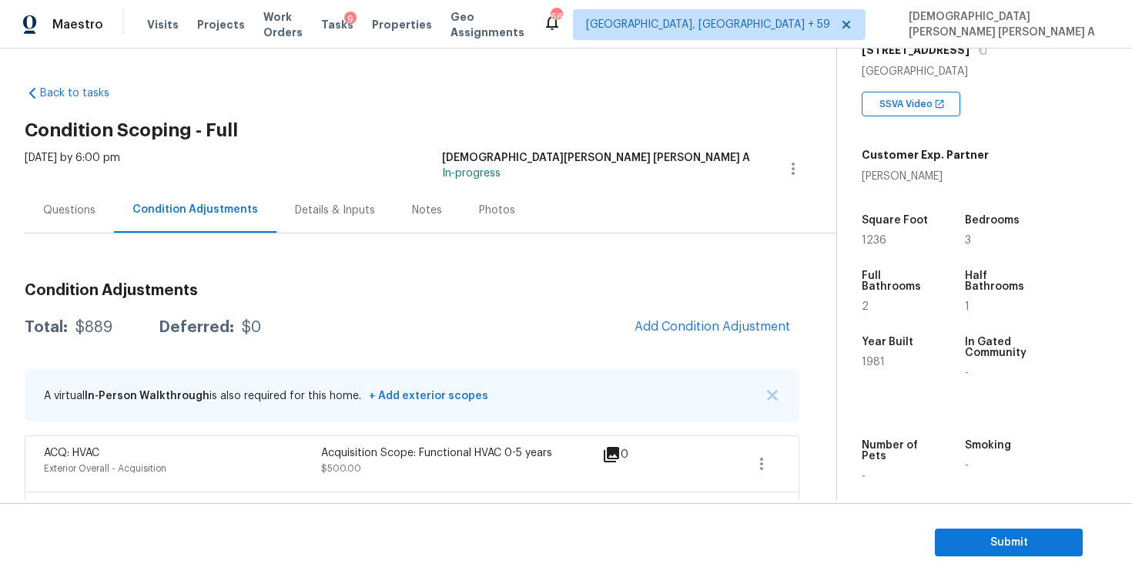
scroll to position [62, 0]
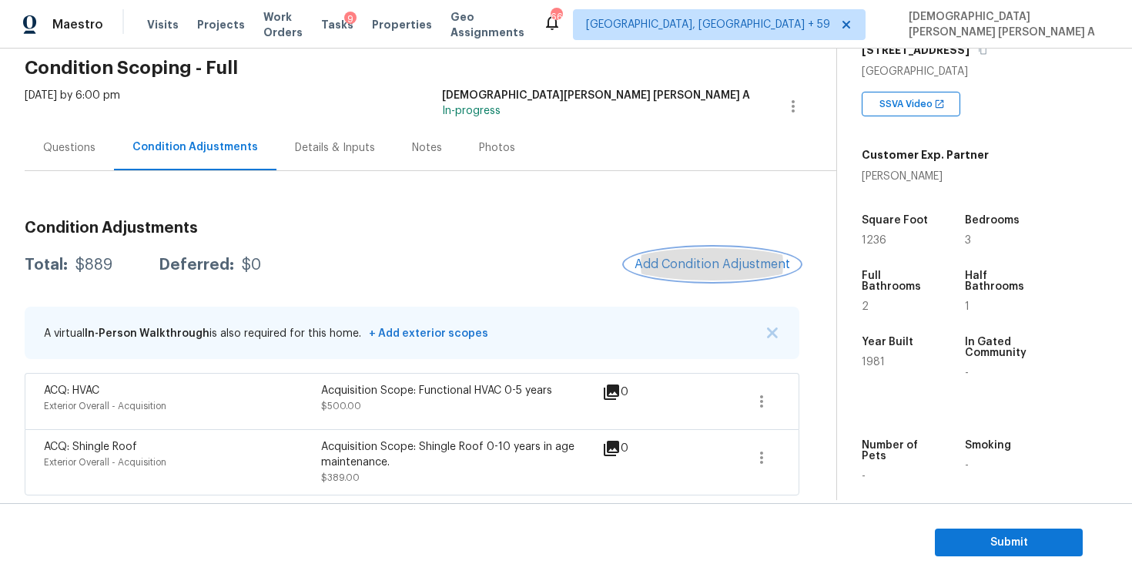
click at [718, 273] on button "Add Condition Adjustment" at bounding box center [712, 264] width 174 height 32
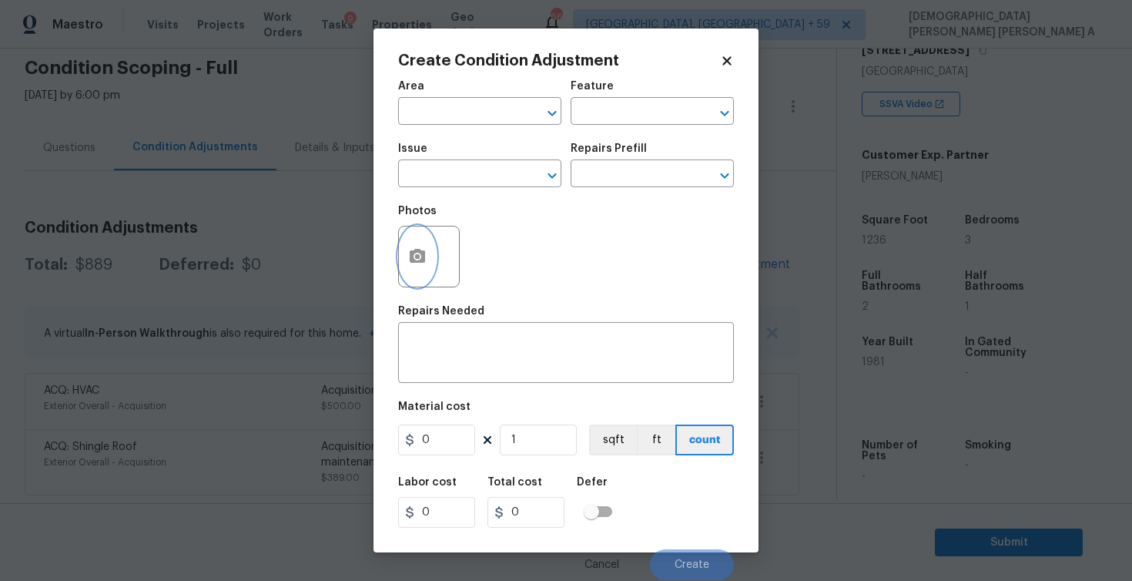
click at [414, 265] on icon "button" at bounding box center [417, 256] width 18 height 18
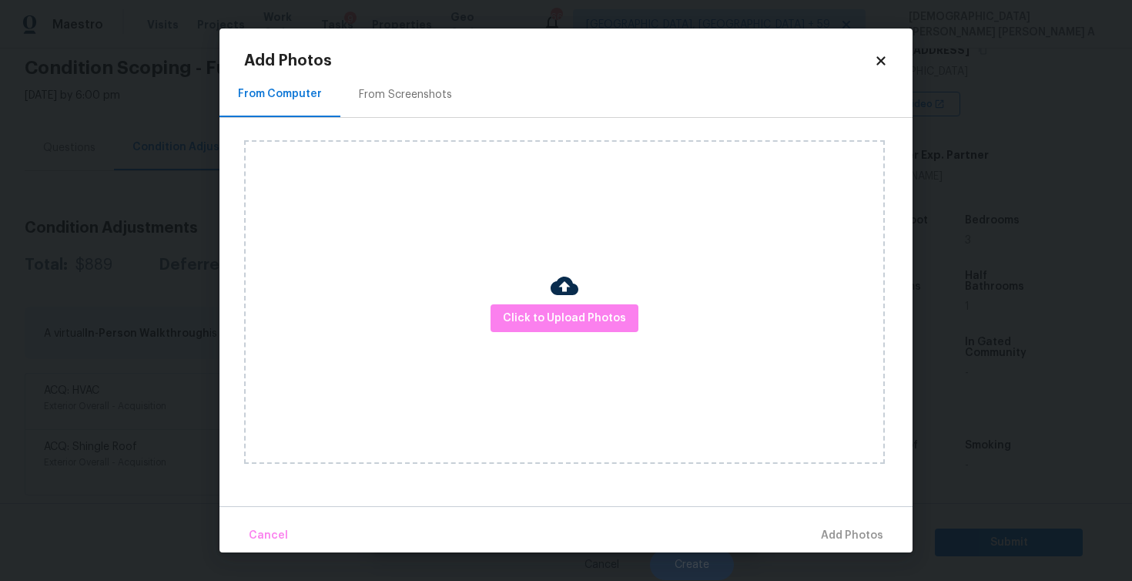
click at [429, 88] on div "From Screenshots" at bounding box center [405, 94] width 93 height 15
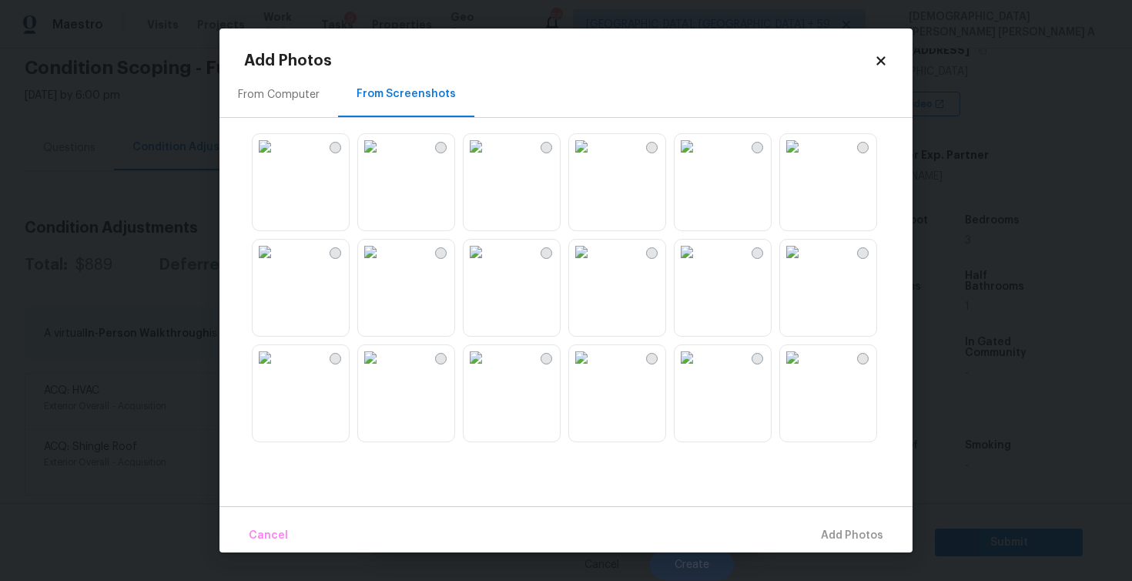
click at [616, 340] on div at bounding box center [578, 287] width 668 height 323
click at [594, 264] on img at bounding box center [581, 252] width 25 height 25
click at [691, 159] on img at bounding box center [687, 146] width 25 height 25
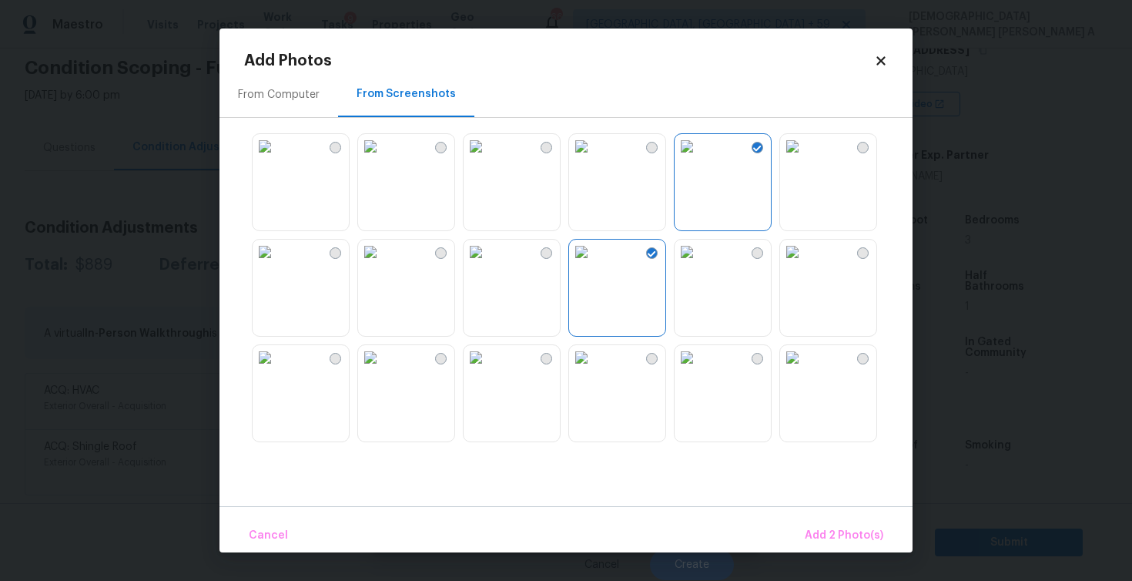
click at [805, 159] on img at bounding box center [792, 146] width 25 height 25
click at [836, 573] on body "Maestro Visits Projects Work Orders Tasks 9 Properties Geo Assignments 668 Albu…" at bounding box center [566, 290] width 1132 height 581
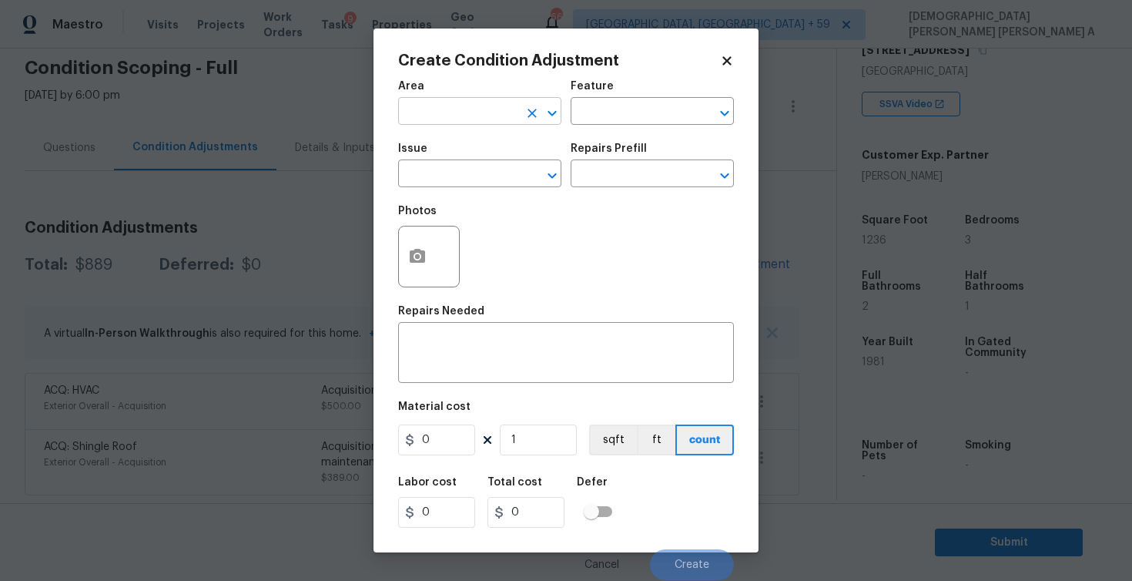
click at [468, 114] on input "text" at bounding box center [458, 113] width 120 height 24
click at [467, 158] on li "Exterior Overall" at bounding box center [479, 147] width 163 height 25
click at [534, 114] on icon "Clear" at bounding box center [532, 113] width 9 height 9
click at [532, 166] on li "Interior Overall" at bounding box center [479, 172] width 163 height 25
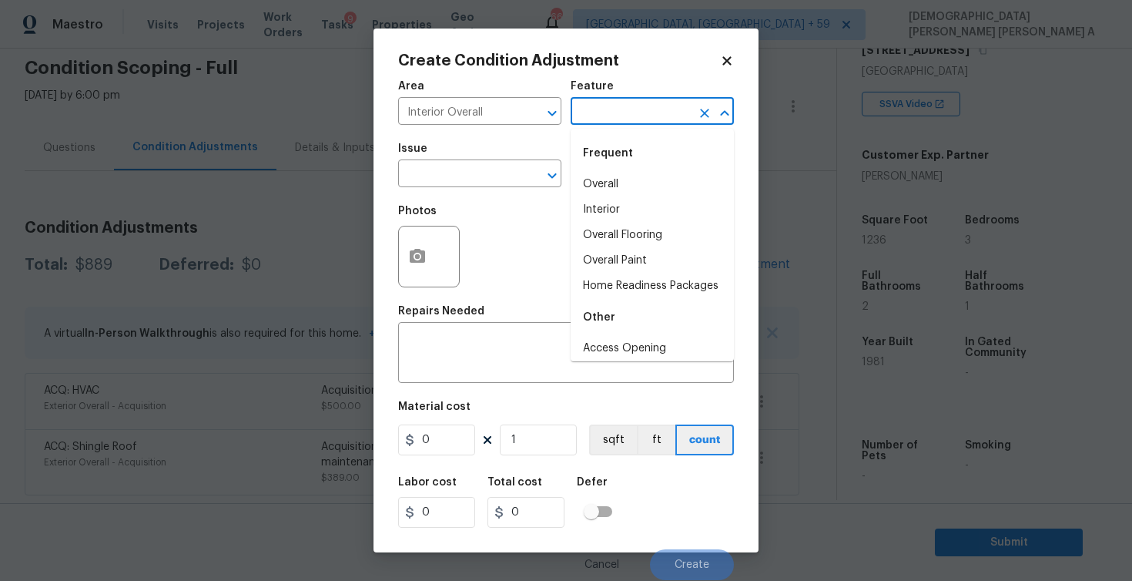
click at [619, 112] on input "text" at bounding box center [631, 113] width 120 height 24
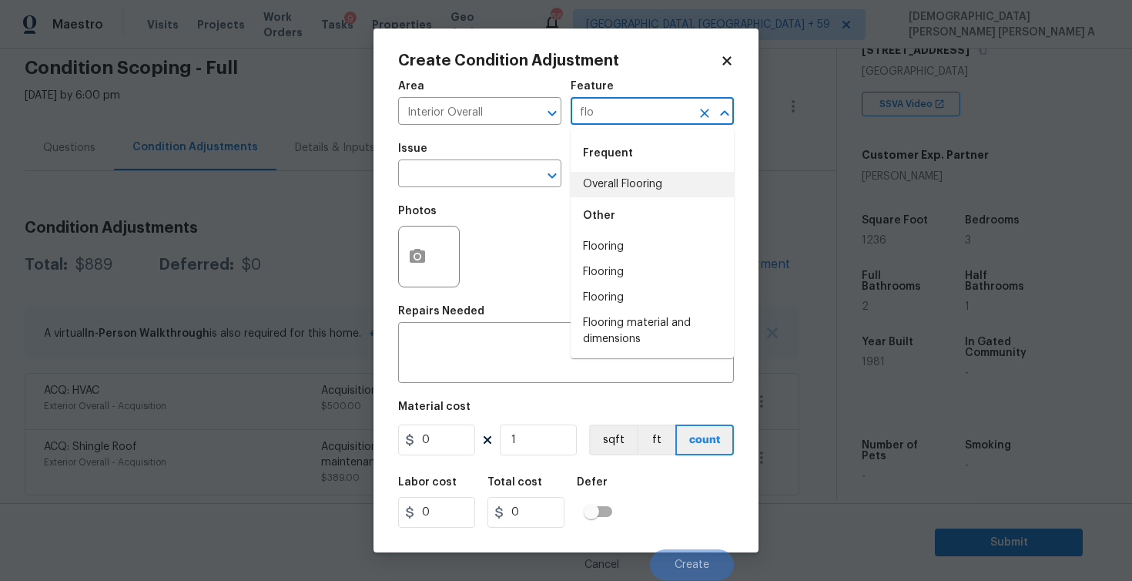
click at [612, 183] on li "Overall Flooring" at bounding box center [652, 184] width 163 height 25
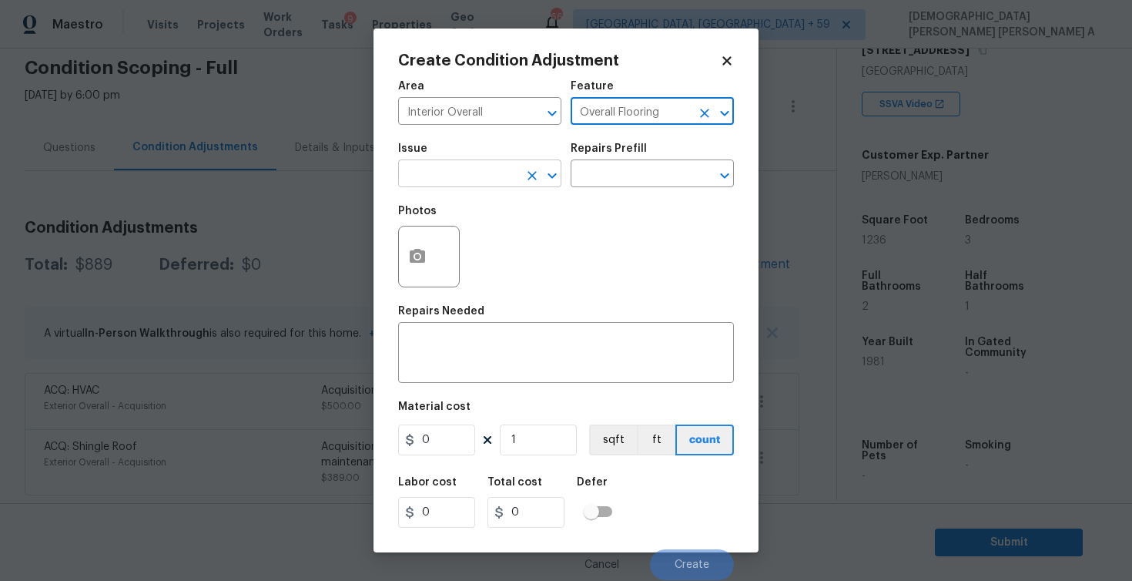
click at [484, 178] on input "text" at bounding box center [458, 175] width 120 height 24
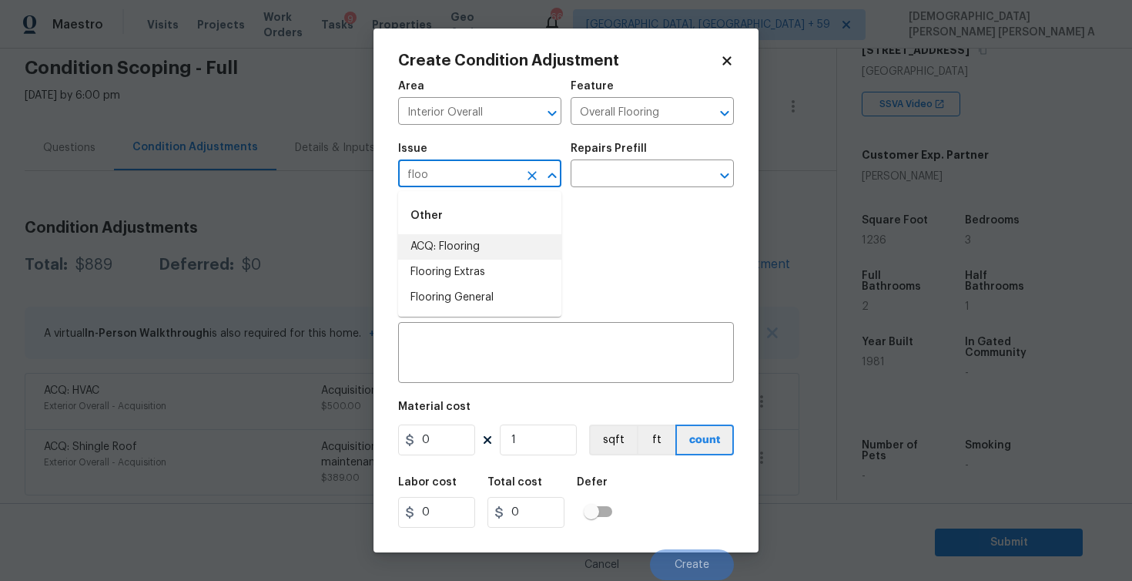
click at [464, 246] on li "ACQ: Flooring" at bounding box center [479, 246] width 163 height 25
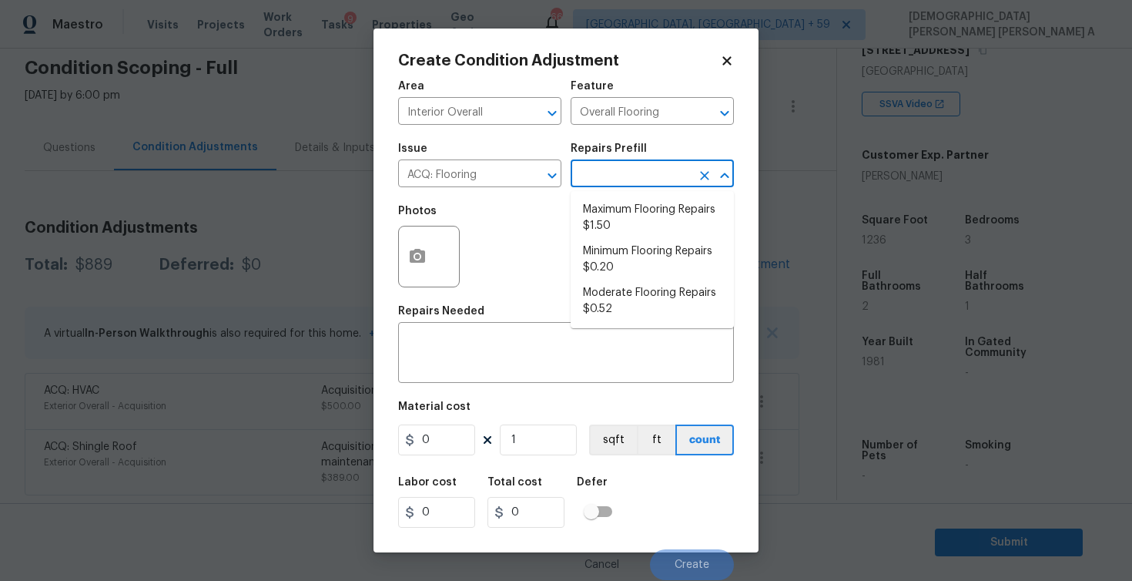
click at [659, 171] on input "text" at bounding box center [631, 175] width 120 height 24
click at [639, 216] on li "Maximum Flooring Repairs $1.50" at bounding box center [652, 218] width 163 height 42
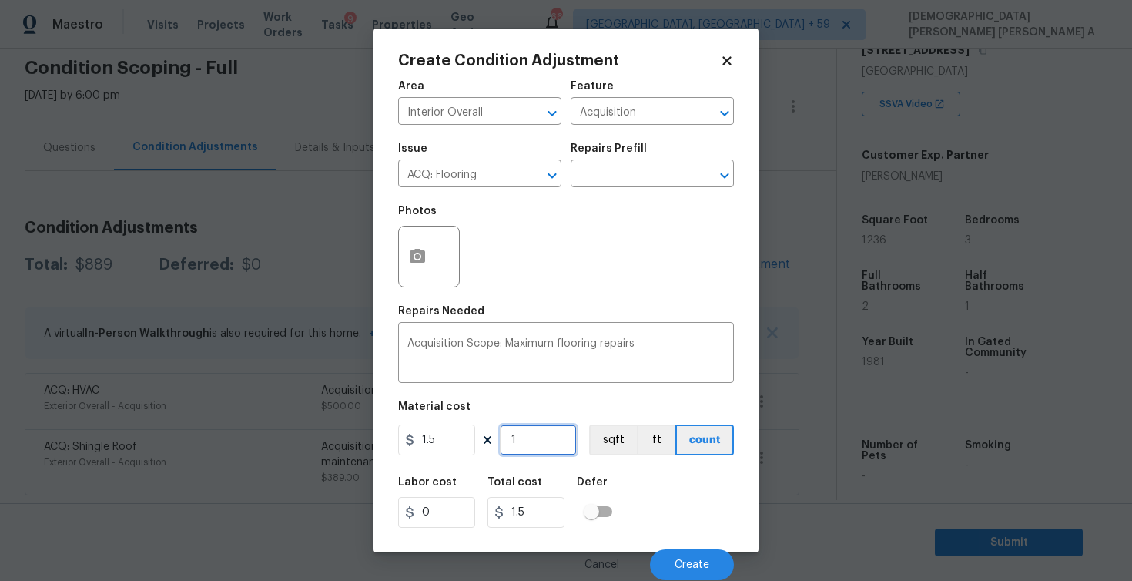
click at [535, 444] on input "1" at bounding box center [538, 439] width 77 height 31
click at [409, 256] on icon "button" at bounding box center [417, 256] width 18 height 18
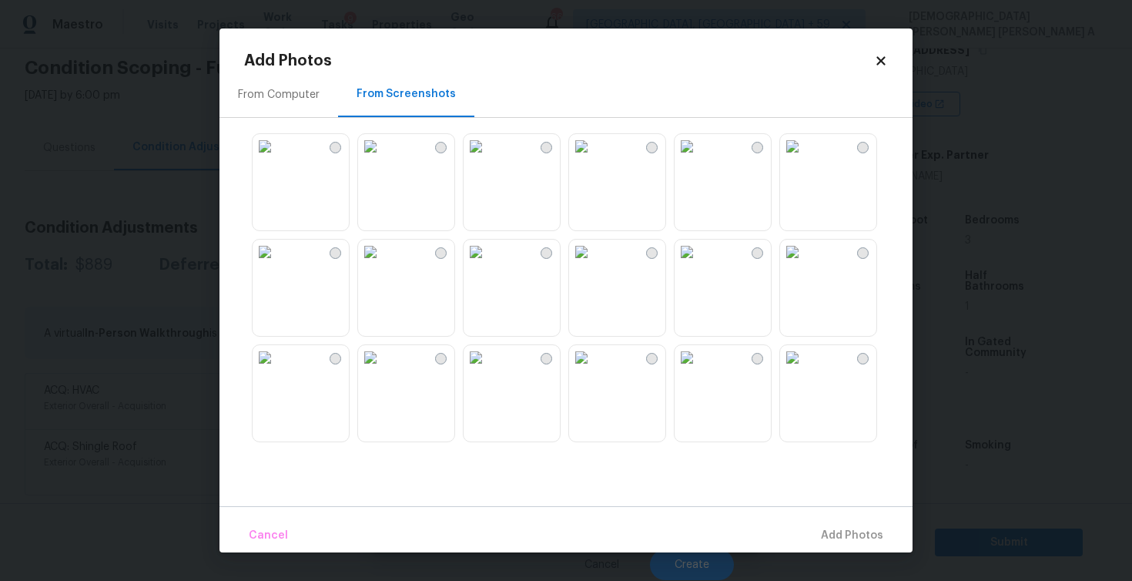
click at [594, 264] on img at bounding box center [581, 252] width 25 height 25
click at [699, 264] on img at bounding box center [687, 252] width 25 height 25
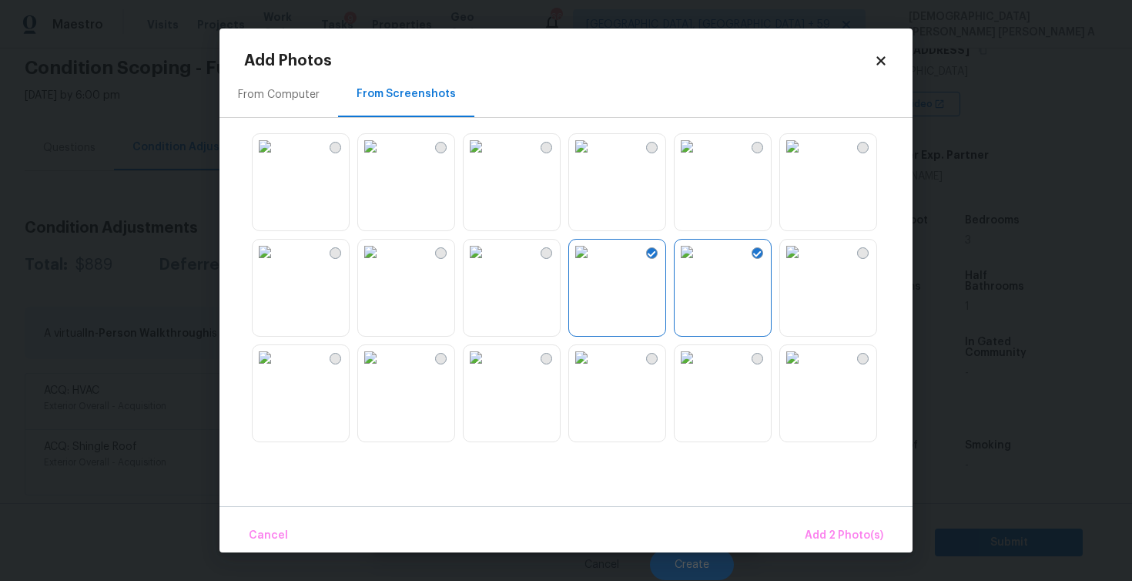
click at [699, 159] on img at bounding box center [687, 146] width 25 height 25
click at [805, 159] on img at bounding box center [792, 146] width 25 height 25
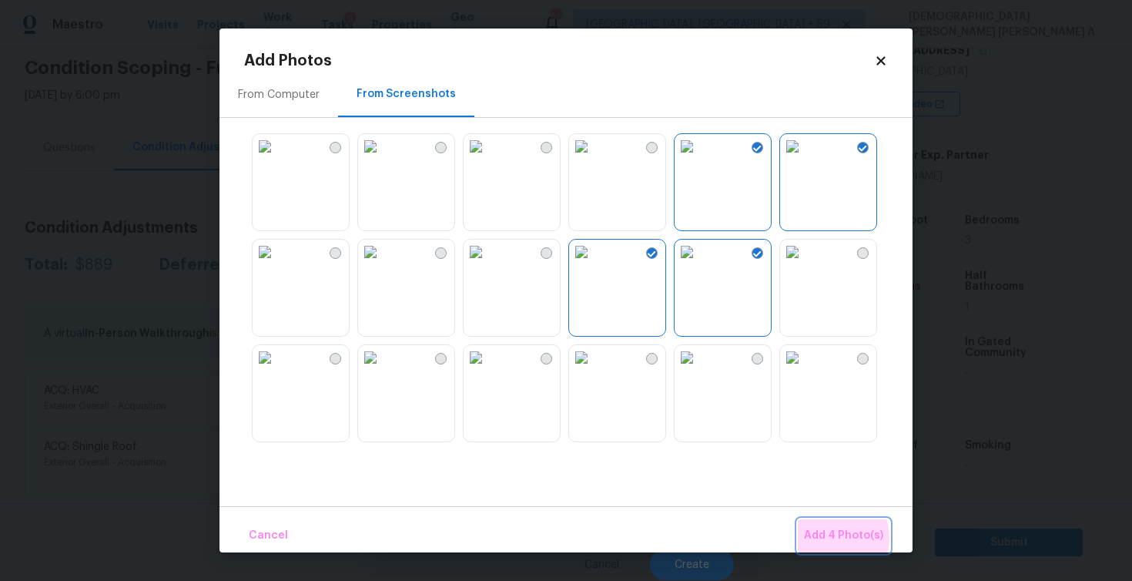
click at [832, 538] on span "Add 4 Photo(s)" at bounding box center [843, 535] width 79 height 19
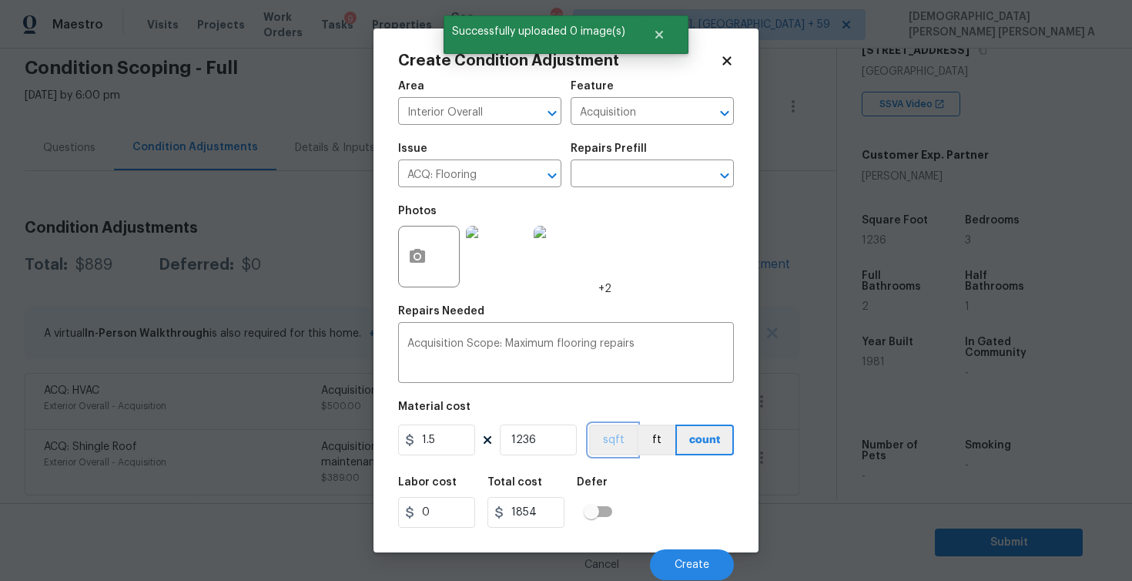
click at [605, 431] on button "sqft" at bounding box center [613, 439] width 48 height 31
click at [682, 561] on span "Create" at bounding box center [692, 565] width 35 height 12
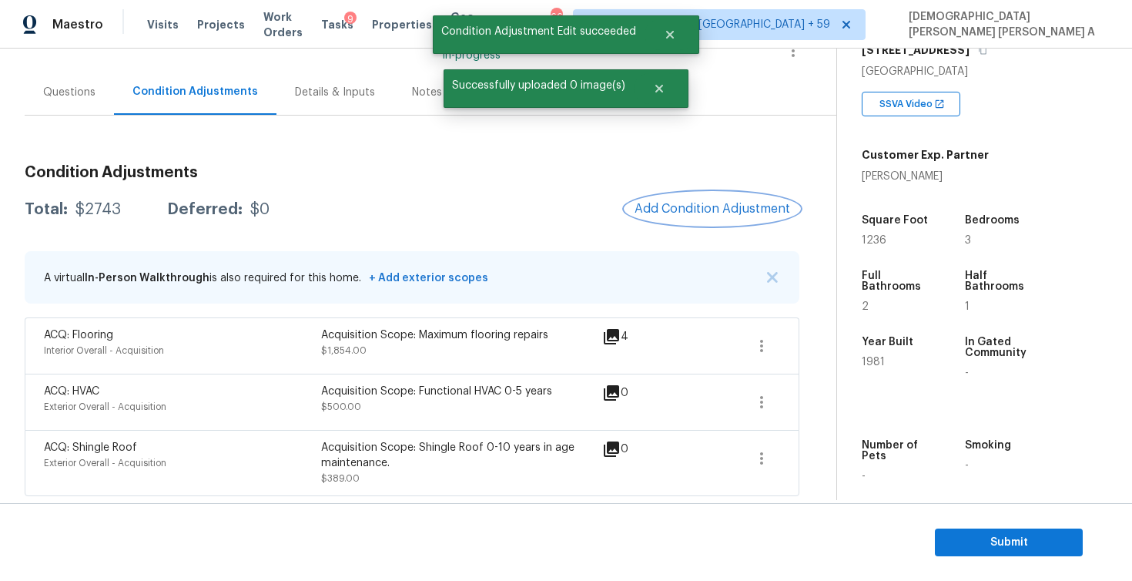
scroll to position [119, 0]
click at [703, 196] on button "Add Condition Adjustment" at bounding box center [712, 208] width 174 height 32
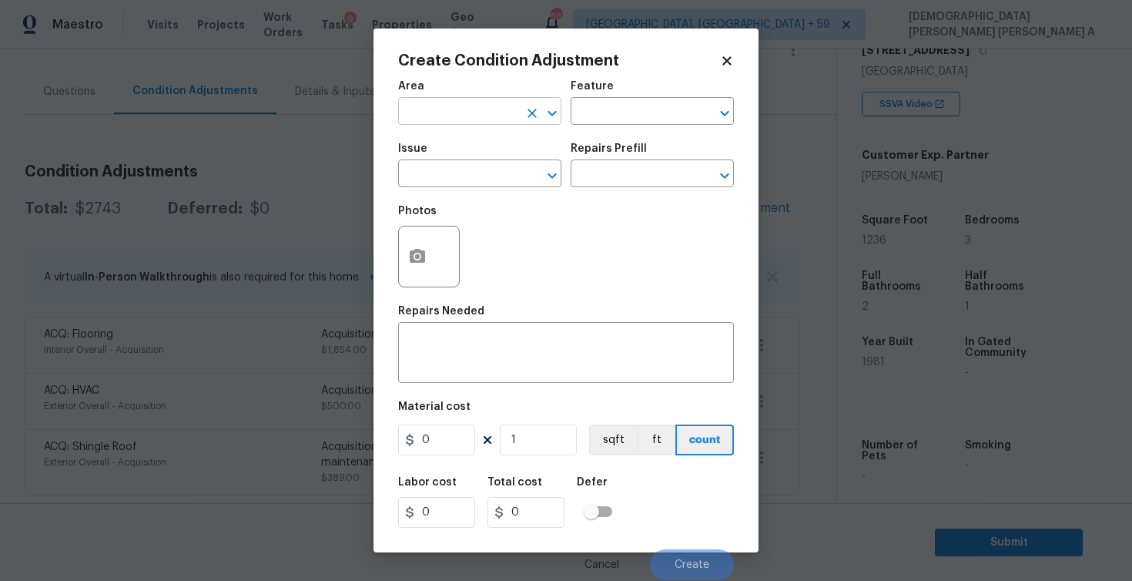
click at [479, 119] on input "text" at bounding box center [458, 113] width 120 height 24
click at [490, 170] on li "Interior Overall" at bounding box center [479, 172] width 163 height 25
click at [640, 105] on input "text" at bounding box center [631, 113] width 120 height 24
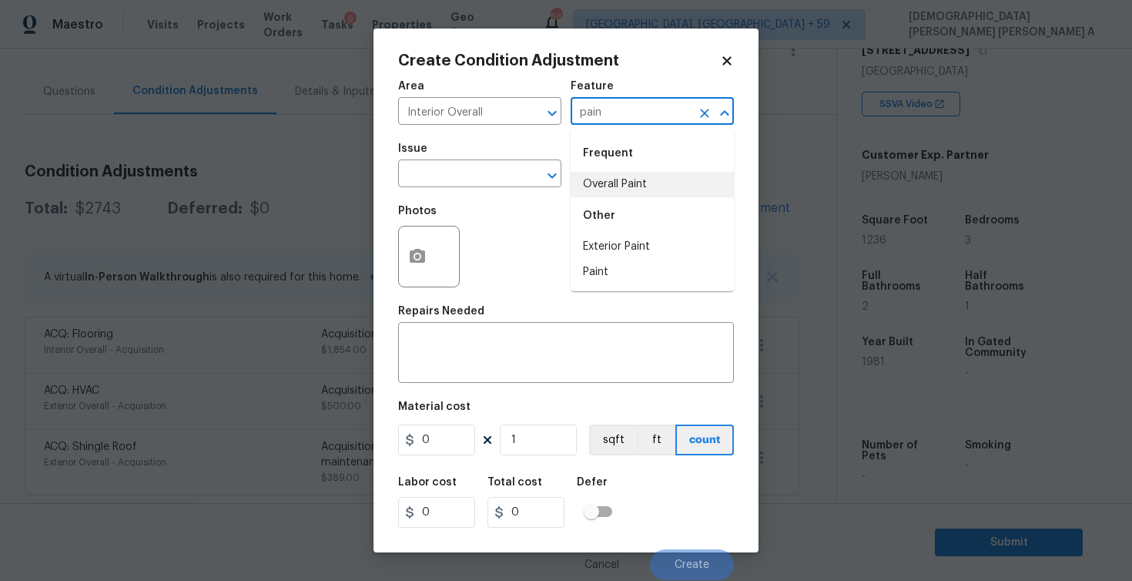
click at [637, 183] on li "Overall Paint" at bounding box center [652, 184] width 163 height 25
click at [454, 167] on input "text" at bounding box center [458, 175] width 120 height 24
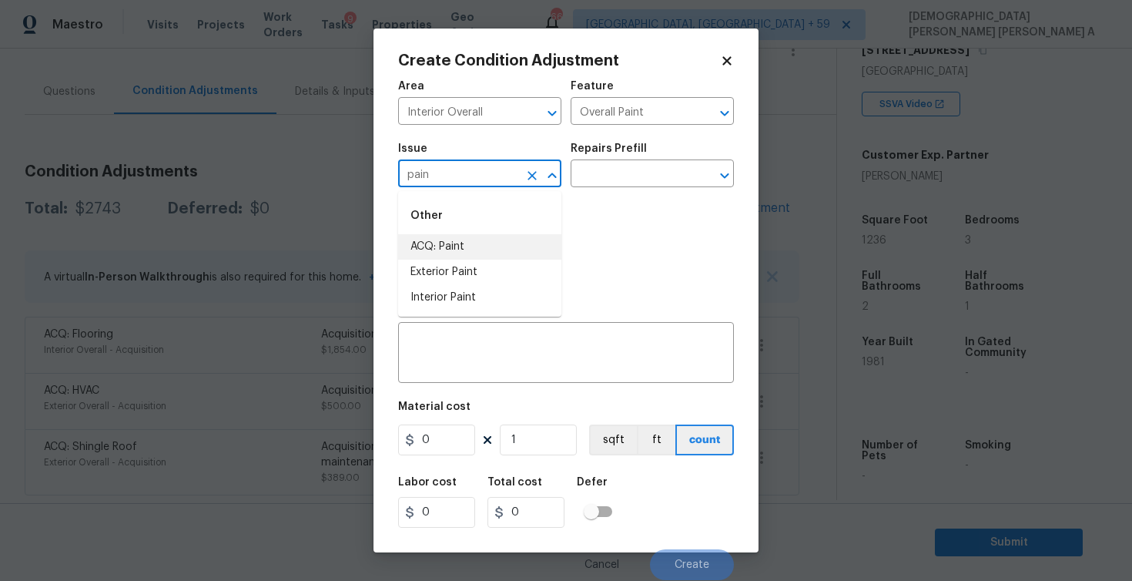
click at [455, 255] on li "ACQ: Paint" at bounding box center [479, 246] width 163 height 25
click at [625, 174] on input "text" at bounding box center [631, 175] width 120 height 24
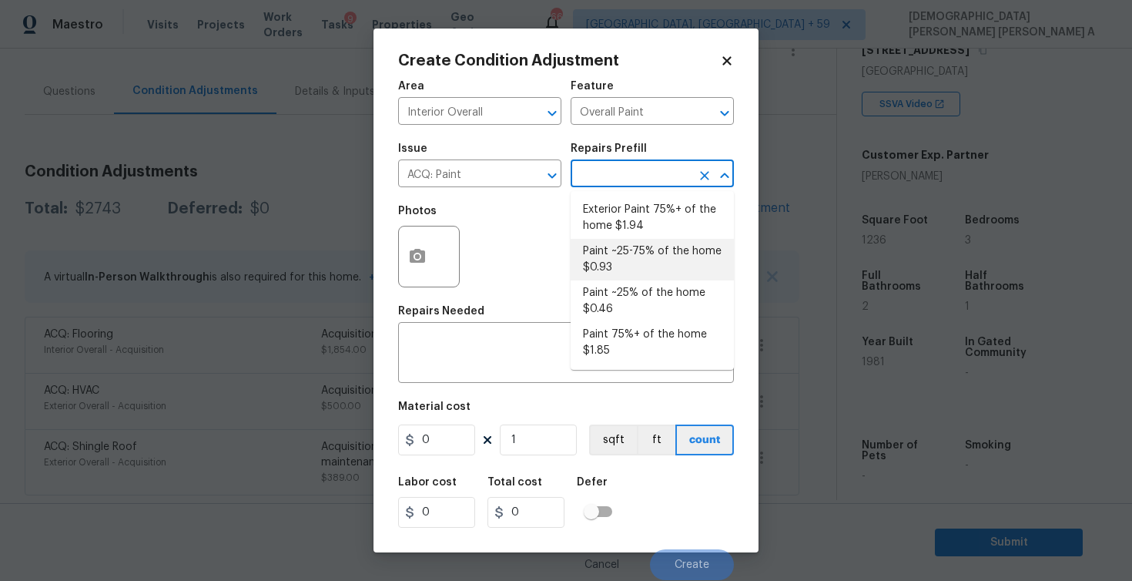
click at [623, 253] on li "Paint ~25-75% of the home $0.93" at bounding box center [652, 260] width 163 height 42
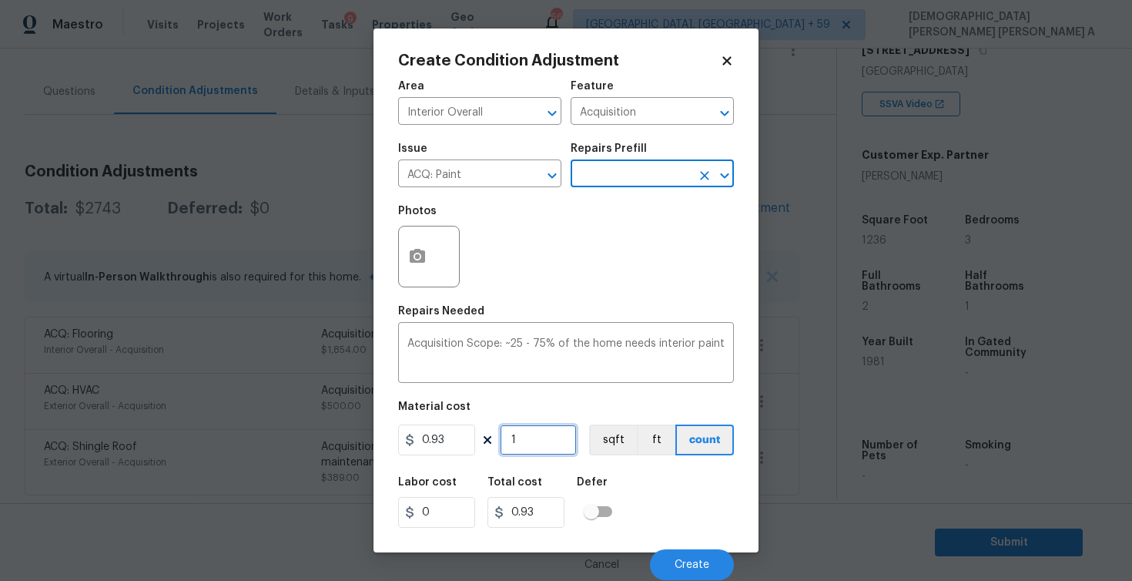
click at [531, 437] on input "1" at bounding box center [538, 439] width 77 height 31
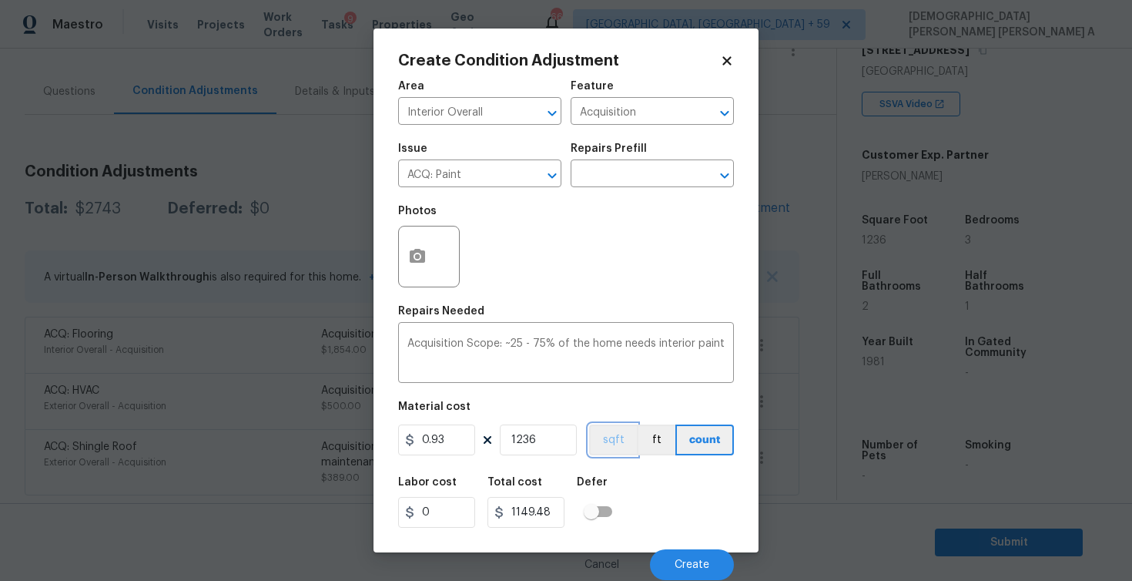
click at [617, 439] on button "sqft" at bounding box center [613, 439] width 48 height 31
click at [430, 266] on button "button" at bounding box center [417, 256] width 37 height 60
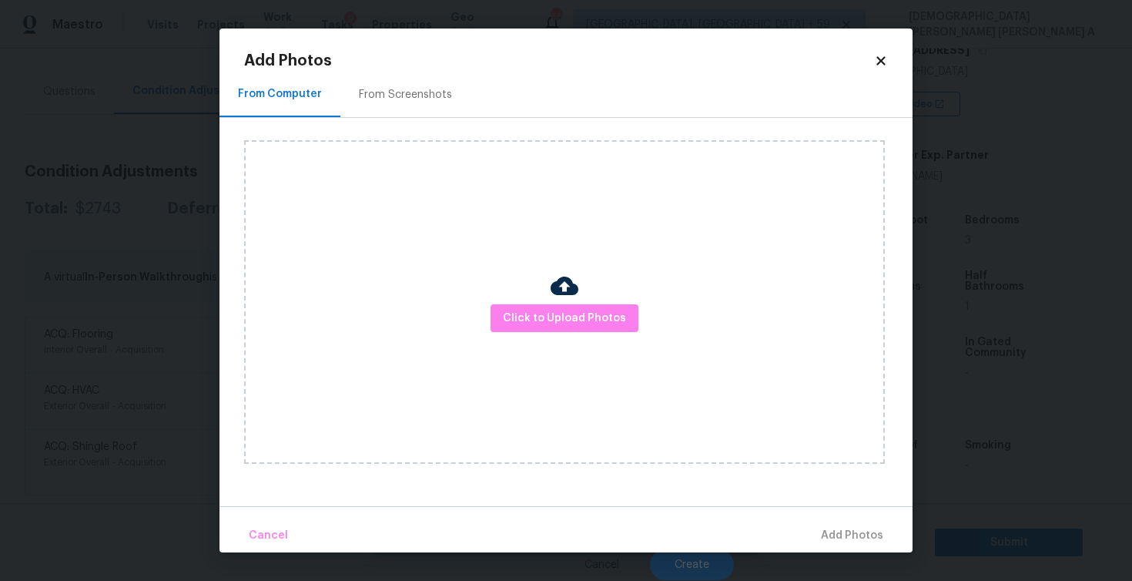
click at [424, 92] on div "From Screenshots" at bounding box center [405, 94] width 93 height 15
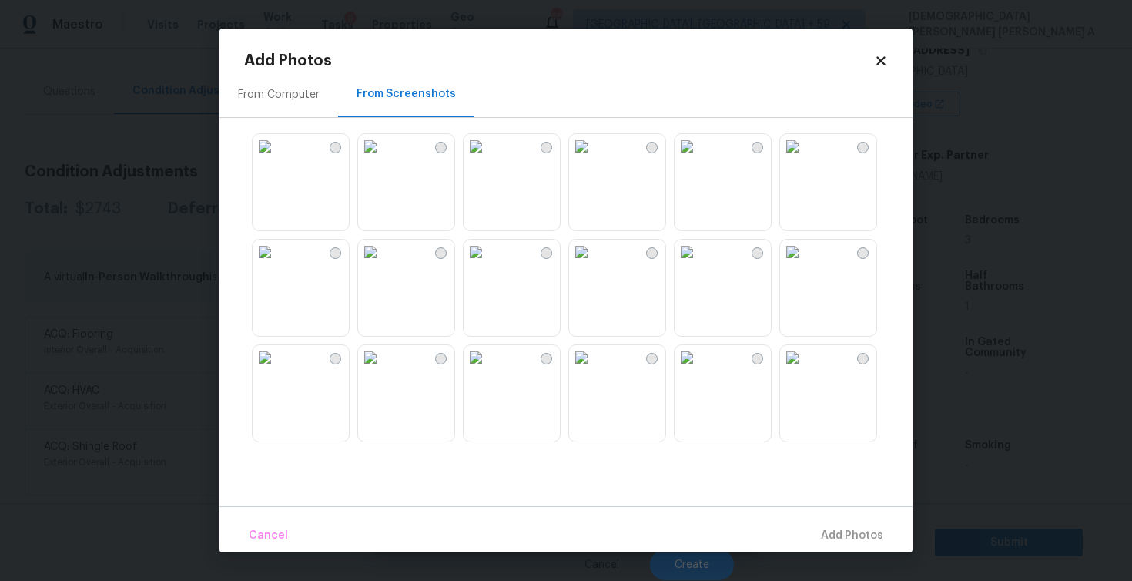
click at [594, 264] on img at bounding box center [581, 252] width 25 height 25
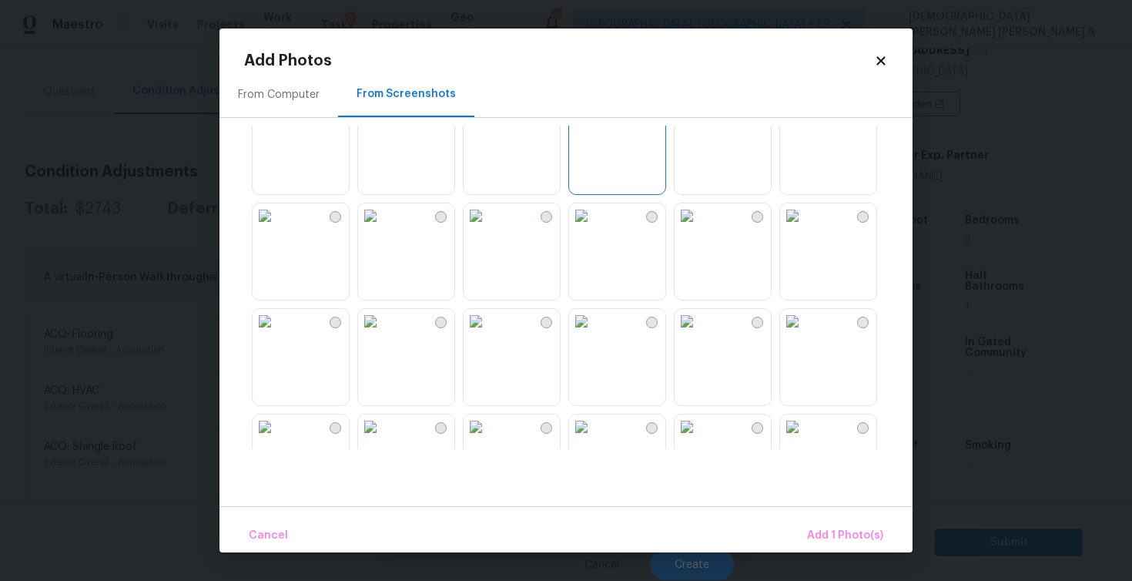
scroll to position [173, 0]
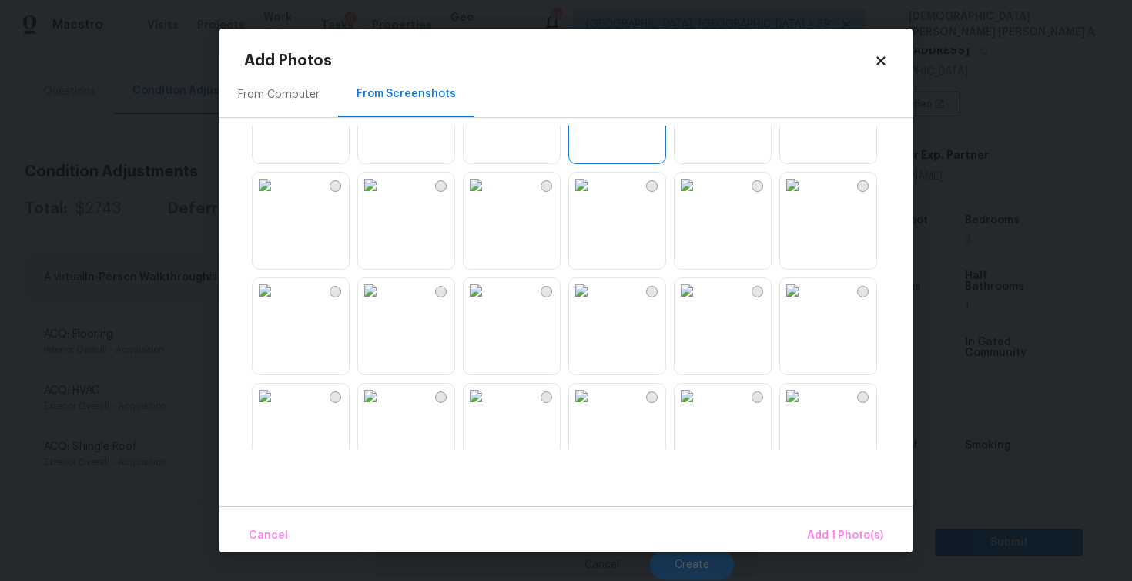
click at [699, 303] on img at bounding box center [687, 290] width 25 height 25
click at [805, 303] on img at bounding box center [792, 290] width 25 height 25
click at [277, 303] on img at bounding box center [265, 290] width 25 height 25
click at [383, 408] on img at bounding box center [370, 396] width 25 height 25
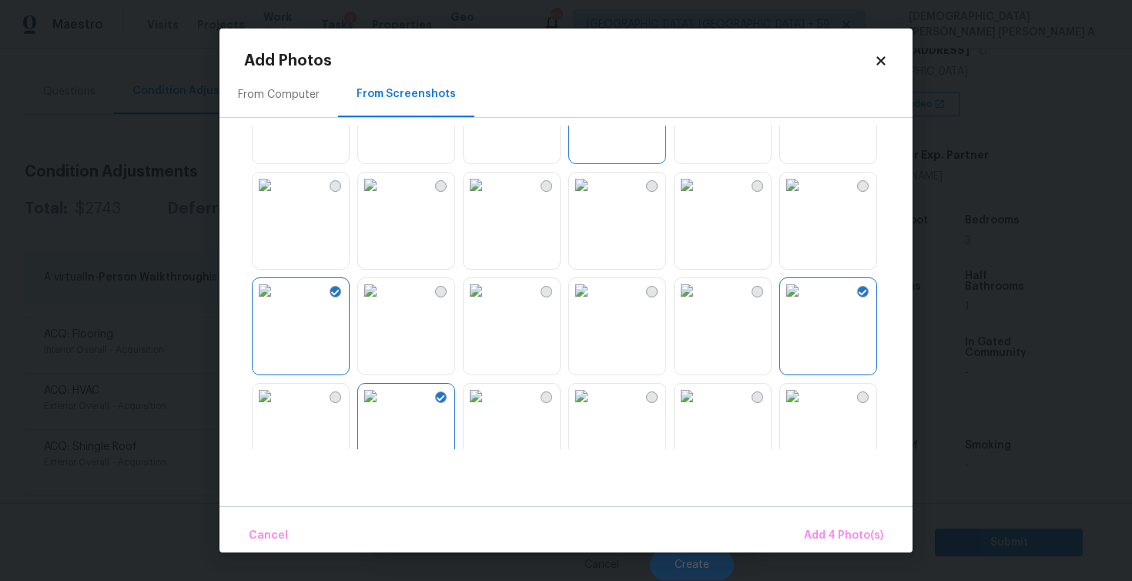
click at [849, 518] on div "Cancel Add 4 Photo(s)" at bounding box center [565, 529] width 693 height 46
click at [835, 531] on span "Add 4 Photo(s)" at bounding box center [843, 535] width 79 height 19
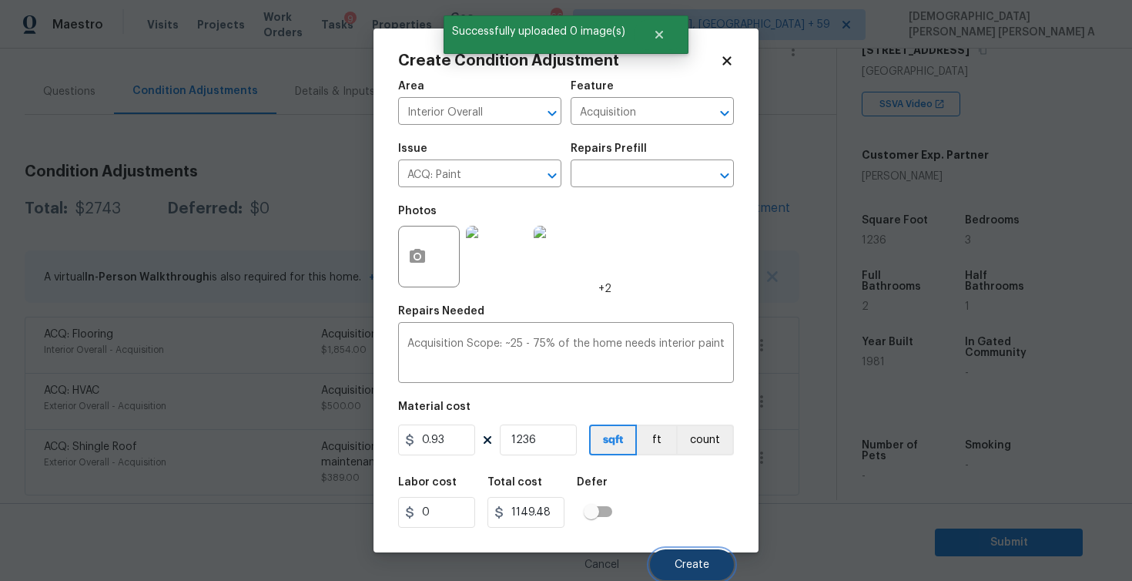
click at [695, 566] on span "Create" at bounding box center [692, 565] width 35 height 12
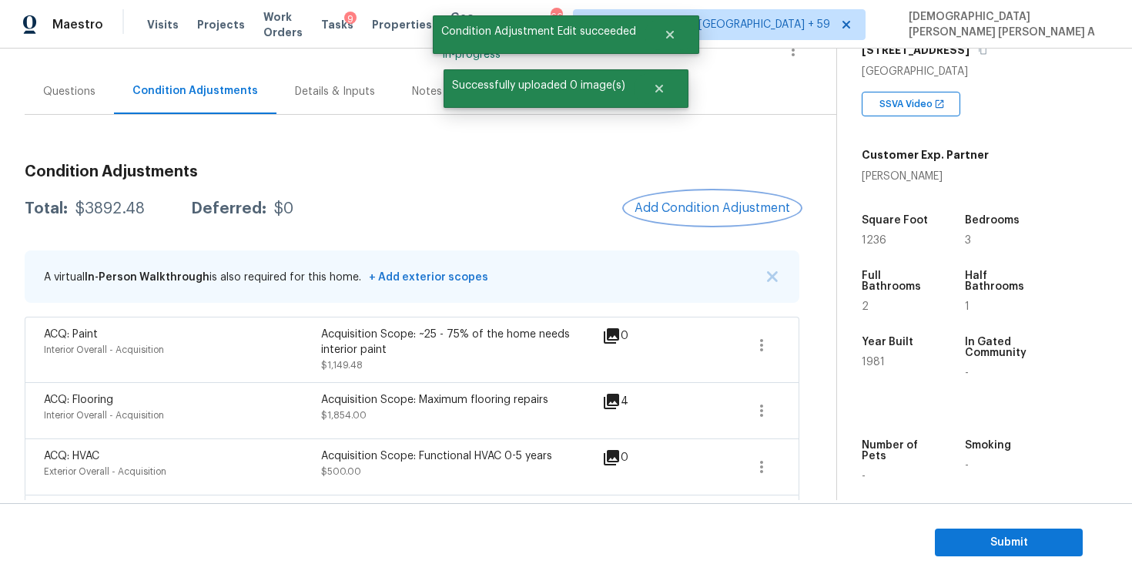
scroll to position [185, 0]
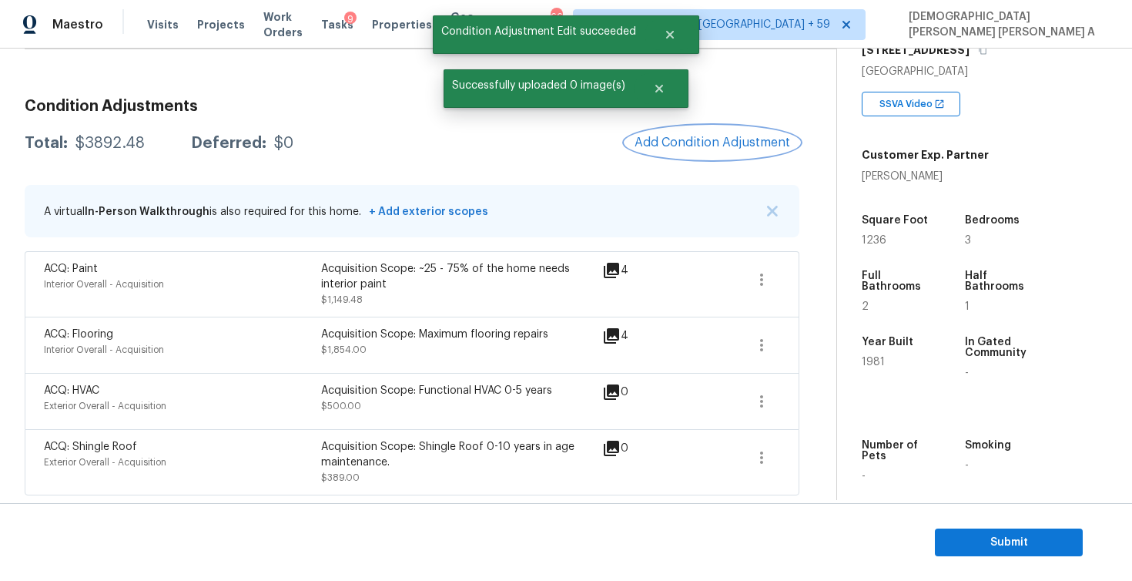
click at [722, 155] on button "Add Condition Adjustment" at bounding box center [712, 142] width 174 height 32
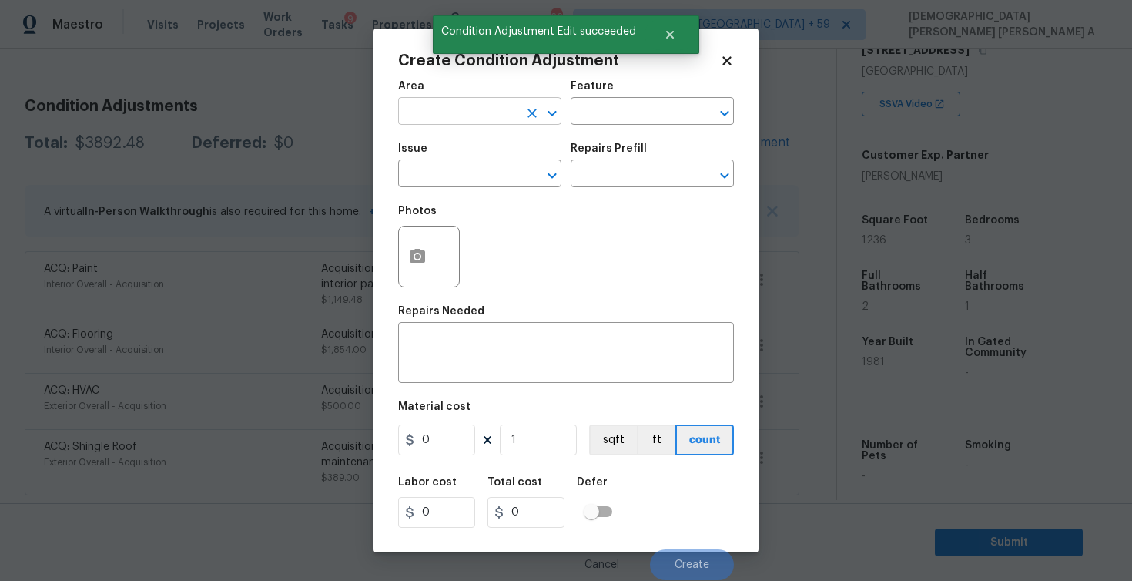
click at [427, 121] on input "text" at bounding box center [458, 113] width 120 height 24
click at [434, 166] on li "Interior Overall" at bounding box center [479, 172] width 163 height 25
click at [668, 102] on input "text" at bounding box center [631, 113] width 120 height 24
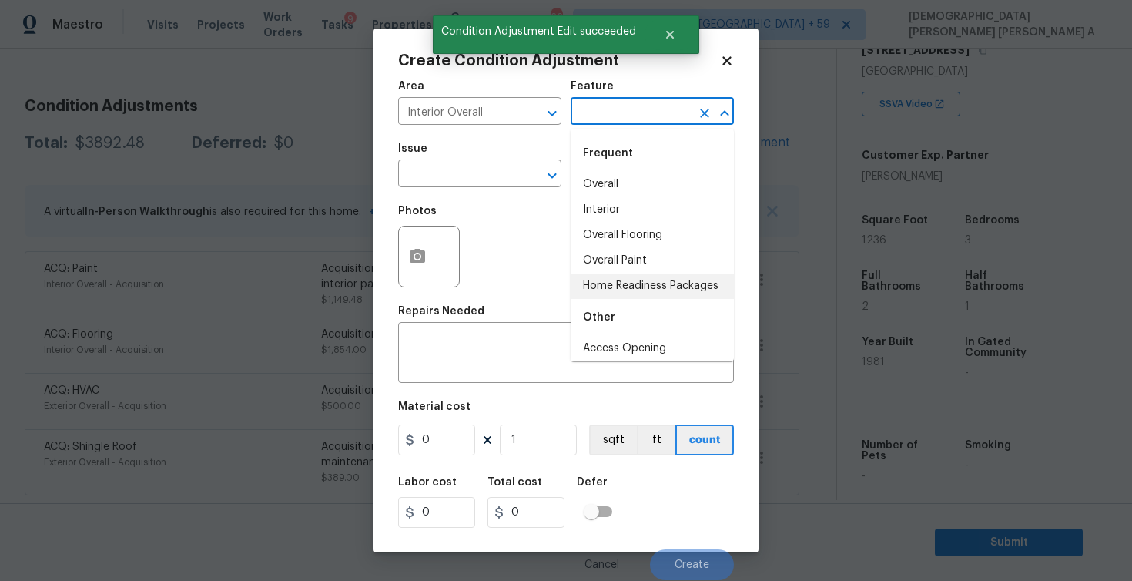
click at [662, 274] on li "Home Readiness Packages" at bounding box center [652, 285] width 163 height 25
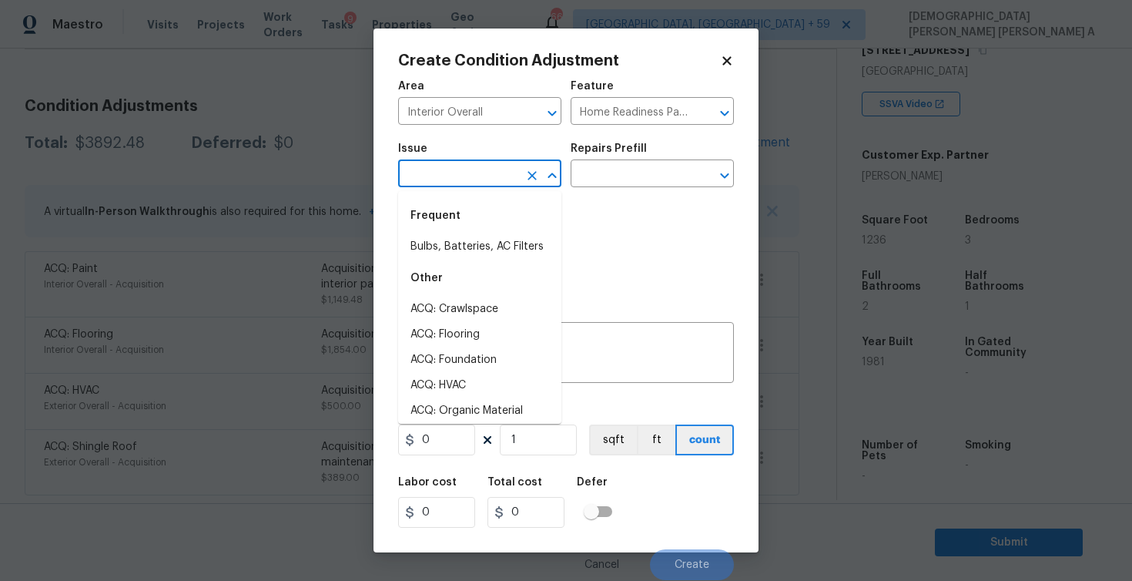
click at [473, 181] on input "text" at bounding box center [458, 175] width 120 height 24
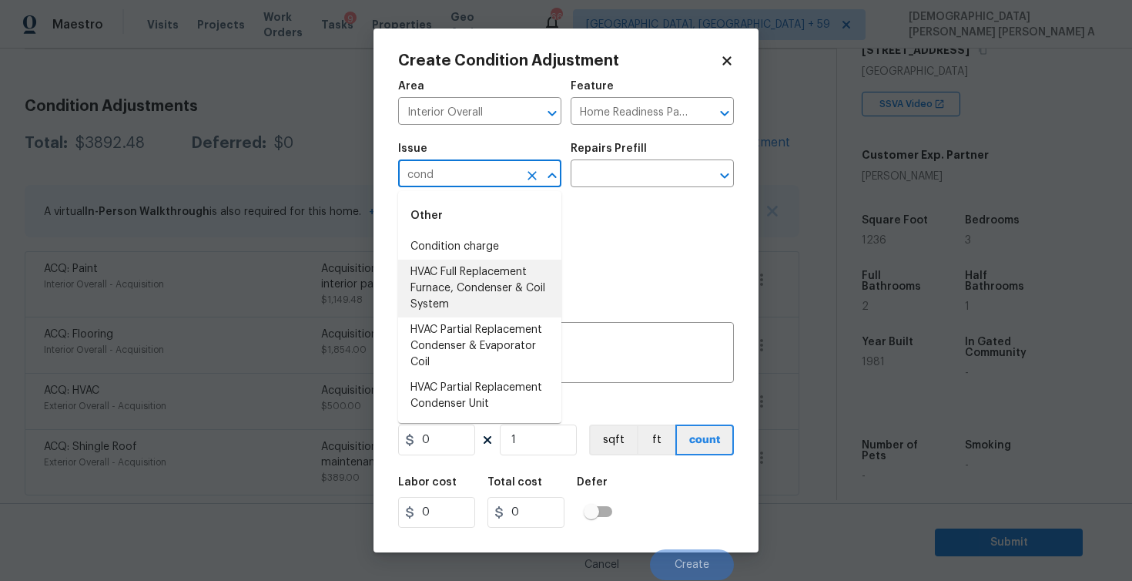
click at [477, 253] on li "Condition charge" at bounding box center [479, 246] width 163 height 25
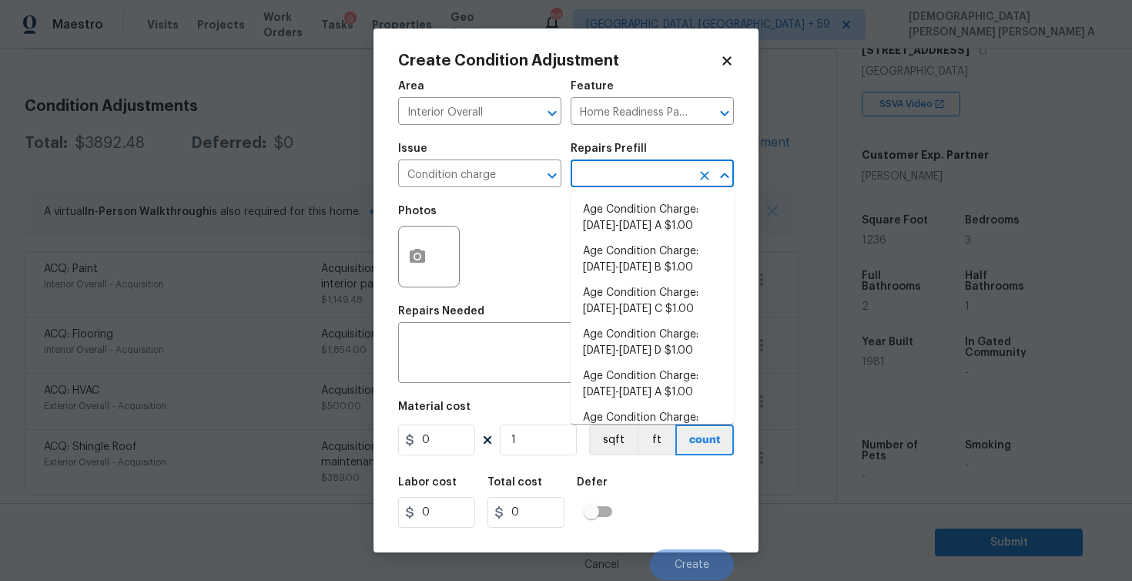
click at [646, 171] on input "text" at bounding box center [631, 175] width 120 height 24
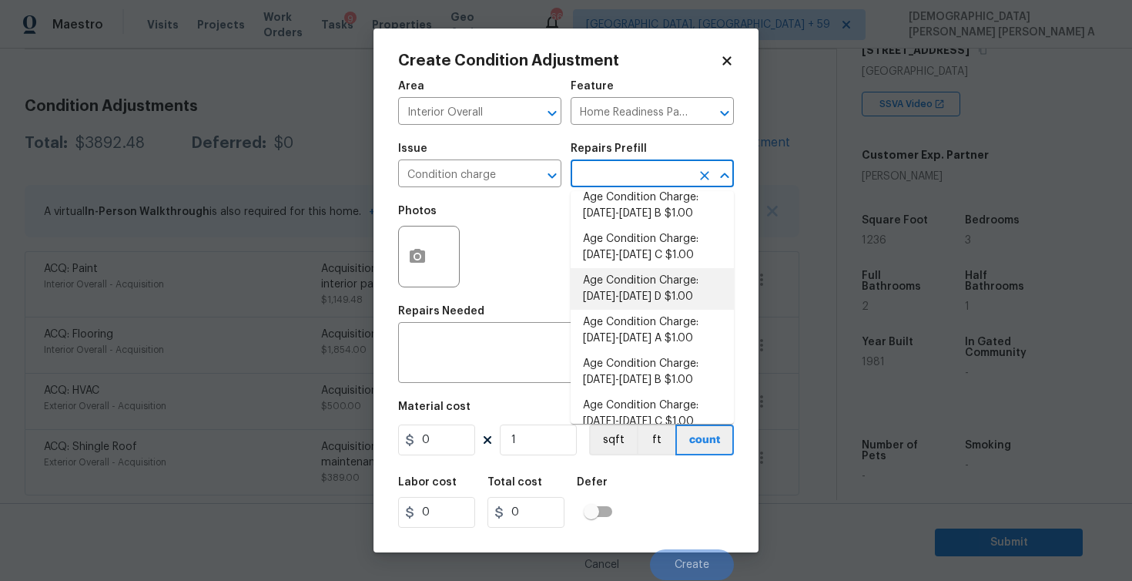
scroll to position [60, 0]
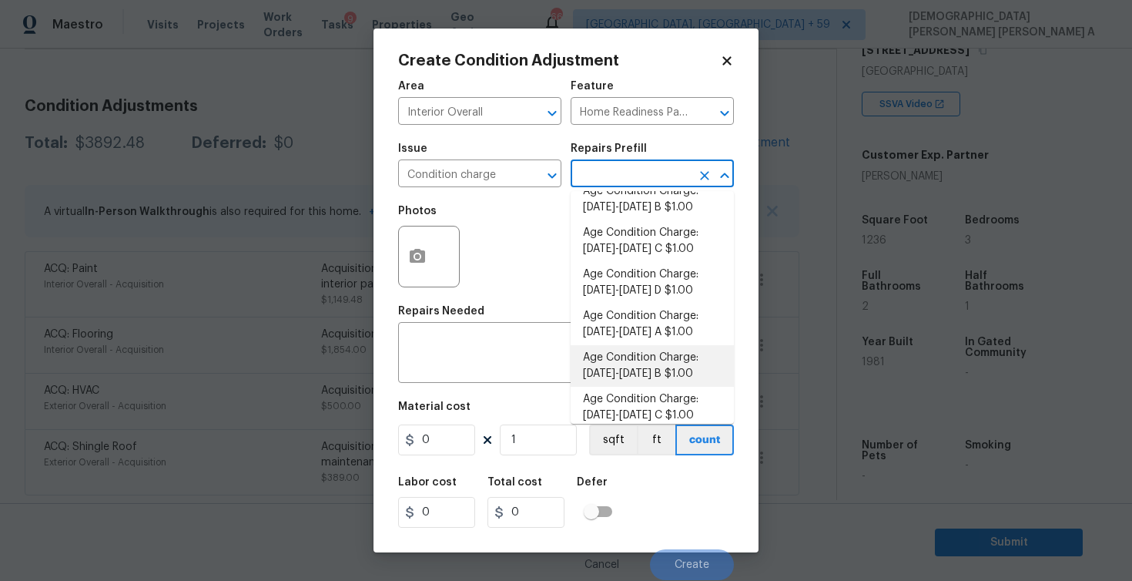
click at [648, 358] on li "Age Condition Charge: [DATE]-[DATE] B $1.00" at bounding box center [652, 366] width 163 height 42
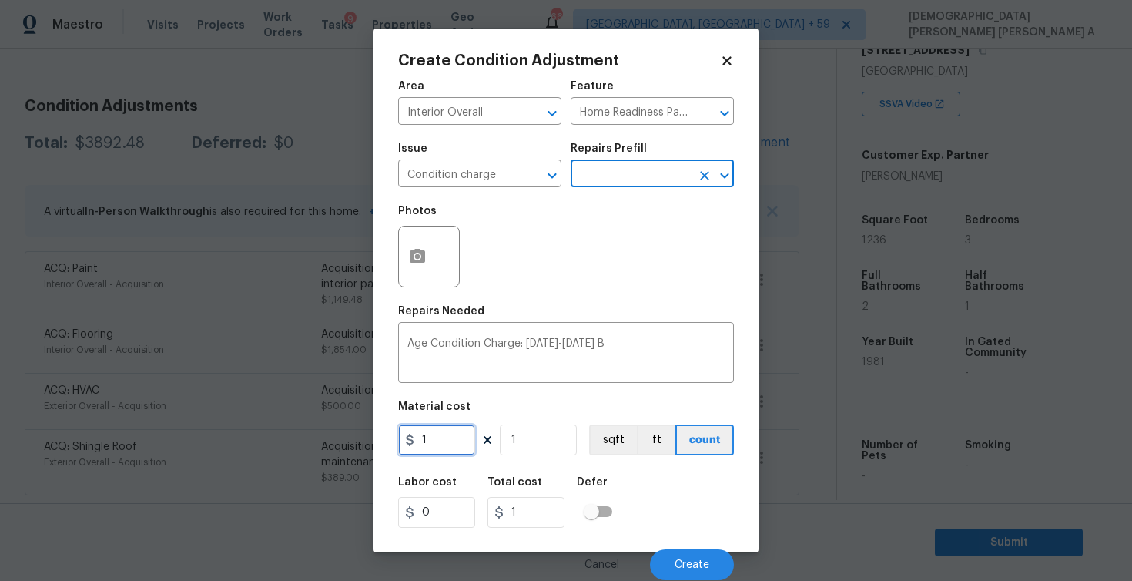
click at [437, 445] on input "1" at bounding box center [436, 439] width 77 height 31
click at [628, 341] on textarea "Age Condition Charge: 1979-1992 B" at bounding box center [565, 354] width 317 height 32
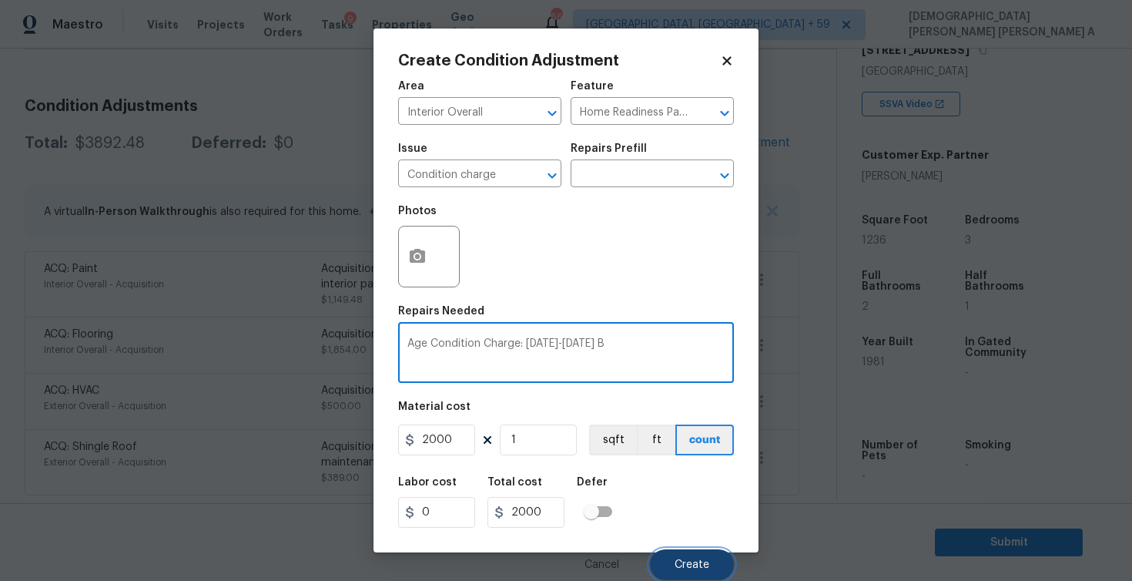
click at [674, 573] on button "Create" at bounding box center [692, 564] width 84 height 31
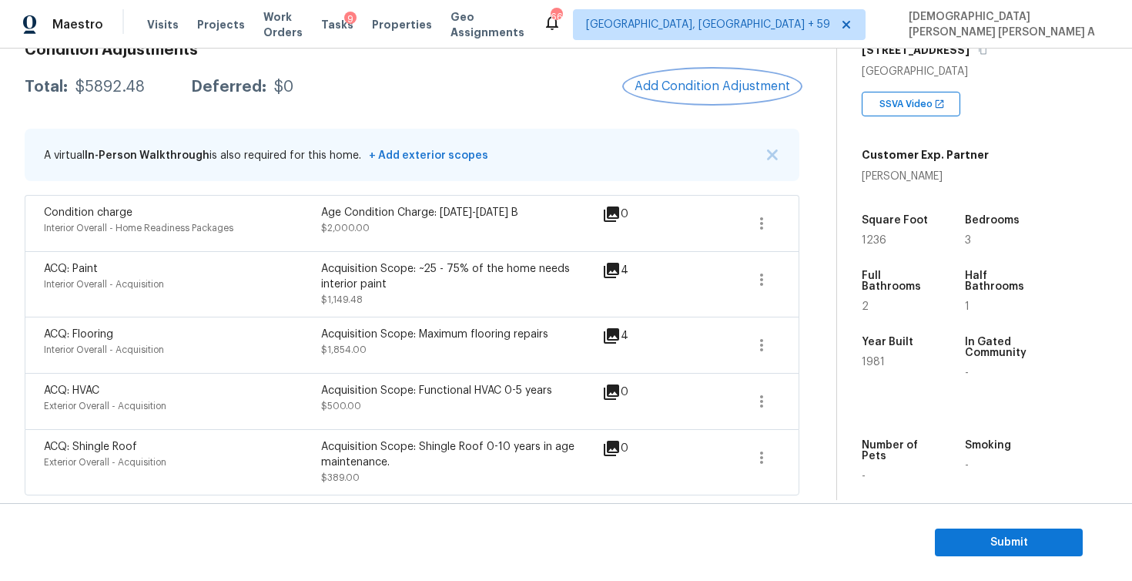
scroll to position [95, 0]
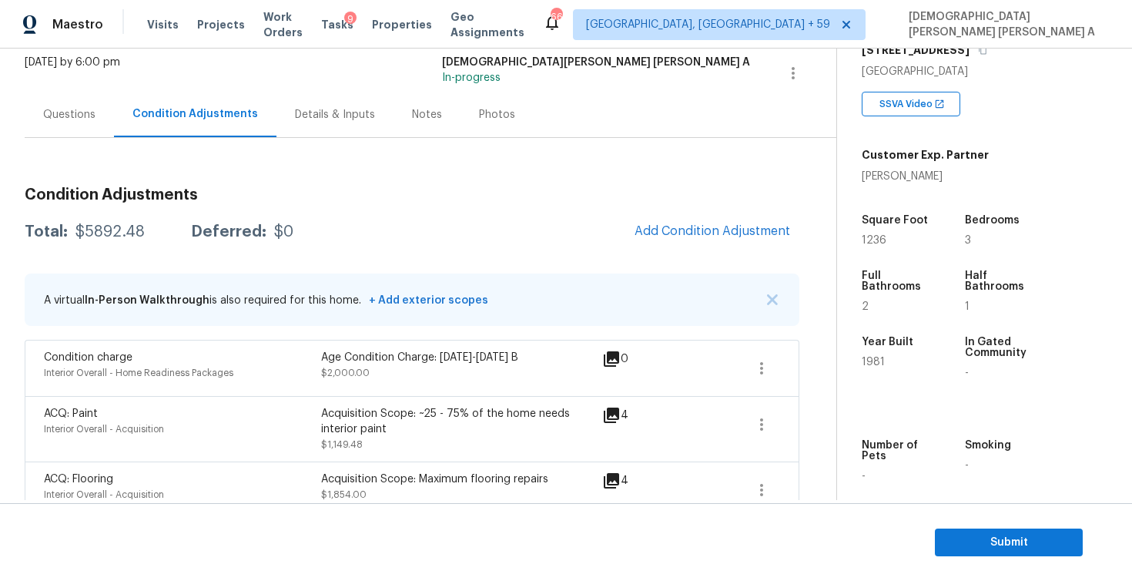
click at [67, 118] on div "Questions" at bounding box center [69, 114] width 52 height 15
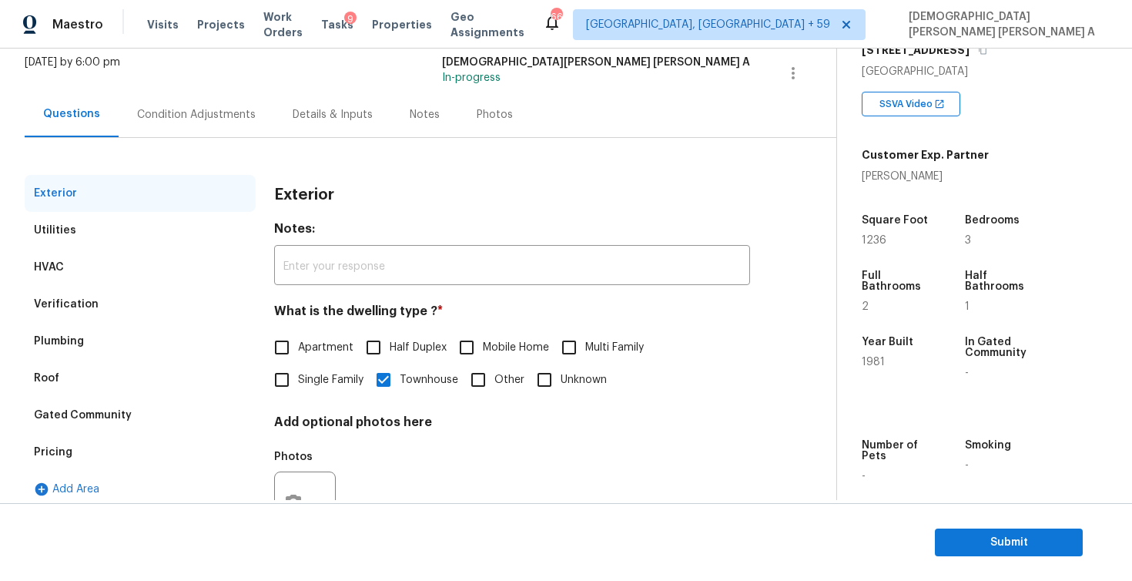
click at [83, 350] on div "Plumbing" at bounding box center [140, 341] width 231 height 37
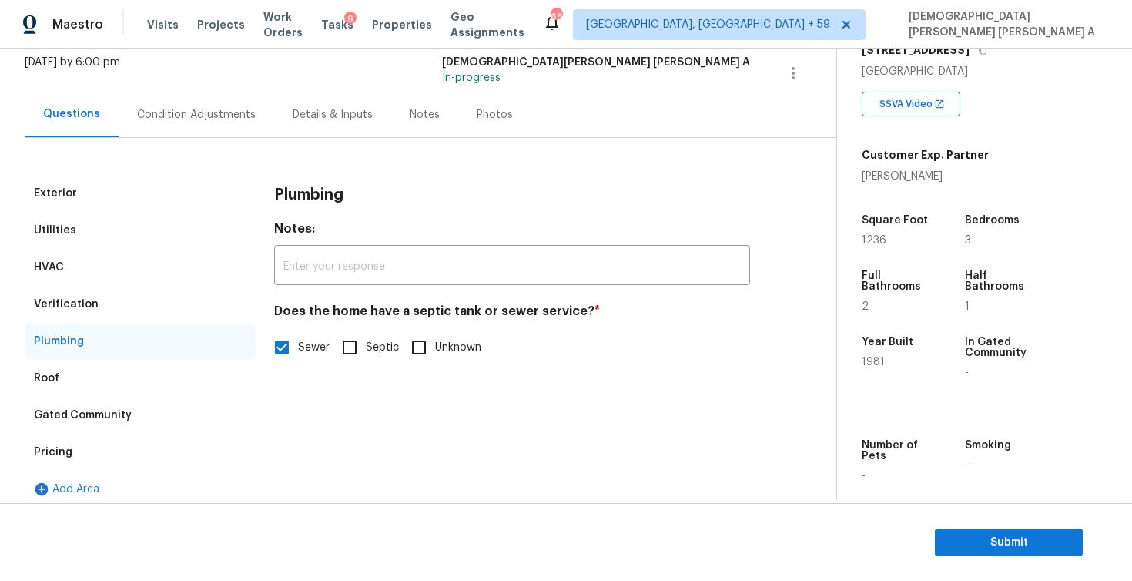
scroll to position [108, 0]
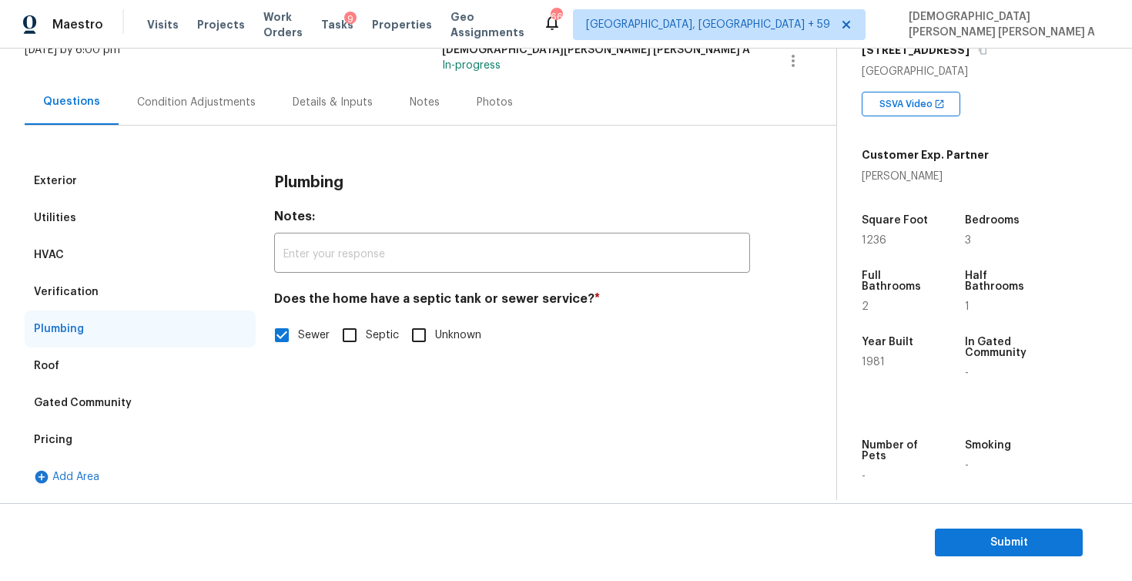
click at [122, 395] on div "Gated Community" at bounding box center [83, 402] width 98 height 15
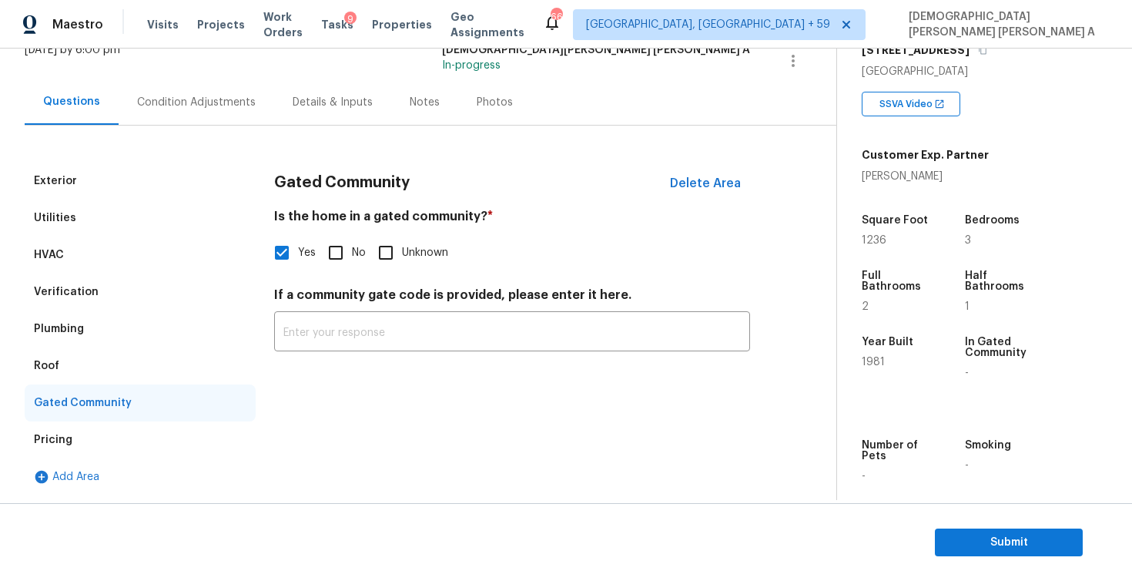
click at [102, 293] on div "Verification" at bounding box center [140, 291] width 231 height 37
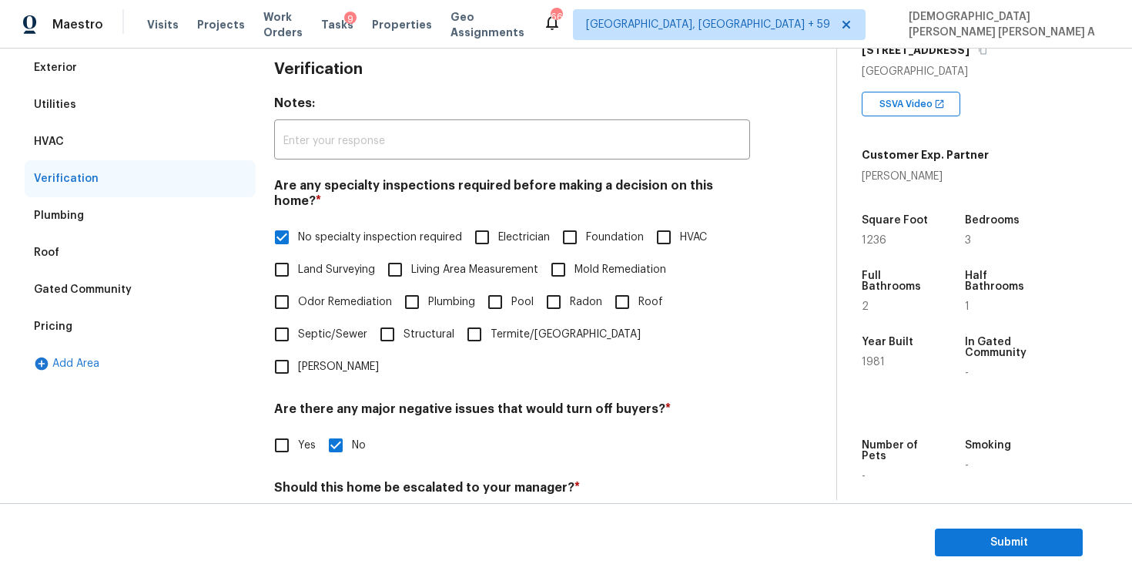
scroll to position [392, 0]
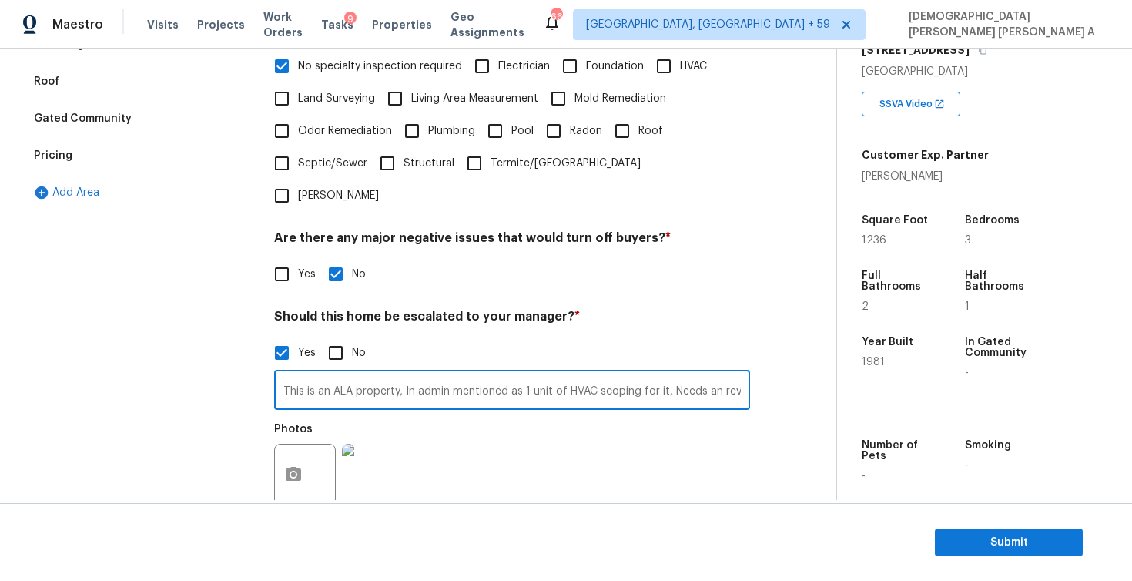
click at [573, 374] on input "This is an ALA property, In admin mentioned as 1 unit of HVAC scoping for it, N…" at bounding box center [512, 392] width 476 height 36
click at [574, 374] on input "This is an ALA property, In admin mentioned as 1 unit of HVAC scoping for it, N…" at bounding box center [512, 392] width 476 height 36
click at [743, 374] on input "This is an ALA property, In admin mentioned as 1 unit of HVAC scoping for it, N…" at bounding box center [512, 392] width 476 height 36
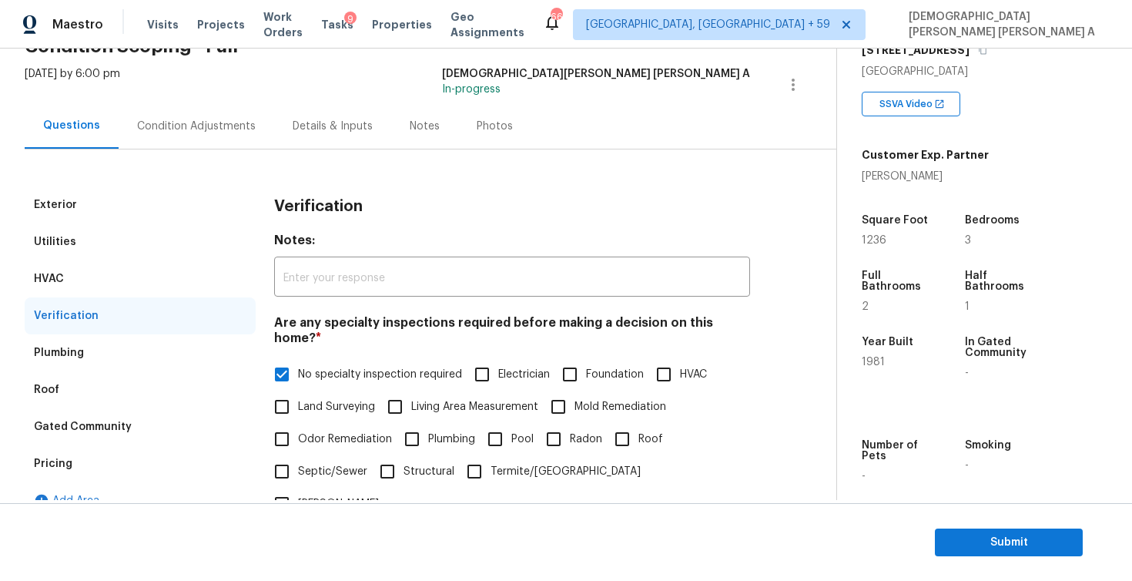
scroll to position [0, 0]
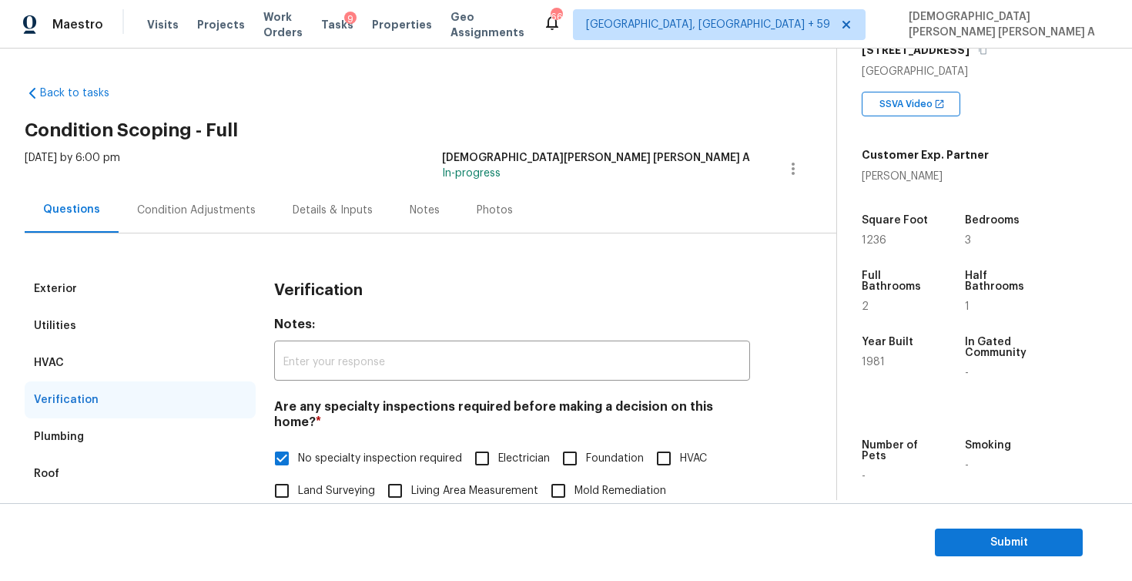
click at [189, 197] on div "Condition Adjustments" at bounding box center [197, 209] width 156 height 45
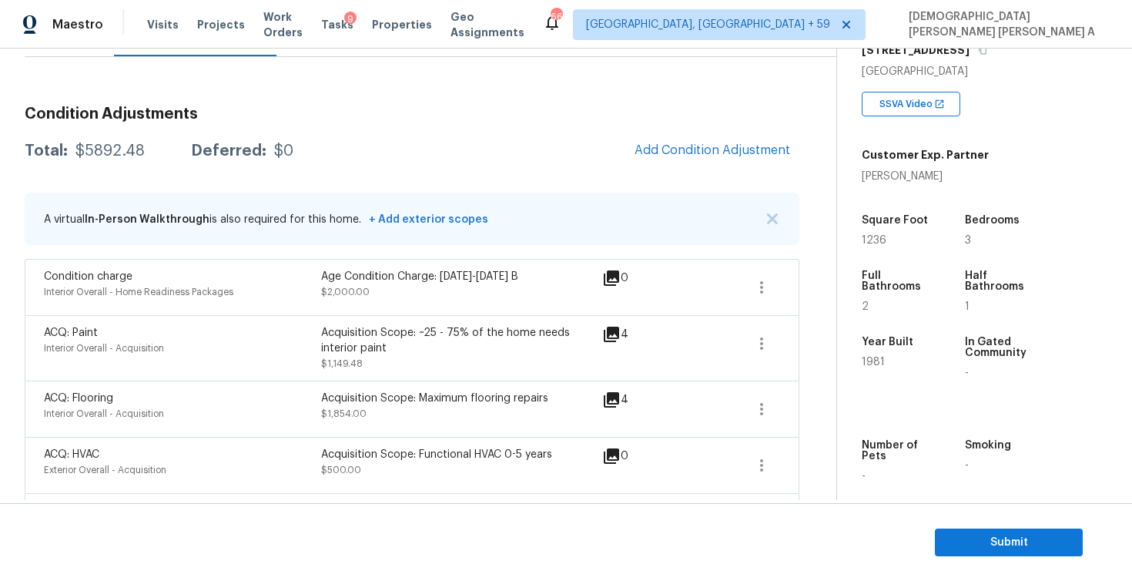
scroll to position [241, 0]
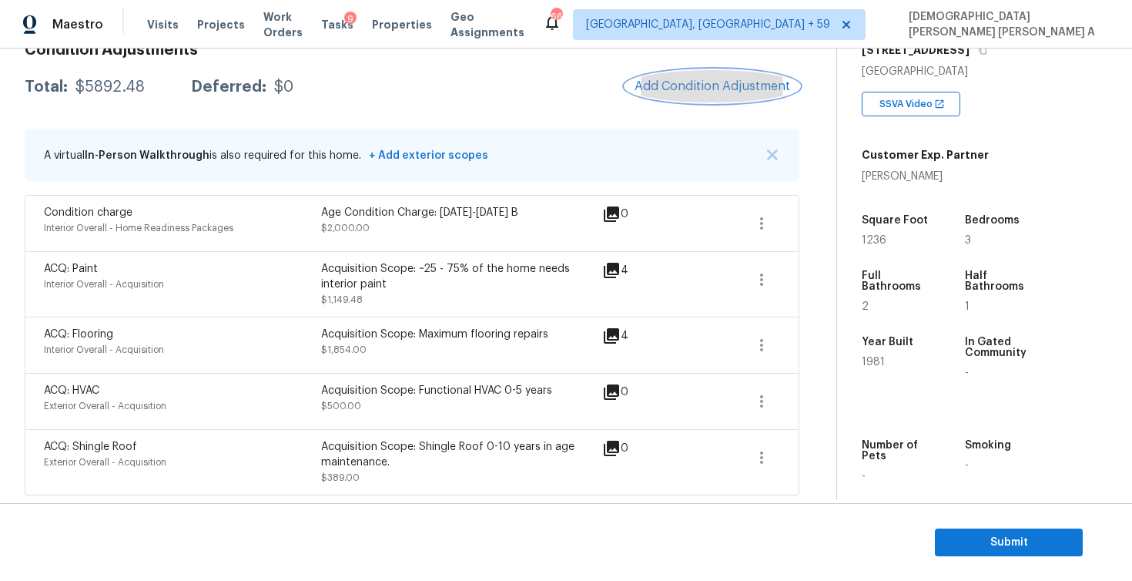
click at [703, 94] on button "Add Condition Adjustment" at bounding box center [712, 86] width 174 height 32
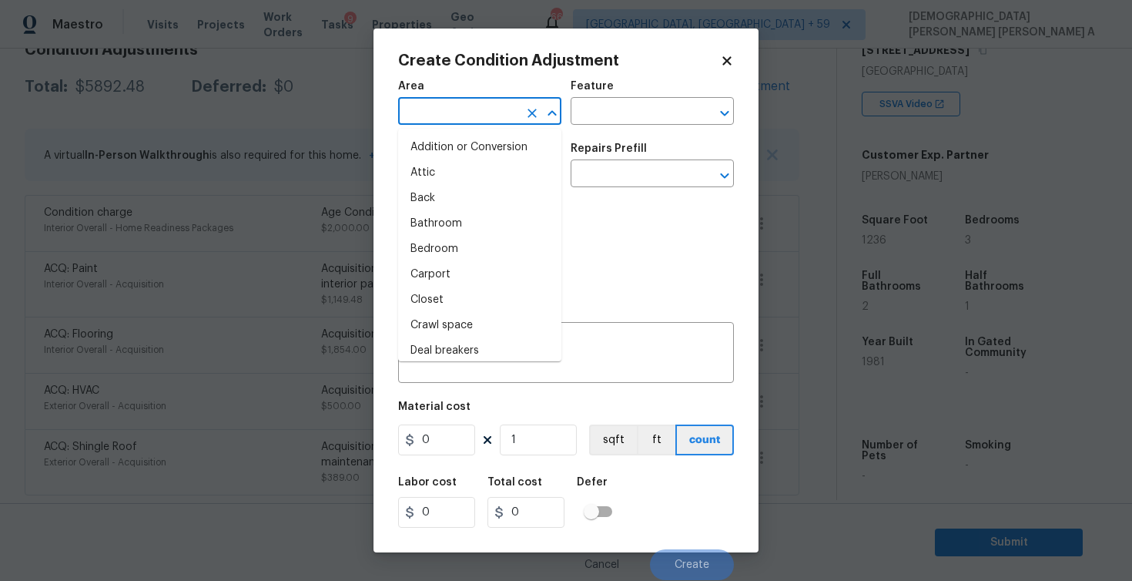
click at [453, 110] on input "text" at bounding box center [458, 113] width 120 height 24
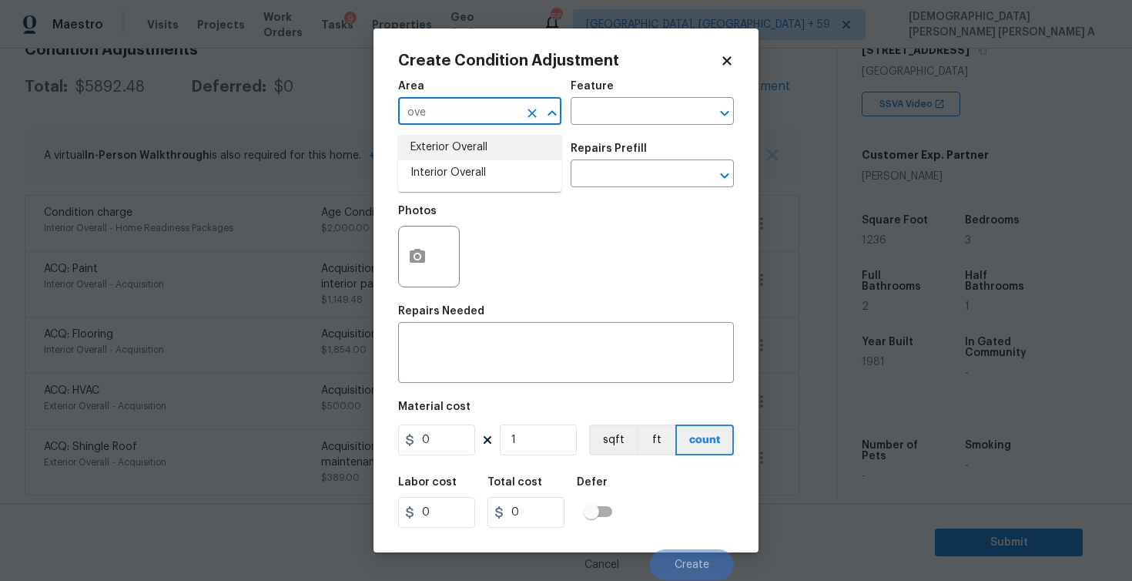
click at [467, 144] on li "Exterior Overall" at bounding box center [479, 147] width 163 height 25
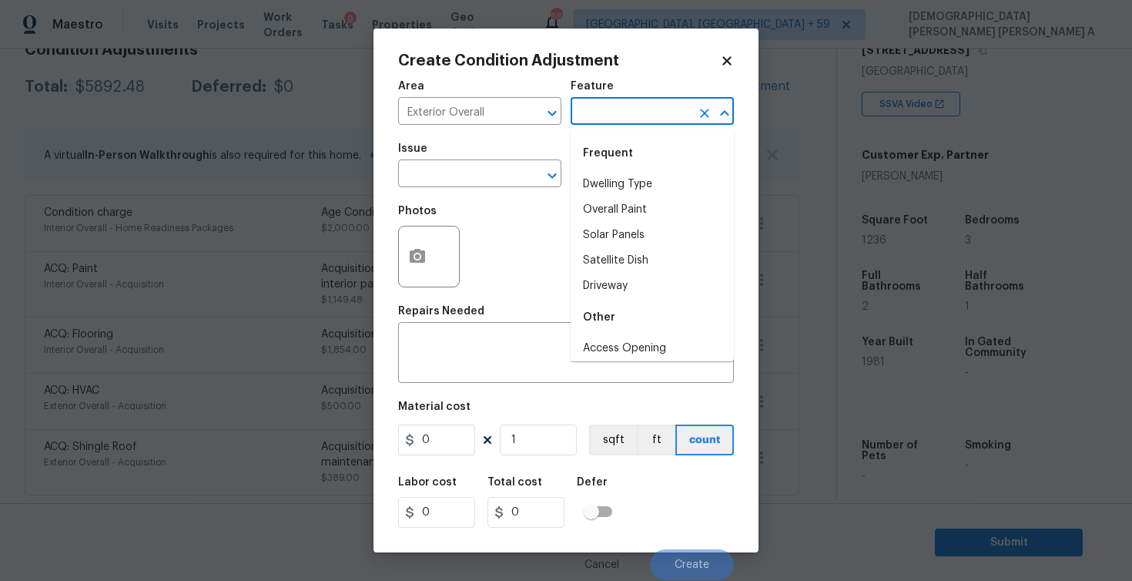
click at [660, 114] on input "text" at bounding box center [631, 113] width 120 height 24
click at [475, 169] on input "text" at bounding box center [458, 175] width 120 height 24
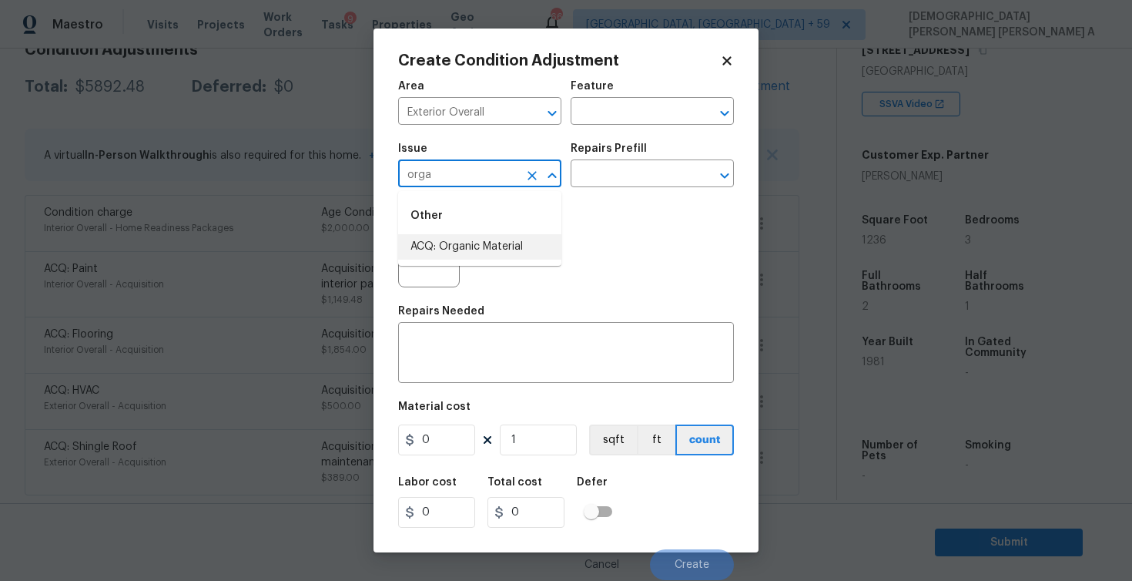
click at [467, 256] on li "ACQ: Organic Material" at bounding box center [479, 246] width 163 height 25
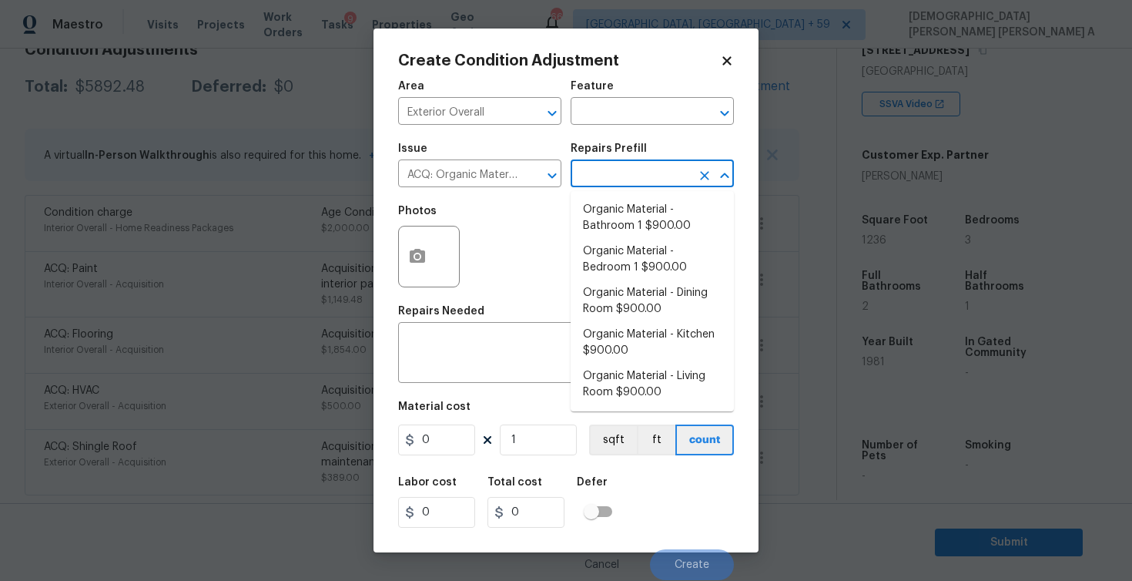
click at [658, 170] on input "text" at bounding box center [631, 175] width 120 height 24
click at [662, 223] on li "Organic Material - Bathroom 1 $900.00" at bounding box center [652, 218] width 163 height 42
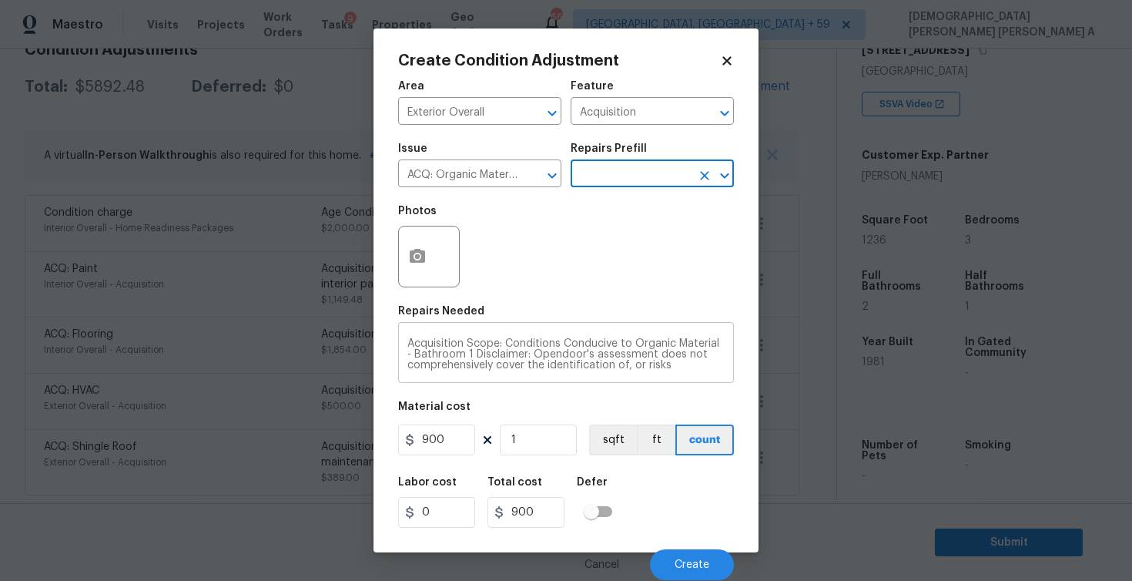
click at [424, 356] on textarea "Acquisition Scope: Conditions Conducive to Organic Material - Bathroom 1 Discla…" at bounding box center [565, 354] width 317 height 32
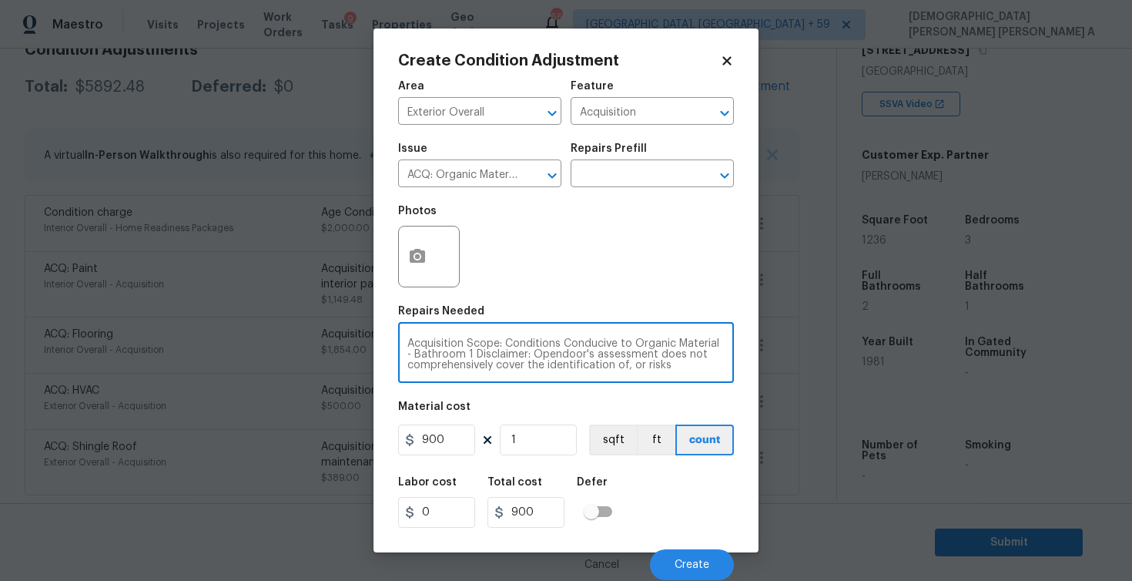
click at [424, 356] on textarea "Acquisition Scope: Conditions Conducive to Organic Material - Bathroom 1 Discla…" at bounding box center [565, 354] width 317 height 32
click at [698, 568] on span "Create" at bounding box center [692, 565] width 35 height 12
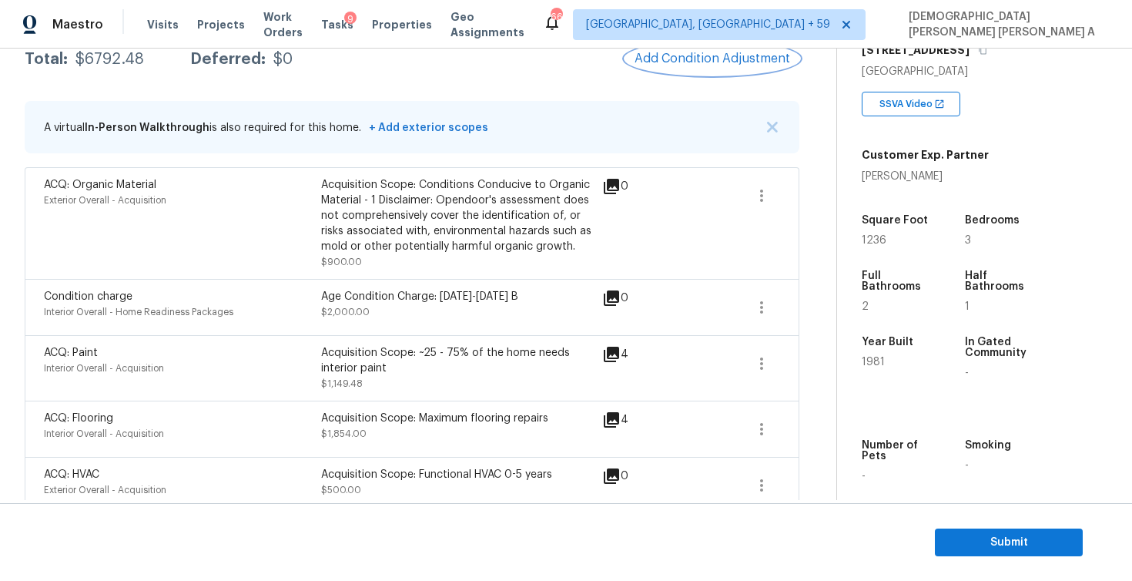
scroll to position [226, 0]
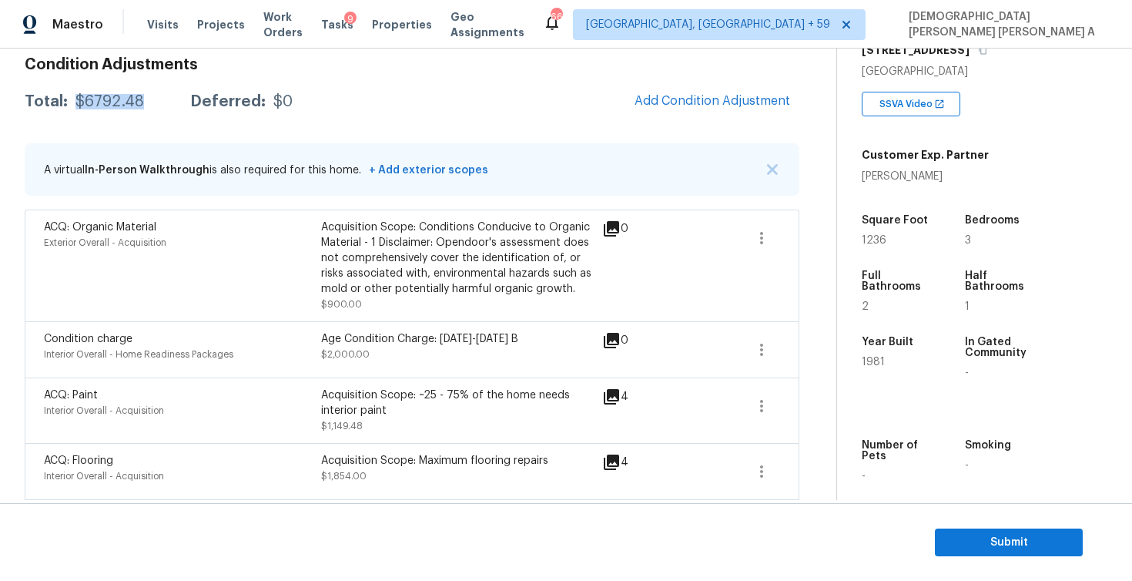
drag, startPoint x: 151, startPoint y: 101, endPoint x: 72, endPoint y: 101, distance: 79.3
click at [72, 101] on div "Total: $6792.48 Deferred: $0" at bounding box center [159, 101] width 268 height 15
copy div "$6792.48"
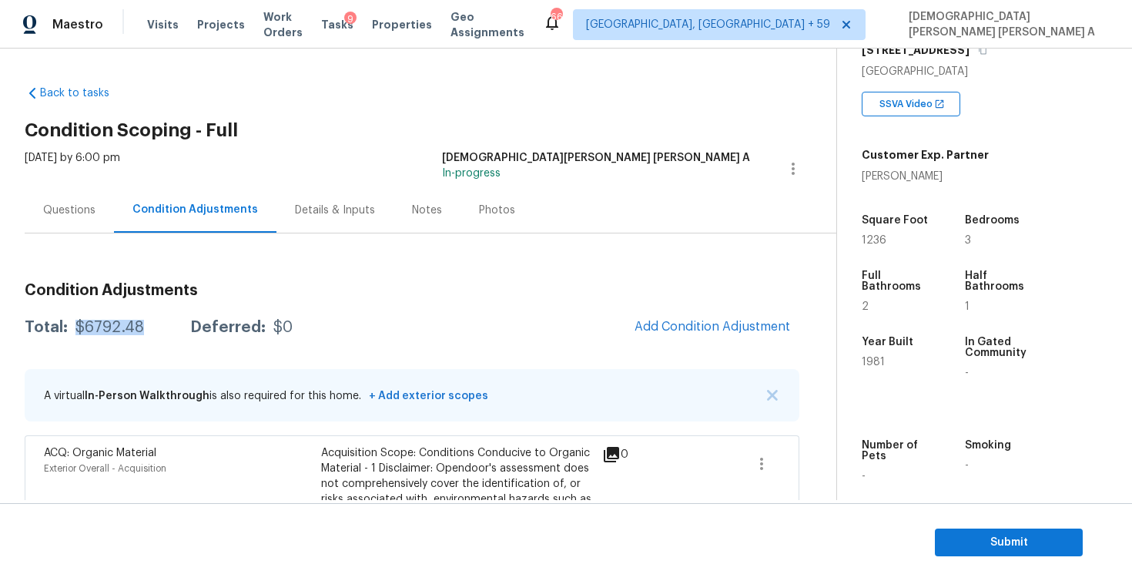
click at [41, 204] on div "Questions" at bounding box center [69, 209] width 89 height 45
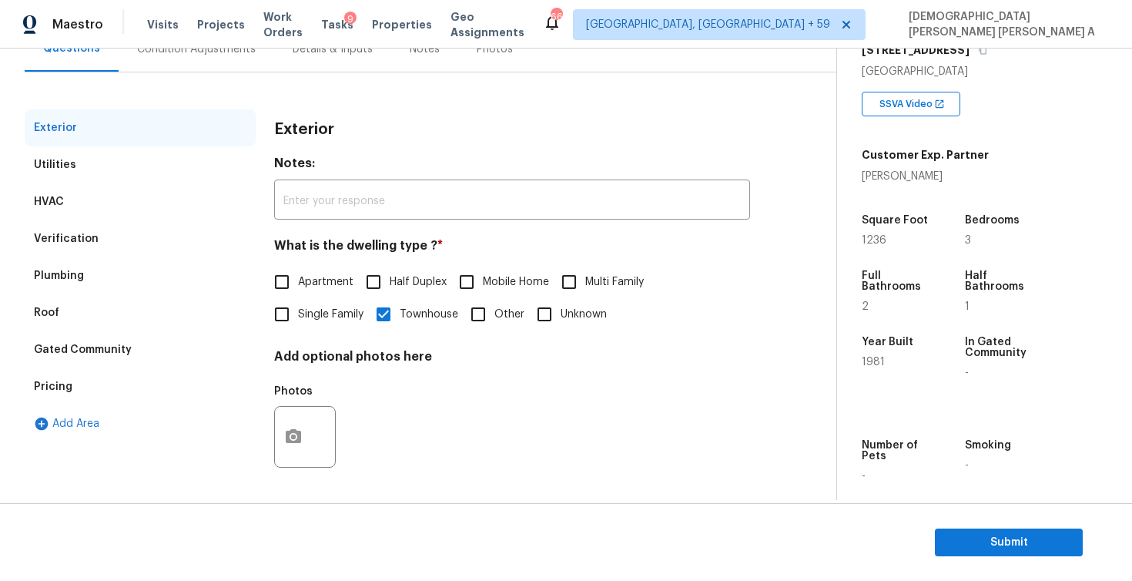
click at [134, 349] on div "Gated Community" at bounding box center [140, 349] width 231 height 37
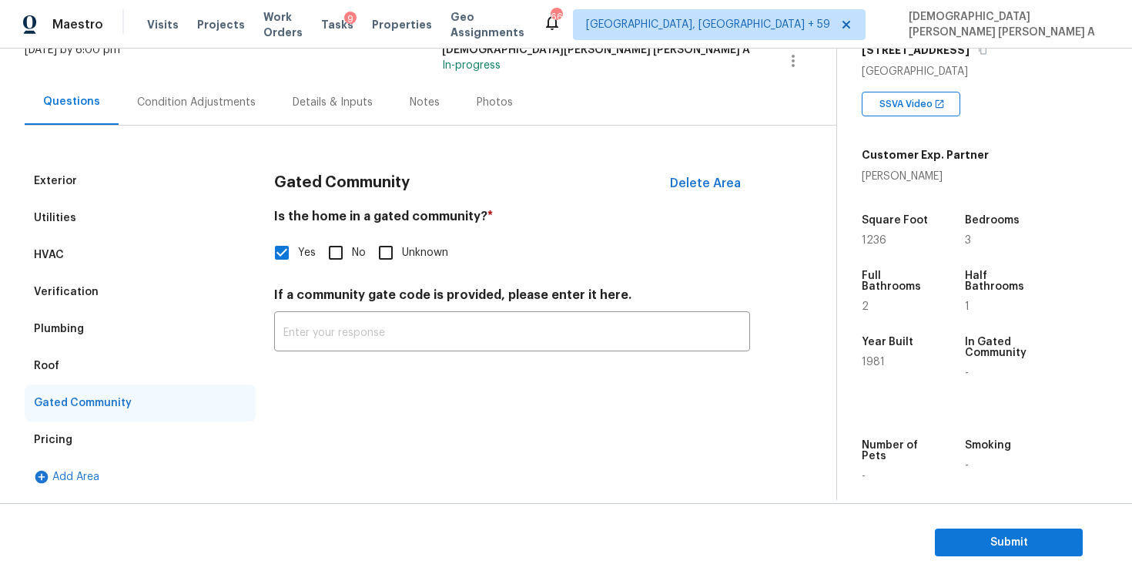
scroll to position [108, 0]
click at [146, 297] on div "Verification" at bounding box center [140, 291] width 231 height 37
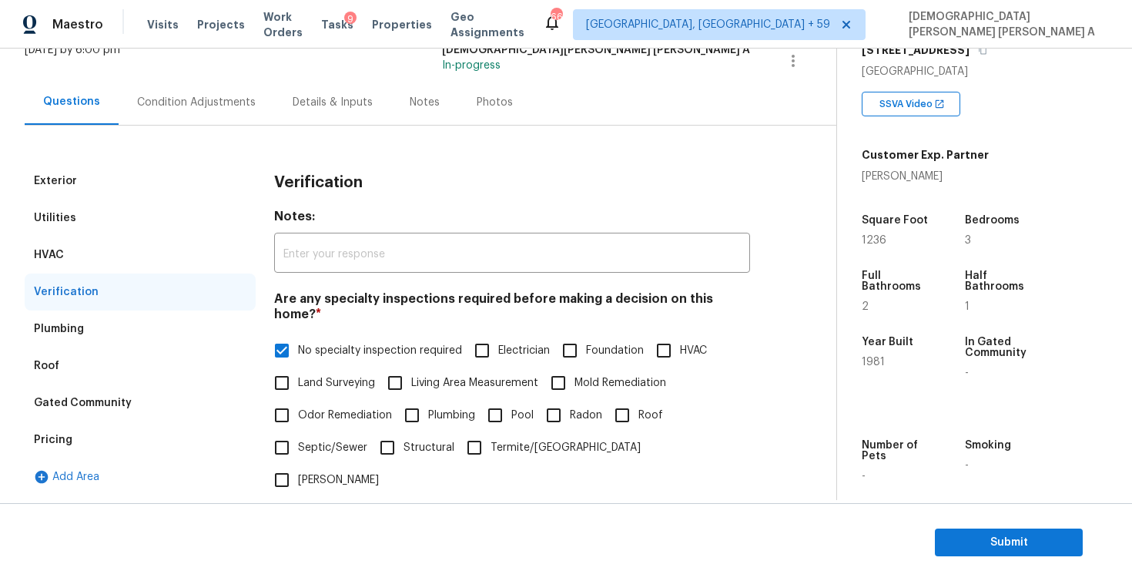
scroll to position [161, 0]
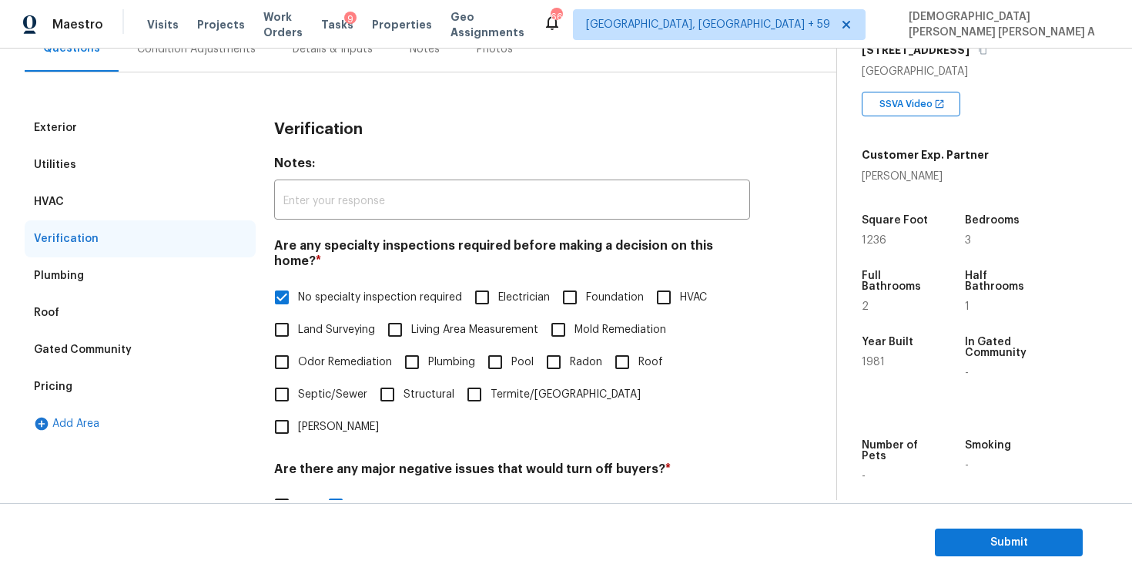
click at [72, 292] on div "Plumbing" at bounding box center [140, 275] width 231 height 37
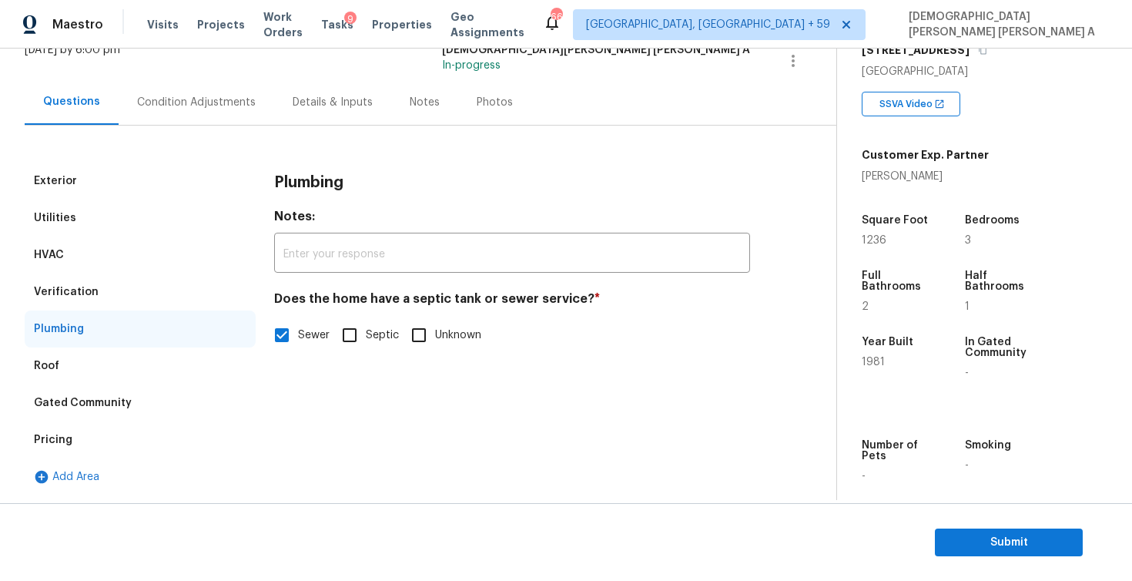
click at [119, 294] on div "Verification" at bounding box center [140, 291] width 231 height 37
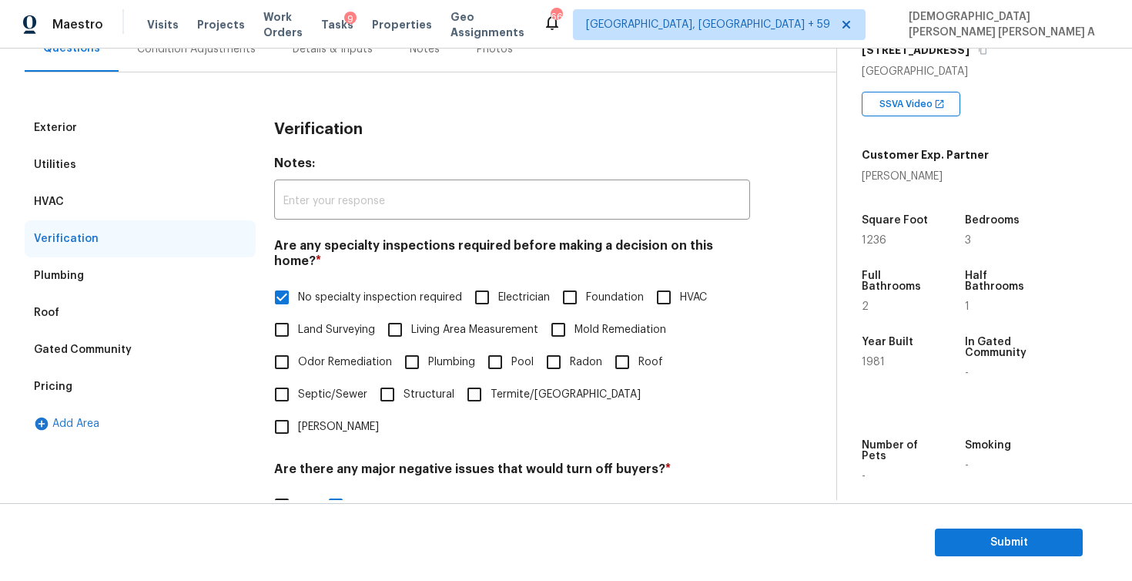
scroll to position [477, 0]
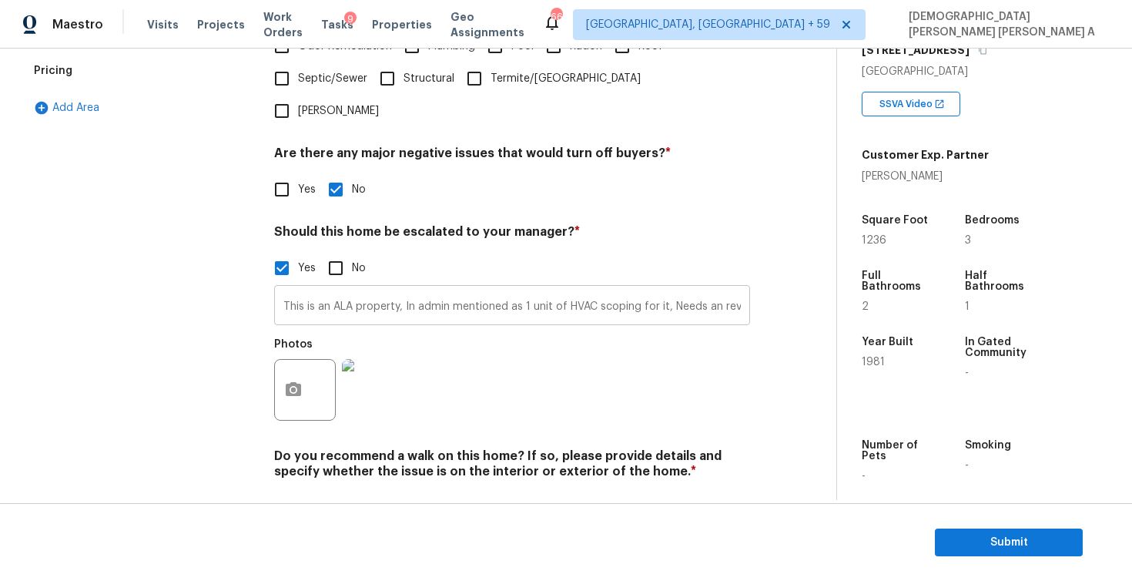
click at [440, 289] on input "This is an ALA property, In admin mentioned as 1 unit of HVAC scoping for it, N…" at bounding box center [512, 307] width 476 height 36
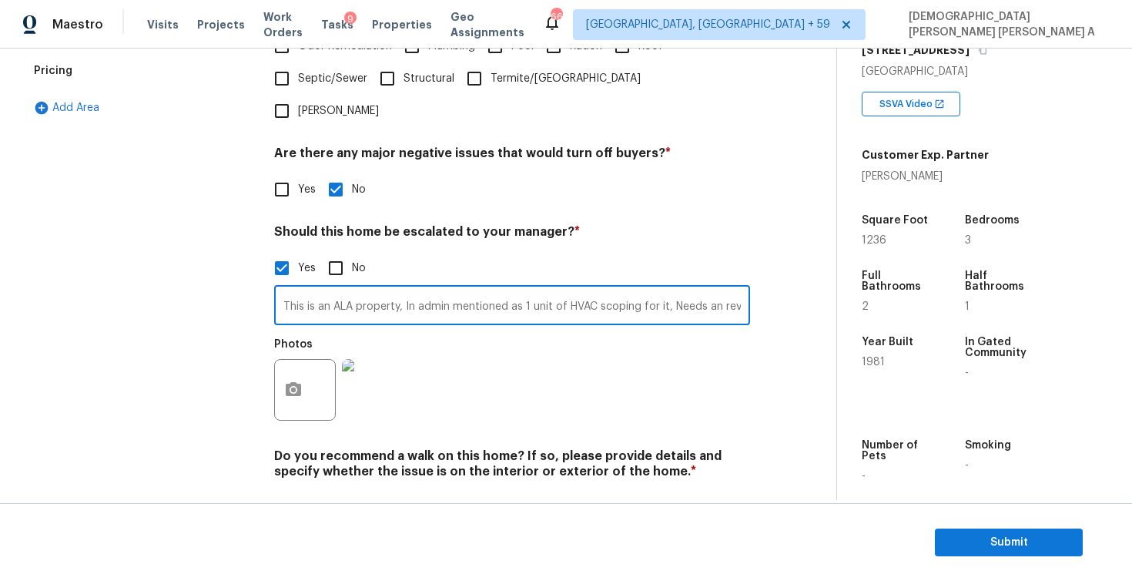
click at [440, 289] on input "This is an ALA property, In admin mentioned as 1 unit of HVAC scoping for it, N…" at bounding box center [512, 307] width 476 height 36
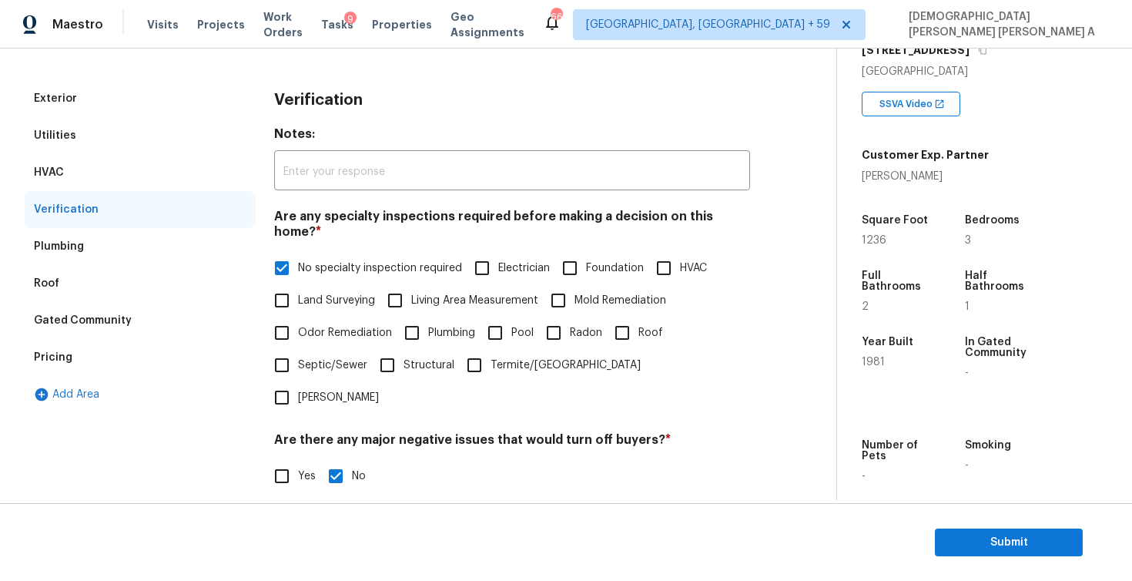
scroll to position [0, 0]
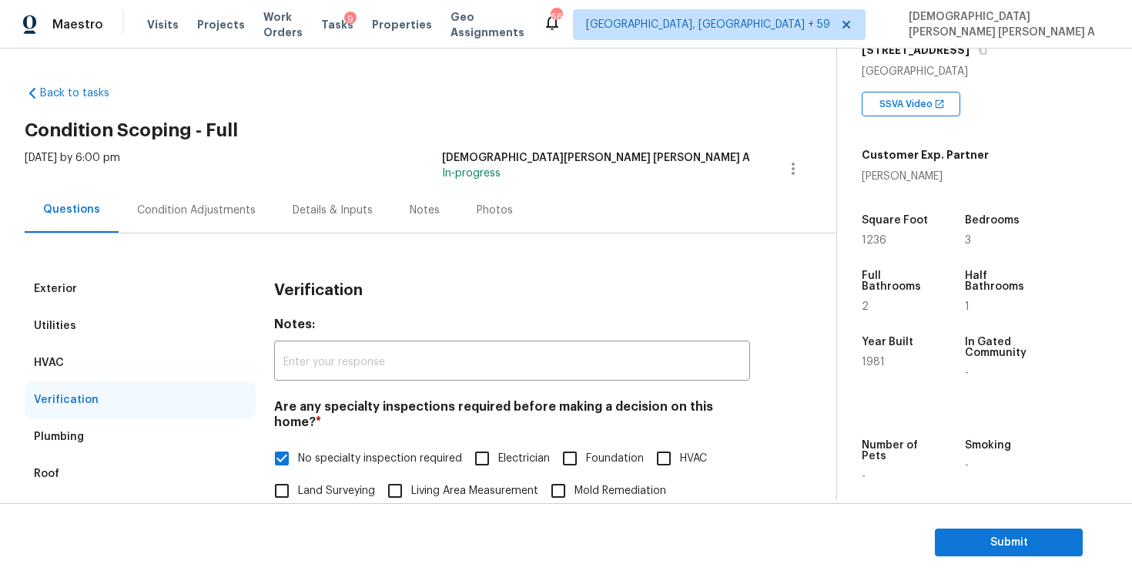
click at [175, 201] on div "Condition Adjustments" at bounding box center [197, 209] width 156 height 45
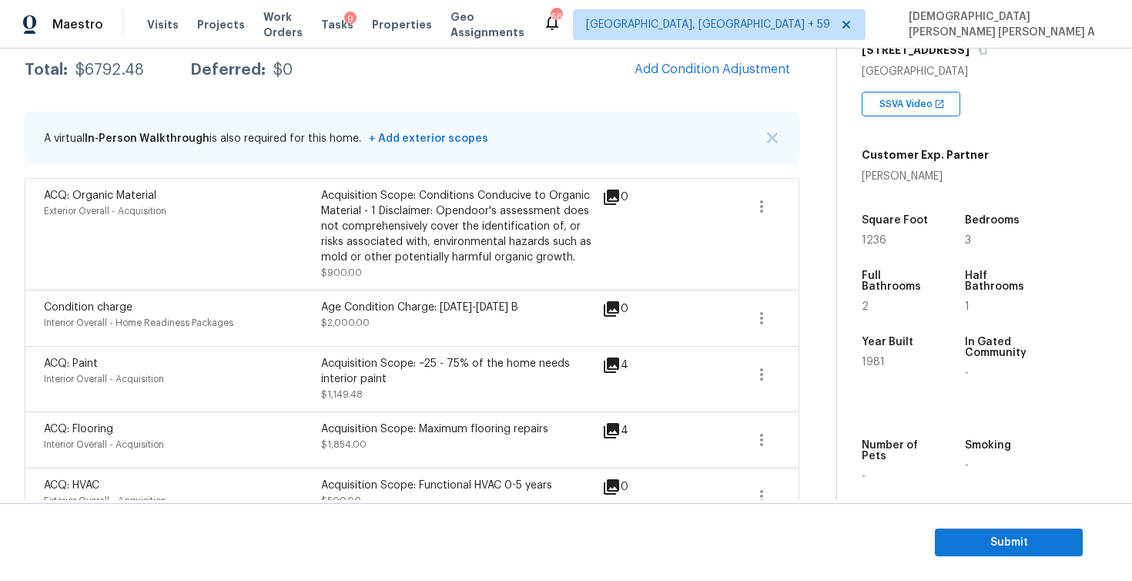
scroll to position [353, 0]
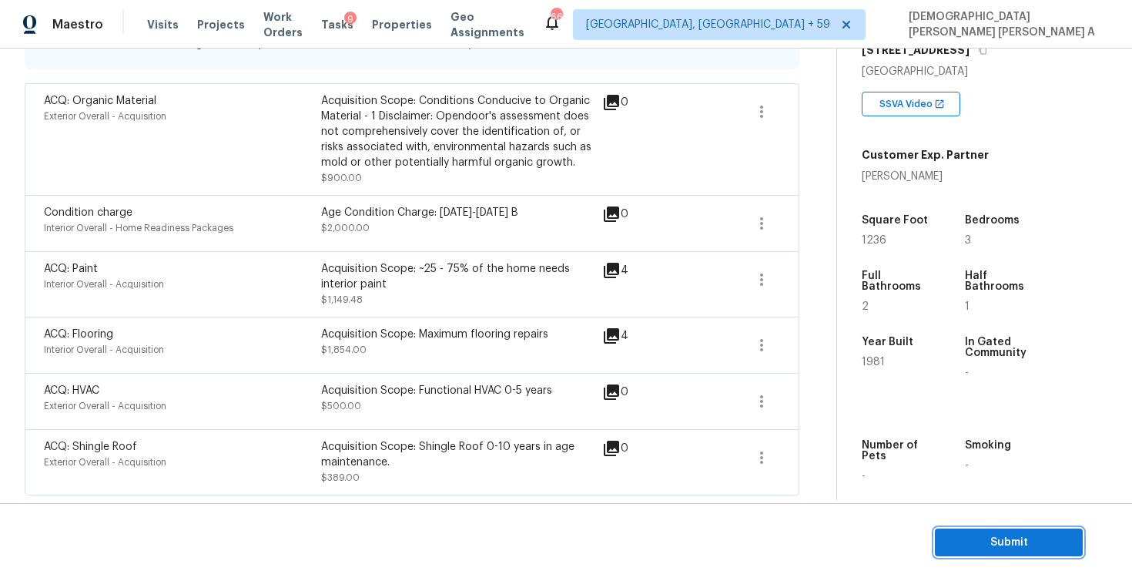
click at [1003, 546] on span "Submit" at bounding box center [1008, 542] width 123 height 19
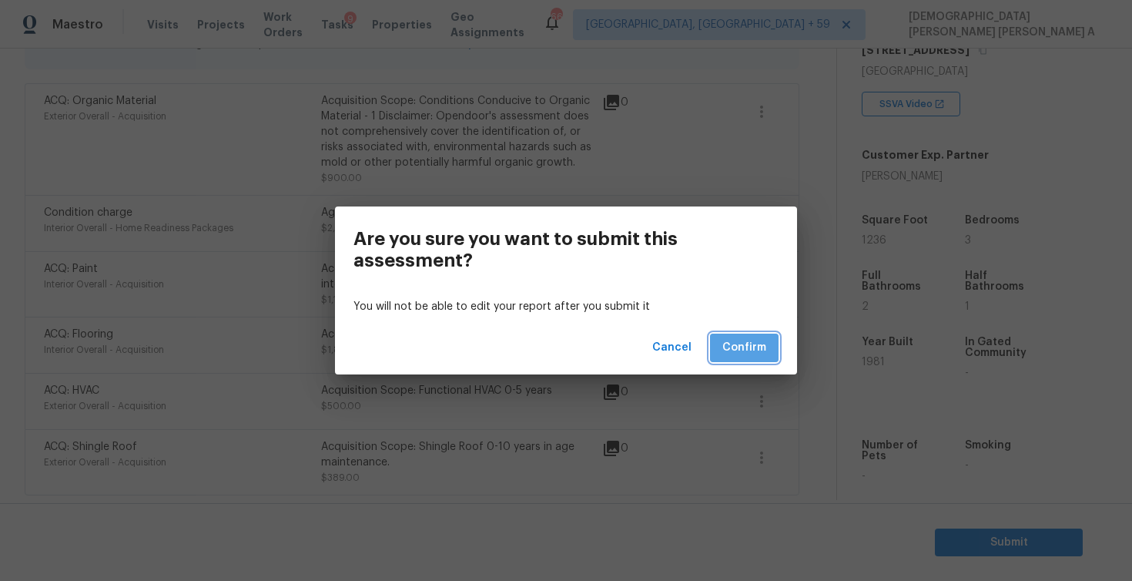
click at [730, 354] on span "Confirm" at bounding box center [744, 347] width 44 height 19
